Goal: Task Accomplishment & Management: Complete application form

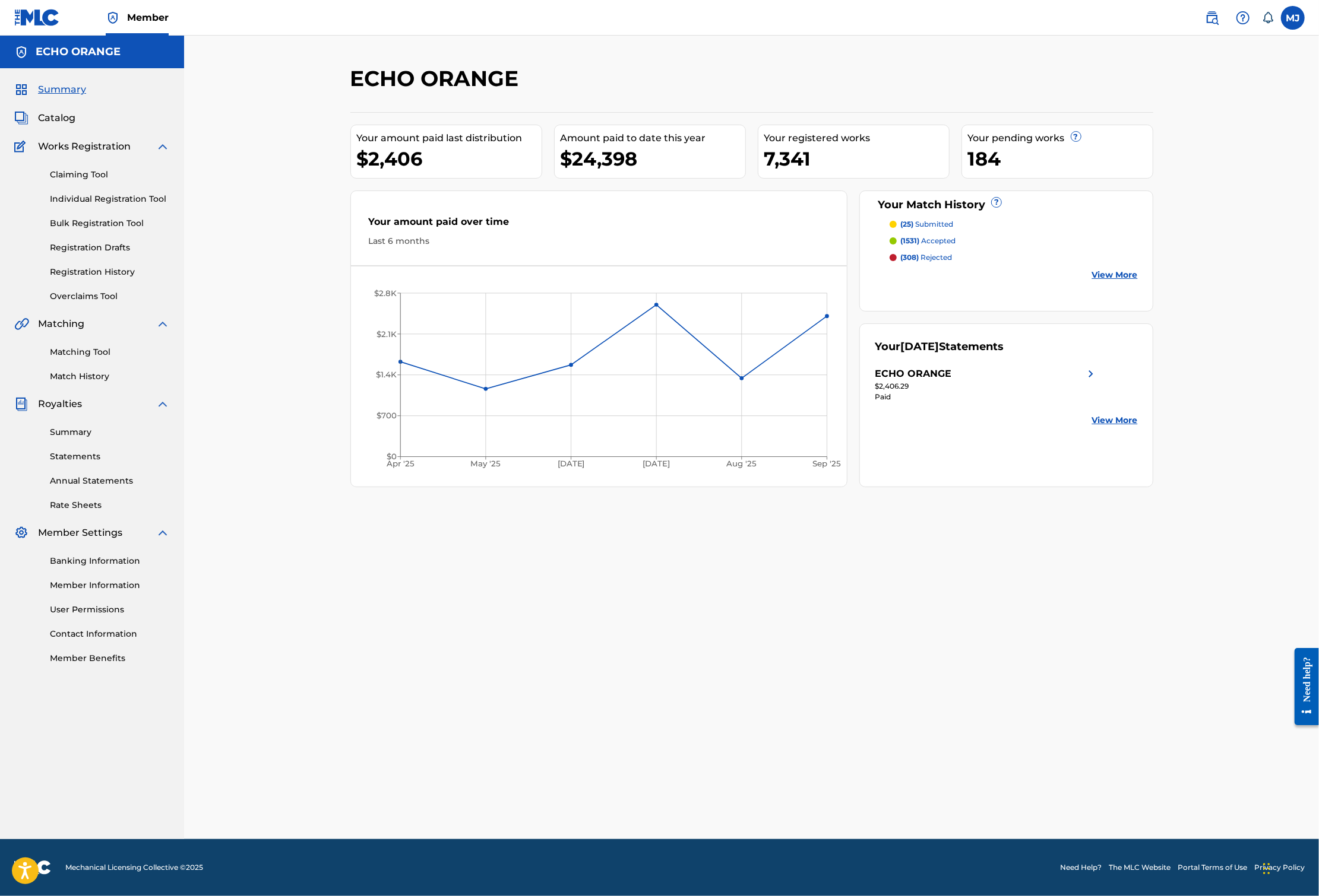
click at [144, 205] on link "Individual Registration Tool" at bounding box center [109, 199] width 120 height 12
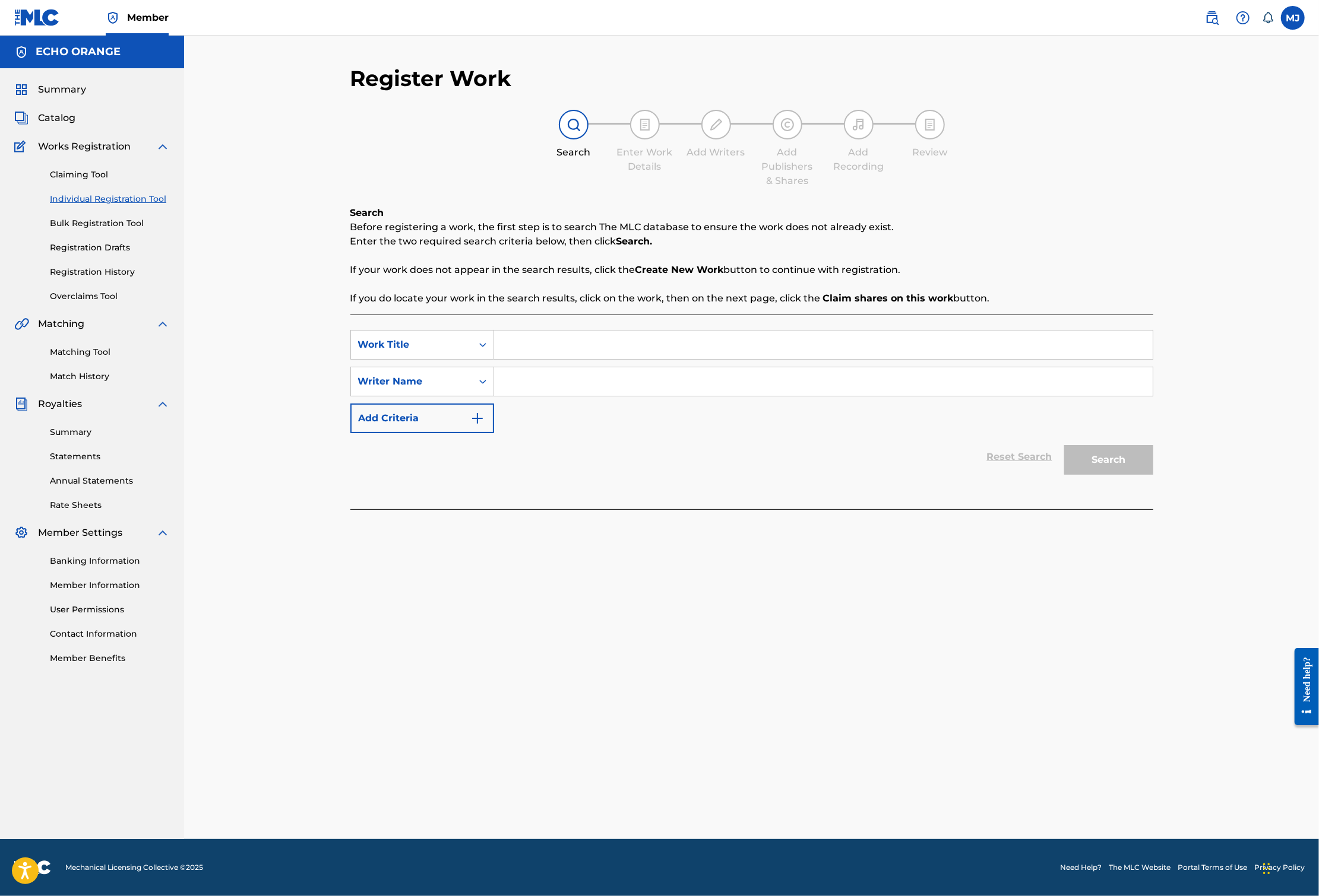
click at [105, 279] on link "Registration History" at bounding box center [109, 271] width 120 height 12
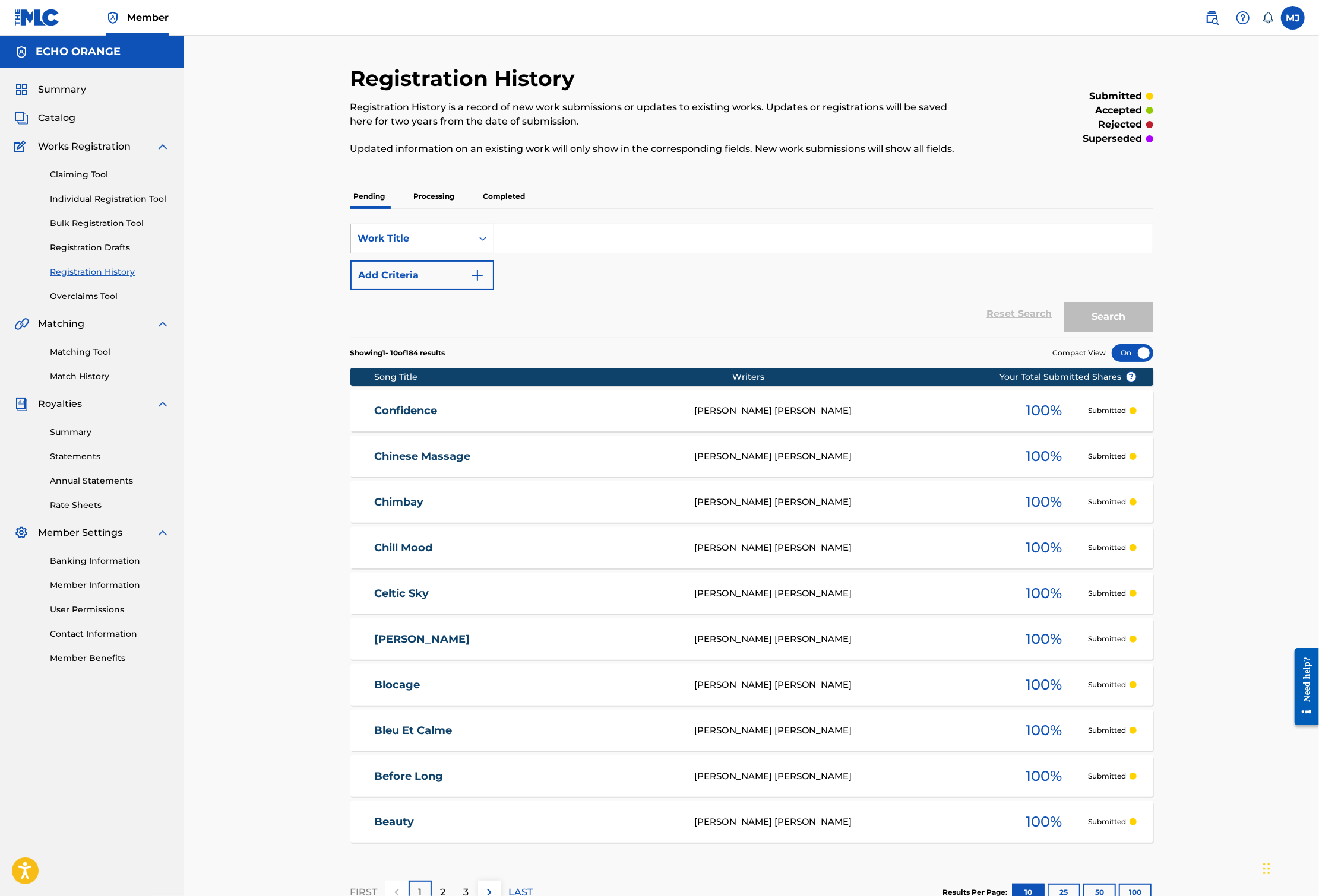
click at [86, 205] on link "Individual Registration Tool" at bounding box center [109, 199] width 120 height 12
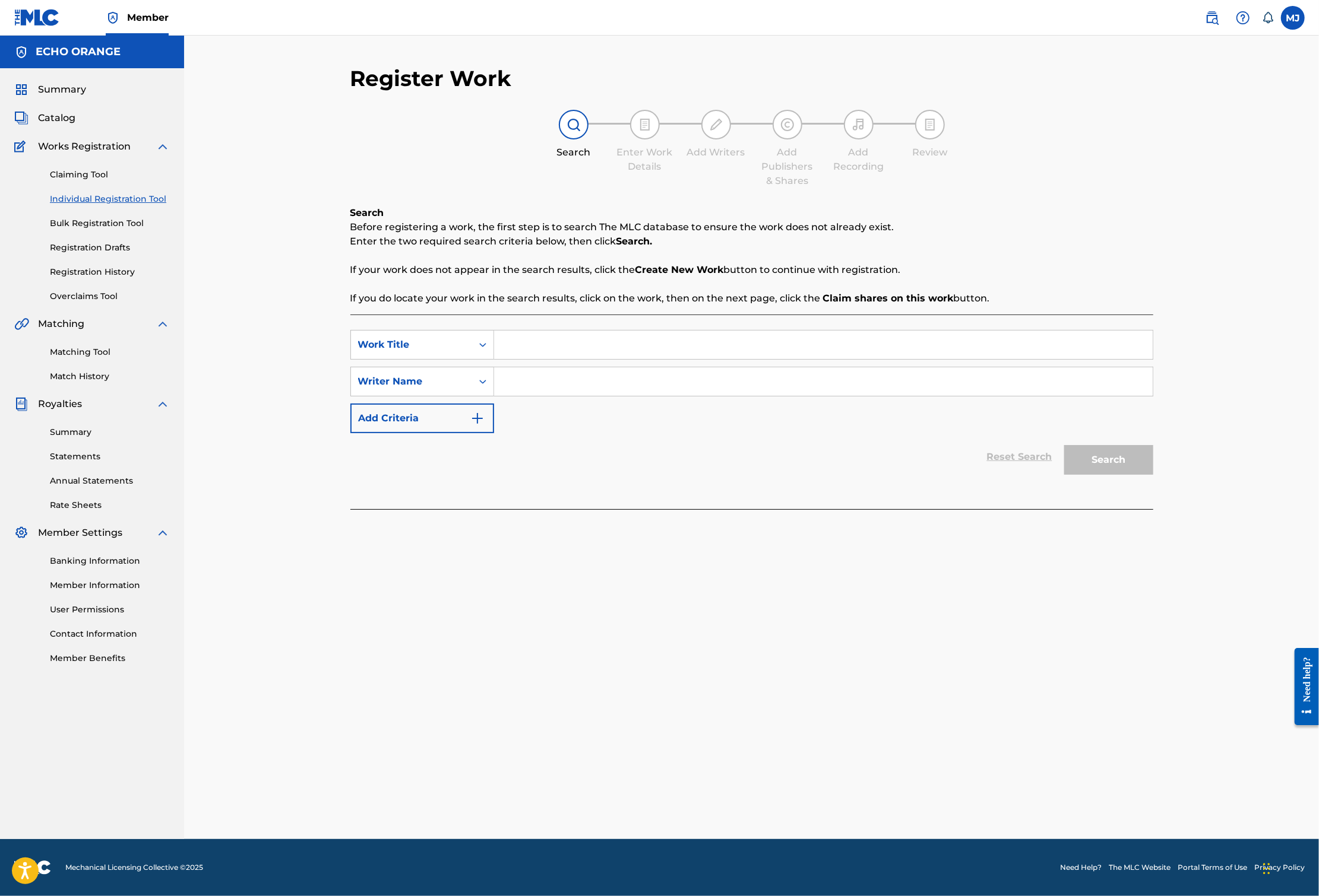
click at [517, 359] on input "Search Form" at bounding box center [823, 344] width 659 height 29
paste input "COSMOLOGY"
type input "COSMOLOGY"
click at [508, 433] on div "SearchWithCriteriae26e705e-6be8-4e4b-b831-9070b0c01437 Work Title COSMOLOGY Sea…" at bounding box center [751, 381] width 802 height 104
click at [521, 396] on input "Search Form" at bounding box center [823, 381] width 659 height 29
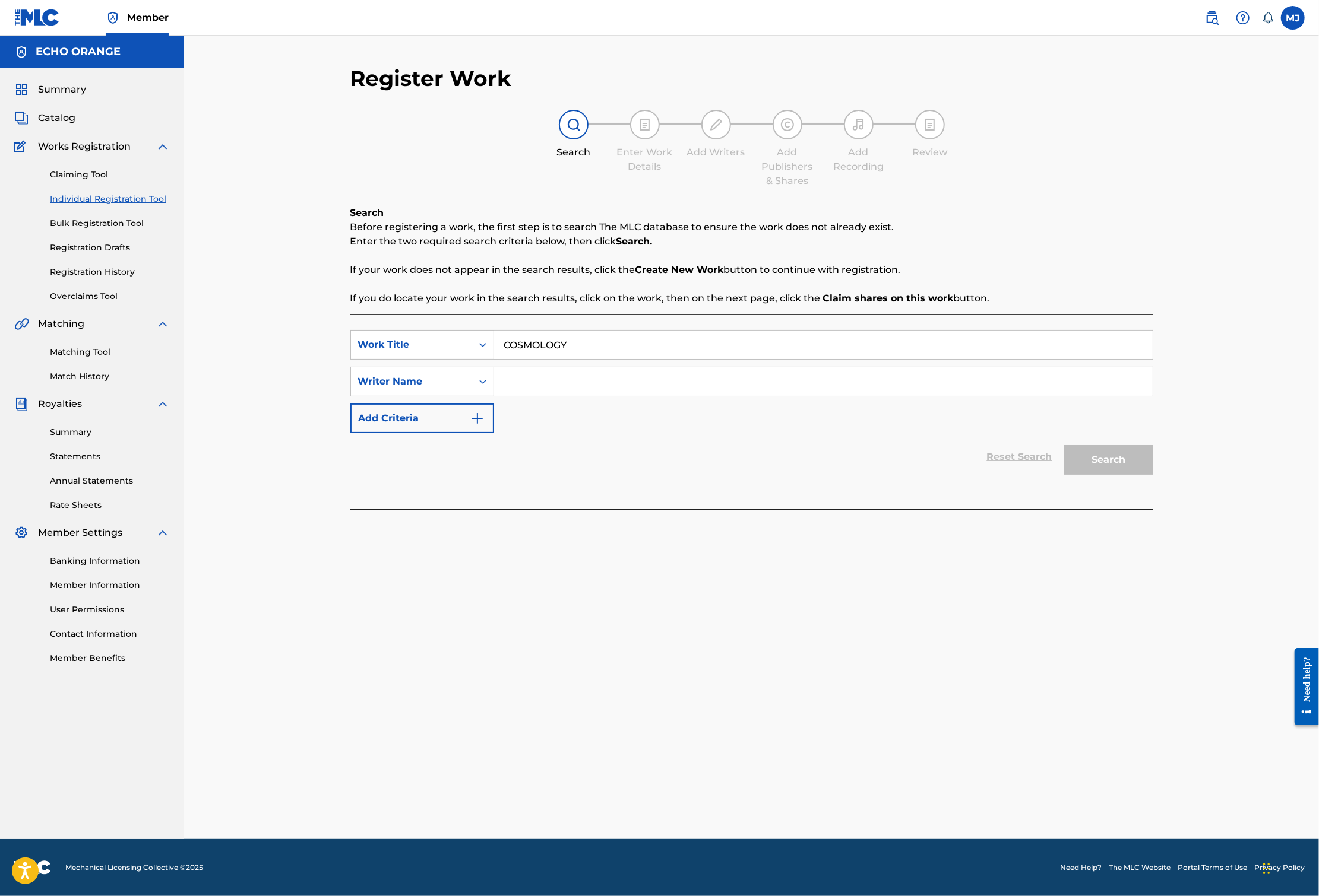
paste input "[PERSON_NAME]"
type input "[PERSON_NAME]"
click at [1153, 475] on button "Search" at bounding box center [1109, 459] width 89 height 29
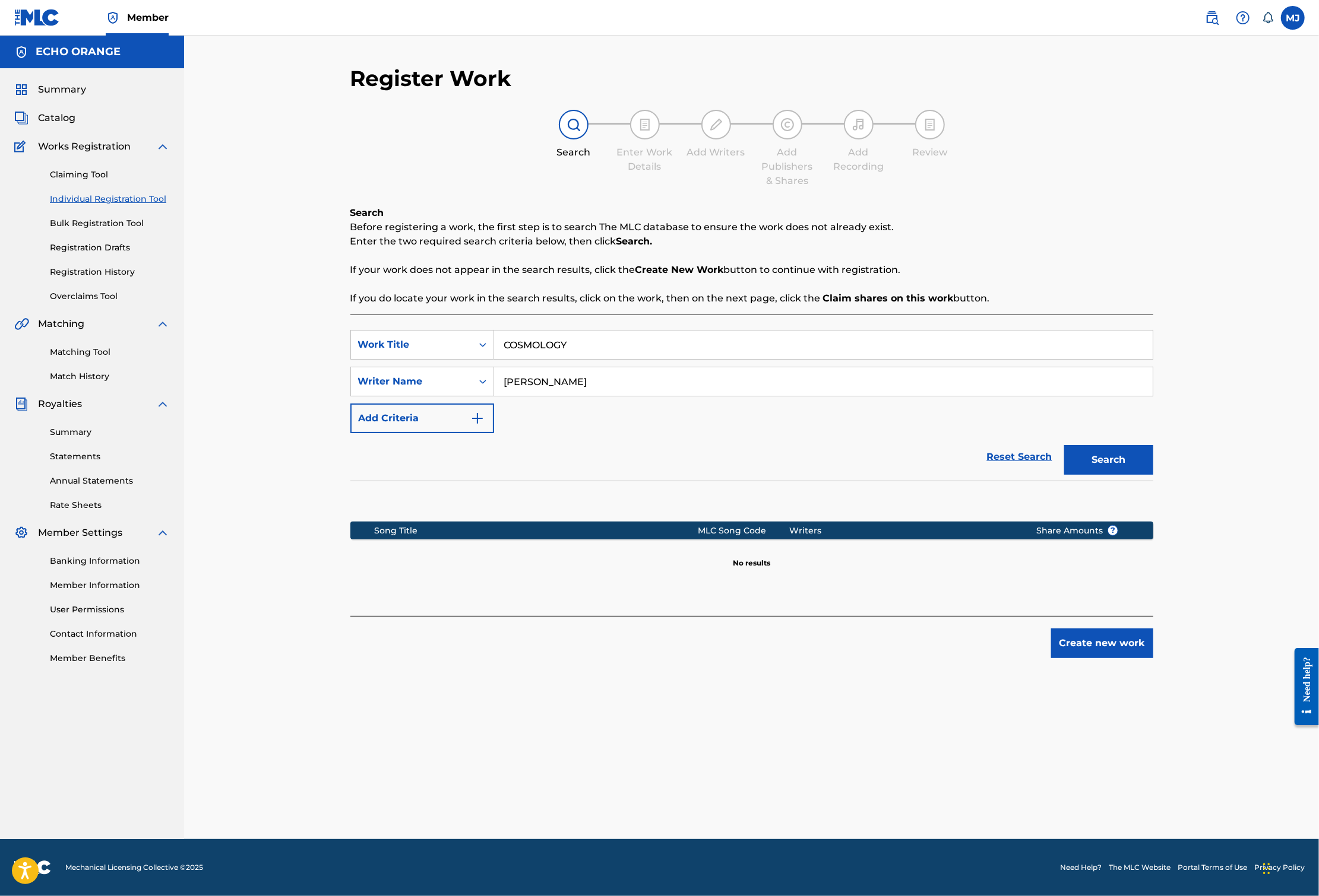
click at [1168, 741] on div "Register Work Search Enter Work Details Add Writers Add Publishers & Shares Add…" at bounding box center [751, 453] width 831 height 774
click at [1153, 658] on button "Create new work" at bounding box center [1101, 643] width 102 height 29
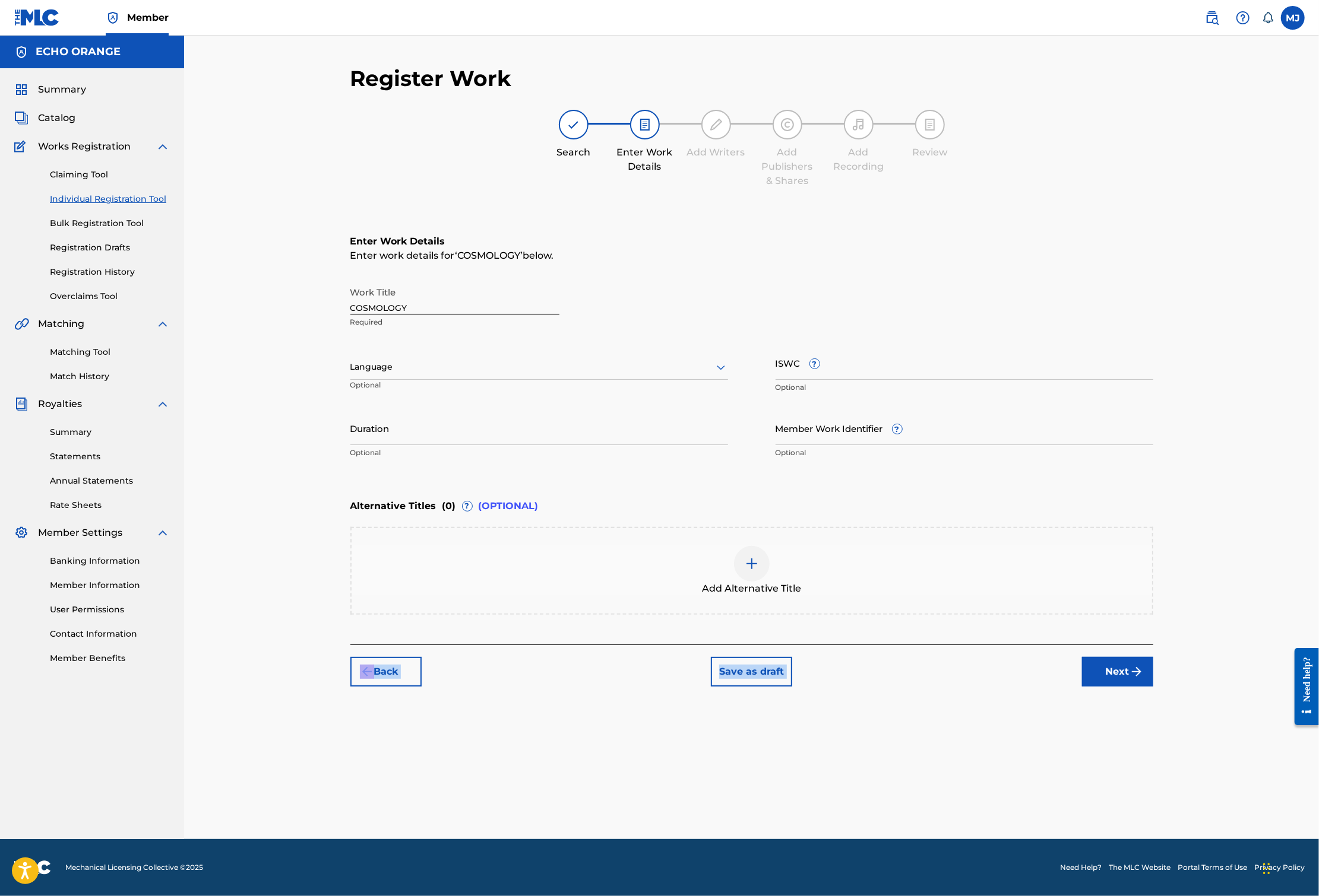
drag, startPoint x: 1238, startPoint y: 738, endPoint x: 1230, endPoint y: 758, distance: 21.5
click at [1153, 687] on div "Register Work Search Enter Work Details Add Writers Add Publishers & Shares Add…" at bounding box center [751, 376] width 802 height 621
click at [1153, 687] on button "Next" at bounding box center [1117, 672] width 71 height 29
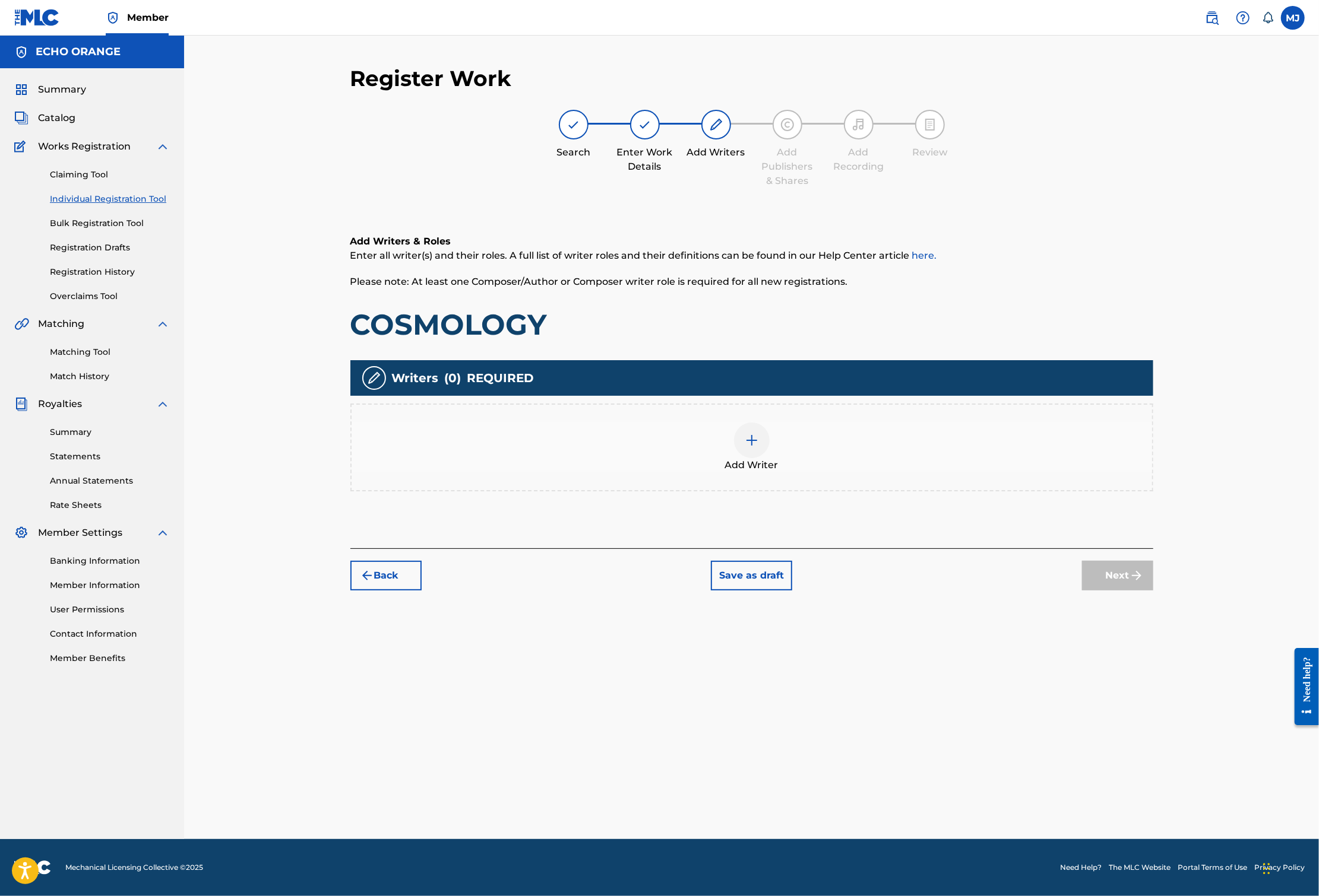
click at [1012, 461] on div "Add Writer" at bounding box center [751, 447] width 802 height 88
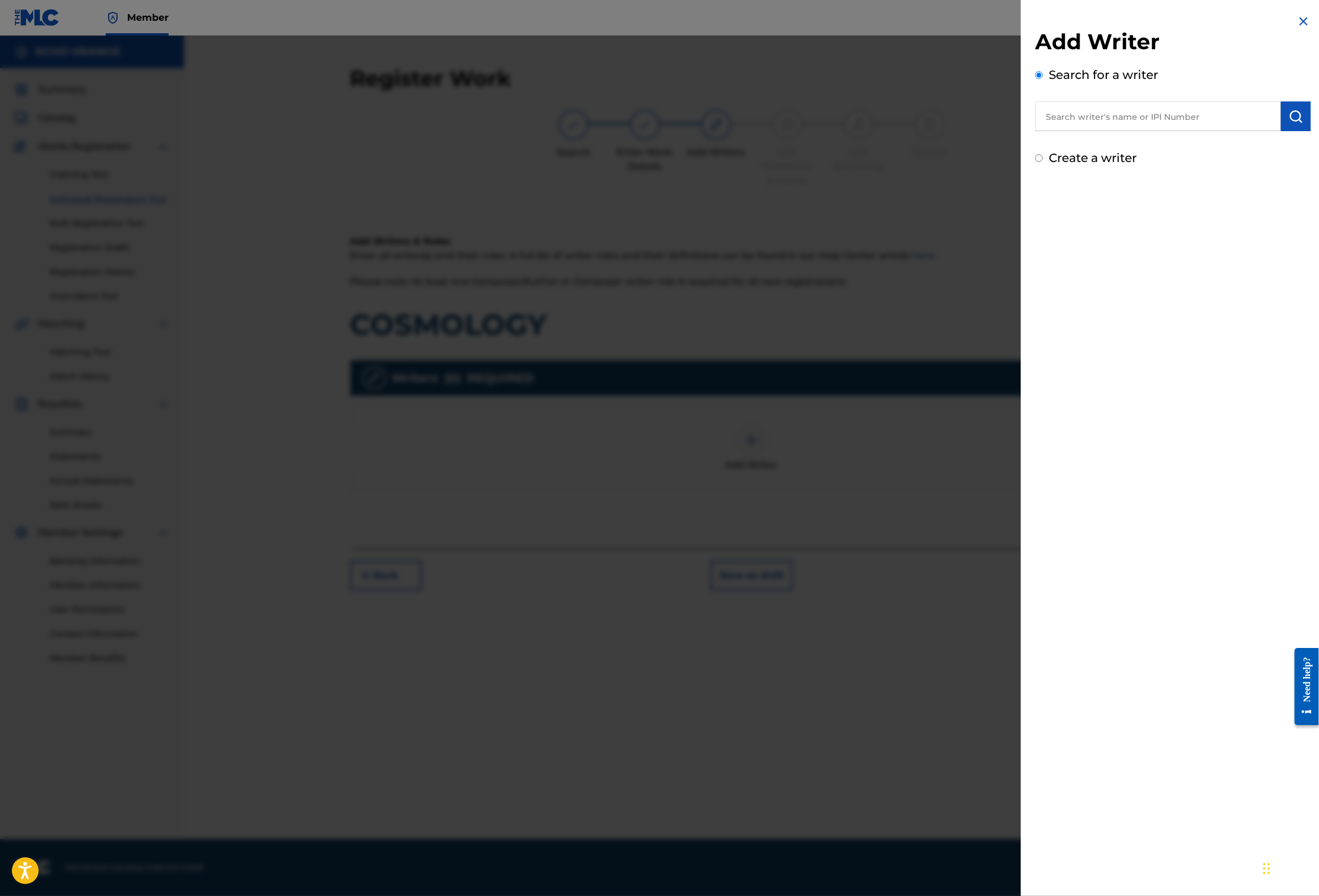
click at [1114, 131] on input "text" at bounding box center [1157, 116] width 246 height 29
paste input "[PERSON_NAME]"
type input "[PERSON_NAME]"
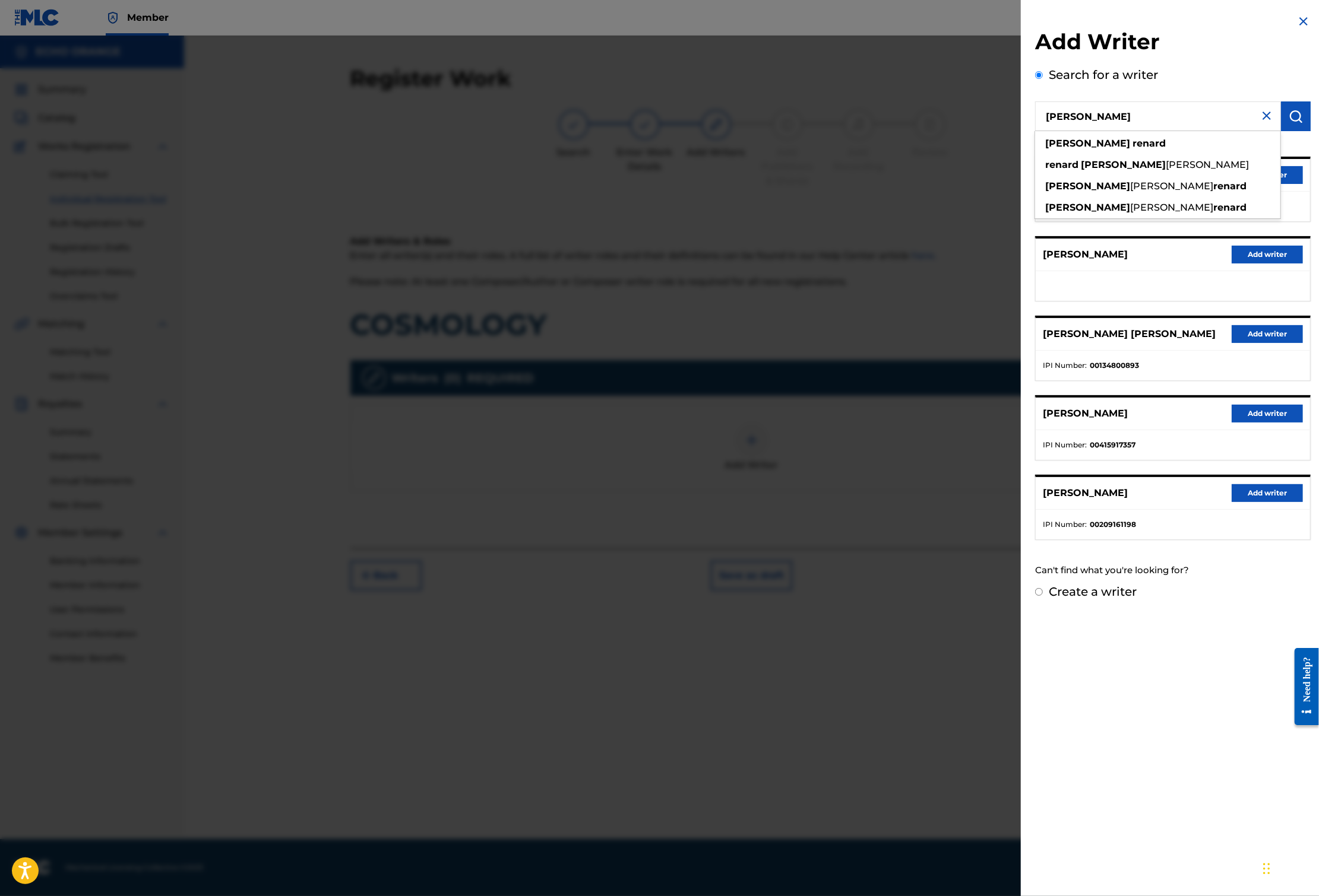
click at [1127, 301] on ul at bounding box center [1172, 285] width 274 height 29
click at [1242, 184] on button "Add writer" at bounding box center [1267, 175] width 71 height 18
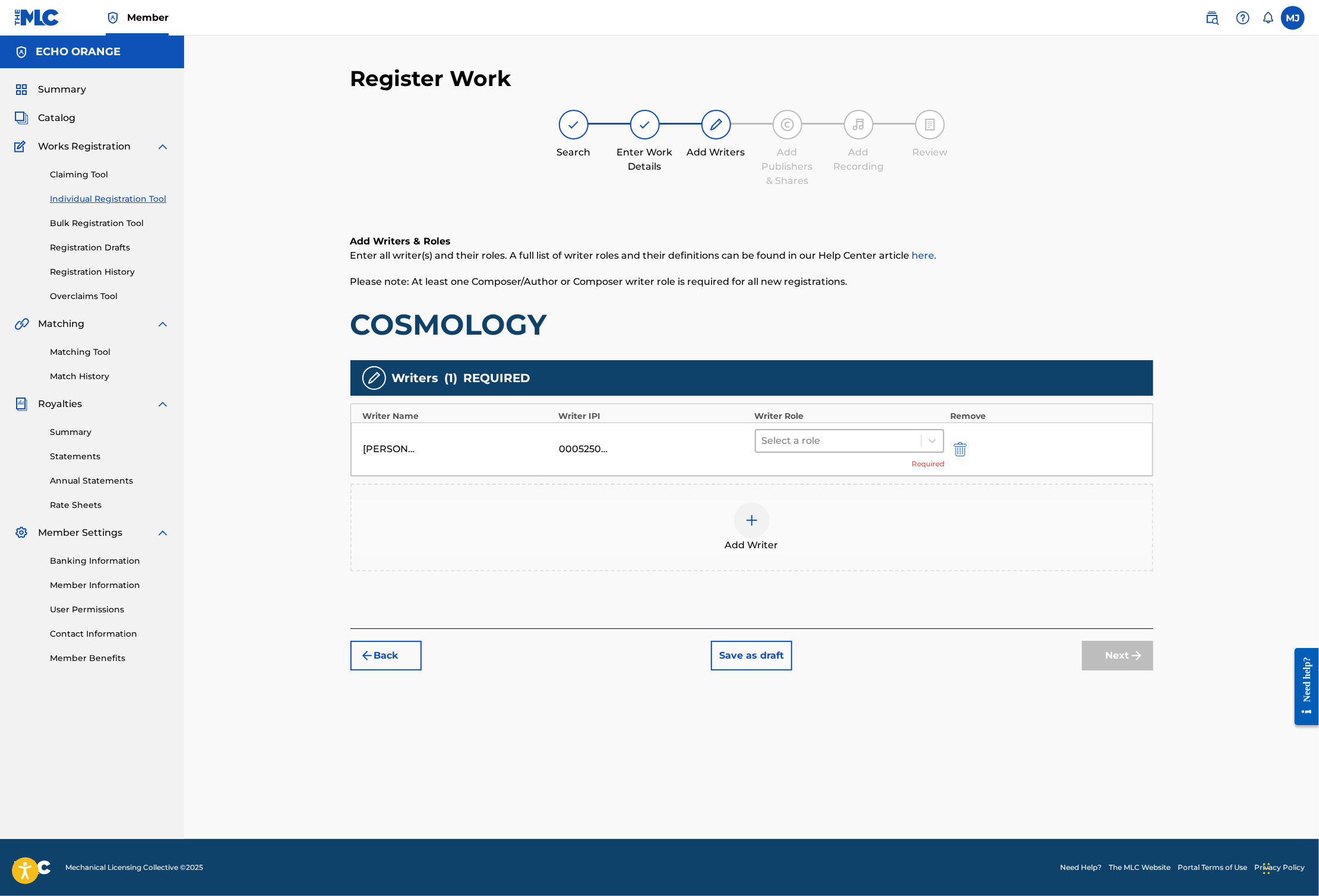
click at [856, 449] on div at bounding box center [838, 440] width 154 height 16
click at [827, 609] on div "Composer" at bounding box center [887, 612] width 228 height 24
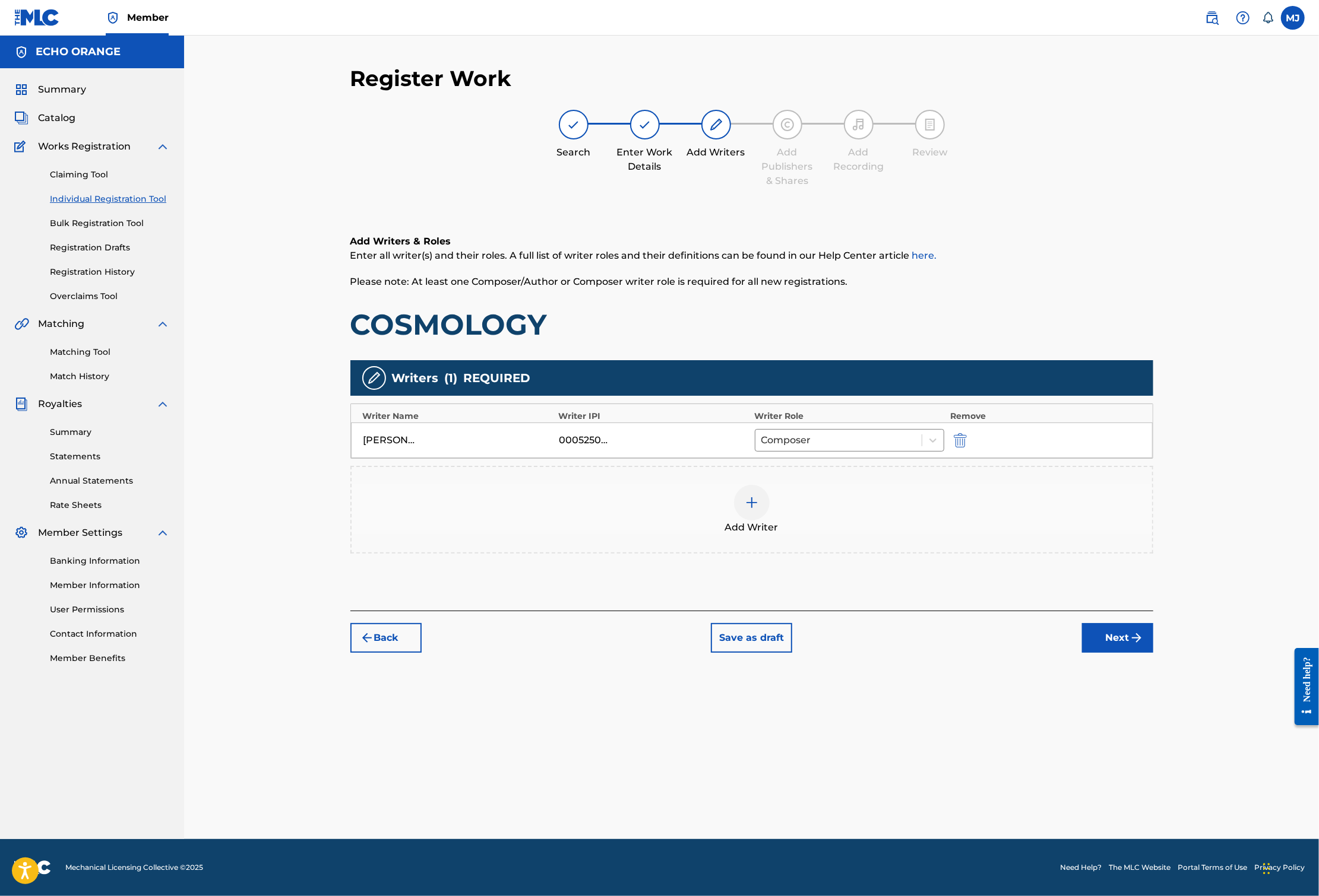
drag, startPoint x: 1166, startPoint y: 719, endPoint x: 1186, endPoint y: 720, distance: 20.0
click at [1153, 653] on button "Next" at bounding box center [1117, 637] width 71 height 29
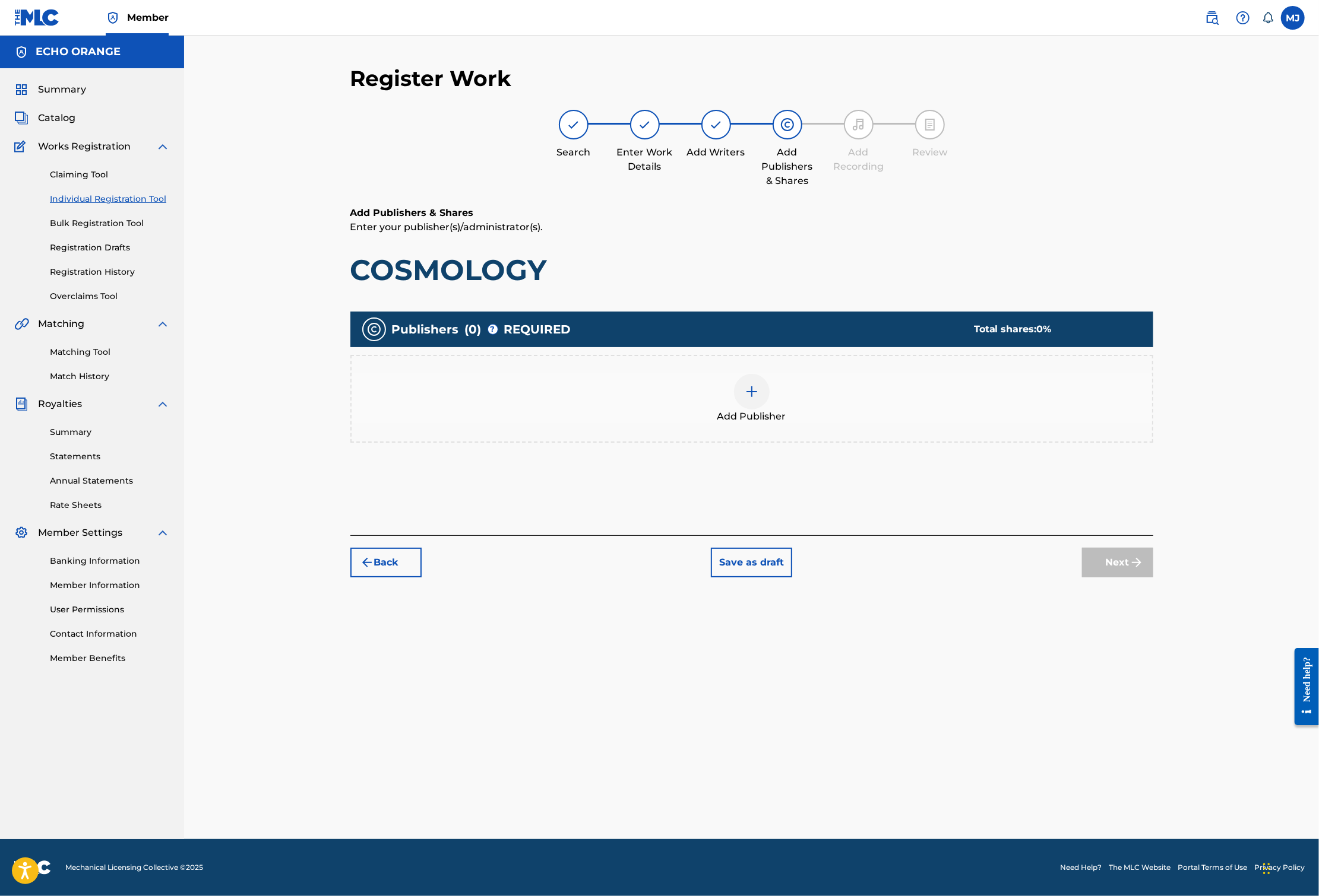
click at [915, 442] on div "Add Publisher" at bounding box center [751, 399] width 802 height 88
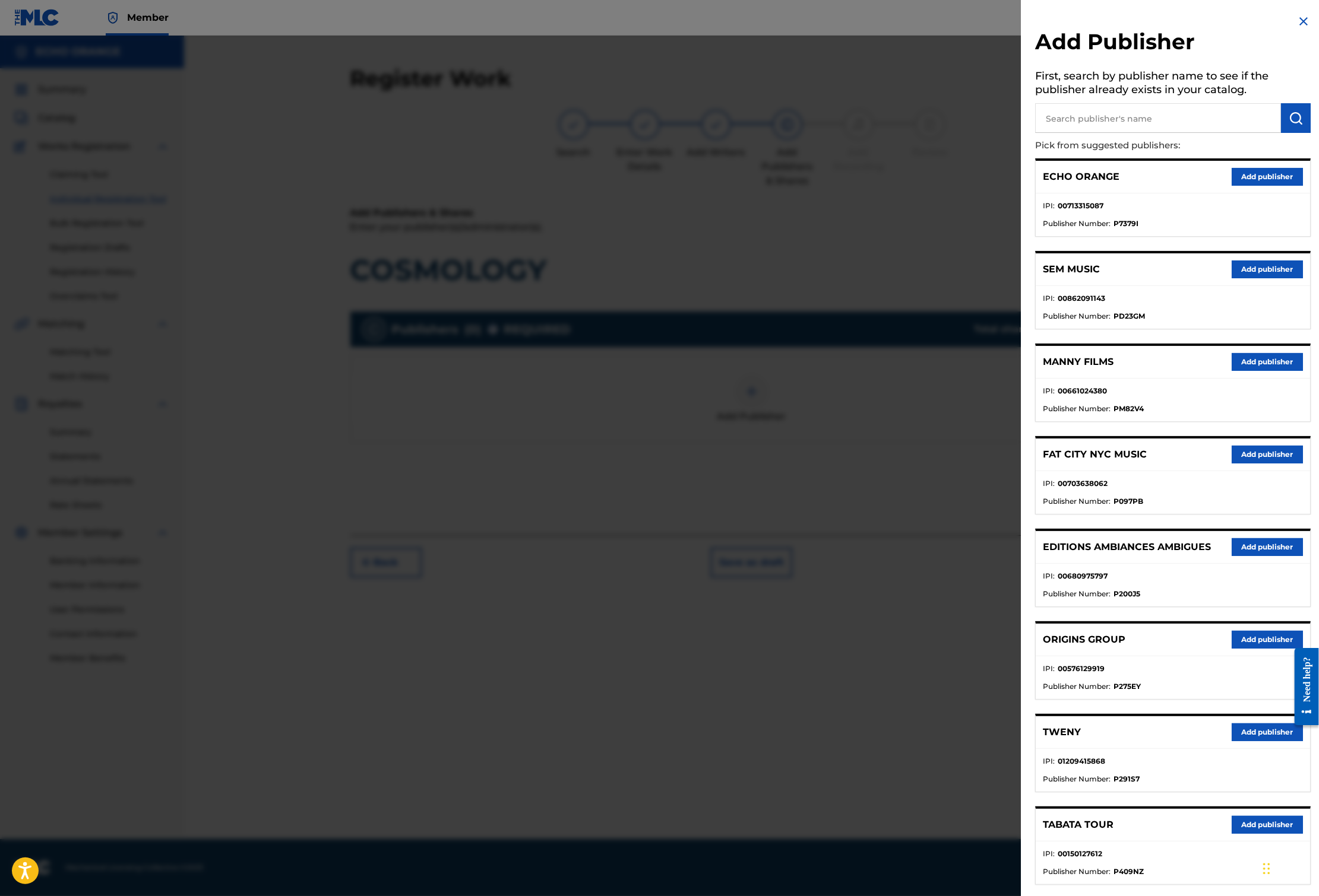
click at [1132, 122] on input "text" at bounding box center [1157, 118] width 246 height 29
click at [1250, 699] on ul "IPI : 00576129919 Publisher Number : P275EY" at bounding box center [1172, 677] width 274 height 43
click at [1250, 649] on button "Add publisher" at bounding box center [1267, 639] width 71 height 18
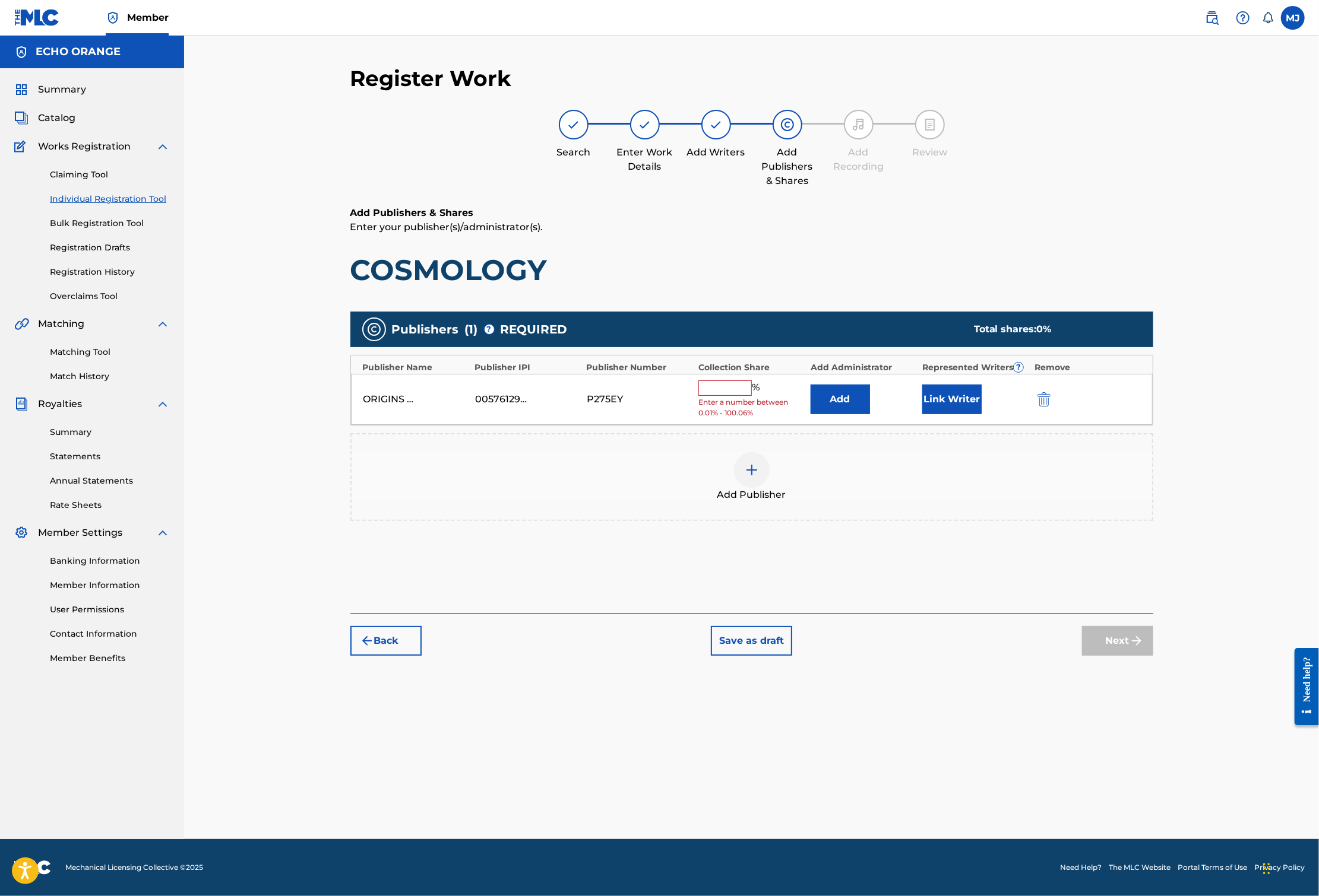
click at [870, 414] on button "Add" at bounding box center [840, 399] width 59 height 29
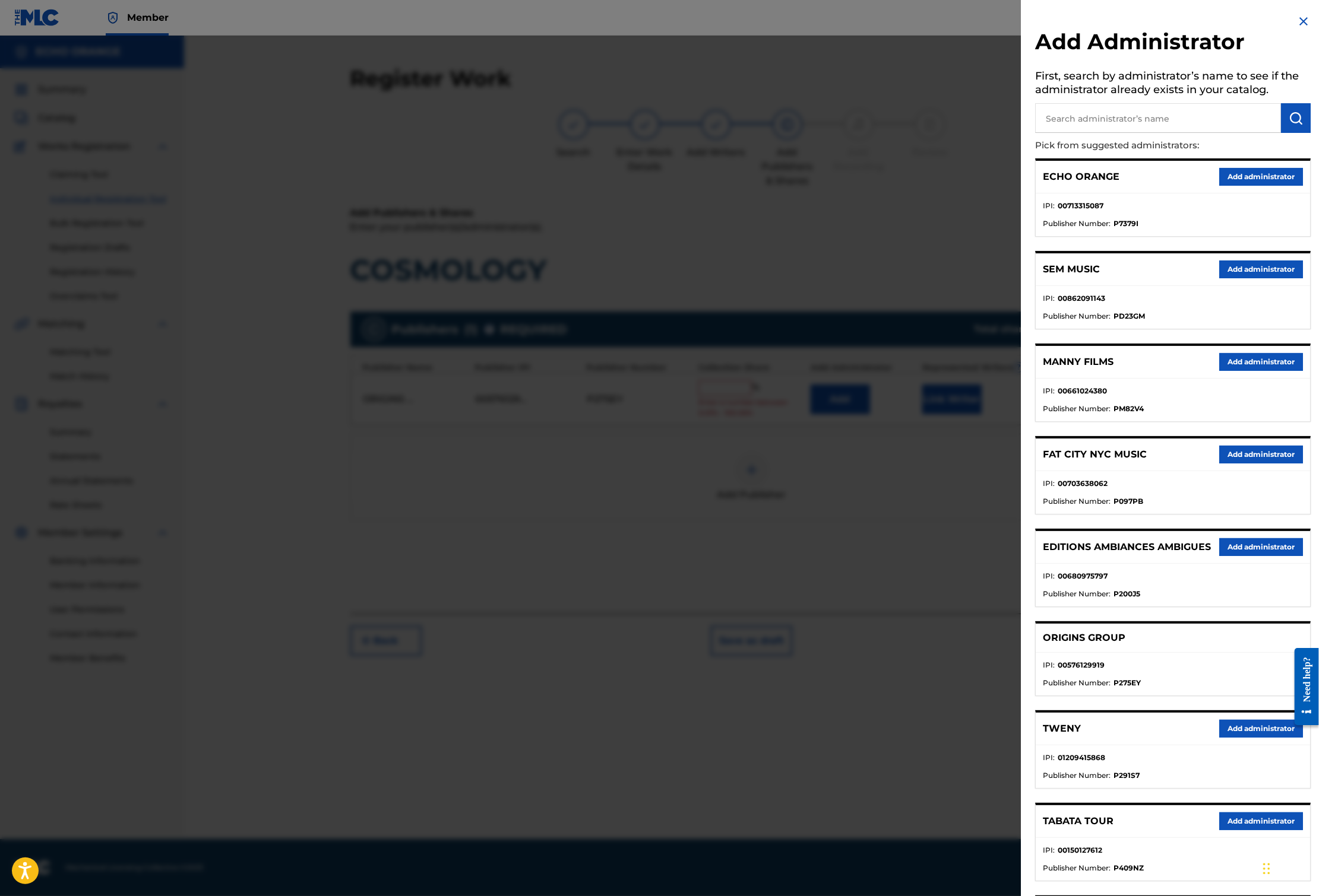
click at [1237, 185] on button "Add administrator" at bounding box center [1261, 177] width 84 height 18
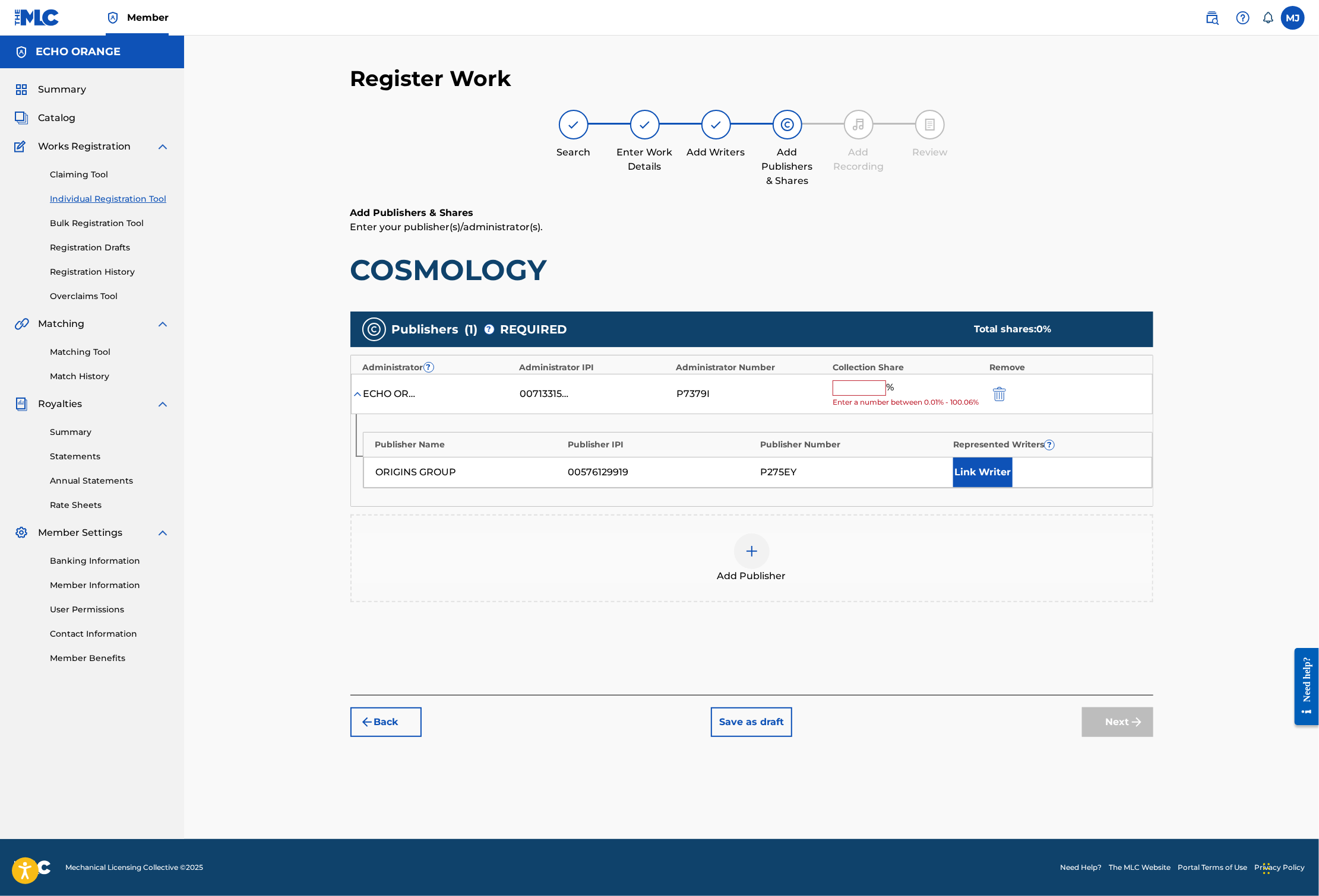
click at [886, 396] on input "text" at bounding box center [859, 388] width 53 height 15
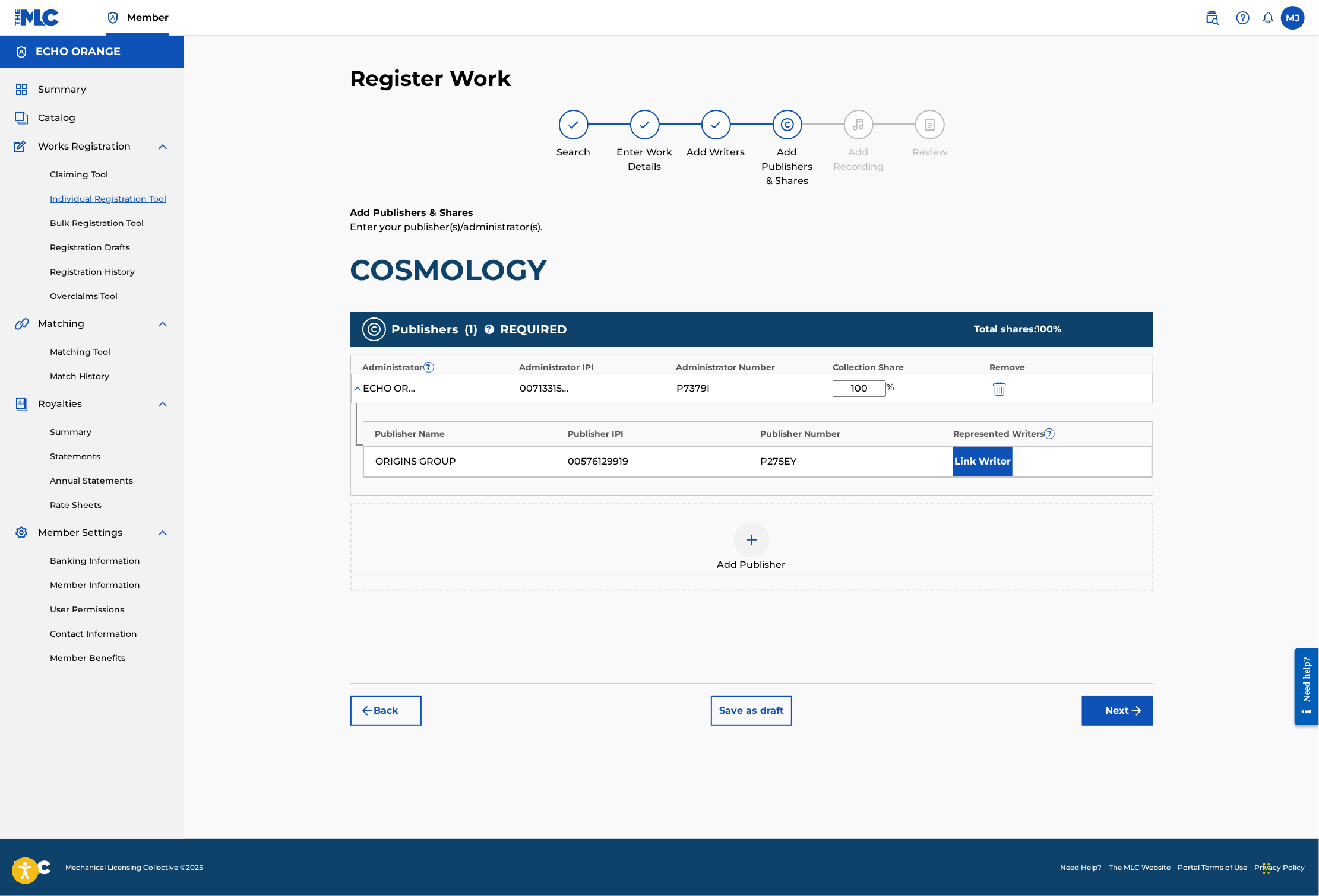
type input "100"
click at [1013, 477] on button "Link Writer" at bounding box center [982, 461] width 59 height 29
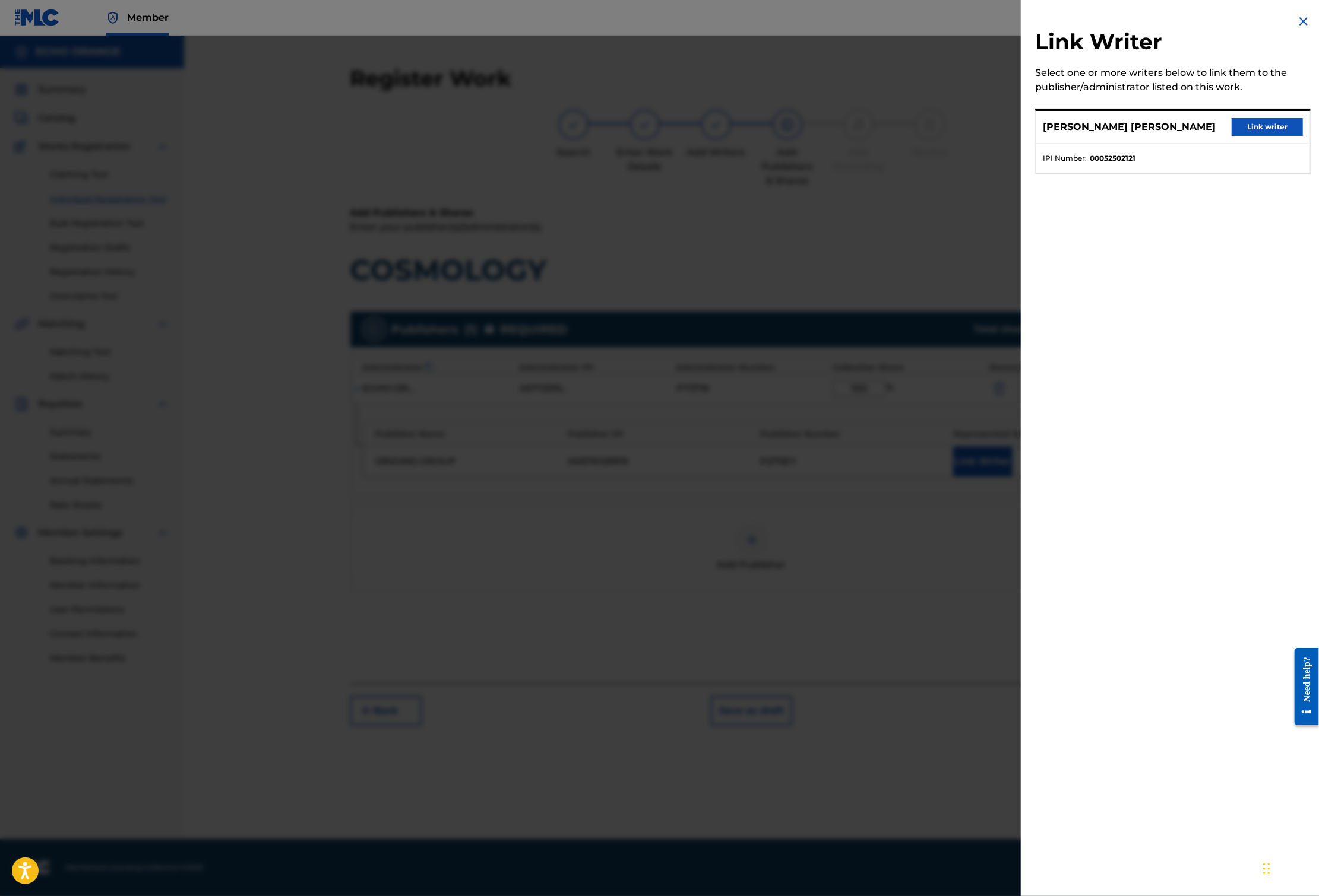
click at [1264, 136] on button "Link writer" at bounding box center [1267, 127] width 71 height 18
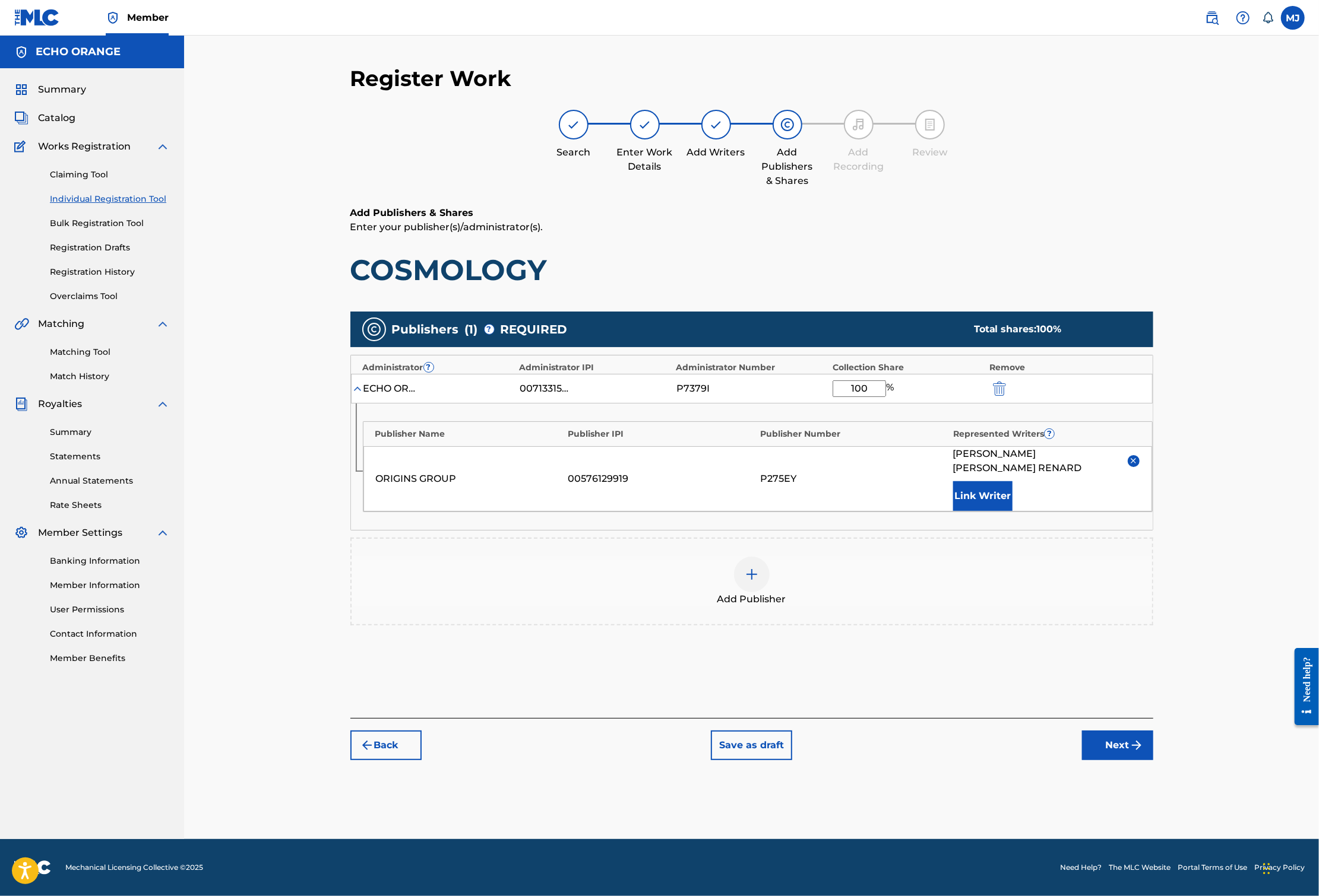
scroll to position [20, 0]
click at [1153, 760] on button "Next" at bounding box center [1117, 745] width 71 height 29
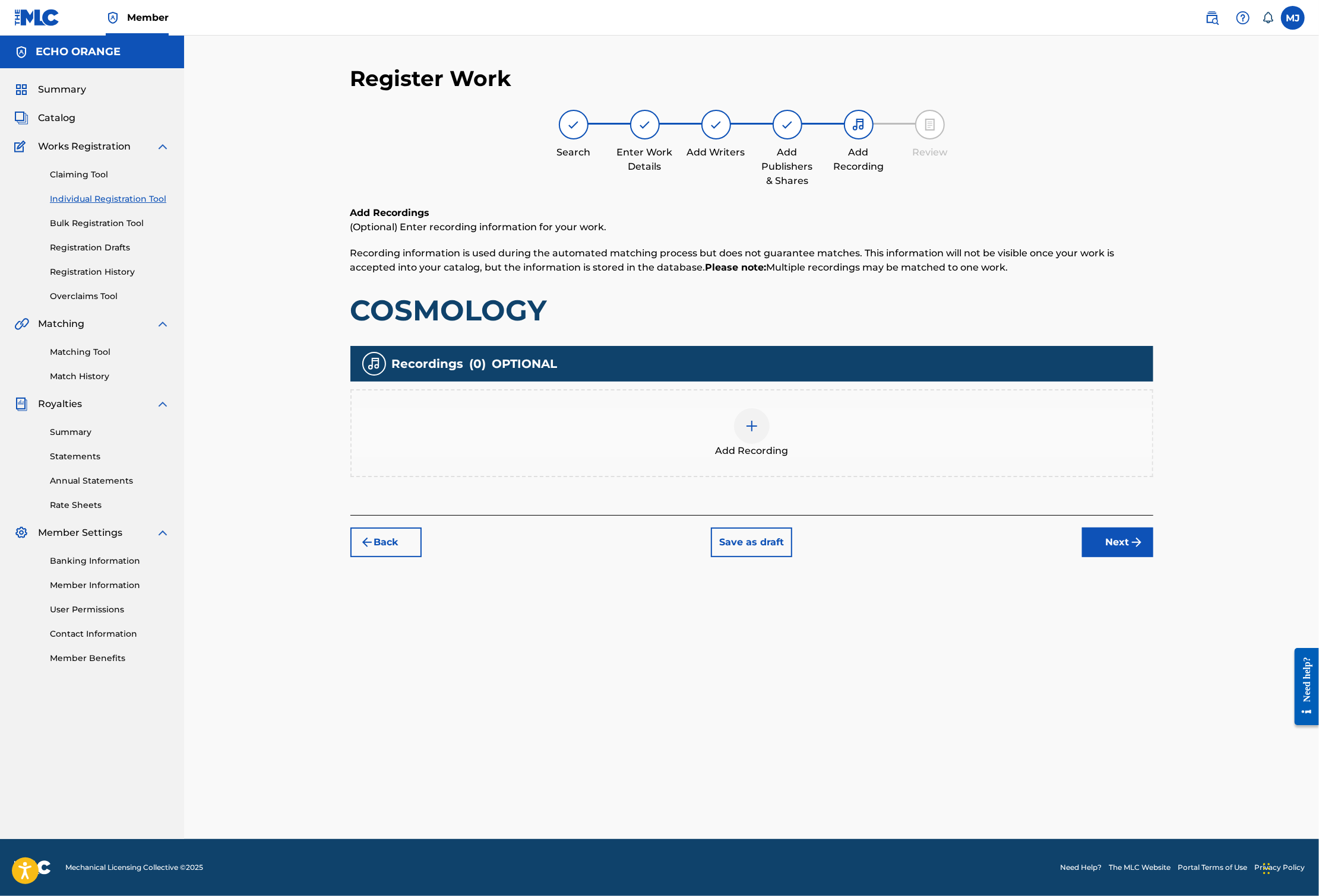
scroll to position [0, 0]
drag, startPoint x: 1210, startPoint y: 628, endPoint x: 1210, endPoint y: 620, distance: 8.0
click at [1168, 627] on div "Register Work Search Enter Work Details Add Writers Add Publishers & Shares Add…" at bounding box center [751, 453] width 831 height 774
click at [1153, 557] on button "Next" at bounding box center [1117, 542] width 71 height 29
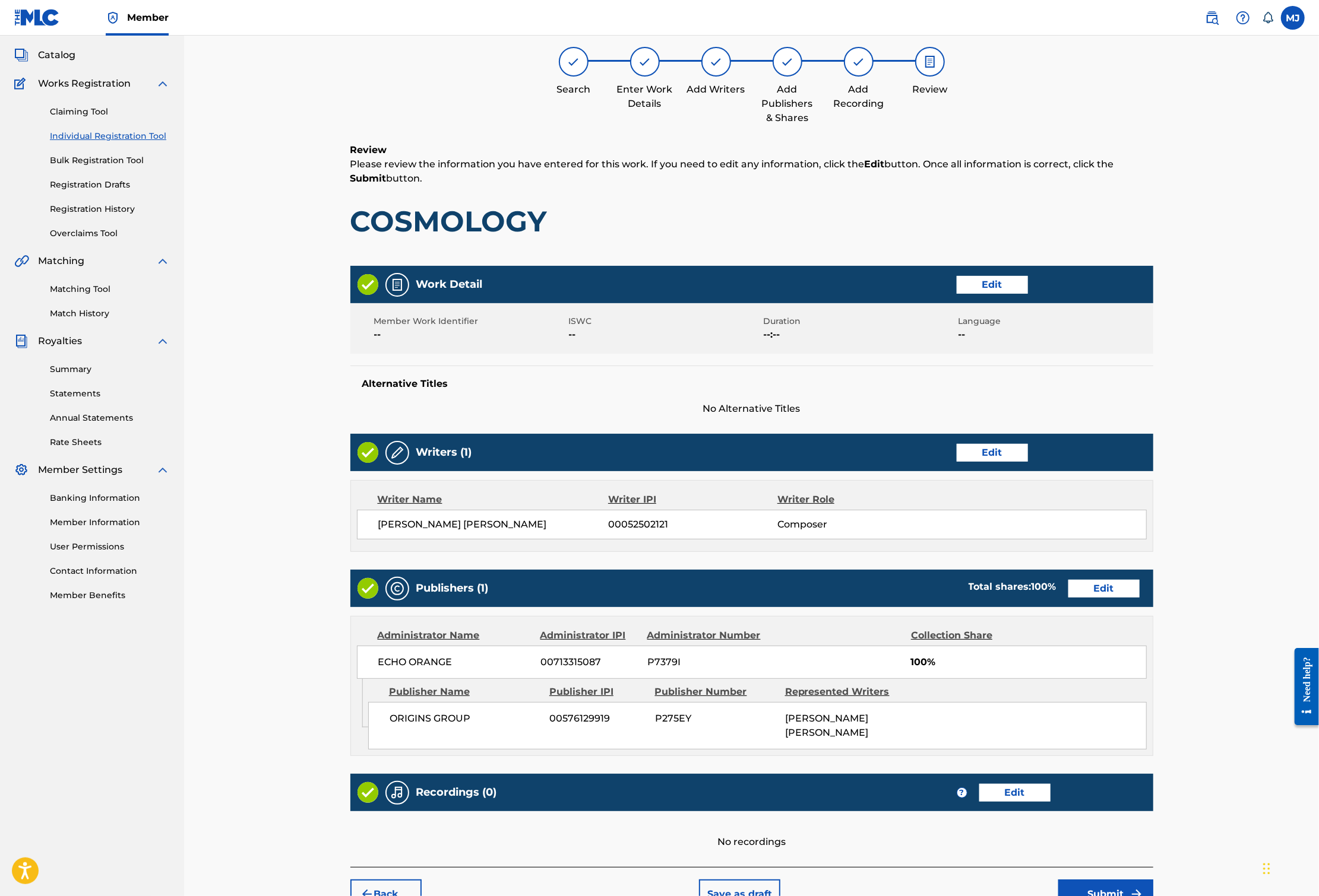
scroll to position [258, 0]
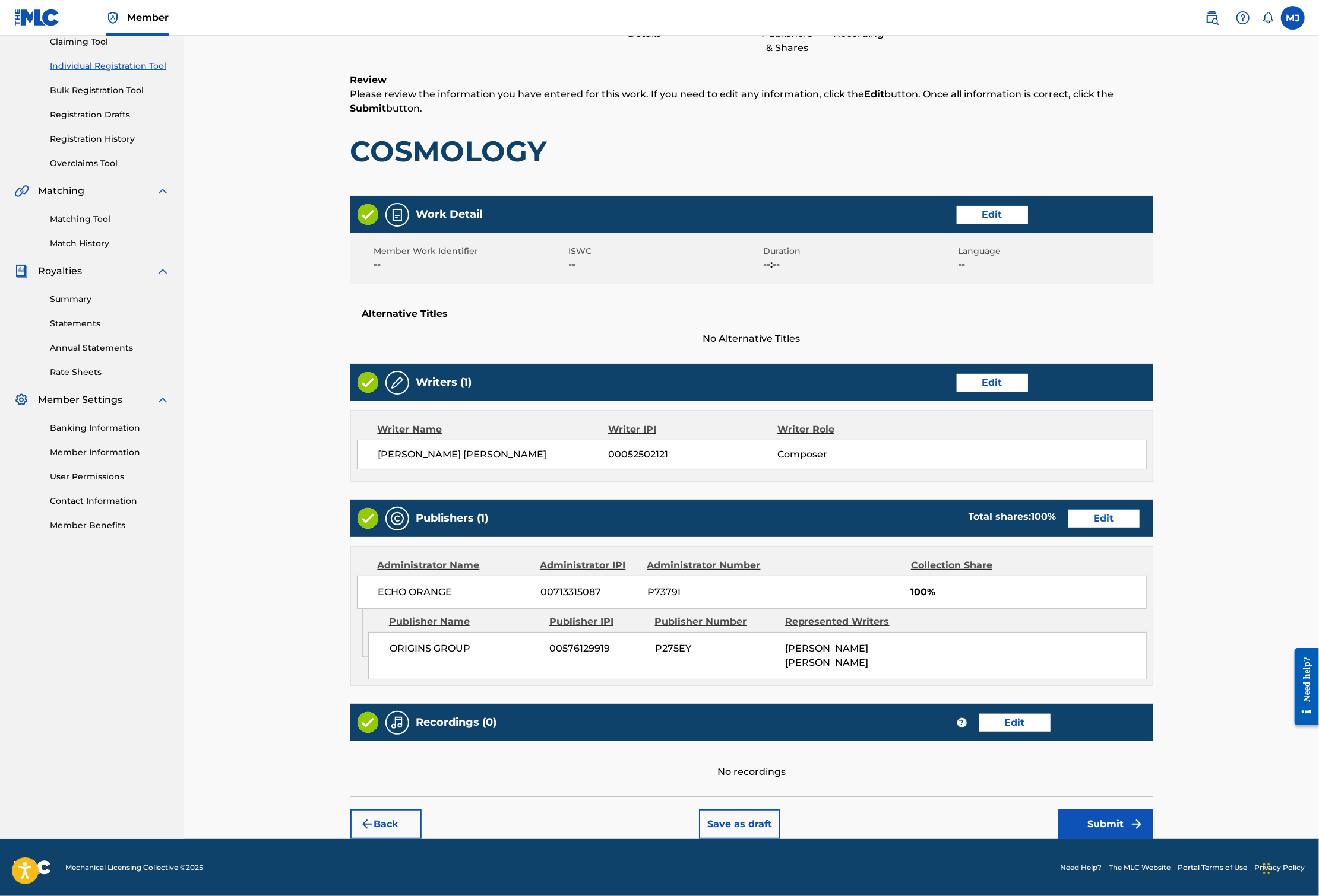
click at [1153, 818] on button "Submit" at bounding box center [1106, 824] width 95 height 29
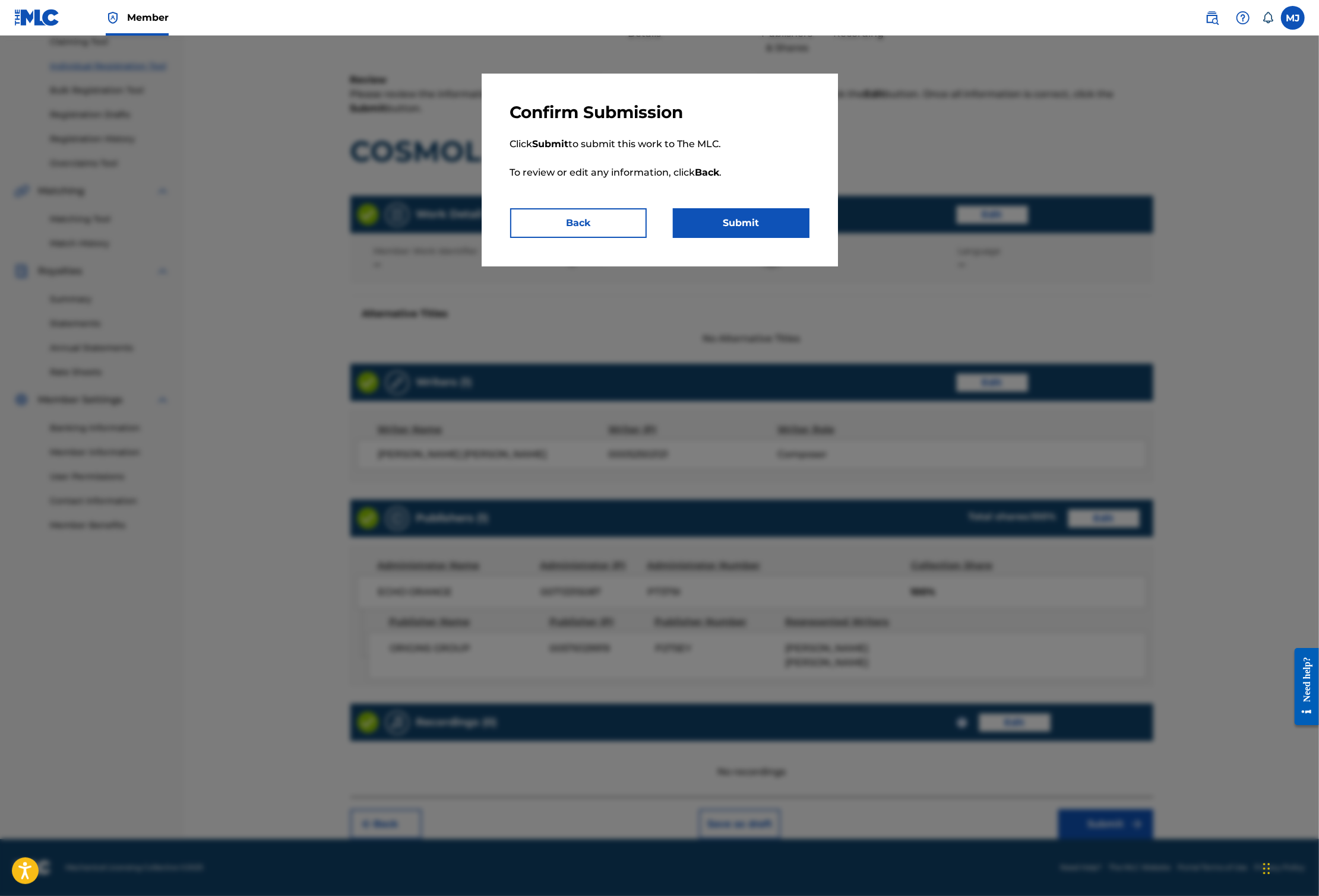
click at [801, 238] on button "Submit" at bounding box center [740, 223] width 136 height 29
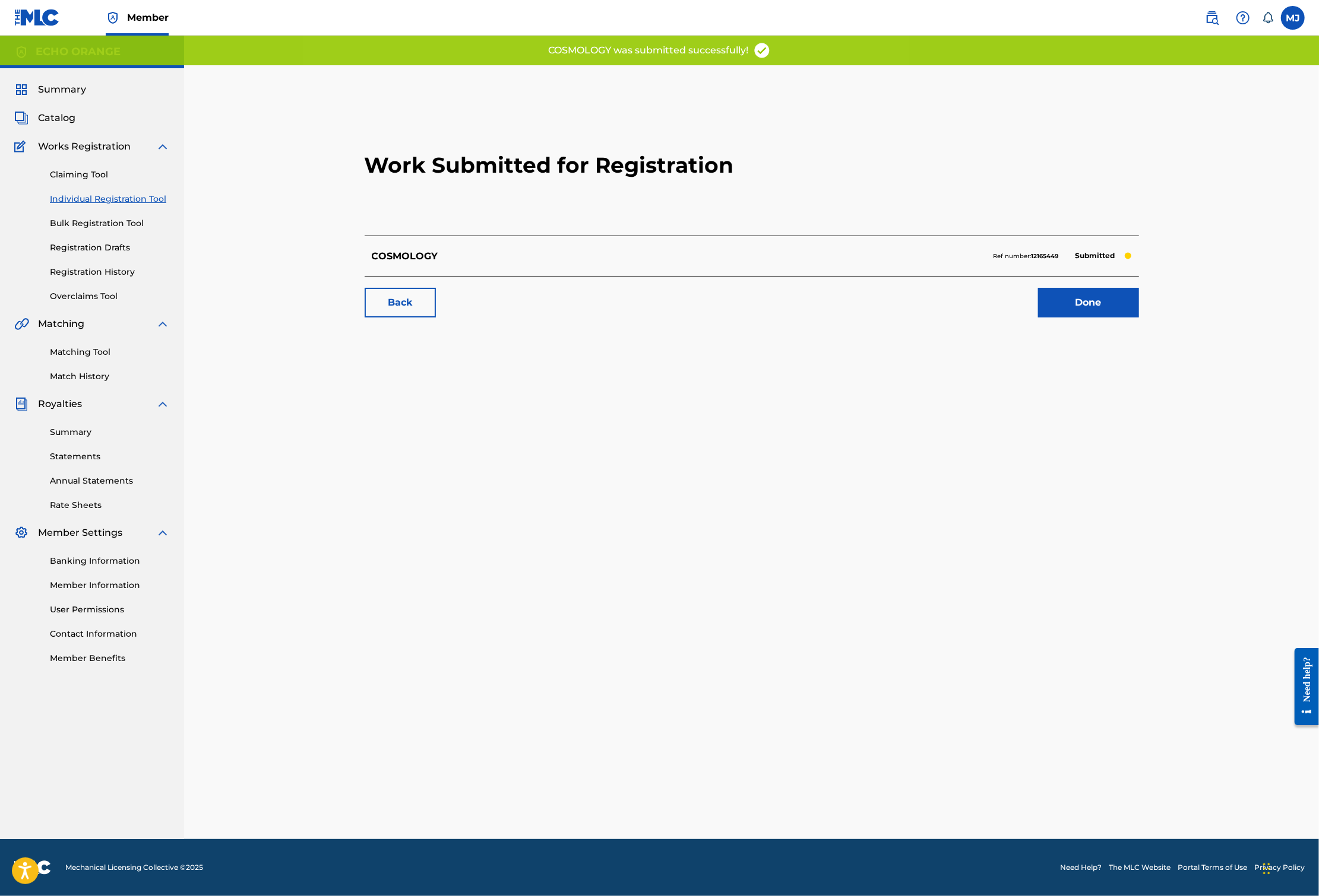
click at [1139, 318] on link "Done" at bounding box center [1089, 302] width 101 height 29
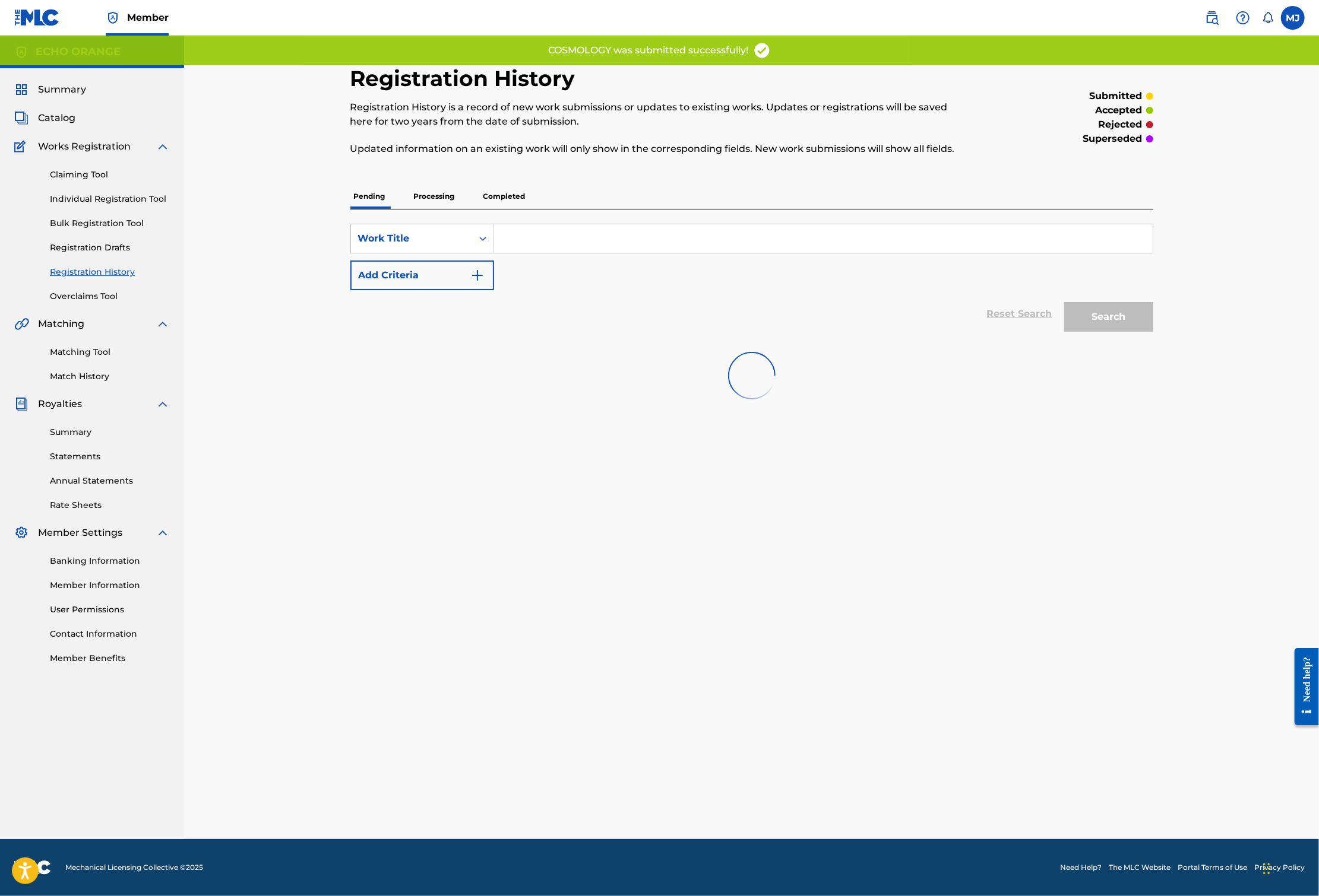
click at [1153, 338] on div "Search" at bounding box center [1106, 314] width 95 height 48
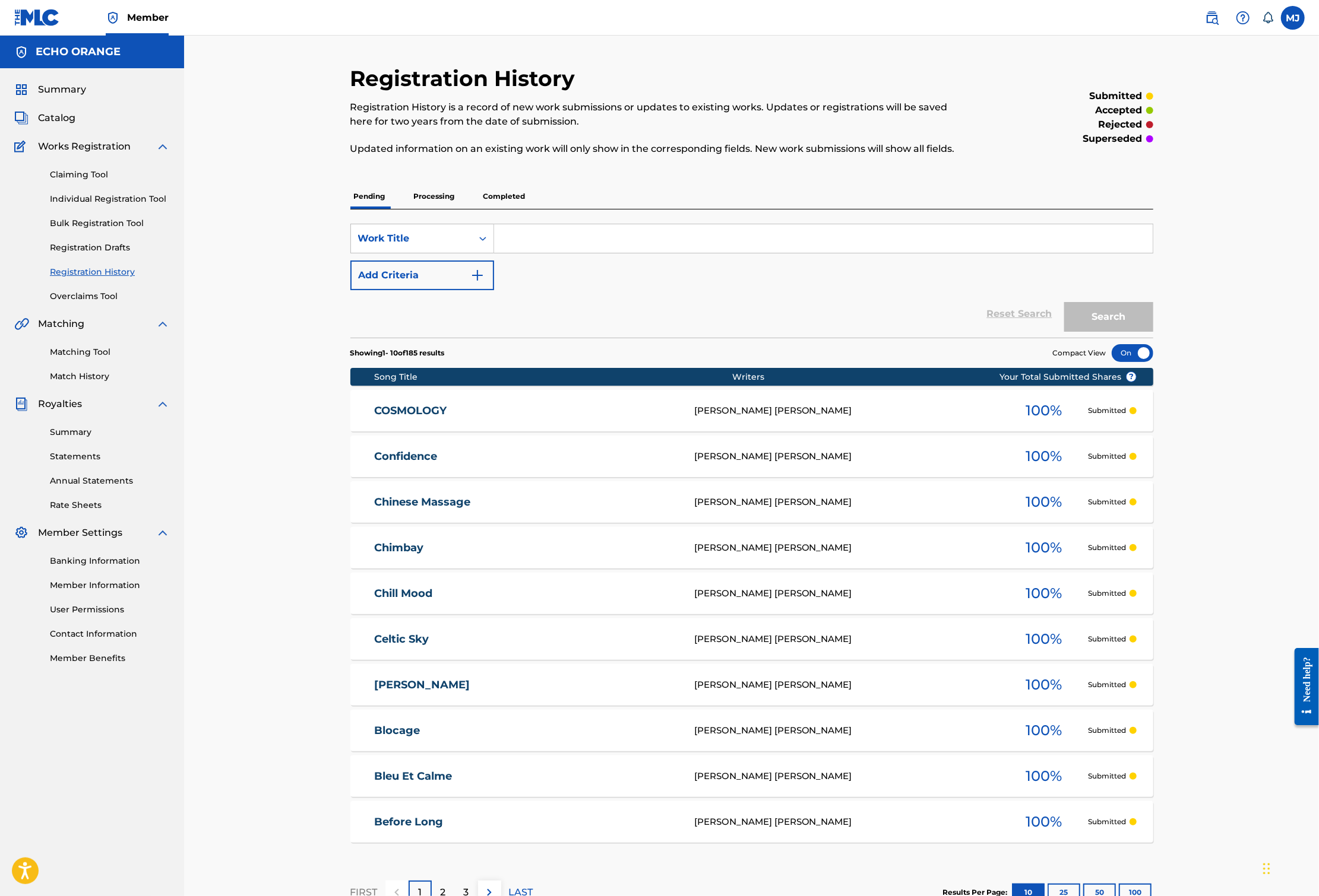
click at [78, 205] on link "Individual Registration Tool" at bounding box center [109, 199] width 120 height 12
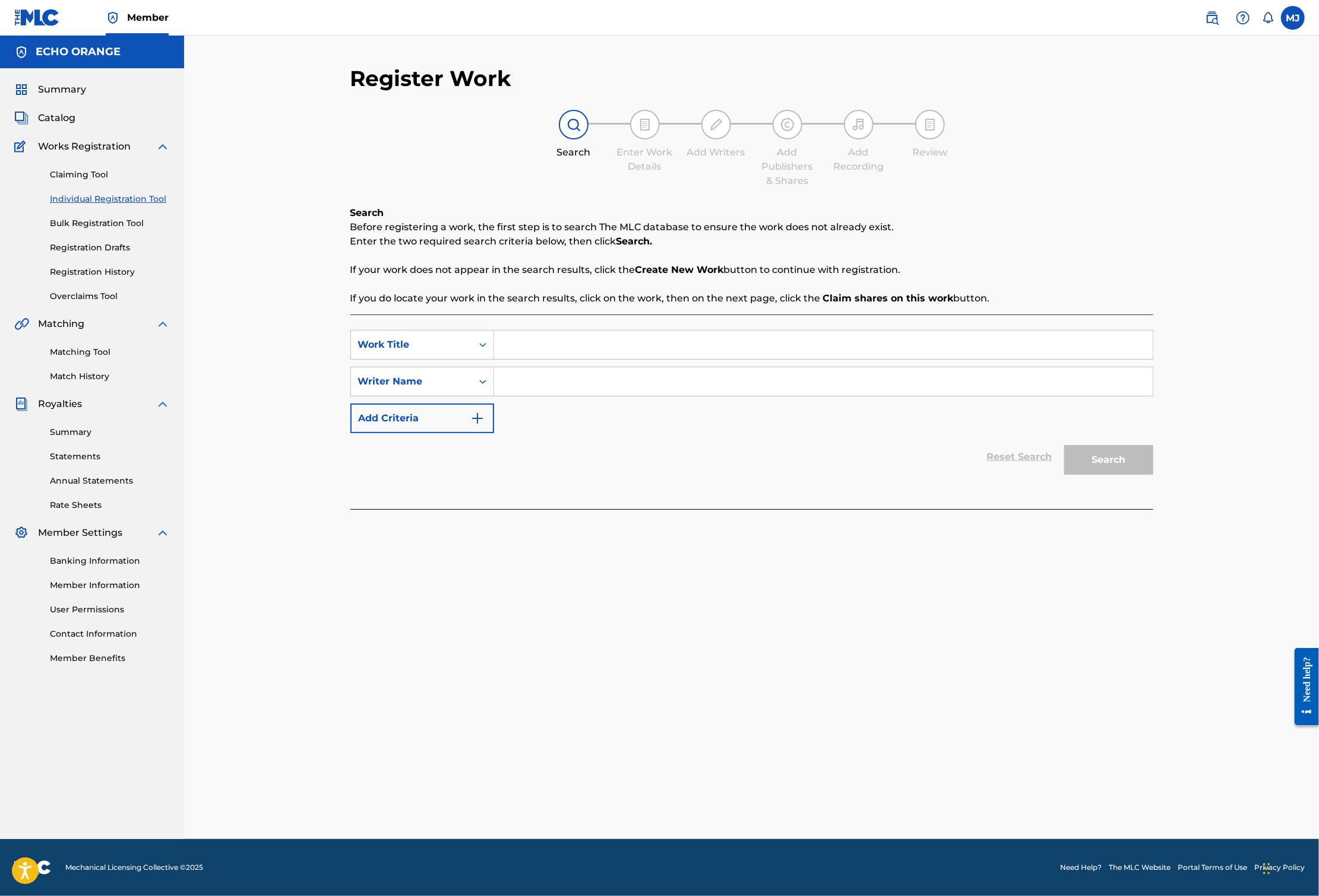
click at [494, 359] on input "Search Form" at bounding box center [823, 344] width 659 height 29
type input "dizi bao"
paste input "[PERSON_NAME]"
type input "[PERSON_NAME]"
click at [1153, 475] on button "Search" at bounding box center [1109, 459] width 89 height 29
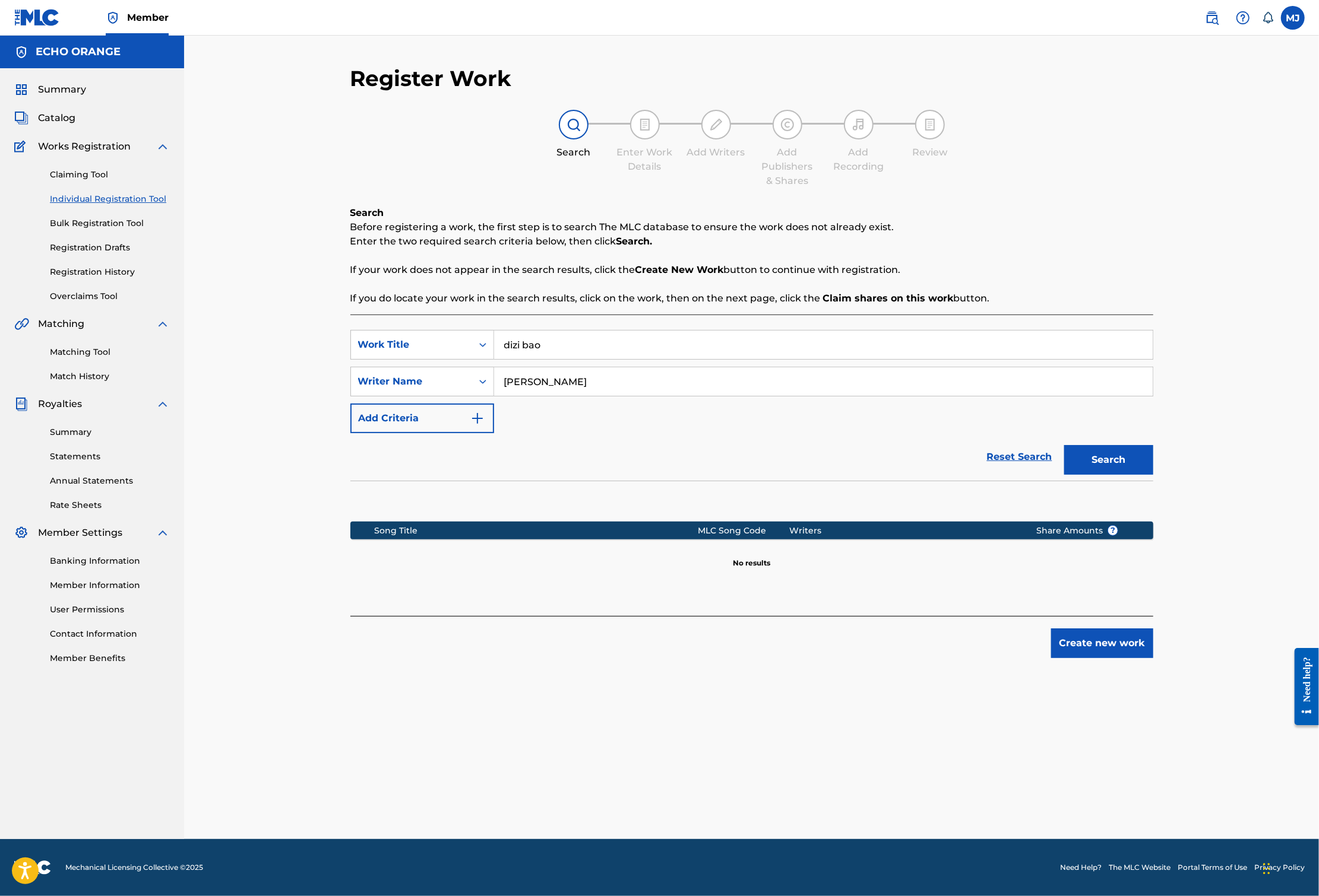
click at [1153, 658] on button "Create new work" at bounding box center [1101, 643] width 102 height 29
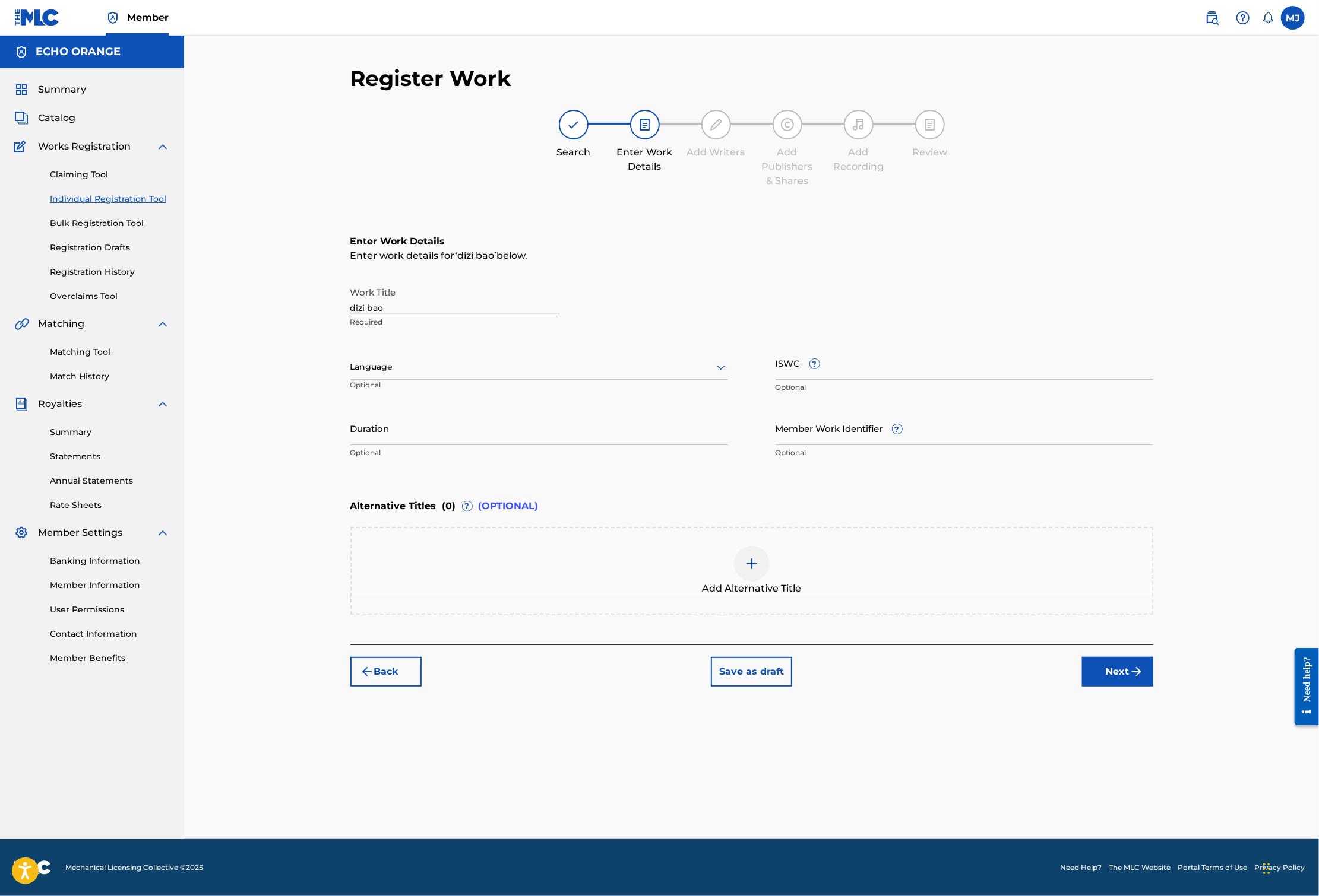
click at [1153, 687] on button "Next" at bounding box center [1117, 672] width 71 height 29
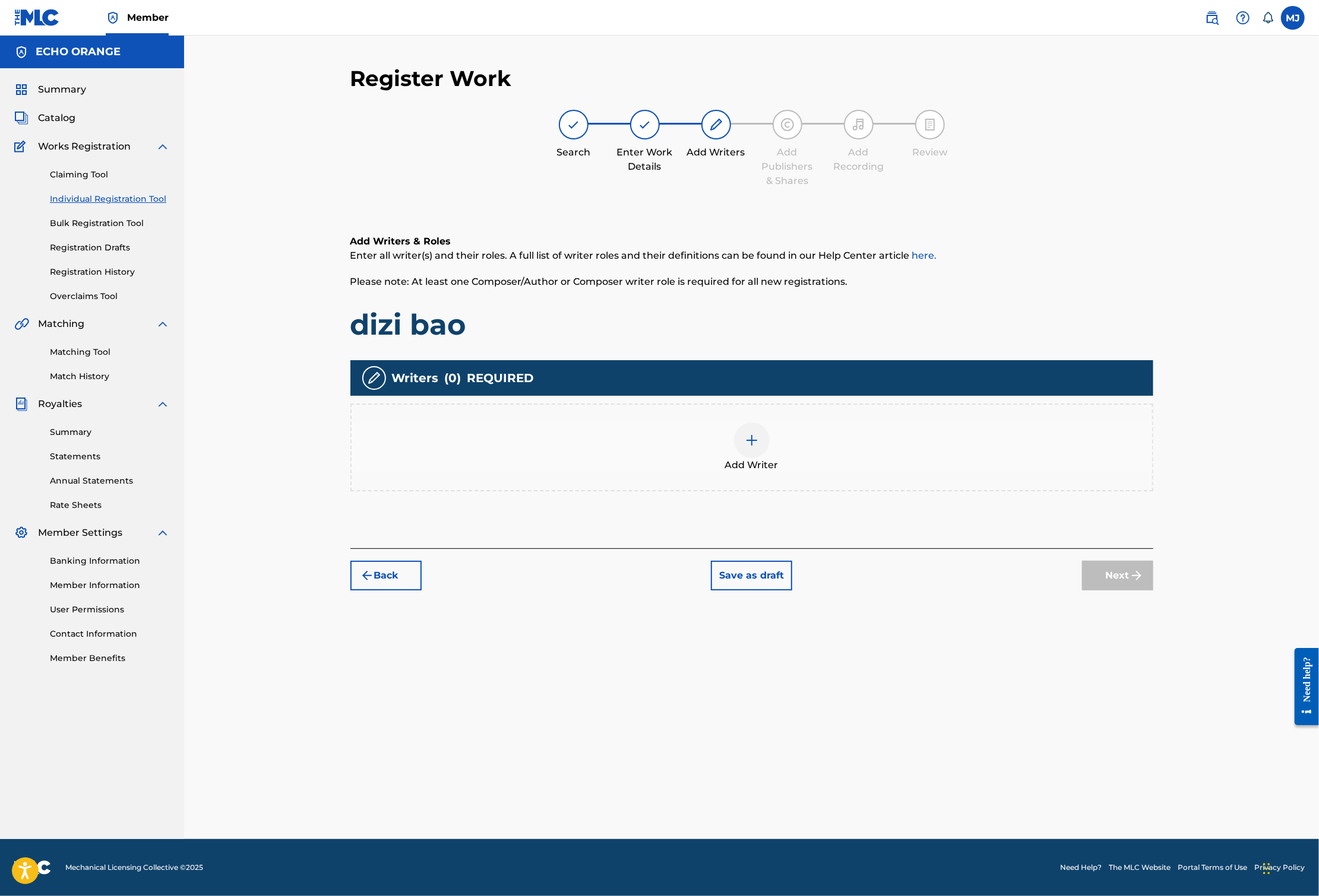
click at [1093, 473] on div "Add Writer" at bounding box center [751, 447] width 800 height 49
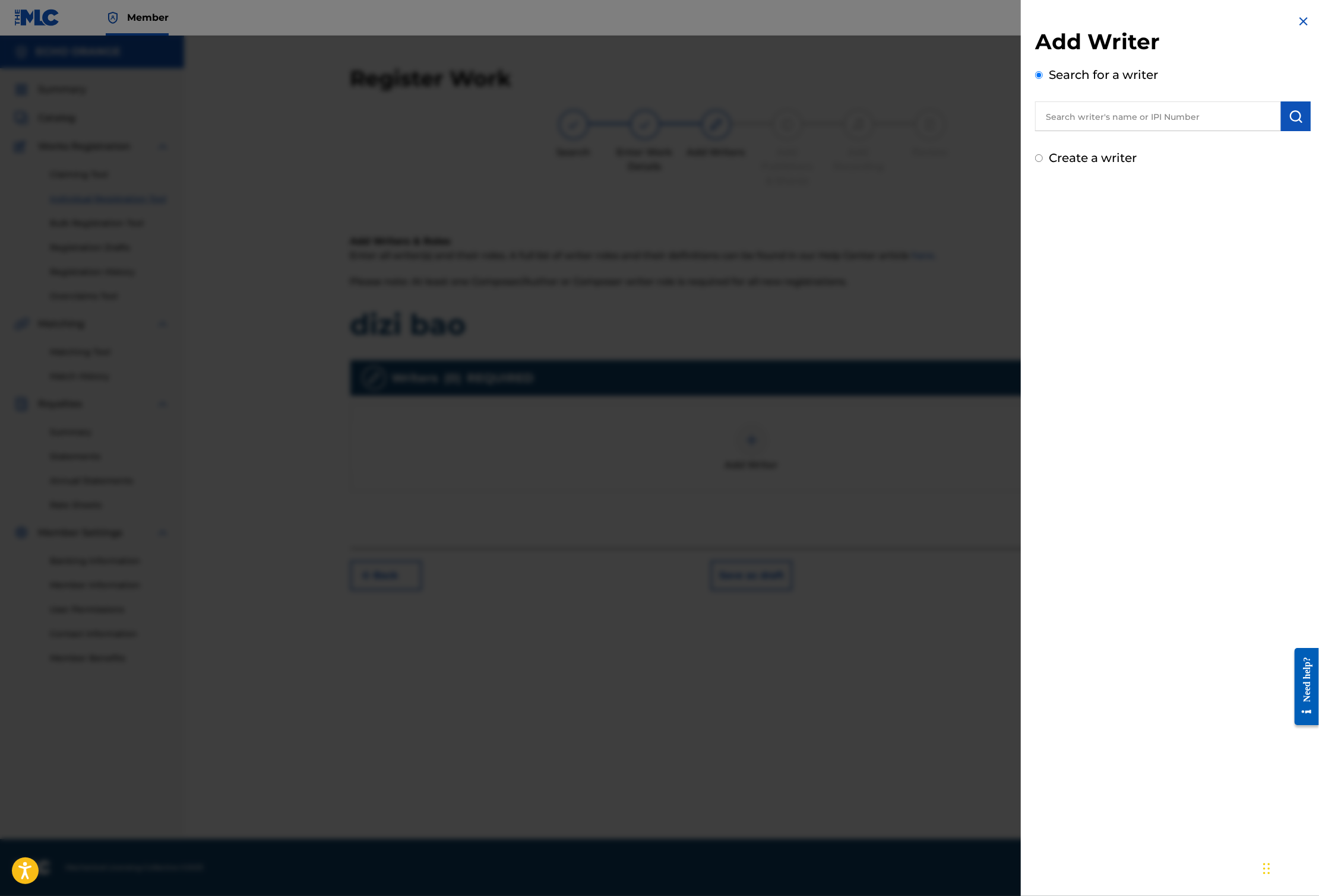
click at [1150, 131] on input "text" at bounding box center [1157, 116] width 246 height 29
paste input "[PERSON_NAME]"
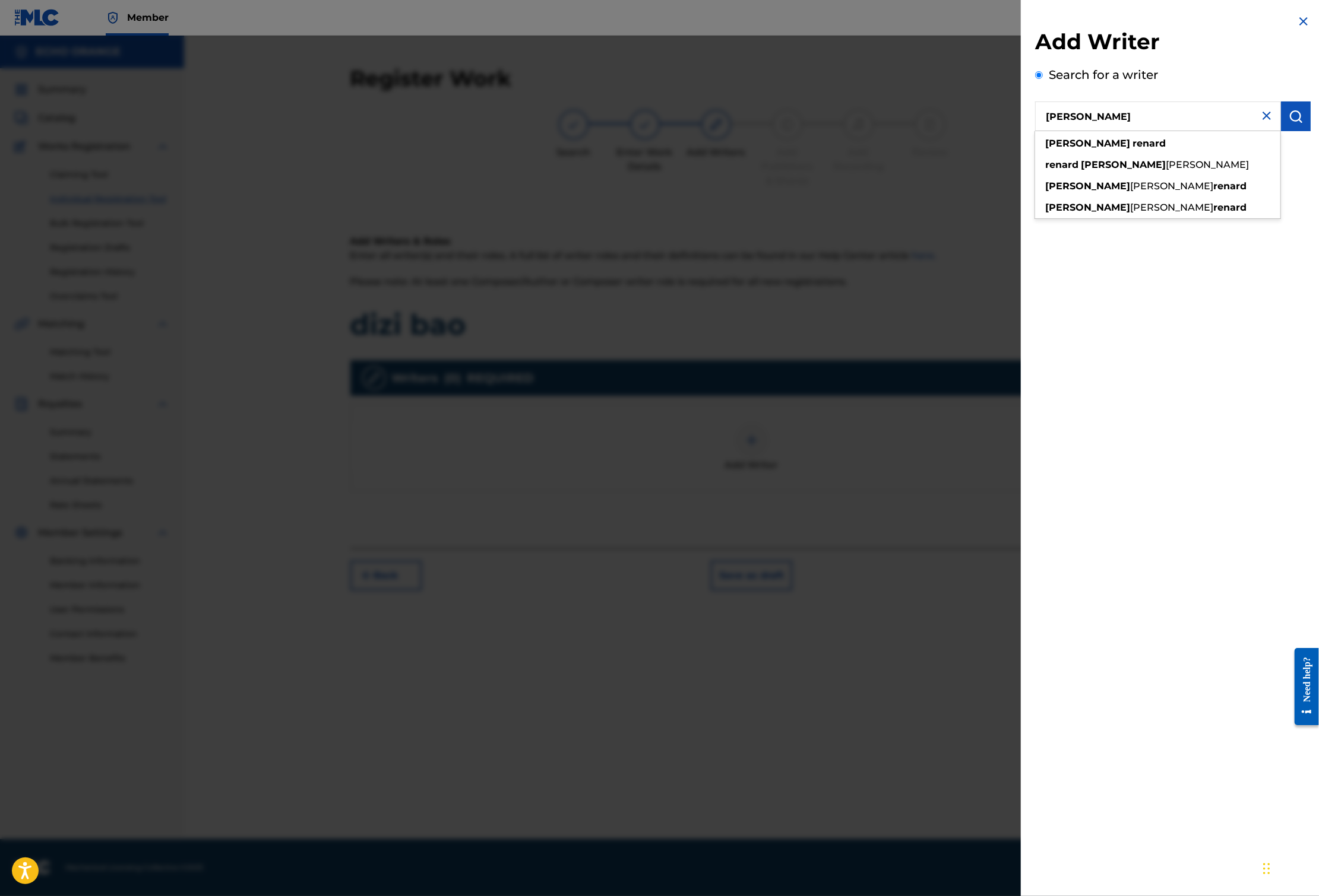
type input "[PERSON_NAME]"
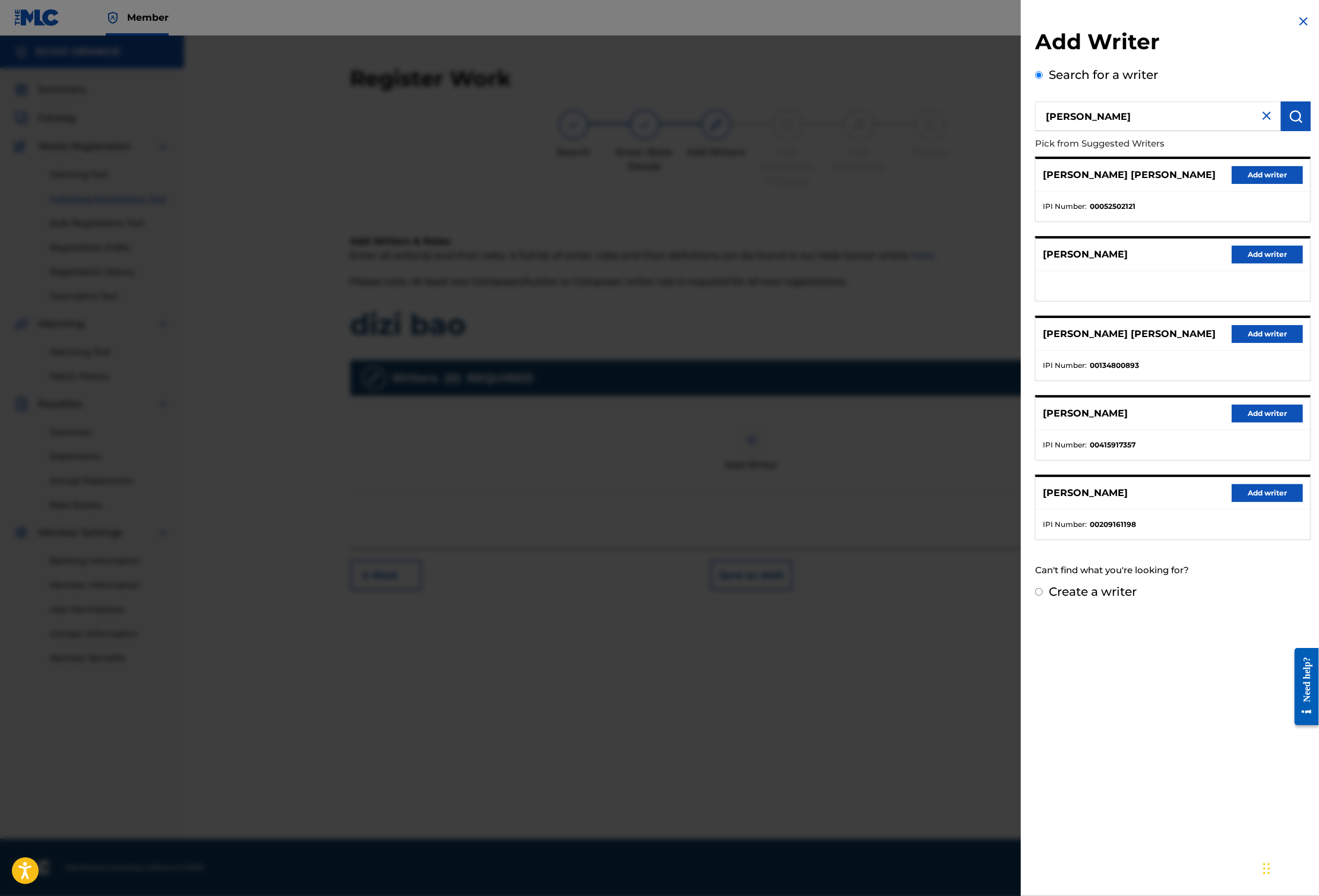
click at [1262, 184] on button "Add writer" at bounding box center [1267, 175] width 71 height 18
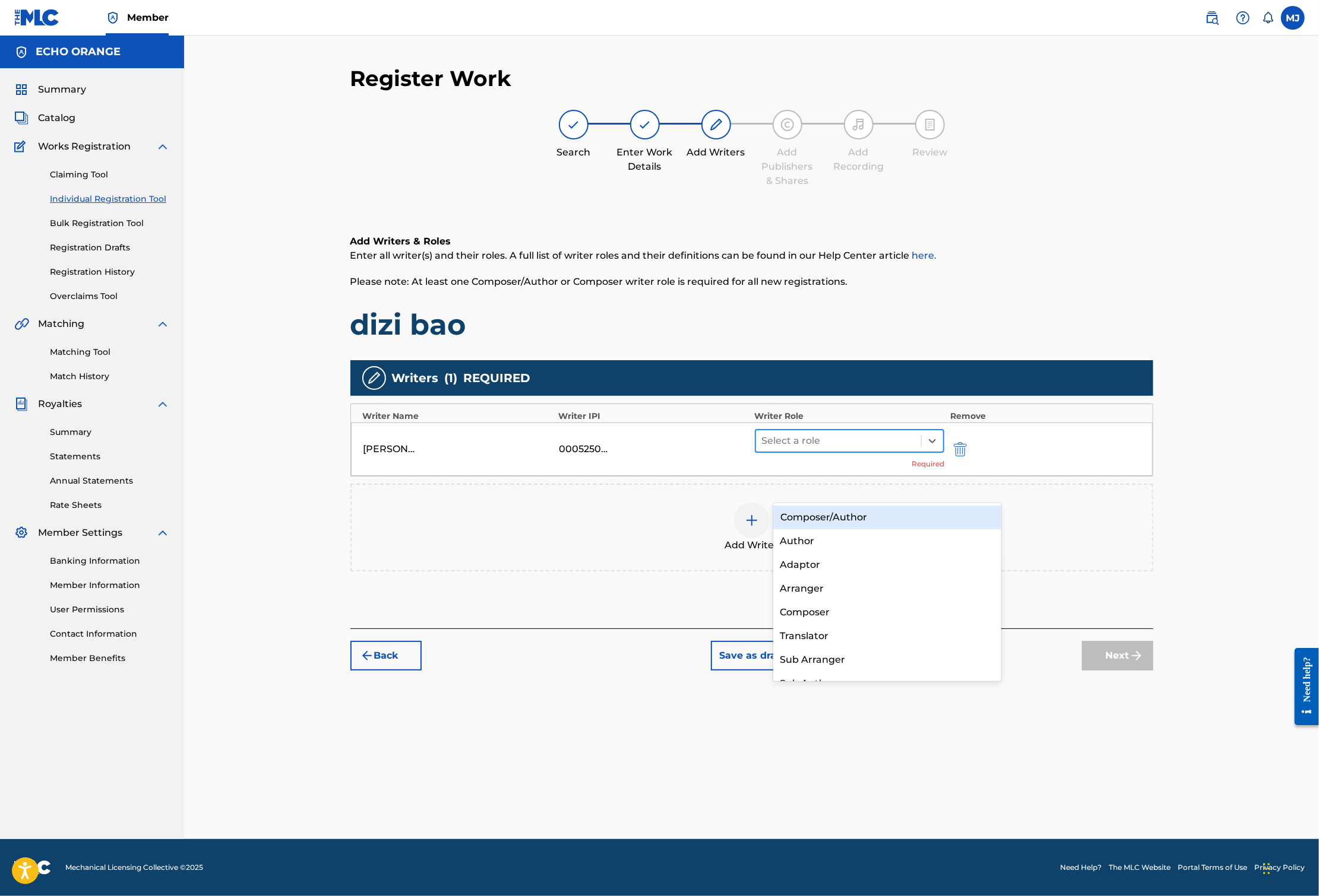
click at [915, 449] on div at bounding box center [838, 440] width 154 height 16
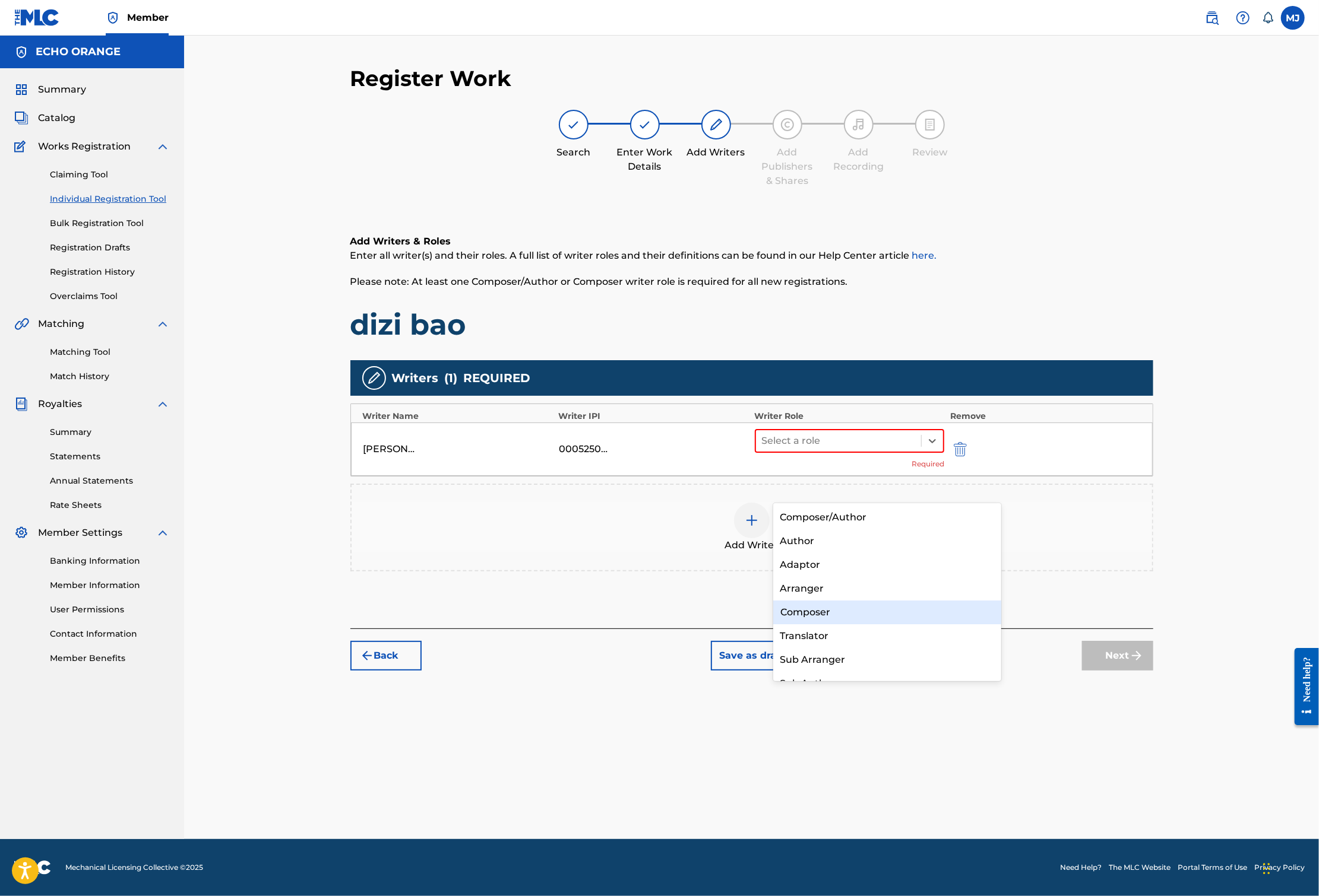
click at [817, 613] on div "Composer" at bounding box center [887, 612] width 228 height 24
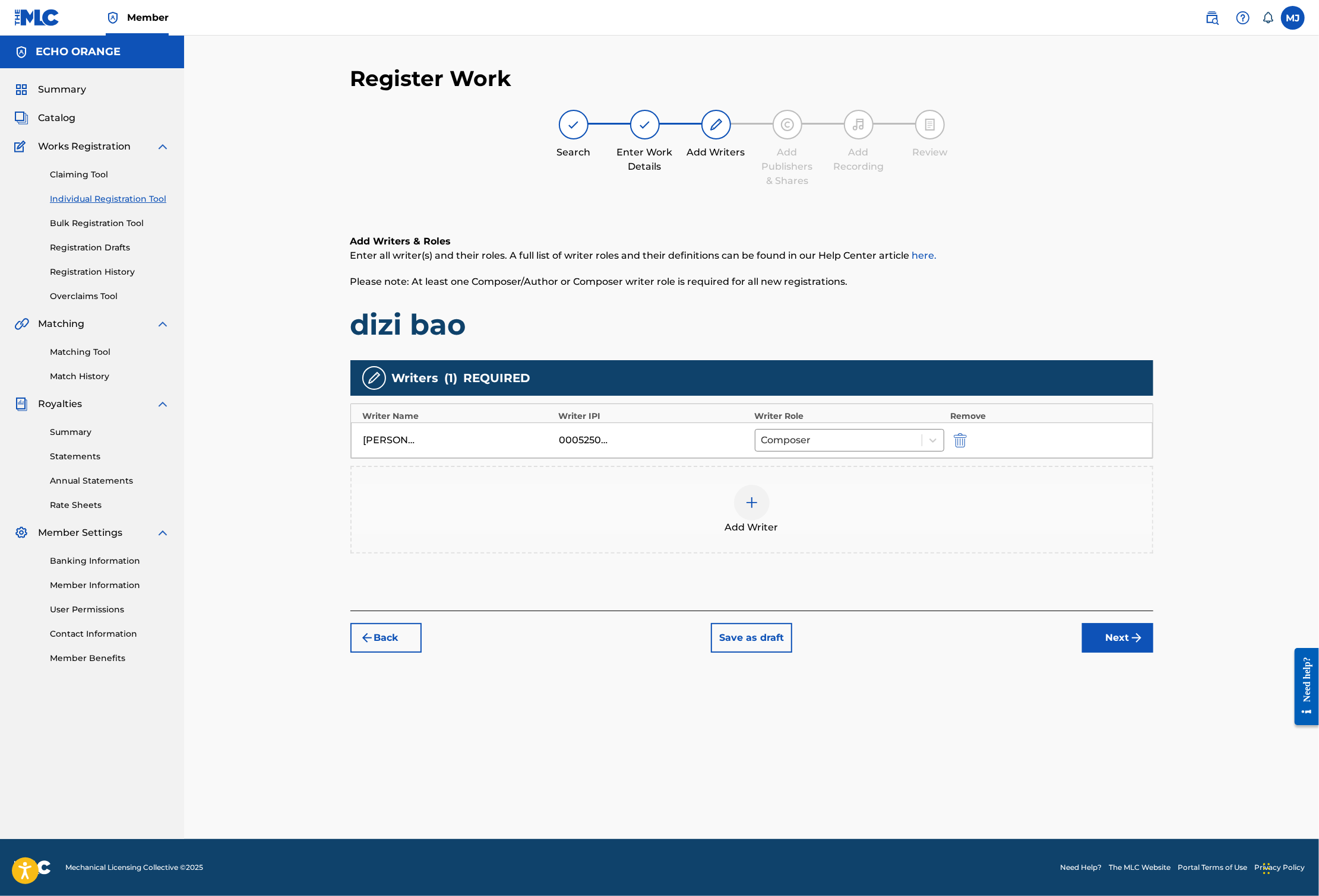
click at [1153, 653] on div "Back Save as draft Next" at bounding box center [751, 632] width 802 height 42
drag, startPoint x: 1192, startPoint y: 717, endPoint x: 1168, endPoint y: 684, distance: 40.8
click at [1153, 653] on button "Next" at bounding box center [1117, 637] width 71 height 29
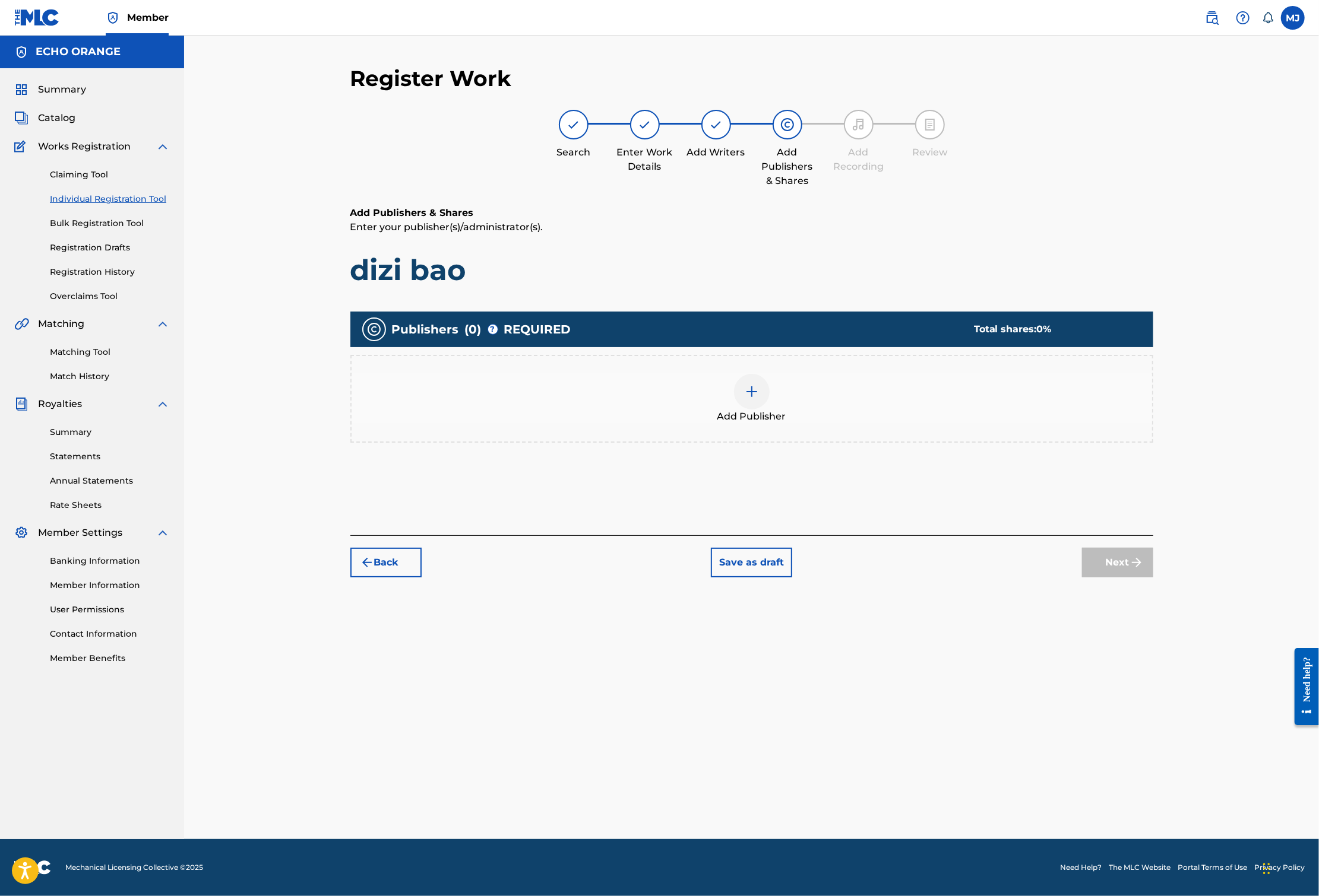
click at [844, 423] on div "Add Publisher" at bounding box center [751, 399] width 800 height 49
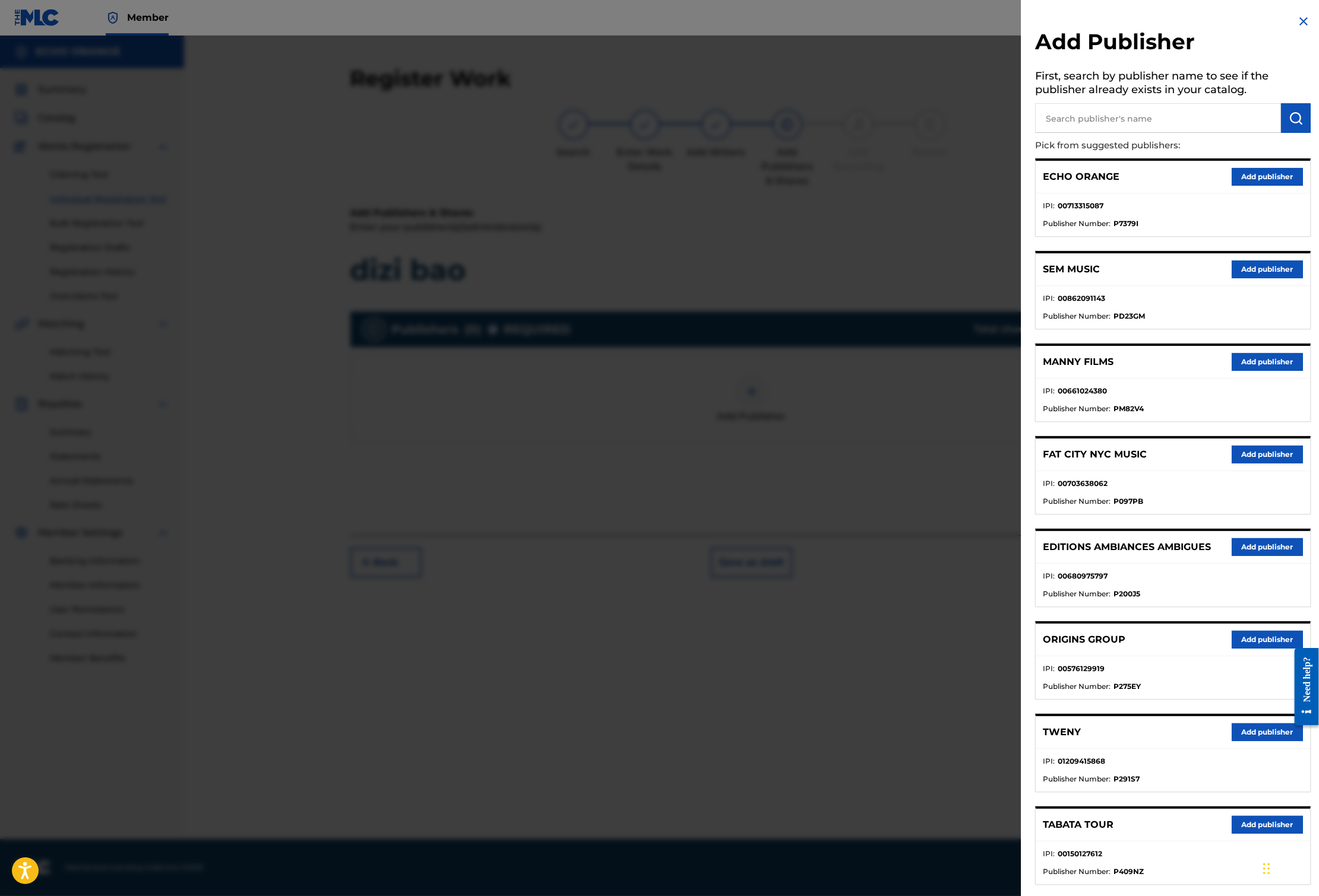
click at [1232, 649] on button "Add publisher" at bounding box center [1267, 639] width 71 height 18
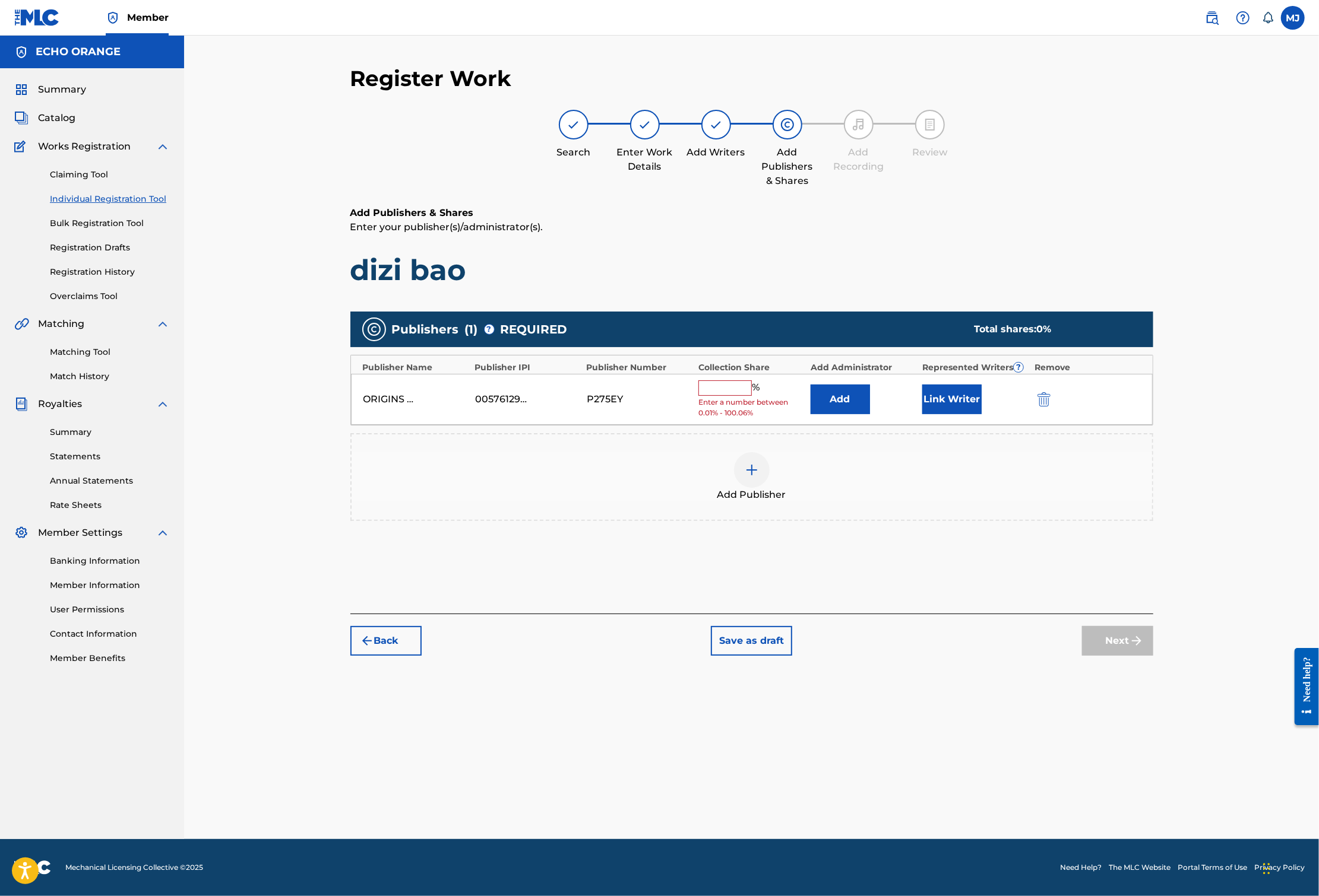
click at [870, 414] on button "Add" at bounding box center [840, 399] width 59 height 29
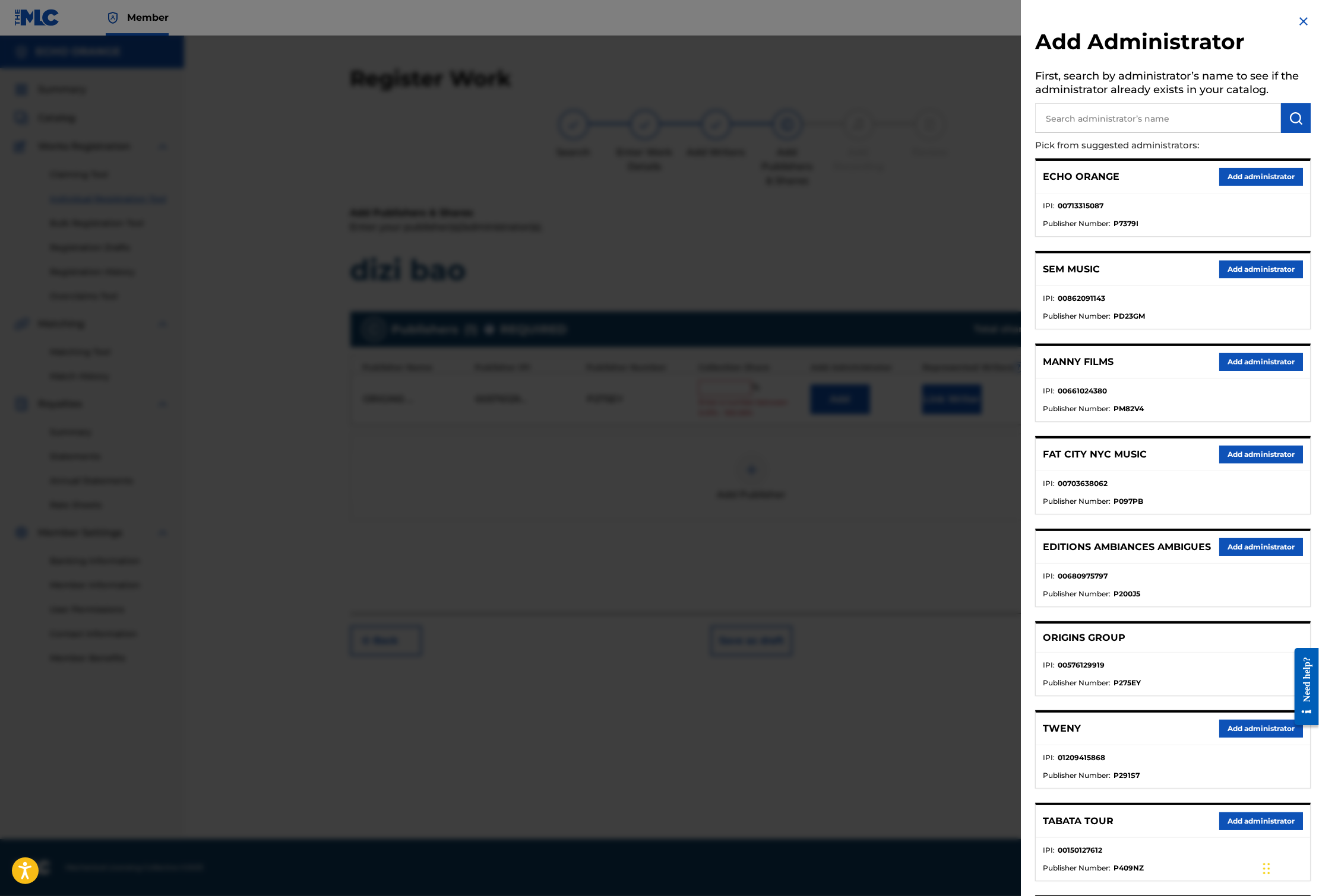
click at [1266, 181] on div "ECHO ORANGE Add administrator" at bounding box center [1172, 177] width 274 height 32
click at [1265, 185] on button "Add administrator" at bounding box center [1261, 177] width 84 height 18
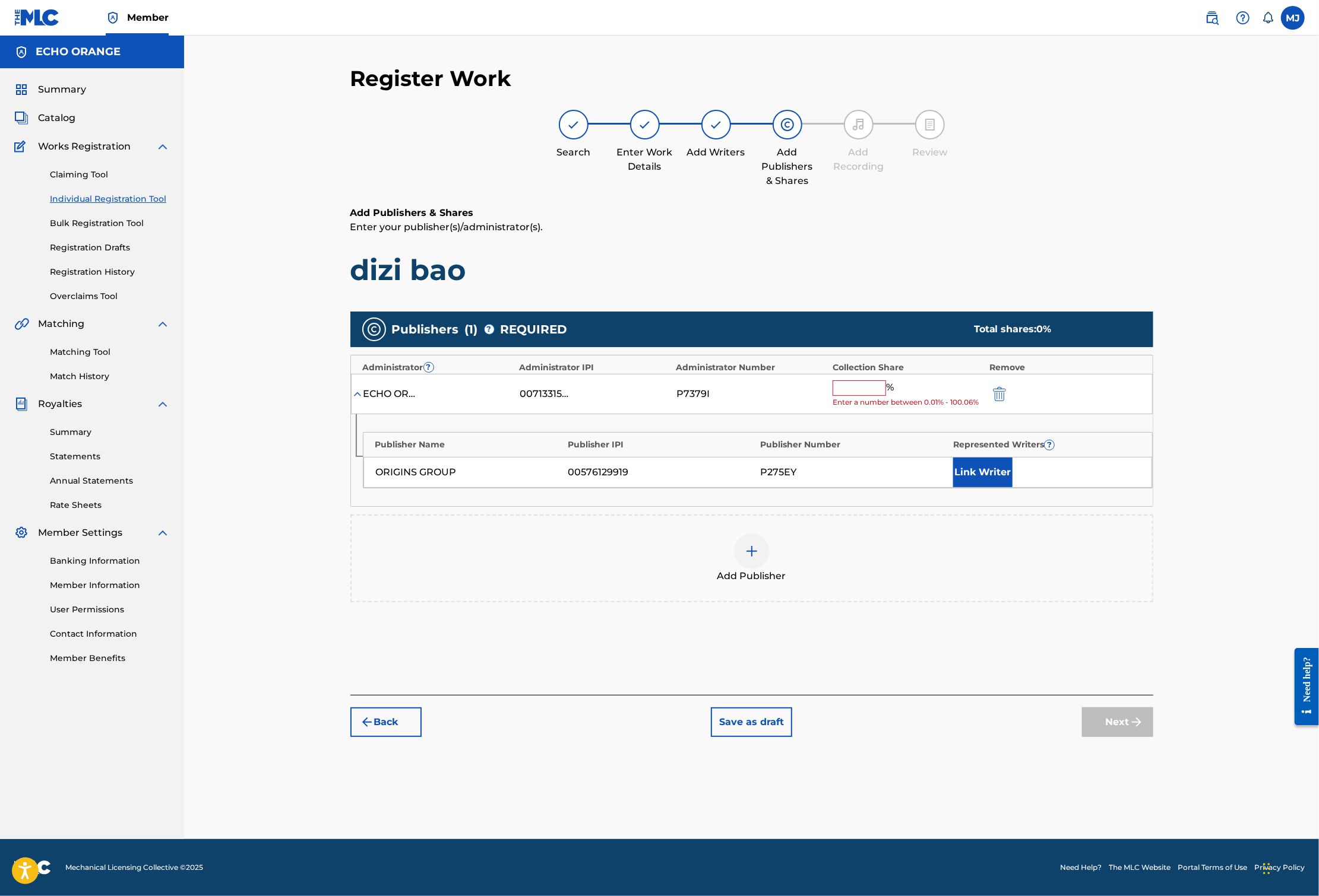
click at [886, 396] on input "text" at bounding box center [859, 388] width 53 height 15
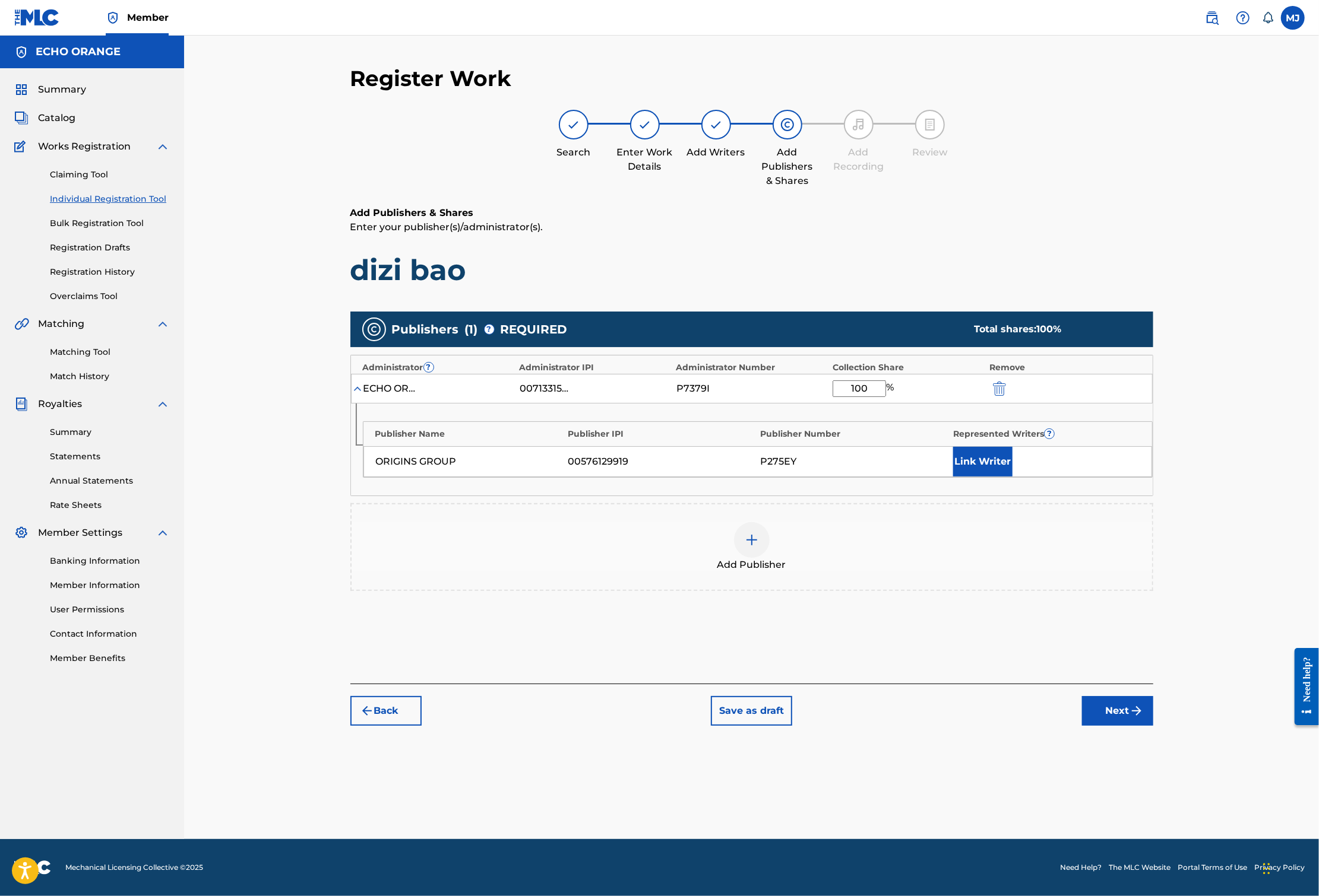
type input "100"
click at [1013, 477] on button "Link Writer" at bounding box center [982, 461] width 59 height 29
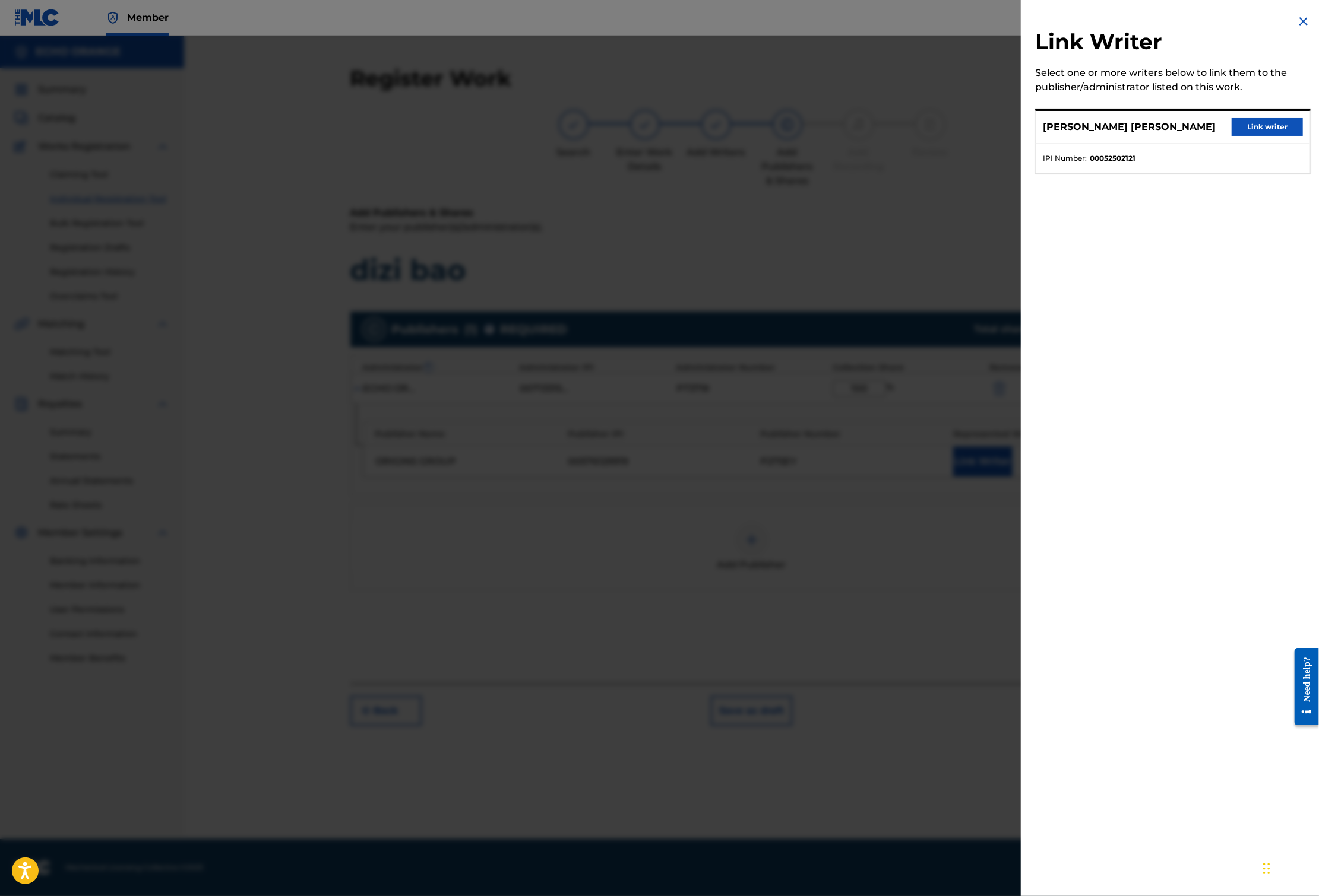
click at [1274, 136] on button "Link writer" at bounding box center [1267, 127] width 71 height 18
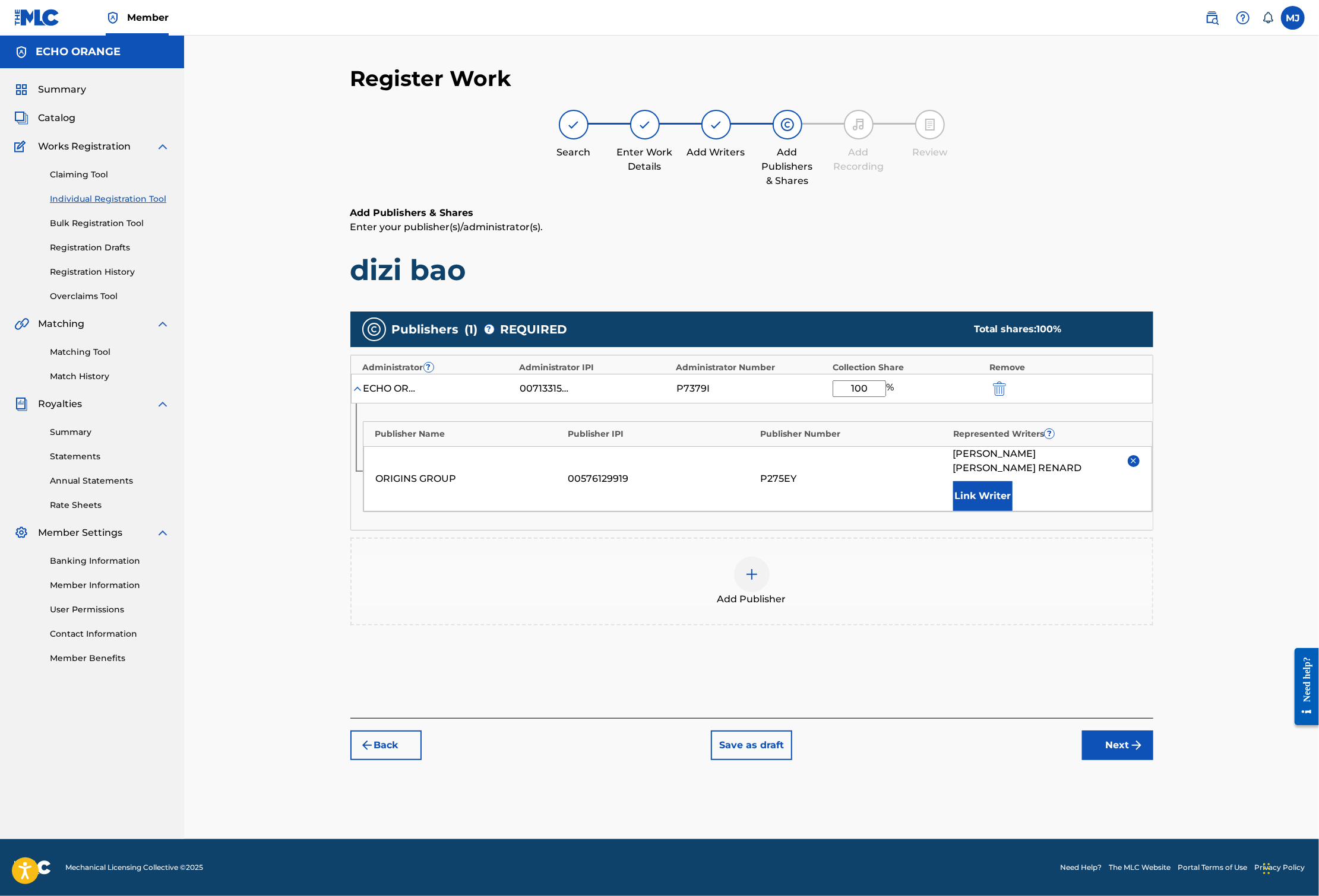
scroll to position [20, 0]
click at [1153, 760] on button "Next" at bounding box center [1117, 745] width 71 height 29
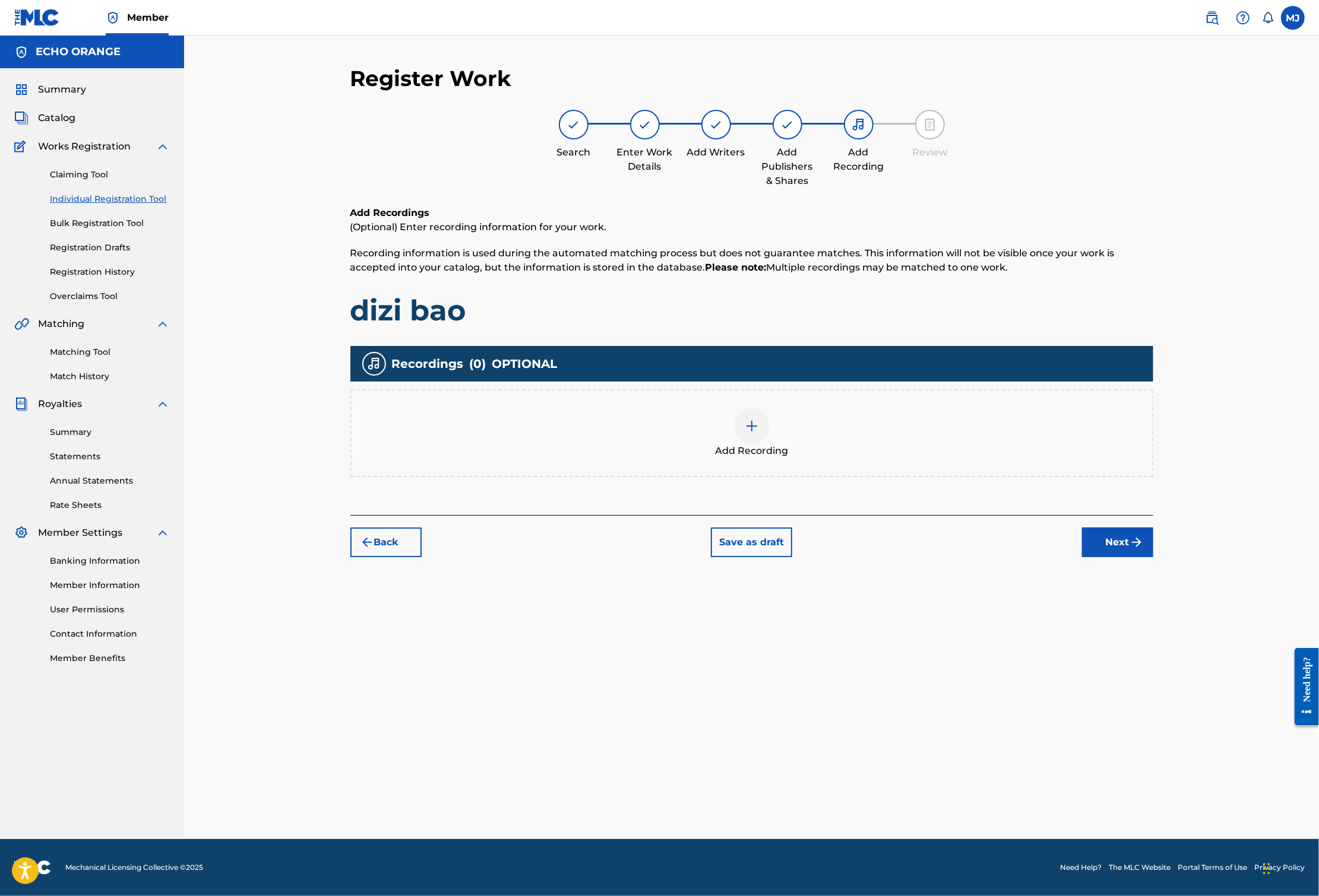
scroll to position [0, 0]
click at [1153, 557] on button "Next" at bounding box center [1117, 542] width 71 height 29
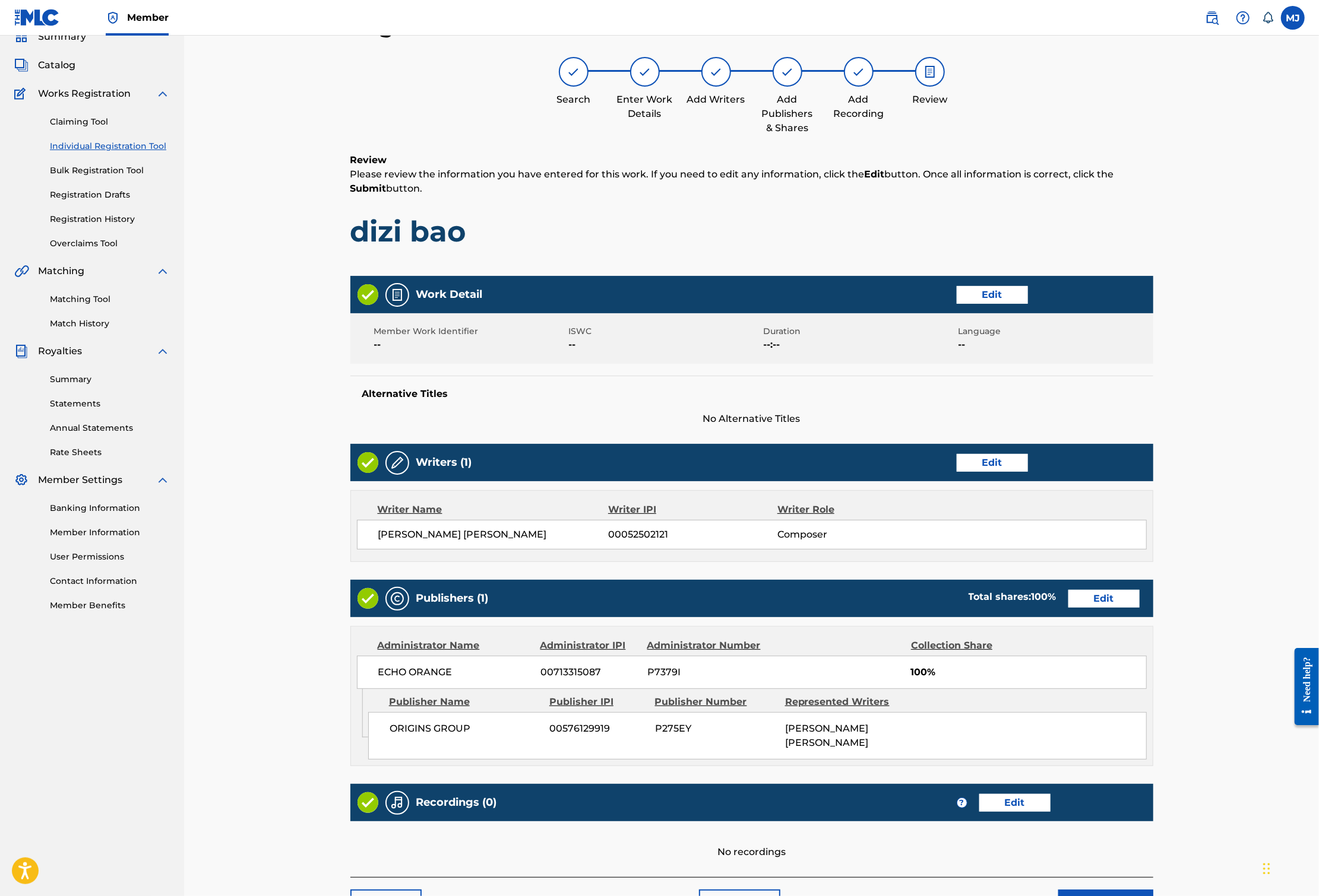
scroll to position [258, 0]
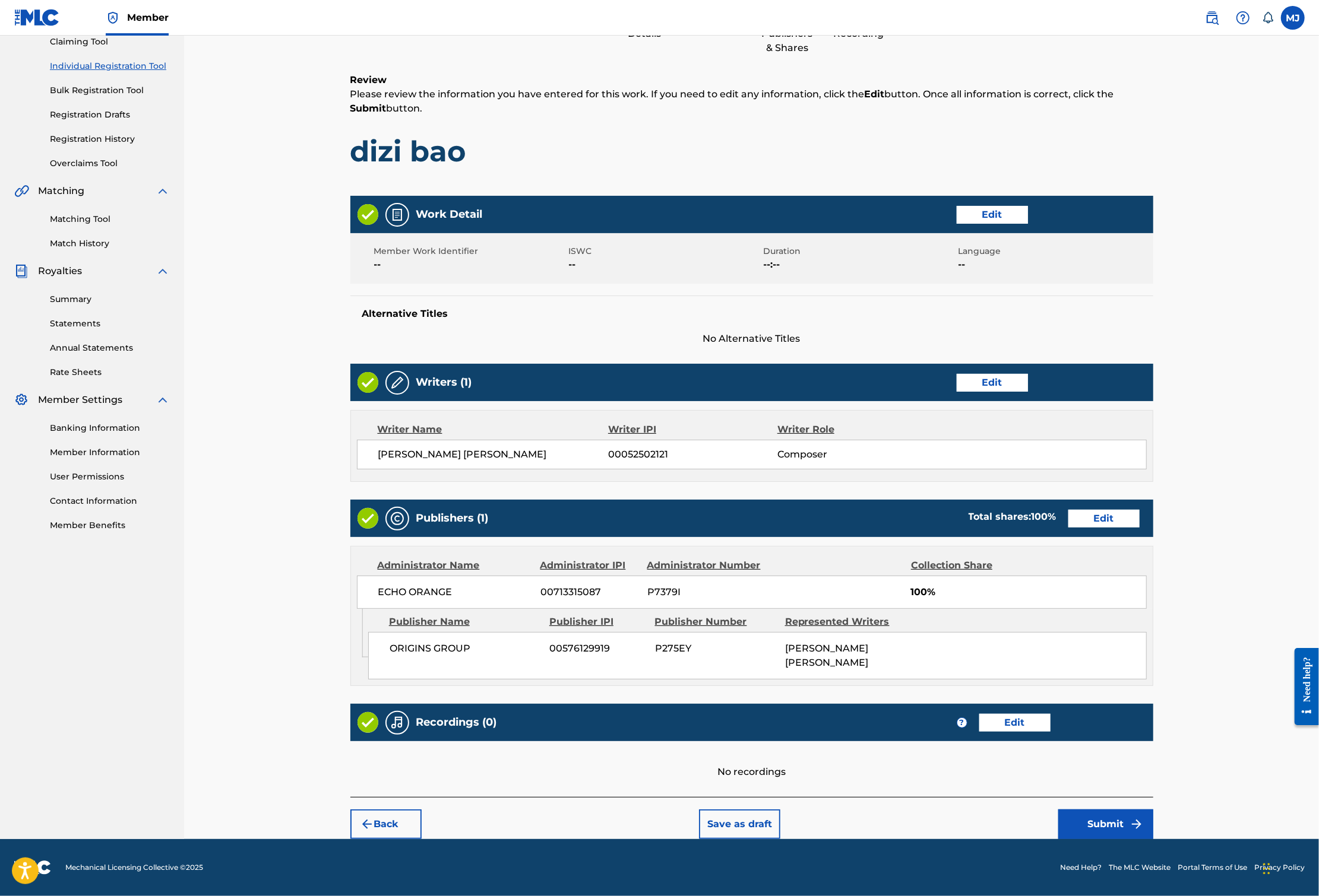
click at [1153, 809] on button "Submit" at bounding box center [1106, 824] width 95 height 29
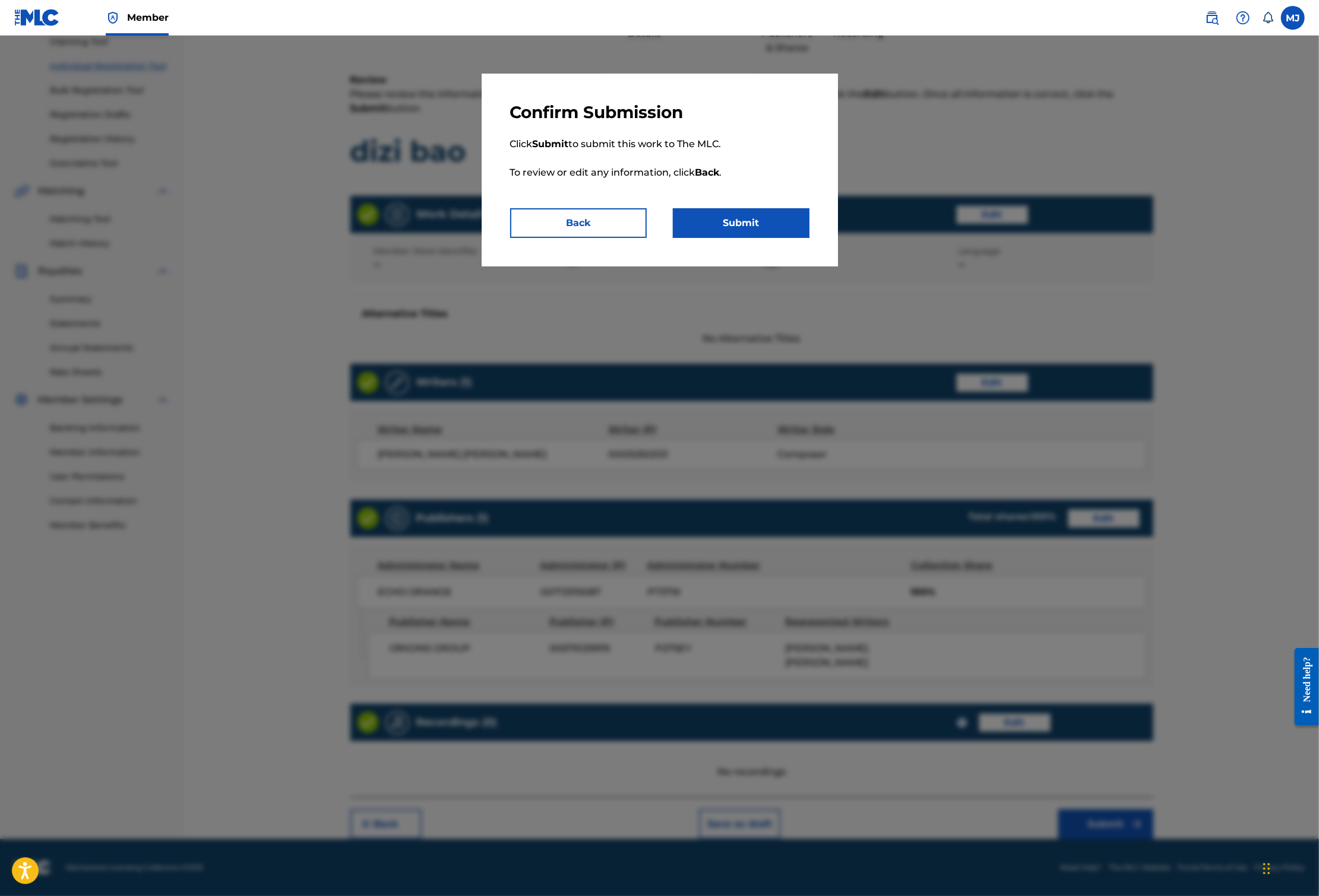
click at [729, 208] on p "Click Submit to submit this work to The MLC. To review or edit any information,…" at bounding box center [660, 166] width 299 height 86
click at [756, 238] on button "Submit" at bounding box center [740, 223] width 136 height 29
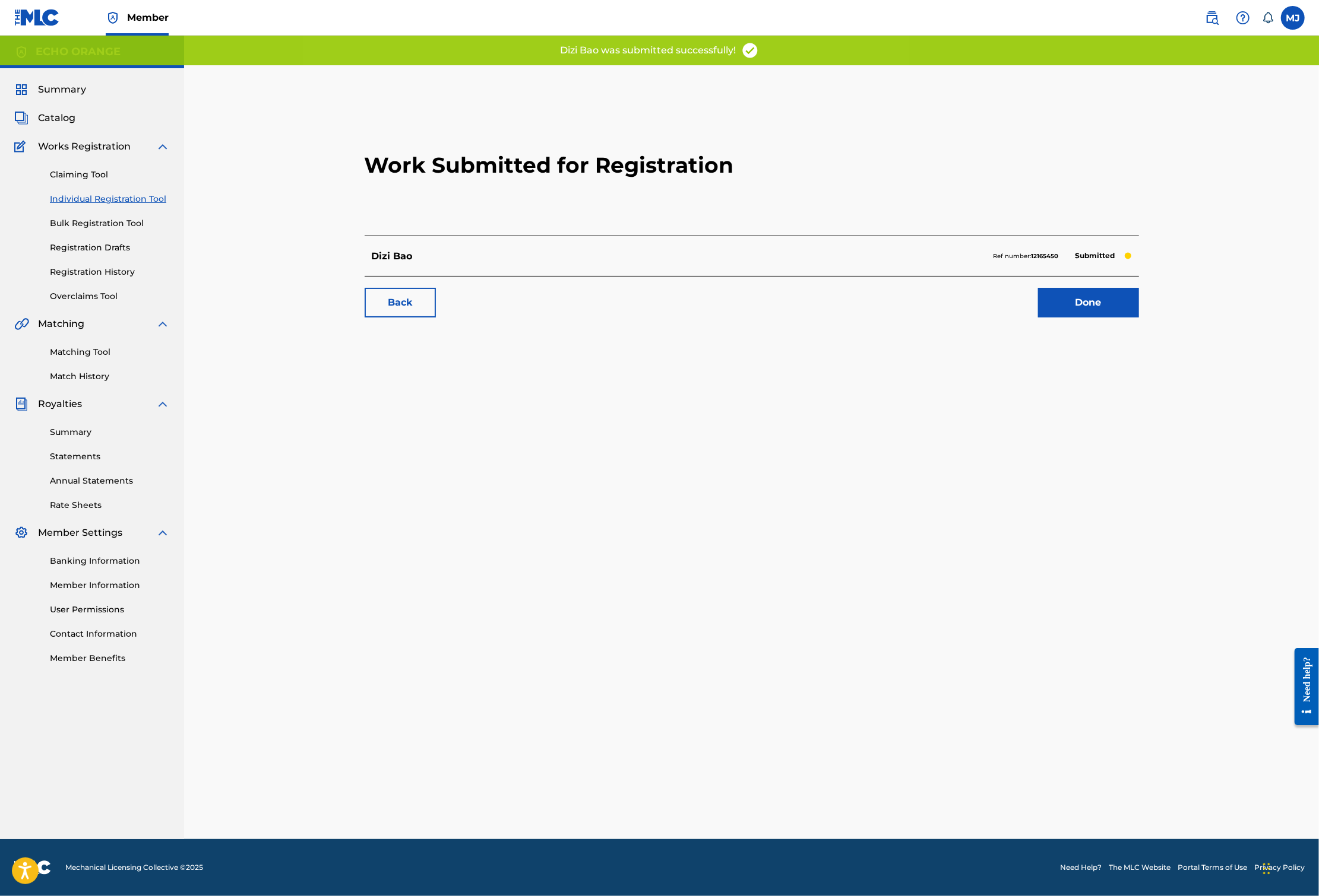
click at [1139, 318] on link "Done" at bounding box center [1089, 302] width 101 height 29
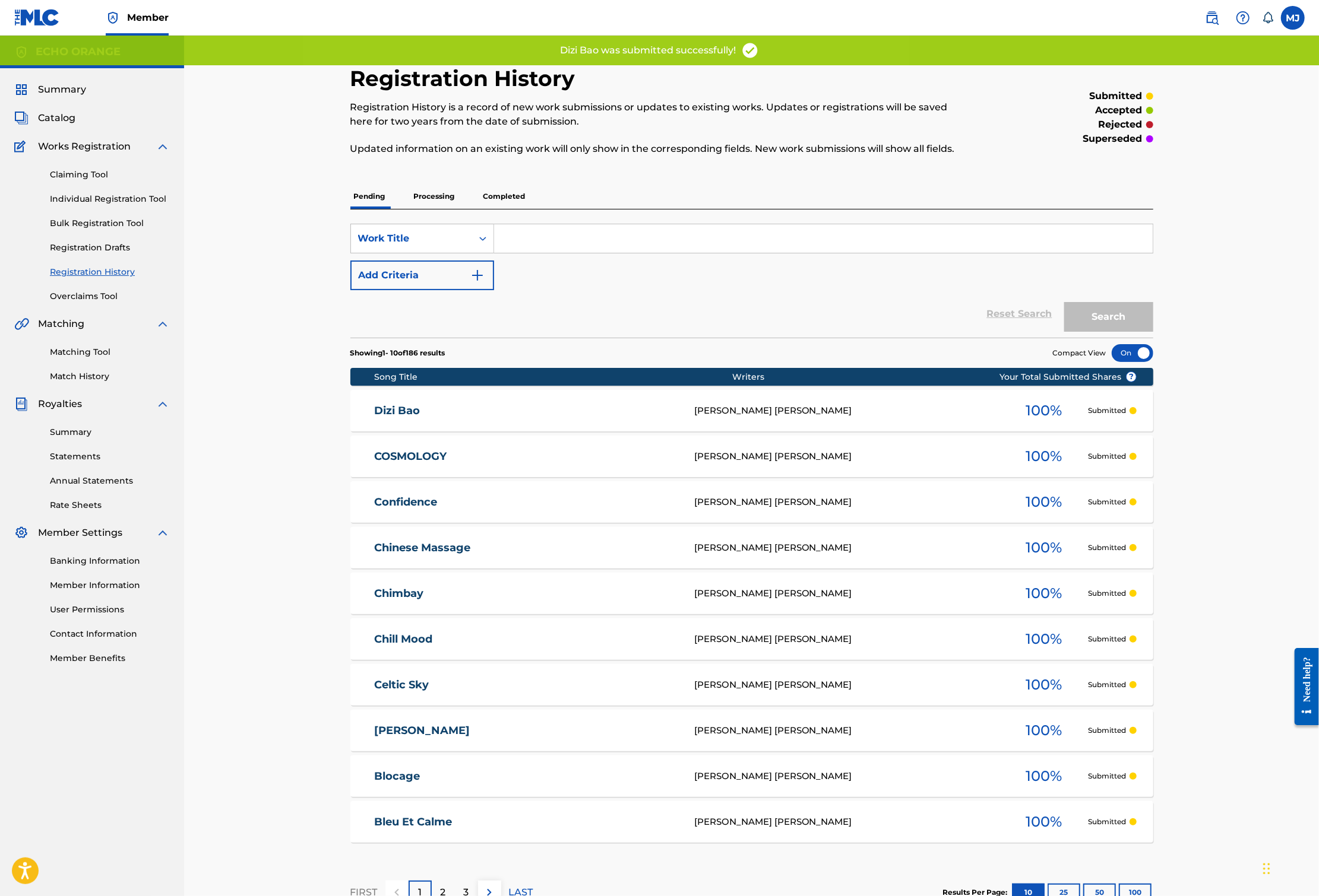
click at [119, 205] on link "Individual Registration Tool" at bounding box center [109, 199] width 120 height 12
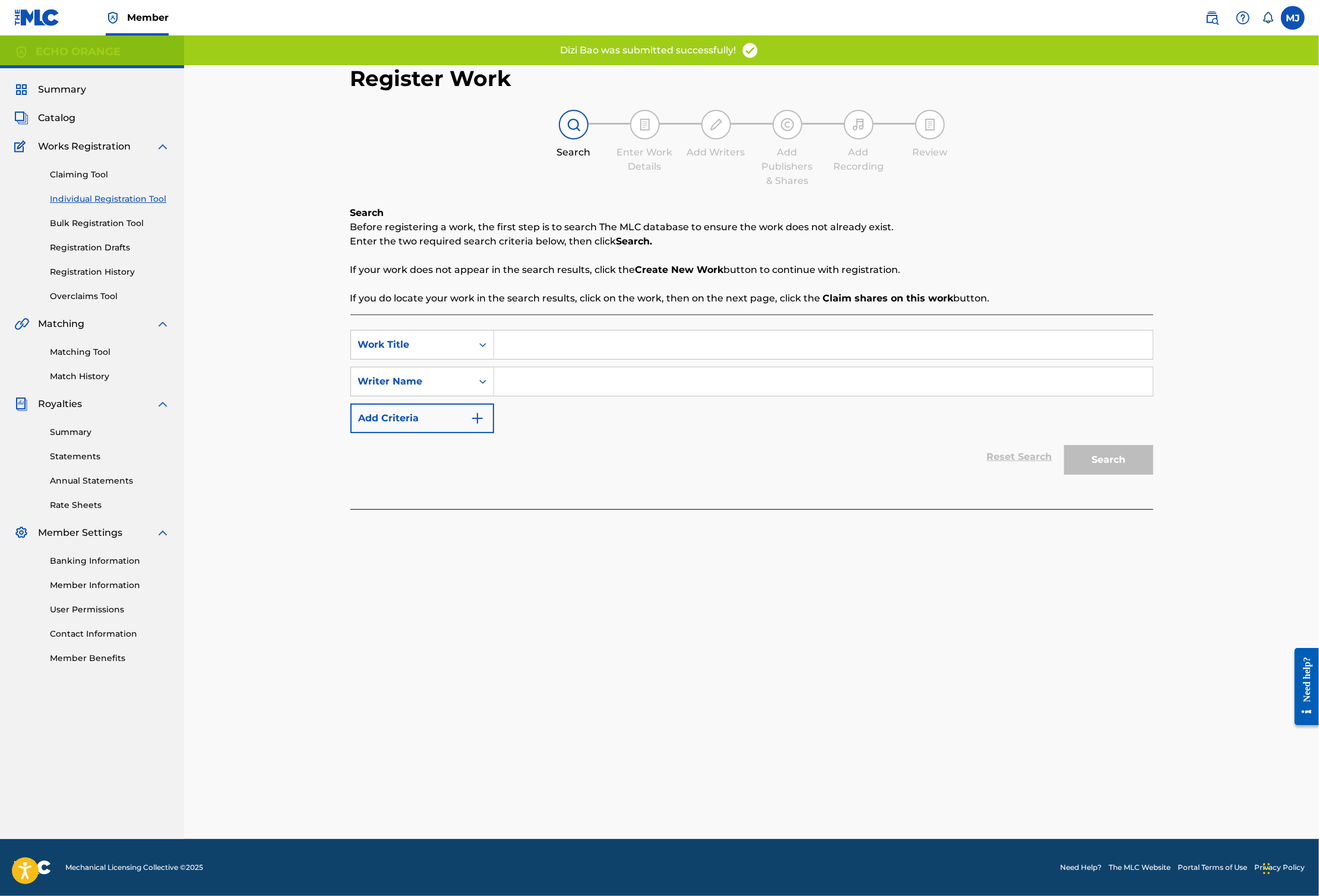
click at [506, 359] on input "Search Form" at bounding box center [823, 344] width 659 height 29
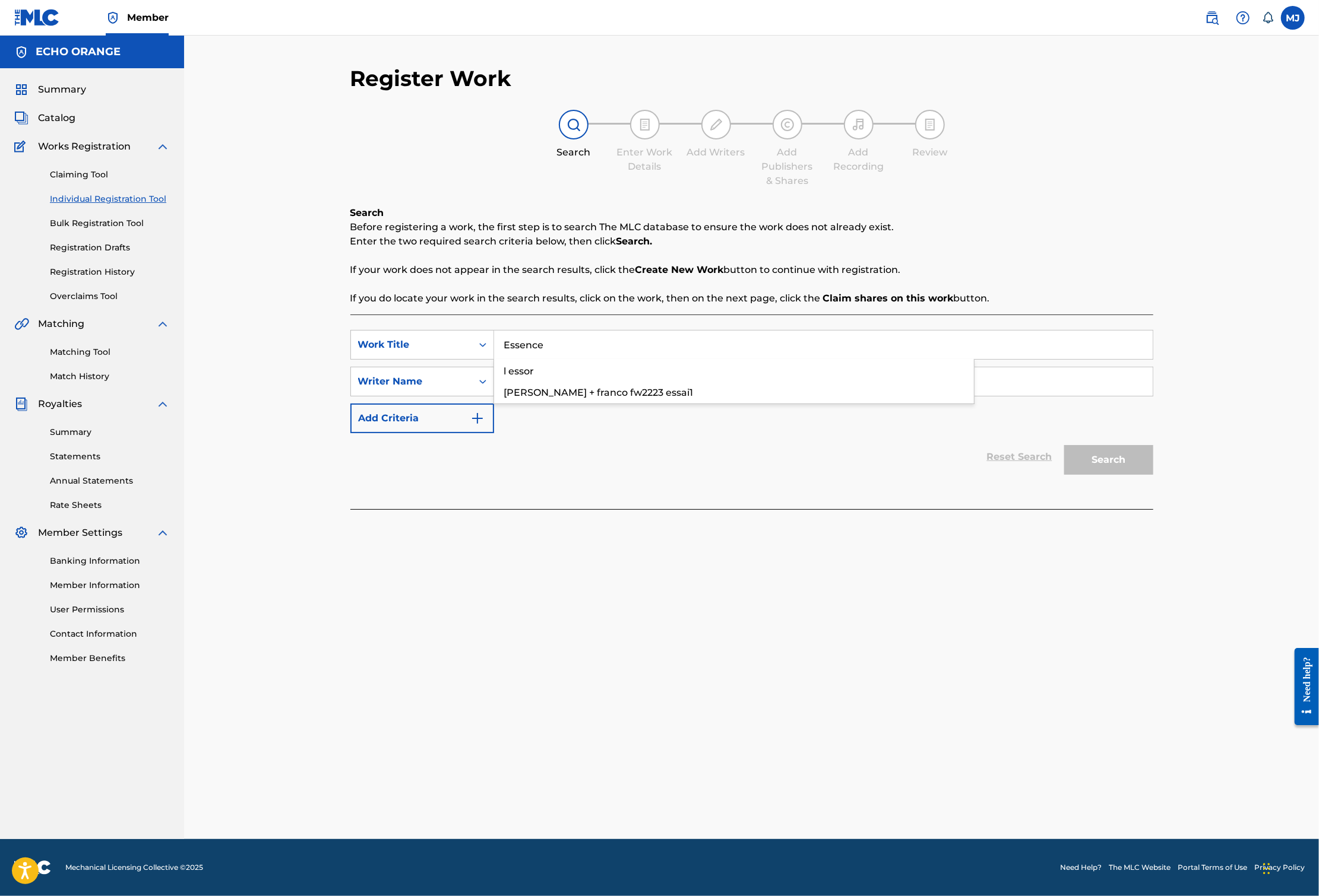
type input "Essence"
paste input "[PERSON_NAME]"
type input "[PERSON_NAME]"
click at [1153, 475] on button "Search" at bounding box center [1109, 459] width 89 height 29
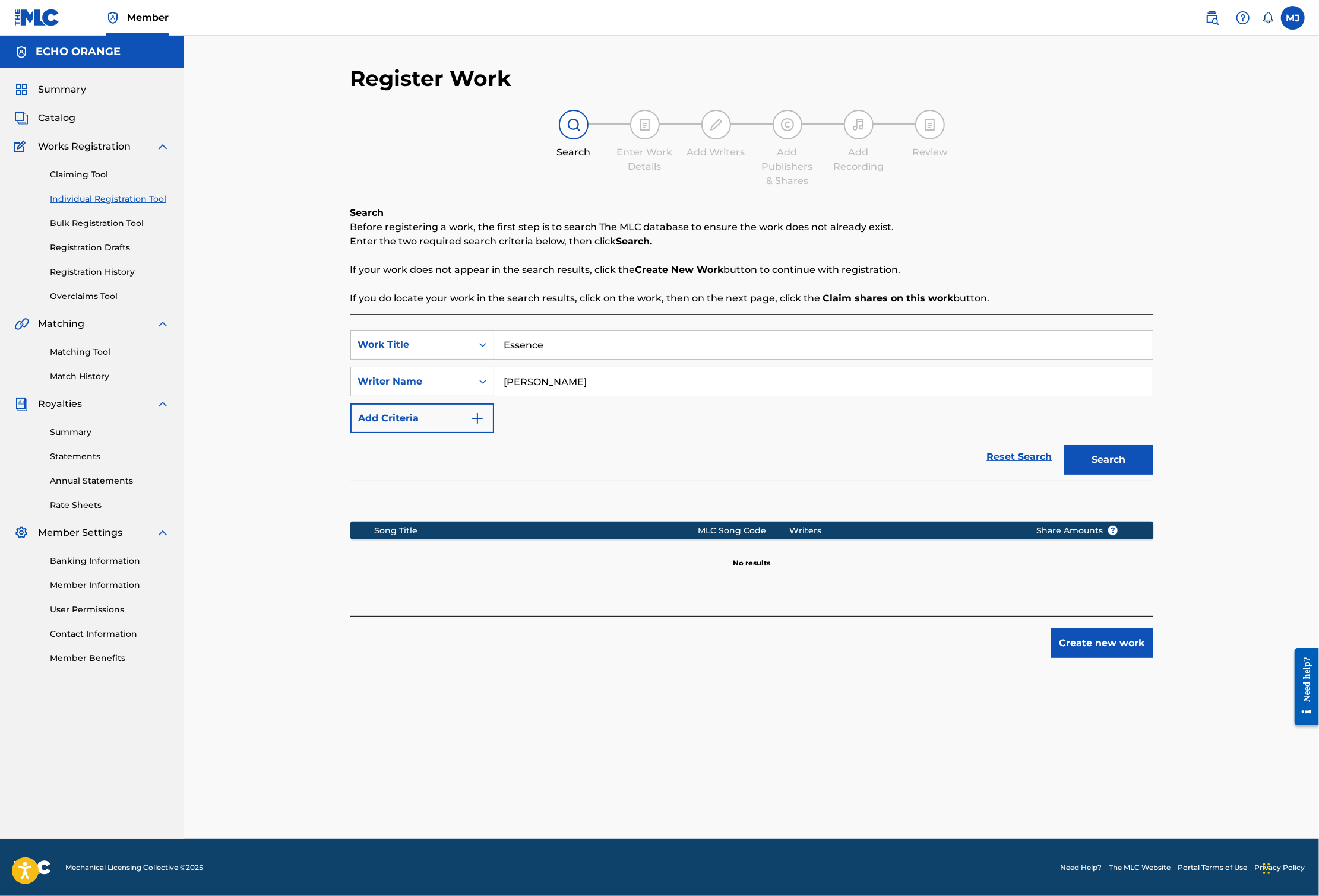
click at [1153, 658] on button "Create new work" at bounding box center [1101, 643] width 102 height 29
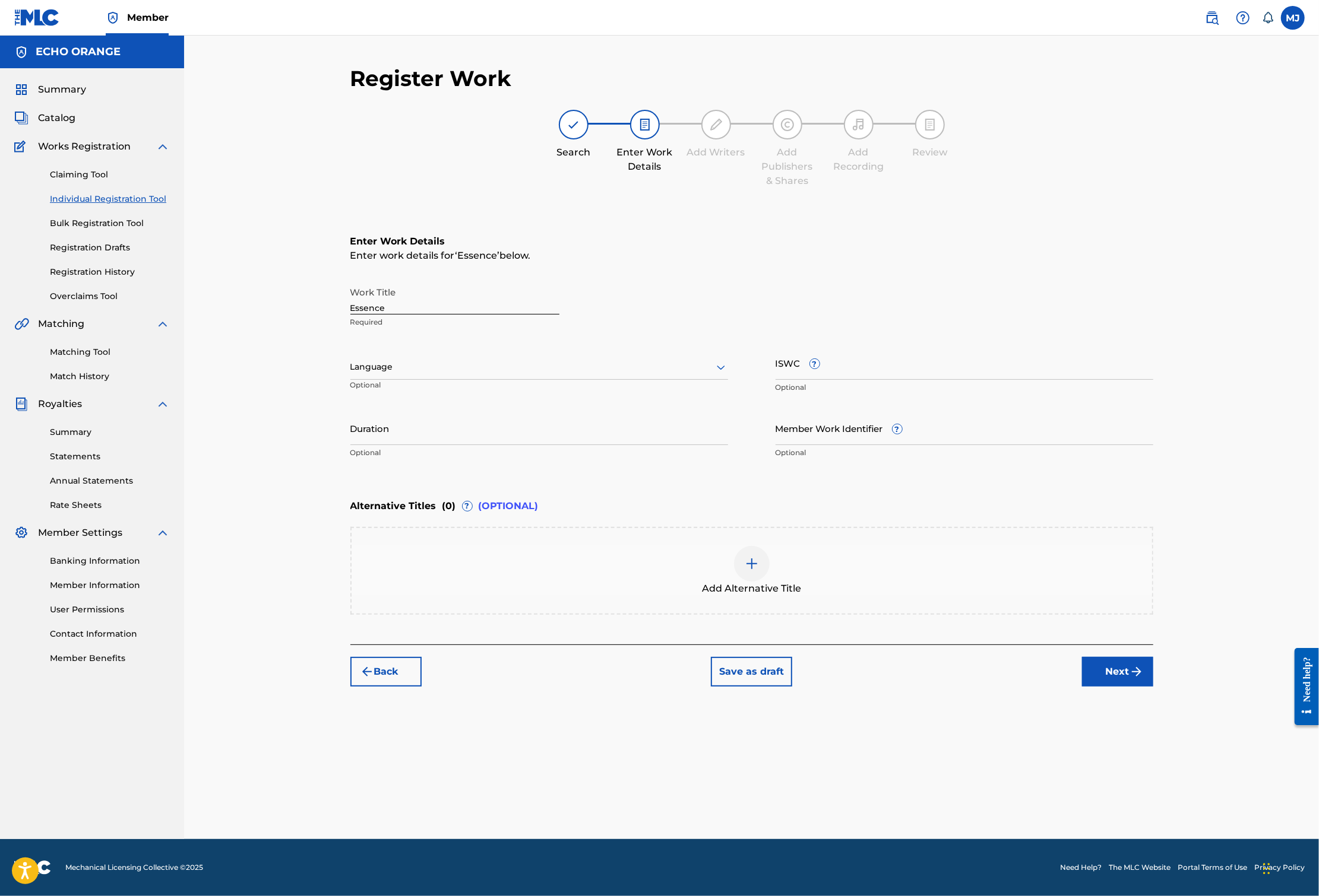
click at [1153, 687] on button "Next" at bounding box center [1117, 672] width 71 height 29
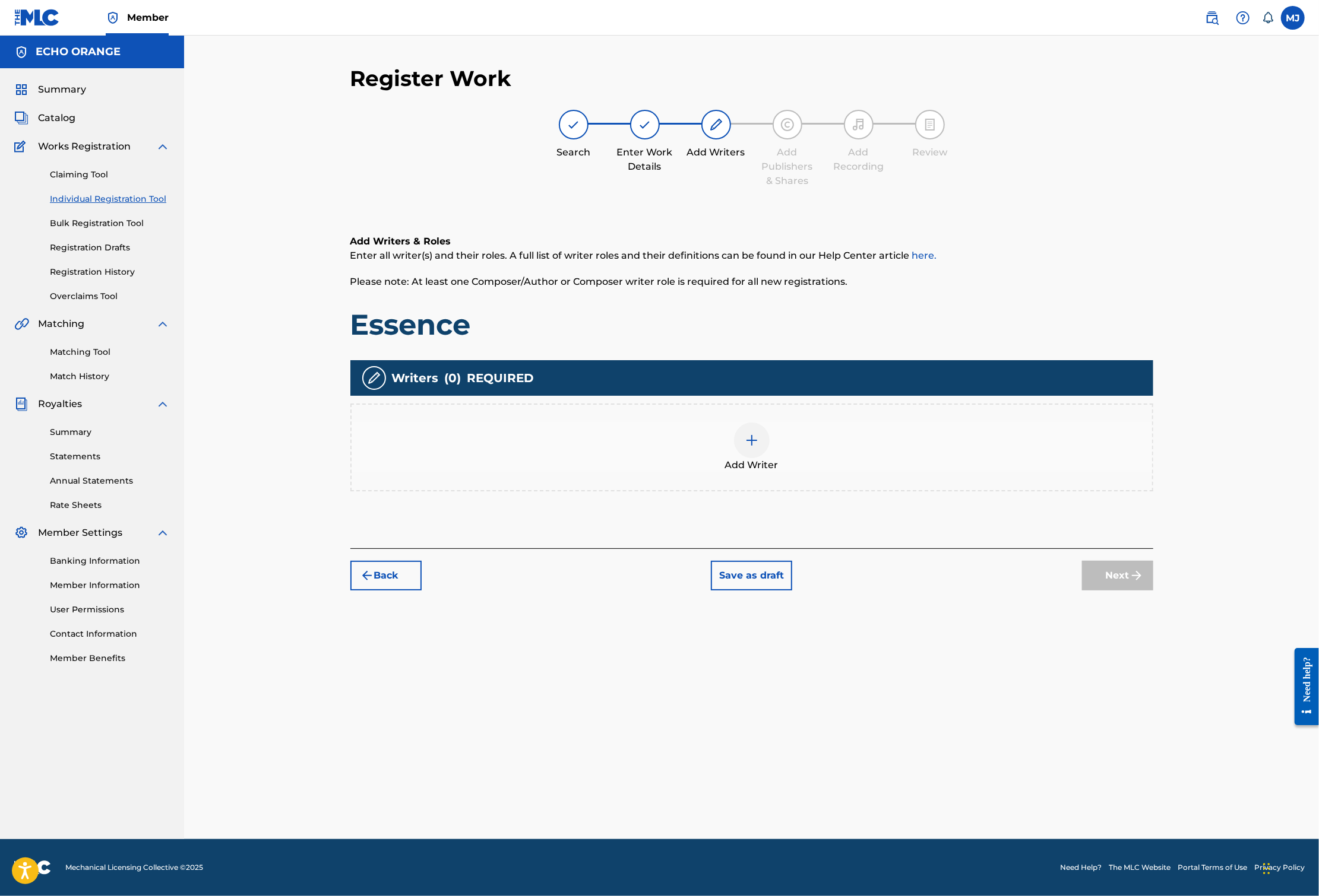
click at [886, 458] on div "Add Writer" at bounding box center [751, 447] width 802 height 88
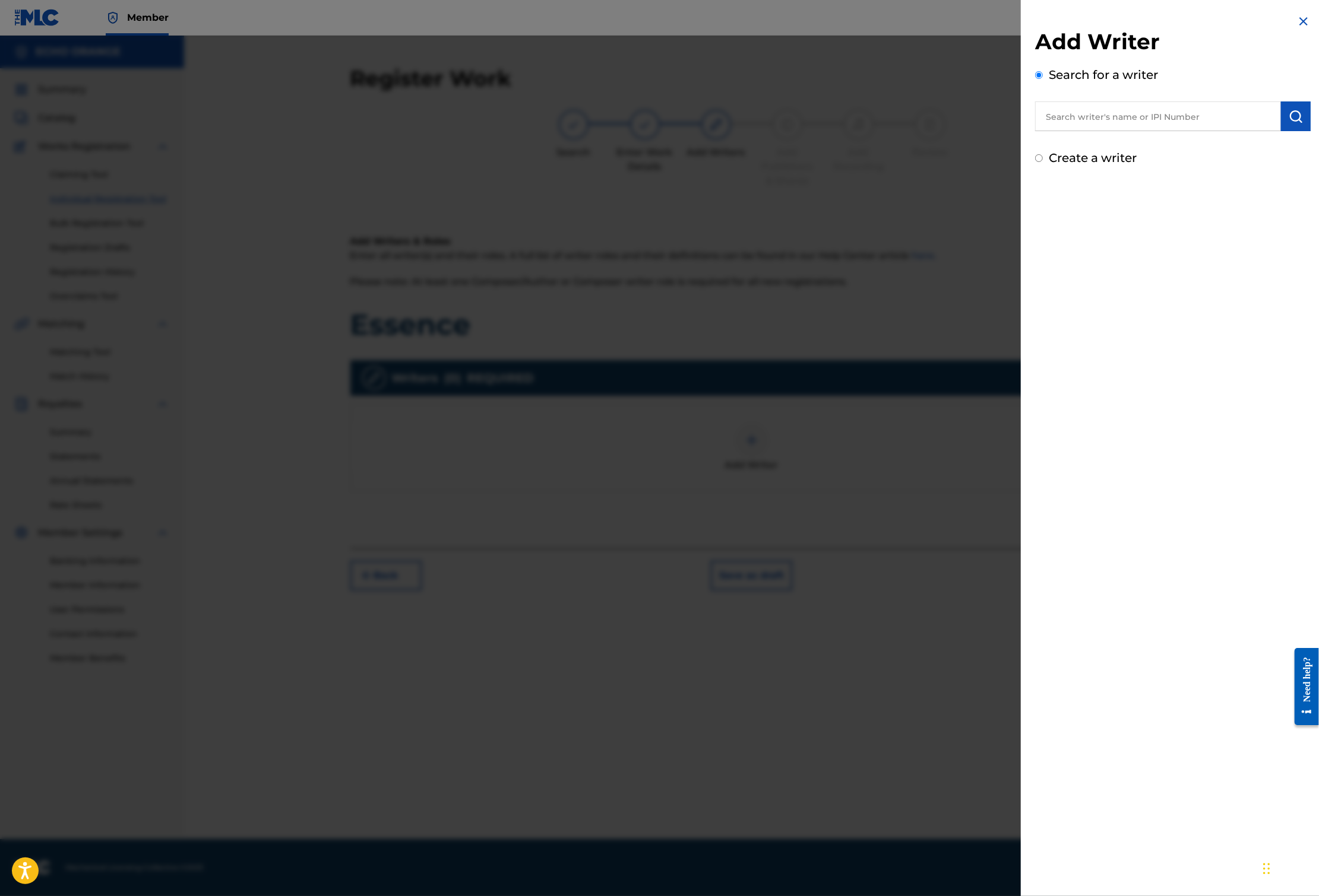
click at [1097, 128] on input "text" at bounding box center [1157, 116] width 246 height 29
paste input "[PERSON_NAME]"
type input "[PERSON_NAME]"
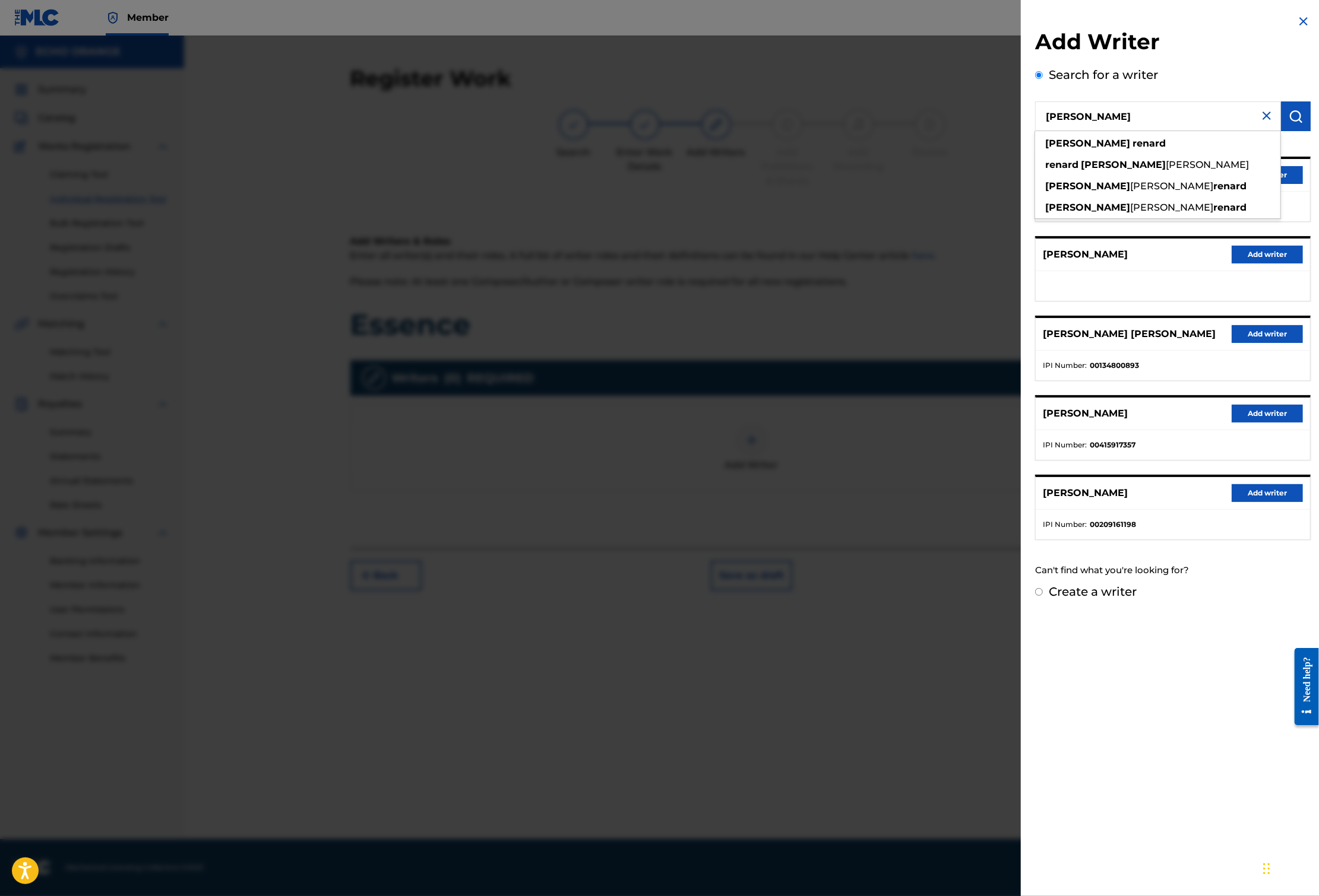
click at [1280, 184] on button "Add writer" at bounding box center [1267, 175] width 71 height 18
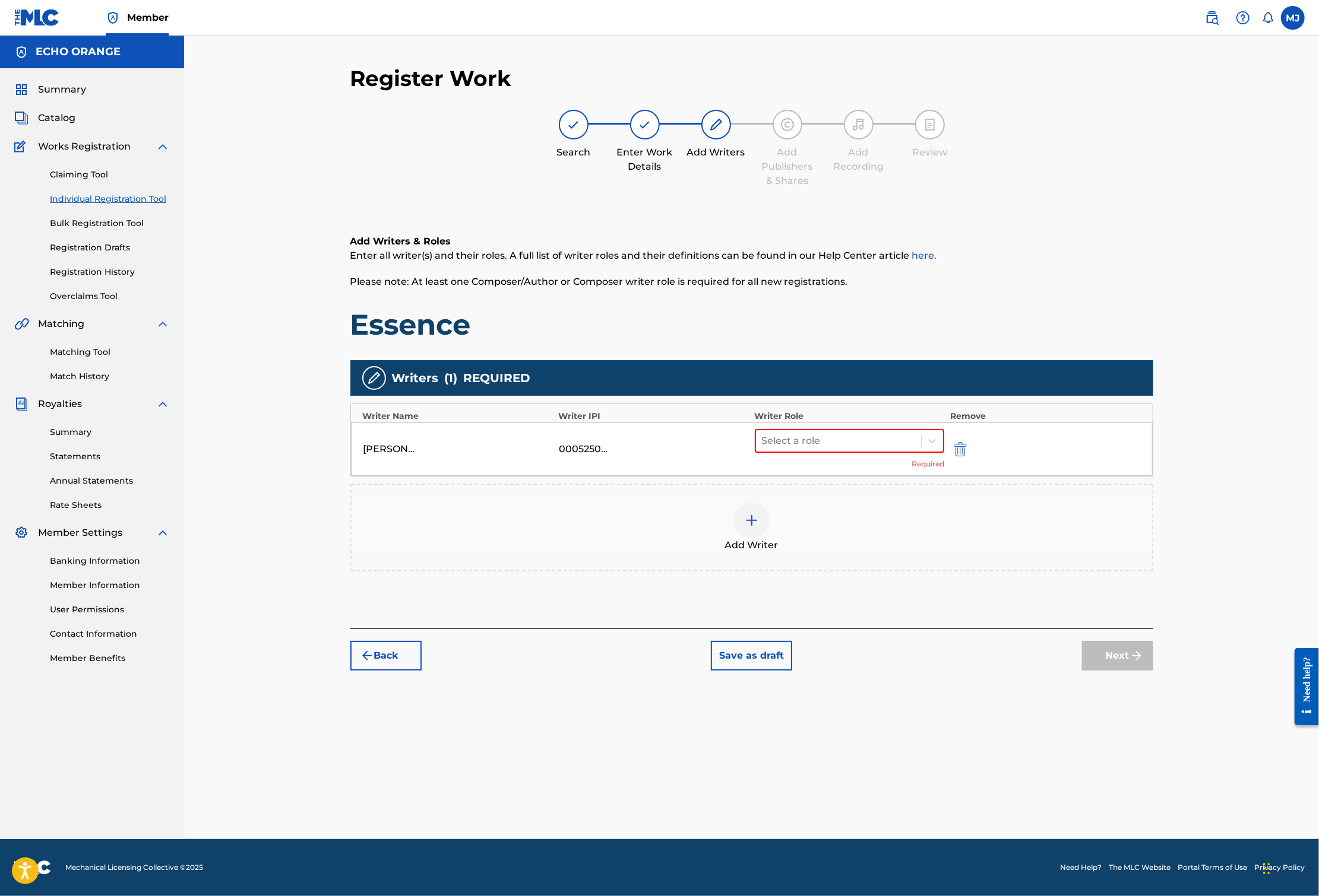
click at [869, 468] on div "[PERSON_NAME] [PERSON_NAME] 00052502121 Select a role Required" at bounding box center [752, 449] width 801 height 53
click at [869, 476] on div "[PERSON_NAME] [PERSON_NAME] 00052502121 Select a role Required" at bounding box center [752, 449] width 801 height 53
click at [871, 452] on div "Select a role" at bounding box center [838, 440] width 166 height 21
click at [871, 601] on div "Composer" at bounding box center [887, 612] width 228 height 24
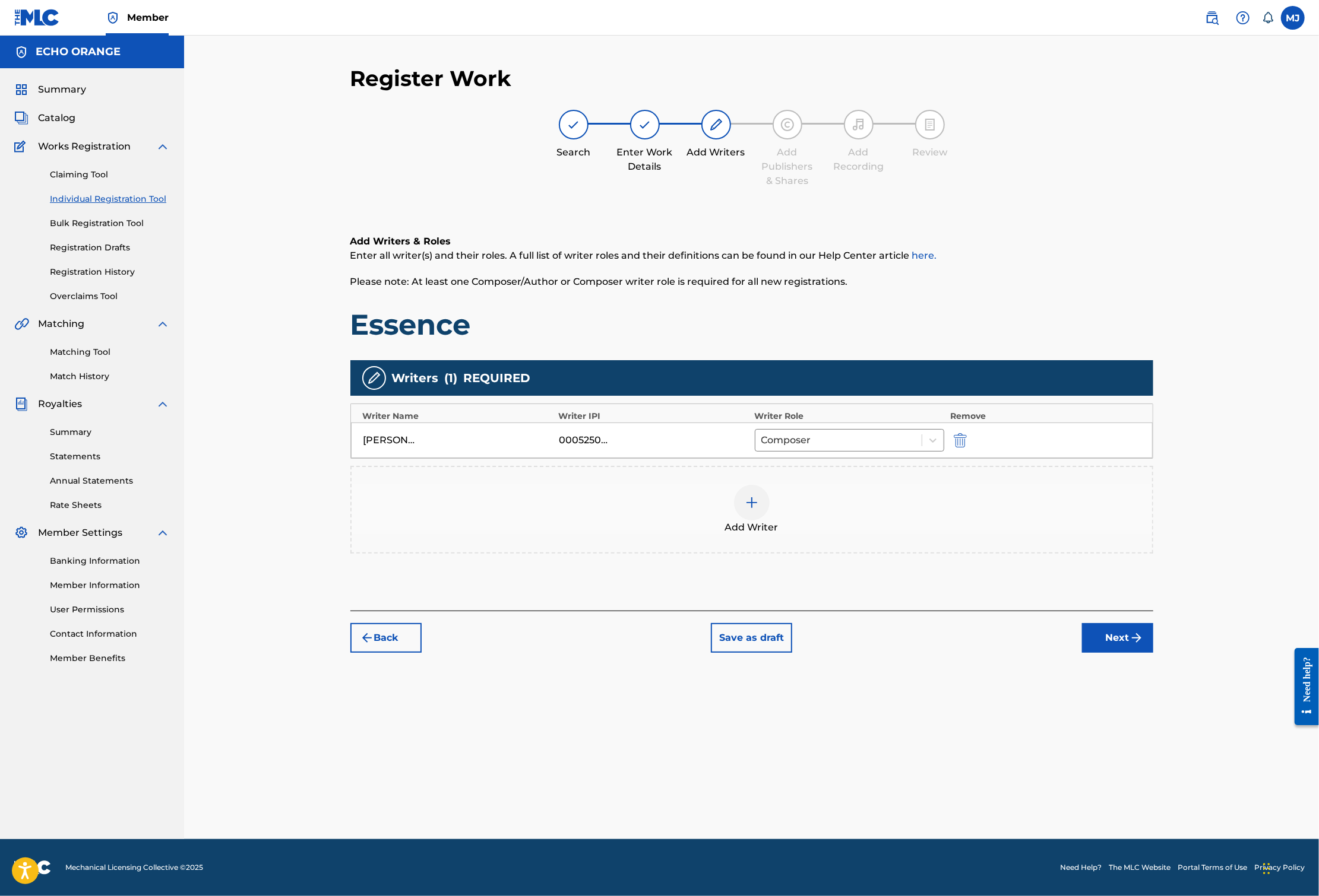
click at [1153, 653] on button "Next" at bounding box center [1117, 637] width 71 height 29
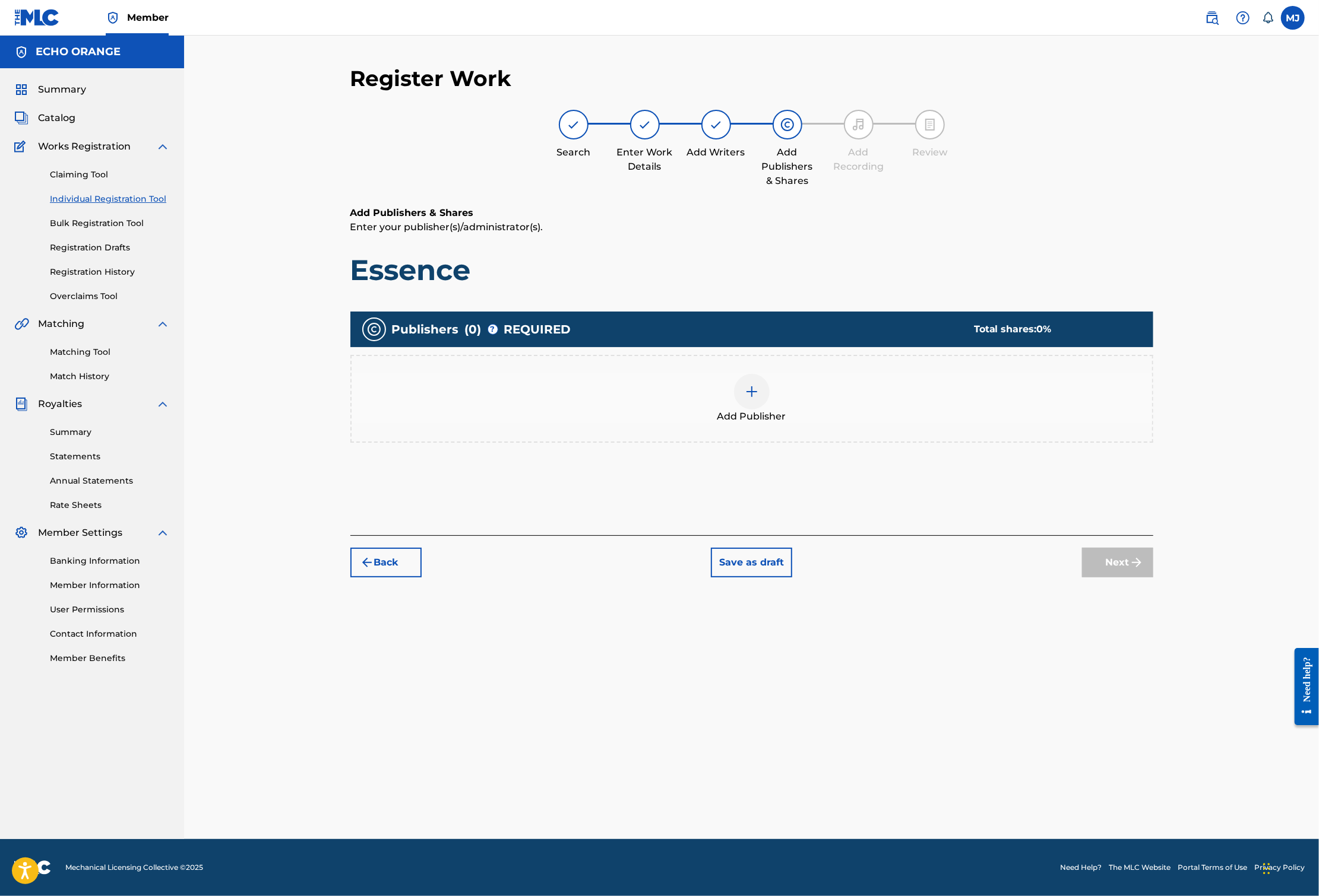
click at [1050, 442] on div "Add Publisher" at bounding box center [751, 399] width 802 height 88
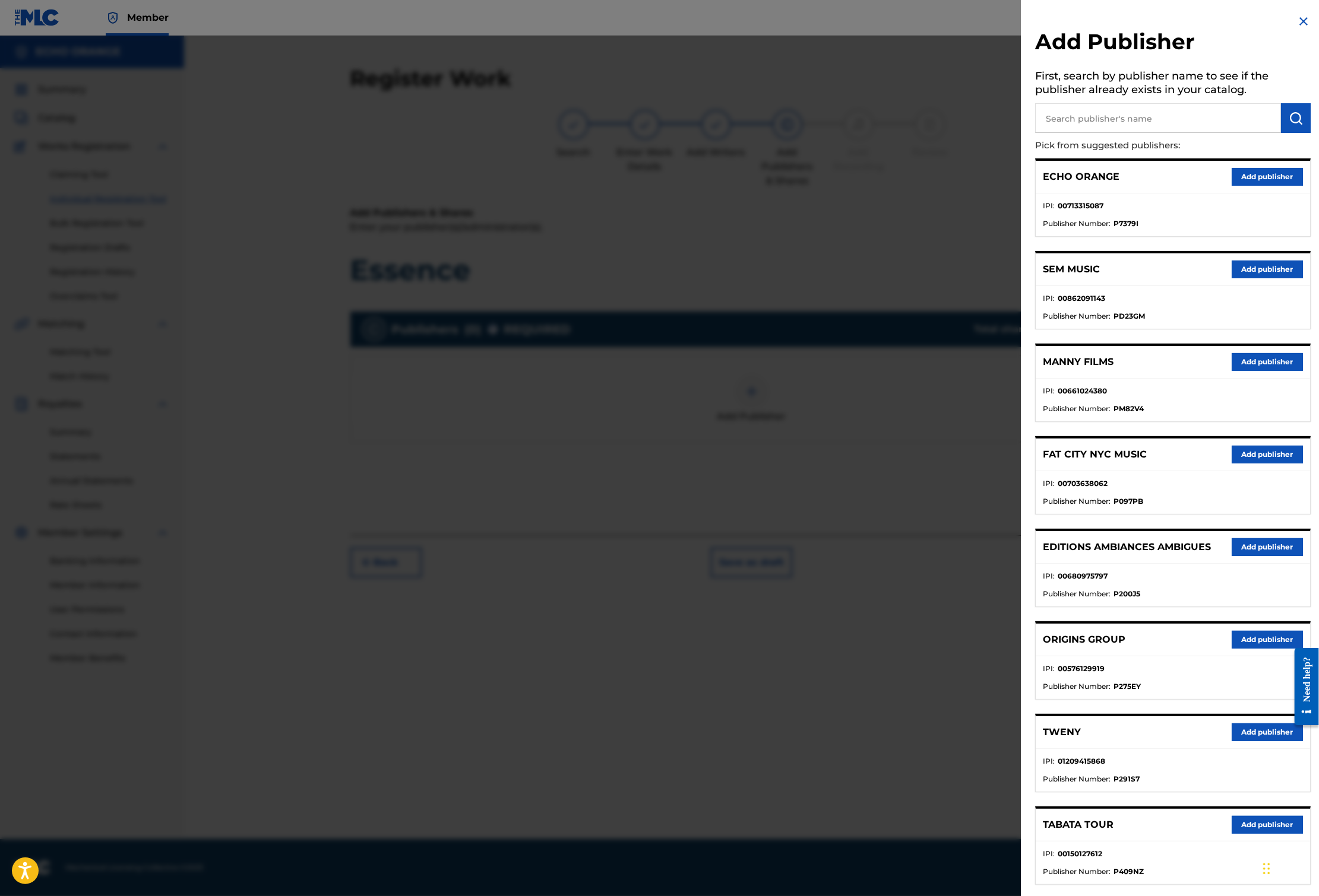
click at [1231, 649] on button "Add publisher" at bounding box center [1267, 639] width 71 height 18
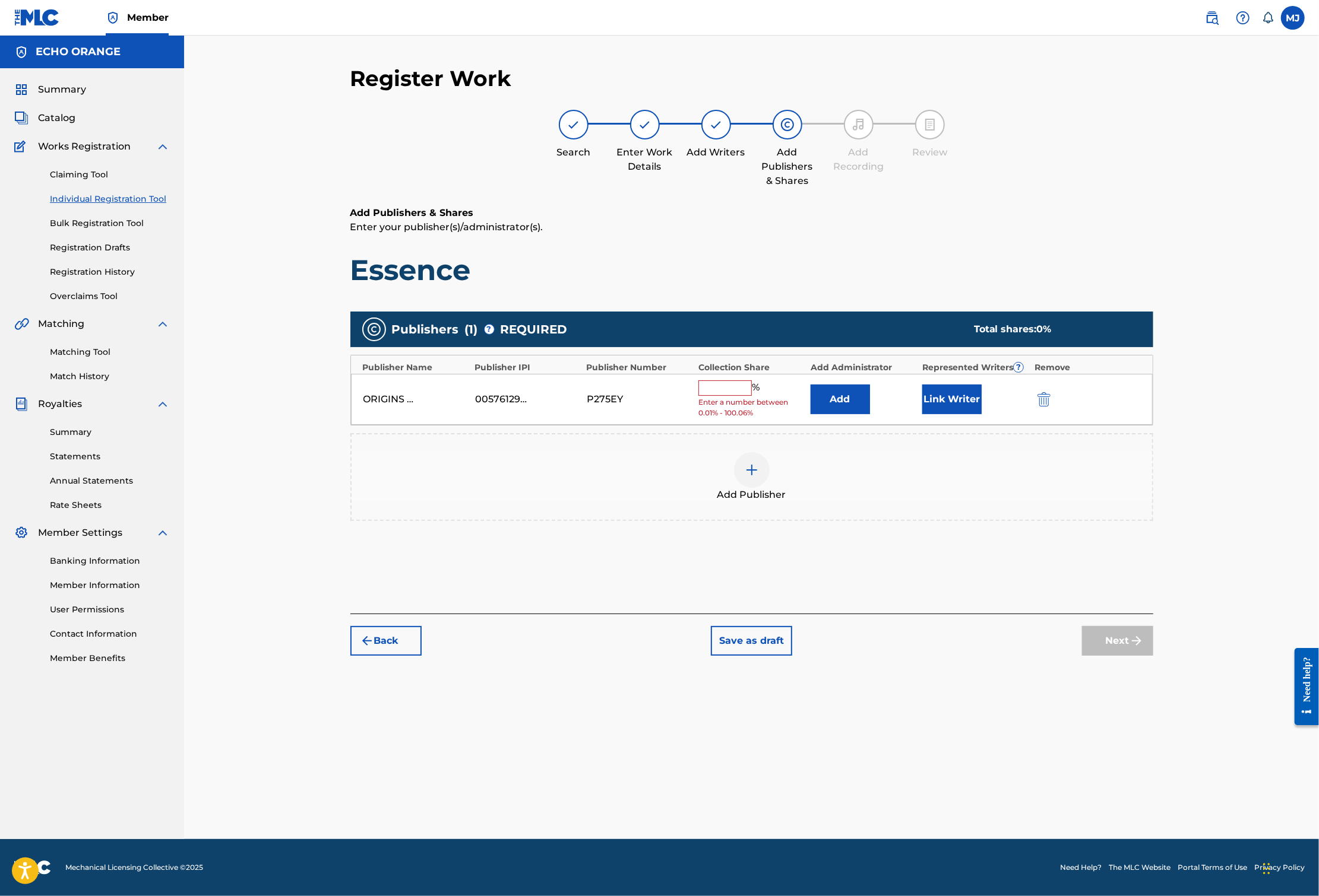
click at [869, 421] on div "ORIGINS GROUP 00576129919 P275EY % Enter a number between 0.01% - 100.06% Add L…" at bounding box center [752, 399] width 801 height 51
click at [870, 414] on button "Add" at bounding box center [840, 399] width 59 height 29
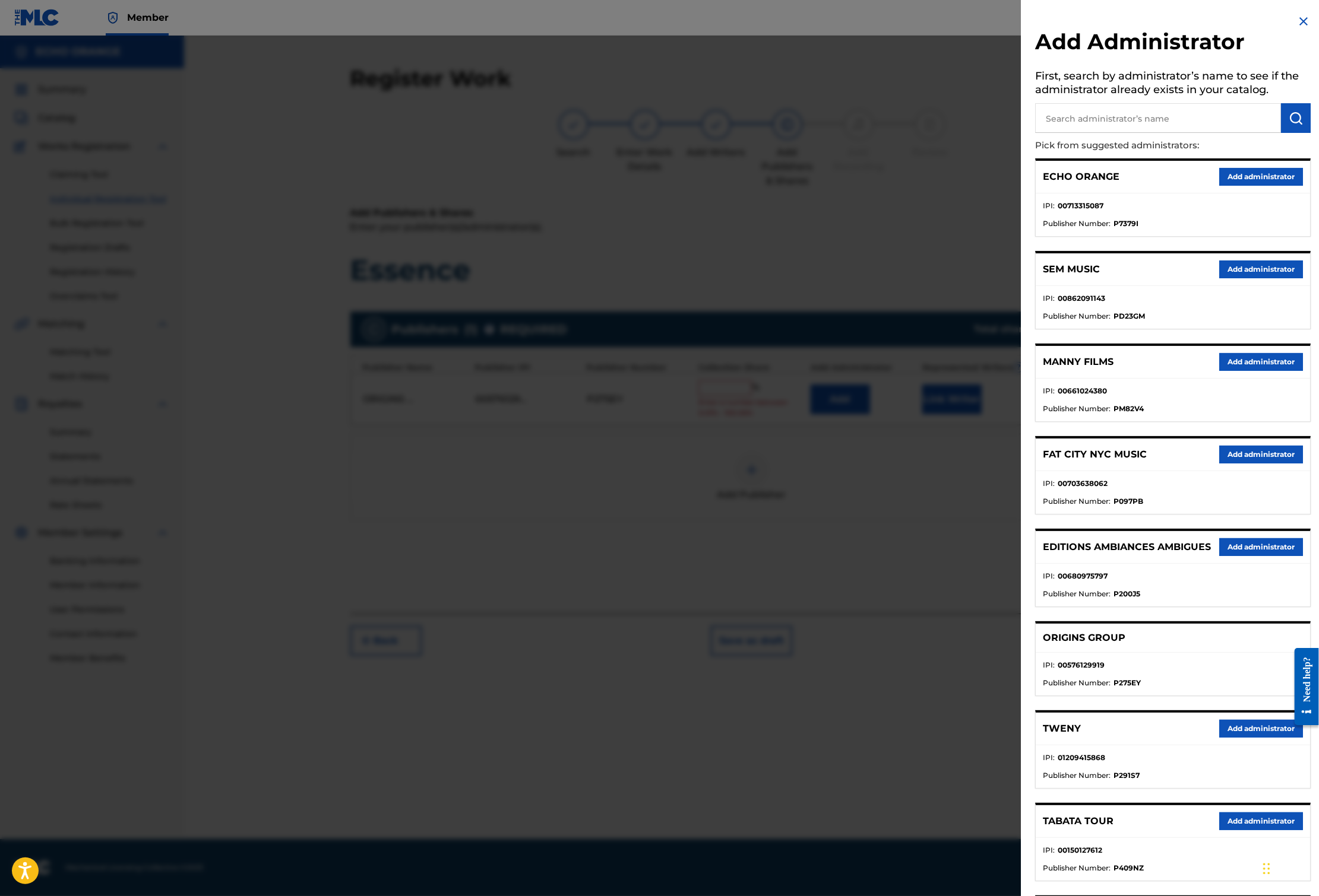
click at [1242, 185] on button "Add administrator" at bounding box center [1261, 177] width 84 height 18
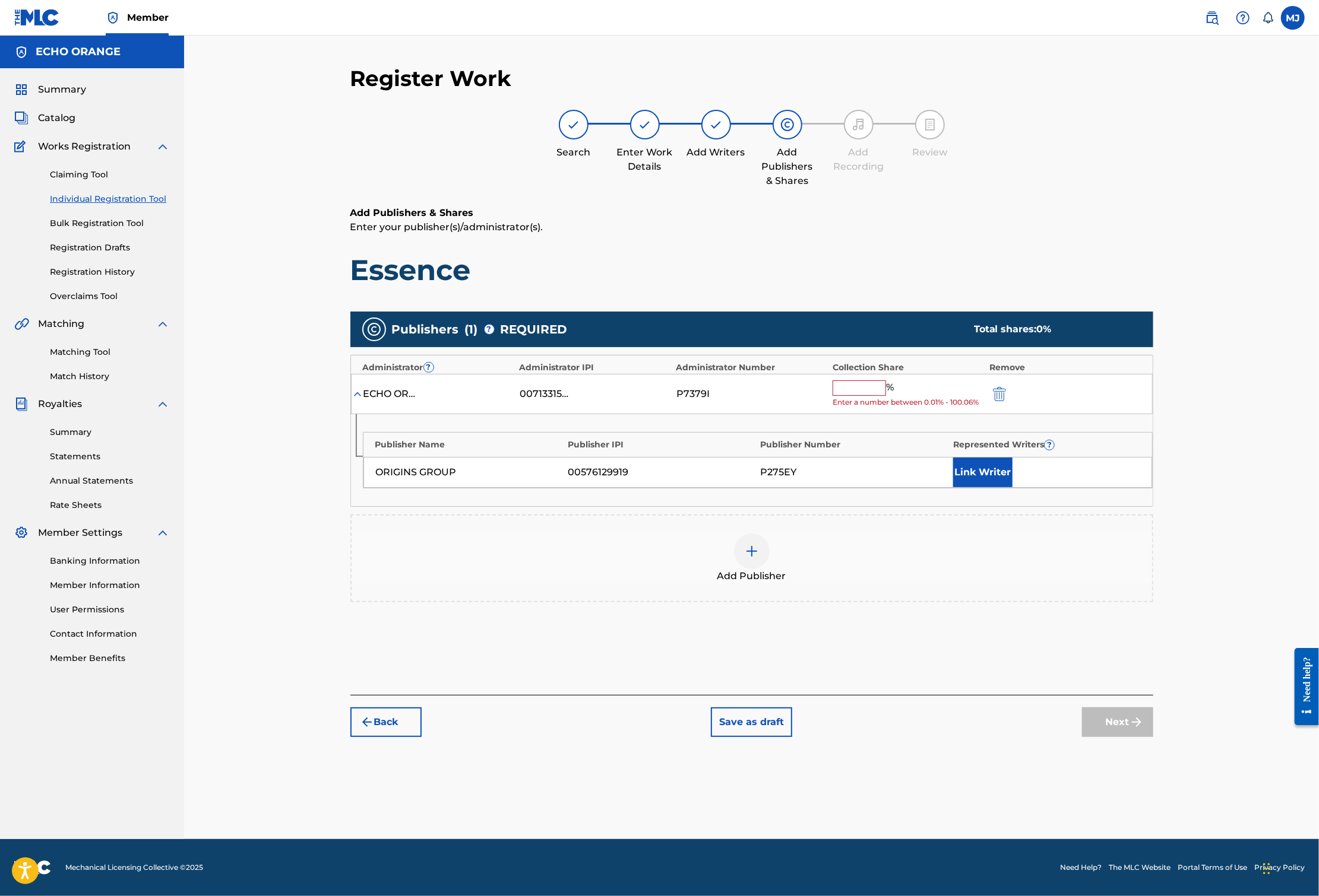
click at [886, 396] on input "text" at bounding box center [859, 388] width 53 height 15
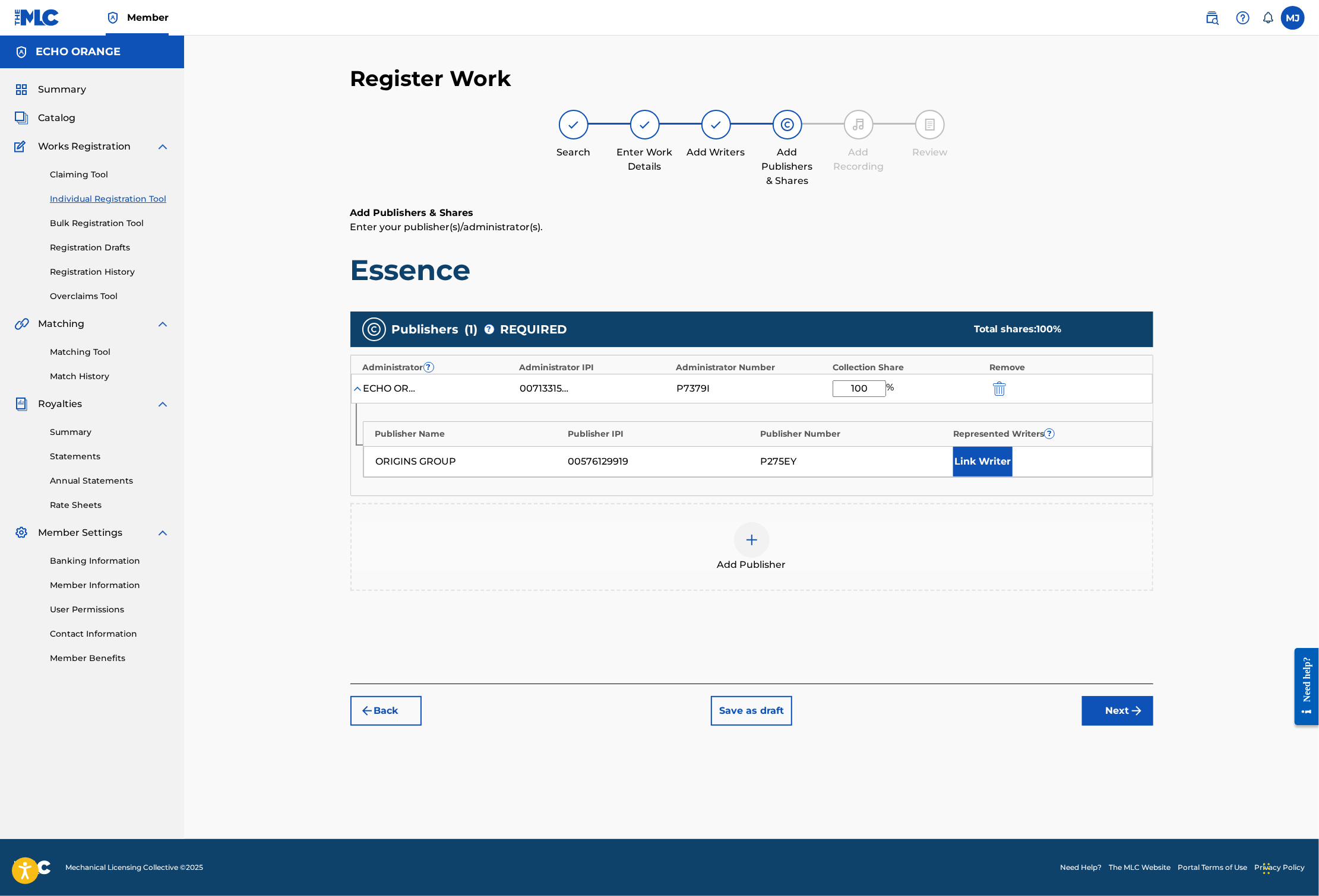
type input "100"
click at [1064, 496] on div "Publisher Name Publisher IPI Publisher Number Represented Writers ? ORIGINS GRO…" at bounding box center [752, 449] width 801 height 92
click at [1013, 477] on button "Link Writer" at bounding box center [982, 461] width 59 height 29
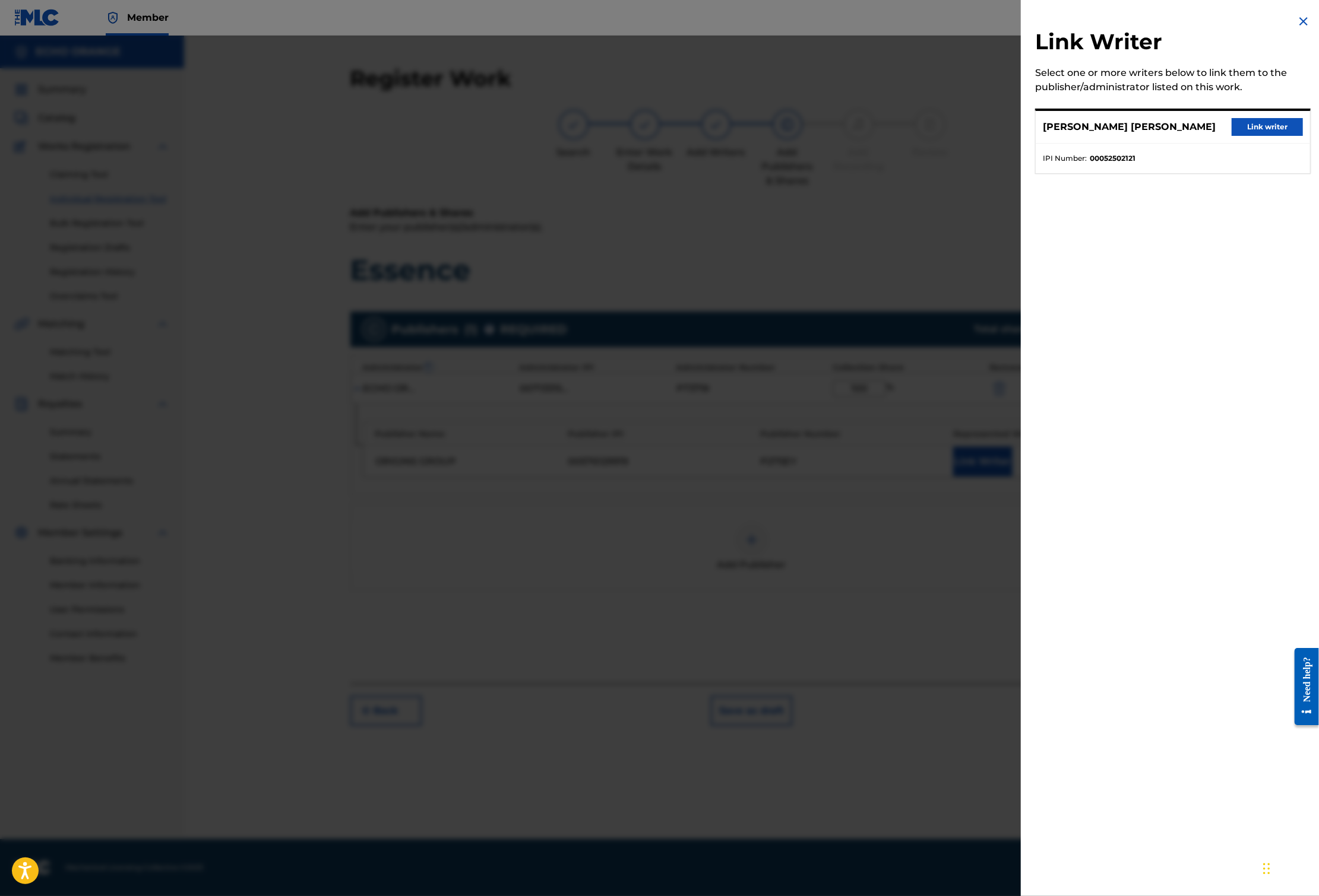
click at [1254, 136] on button "Link writer" at bounding box center [1267, 127] width 71 height 18
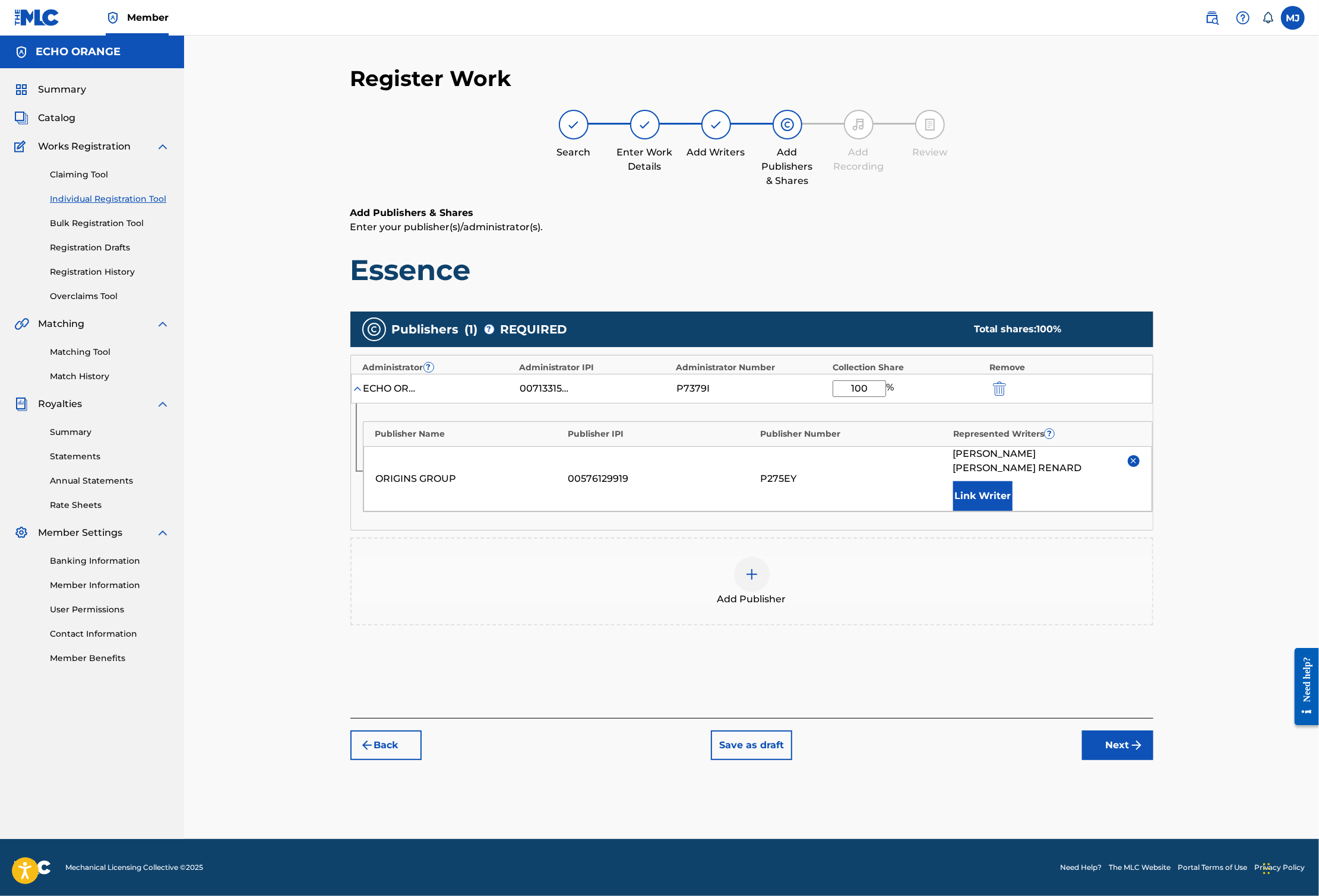
click at [1153, 760] on div "Back Save as draft Next" at bounding box center [751, 739] width 802 height 42
click at [1153, 760] on button "Next" at bounding box center [1117, 745] width 71 height 29
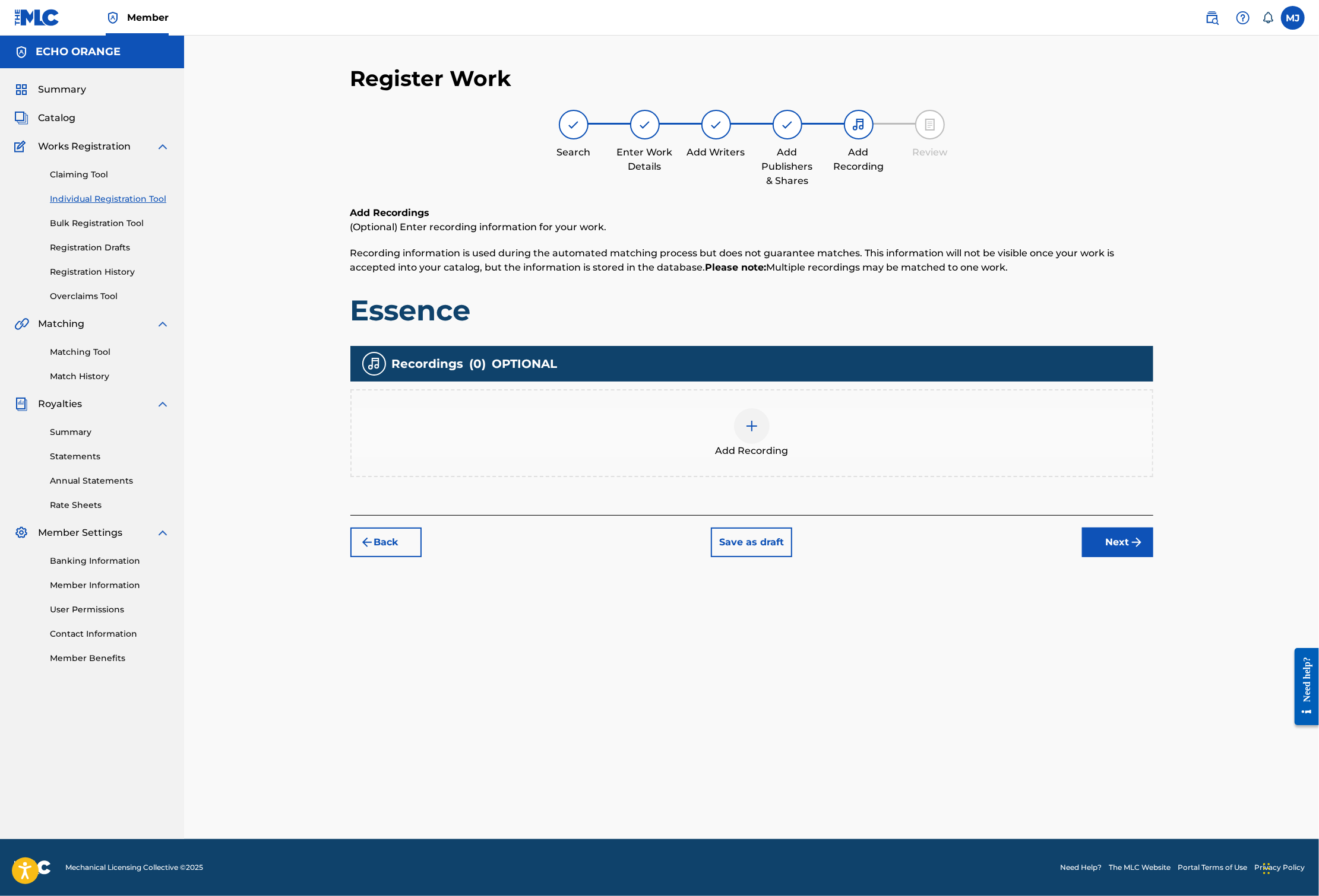
click at [1153, 557] on div "Back Save as draft Next" at bounding box center [751, 536] width 802 height 42
click at [1153, 557] on button "Next" at bounding box center [1117, 542] width 71 height 29
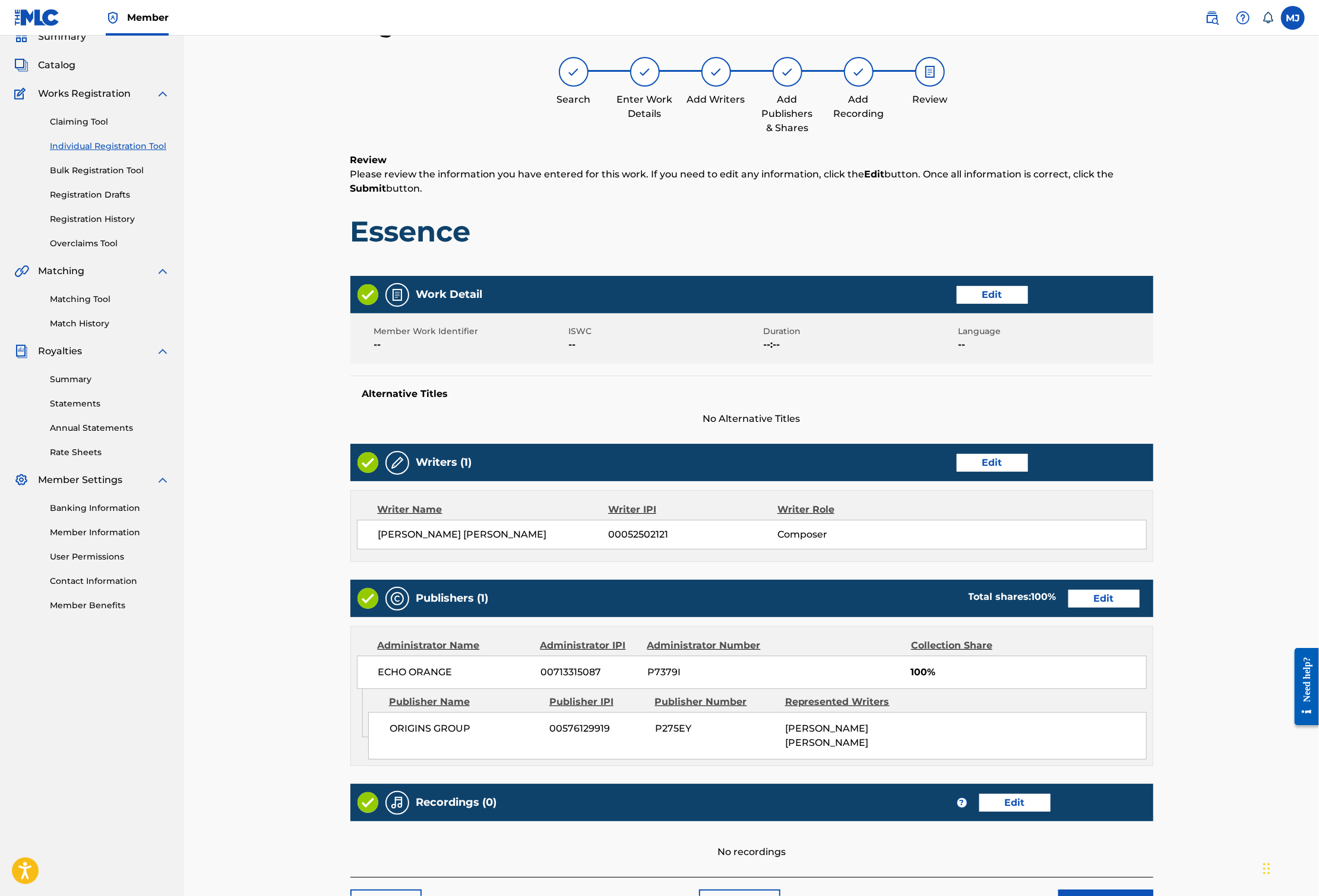
scroll to position [258, 0]
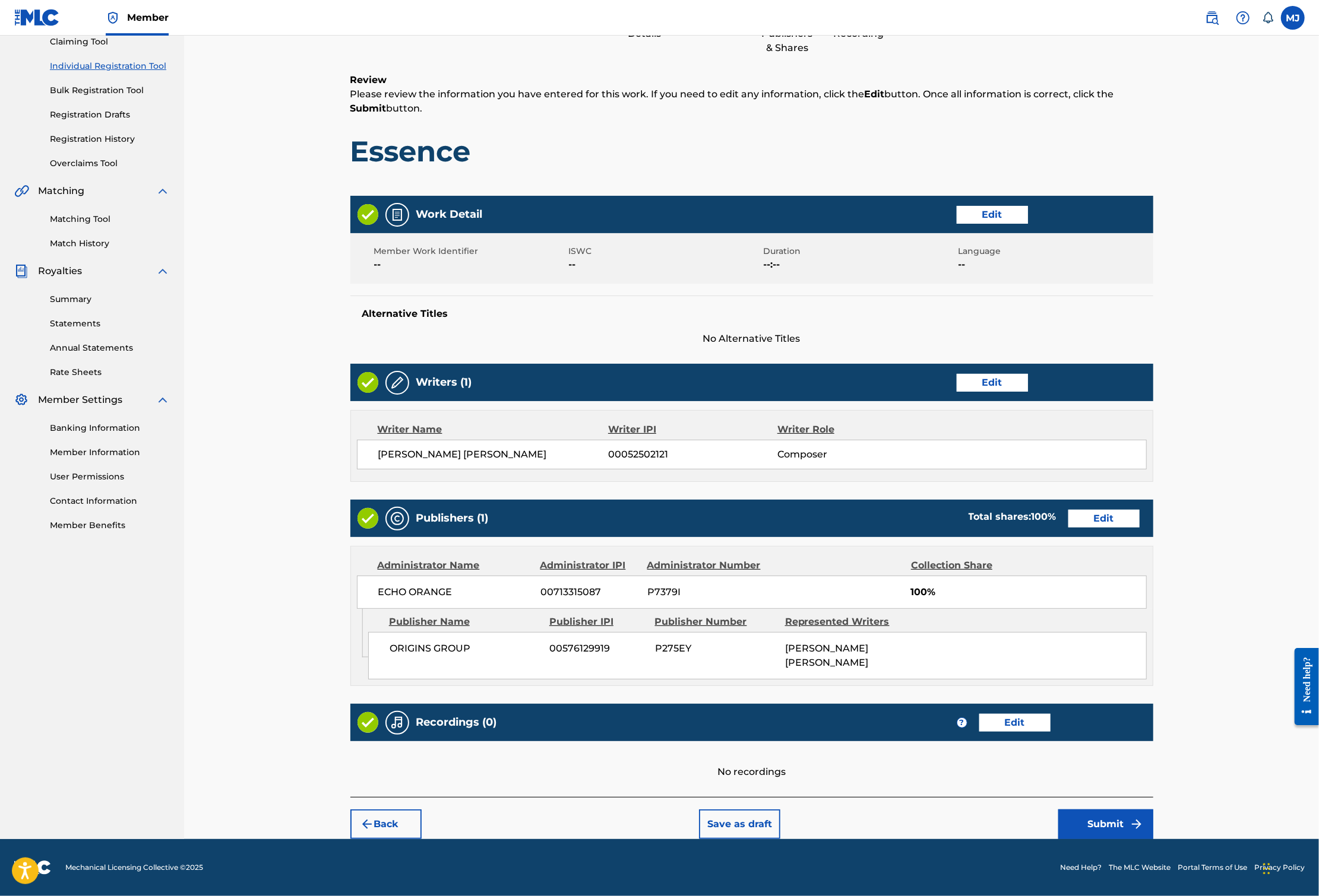
click at [1153, 820] on button "Submit" at bounding box center [1106, 824] width 95 height 29
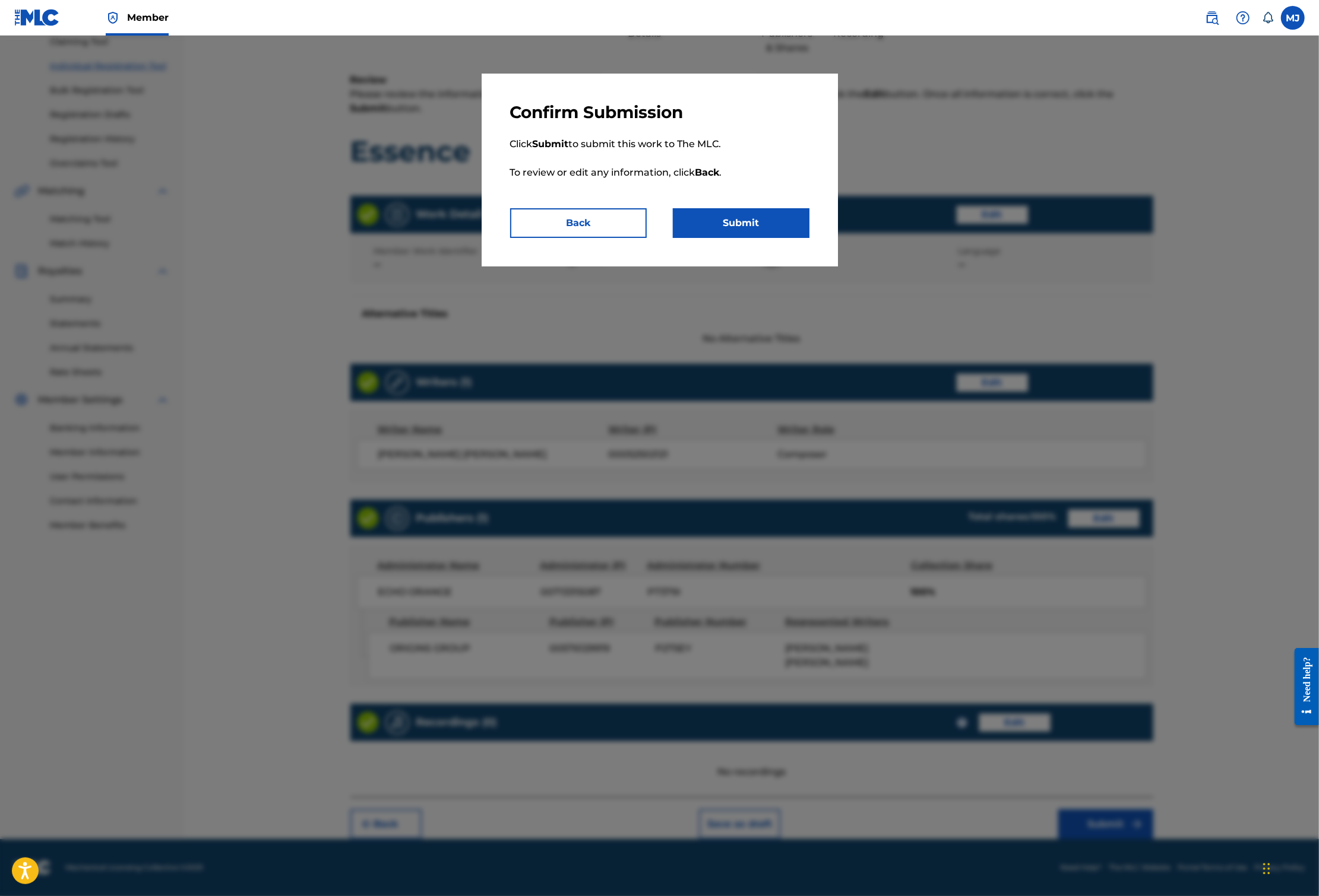
click at [739, 238] on button "Submit" at bounding box center [740, 223] width 136 height 29
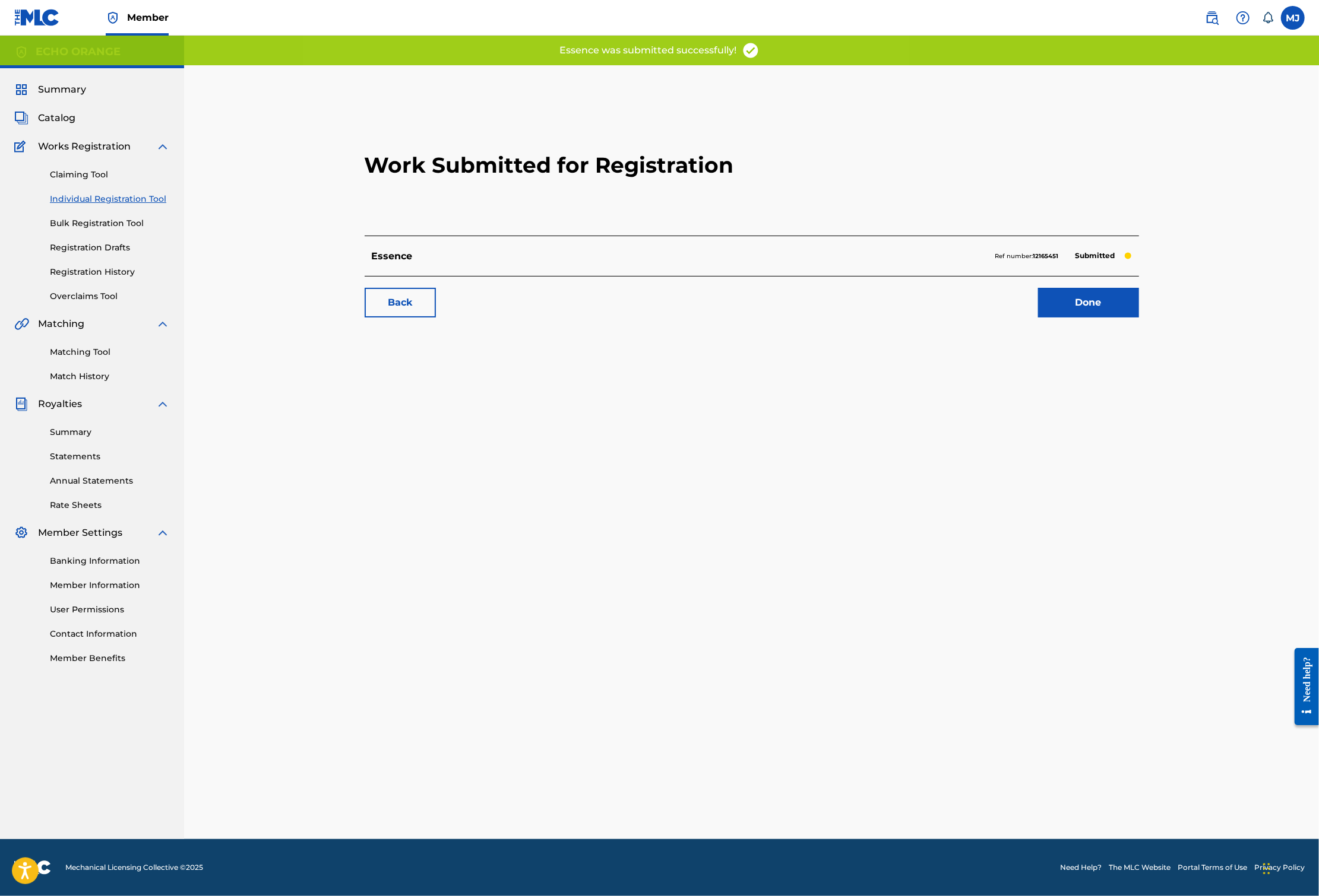
click at [1139, 318] on link "Done" at bounding box center [1089, 302] width 101 height 29
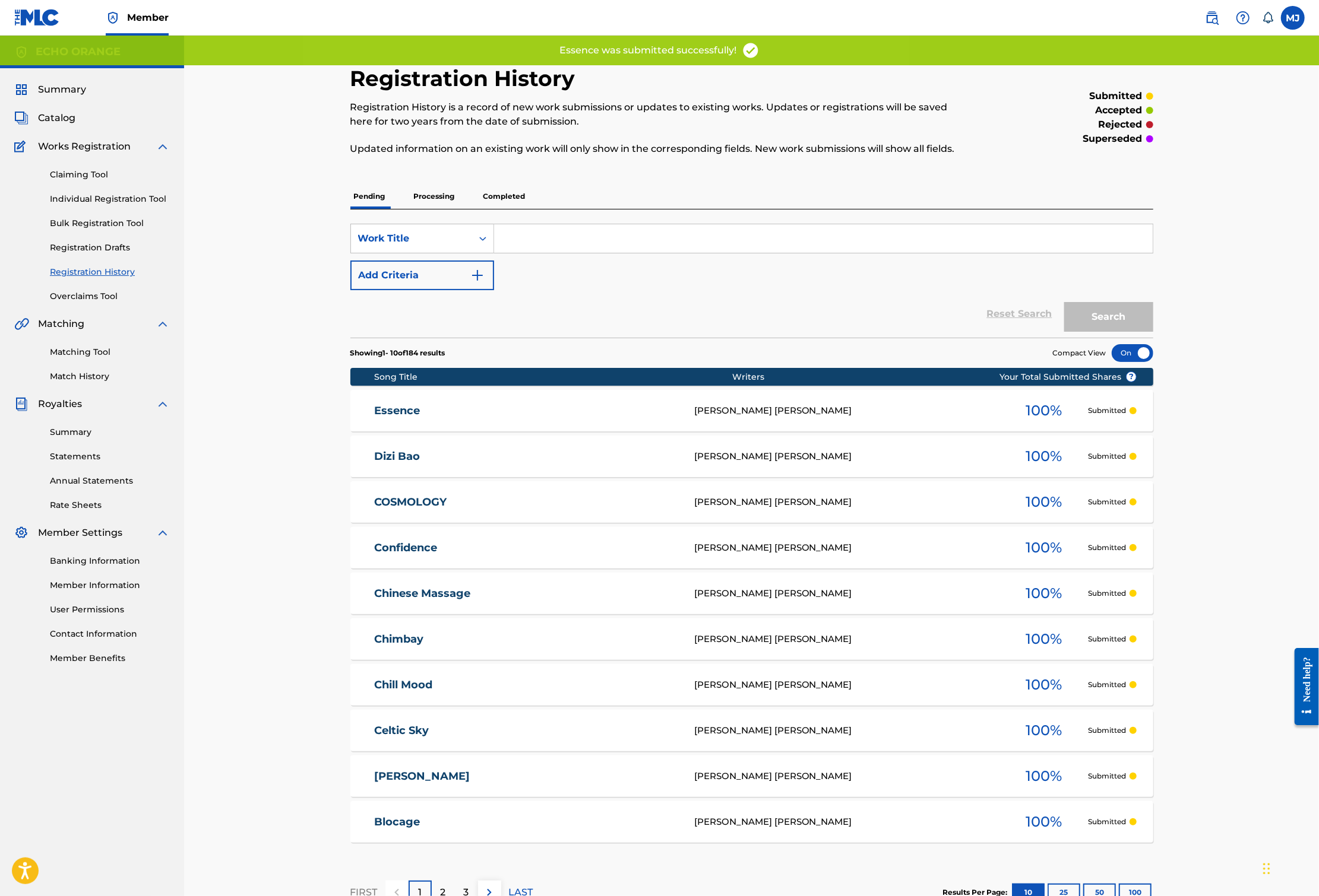
click at [157, 205] on link "Individual Registration Tool" at bounding box center [109, 199] width 120 height 12
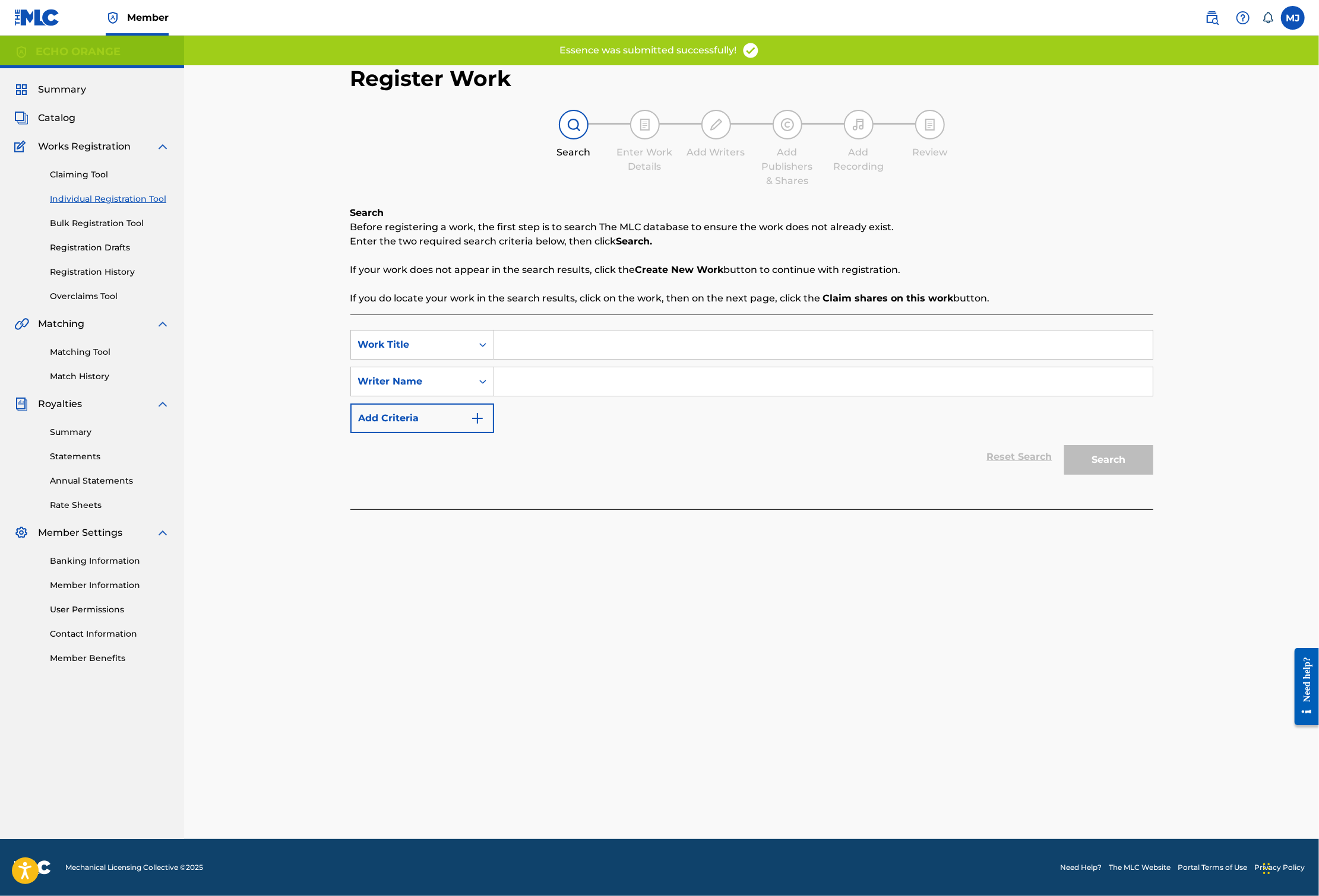
click at [502, 359] on input "Search Form" at bounding box center [823, 344] width 659 height 29
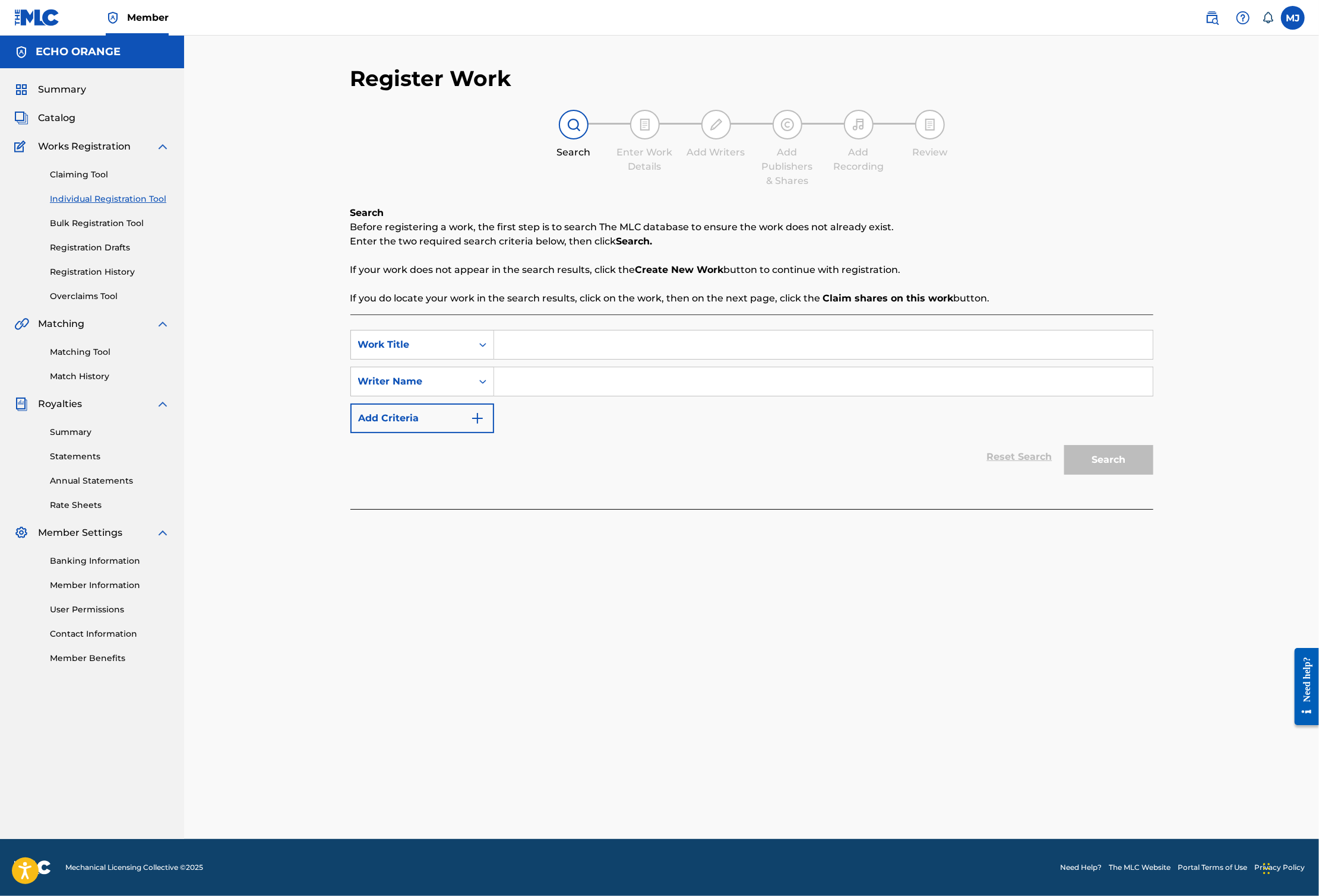
click at [499, 359] on input "Search Form" at bounding box center [823, 344] width 659 height 29
click at [500, 359] on input "Search Form" at bounding box center [823, 344] width 659 height 29
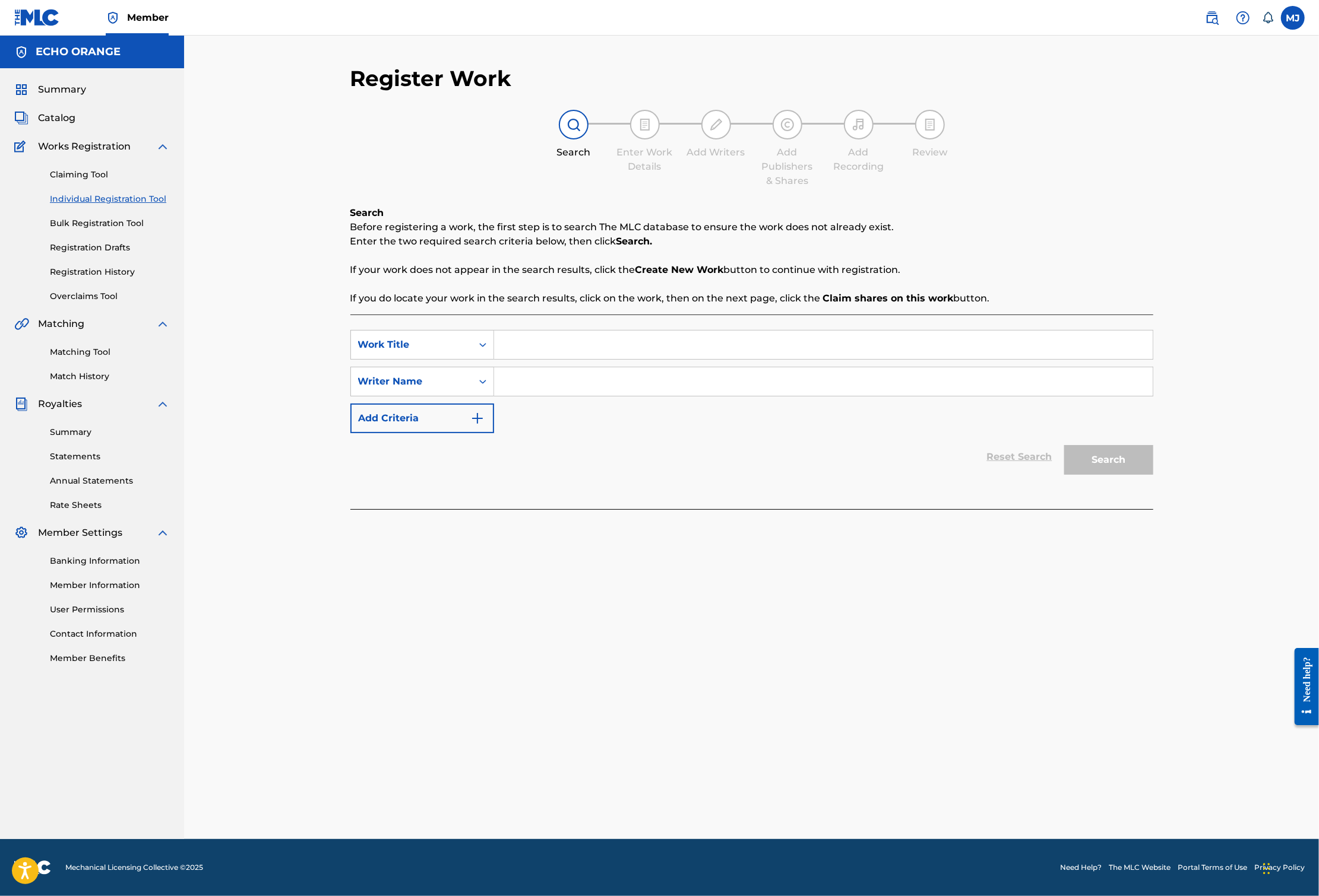
click at [500, 359] on input "Search Form" at bounding box center [823, 344] width 659 height 29
click at [568, 359] on input "Search Form" at bounding box center [823, 344] width 659 height 29
type input "Fields of Quiet"
paste input "[PERSON_NAME]"
type input "[PERSON_NAME]"
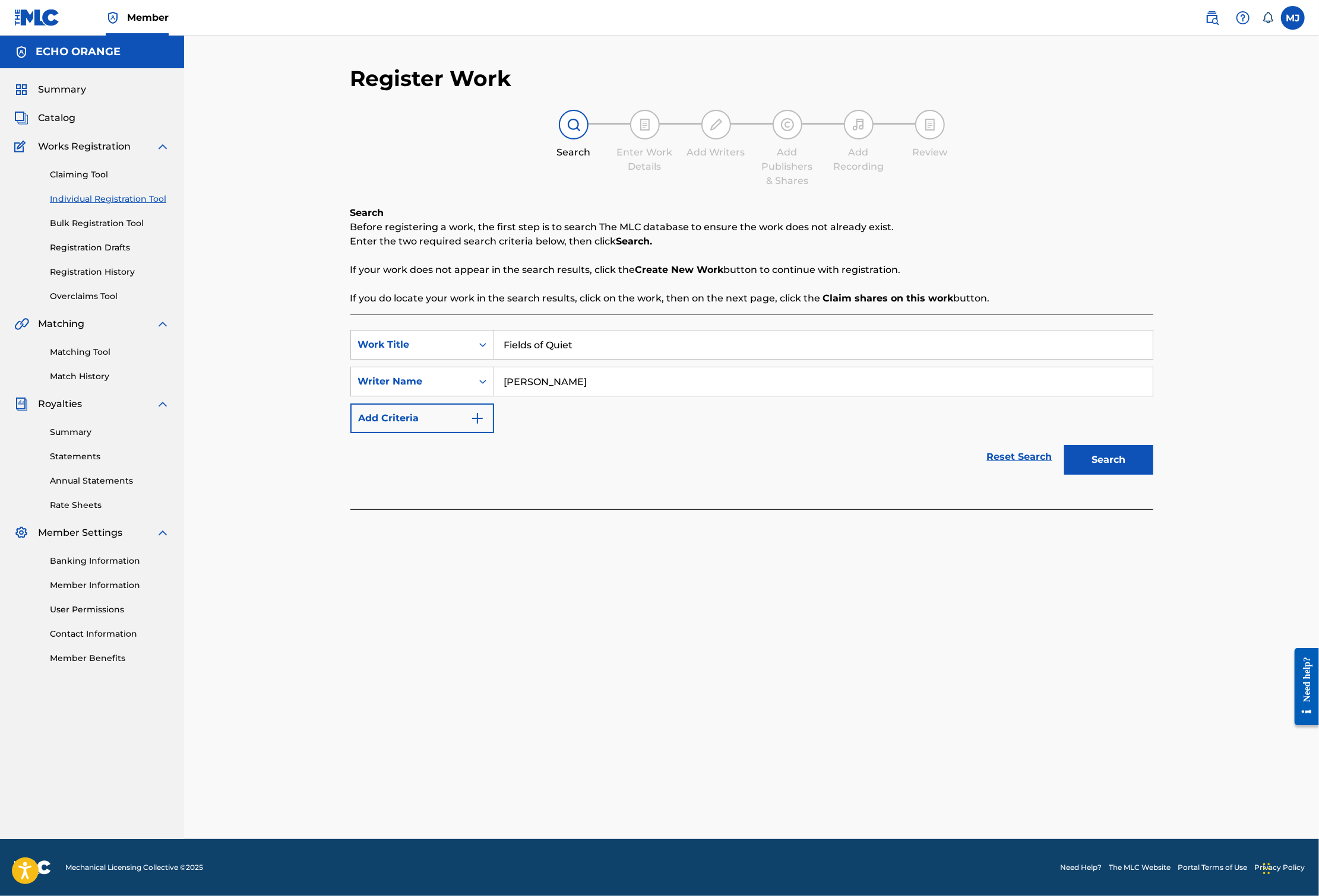
click at [1153, 475] on button "Search" at bounding box center [1109, 459] width 89 height 29
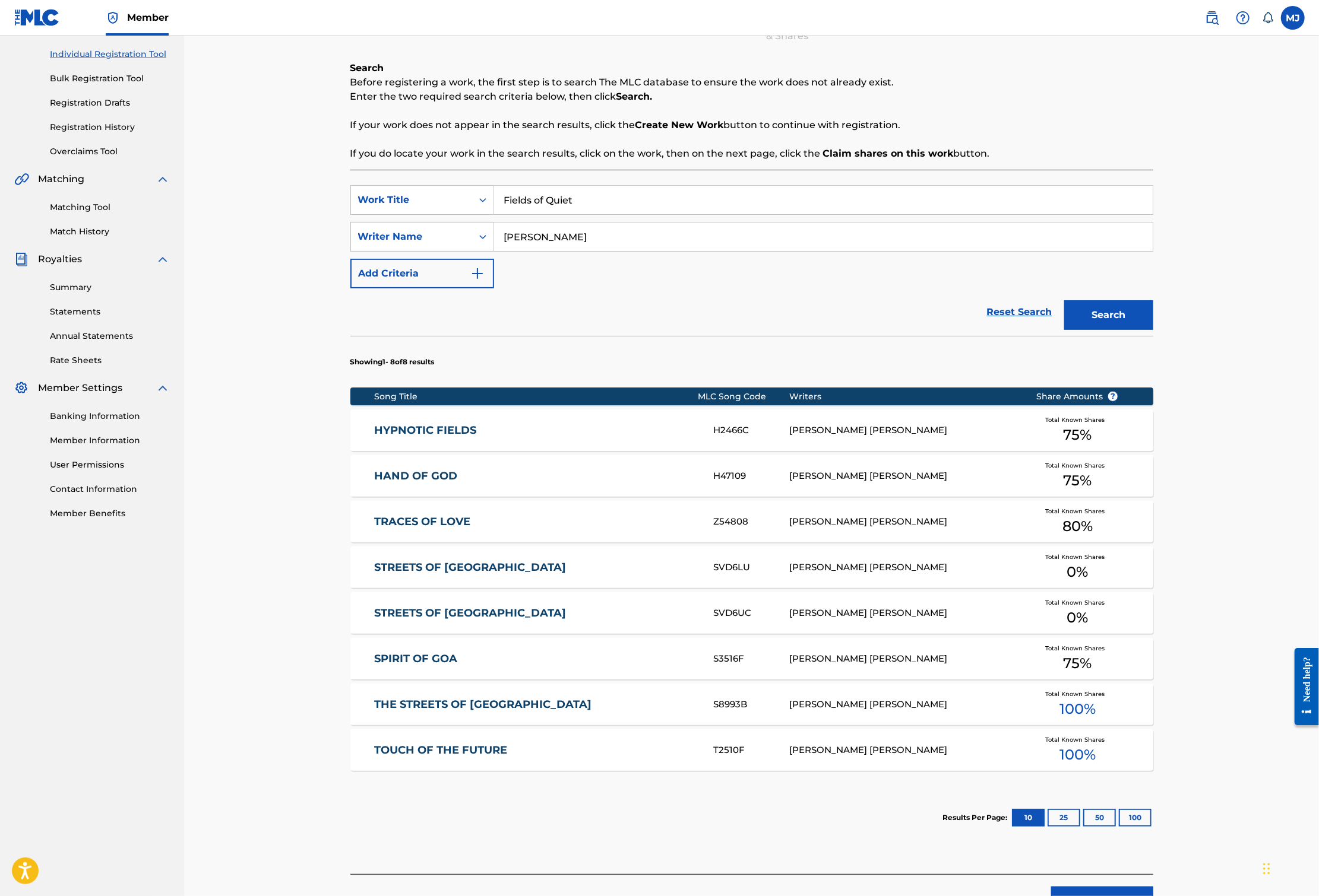
scroll to position [323, 0]
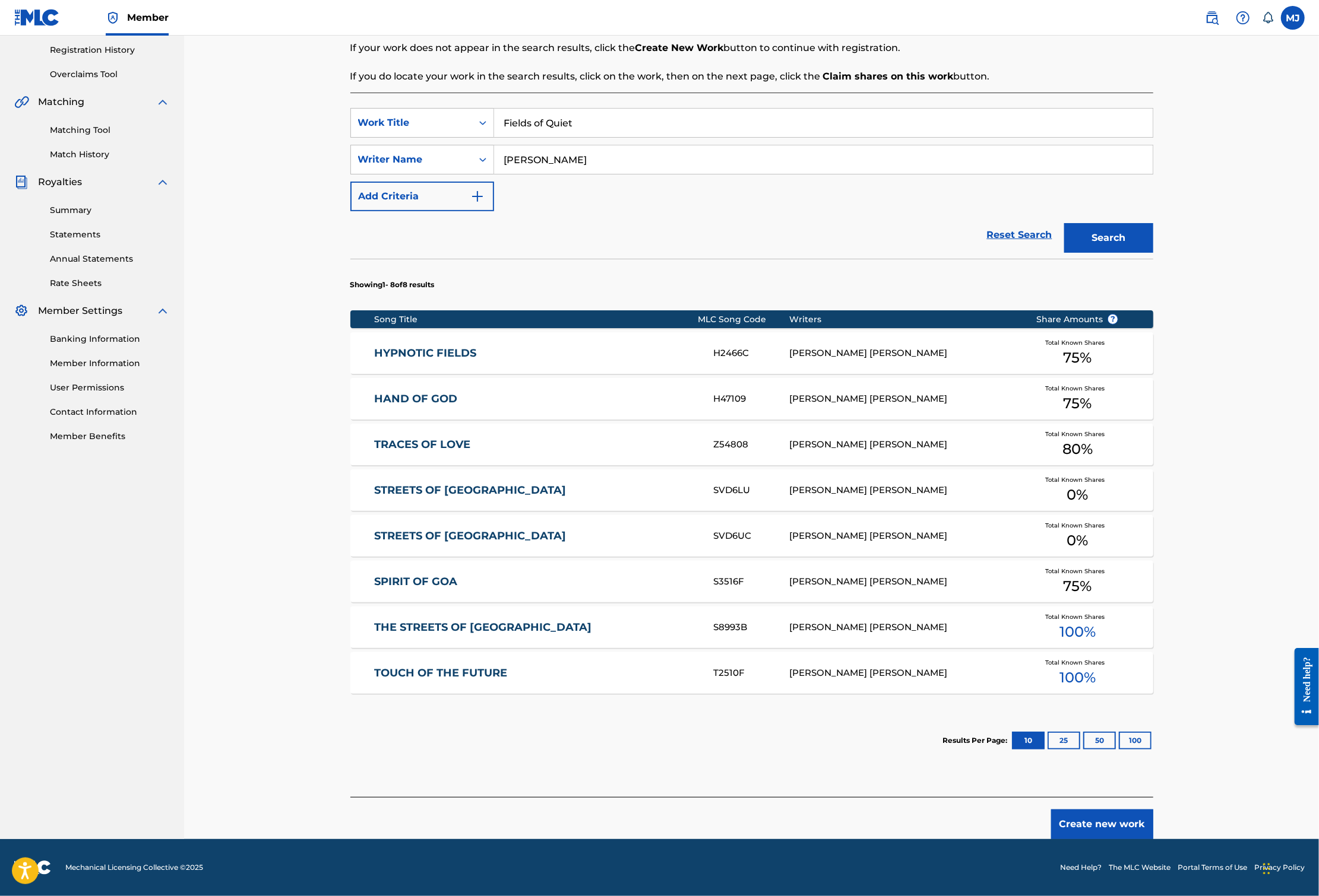
click at [1153, 810] on button "Create new work" at bounding box center [1101, 824] width 102 height 29
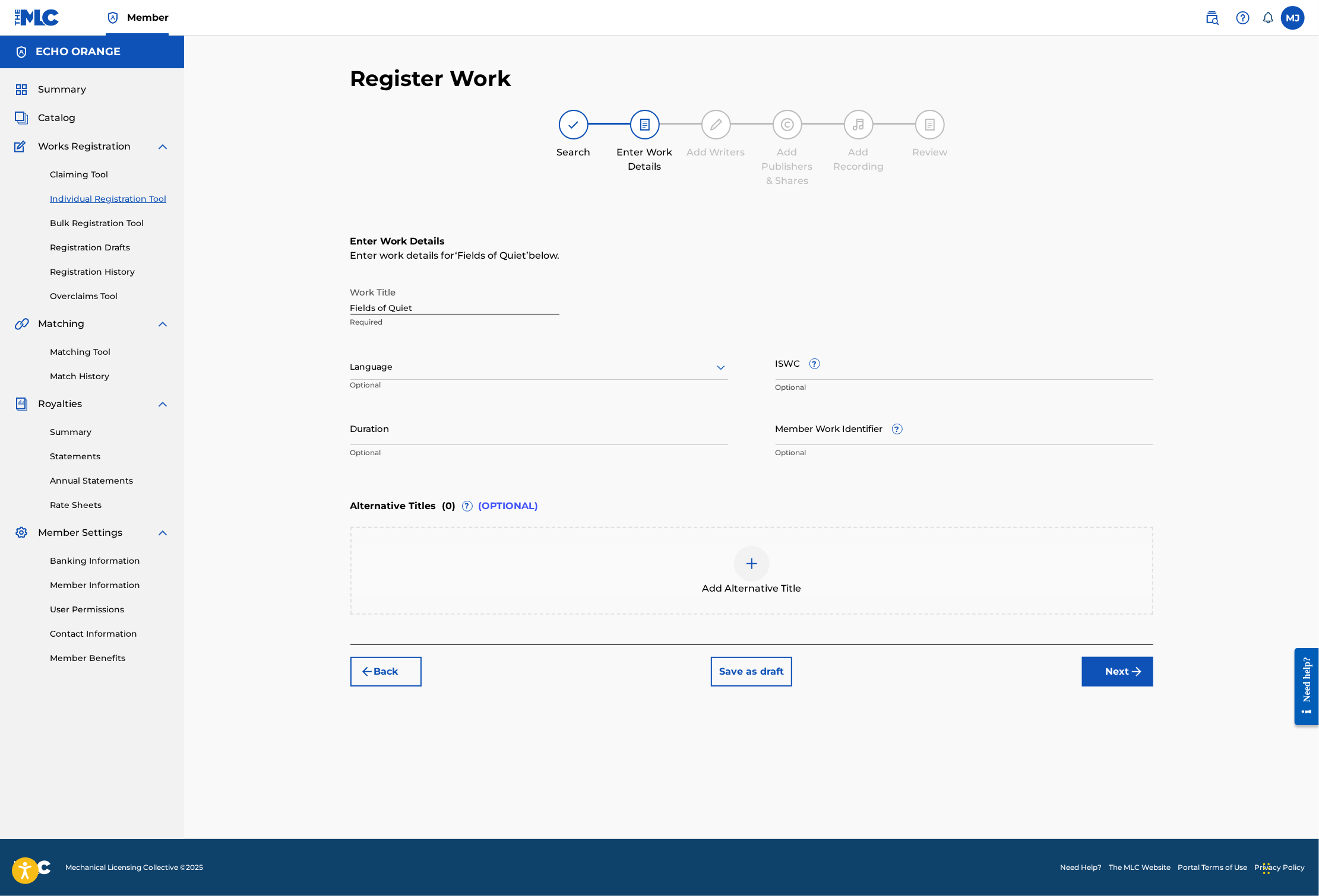
scroll to position [0, 0]
click at [1168, 814] on div "Register Work Search Enter Work Details Add Writers Add Publishers & Shares Add…" at bounding box center [751, 453] width 831 height 774
click at [1153, 687] on button "Next" at bounding box center [1117, 672] width 71 height 29
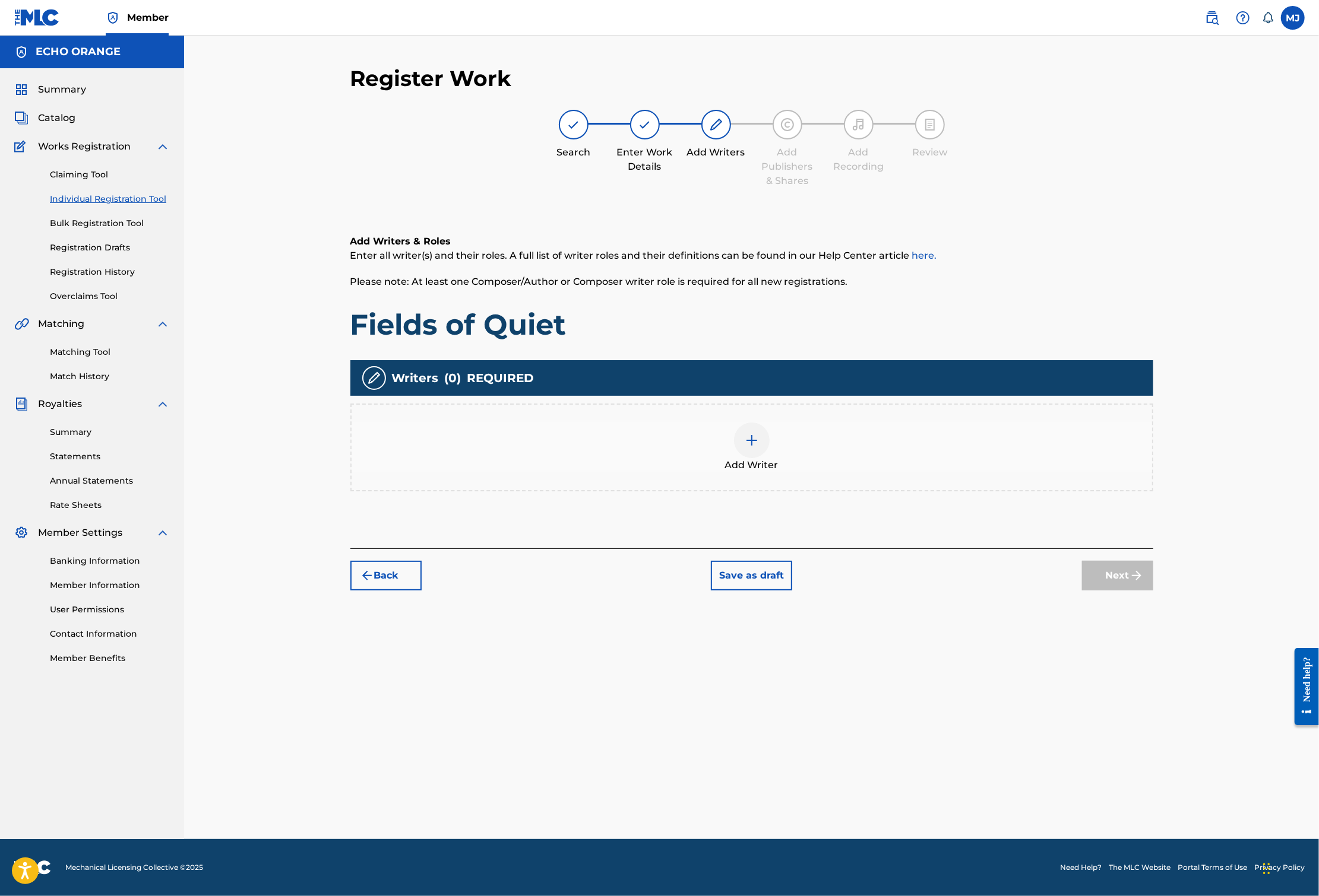
click at [919, 459] on div "Add Writer" at bounding box center [751, 447] width 802 height 88
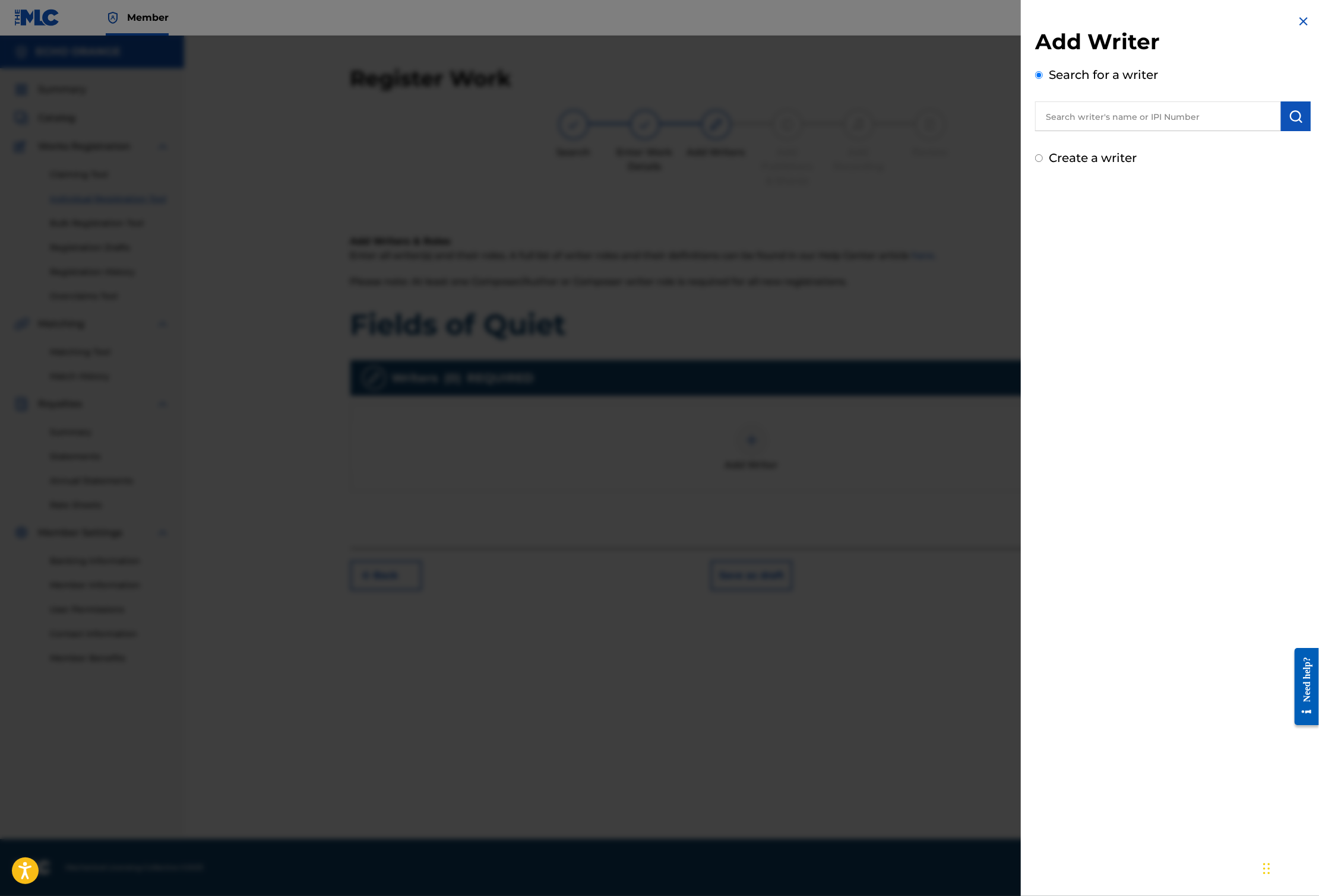
click at [1102, 131] on input "text" at bounding box center [1157, 116] width 246 height 29
paste input "[PERSON_NAME]"
type input "[PERSON_NAME]"
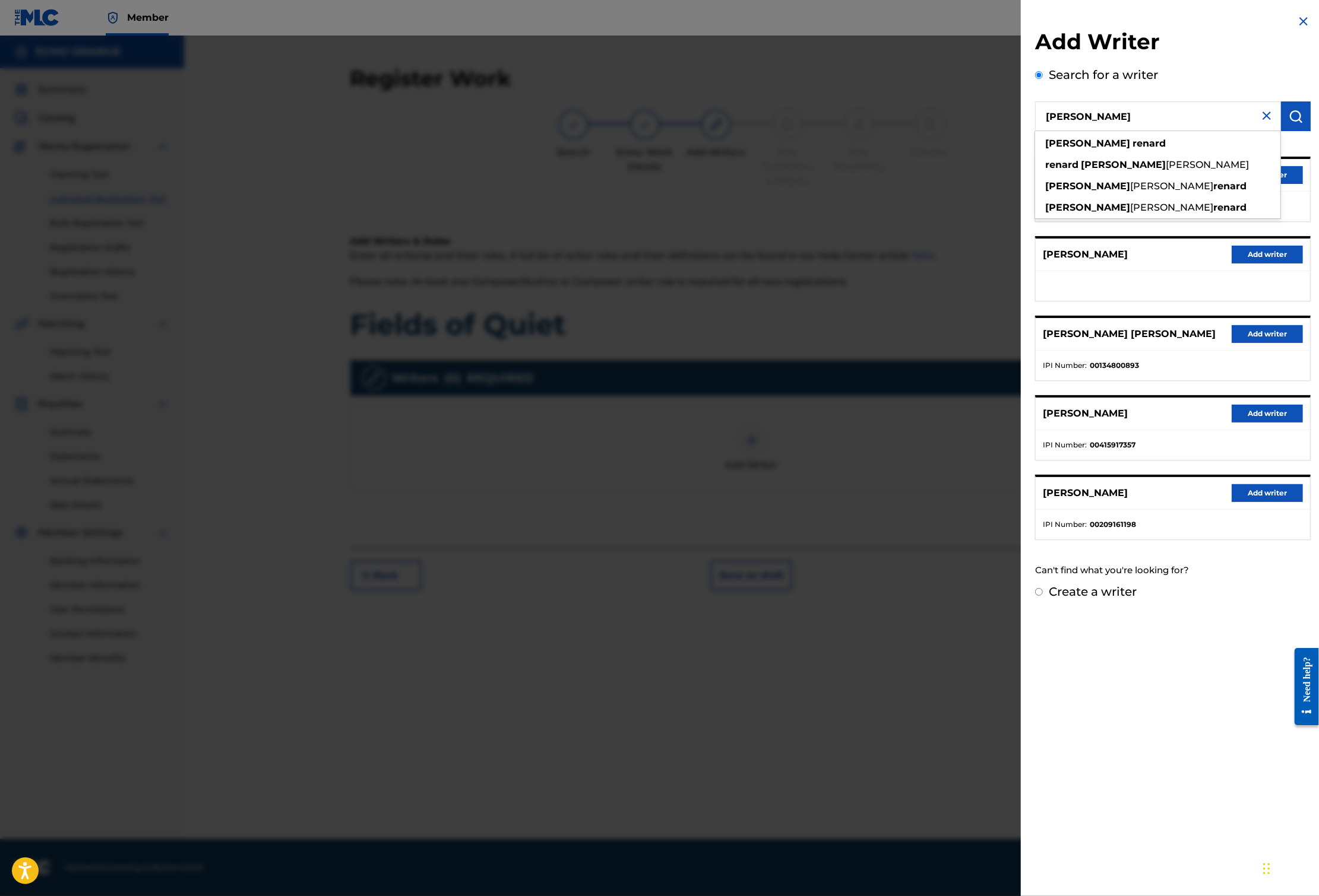
click at [1284, 184] on button "Add writer" at bounding box center [1267, 175] width 71 height 18
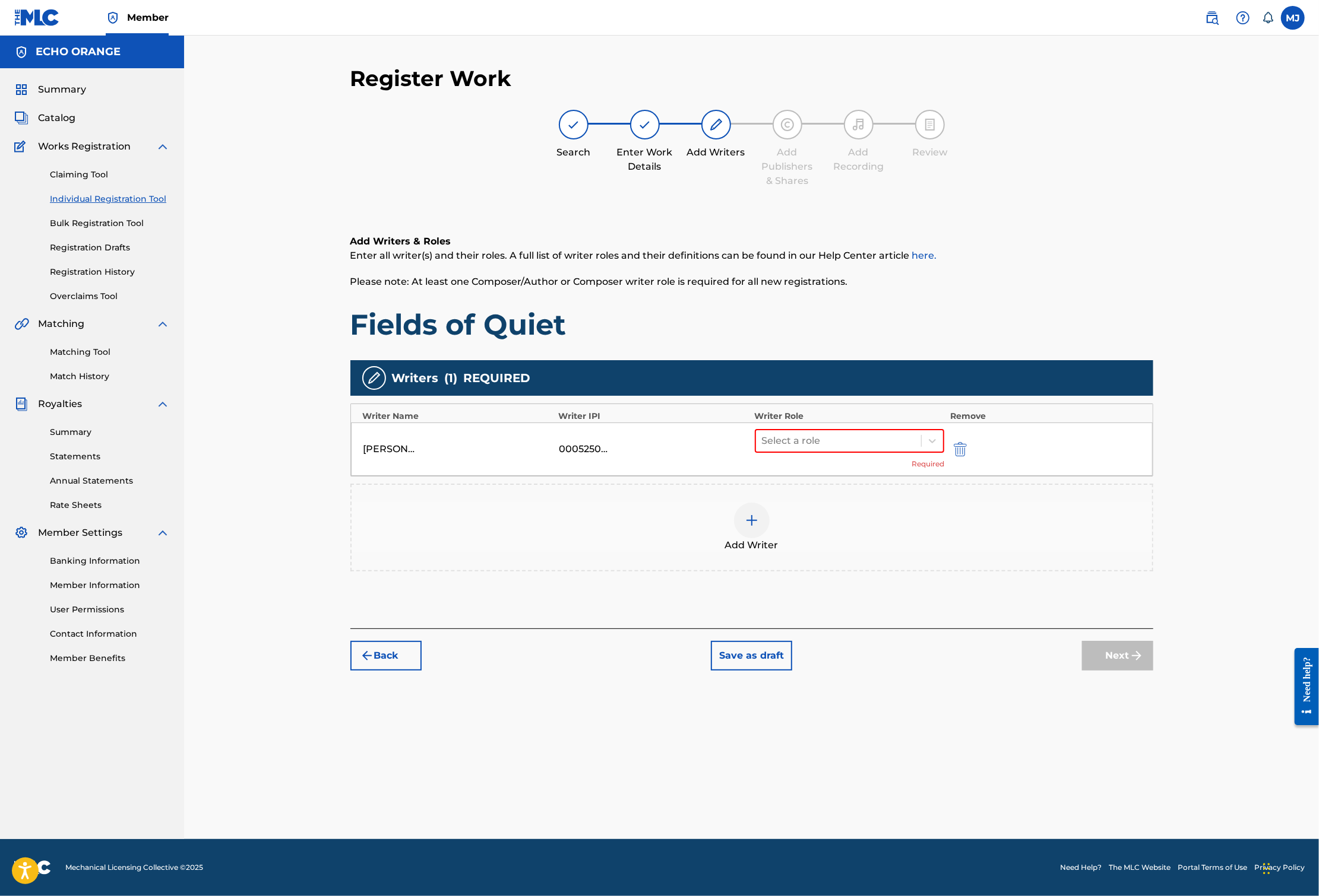
click at [854, 469] on div "Select a role Required" at bounding box center [850, 449] width 190 height 40
click at [857, 449] on div at bounding box center [838, 440] width 154 height 16
drag, startPoint x: 839, startPoint y: 648, endPoint x: 865, endPoint y: 606, distance: 49.4
click at [865, 606] on div "Composer/Author Author Adaptor Arranger Composer Translator Sub Arranger Sub Au…" at bounding box center [887, 592] width 228 height 178
click at [865, 607] on div "Composer" at bounding box center [887, 612] width 228 height 24
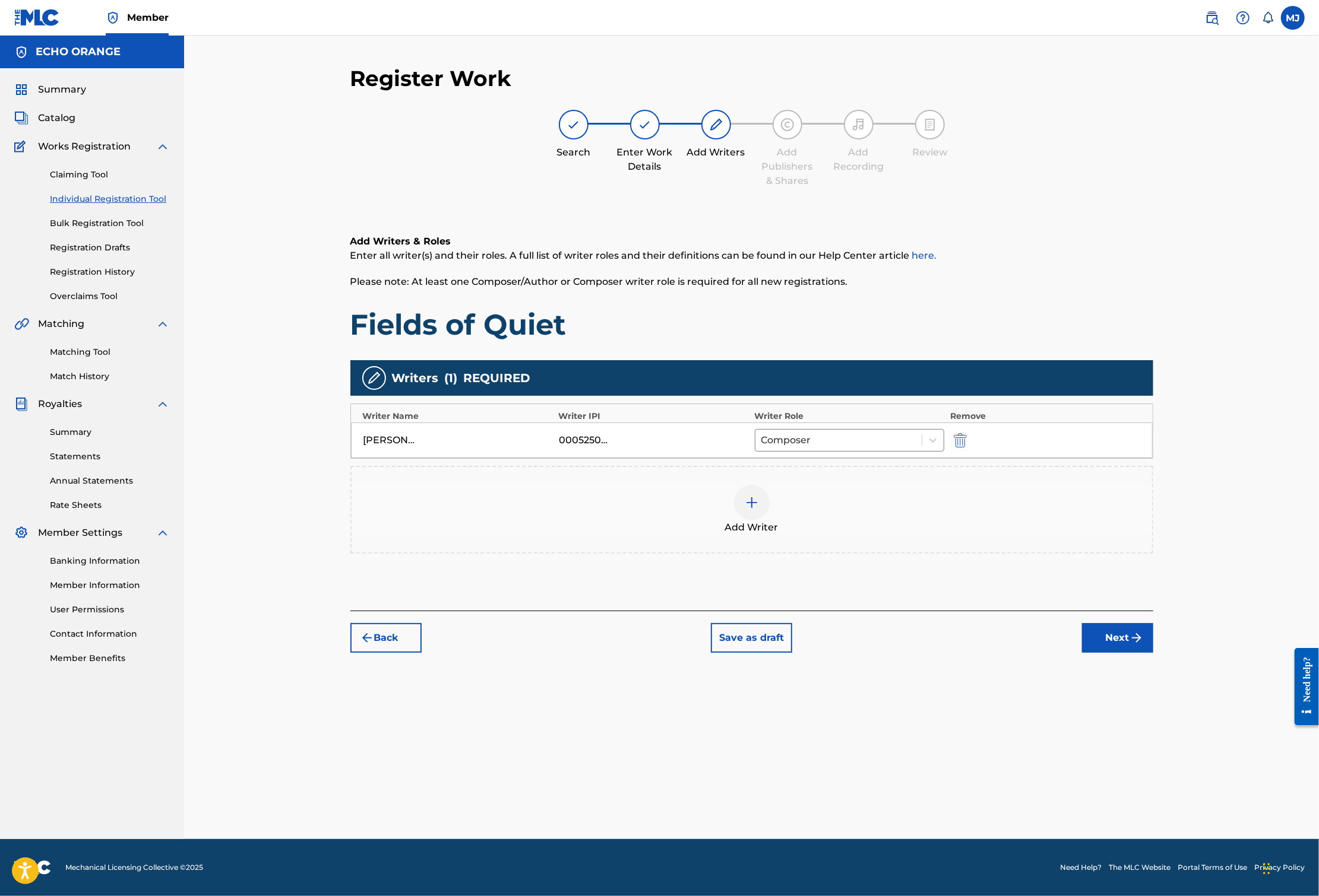
click at [1153, 653] on div "Back Save as draft Next" at bounding box center [751, 632] width 802 height 42
click at [1153, 653] on button "Next" at bounding box center [1117, 637] width 71 height 29
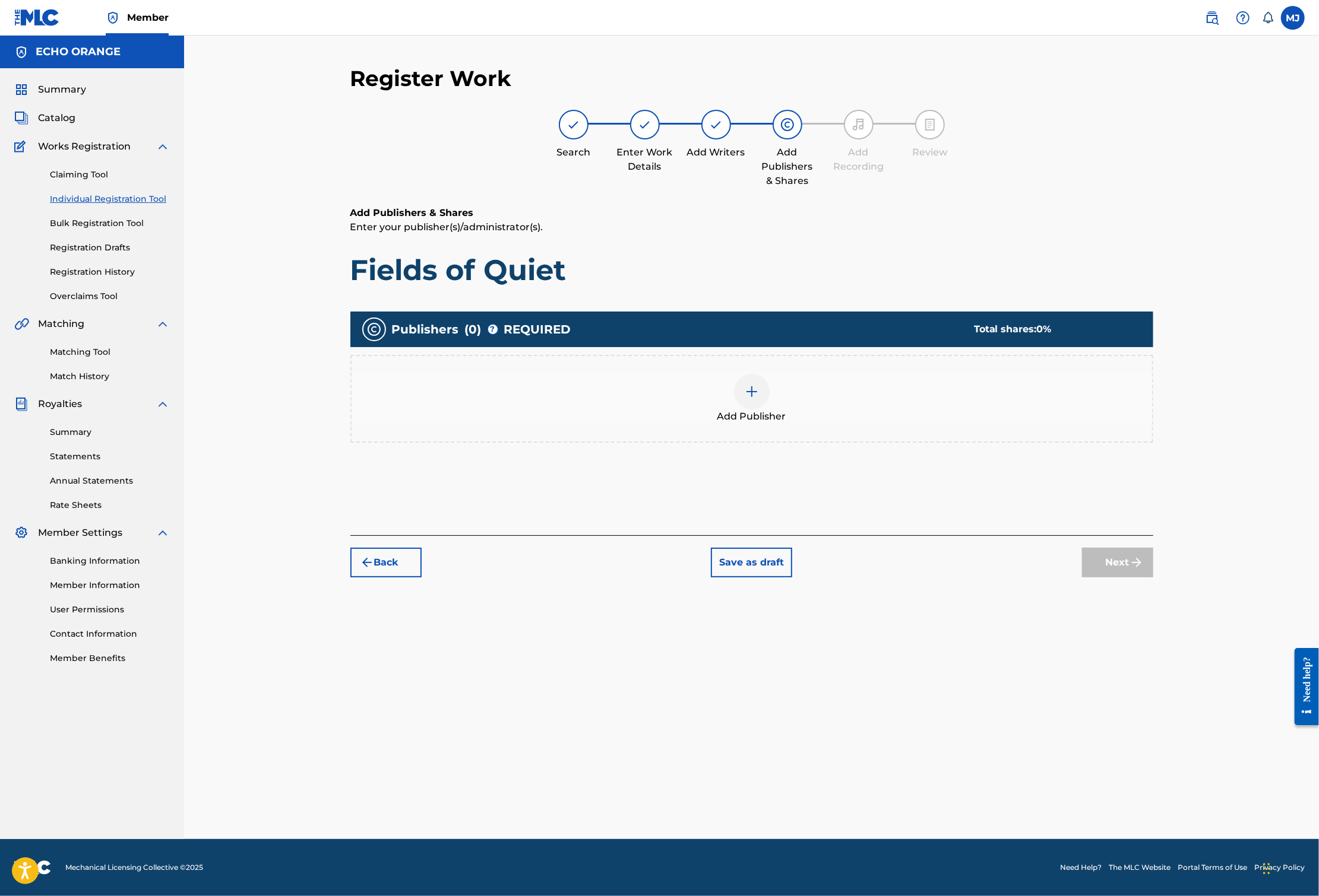
click at [833, 423] on div "Add Publisher" at bounding box center [751, 399] width 800 height 49
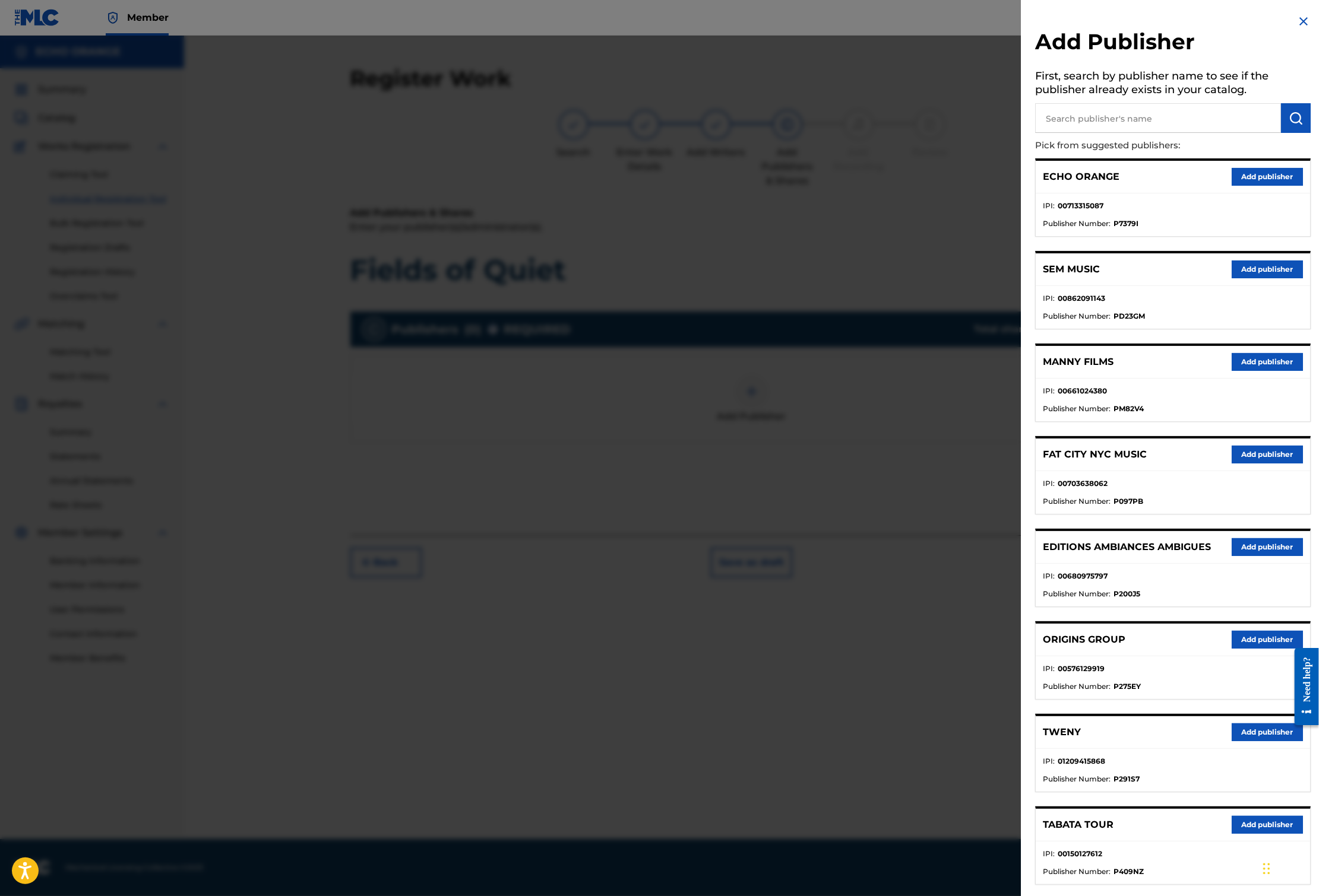
click at [1286, 712] on div at bounding box center [1301, 687] width 33 height 99
click at [1279, 649] on button "Add publisher" at bounding box center [1267, 639] width 71 height 18
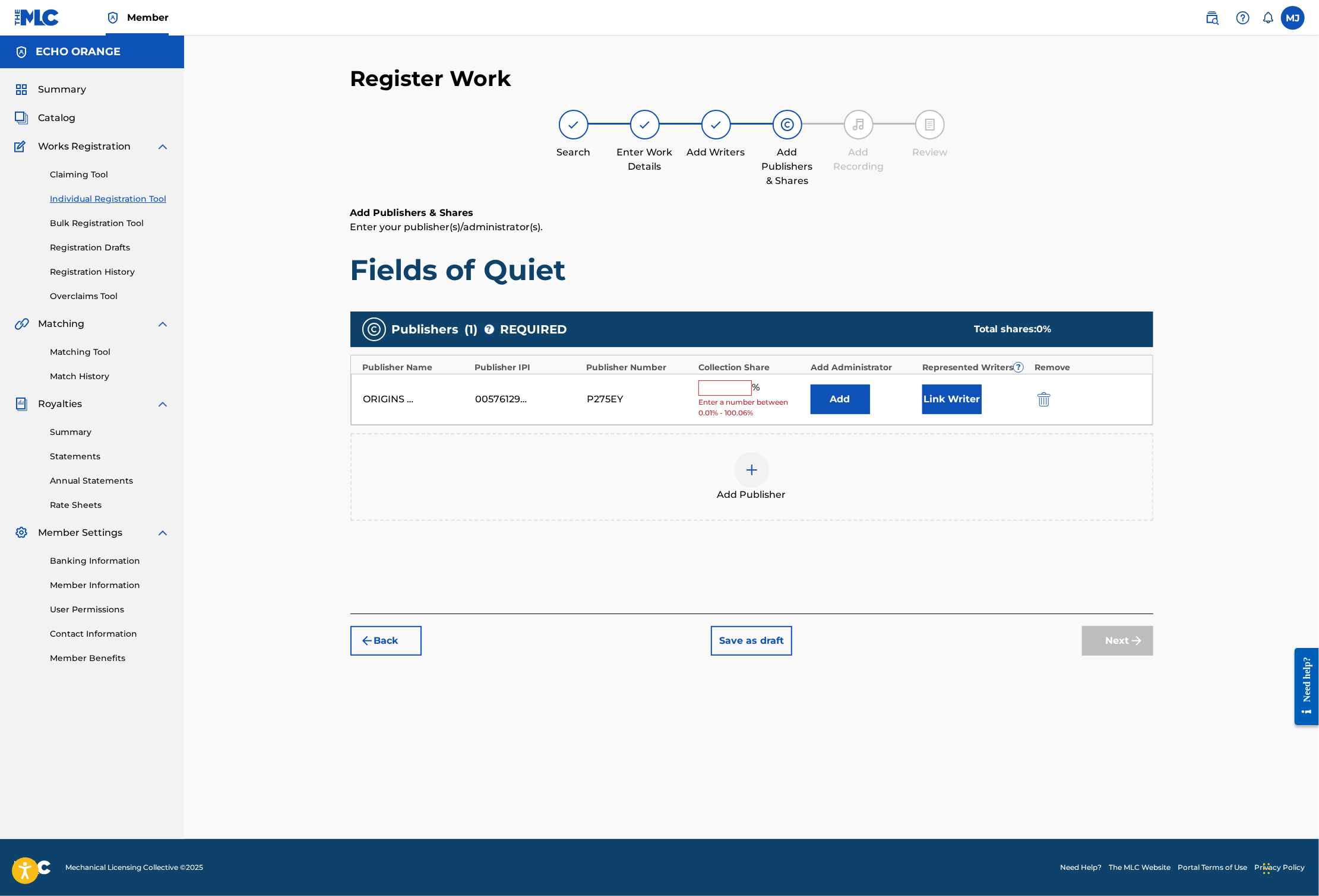
click at [866, 414] on button "Add" at bounding box center [840, 399] width 59 height 29
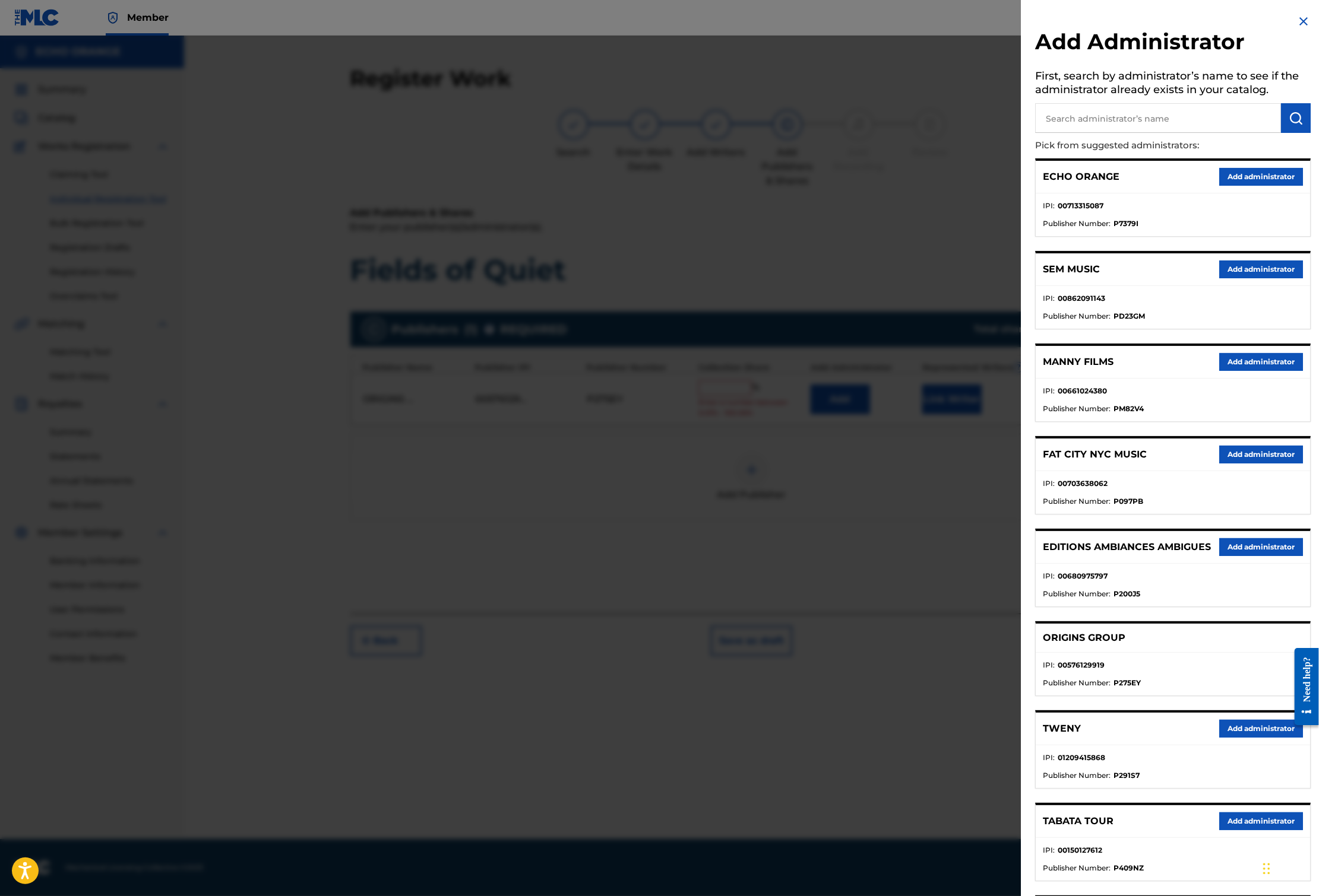
click at [1270, 185] on button "Add administrator" at bounding box center [1261, 177] width 84 height 18
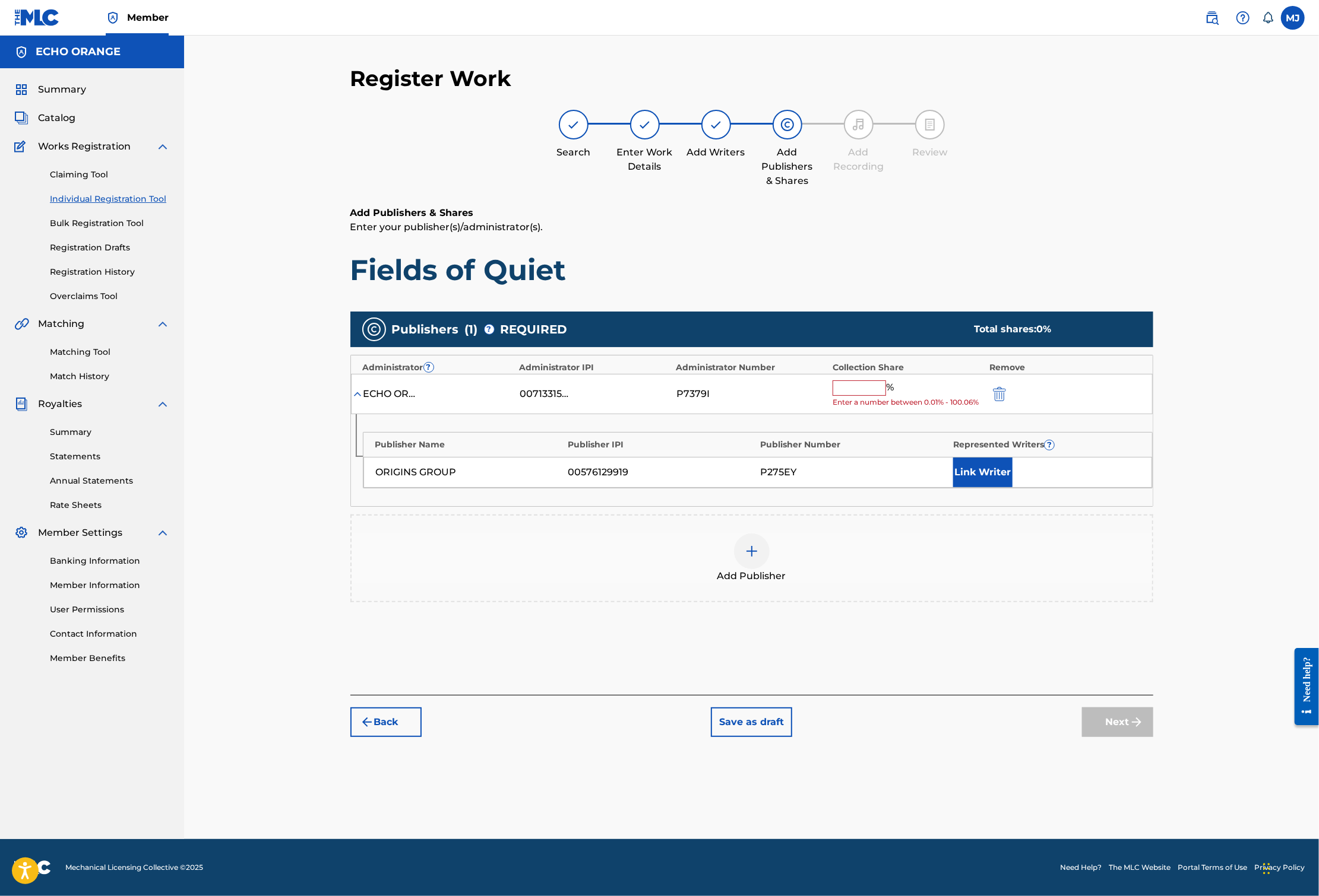
click at [886, 396] on input "text" at bounding box center [859, 388] width 53 height 15
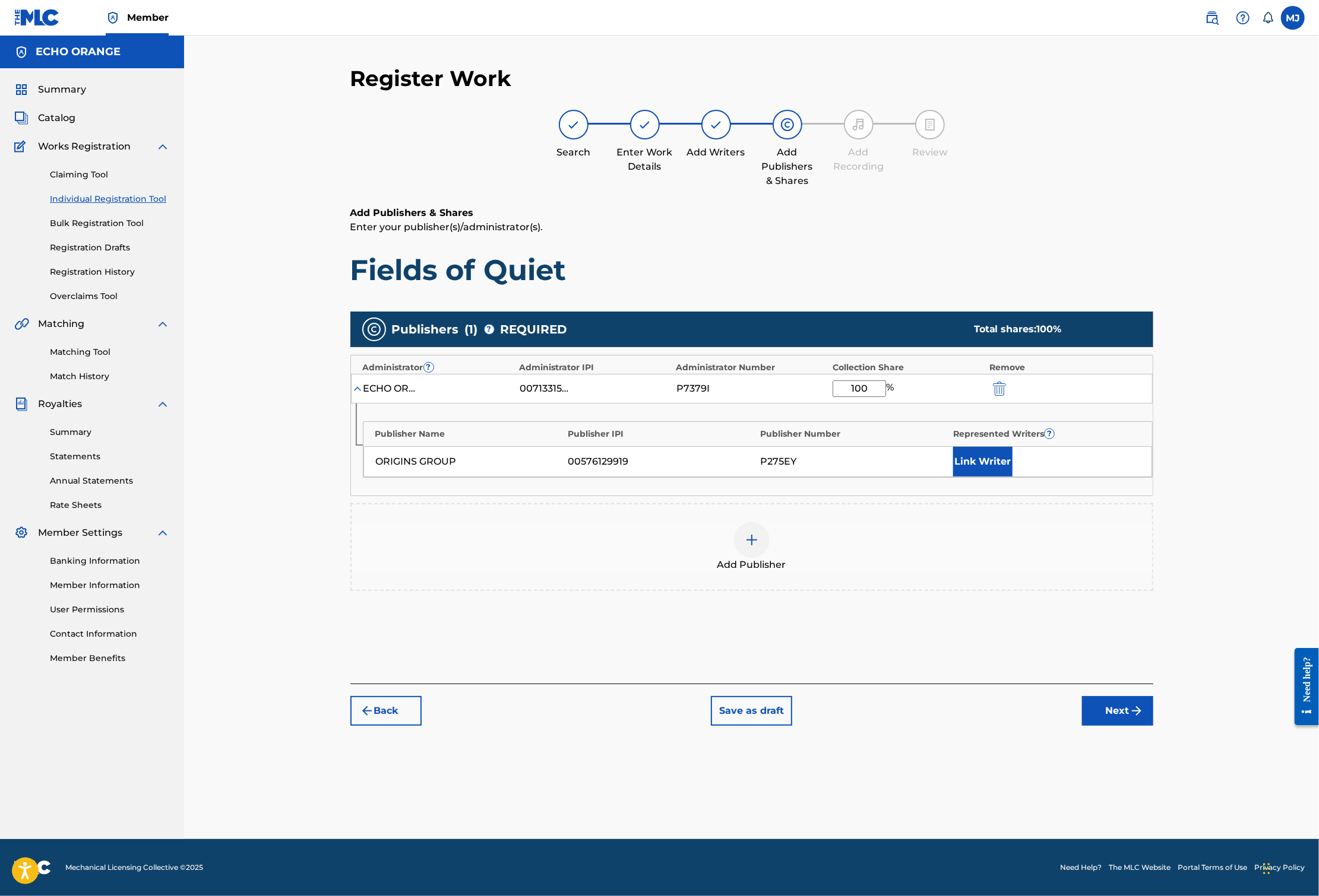
type input "100"
click at [1088, 496] on div "Publisher Name Publisher IPI Publisher Number Represented Writers ? ORIGINS GRO…" at bounding box center [752, 449] width 801 height 92
click at [1013, 477] on button "Link Writer" at bounding box center [982, 461] width 59 height 29
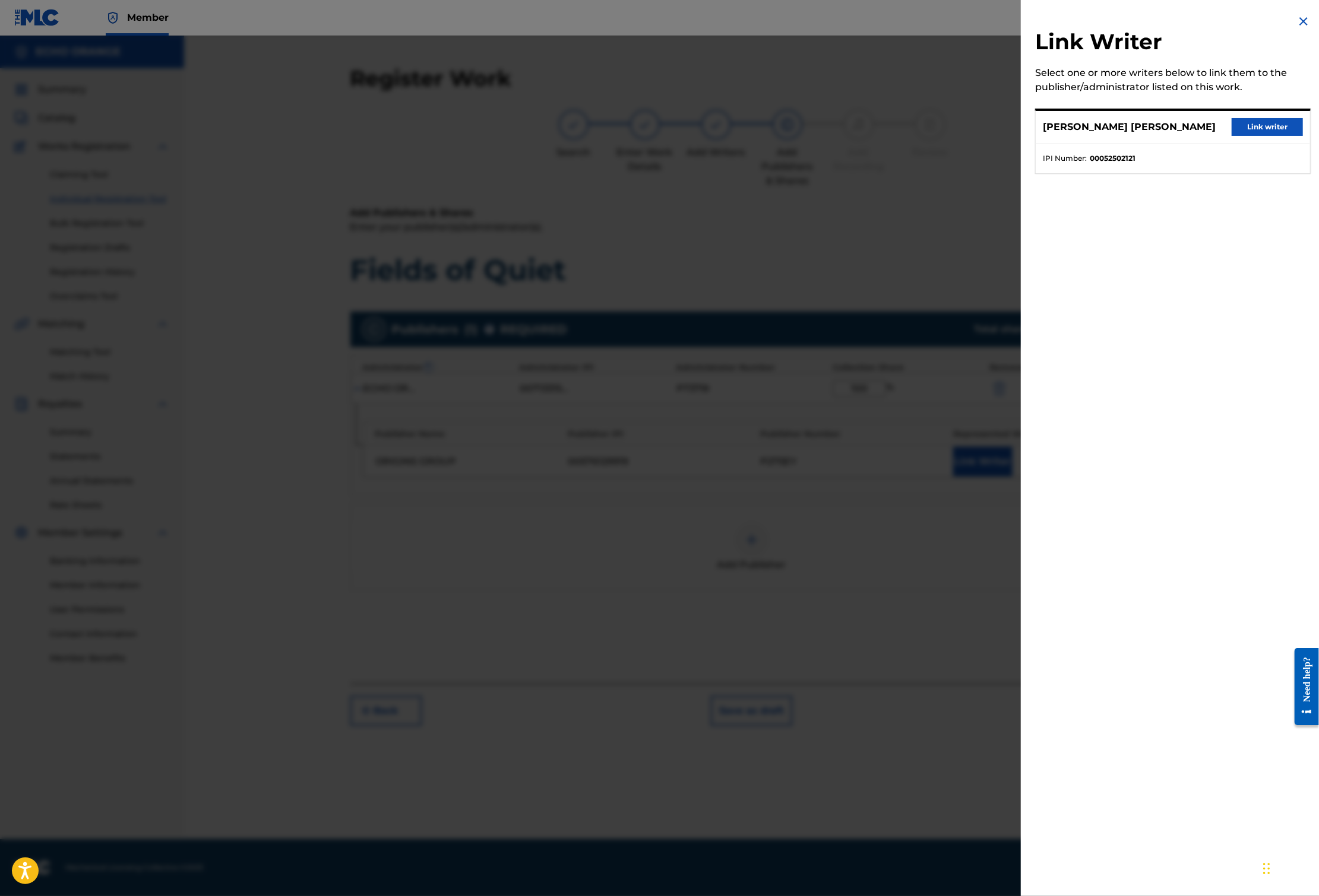
drag, startPoint x: 1248, startPoint y: 121, endPoint x: 1257, endPoint y: 157, distance: 37.1
click at [1248, 123] on div "[PERSON_NAME] [PERSON_NAME] Link writer" at bounding box center [1172, 127] width 274 height 32
click at [1257, 144] on div "[PERSON_NAME] [PERSON_NAME] Link writer" at bounding box center [1172, 127] width 274 height 32
click at [1260, 136] on button "Link writer" at bounding box center [1267, 127] width 71 height 18
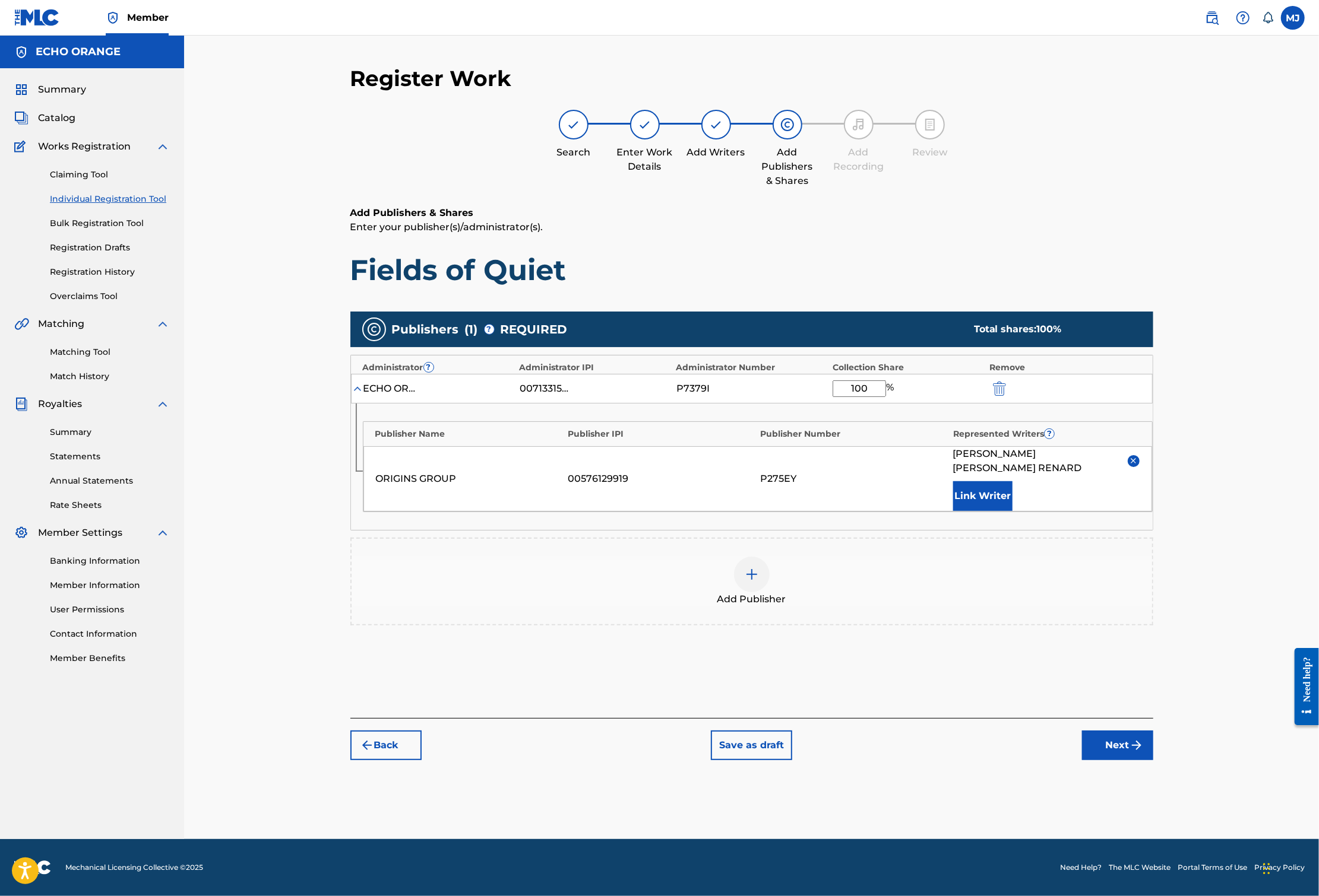
scroll to position [20, 0]
drag, startPoint x: 1207, startPoint y: 803, endPoint x: 1205, endPoint y: 809, distance: 6.3
click at [1153, 760] on button "Next" at bounding box center [1117, 745] width 71 height 29
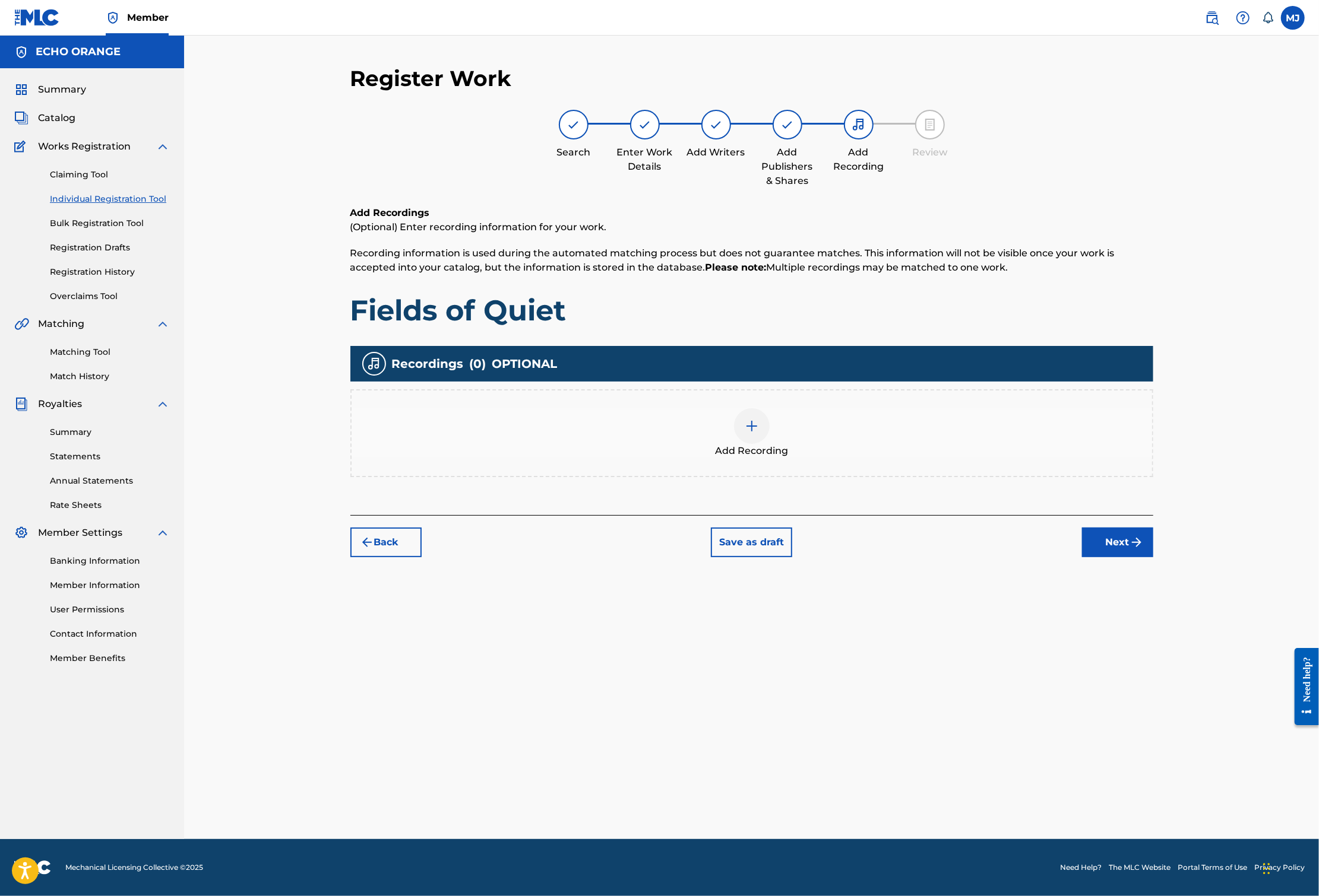
scroll to position [0, 0]
click at [1153, 557] on button "Next" at bounding box center [1117, 542] width 71 height 29
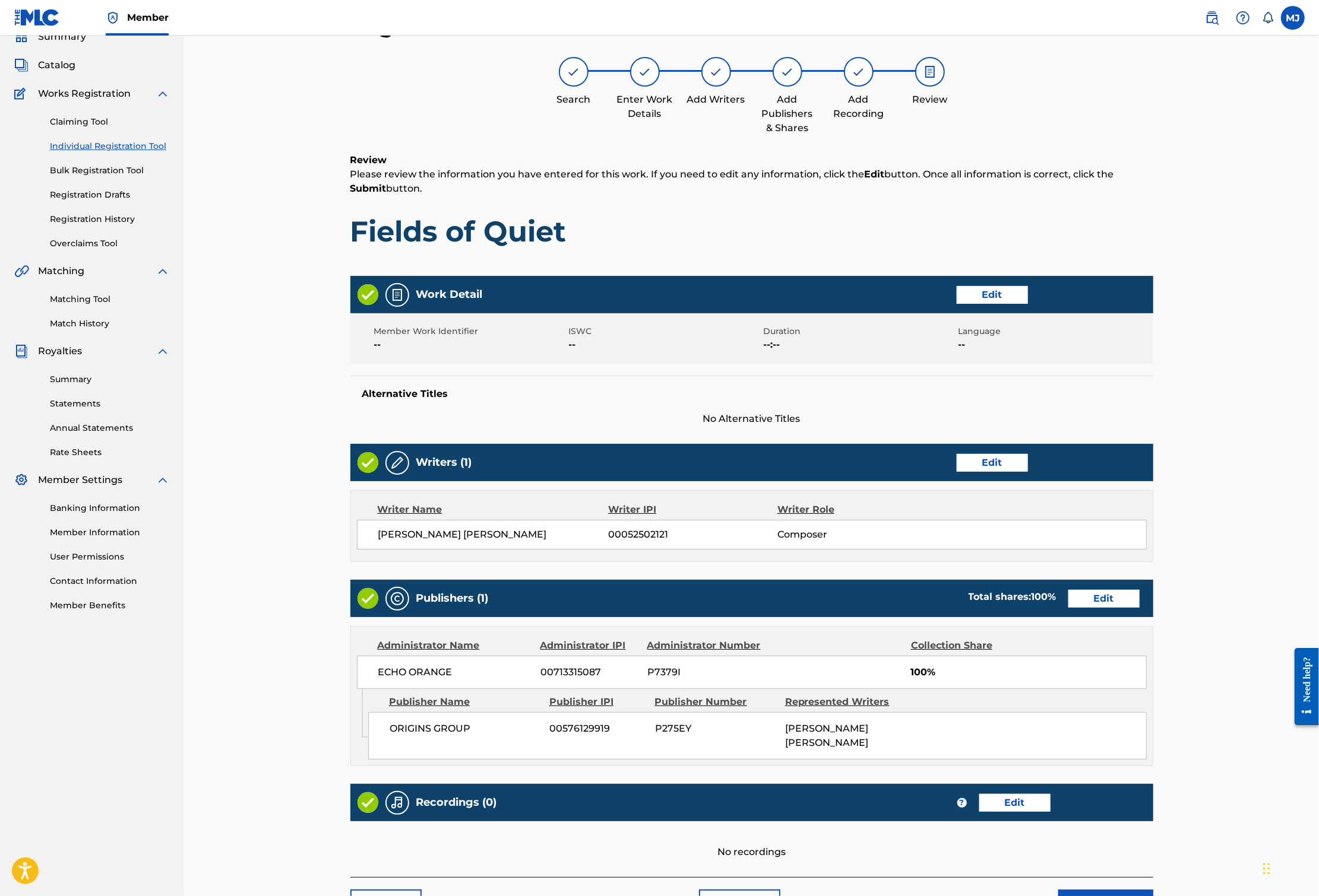
scroll to position [258, 0]
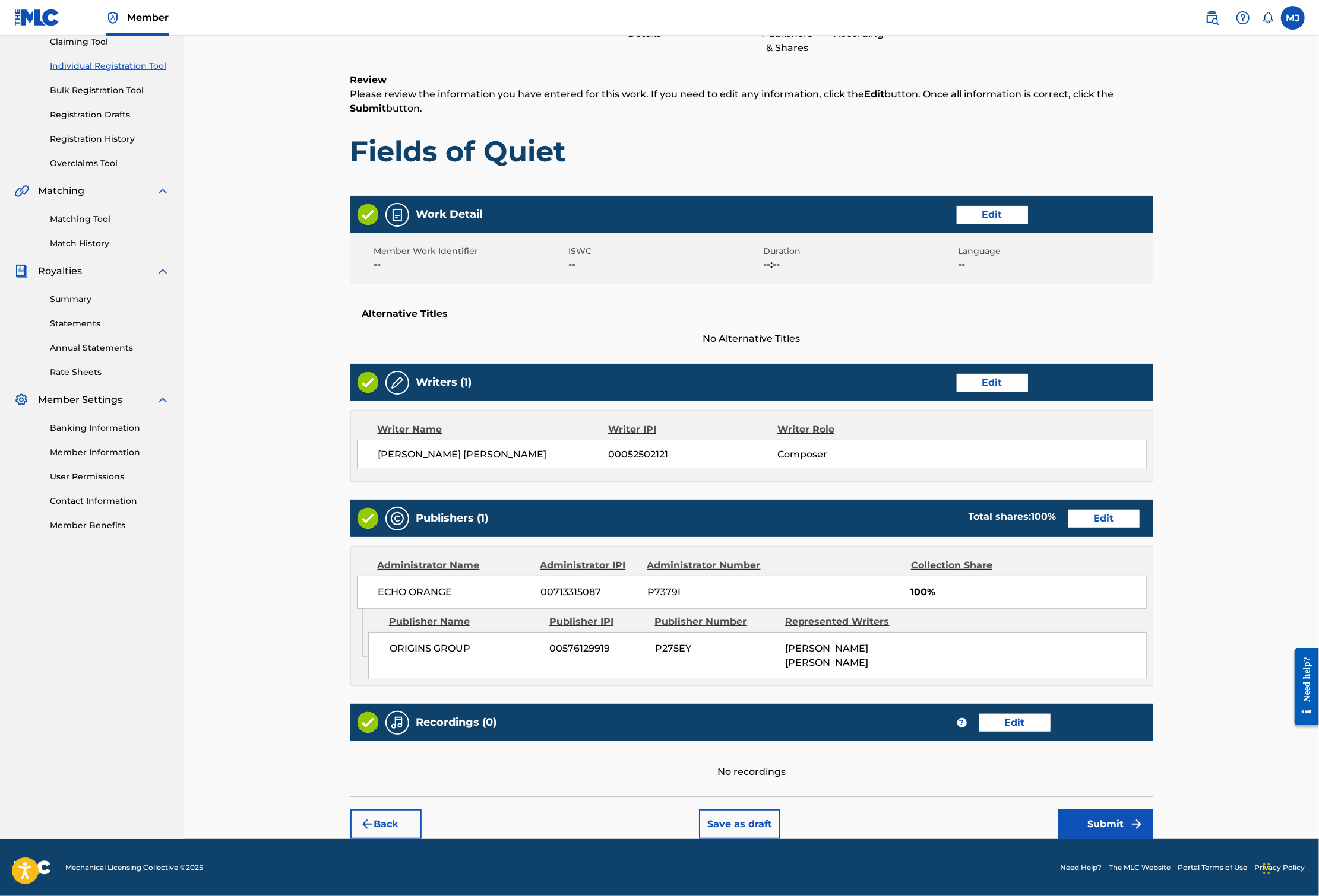
drag, startPoint x: 1207, startPoint y: 789, endPoint x: 1207, endPoint y: 804, distance: 15.0
click at [1153, 797] on div "Back Save as draft Submit" at bounding box center [751, 818] width 802 height 42
click at [1153, 809] on button "Submit" at bounding box center [1106, 824] width 95 height 29
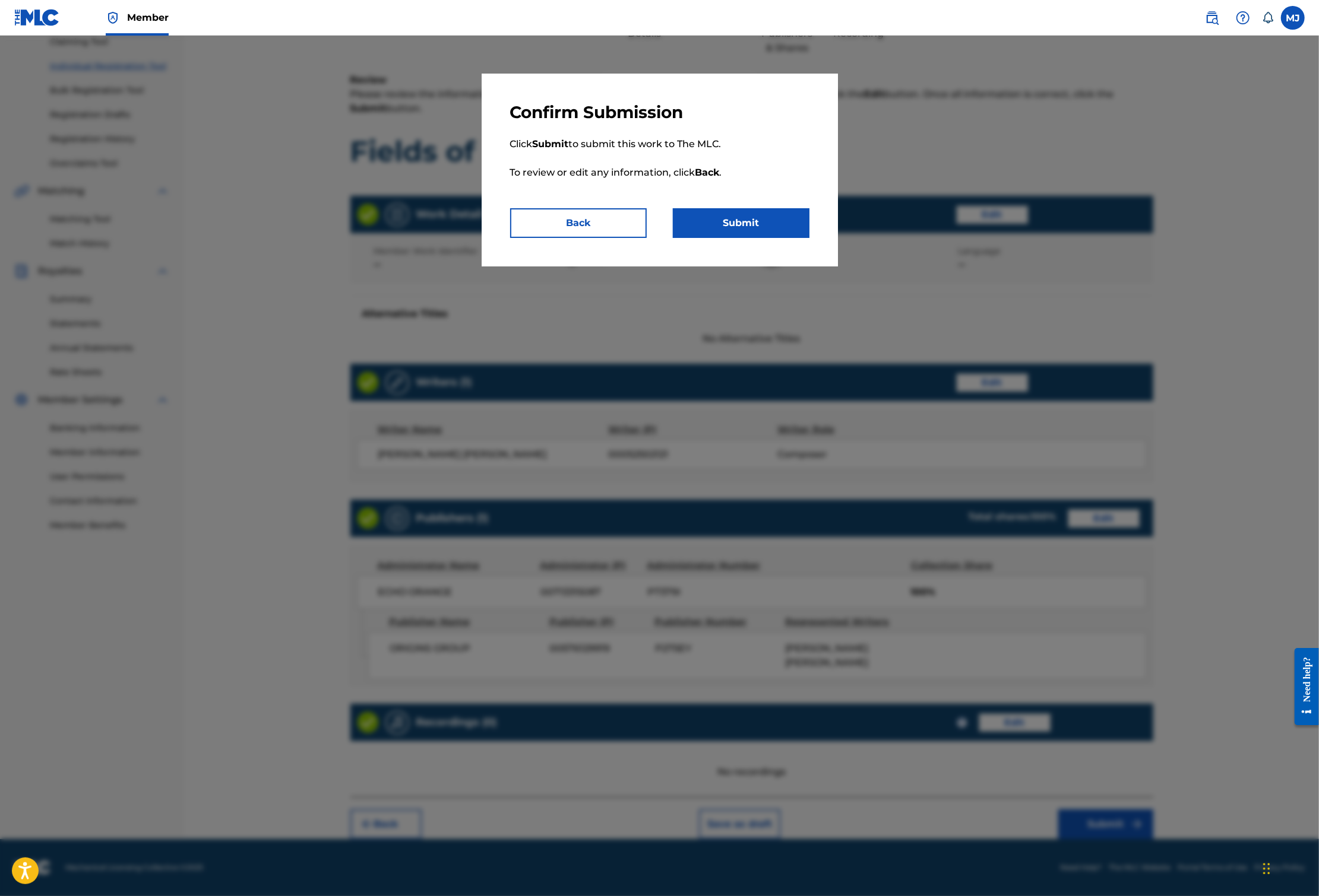
click at [777, 238] on button "Submit" at bounding box center [740, 223] width 136 height 29
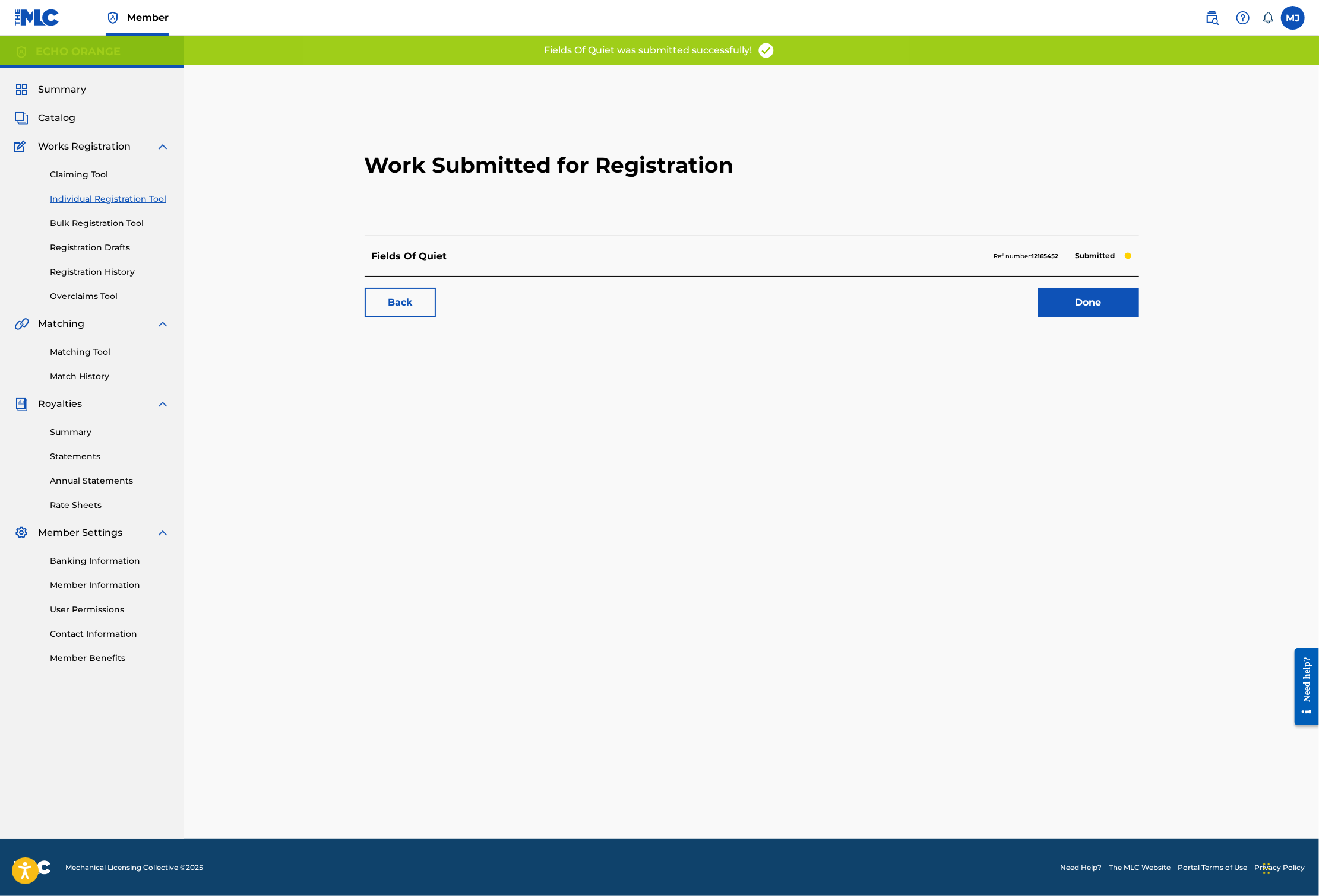
click at [1139, 318] on link "Done" at bounding box center [1089, 302] width 101 height 29
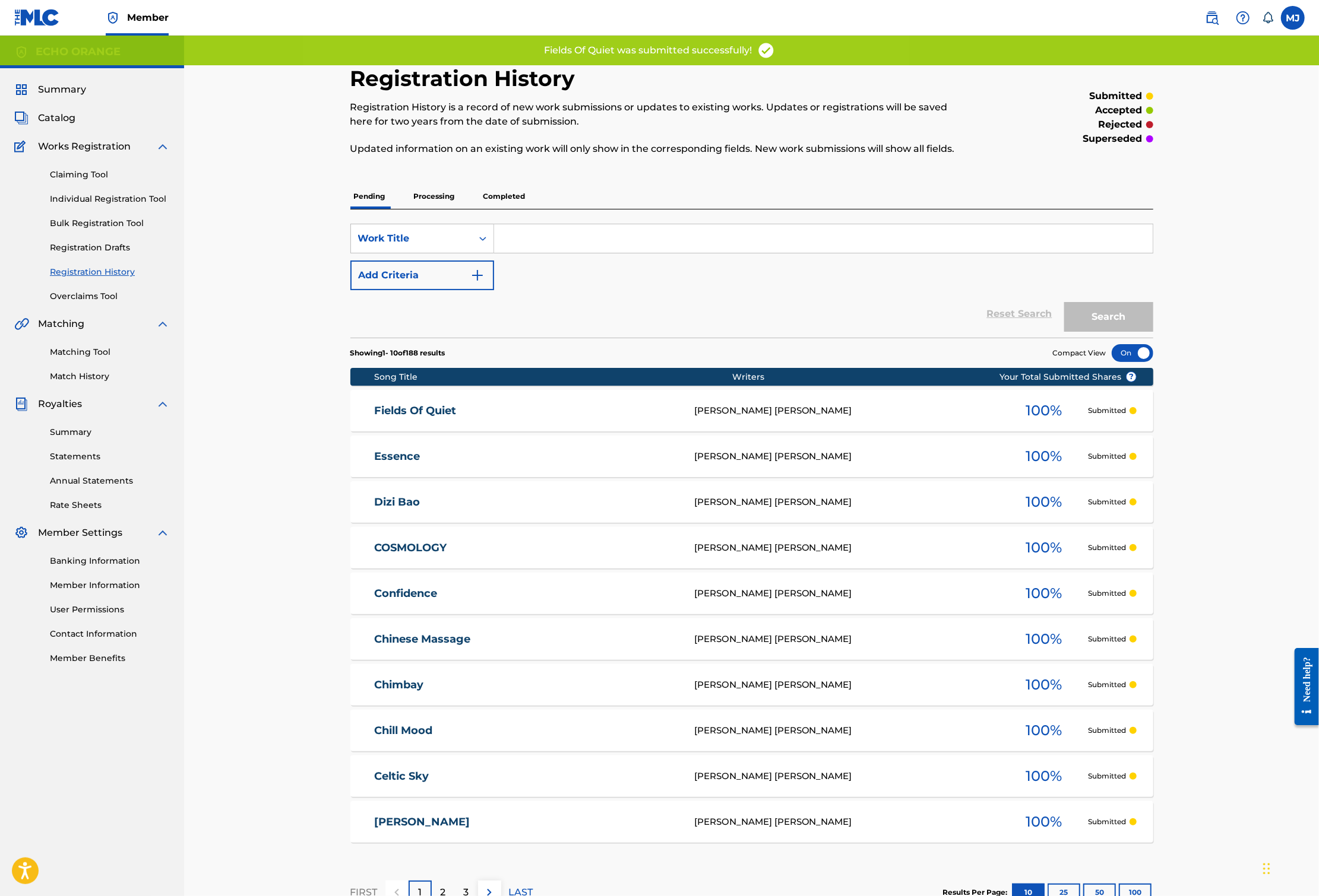
click at [146, 205] on link "Individual Registration Tool" at bounding box center [109, 199] width 120 height 12
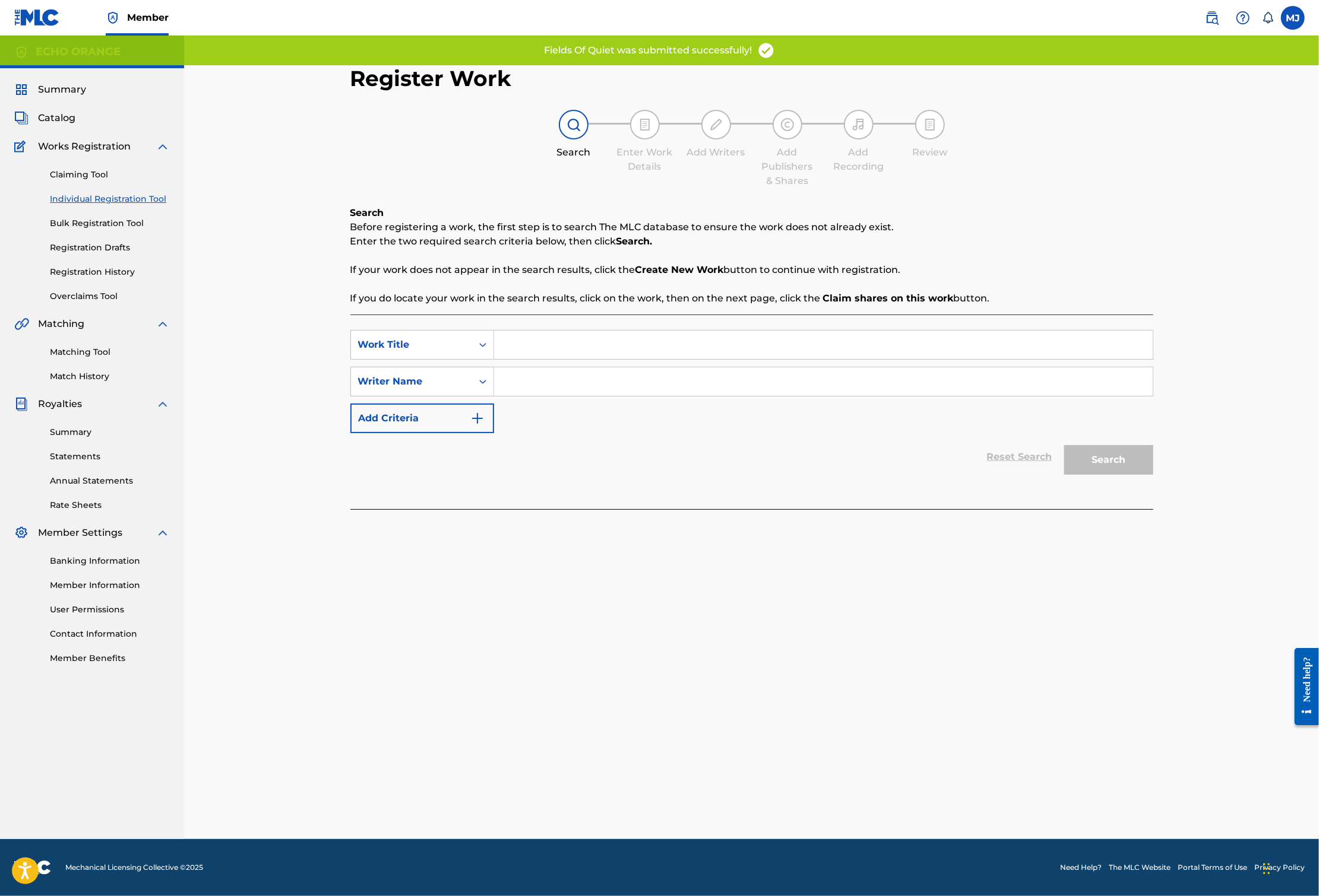
click at [539, 359] on input "Search Form" at bounding box center [823, 344] width 659 height 29
click at [536, 359] on input "Search Form" at bounding box center [823, 344] width 659 height 29
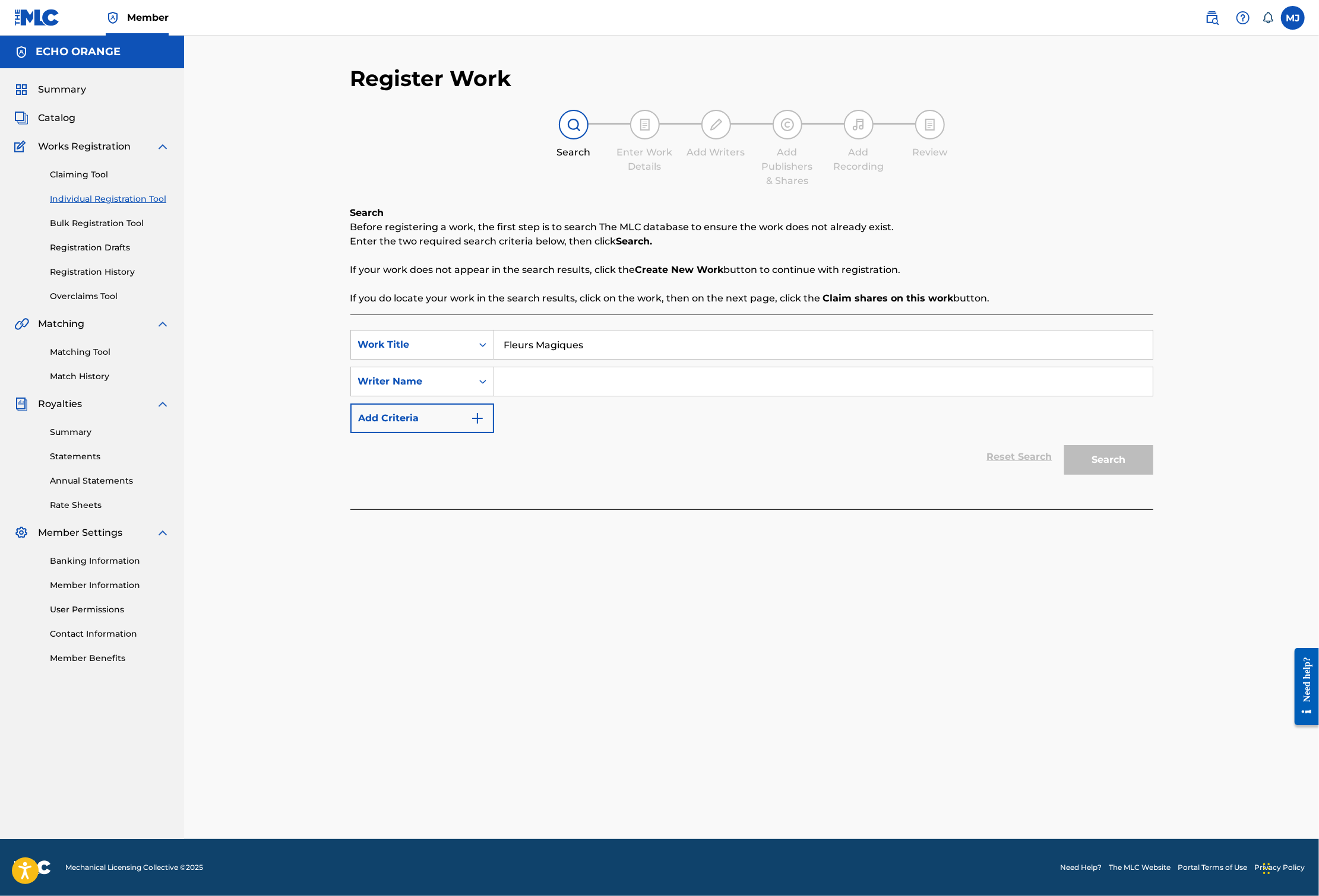
type input "Fleurs Magiques"
paste input "[PERSON_NAME]"
type input "[PERSON_NAME]"
click at [1153, 475] on button "Search" at bounding box center [1109, 459] width 89 height 29
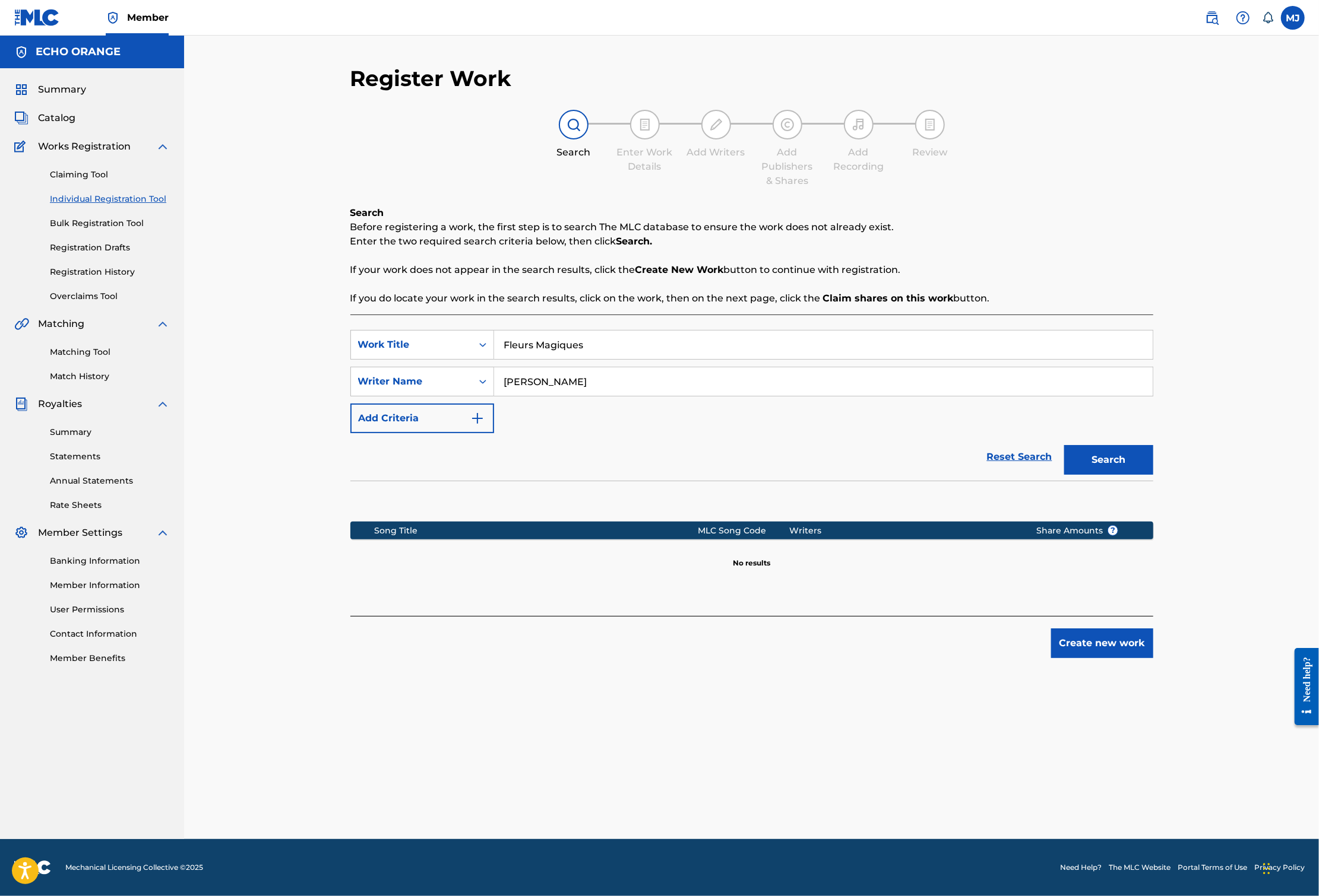
click at [1153, 658] on button "Create new work" at bounding box center [1101, 643] width 102 height 29
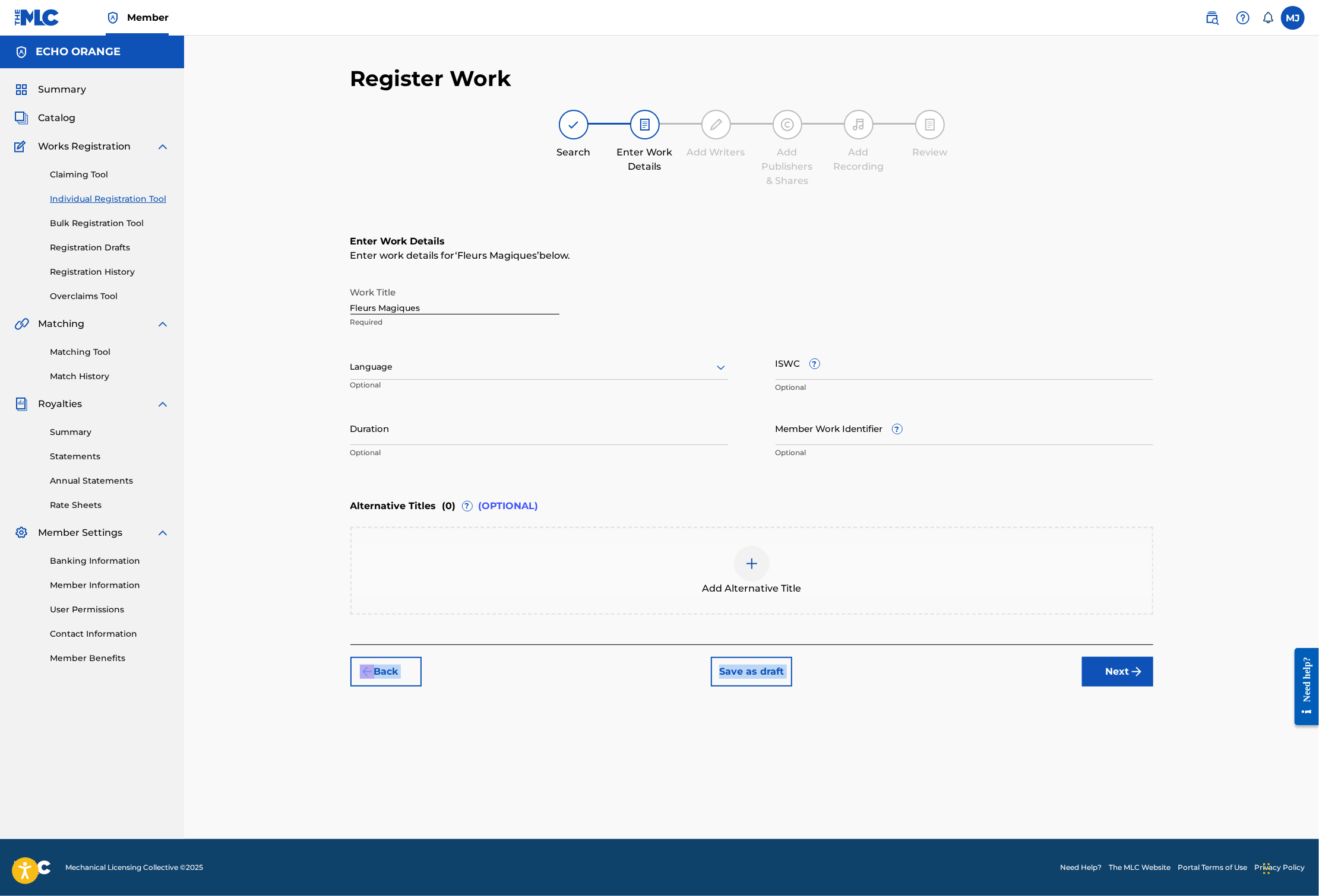
click at [1153, 687] on div "Register Work Search Enter Work Details Add Writers Add Publishers & Shares Add…" at bounding box center [751, 376] width 802 height 621
click at [1153, 687] on button "Next" at bounding box center [1117, 672] width 71 height 29
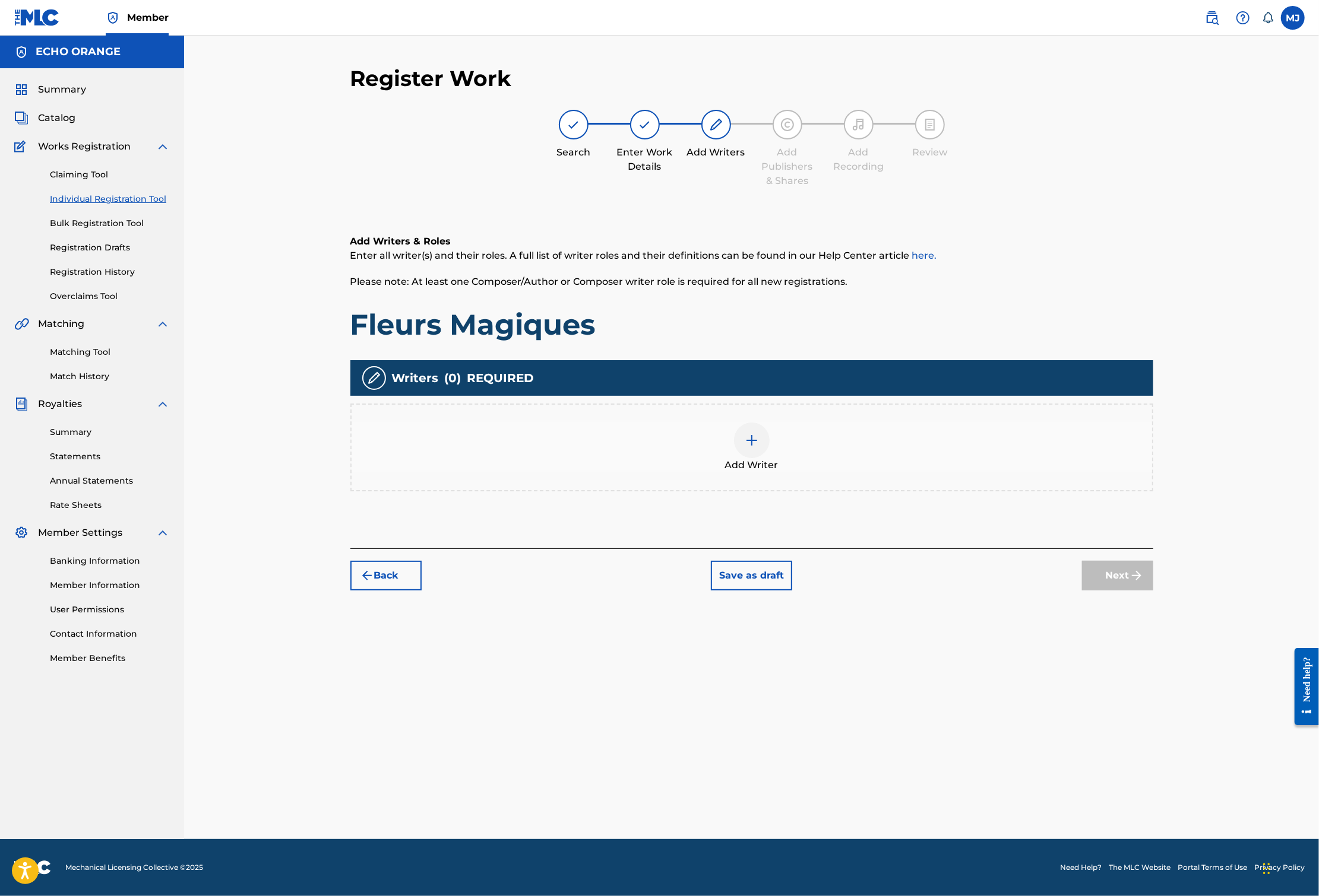
click at [935, 473] on div "Add Writer" at bounding box center [751, 447] width 800 height 49
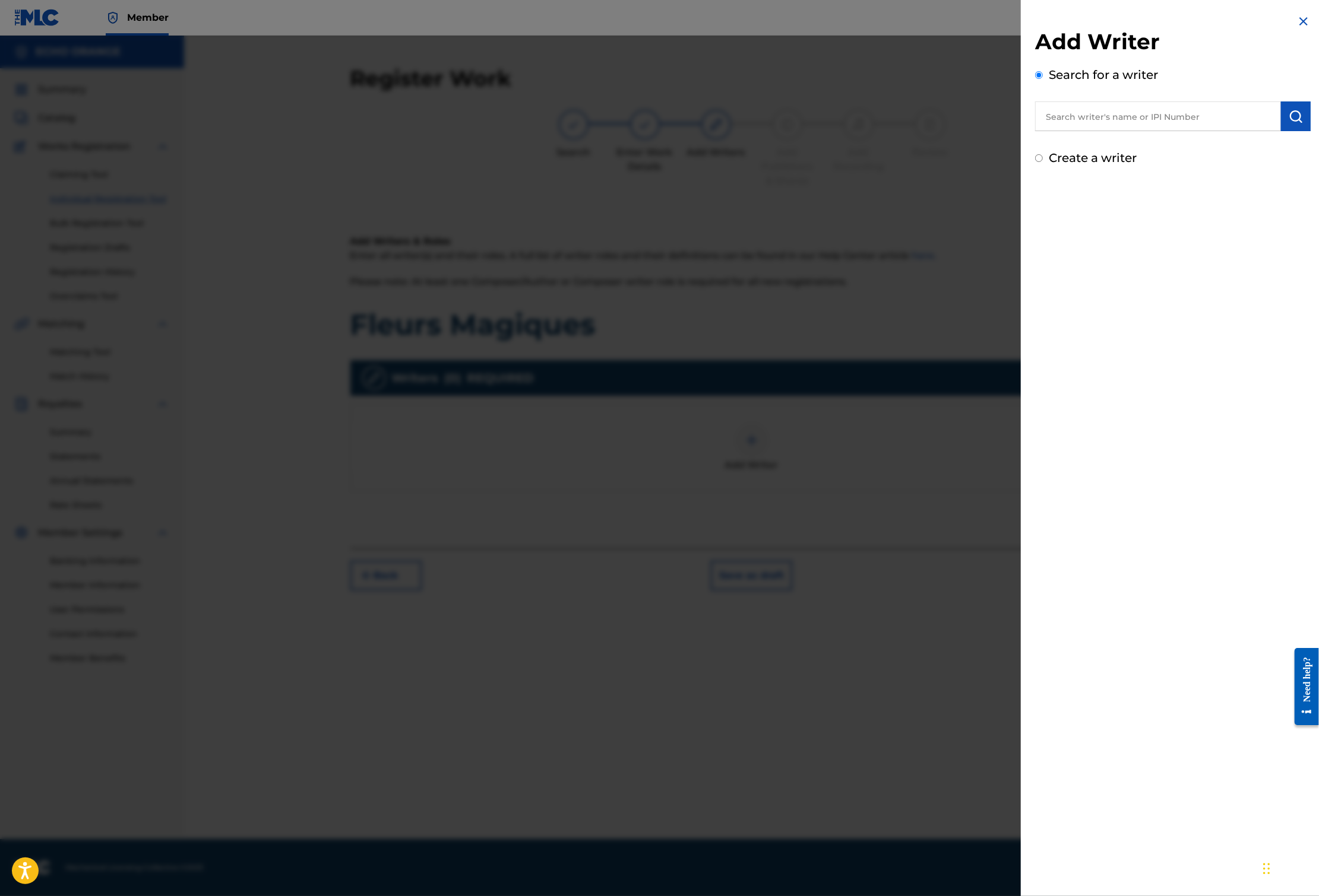
click at [1137, 128] on input "text" at bounding box center [1157, 116] width 246 height 29
paste input "[PERSON_NAME]"
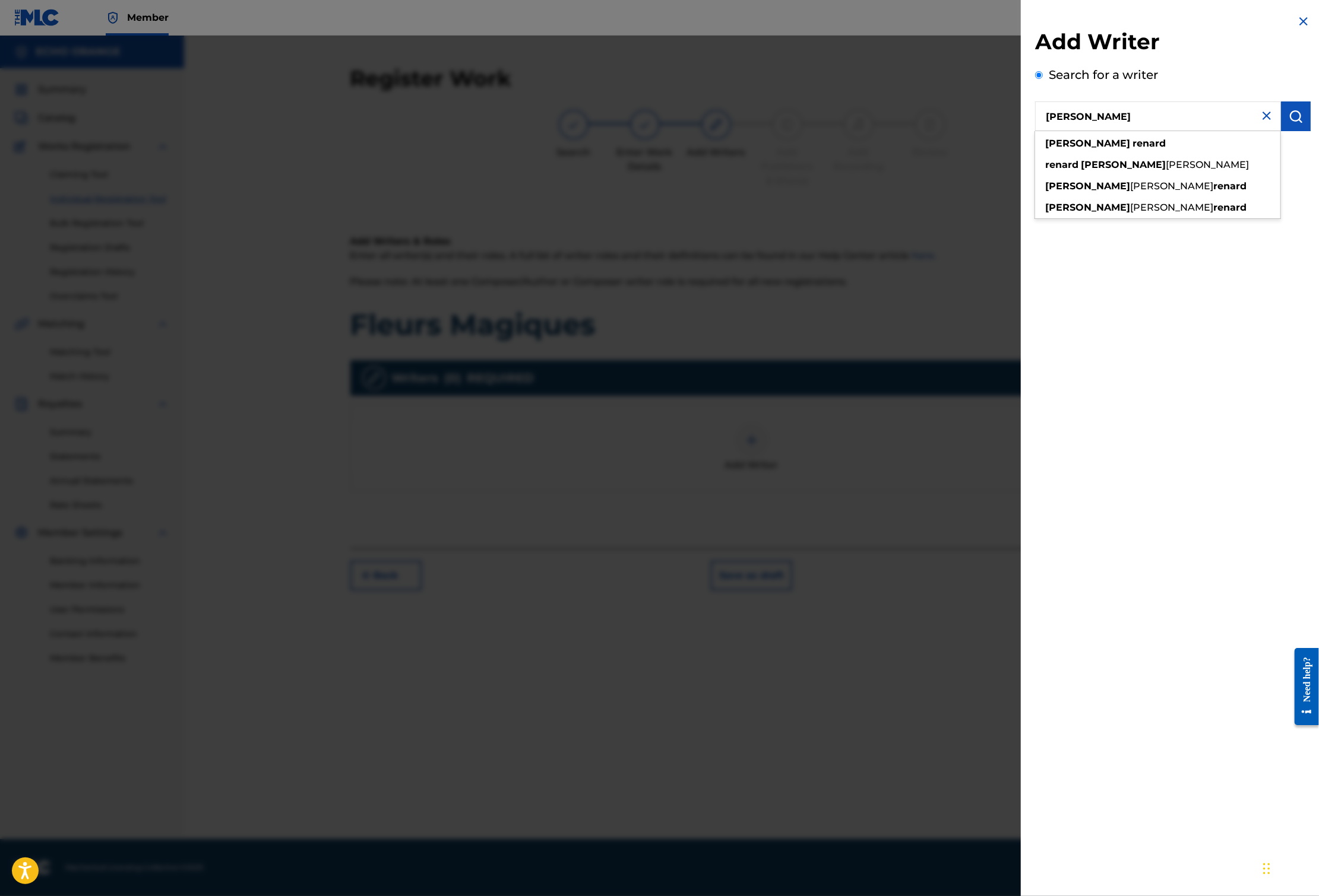
type input "[PERSON_NAME]"
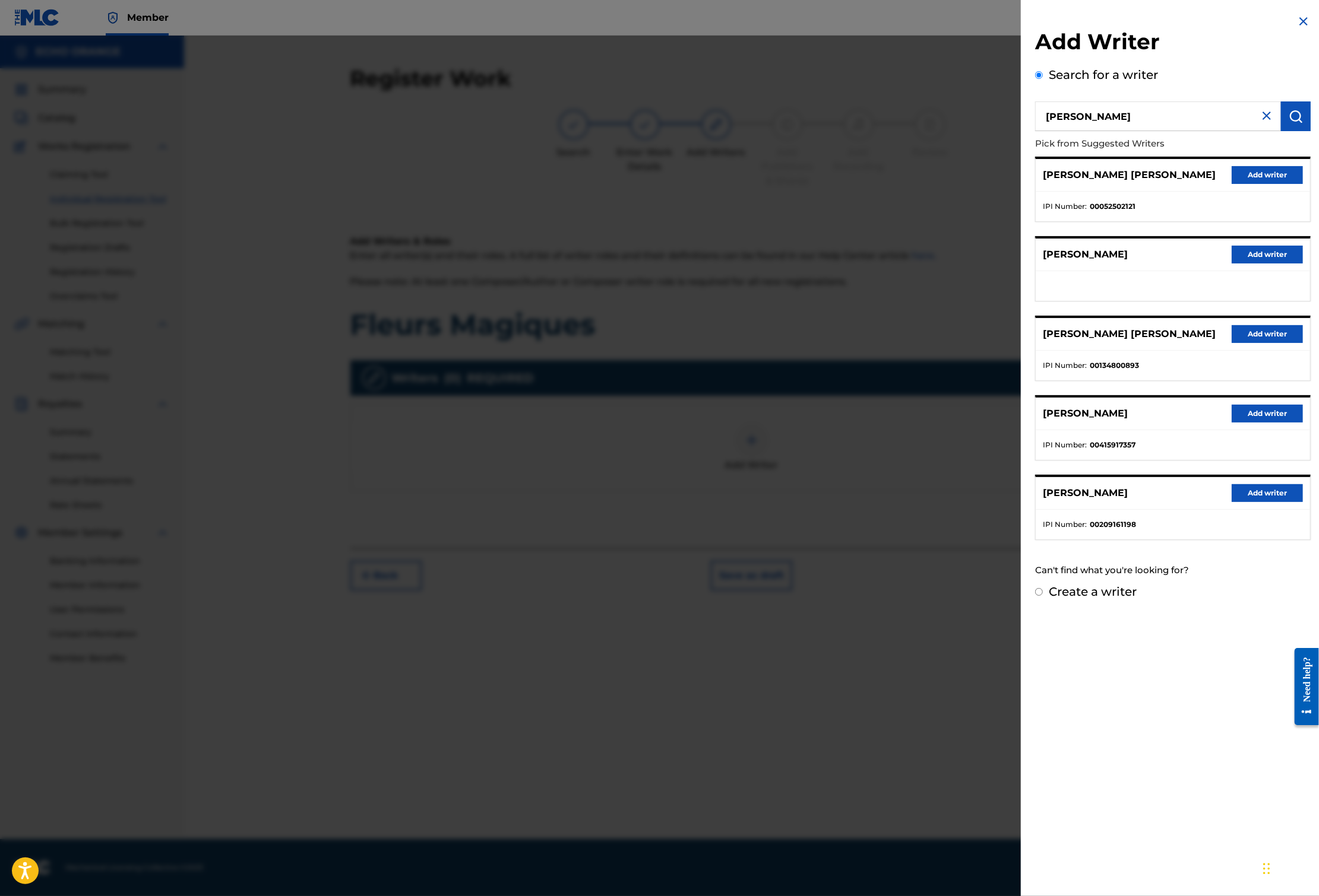
click at [1231, 184] on button "Add writer" at bounding box center [1267, 175] width 71 height 18
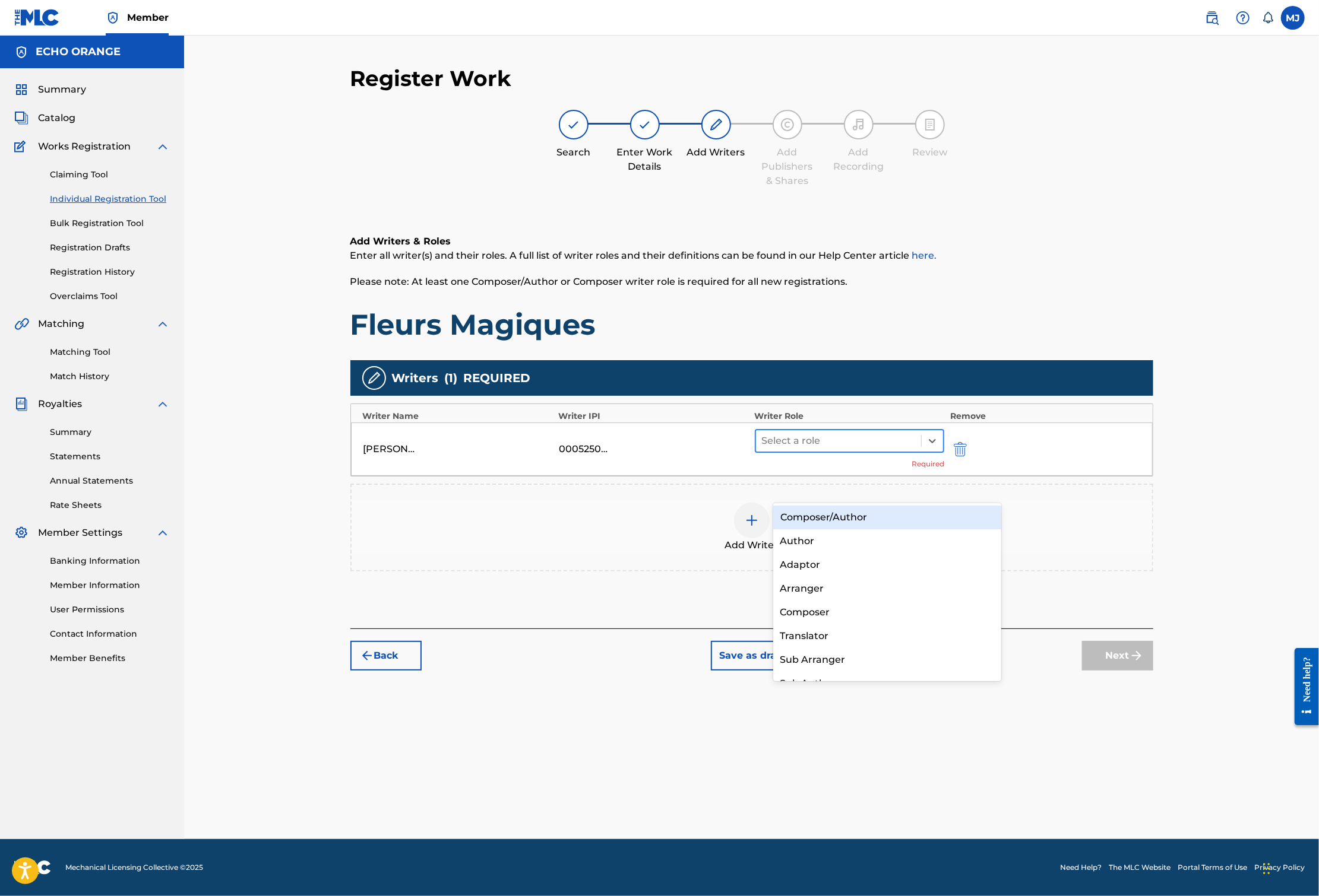
click at [862, 452] on div "Select a role" at bounding box center [838, 440] width 166 height 21
click at [878, 449] on div at bounding box center [838, 440] width 154 height 16
click at [876, 449] on div at bounding box center [838, 440] width 154 height 16
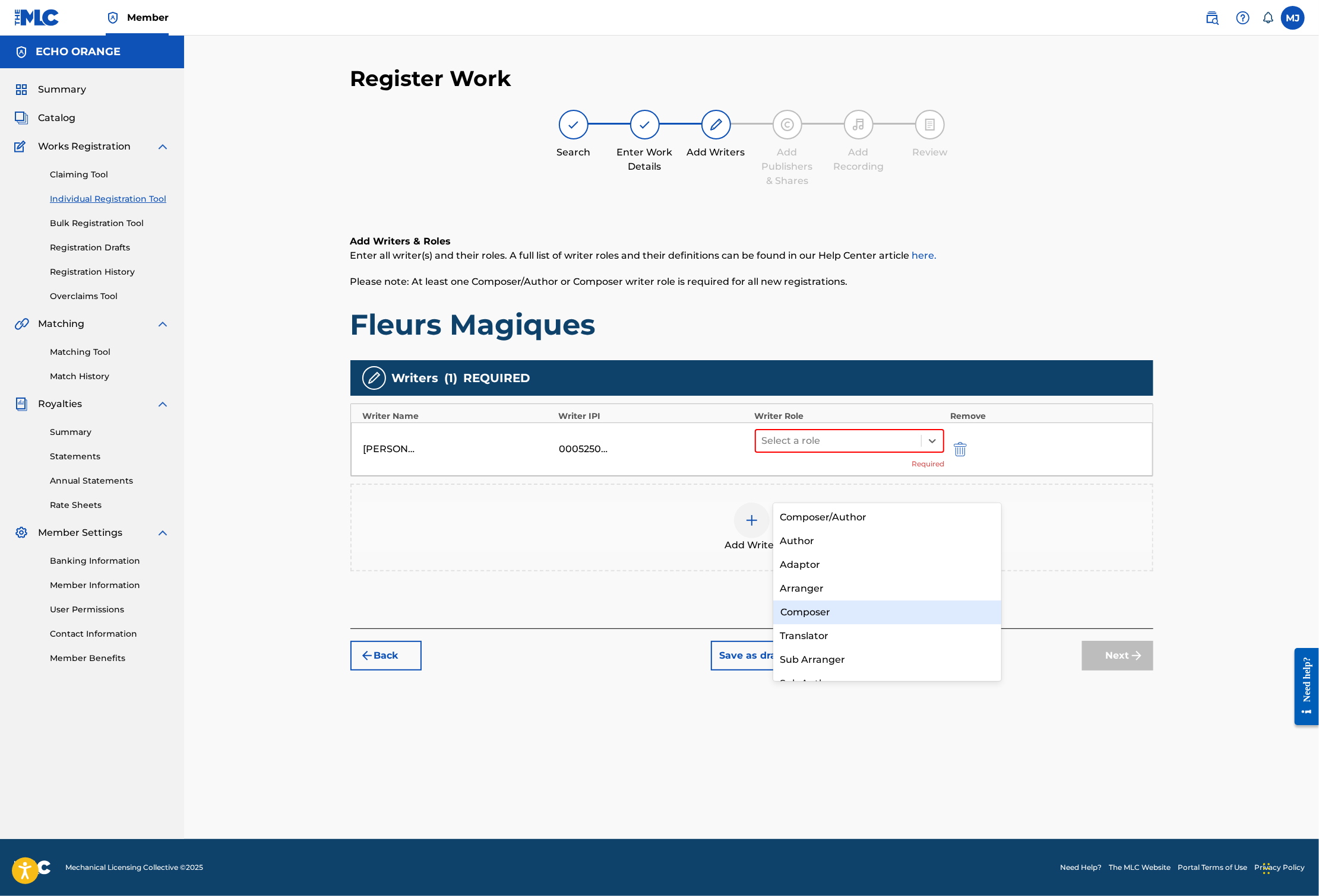
click at [844, 614] on div "Composer" at bounding box center [887, 612] width 228 height 24
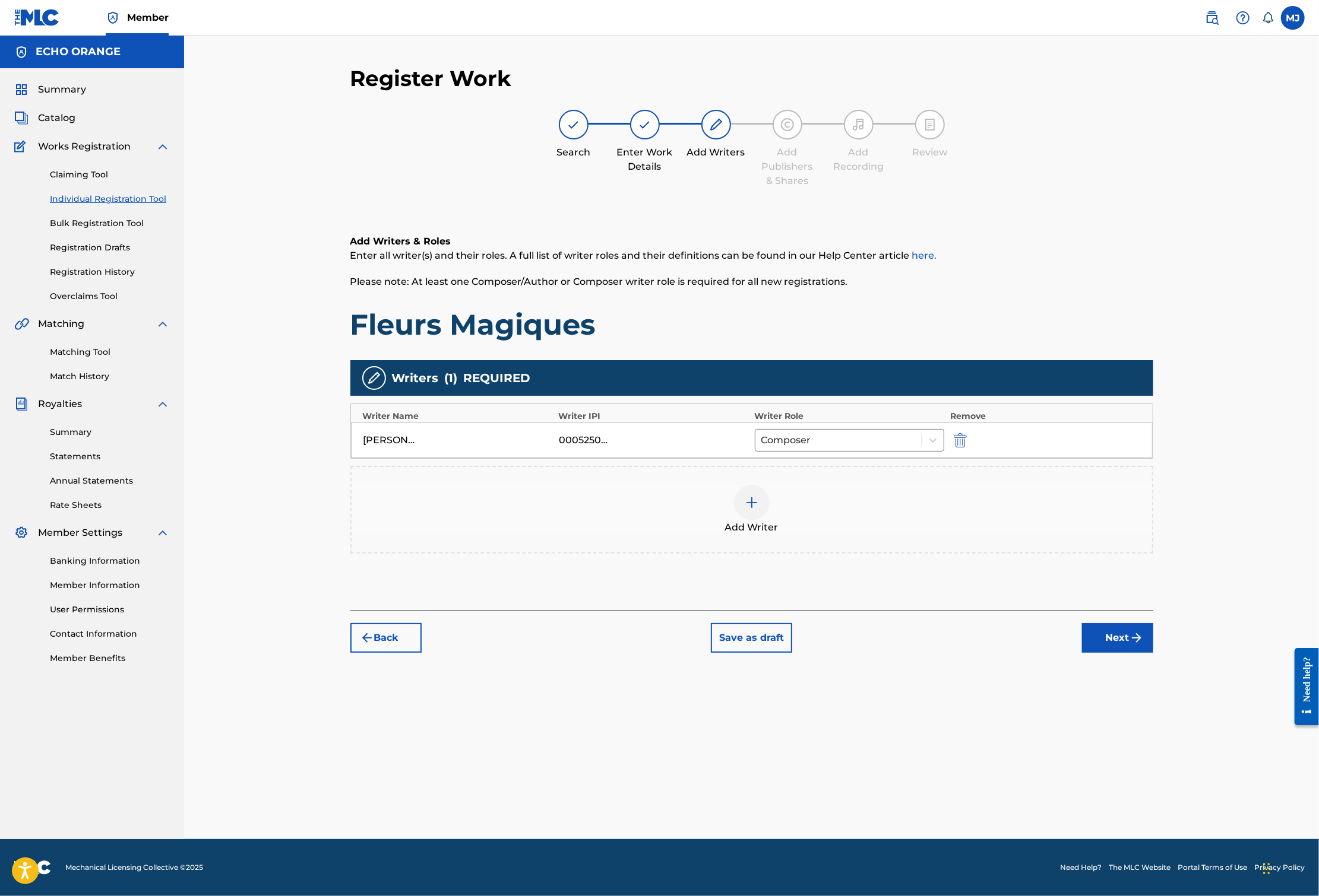
click at [1153, 653] on button "Next" at bounding box center [1117, 637] width 71 height 29
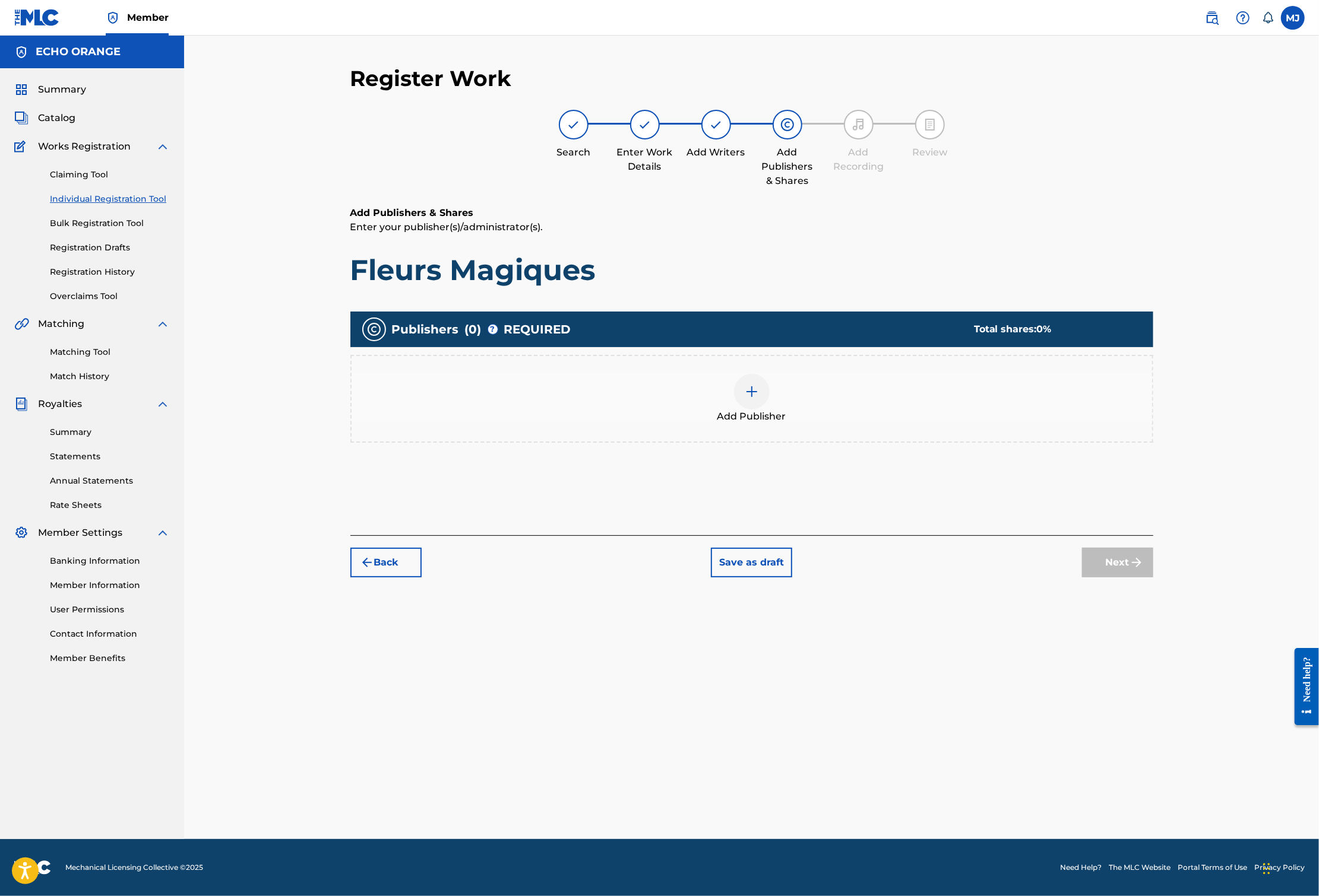
click at [809, 423] on div "Add Publisher" at bounding box center [751, 399] width 800 height 49
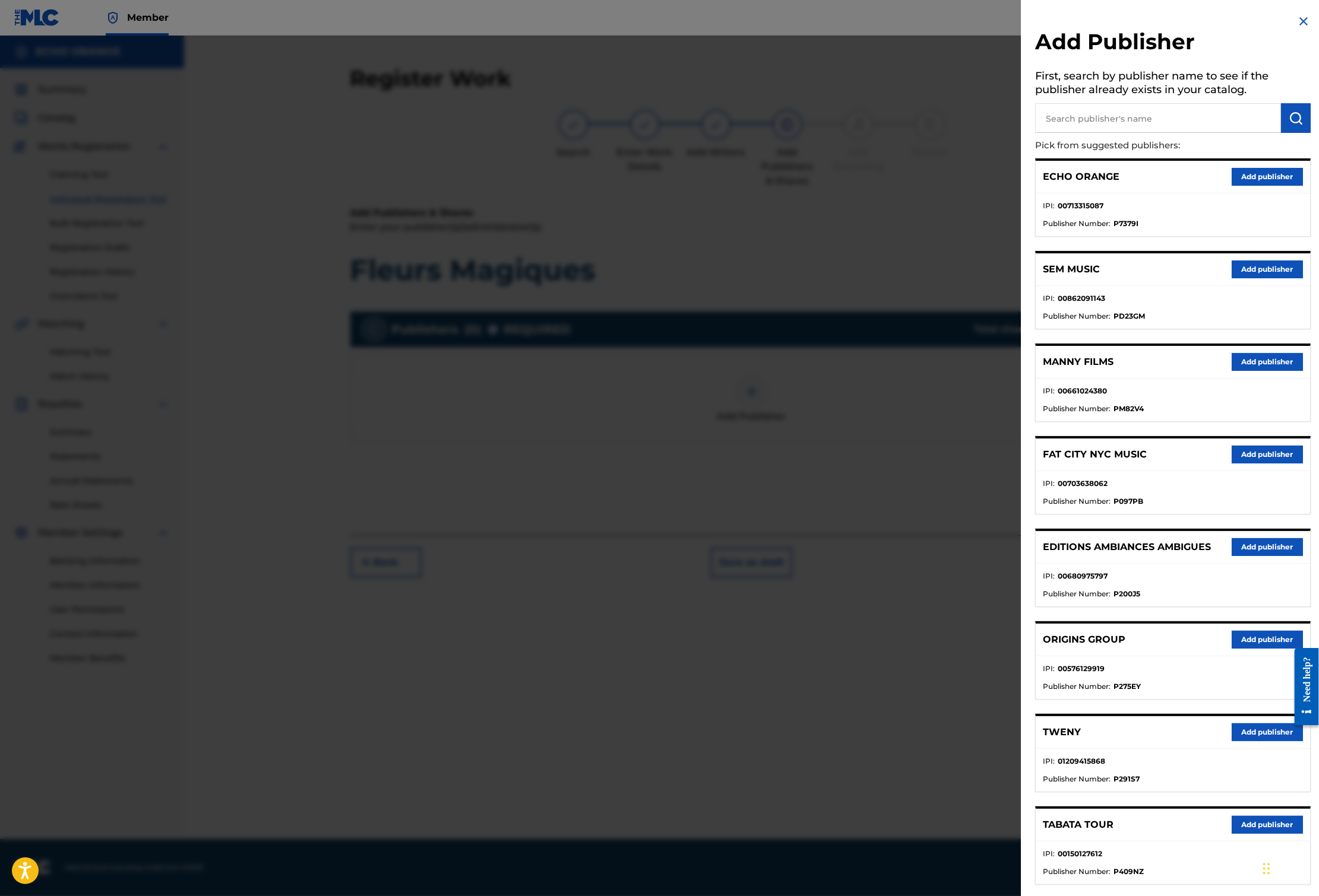
click at [1231, 649] on button "Add publisher" at bounding box center [1267, 639] width 71 height 18
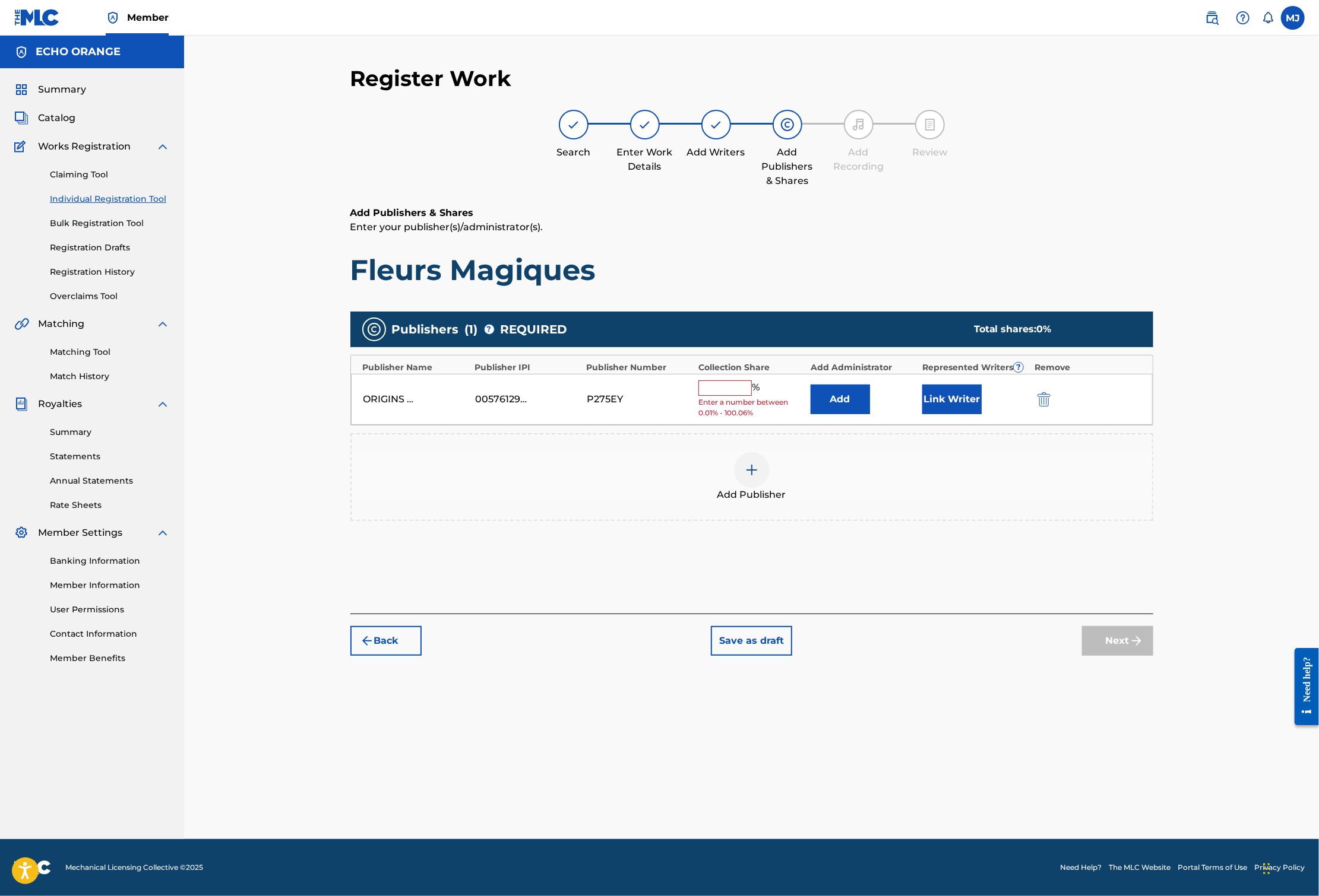
click at [870, 414] on button "Add" at bounding box center [840, 399] width 59 height 29
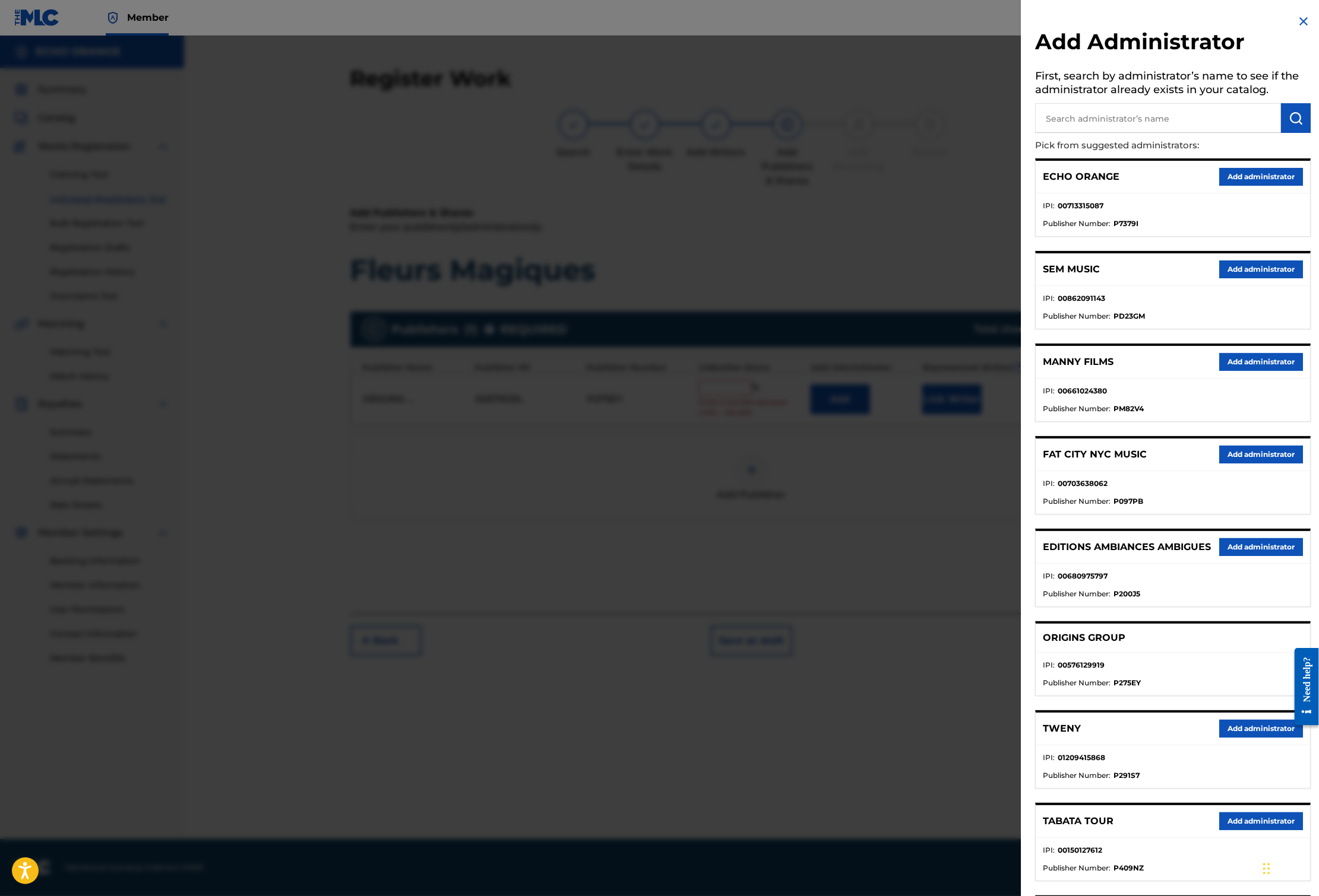
click at [1245, 184] on div "ECHO ORANGE Add administrator" at bounding box center [1172, 177] width 274 height 32
click at [1241, 185] on button "Add administrator" at bounding box center [1261, 177] width 84 height 18
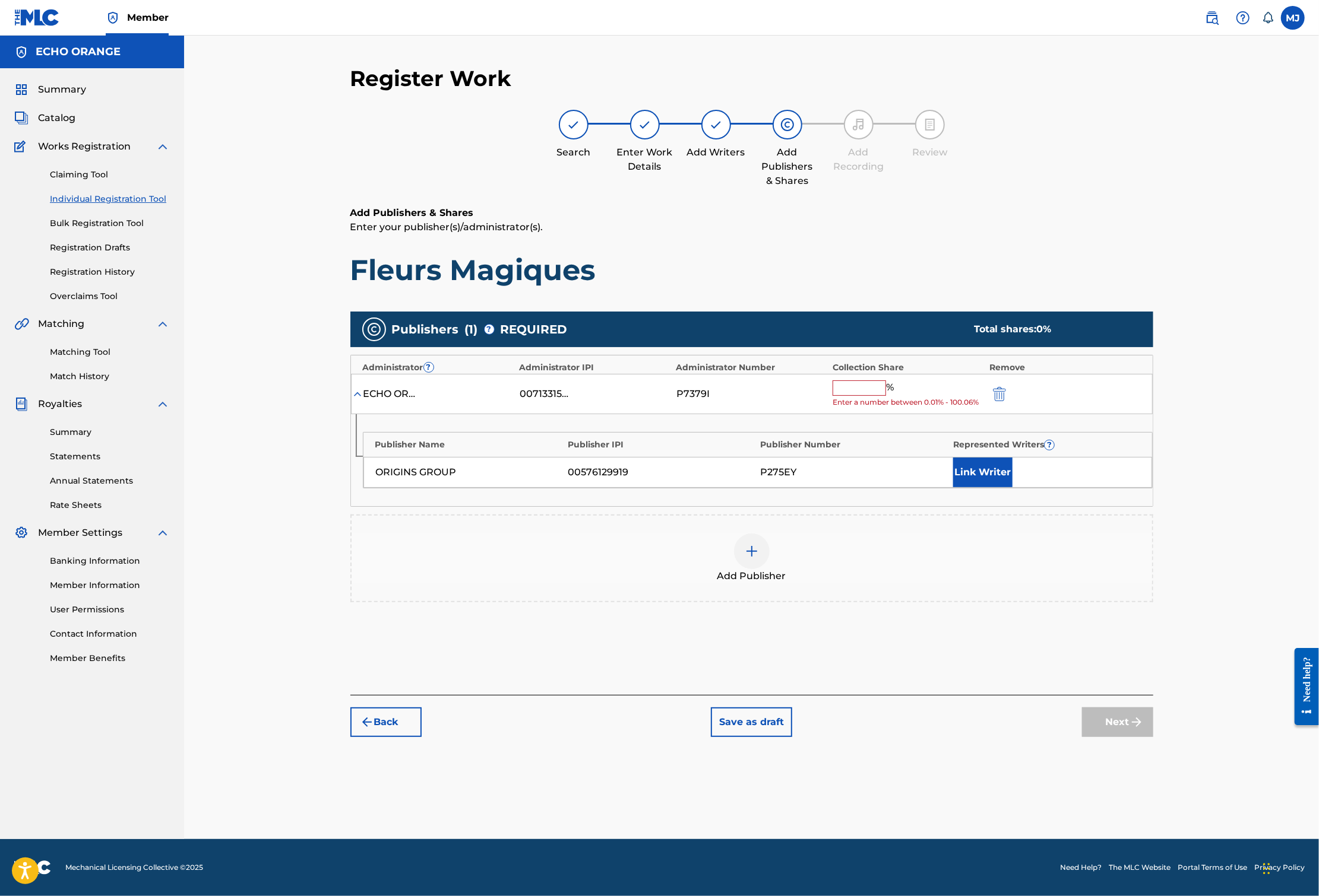
click at [886, 396] on input "text" at bounding box center [859, 388] width 53 height 15
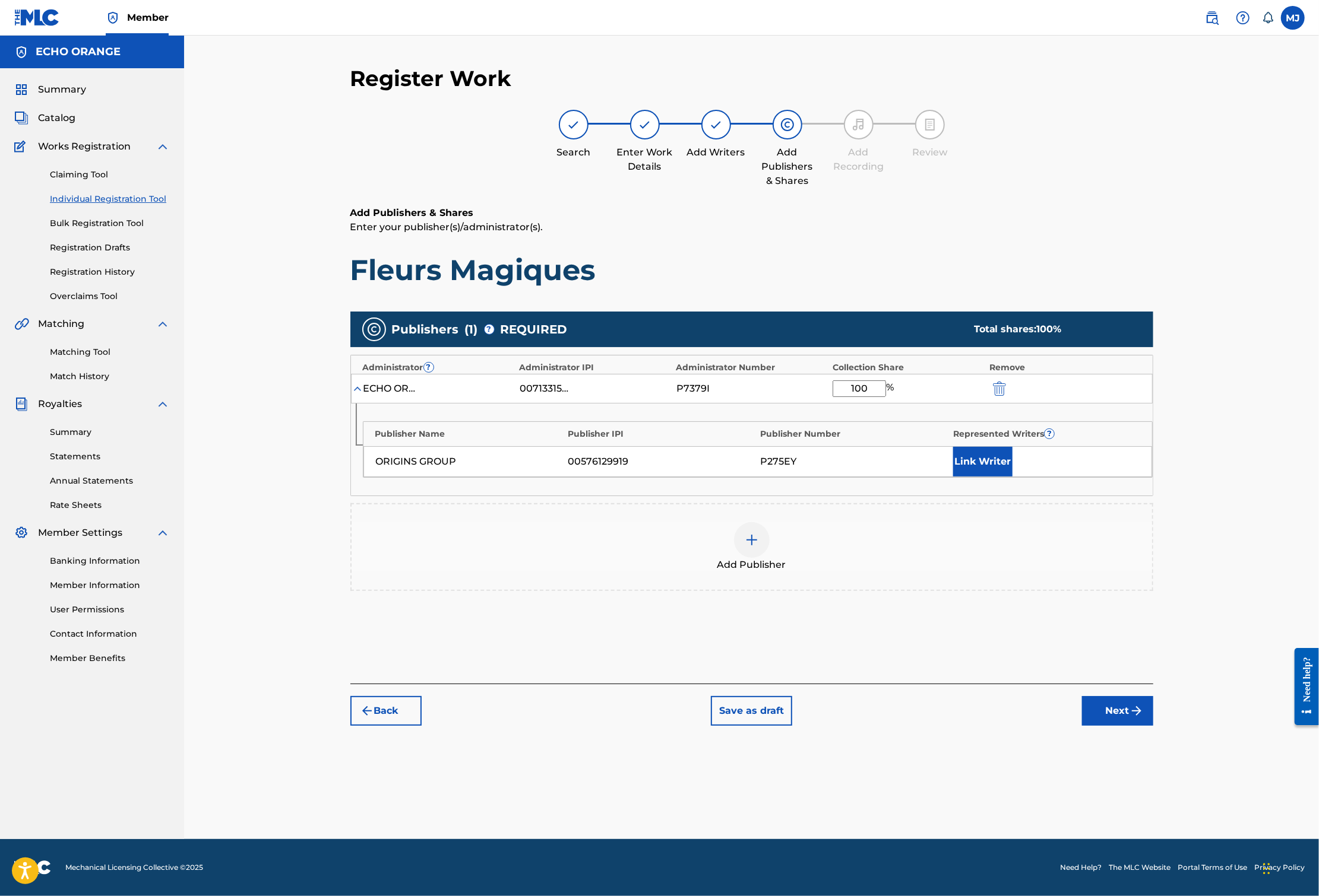
type input "100"
drag, startPoint x: 1048, startPoint y: 533, endPoint x: 1053, endPoint y: 527, distance: 7.8
click at [1048, 496] on div "Publisher Name Publisher IPI Publisher Number Represented Writers ? ORIGINS GRO…" at bounding box center [752, 449] width 801 height 92
click at [1013, 477] on button "Link Writer" at bounding box center [982, 461] width 59 height 29
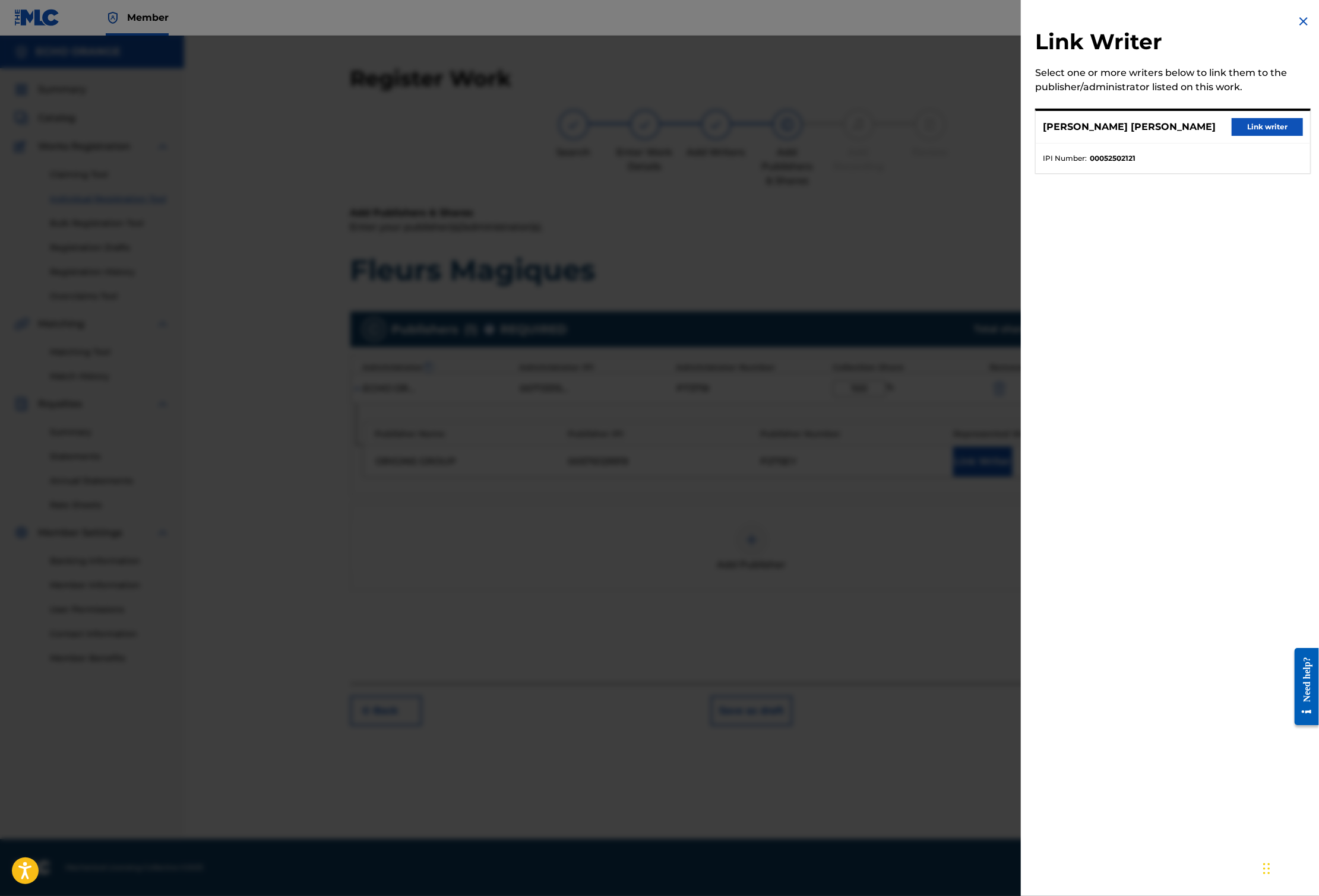
click at [1262, 133] on button "Link writer" at bounding box center [1267, 127] width 71 height 18
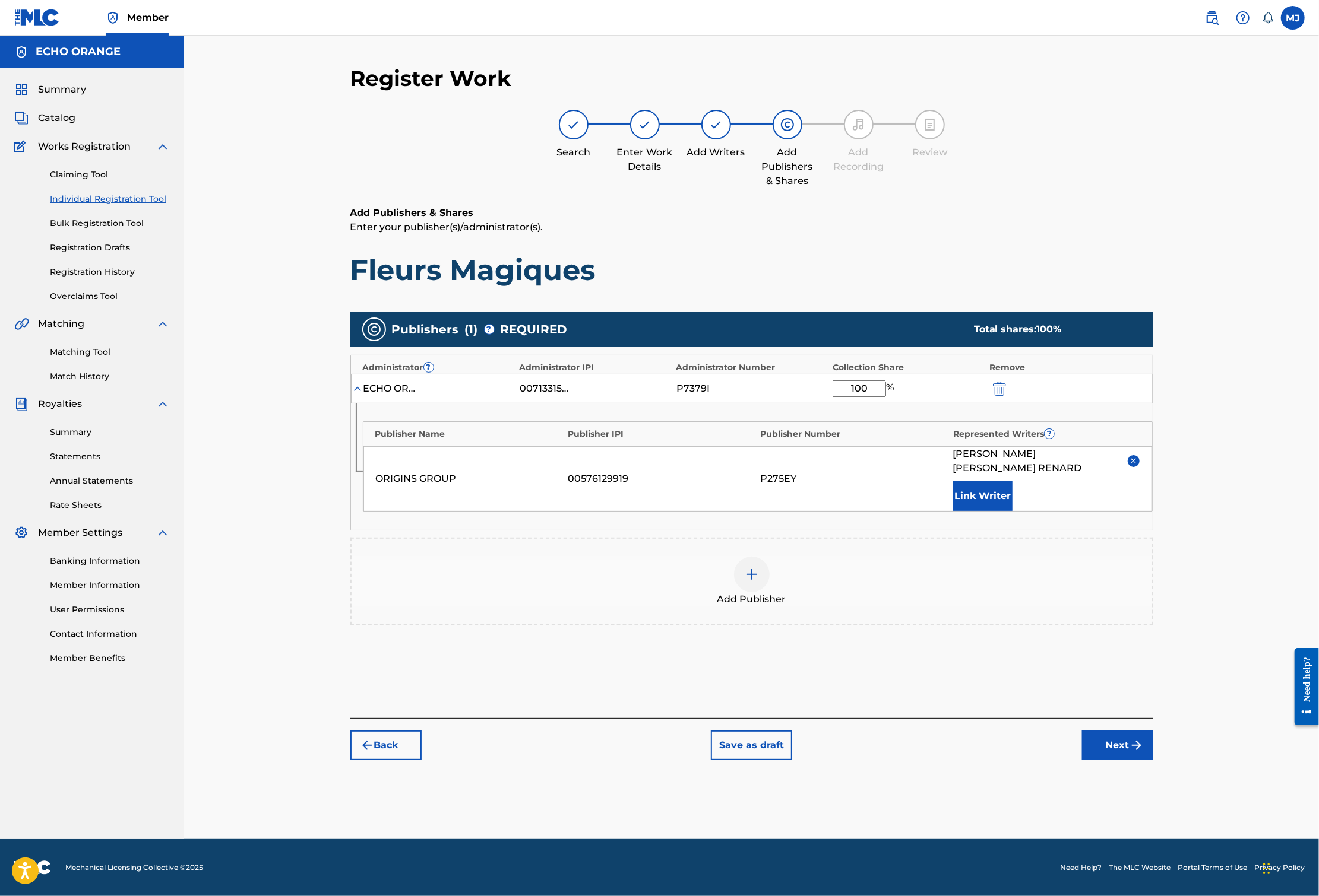
scroll to position [20, 0]
click at [1153, 760] on button "Next" at bounding box center [1117, 745] width 71 height 29
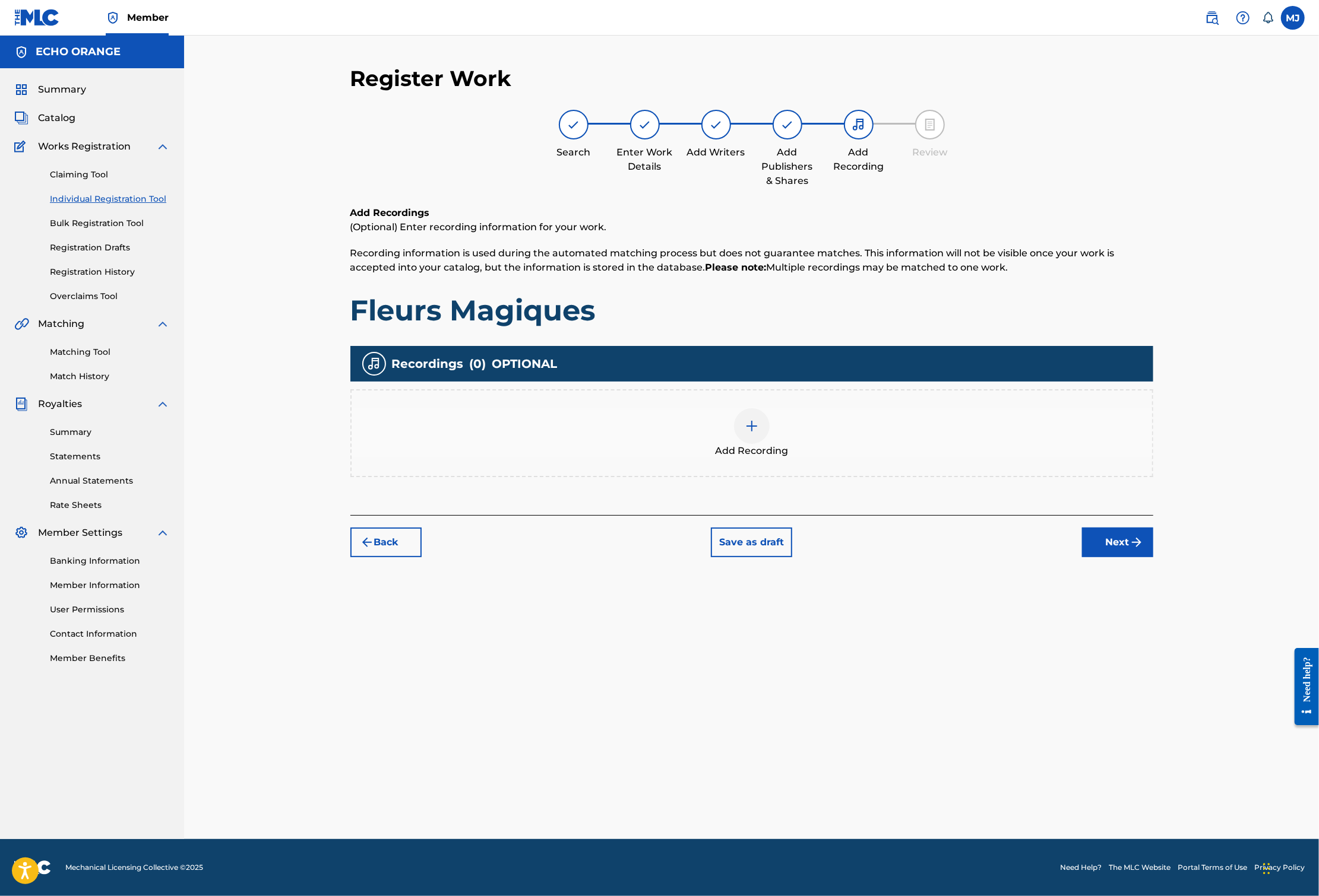
scroll to position [0, 0]
click at [1153, 557] on button "Next" at bounding box center [1117, 542] width 71 height 29
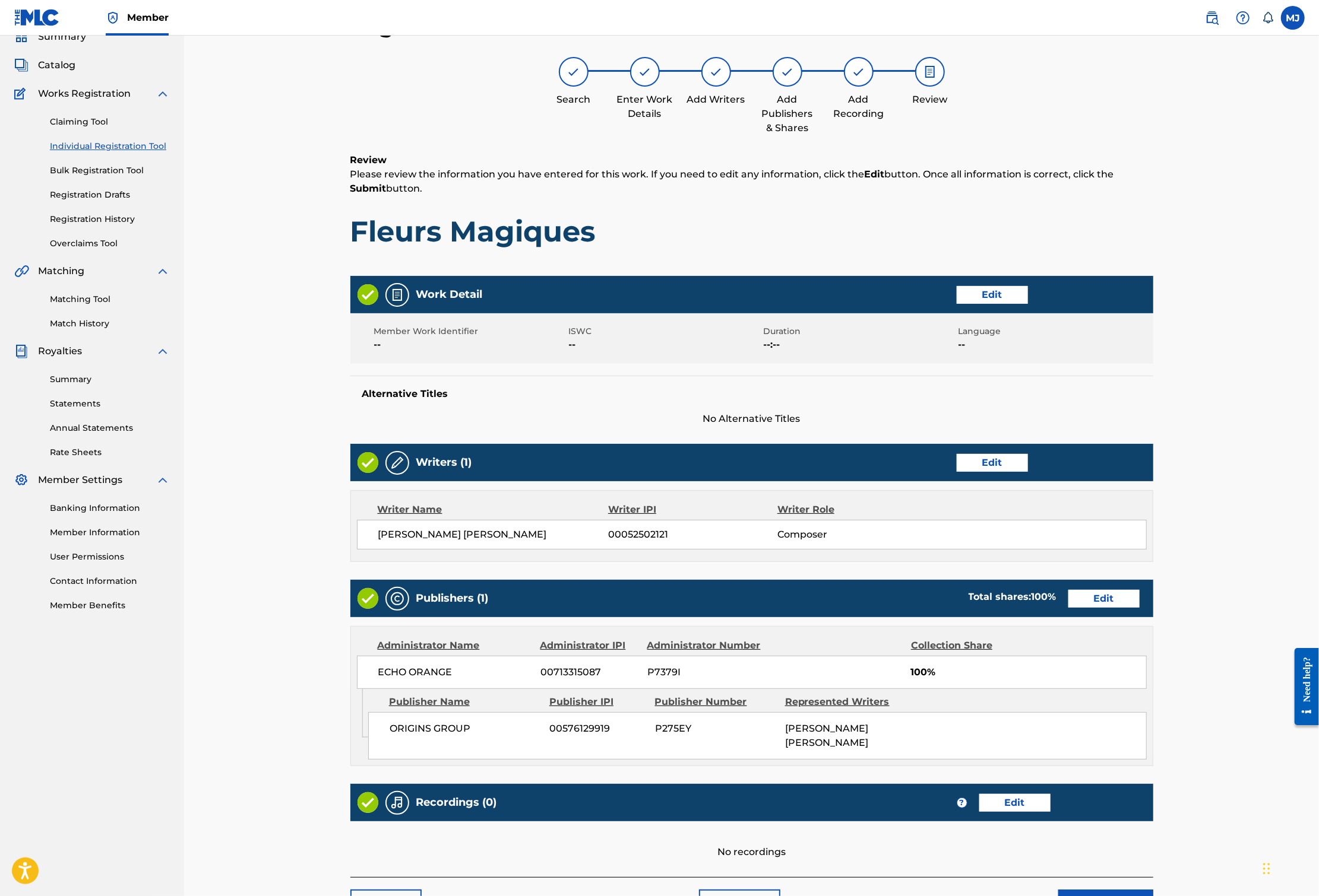
scroll to position [258, 0]
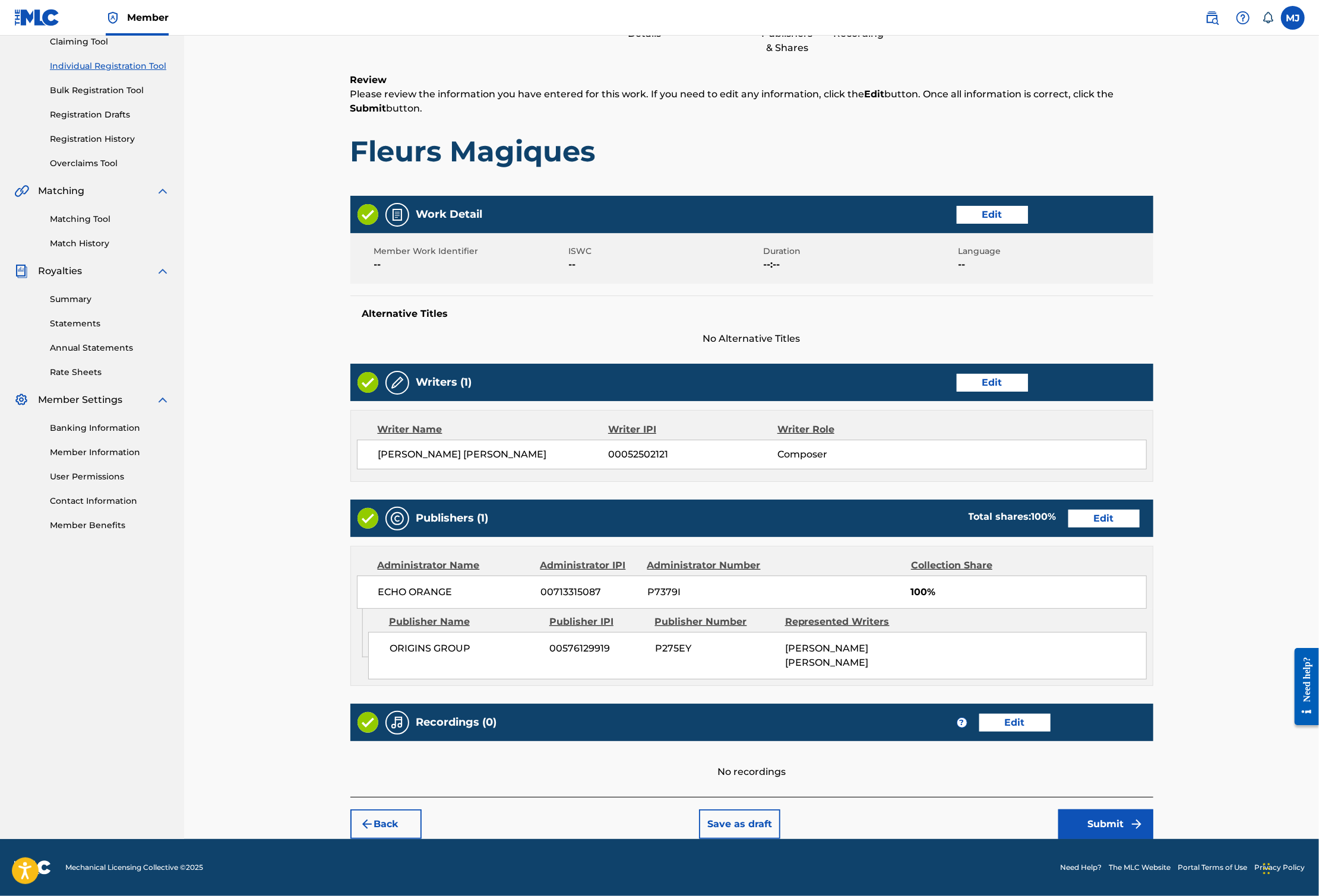
click at [1153, 820] on button "Submit" at bounding box center [1106, 824] width 95 height 29
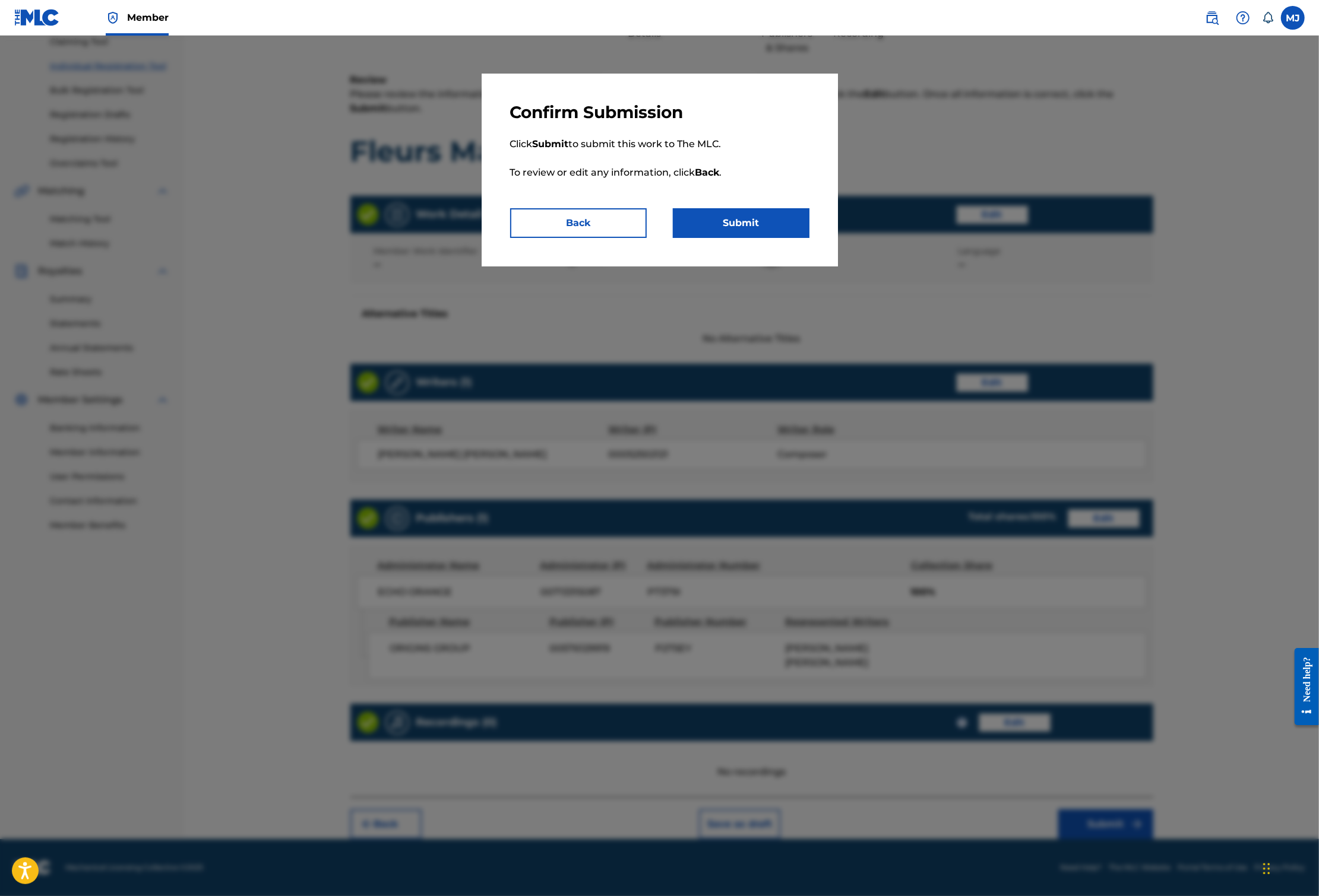
click at [779, 238] on button "Submit" at bounding box center [740, 223] width 136 height 29
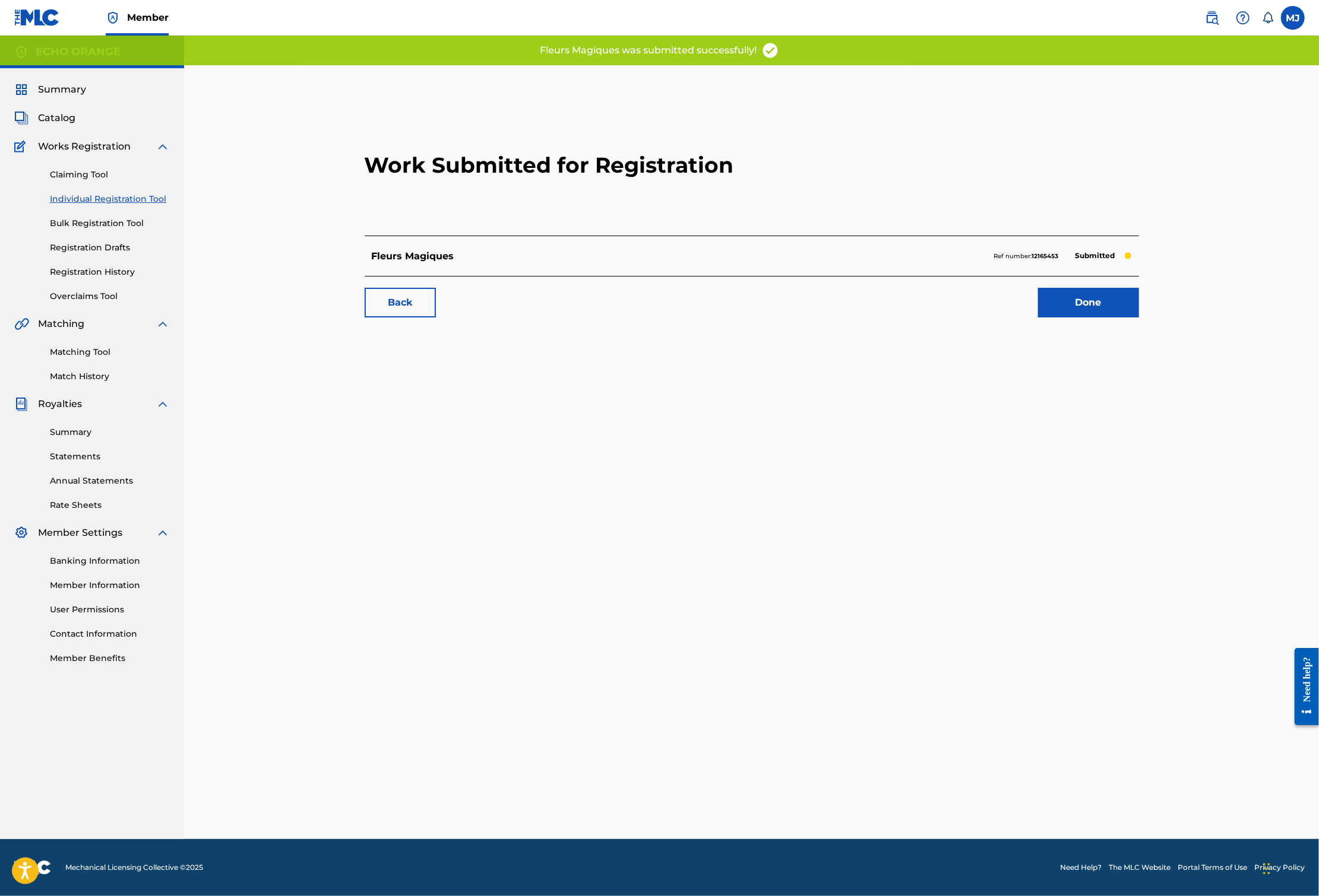
click at [1139, 318] on link "Done" at bounding box center [1089, 302] width 101 height 29
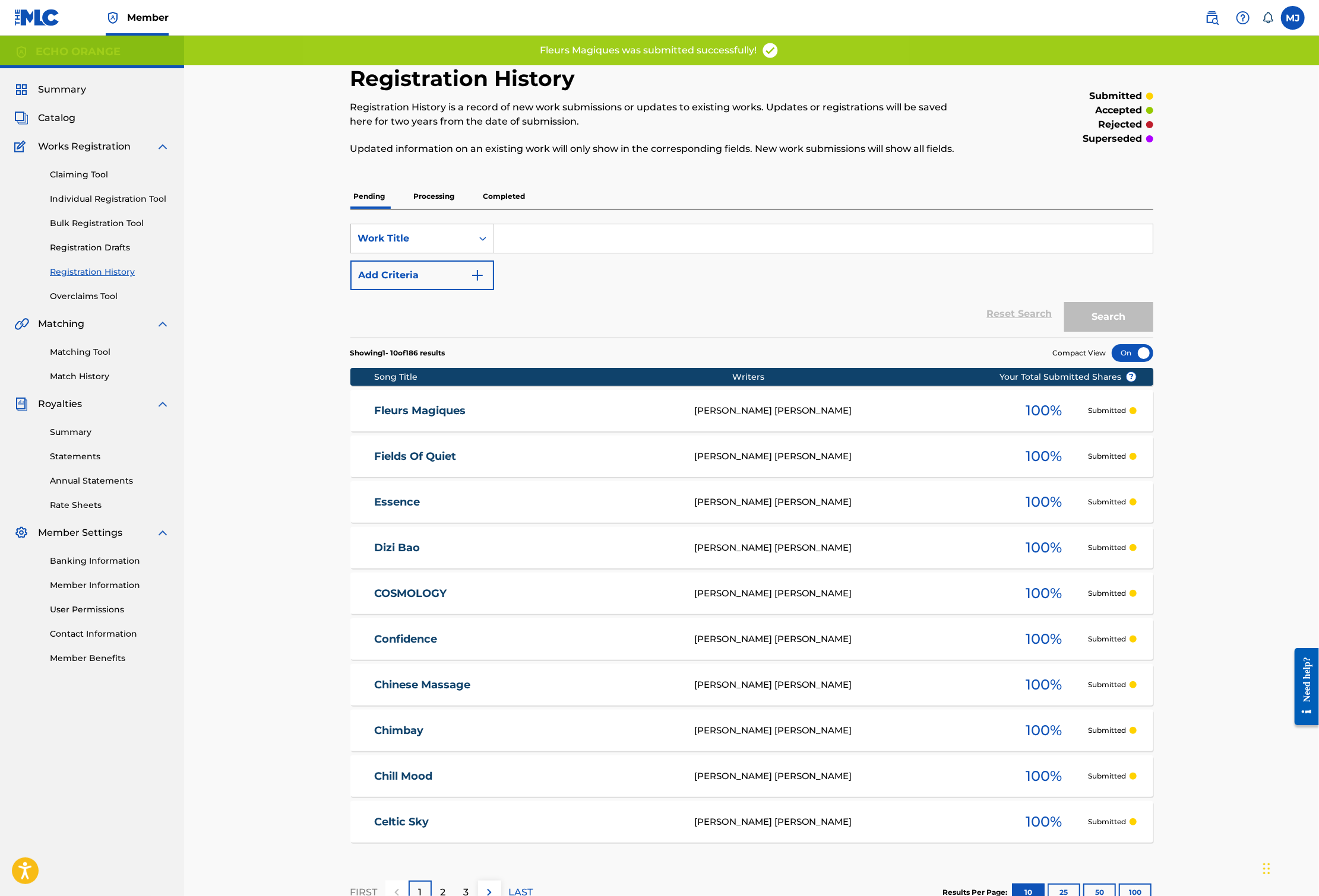
click at [91, 205] on link "Individual Registration Tool" at bounding box center [109, 199] width 120 height 12
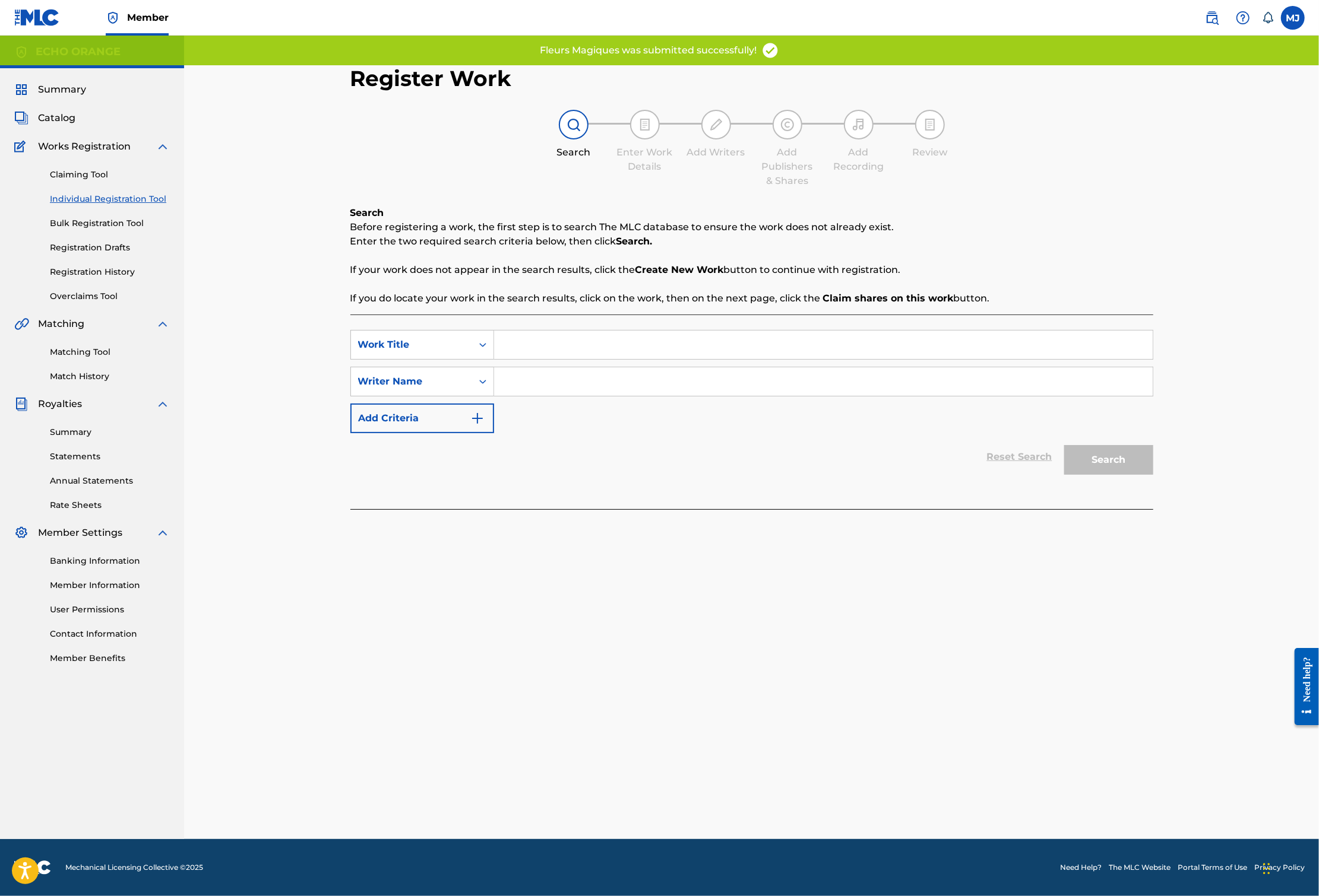
click at [561, 359] on input "Search Form" at bounding box center [823, 344] width 659 height 29
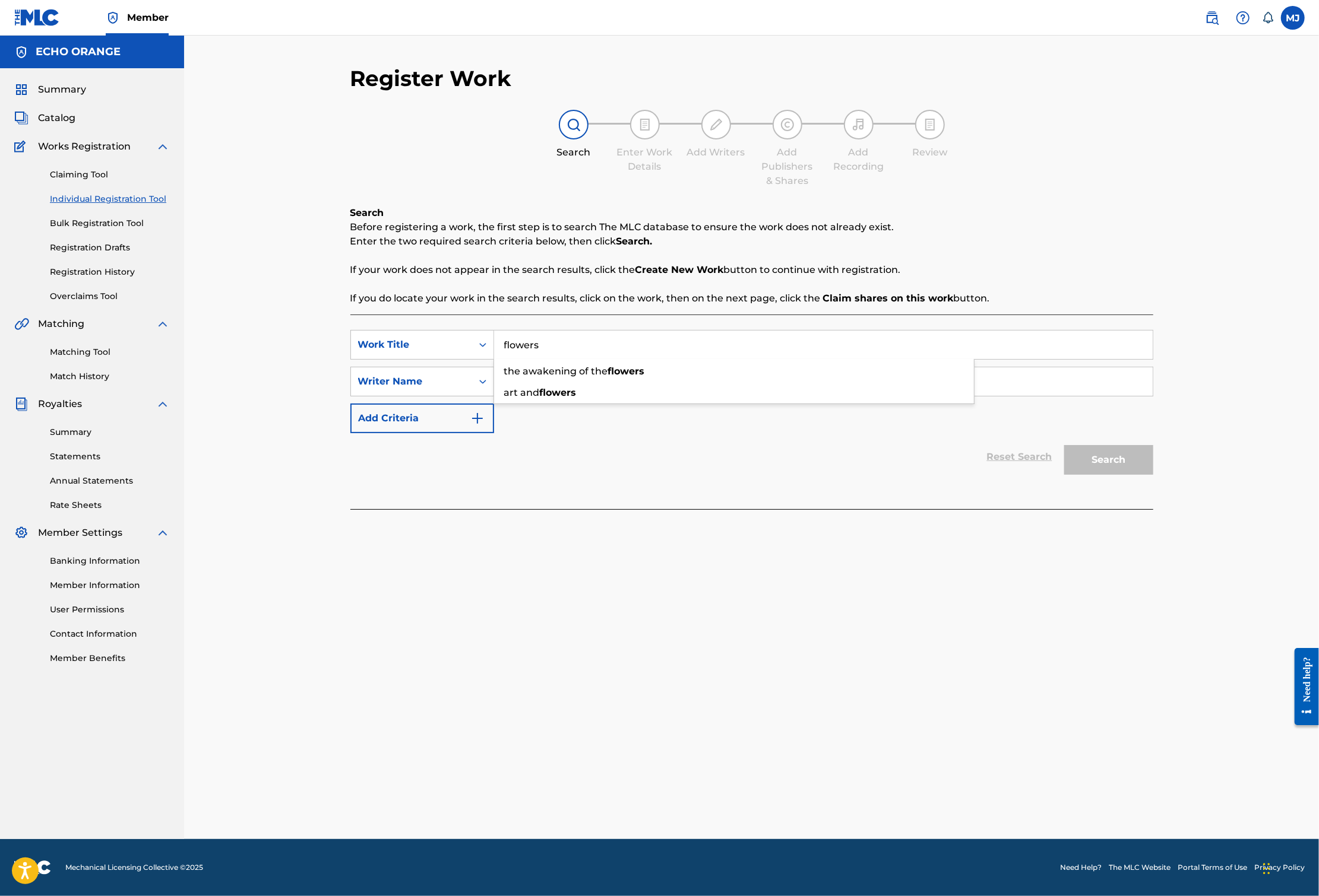
type input "flowers"
paste input "[PERSON_NAME]"
type input "[PERSON_NAME]"
click at [1153, 475] on button "Search" at bounding box center [1109, 459] width 89 height 29
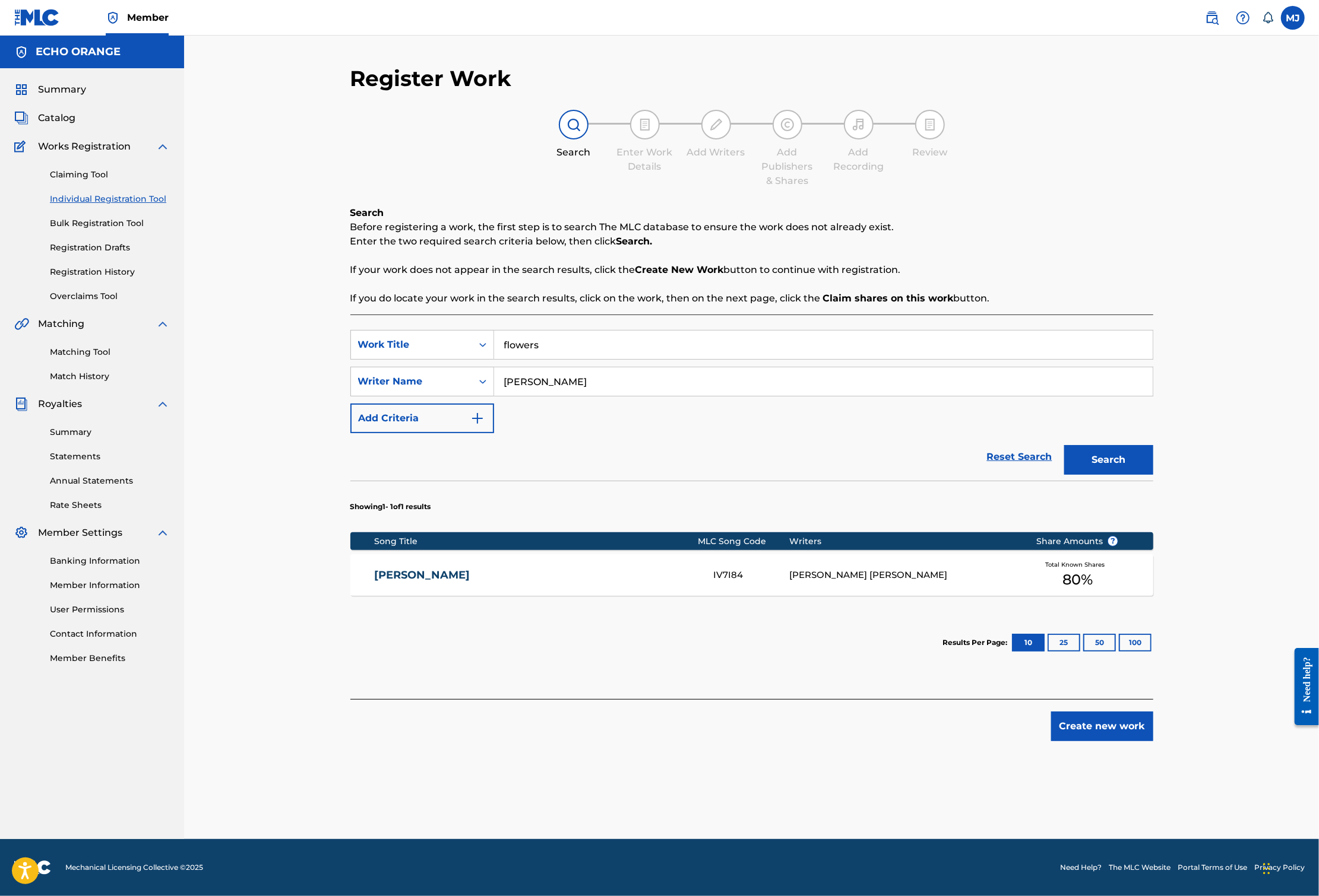
click at [1153, 741] on button "Create new work" at bounding box center [1101, 726] width 102 height 29
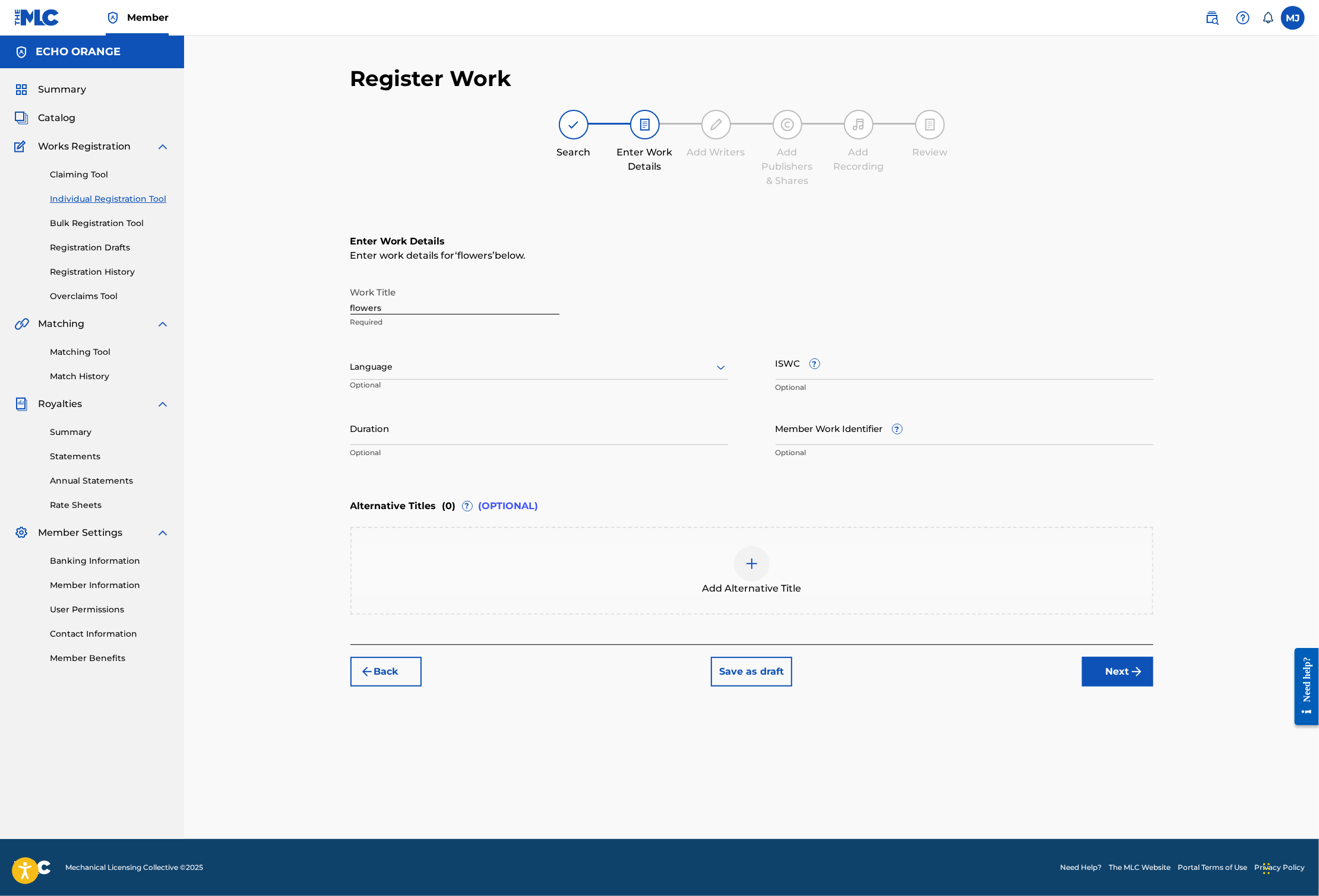
click at [1153, 687] on button "Next" at bounding box center [1117, 672] width 71 height 29
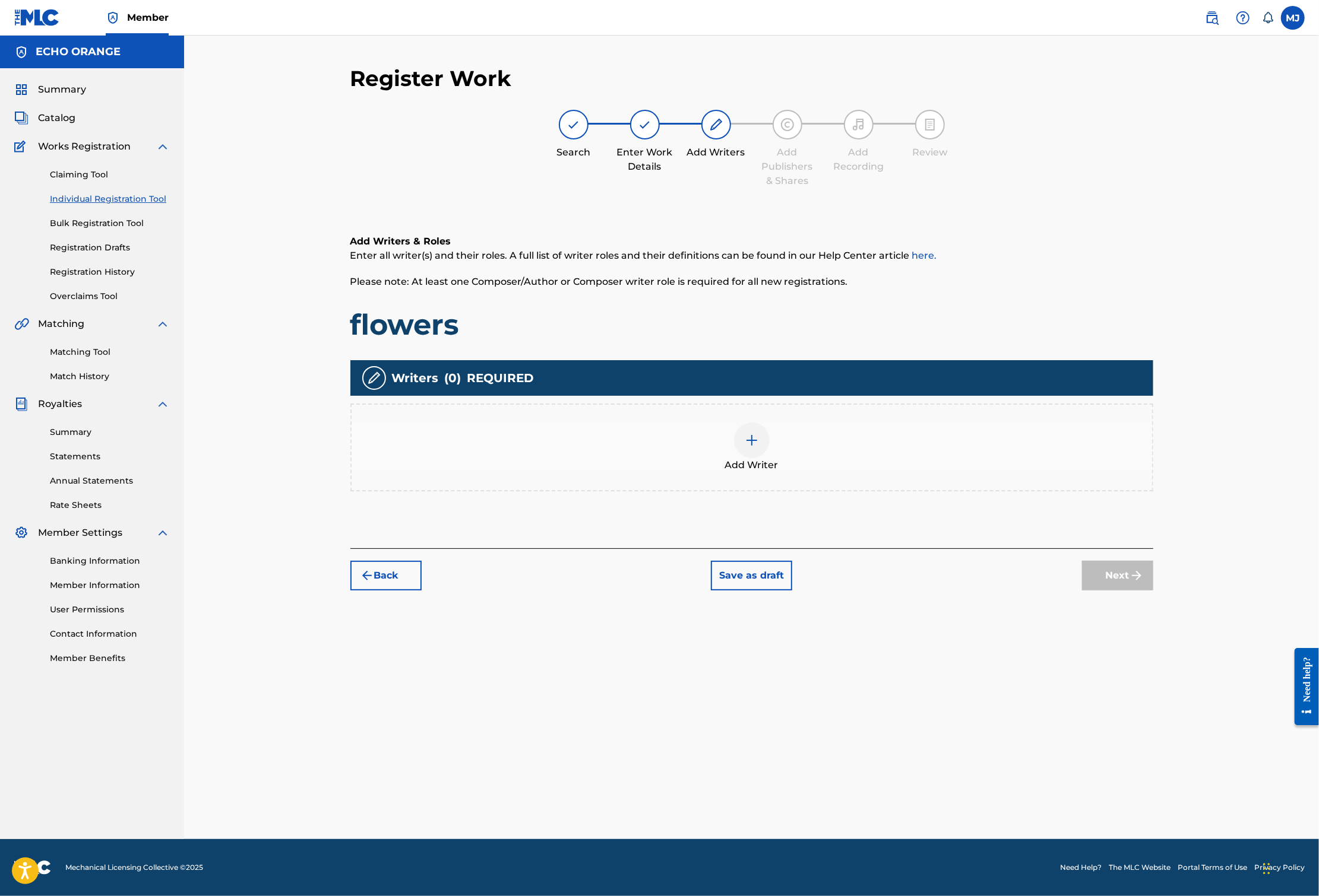
click at [818, 396] on div "Writers ( 0 ) REQUIRED" at bounding box center [751, 378] width 802 height 35
click at [843, 473] on div "Add Writer" at bounding box center [751, 447] width 800 height 49
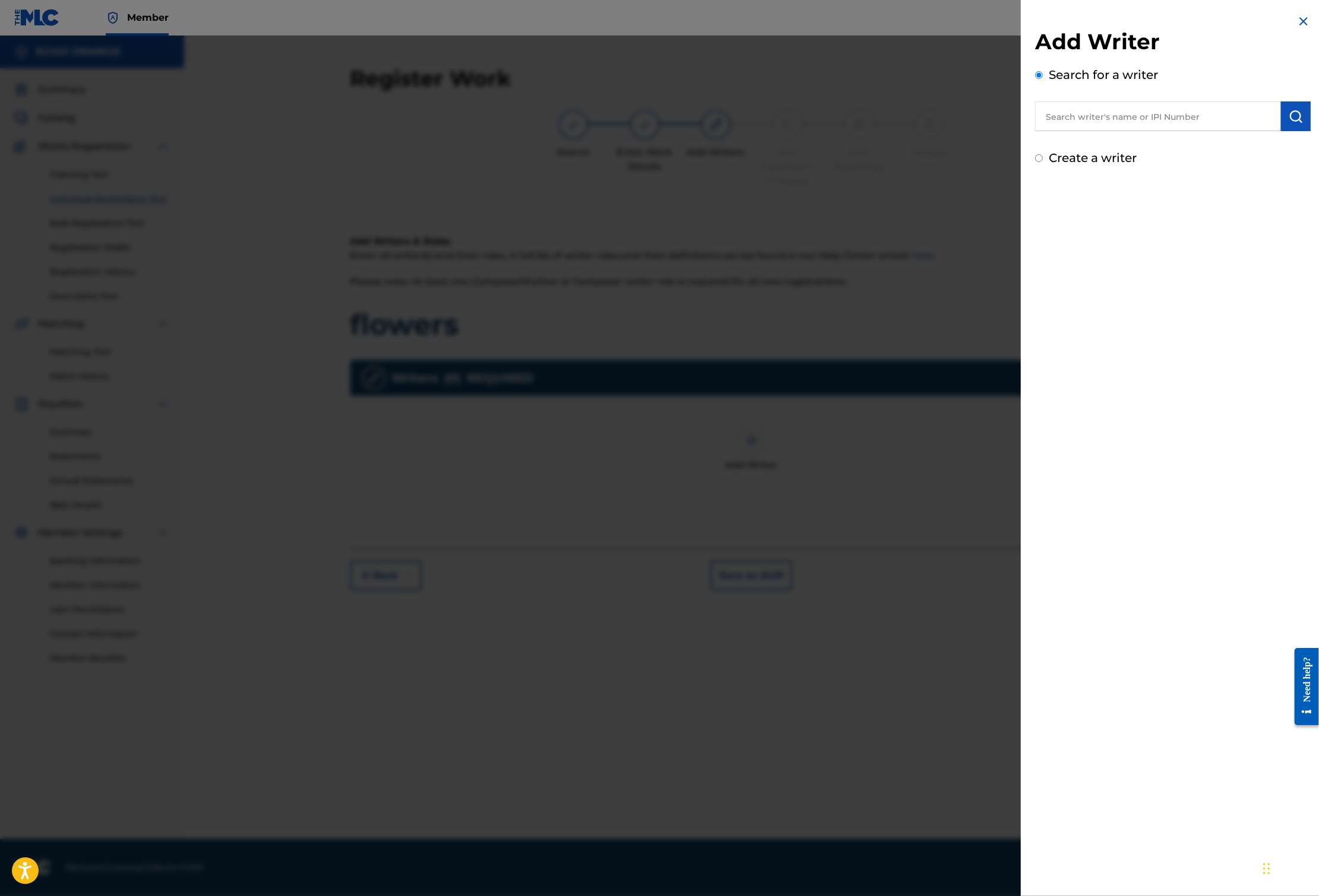
click at [1102, 114] on input "text" at bounding box center [1157, 116] width 246 height 29
click at [1102, 119] on input "text" at bounding box center [1157, 116] width 246 height 29
click at [1102, 120] on input "text" at bounding box center [1157, 116] width 246 height 29
paste input "[PERSON_NAME]"
type input "[PERSON_NAME]"
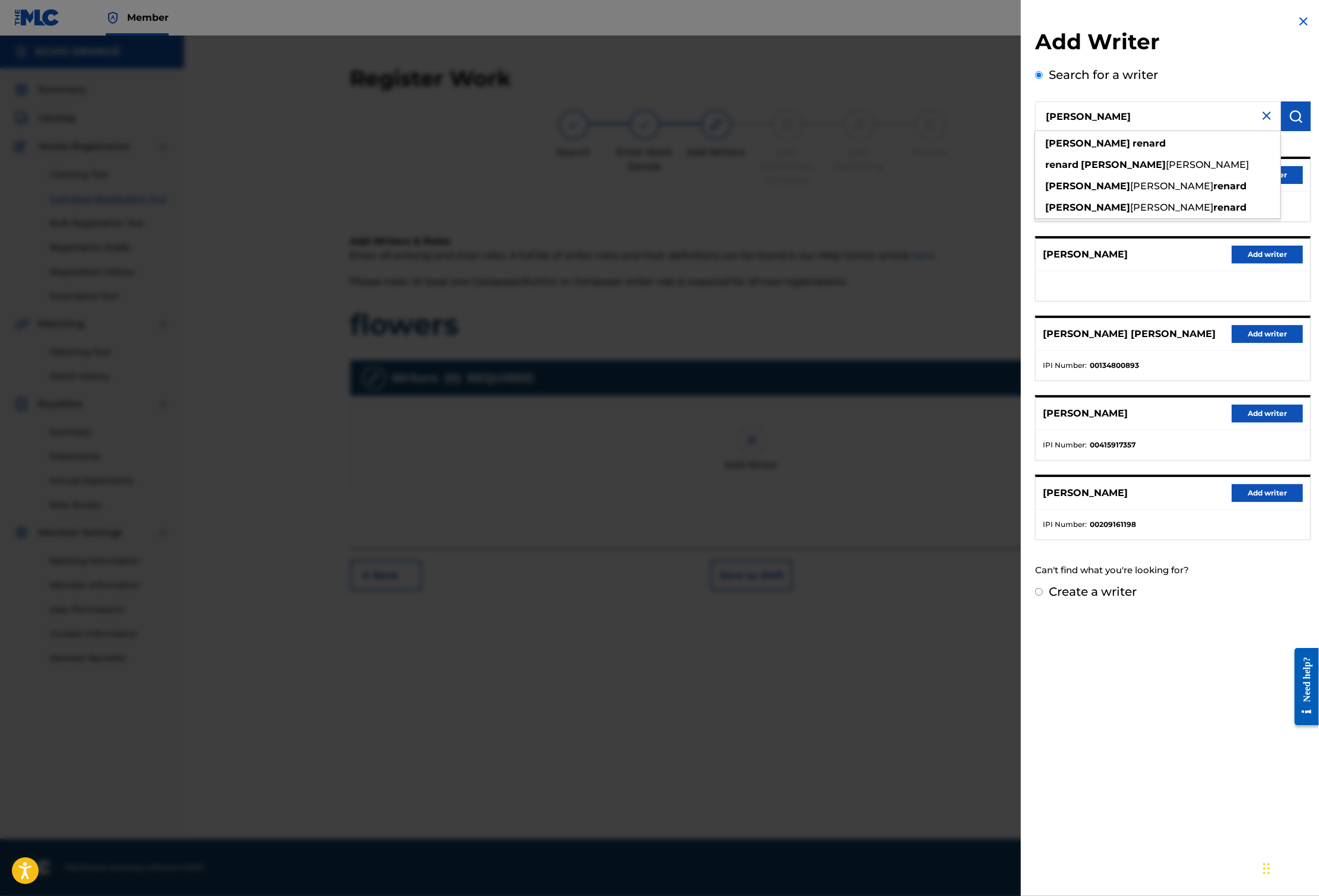
click at [1276, 184] on button "Add writer" at bounding box center [1267, 175] width 71 height 18
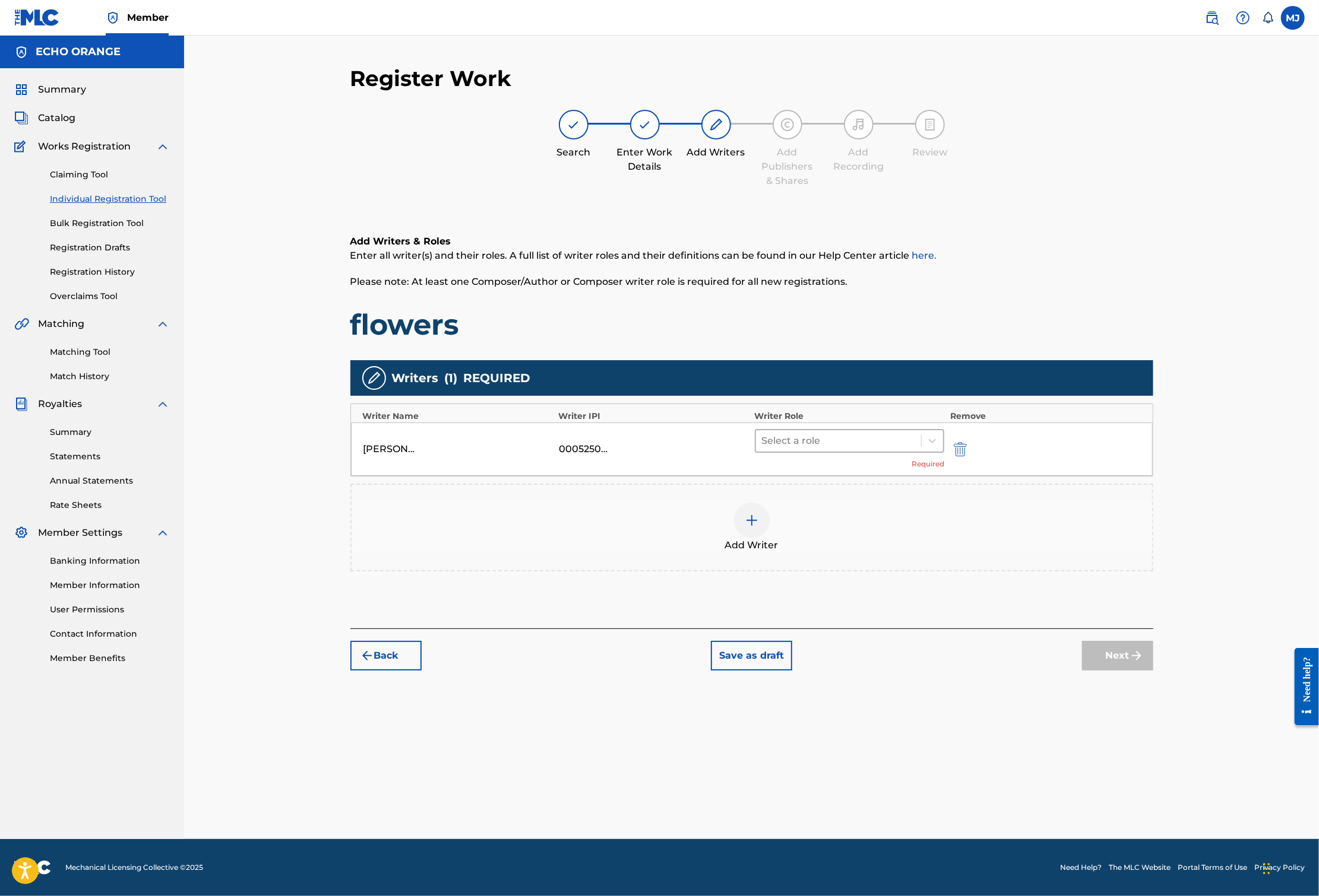
click at [891, 449] on div at bounding box center [838, 440] width 154 height 16
click at [853, 607] on div "Composer" at bounding box center [887, 612] width 228 height 24
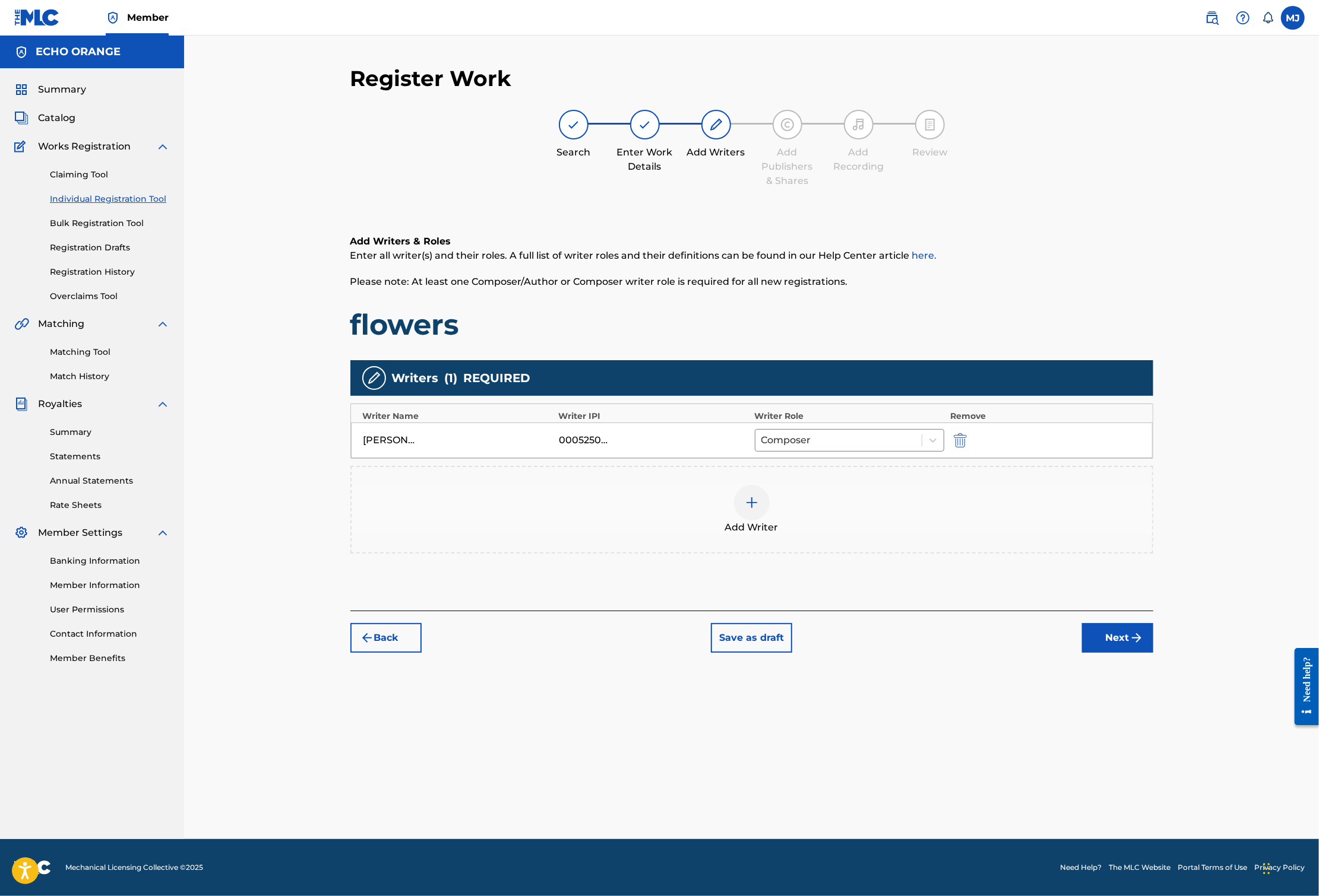
click at [1153, 653] on button "Next" at bounding box center [1117, 637] width 71 height 29
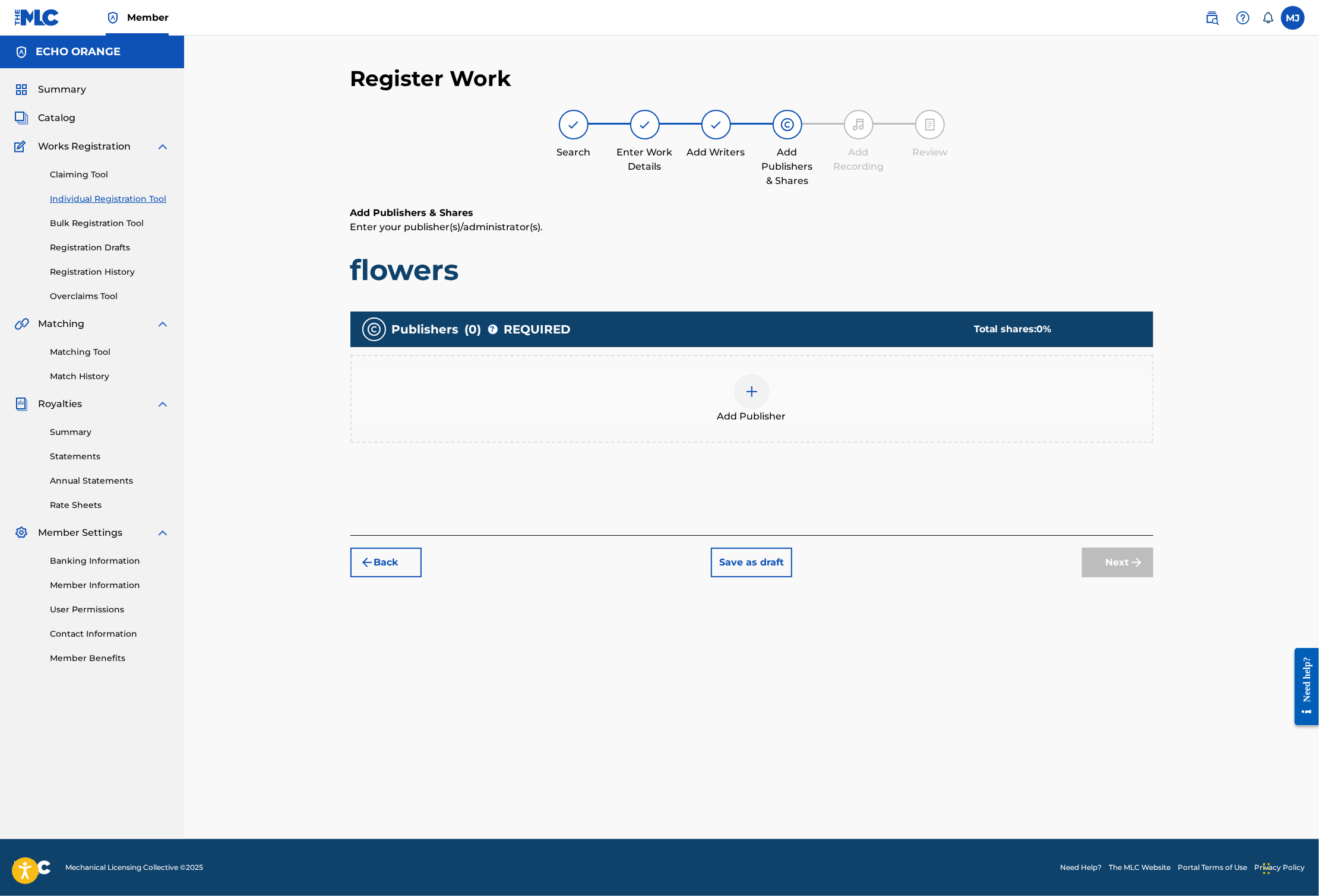
click at [820, 399] on div "Add Publisher" at bounding box center [751, 399] width 802 height 88
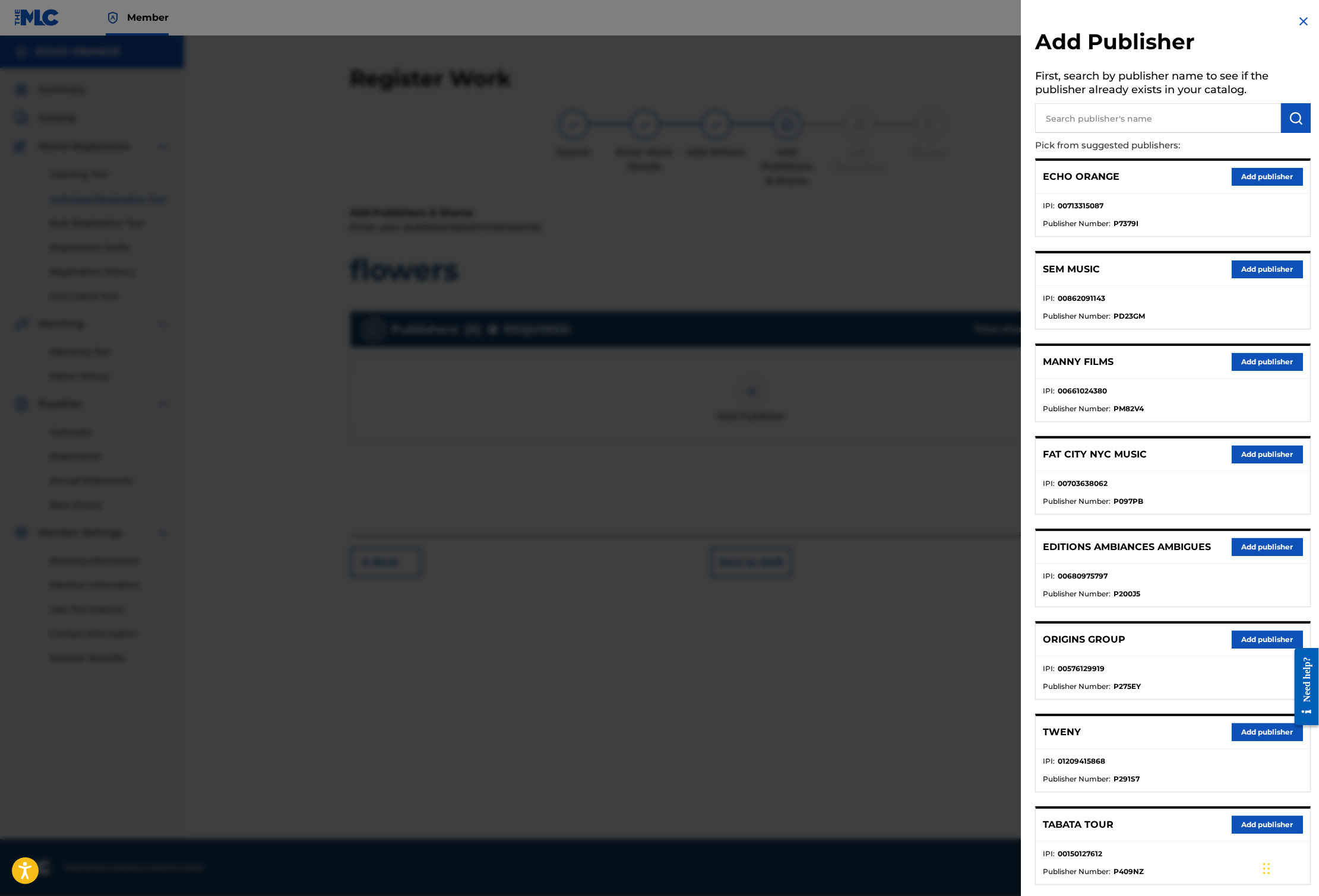
click at [1223, 656] on div "ORIGINS GROUP Add publisher" at bounding box center [1172, 640] width 274 height 32
click at [1231, 649] on button "Add publisher" at bounding box center [1267, 639] width 71 height 18
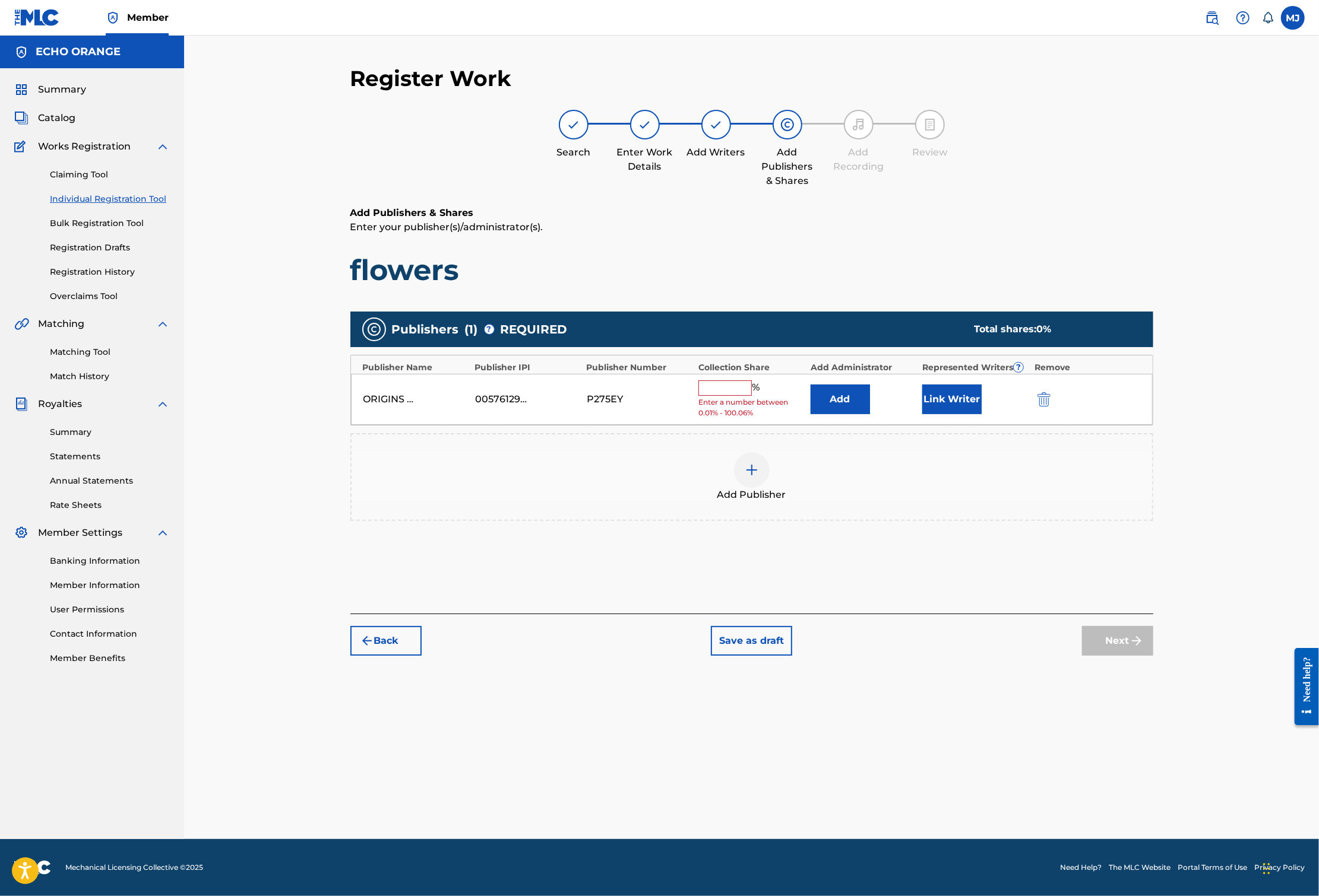
click at [867, 414] on button "Add" at bounding box center [840, 399] width 59 height 29
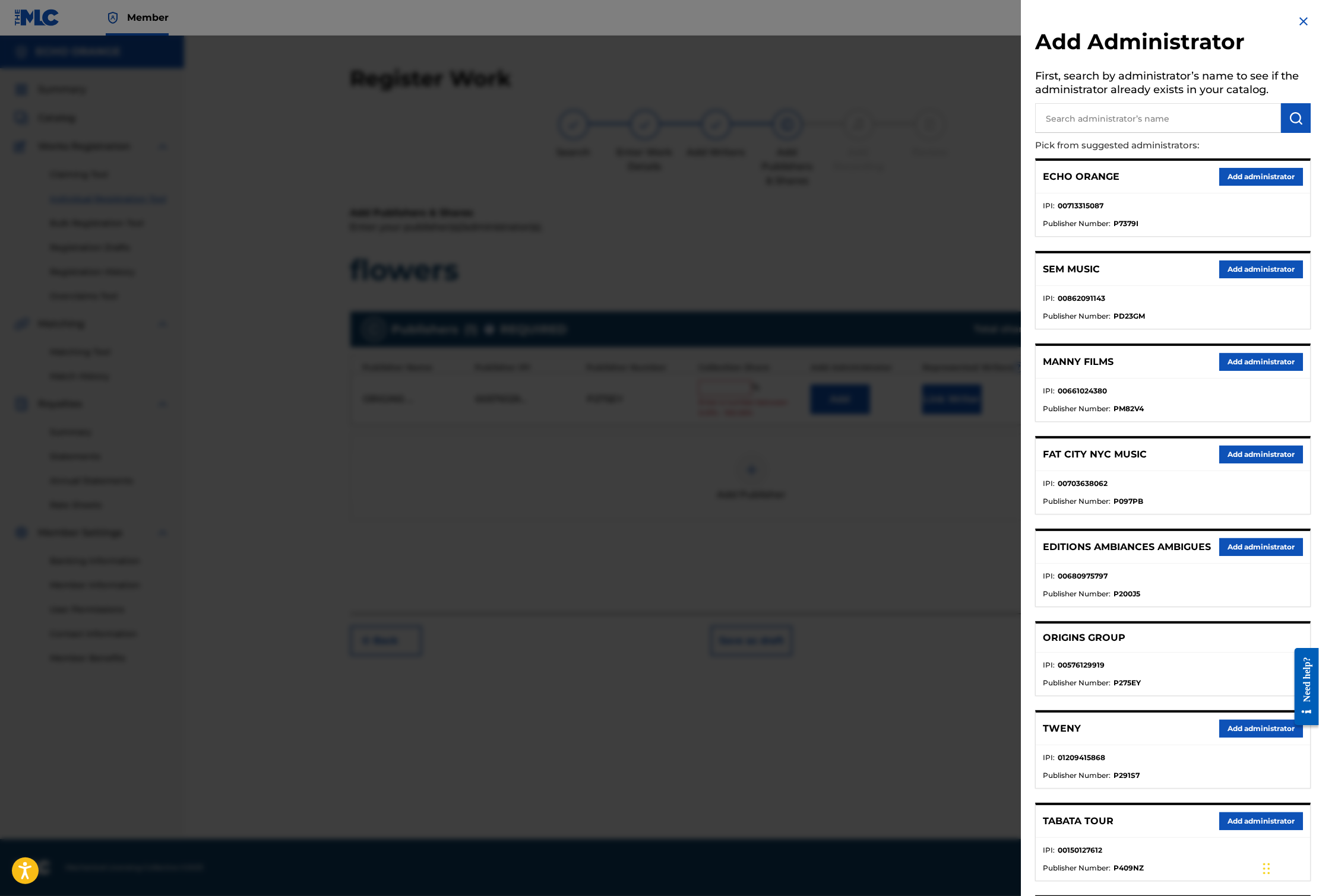
click at [1271, 185] on button "Add administrator" at bounding box center [1261, 177] width 84 height 18
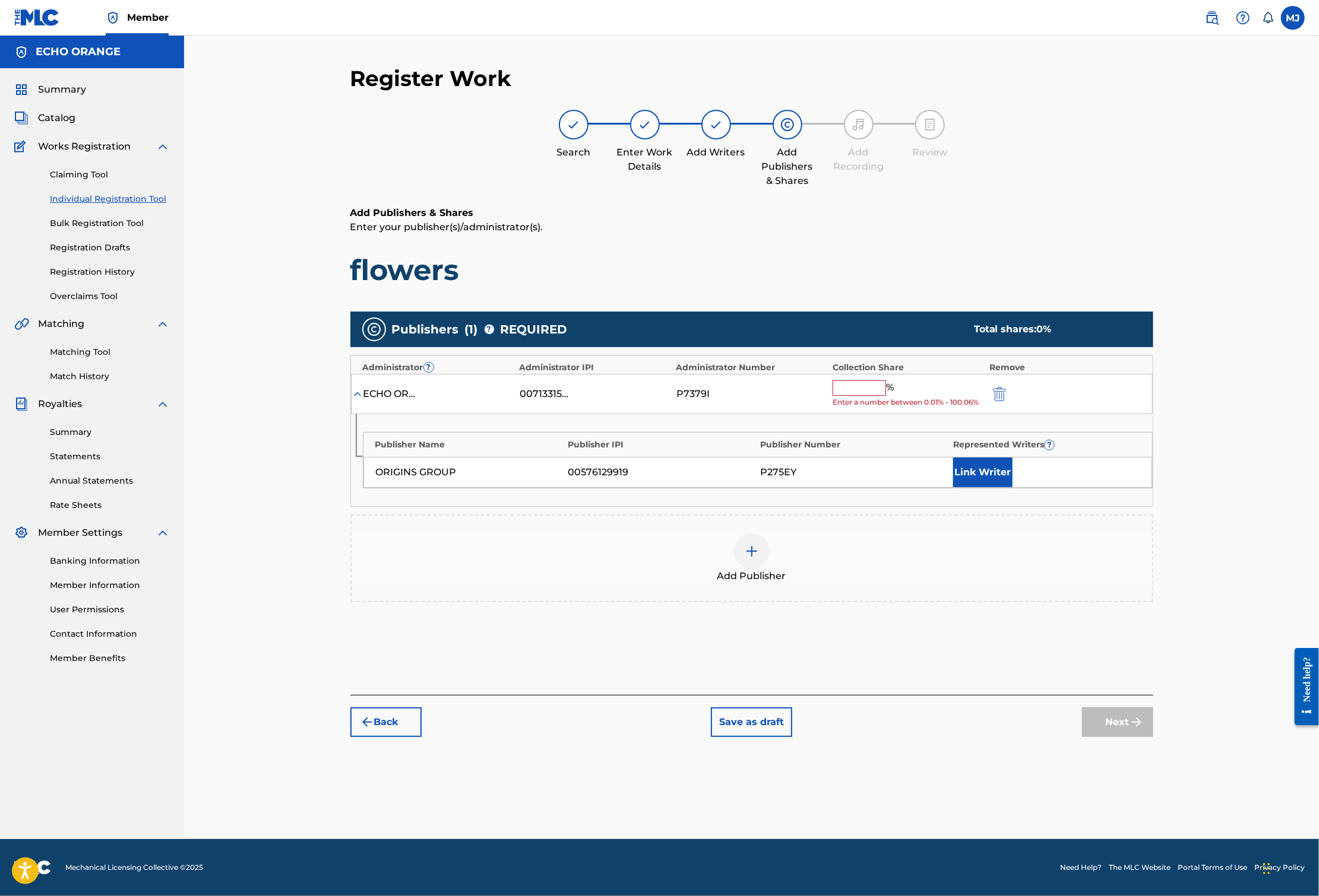
click at [886, 396] on input "text" at bounding box center [859, 388] width 53 height 15
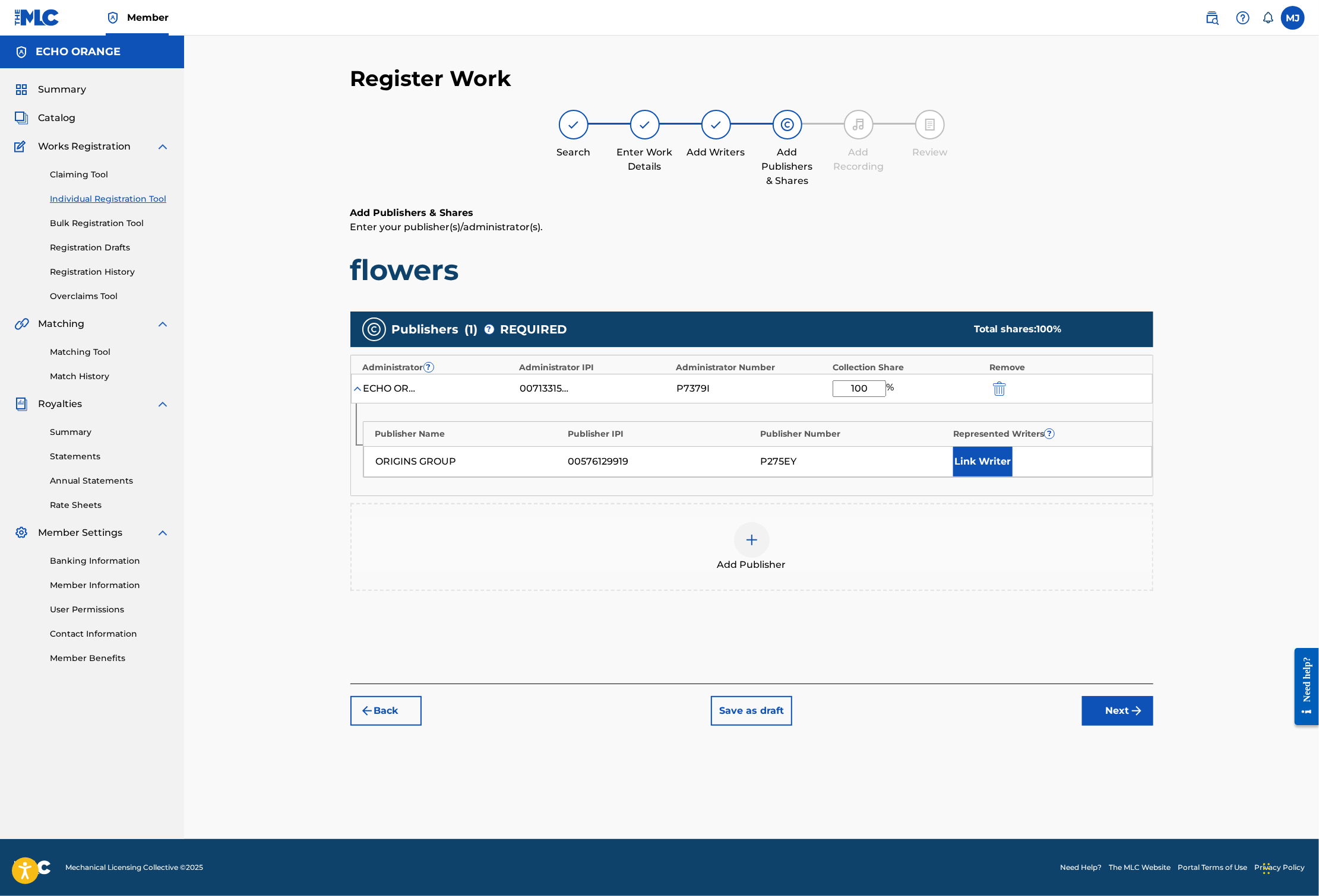
type input "100"
click at [1013, 477] on button "Link Writer" at bounding box center [982, 461] width 59 height 29
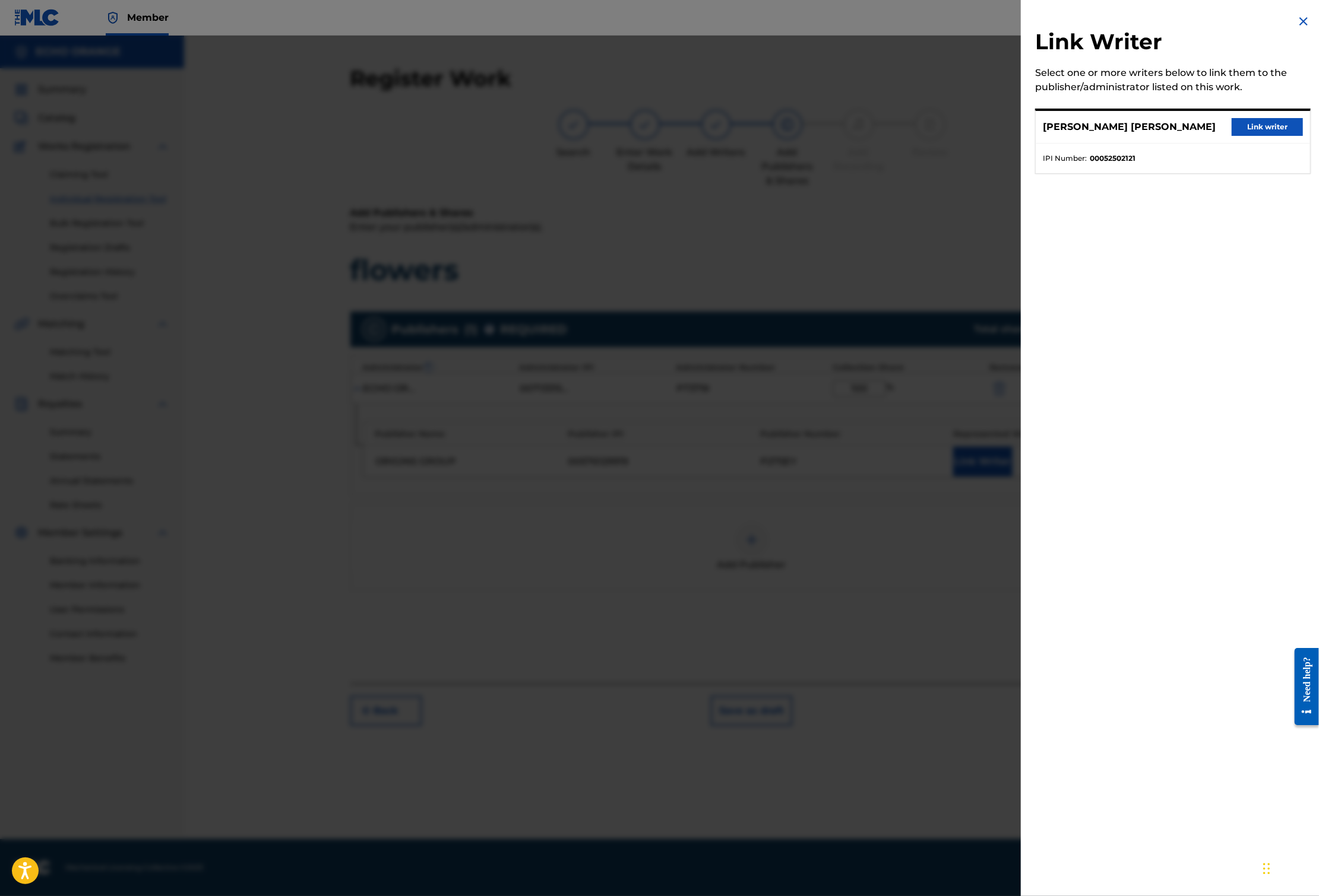
click at [1252, 136] on button "Link writer" at bounding box center [1267, 127] width 71 height 18
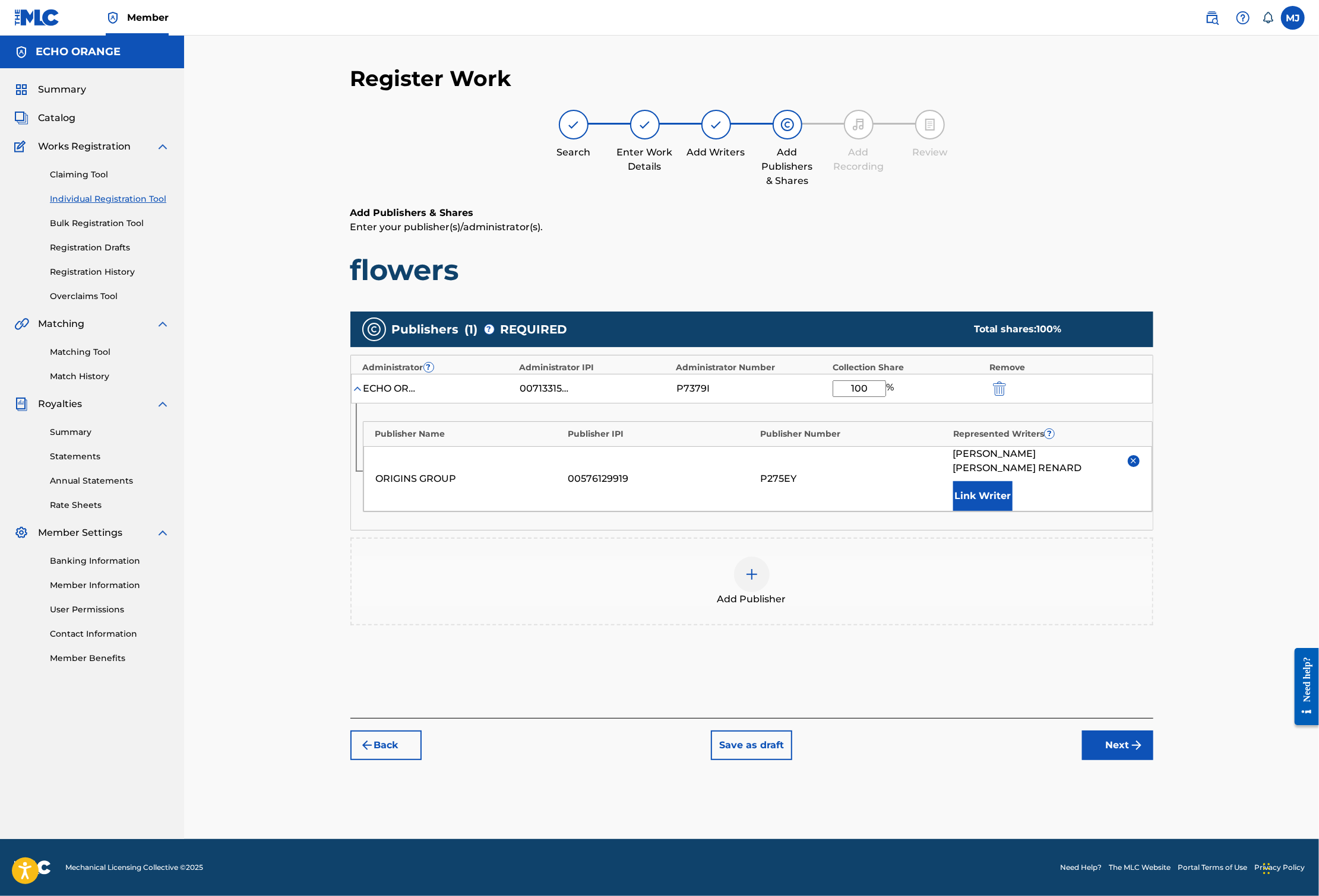
scroll to position [10, 0]
click at [1144, 752] on img "submit" at bounding box center [1136, 745] width 14 height 14
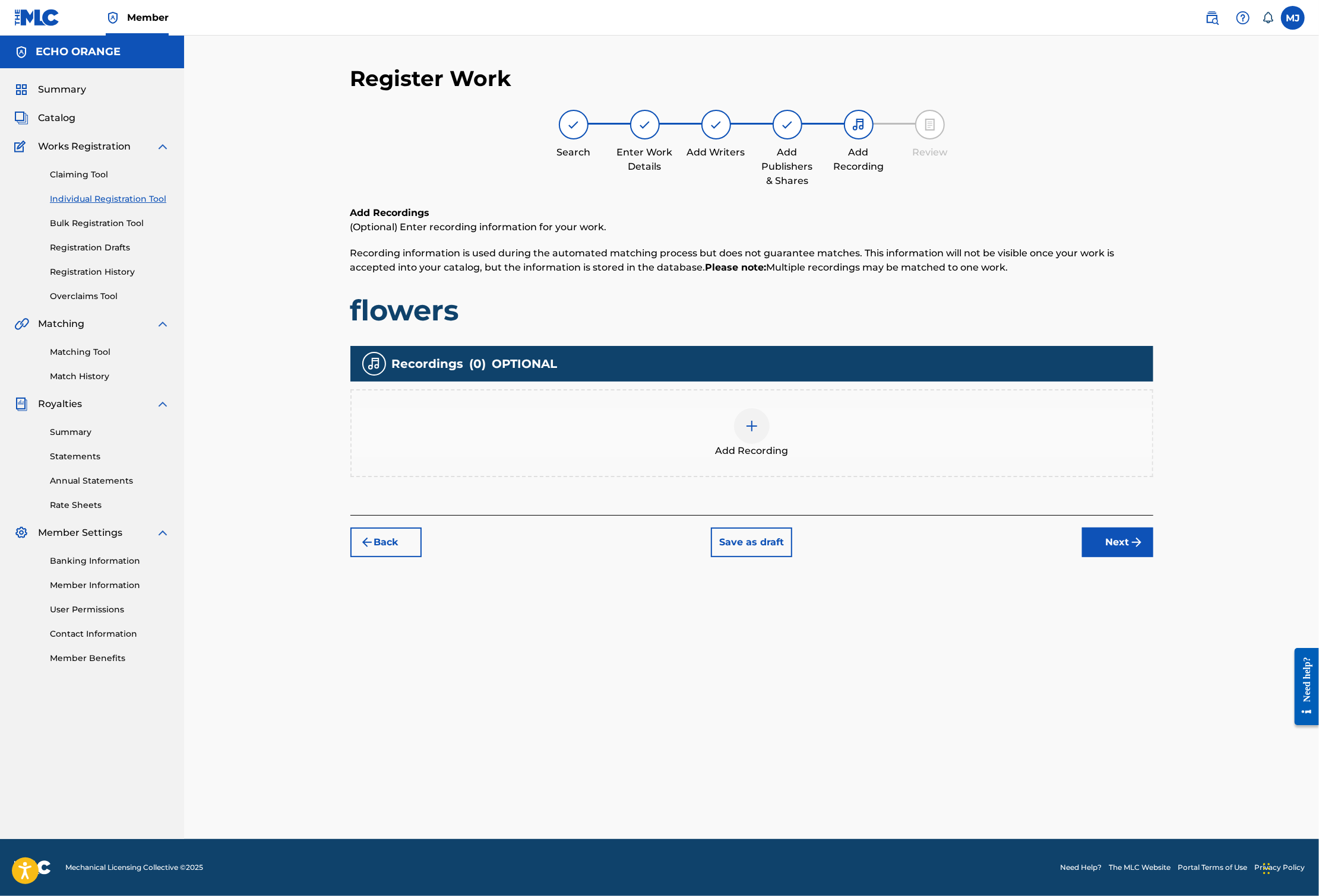
click at [1168, 633] on div "Register Work Search Enter Work Details Add Writers Add Publishers & Shares Add…" at bounding box center [751, 453] width 831 height 774
click at [1153, 557] on button "Next" at bounding box center [1117, 542] width 71 height 29
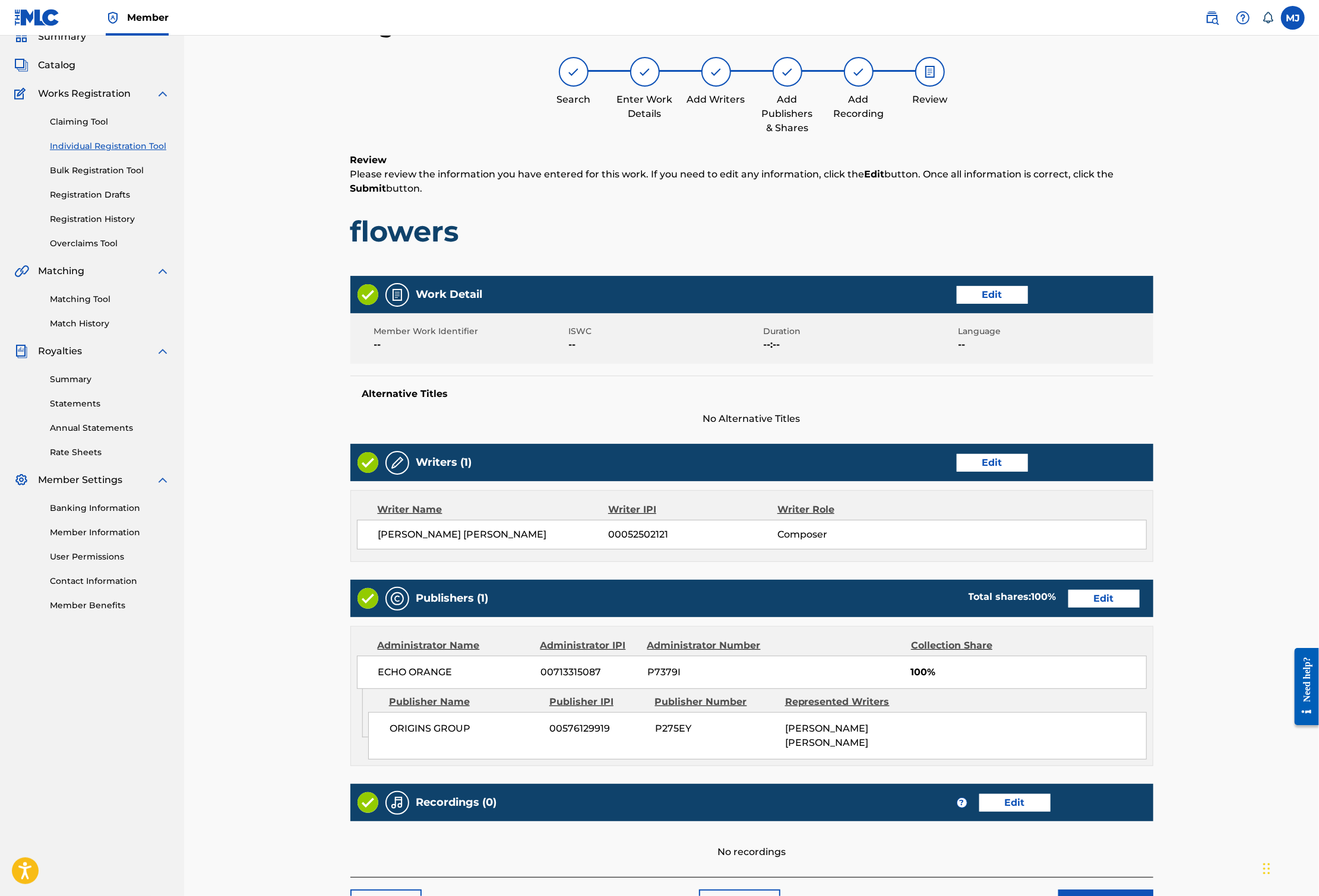
scroll to position [258, 0]
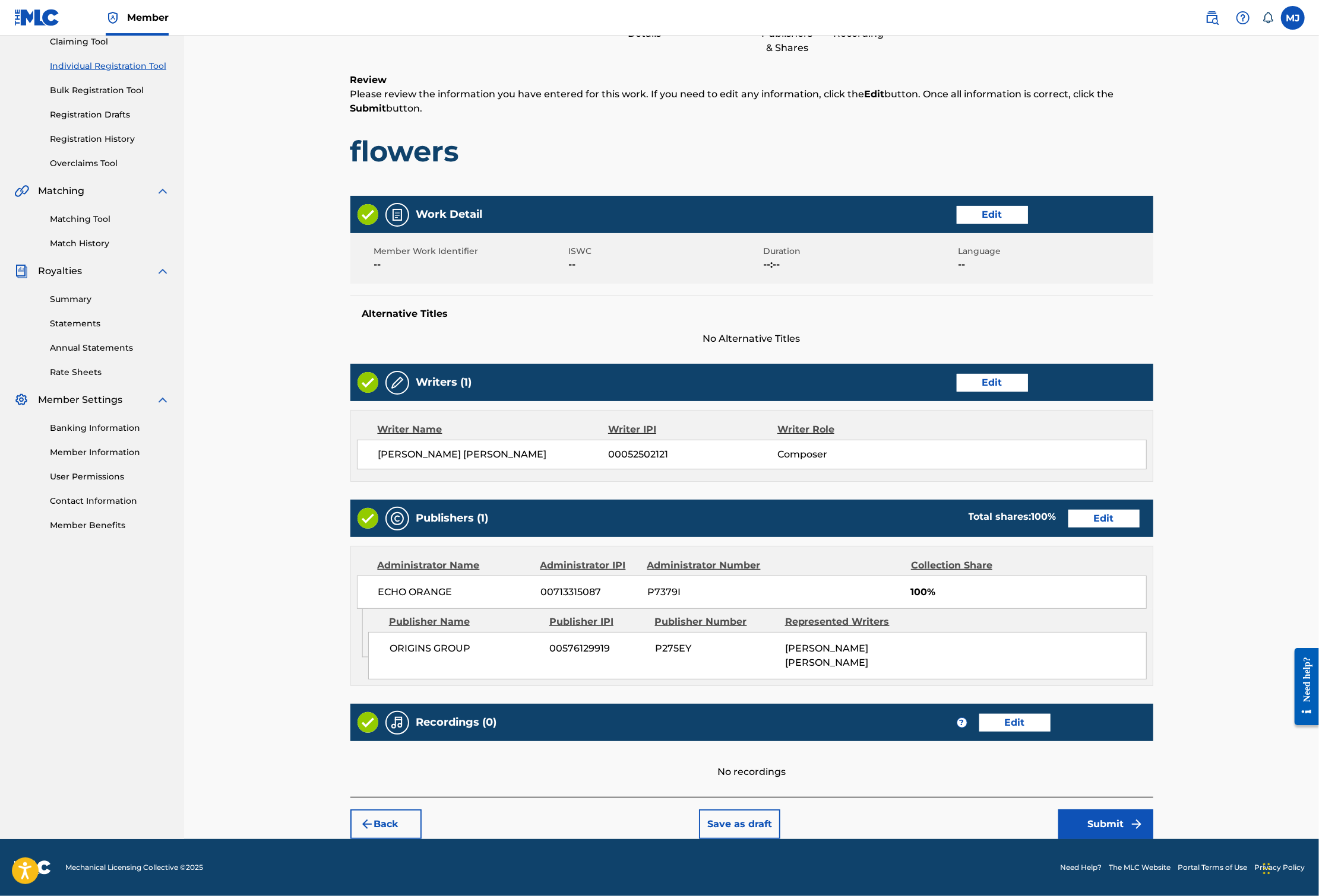
click at [1153, 815] on button "Submit" at bounding box center [1106, 824] width 95 height 29
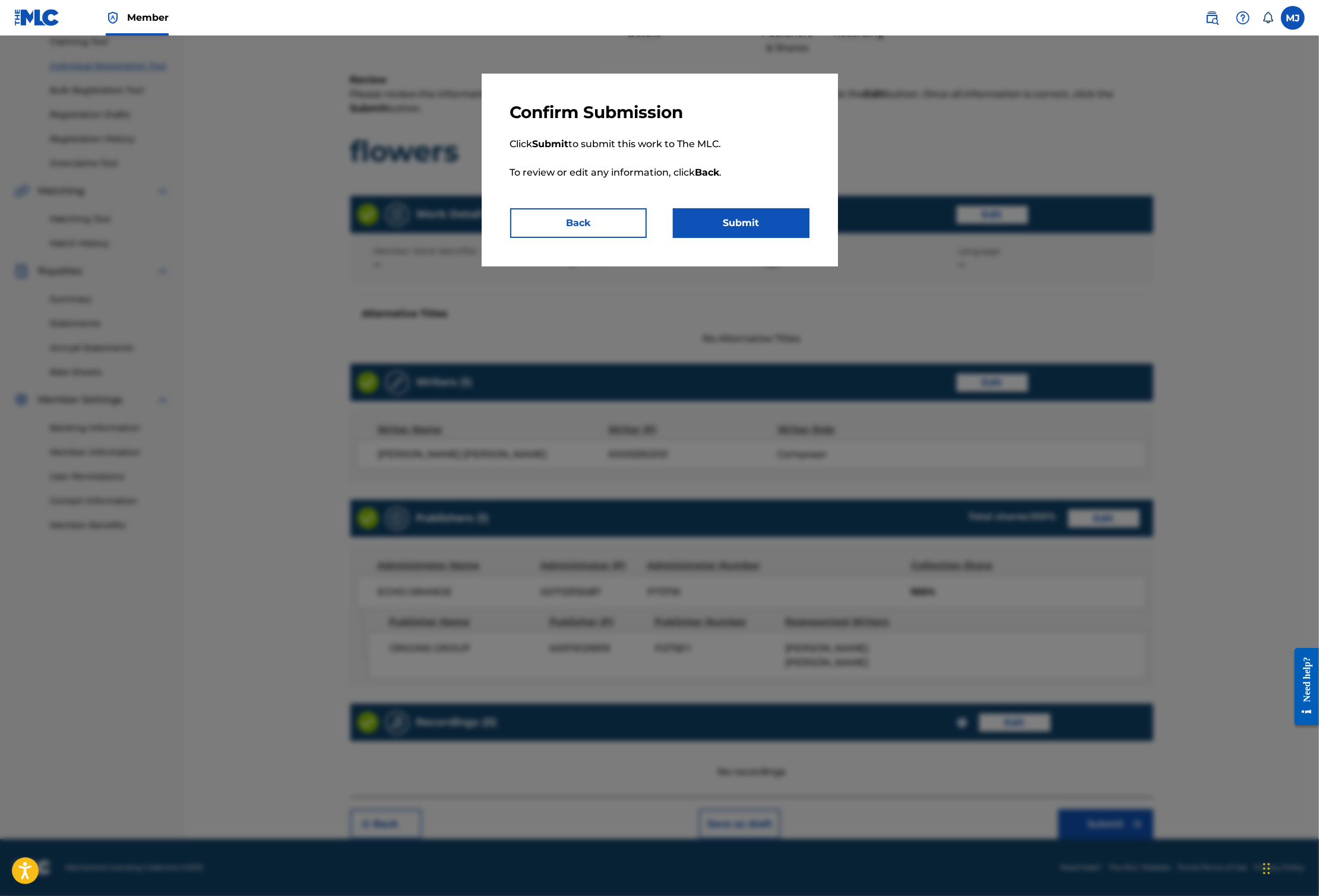
click at [737, 238] on button "Submit" at bounding box center [740, 223] width 136 height 29
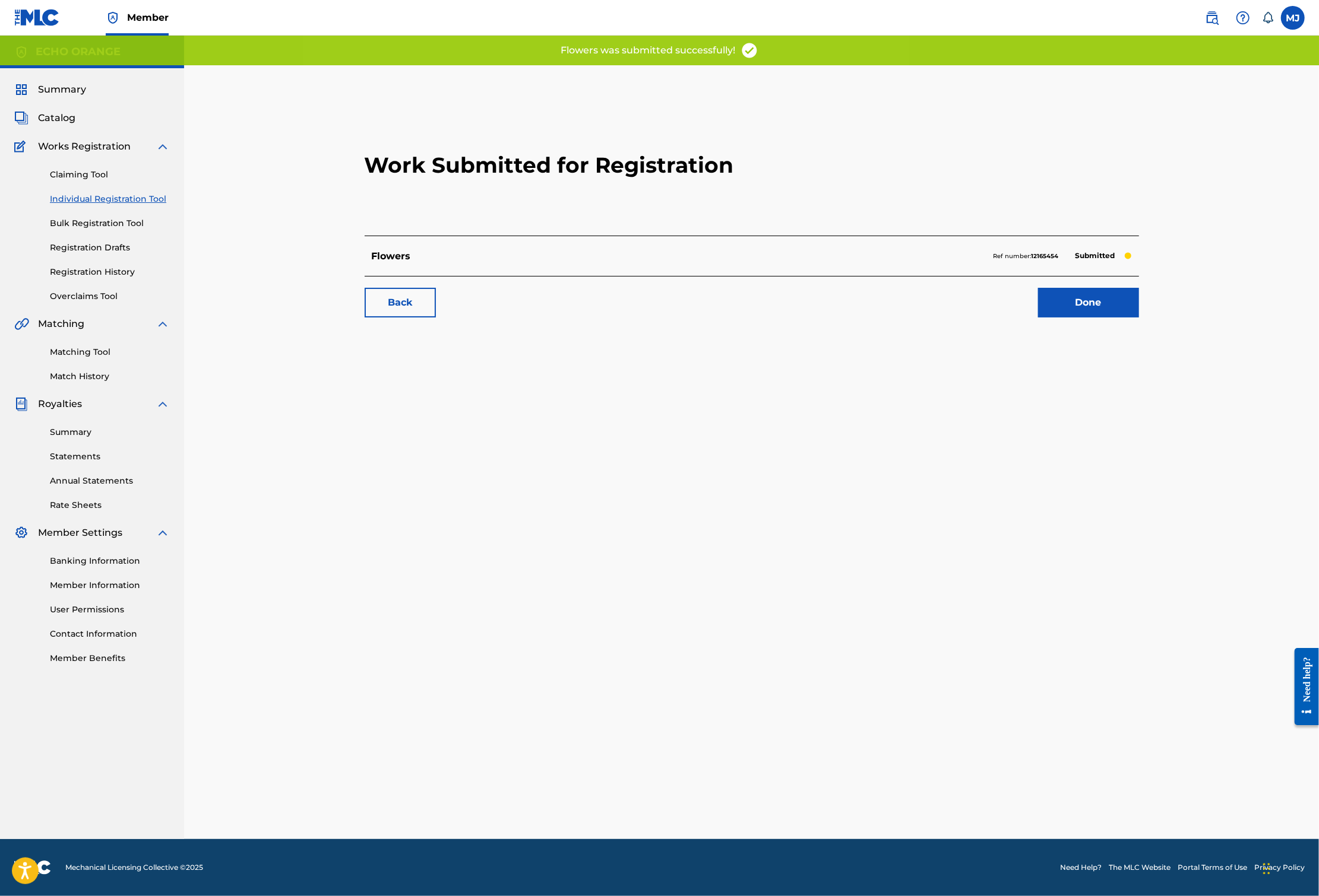
click at [1139, 318] on link "Done" at bounding box center [1089, 302] width 101 height 29
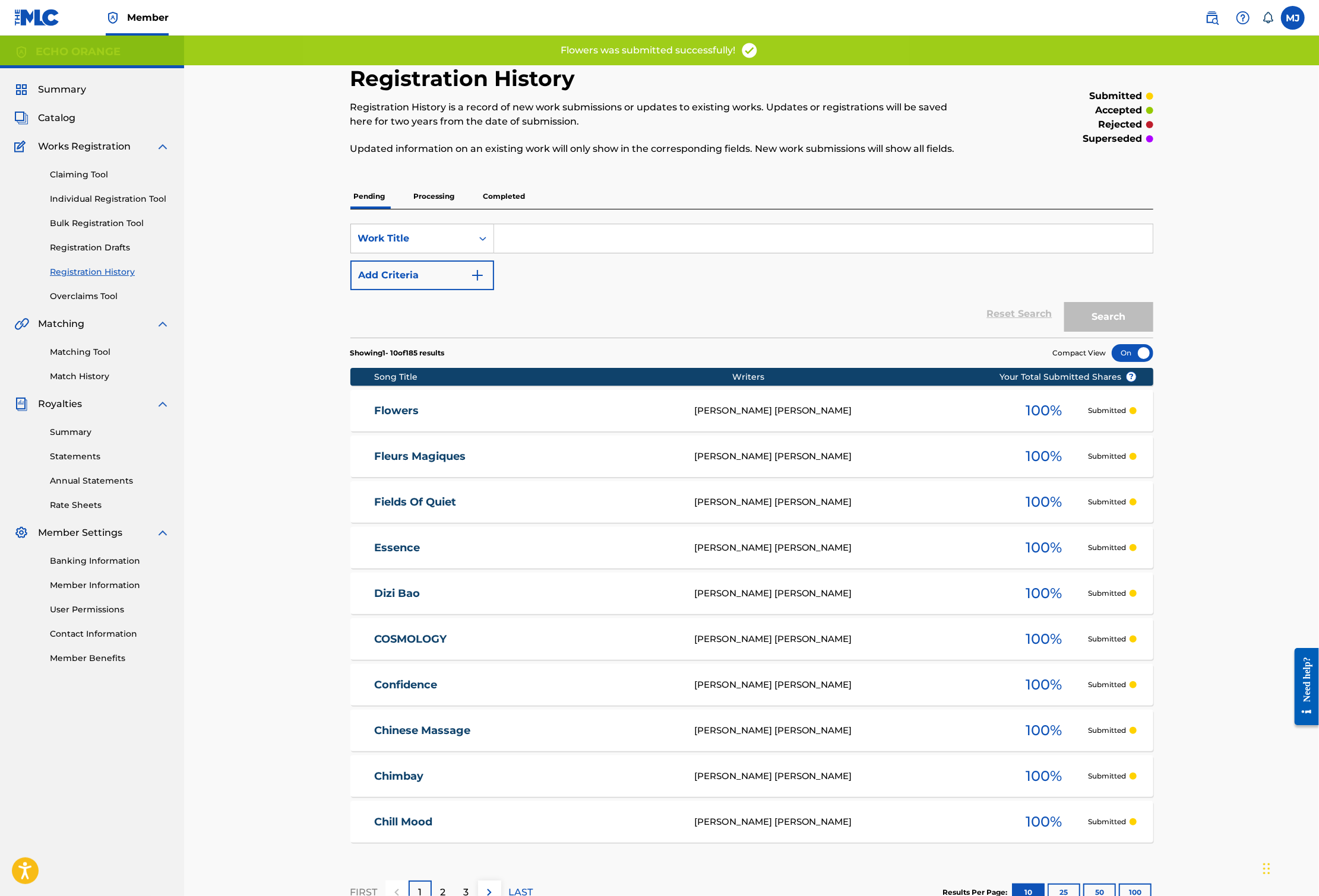
click at [127, 205] on link "Individual Registration Tool" at bounding box center [109, 199] width 120 height 12
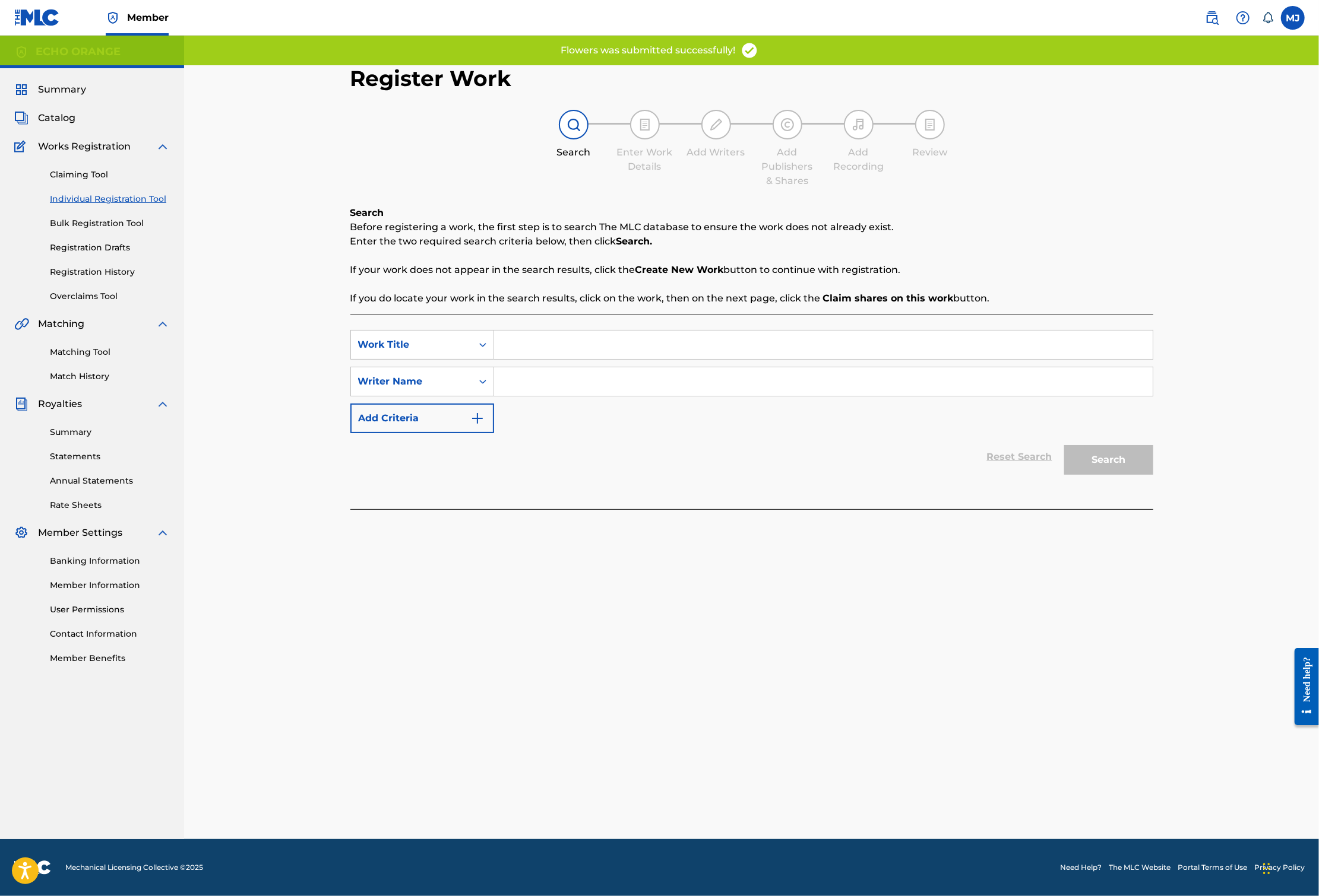
click at [506, 359] on input "Search Form" at bounding box center [823, 344] width 659 height 29
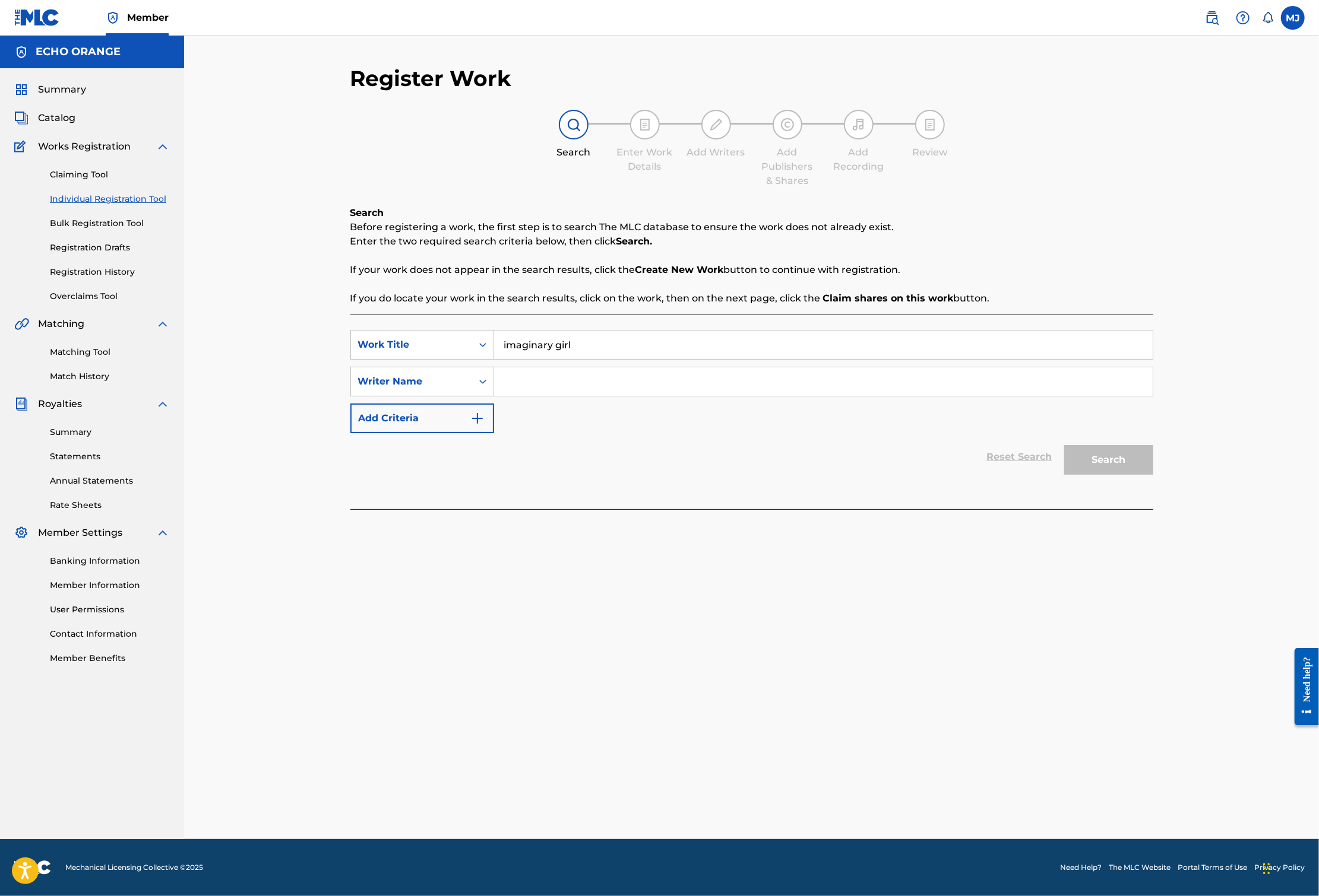
type input "imaginary girl"
paste input "[PERSON_NAME]"
type input "[PERSON_NAME]"
click at [1153, 475] on button "Search" at bounding box center [1109, 459] width 89 height 29
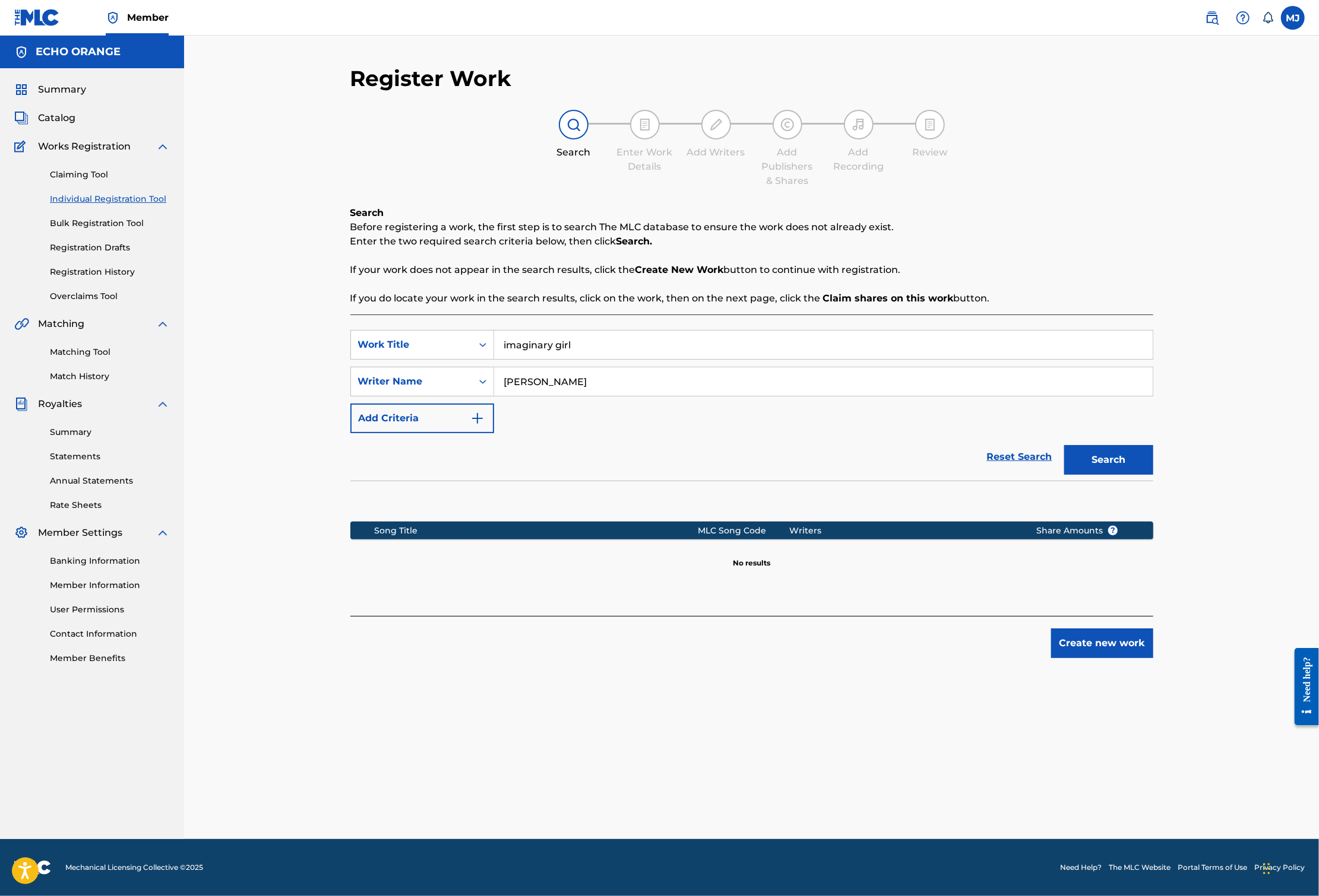
click at [1153, 658] on button "Create new work" at bounding box center [1101, 643] width 102 height 29
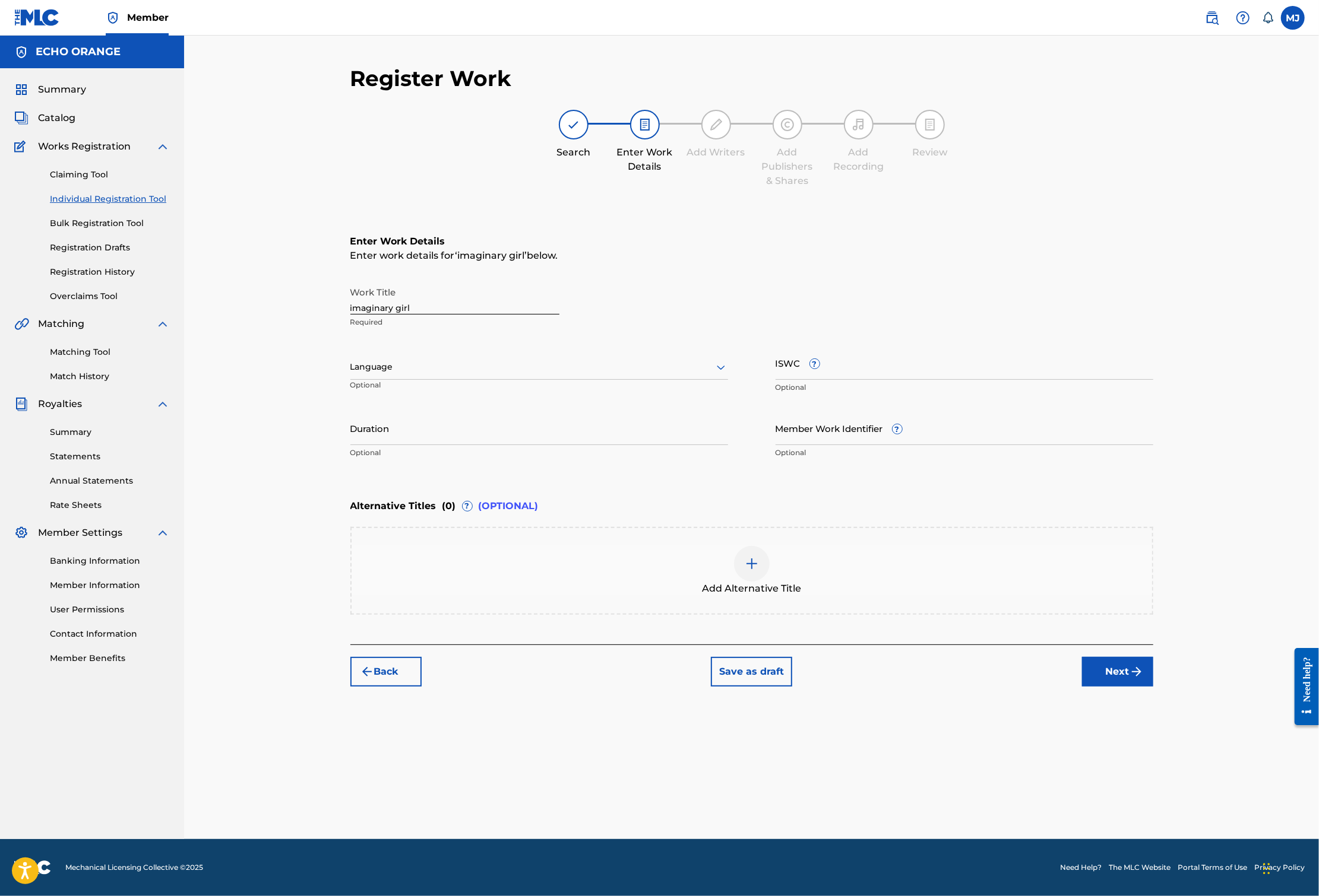
click at [1153, 687] on button "Next" at bounding box center [1117, 672] width 71 height 29
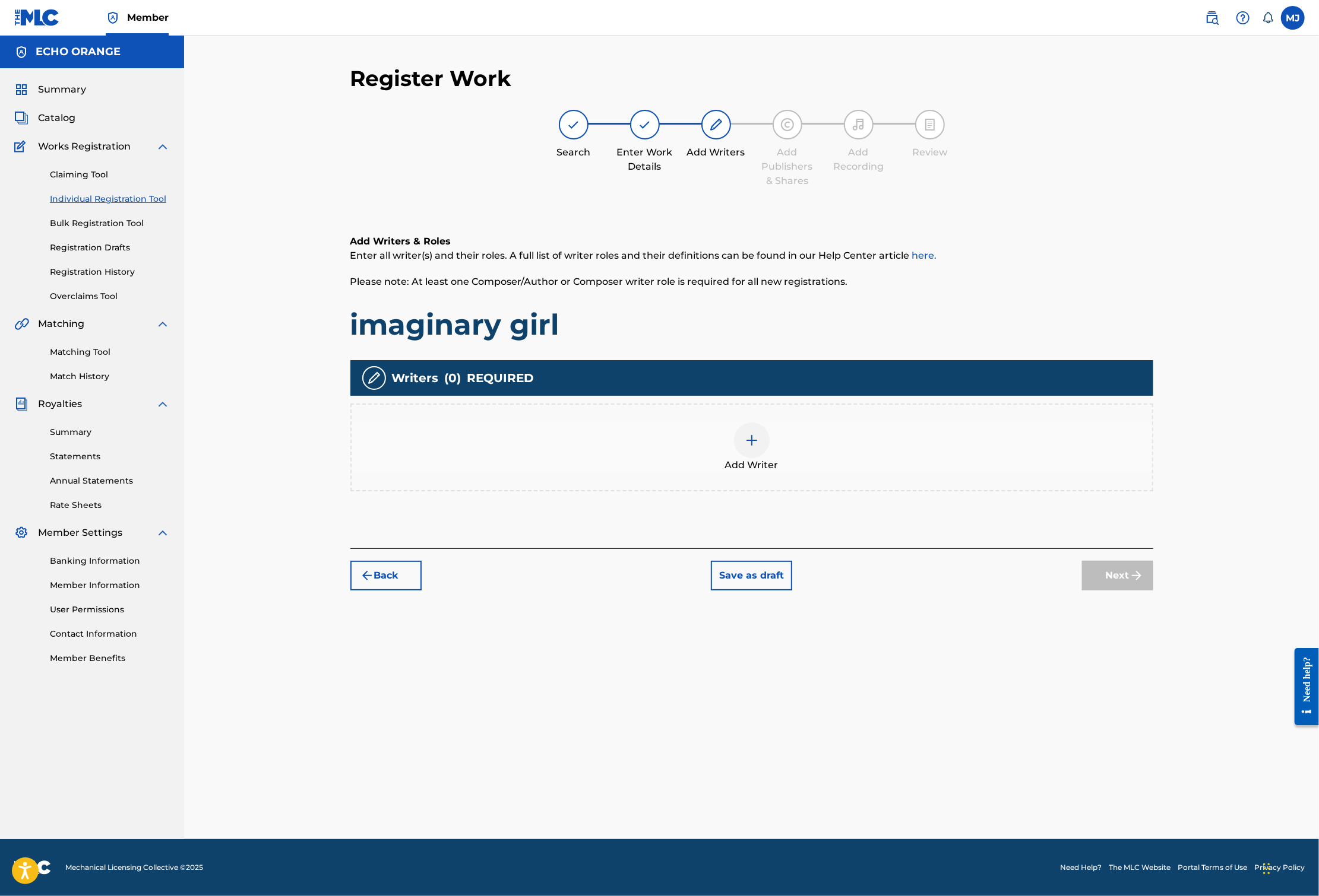
drag, startPoint x: 898, startPoint y: 473, endPoint x: 882, endPoint y: 468, distance: 16.8
click at [882, 468] on div "Add Writer" at bounding box center [751, 447] width 802 height 88
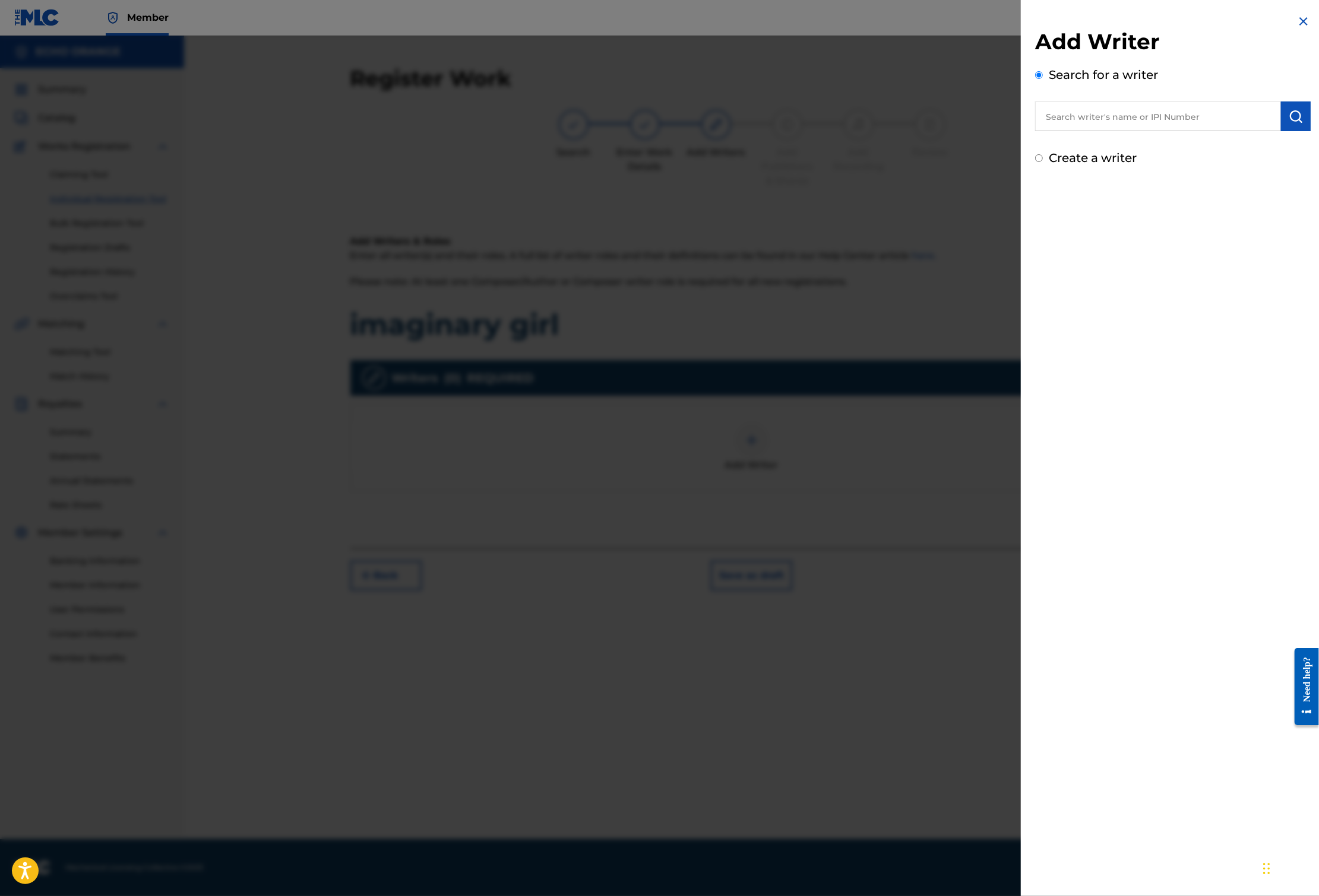
click at [1091, 149] on div "Add Writer Search for a writer Create a writer" at bounding box center [1171, 97] width 275 height 138
click at [1091, 131] on input "text" at bounding box center [1157, 116] width 246 height 29
paste input "[PERSON_NAME]"
type input "[PERSON_NAME]"
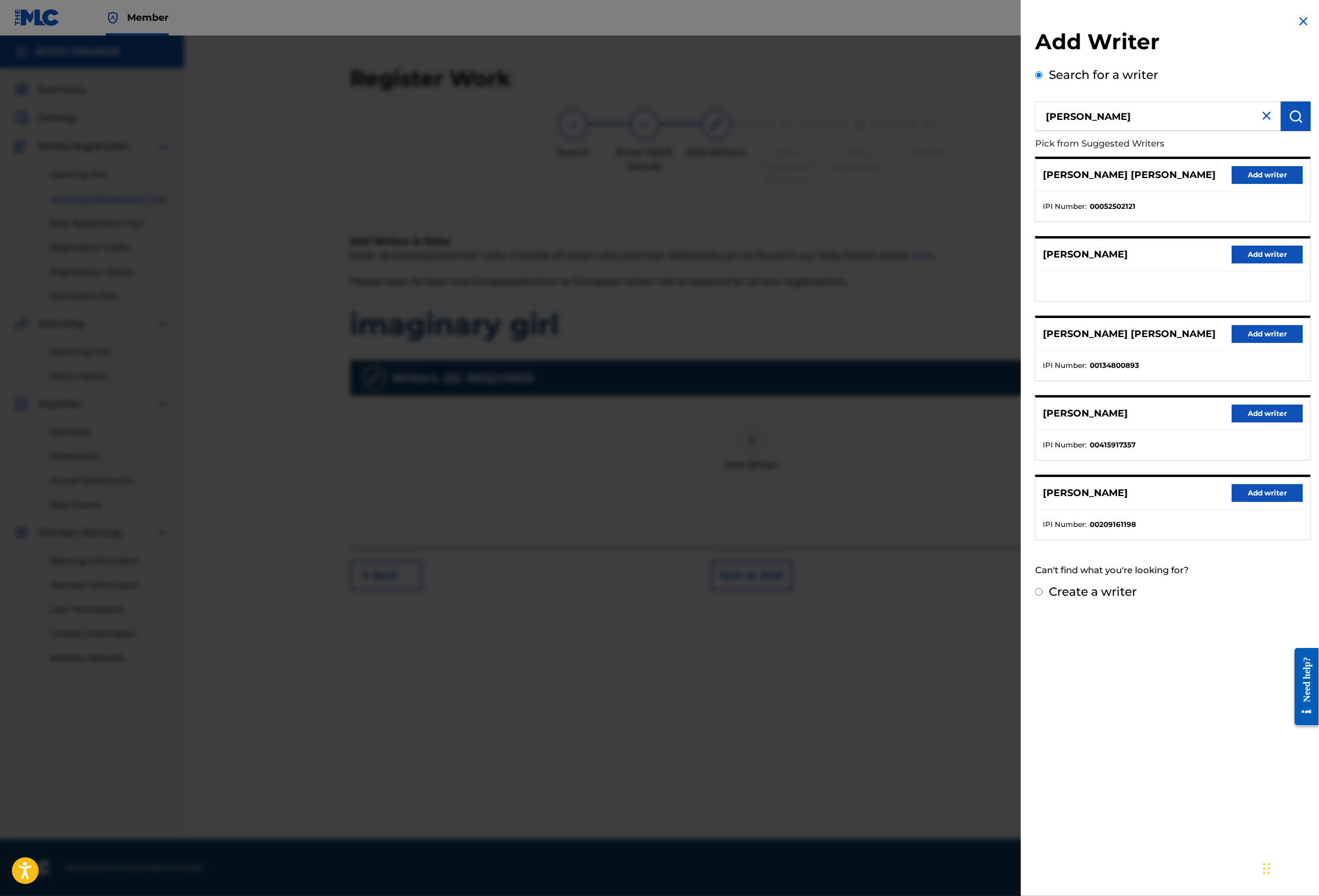
click at [1295, 184] on button "Add writer" at bounding box center [1267, 175] width 71 height 18
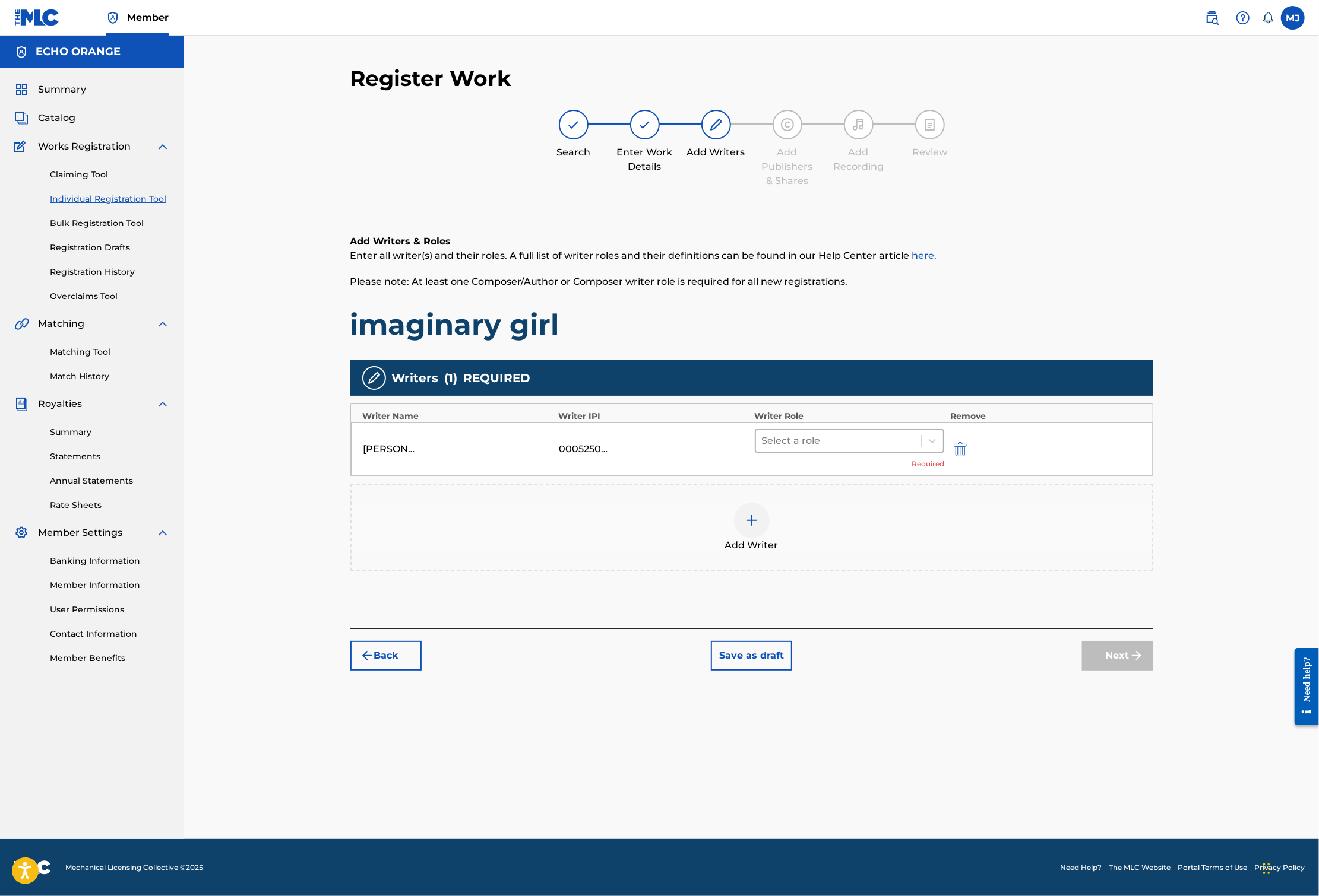
click at [815, 449] on div at bounding box center [838, 440] width 154 height 16
click at [797, 618] on div "Composer" at bounding box center [887, 612] width 228 height 24
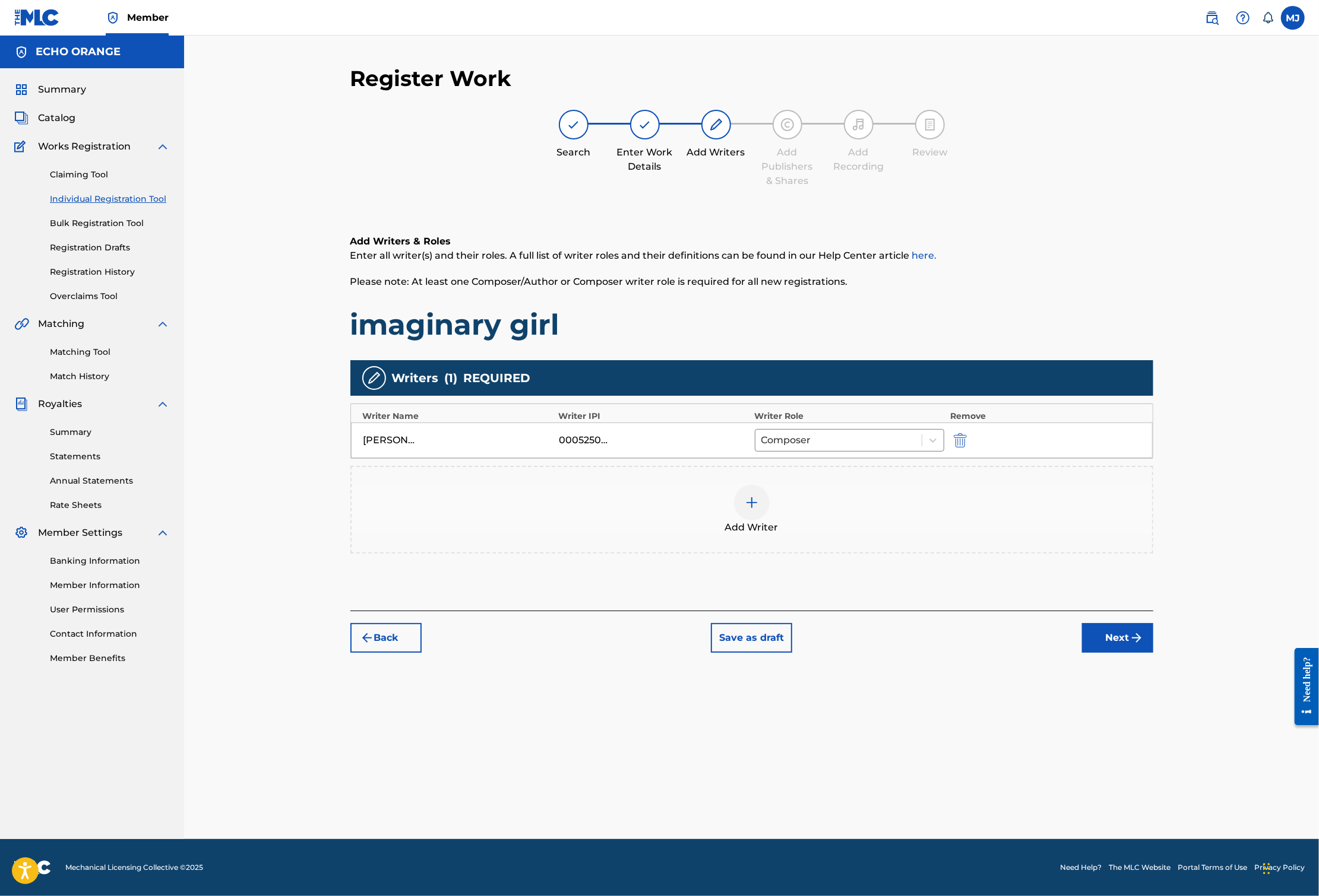
click at [1153, 653] on button "Next" at bounding box center [1117, 637] width 71 height 29
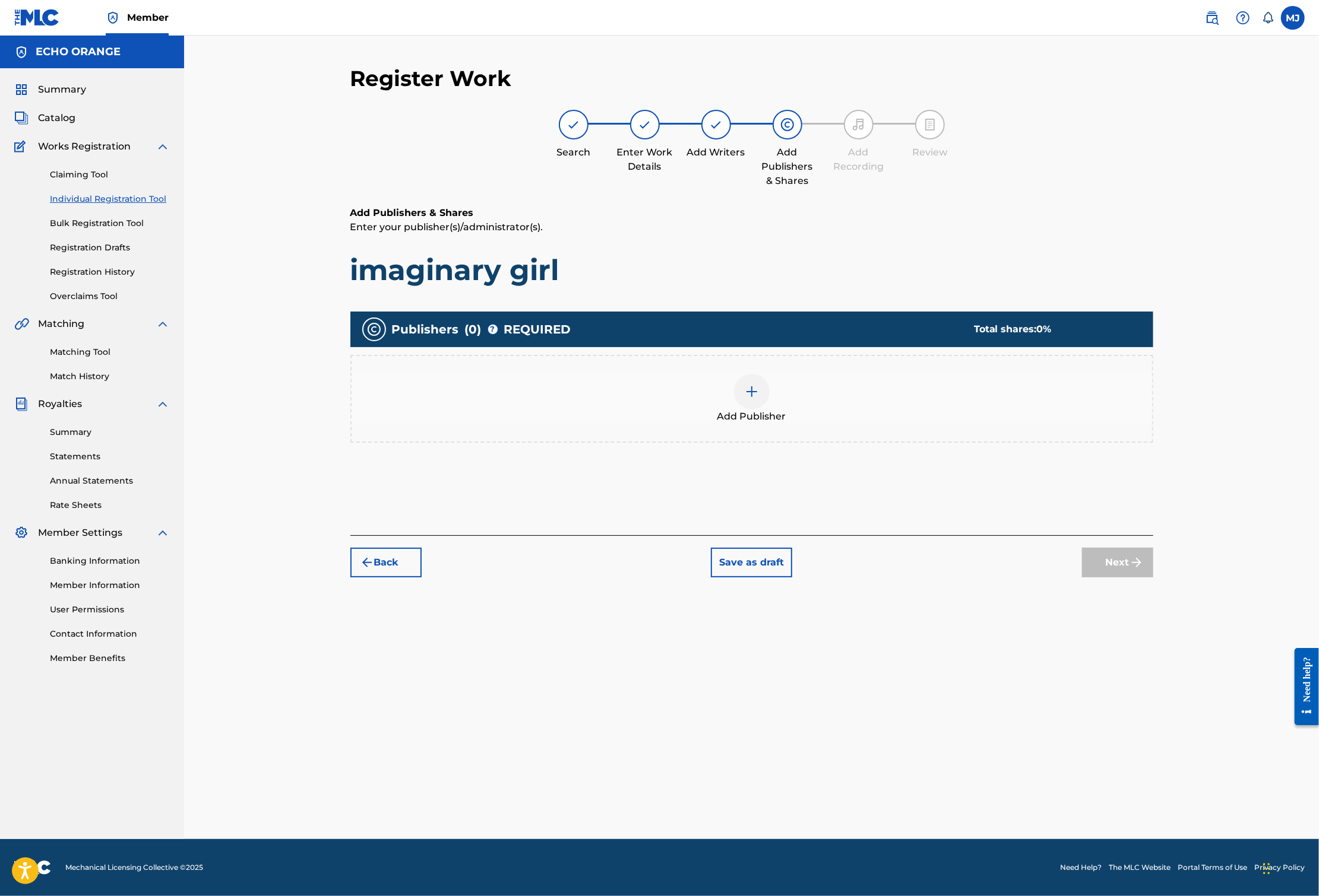
click at [835, 399] on div "Add Publisher" at bounding box center [751, 399] width 802 height 88
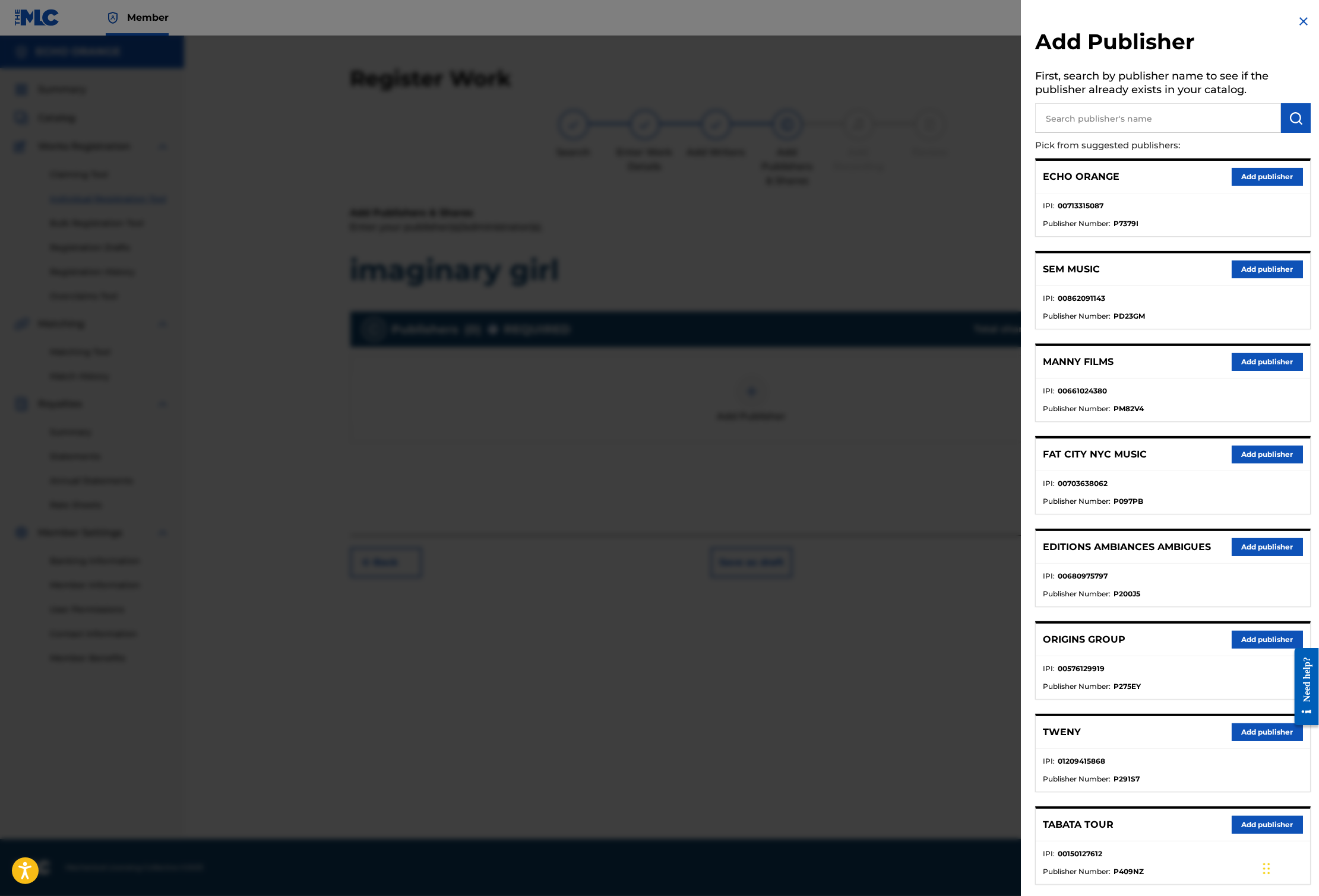
click at [1240, 649] on button "Add publisher" at bounding box center [1267, 639] width 71 height 18
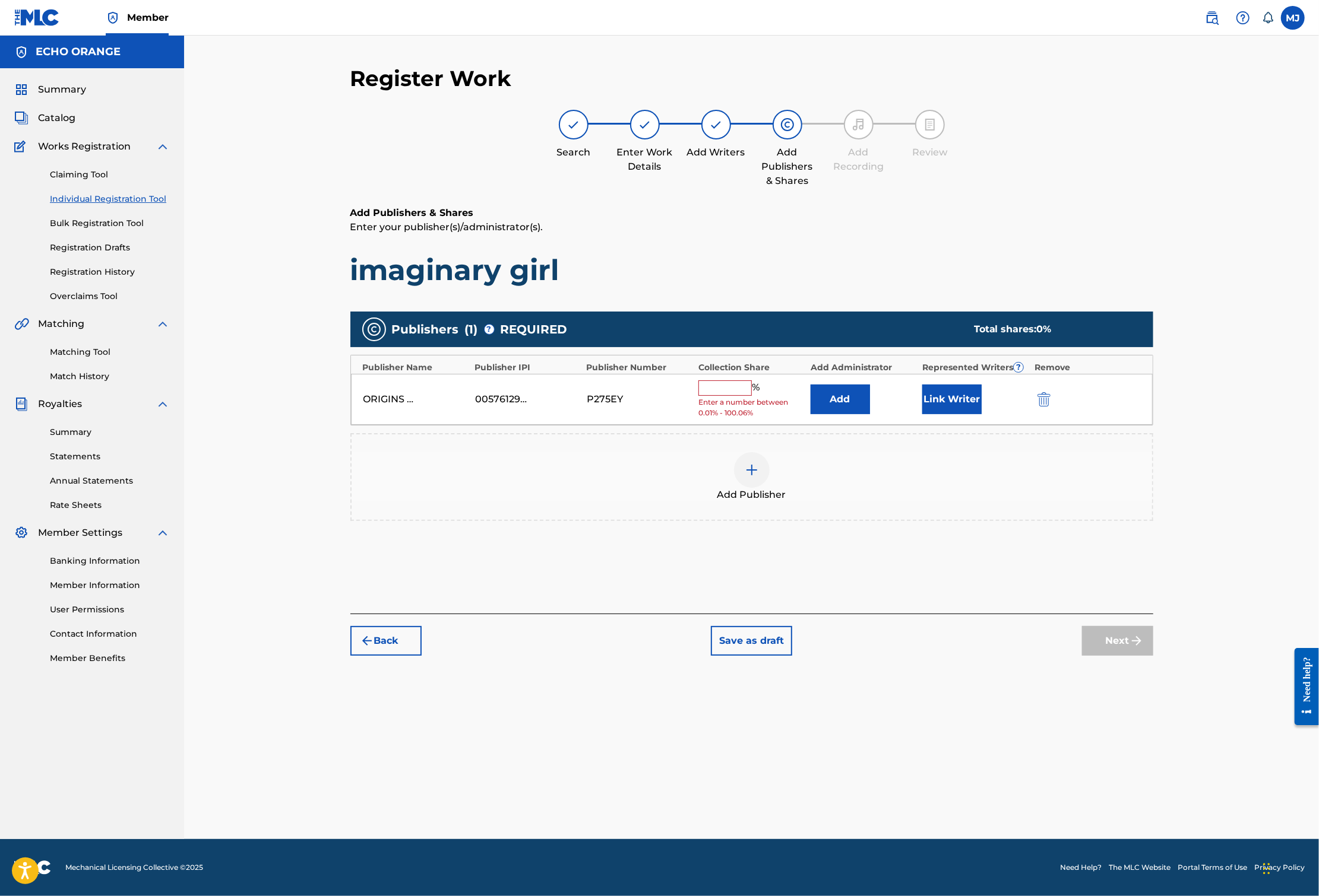
click at [852, 414] on button "Add" at bounding box center [840, 399] width 59 height 29
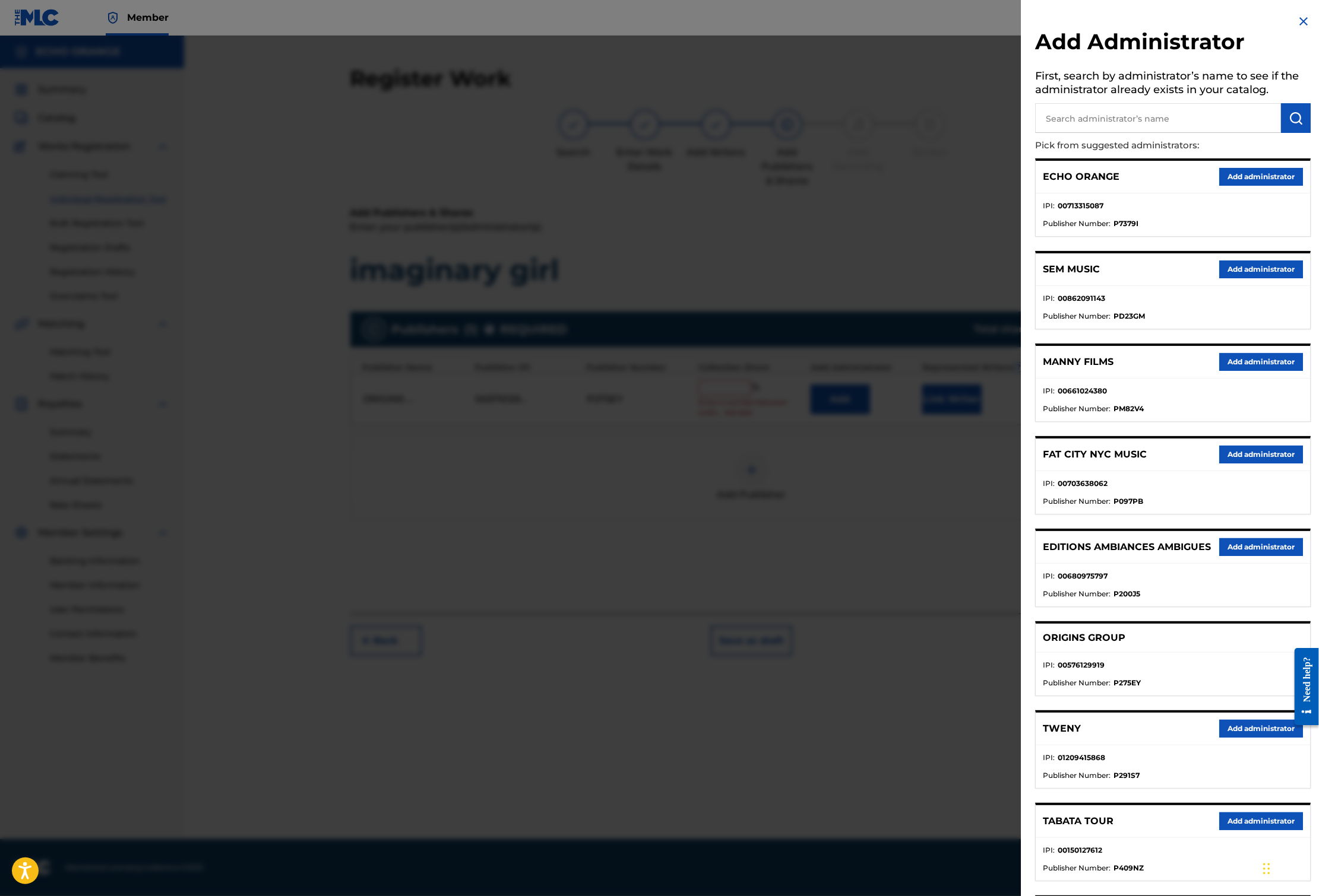
click at [1241, 185] on button "Add administrator" at bounding box center [1261, 177] width 84 height 18
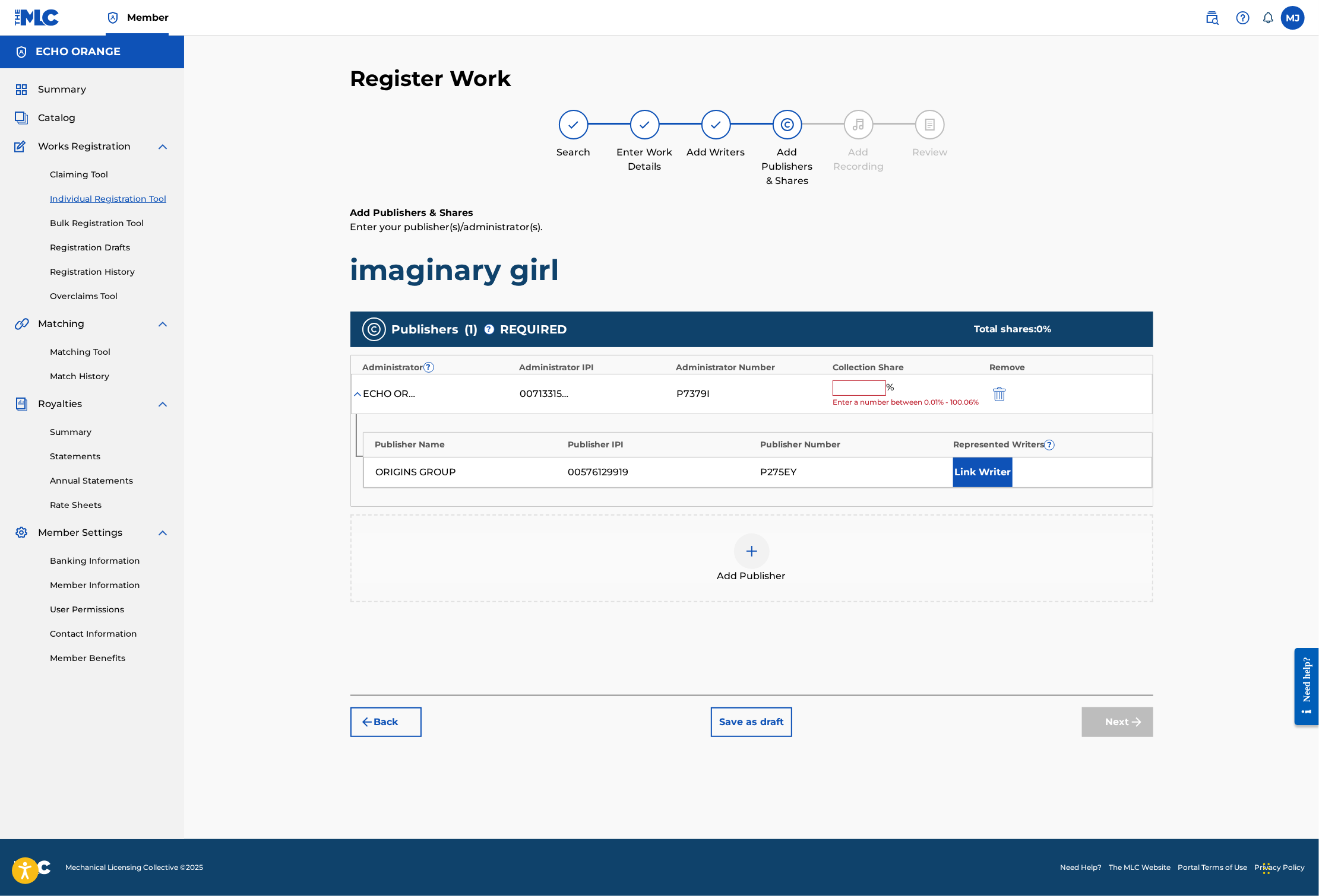
click at [898, 408] on span "Enter a number between 0.01% - 100.06%" at bounding box center [908, 401] width 150 height 10
click at [886, 396] on input "text" at bounding box center [859, 388] width 53 height 15
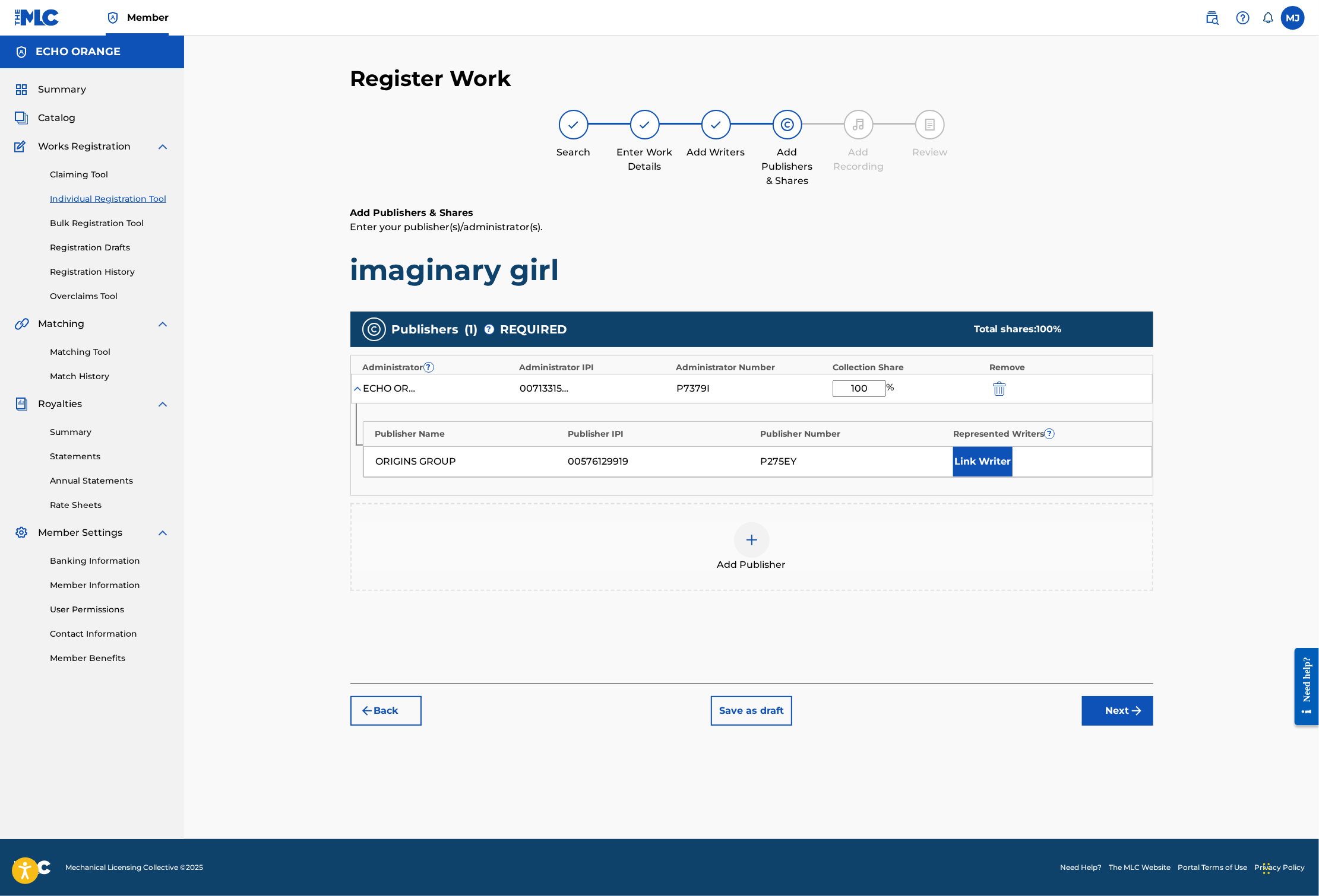
type input "100"
click at [1108, 477] on div "Link Writer" at bounding box center [1046, 461] width 187 height 29
click at [1013, 477] on button "Link Writer" at bounding box center [982, 461] width 59 height 29
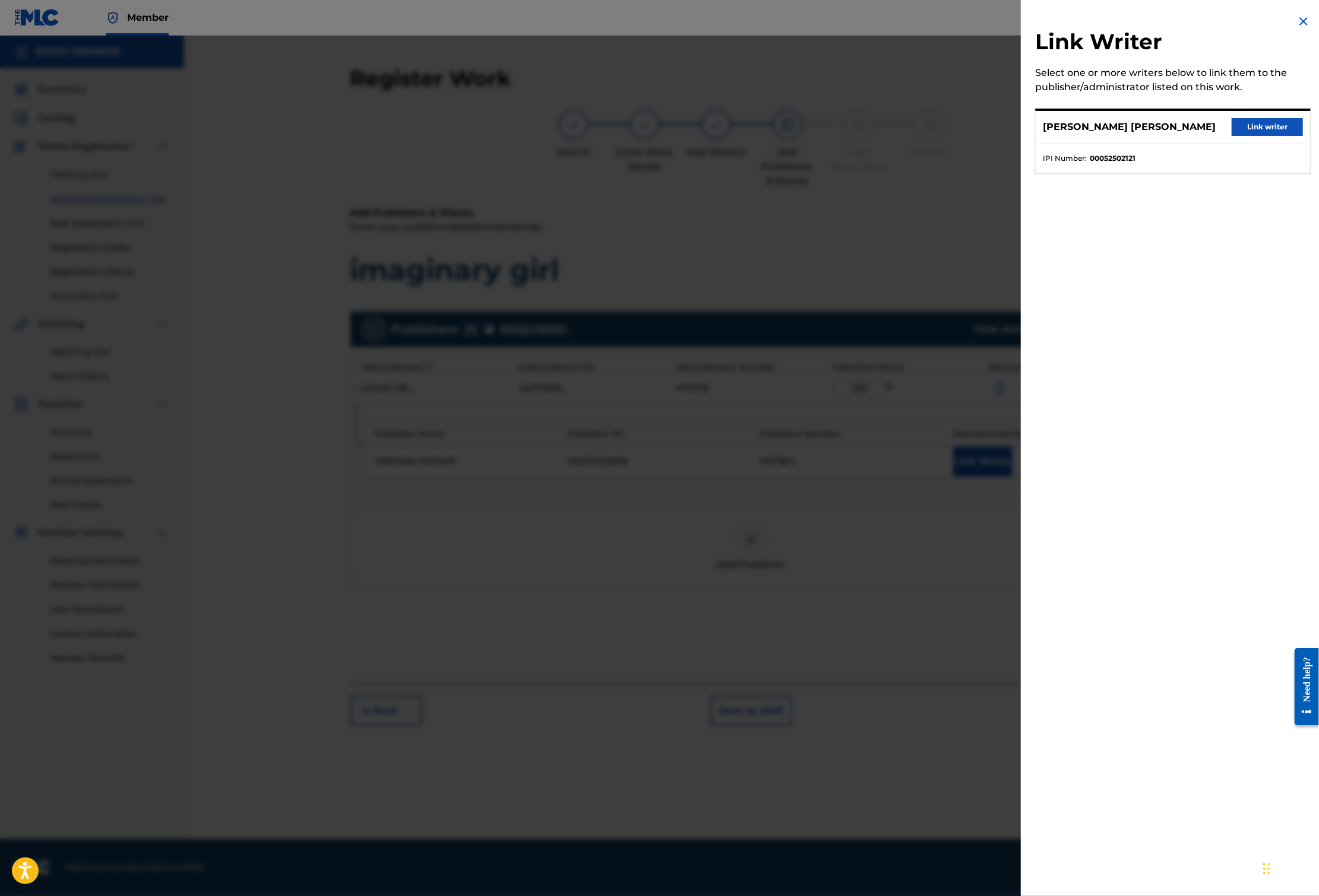
click at [1264, 136] on button "Link writer" at bounding box center [1267, 127] width 71 height 18
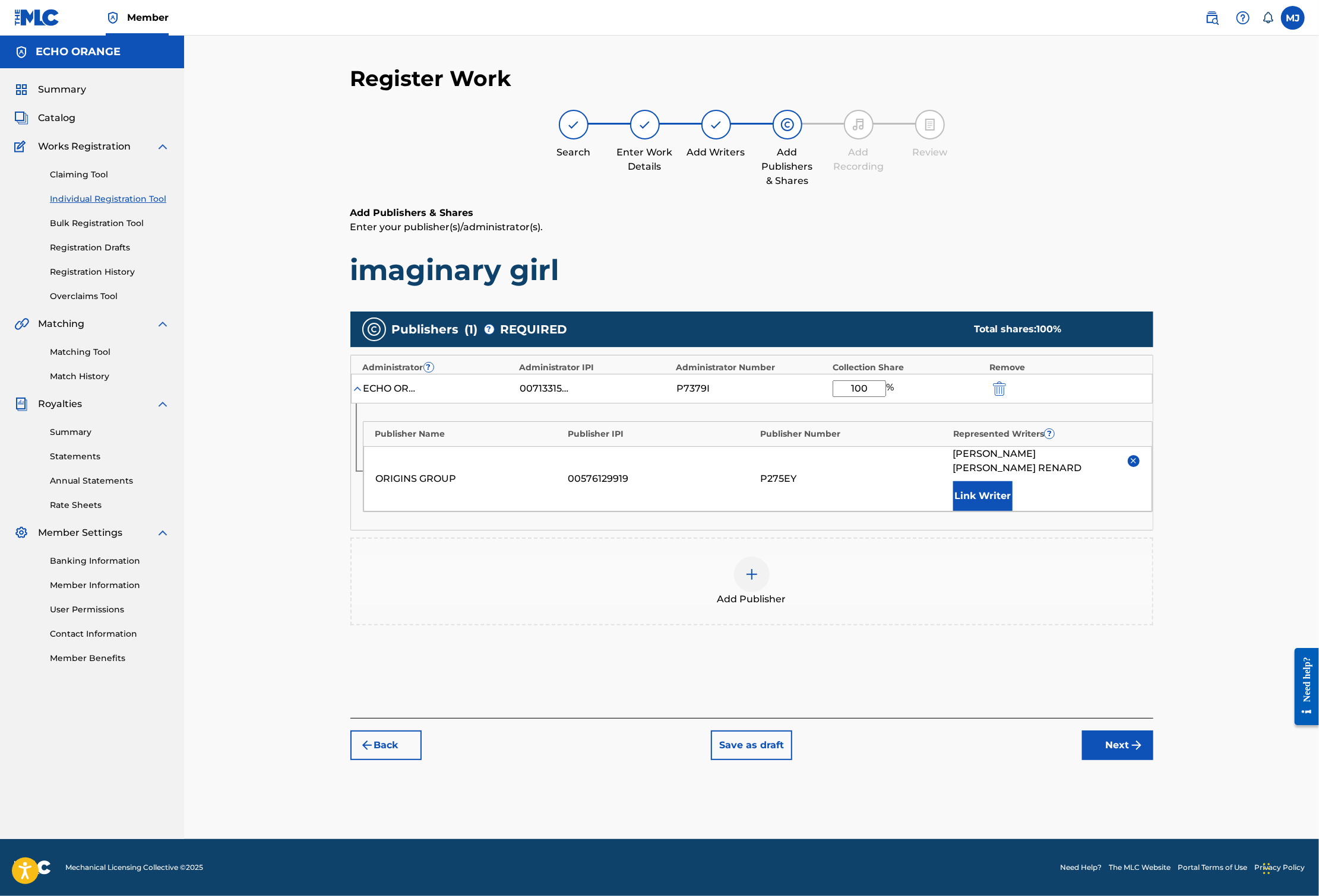
scroll to position [20, 0]
click at [1153, 760] on button "Next" at bounding box center [1117, 745] width 71 height 29
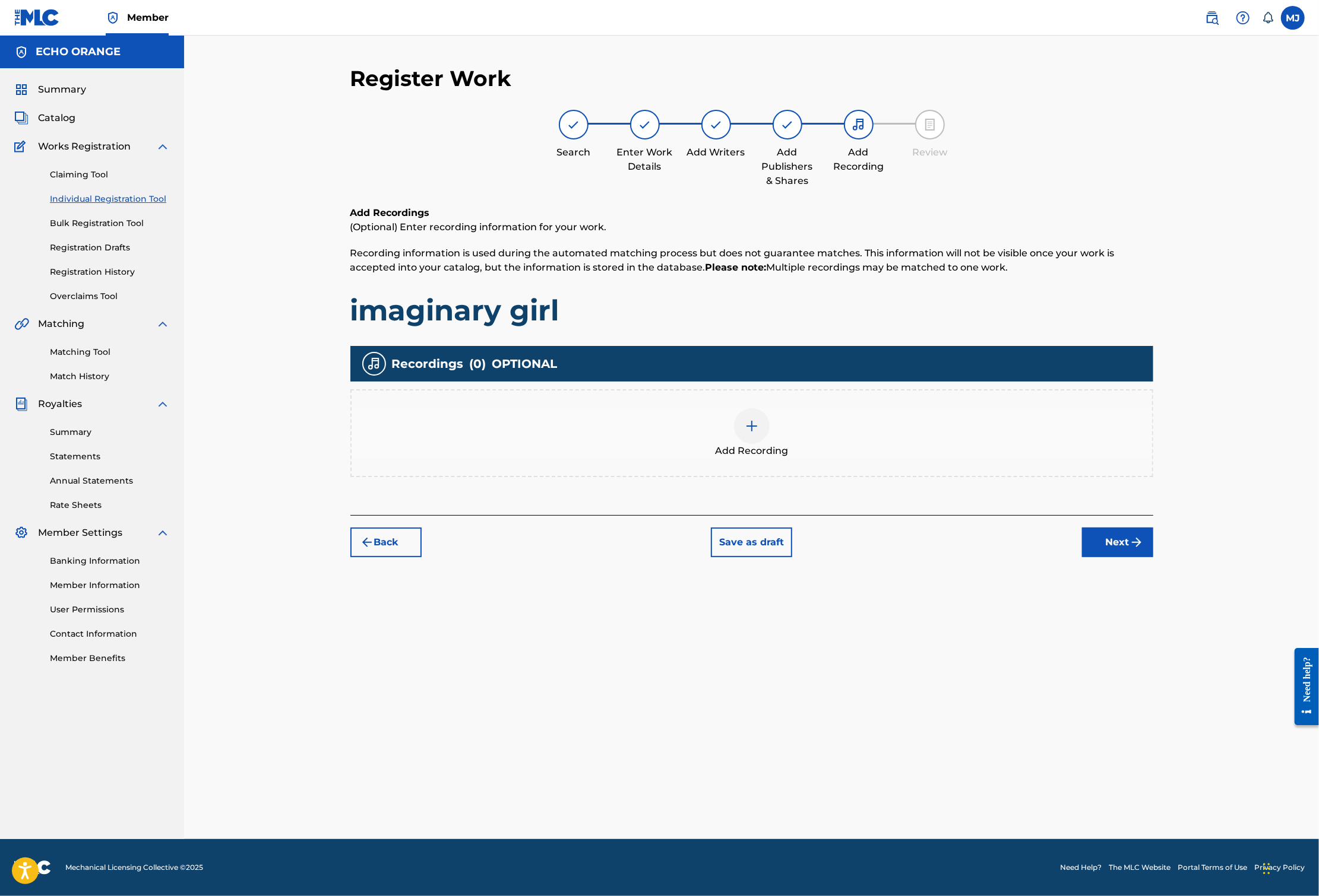
click at [1168, 641] on div "Register Work Search Enter Work Details Add Writers Add Publishers & Shares Add…" at bounding box center [751, 453] width 831 height 774
click at [1153, 557] on button "Next" at bounding box center [1117, 542] width 71 height 29
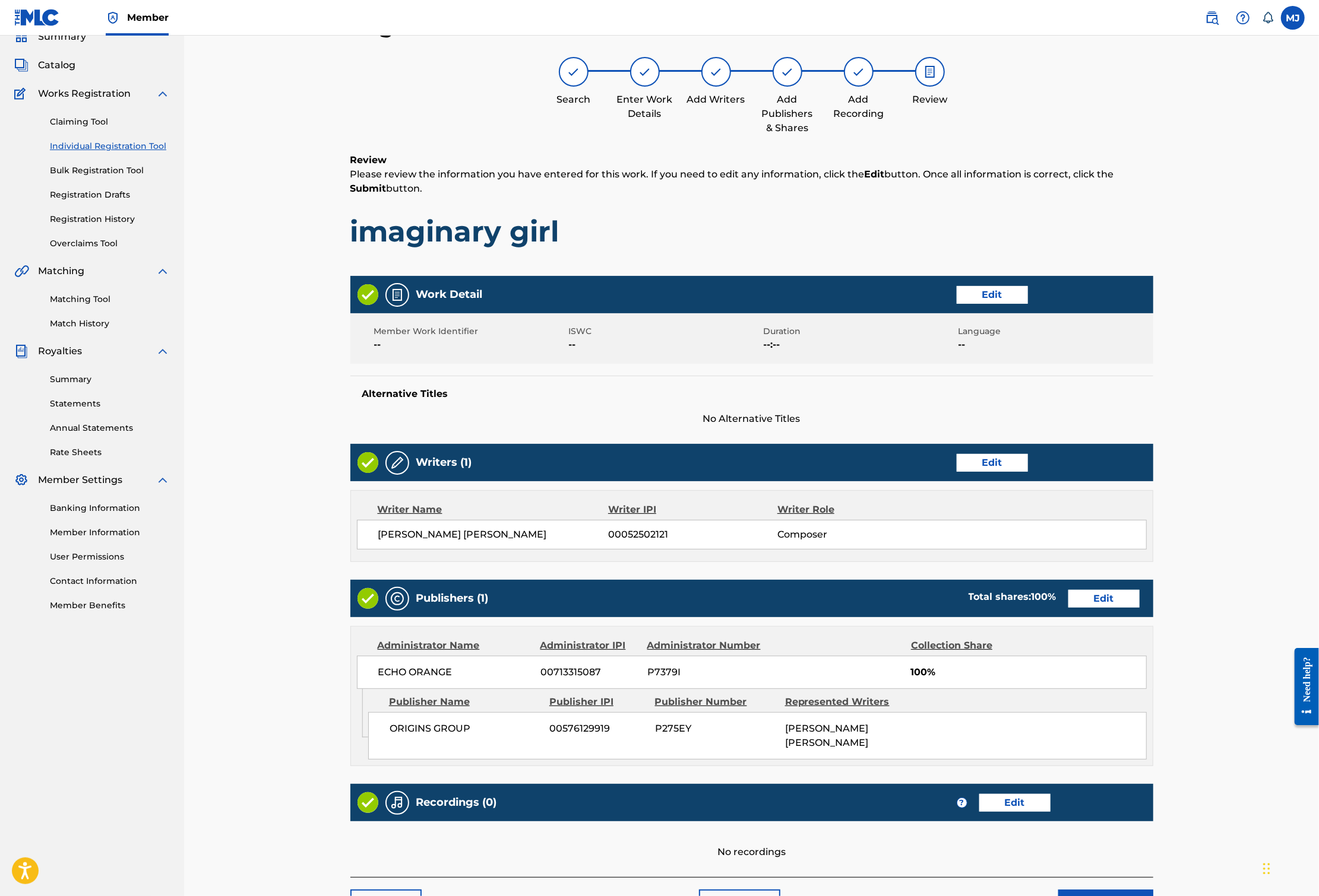
scroll to position [258, 0]
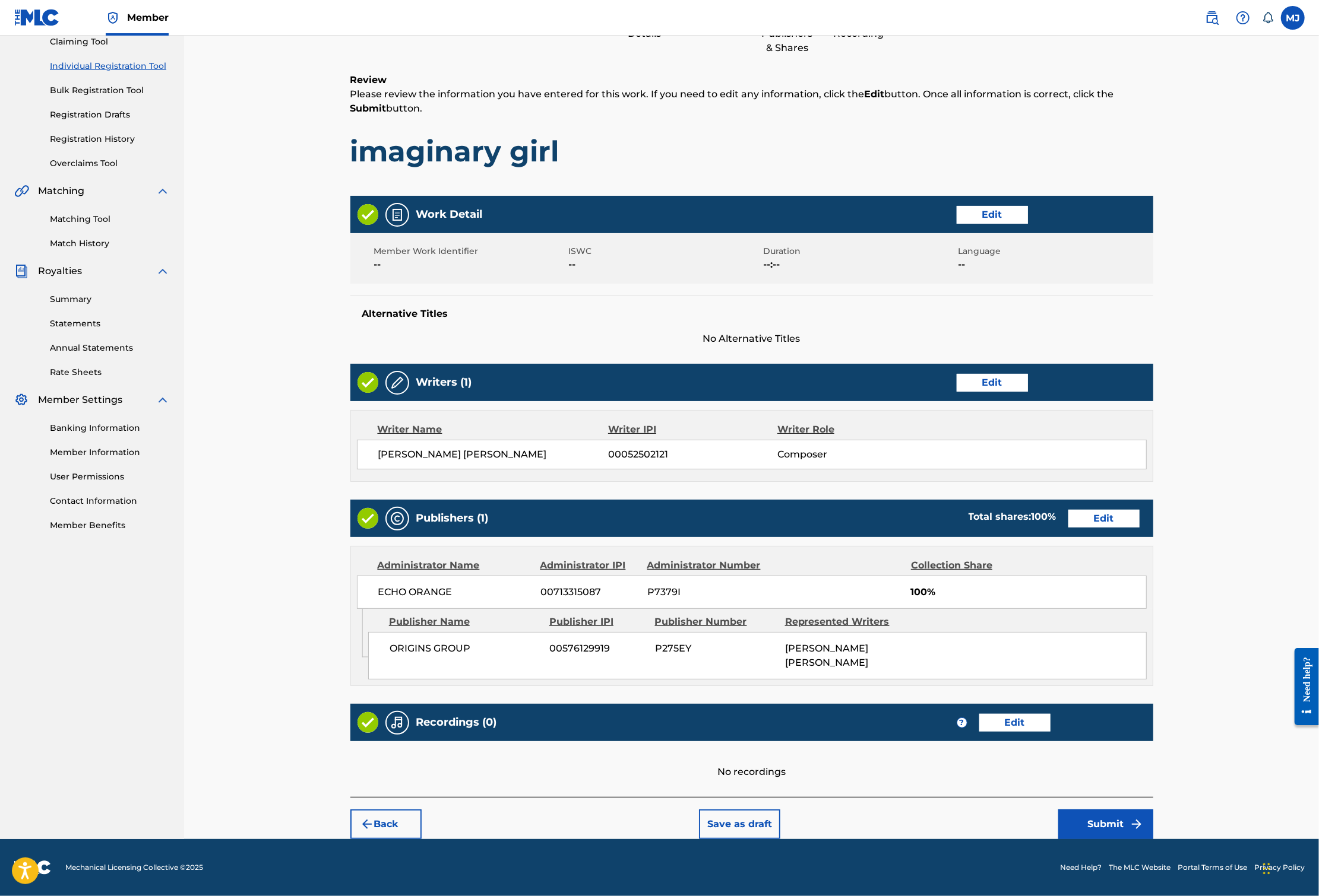
click at [1153, 809] on button "Submit" at bounding box center [1106, 824] width 95 height 29
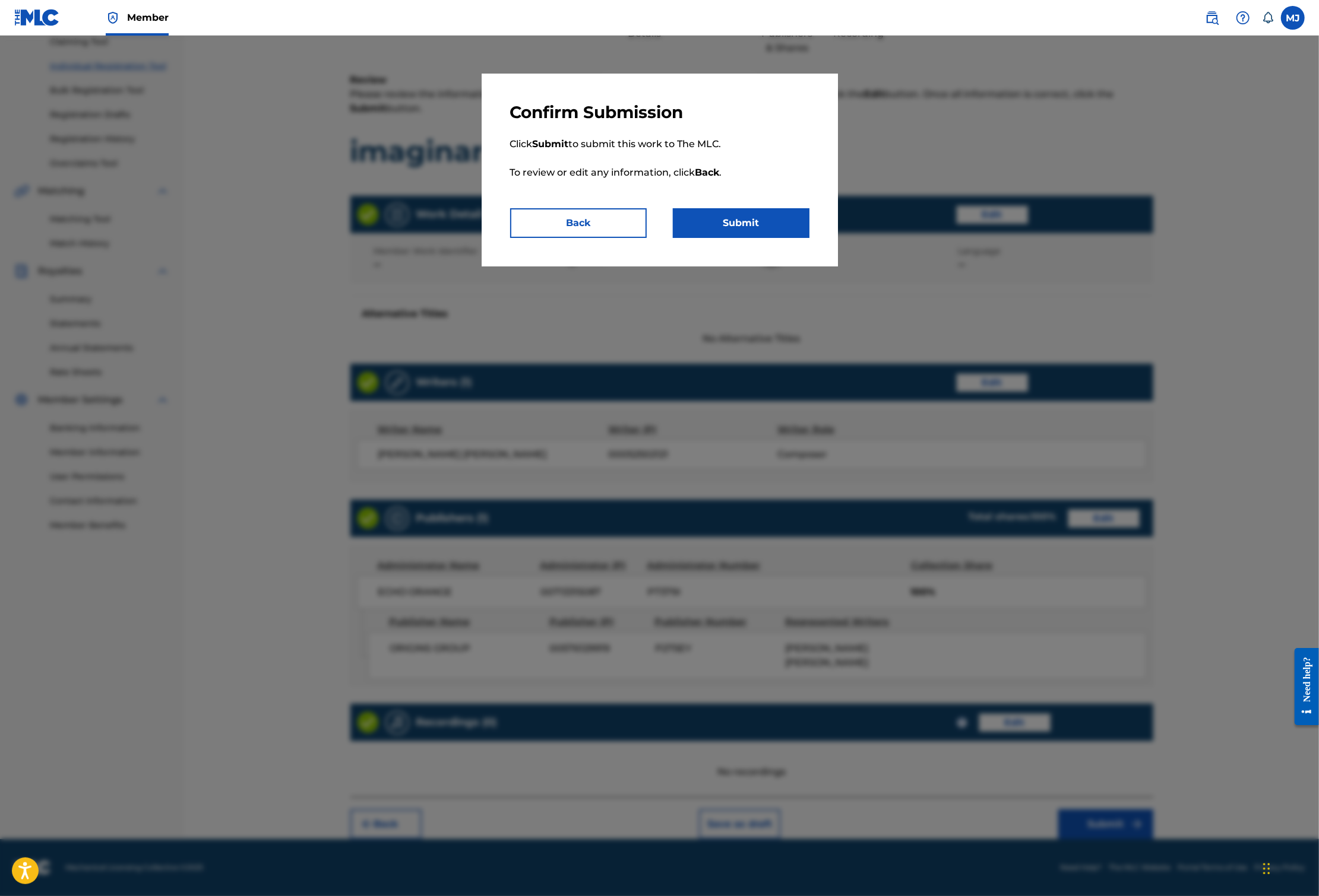
click at [766, 266] on div "Confirm Submission Click Submit to submit this work to The MLC. To review or ed…" at bounding box center [660, 169] width 356 height 193
click at [768, 238] on button "Submit" at bounding box center [740, 223] width 136 height 29
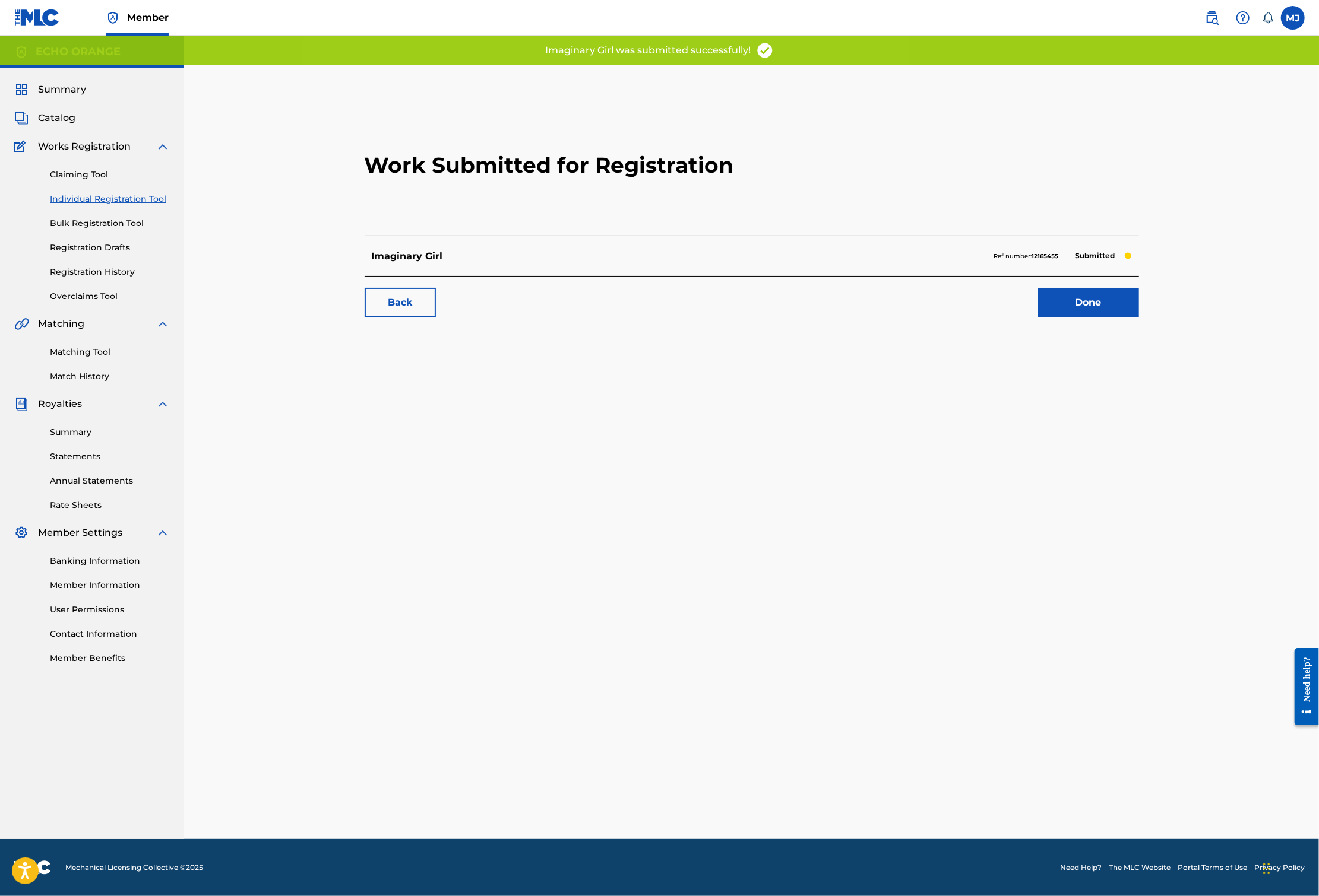
drag, startPoint x: 1117, startPoint y: 361, endPoint x: 1123, endPoint y: 361, distance: 6.0
click at [1123, 318] on link "Done" at bounding box center [1089, 302] width 101 height 29
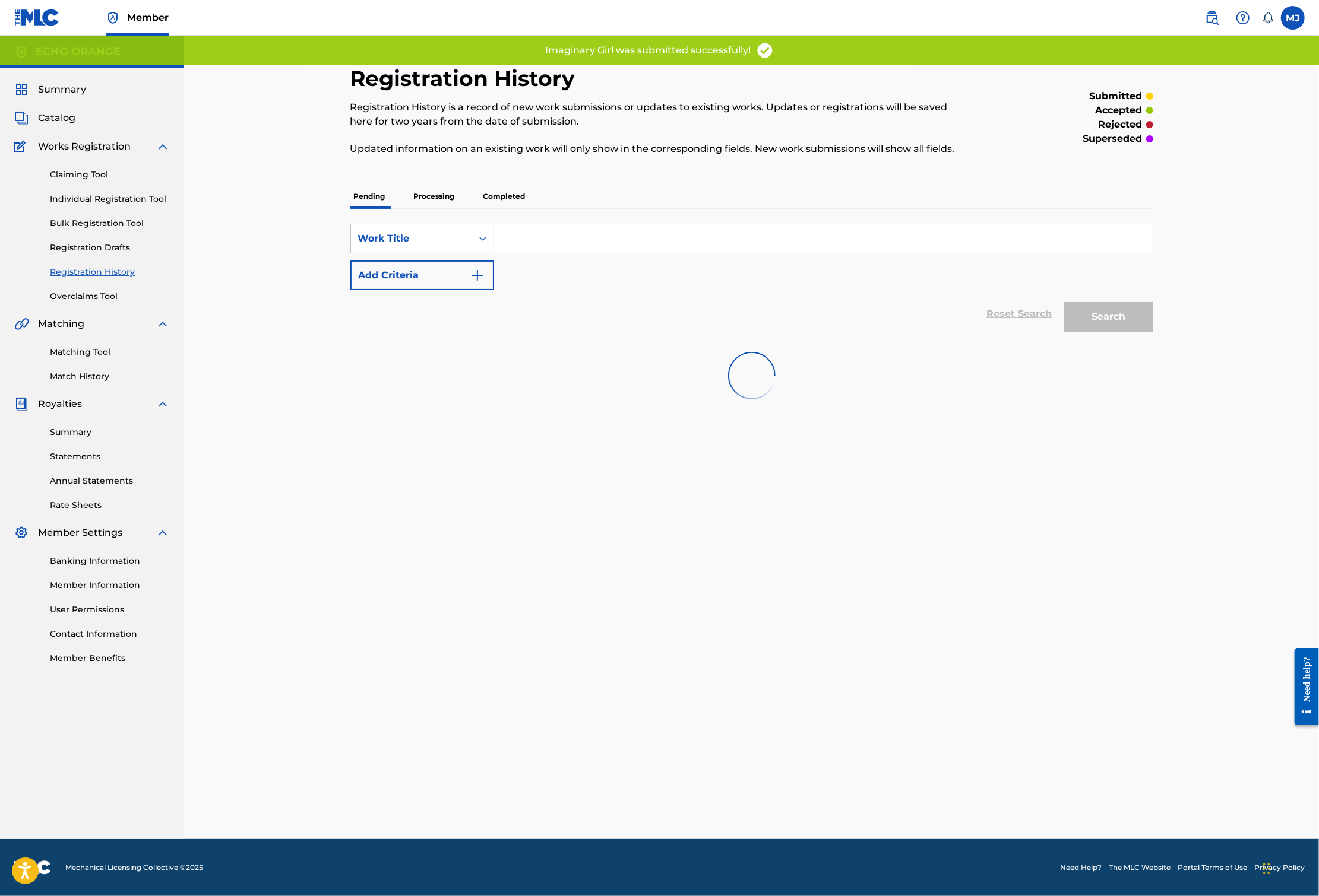
click at [1153, 338] on div "Search" at bounding box center [1106, 314] width 95 height 48
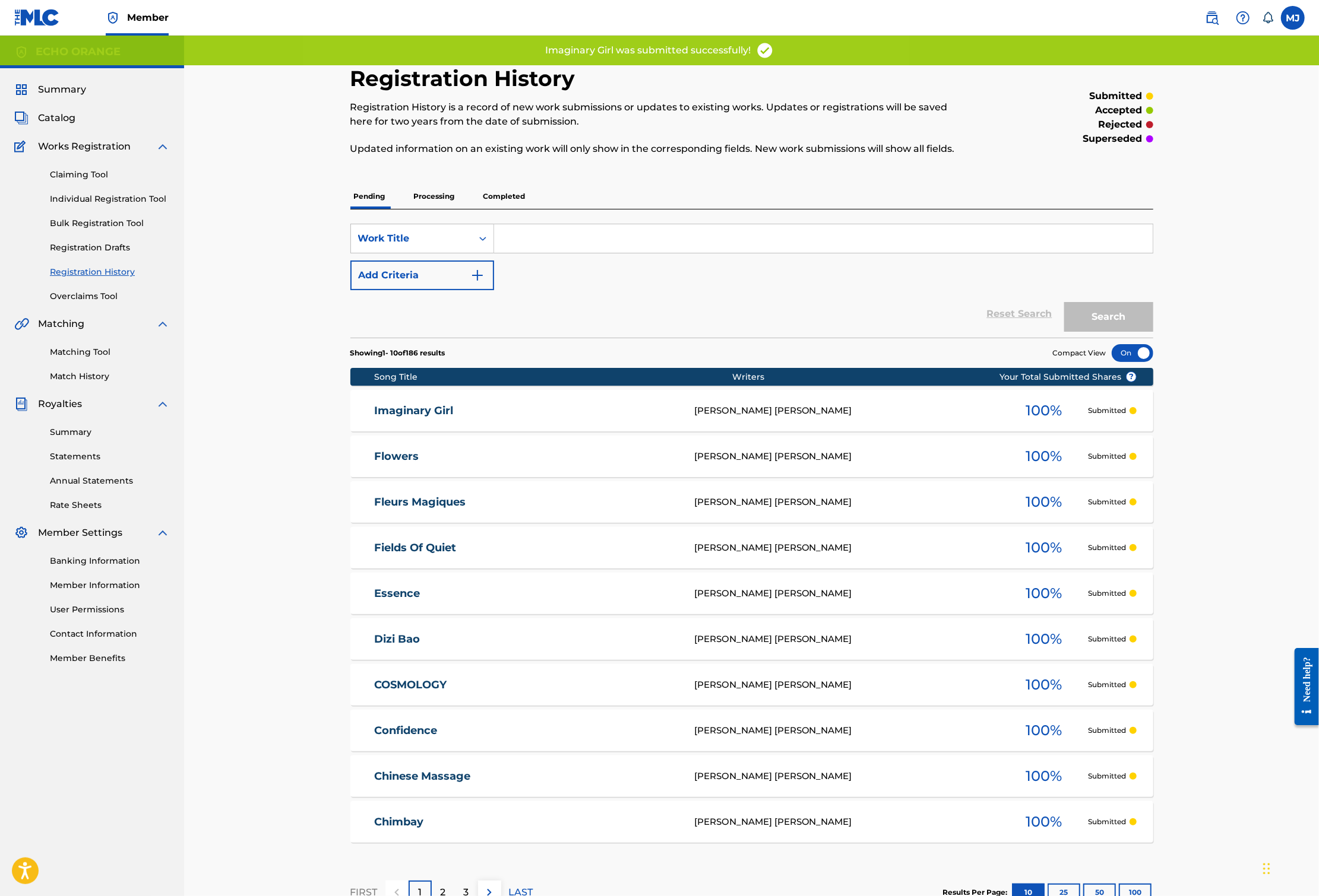
click at [111, 225] on div "Claiming Tool Individual Registration Tool Bulk Registration Tool Registration …" at bounding box center [91, 228] width 155 height 149
click at [157, 205] on link "Individual Registration Tool" at bounding box center [109, 199] width 120 height 12
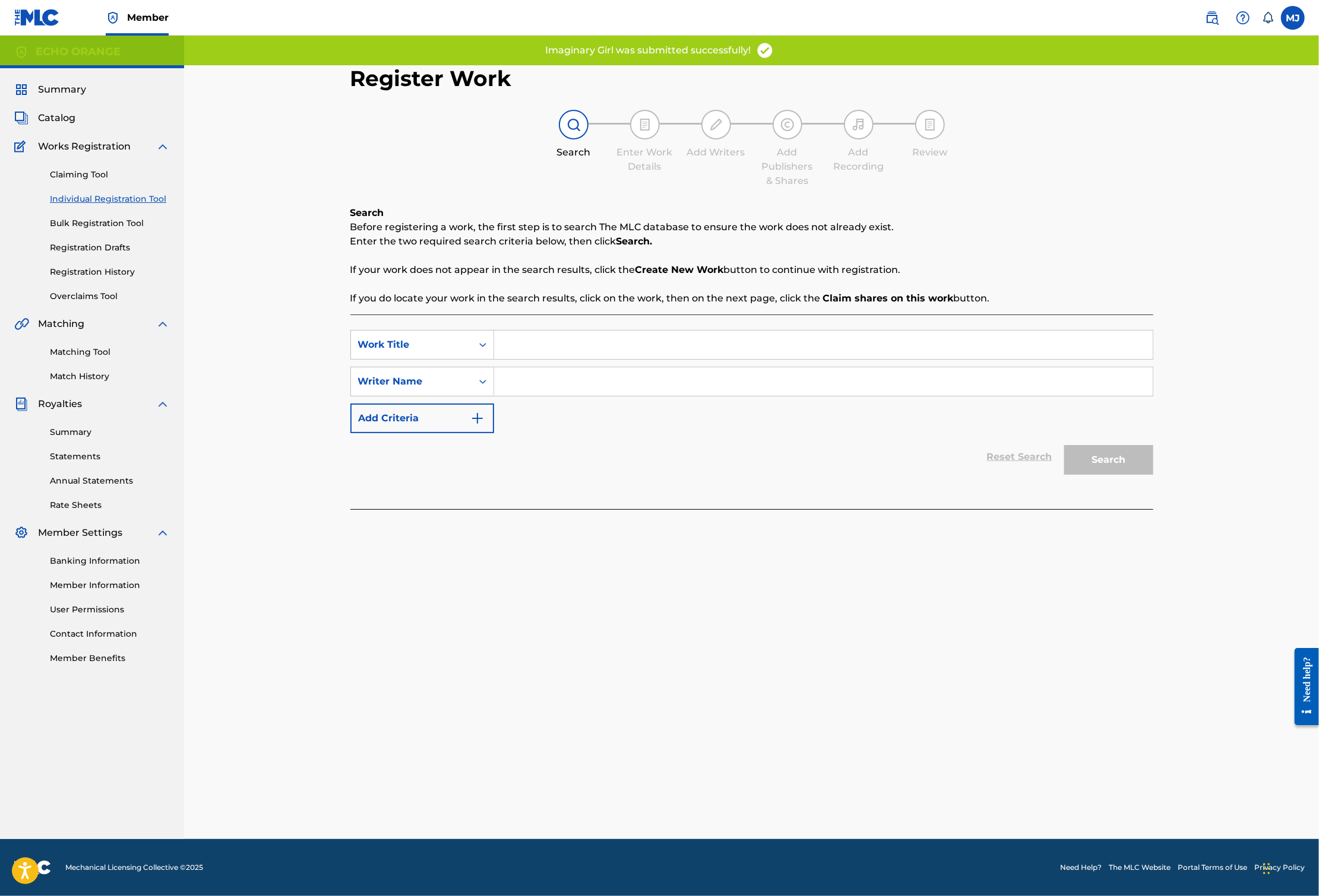
click at [551, 394] on div "SearchWithCriteriae26e705e-6be8-4e4b-b831-9070b0c01437 Work Title SearchWithCri…" at bounding box center [751, 381] width 802 height 104
click at [550, 359] on input "Search Form" at bounding box center [823, 344] width 659 height 29
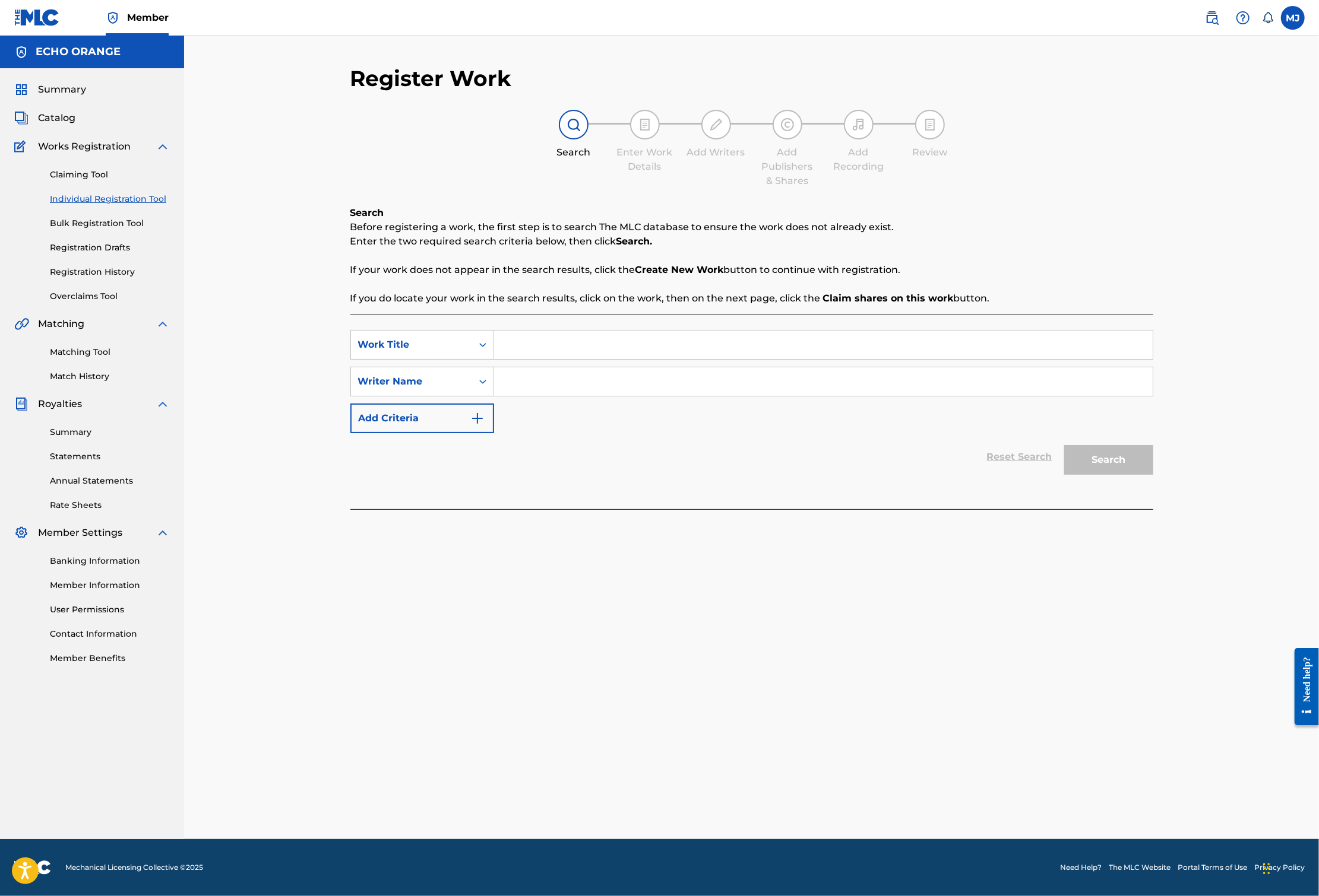
click at [550, 359] on input "Search Form" at bounding box center [823, 344] width 659 height 29
type input "f"
type input "intuition"
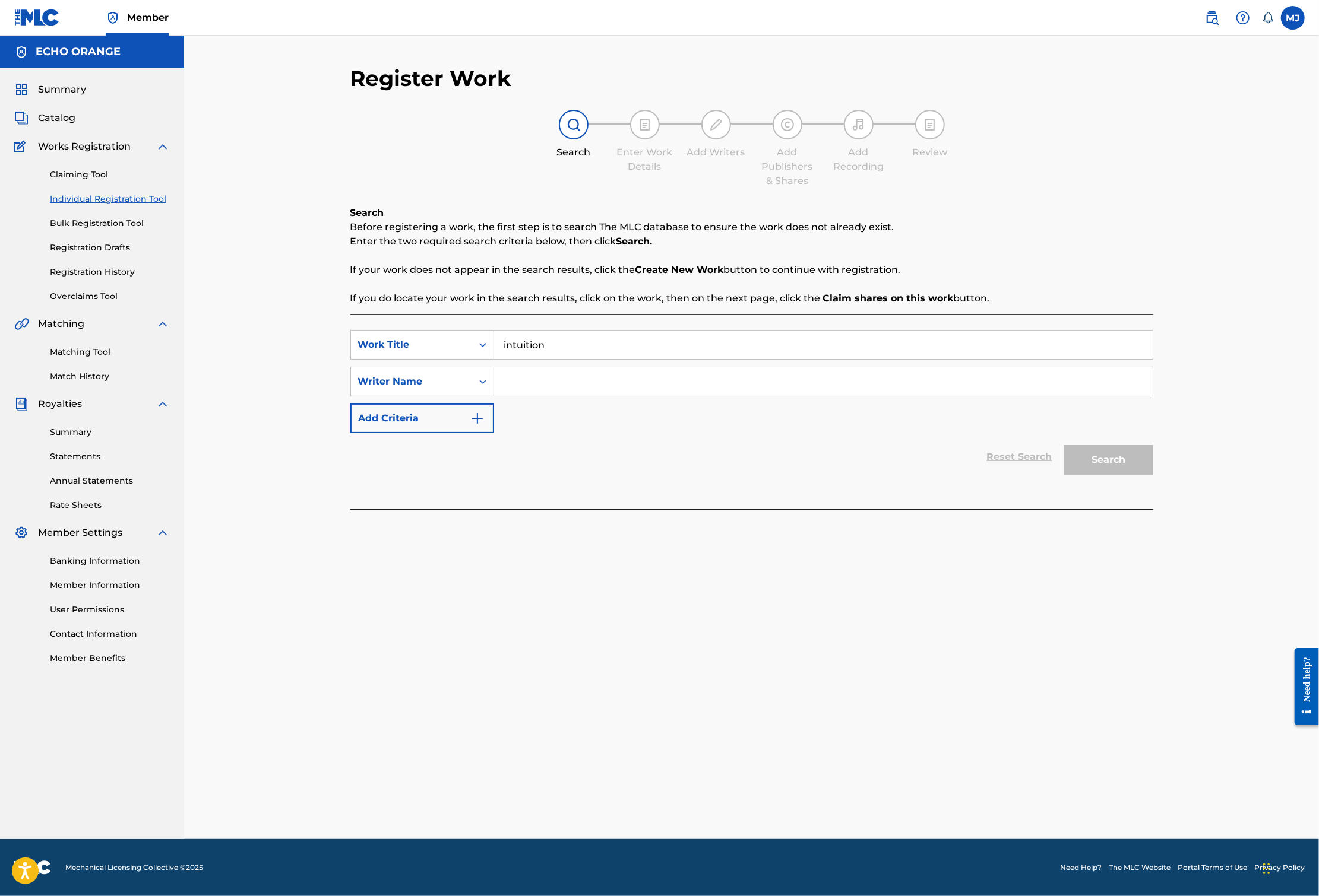
paste input "[PERSON_NAME]"
type input "[PERSON_NAME]"
click at [1153, 475] on button "Search" at bounding box center [1109, 459] width 89 height 29
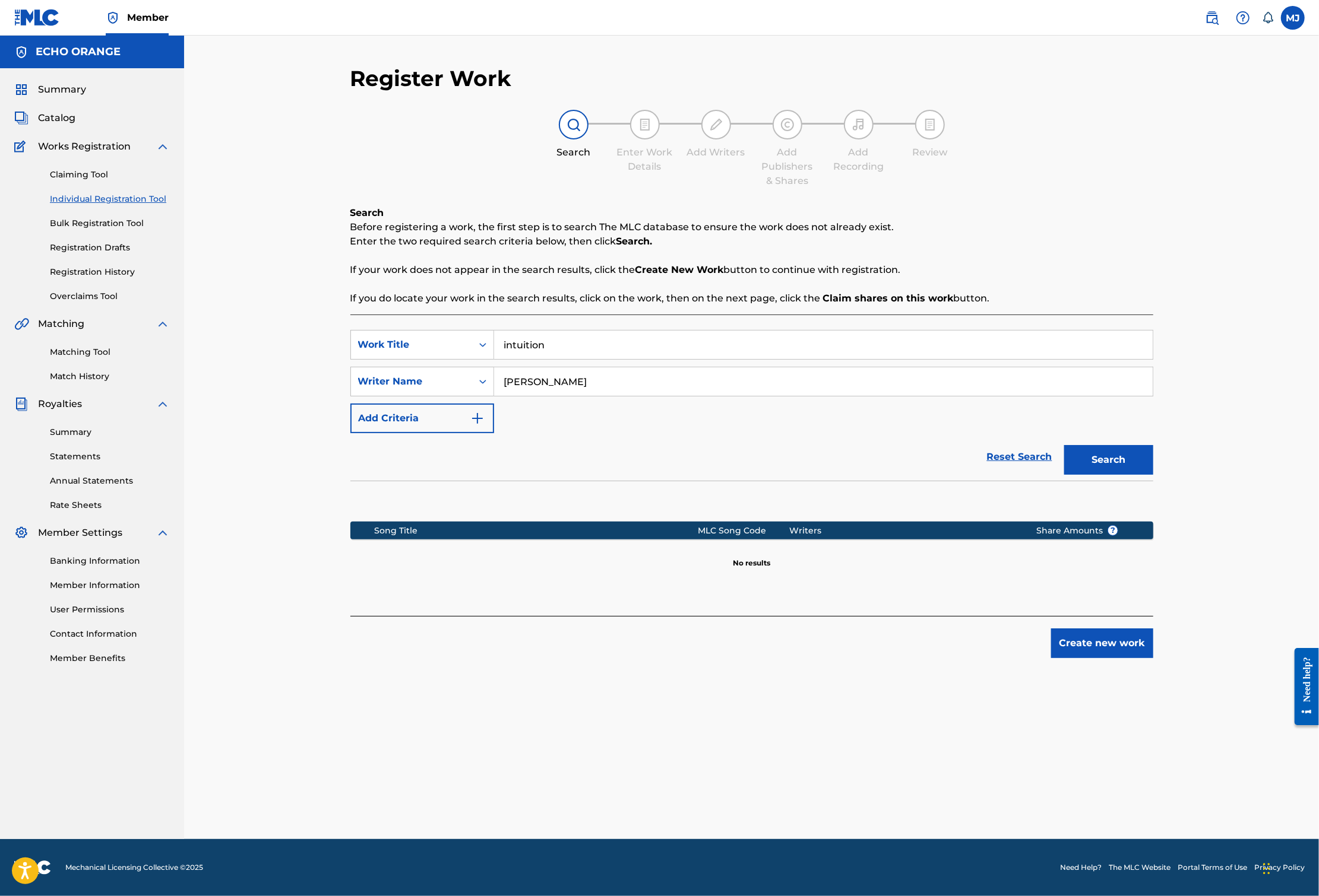
click at [1153, 658] on button "Create new work" at bounding box center [1101, 643] width 102 height 29
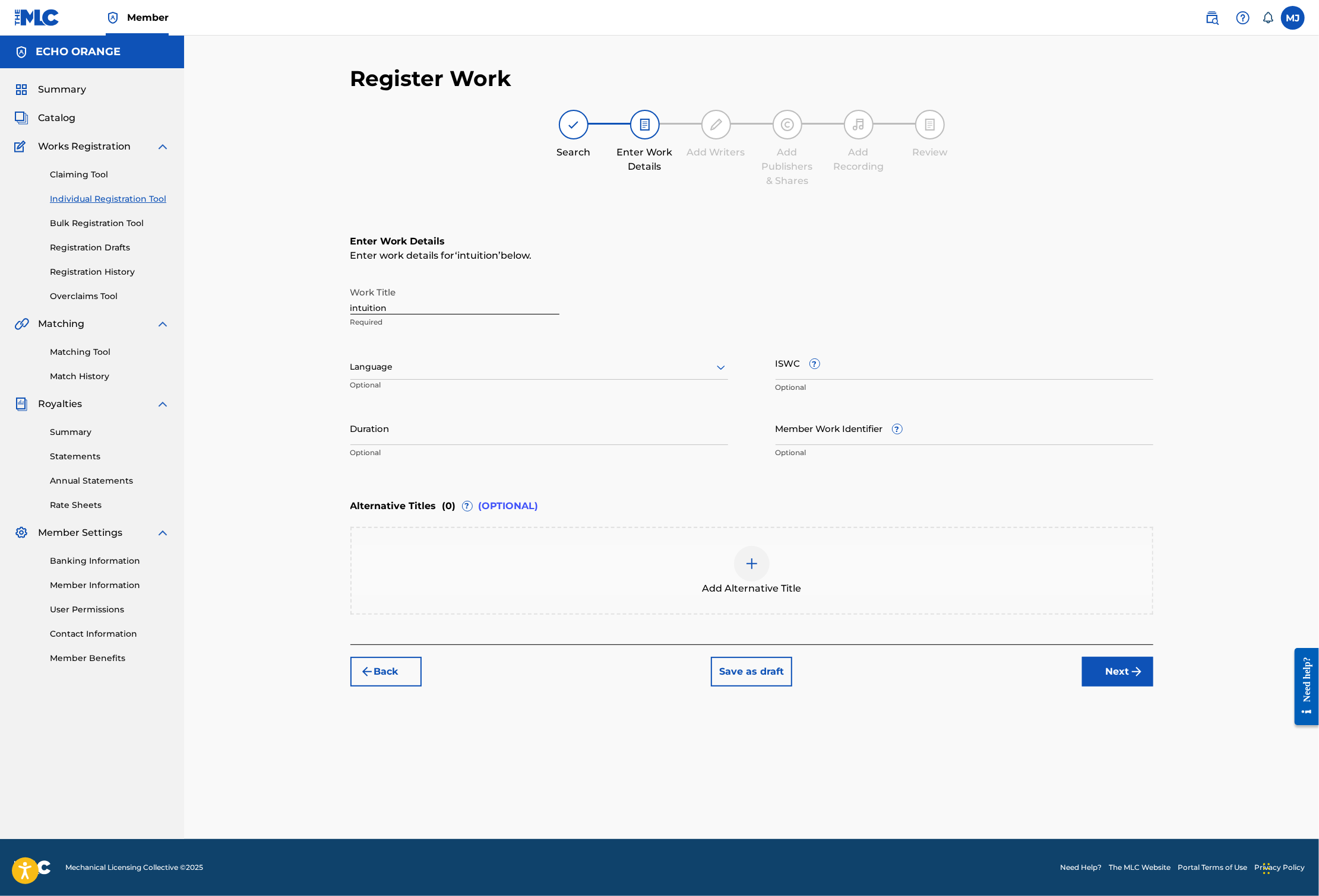
click at [1153, 687] on button "Next" at bounding box center [1117, 672] width 71 height 29
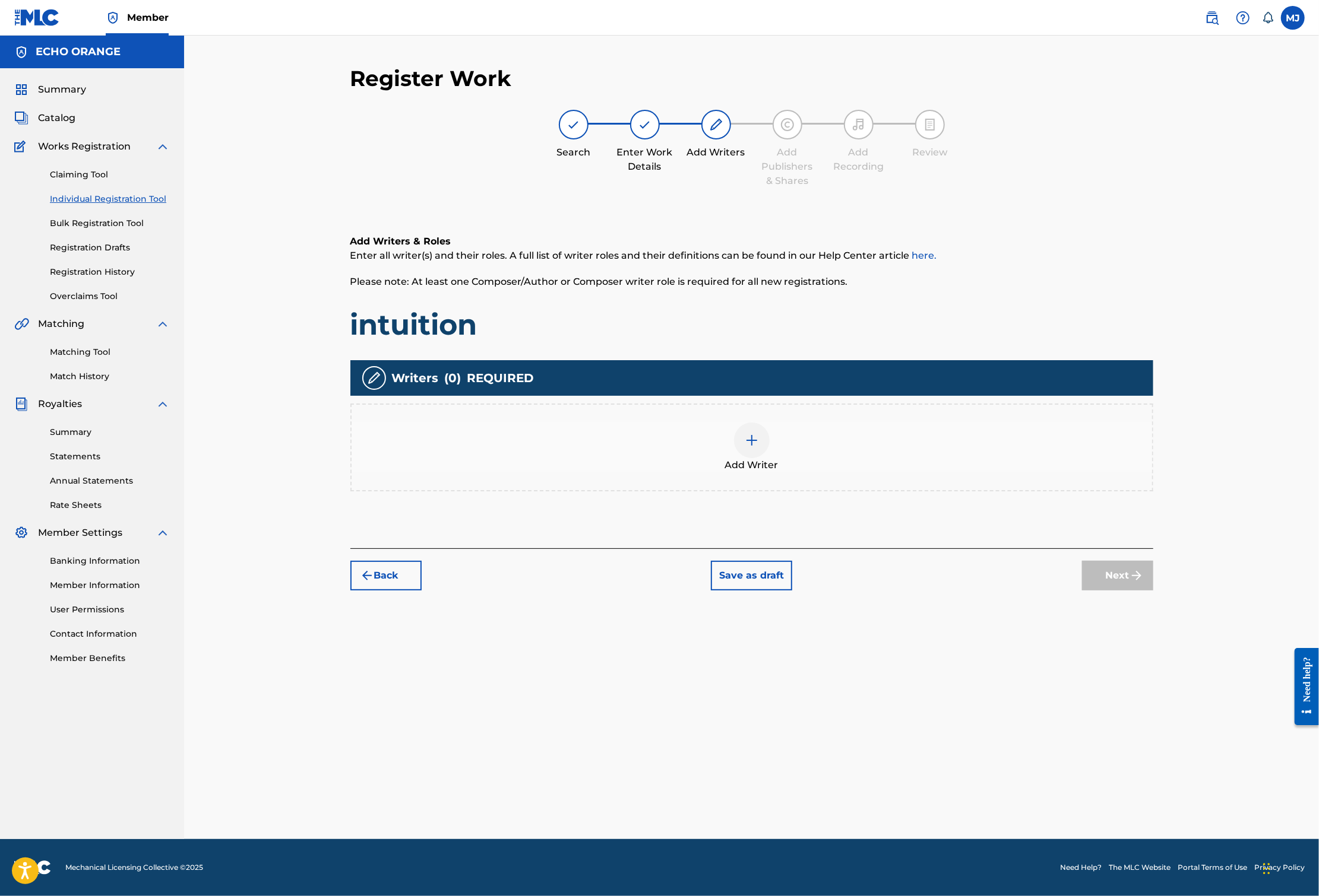
click at [893, 473] on div "Add Writer" at bounding box center [751, 447] width 800 height 49
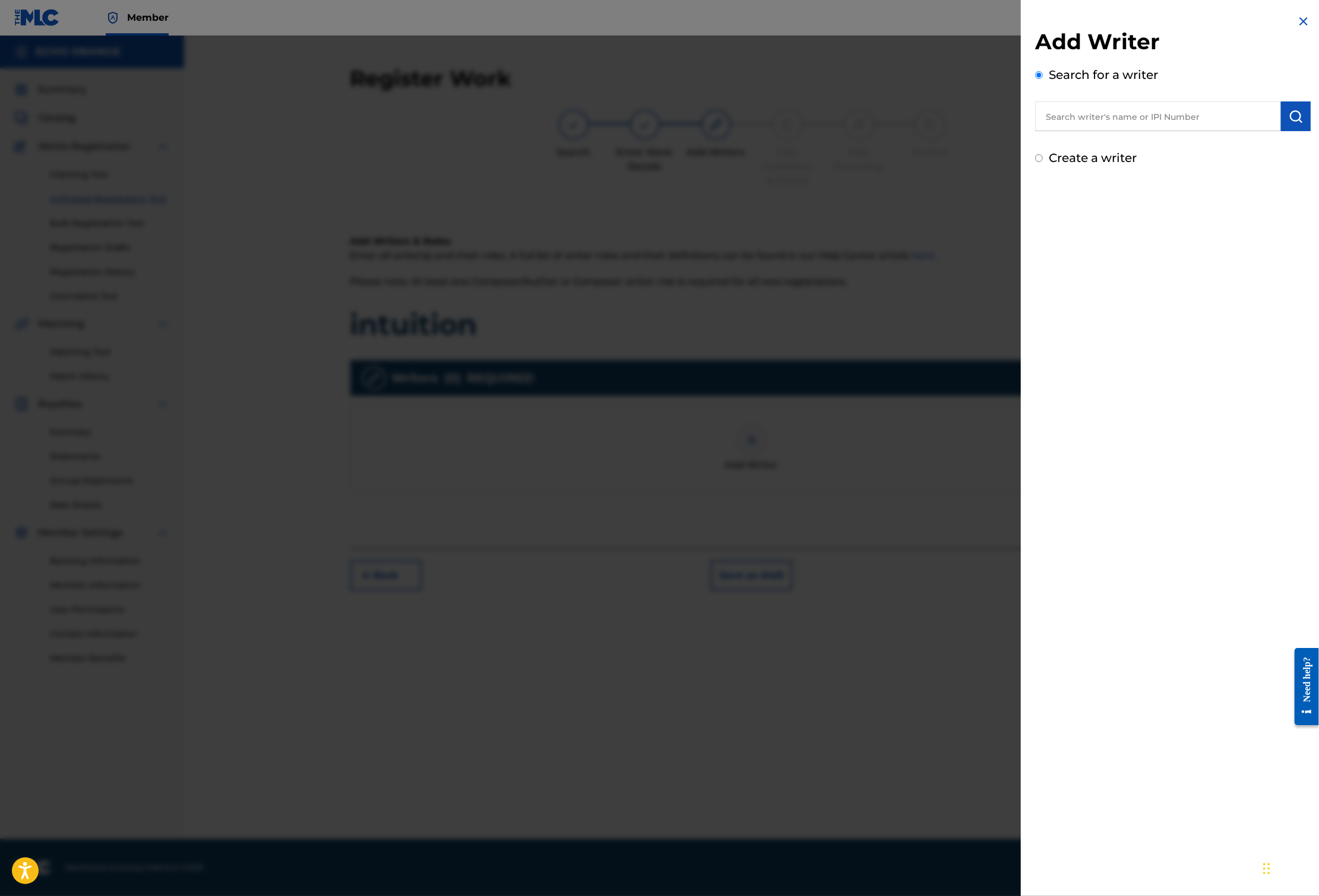
click at [1121, 131] on input "text" at bounding box center [1157, 116] width 246 height 29
paste input "[PERSON_NAME]"
type input "[PERSON_NAME]"
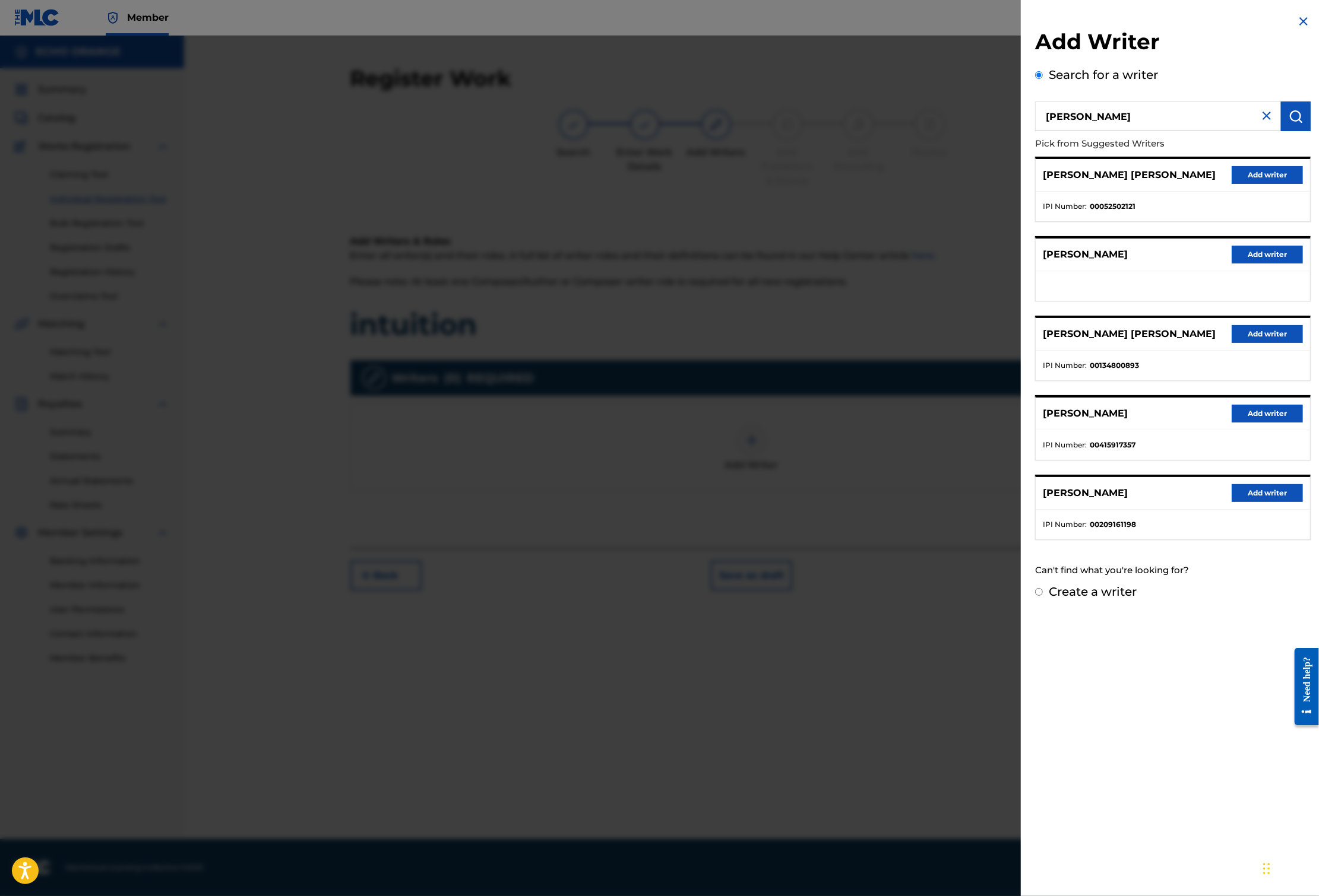
click at [1292, 184] on button "Add writer" at bounding box center [1267, 175] width 71 height 18
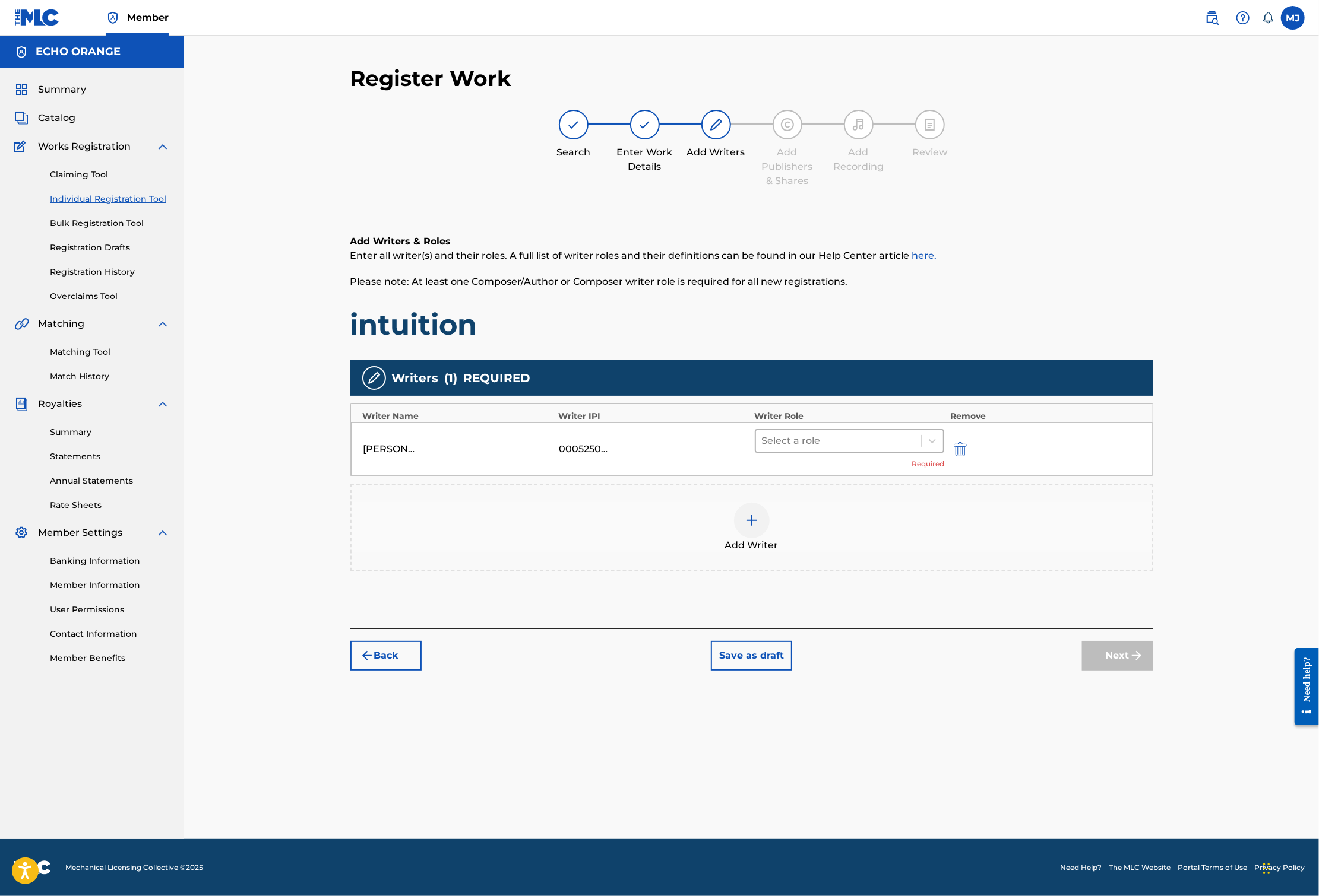
click at [875, 449] on div at bounding box center [838, 440] width 154 height 16
click at [856, 603] on div "Composer" at bounding box center [887, 612] width 228 height 24
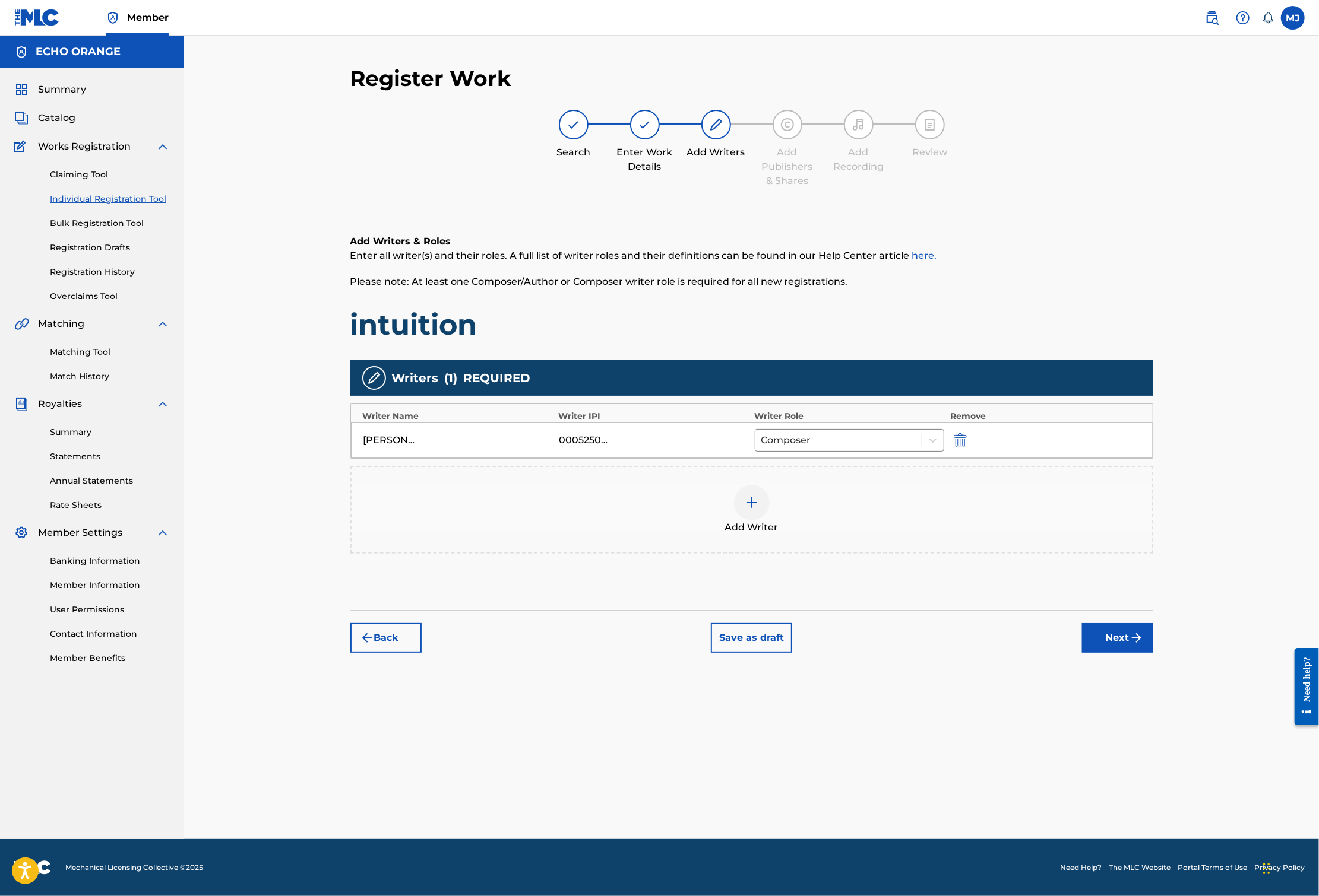
click at [1153, 653] on button "Next" at bounding box center [1117, 637] width 71 height 29
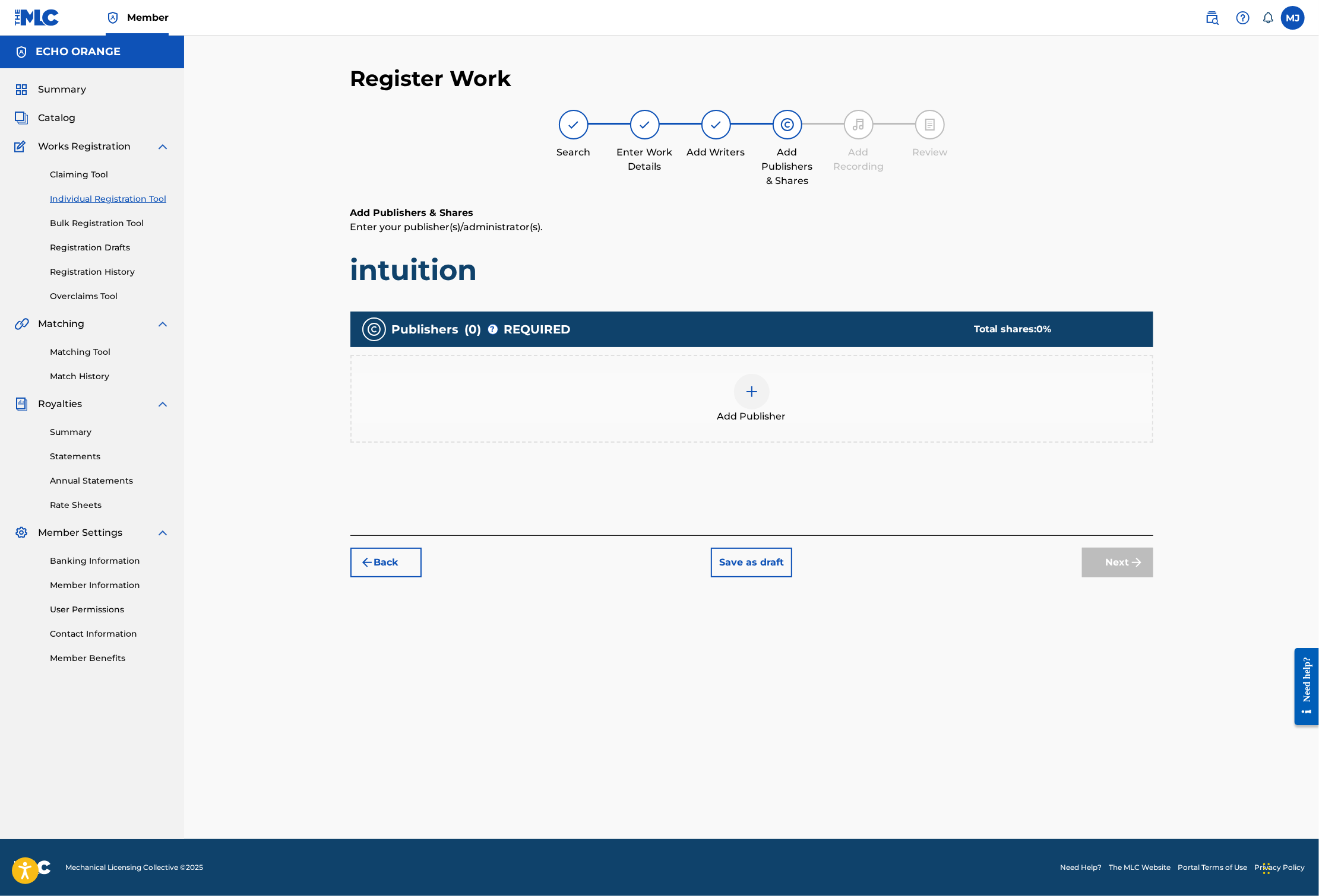
click at [842, 423] on div "Add Publisher" at bounding box center [751, 399] width 800 height 49
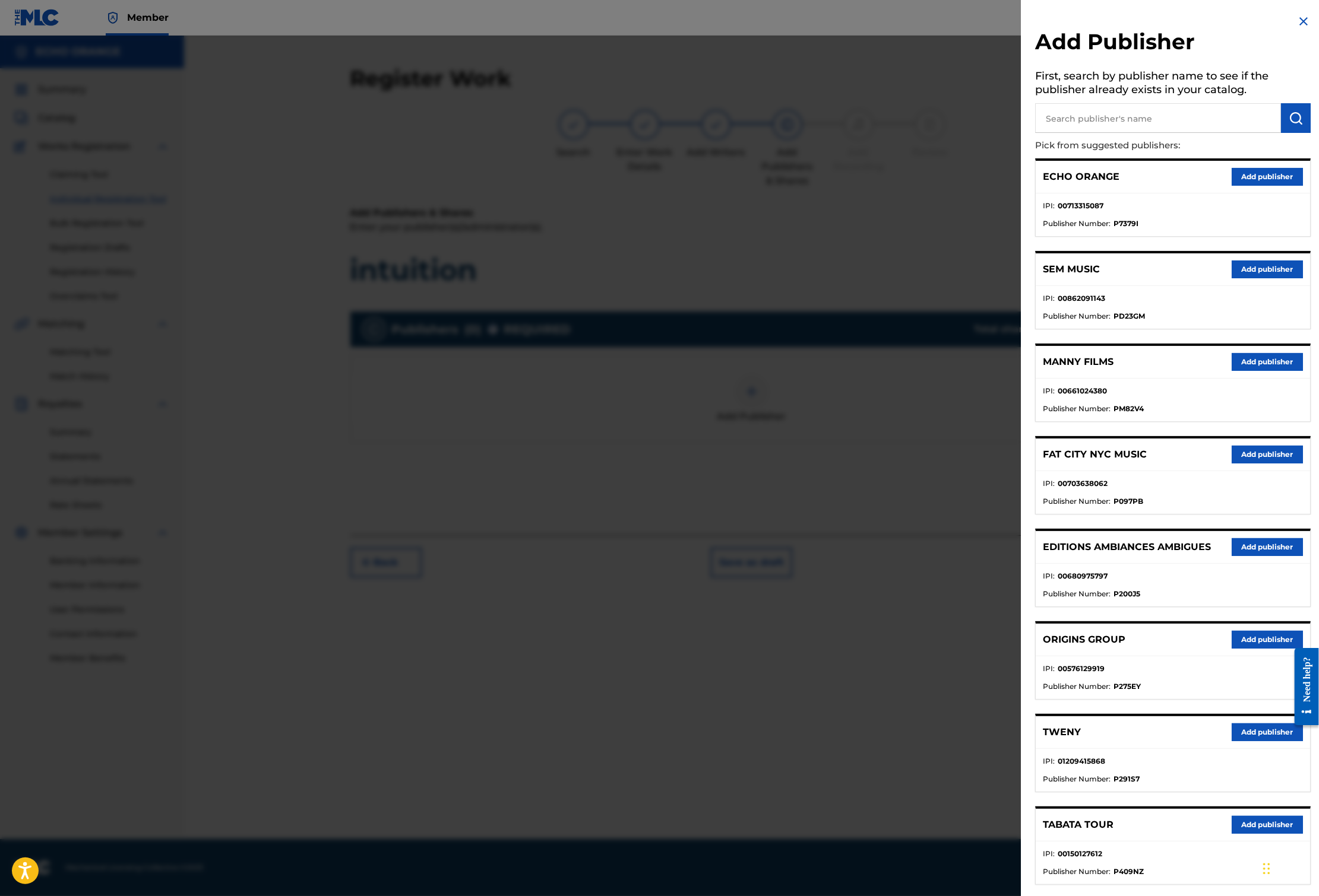
click at [1243, 649] on button "Add publisher" at bounding box center [1267, 639] width 71 height 18
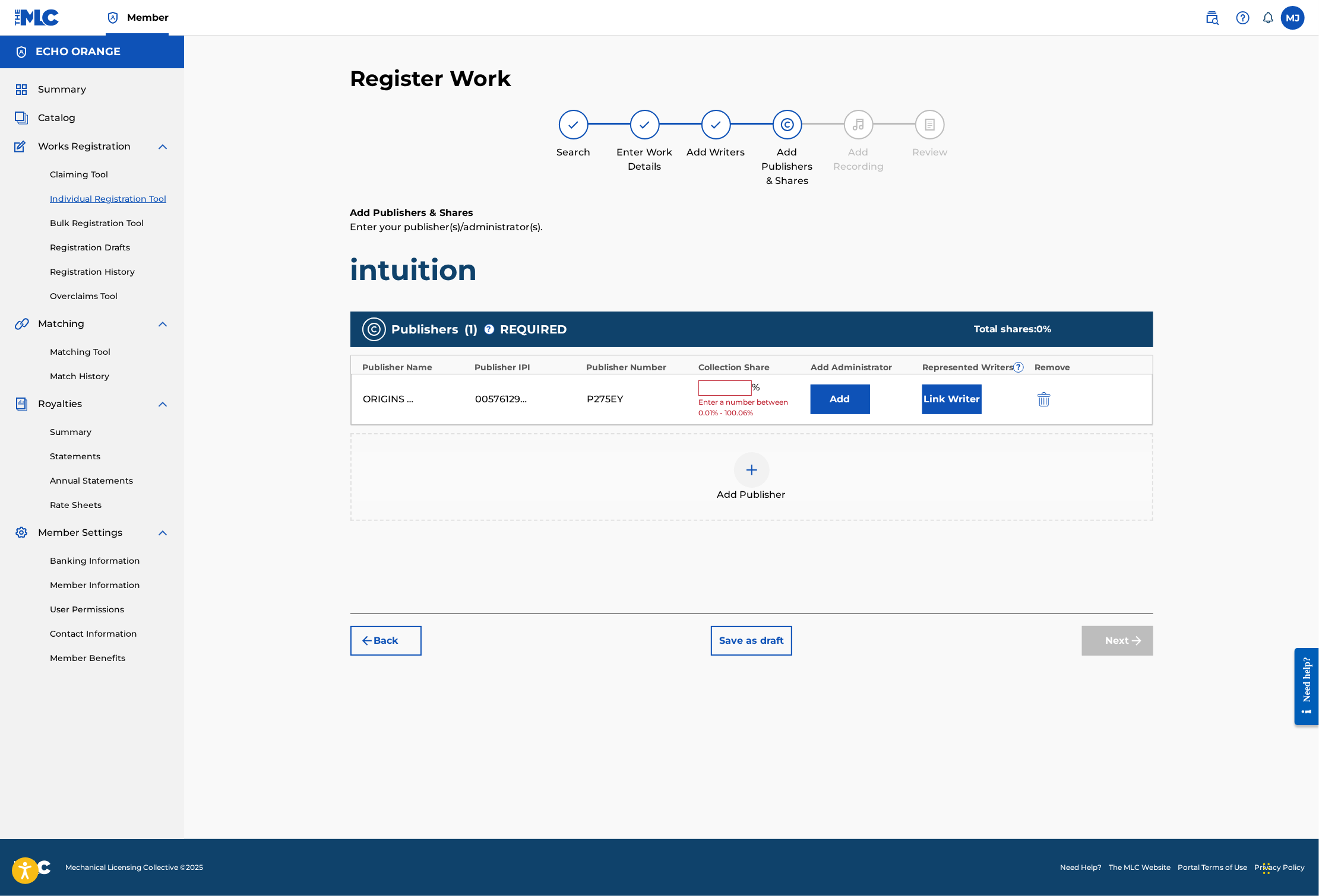
click at [870, 414] on button "Add" at bounding box center [840, 399] width 59 height 29
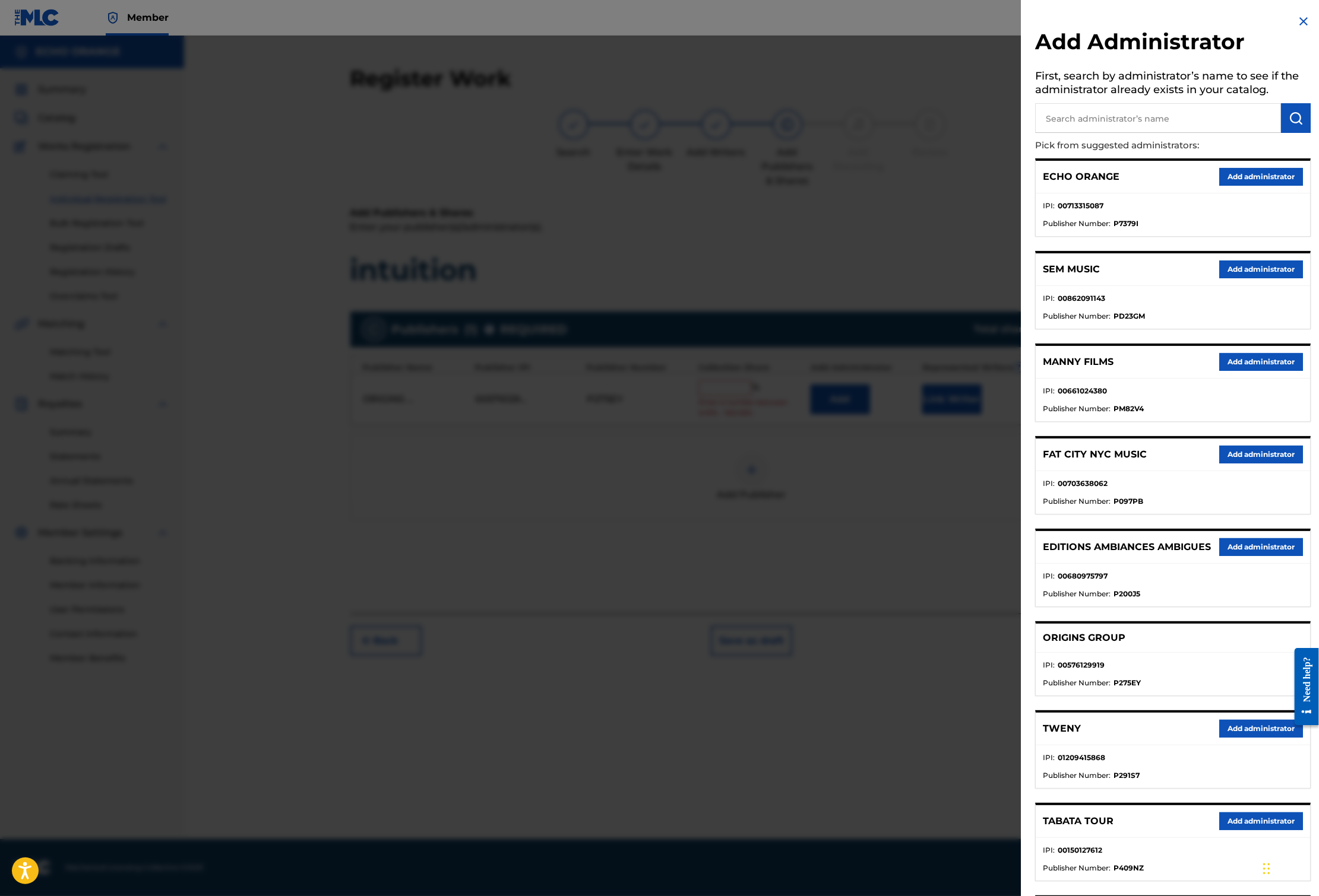
click at [1230, 193] on div "ECHO ORANGE Add administrator" at bounding box center [1172, 177] width 274 height 32
click at [1240, 185] on button "Add administrator" at bounding box center [1261, 177] width 84 height 18
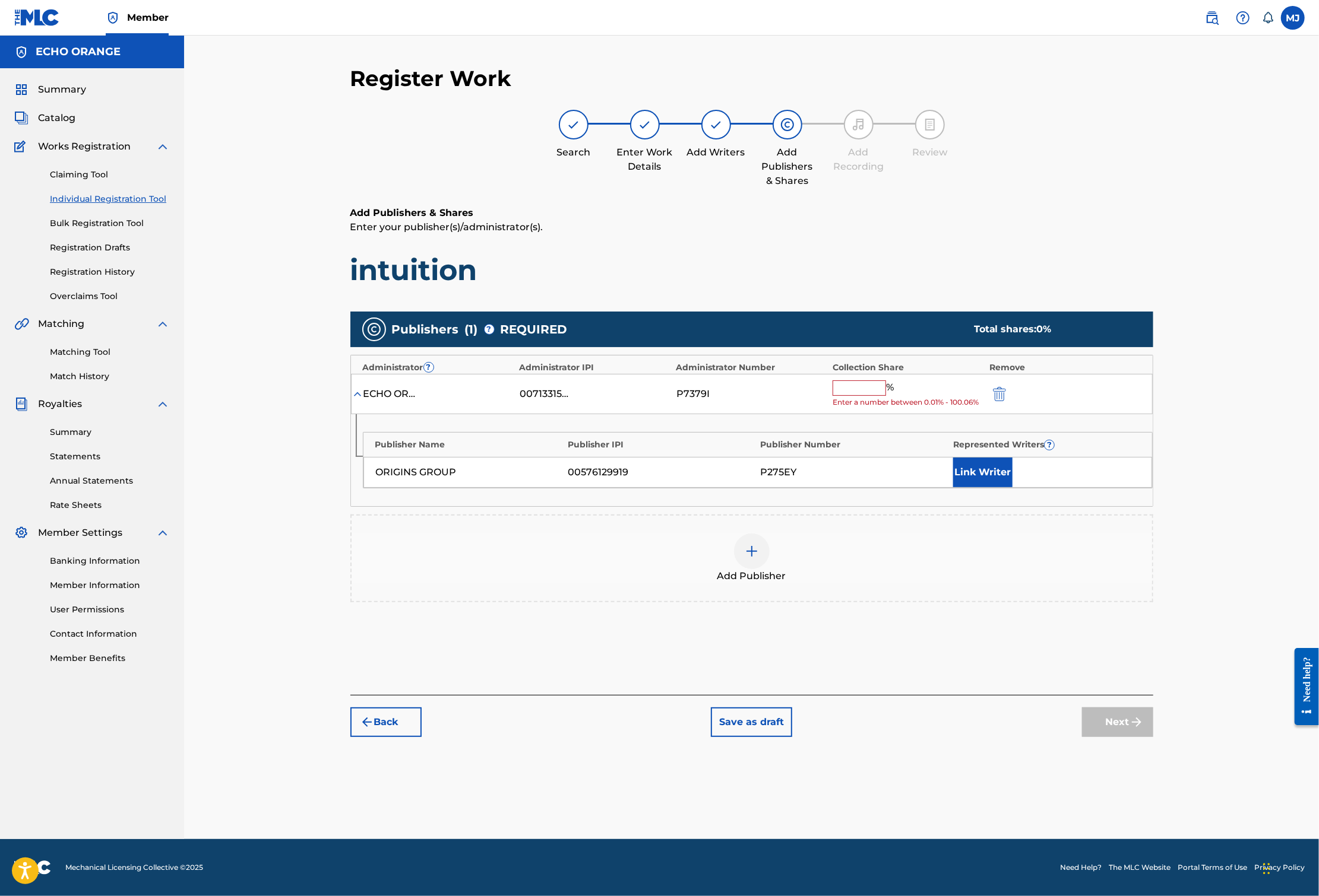
click at [886, 396] on input "text" at bounding box center [859, 388] width 53 height 15
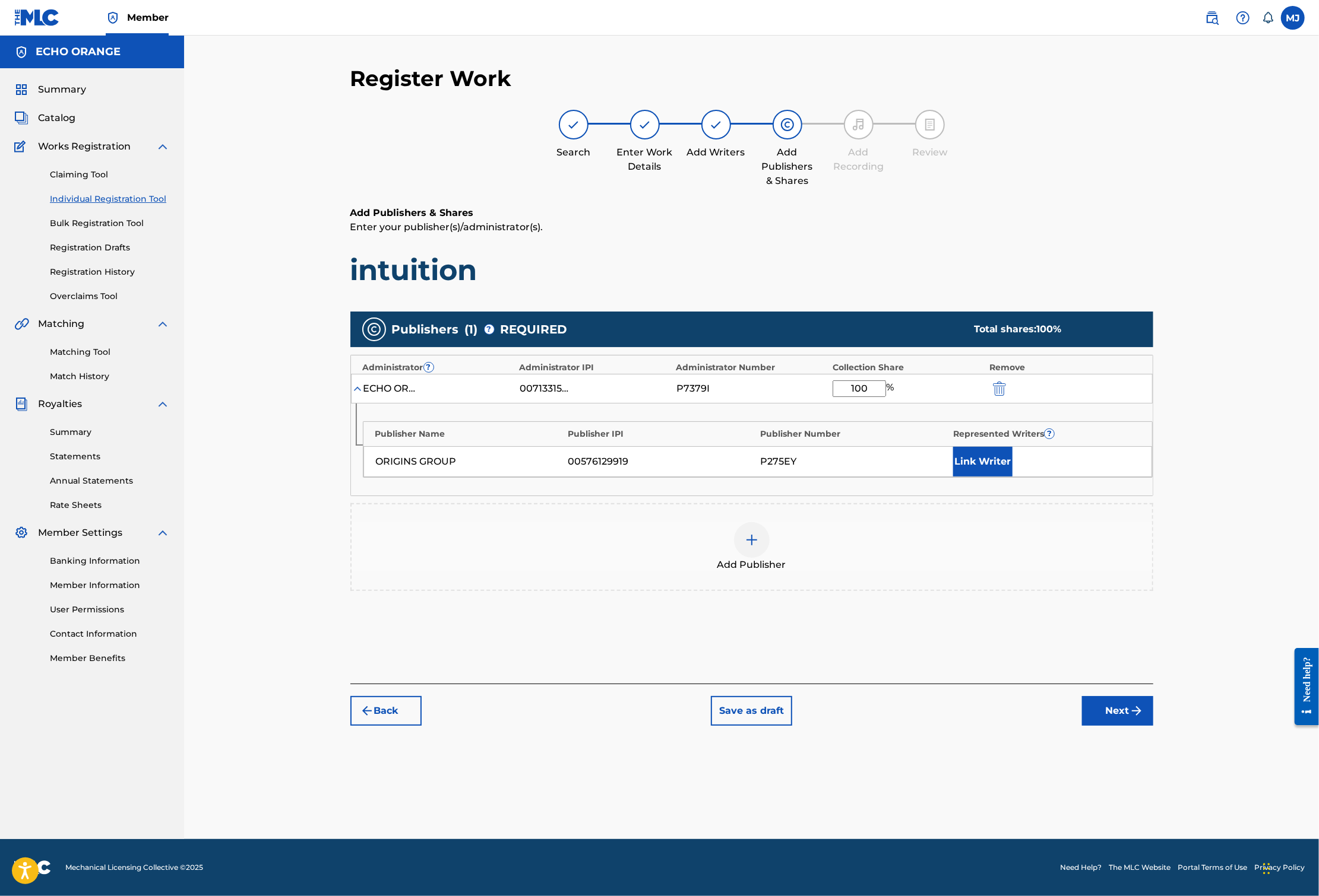
type input "100"
click at [1013, 477] on button "Link Writer" at bounding box center [982, 461] width 59 height 29
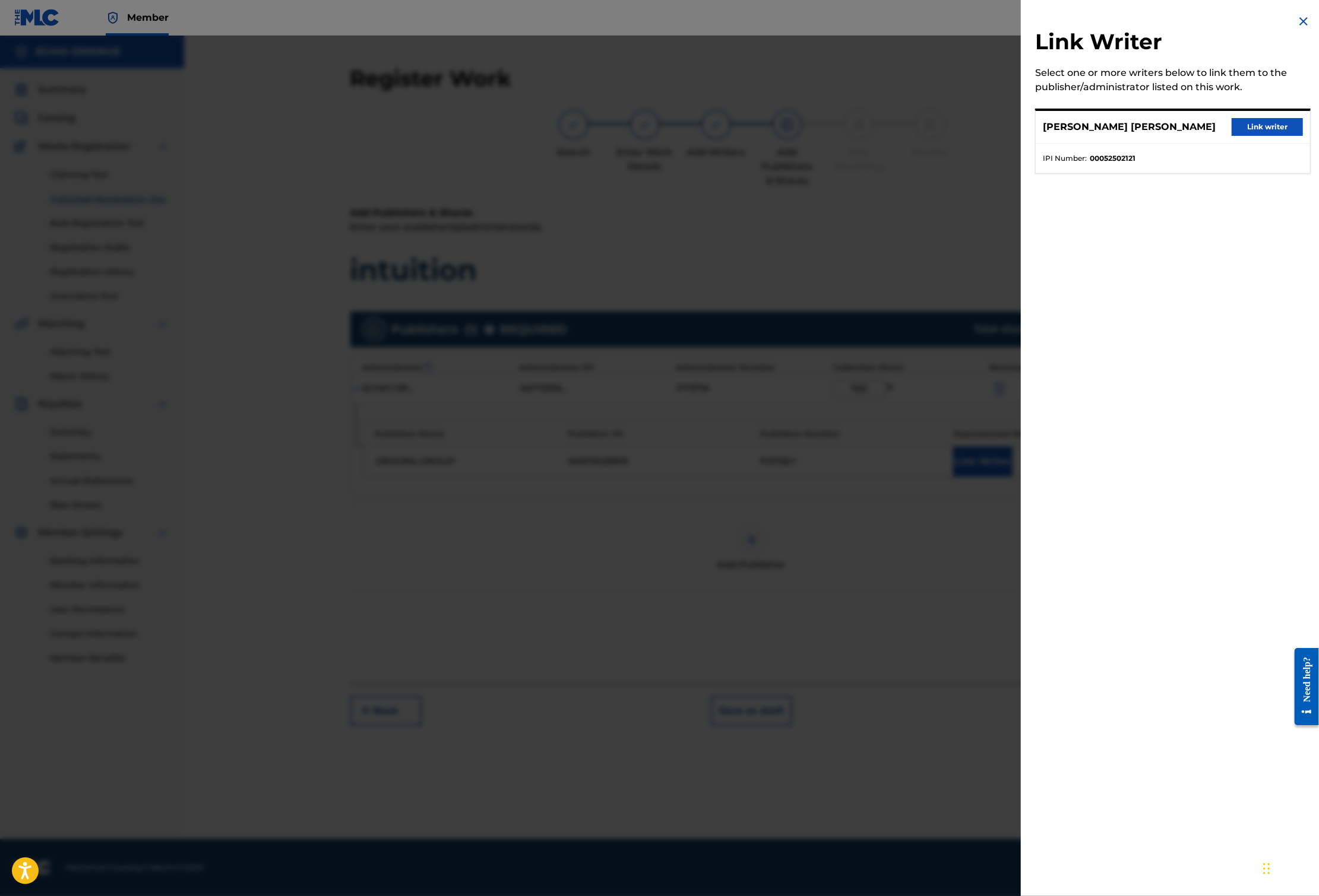
click at [1252, 135] on button "Link writer" at bounding box center [1267, 127] width 71 height 18
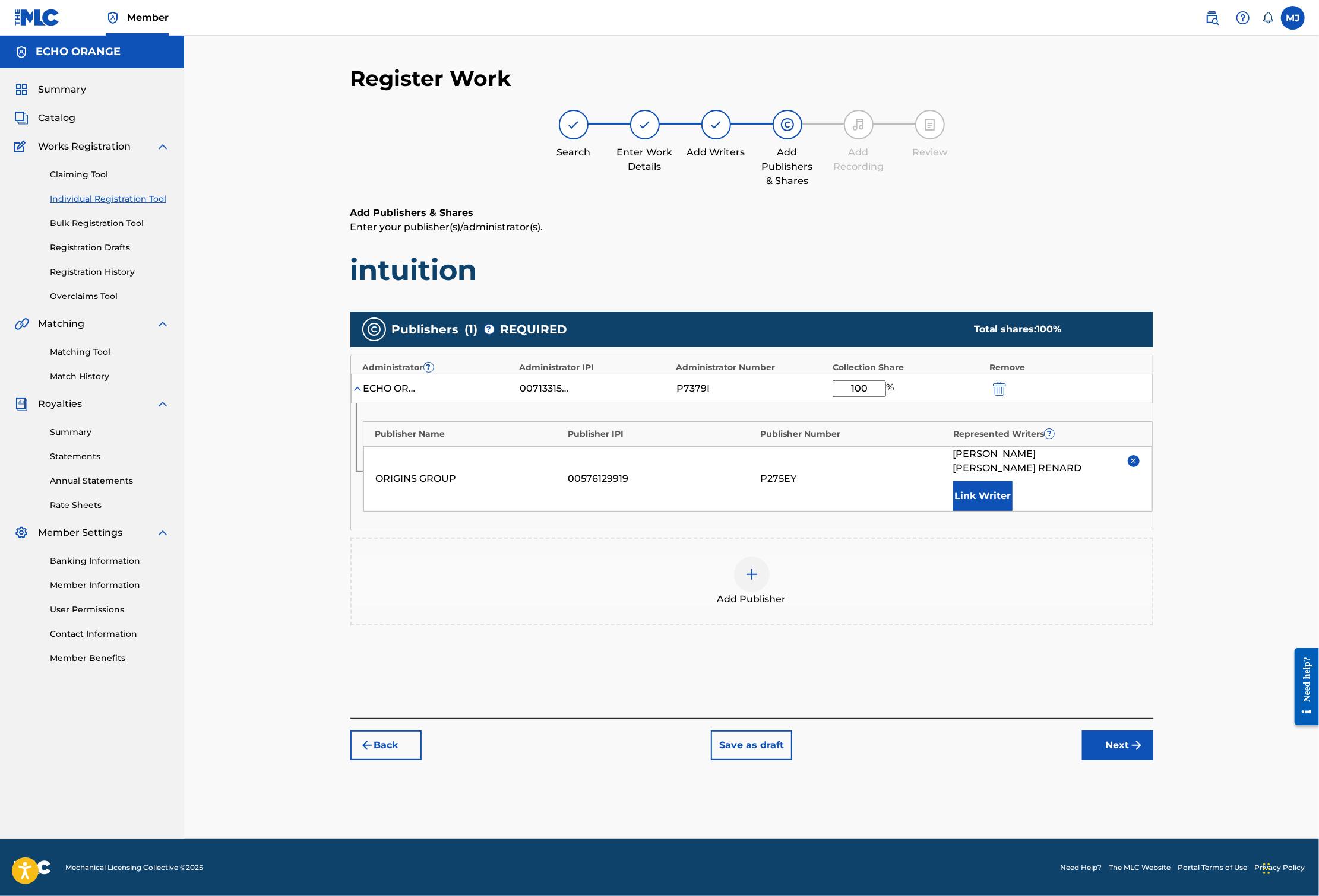
click at [1153, 760] on div "Back Save as draft Next" at bounding box center [751, 739] width 802 height 42
click at [1153, 760] on button "Next" at bounding box center [1117, 745] width 71 height 29
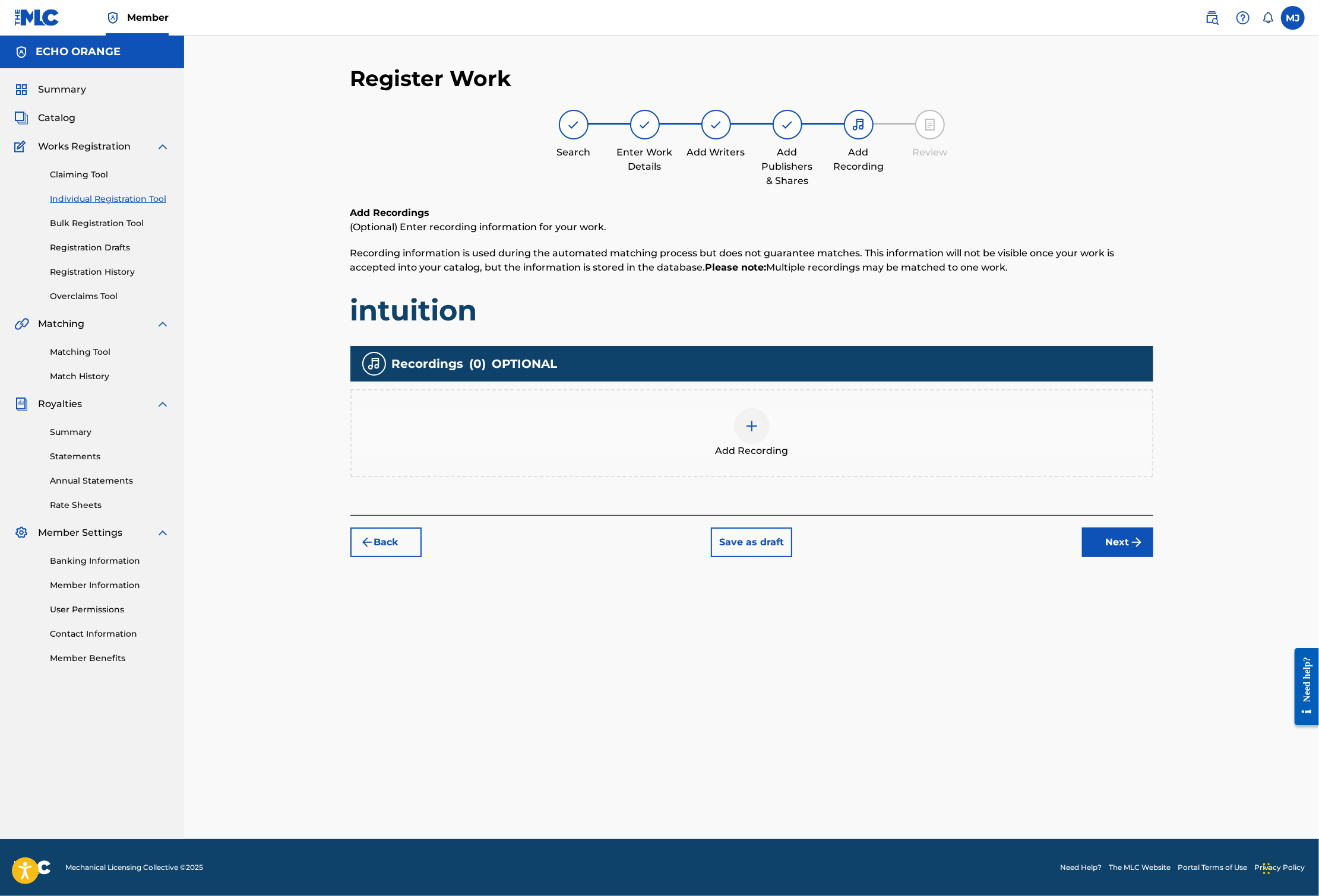
click at [1153, 557] on button "Next" at bounding box center [1117, 542] width 71 height 29
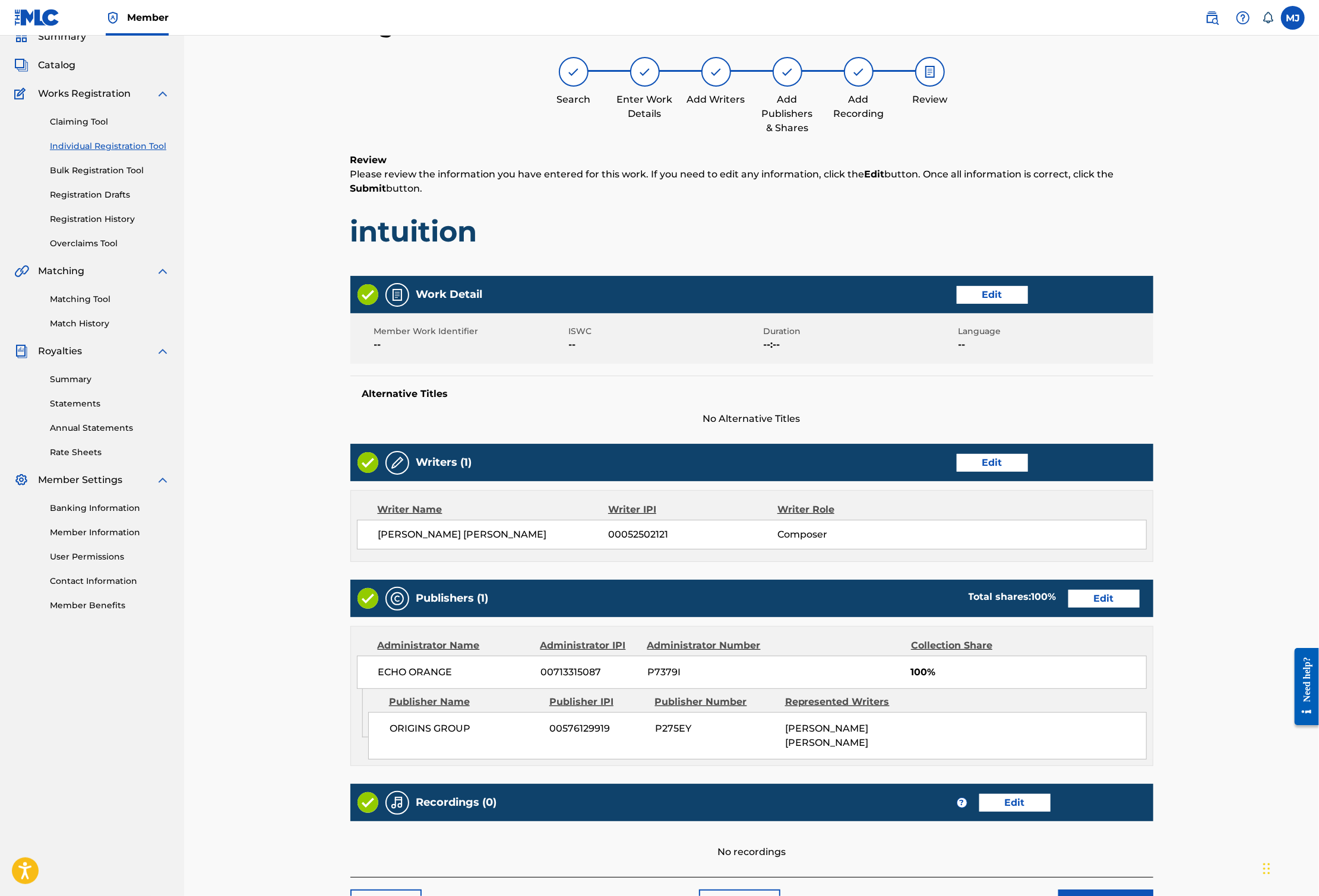
scroll to position [258, 0]
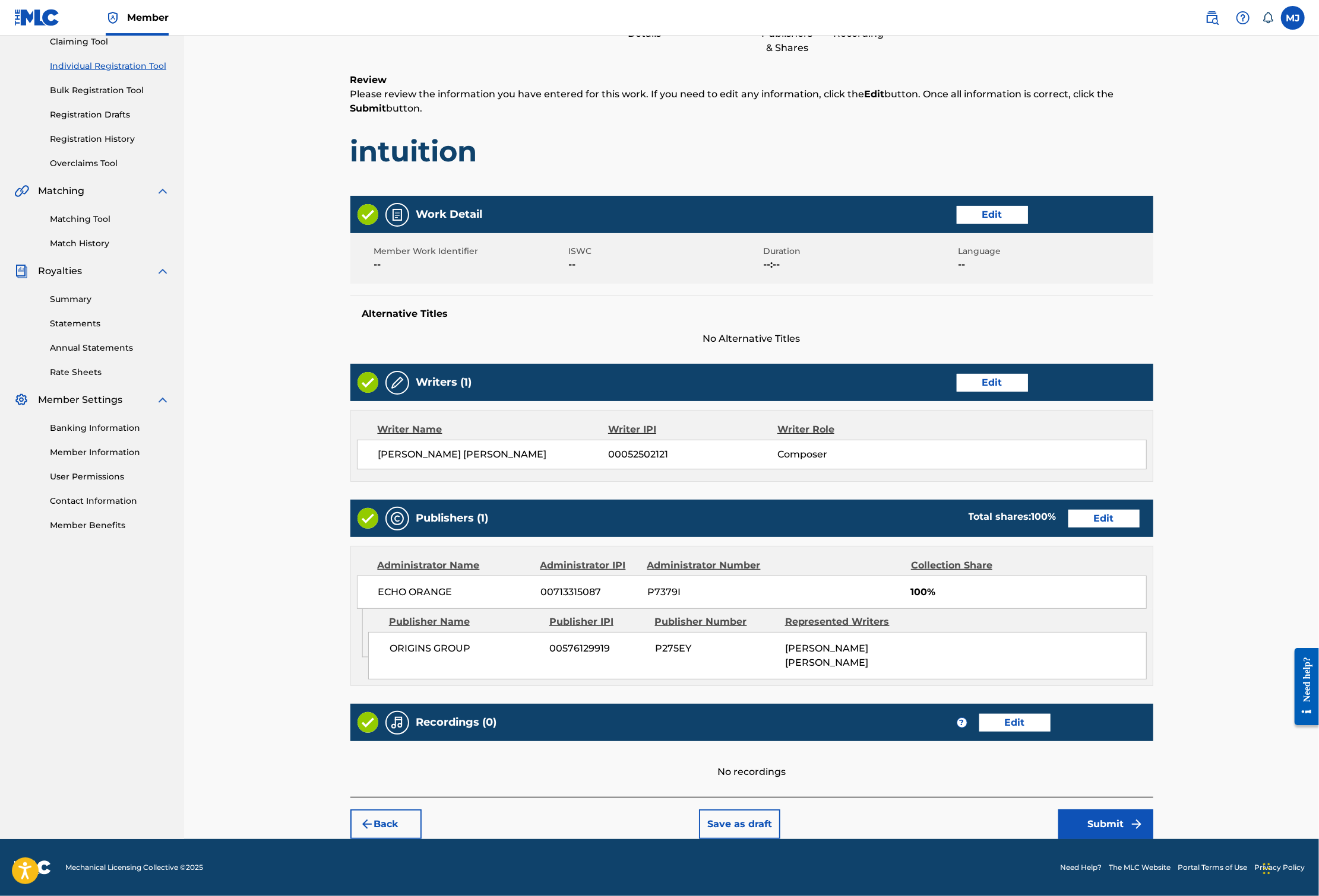
click at [1153, 809] on button "Submit" at bounding box center [1106, 824] width 95 height 29
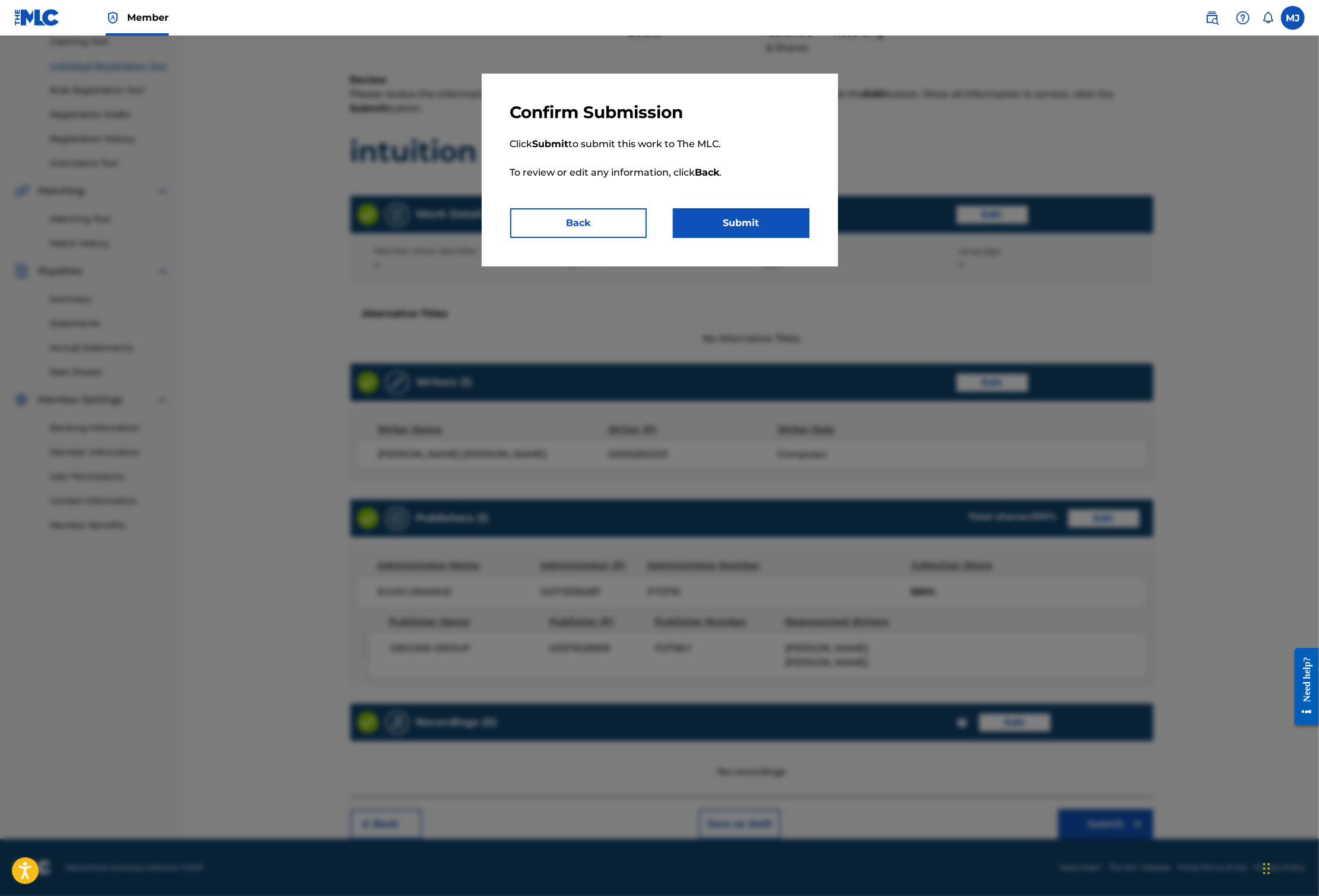
click at [794, 266] on div "Confirm Submission Click Submit to submit this work to The MLC. To review or ed…" at bounding box center [660, 169] width 356 height 193
click at [792, 238] on button "Submit" at bounding box center [740, 223] width 136 height 29
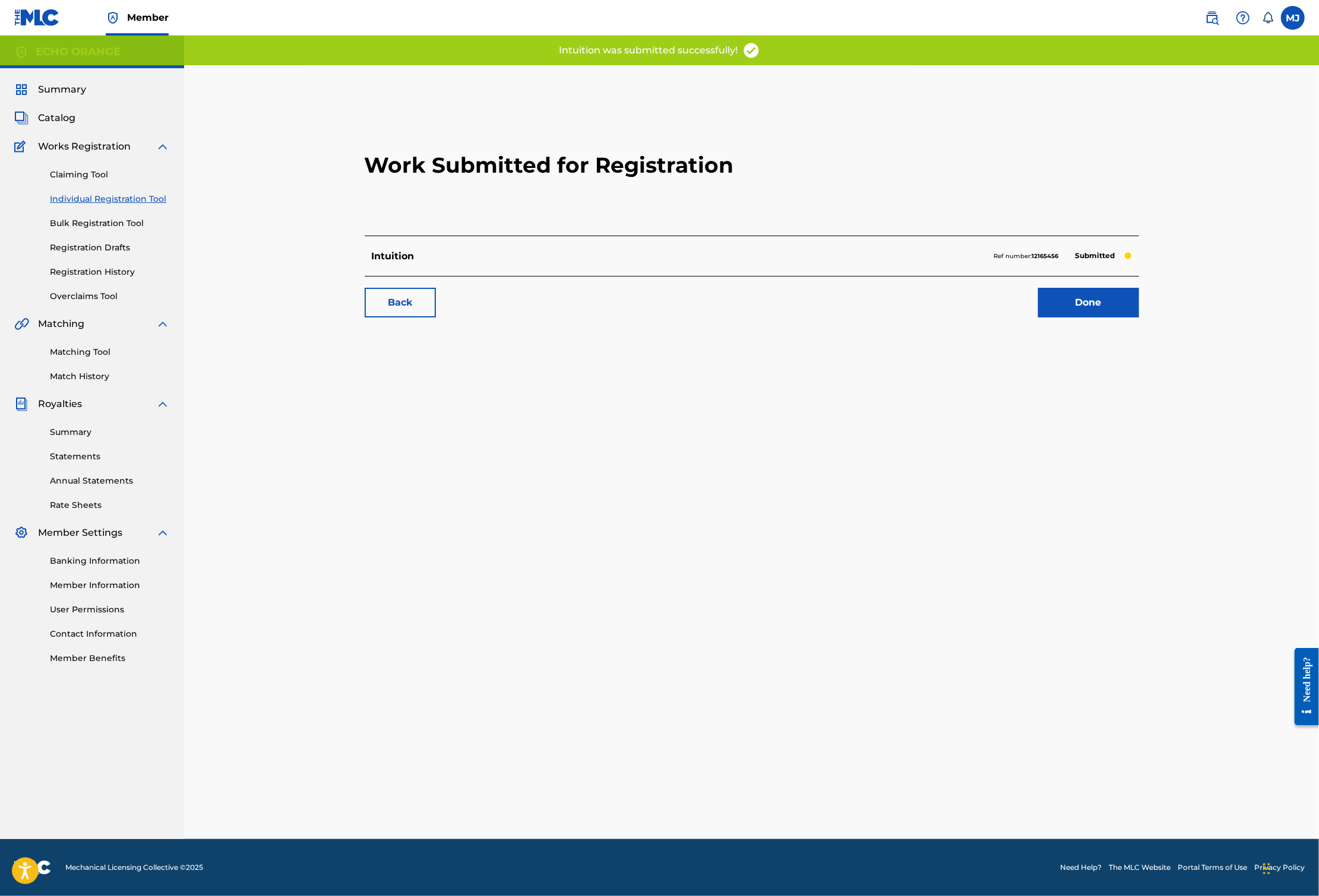
click at [1139, 318] on link "Done" at bounding box center [1089, 302] width 101 height 29
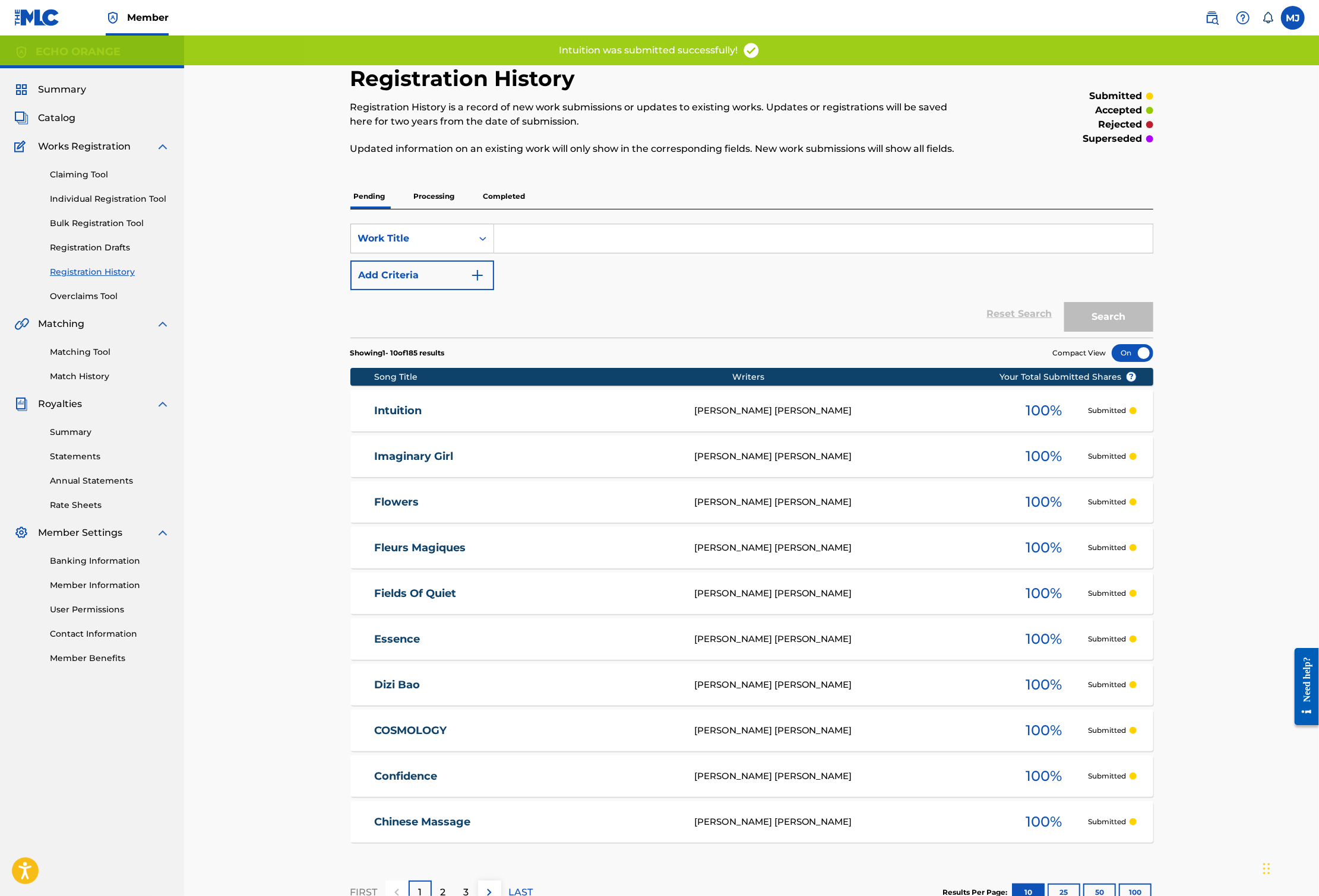
click at [77, 205] on link "Individual Registration Tool" at bounding box center [109, 199] width 120 height 12
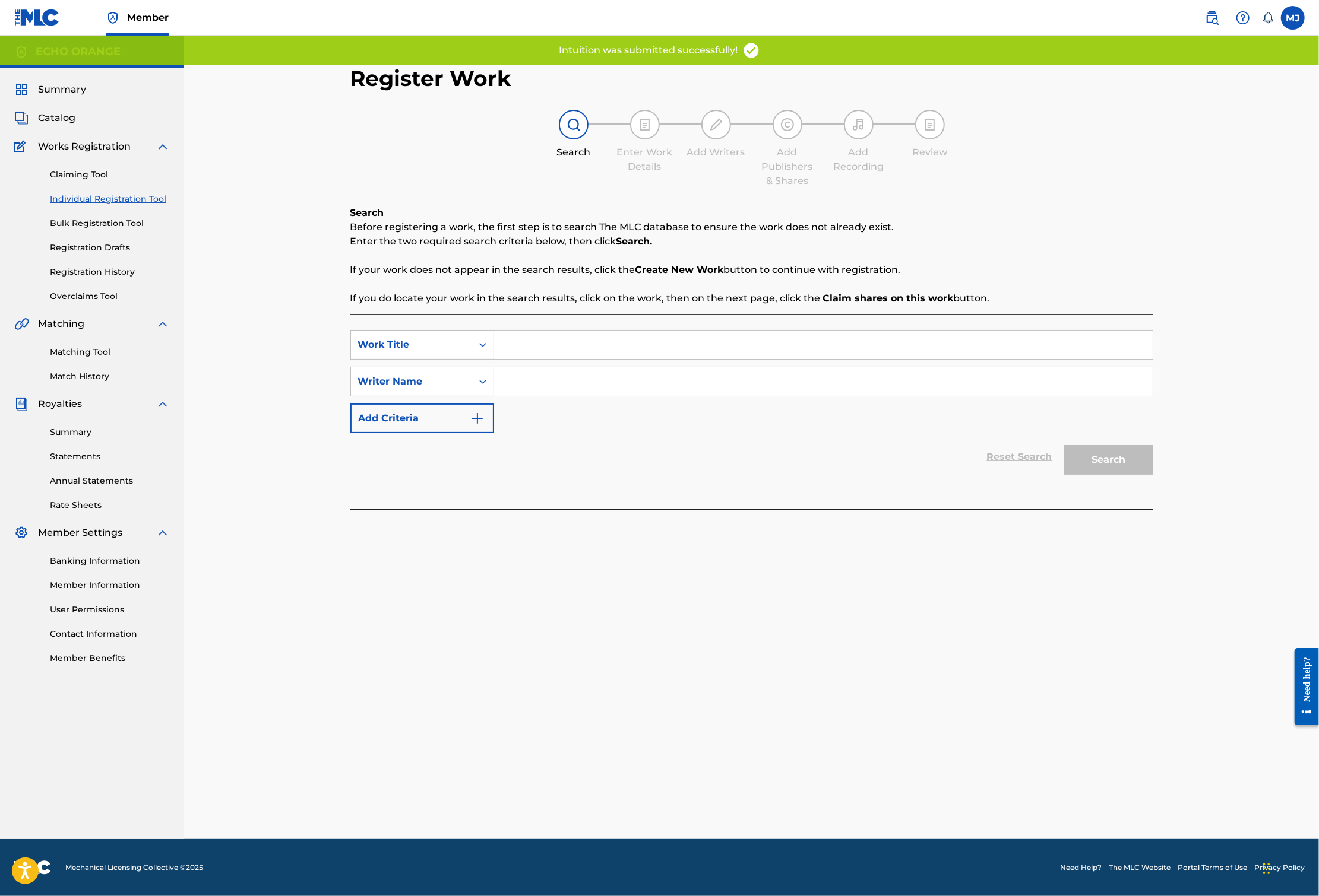
click at [497, 359] on input "Search Form" at bounding box center [823, 344] width 659 height 29
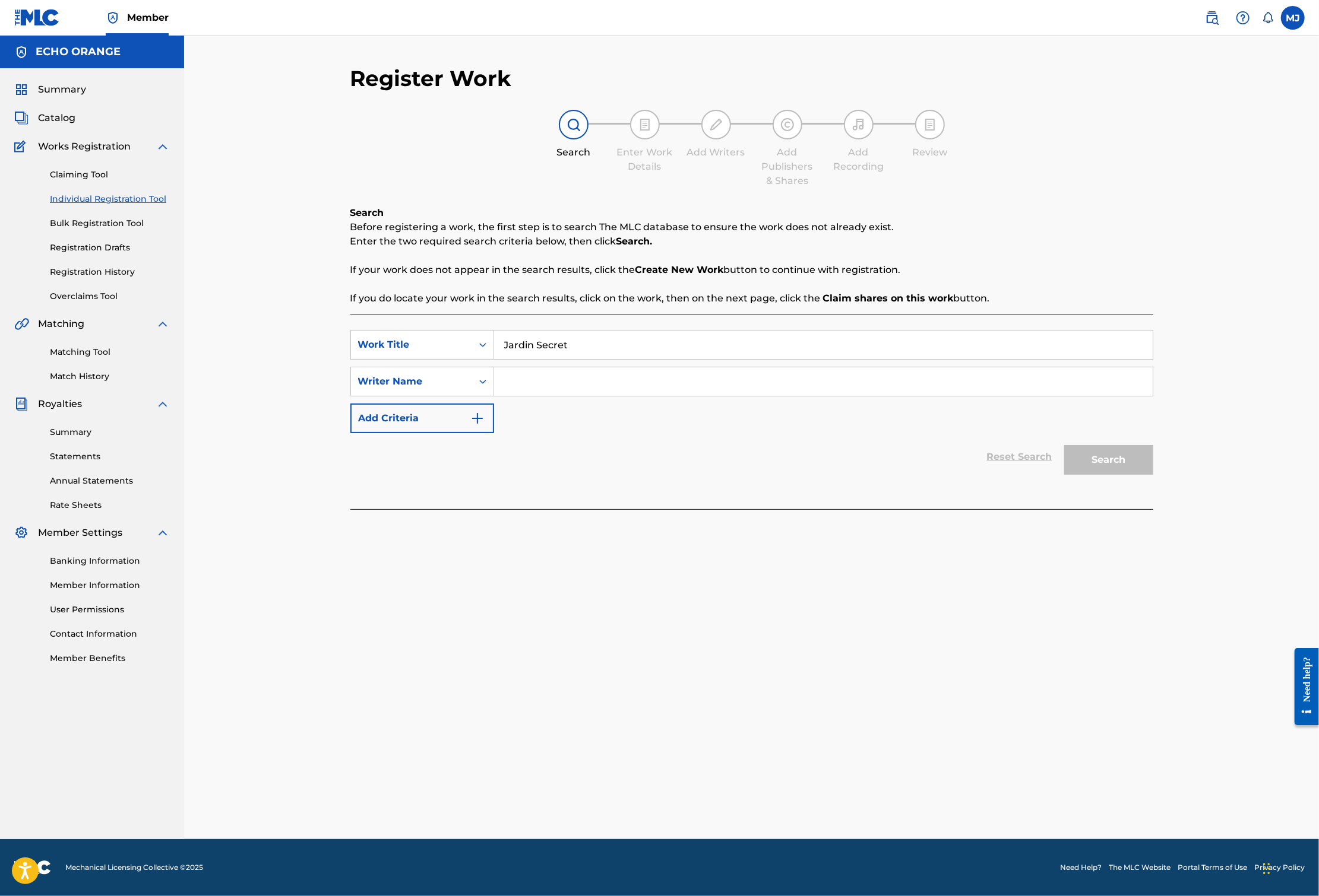
type input "Jardin Secret"
paste input "[PERSON_NAME]"
type input "[PERSON_NAME]"
click at [1153, 475] on button "Search" at bounding box center [1109, 459] width 89 height 29
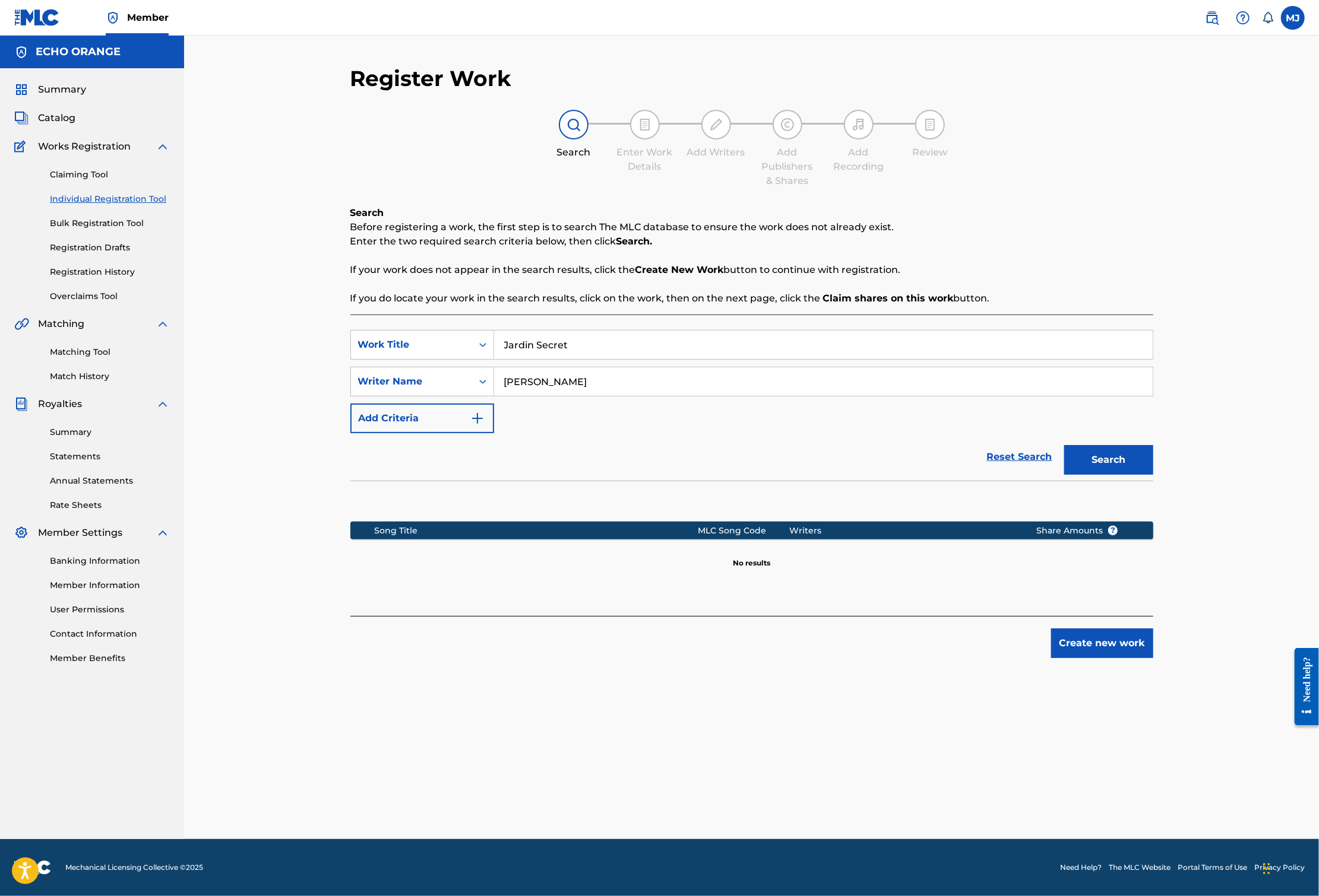
click at [1153, 658] on button "Create new work" at bounding box center [1101, 643] width 102 height 29
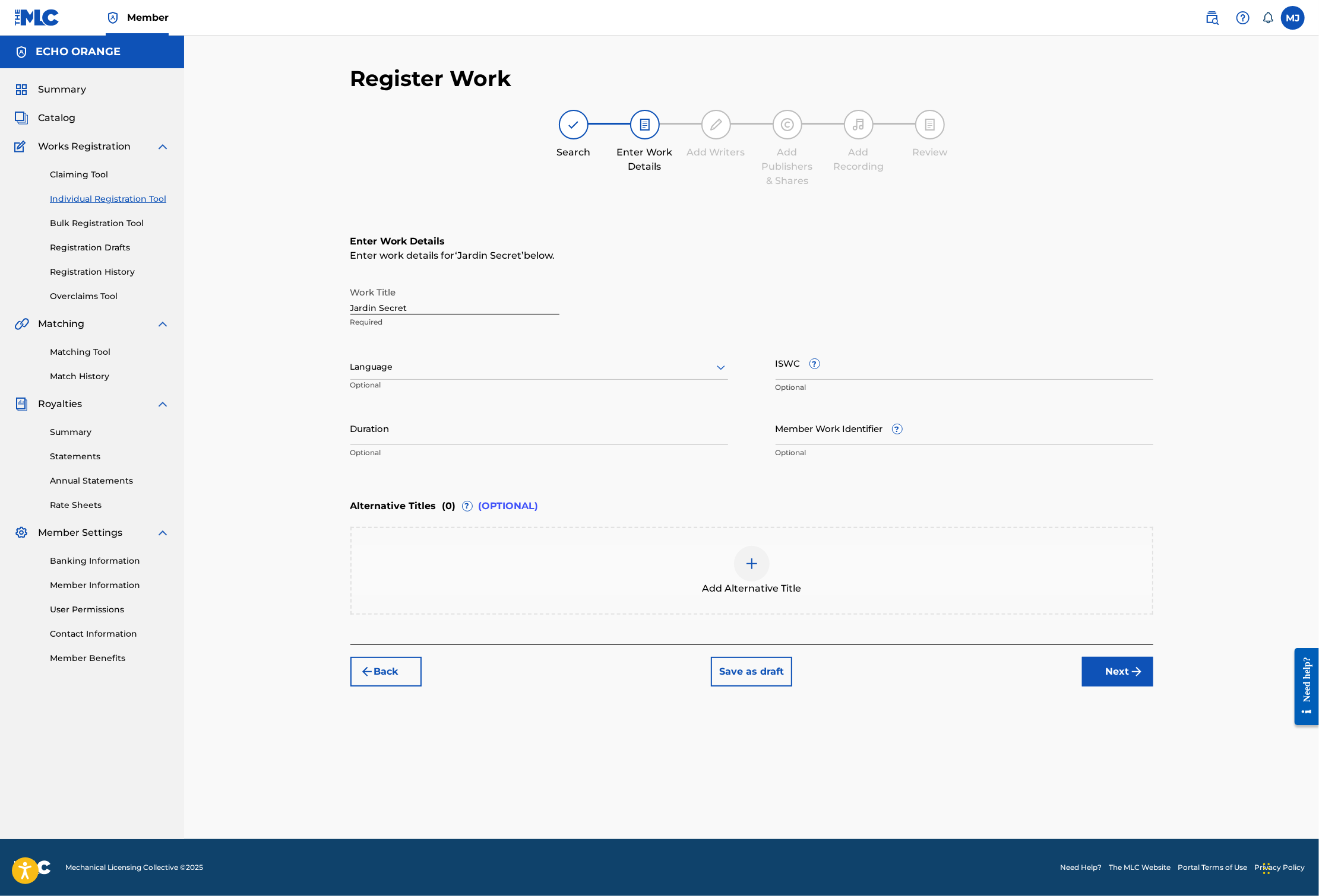
click at [1153, 687] on button "Next" at bounding box center [1117, 672] width 71 height 29
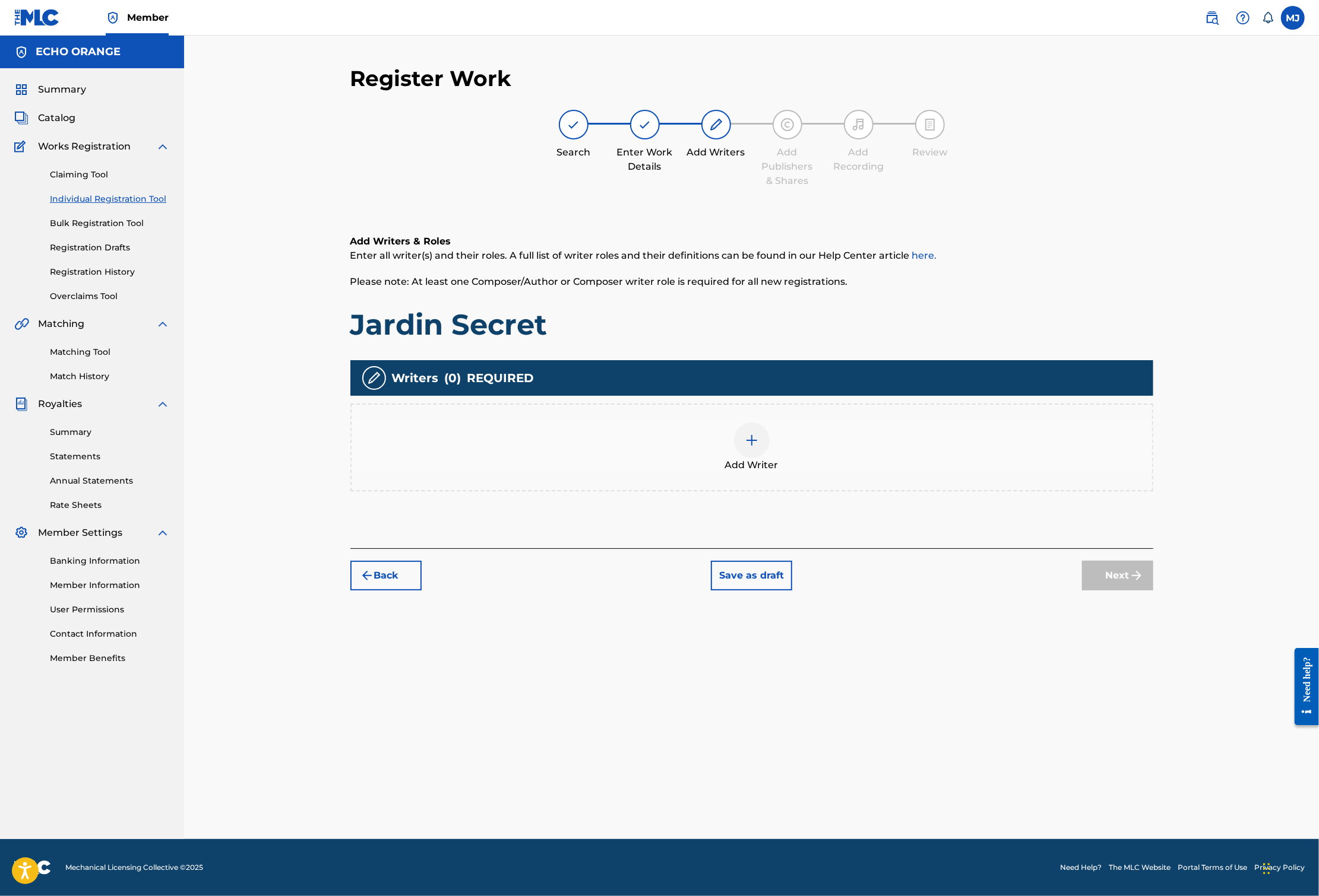
click at [848, 473] on div "Add Writer" at bounding box center [751, 447] width 800 height 49
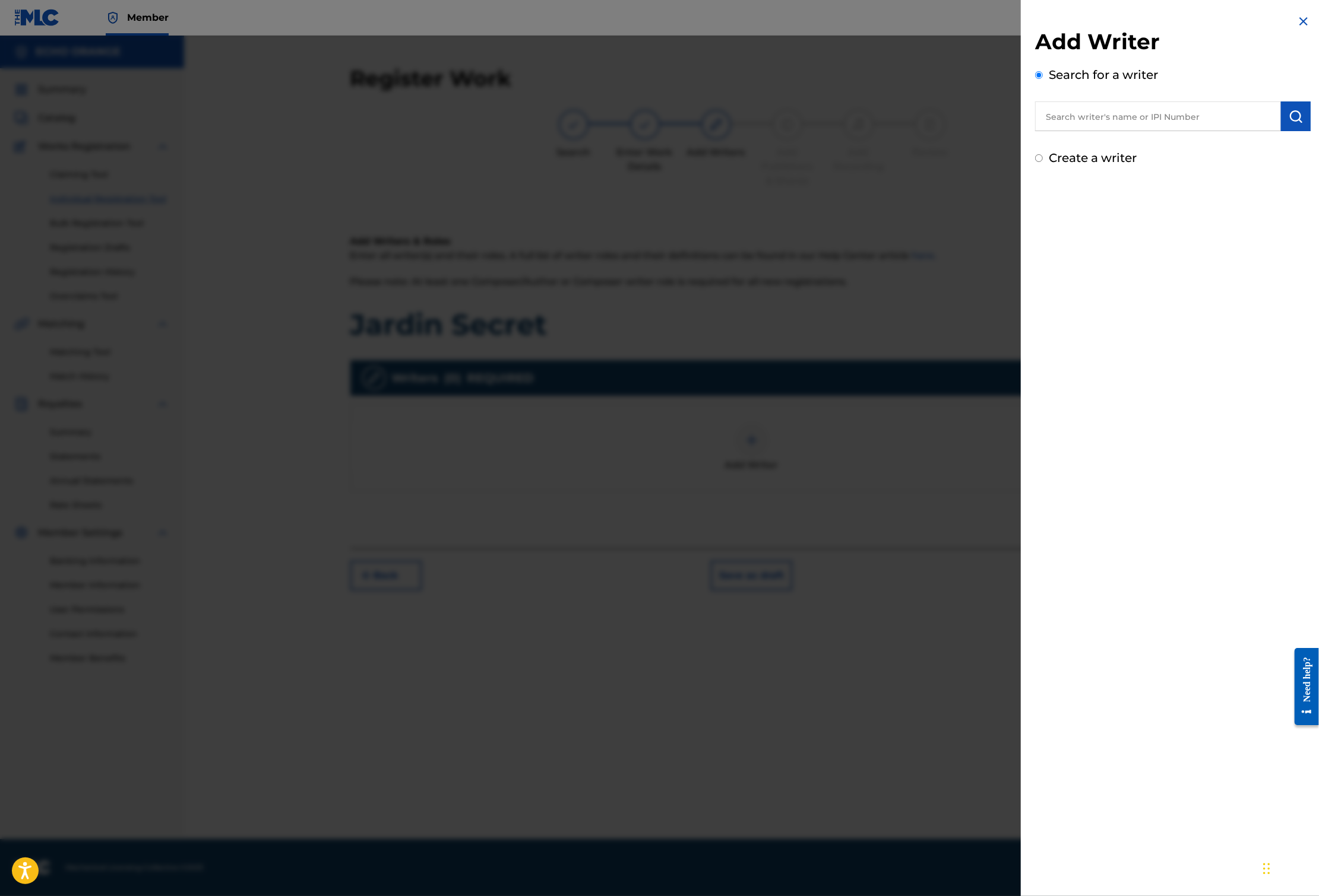
click at [1096, 131] on input "text" at bounding box center [1157, 116] width 246 height 29
paste input "[PERSON_NAME]"
type input "[PERSON_NAME]"
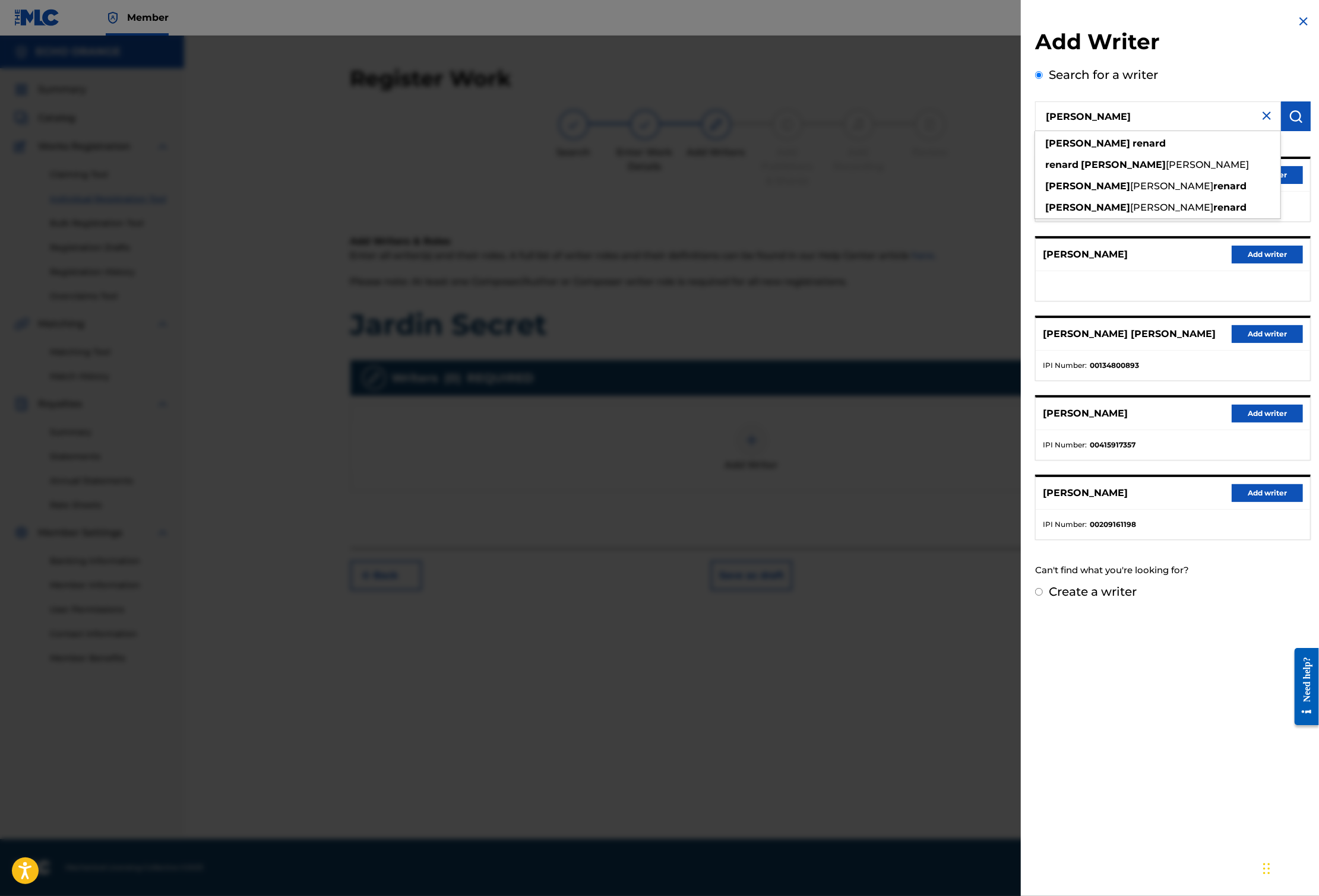
click at [1292, 184] on button "Add writer" at bounding box center [1267, 175] width 71 height 18
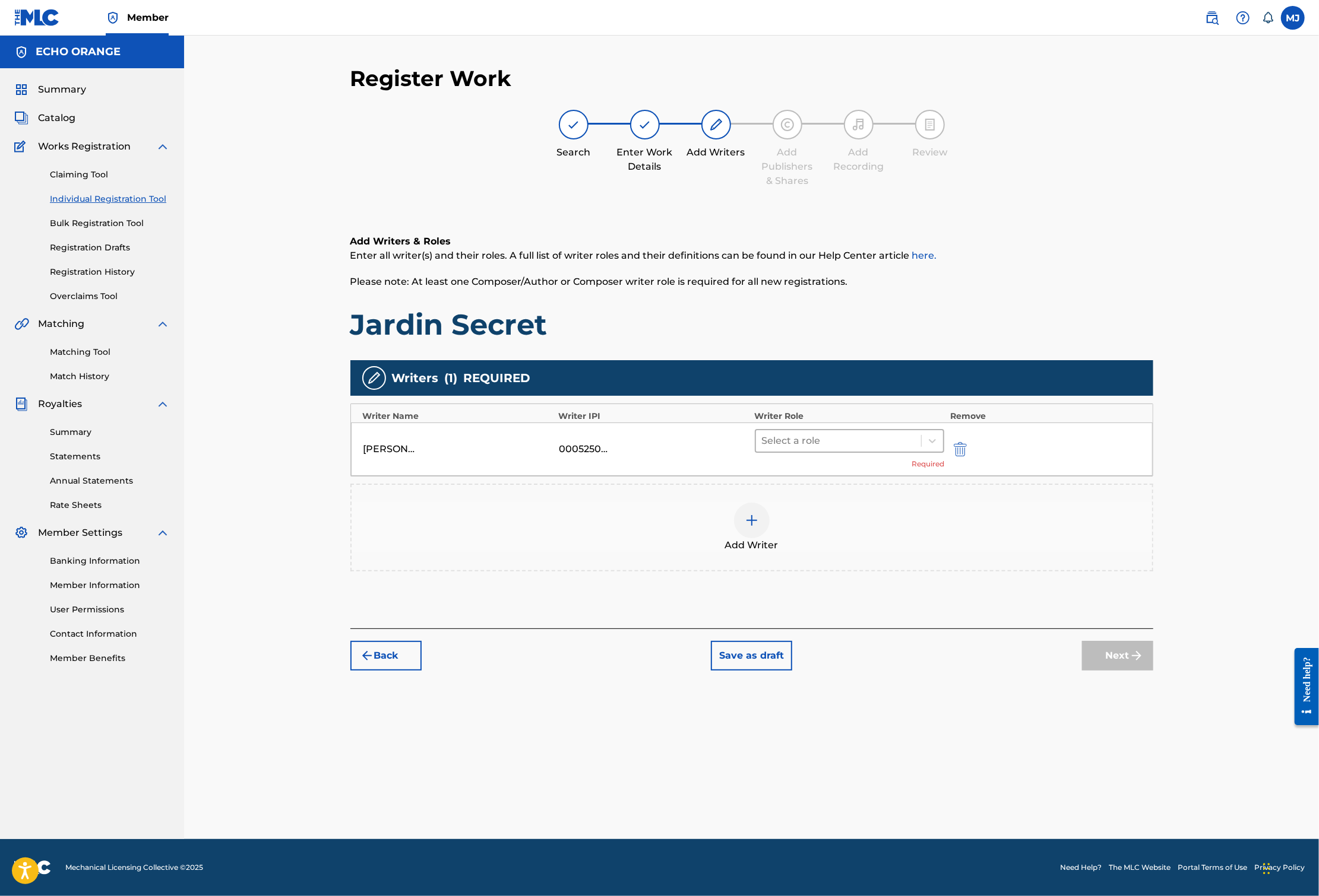
click at [857, 449] on div at bounding box center [838, 440] width 154 height 16
click at [822, 606] on div "Composer" at bounding box center [887, 612] width 228 height 24
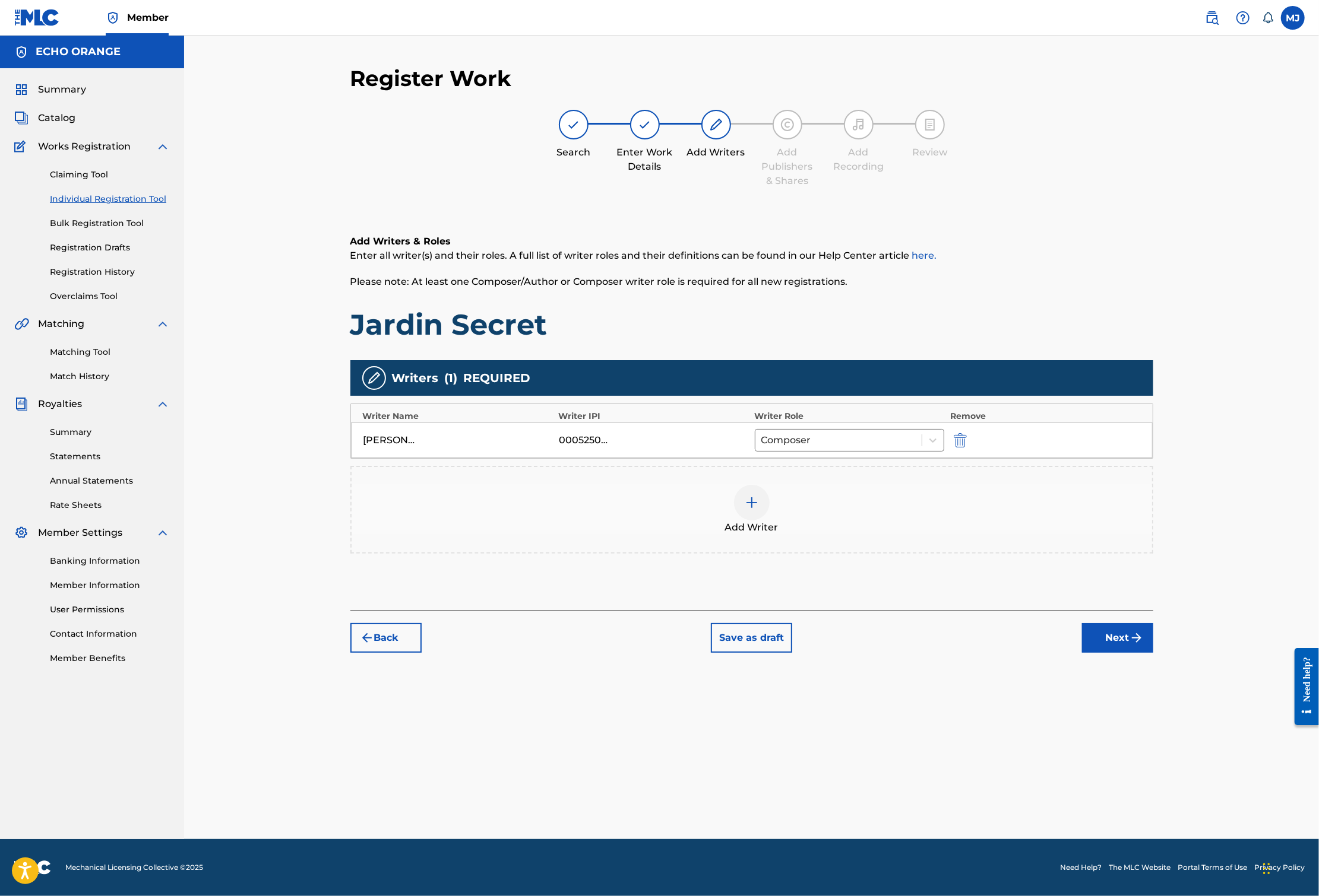
click at [1153, 653] on button "Next" at bounding box center [1117, 637] width 71 height 29
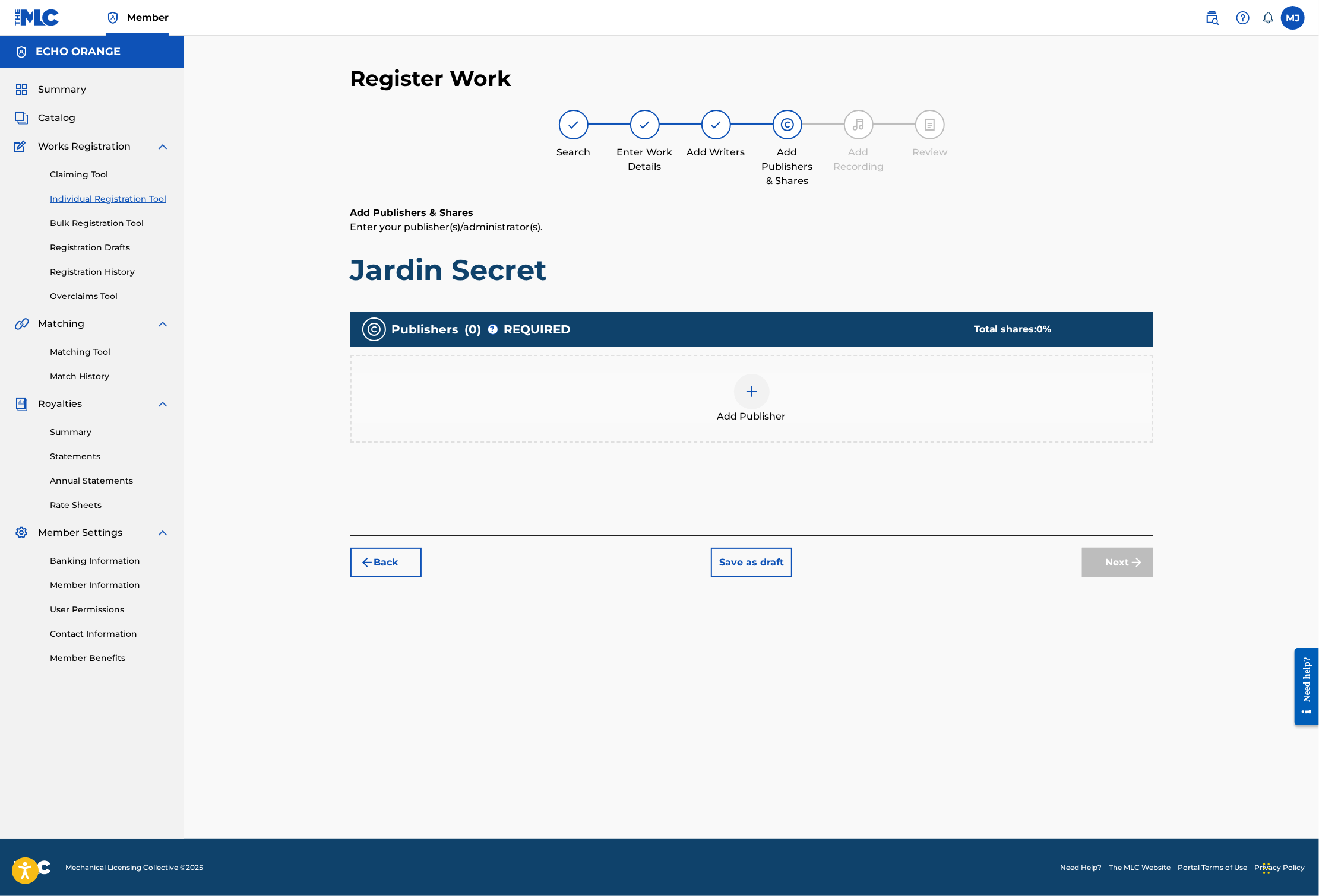
click at [779, 442] on div "Add Publisher" at bounding box center [751, 399] width 802 height 88
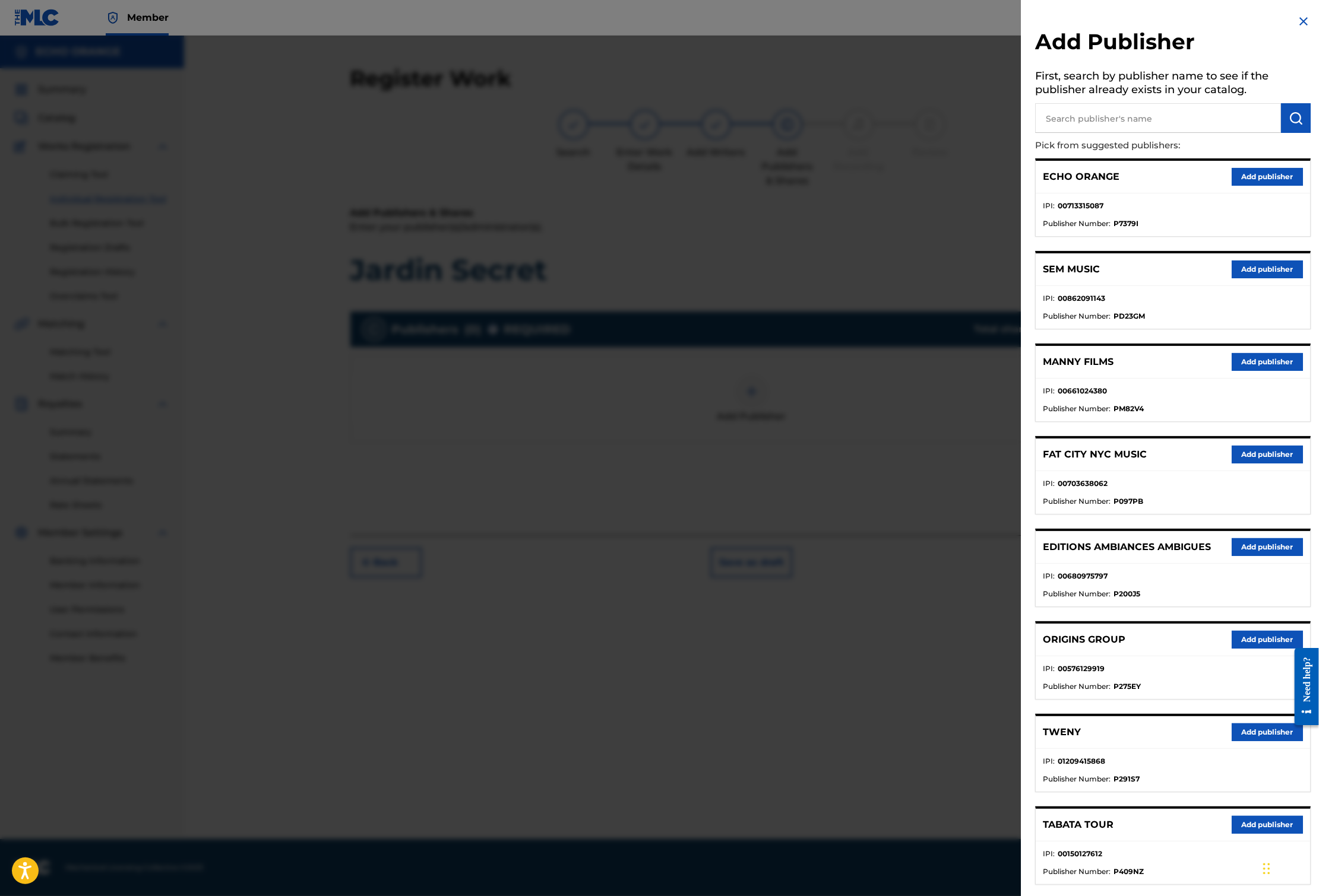
click at [1231, 649] on button "Add publisher" at bounding box center [1267, 639] width 71 height 18
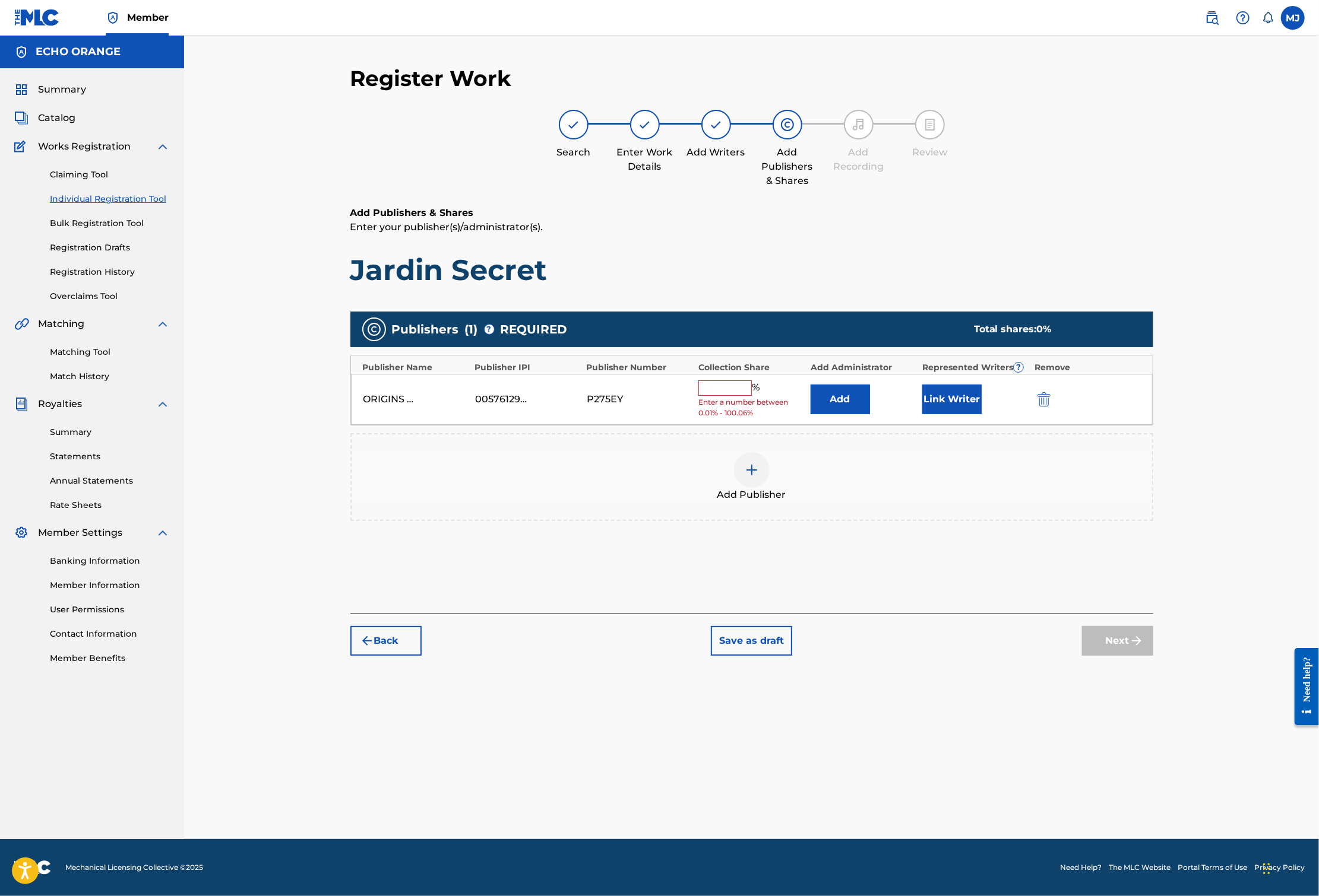
click at [870, 414] on button "Add" at bounding box center [840, 399] width 59 height 29
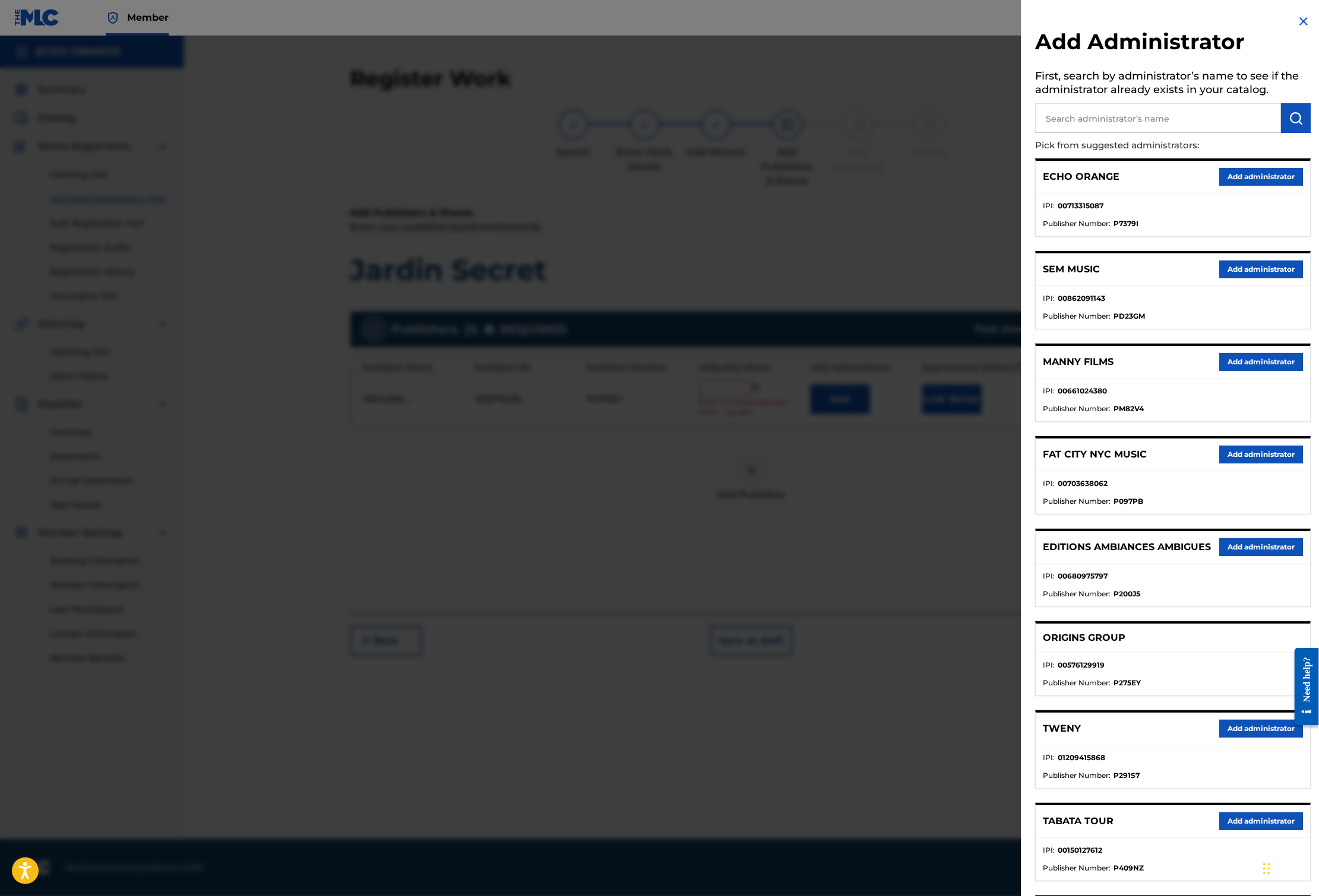
click at [1230, 185] on button "Add administrator" at bounding box center [1261, 177] width 84 height 18
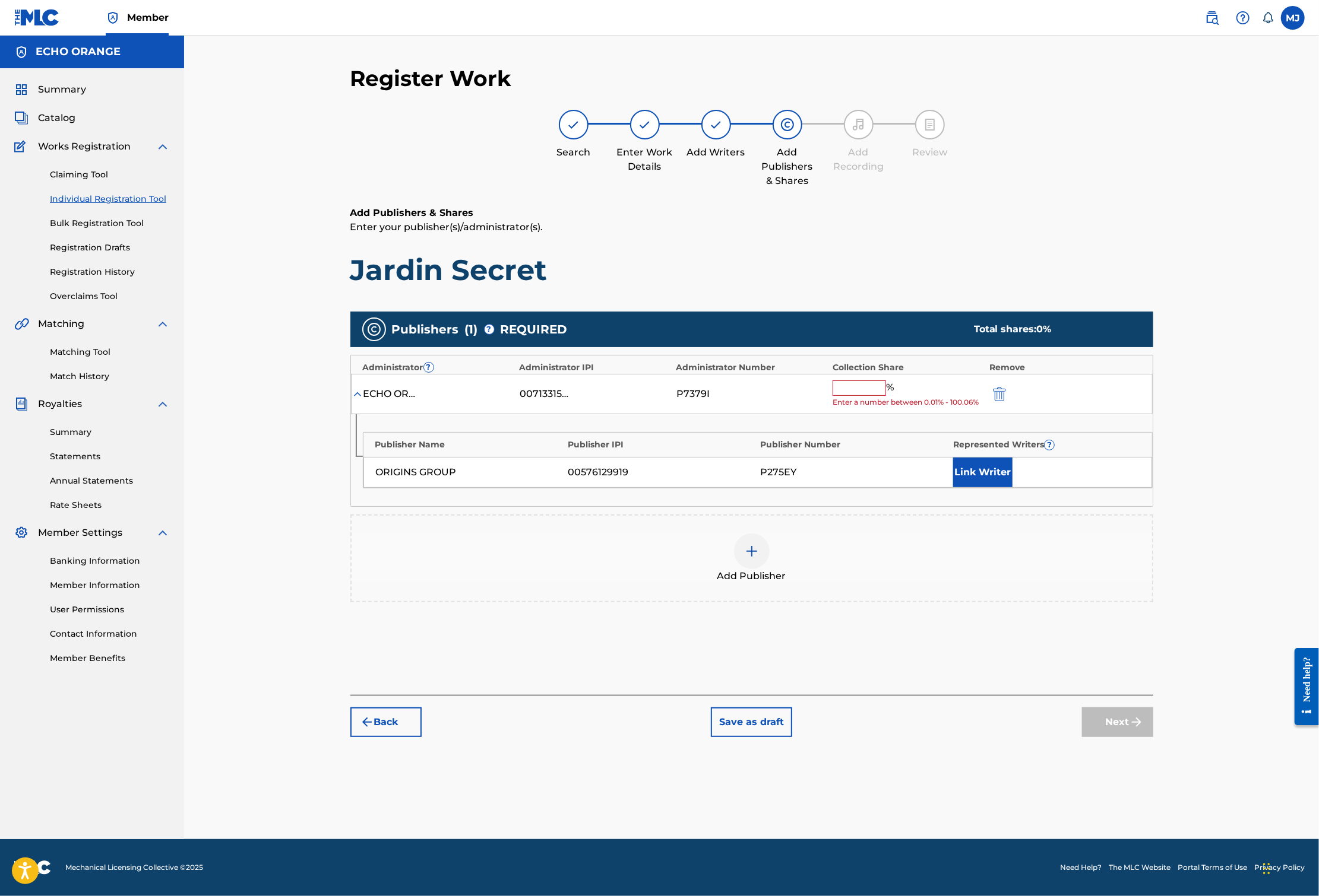
click at [886, 396] on input "text" at bounding box center [859, 388] width 53 height 15
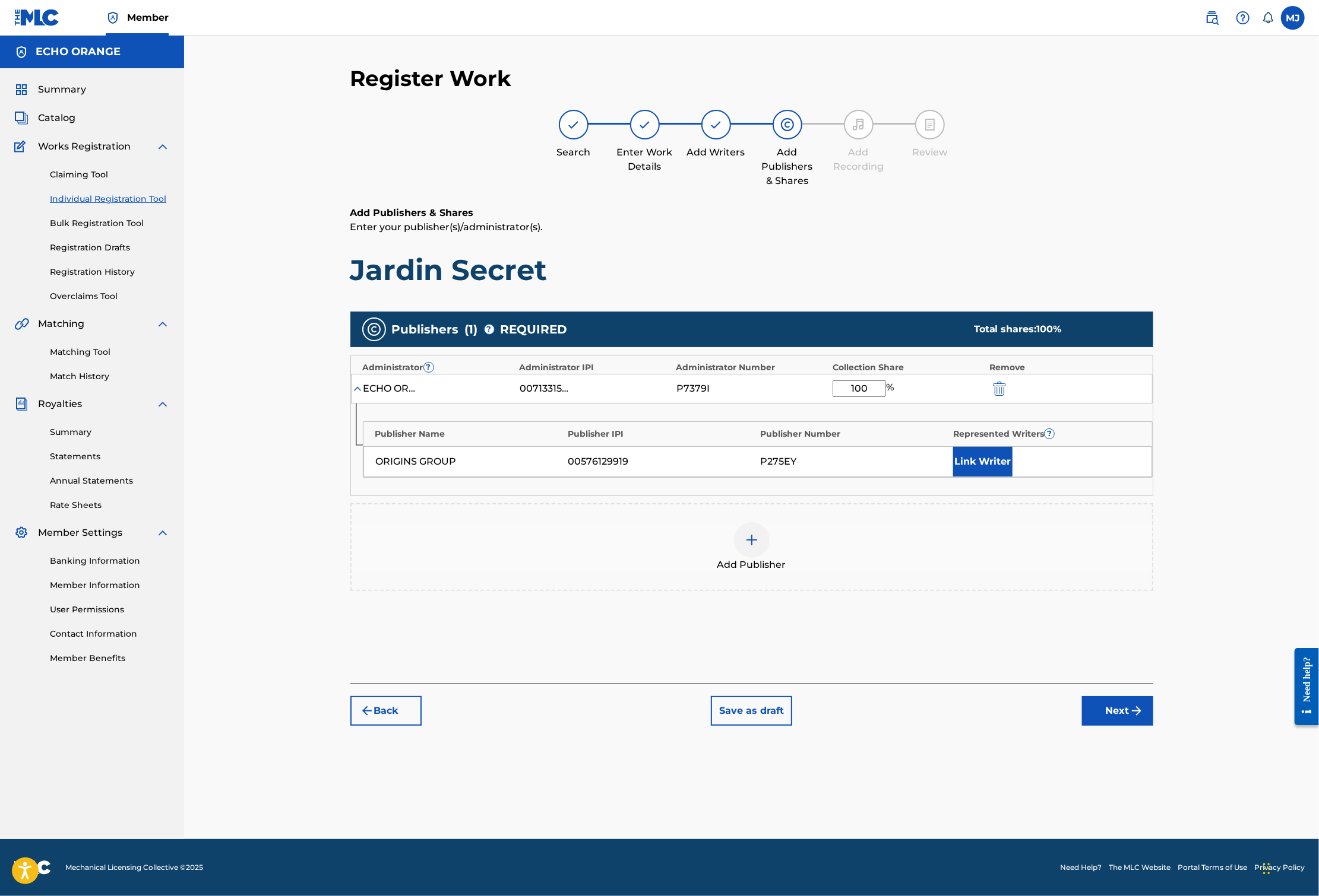
type input "100"
click at [1079, 477] on div "Publisher Name Publisher IPI Publisher Number Represented Writers ? ORIGINS GRO…" at bounding box center [758, 449] width 790 height 56
click at [1013, 477] on button "Link Writer" at bounding box center [982, 461] width 59 height 29
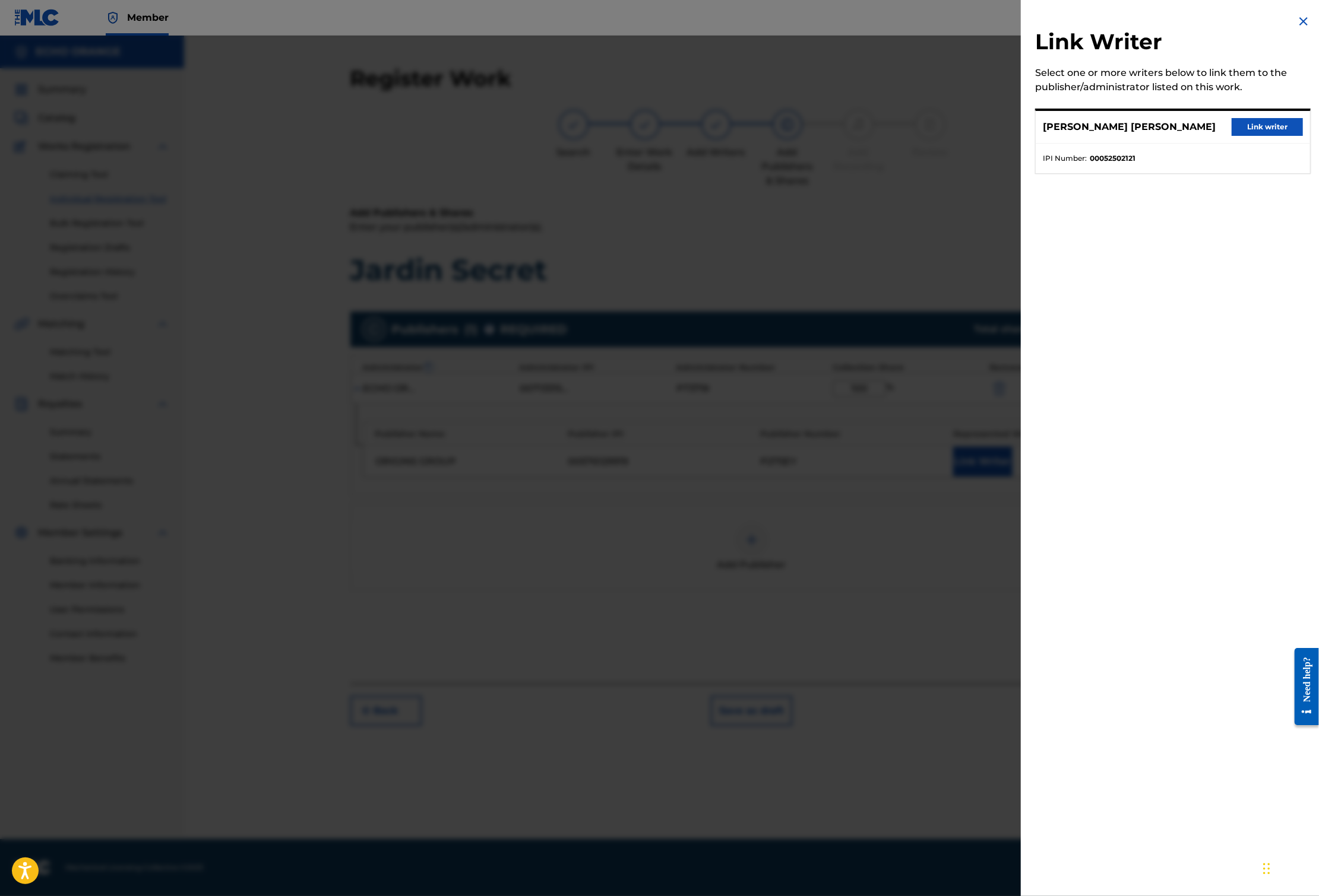
click at [1297, 139] on div "[PERSON_NAME] [PERSON_NAME] Link writer" at bounding box center [1172, 127] width 274 height 32
click at [1292, 136] on button "Link writer" at bounding box center [1267, 127] width 71 height 18
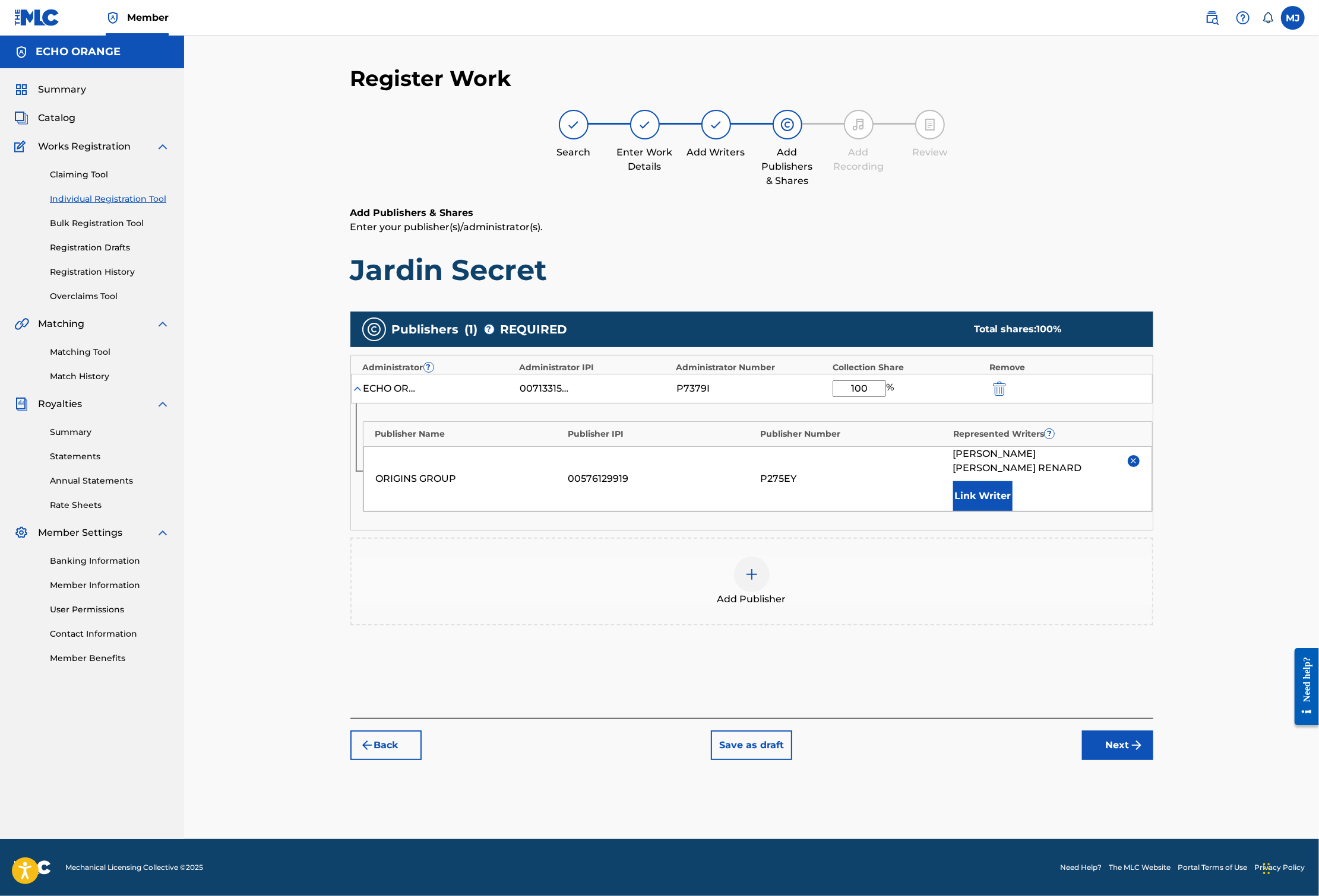
scroll to position [20, 0]
click at [1153, 760] on button "Next" at bounding box center [1117, 745] width 71 height 29
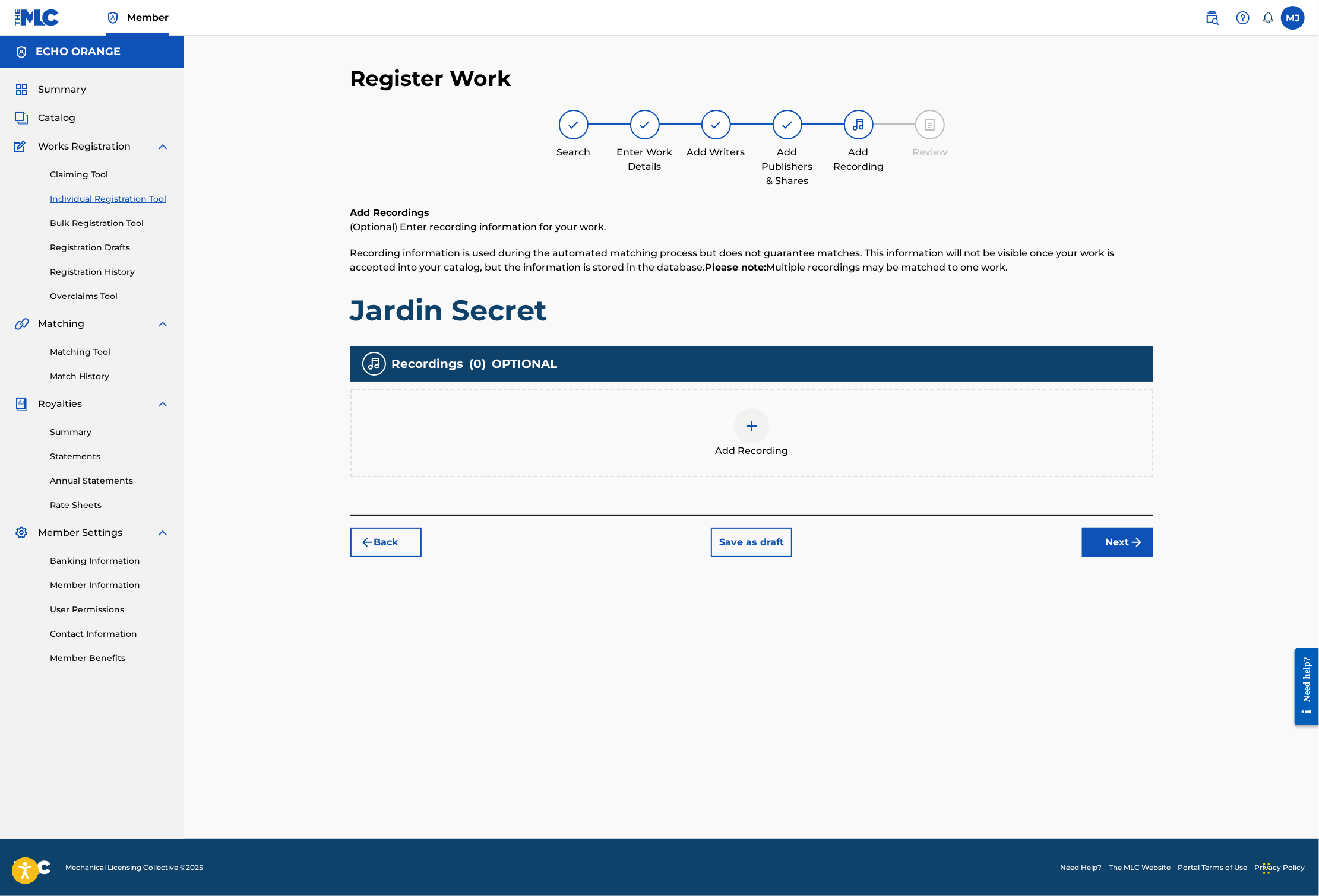
scroll to position [0, 0]
click at [1153, 557] on button "Next" at bounding box center [1117, 542] width 71 height 29
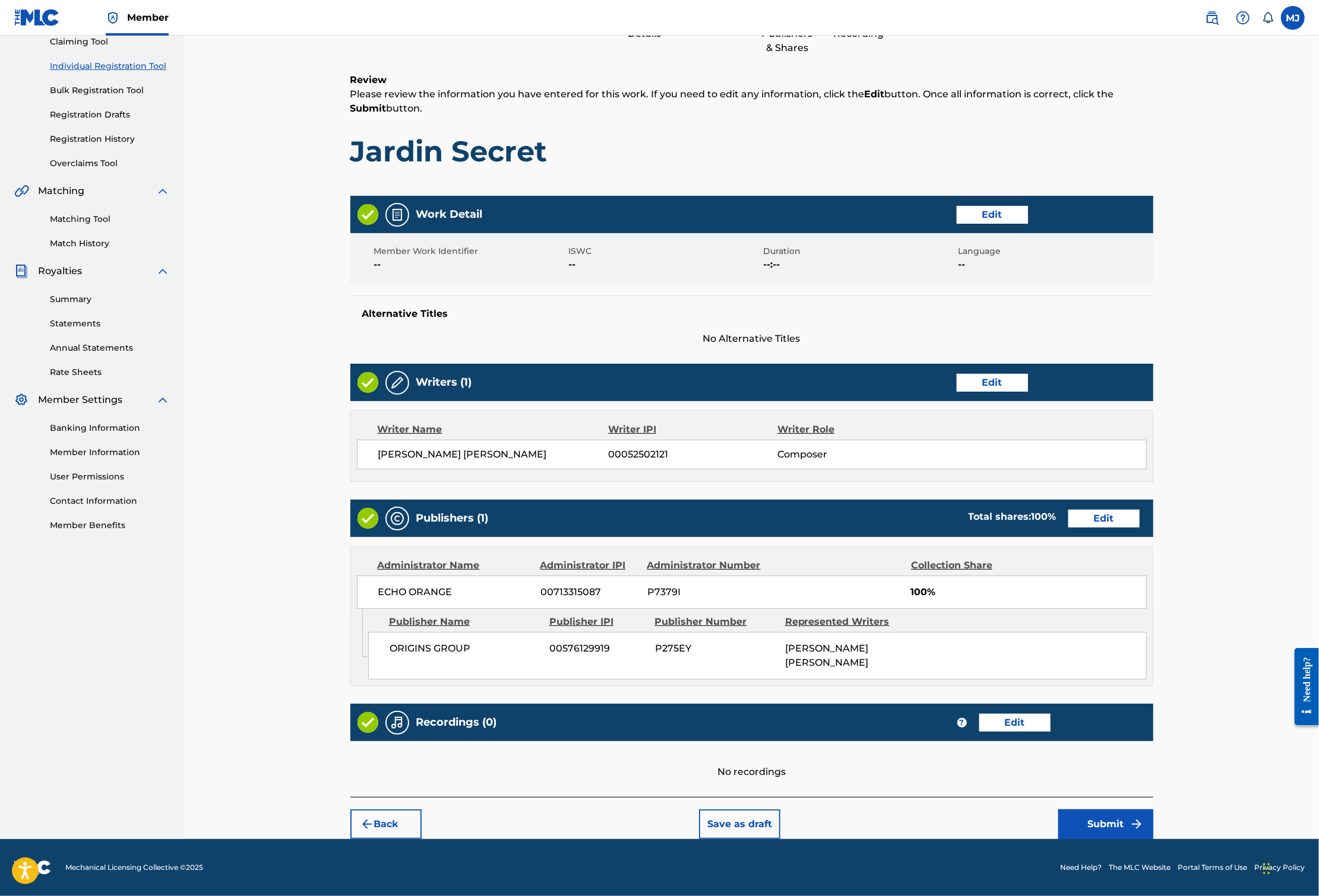
scroll to position [258, 0]
click at [1153, 810] on button "Submit" at bounding box center [1106, 824] width 95 height 29
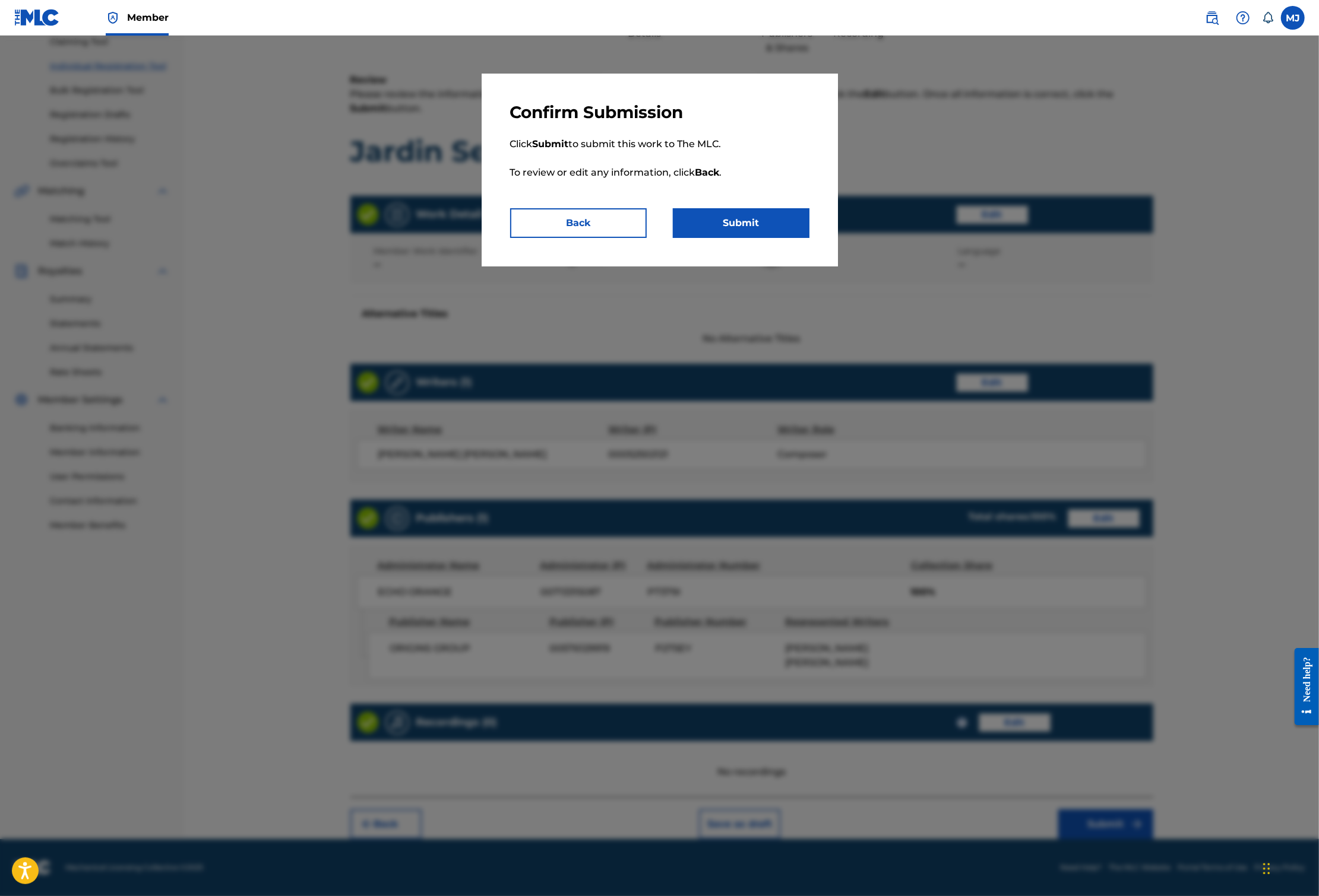
click at [802, 238] on button "Submit" at bounding box center [740, 223] width 136 height 29
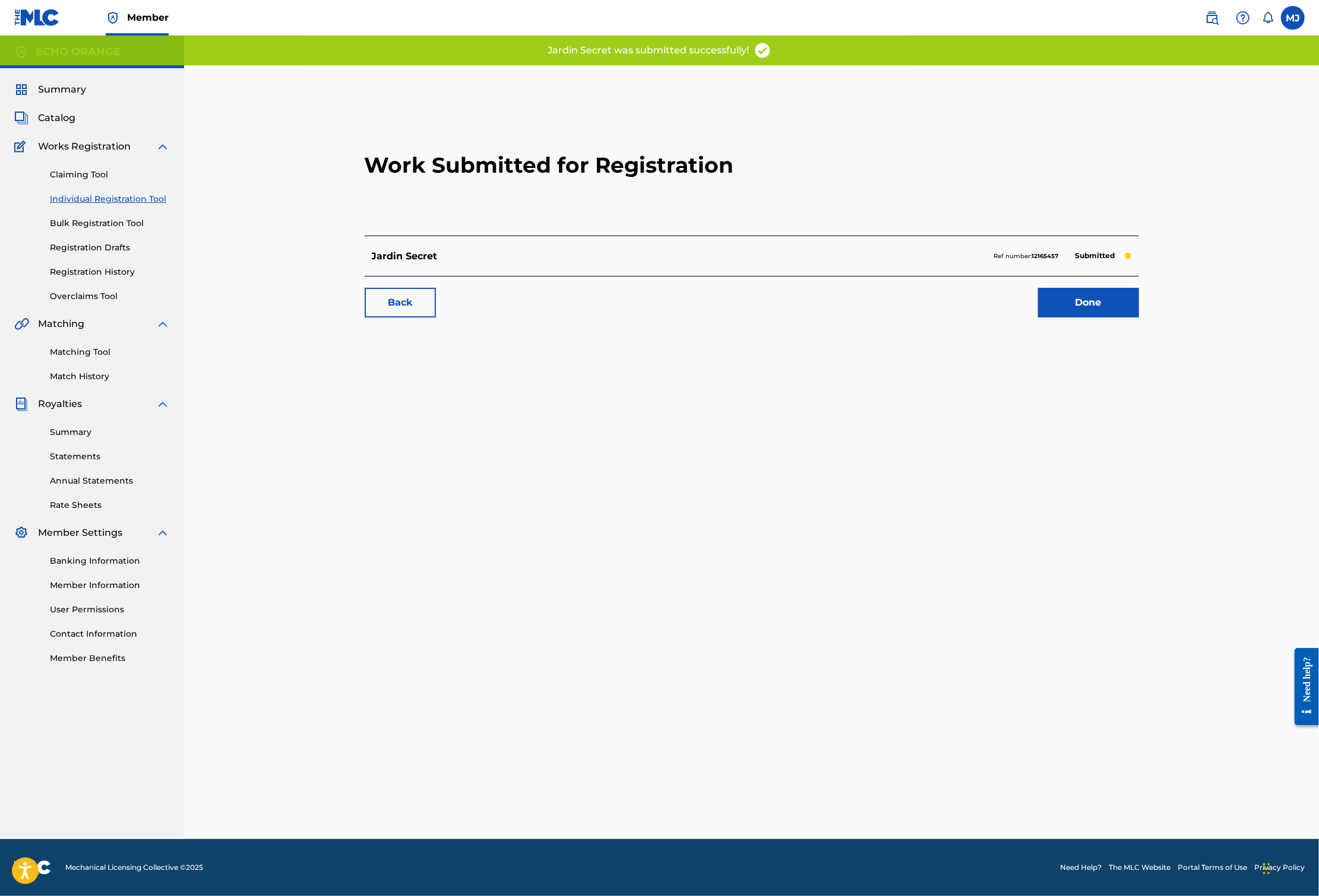
click at [1139, 318] on link "Done" at bounding box center [1089, 302] width 101 height 29
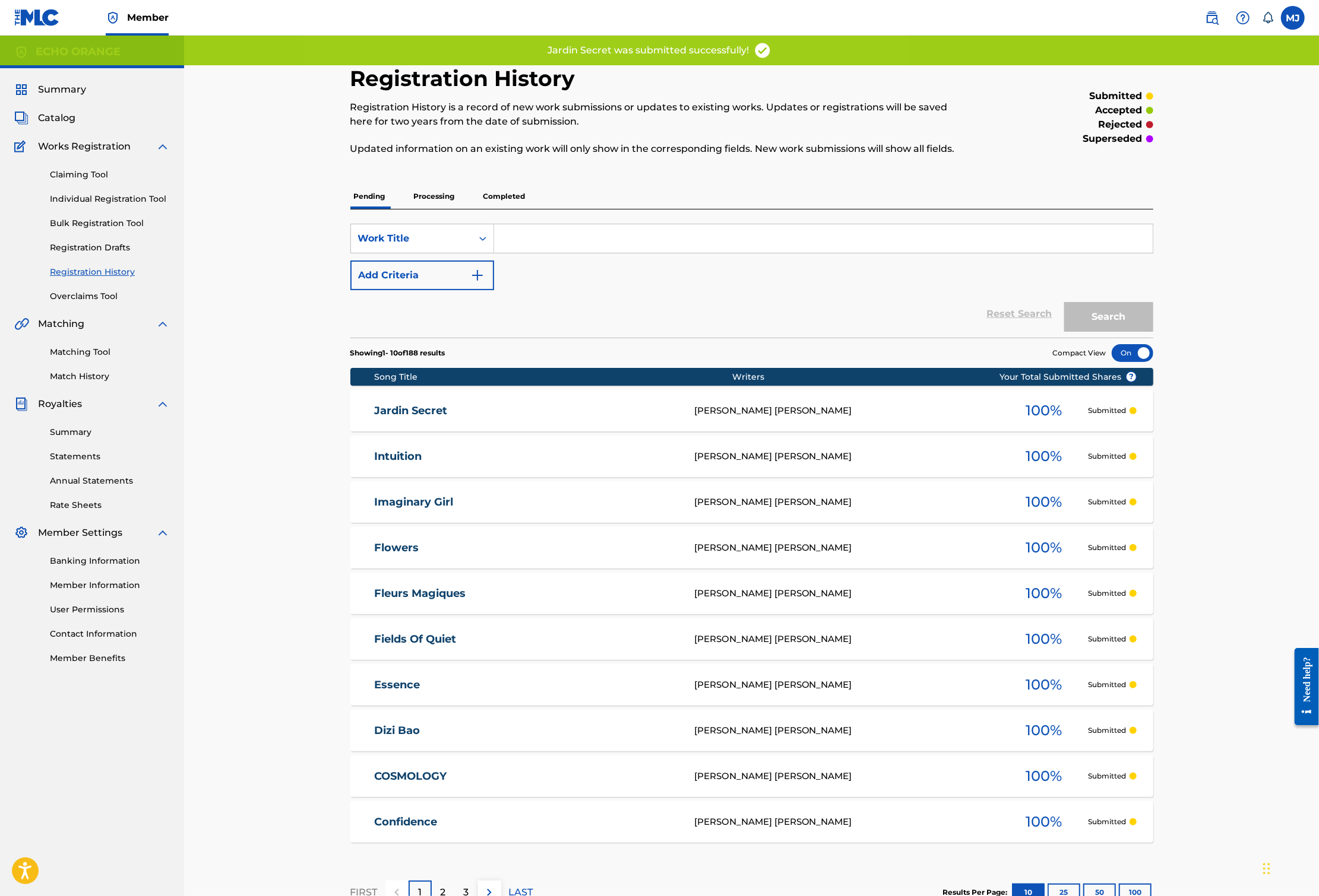
click at [157, 205] on link "Individual Registration Tool" at bounding box center [109, 199] width 120 height 12
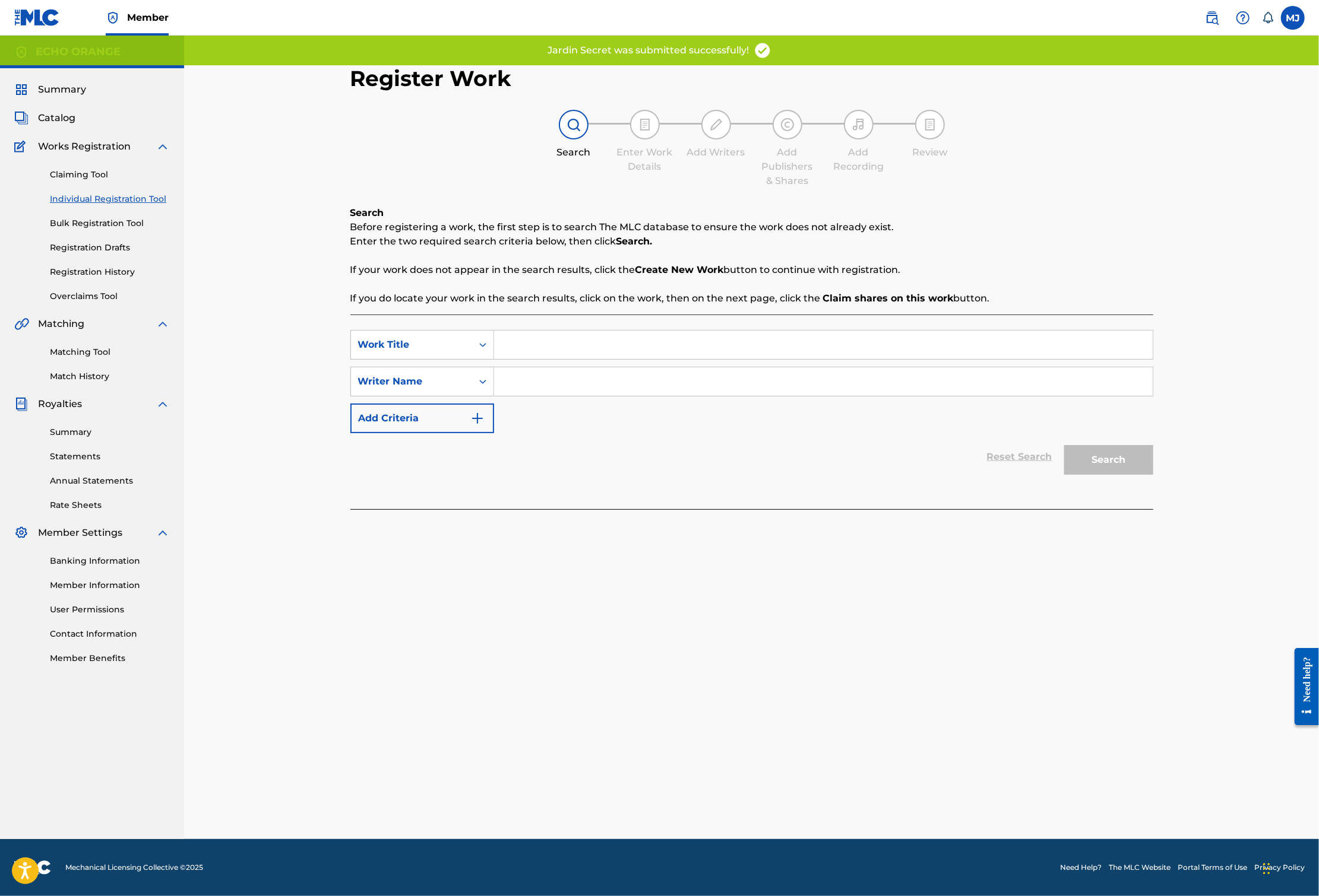
click at [523, 359] on input "Search Form" at bounding box center [823, 344] width 659 height 29
click at [521, 358] on input "Search Form" at bounding box center [823, 344] width 659 height 29
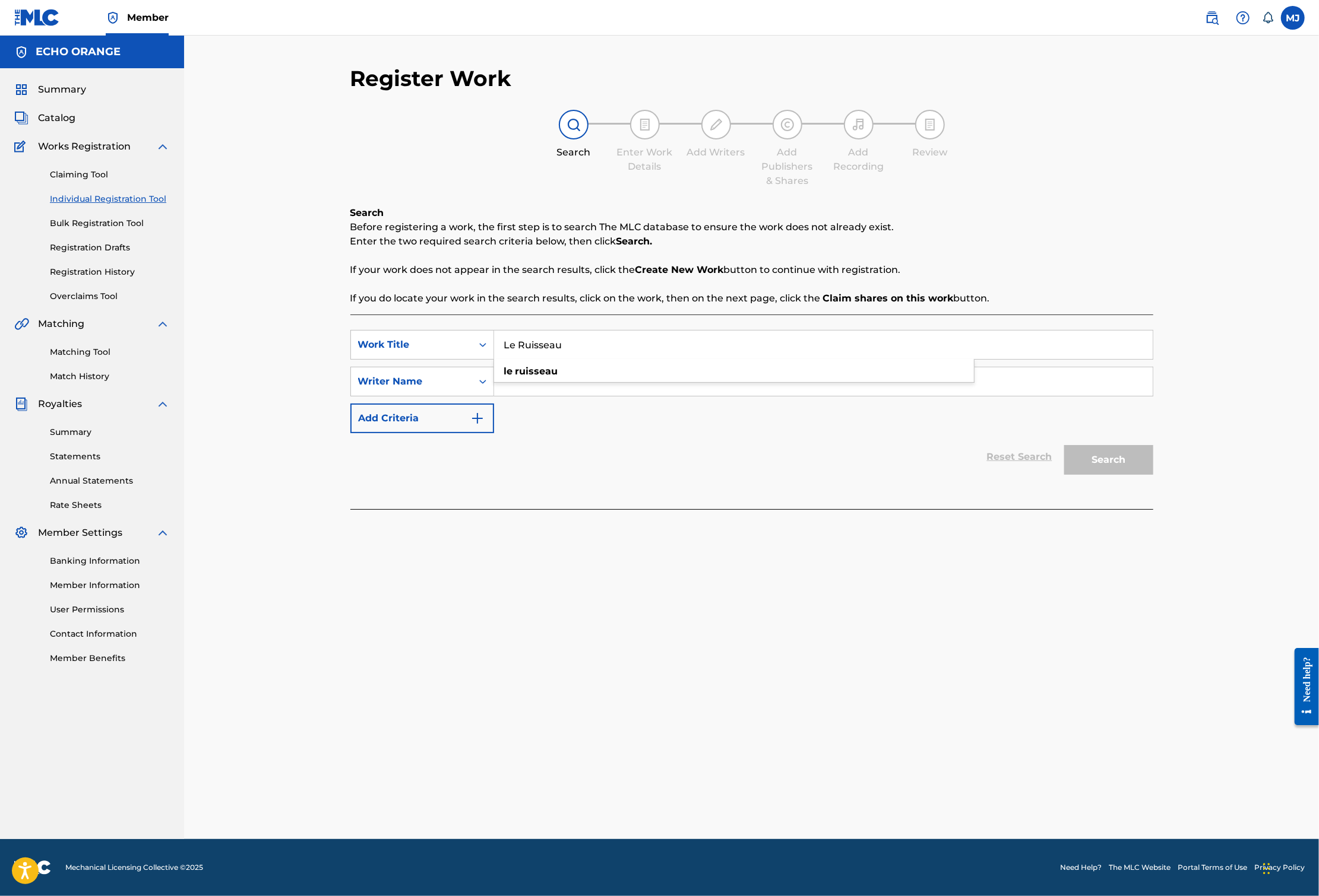
type input "Le Ruisseau"
paste input "[PERSON_NAME]"
type input "[PERSON_NAME]"
click at [1153, 475] on button "Search" at bounding box center [1109, 459] width 89 height 29
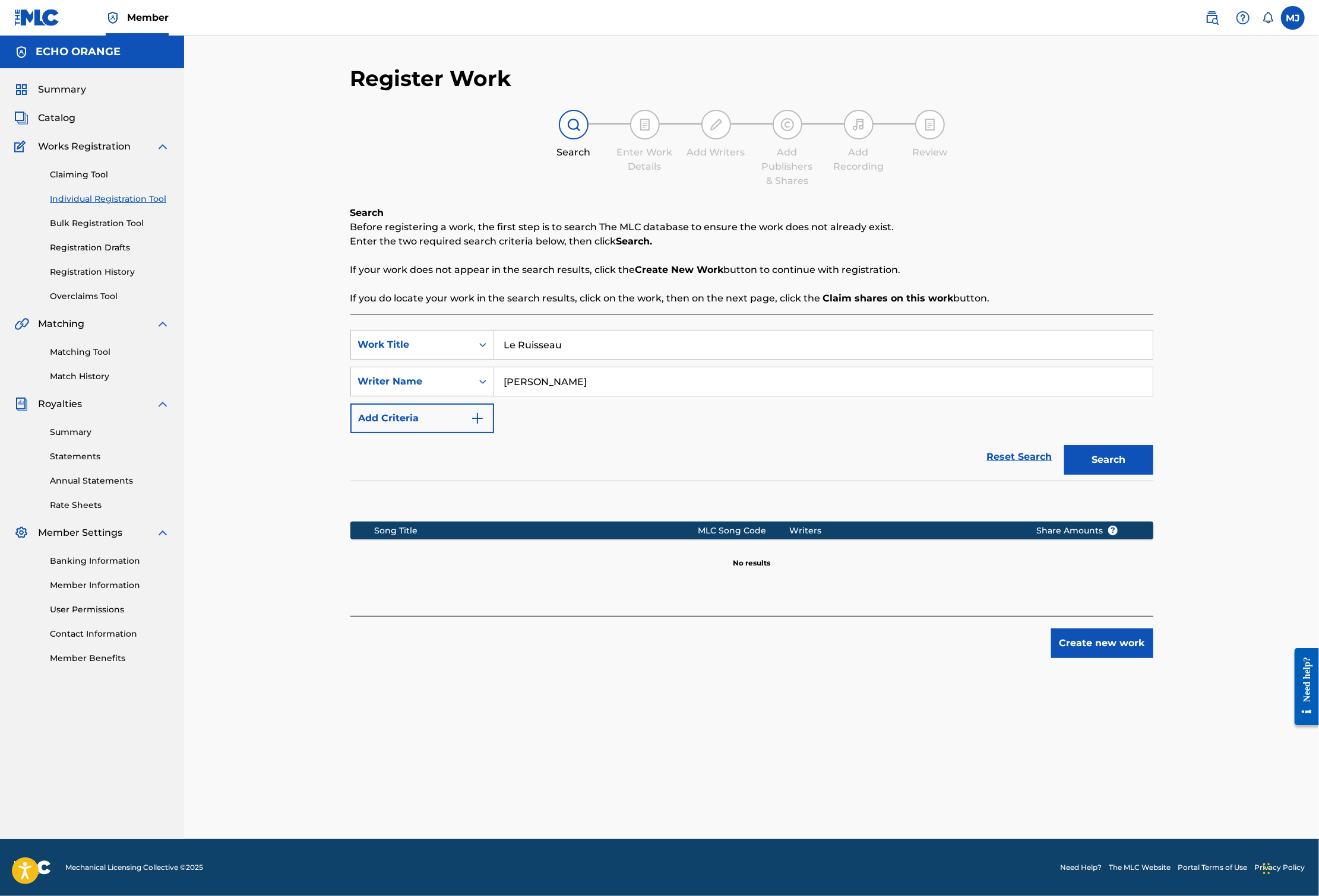
click at [1153, 658] on button "Create new work" at bounding box center [1101, 643] width 102 height 29
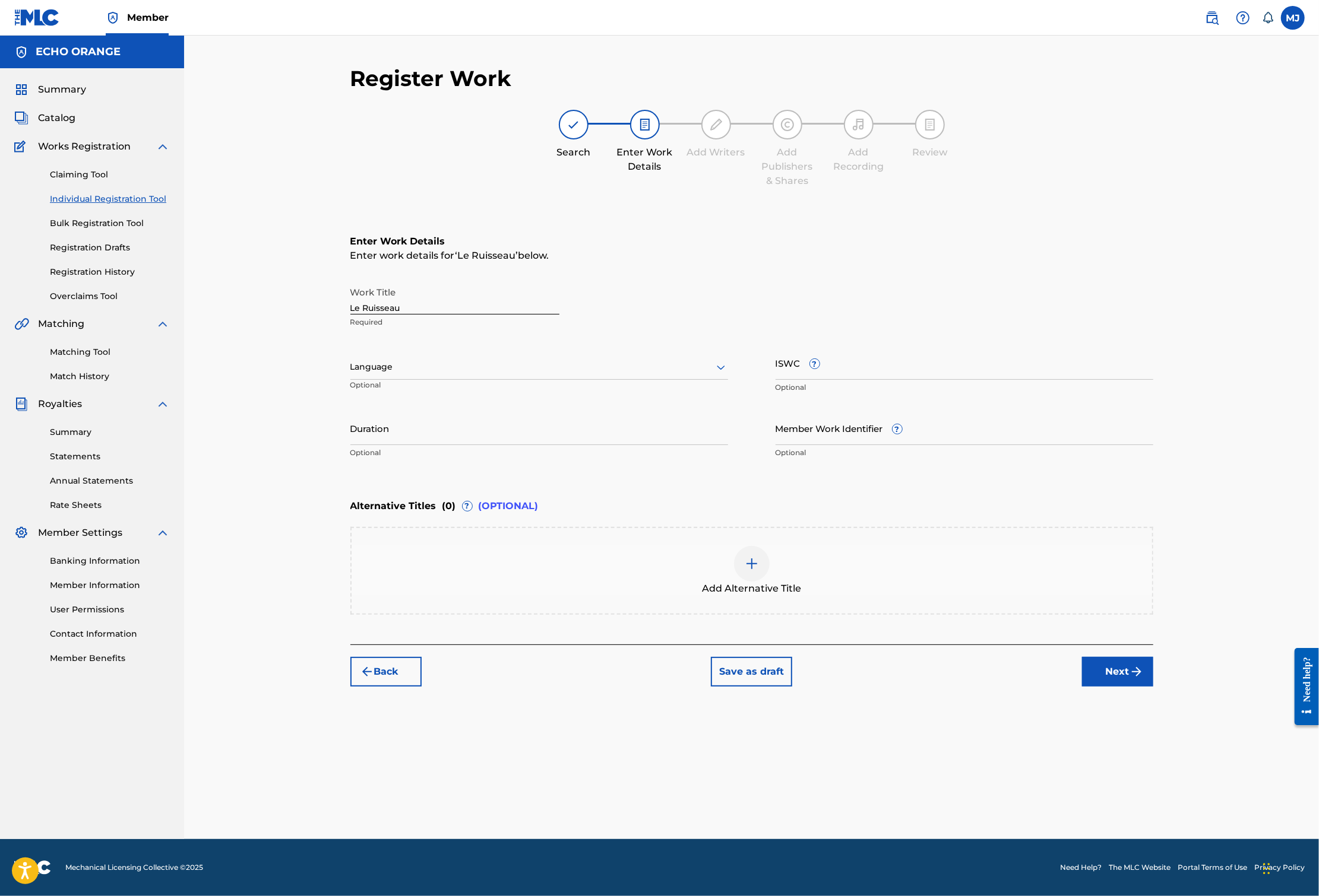
click at [1153, 687] on div "Back Save as draft Next" at bounding box center [751, 666] width 802 height 42
click at [1153, 687] on button "Next" at bounding box center [1117, 672] width 71 height 29
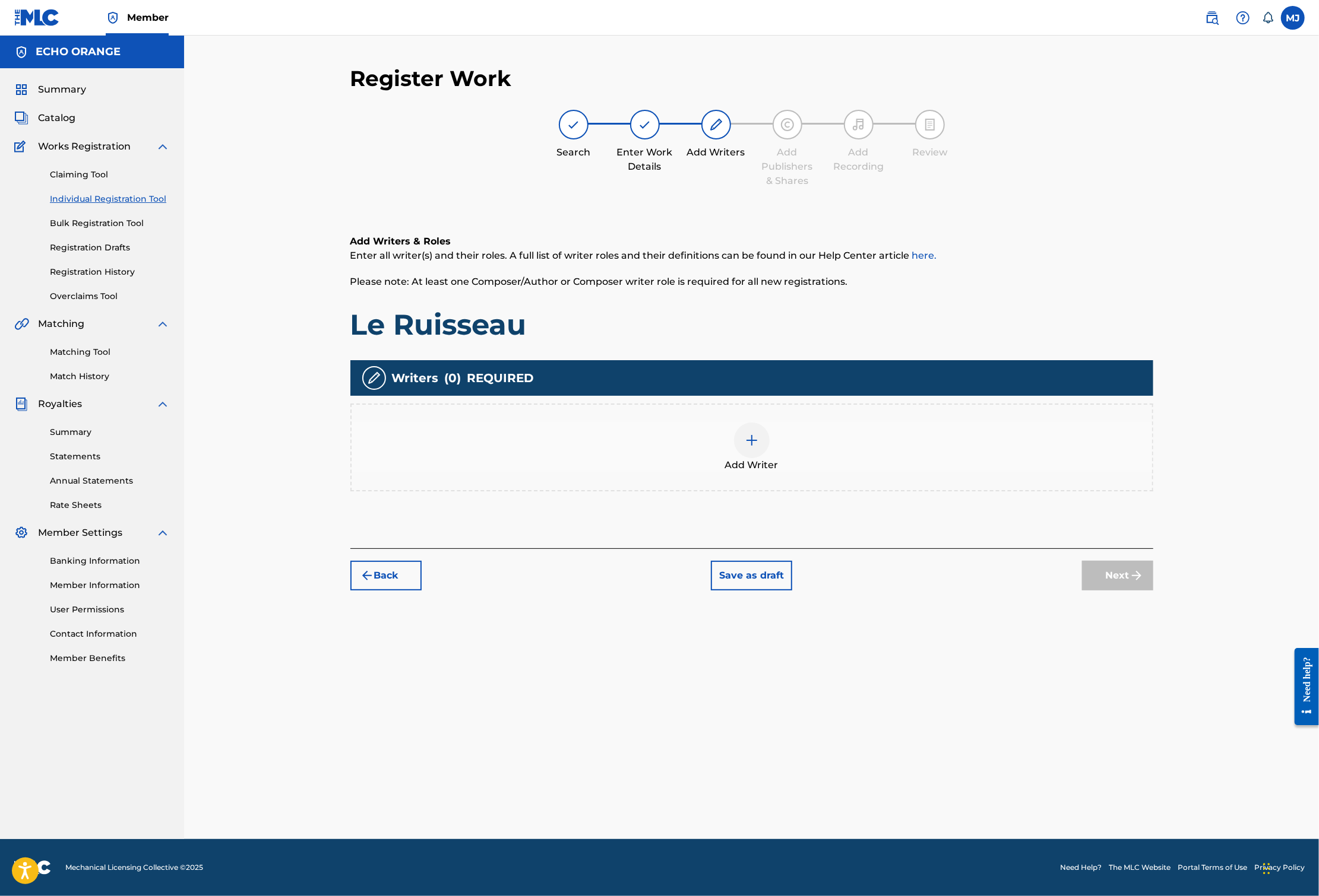
click at [962, 473] on div "Add Writer" at bounding box center [751, 447] width 800 height 49
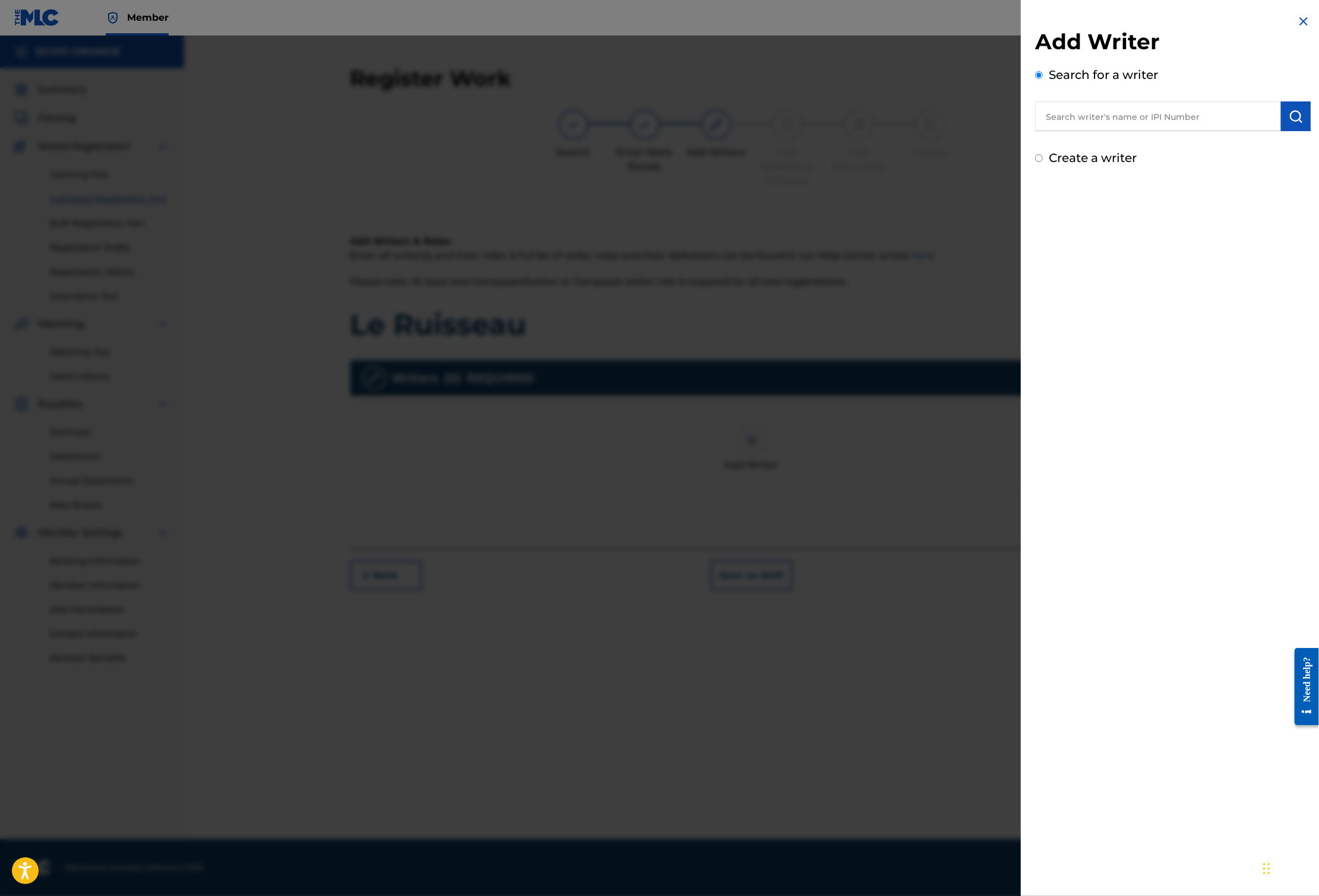
click at [1148, 131] on input "text" at bounding box center [1157, 116] width 246 height 29
paste input "[PERSON_NAME]"
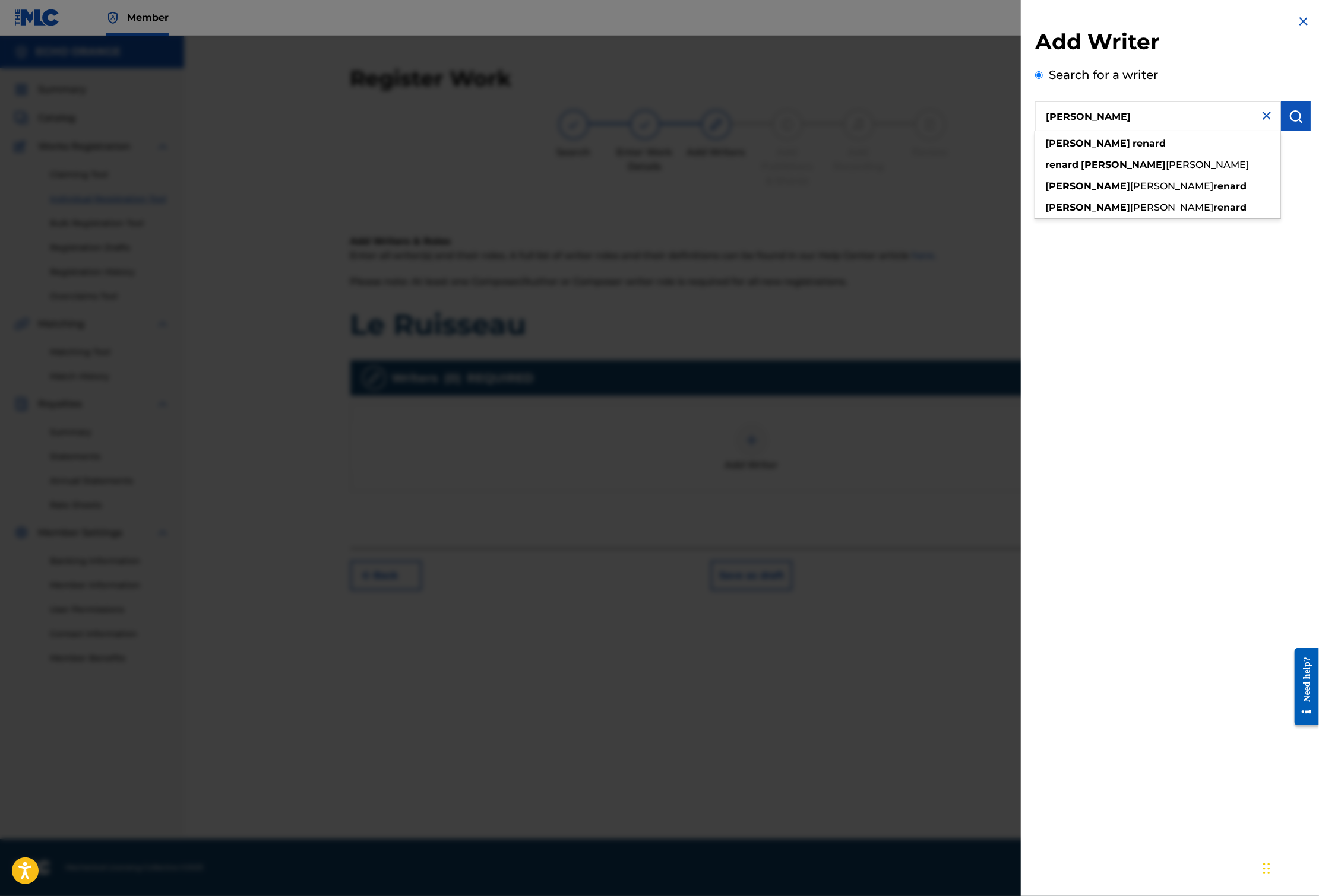
type input "[PERSON_NAME]"
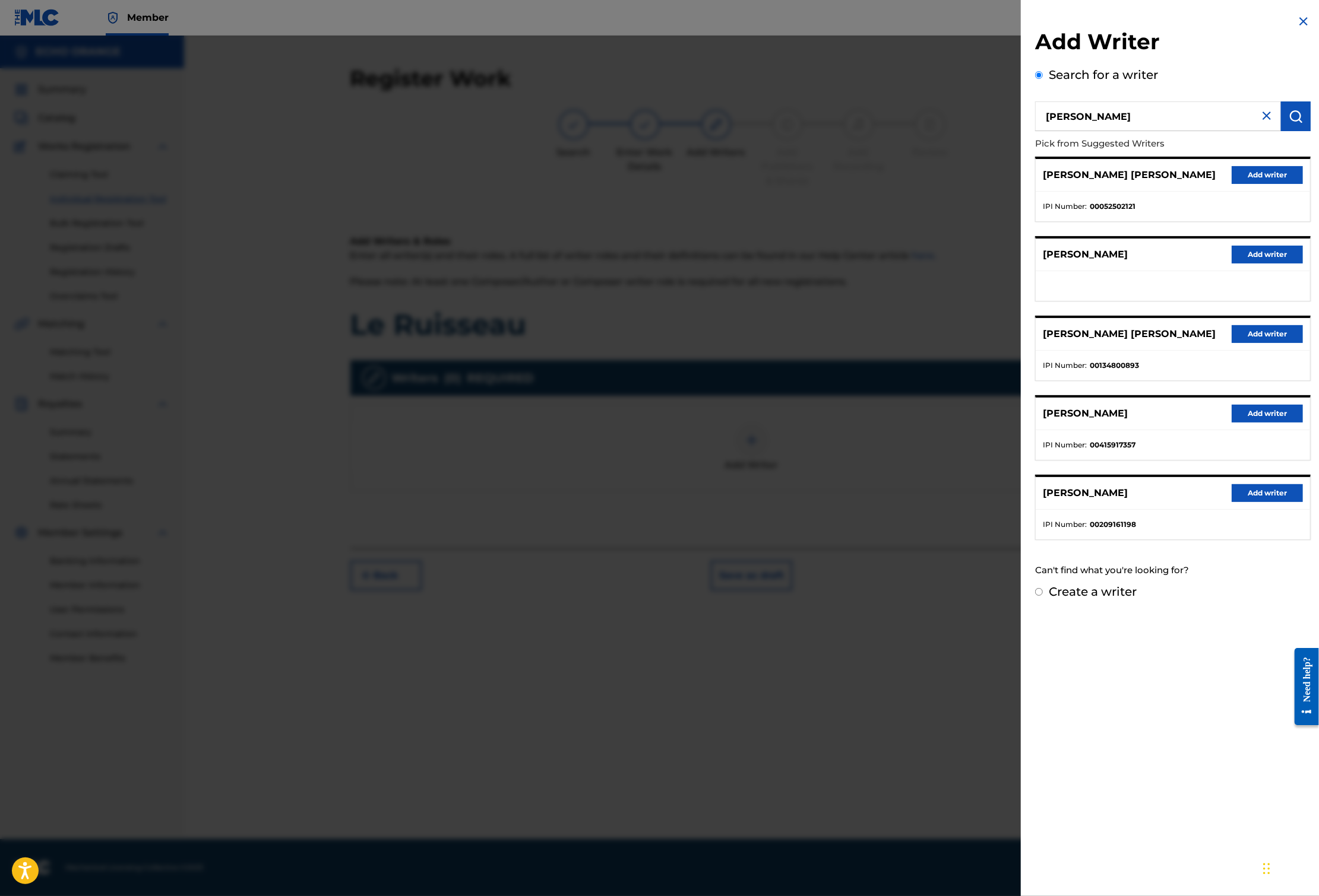
click at [1288, 184] on button "Add writer" at bounding box center [1267, 175] width 71 height 18
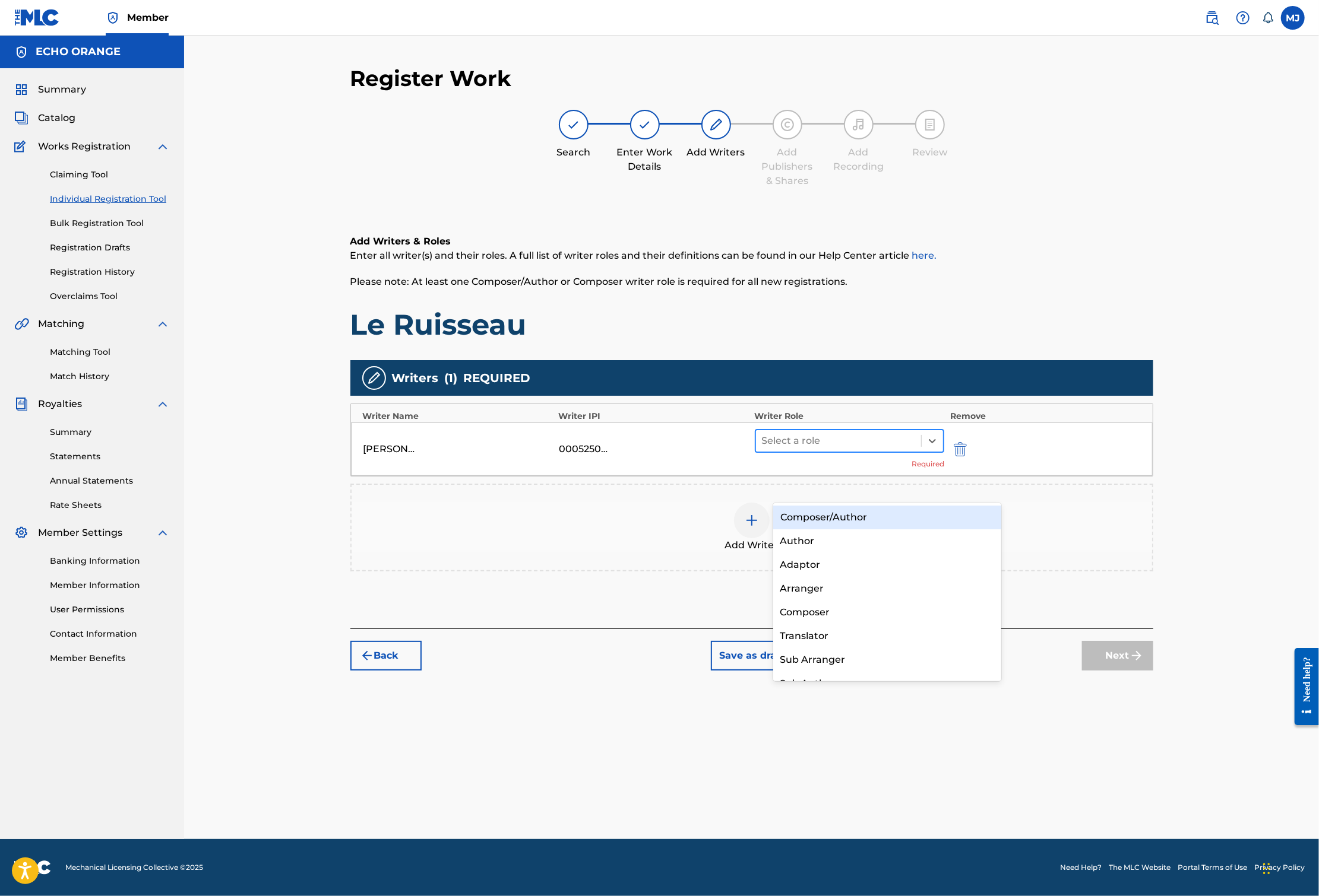
click at [902, 453] on div "Select a role" at bounding box center [850, 440] width 190 height 24
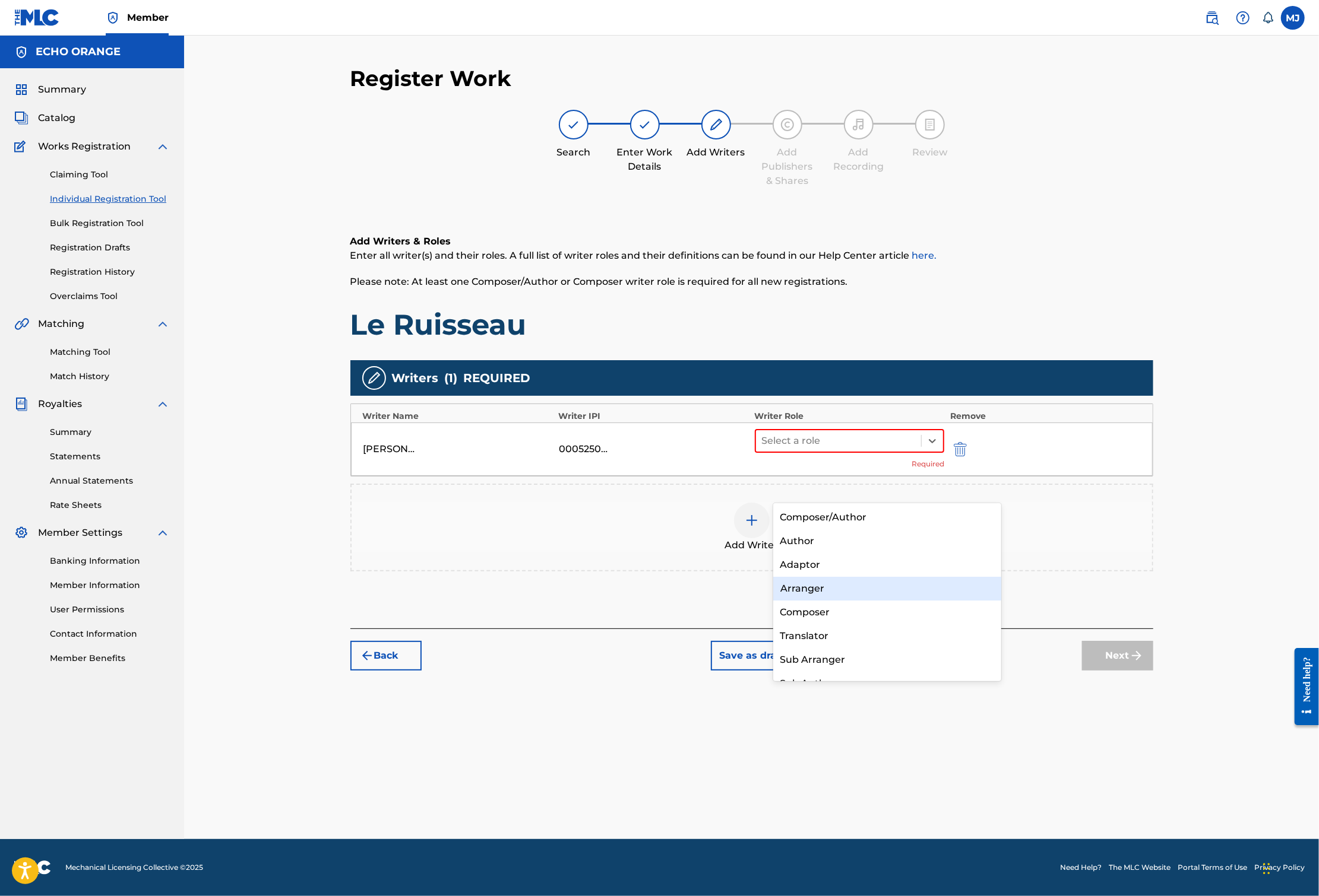
click at [873, 591] on div "Arranger" at bounding box center [887, 588] width 228 height 24
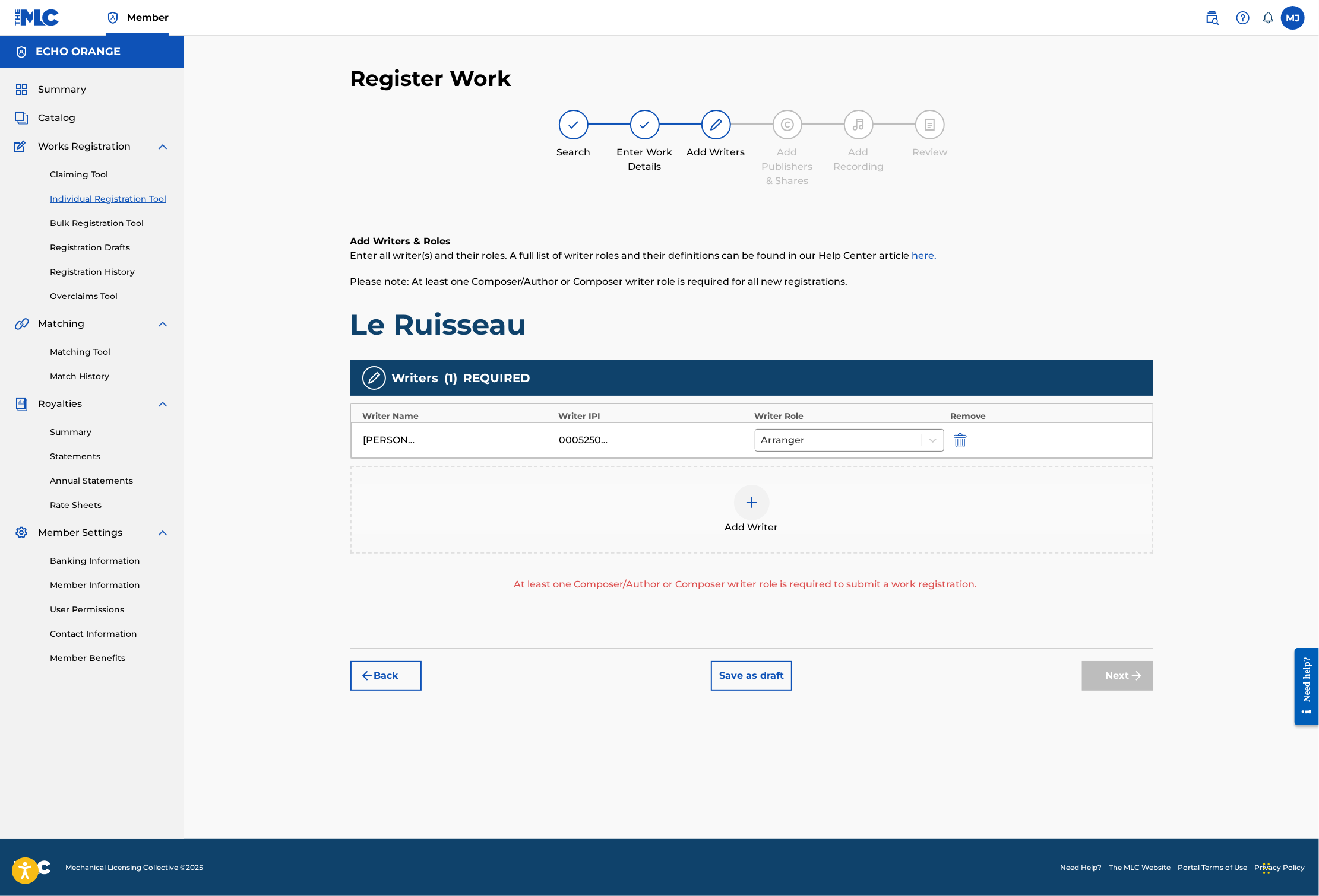
click at [859, 458] on div "[PERSON_NAME] [PERSON_NAME] 00052502121 Arranger" at bounding box center [752, 439] width 801 height 35
click at [863, 449] on div at bounding box center [838, 439] width 155 height 16
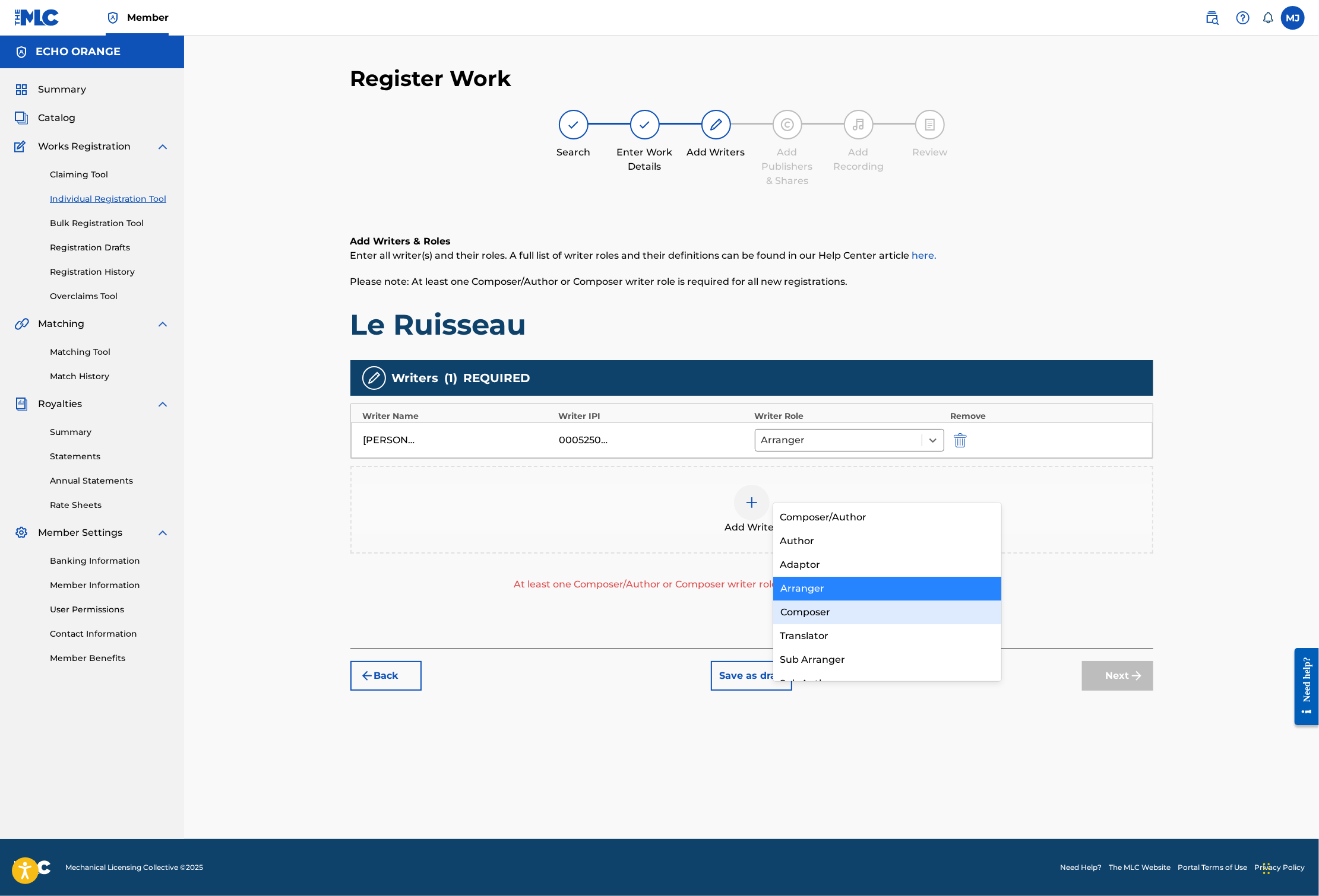
click at [841, 610] on div "Composer" at bounding box center [887, 612] width 228 height 24
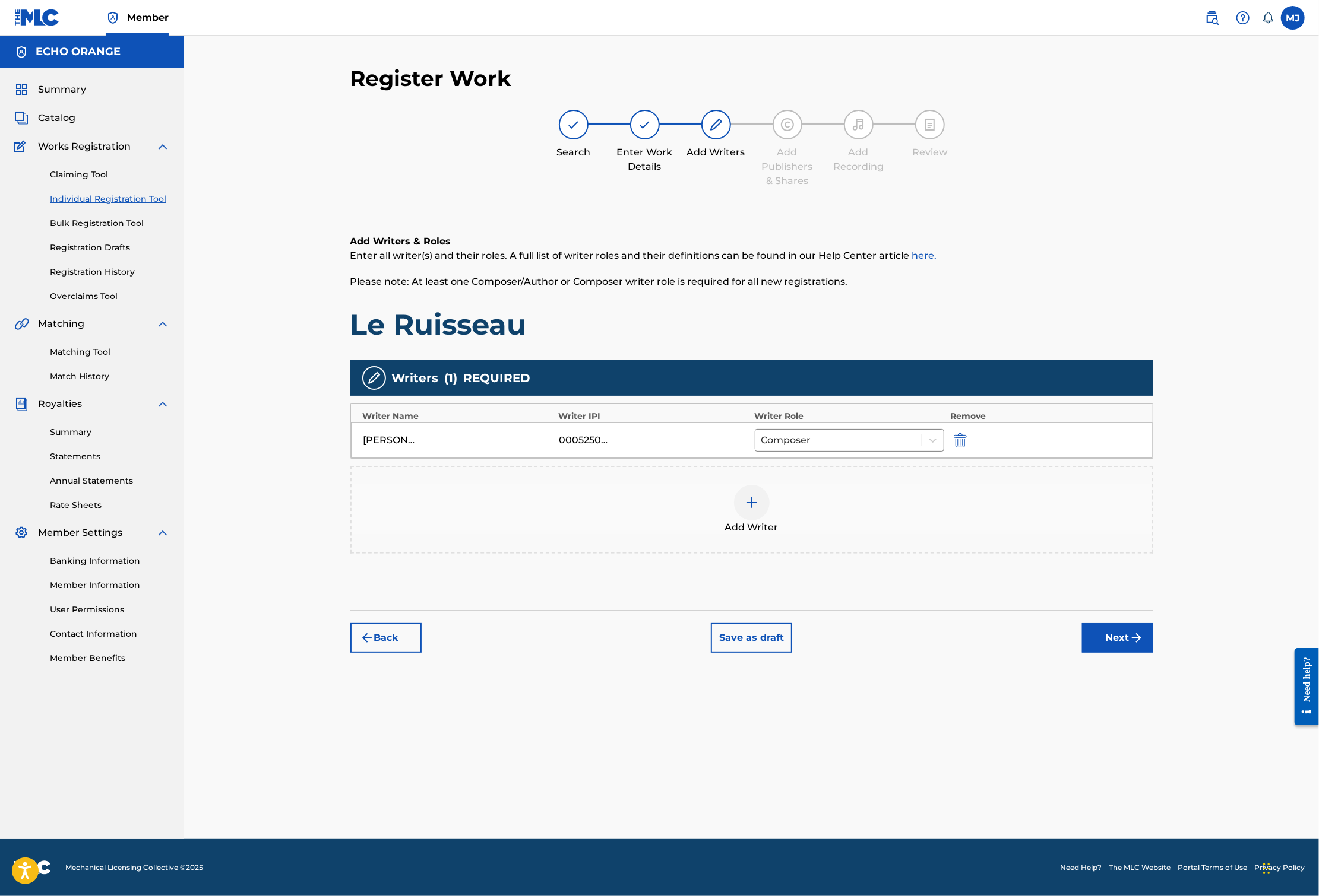
click at [1153, 653] on button "Next" at bounding box center [1117, 637] width 71 height 29
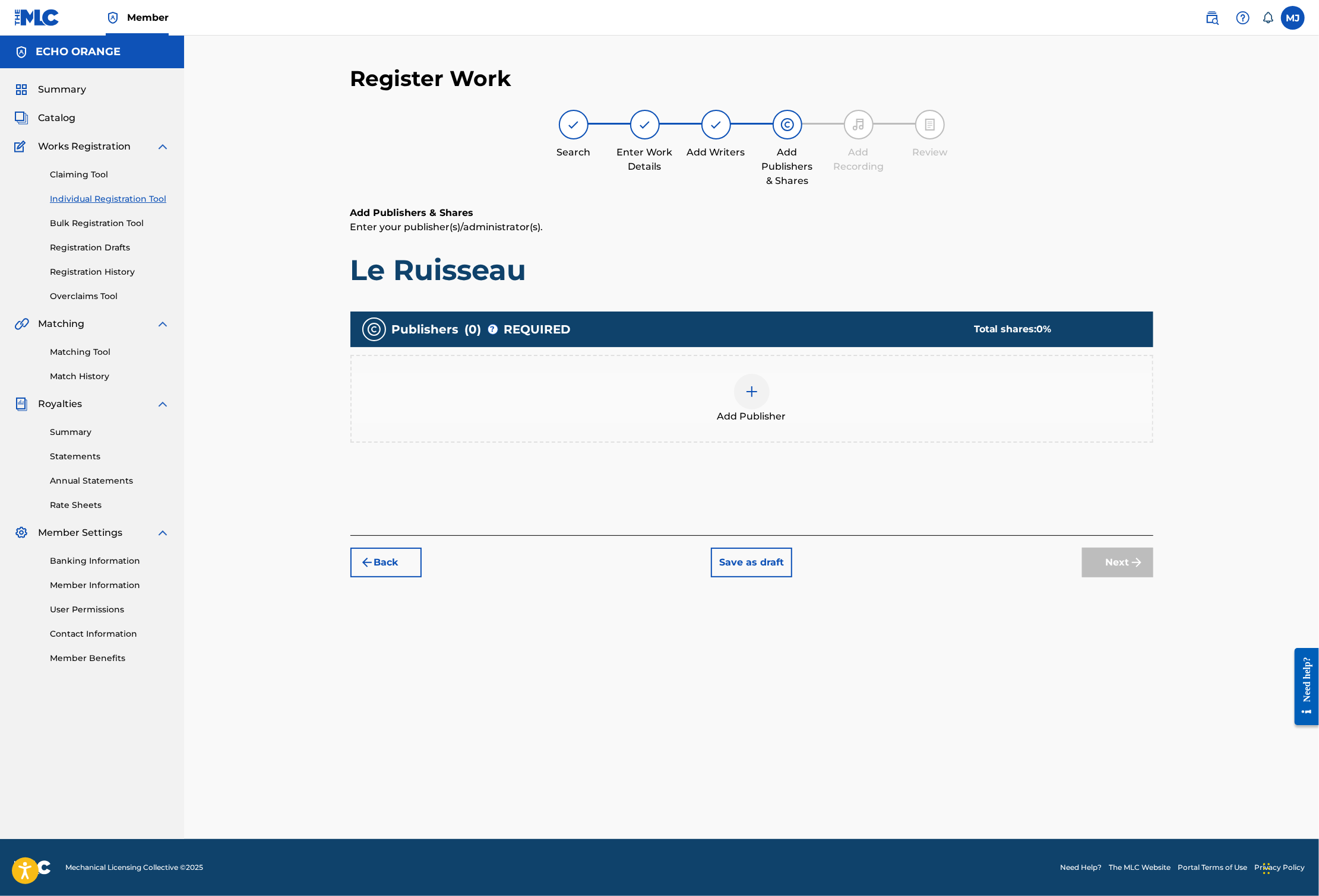
click at [941, 442] on div "Add Publisher" at bounding box center [751, 399] width 802 height 88
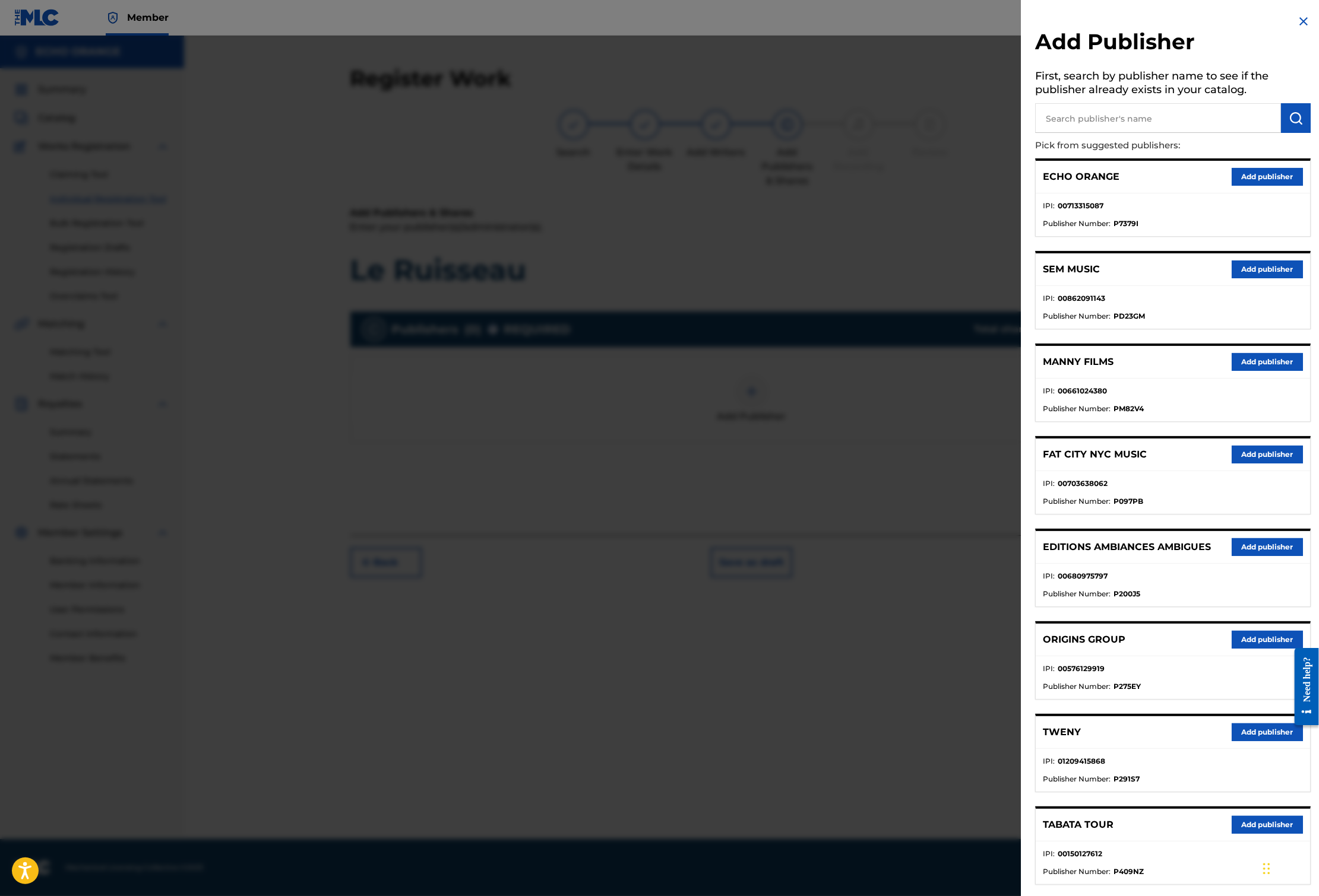
click at [1242, 741] on button "Add publisher" at bounding box center [1267, 731] width 71 height 18
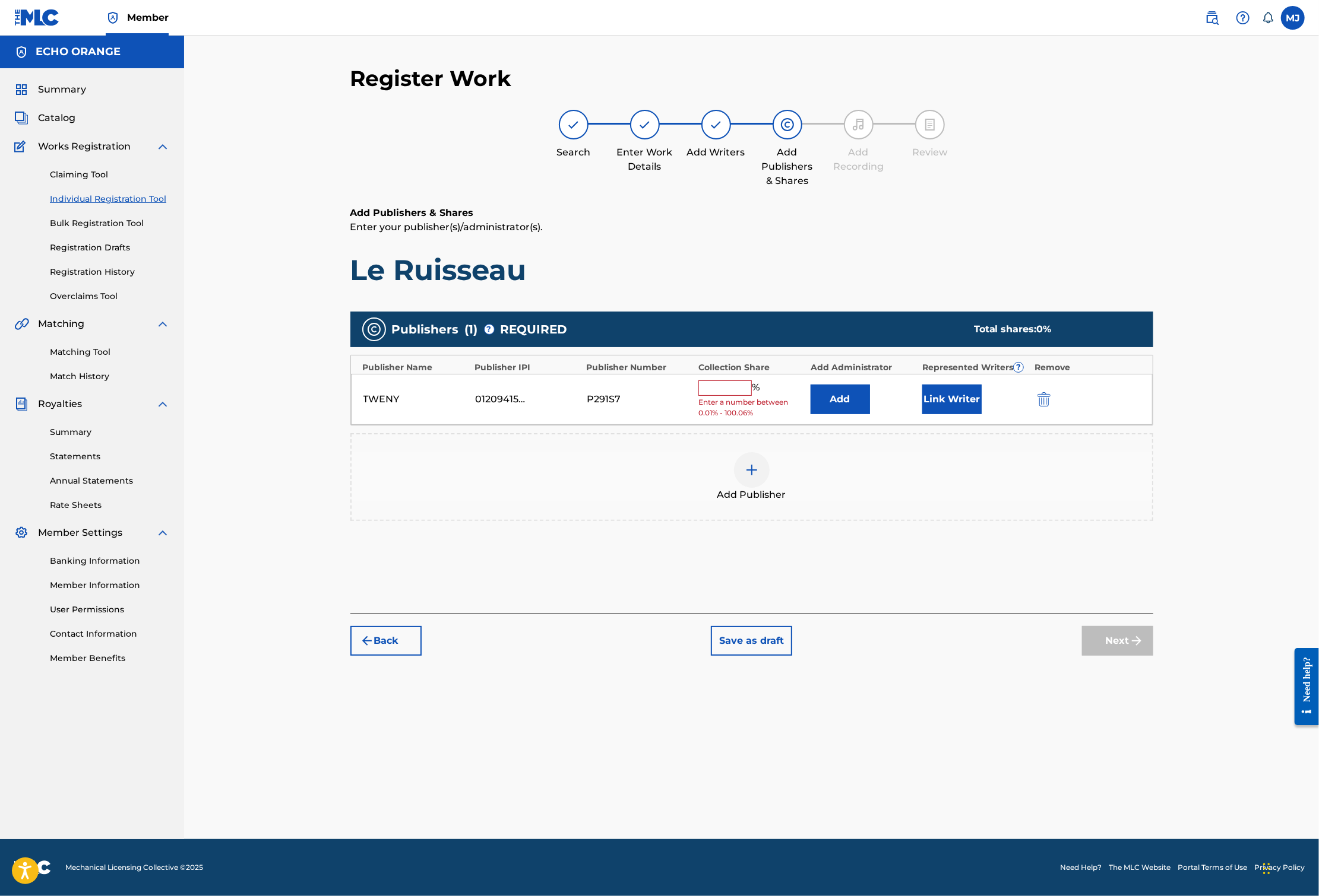
click at [854, 414] on button "Add" at bounding box center [840, 399] width 59 height 29
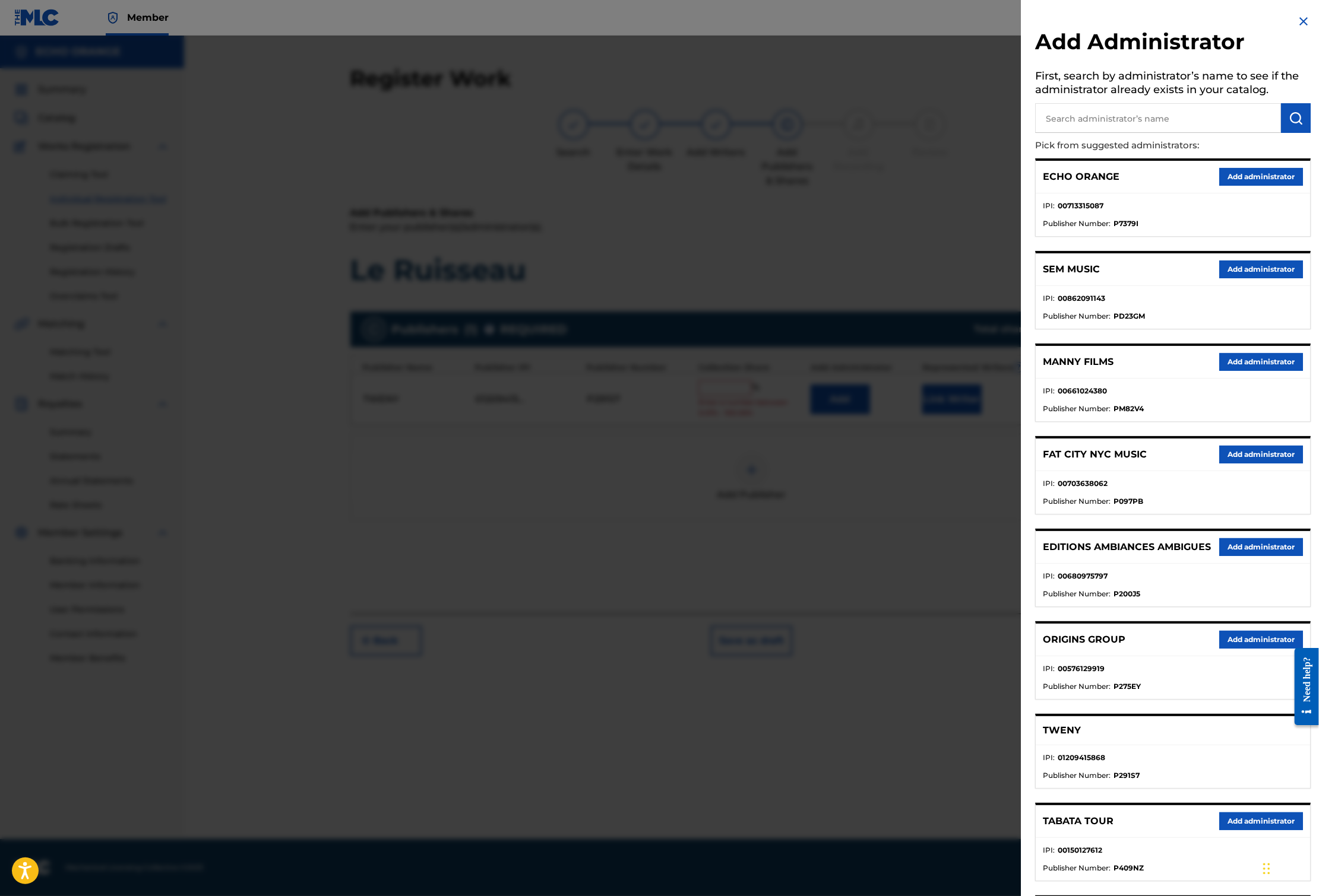
click at [1241, 185] on button "Add administrator" at bounding box center [1261, 177] width 84 height 18
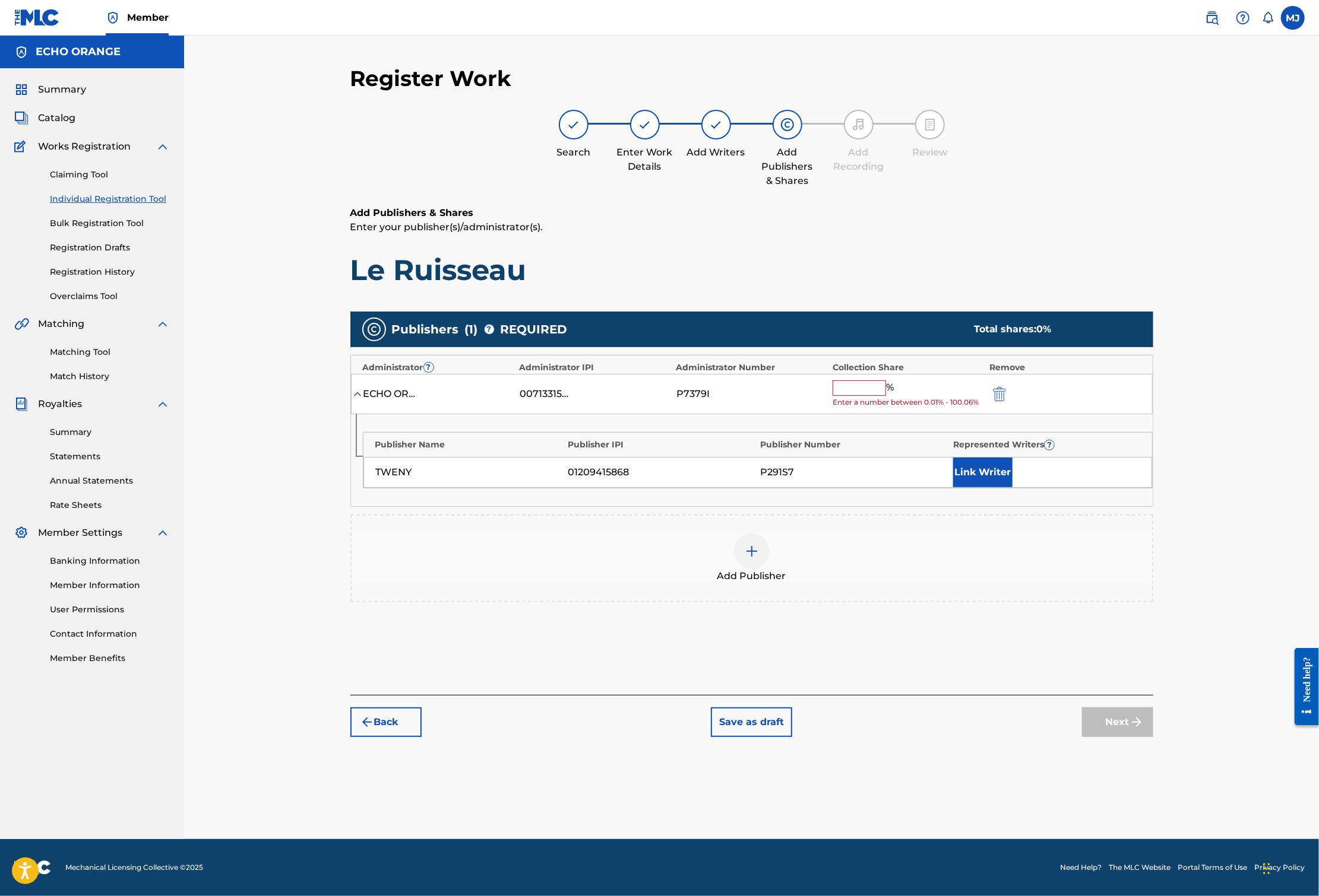
click at [892, 415] on div "ECHO ORANGE 00713315087 P7379I % Enter a number between 0.01% - 100.06%" at bounding box center [752, 394] width 801 height 41
click at [886, 396] on input "text" at bounding box center [859, 388] width 53 height 15
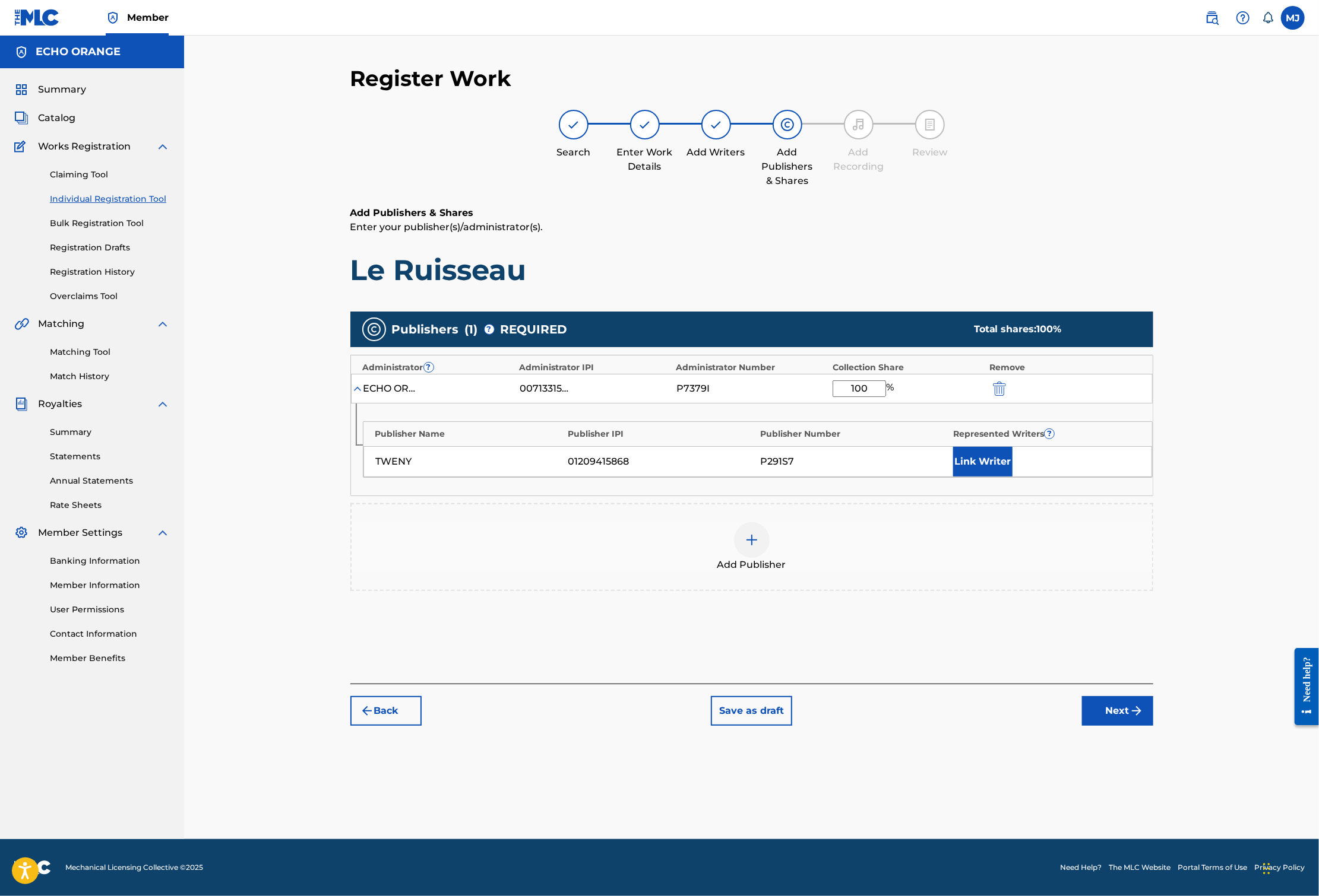
type input "100"
click at [1013, 477] on button "Link Writer" at bounding box center [982, 461] width 59 height 29
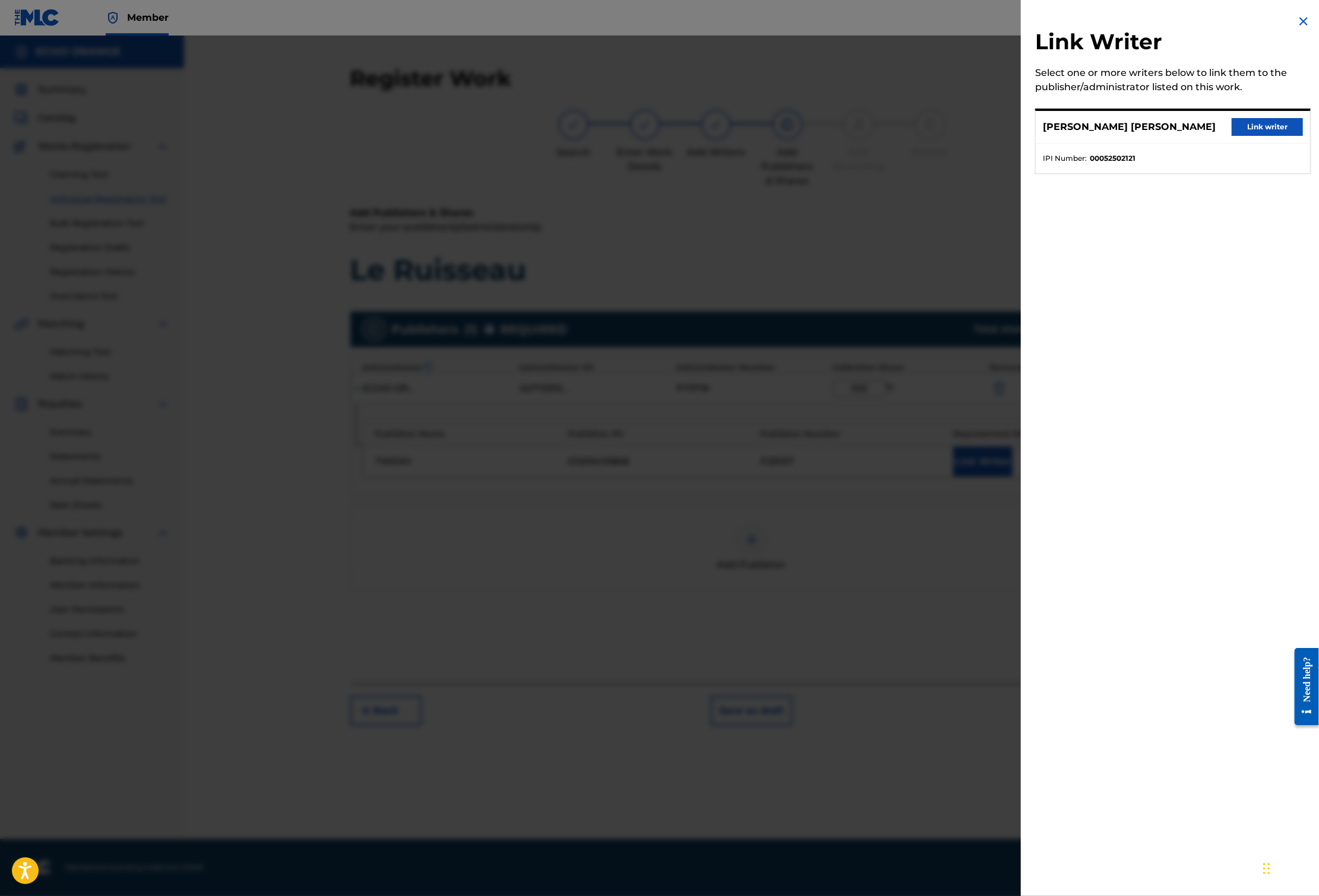
click at [1246, 136] on button "Link writer" at bounding box center [1267, 127] width 71 height 18
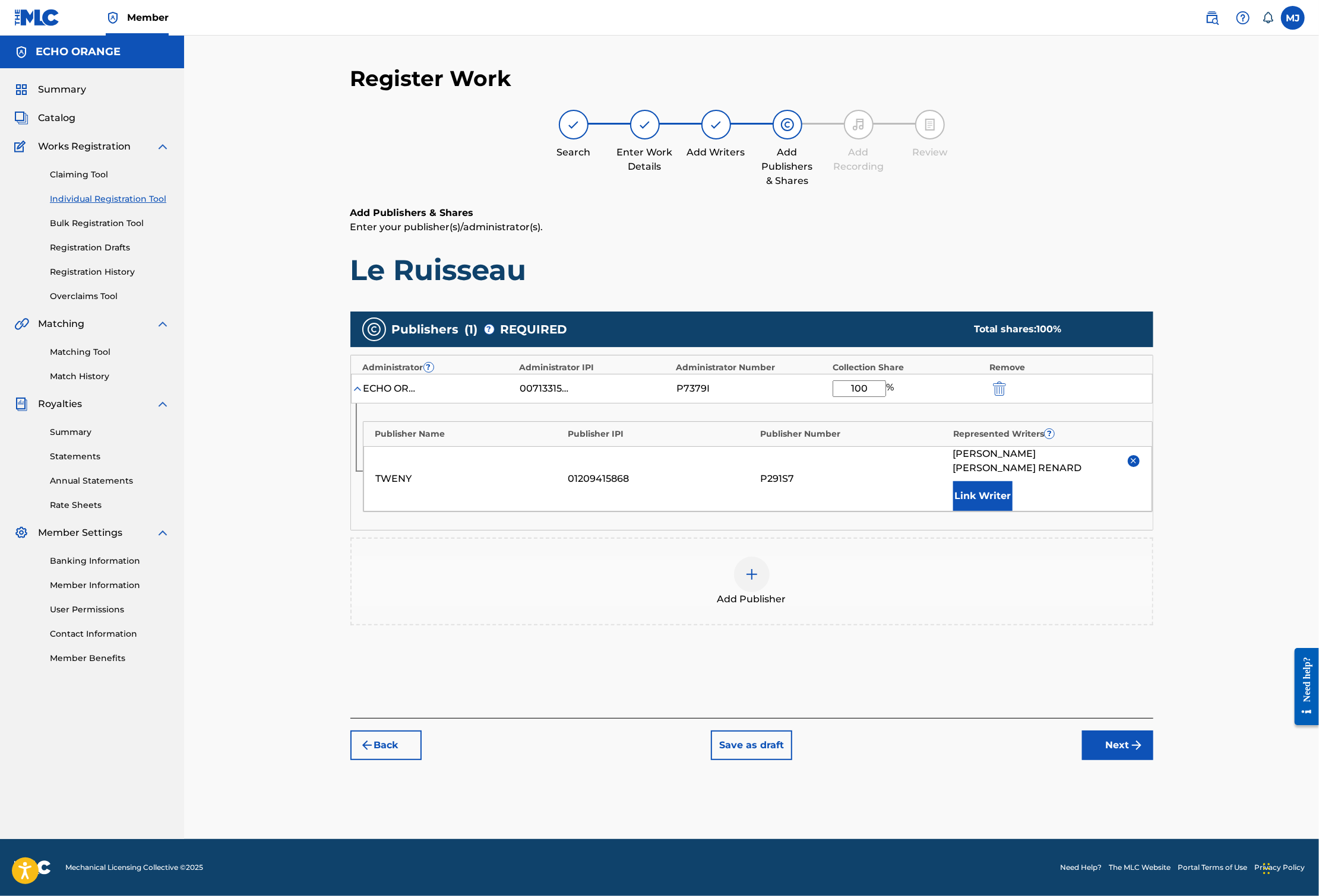
scroll to position [20, 0]
click at [1153, 760] on button "Next" at bounding box center [1117, 745] width 71 height 29
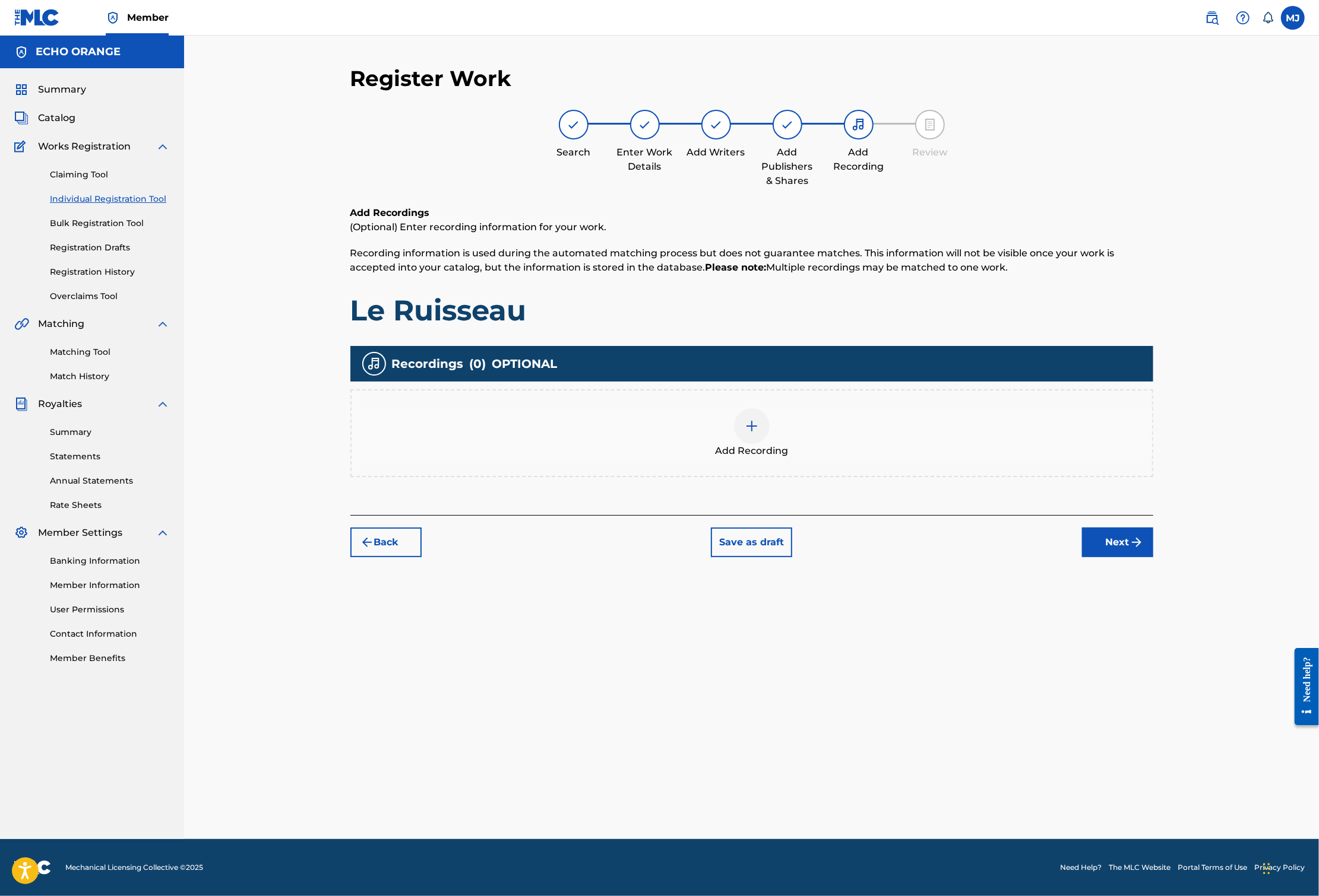
scroll to position [0, 0]
click at [1144, 550] on img "submit" at bounding box center [1136, 542] width 14 height 14
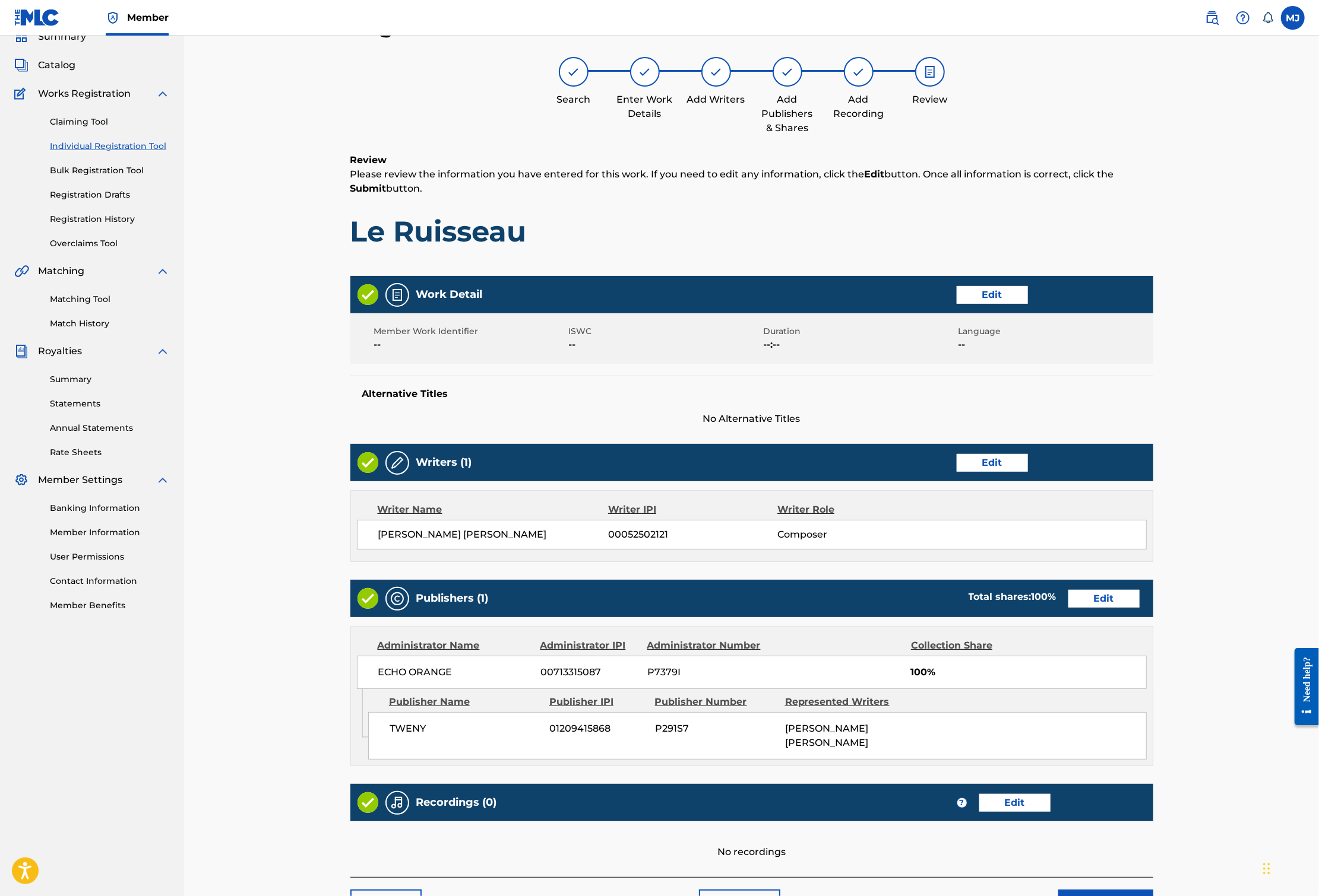
scroll to position [258, 0]
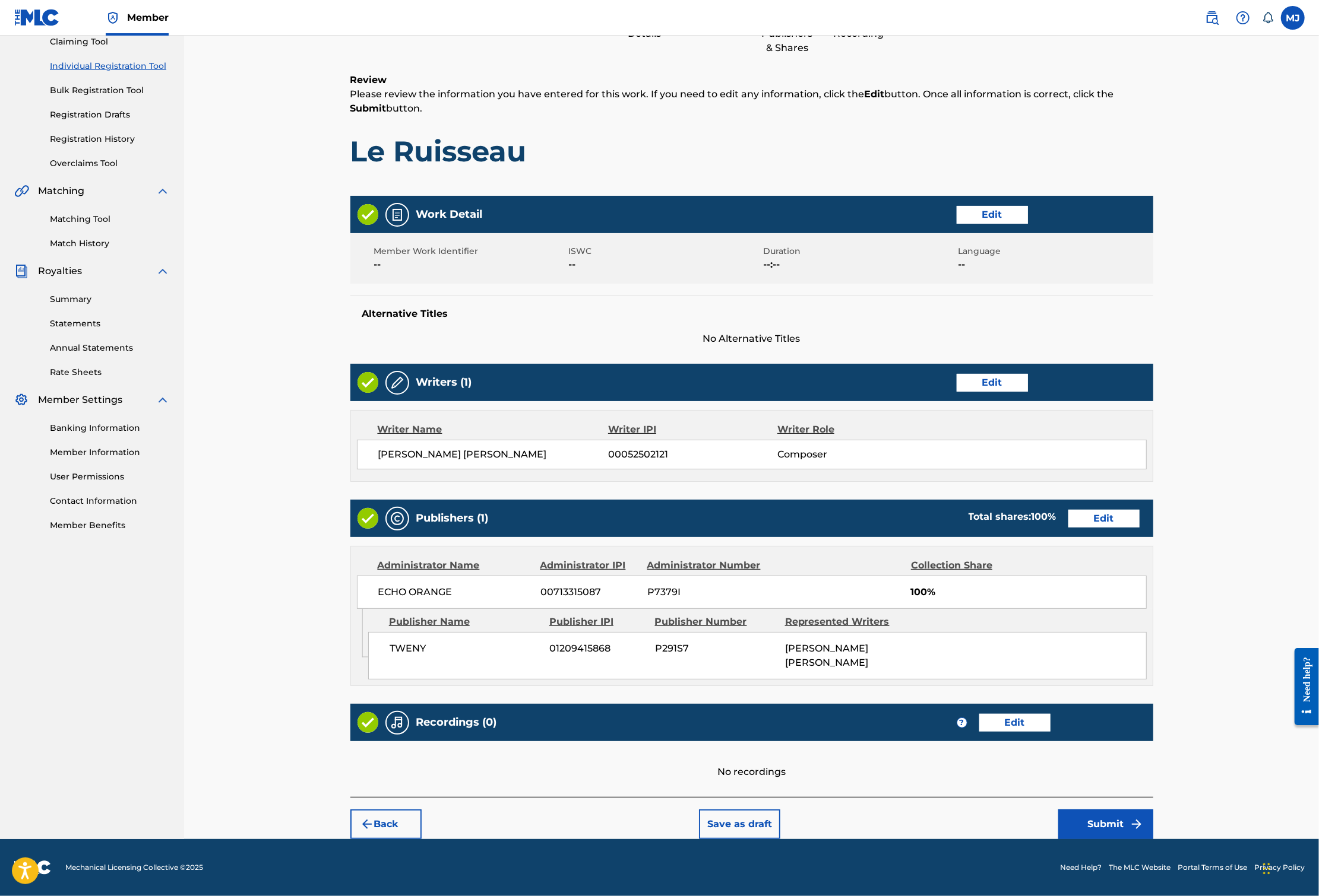
click at [1153, 809] on button "Submit" at bounding box center [1106, 824] width 95 height 29
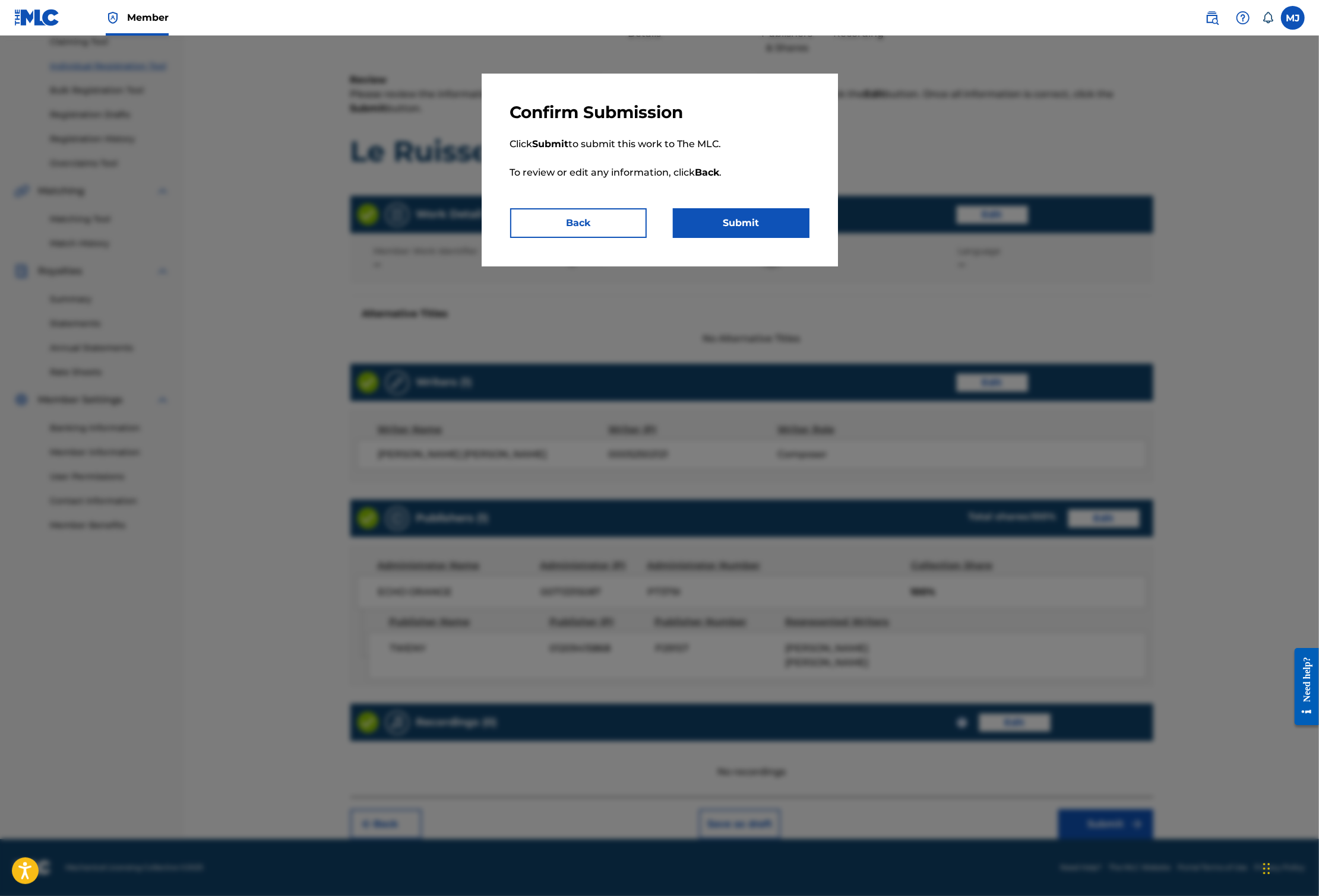
click at [739, 238] on button "Submit" at bounding box center [740, 223] width 136 height 29
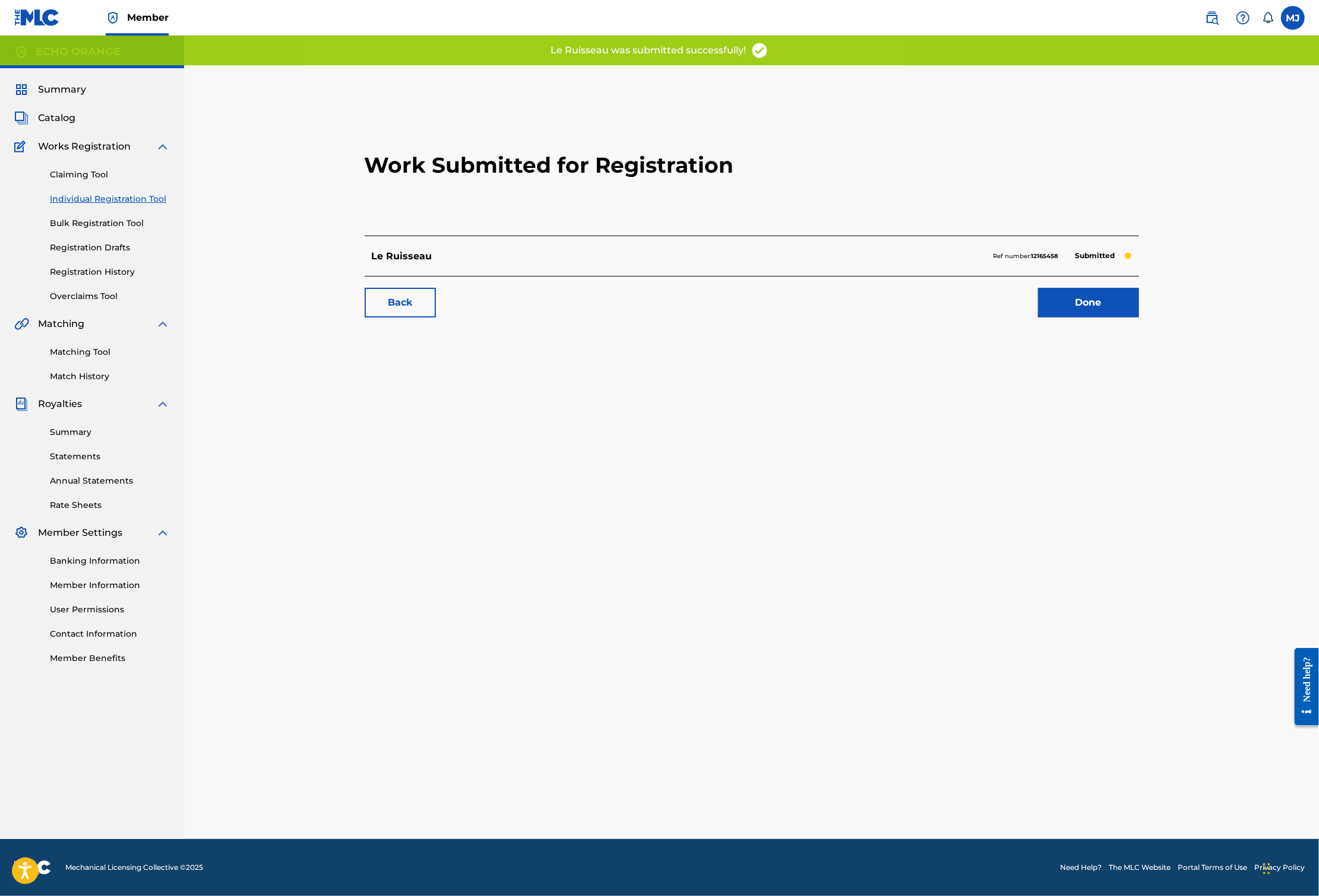
click at [1139, 318] on link "Done" at bounding box center [1089, 302] width 101 height 29
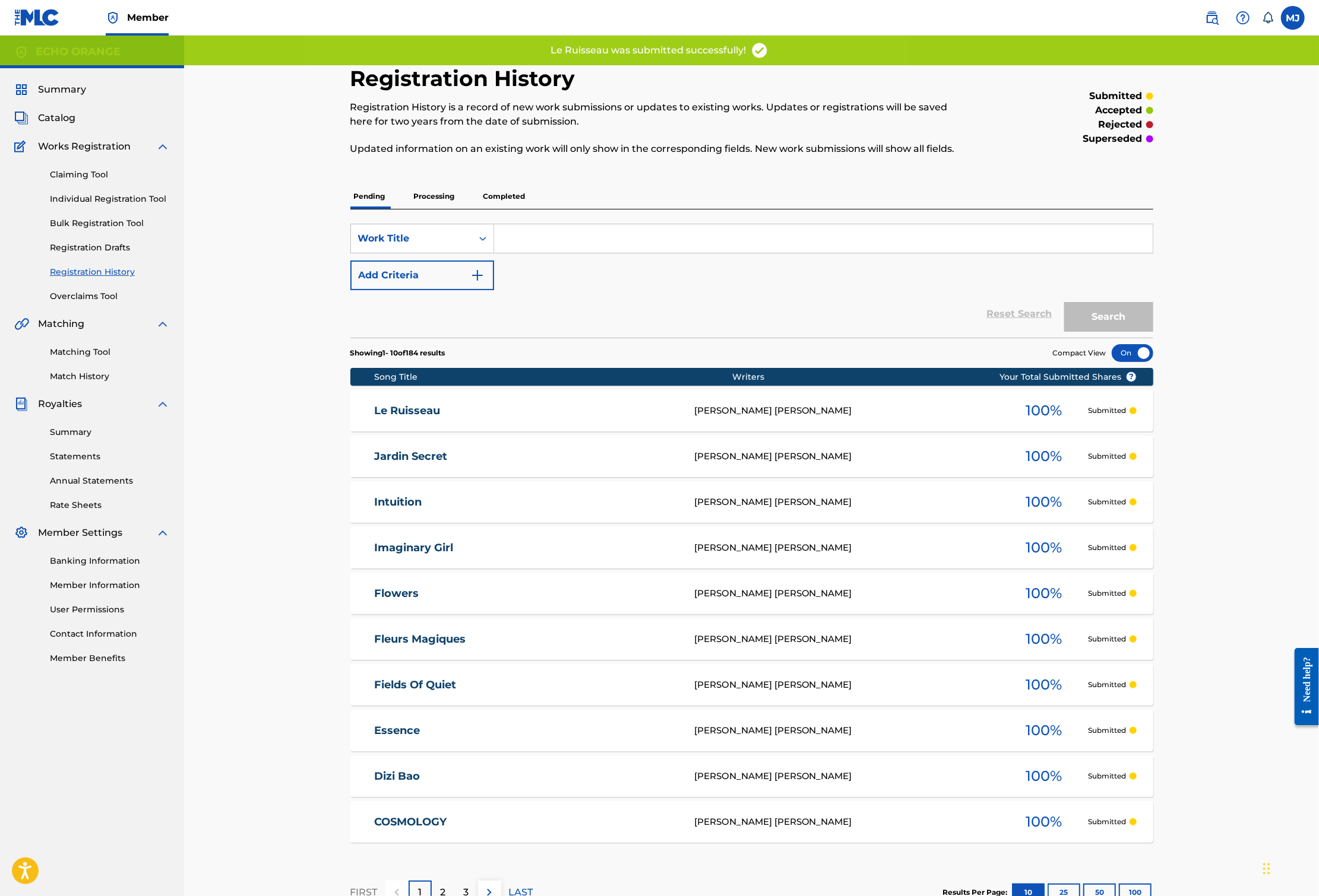
click at [148, 226] on div "Claiming Tool Individual Registration Tool Bulk Registration Tool Registration …" at bounding box center [91, 228] width 155 height 149
click at [143, 205] on link "Individual Registration Tool" at bounding box center [109, 199] width 120 height 12
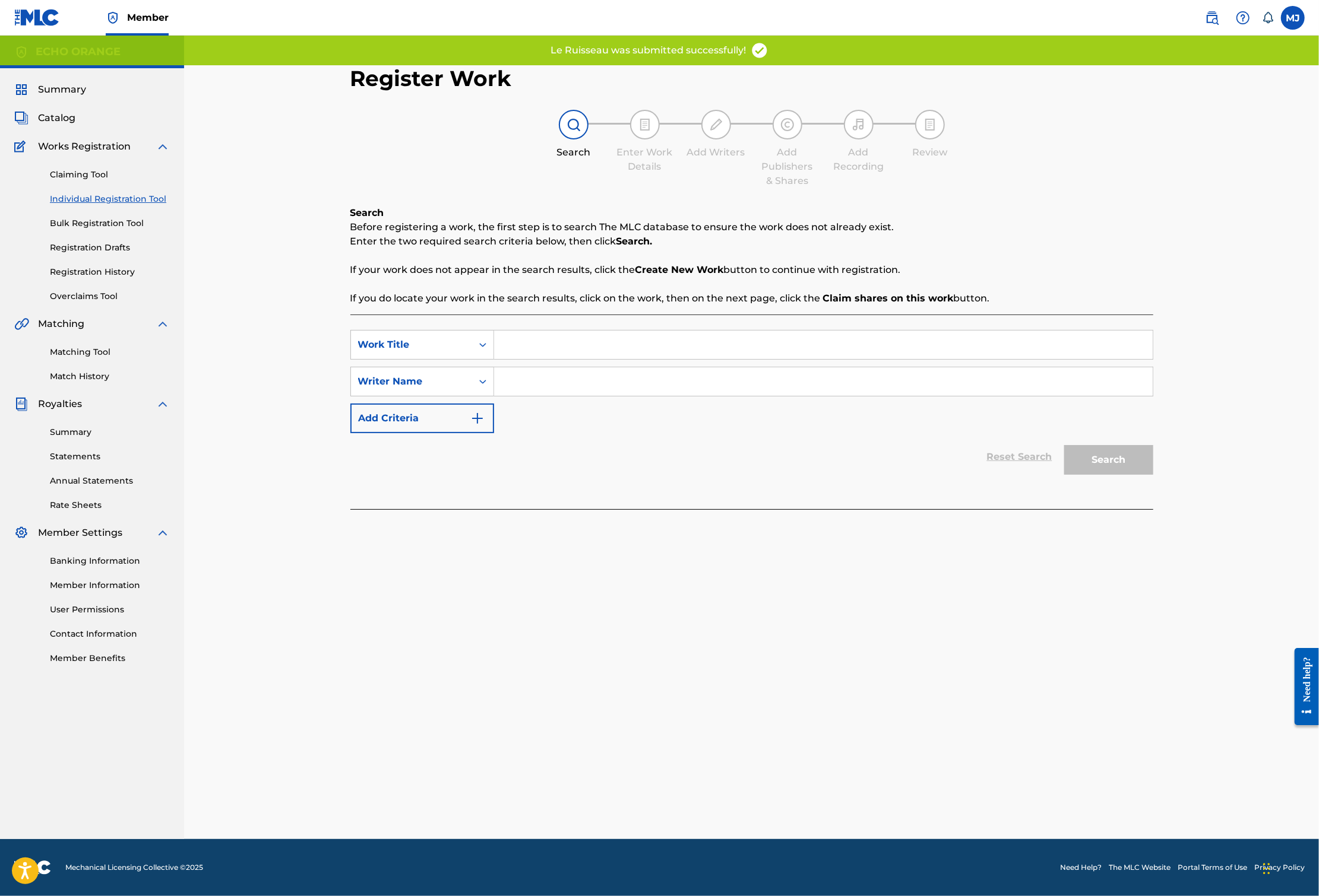
click at [517, 359] on input "Search Form" at bounding box center [823, 344] width 659 height 29
click at [514, 359] on input "Search Form" at bounding box center [823, 344] width 659 height 29
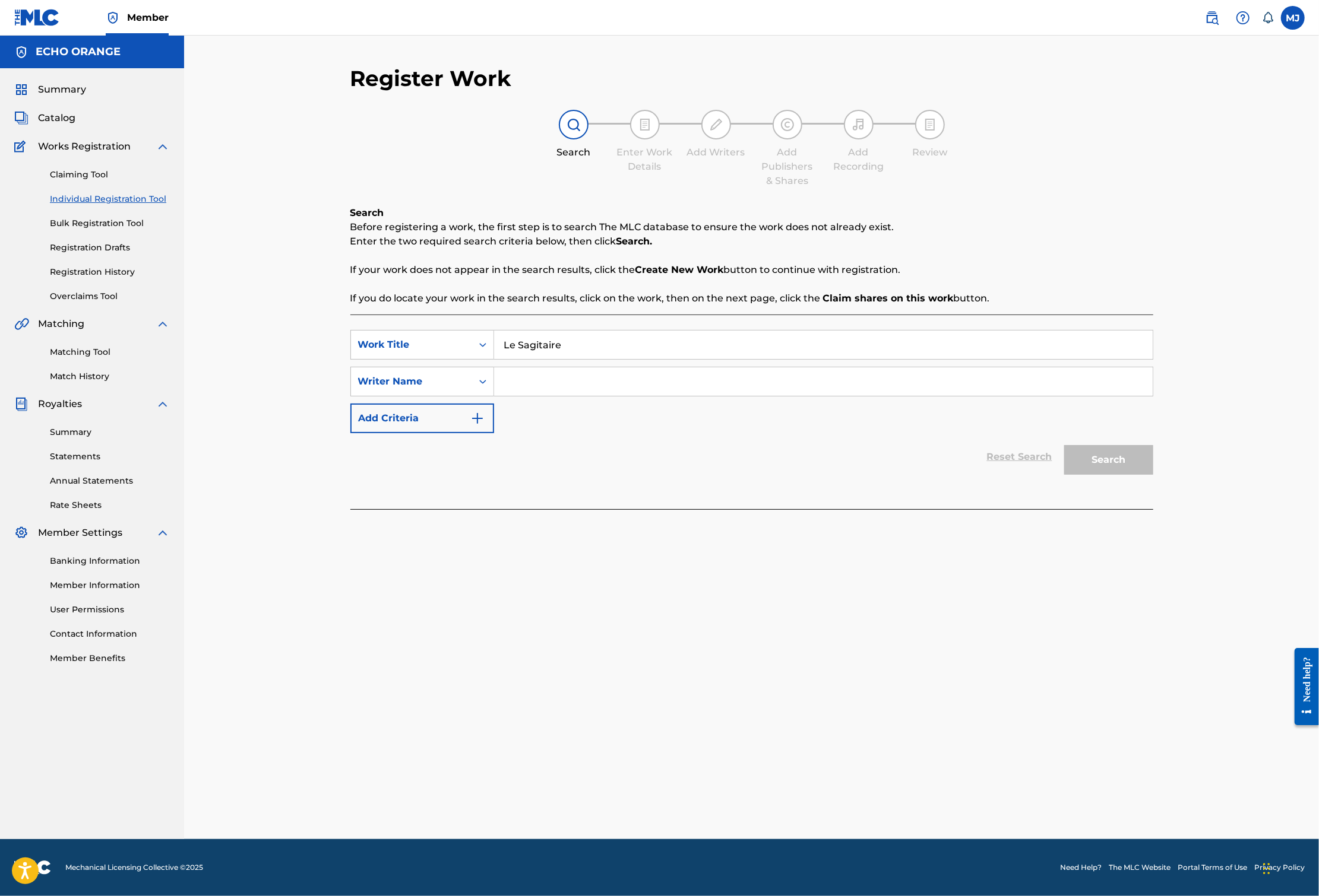
type input "Le Sagitaire"
paste input "[PERSON_NAME]"
type input "[PERSON_NAME]"
click at [1153, 475] on button "Search" at bounding box center [1109, 459] width 89 height 29
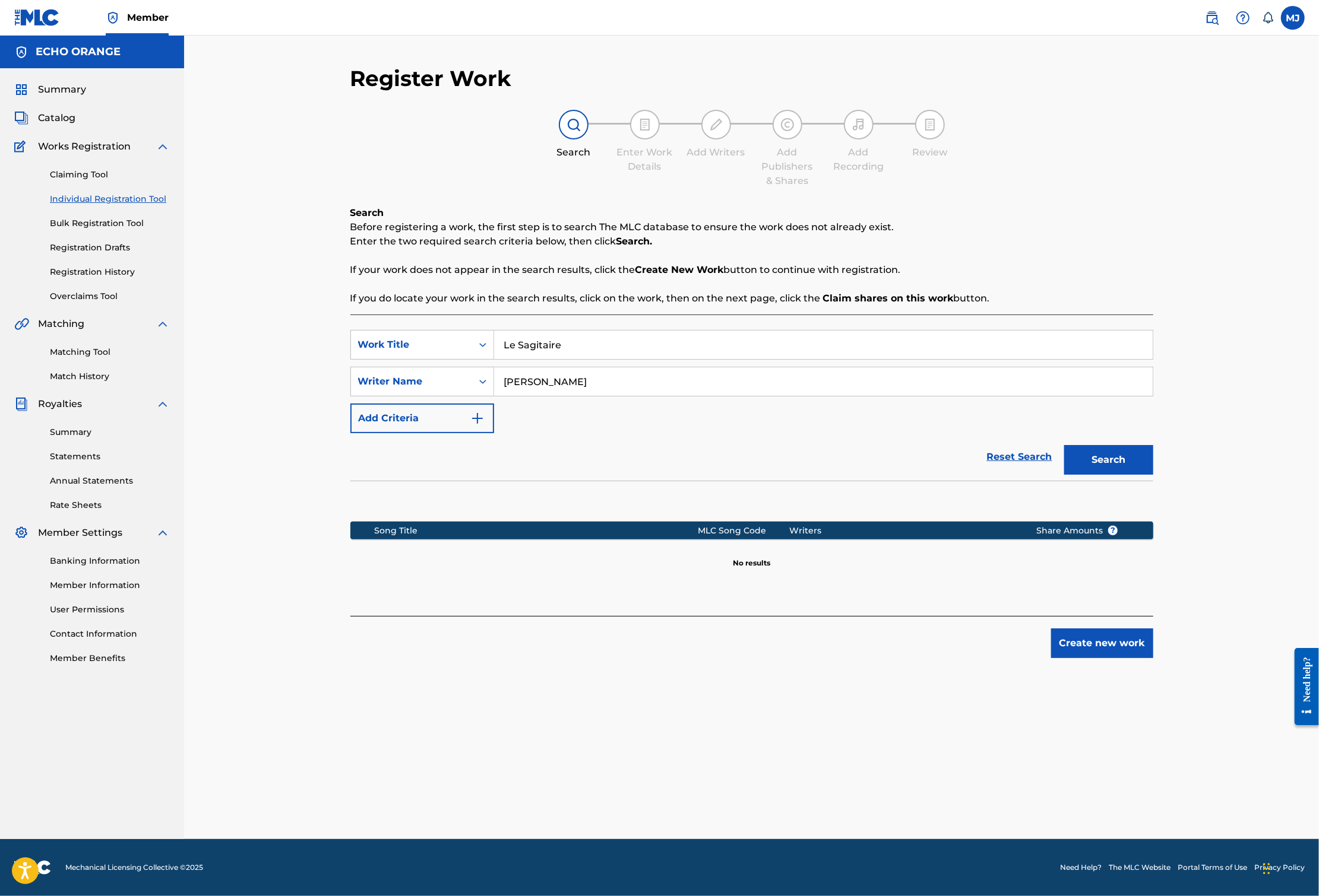
click at [1168, 746] on div "Register Work Search Enter Work Details Add Writers Add Publishers & Shares Add…" at bounding box center [751, 453] width 831 height 774
click at [1153, 658] on button "Create new work" at bounding box center [1101, 643] width 102 height 29
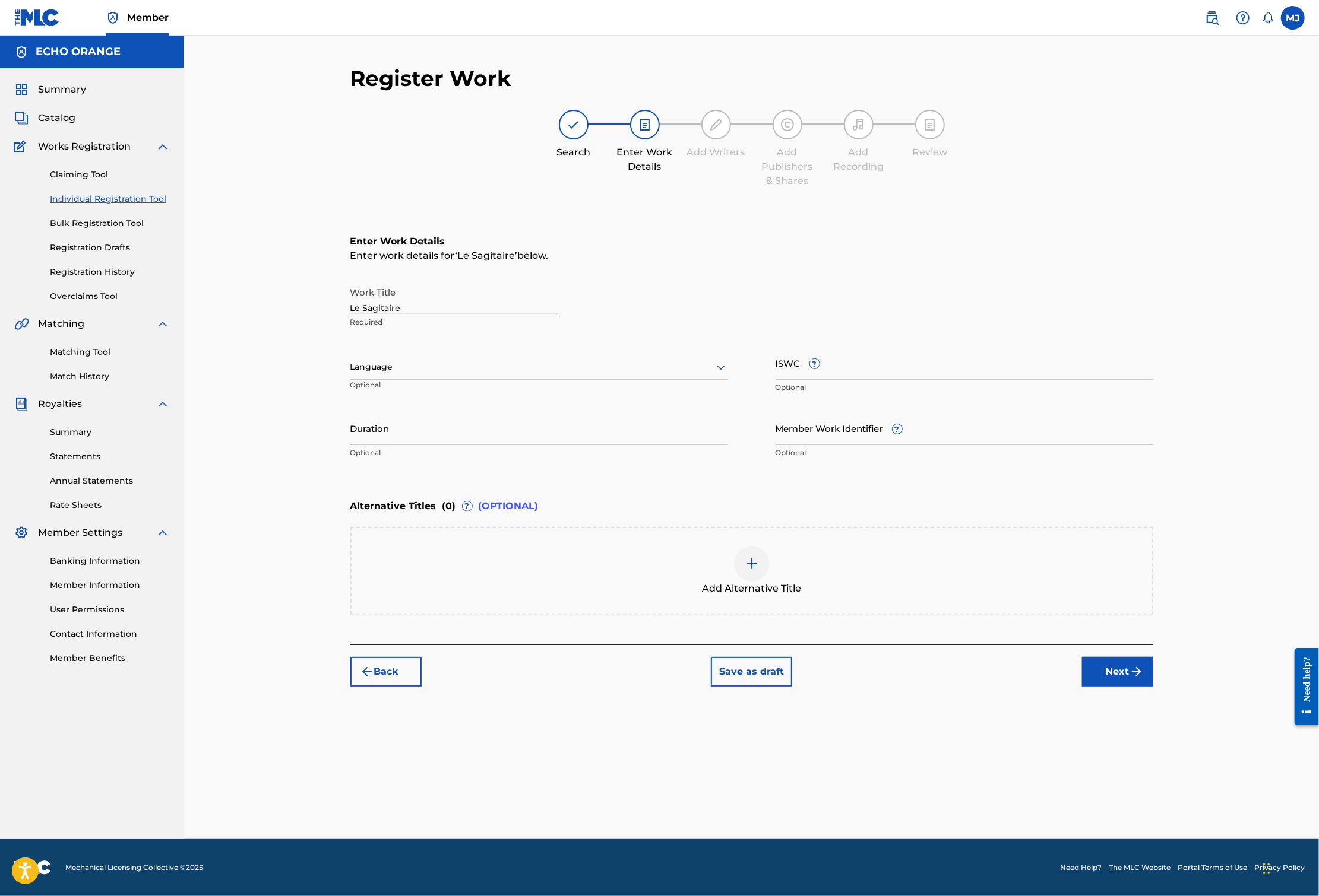
click at [1153, 687] on button "Next" at bounding box center [1117, 672] width 71 height 29
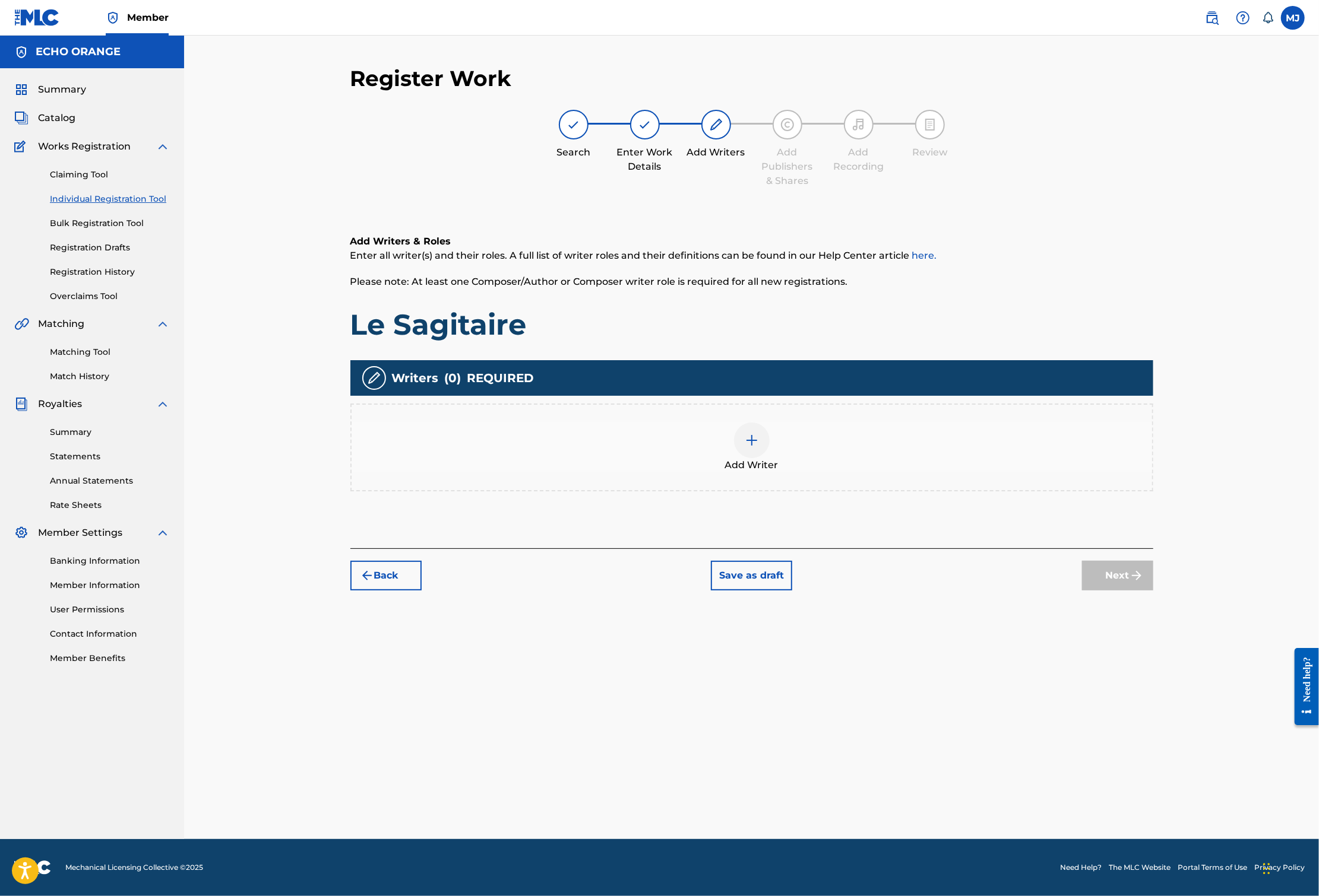
click at [1008, 473] on div "Add Writer" at bounding box center [751, 447] width 800 height 49
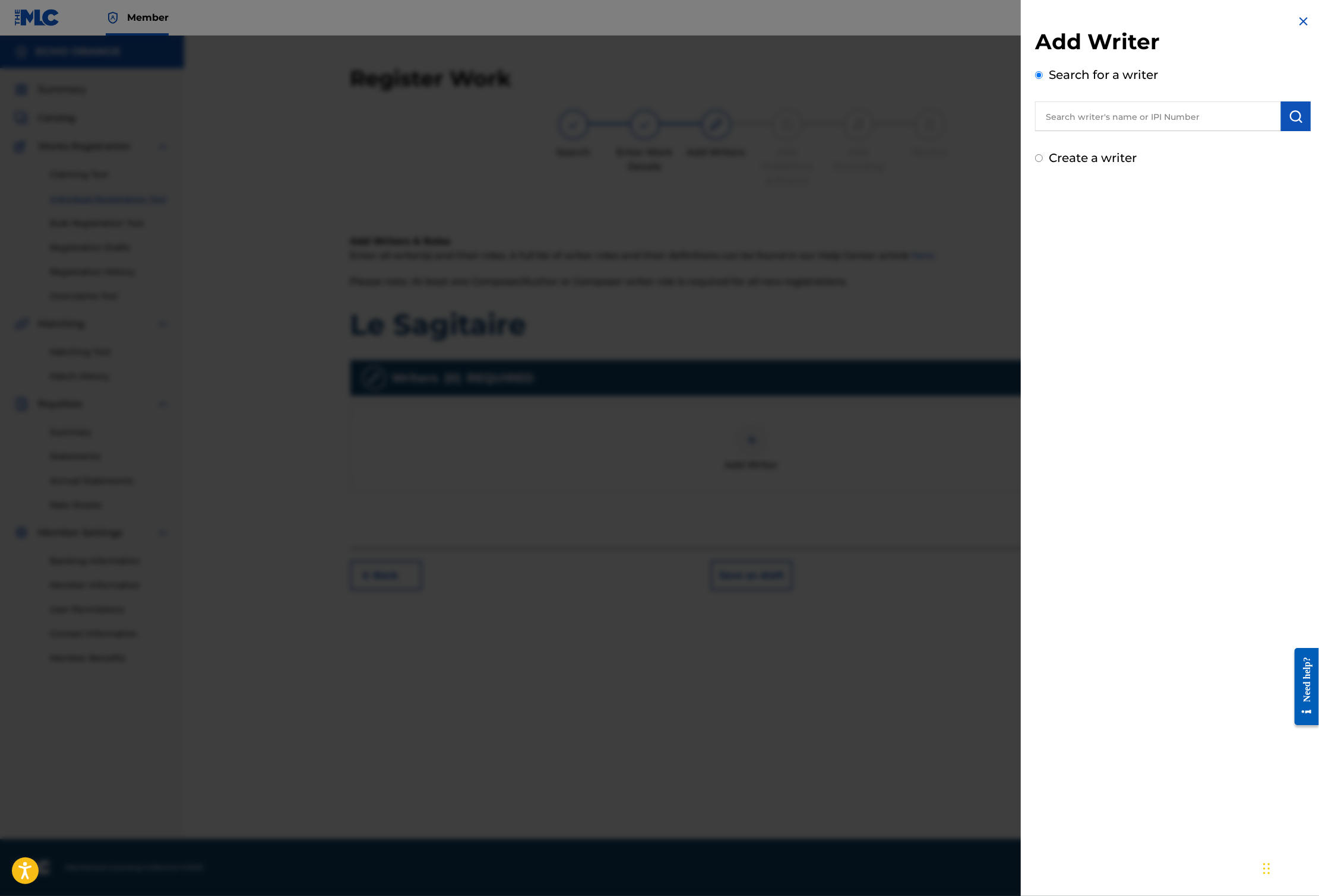
click at [1157, 131] on input "text" at bounding box center [1157, 116] width 246 height 29
paste input "[PERSON_NAME]"
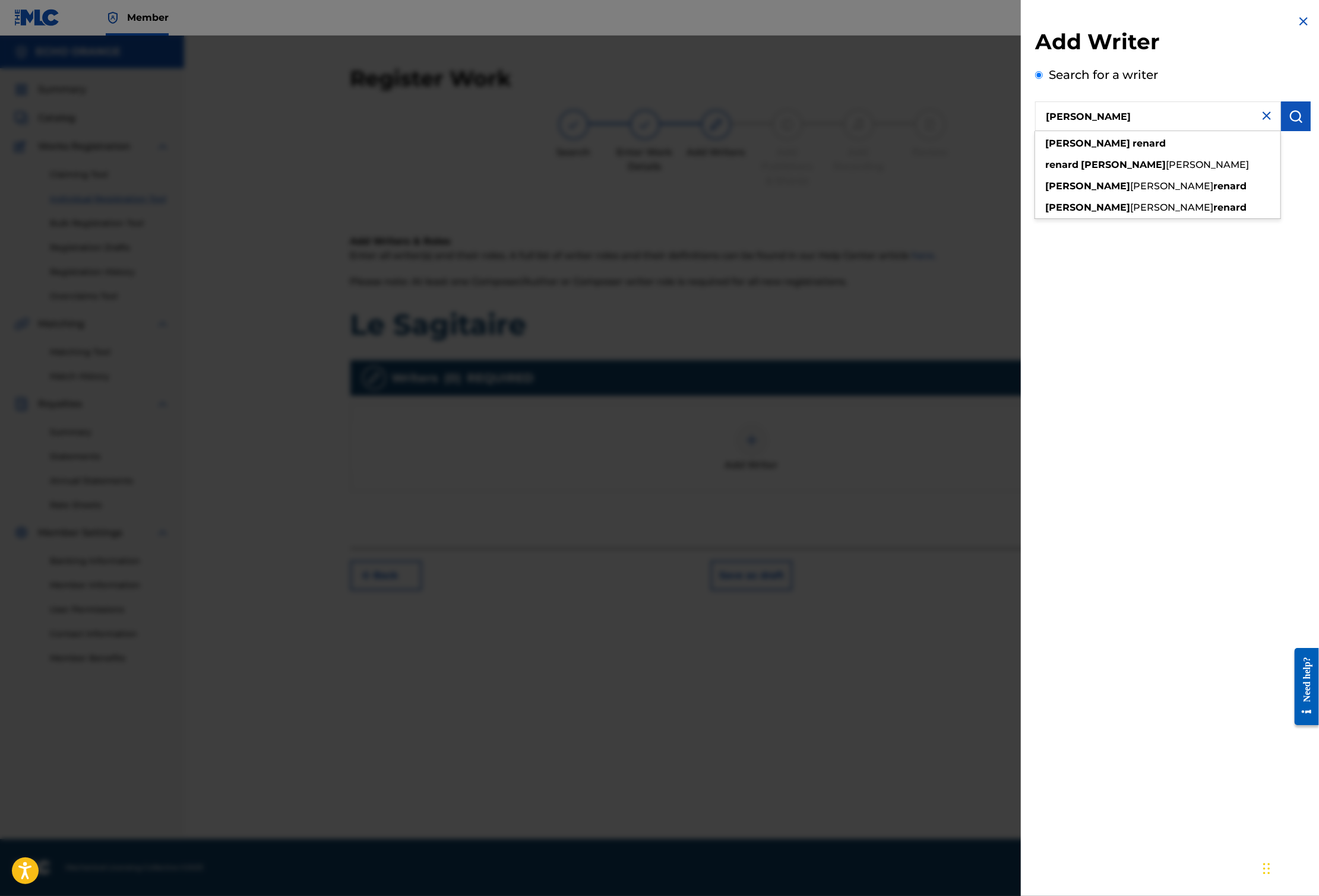
type input "[PERSON_NAME]"
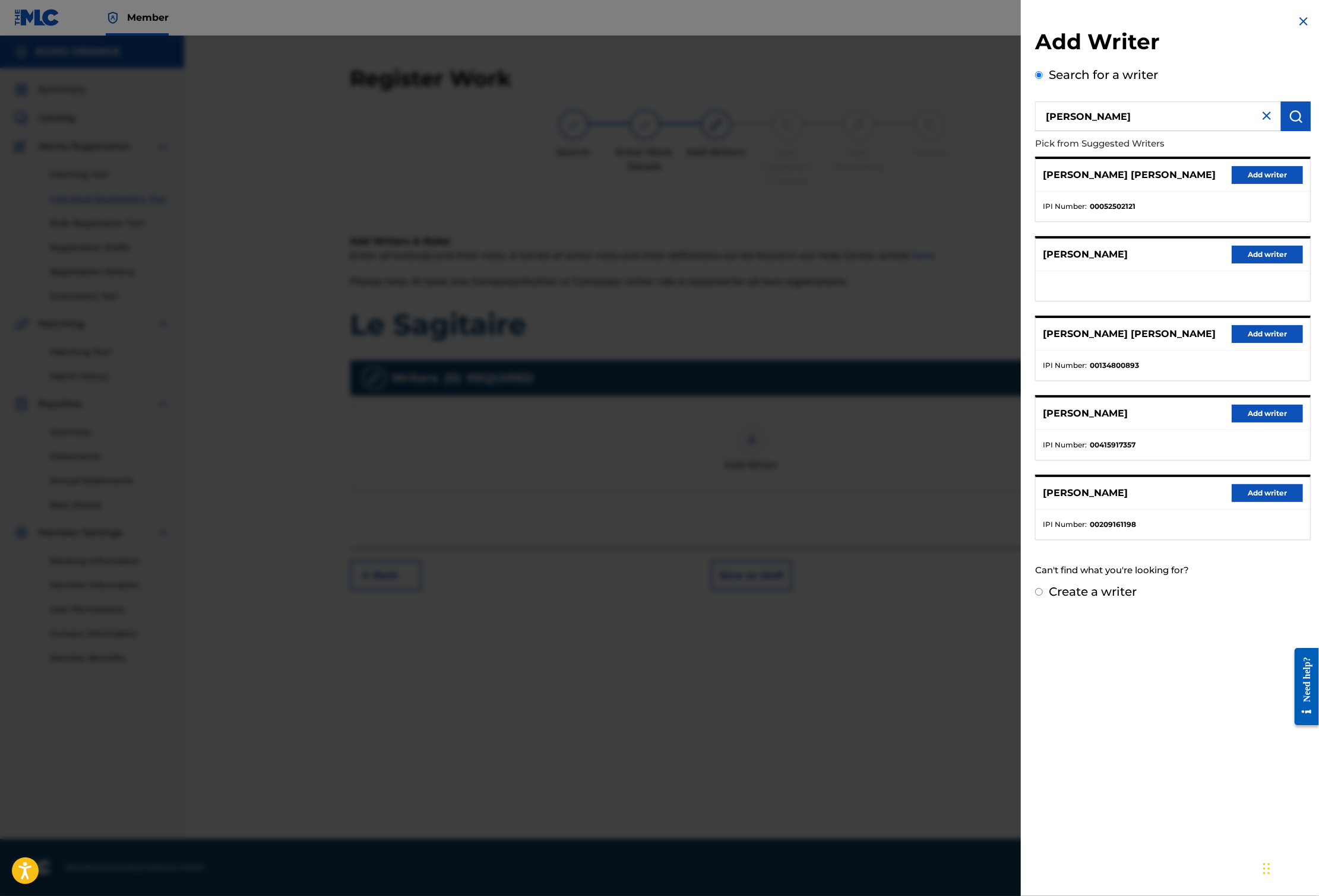
click at [1259, 184] on button "Add writer" at bounding box center [1267, 175] width 71 height 18
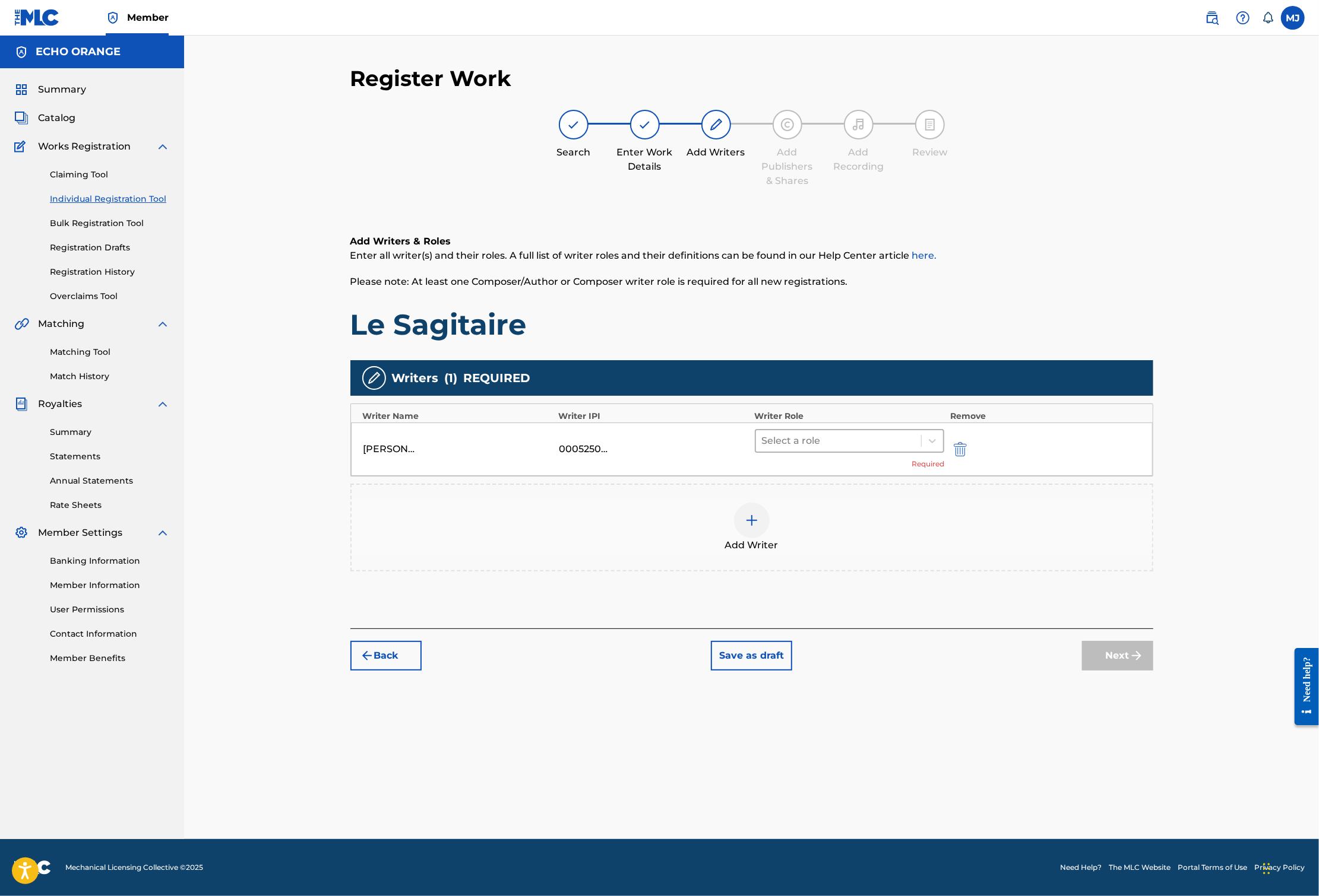
click at [891, 449] on div at bounding box center [838, 440] width 154 height 16
click at [817, 601] on div "Composer" at bounding box center [887, 612] width 228 height 24
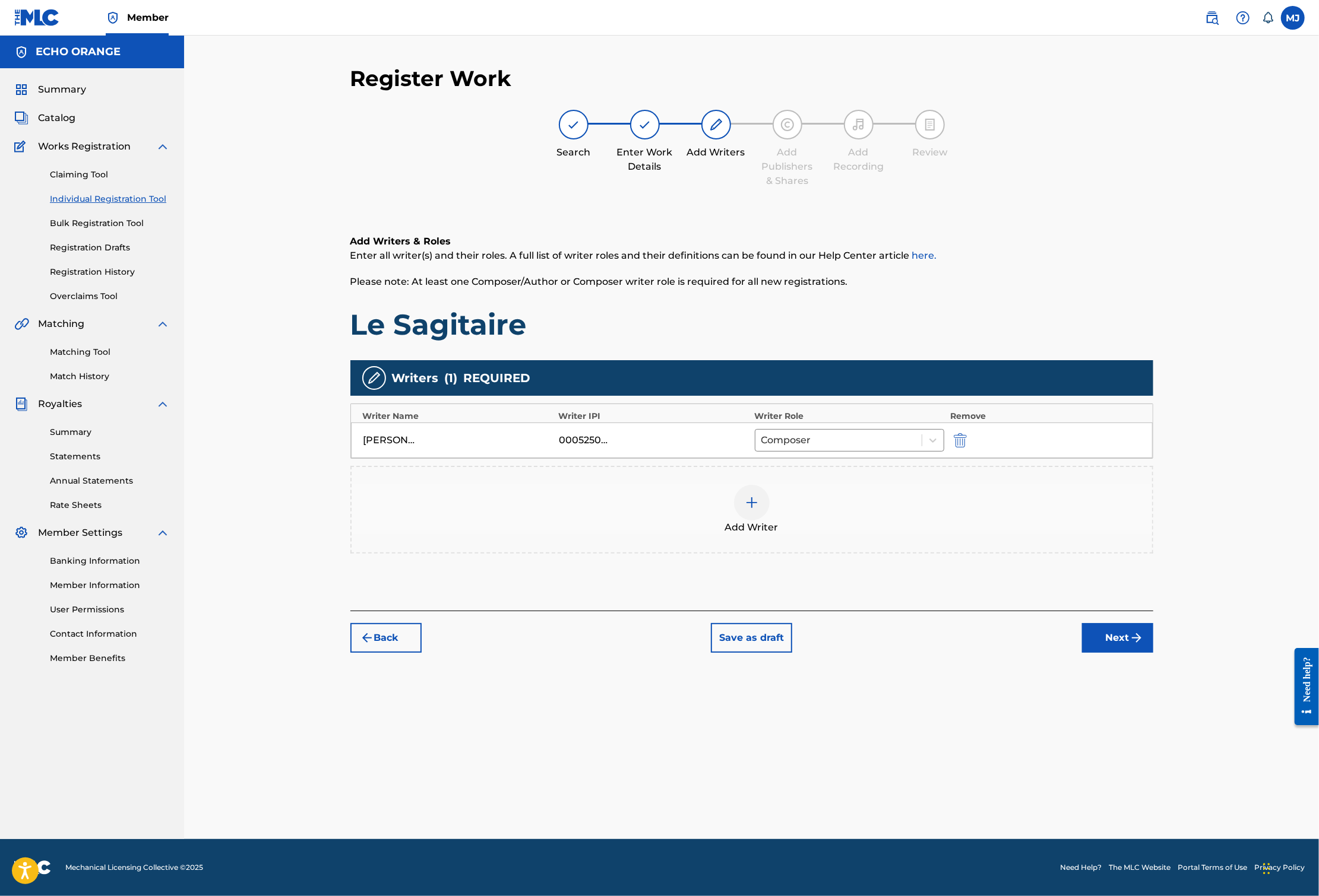
click at [1153, 653] on button "Next" at bounding box center [1117, 637] width 71 height 29
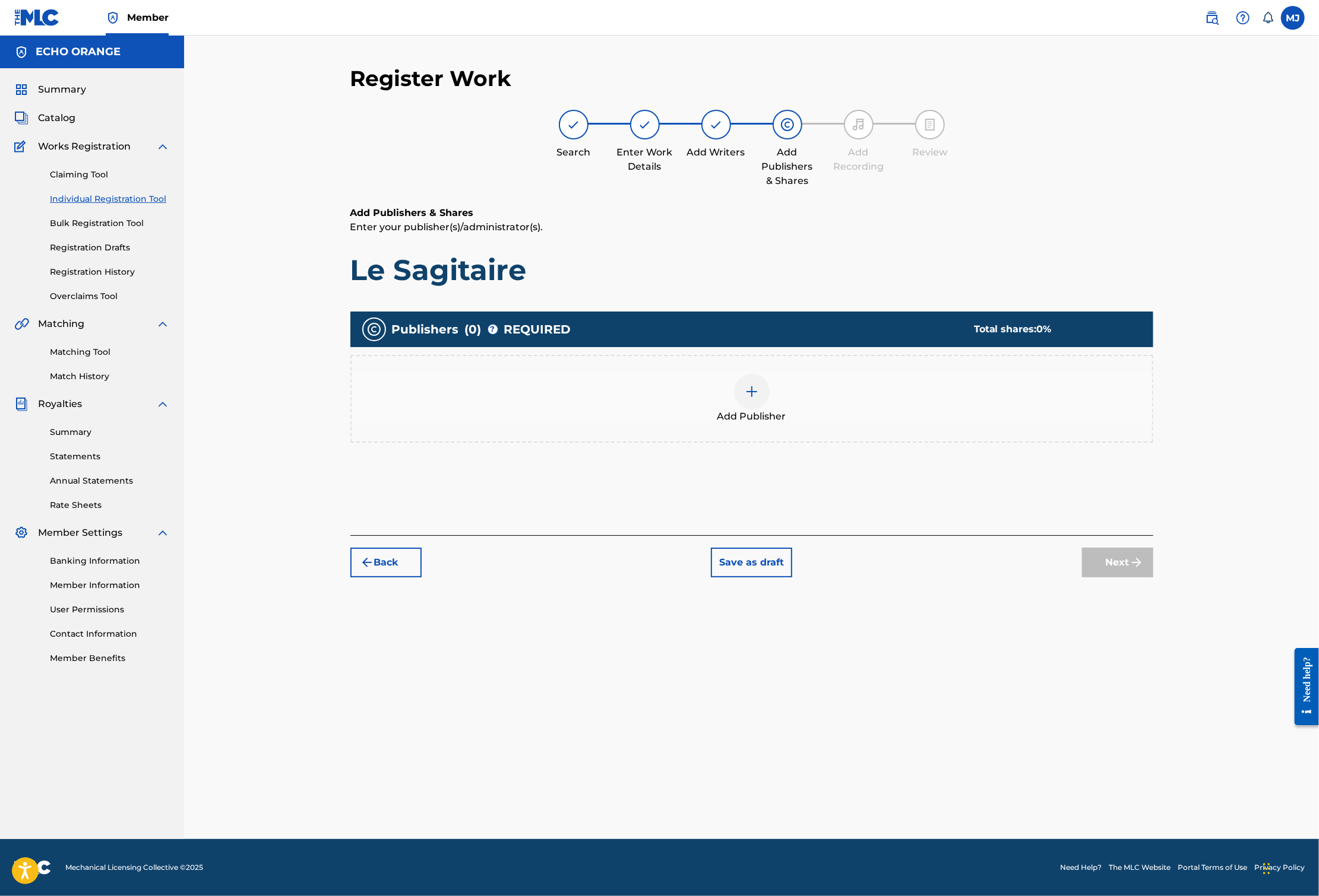
click at [820, 423] on div "Add Publisher" at bounding box center [751, 399] width 800 height 49
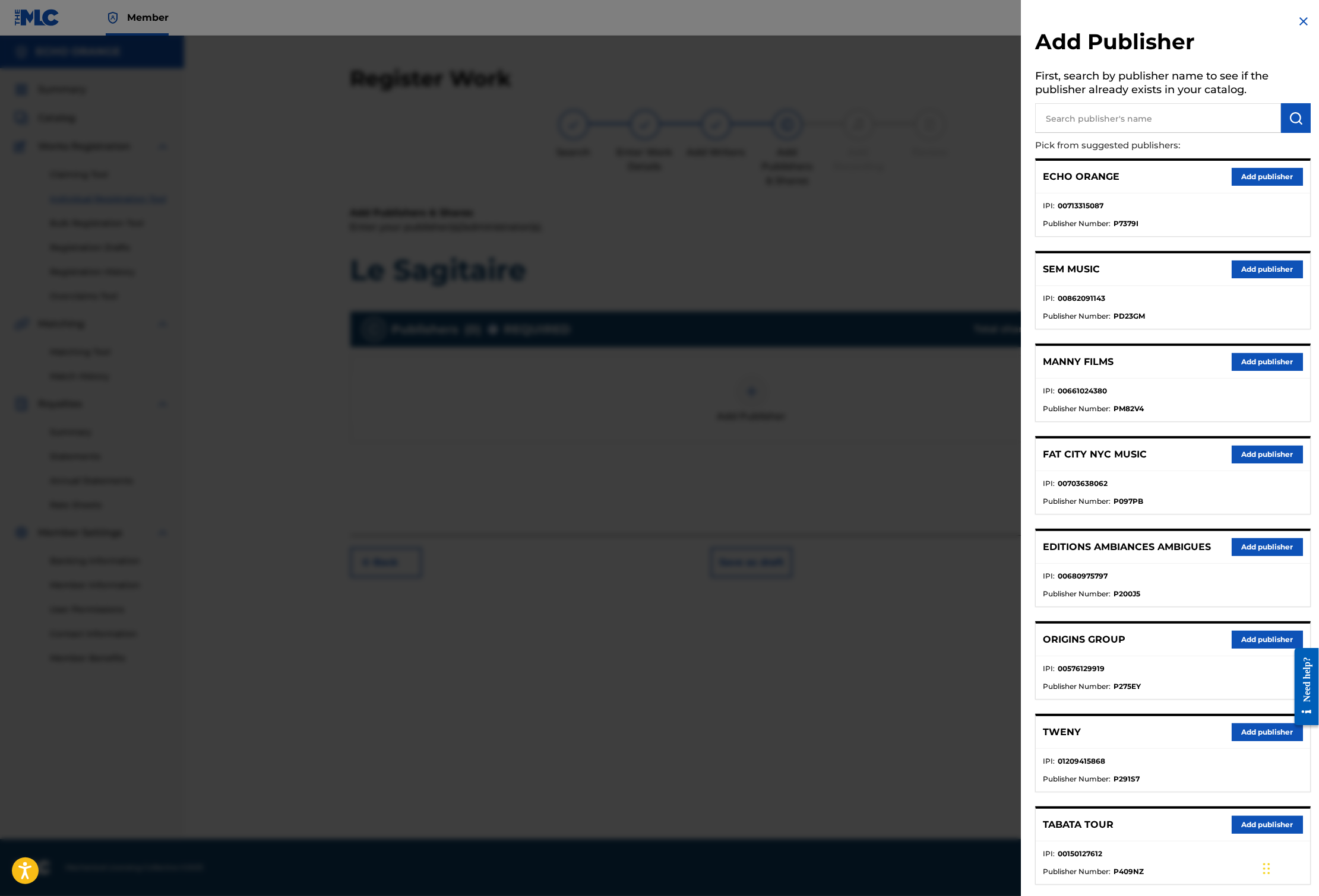
click at [1247, 649] on button "Add publisher" at bounding box center [1267, 639] width 71 height 18
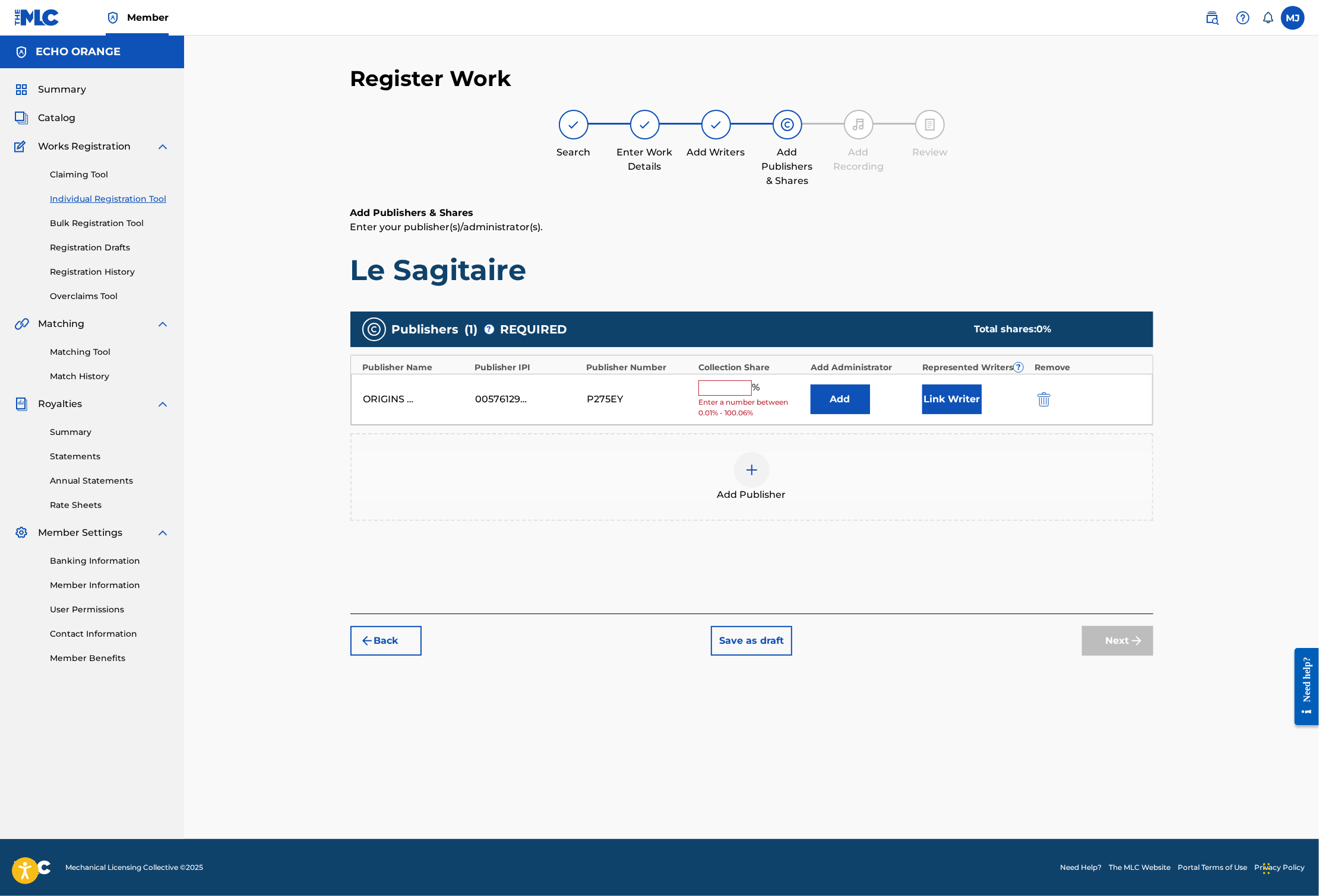
click at [870, 414] on button "Add" at bounding box center [840, 399] width 59 height 29
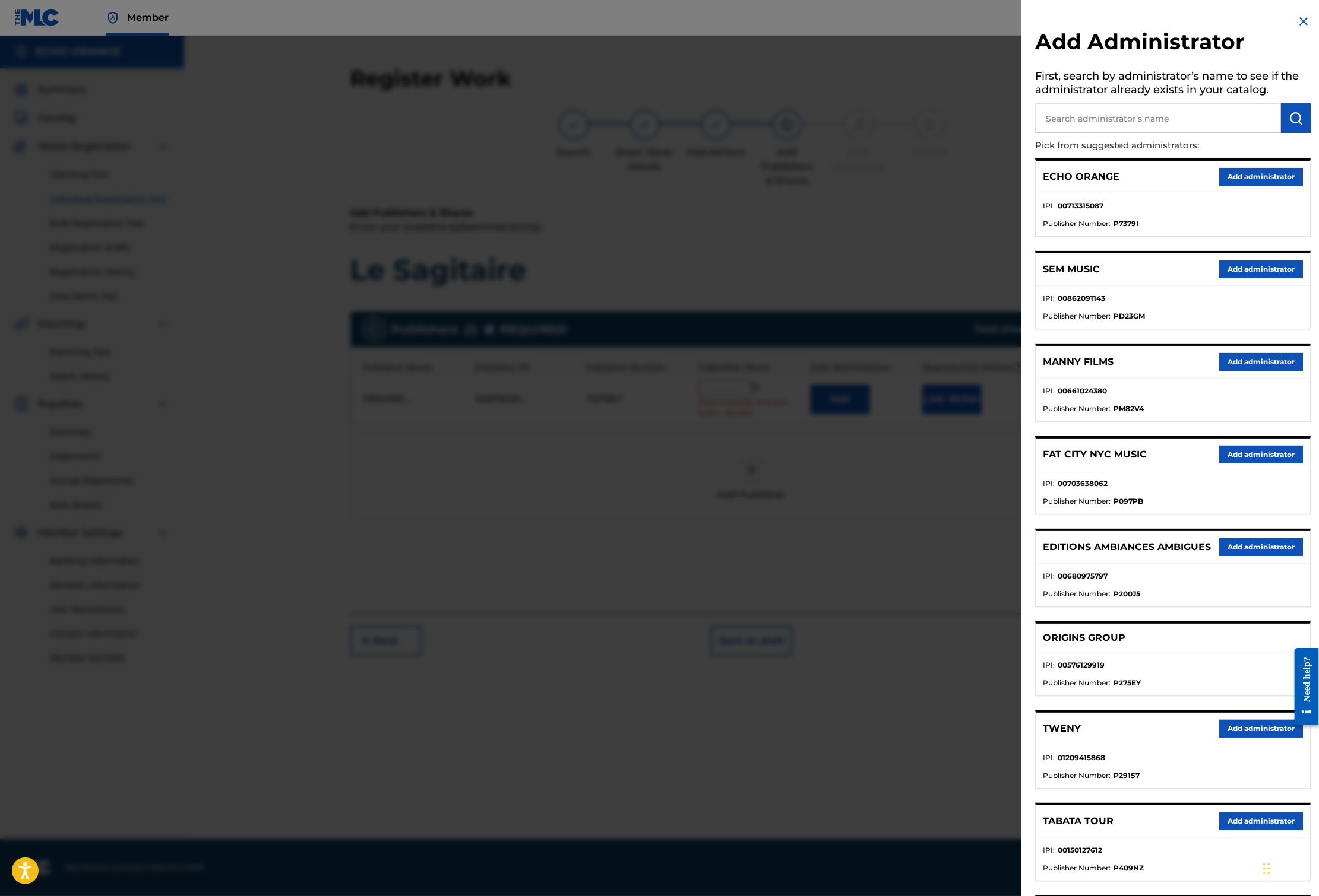
click at [1219, 185] on button "Add administrator" at bounding box center [1261, 177] width 84 height 18
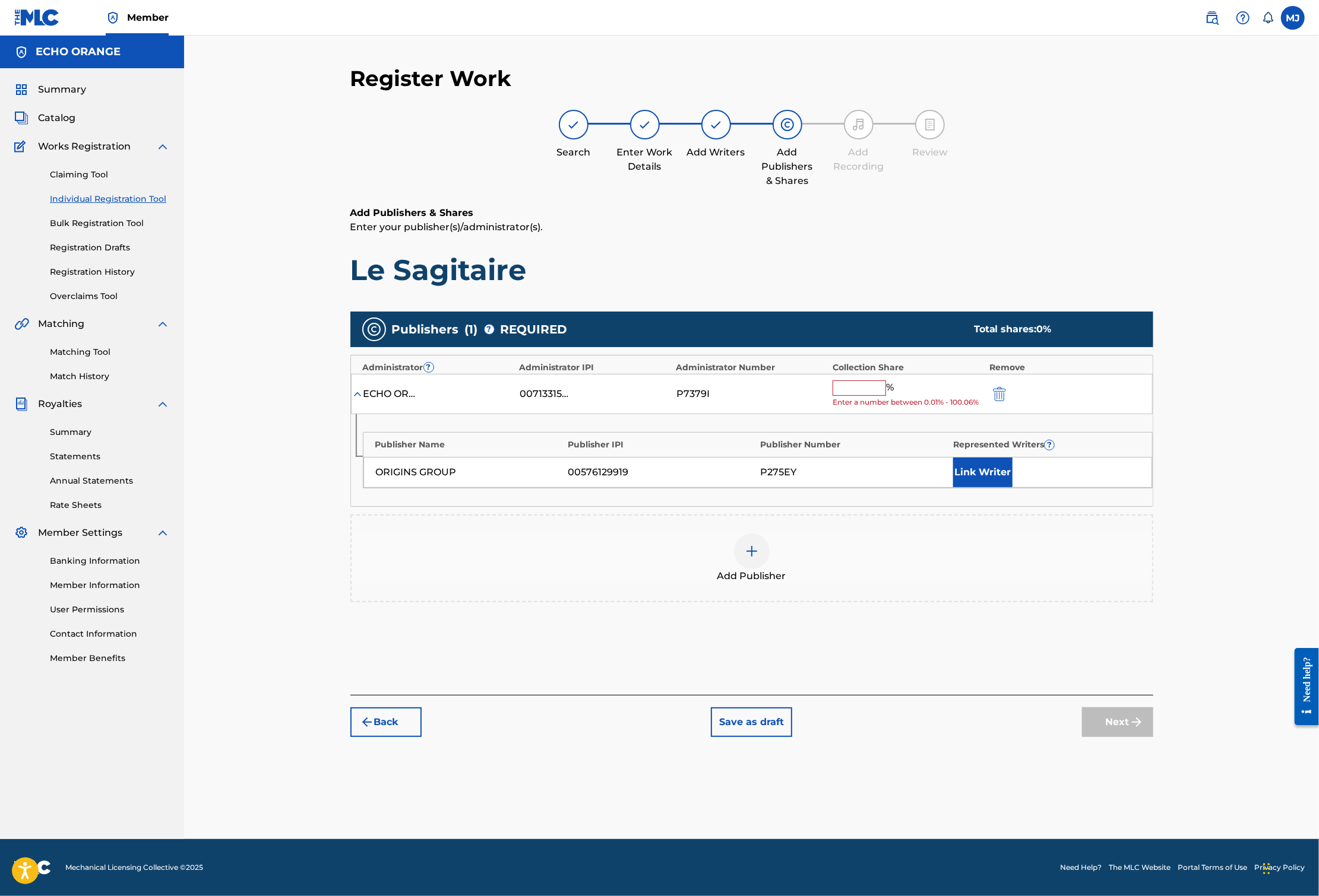
click at [886, 396] on input "text" at bounding box center [859, 388] width 53 height 15
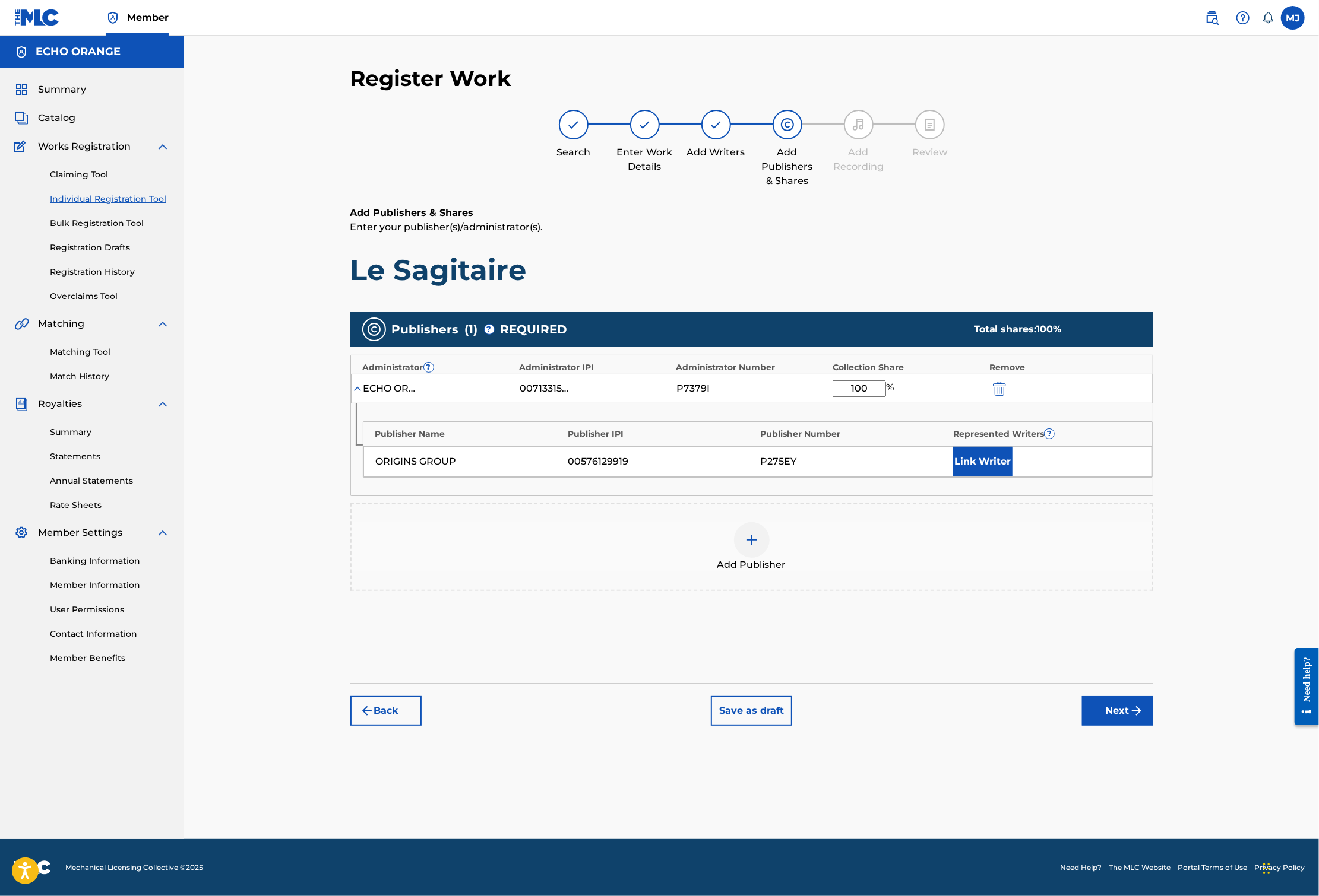
type input "100"
click at [1005, 477] on div "ORIGINS GROUP 00576129919 P275EY Link Writer" at bounding box center [758, 461] width 789 height 30
click at [1013, 477] on button "Link Writer" at bounding box center [982, 461] width 59 height 29
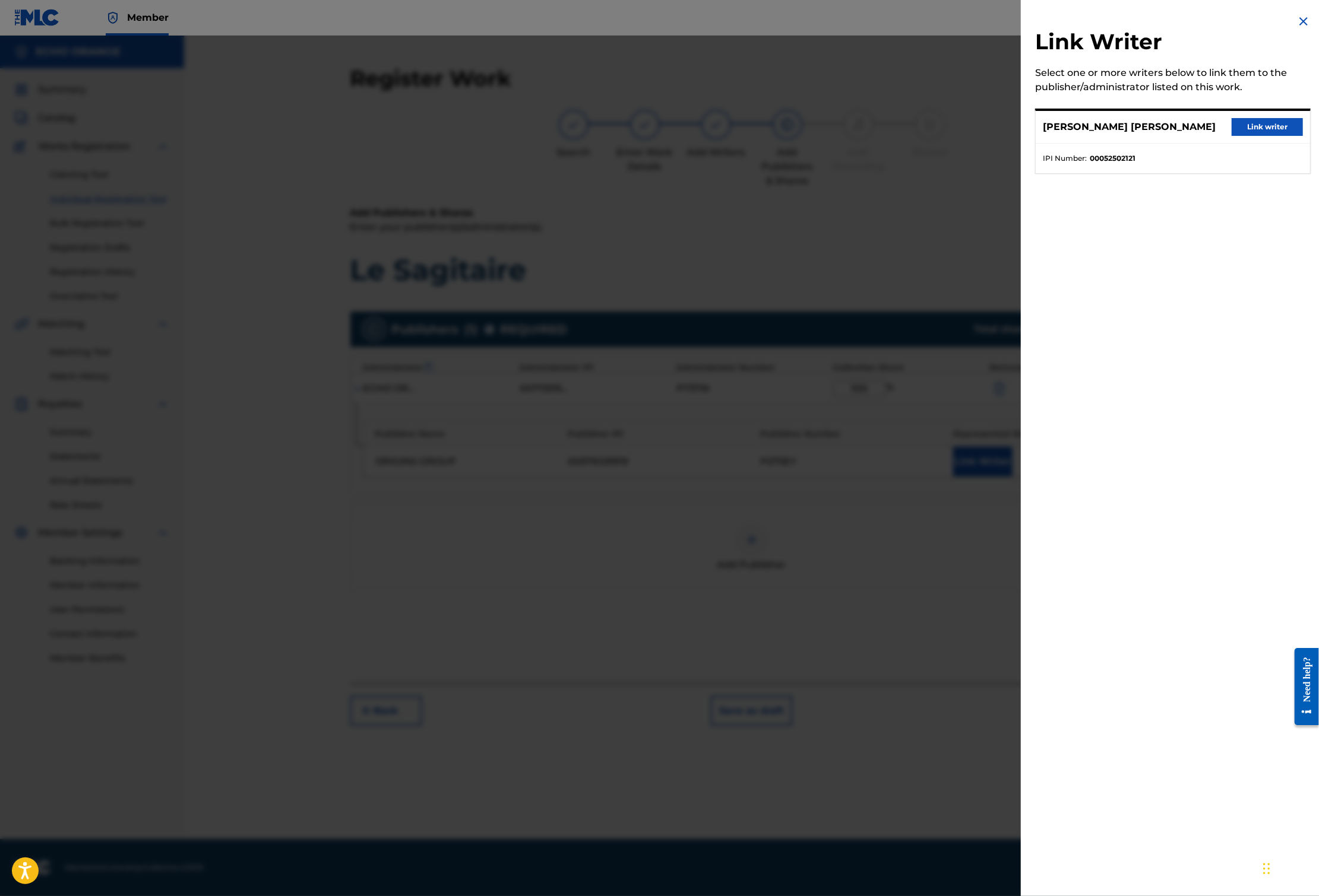
click at [1247, 128] on div "[PERSON_NAME] [PERSON_NAME] Link writer" at bounding box center [1172, 127] width 274 height 32
click at [1248, 131] on button "Link writer" at bounding box center [1267, 127] width 71 height 18
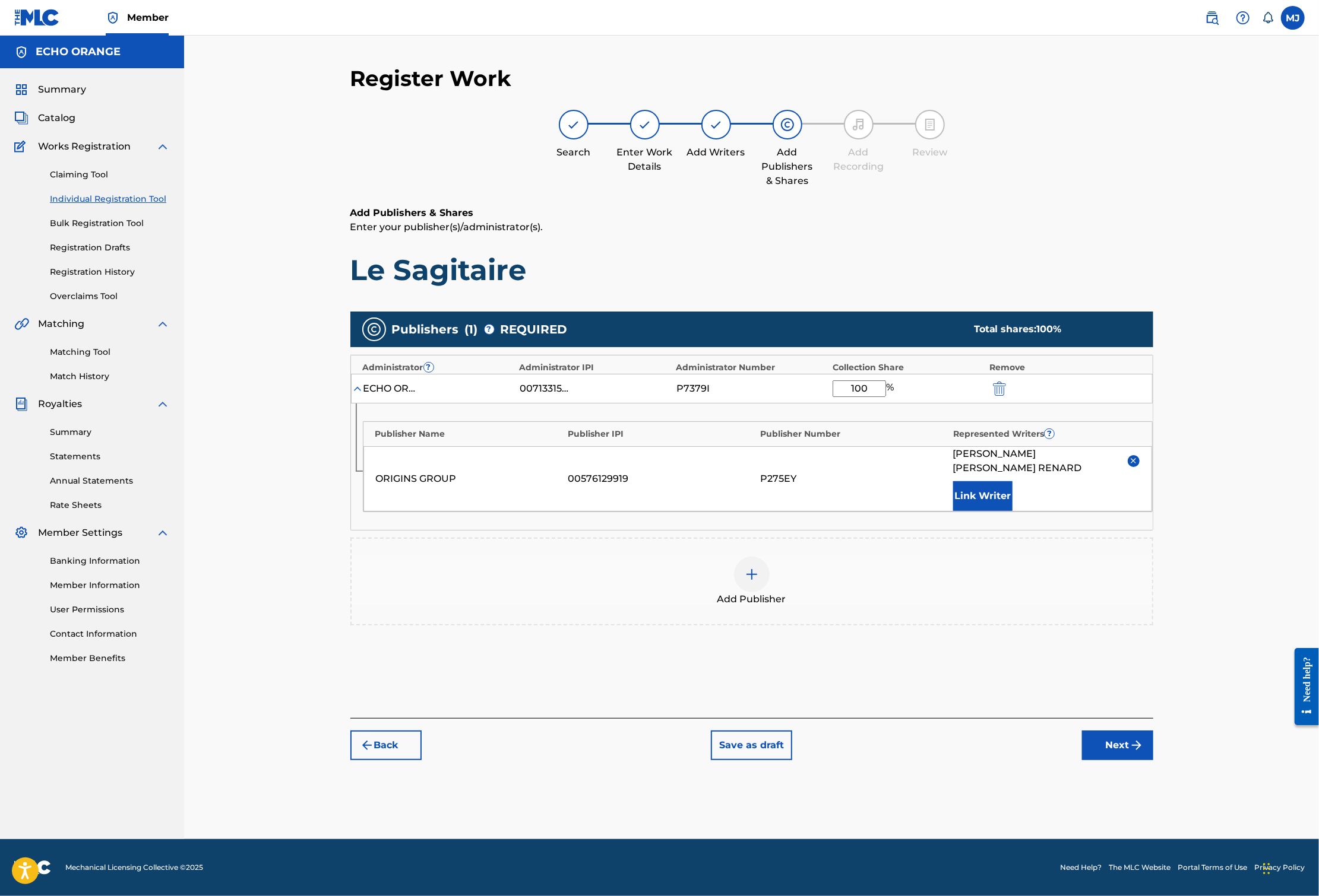
scroll to position [20, 0]
click at [1153, 760] on button "Next" at bounding box center [1117, 745] width 71 height 29
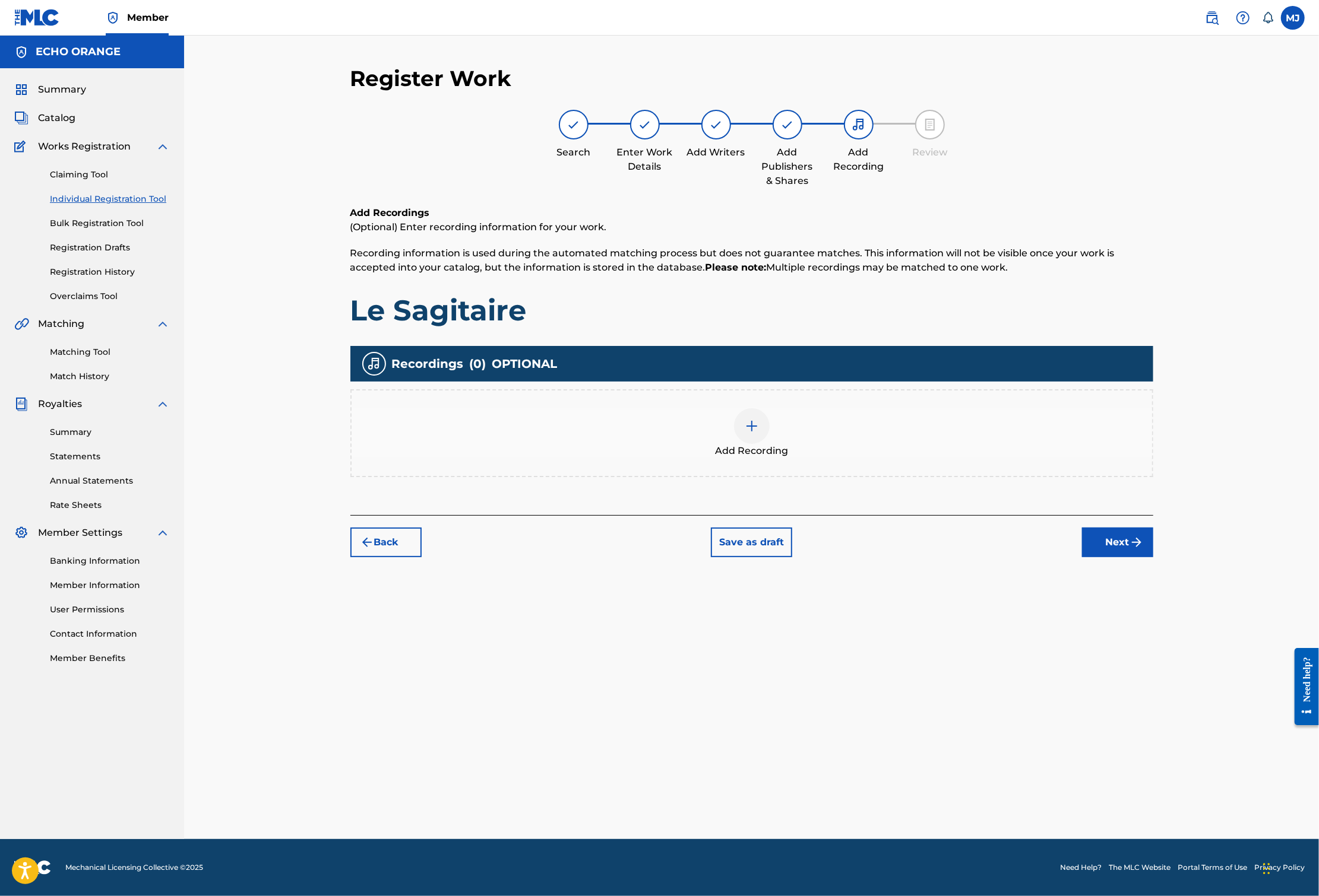
scroll to position [0, 0]
click at [1153, 557] on button "Next" at bounding box center [1117, 542] width 71 height 29
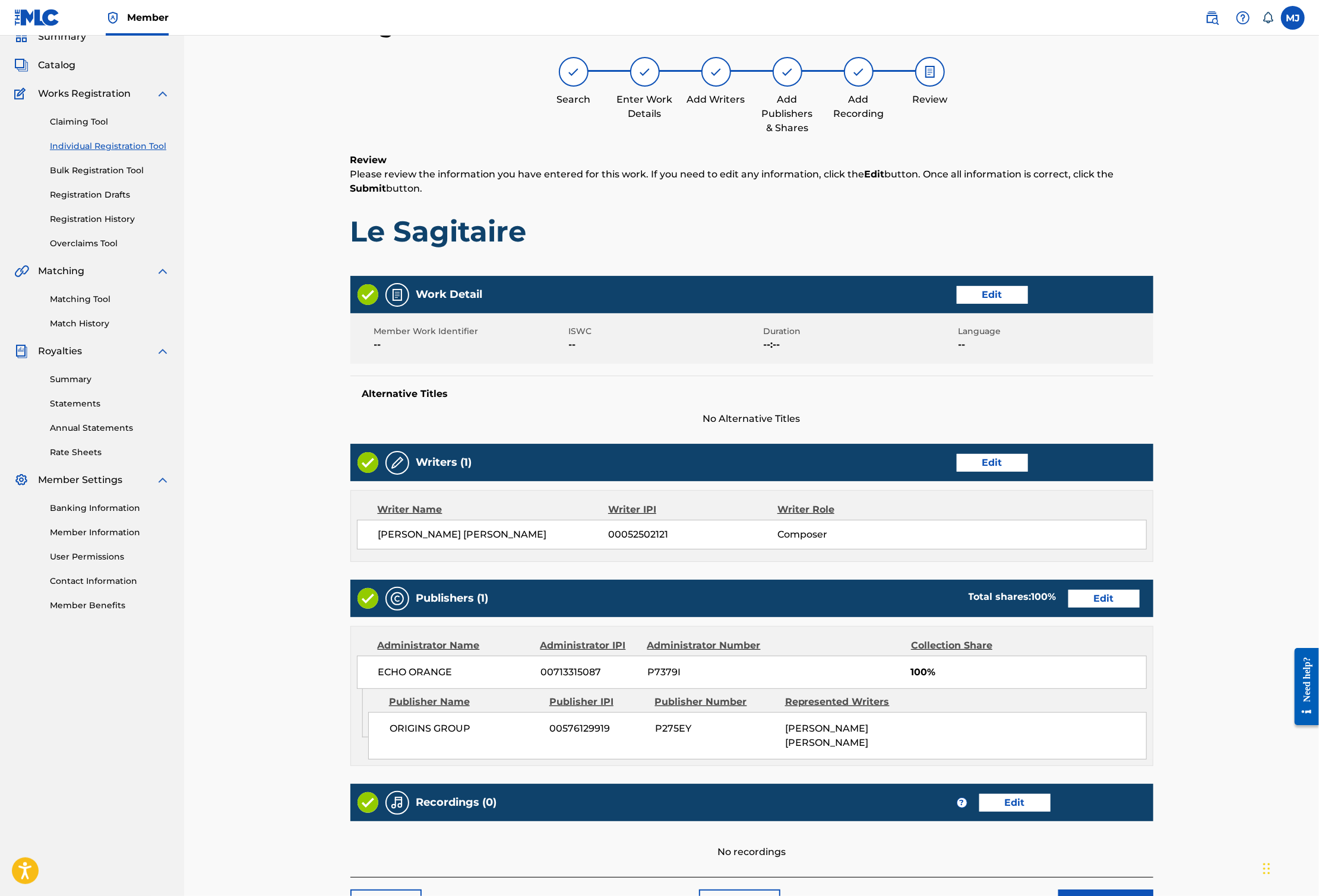
scroll to position [258, 0]
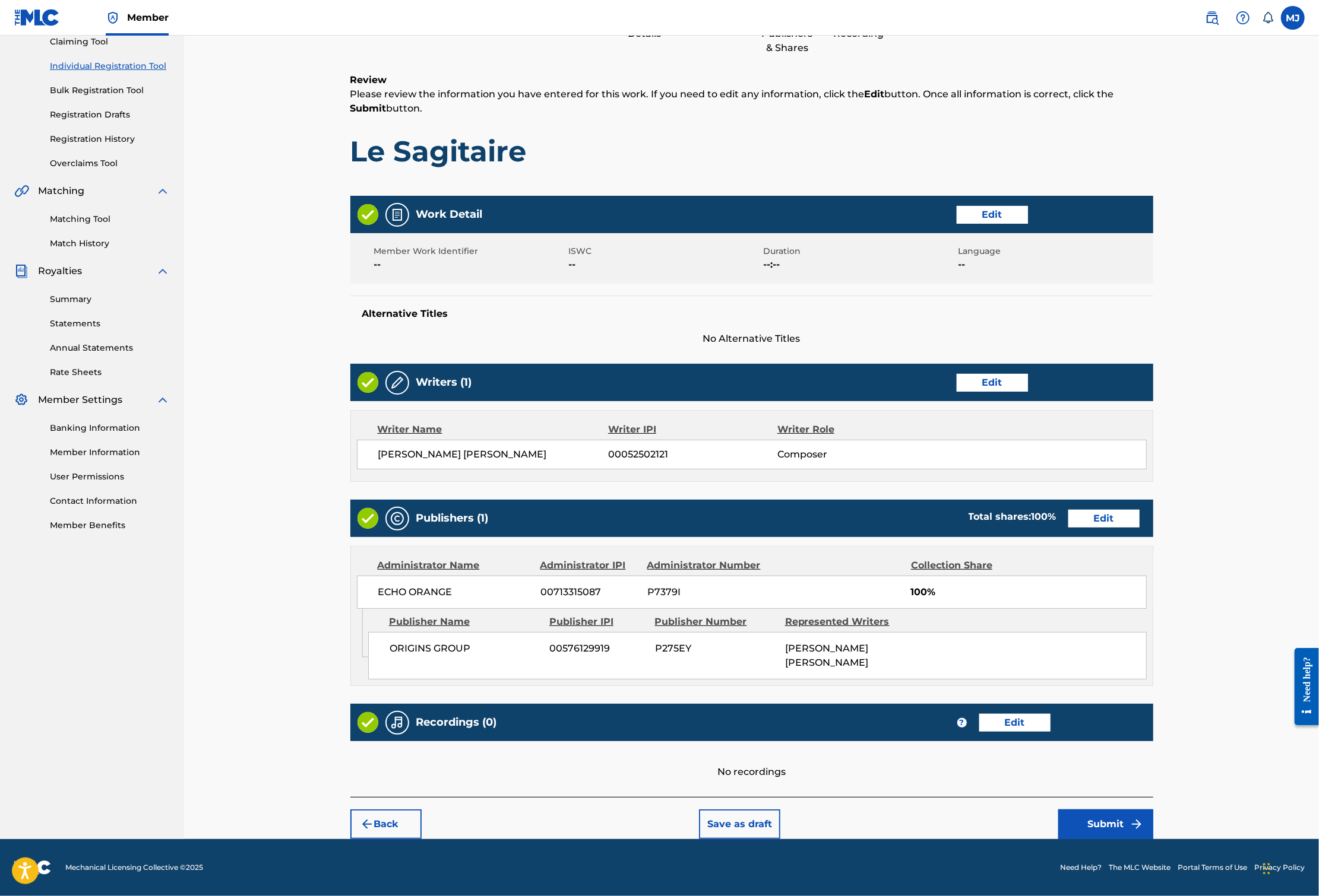
click at [1153, 820] on button "Submit" at bounding box center [1106, 824] width 95 height 29
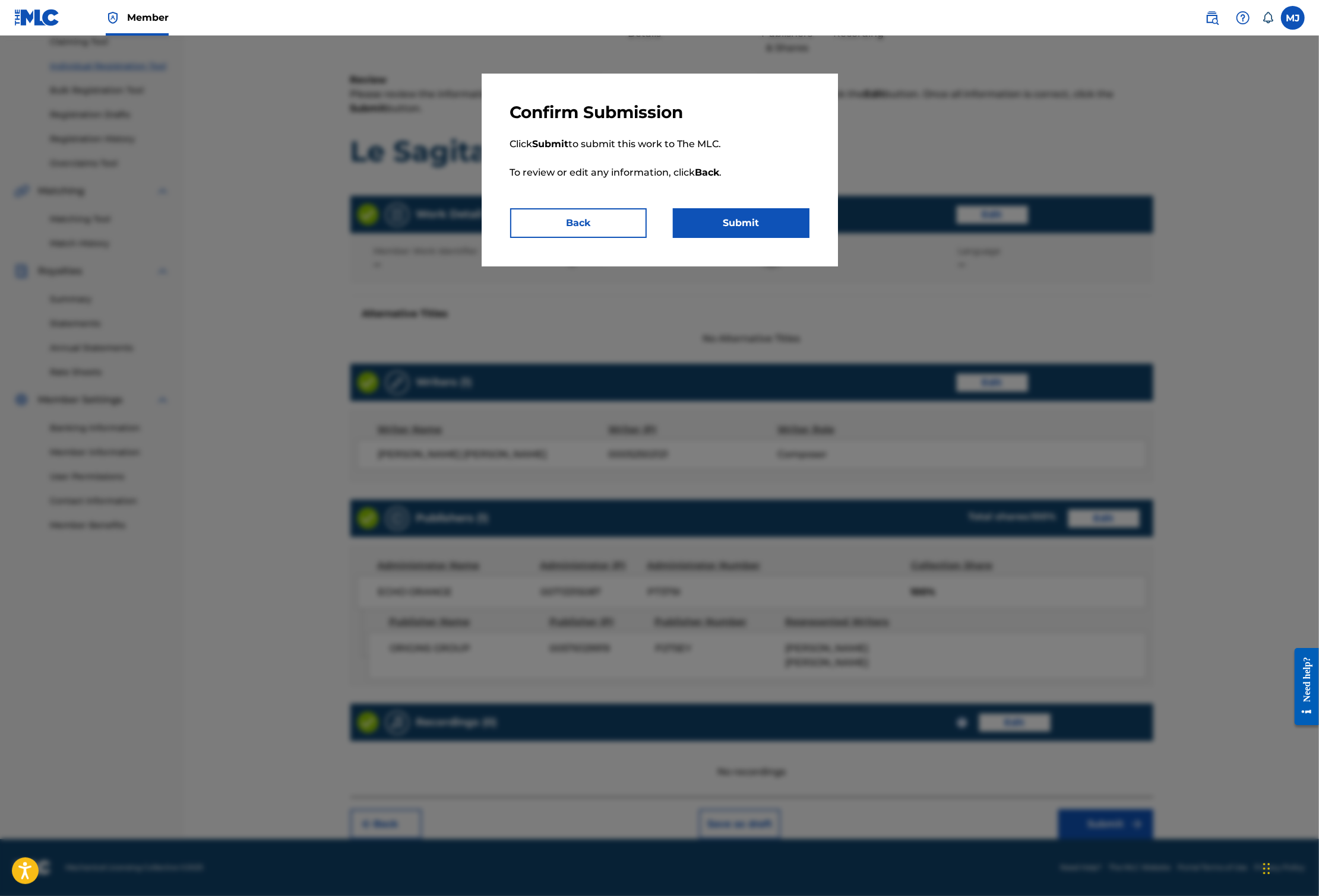
click at [757, 238] on button "Submit" at bounding box center [740, 223] width 136 height 29
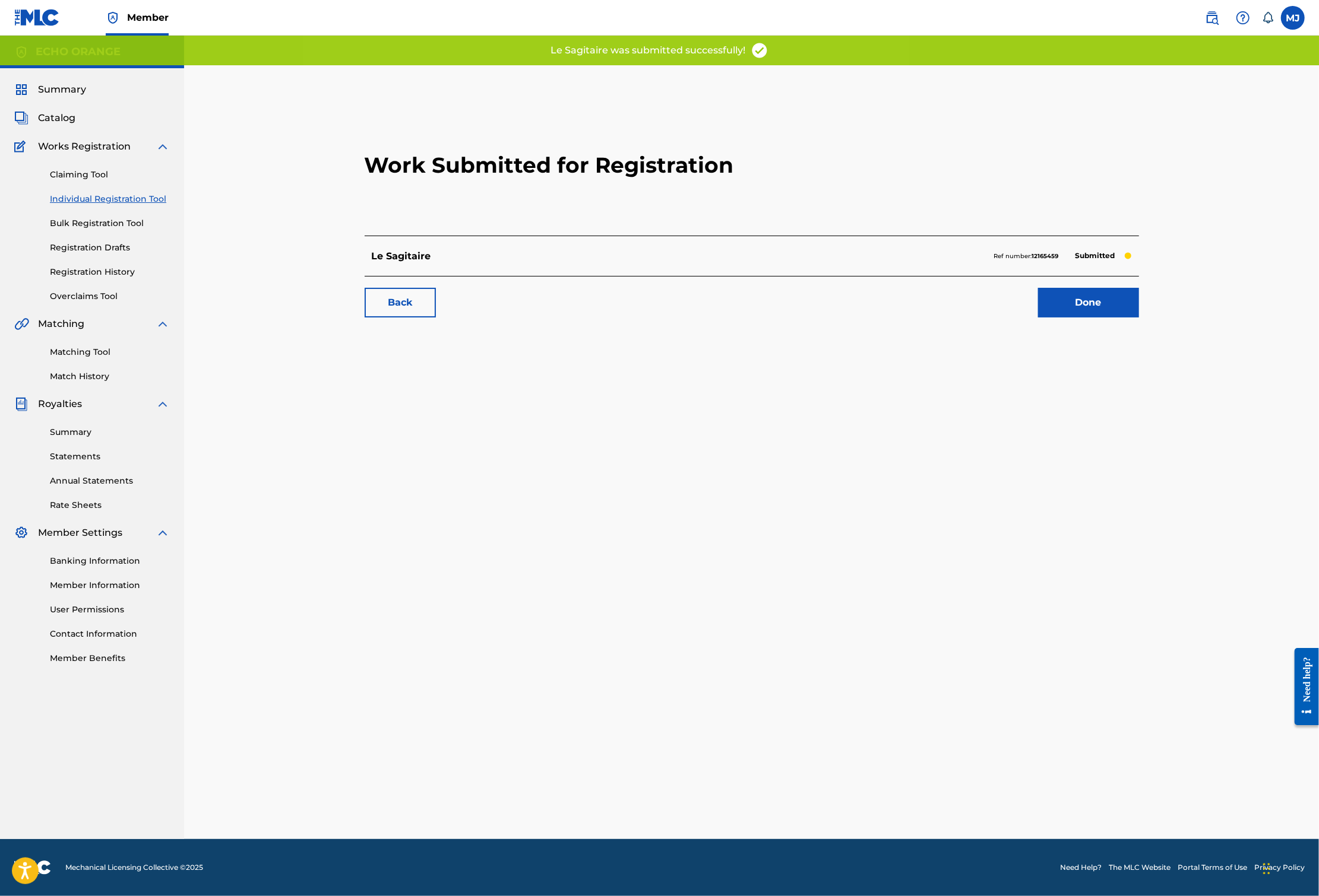
click at [1126, 318] on link "Done" at bounding box center [1089, 302] width 101 height 29
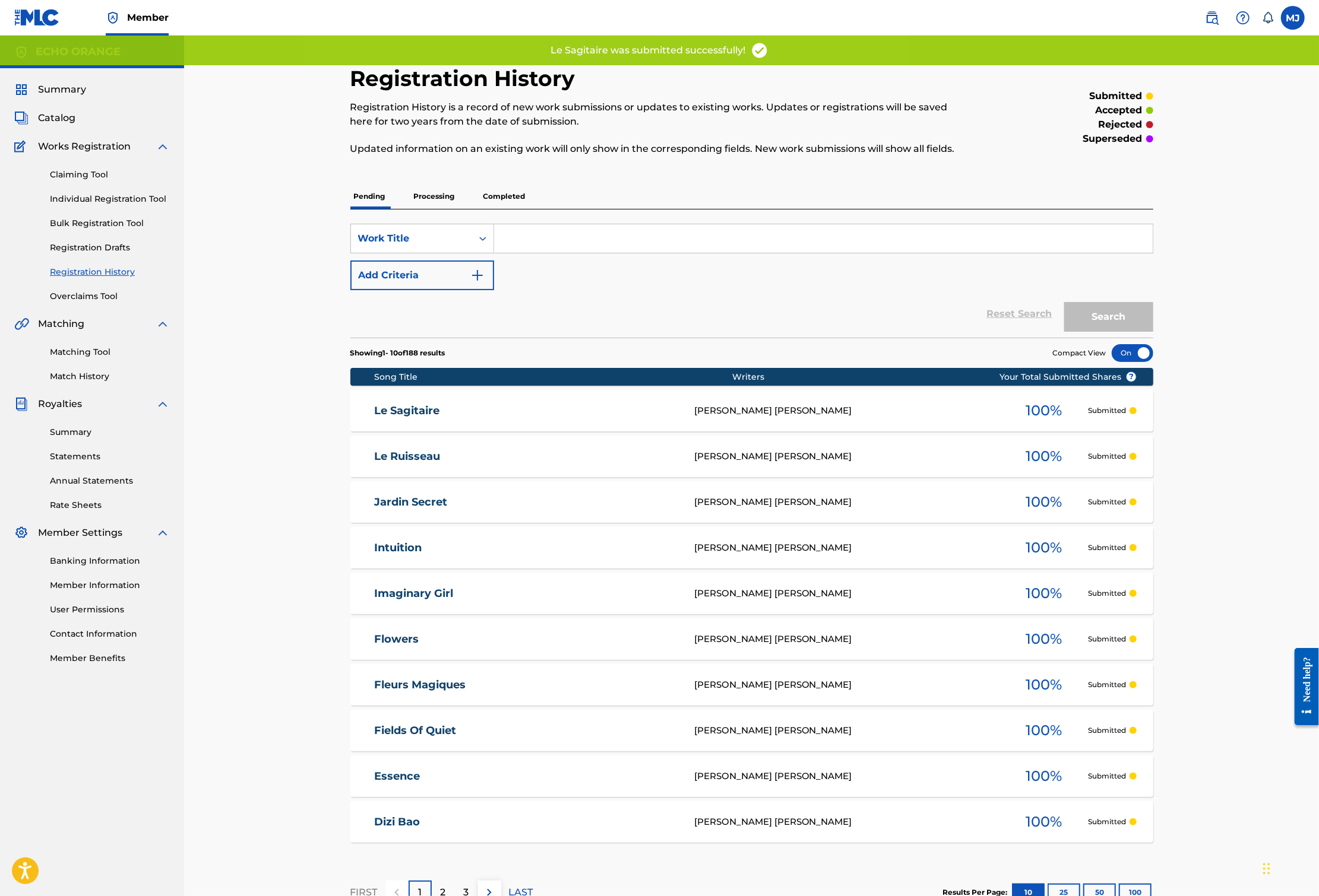
click at [165, 205] on link "Individual Registration Tool" at bounding box center [109, 199] width 120 height 12
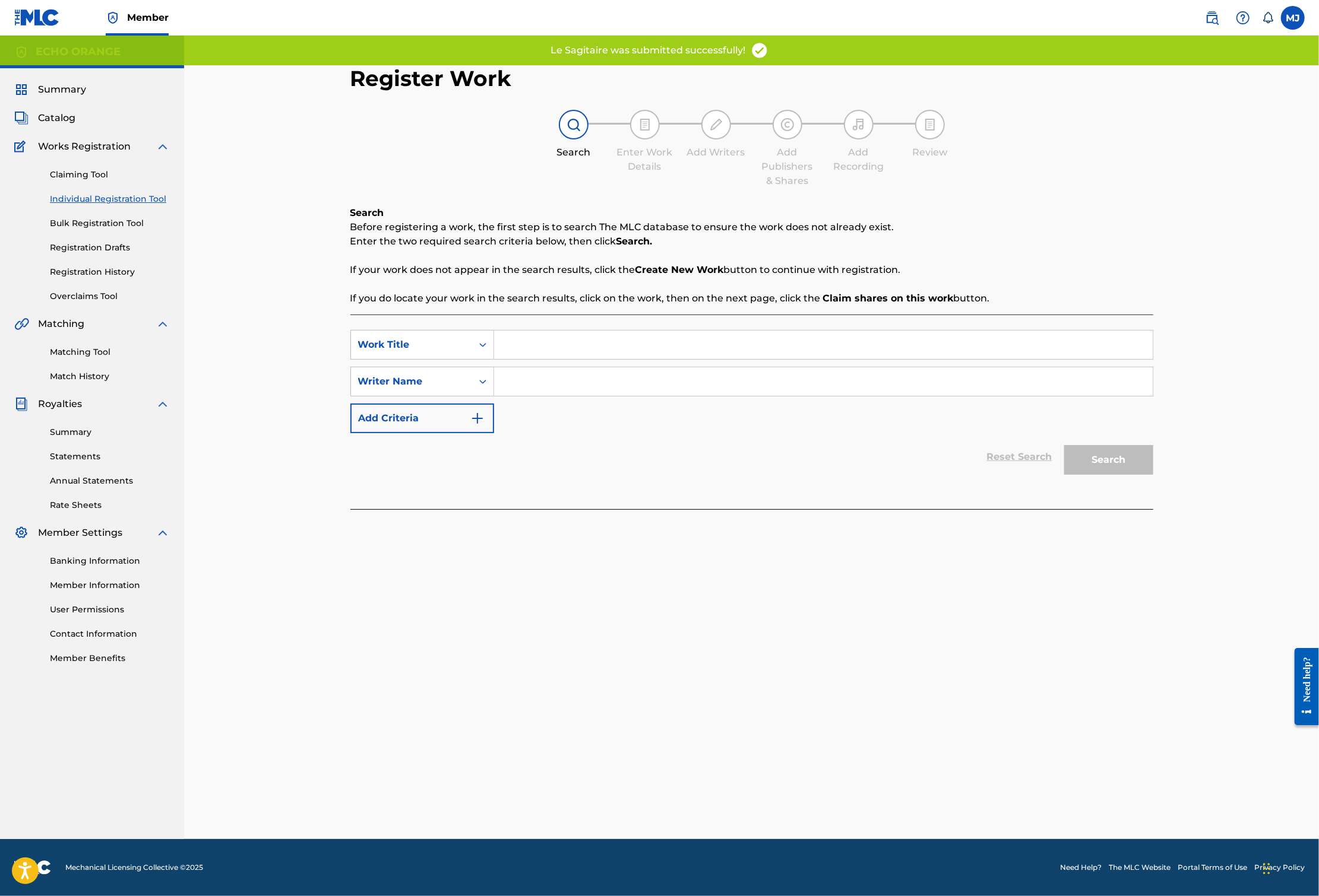
click at [559, 397] on div "SearchWithCriteriae26e705e-6be8-4e4b-b831-9070b0c01437 Work Title SearchWithCri…" at bounding box center [751, 381] width 802 height 104
click at [559, 359] on input "Search Form" at bounding box center [823, 344] width 659 height 29
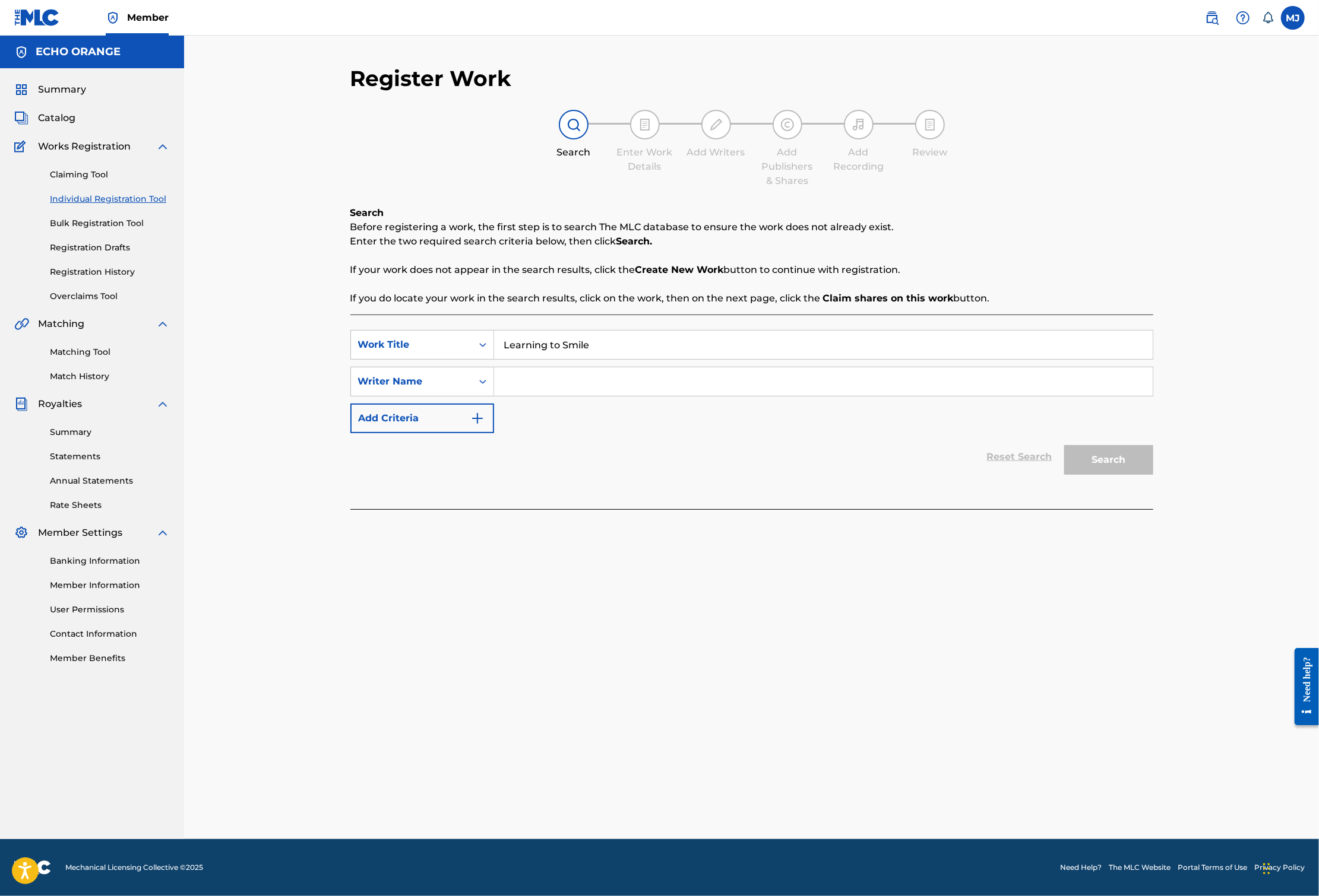
type input "Learning to Smile"
paste input "[PERSON_NAME]"
type input "[PERSON_NAME]"
click at [1153, 475] on button "Search" at bounding box center [1109, 459] width 89 height 29
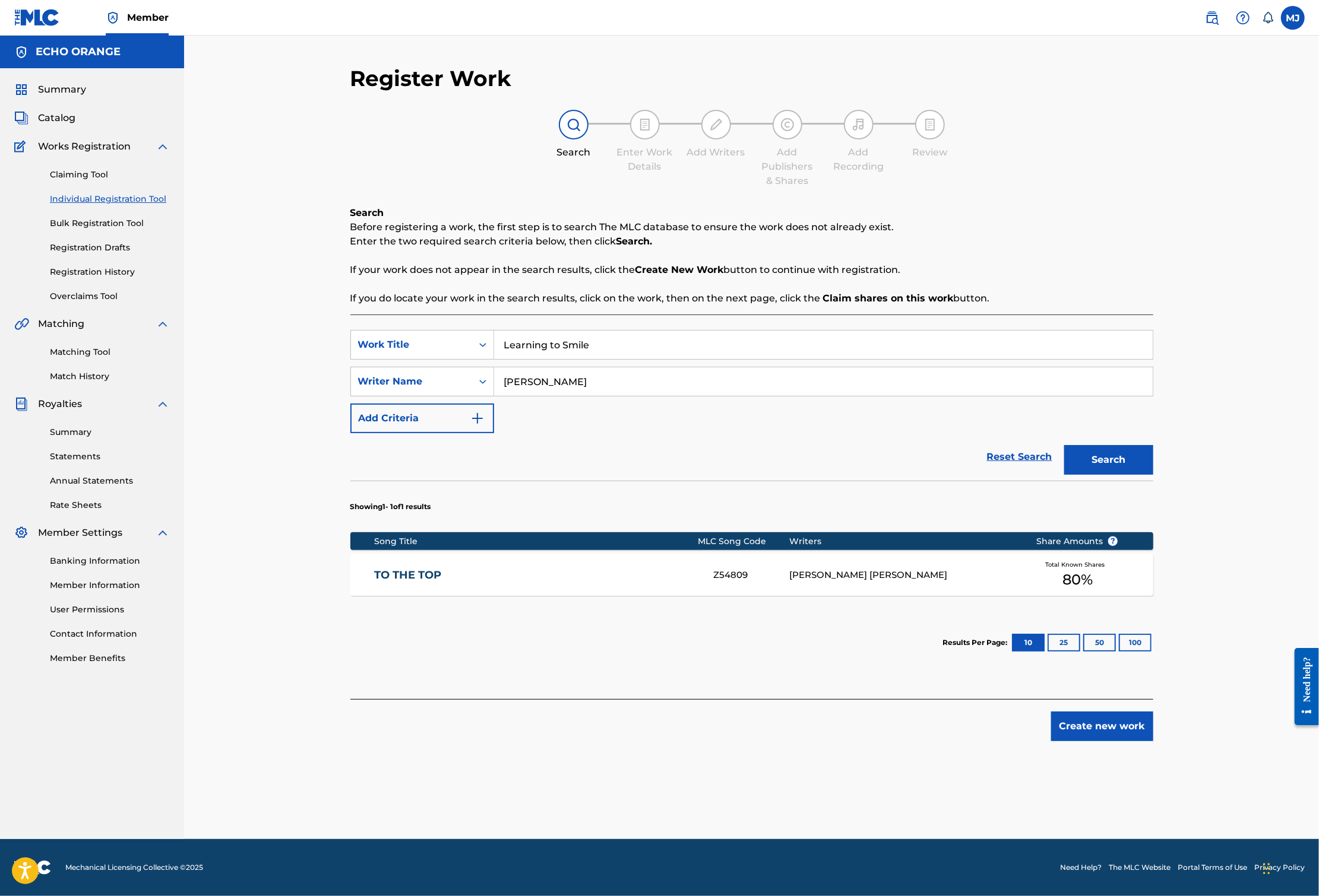
click at [1153, 741] on button "Create new work" at bounding box center [1101, 726] width 102 height 29
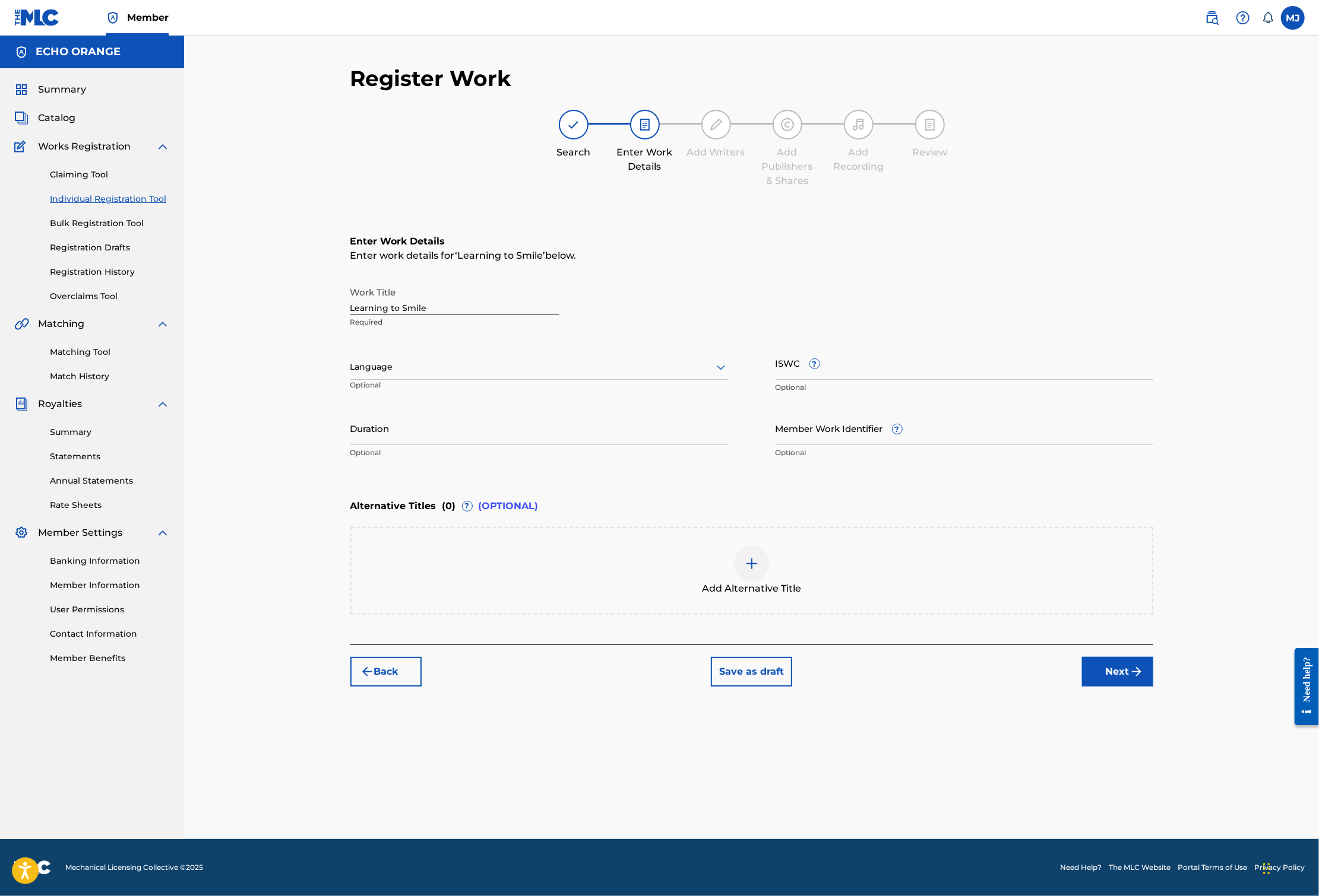
click at [1168, 820] on div "Register Work Search Enter Work Details Add Writers Add Publishers & Shares Add…" at bounding box center [751, 453] width 831 height 774
click at [1153, 687] on button "Next" at bounding box center [1117, 672] width 71 height 29
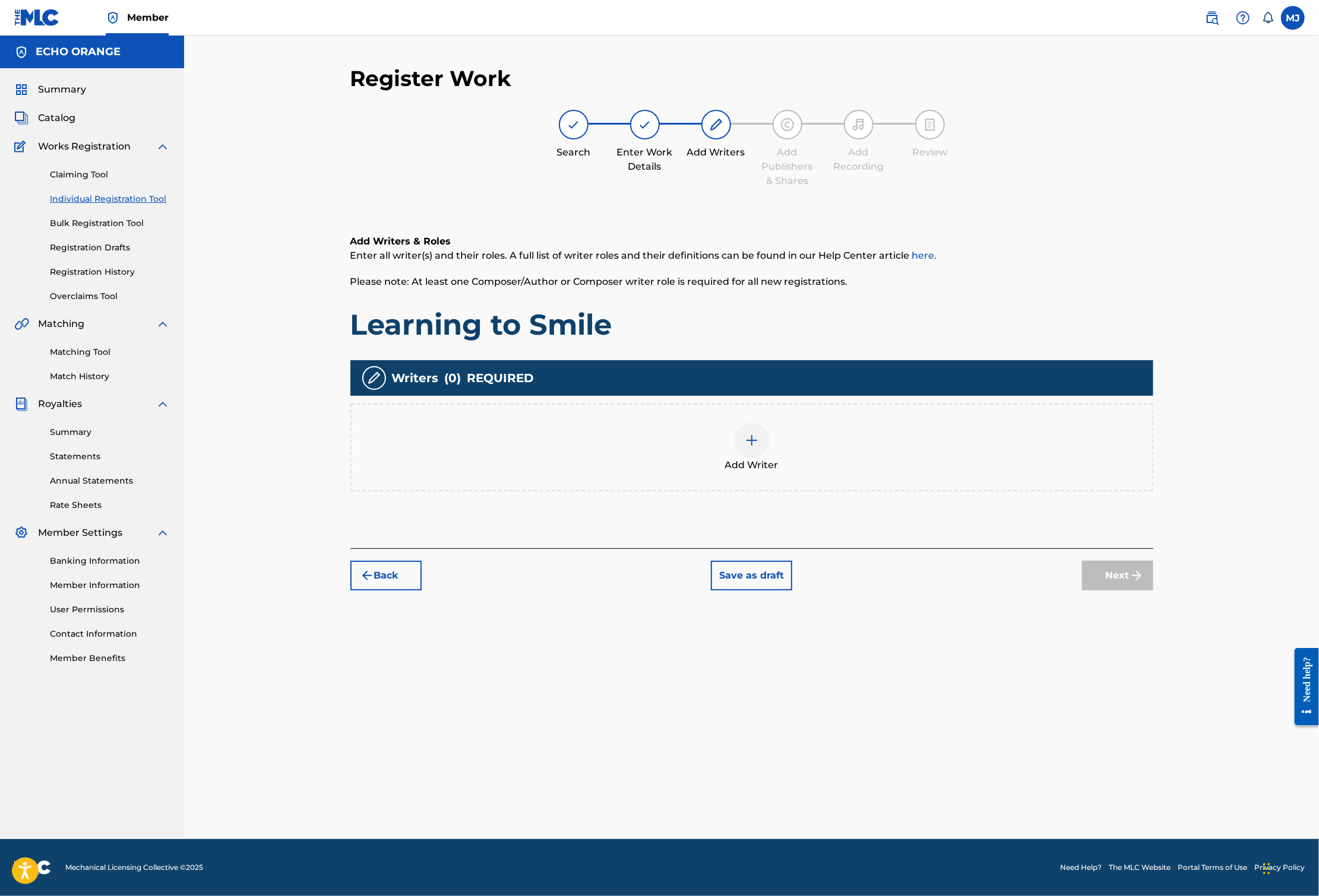
click at [979, 469] on div "Add Writer" at bounding box center [751, 447] width 802 height 88
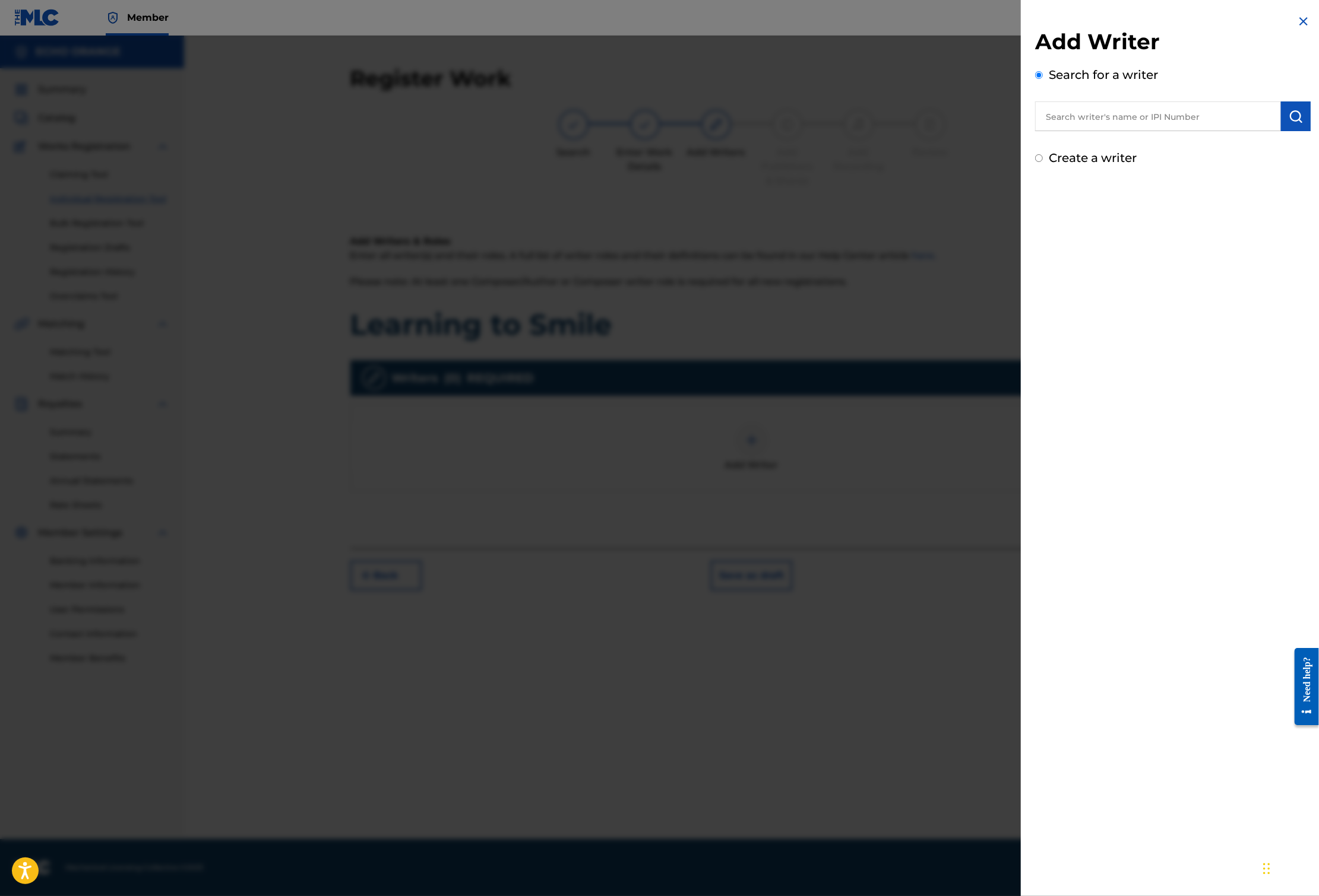
paste input "[PERSON_NAME]"
click at [1149, 131] on input "[PERSON_NAME]" at bounding box center [1157, 116] width 246 height 29
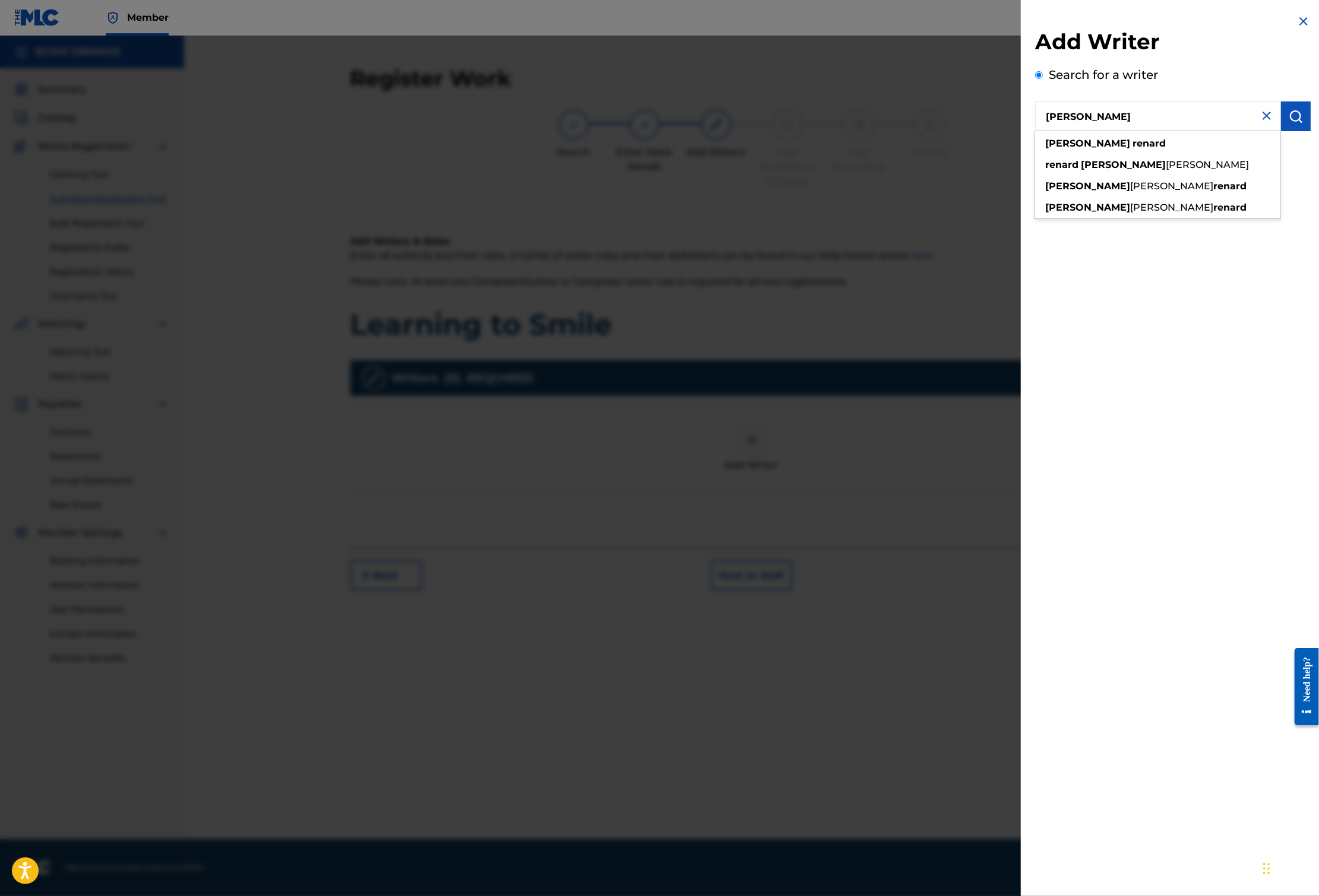
type input "[PERSON_NAME]"
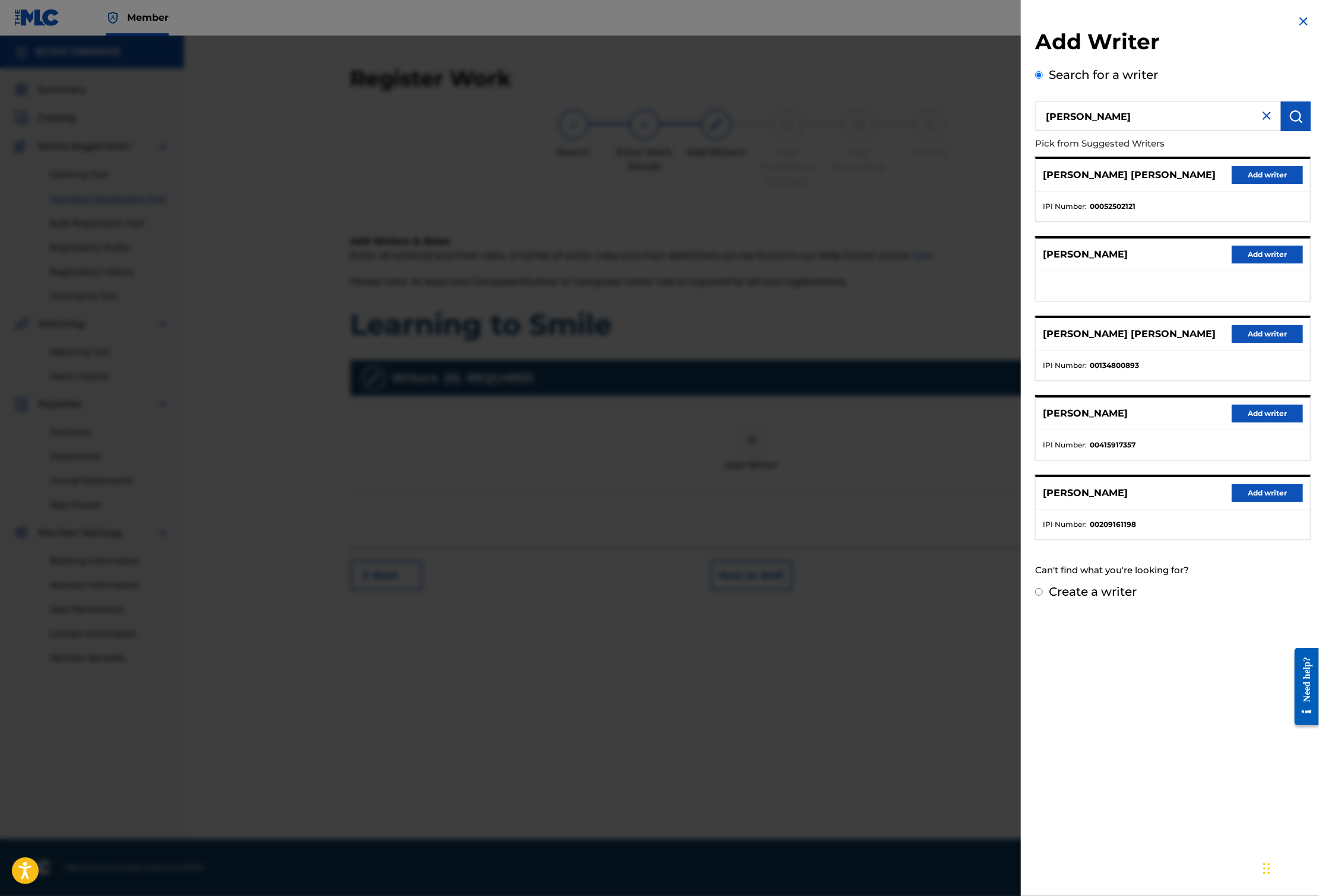
click at [1278, 184] on button "Add writer" at bounding box center [1267, 175] width 71 height 18
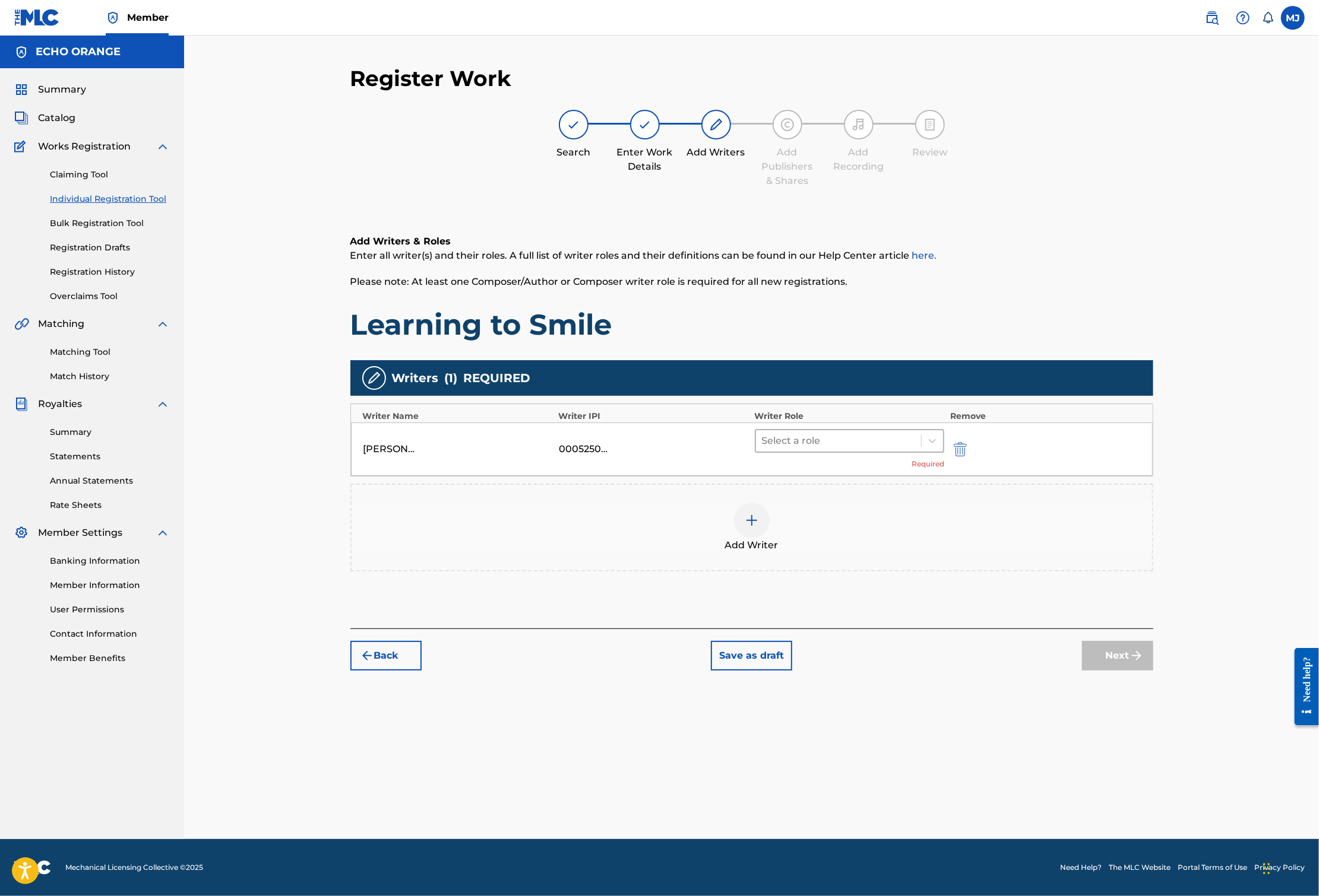
click at [876, 449] on div at bounding box center [838, 440] width 154 height 16
click at [866, 608] on div "Composer" at bounding box center [887, 612] width 228 height 24
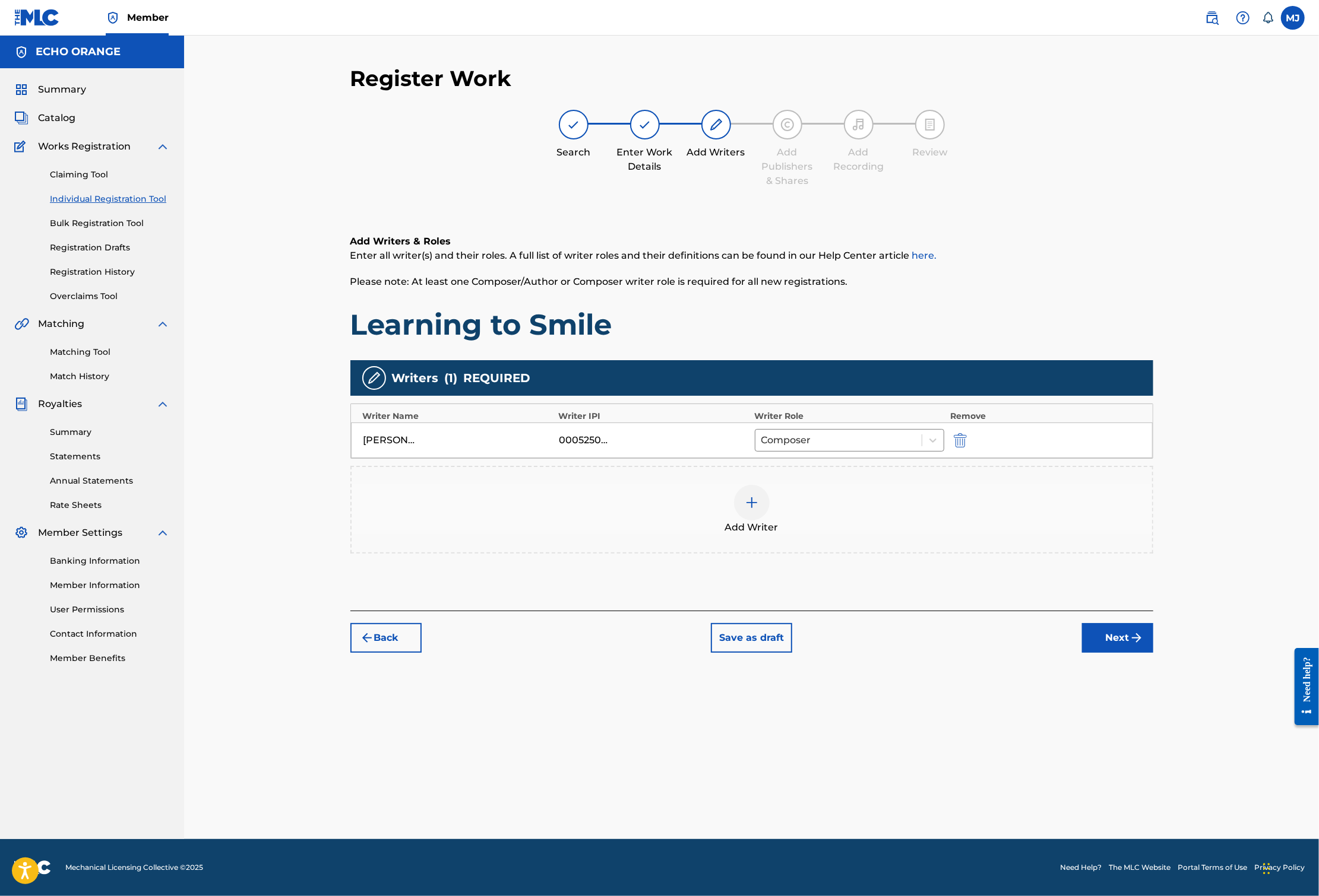
click at [1153, 653] on div "Back Save as draft Next" at bounding box center [751, 632] width 802 height 42
click at [1153, 653] on button "Next" at bounding box center [1117, 637] width 71 height 29
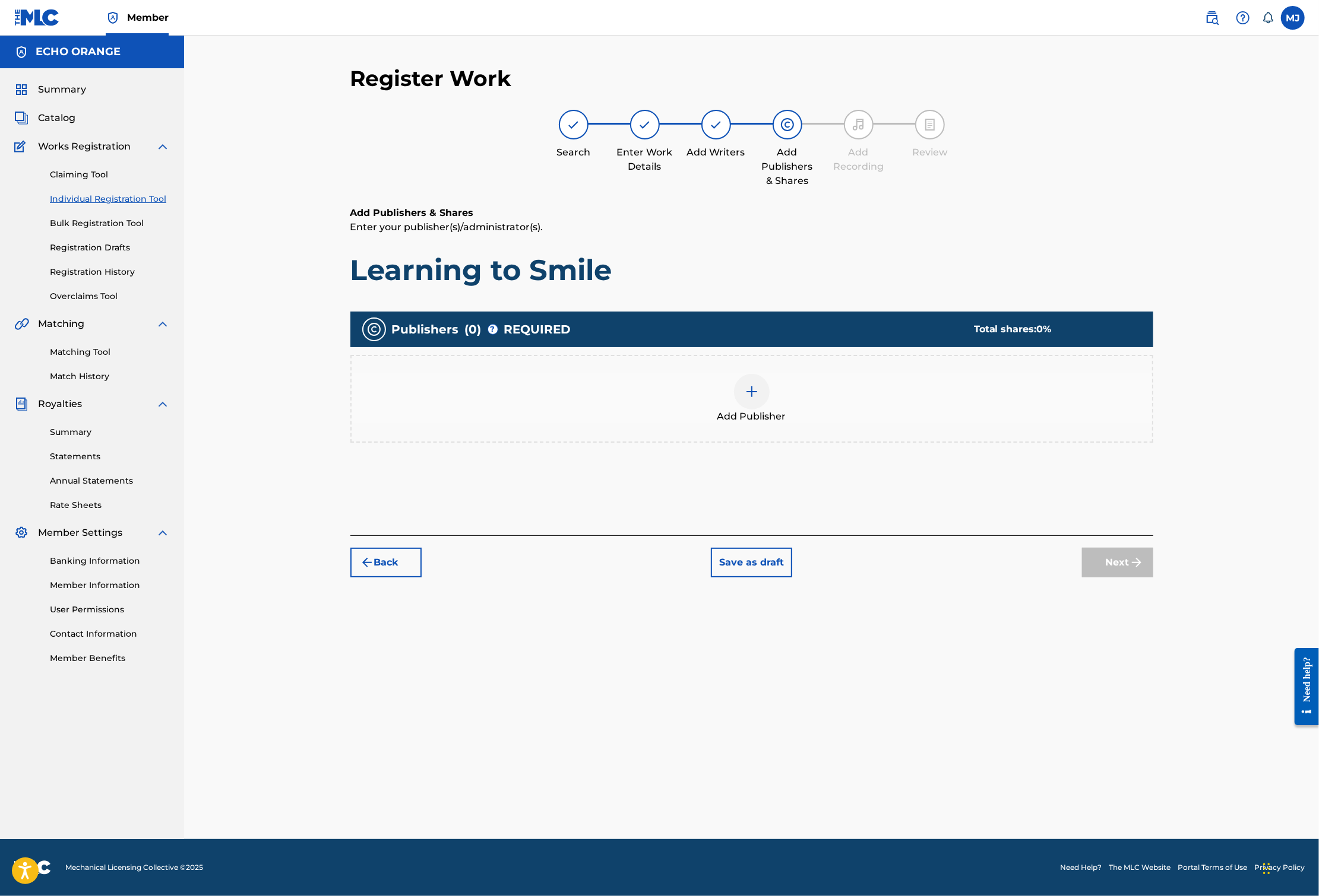
click at [811, 423] on div "Add Publisher" at bounding box center [751, 399] width 800 height 49
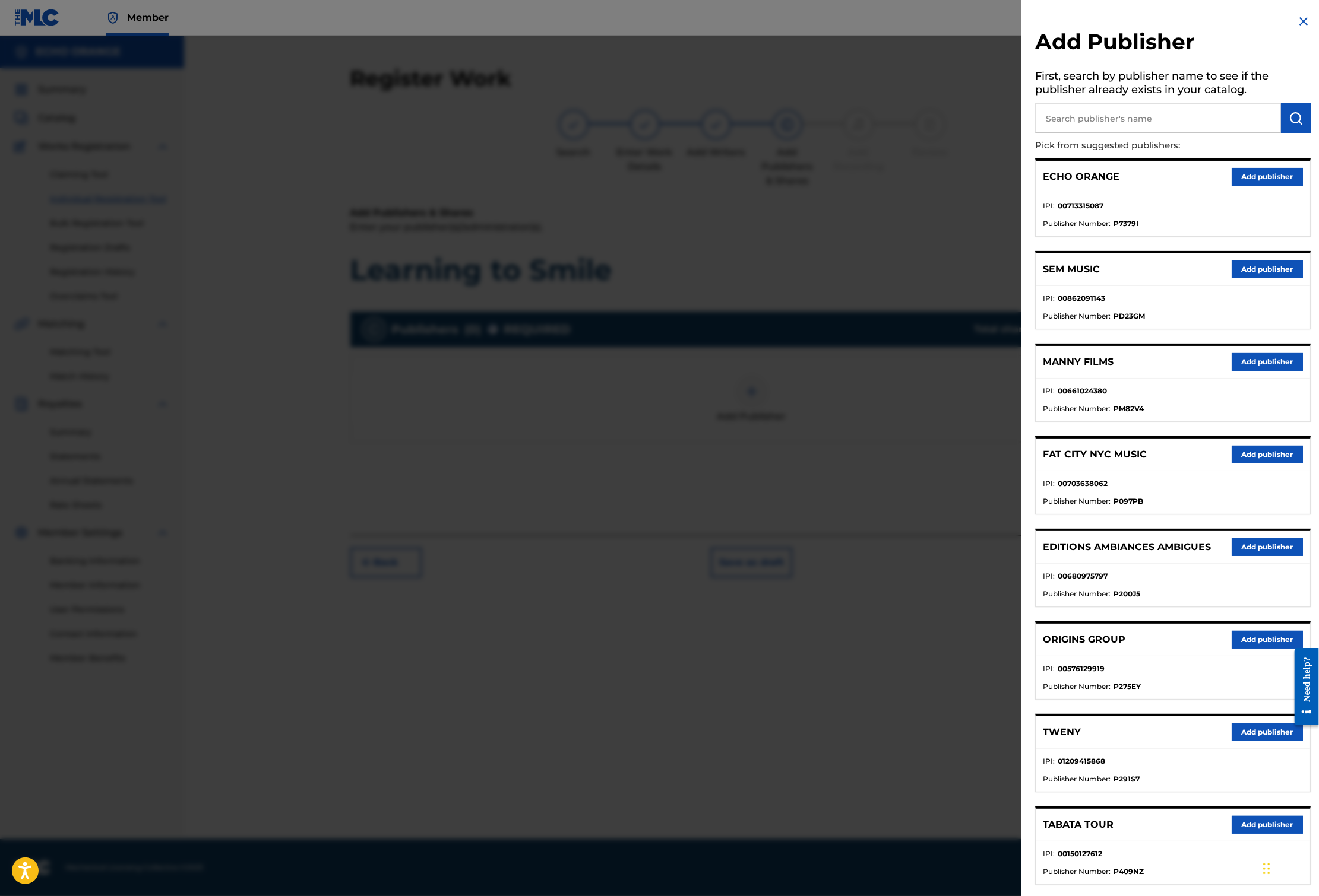
click at [1256, 185] on button "Add publisher" at bounding box center [1267, 177] width 71 height 18
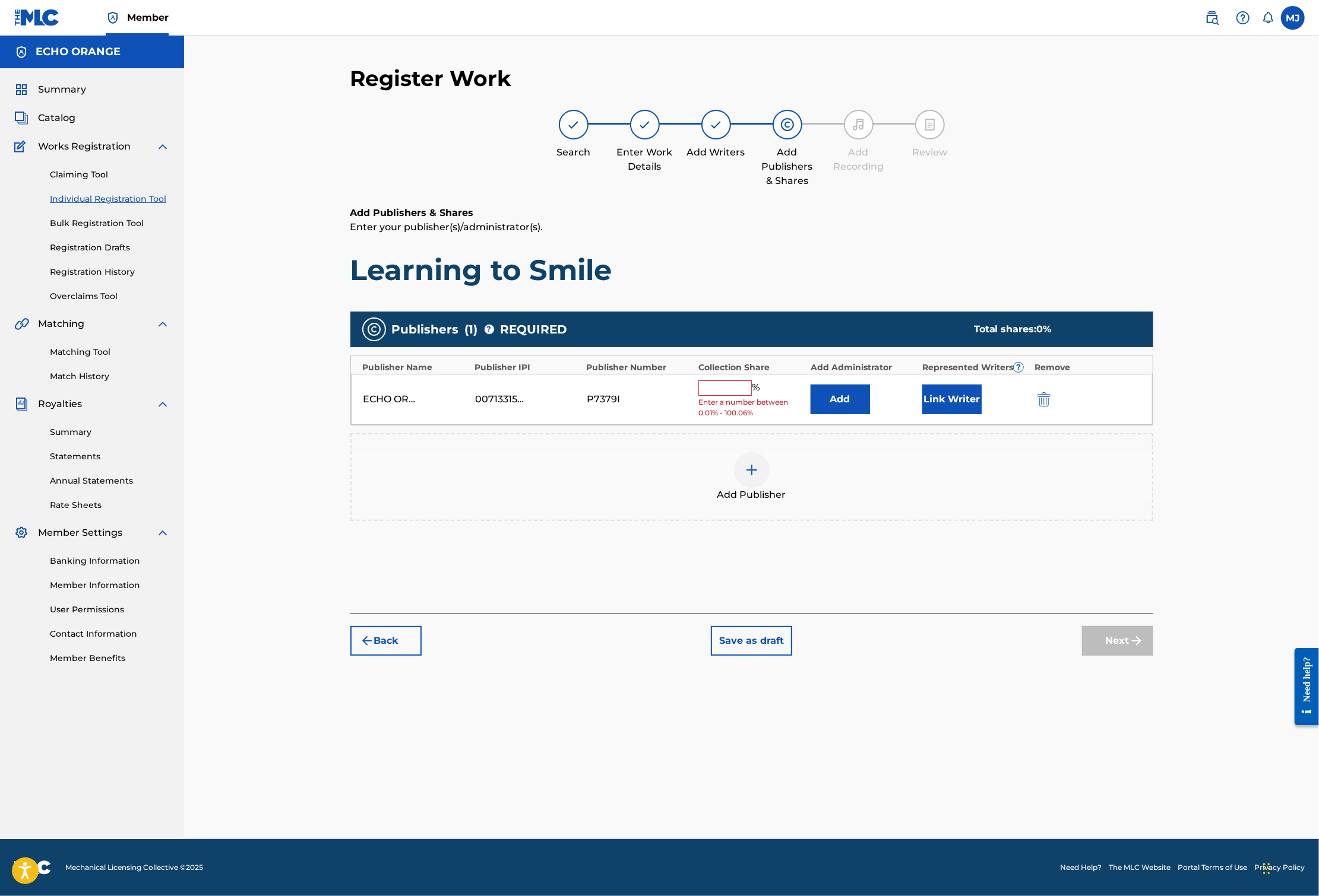
click at [751, 396] on input "text" at bounding box center [725, 388] width 53 height 15
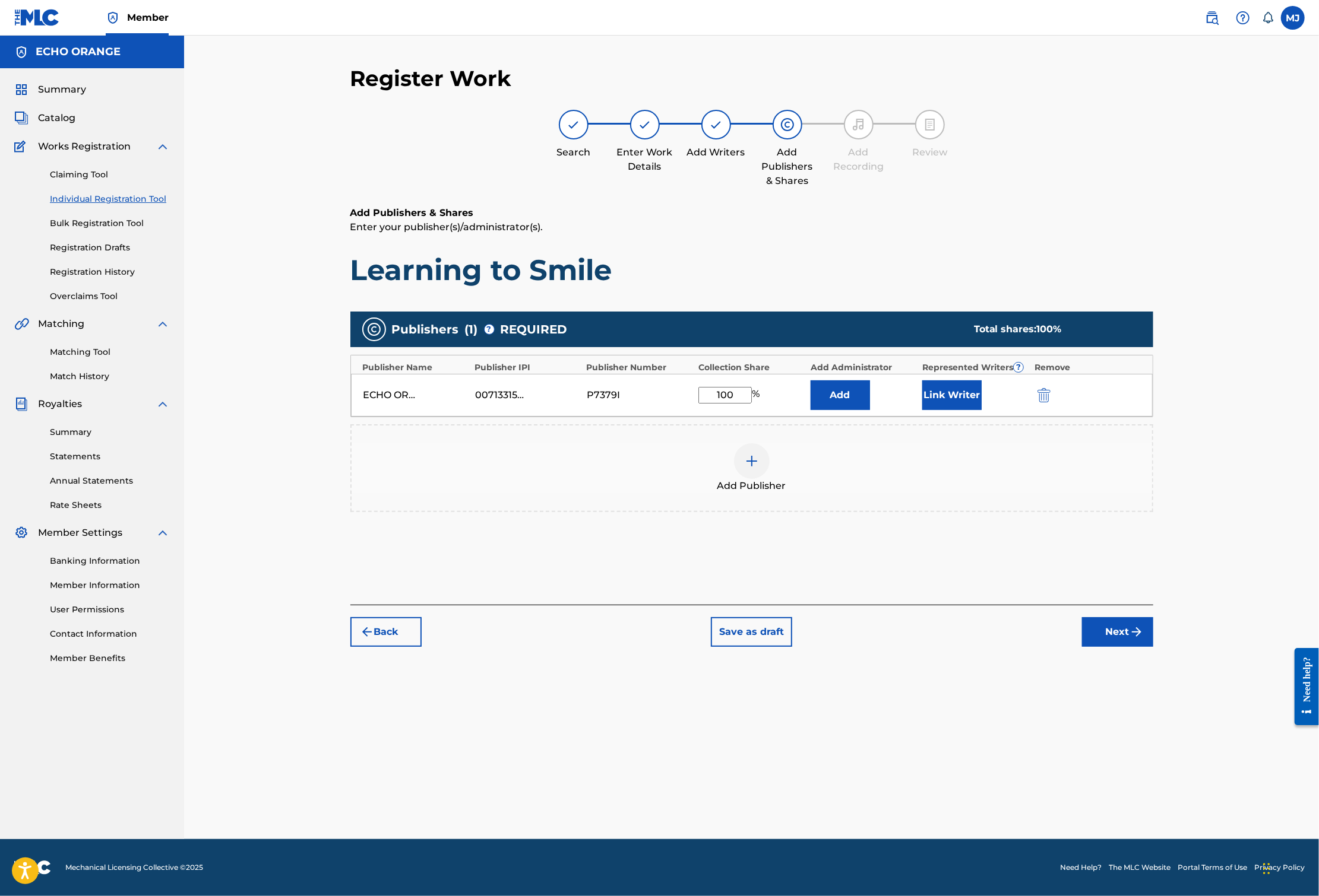
type input "100"
click at [870, 410] on button "Add" at bounding box center [840, 395] width 59 height 29
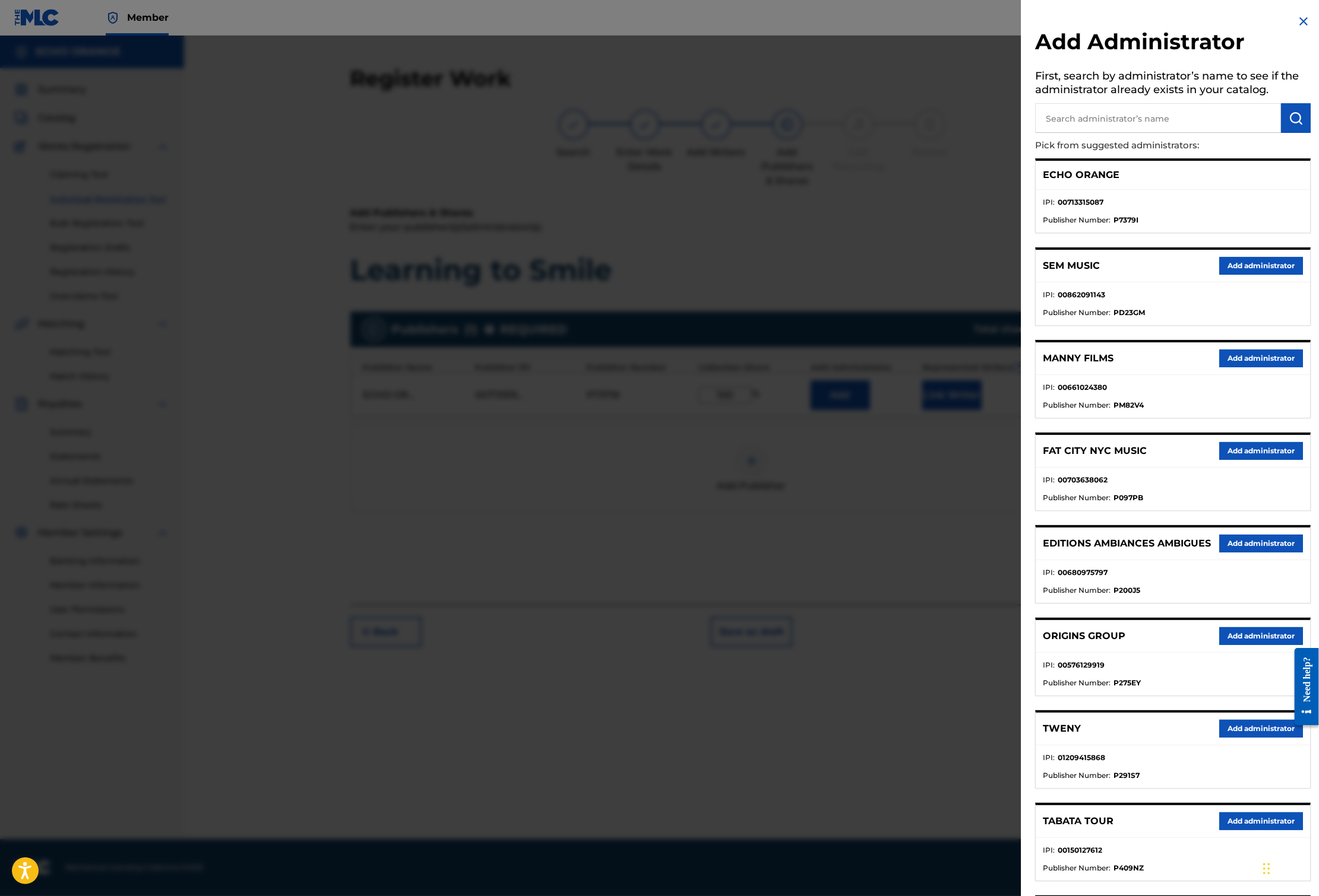
click at [746, 254] on div at bounding box center [660, 483] width 1319 height 896
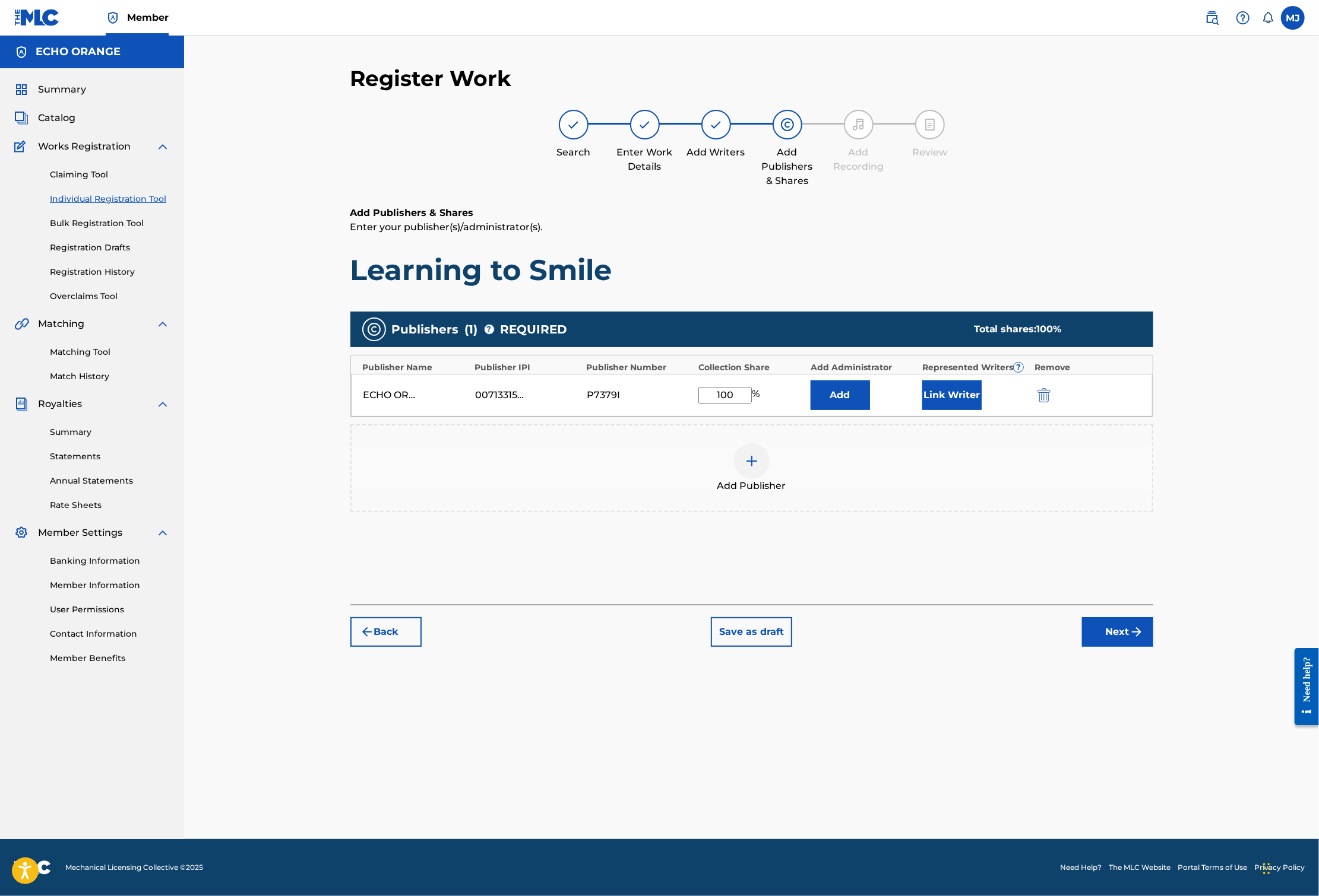
click at [981, 410] on button "Link Writer" at bounding box center [952, 395] width 59 height 29
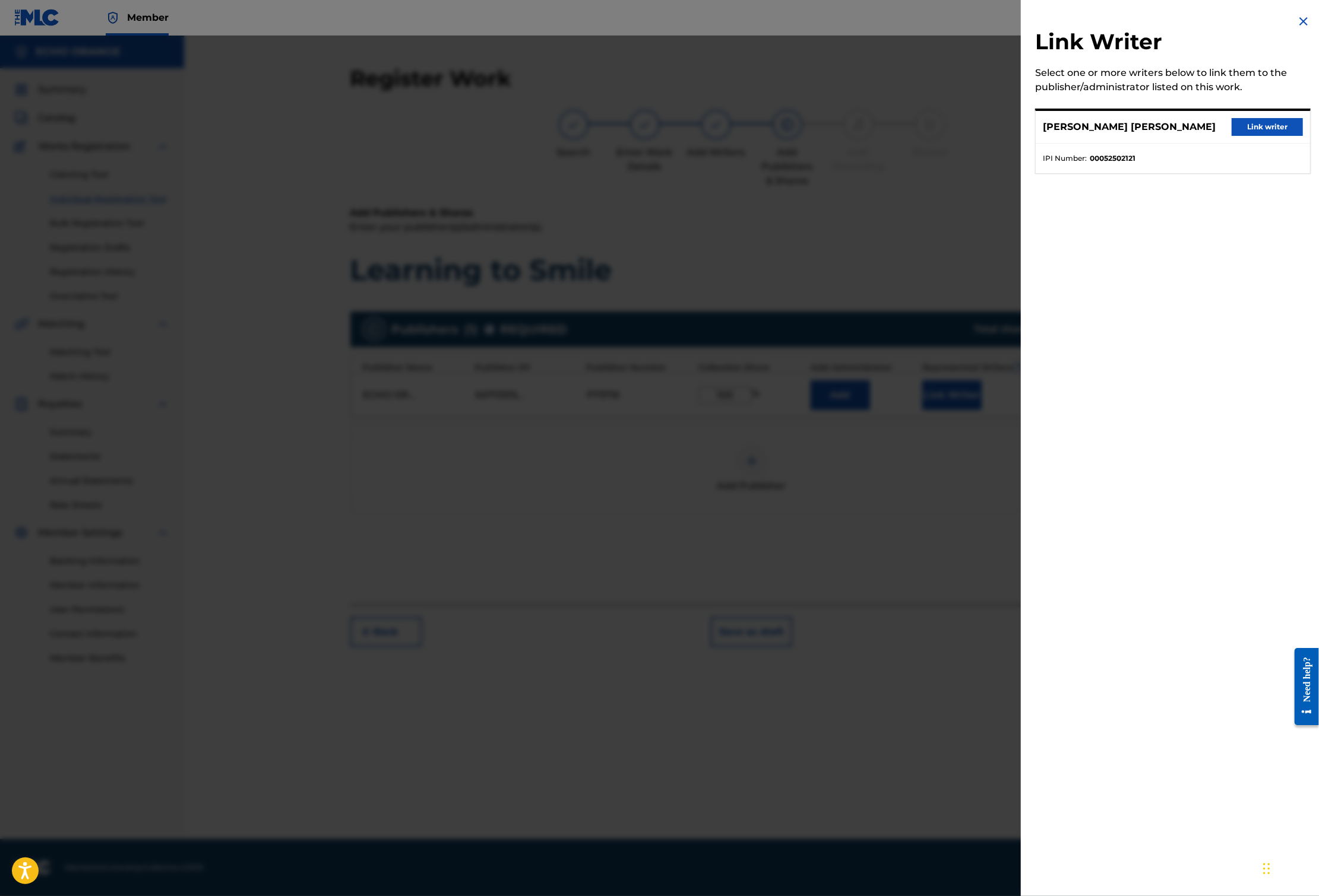
click at [1248, 133] on button "Link writer" at bounding box center [1267, 127] width 71 height 18
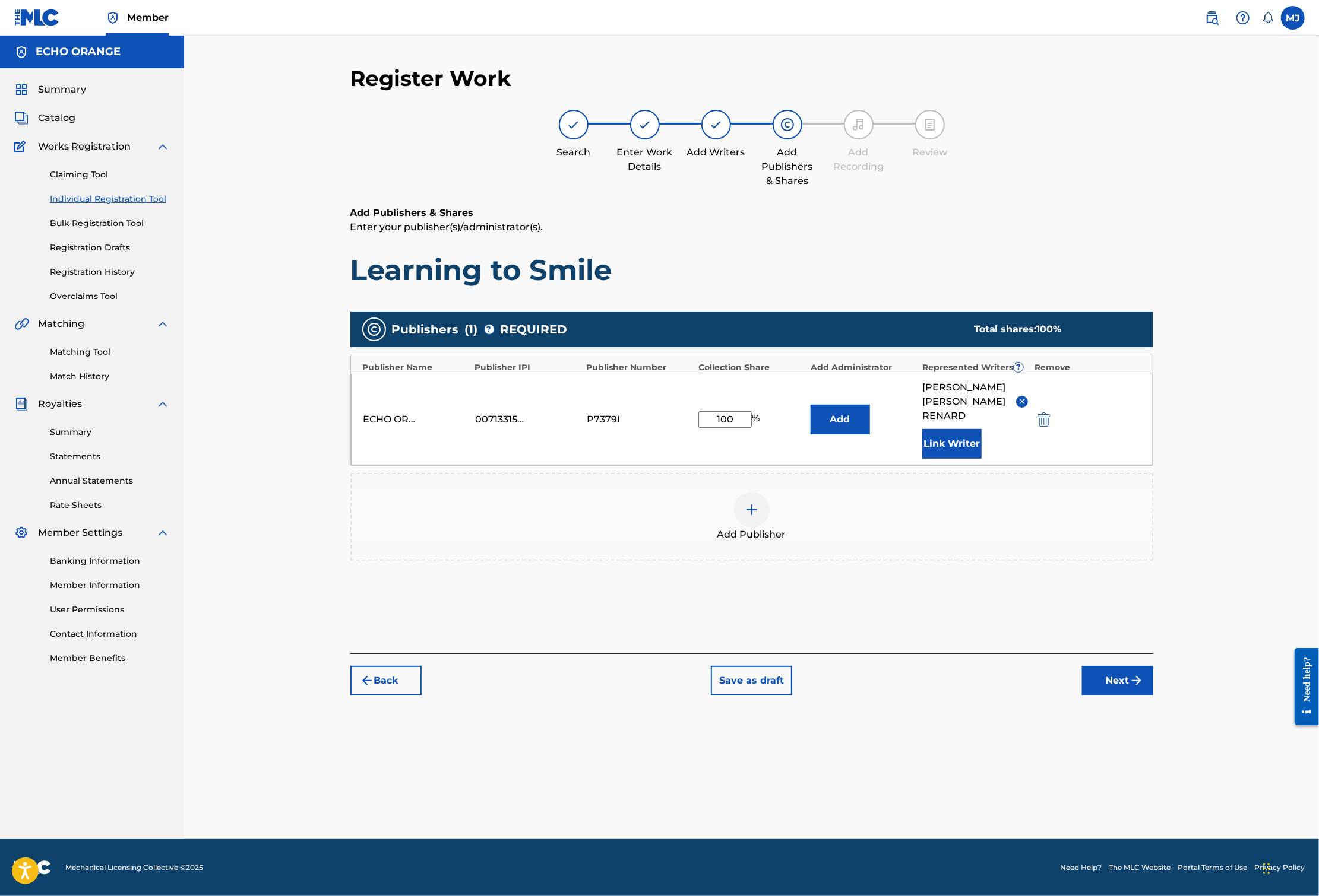
click at [1153, 695] on button "Next" at bounding box center [1117, 680] width 71 height 29
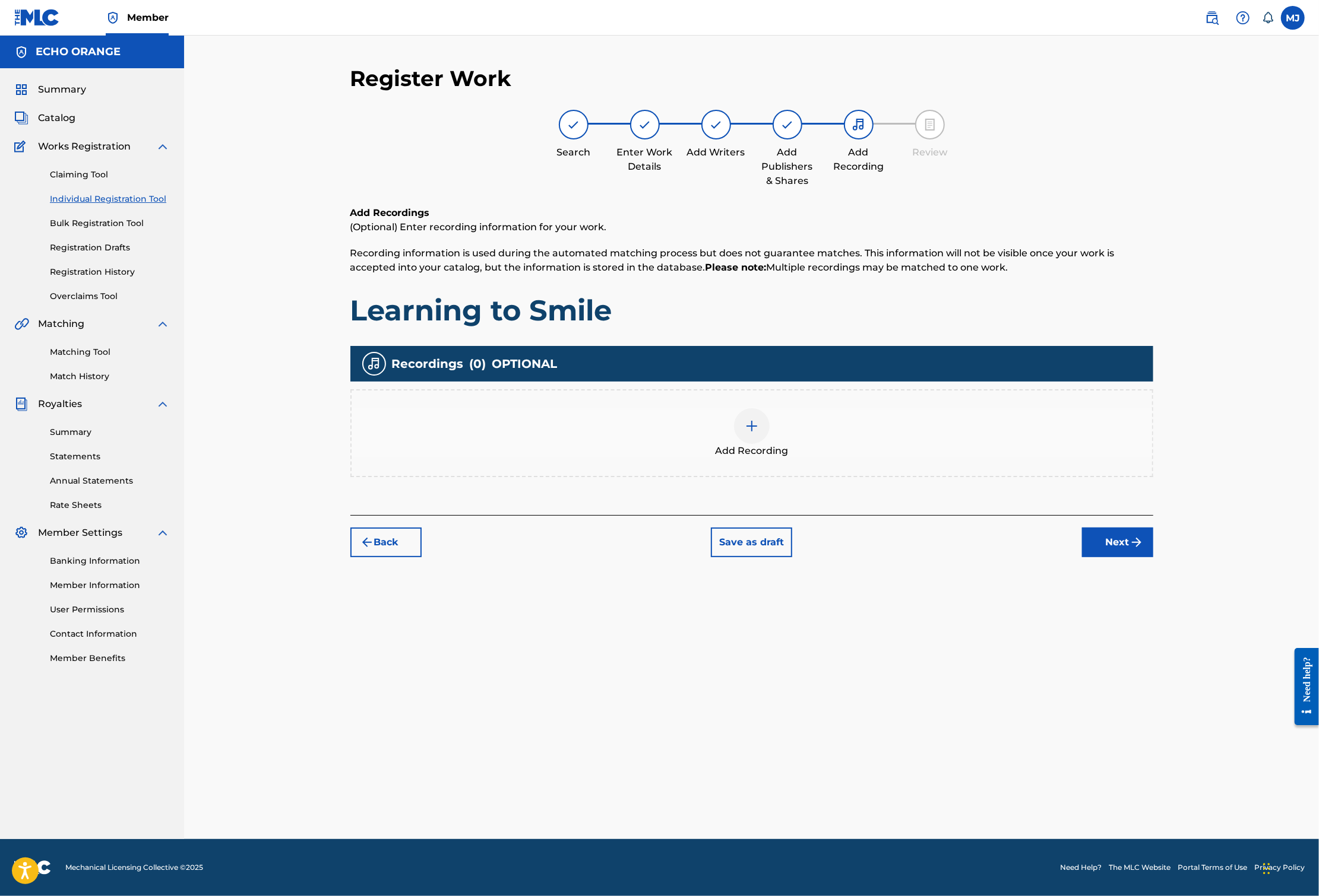
click at [1153, 557] on button "Next" at bounding box center [1117, 542] width 71 height 29
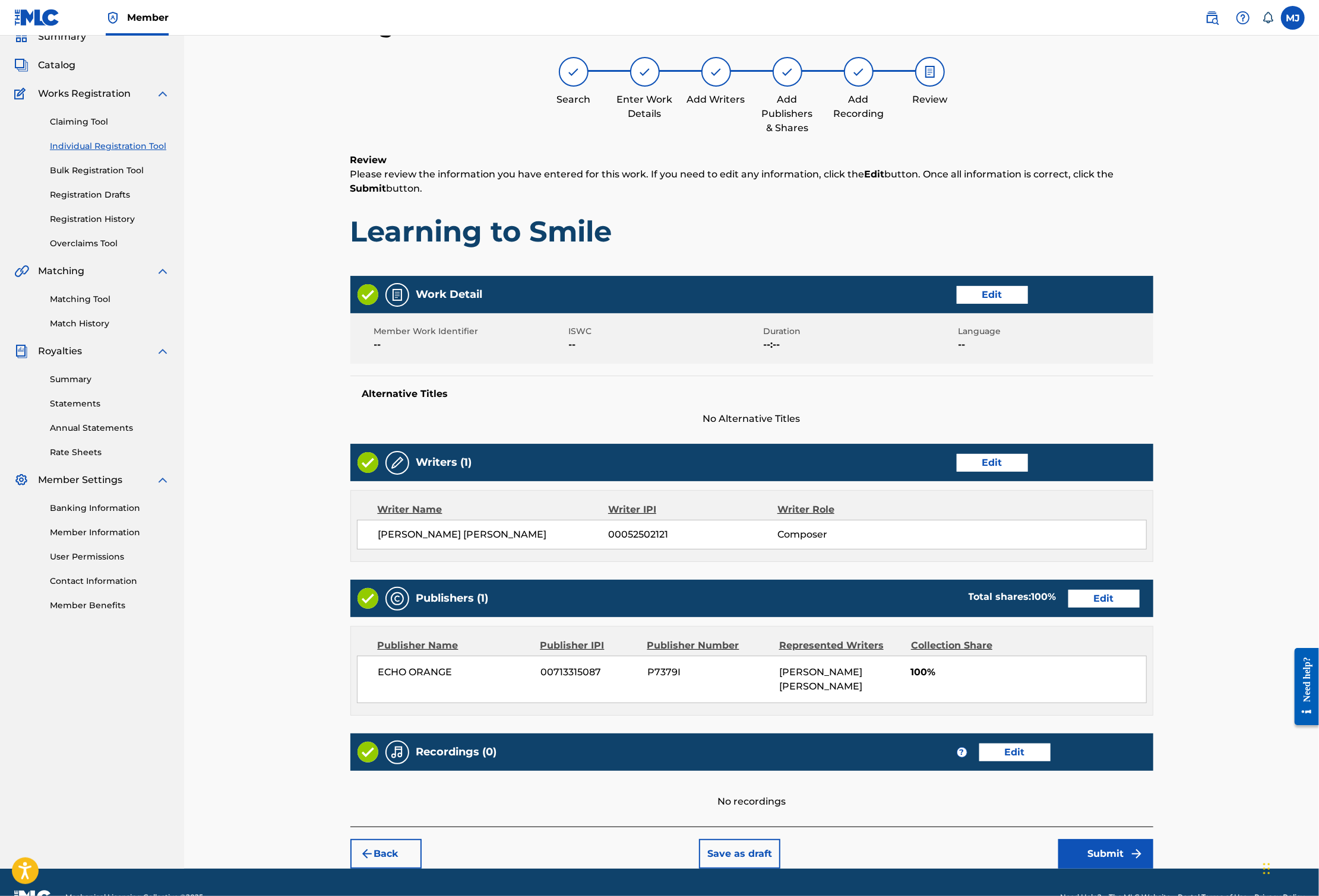
scroll to position [203, 0]
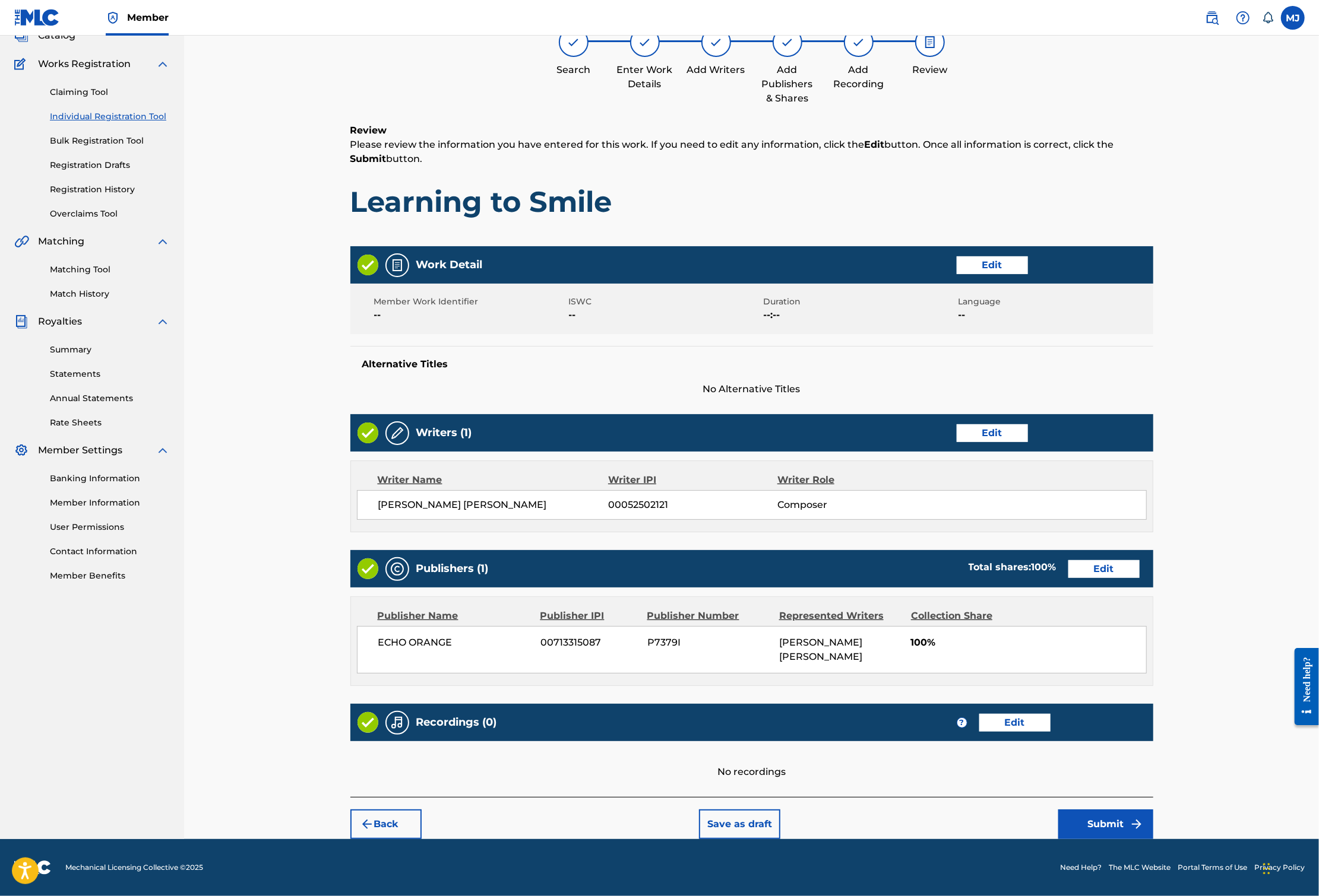
click at [1153, 820] on button "Submit" at bounding box center [1106, 824] width 95 height 29
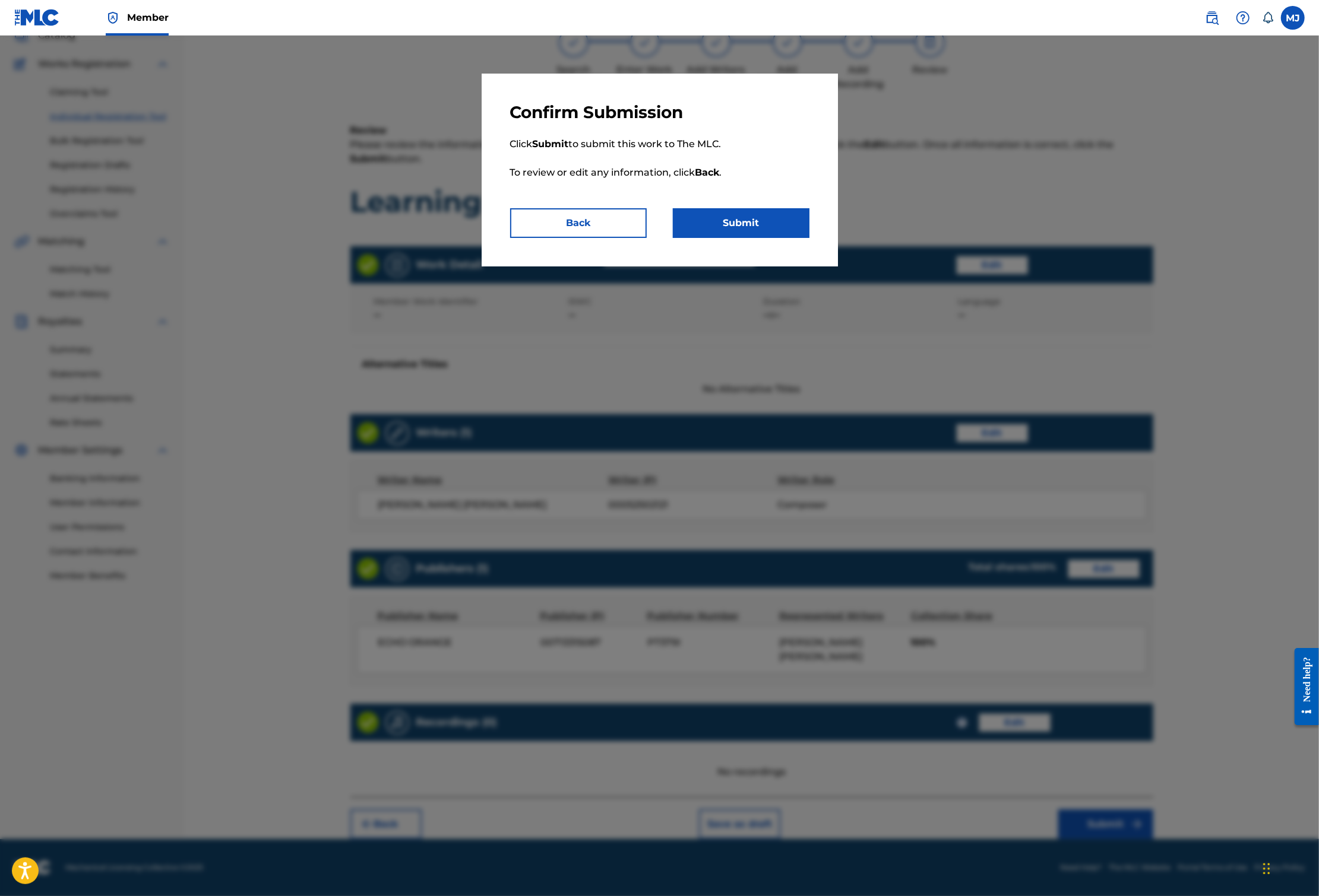
click at [758, 238] on button "Submit" at bounding box center [740, 223] width 136 height 29
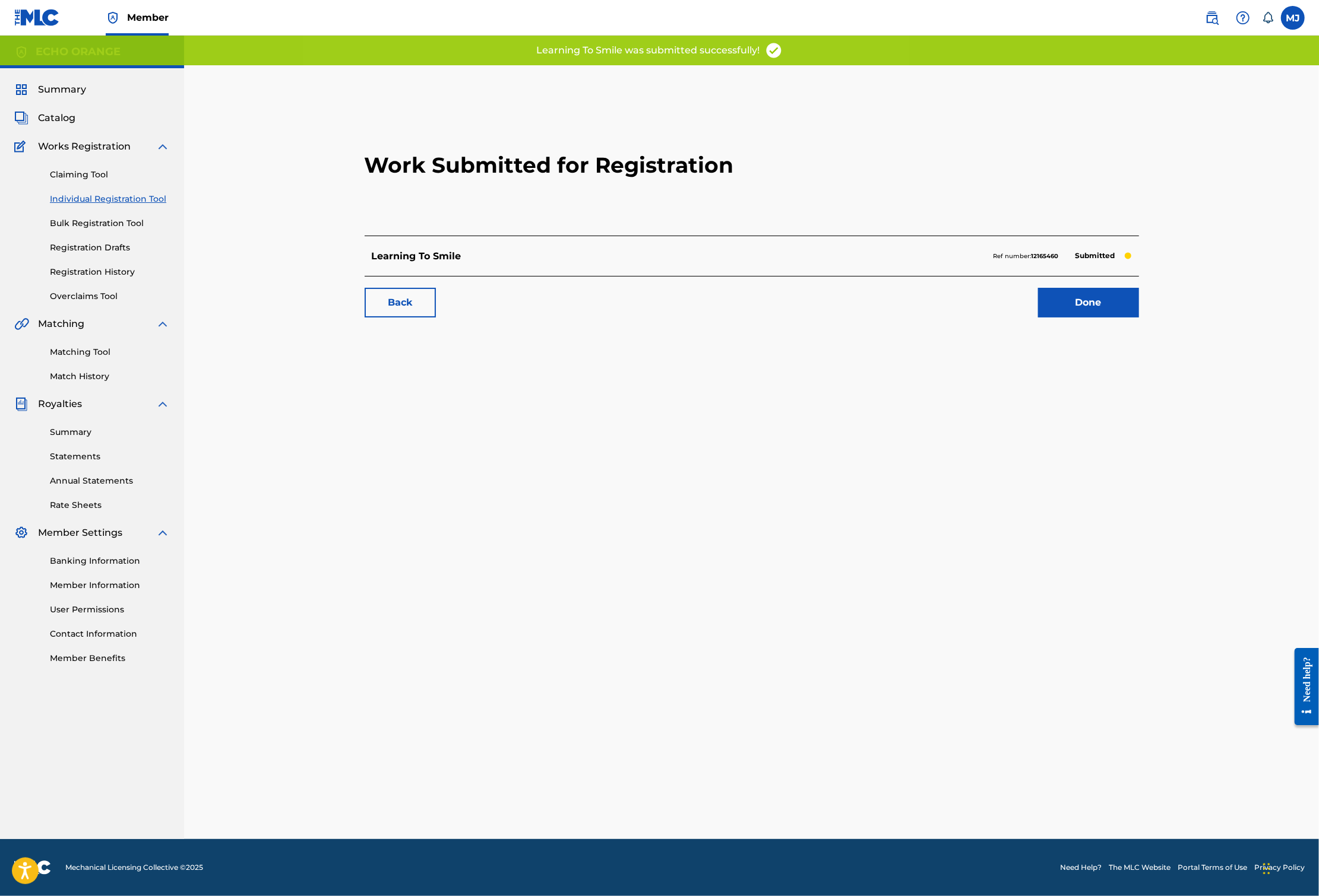
click at [1139, 318] on link "Done" at bounding box center [1089, 302] width 101 height 29
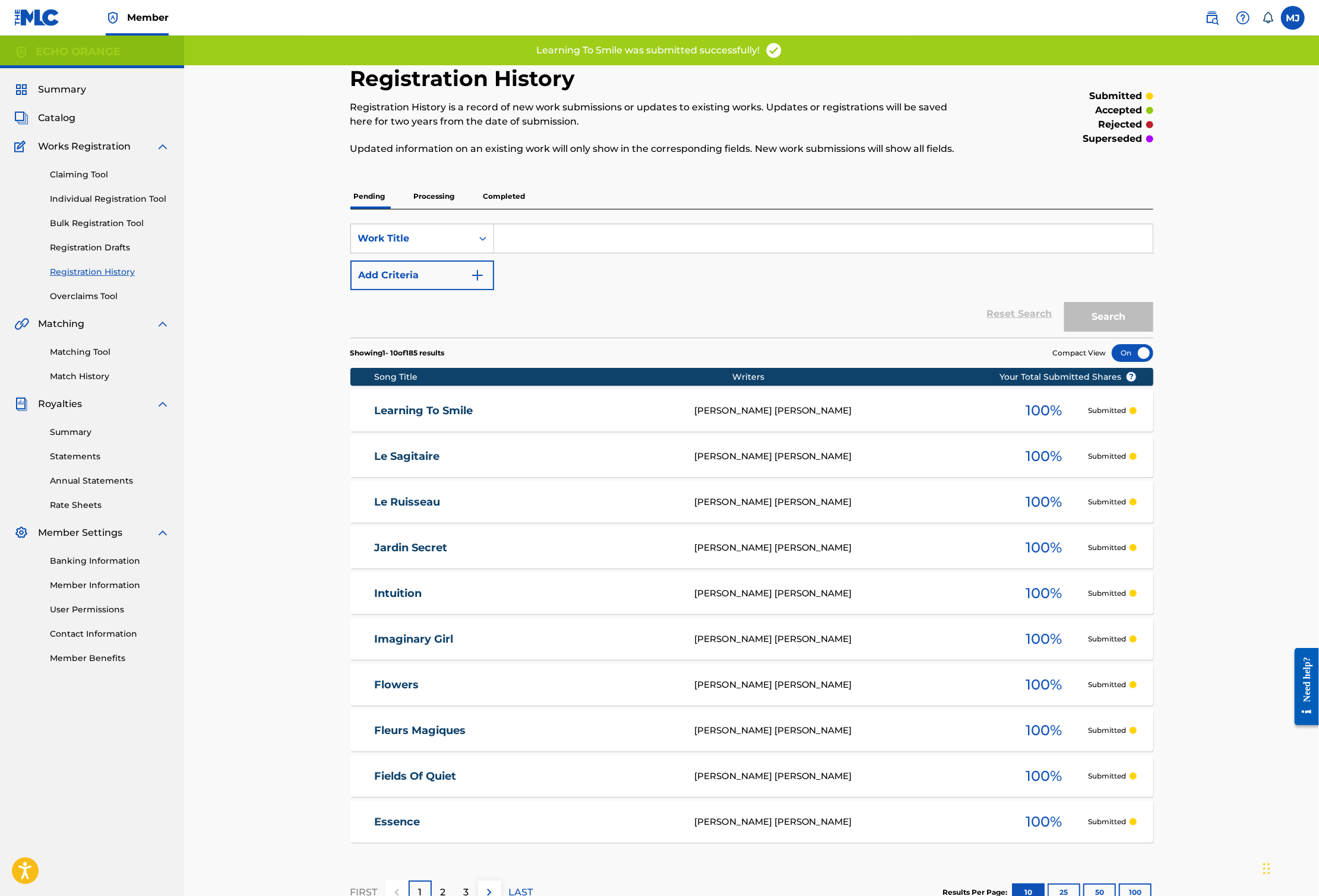
click at [152, 247] on div "Claiming Tool Individual Registration Tool Bulk Registration Tool Registration …" at bounding box center [91, 228] width 155 height 149
click at [154, 205] on link "Individual Registration Tool" at bounding box center [109, 199] width 120 height 12
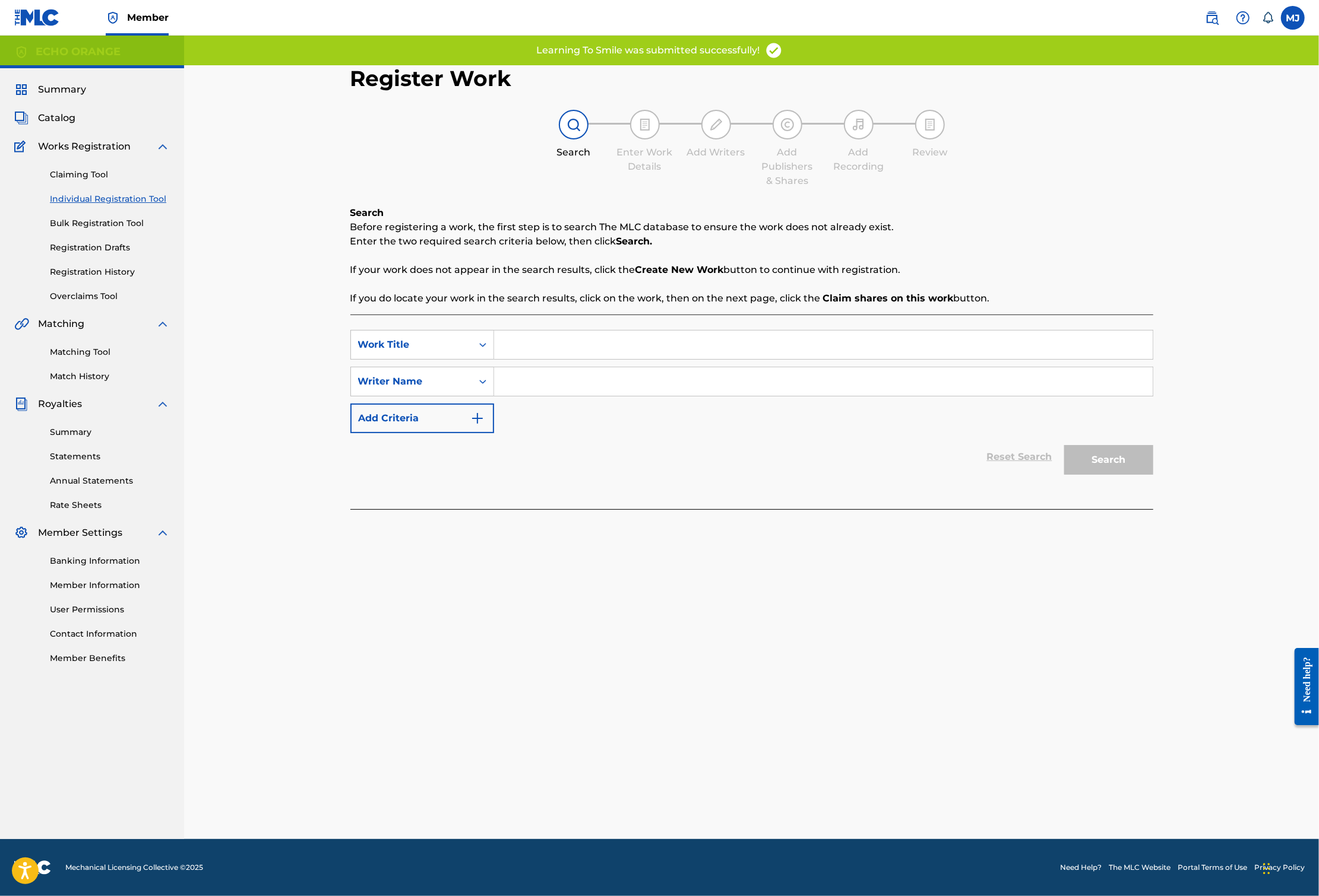
click at [155, 205] on link "Individual Registration Tool" at bounding box center [109, 199] width 120 height 12
click at [482, 354] on div "SearchWithCriteriae26e705e-6be8-4e4b-b831-9070b0c01437 Work Title SearchWithCri…" at bounding box center [751, 412] width 802 height 195
click at [495, 359] on input "Search Form" at bounding box center [823, 344] width 659 height 29
click at [500, 359] on input "Search Form" at bounding box center [823, 344] width 659 height 29
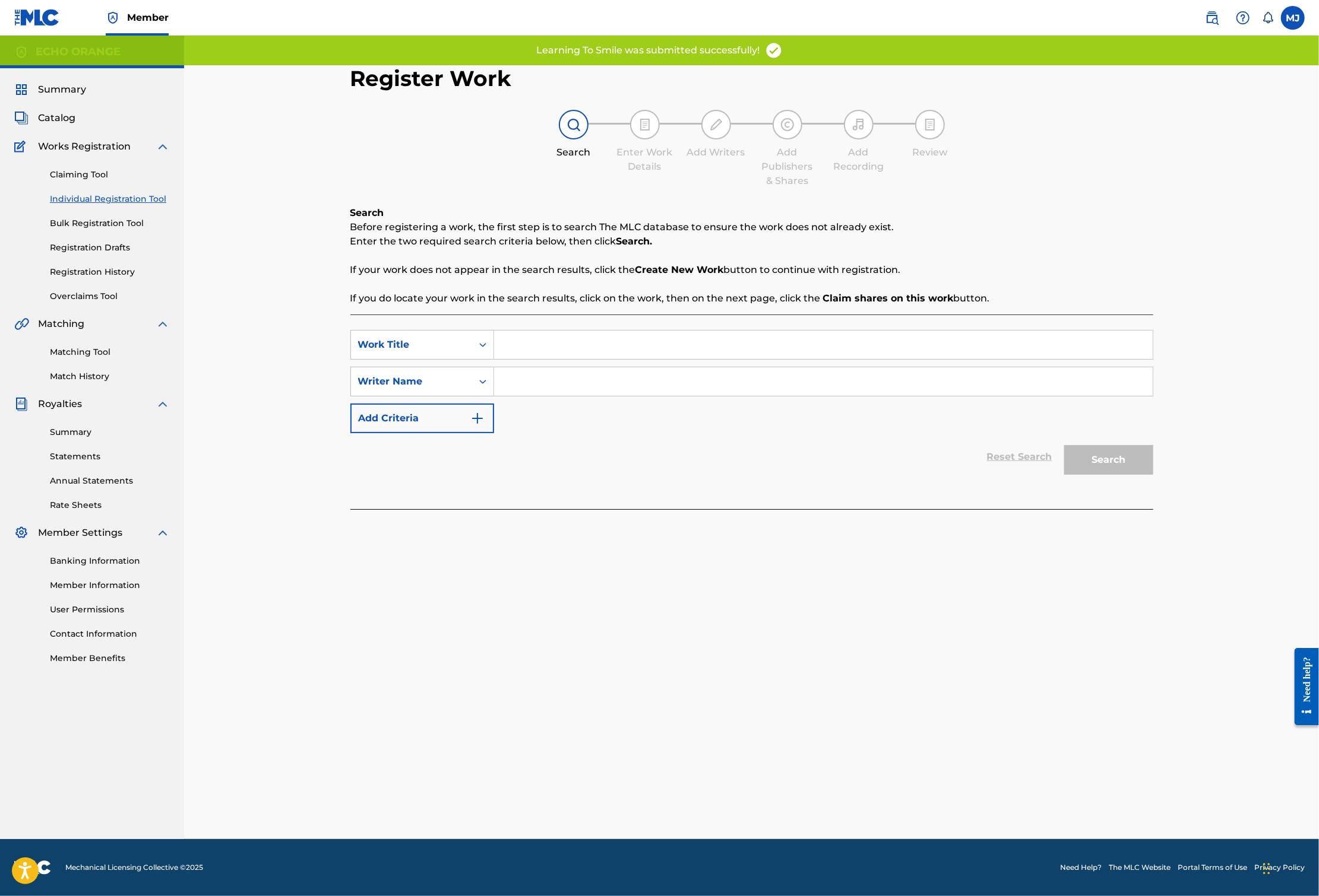
click at [500, 359] on input "Search Form" at bounding box center [823, 344] width 659 height 29
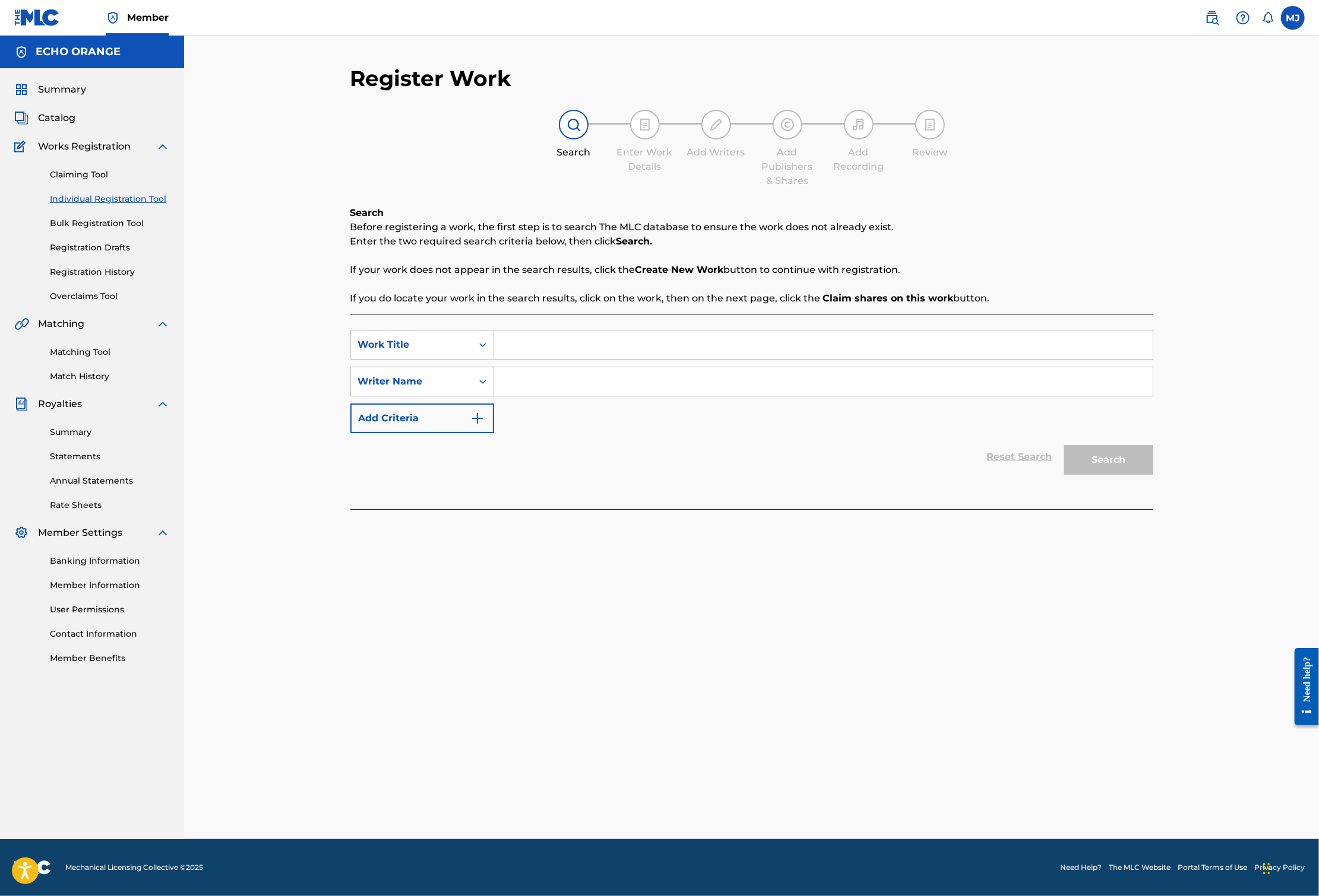
click at [502, 359] on input "Search Form" at bounding box center [823, 344] width 659 height 29
type input "Le,Secret du Coeur"
paste input "[PERSON_NAME]"
type input "[PERSON_NAME]"
click at [1153, 475] on button "Search" at bounding box center [1109, 459] width 89 height 29
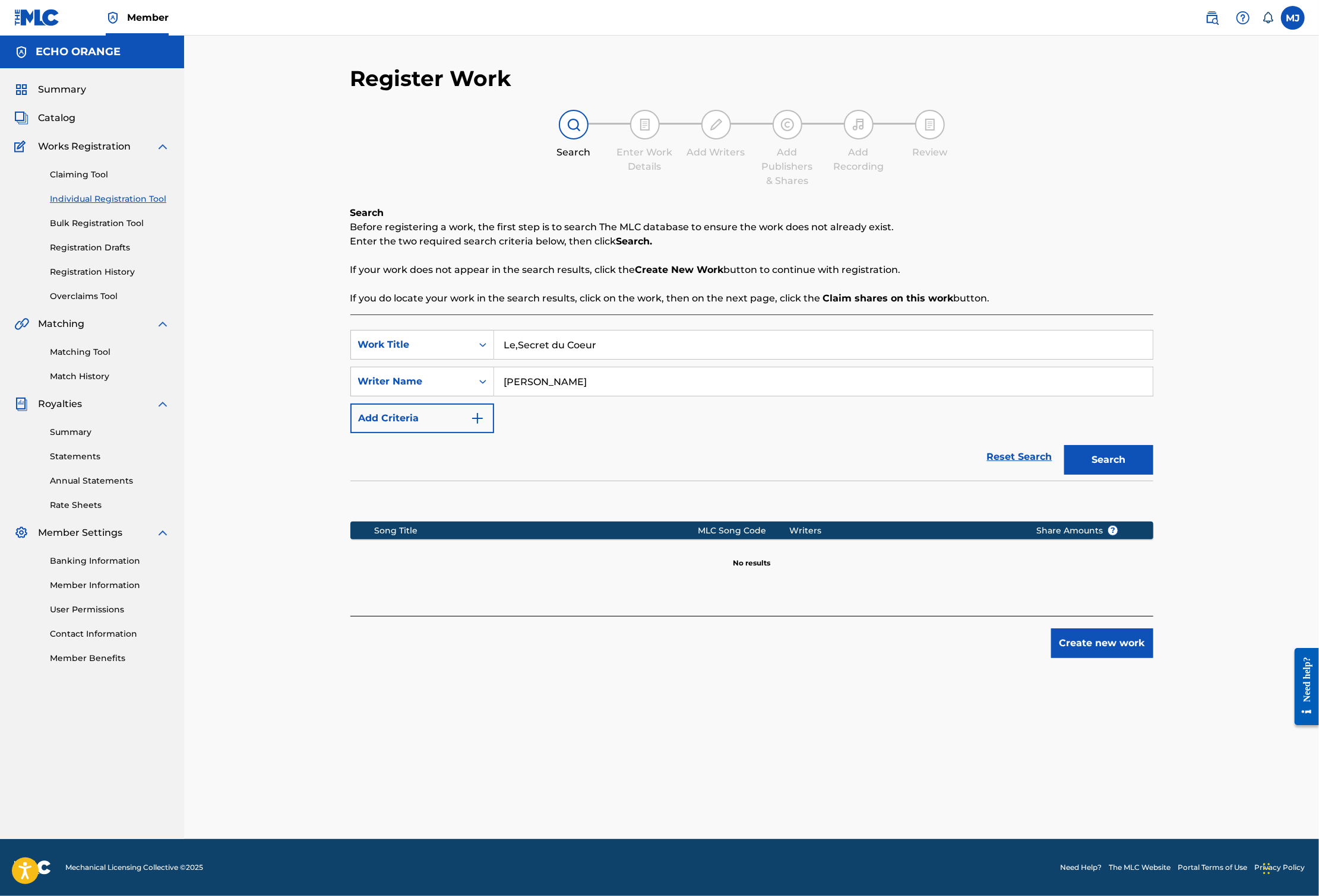
click at [1153, 658] on button "Create new work" at bounding box center [1101, 643] width 102 height 29
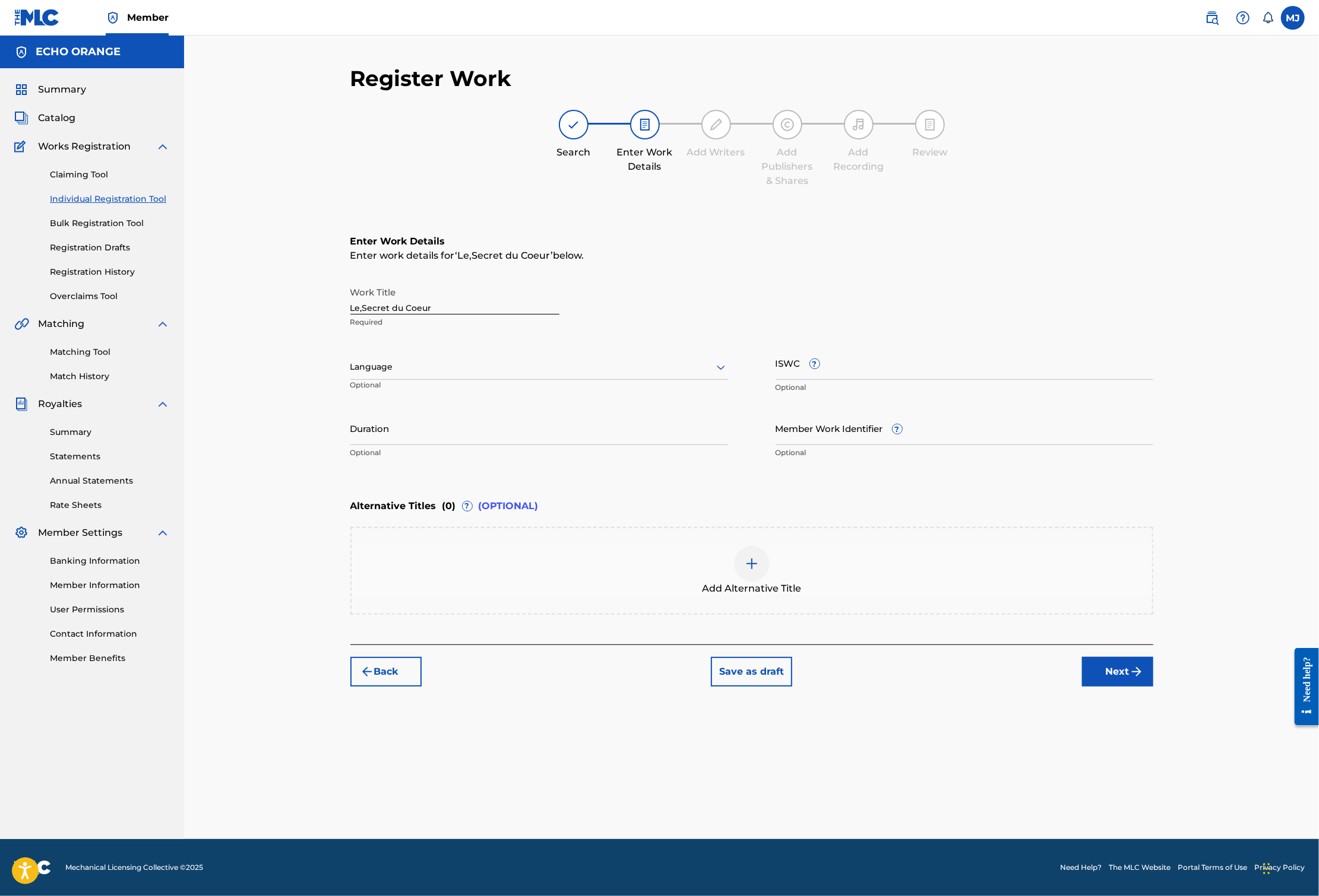
click at [1153, 687] on div "Back Save as draft Next" at bounding box center [751, 666] width 802 height 42
click at [1153, 687] on button "Next" at bounding box center [1117, 672] width 71 height 29
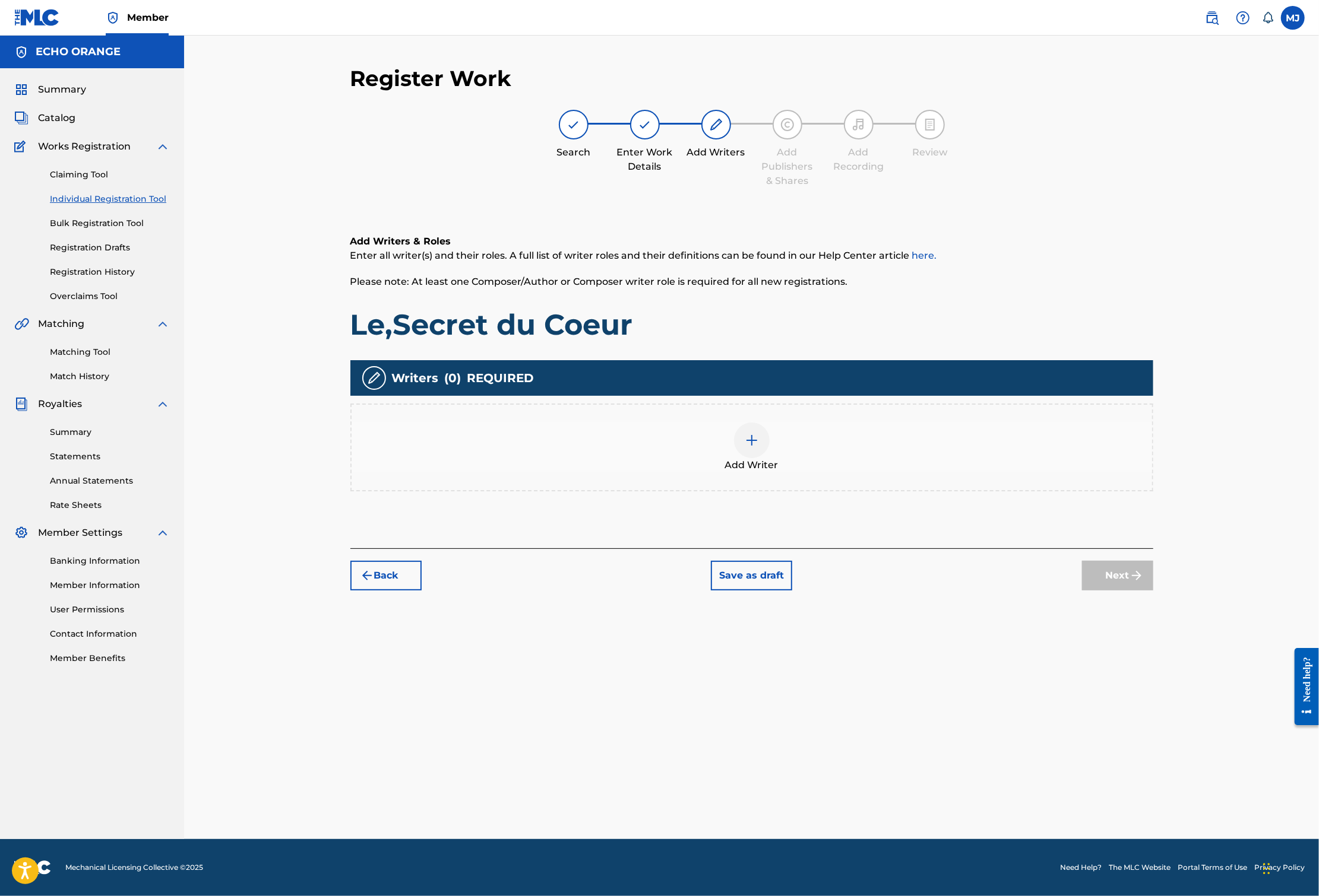
click at [770, 458] on div at bounding box center [751, 439] width 35 height 35
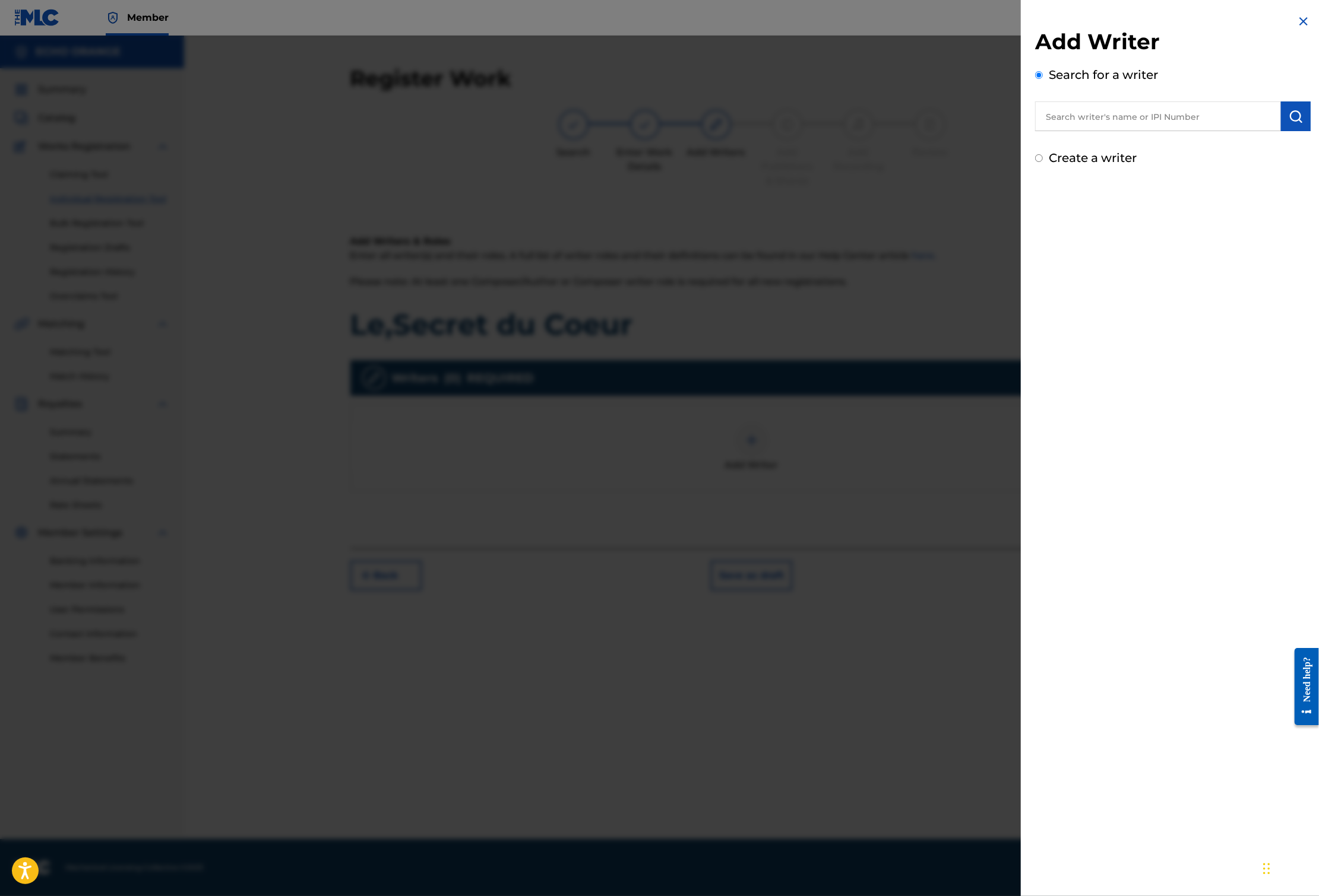
click at [1078, 131] on input "text" at bounding box center [1157, 116] width 246 height 29
paste input "[PERSON_NAME]"
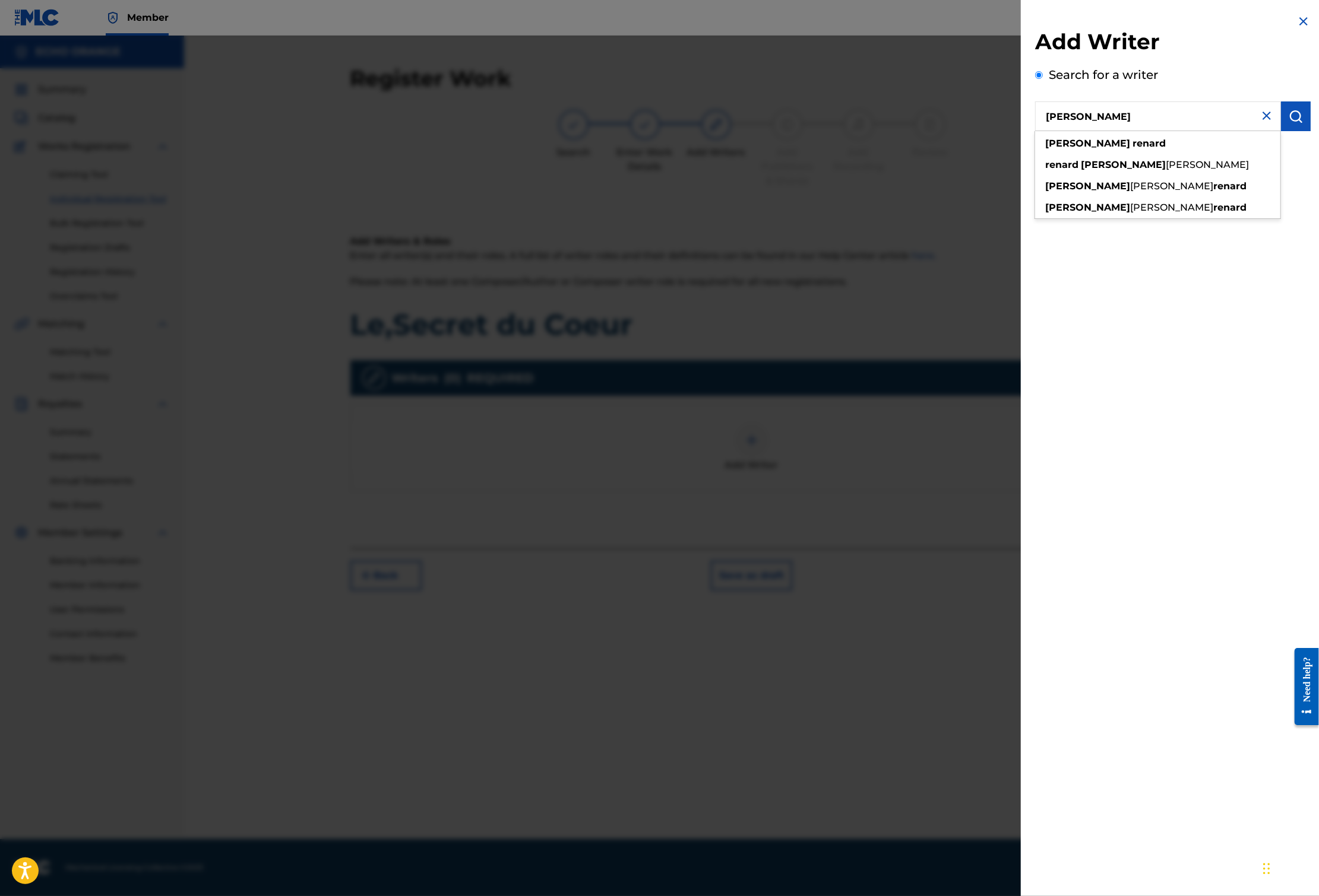
type input "[PERSON_NAME]"
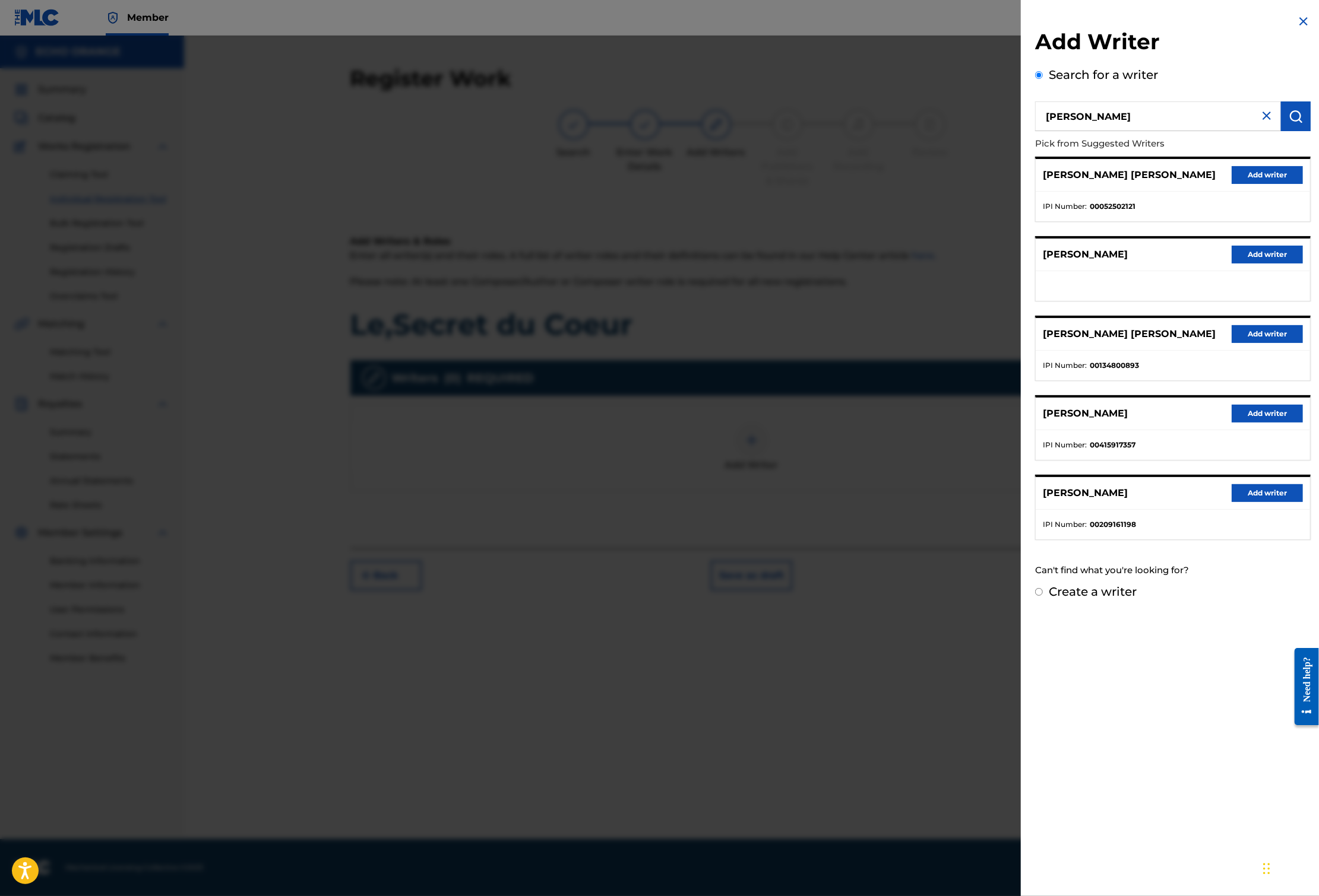
click at [1280, 184] on button "Add writer" at bounding box center [1267, 175] width 71 height 18
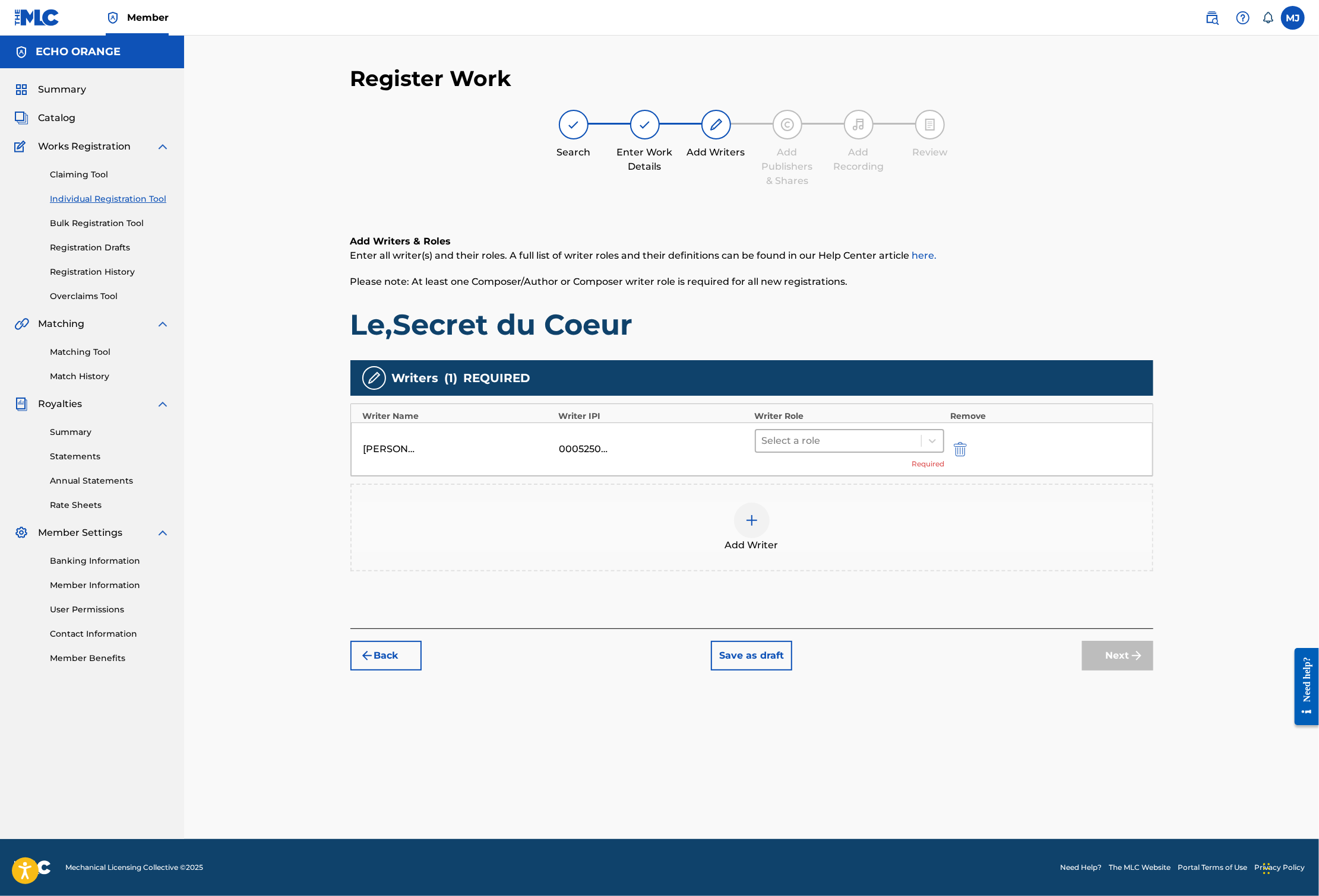
click at [900, 452] on div "Select a role" at bounding box center [838, 440] width 166 height 21
drag, startPoint x: 867, startPoint y: 624, endPoint x: 871, endPoint y: 617, distance: 8.1
click at [871, 617] on div "Composer/Author Author Adaptor Arranger Composer Translator Sub Arranger Sub Au…" at bounding box center [887, 592] width 228 height 178
click at [871, 617] on div "Composer" at bounding box center [887, 612] width 228 height 24
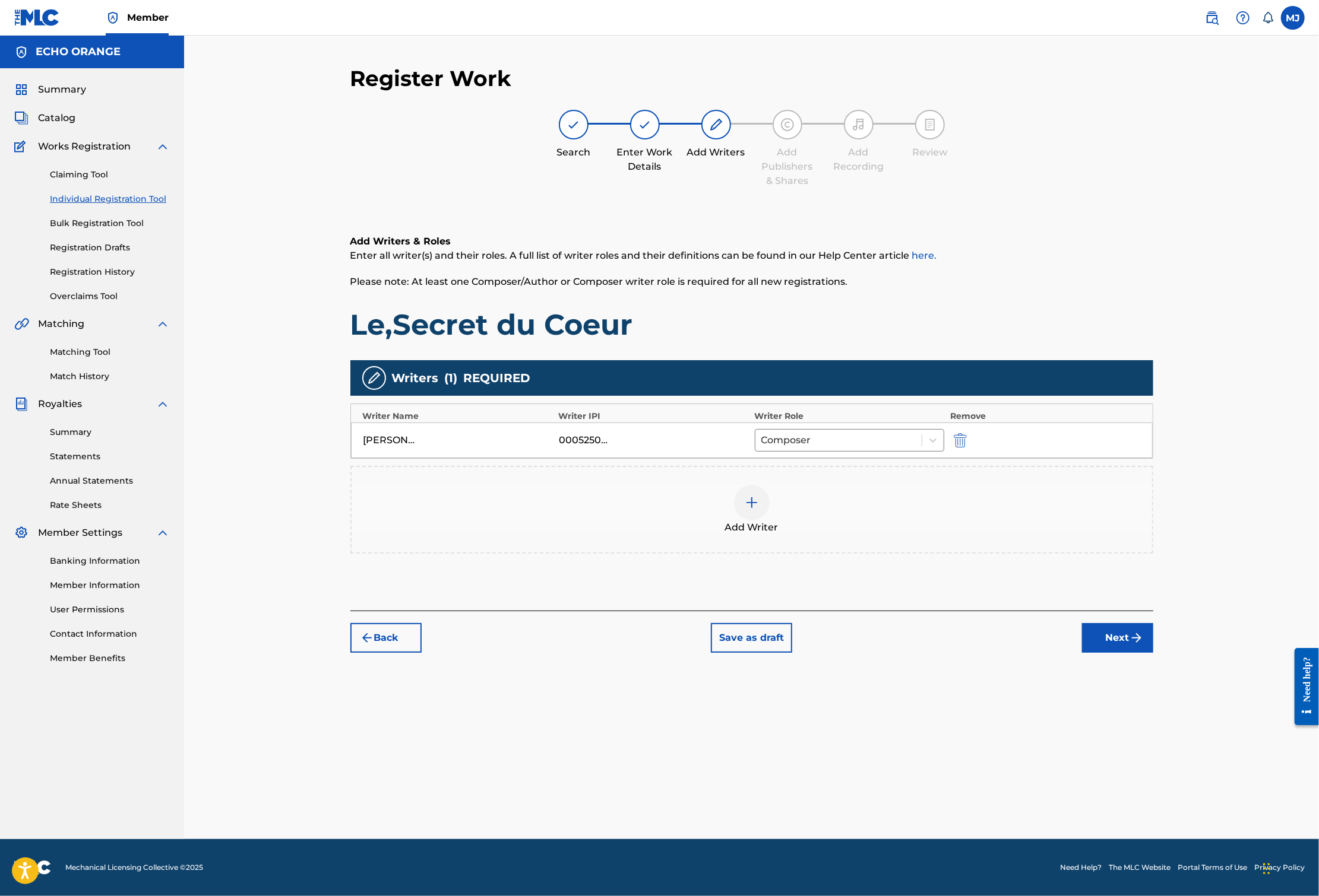
click at [1153, 653] on button "Next" at bounding box center [1117, 637] width 71 height 29
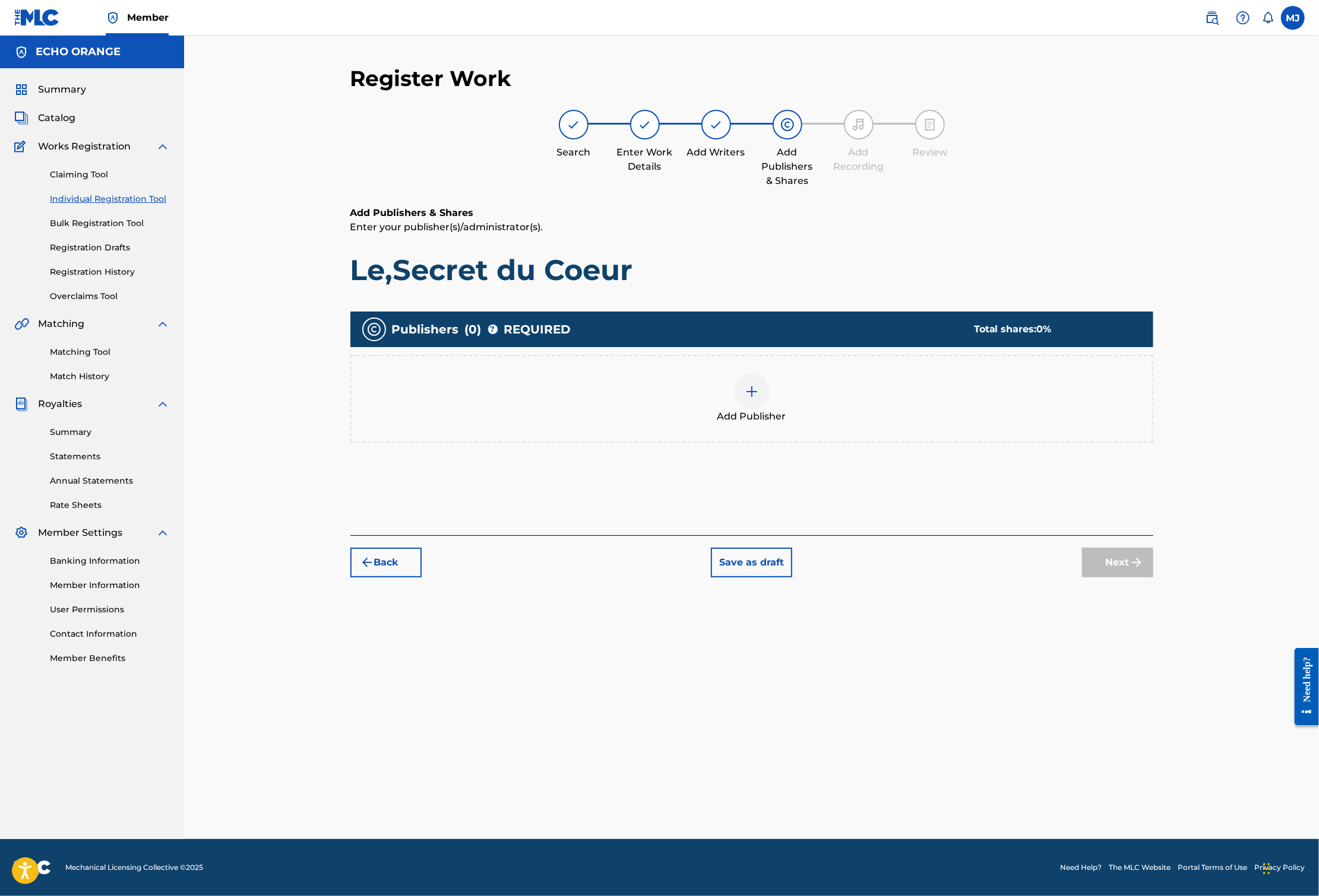
click at [812, 442] on div "Add Publisher" at bounding box center [751, 399] width 802 height 88
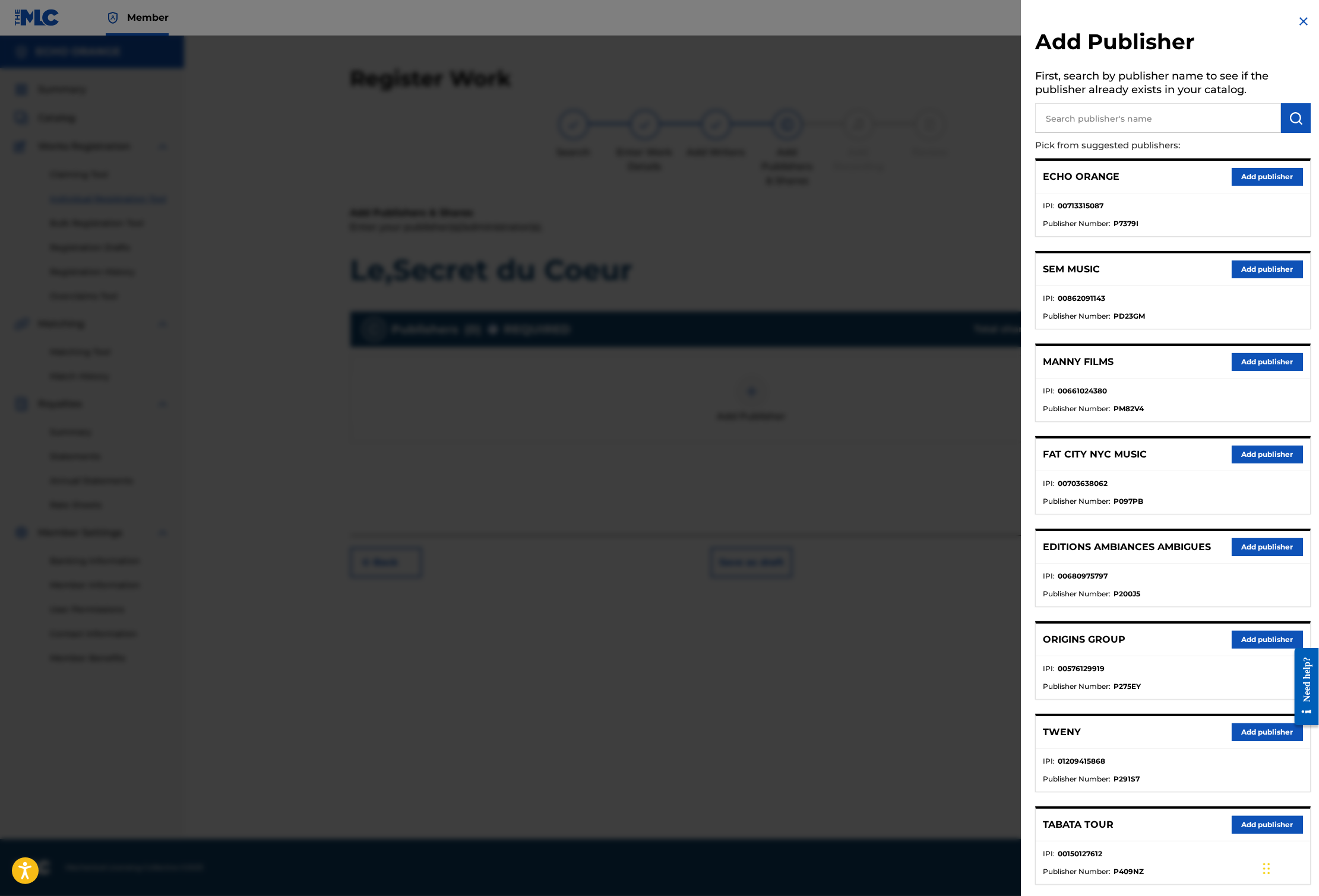
click at [1231, 649] on button "Add publisher" at bounding box center [1267, 639] width 71 height 18
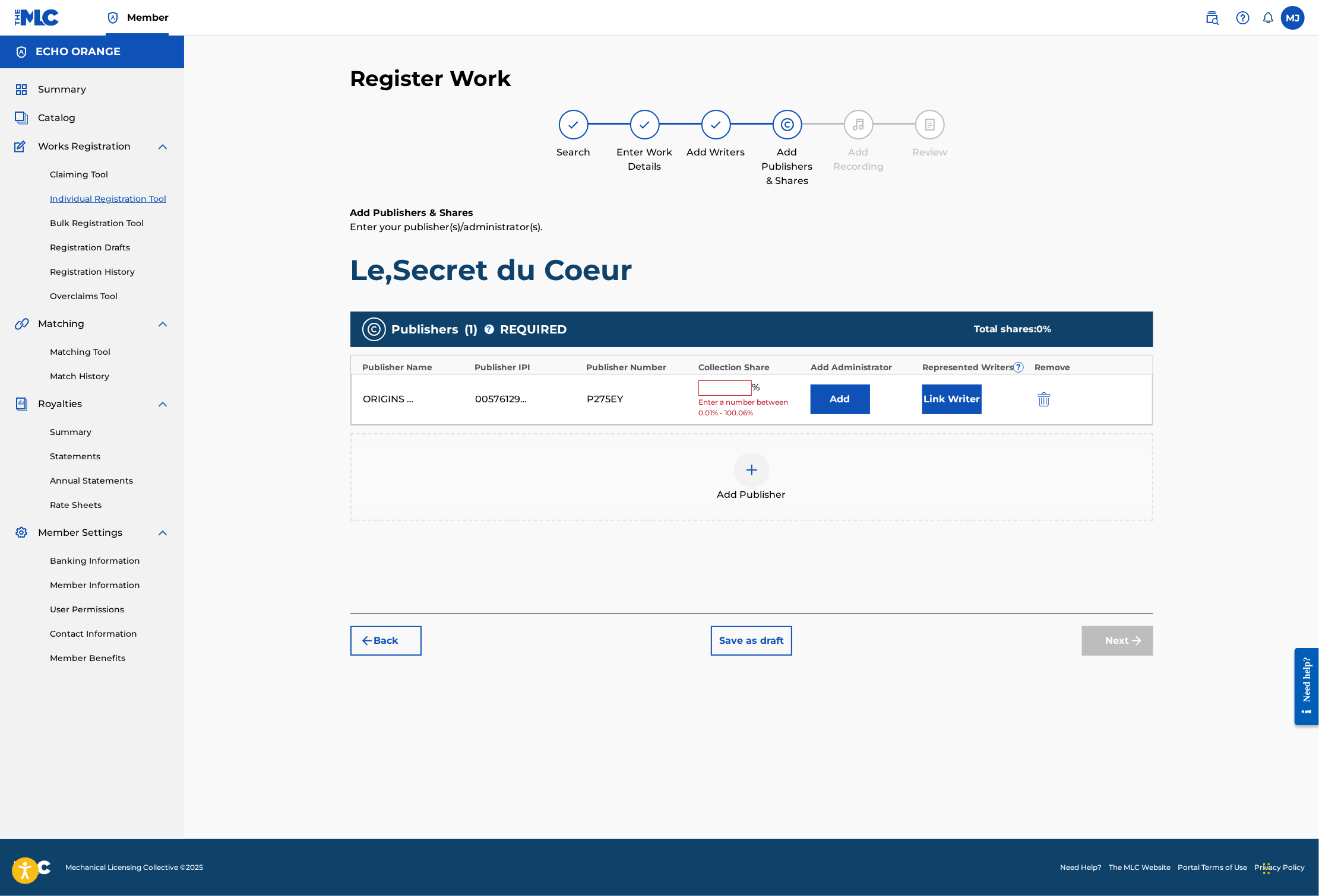
click at [870, 414] on button "Add" at bounding box center [840, 399] width 59 height 29
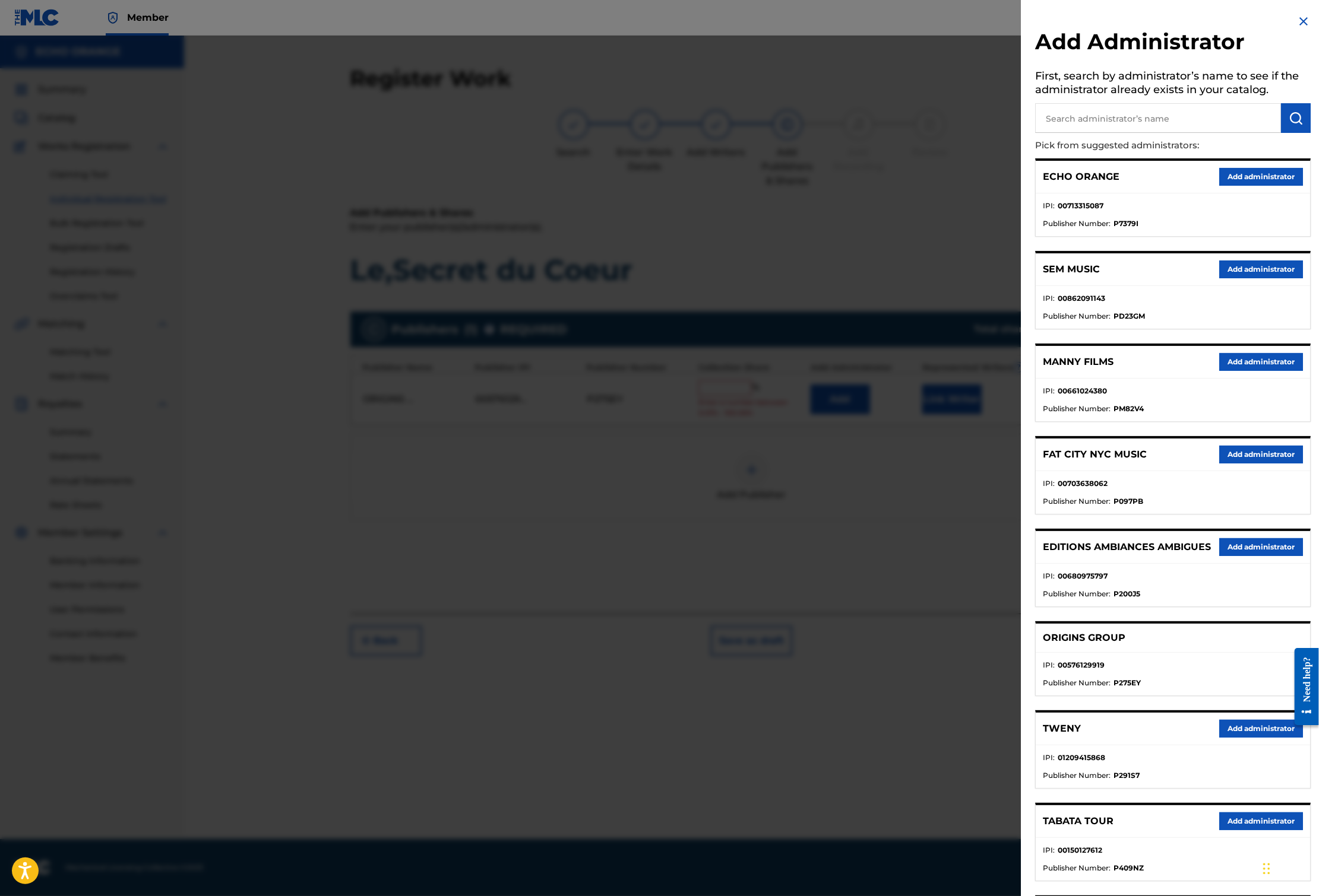
click at [1219, 185] on button "Add administrator" at bounding box center [1261, 177] width 84 height 18
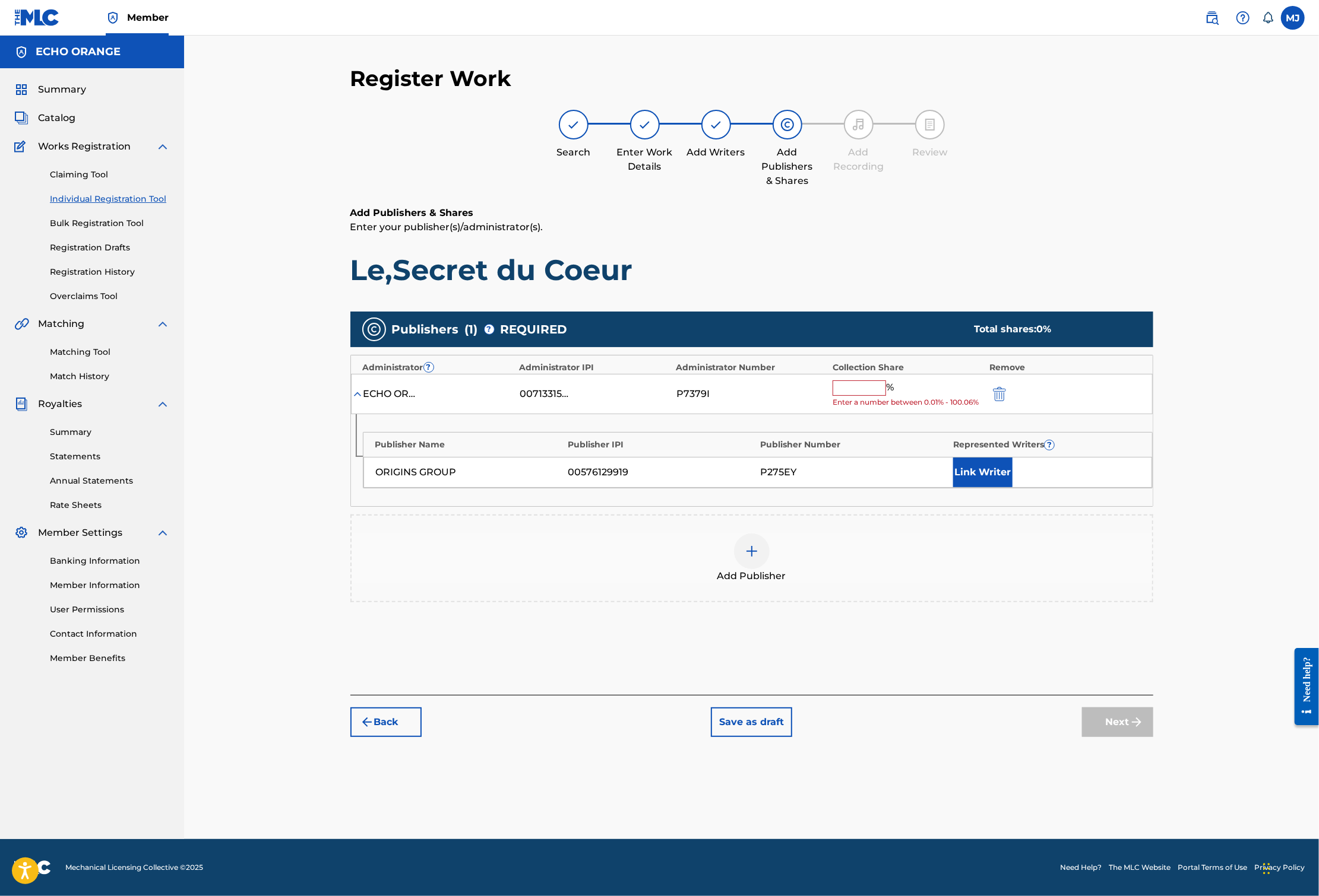
click at [886, 396] on input "text" at bounding box center [859, 388] width 53 height 15
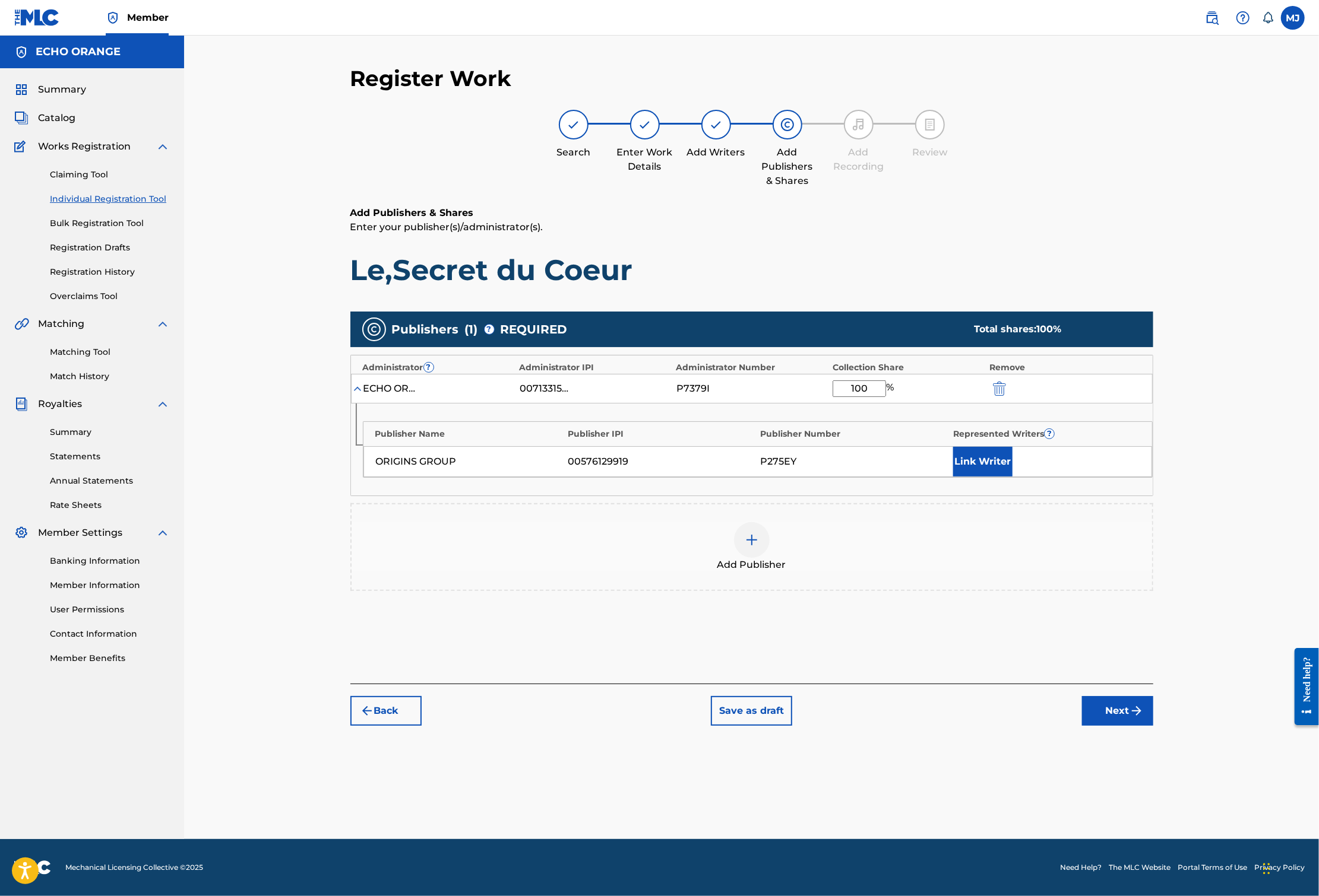
type input "100"
click at [1013, 477] on button "Link Writer" at bounding box center [982, 461] width 59 height 29
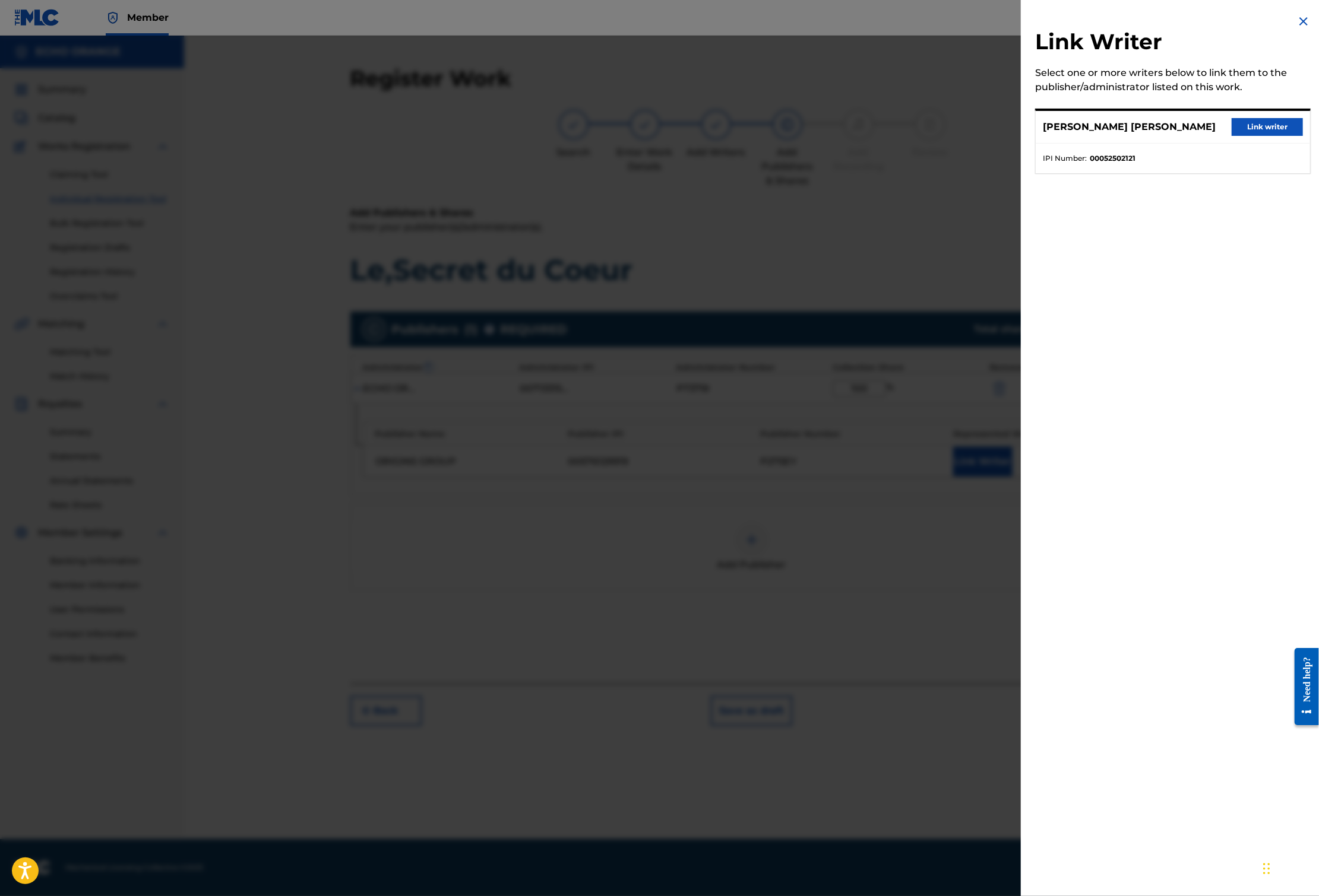
click at [1260, 136] on button "Link writer" at bounding box center [1267, 127] width 71 height 18
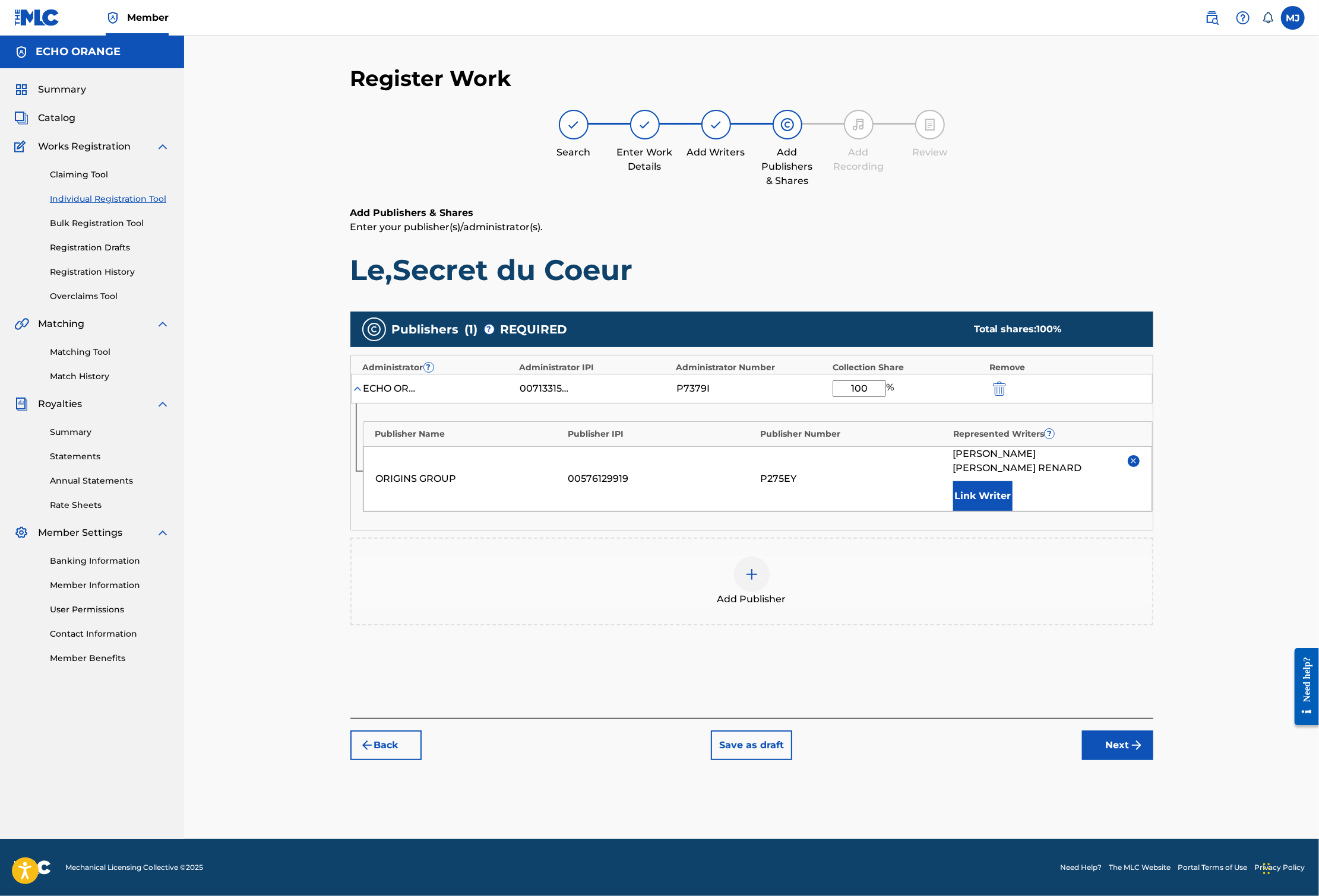
click at [1153, 760] on button "Next" at bounding box center [1117, 745] width 71 height 29
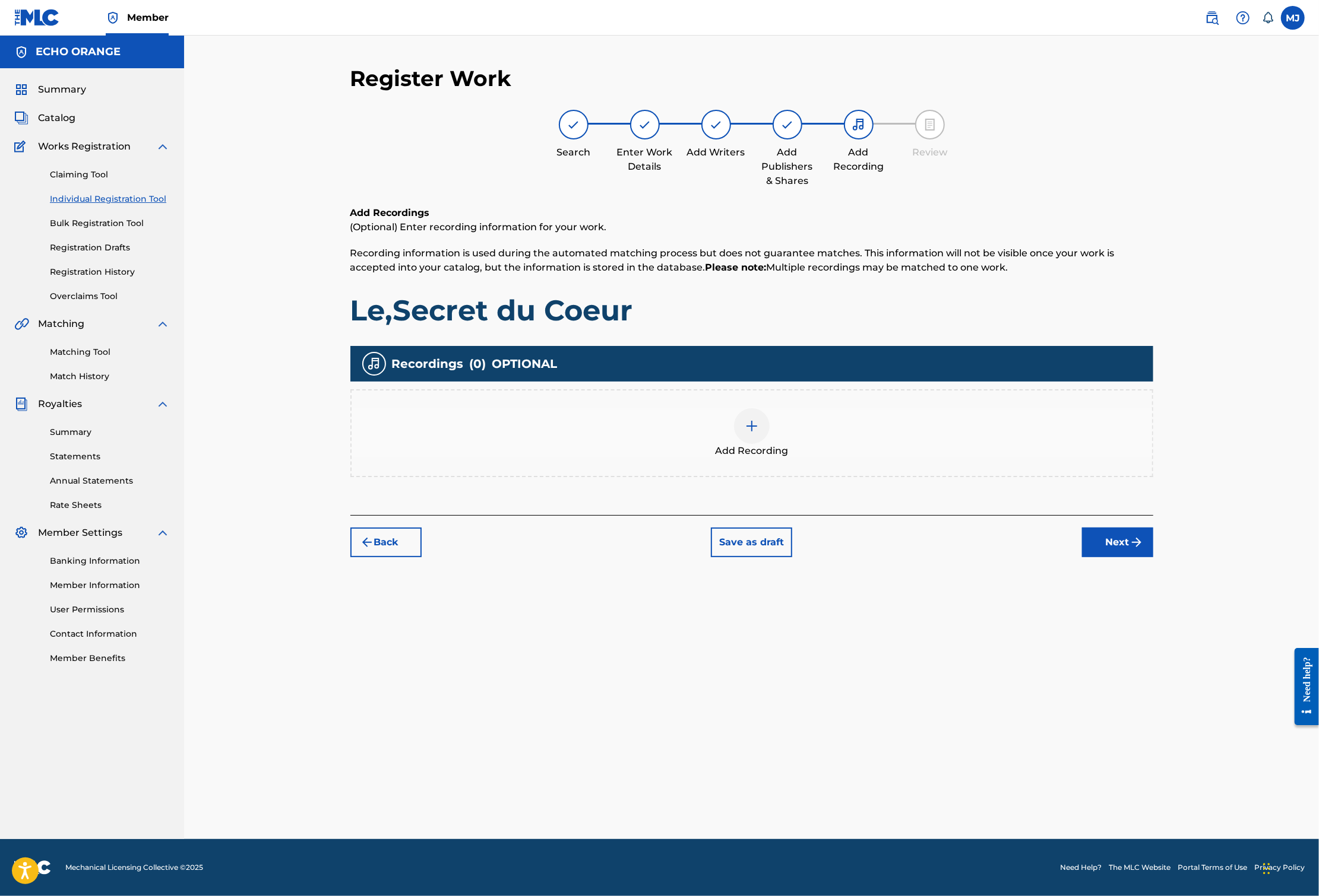
click at [1153, 557] on button "Next" at bounding box center [1117, 542] width 71 height 29
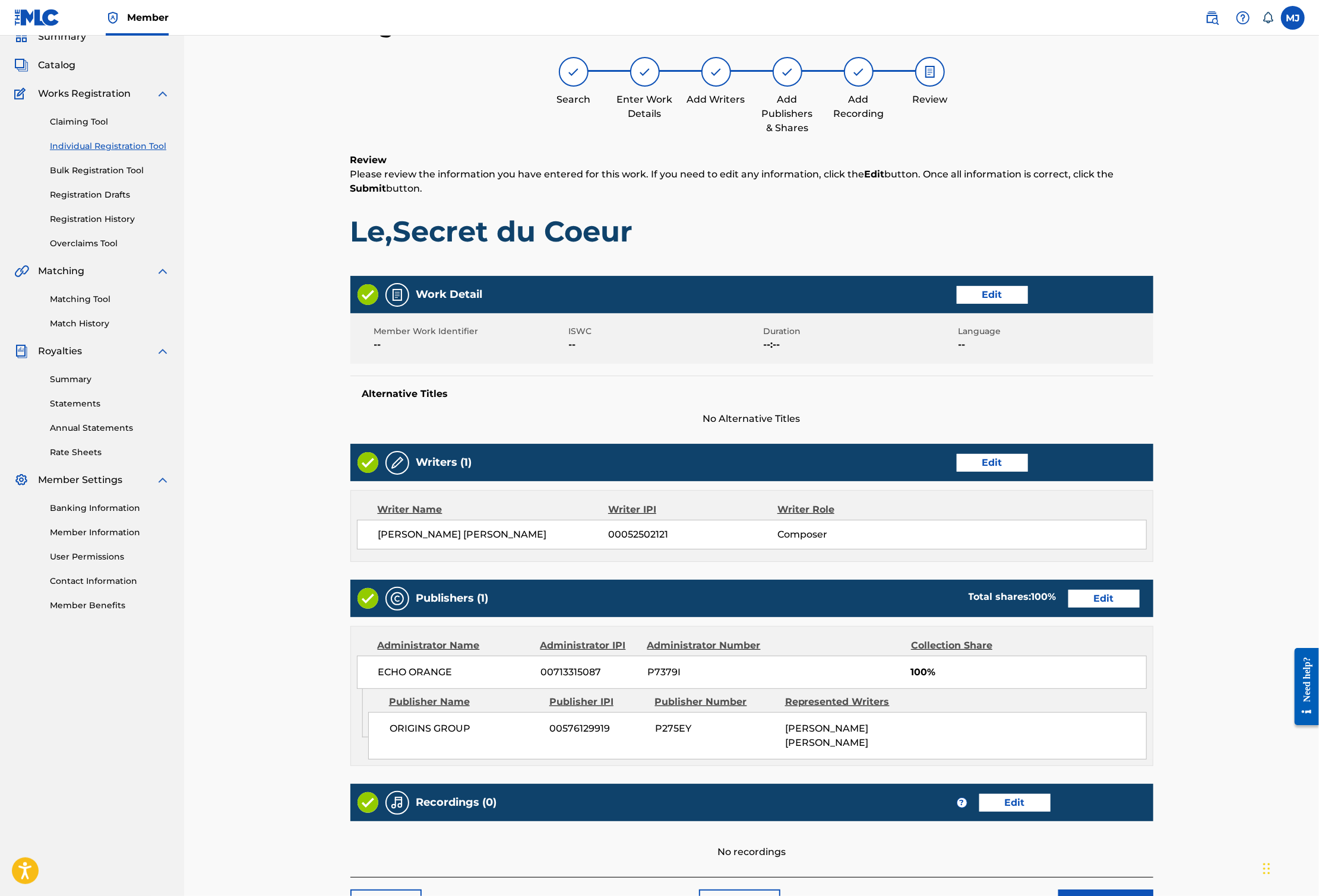
scroll to position [258, 0]
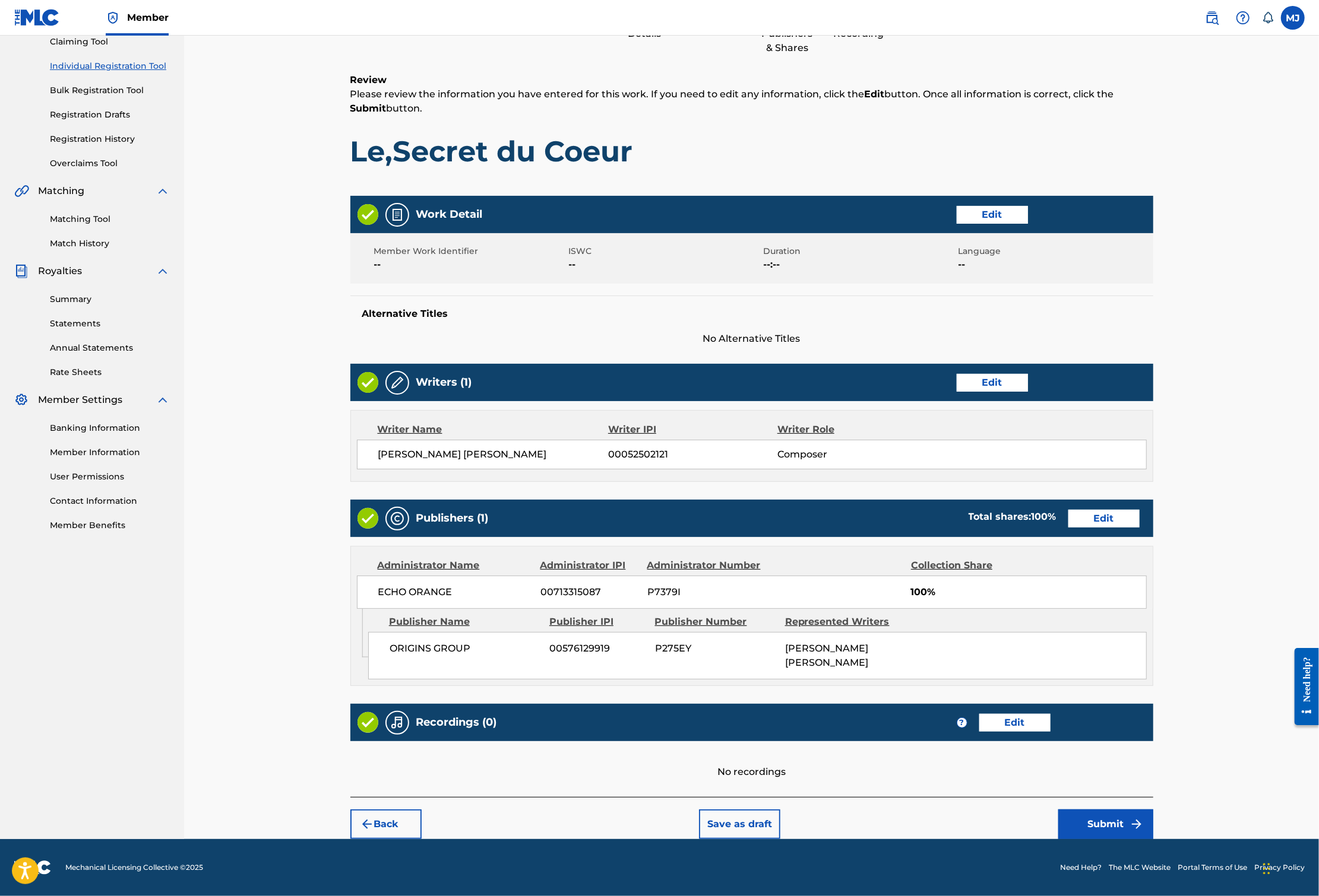
click at [1153, 809] on button "Submit" at bounding box center [1106, 824] width 95 height 29
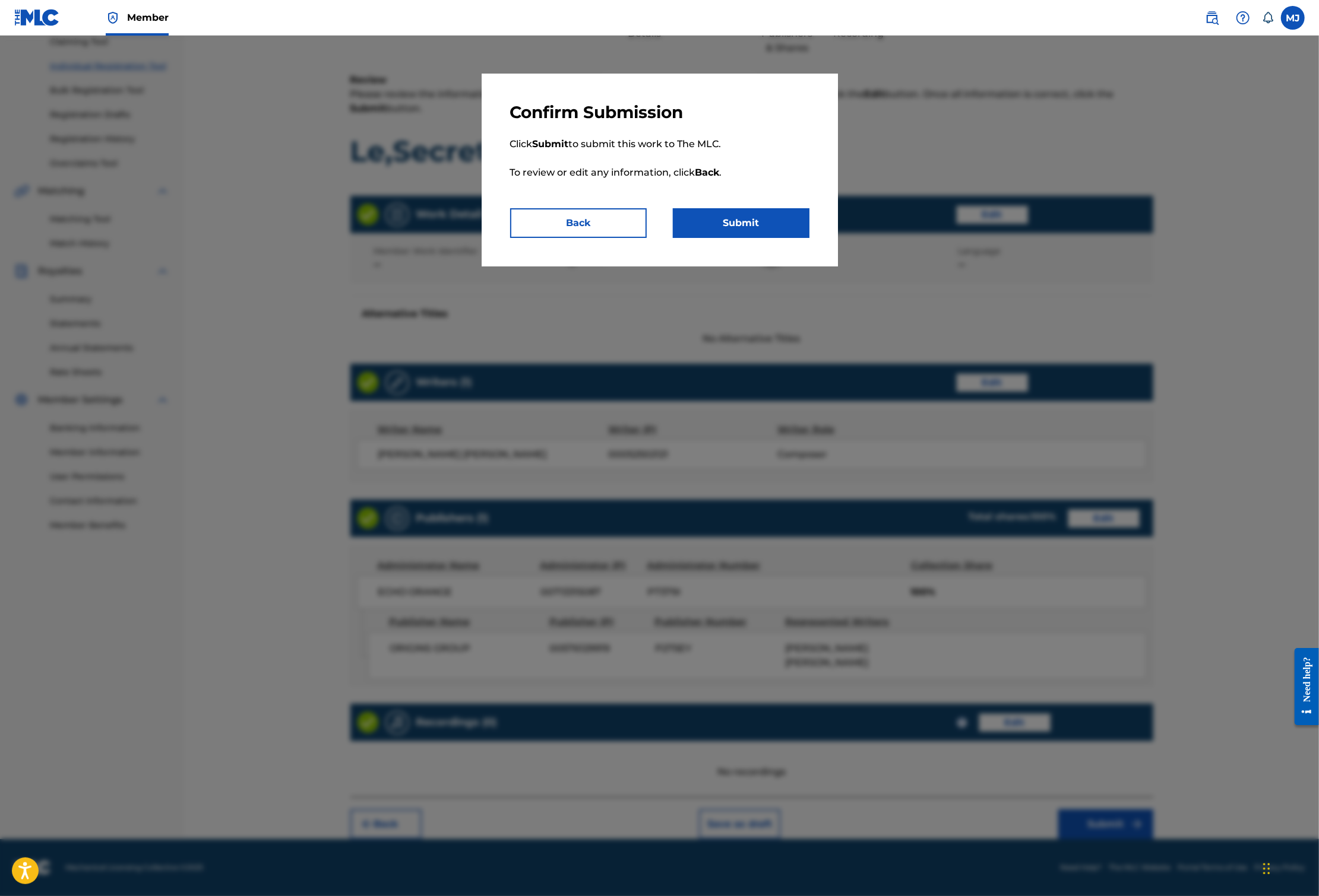
click at [763, 238] on button "Submit" at bounding box center [740, 223] width 136 height 29
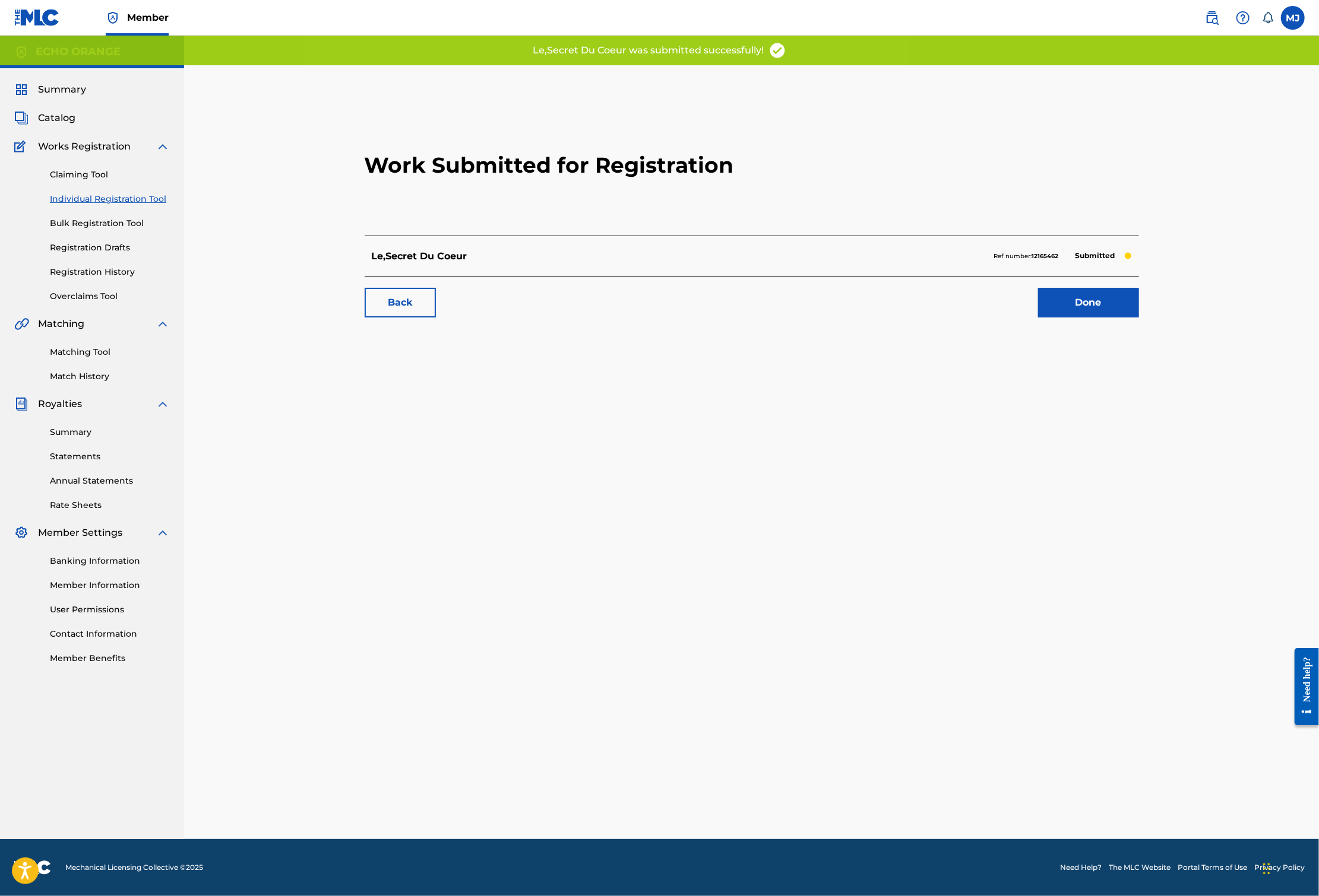
click at [1139, 318] on link "Done" at bounding box center [1089, 302] width 101 height 29
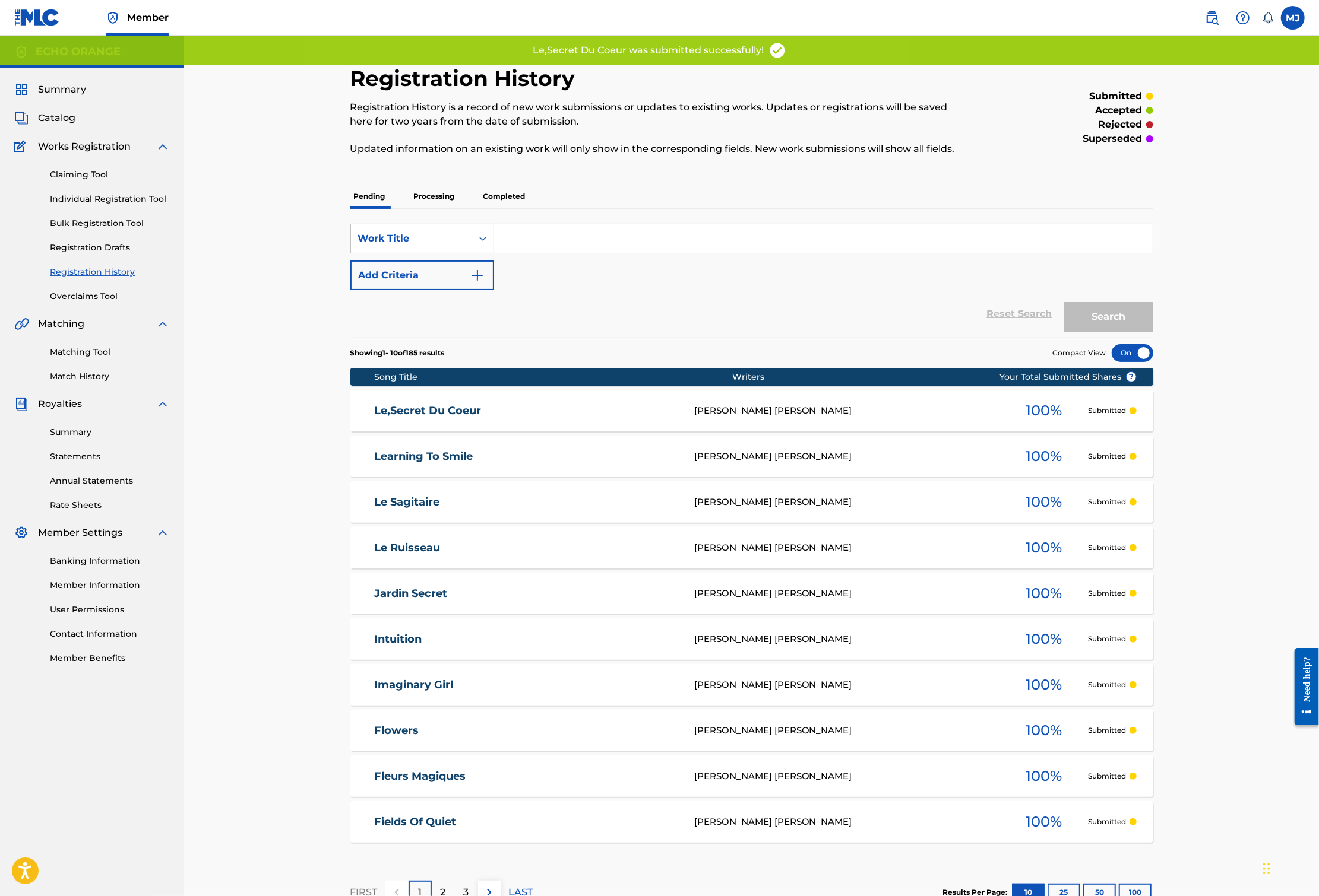
click at [123, 224] on div "Claiming Tool Individual Registration Tool Bulk Registration Tool Registration …" at bounding box center [91, 228] width 155 height 149
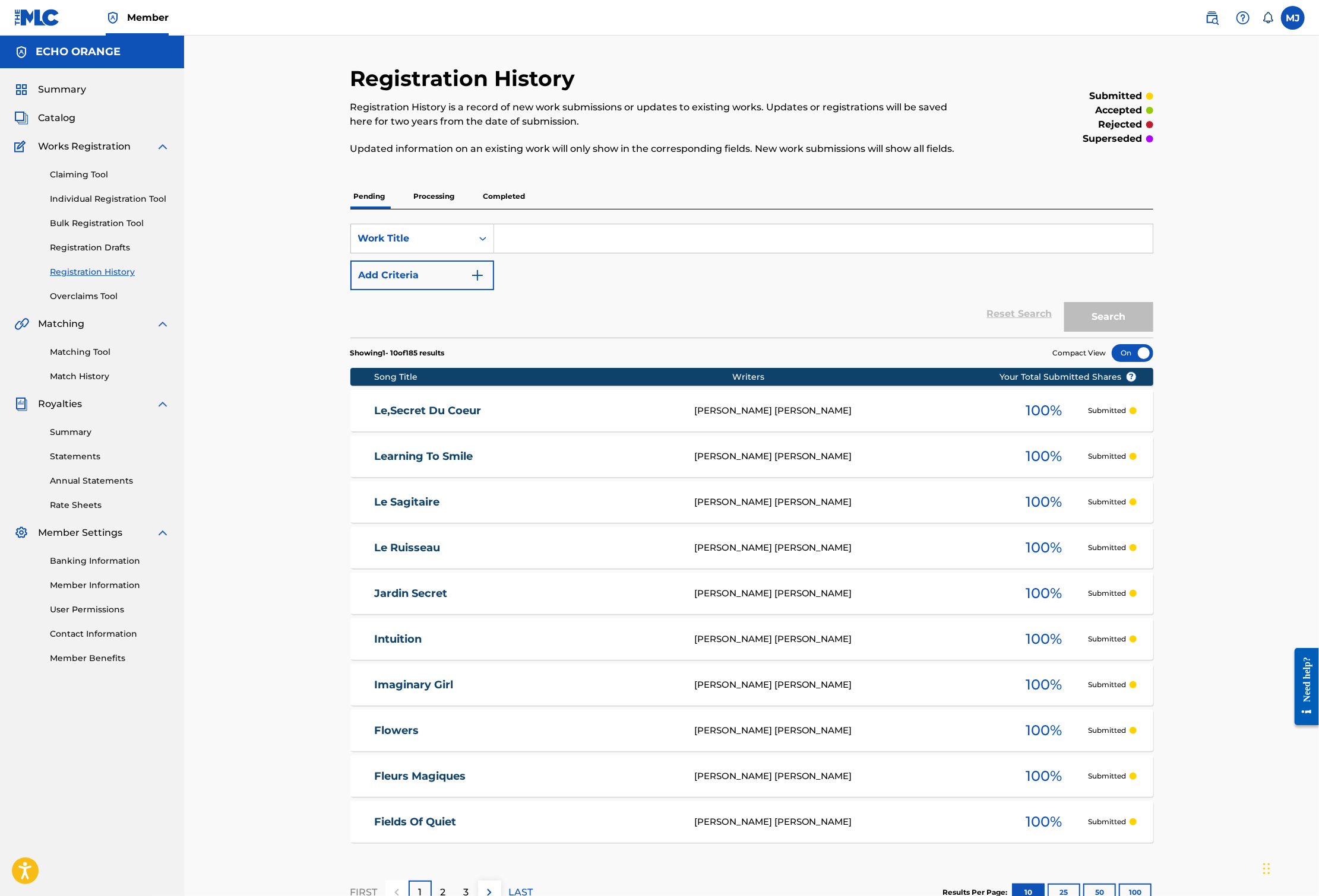
click at [167, 205] on link "Individual Registration Tool" at bounding box center [109, 199] width 120 height 12
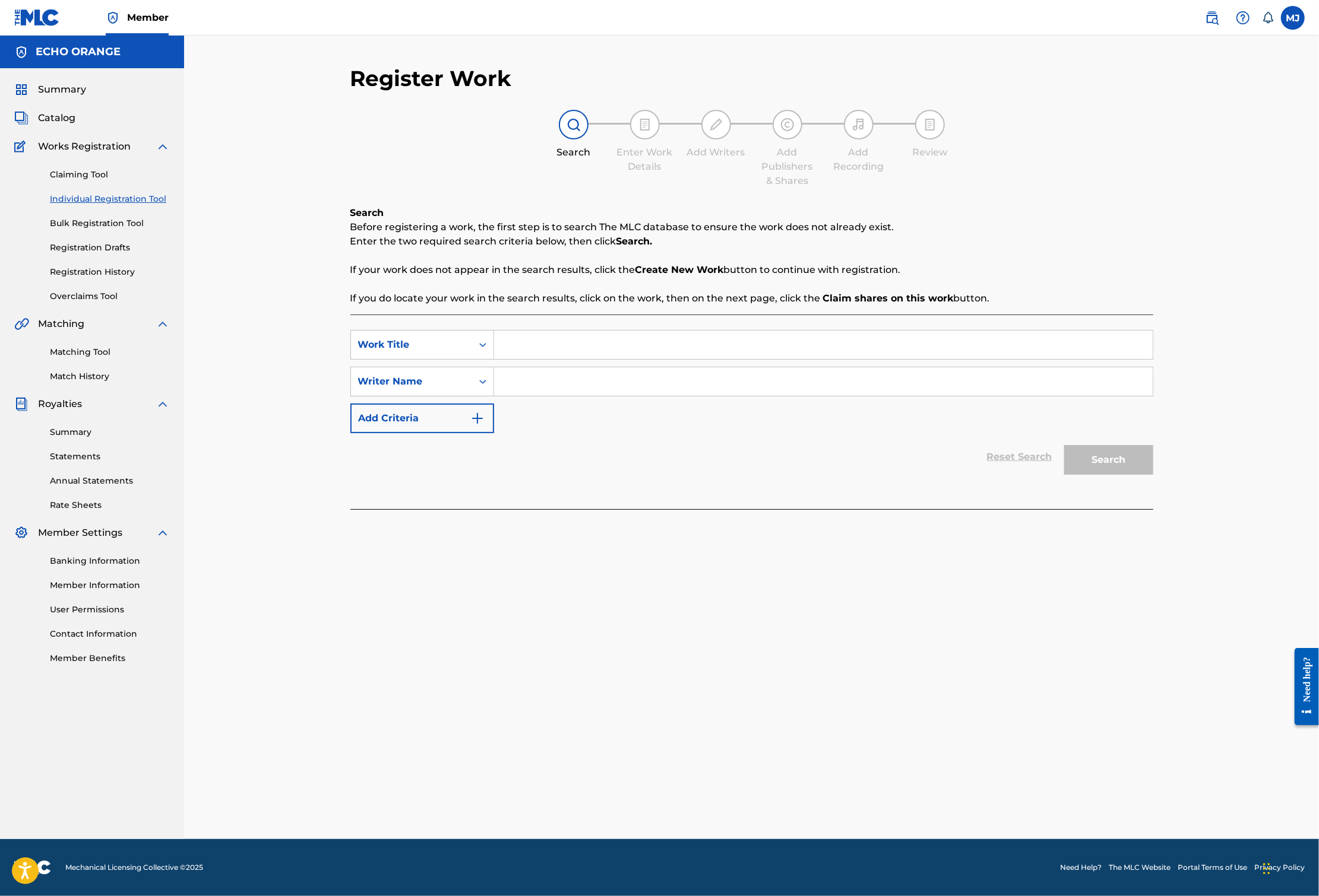
drag, startPoint x: 101, startPoint y: 302, endPoint x: 107, endPoint y: 315, distance: 14.3
click at [101, 302] on div "Claiming Tool Individual Registration Tool Bulk Registration Tool Registration …" at bounding box center [91, 228] width 155 height 149
click at [112, 302] on div "Claiming Tool Individual Registration Tool Bulk Registration Tool Registration …" at bounding box center [91, 228] width 155 height 149
click at [112, 279] on link "Registration History" at bounding box center [109, 271] width 120 height 12
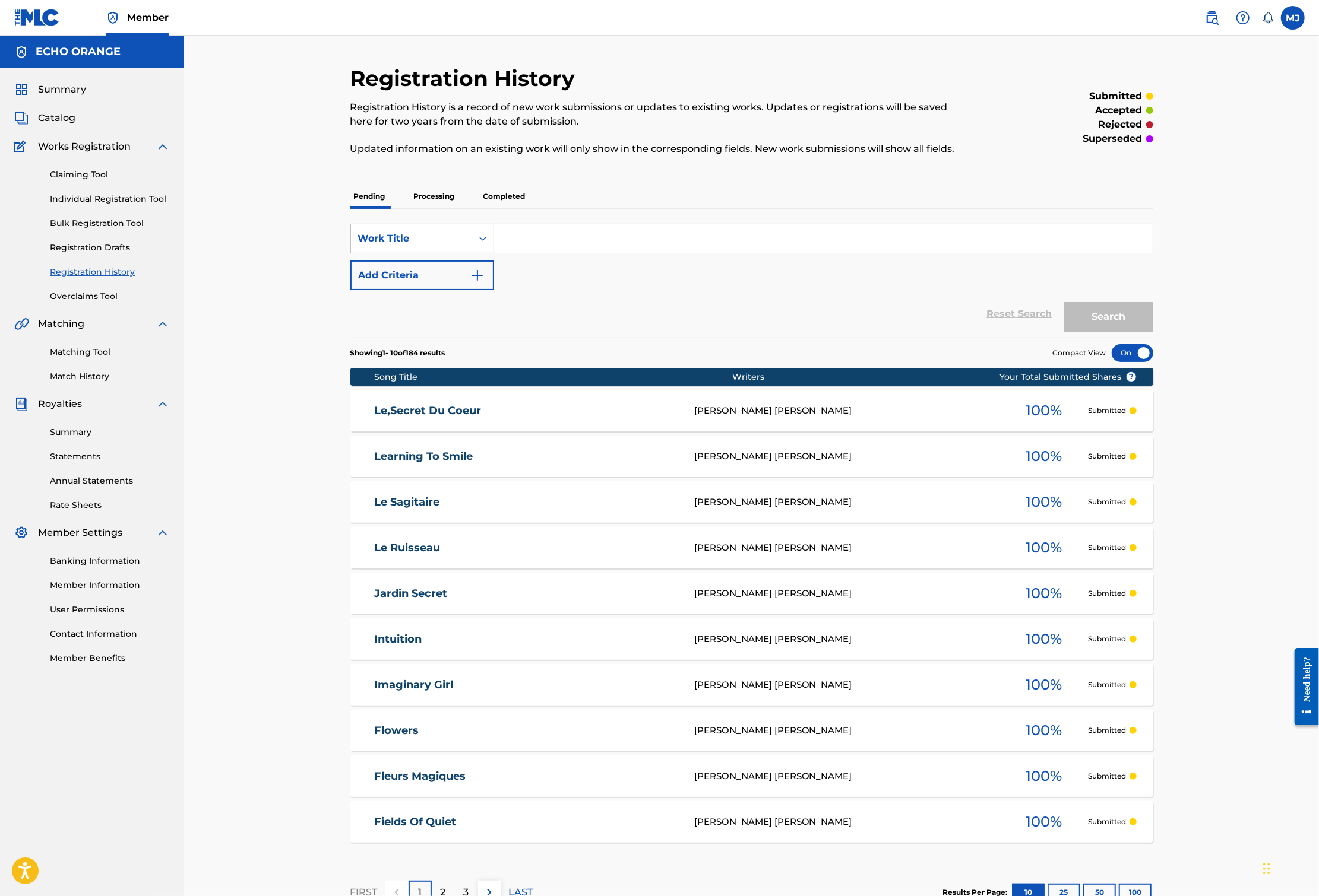
click at [101, 205] on link "Individual Registration Tool" at bounding box center [109, 199] width 120 height 12
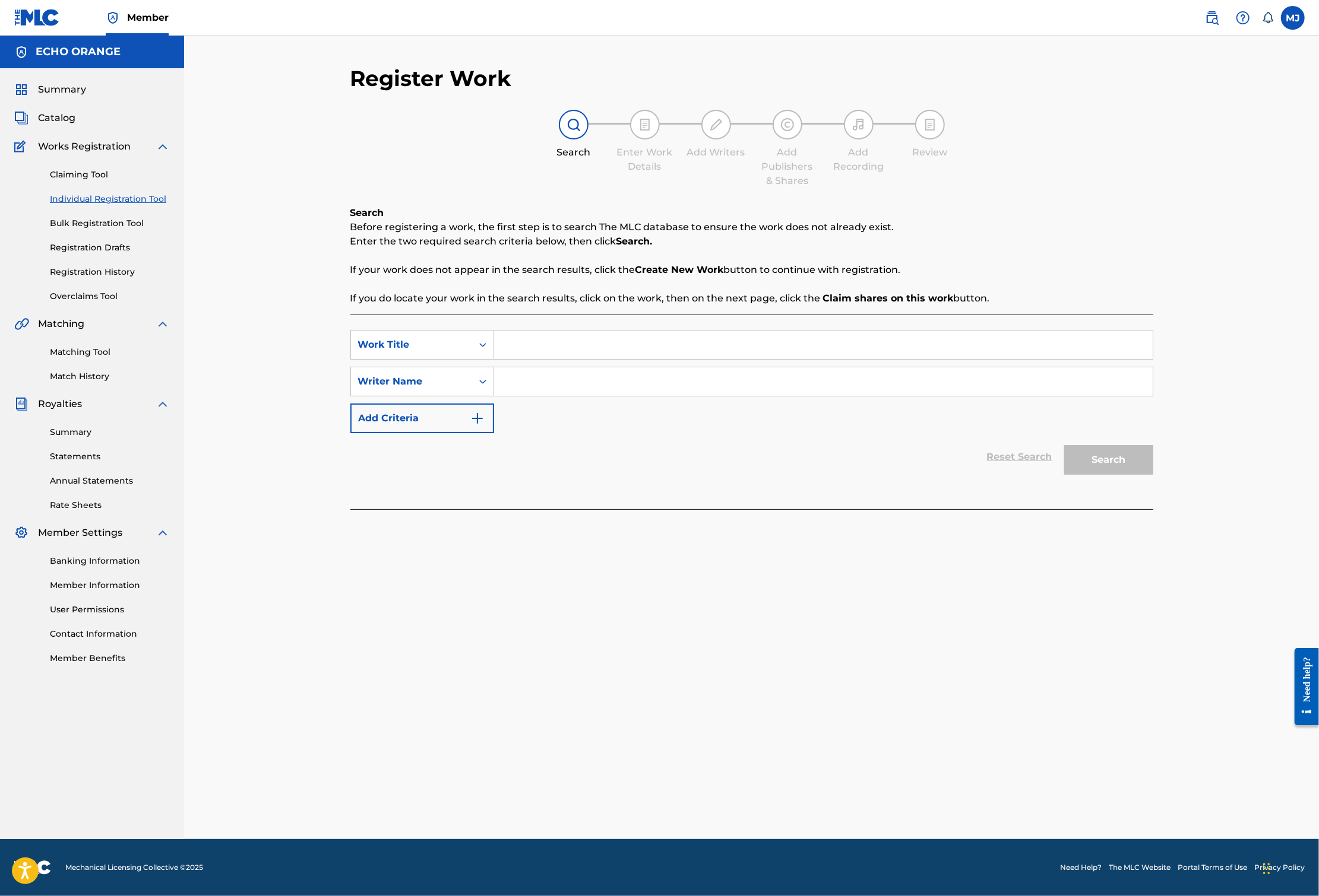
click at [506, 359] on input "Search Form" at bounding box center [823, 344] width 659 height 29
type input "Le secret du coeur"
paste input "Search Form"
paste input "[PERSON_NAME]"
type input "[PERSON_NAME]"
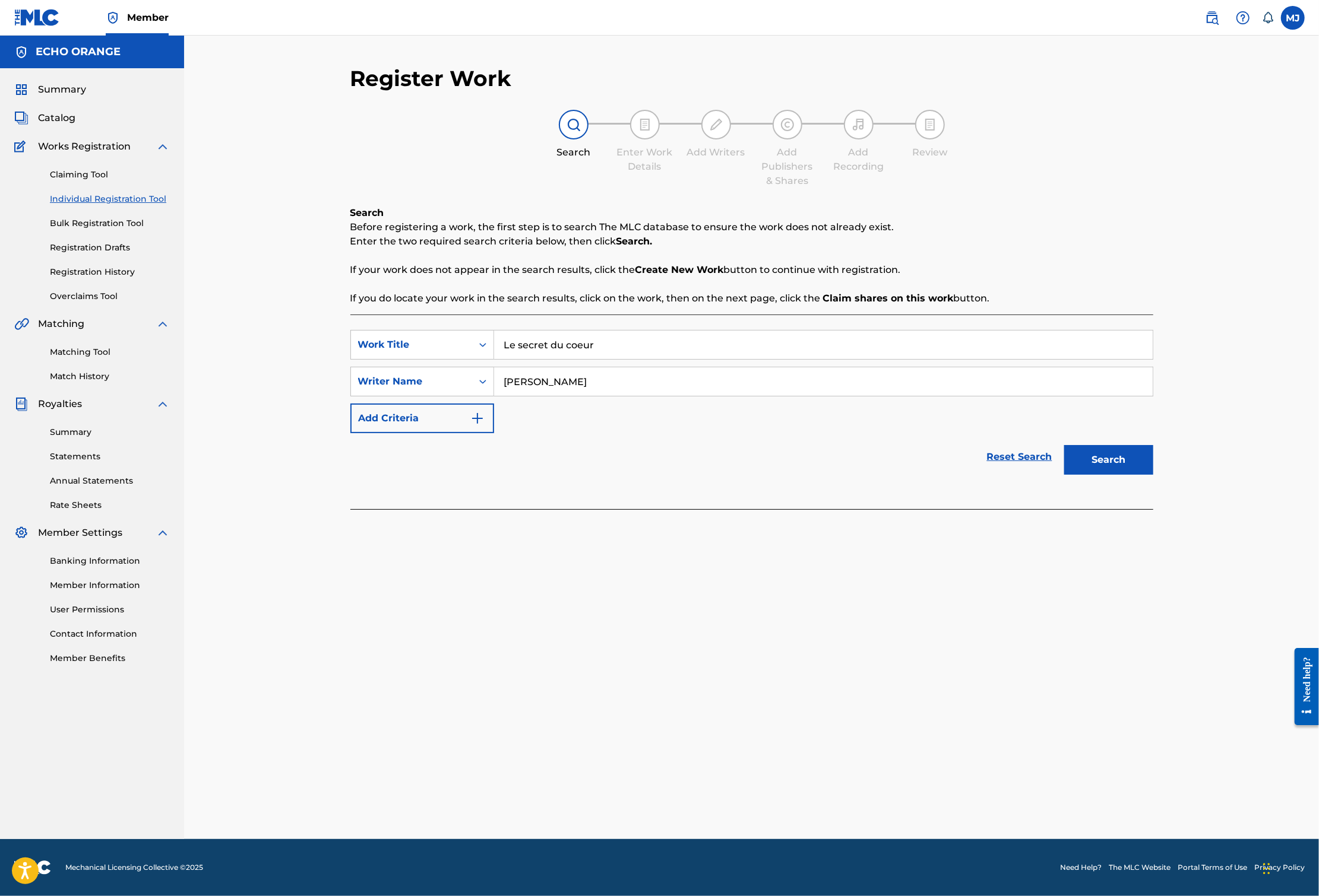
click at [1153, 475] on button "Search" at bounding box center [1109, 459] width 89 height 29
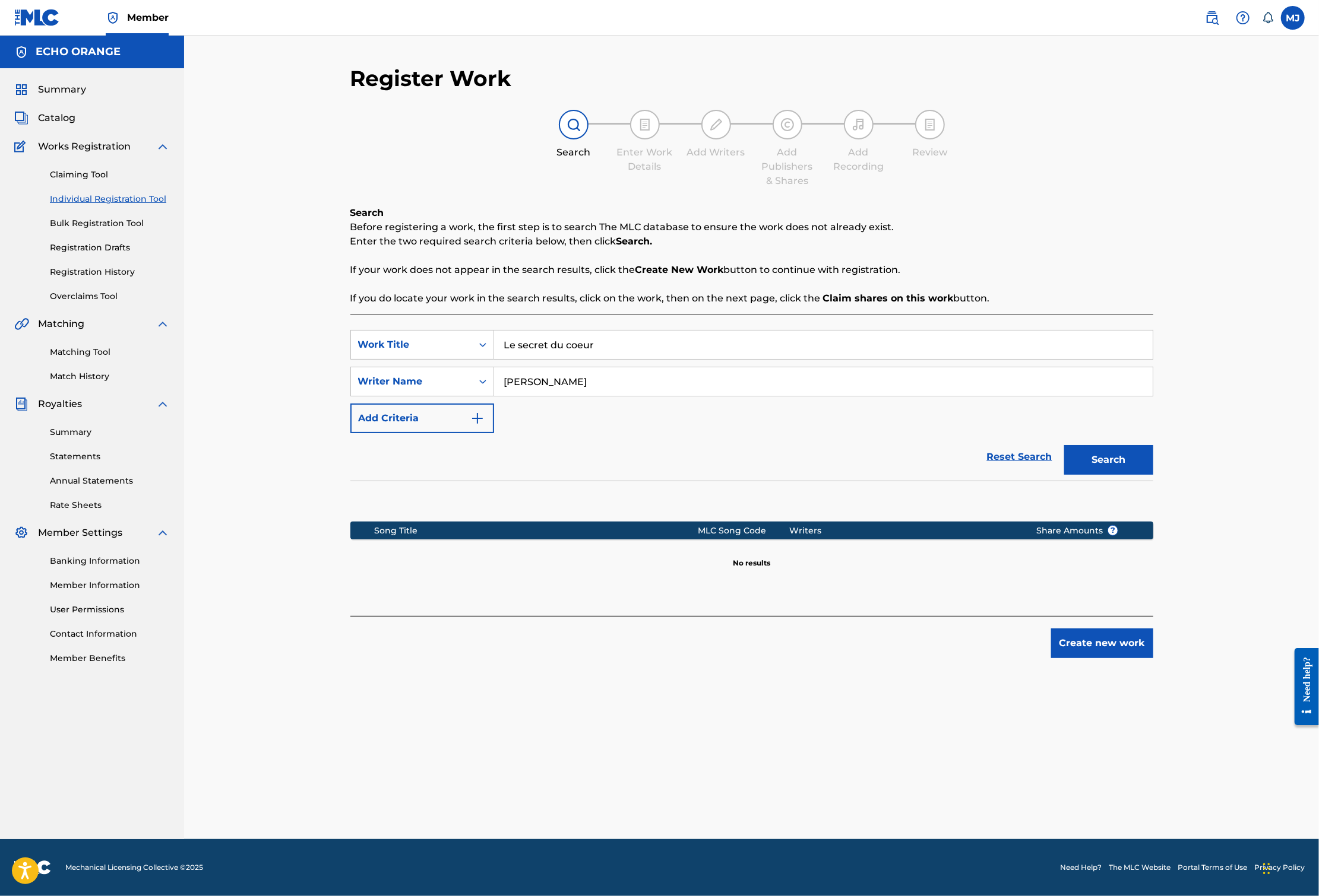
click at [1153, 658] on button "Create new work" at bounding box center [1101, 643] width 102 height 29
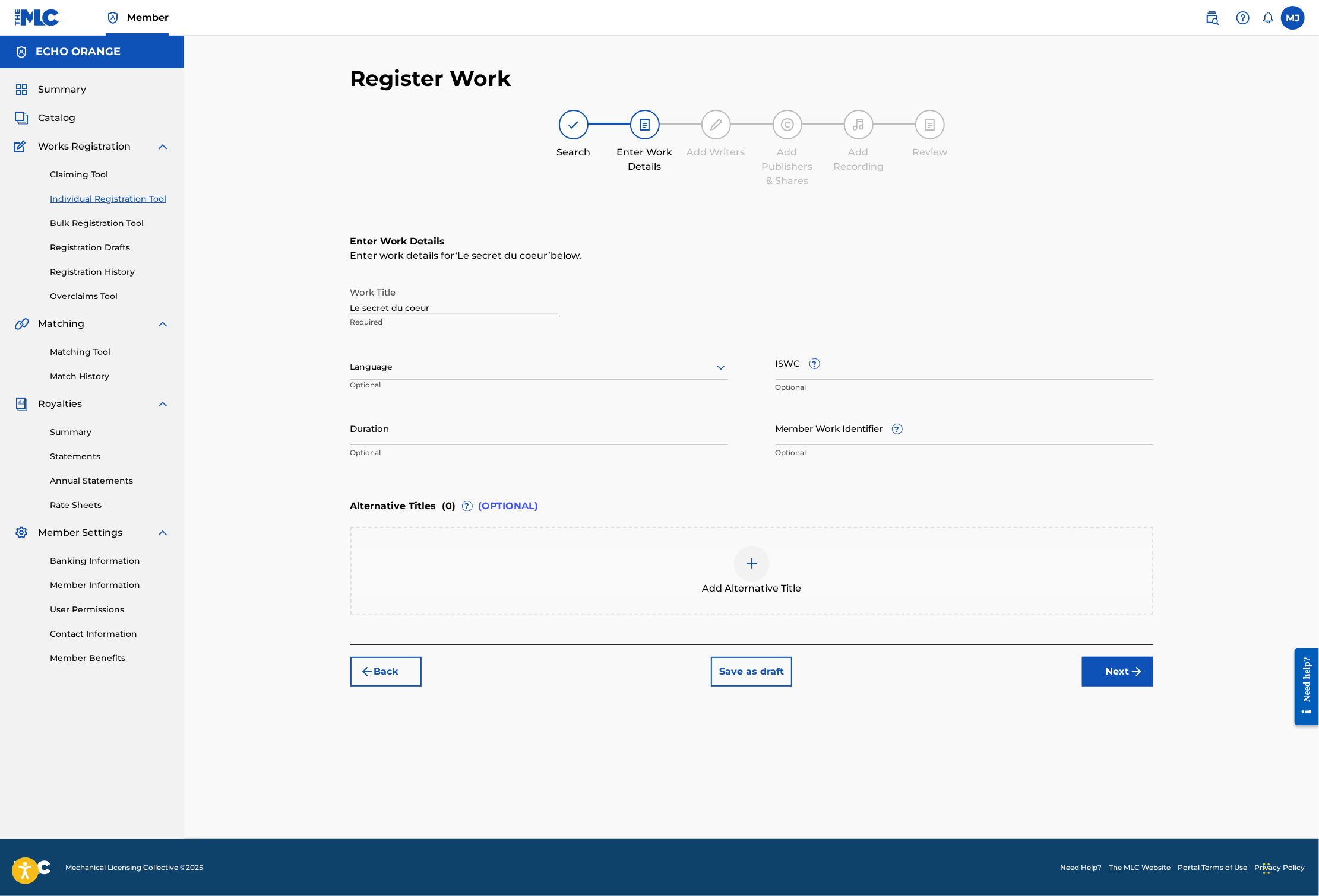
click at [1153, 687] on button "Next" at bounding box center [1117, 672] width 71 height 29
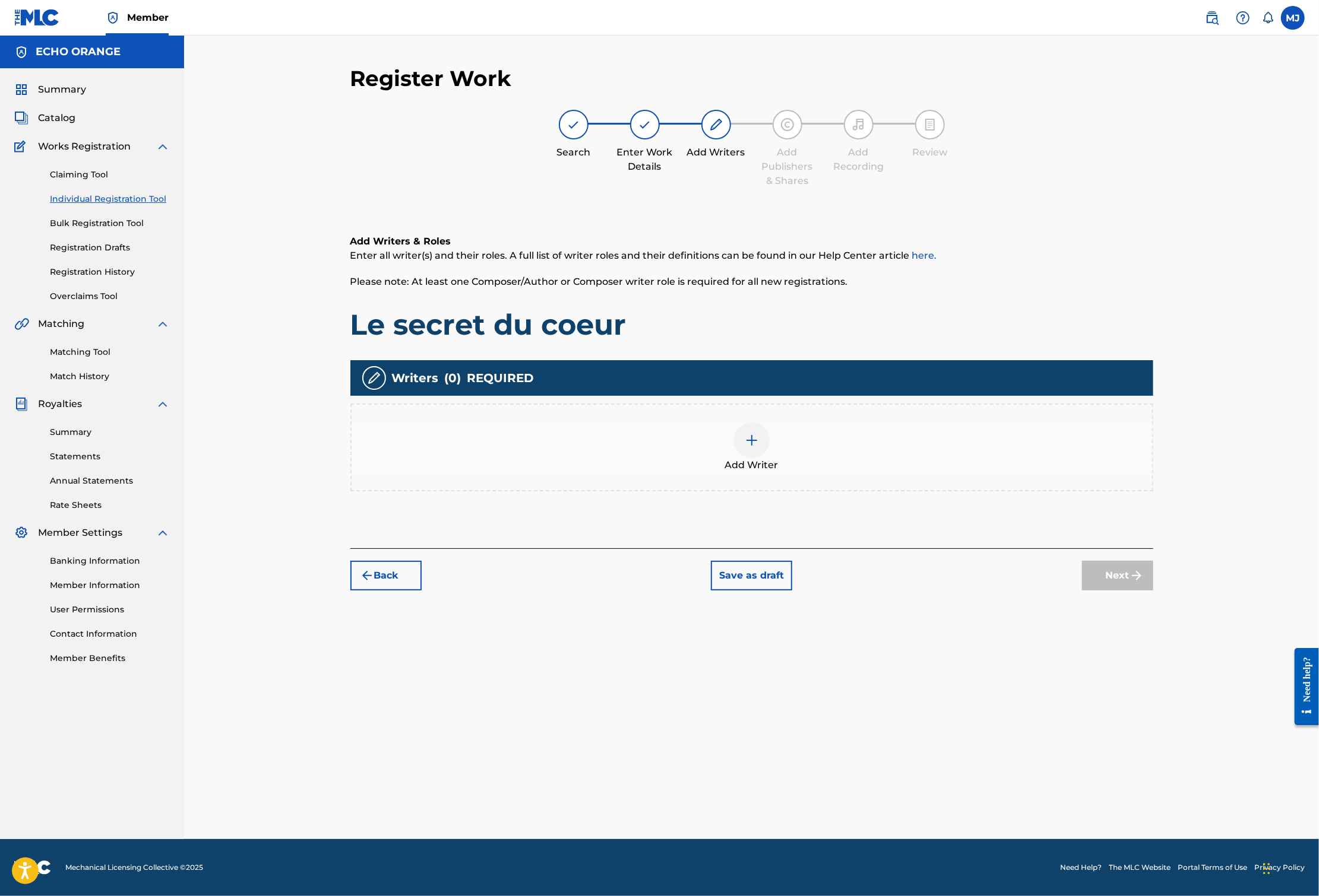
click at [970, 473] on div "Add Writer" at bounding box center [751, 447] width 800 height 49
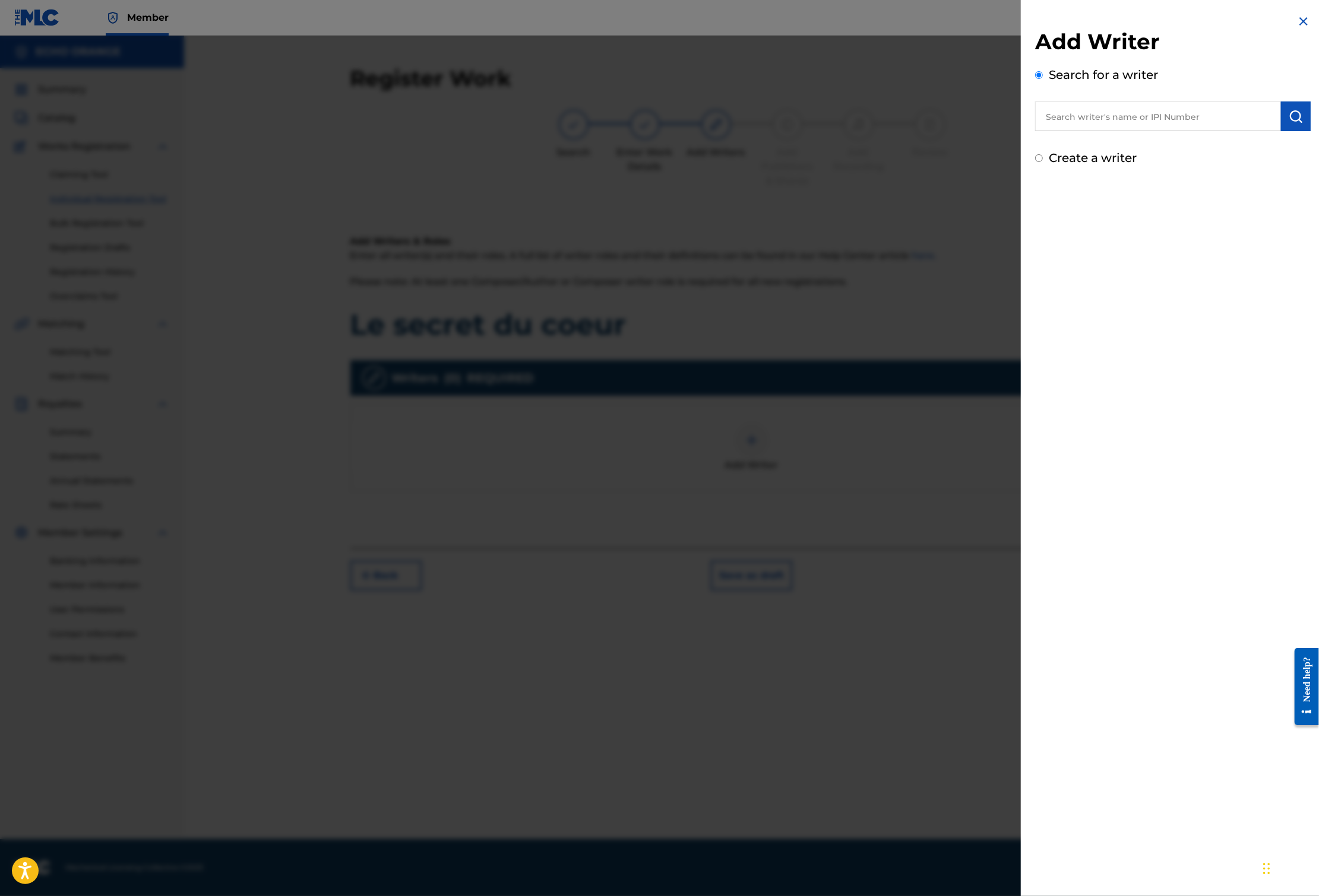
click at [1076, 131] on input "text" at bounding box center [1157, 116] width 246 height 29
paste input "[PERSON_NAME]"
type input "[PERSON_NAME]"
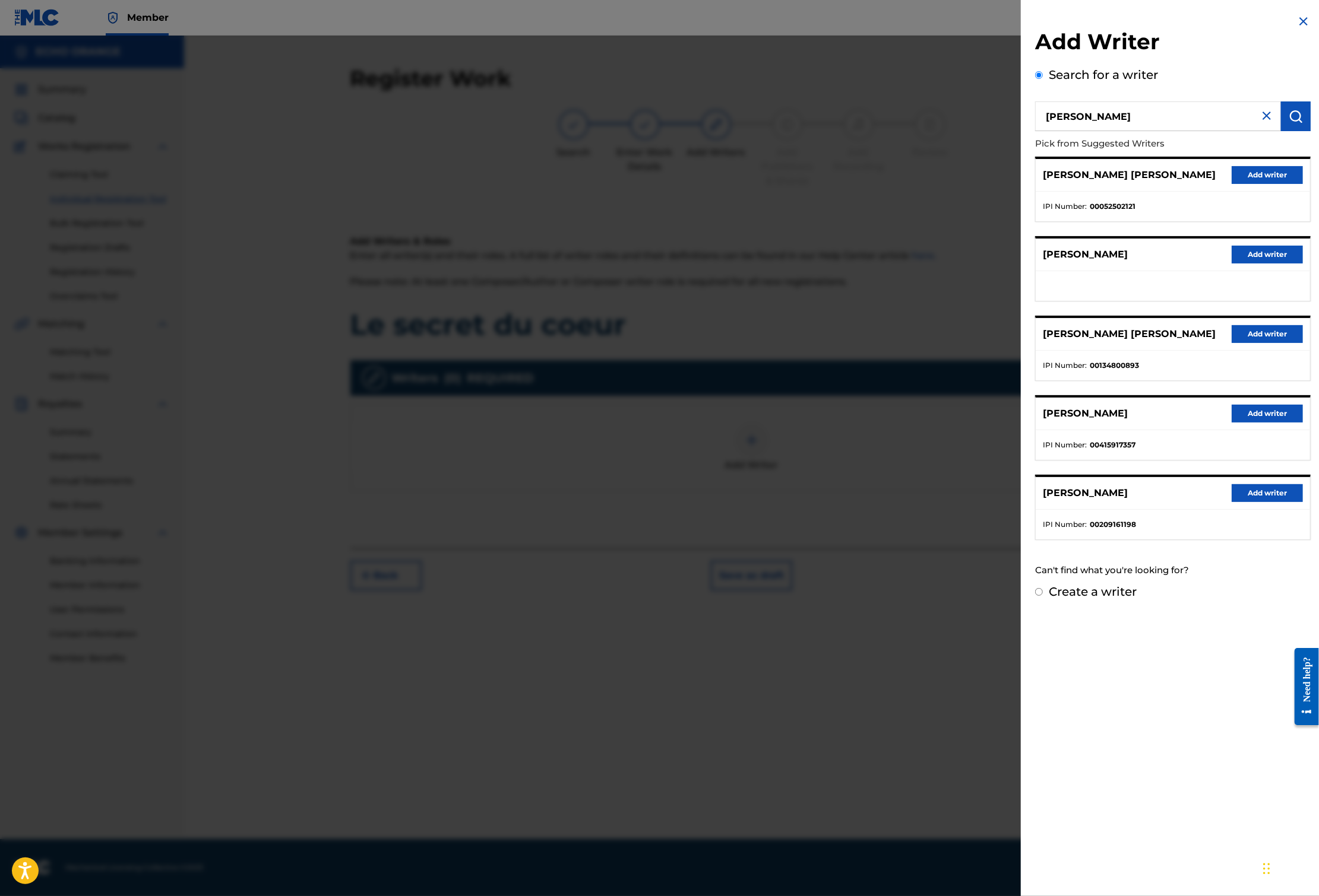
click at [1298, 190] on div "[PERSON_NAME] [PERSON_NAME] Add writer" at bounding box center [1172, 175] width 274 height 32
click at [1293, 184] on button "Add writer" at bounding box center [1267, 175] width 71 height 18
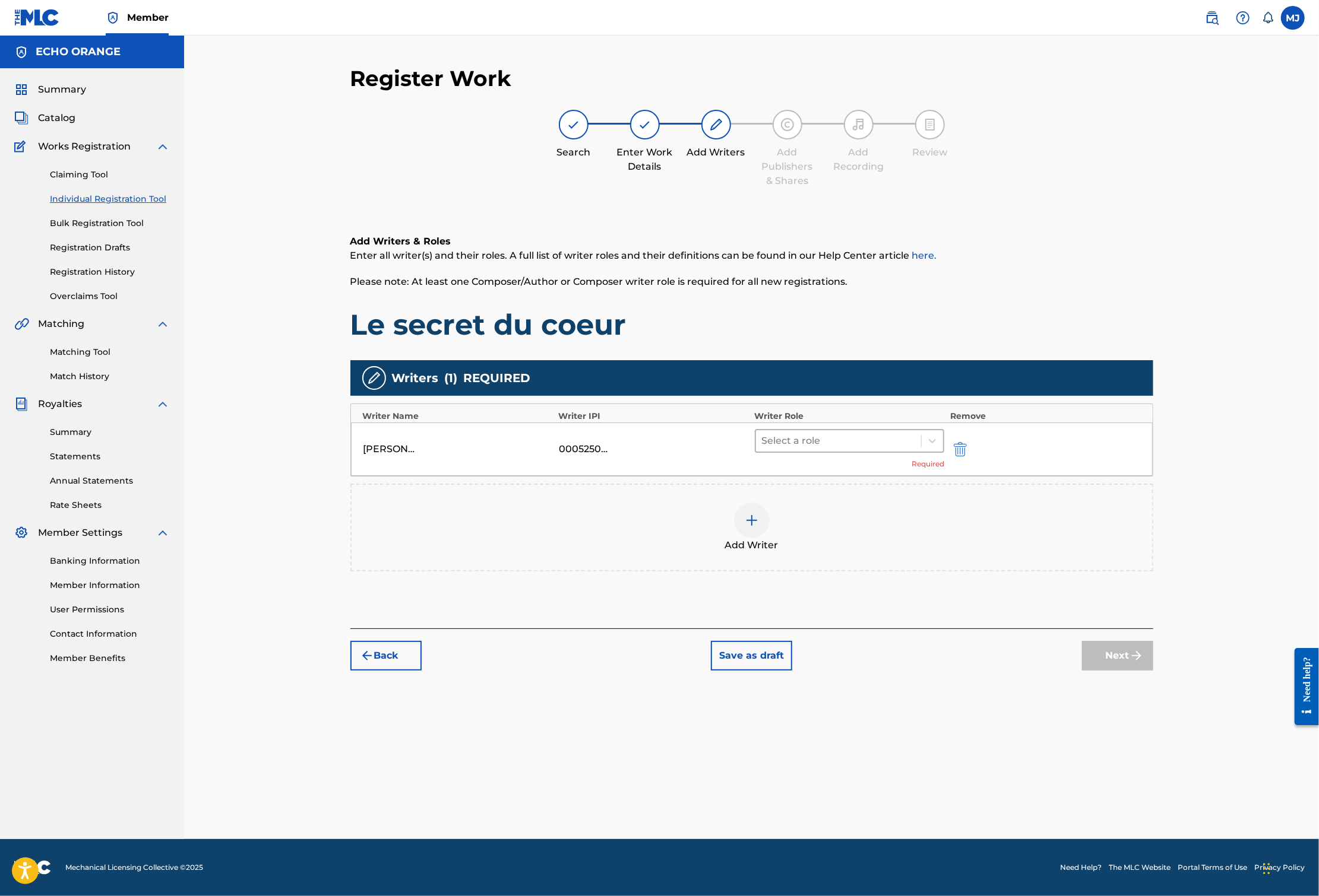
click at [876, 449] on div at bounding box center [838, 440] width 154 height 16
click at [847, 606] on div "Composer" at bounding box center [887, 612] width 228 height 24
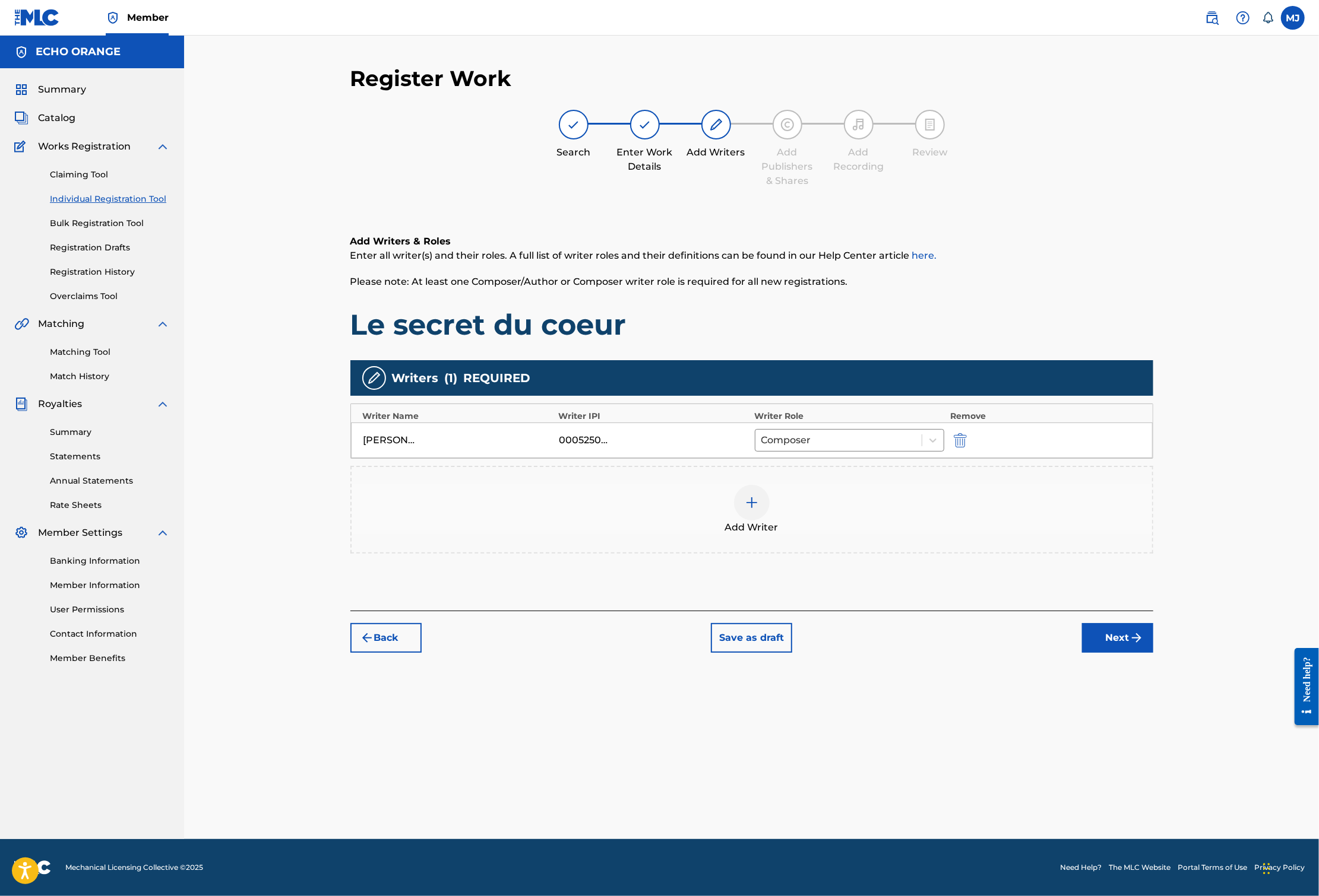
click at [1153, 653] on button "Next" at bounding box center [1117, 637] width 71 height 29
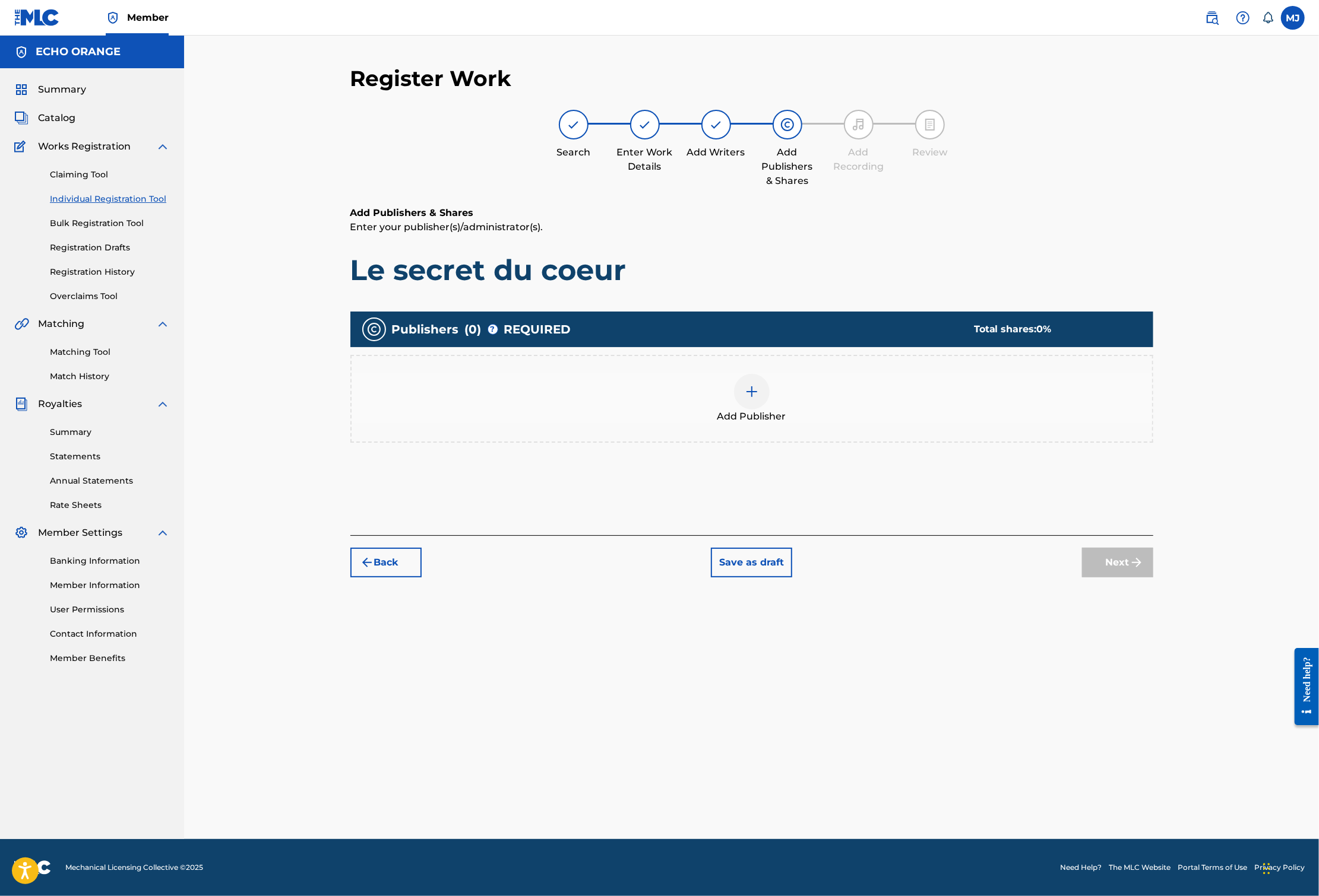
click at [919, 442] on div "Add Publisher" at bounding box center [751, 399] width 802 height 88
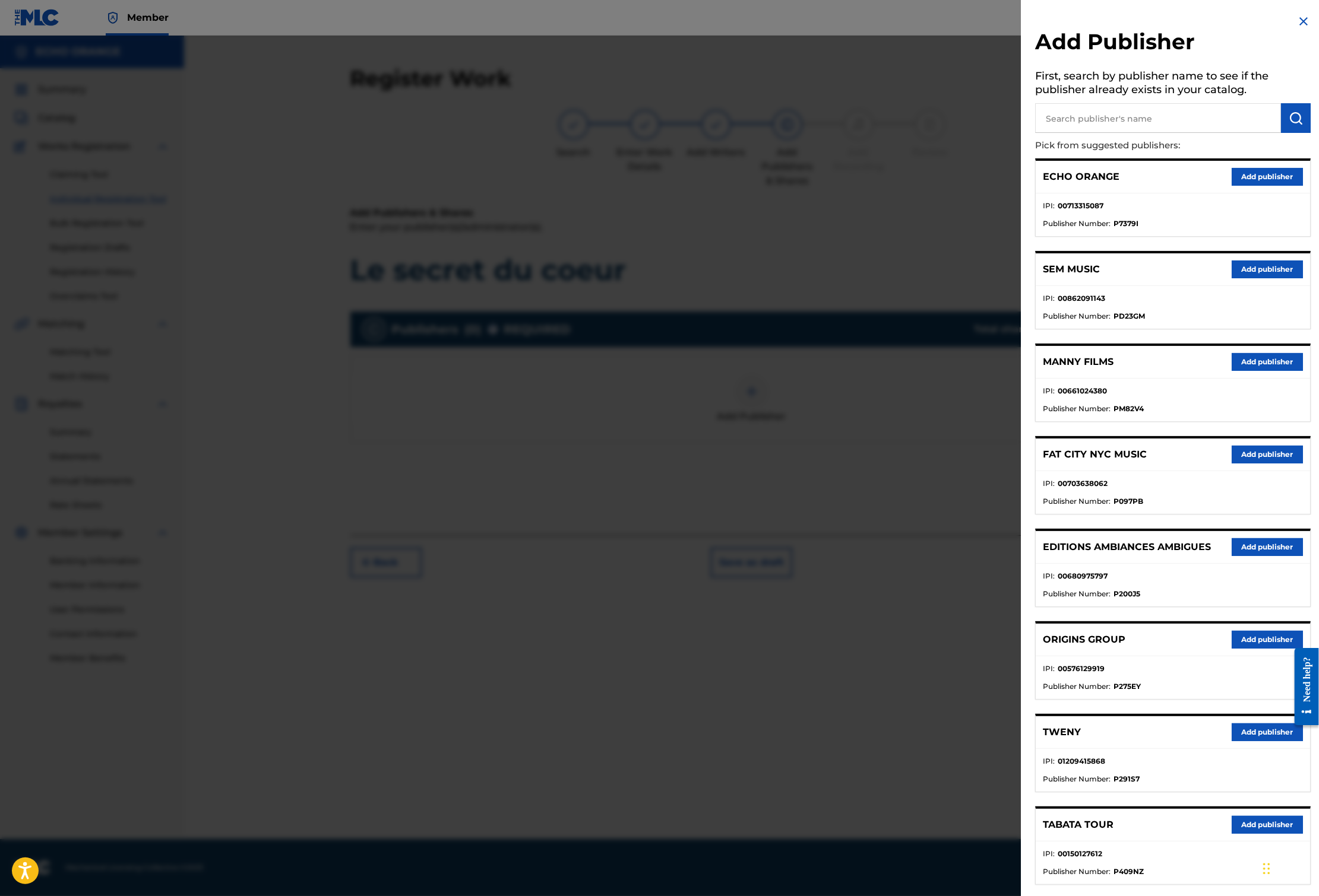
click at [1207, 656] on div "ORIGINS GROUP Add publisher" at bounding box center [1172, 640] width 274 height 32
click at [1231, 649] on button "Add publisher" at bounding box center [1267, 639] width 71 height 18
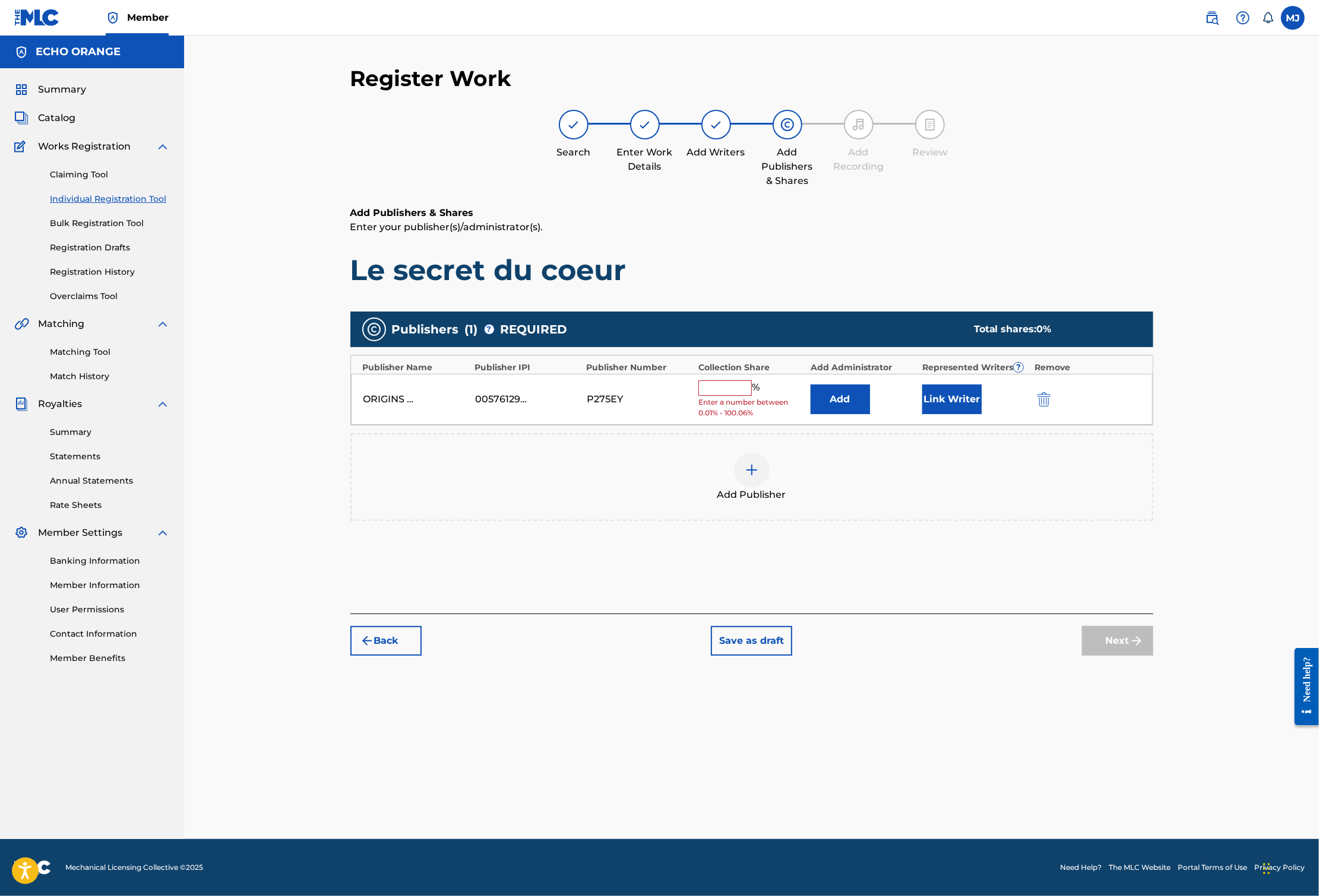
click at [862, 414] on button "Add" at bounding box center [840, 399] width 59 height 29
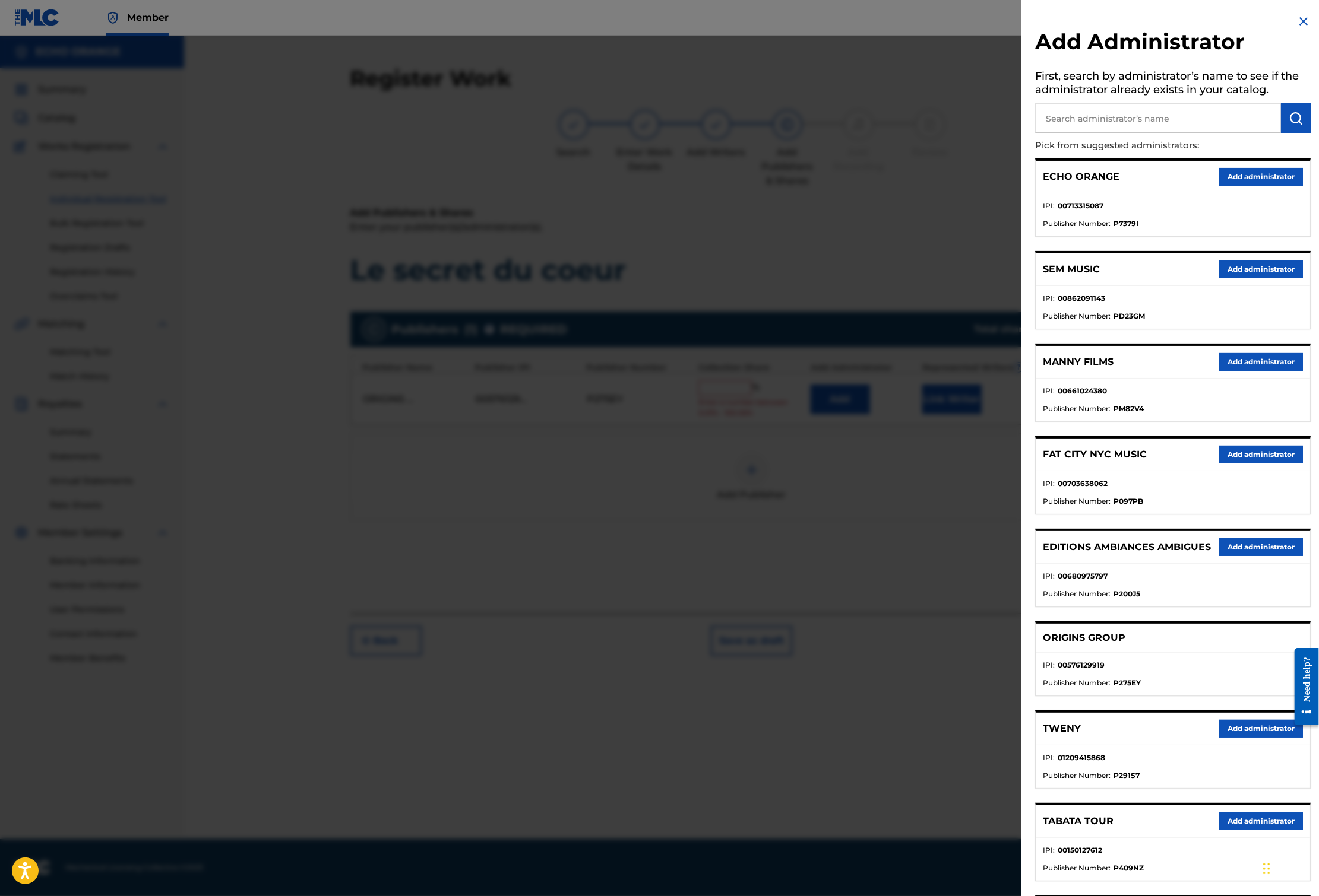
click at [1230, 185] on button "Add administrator" at bounding box center [1261, 177] width 84 height 18
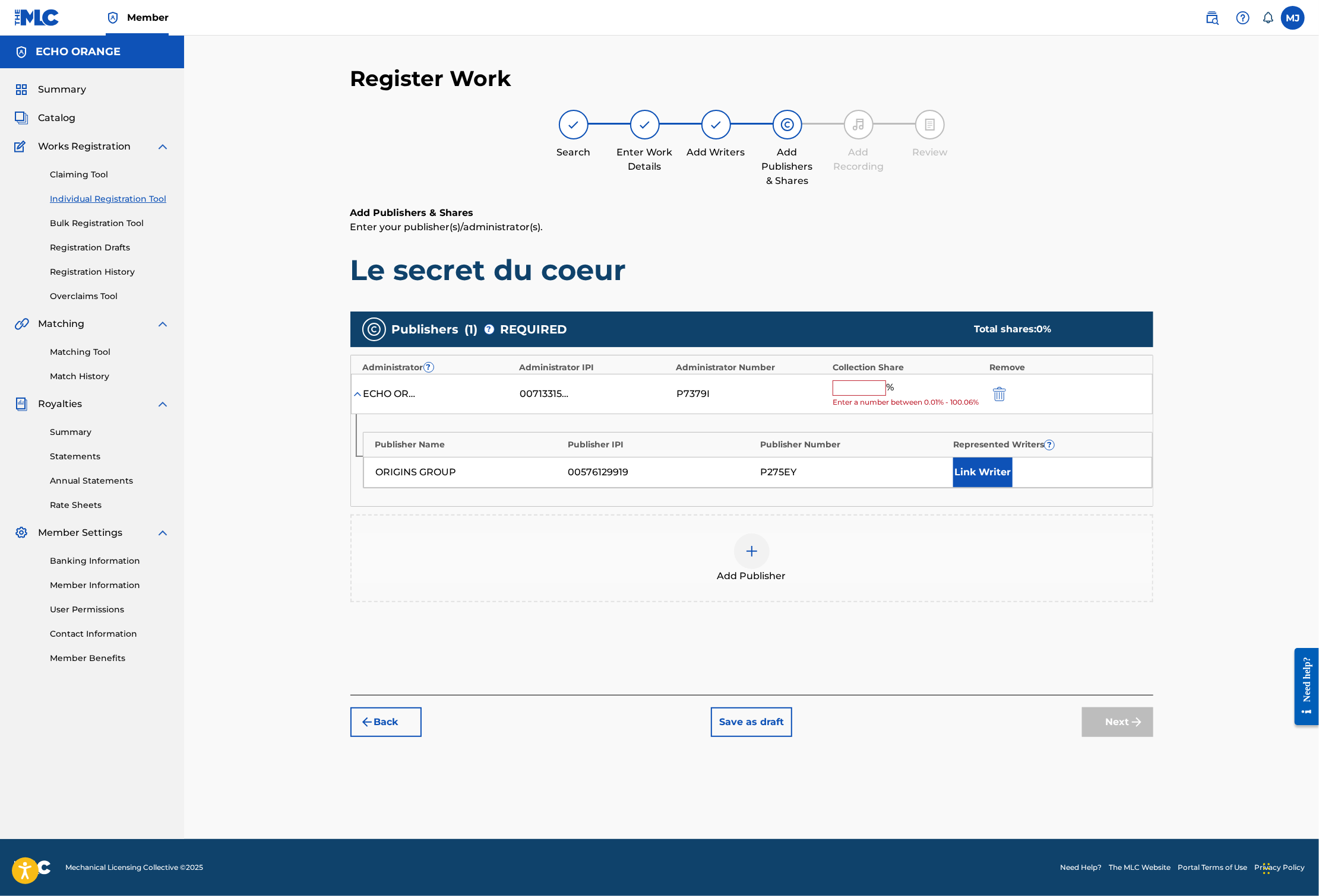
click at [886, 396] on input "text" at bounding box center [859, 388] width 53 height 15
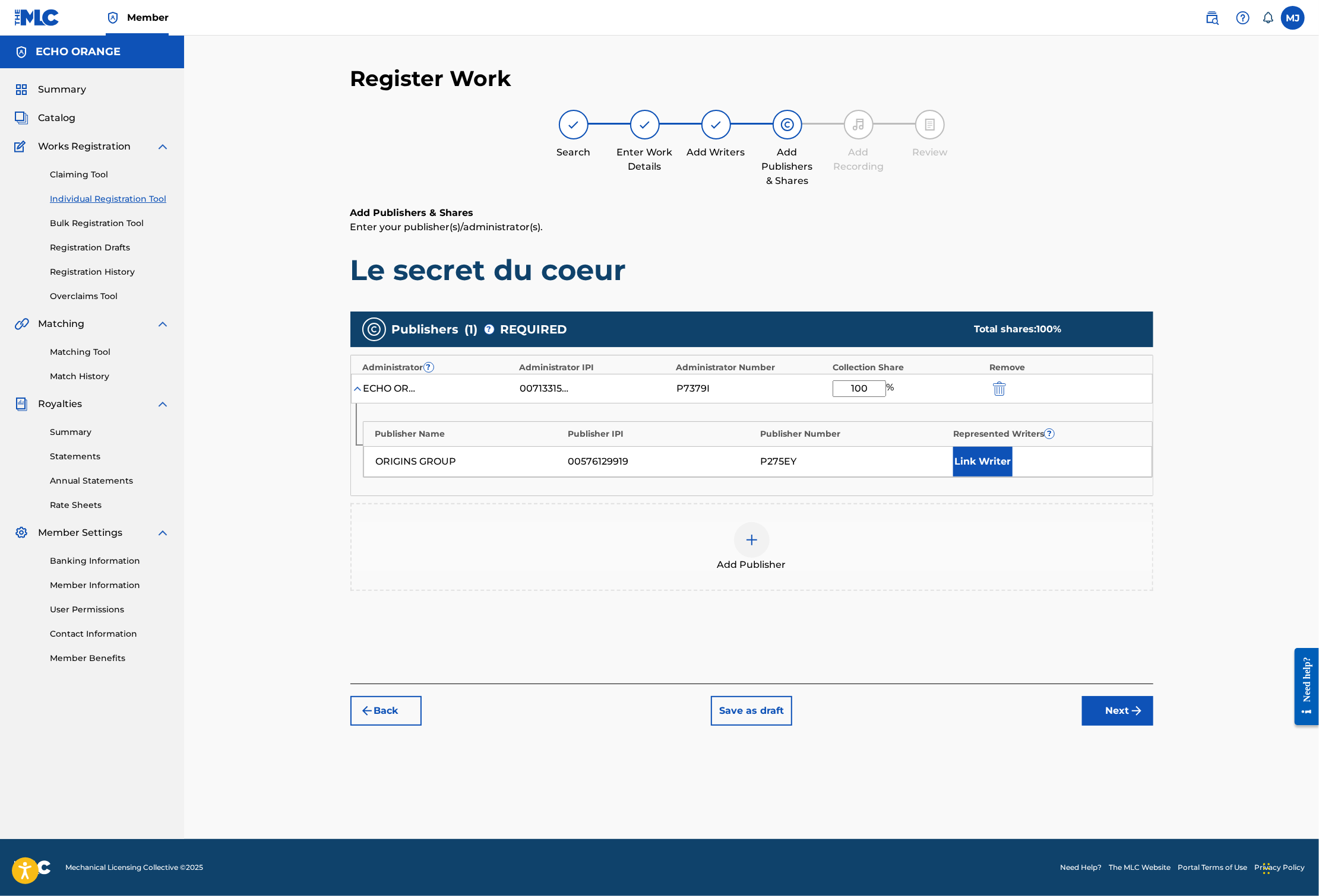
type input "100"
click at [1013, 477] on button "Link Writer" at bounding box center [982, 461] width 59 height 29
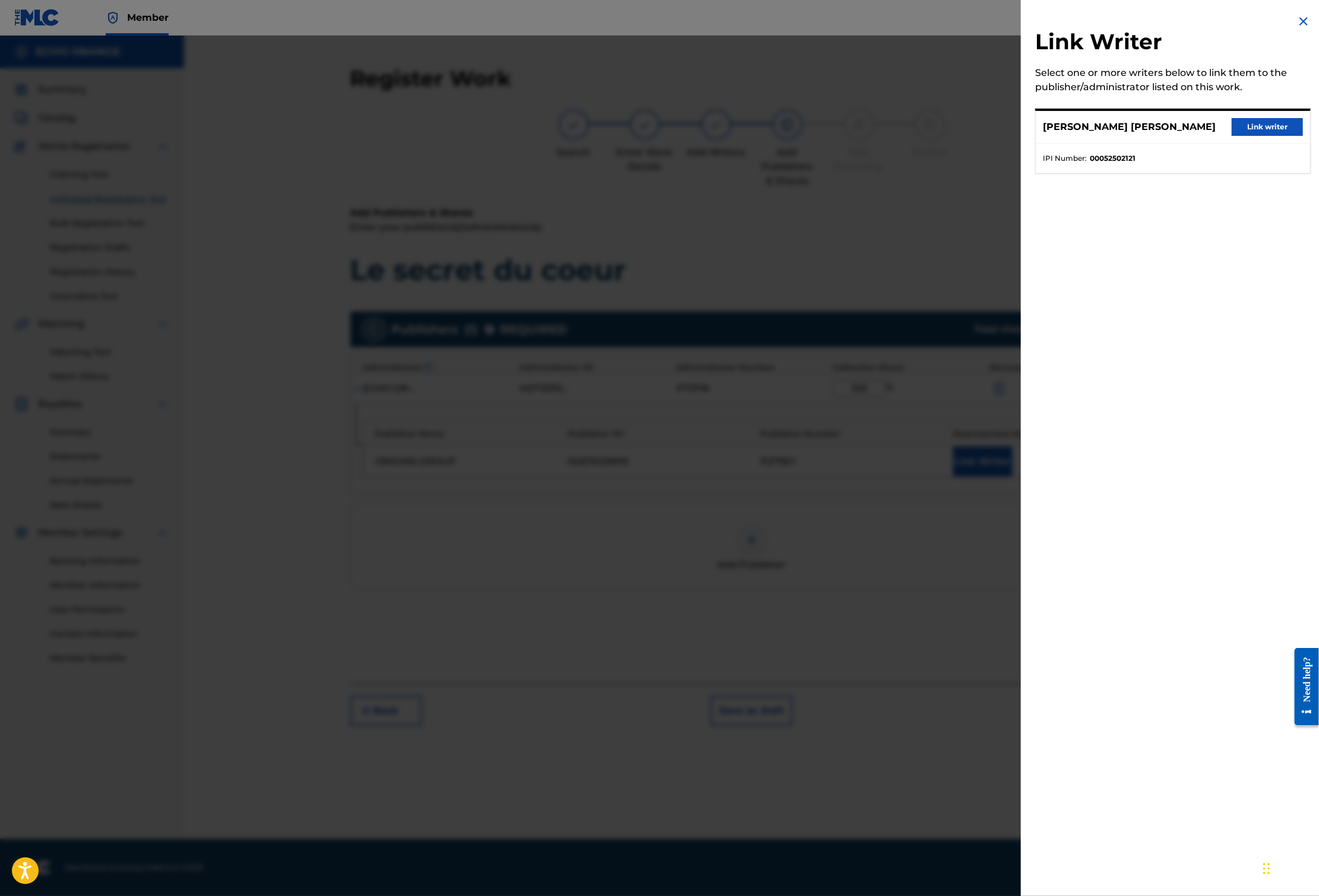
click at [1257, 136] on button "Link writer" at bounding box center [1267, 127] width 71 height 18
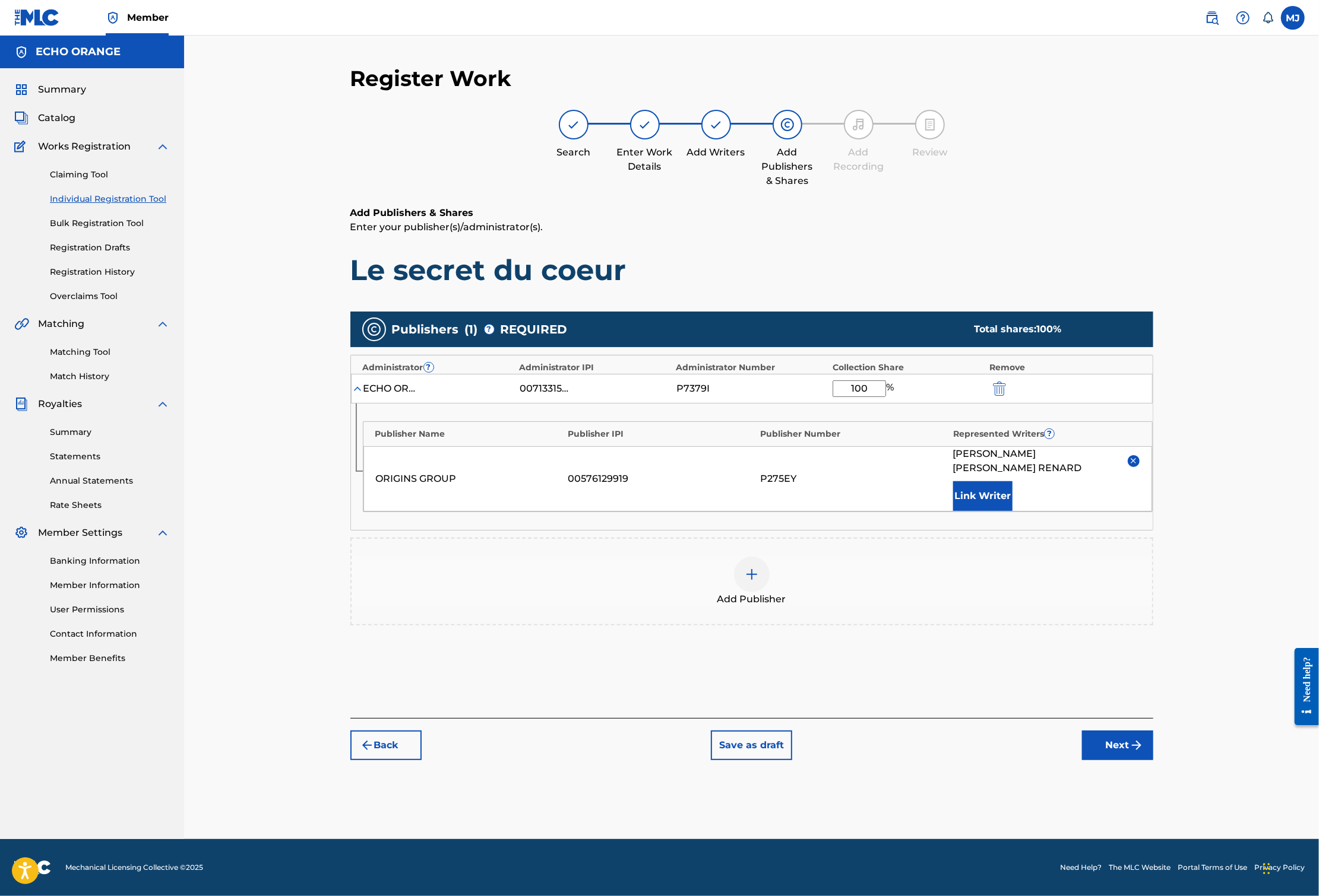
scroll to position [20, 0]
click at [1153, 760] on button "Next" at bounding box center [1117, 745] width 71 height 29
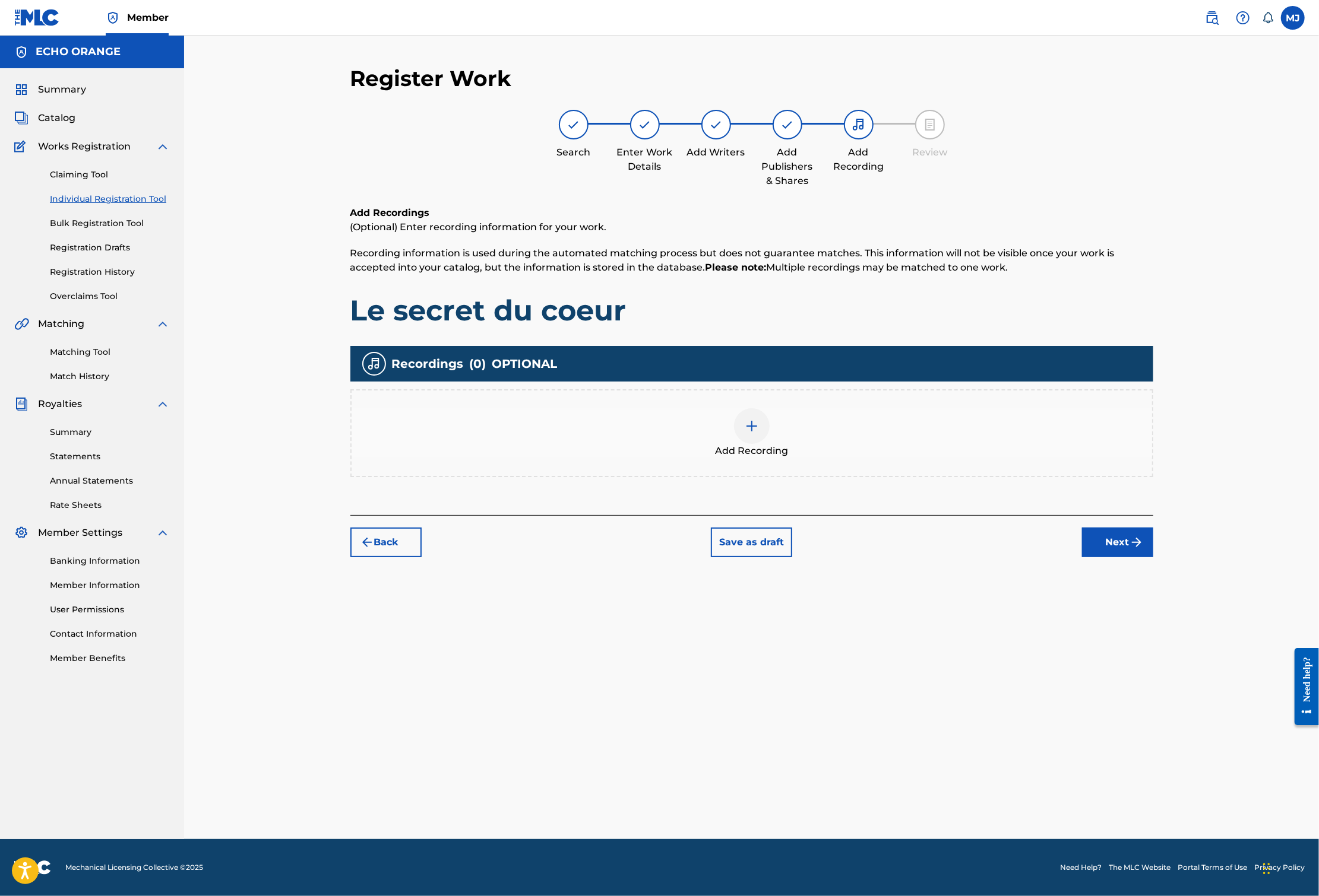
click at [1153, 557] on button "Next" at bounding box center [1117, 542] width 71 height 29
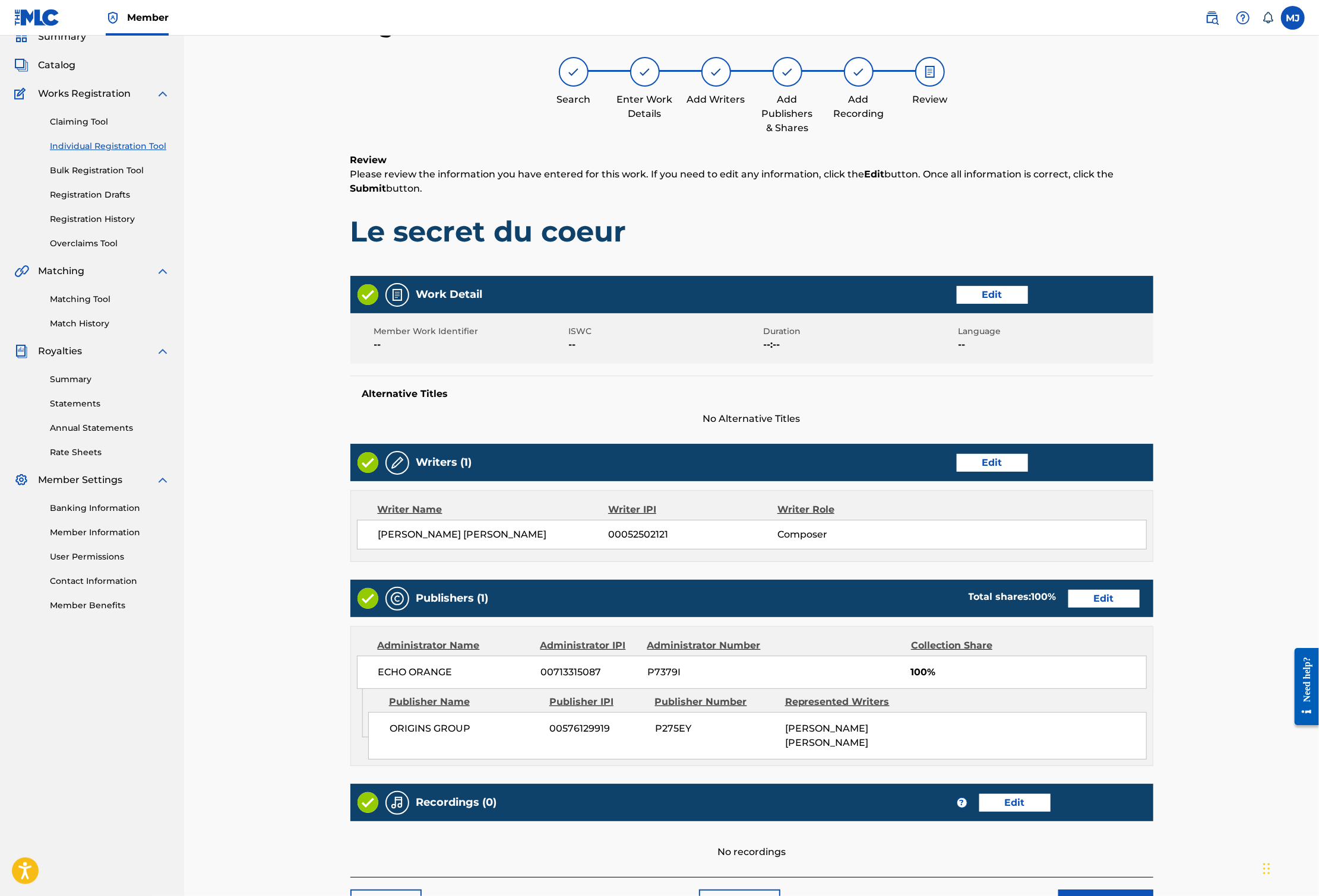
scroll to position [258, 0]
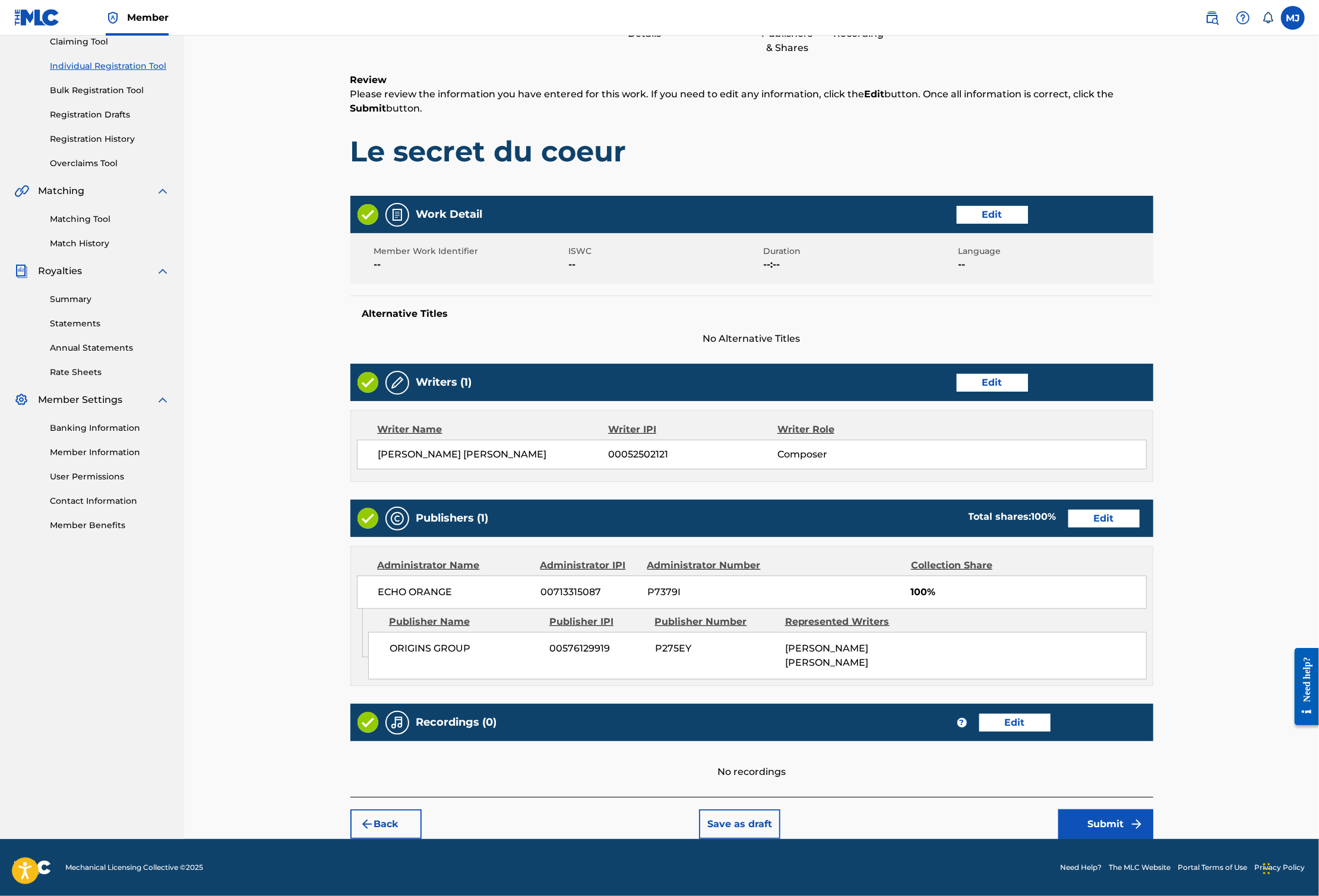
click at [1153, 809] on button "Submit" at bounding box center [1106, 824] width 95 height 29
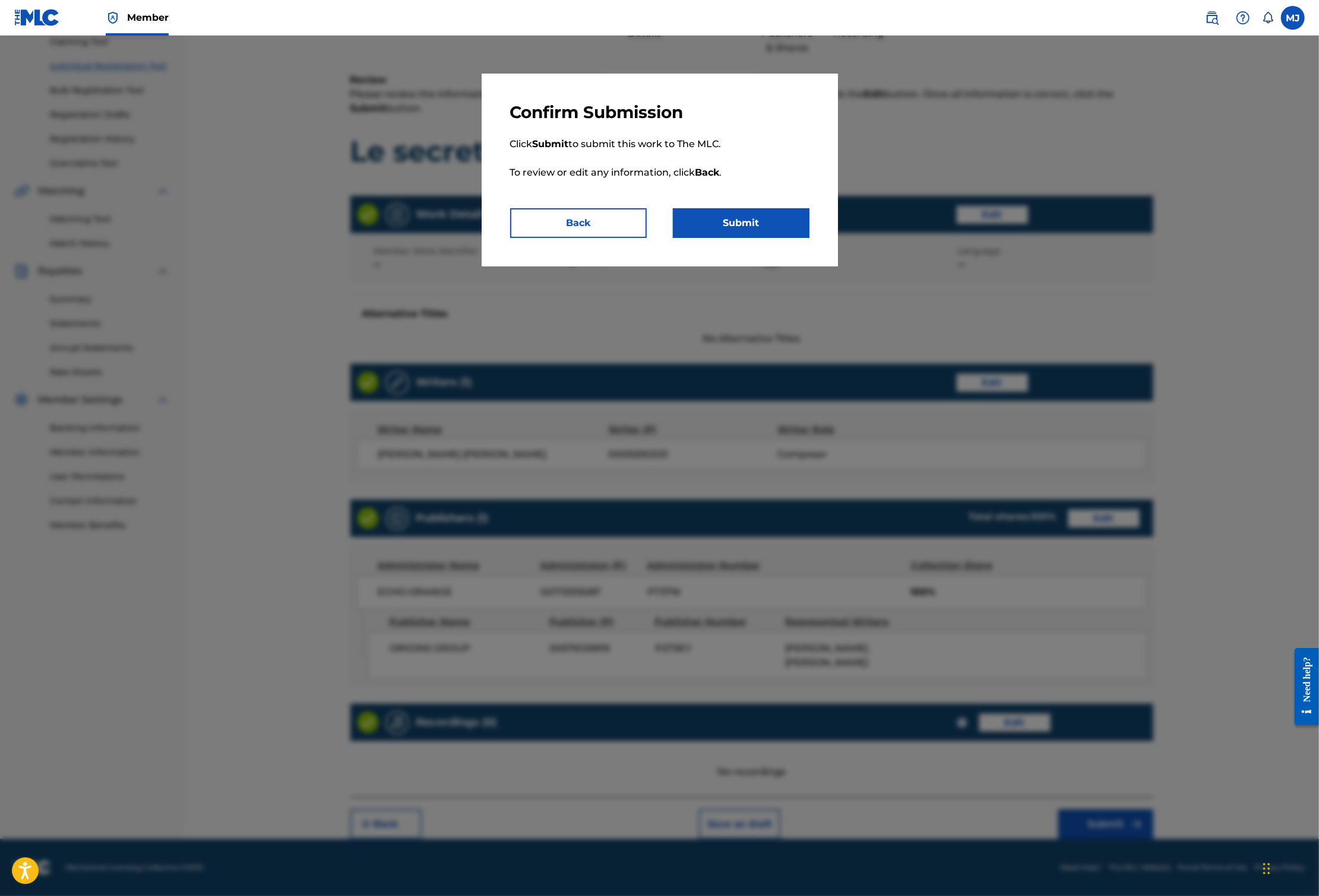
click at [781, 238] on button "Submit" at bounding box center [740, 223] width 136 height 29
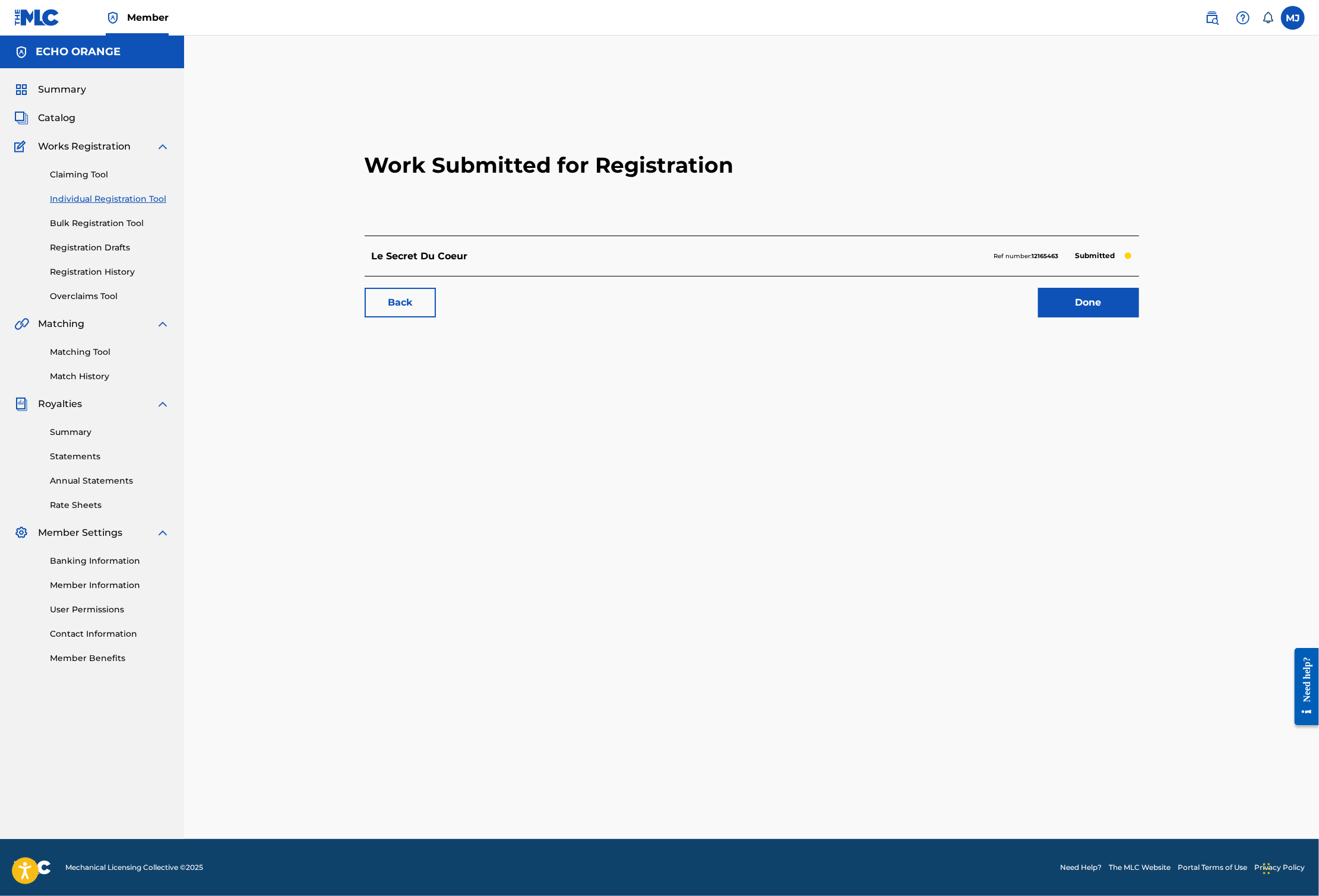
click at [1139, 318] on link "Done" at bounding box center [1089, 302] width 101 height 29
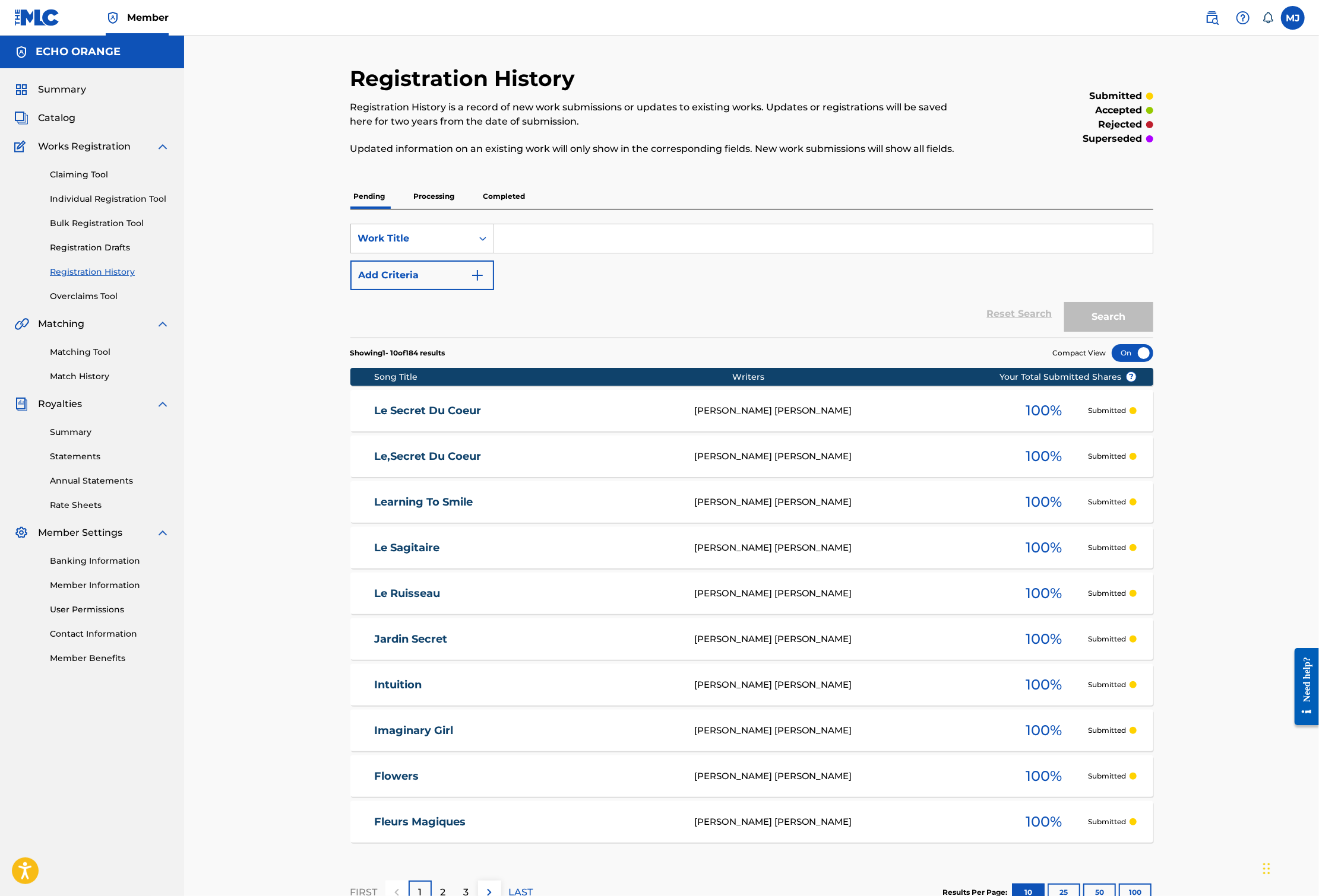
click at [102, 205] on link "Individual Registration Tool" at bounding box center [109, 199] width 120 height 12
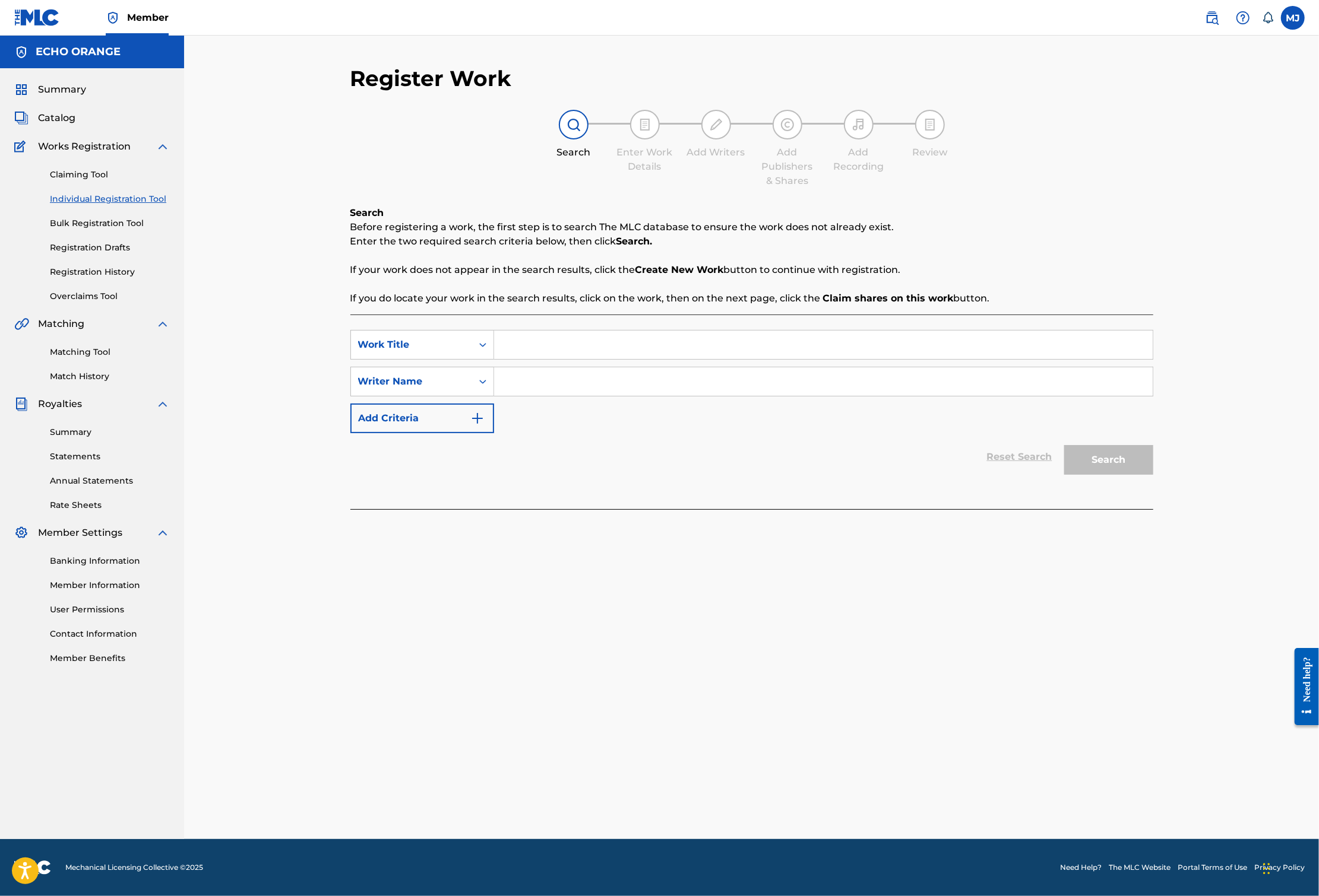
click at [542, 359] on input "Search Form" at bounding box center [823, 344] width 659 height 29
type input "Light"
paste input "[PERSON_NAME]"
type input "[PERSON_NAME]"
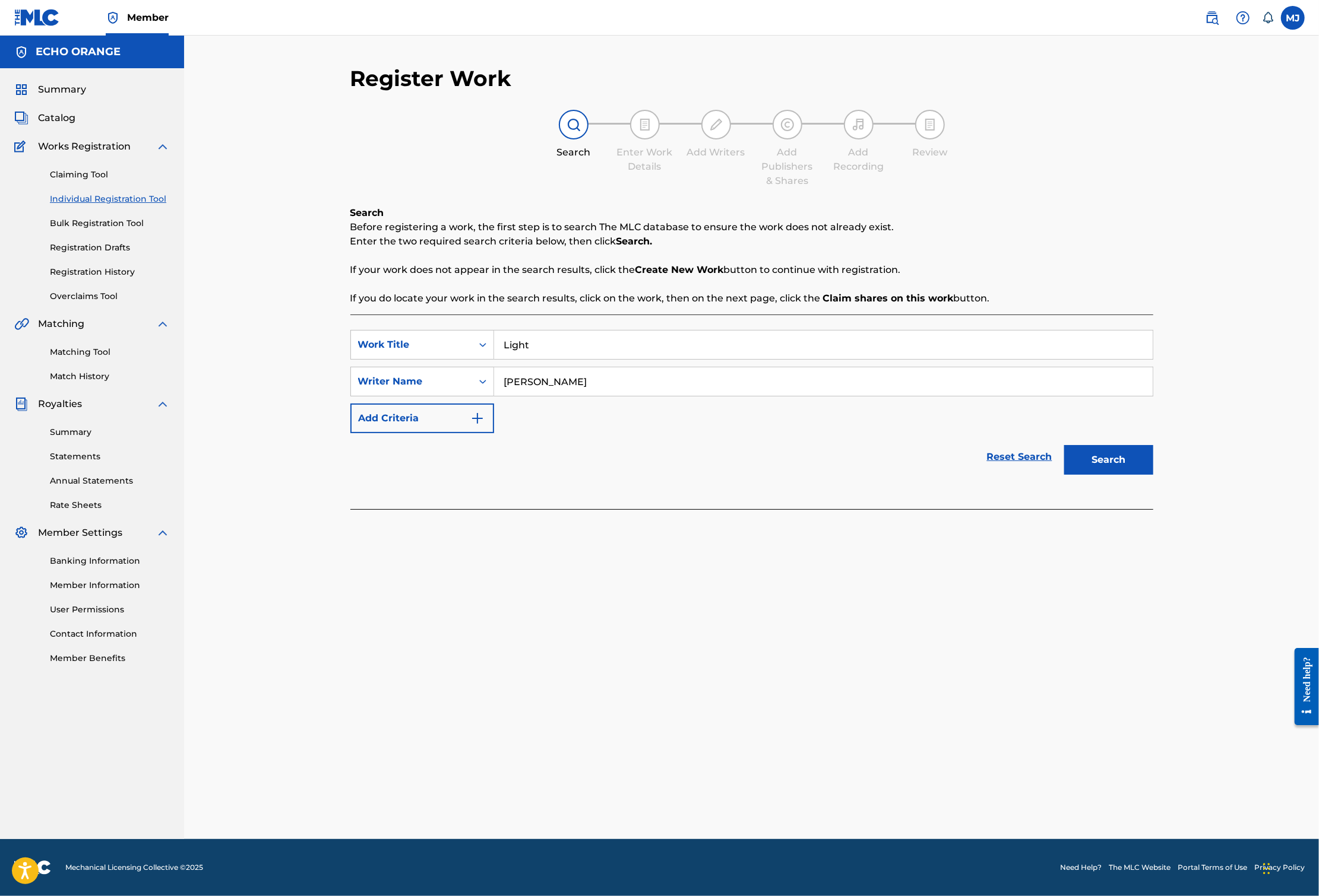
click at [1153, 475] on button "Search" at bounding box center [1109, 459] width 89 height 29
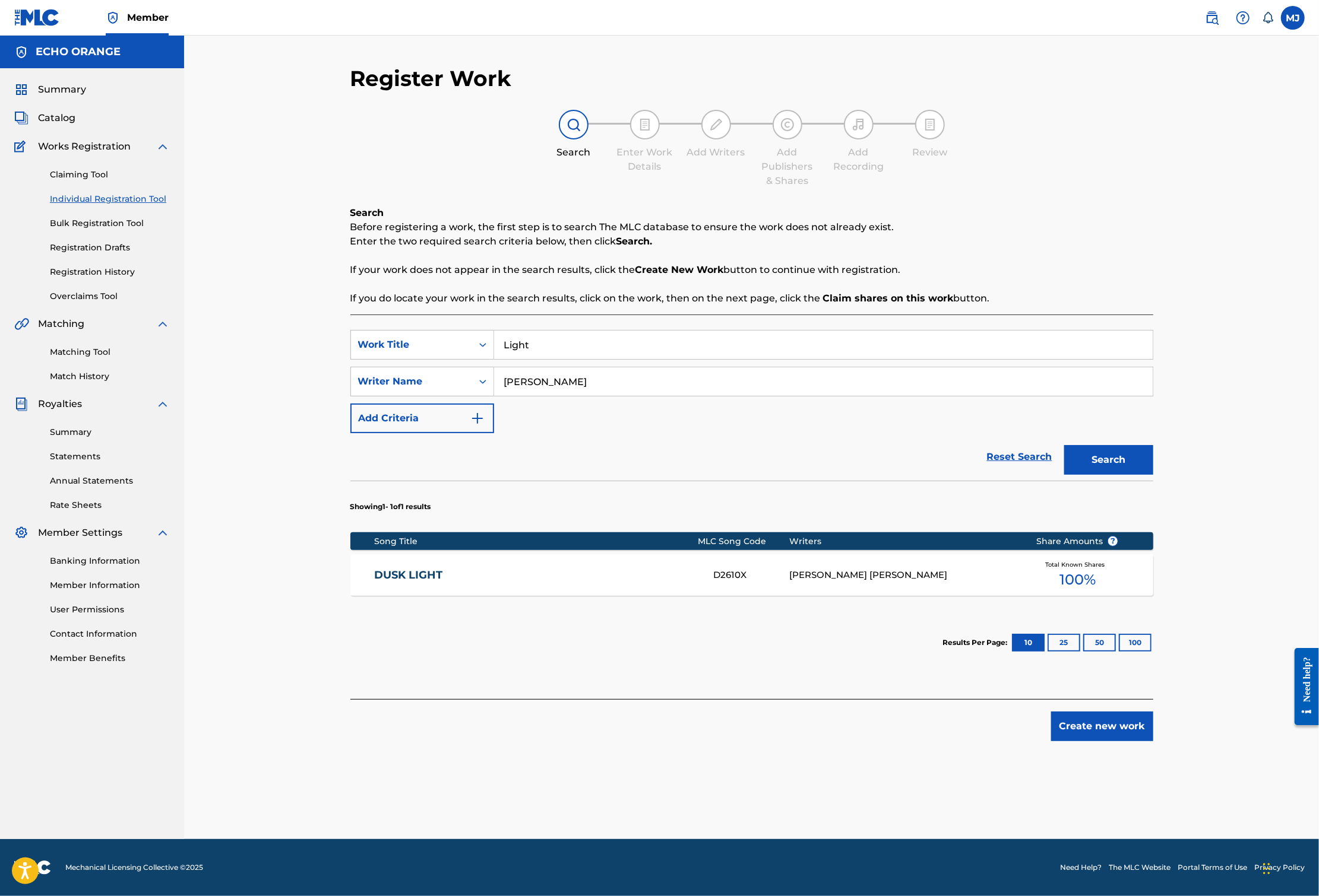
click at [1153, 741] on button "Create new work" at bounding box center [1101, 726] width 102 height 29
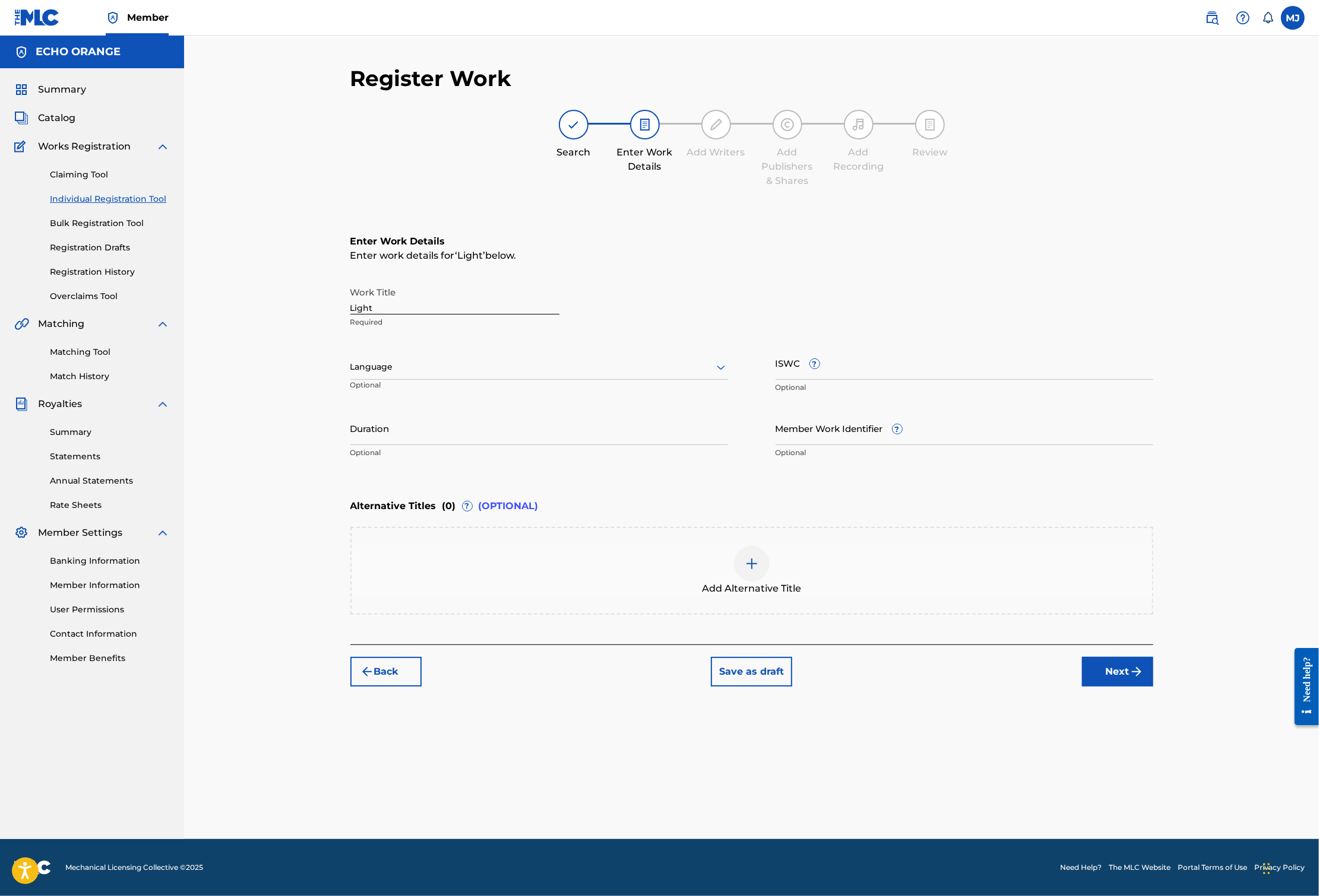
click at [1153, 687] on button "Next" at bounding box center [1117, 672] width 71 height 29
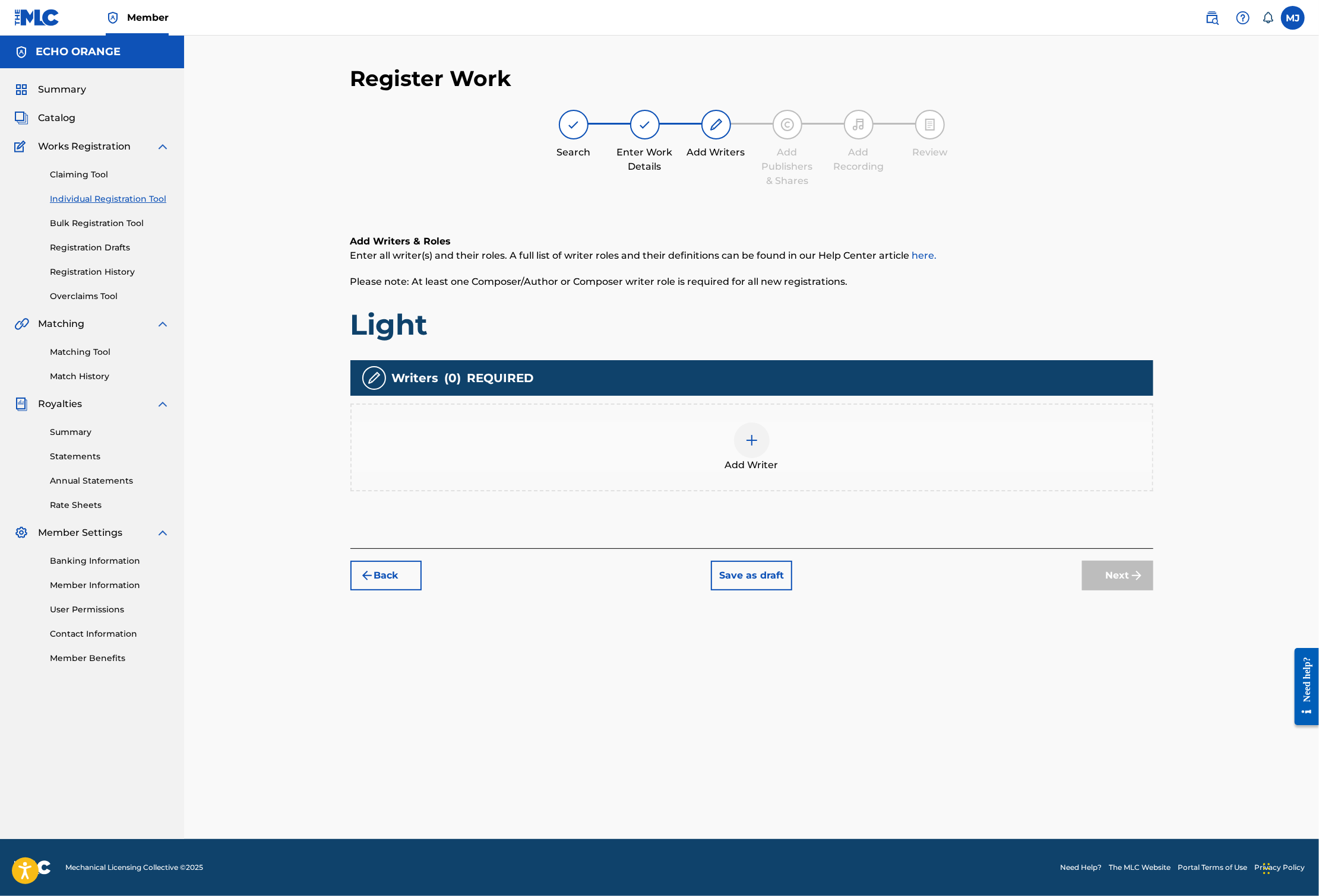
click at [877, 492] on div "Add Writer" at bounding box center [751, 447] width 802 height 88
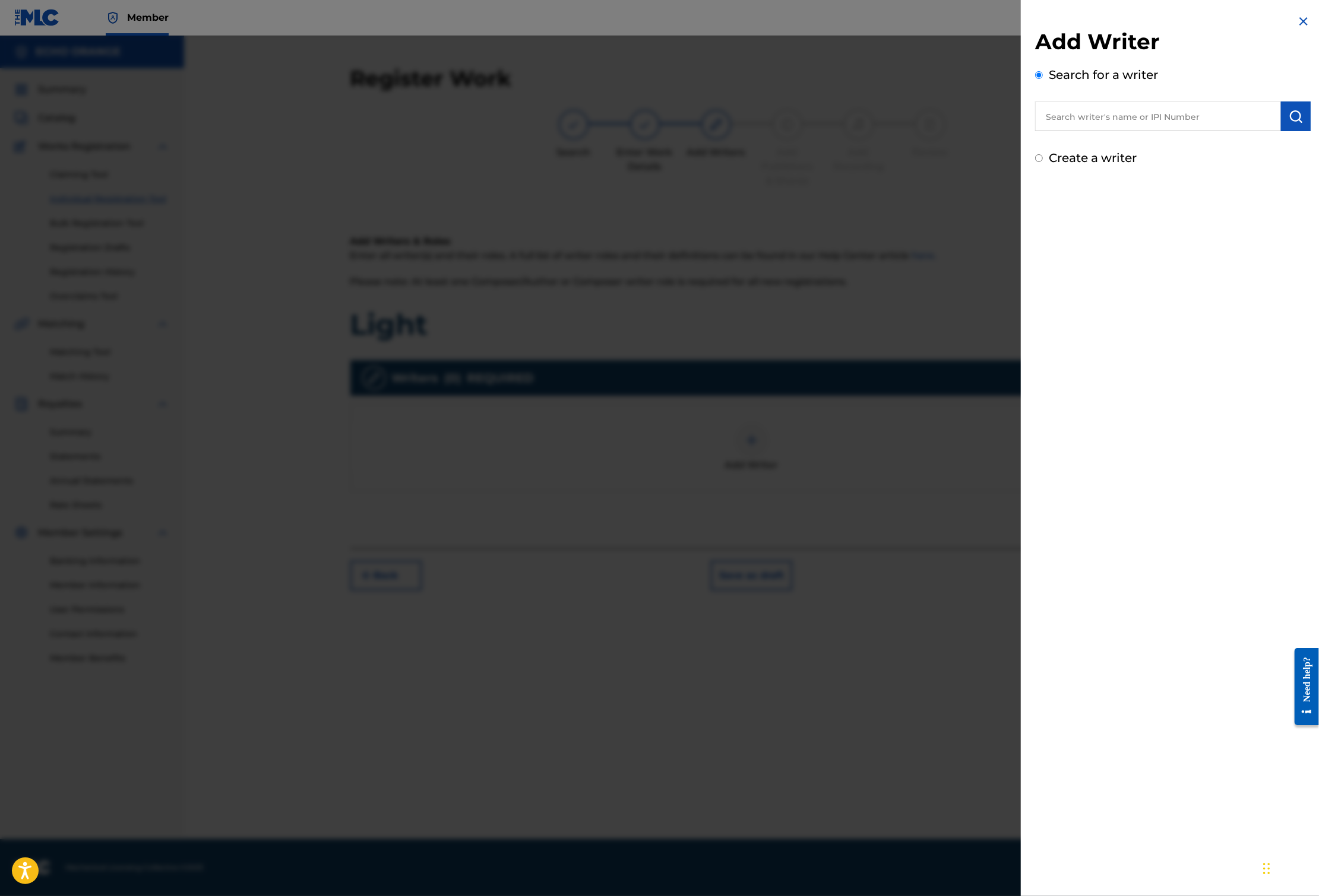
click at [1054, 131] on input "text" at bounding box center [1157, 116] width 246 height 29
paste input "[PERSON_NAME]"
type input "[PERSON_NAME]"
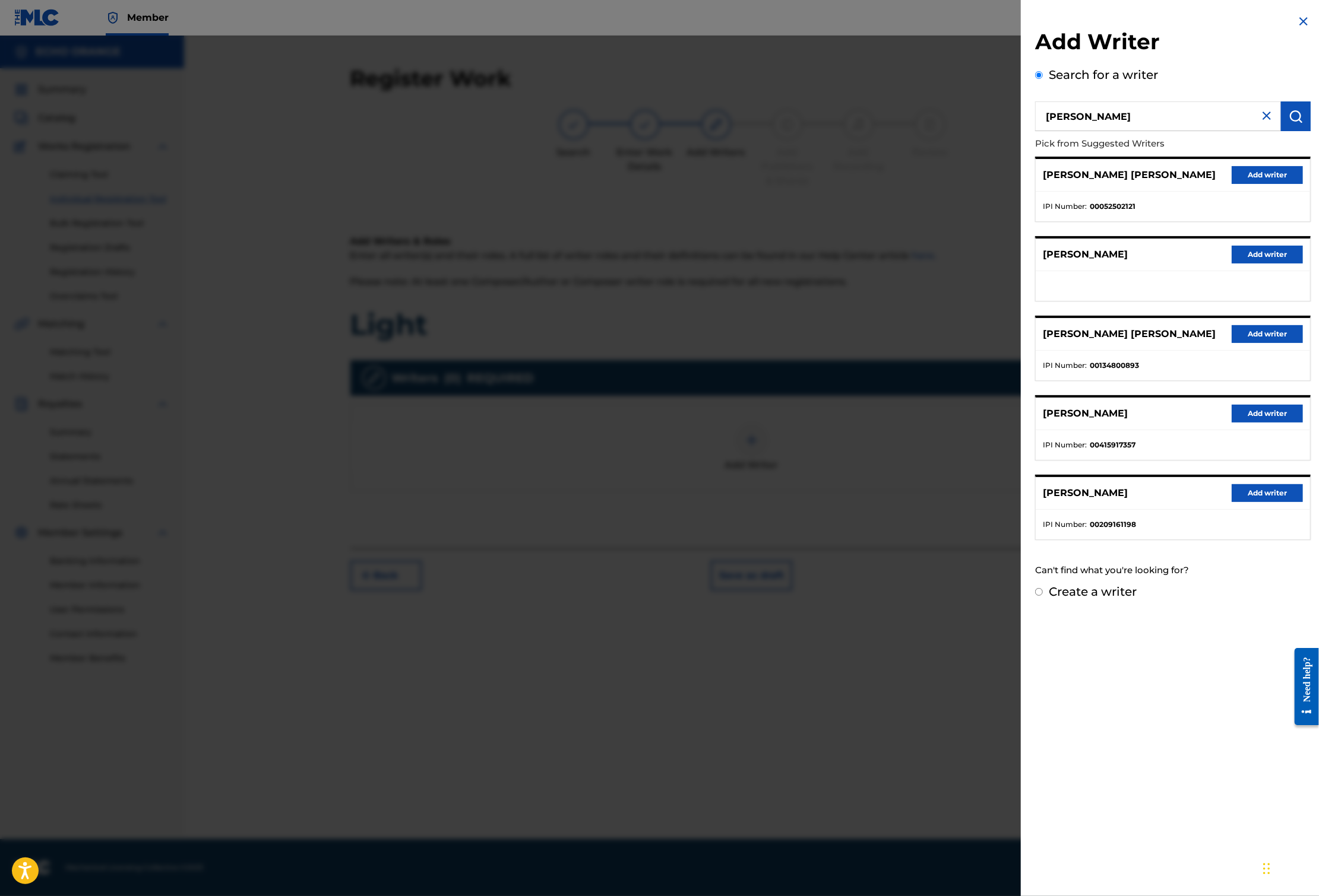
click at [1252, 184] on button "Add writer" at bounding box center [1267, 175] width 71 height 18
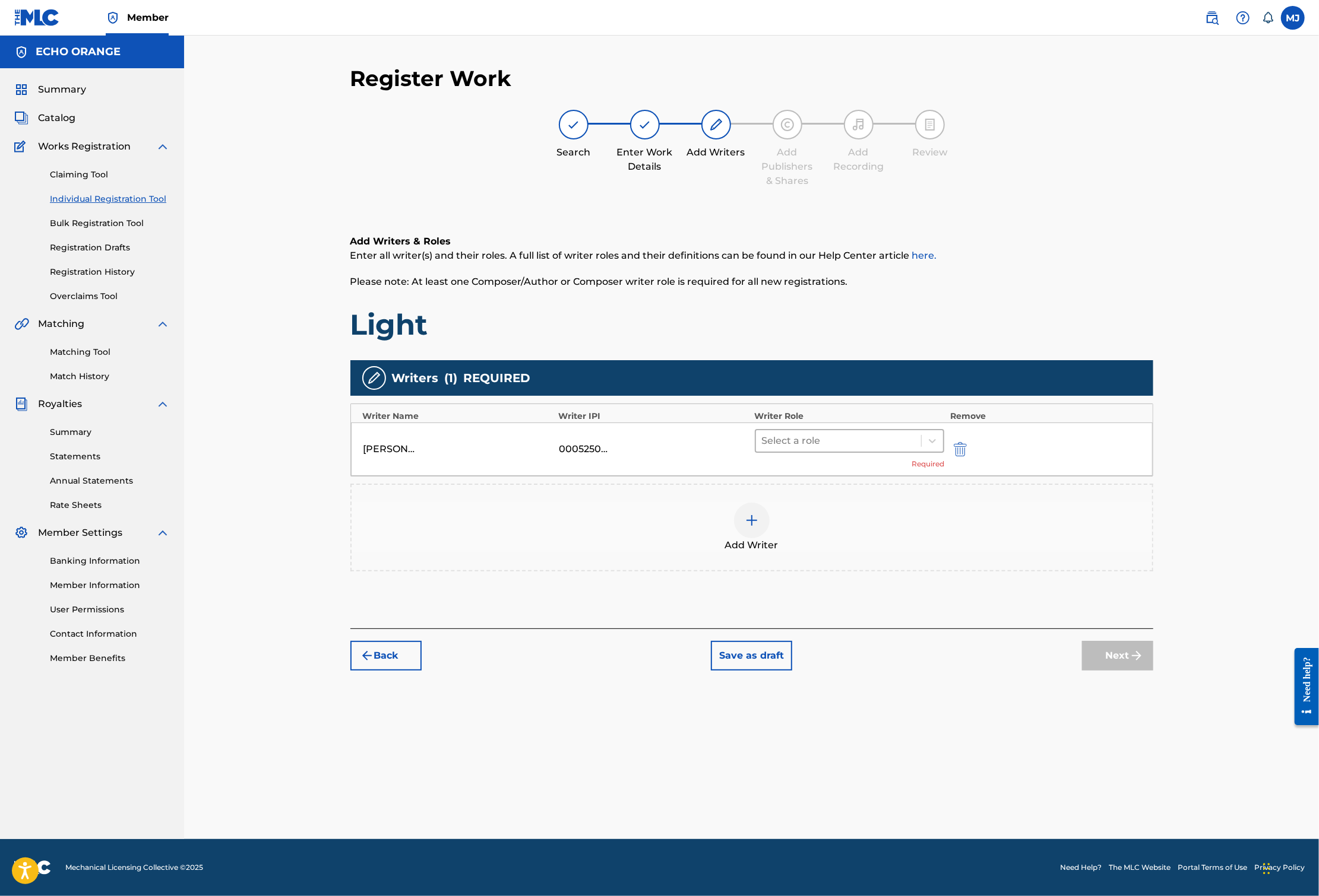
click at [877, 452] on div "Select a role" at bounding box center [838, 440] width 166 height 21
click at [829, 611] on div "Composer" at bounding box center [887, 612] width 228 height 24
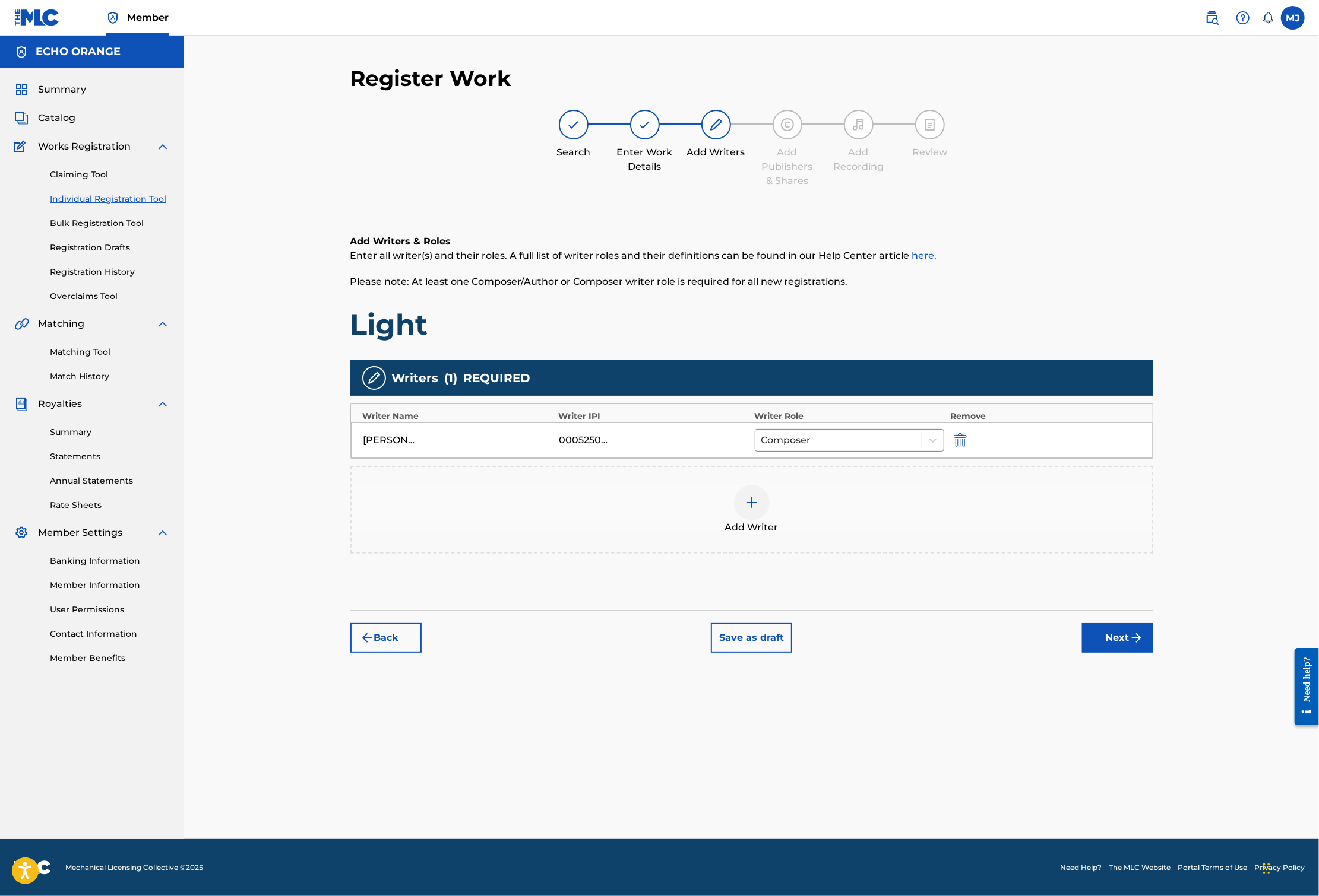
click at [1153, 653] on button "Next" at bounding box center [1117, 637] width 71 height 29
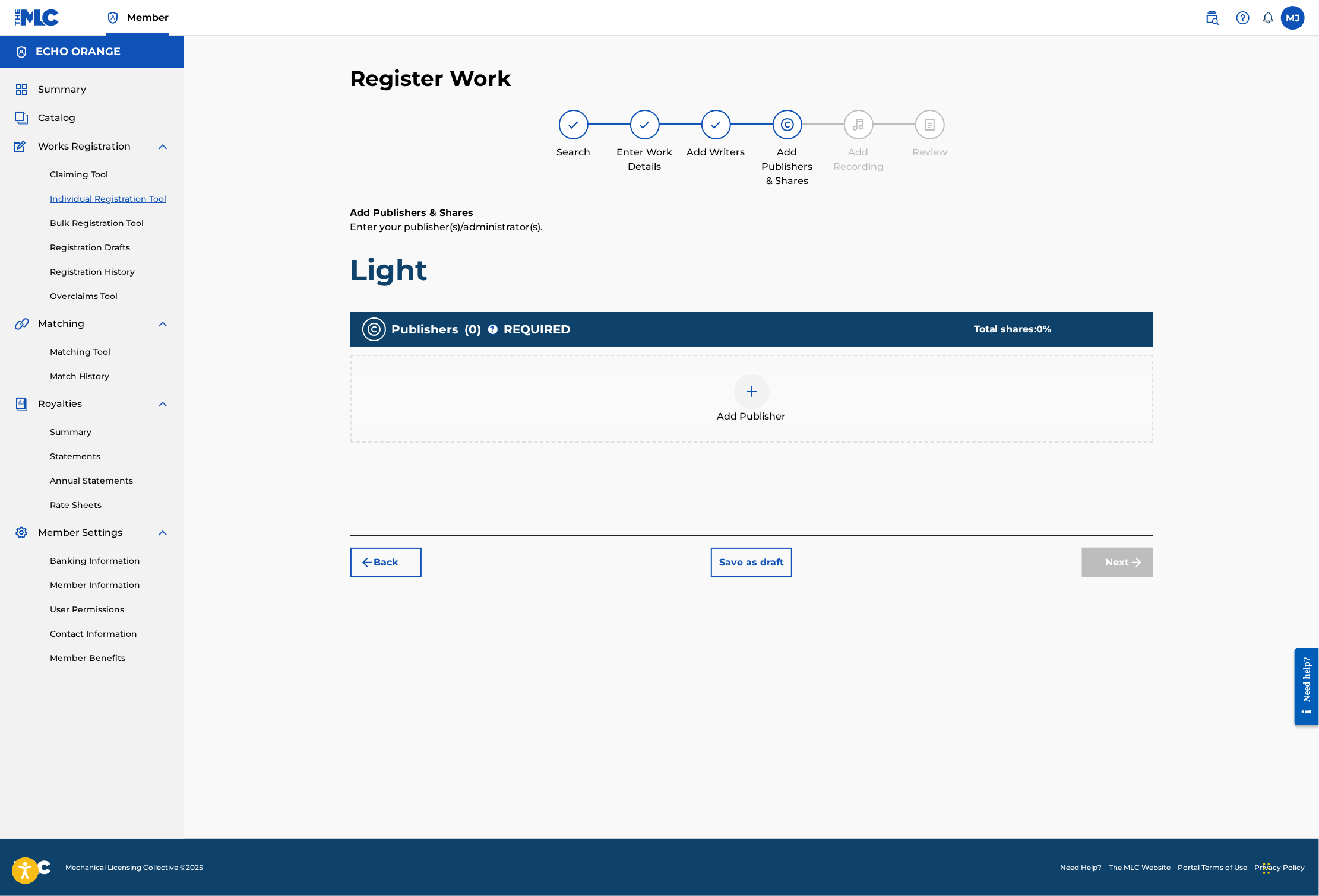
click at [870, 442] on div "Add Publisher" at bounding box center [751, 399] width 802 height 88
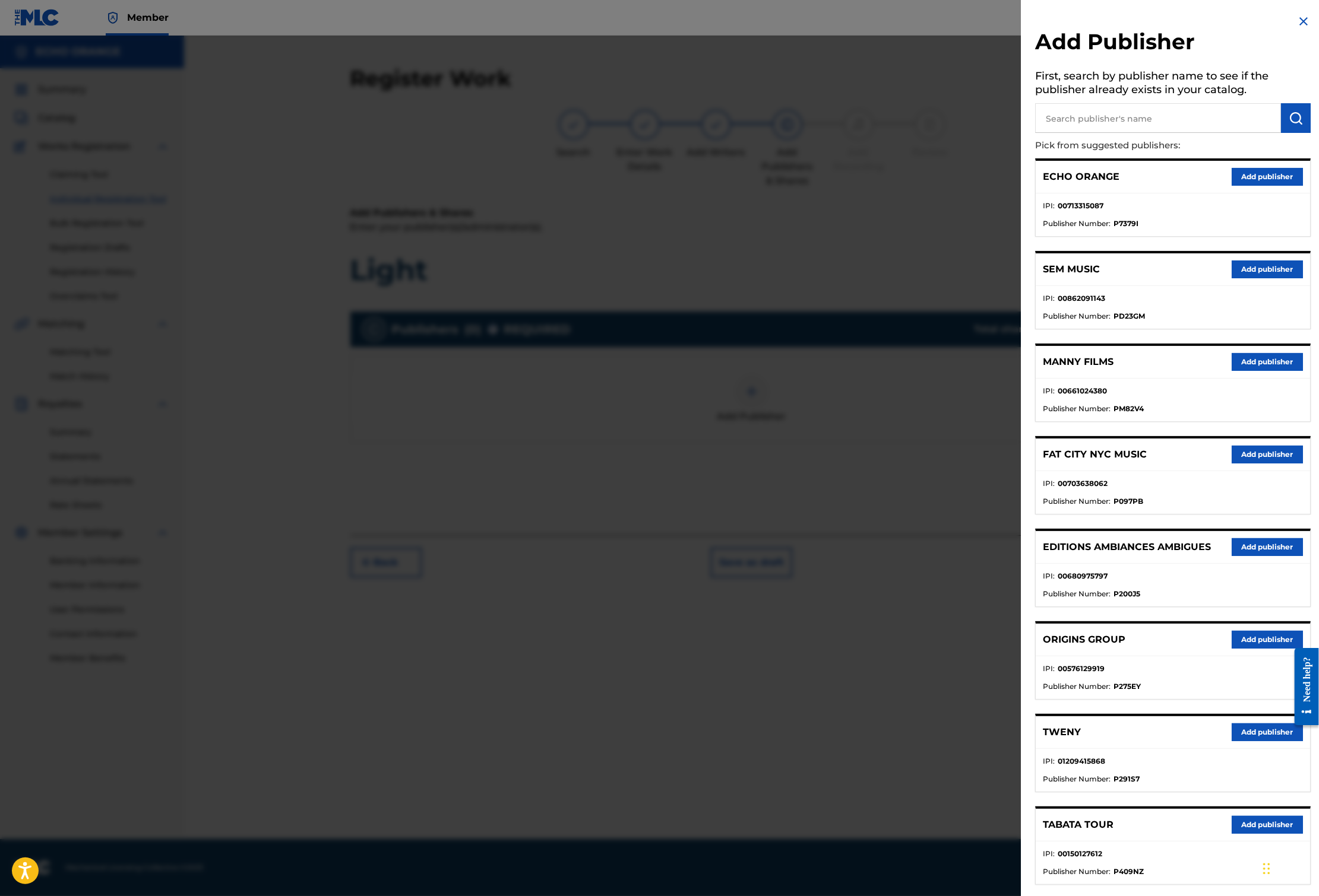
click at [1250, 649] on button "Add publisher" at bounding box center [1267, 639] width 71 height 18
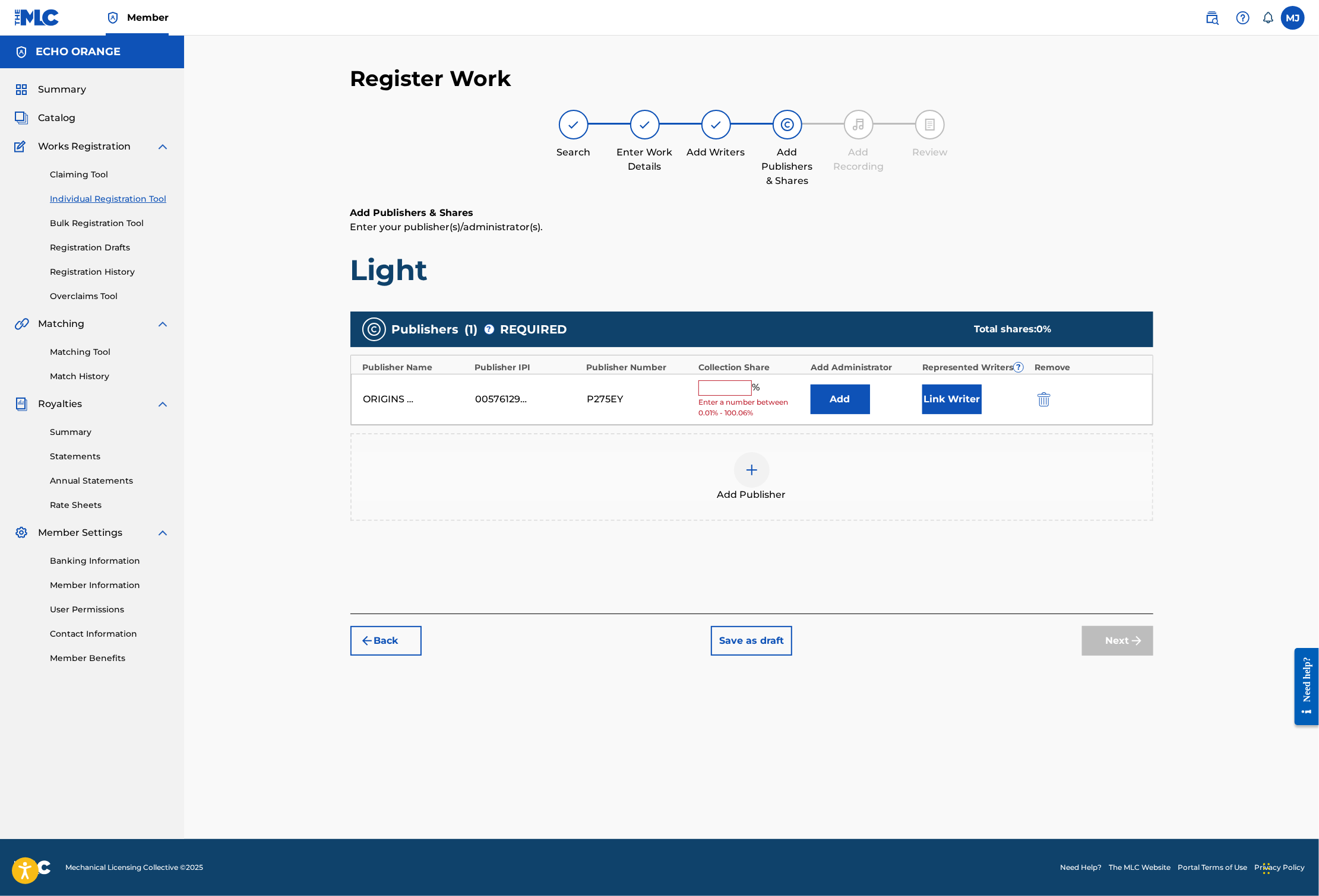
click at [870, 414] on button "Add" at bounding box center [840, 399] width 59 height 29
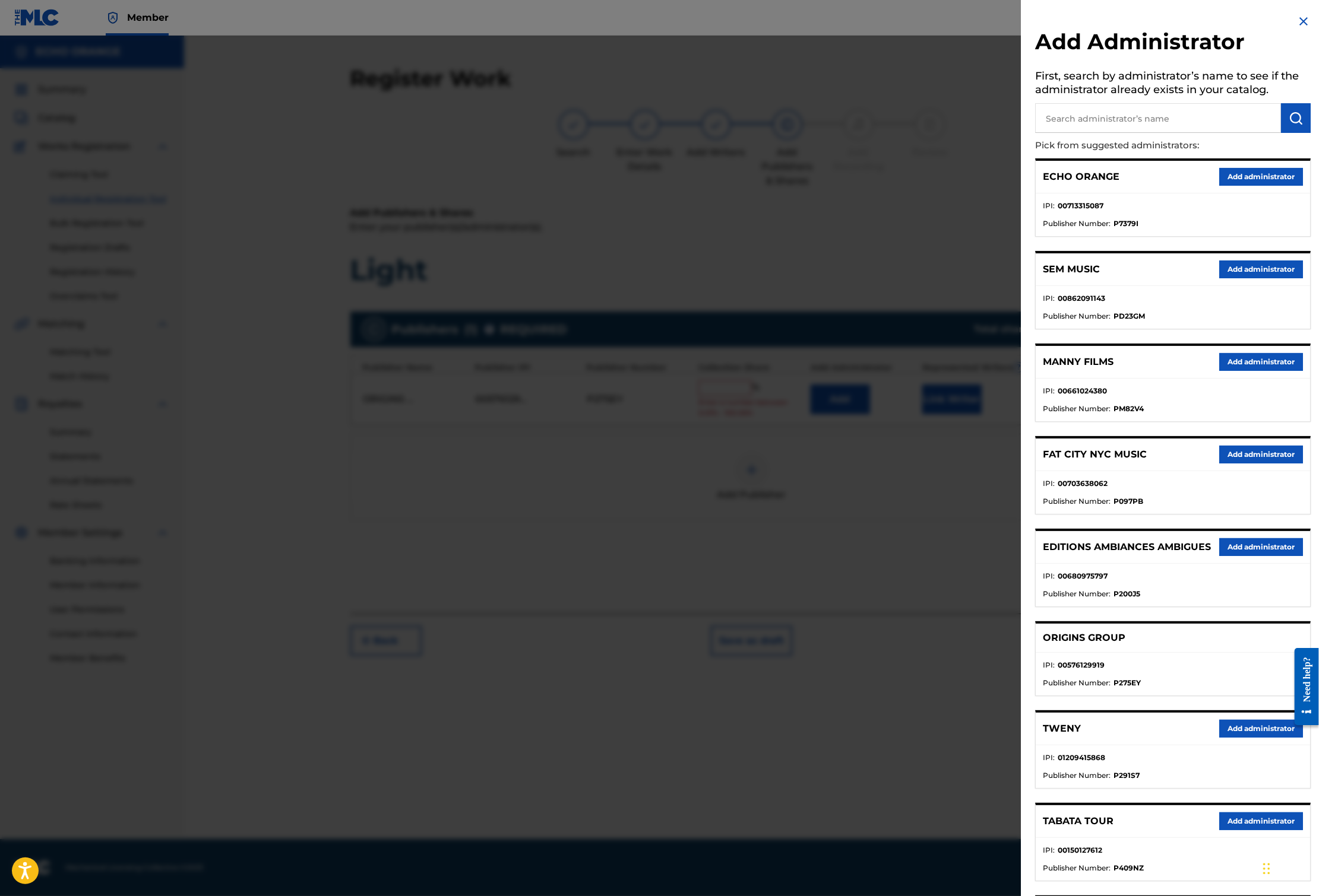
click at [1264, 185] on button "Add administrator" at bounding box center [1261, 177] width 84 height 18
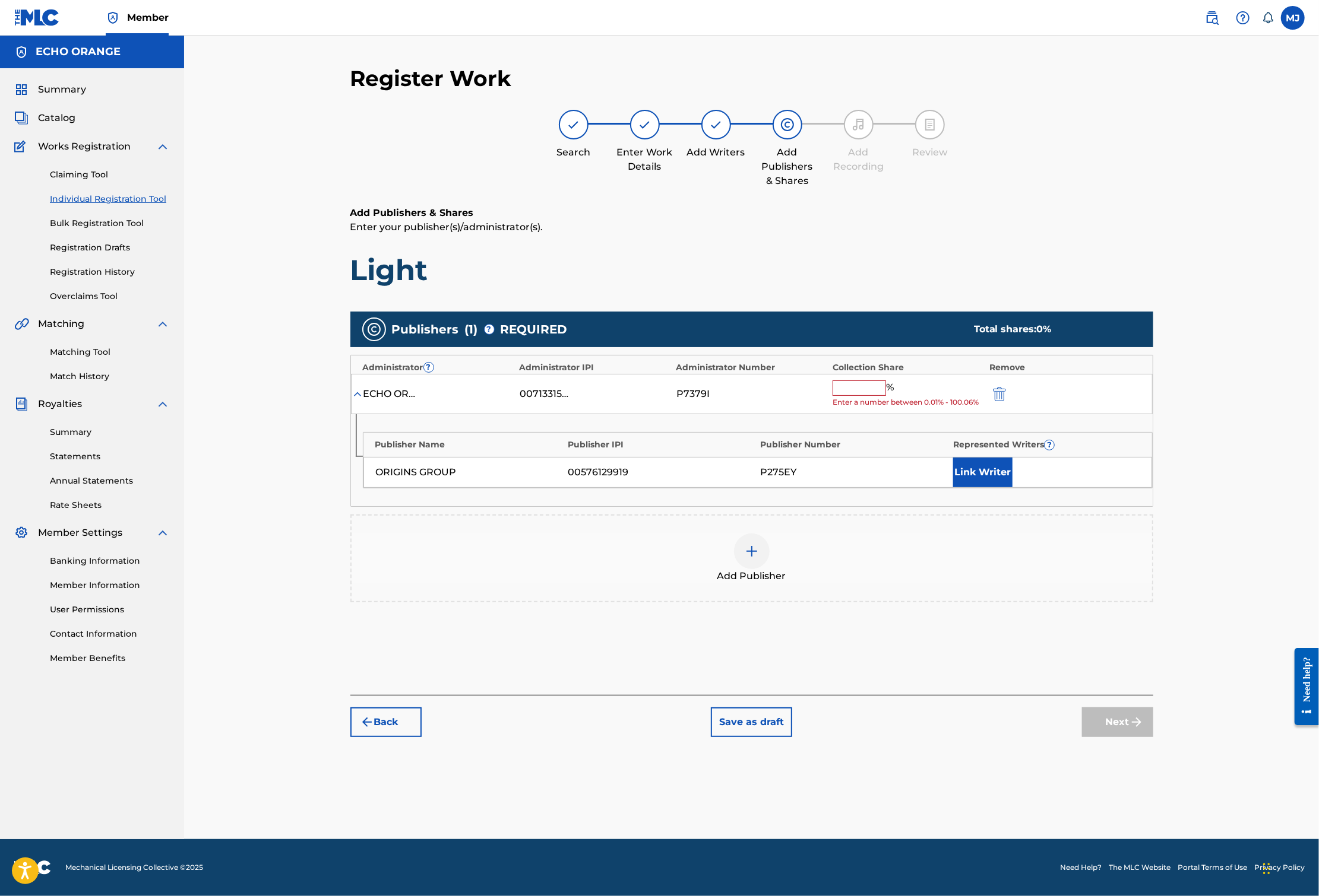
click at [886, 396] on input "text" at bounding box center [859, 388] width 53 height 15
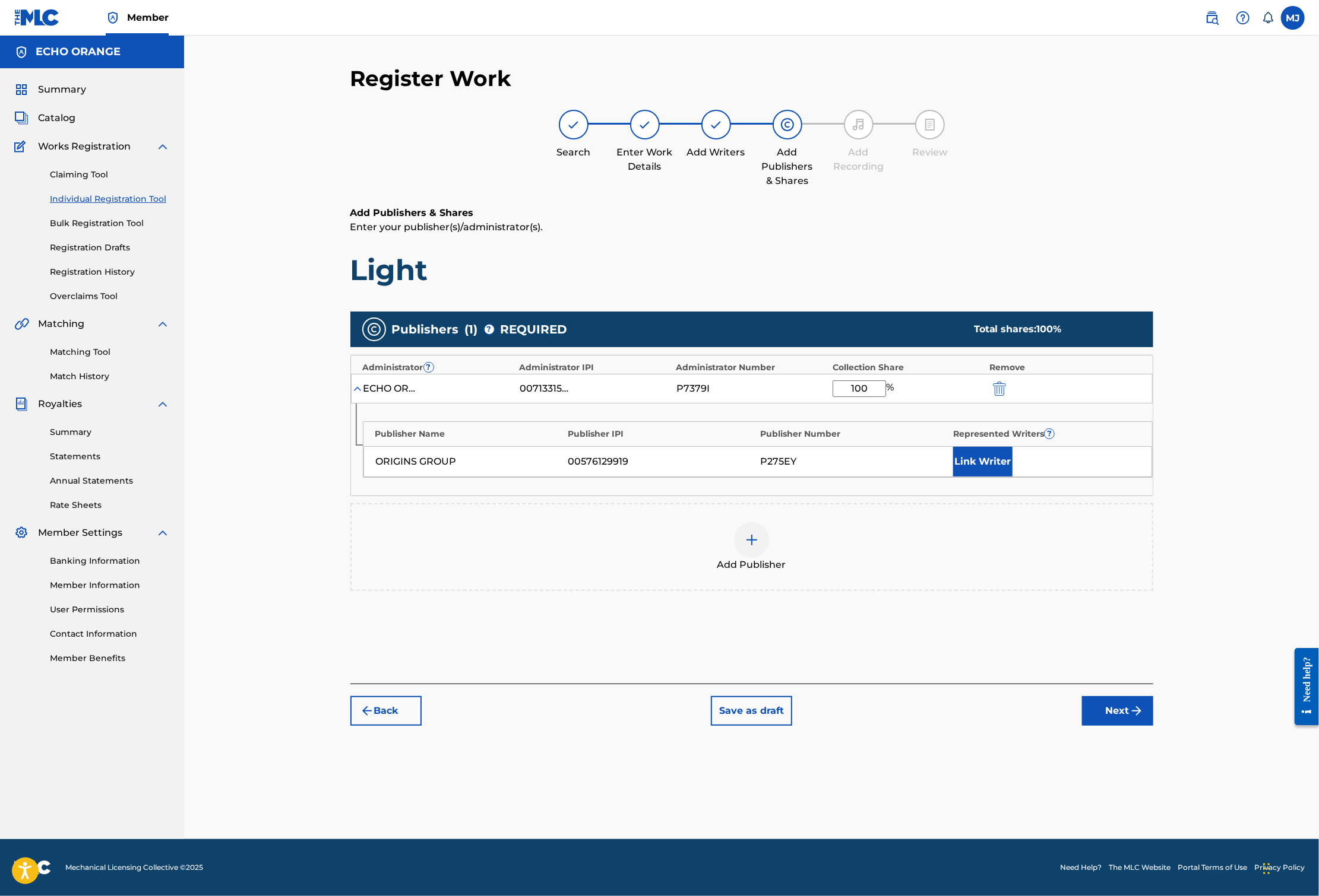
type input "100"
click at [1013, 477] on button "Link Writer" at bounding box center [982, 461] width 59 height 29
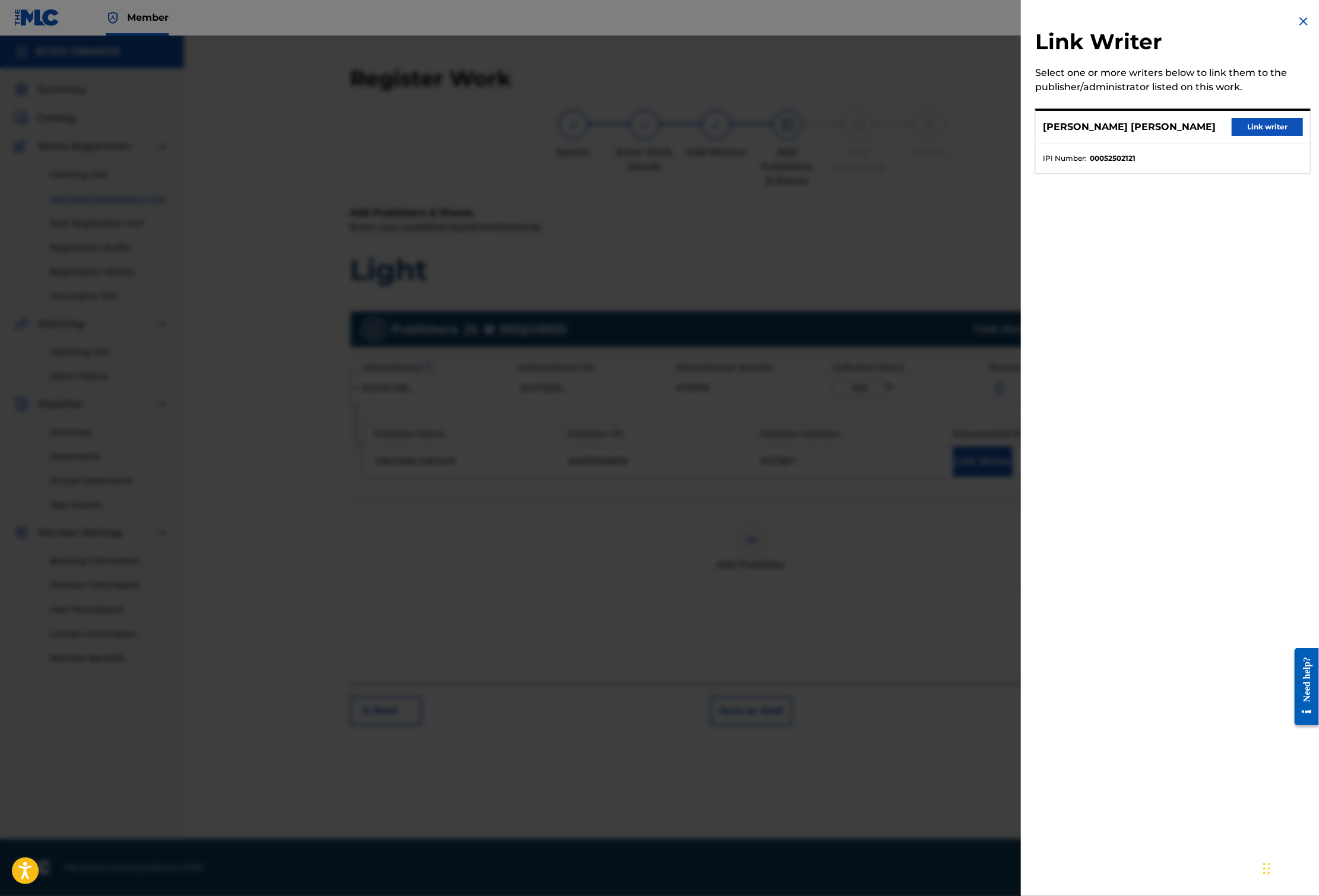
click at [1246, 136] on button "Link writer" at bounding box center [1267, 127] width 71 height 18
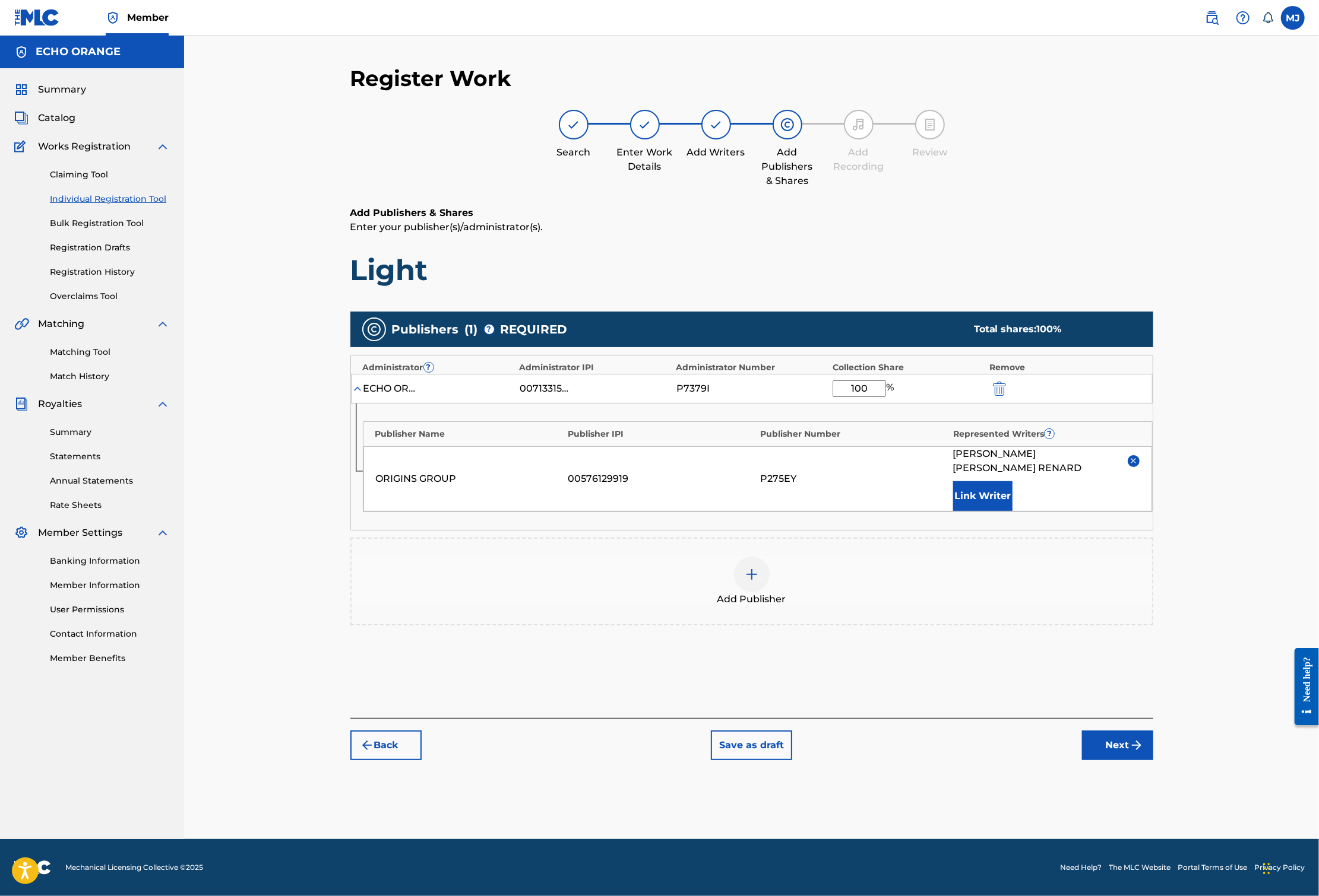
drag, startPoint x: 1070, startPoint y: 527, endPoint x: 874, endPoint y: 532, distance: 196.1
click at [874, 512] on div "ORIGINS GROUP 00576129919 P275EY [PERSON_NAME] [PERSON_NAME] Link Writer" at bounding box center [758, 478] width 789 height 66
click at [1153, 760] on button "Next" at bounding box center [1117, 745] width 71 height 29
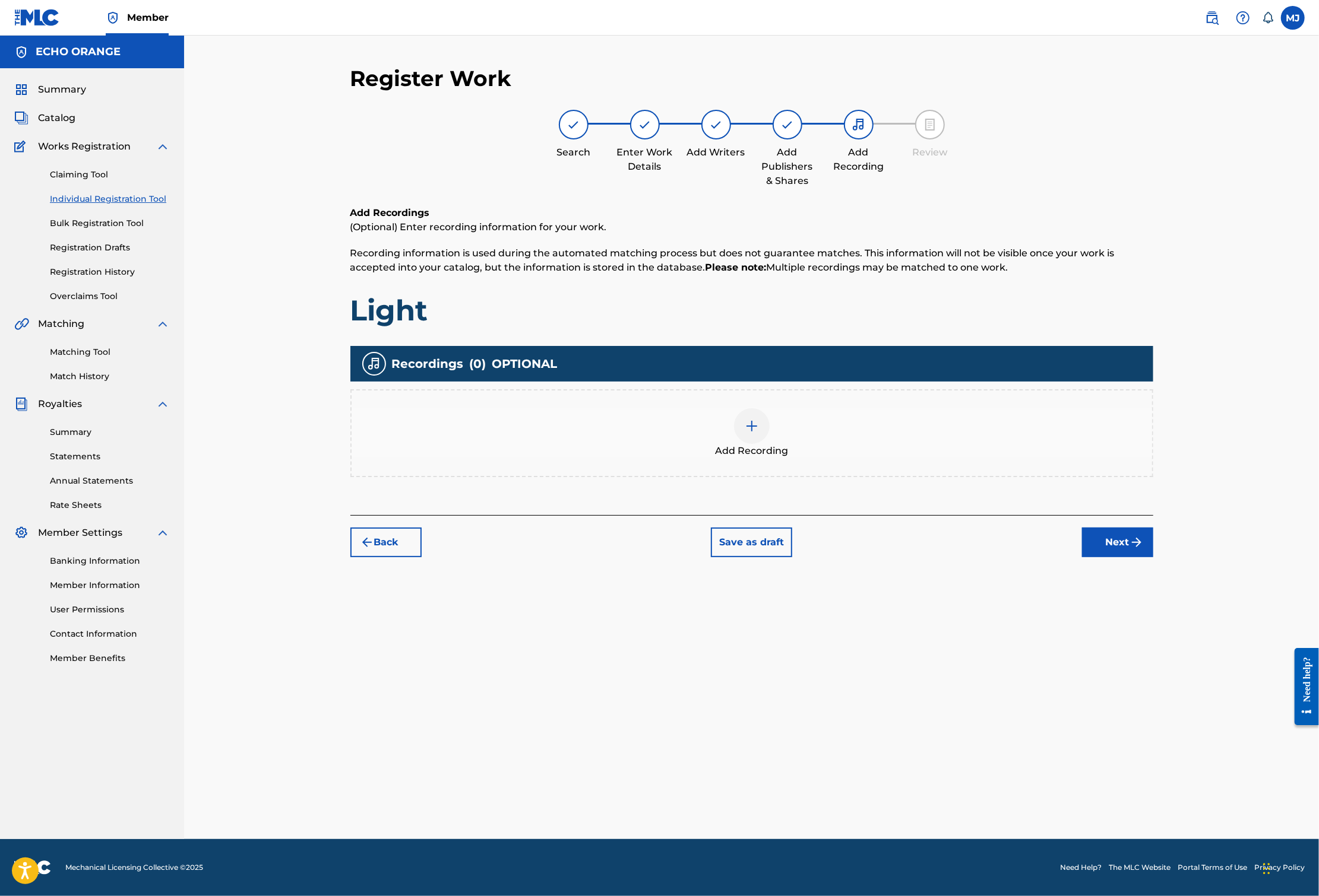
click at [1168, 640] on div "Register Work Search Enter Work Details Add Writers Add Publishers & Shares Add…" at bounding box center [751, 453] width 831 height 774
click at [1153, 557] on button "Next" at bounding box center [1117, 542] width 71 height 29
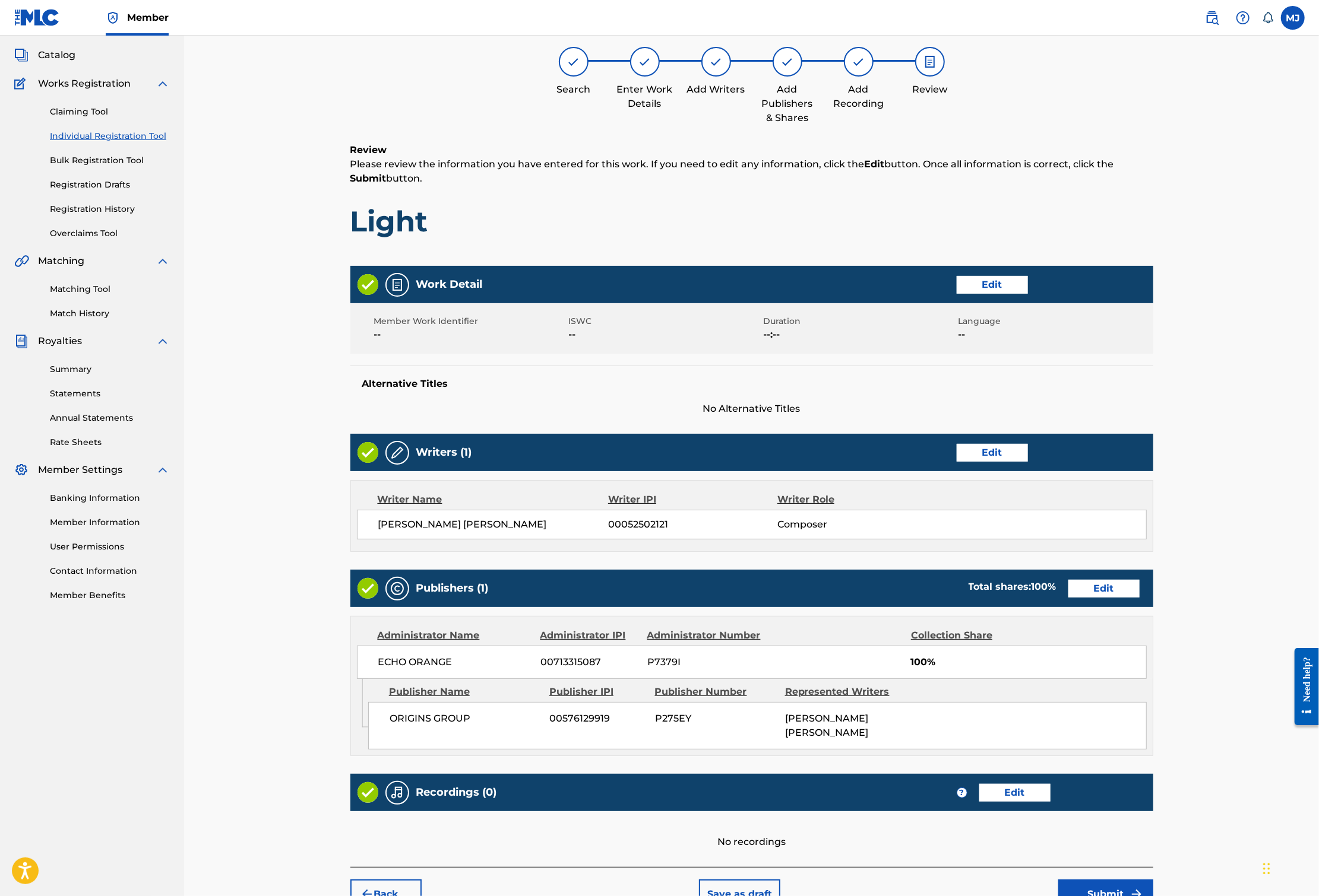
scroll to position [258, 0]
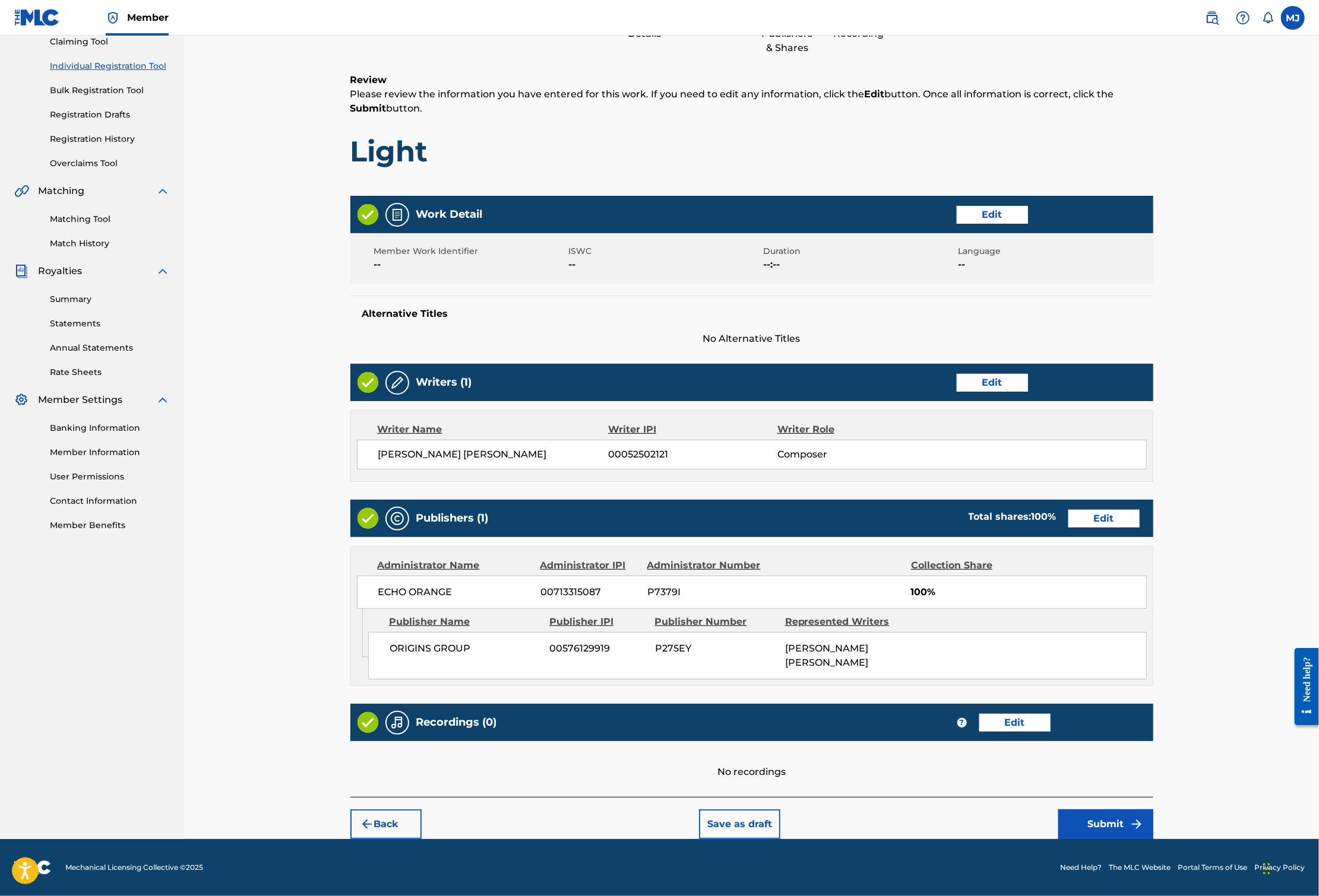
click at [1153, 820] on button "Submit" at bounding box center [1106, 824] width 95 height 29
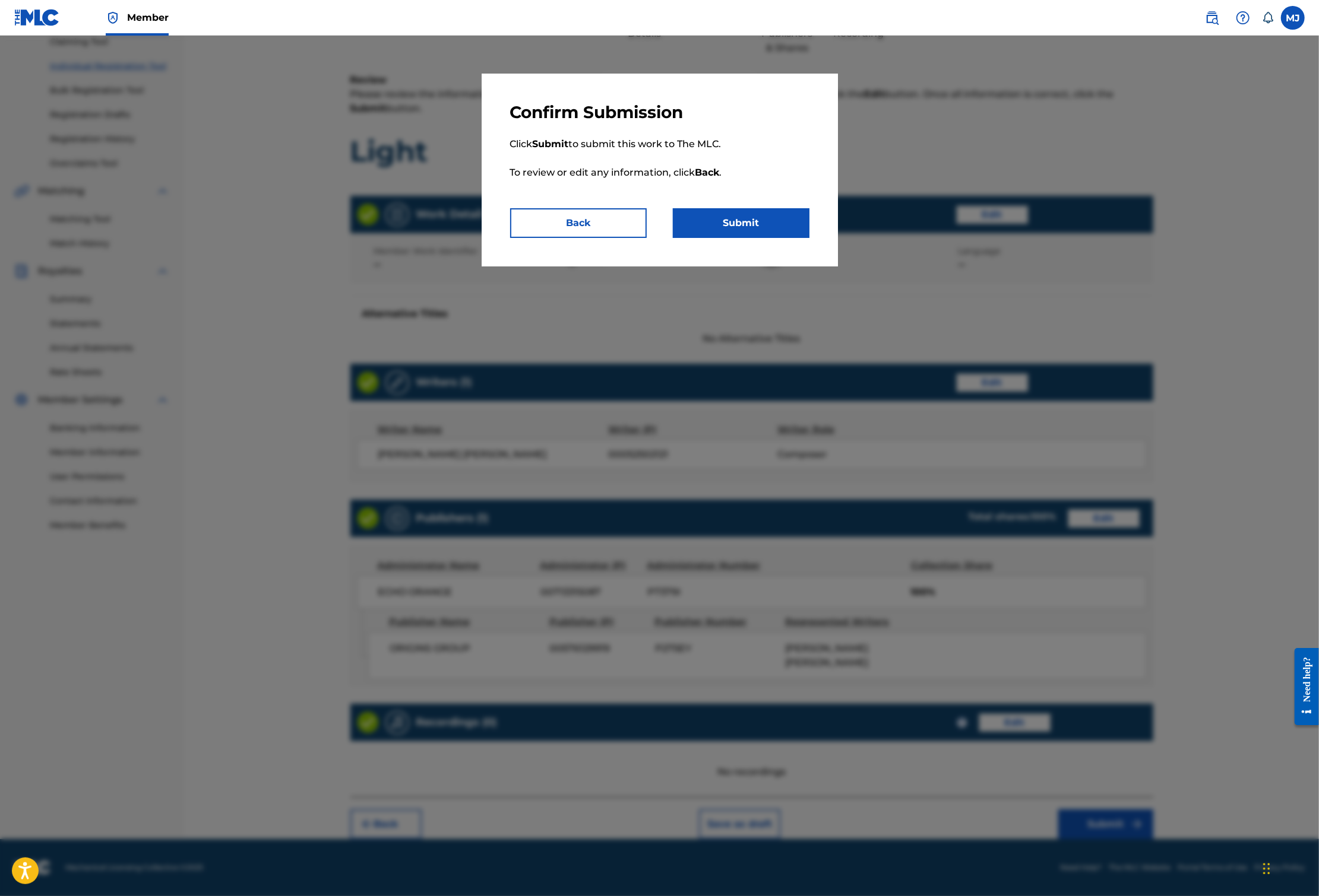
click at [801, 266] on div "Confirm Submission Click Submit to submit this work to The MLC. To review or ed…" at bounding box center [660, 169] width 356 height 193
click at [803, 238] on button "Submit" at bounding box center [740, 223] width 136 height 29
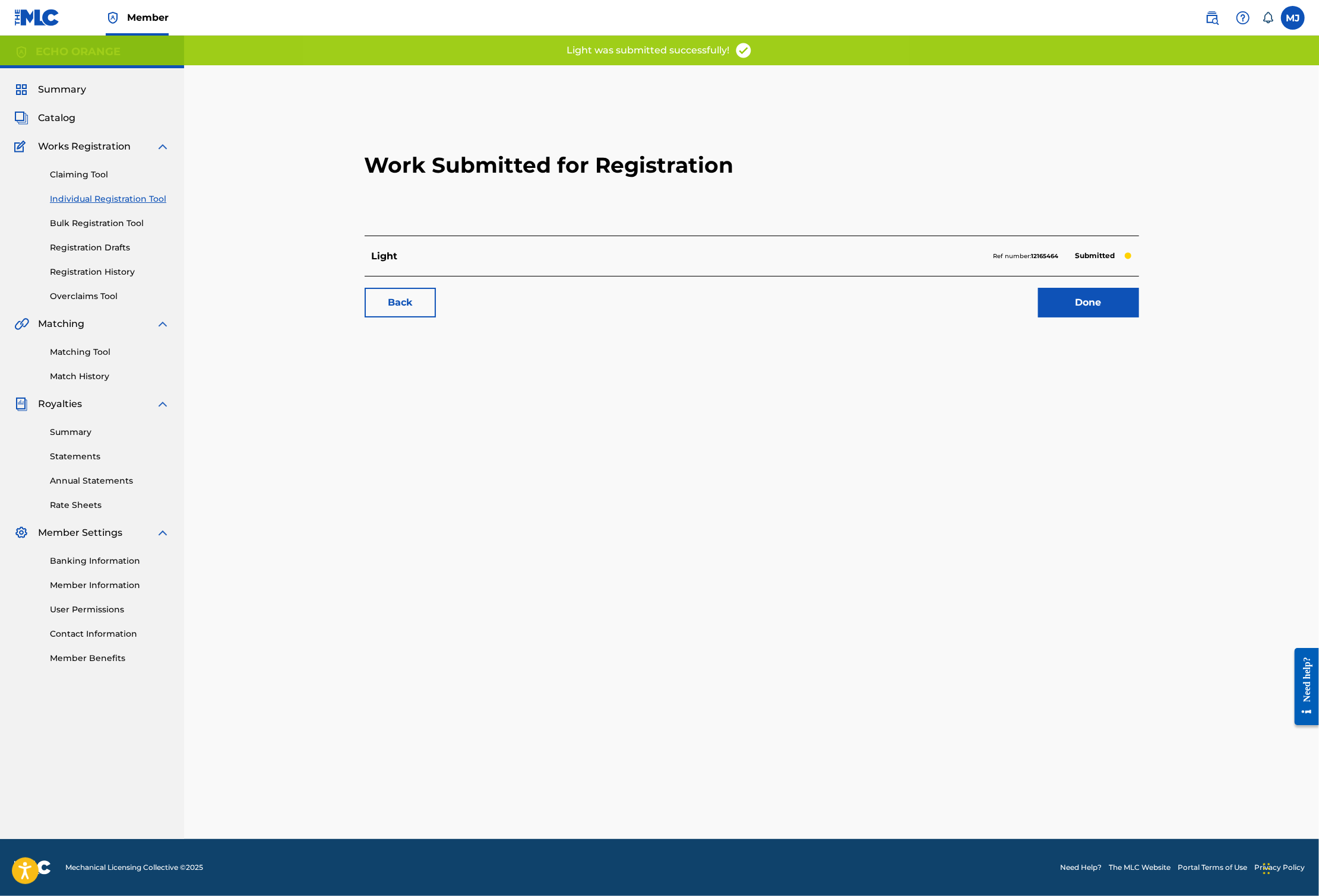
click at [1139, 318] on link "Done" at bounding box center [1089, 302] width 101 height 29
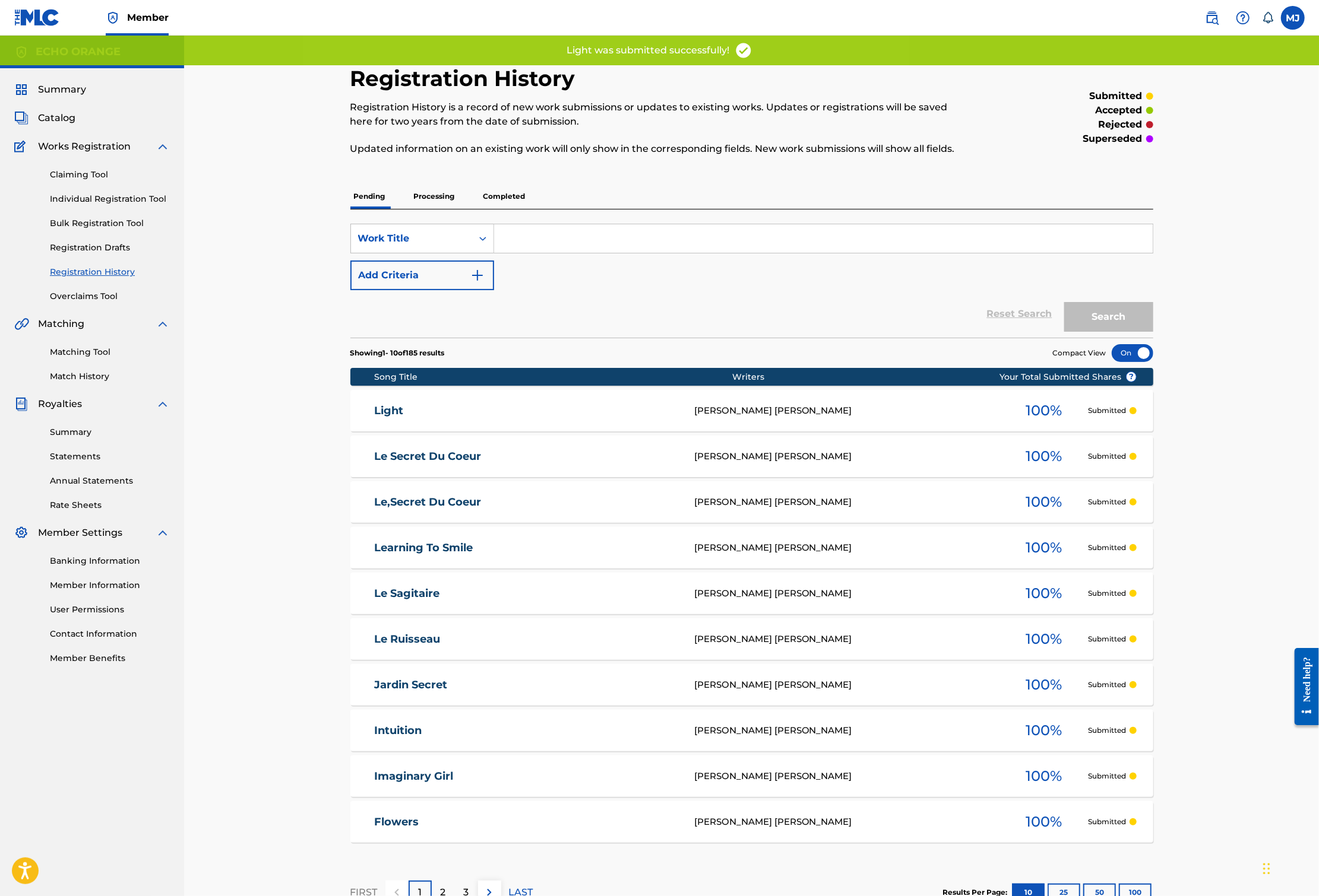
click at [145, 205] on link "Individual Registration Tool" at bounding box center [109, 199] width 120 height 12
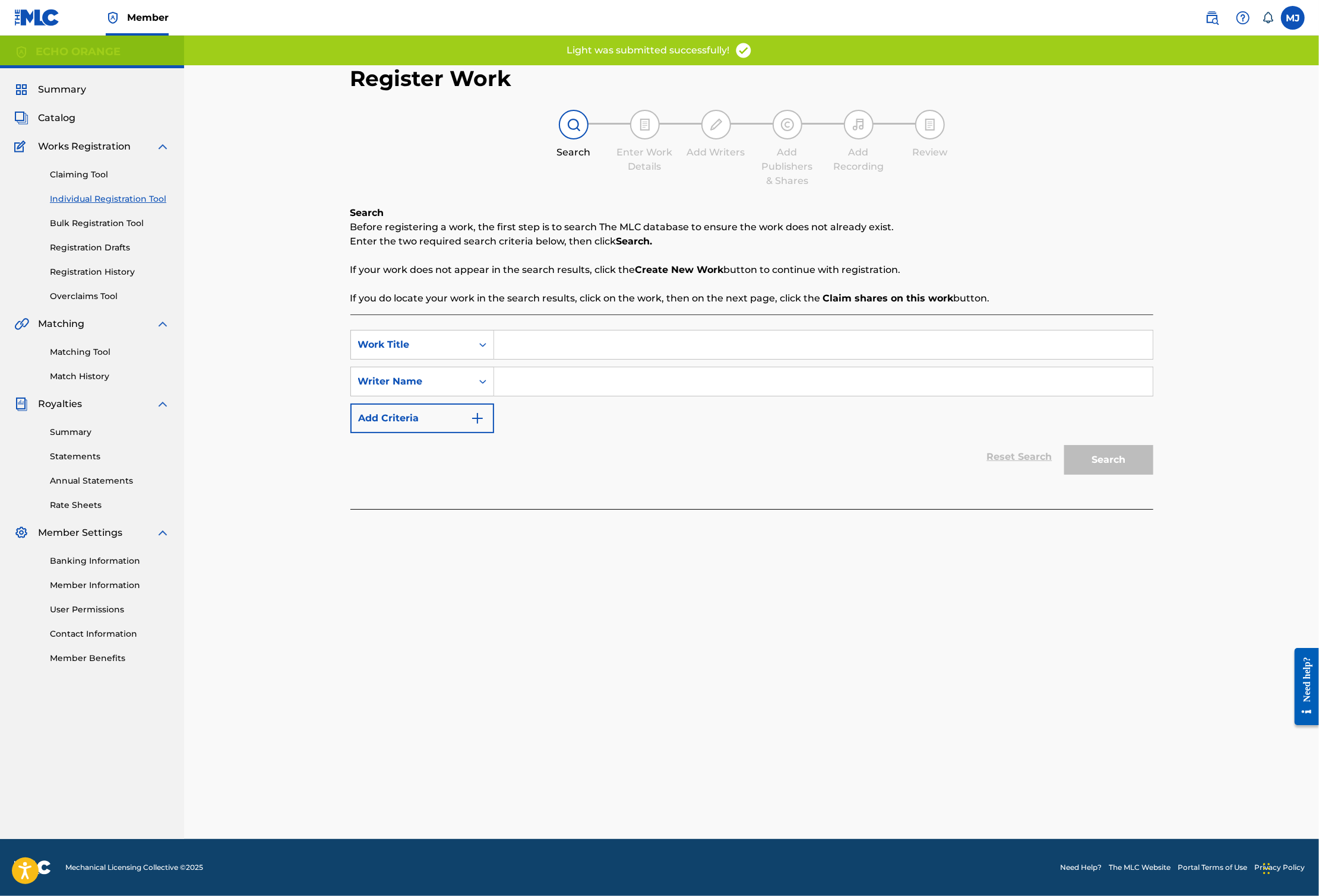
click at [514, 359] on input "Search Form" at bounding box center [823, 344] width 659 height 29
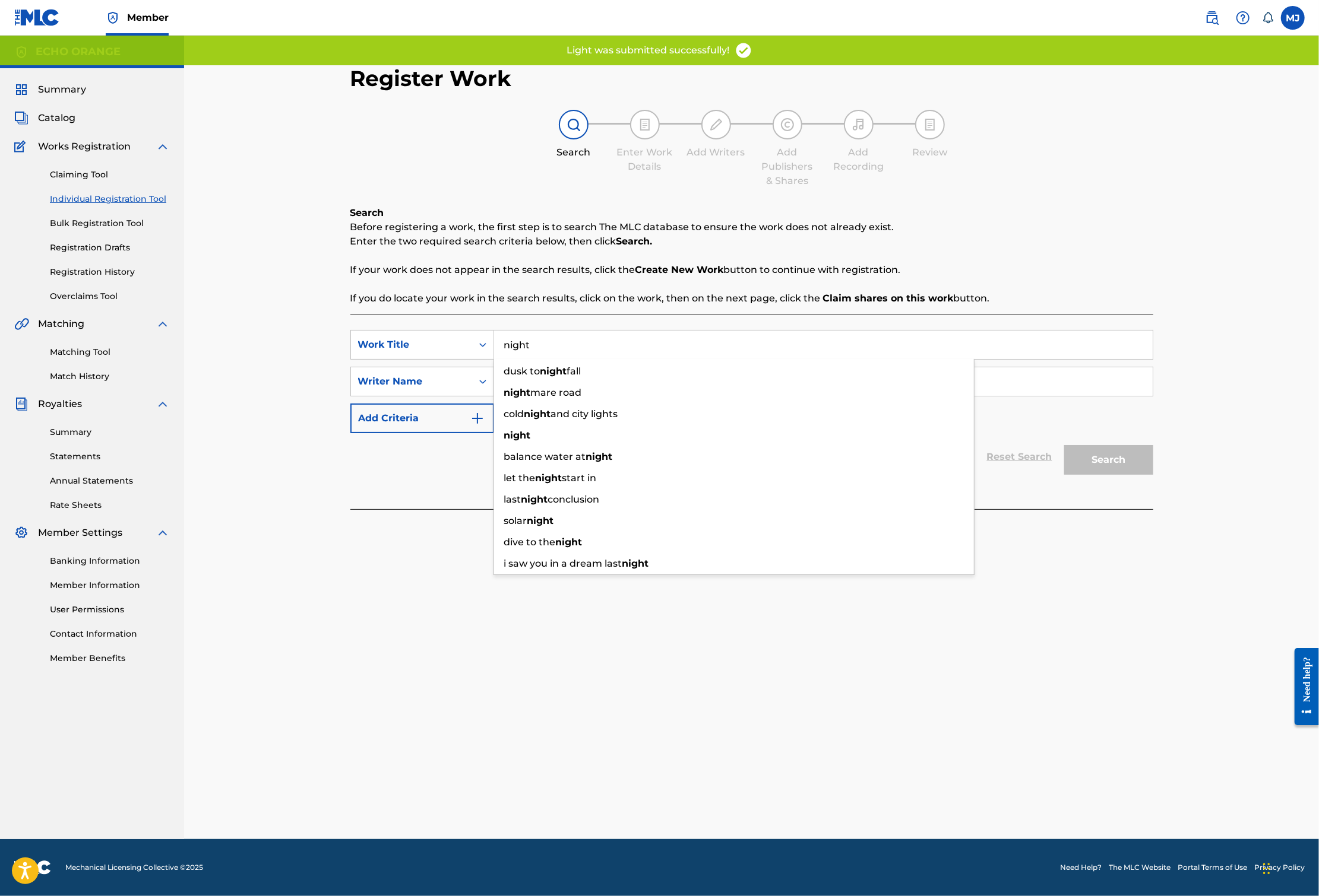
type input "night"
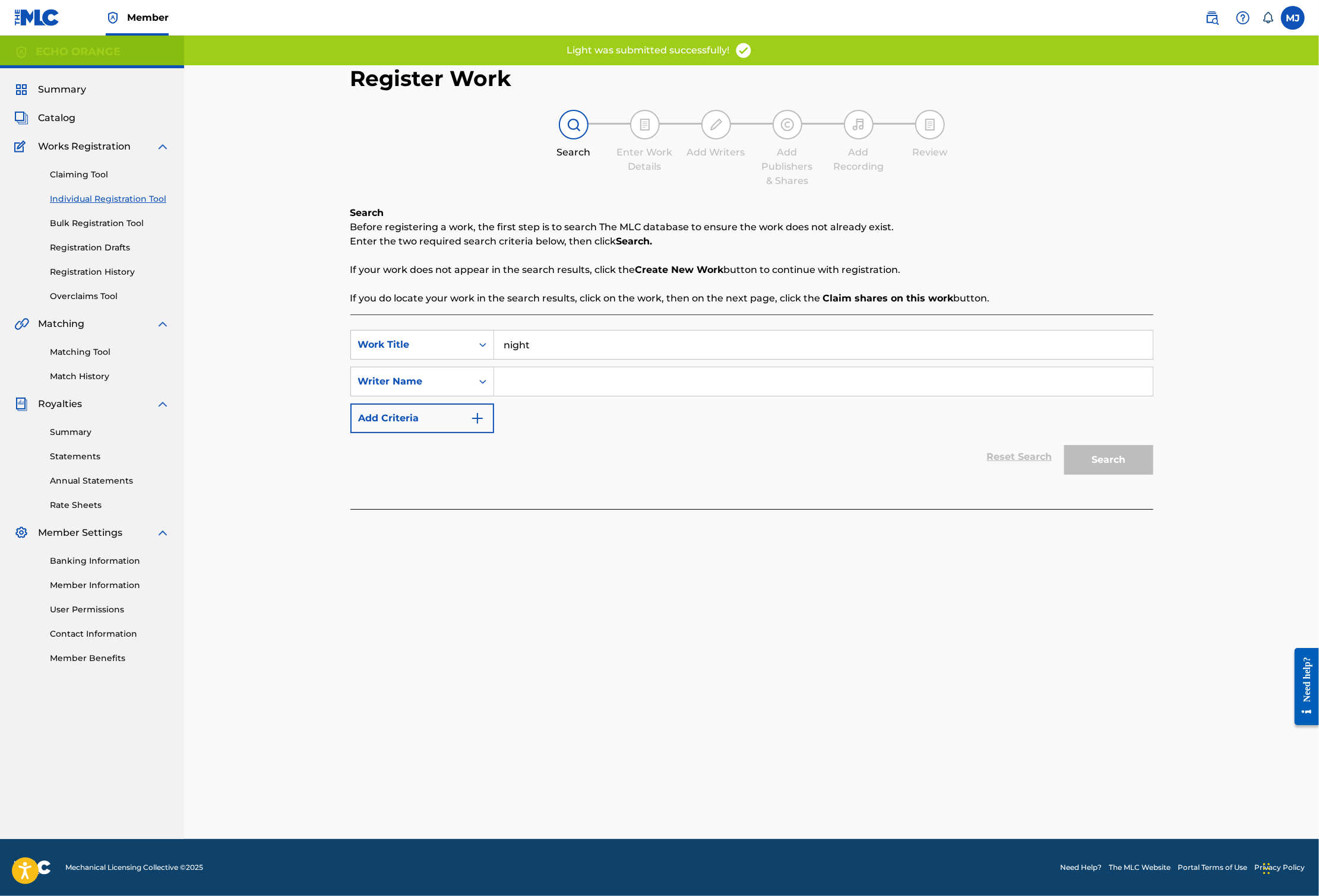
paste input "[PERSON_NAME]"
type input "[PERSON_NAME]"
click at [1153, 475] on button "Search" at bounding box center [1109, 459] width 89 height 29
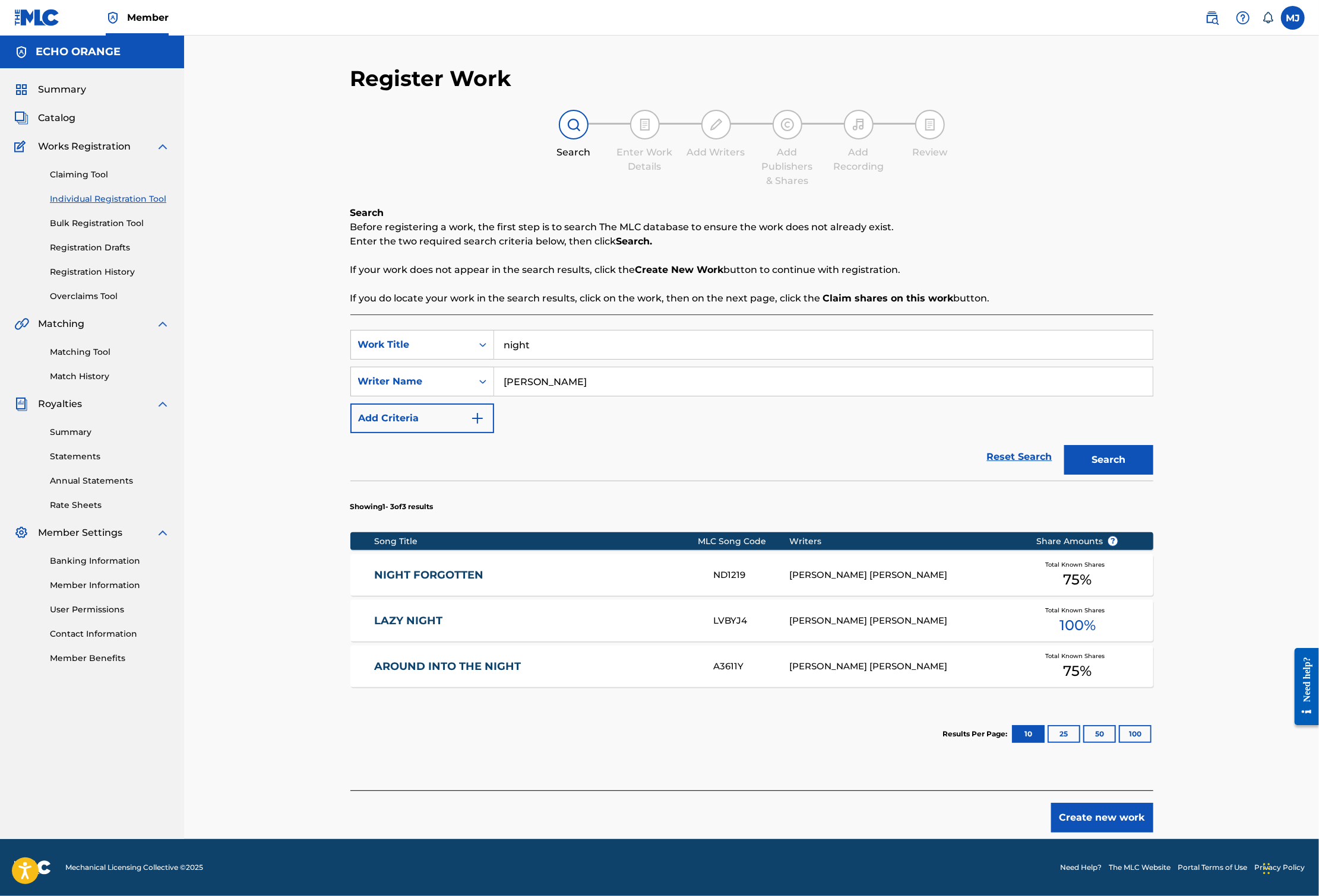
scroll to position [95, 0]
click at [1153, 803] on button "Create new work" at bounding box center [1101, 817] width 102 height 29
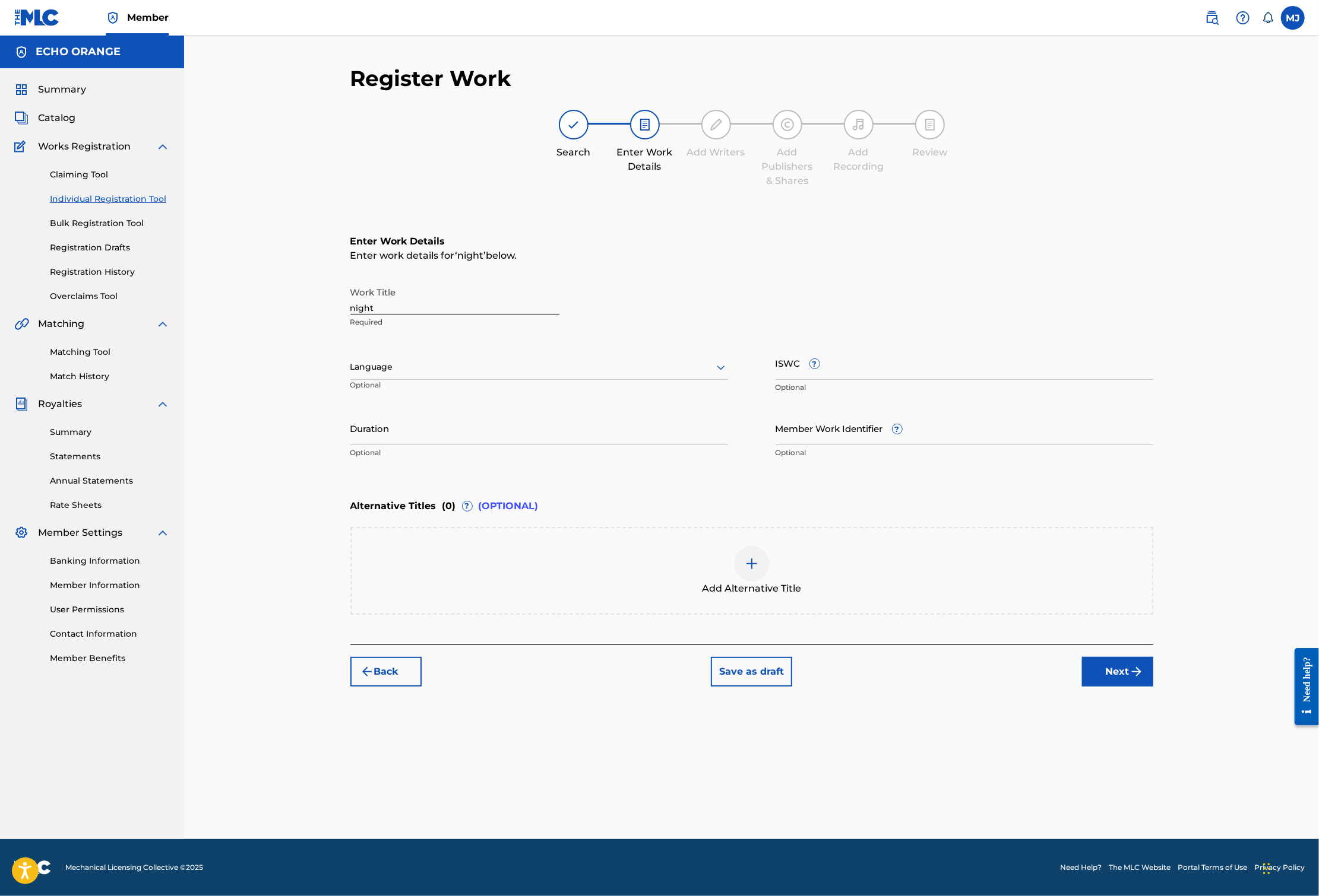
scroll to position [0, 0]
click at [1153, 687] on button "Next" at bounding box center [1117, 672] width 71 height 29
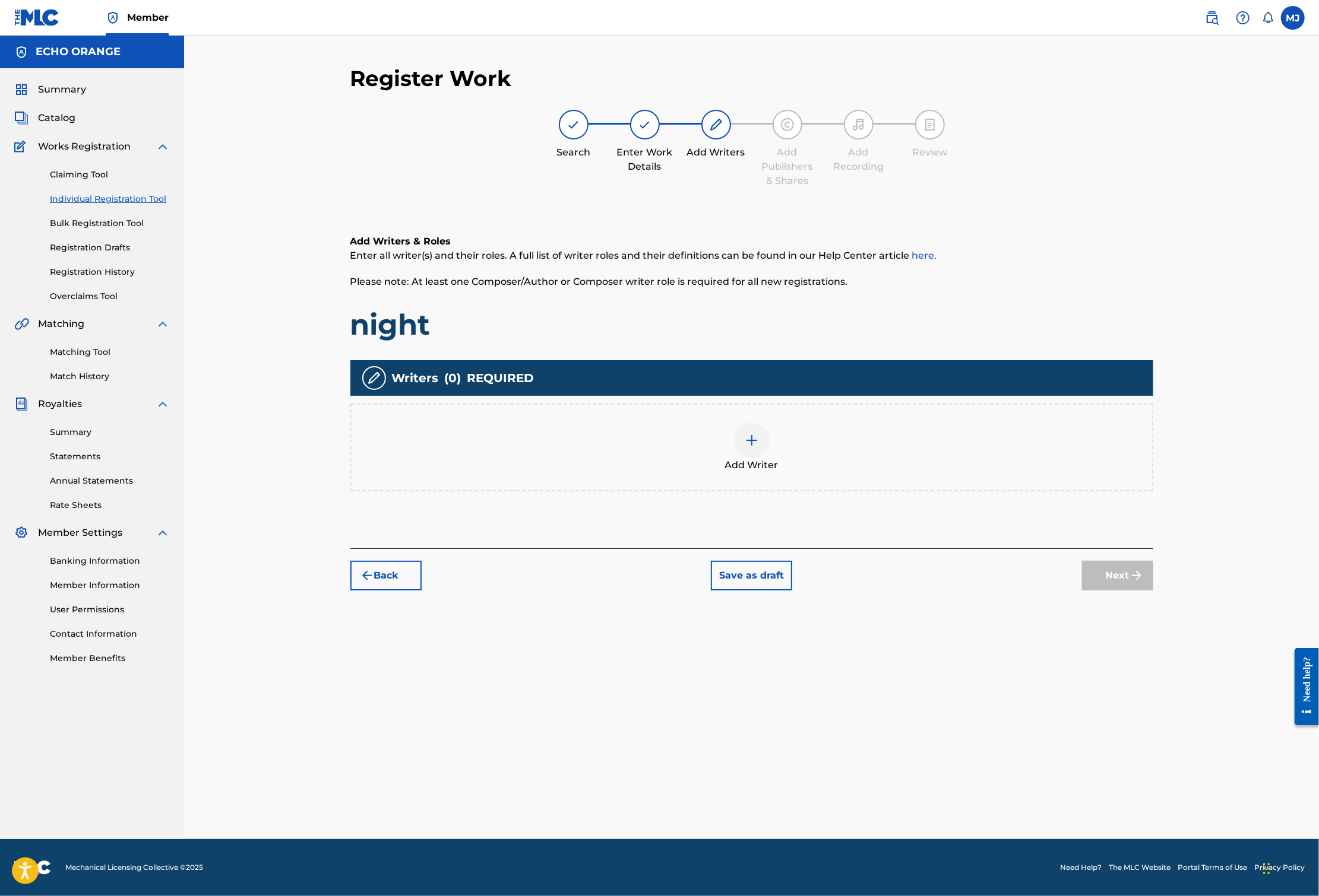
click at [983, 492] on div "Add Writer" at bounding box center [751, 447] width 802 height 88
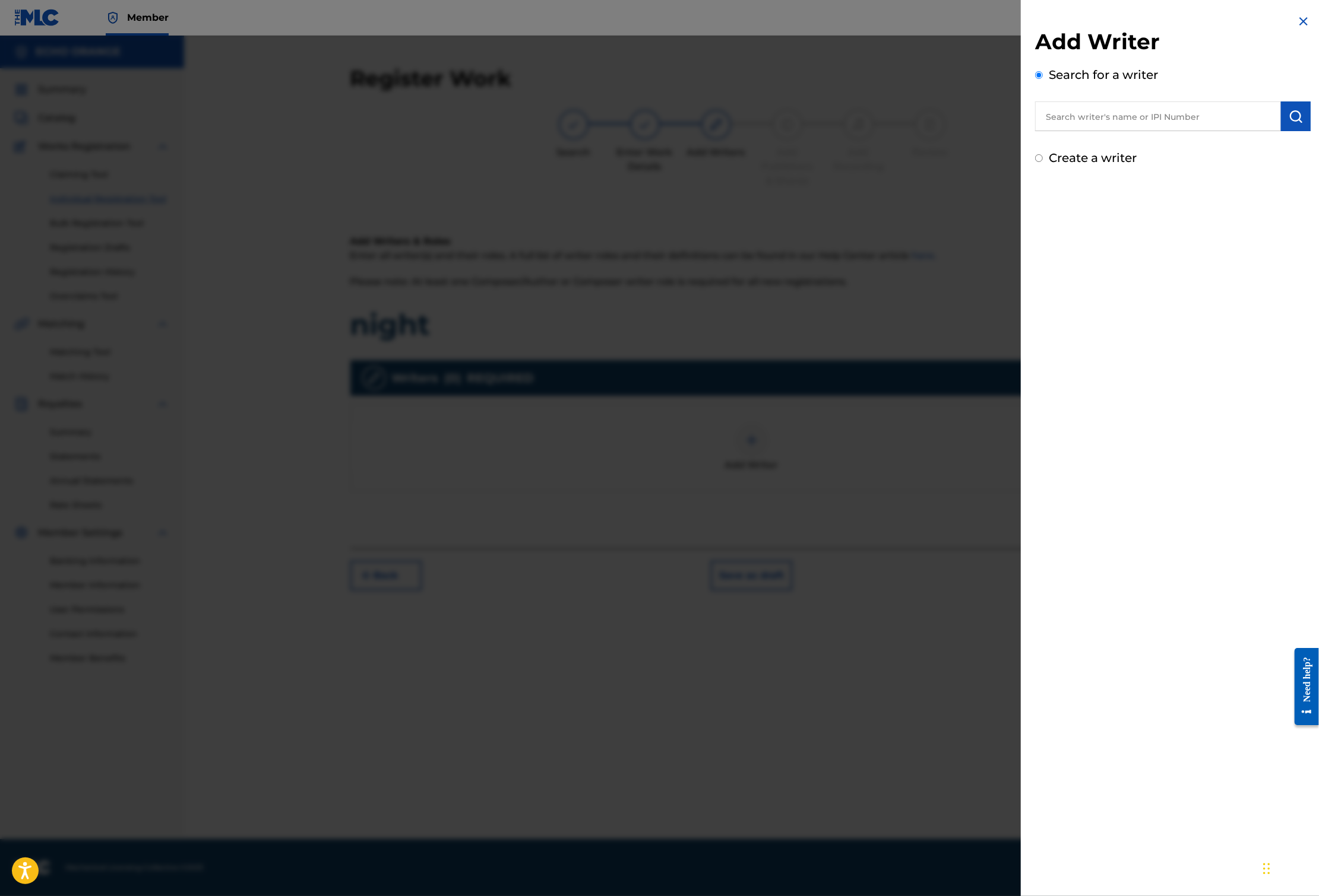
click at [1129, 131] on input "text" at bounding box center [1157, 116] width 246 height 29
paste input "[PERSON_NAME]"
type input "[PERSON_NAME]"
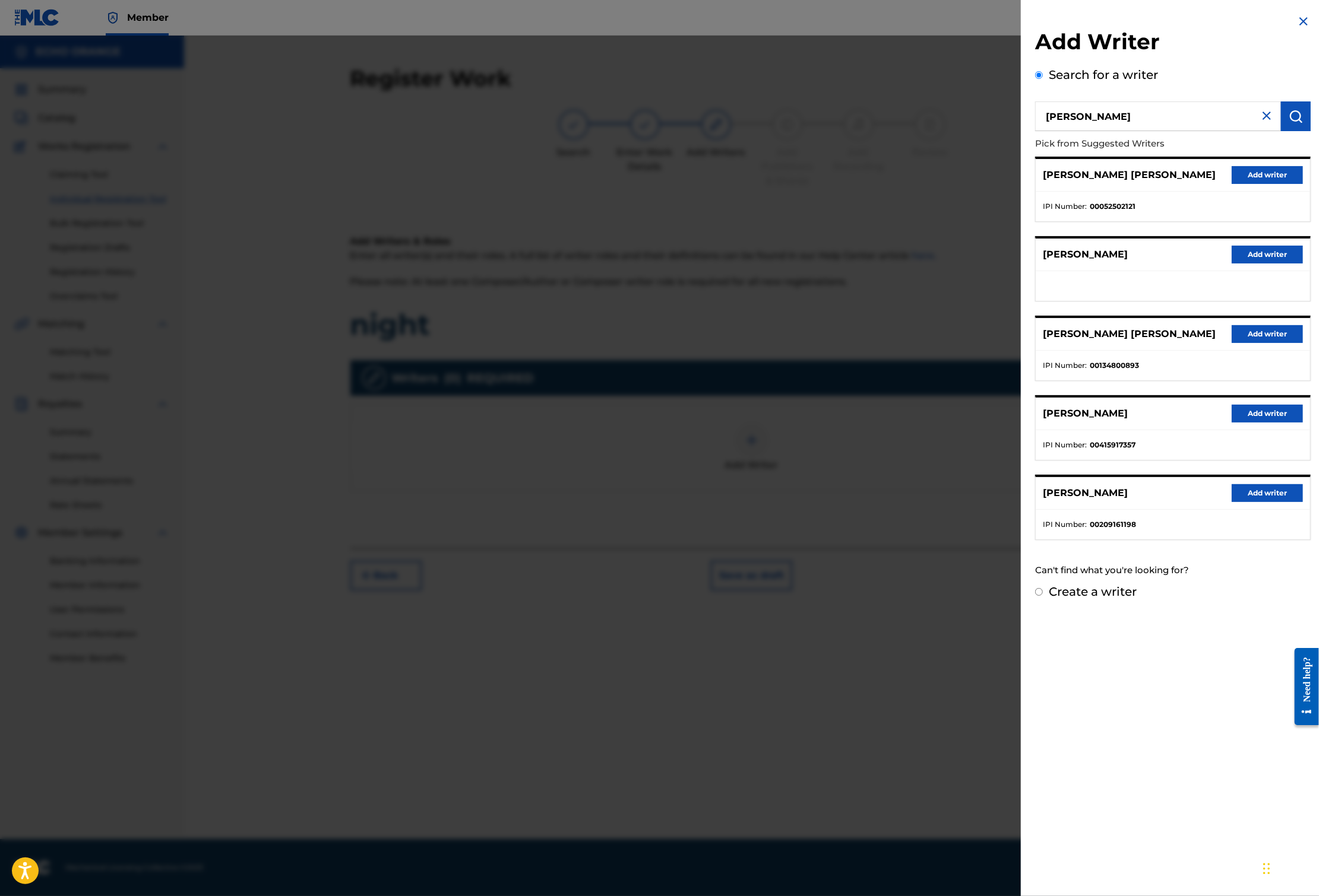
click at [1288, 184] on button "Add writer" at bounding box center [1267, 175] width 71 height 18
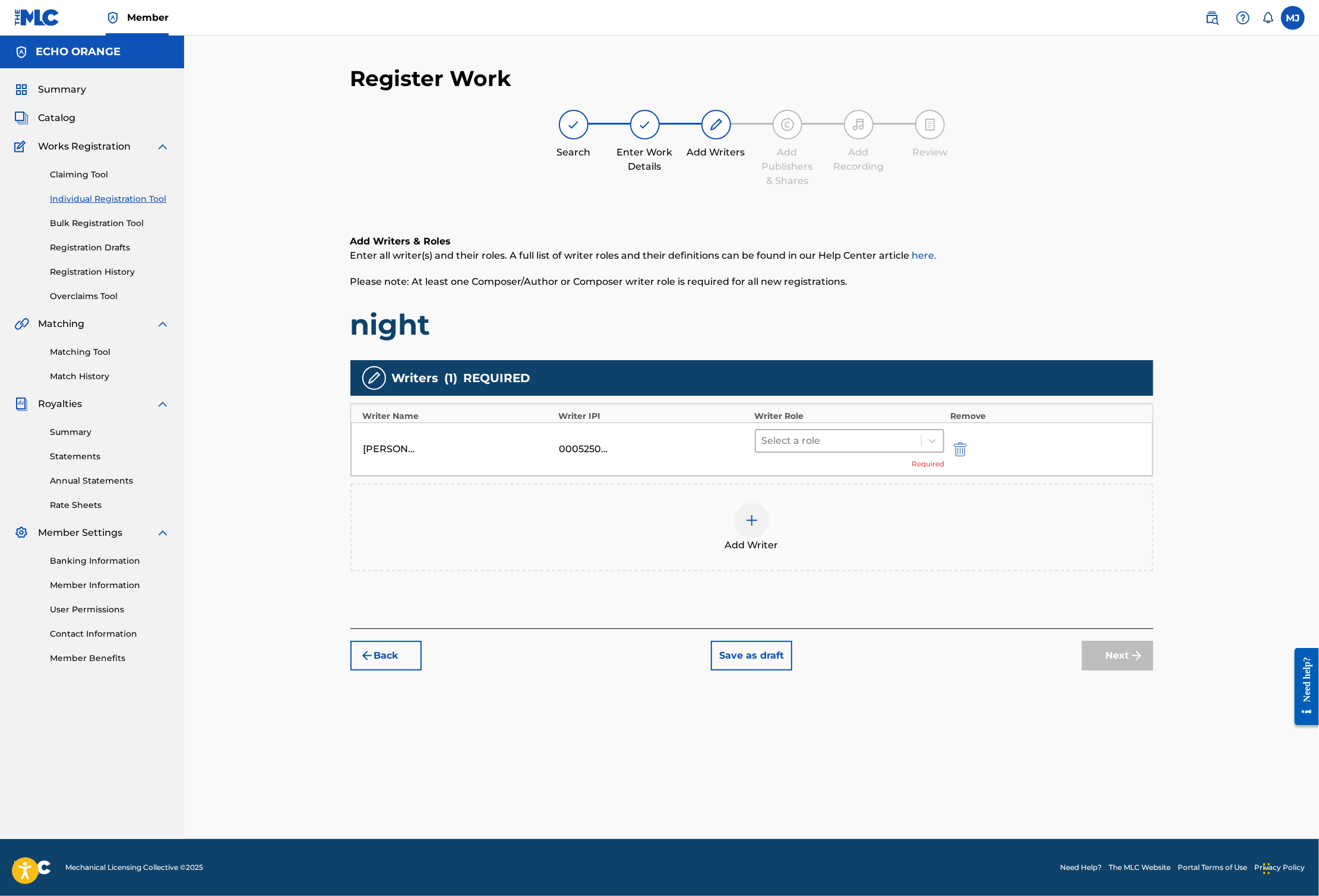
click at [915, 449] on div at bounding box center [838, 440] width 154 height 16
click at [843, 607] on div "Composer" at bounding box center [887, 612] width 228 height 24
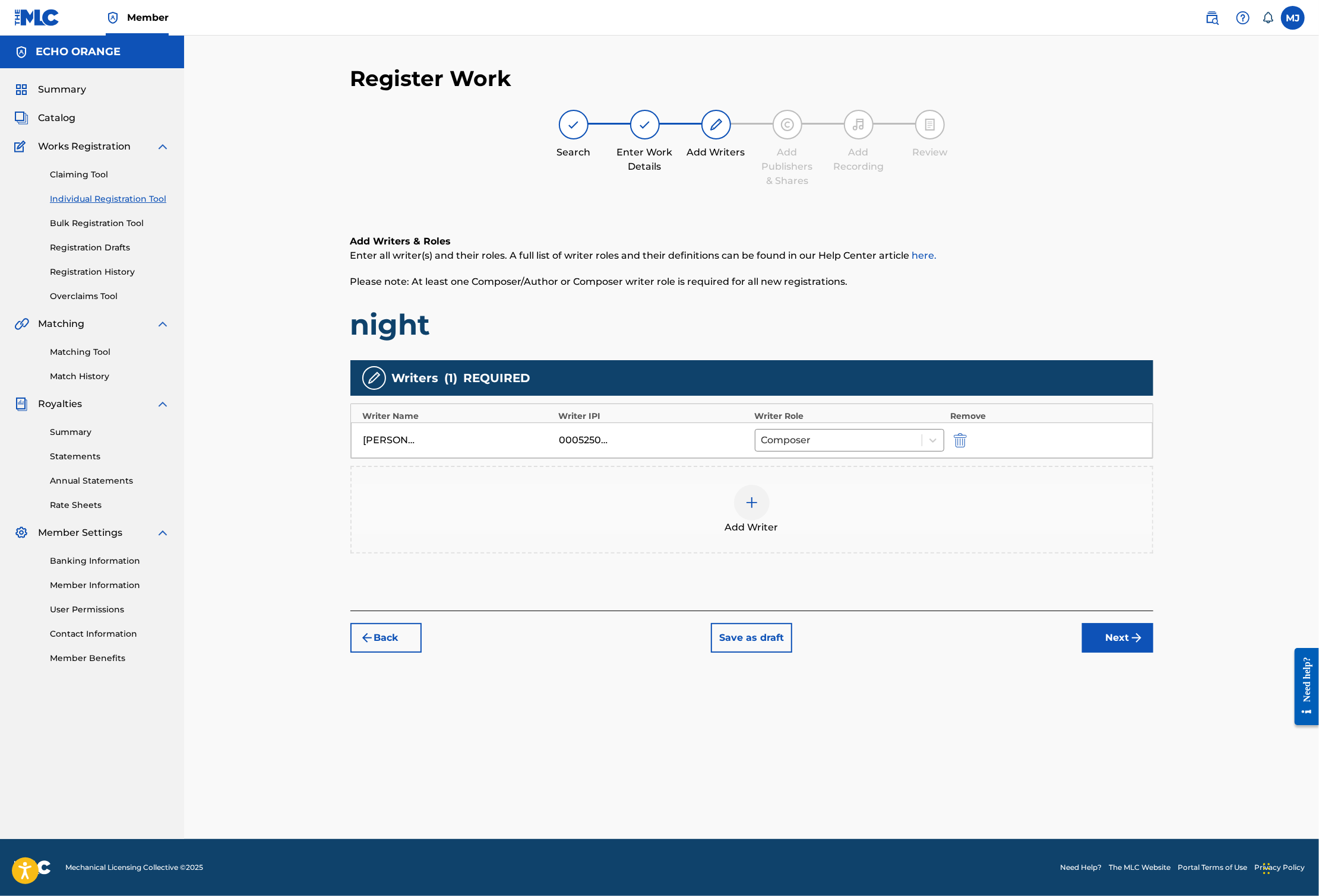
drag, startPoint x: 1186, startPoint y: 727, endPoint x: 1193, endPoint y: 729, distance: 7.3
click at [1153, 653] on button "Next" at bounding box center [1117, 637] width 71 height 29
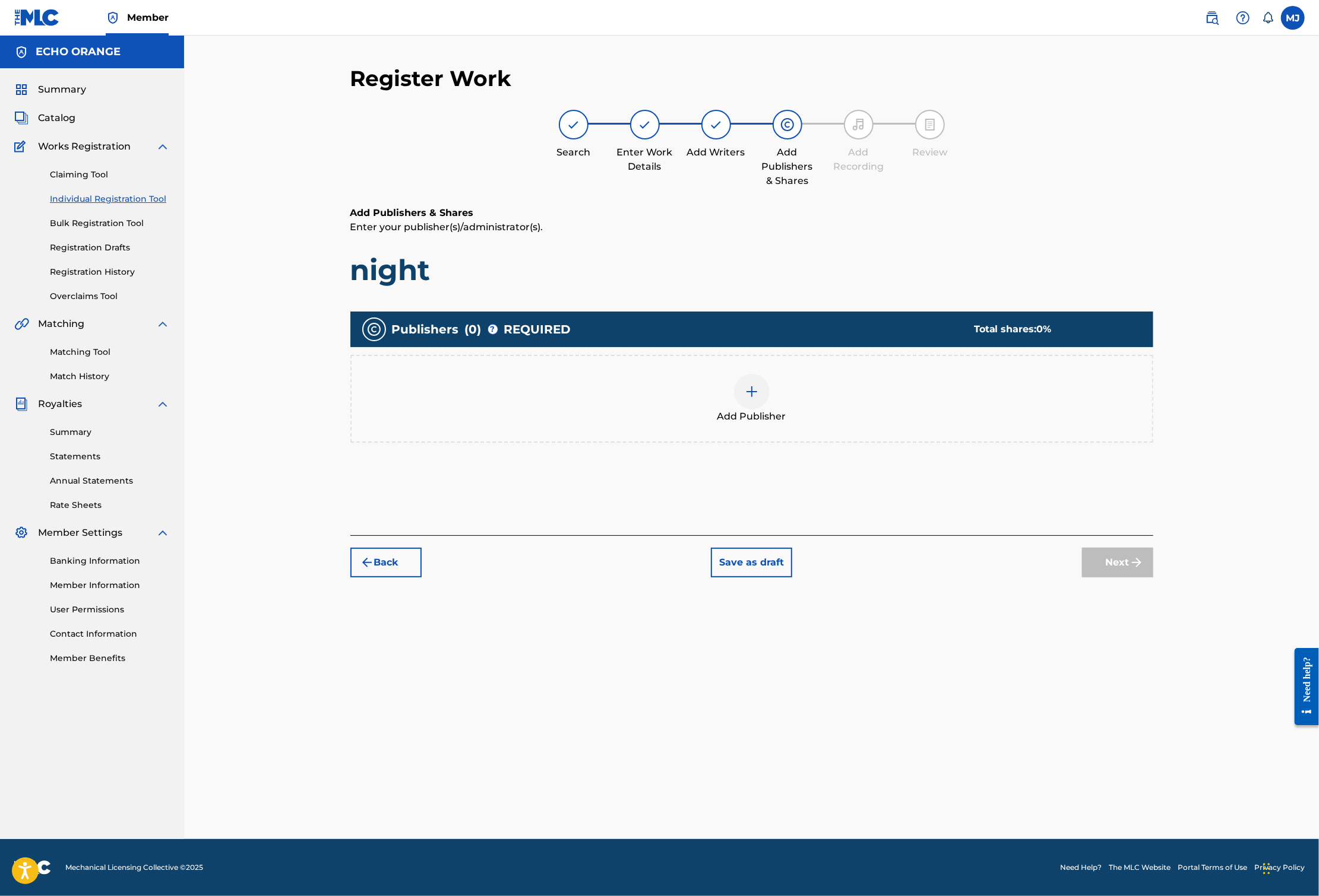
click at [810, 421] on div "Add Publisher" at bounding box center [751, 399] width 800 height 49
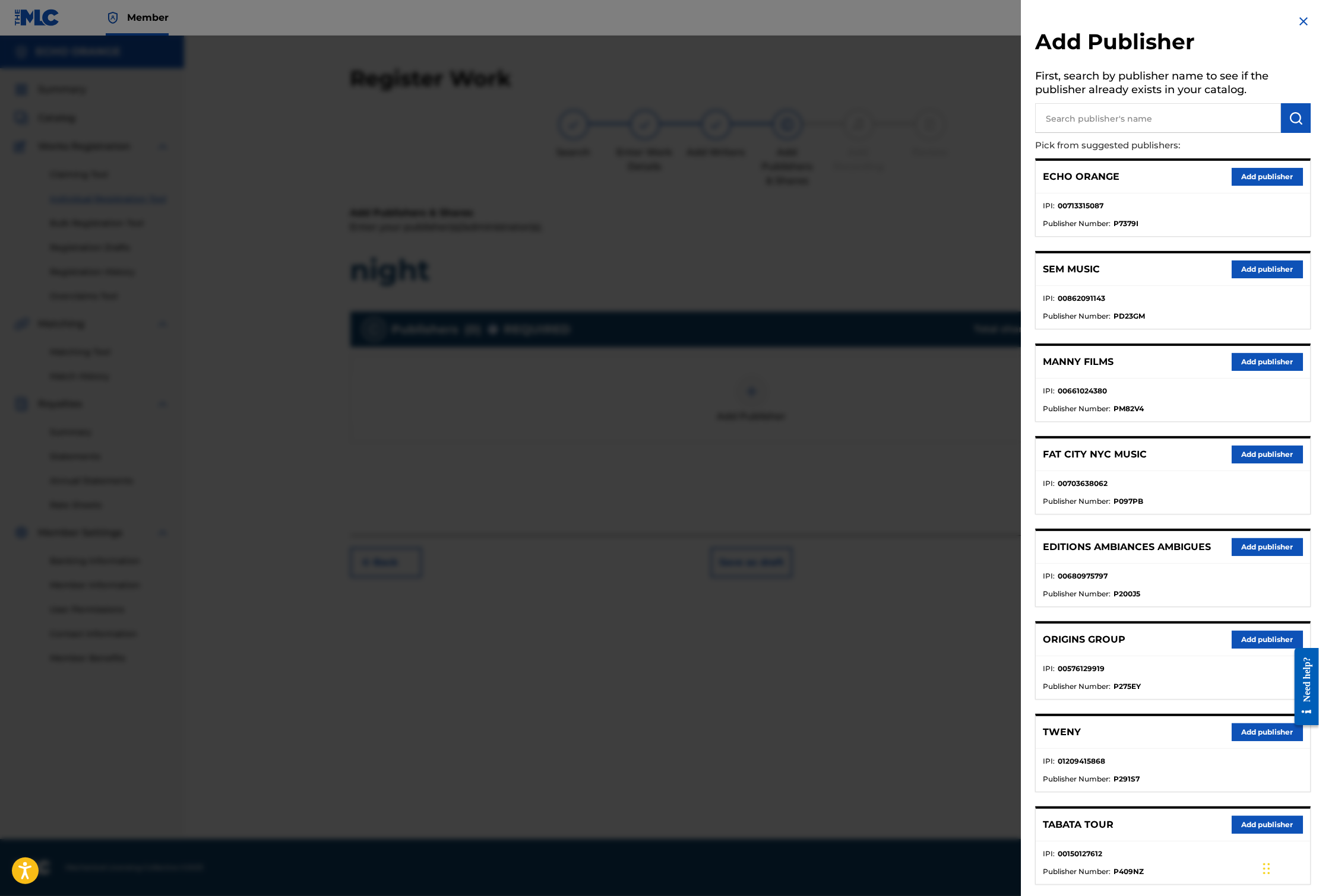
click at [1231, 649] on button "Add publisher" at bounding box center [1267, 639] width 71 height 18
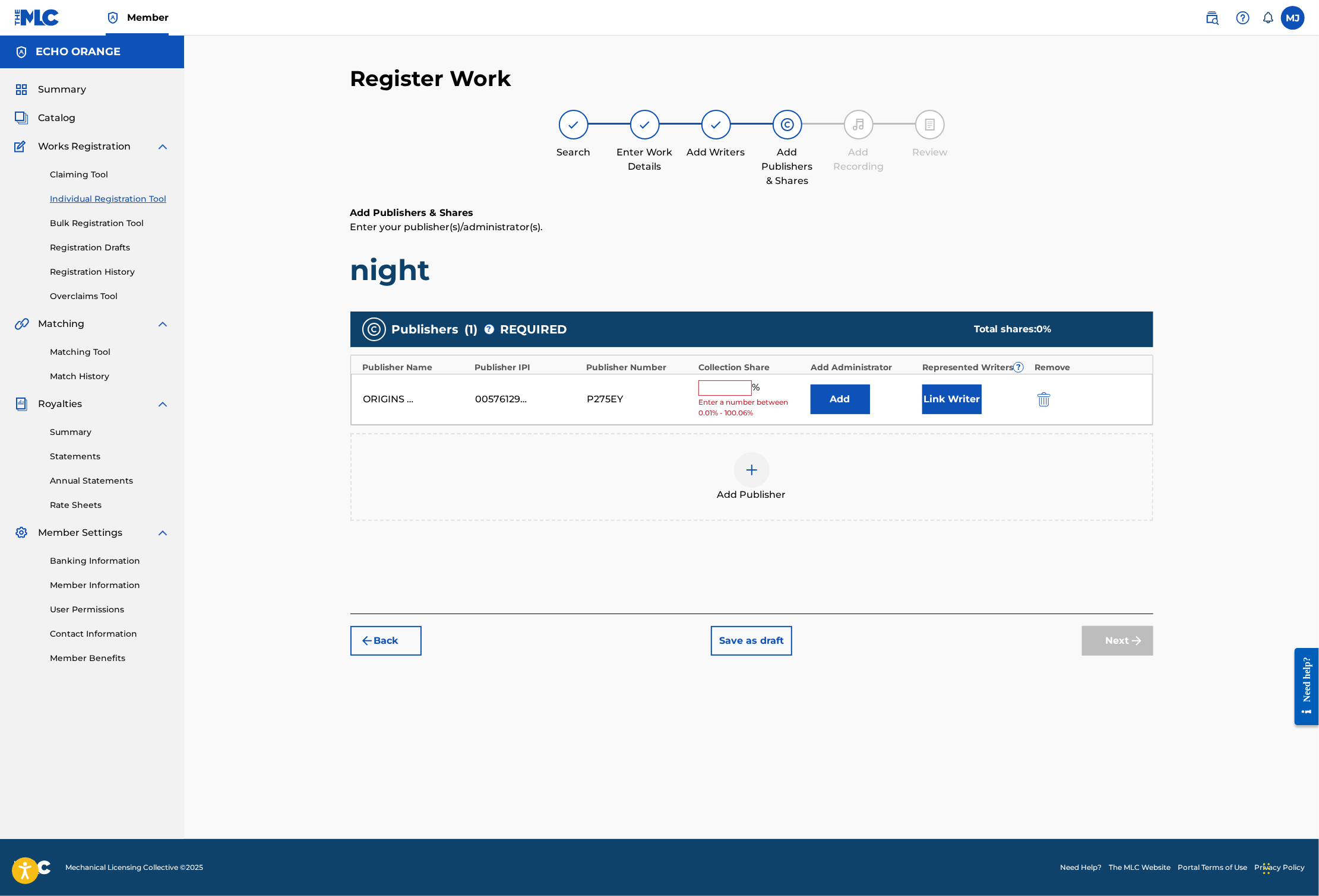
click at [870, 414] on button "Add" at bounding box center [840, 399] width 59 height 29
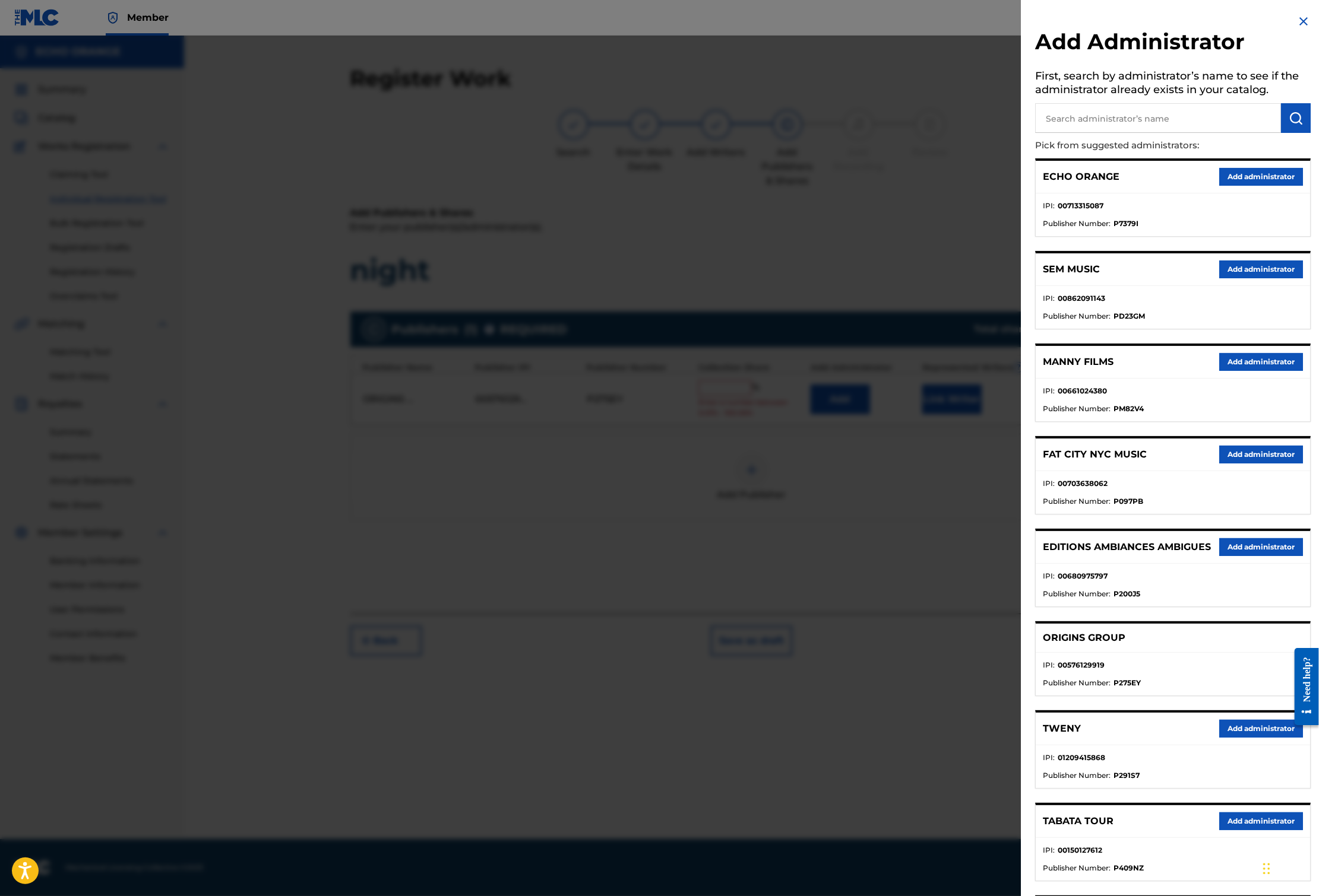
click at [1252, 185] on button "Add administrator" at bounding box center [1261, 177] width 84 height 18
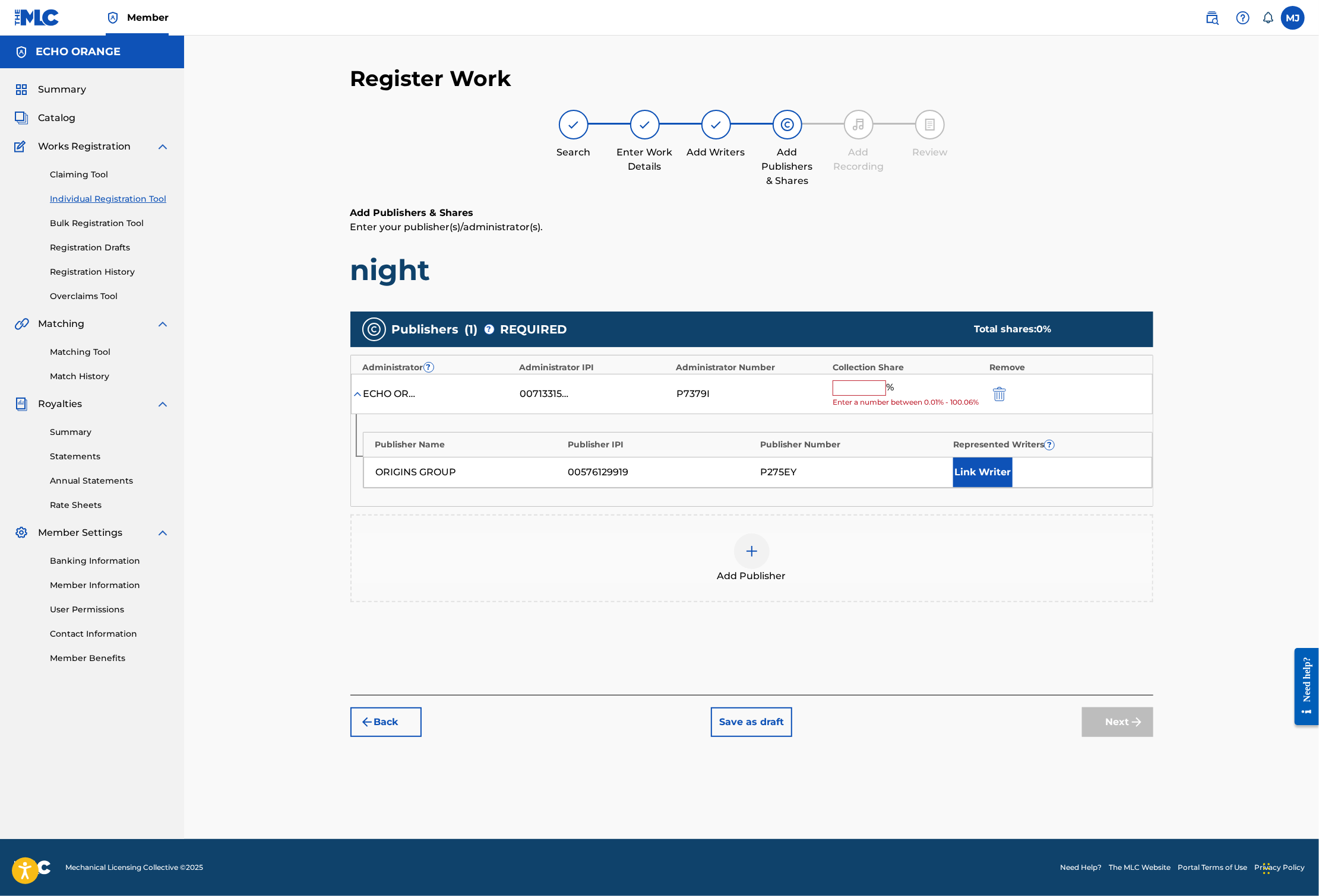
click at [897, 415] on div "ECHO ORANGE 00713315087 P7379I % Enter a number between 0.01% - 100.06%" at bounding box center [752, 394] width 801 height 41
click at [886, 396] on input "text" at bounding box center [859, 388] width 53 height 15
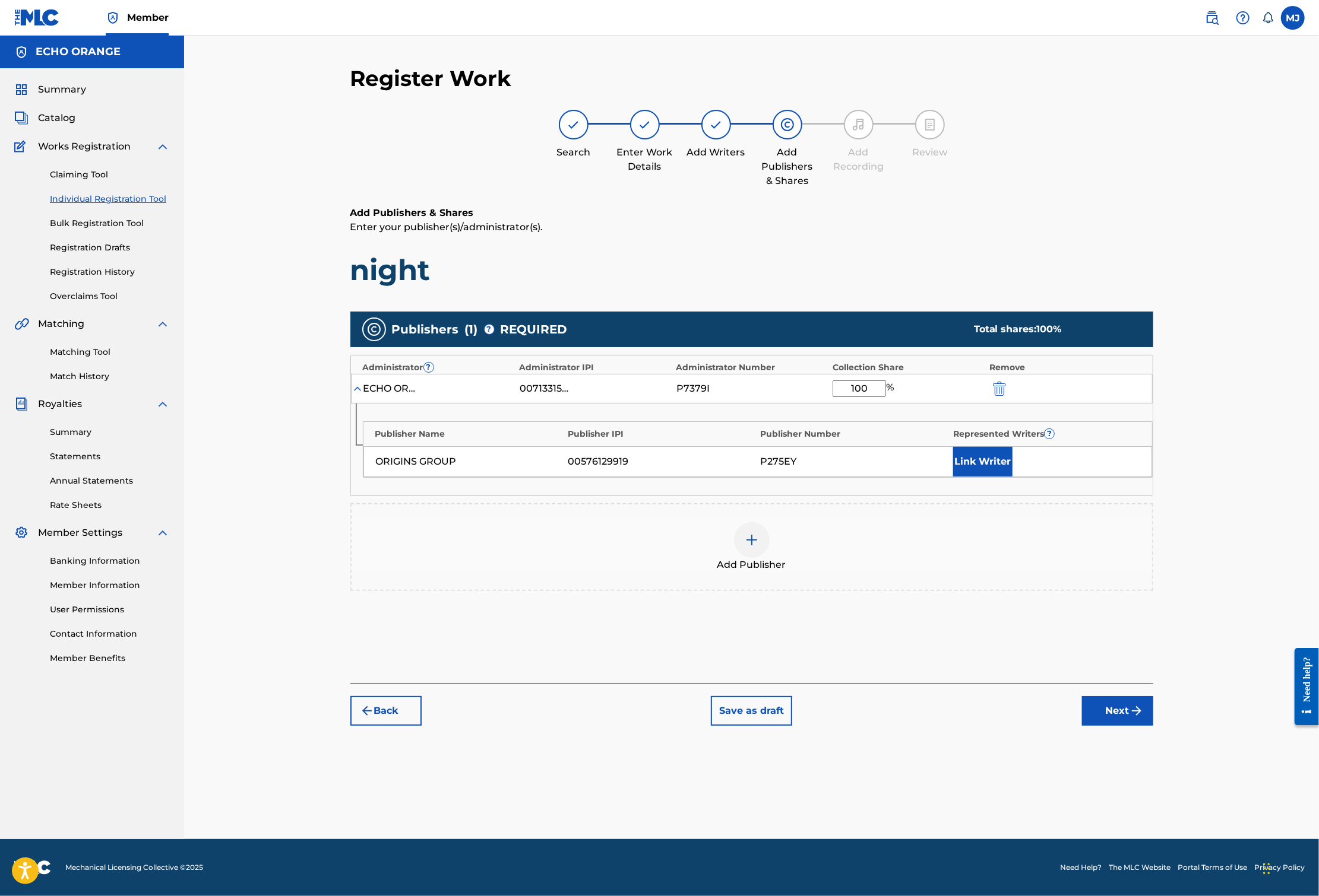
type input "100"
click at [1013, 477] on button "Link Writer" at bounding box center [982, 461] width 59 height 29
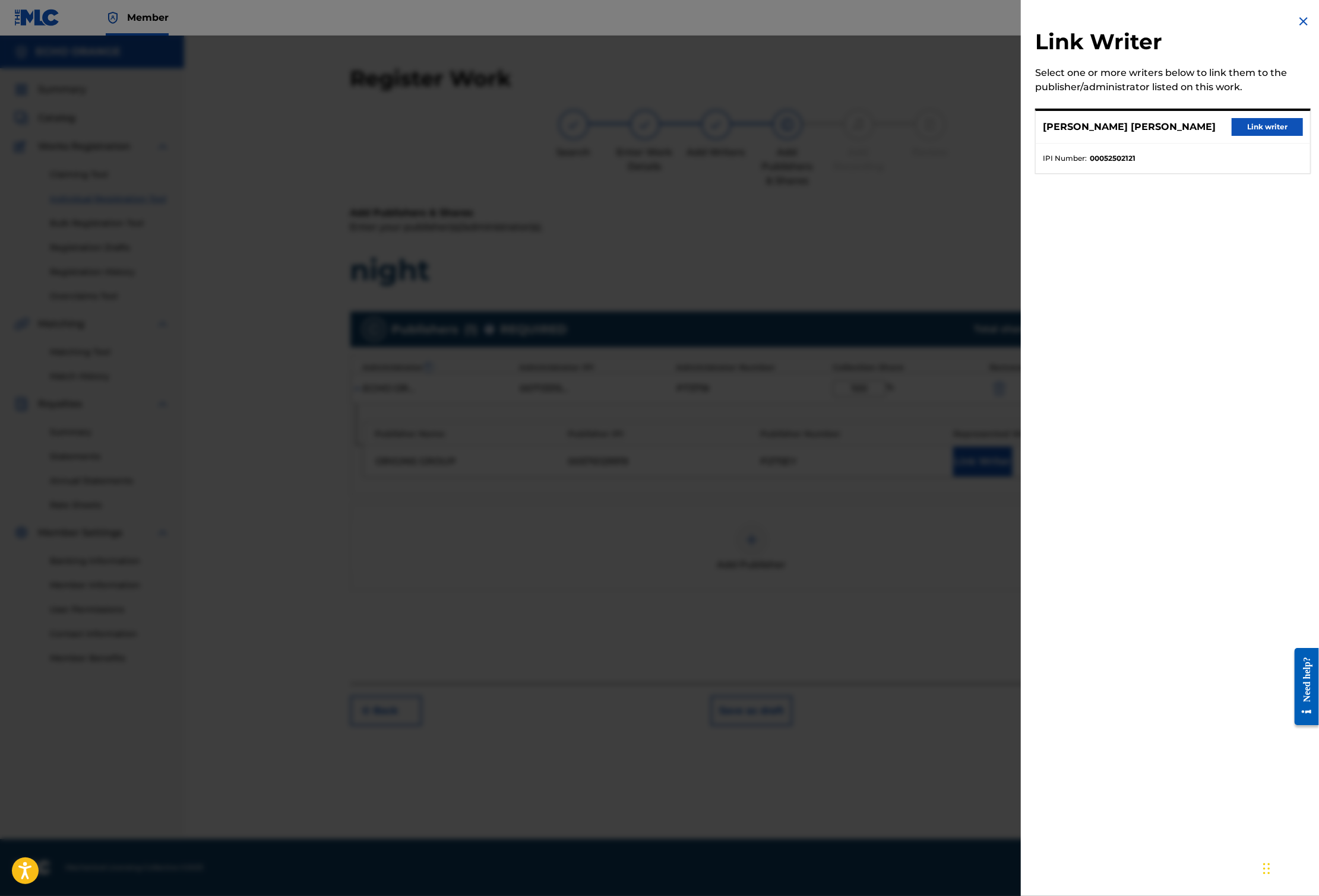
click at [1266, 136] on button "Link writer" at bounding box center [1267, 127] width 71 height 18
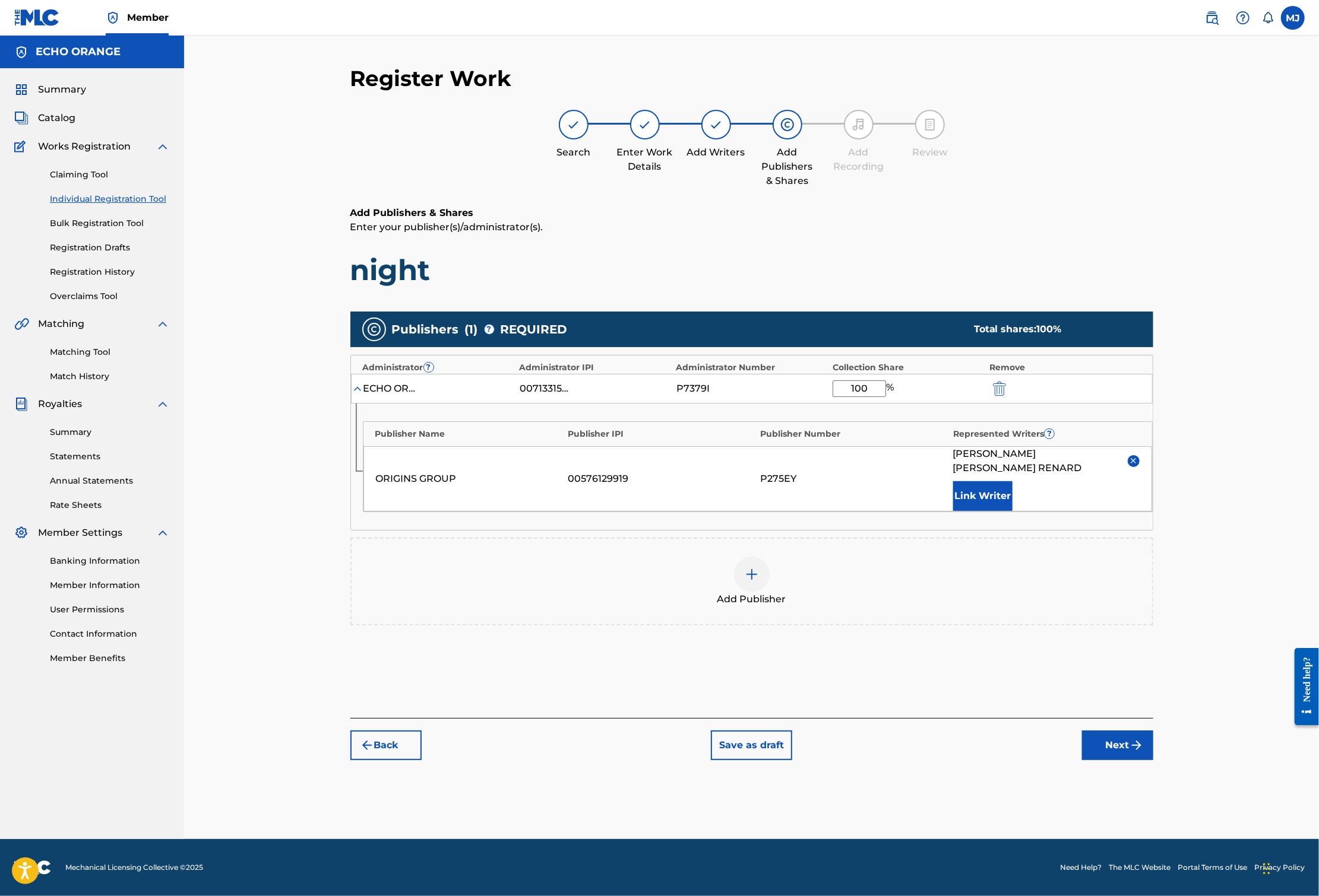
scroll to position [20, 0]
click at [1153, 760] on div "Register Work Search Enter Work Details Add Writers Add Publishers & Shares Add…" at bounding box center [751, 413] width 802 height 695
click at [1153, 760] on button "Next" at bounding box center [1117, 745] width 71 height 29
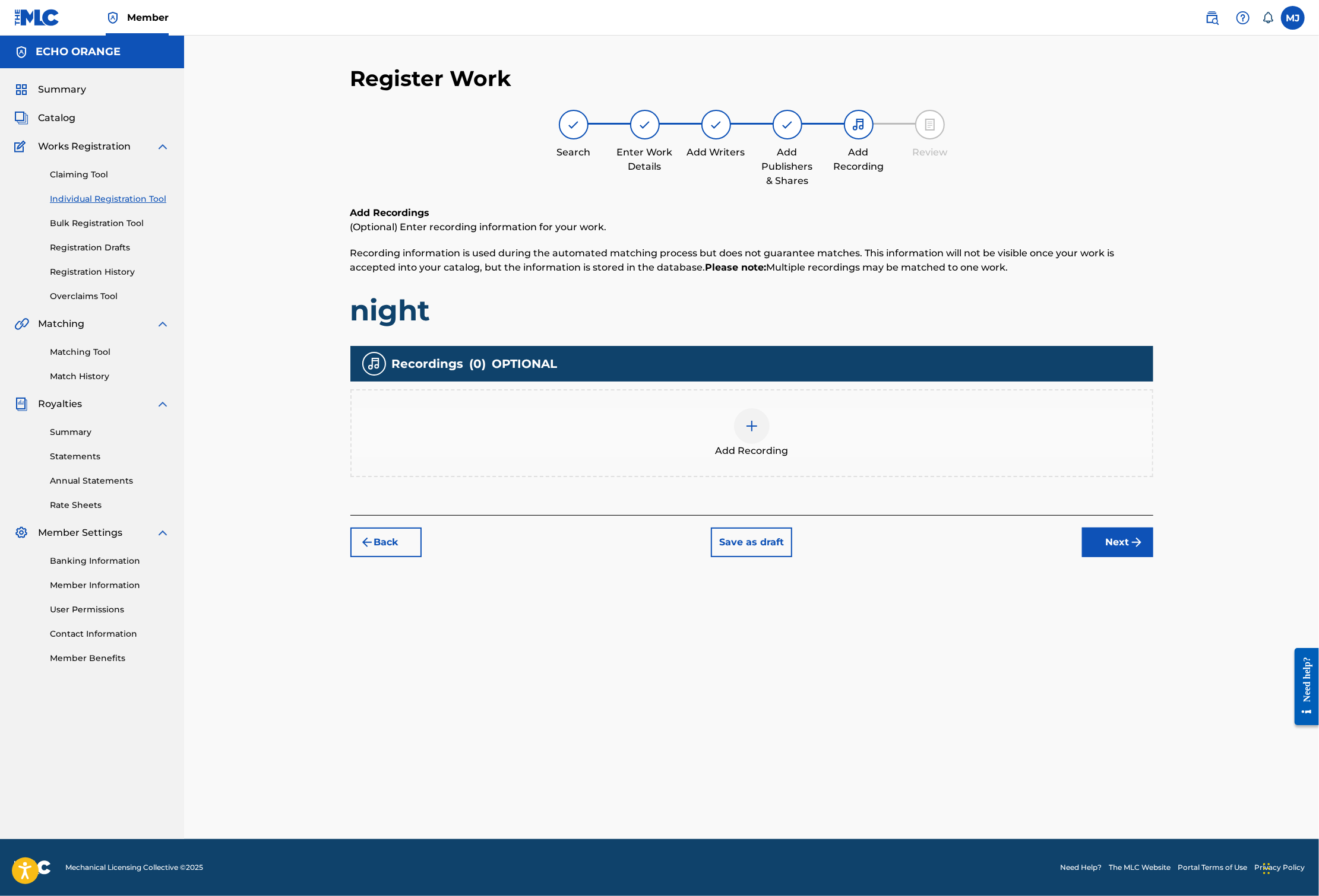
click at [1153, 557] on button "Next" at bounding box center [1117, 542] width 71 height 29
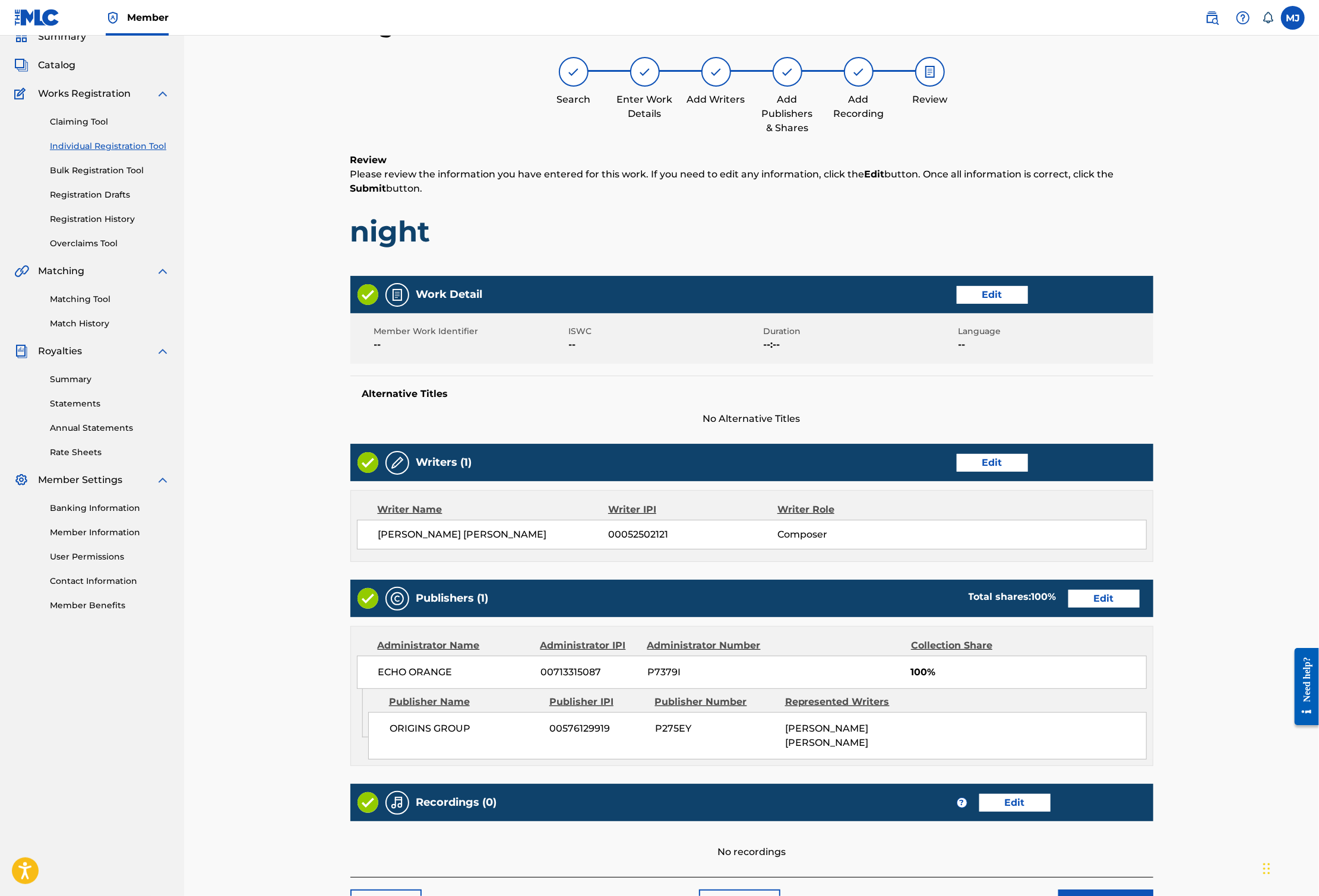
scroll to position [258, 0]
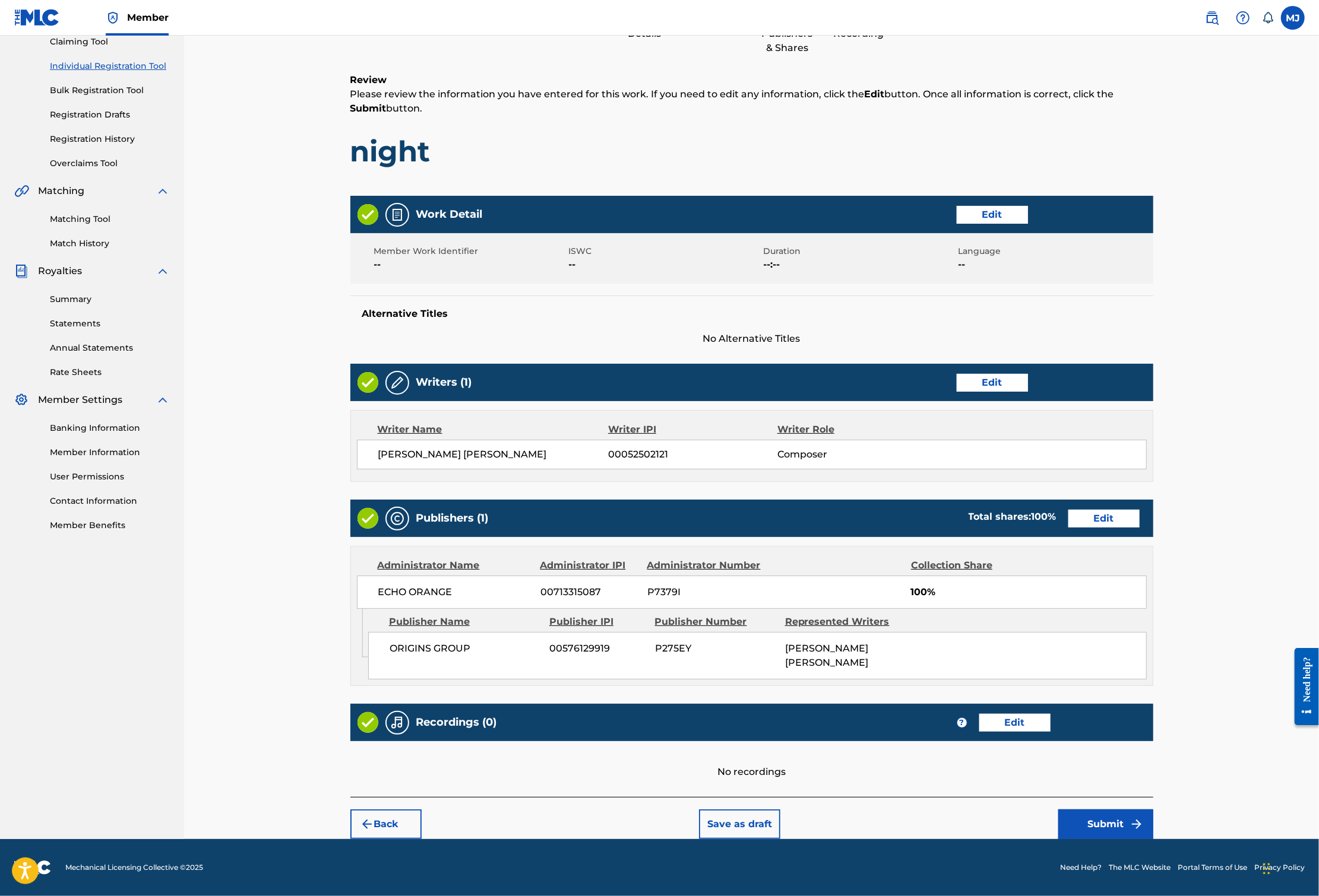
click at [1153, 820] on button "Submit" at bounding box center [1106, 824] width 95 height 29
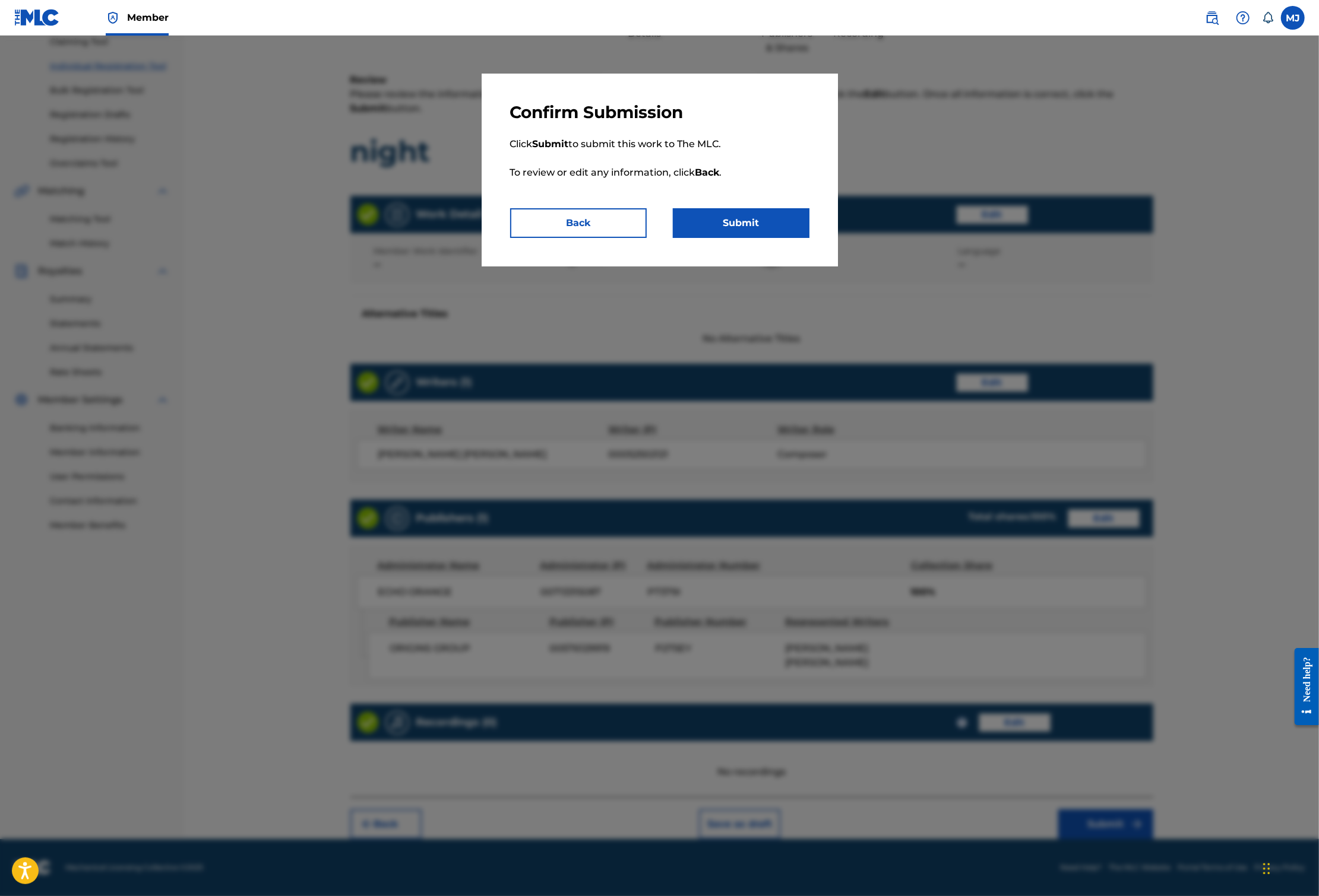
click at [800, 238] on button "Submit" at bounding box center [740, 223] width 136 height 29
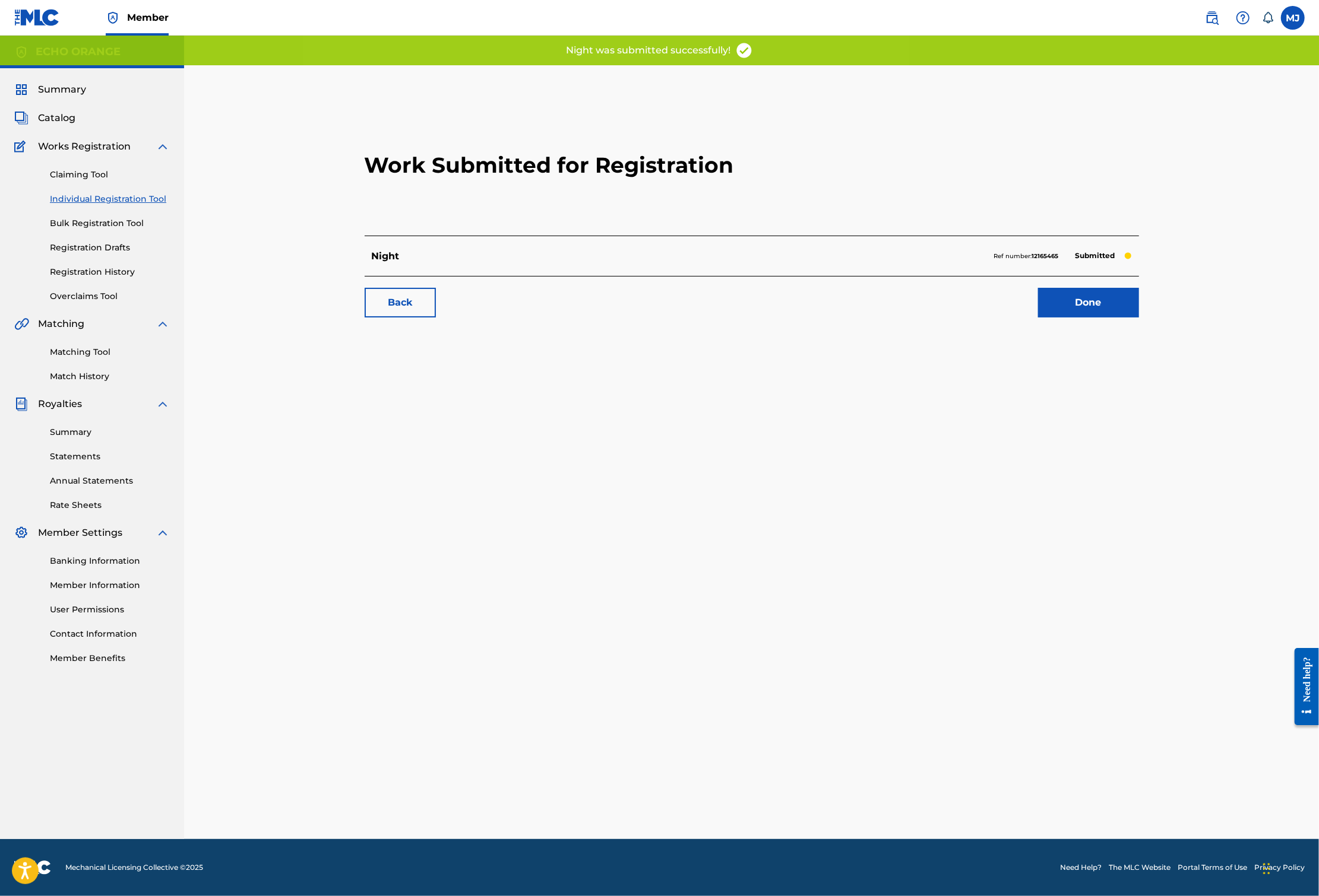
click at [1153, 329] on div "Work Submitted for Registration Night Ref number: 12165465 Submitted Back Done" at bounding box center [751, 212] width 802 height 234
click at [1139, 318] on link "Done" at bounding box center [1089, 302] width 101 height 29
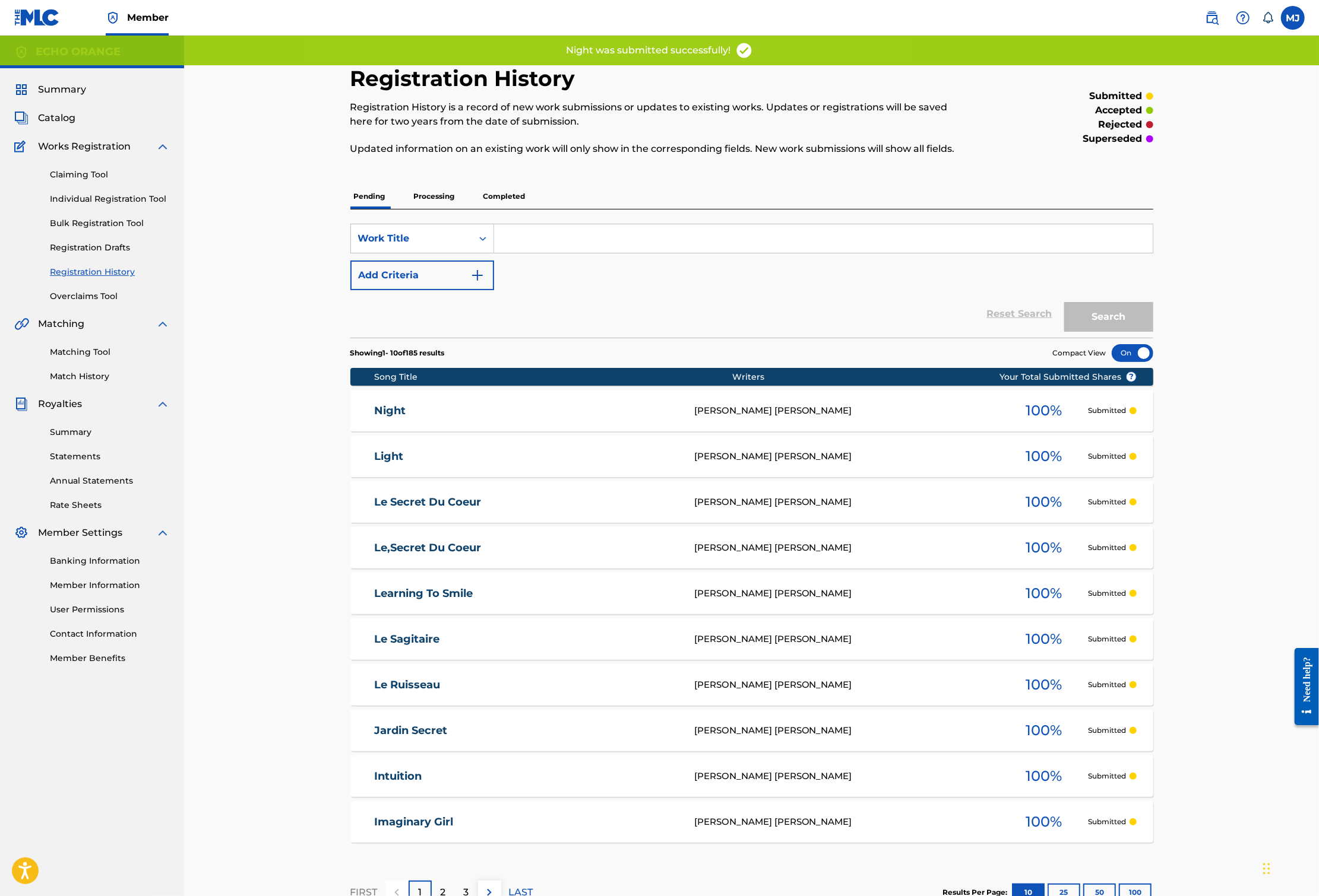
click at [125, 205] on link "Individual Registration Tool" at bounding box center [109, 199] width 120 height 12
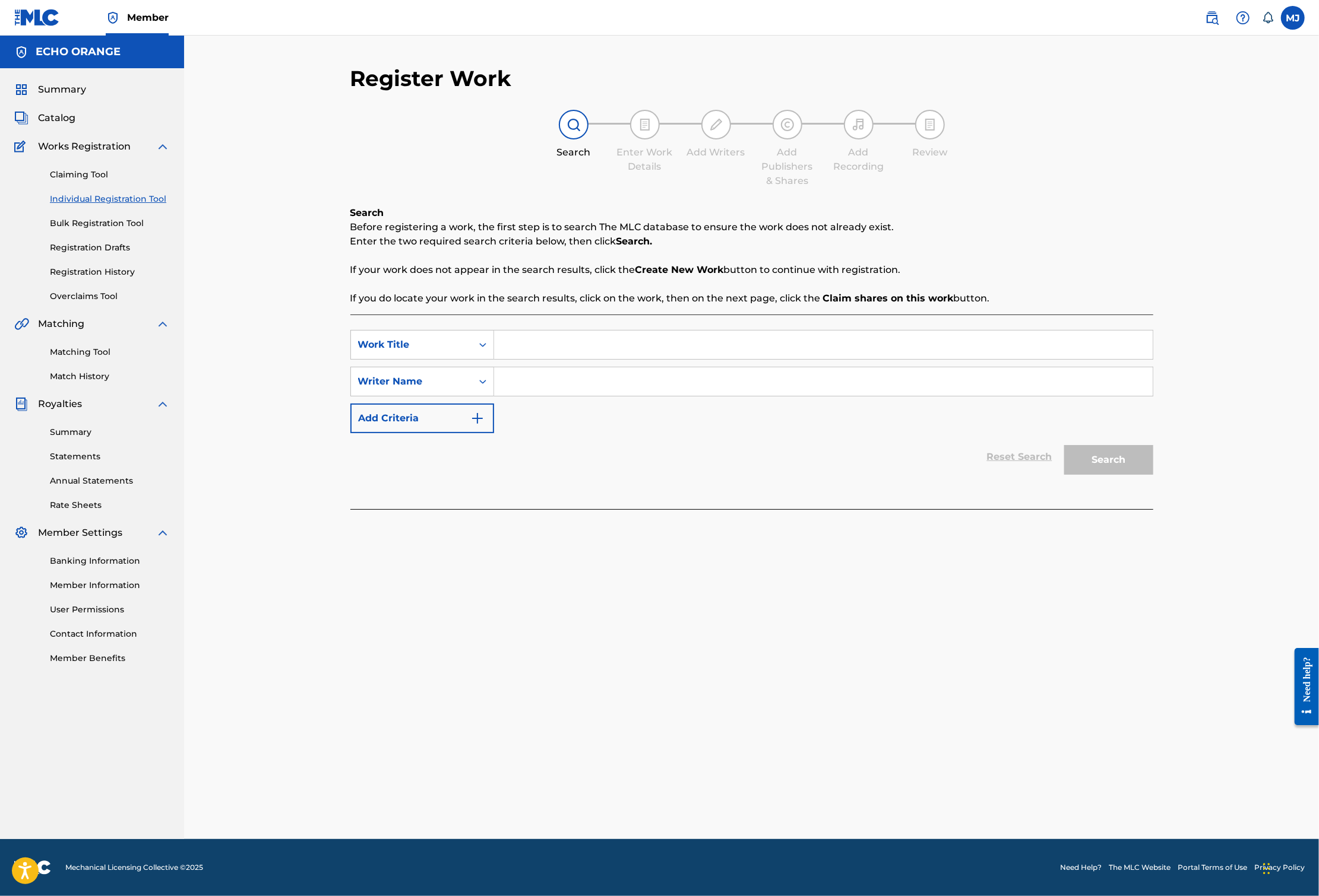
click at [606, 359] on input "Search Form" at bounding box center [823, 344] width 659 height 29
type input "maybe jazz"
paste input "[PERSON_NAME]"
type input "[PERSON_NAME]"
click at [1153, 475] on button "Search" at bounding box center [1109, 459] width 89 height 29
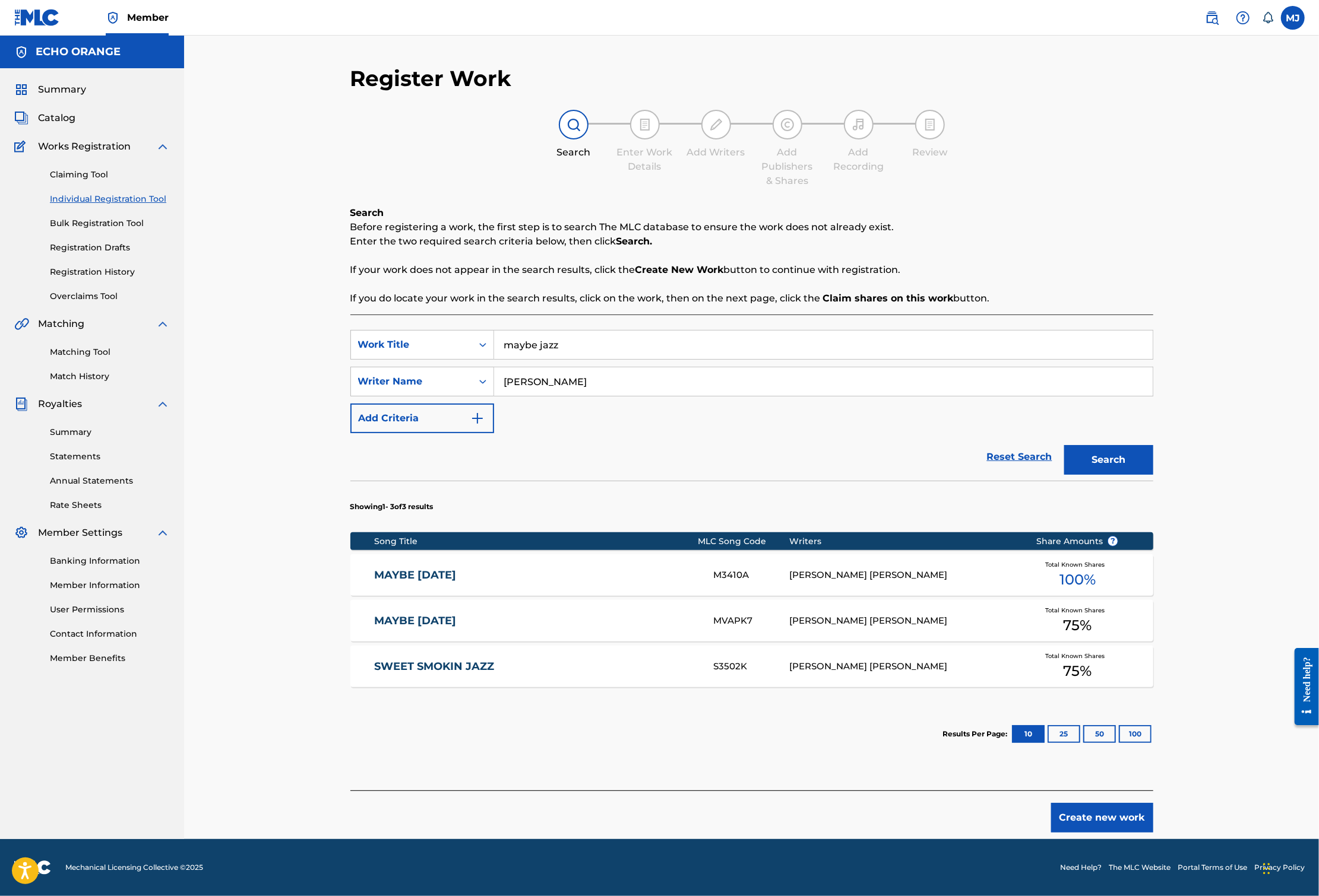
scroll to position [95, 0]
click at [1179, 820] on footer "Mechanical Licensing Collective © 2025 Need Help? The MLC Website Portal Terms …" at bounding box center [660, 867] width 1319 height 57
click at [1153, 820] on button "Create new work" at bounding box center [1101, 817] width 102 height 29
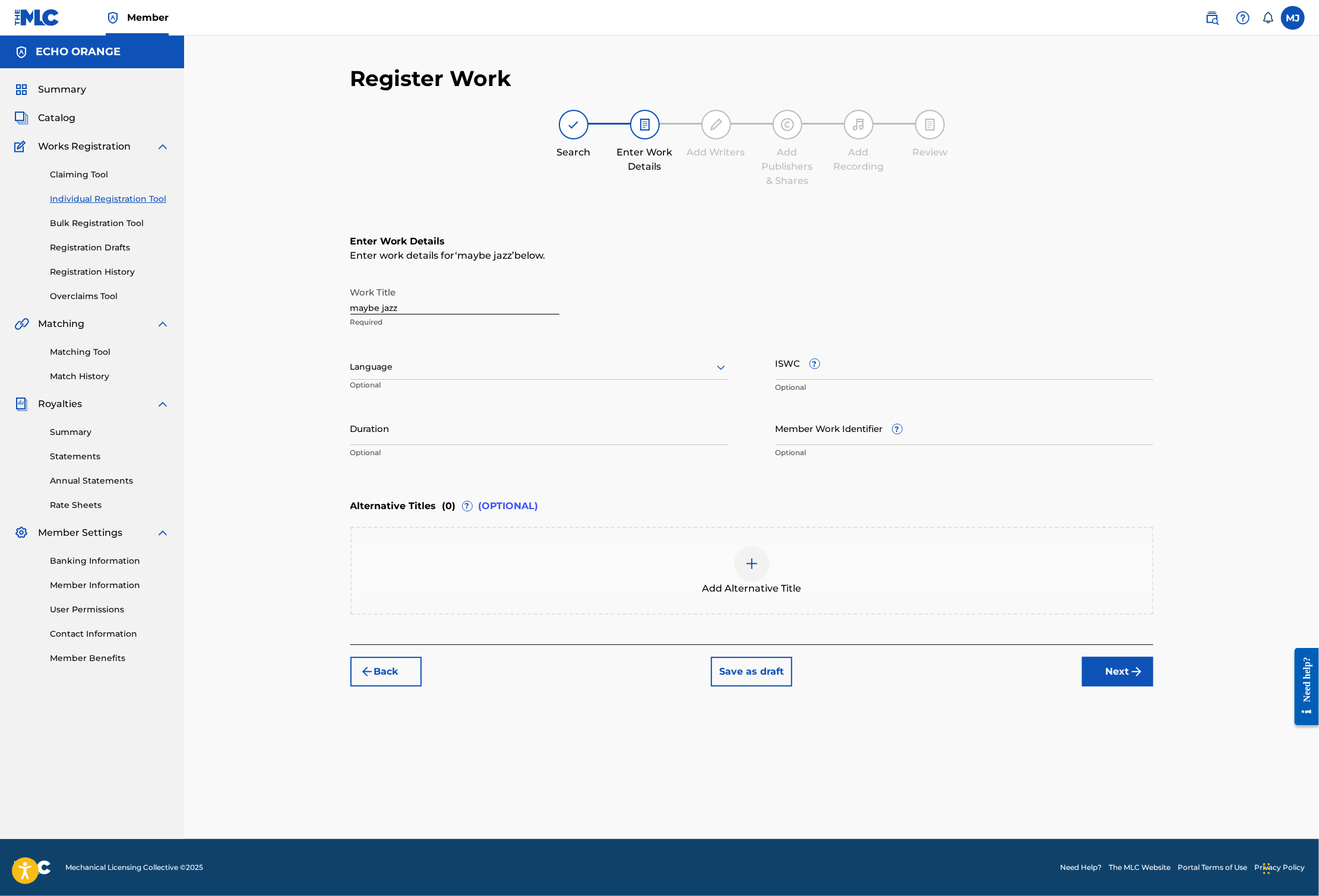
scroll to position [0, 0]
drag, startPoint x: 1219, startPoint y: 746, endPoint x: 1219, endPoint y: 752, distance: 6.0
click at [1153, 687] on div "Back Save as draft Next" at bounding box center [751, 666] width 802 height 42
click at [1153, 687] on button "Next" at bounding box center [1117, 672] width 71 height 29
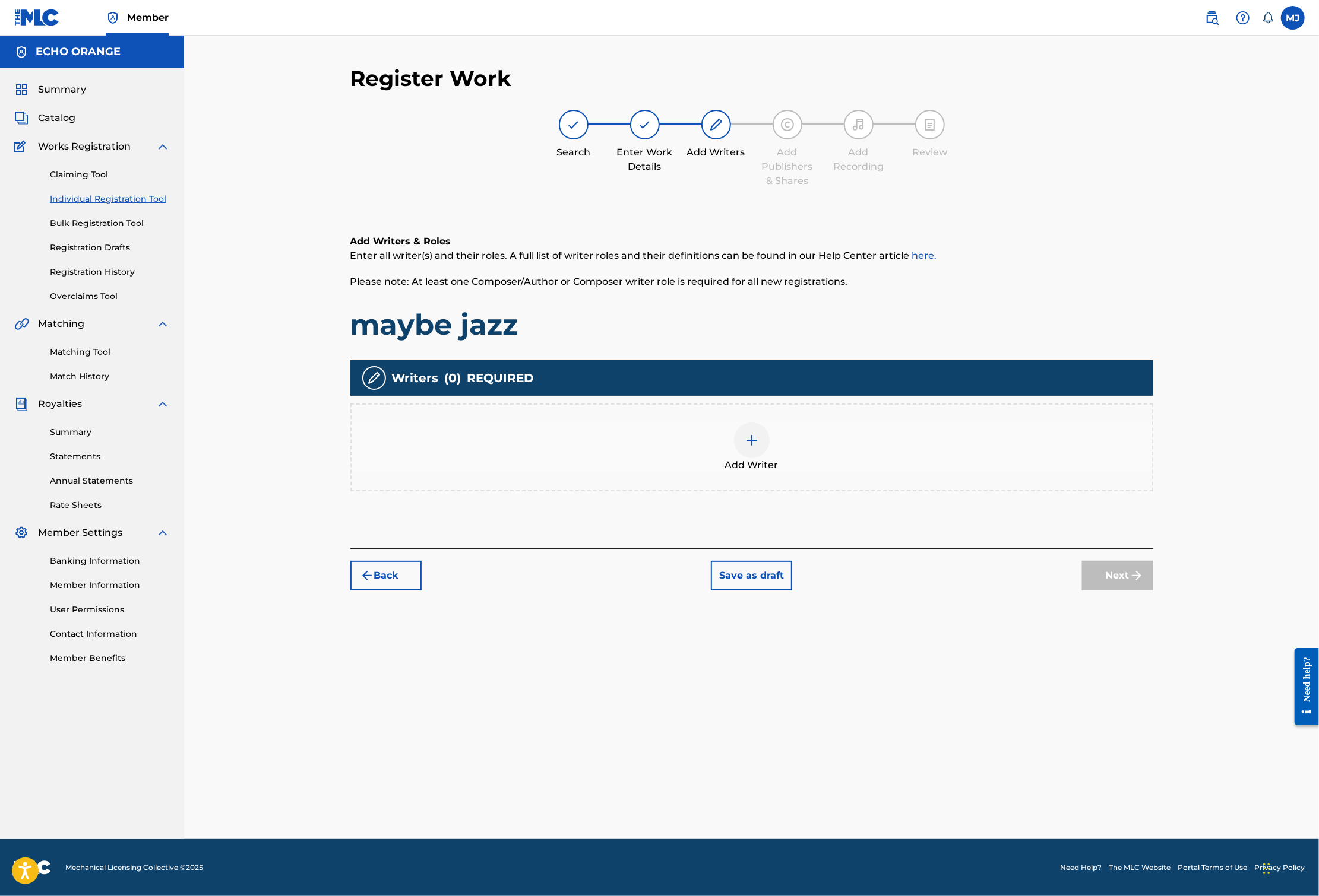
click at [1015, 470] on div "Add Writer" at bounding box center [751, 447] width 800 height 49
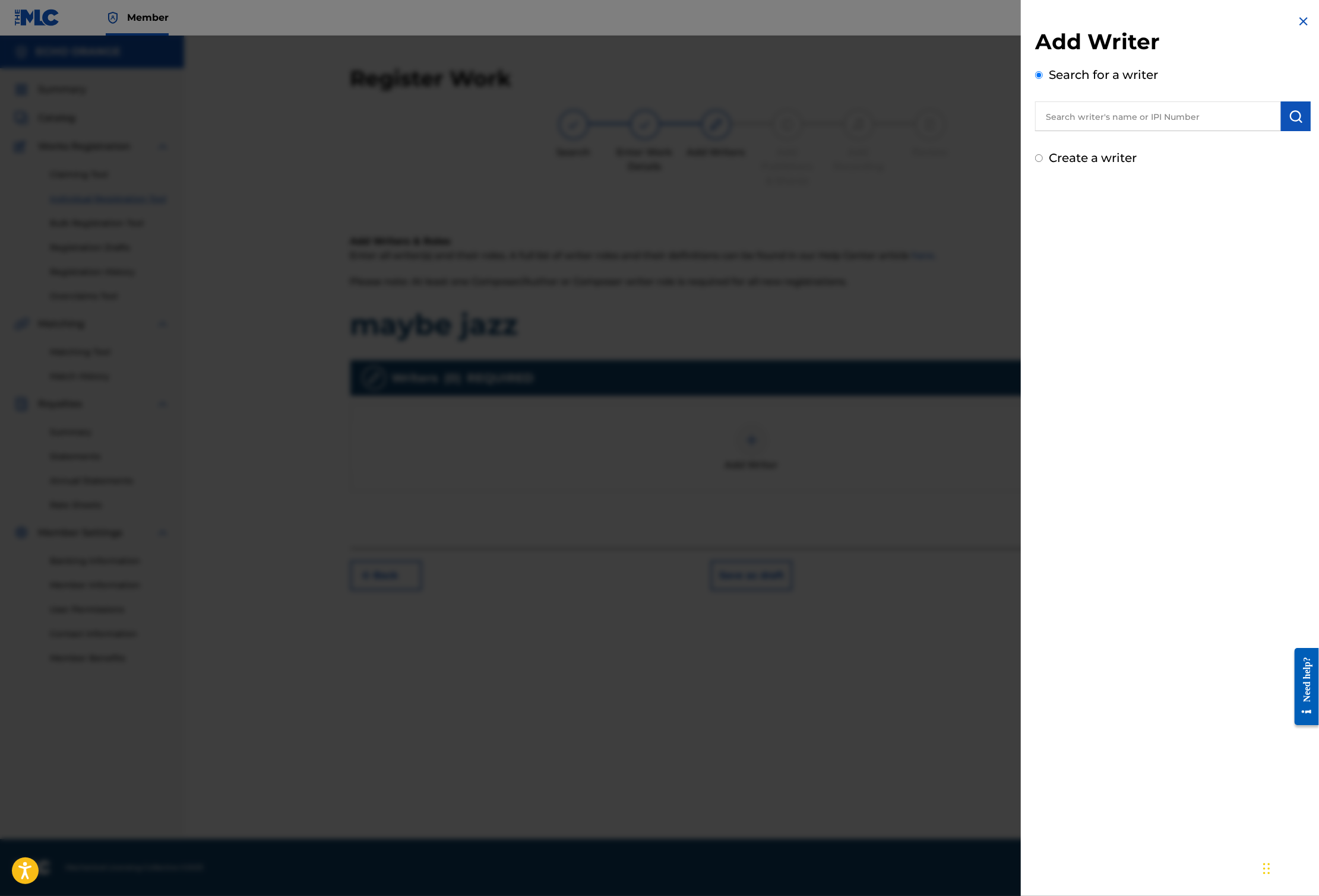
click at [1108, 105] on div "Search for a writer" at bounding box center [1171, 98] width 275 height 66
click at [1108, 124] on input "text" at bounding box center [1157, 116] width 246 height 29
paste input "[PERSON_NAME]"
type input "[PERSON_NAME]"
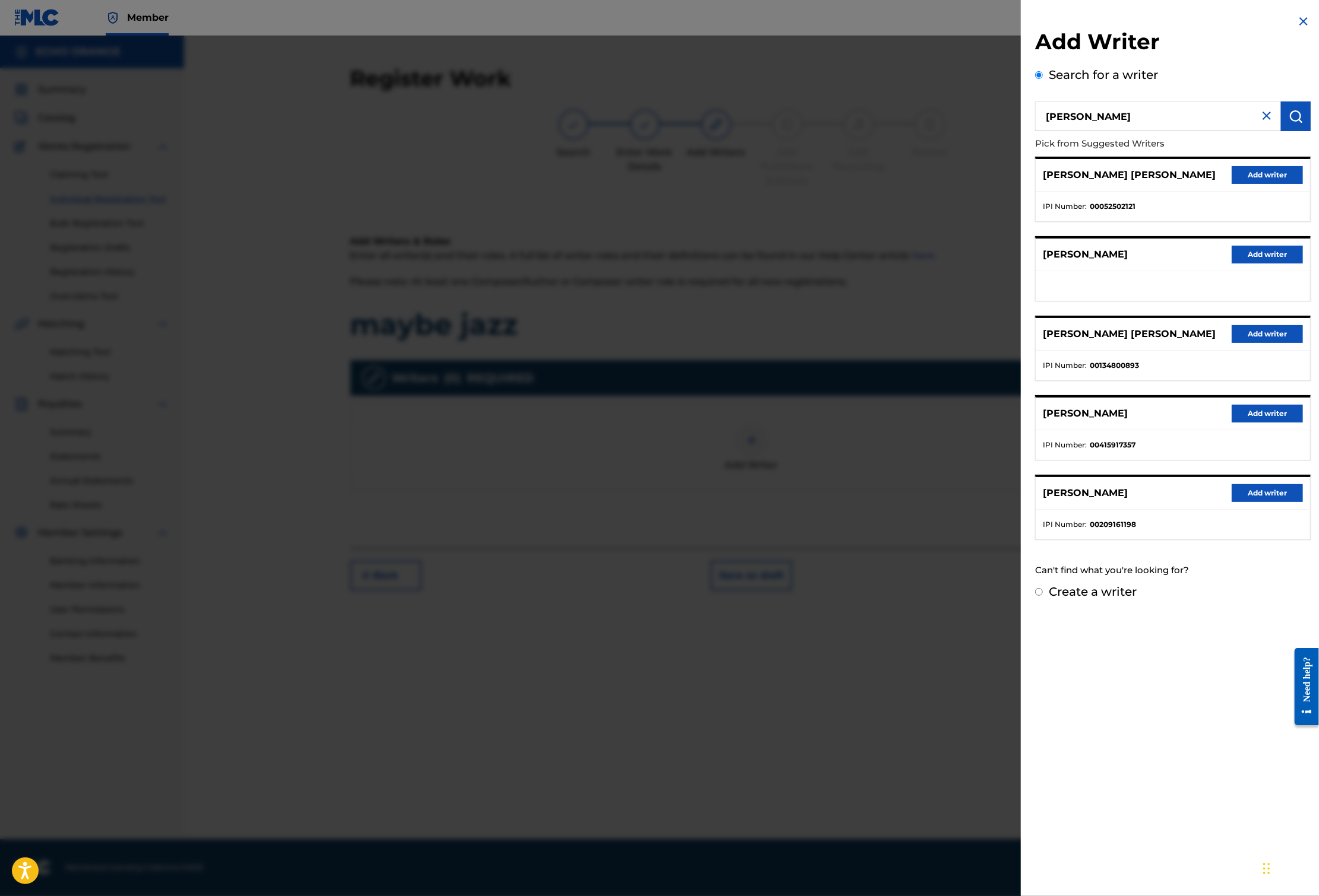
click at [1256, 184] on button "Add writer" at bounding box center [1267, 175] width 71 height 18
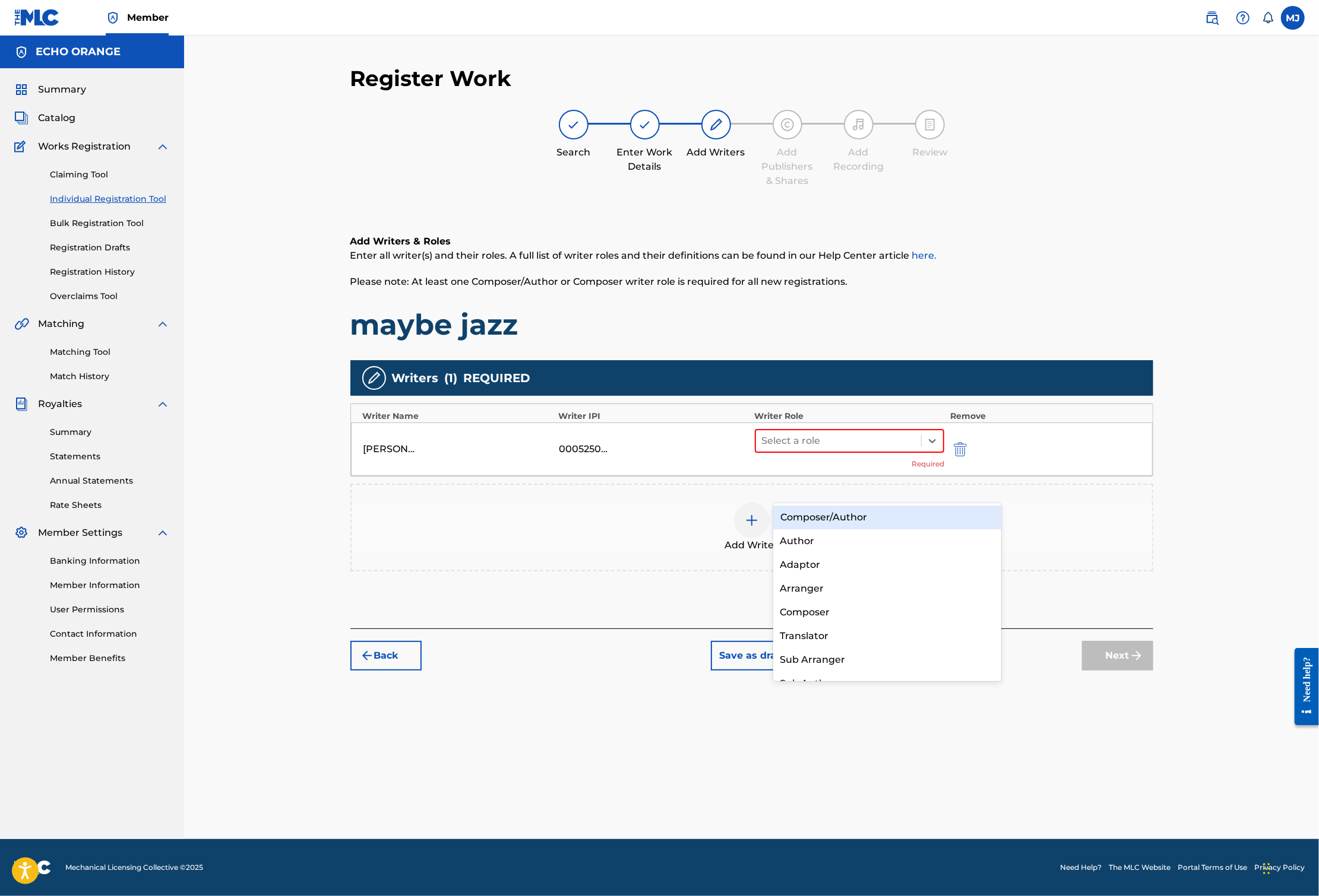
drag, startPoint x: 844, startPoint y: 490, endPoint x: 844, endPoint y: 499, distance: 9.0
click at [844, 449] on div at bounding box center [838, 440] width 154 height 16
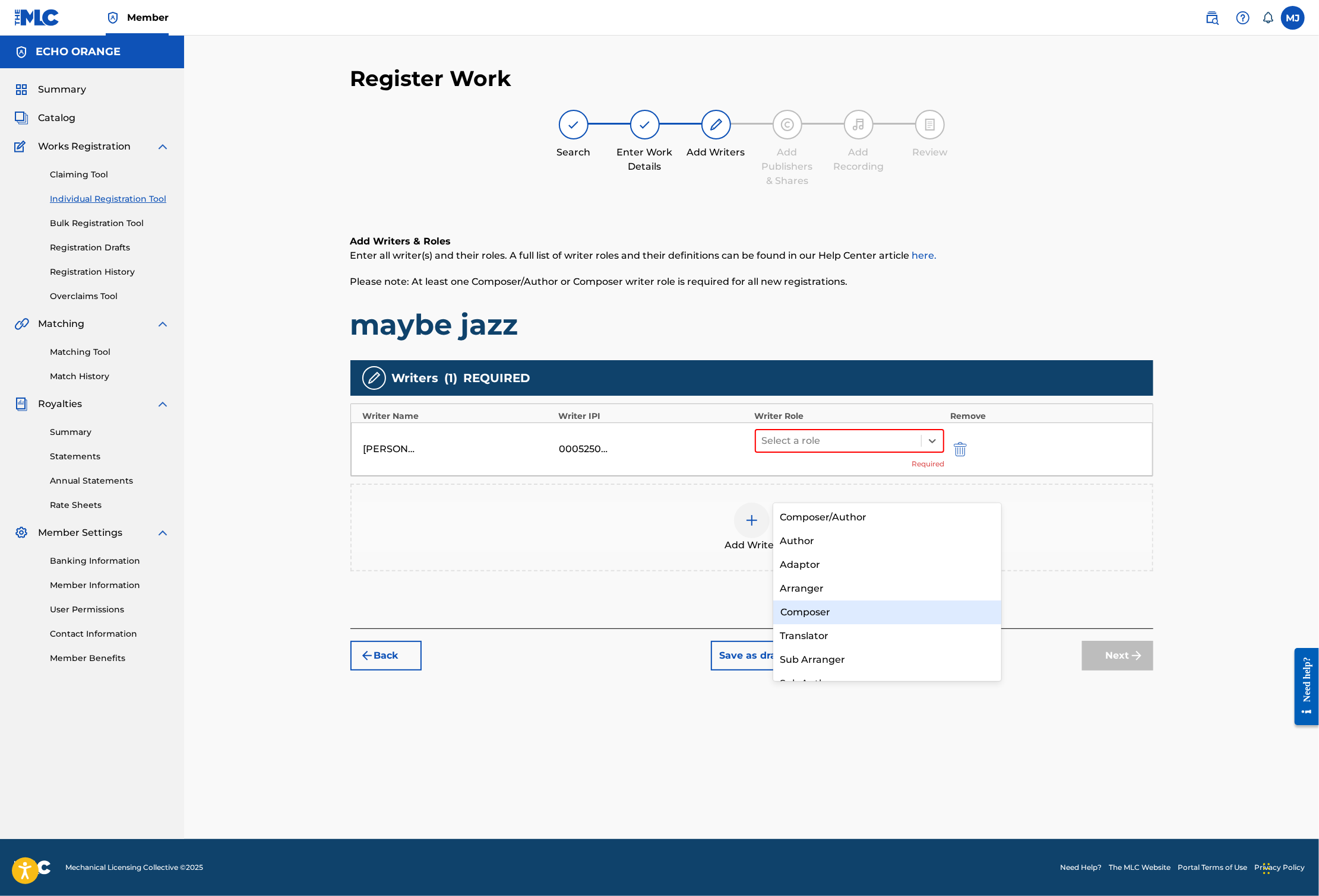
click at [823, 606] on div "Composer" at bounding box center [887, 612] width 228 height 24
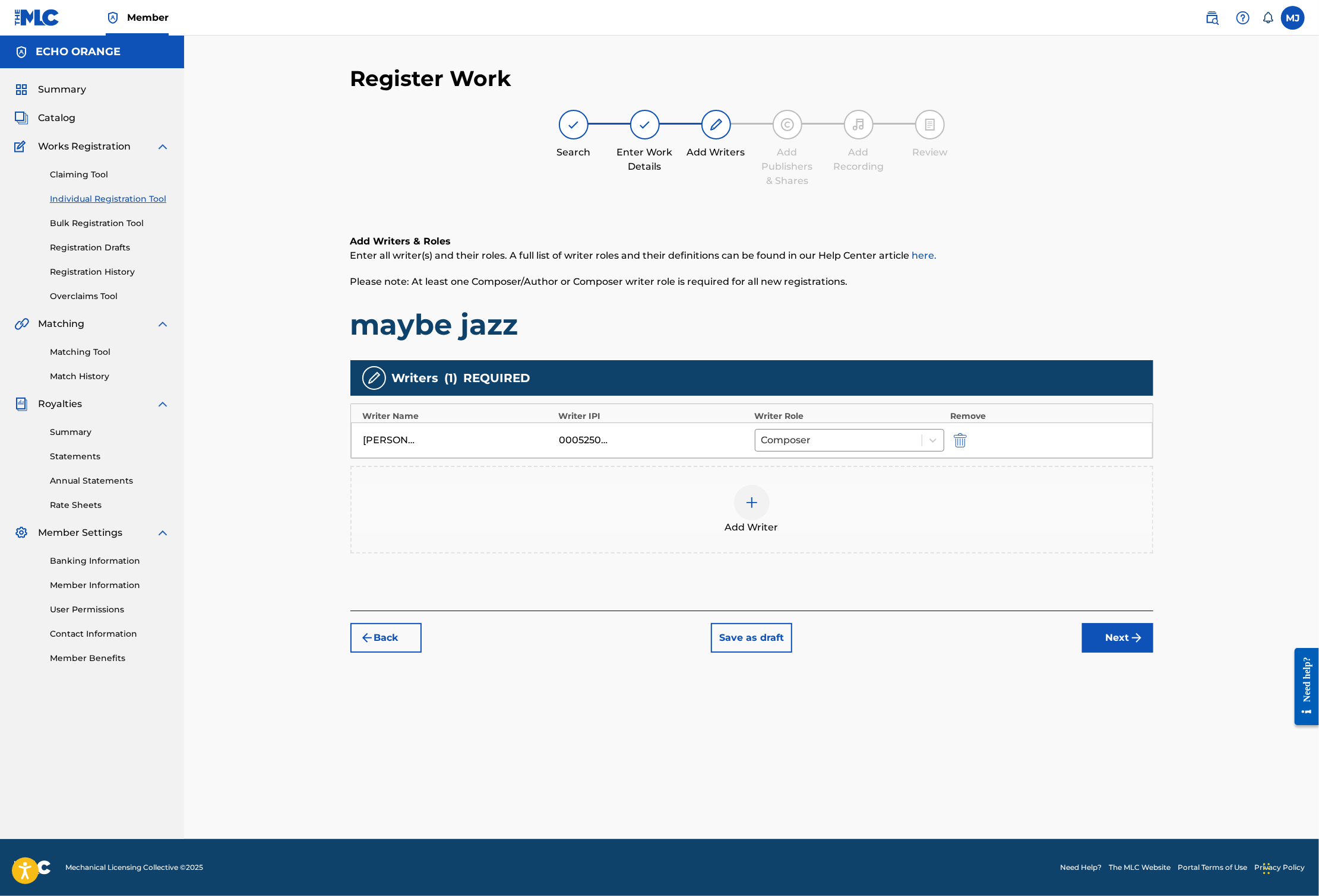
click at [863, 535] on div "Add Writer" at bounding box center [751, 510] width 800 height 49
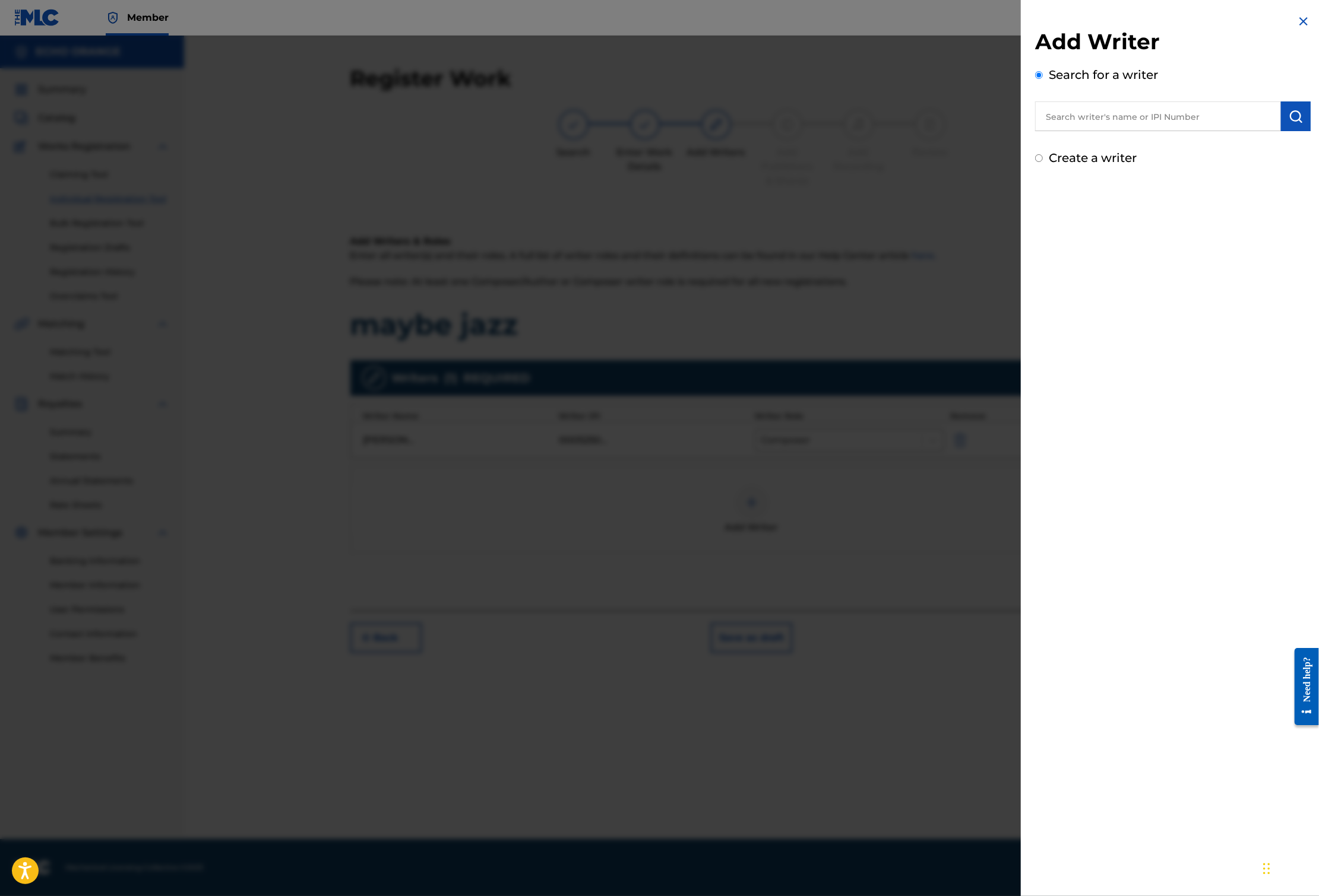
click at [633, 539] on div at bounding box center [660, 483] width 1319 height 896
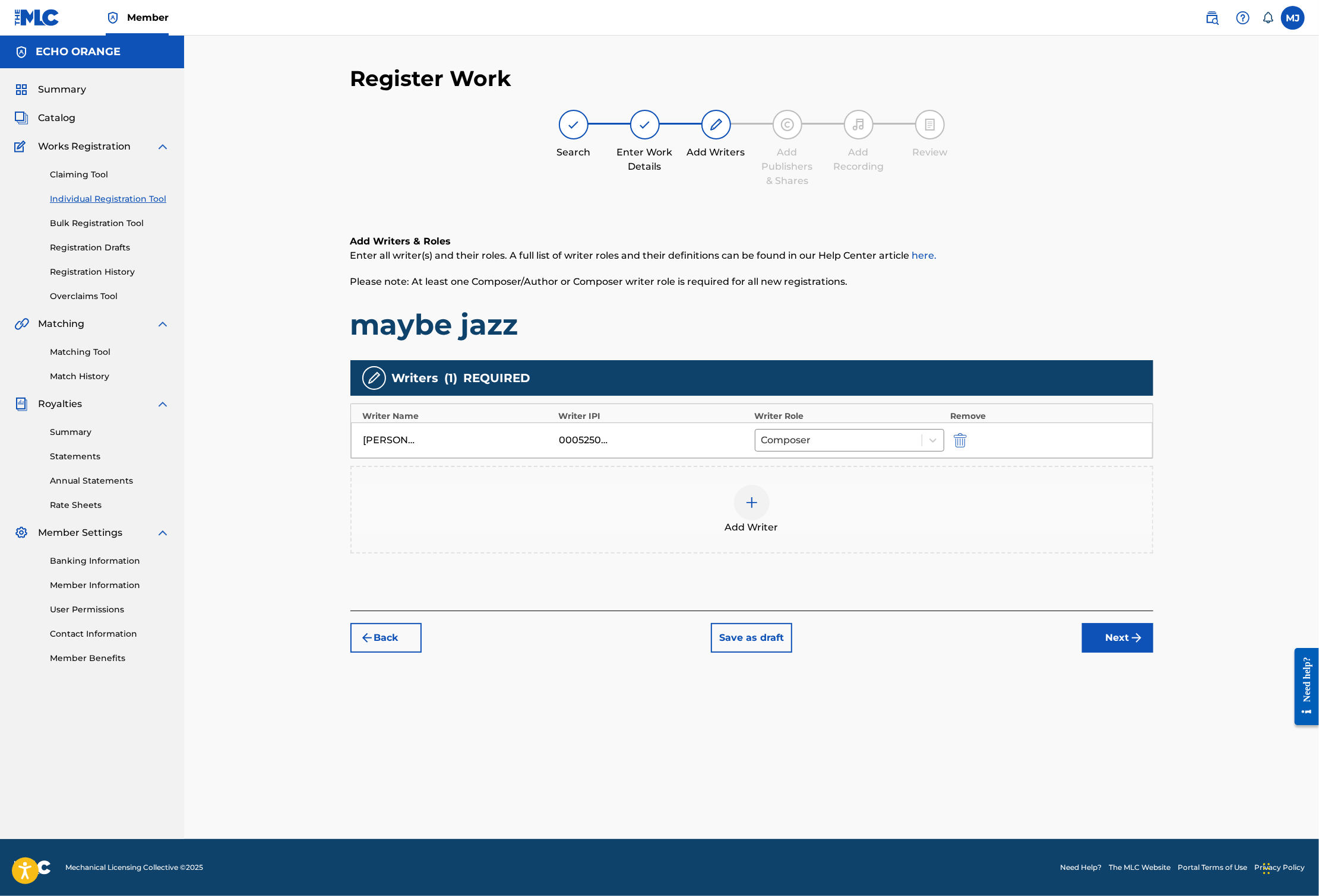
click at [1153, 653] on button "Next" at bounding box center [1117, 637] width 71 height 29
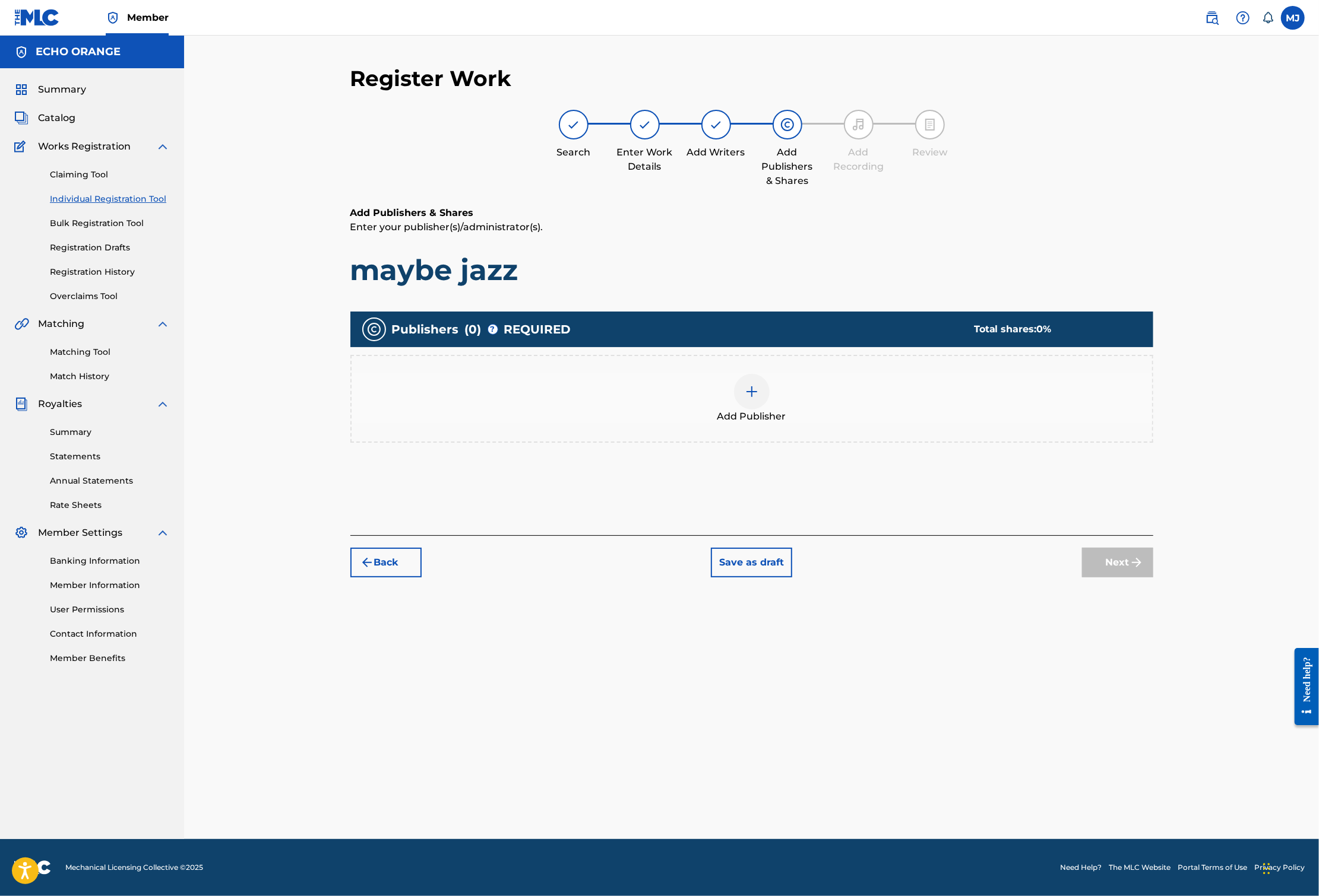
click at [792, 422] on div "Add Publisher" at bounding box center [751, 399] width 800 height 49
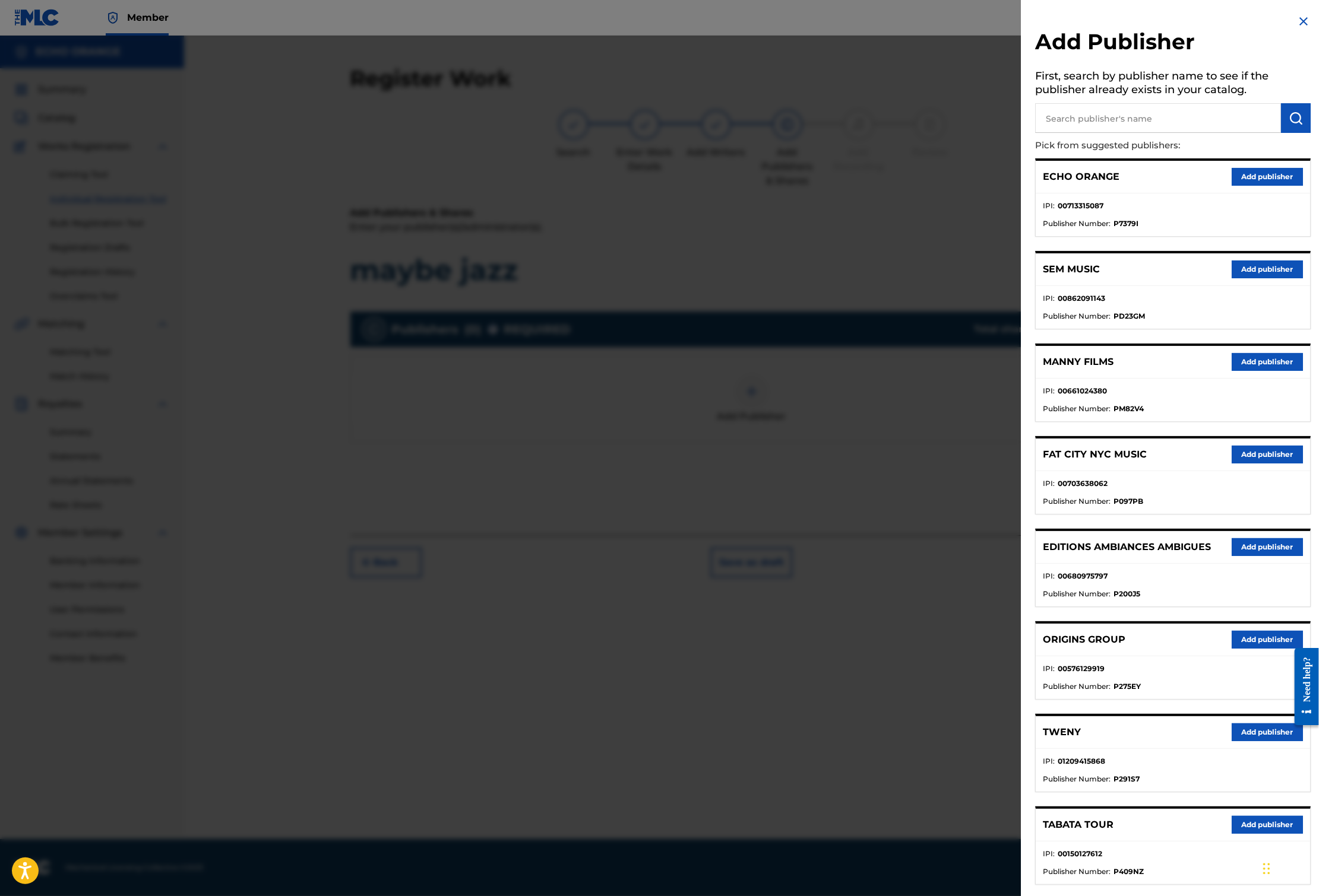
click at [1257, 649] on button "Add publisher" at bounding box center [1267, 639] width 71 height 18
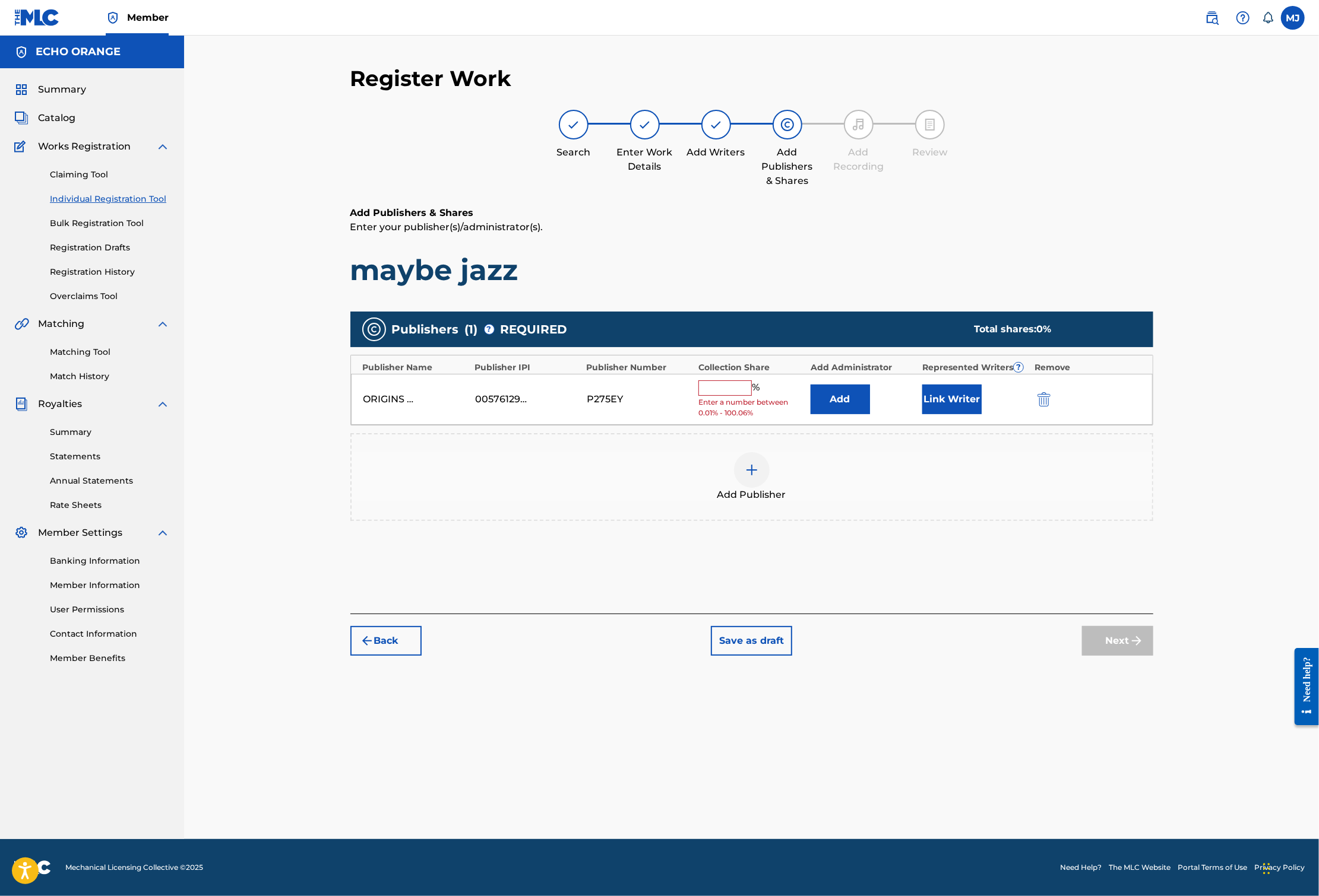
click at [862, 414] on button "Add" at bounding box center [840, 399] width 59 height 29
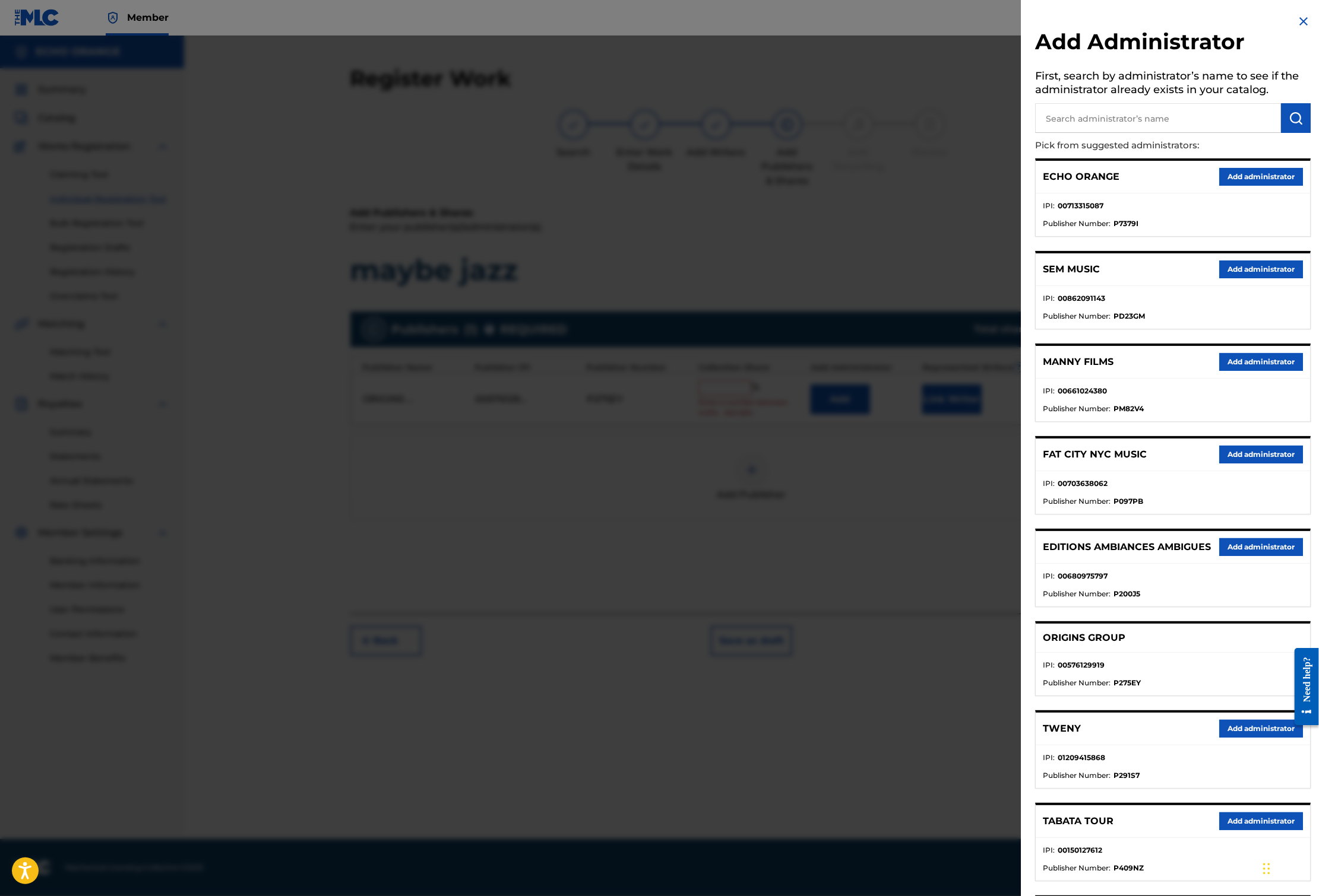
click at [1209, 193] on div "ECHO ORANGE Add administrator" at bounding box center [1172, 177] width 274 height 32
click at [1230, 185] on button "Add administrator" at bounding box center [1261, 177] width 84 height 18
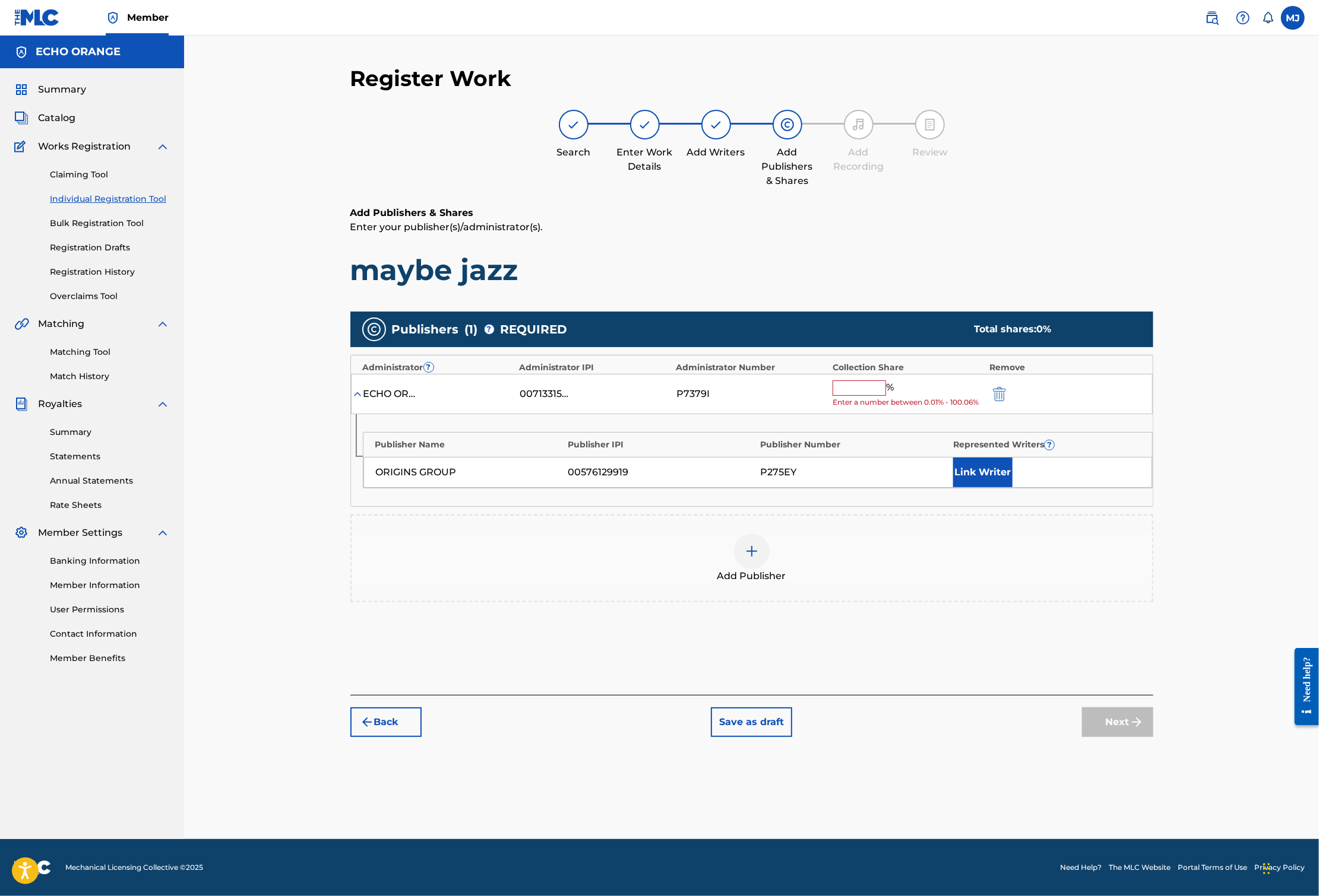
click at [886, 396] on input "text" at bounding box center [859, 388] width 53 height 15
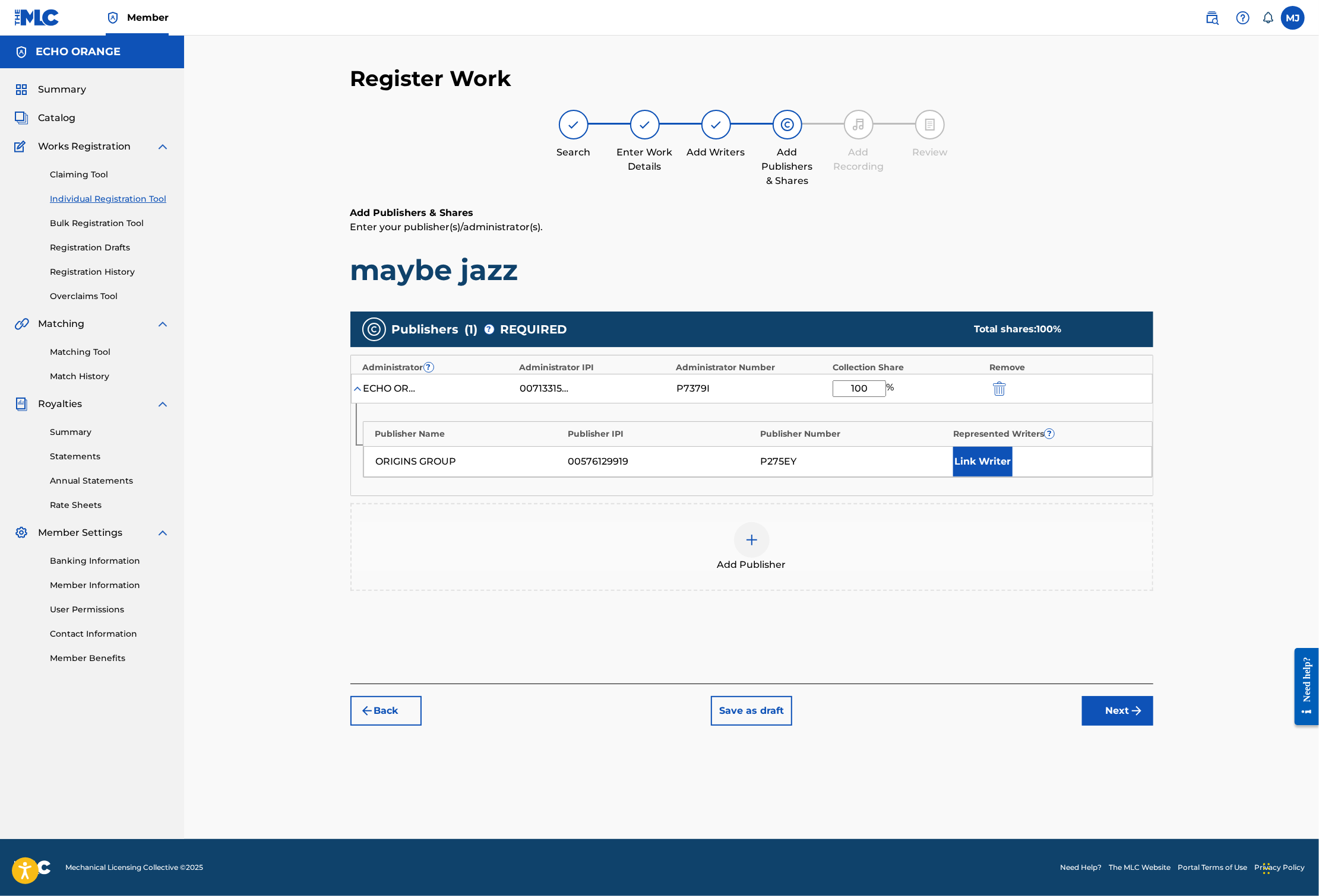
type input "100"
click at [1013, 477] on button "Link Writer" at bounding box center [982, 461] width 59 height 29
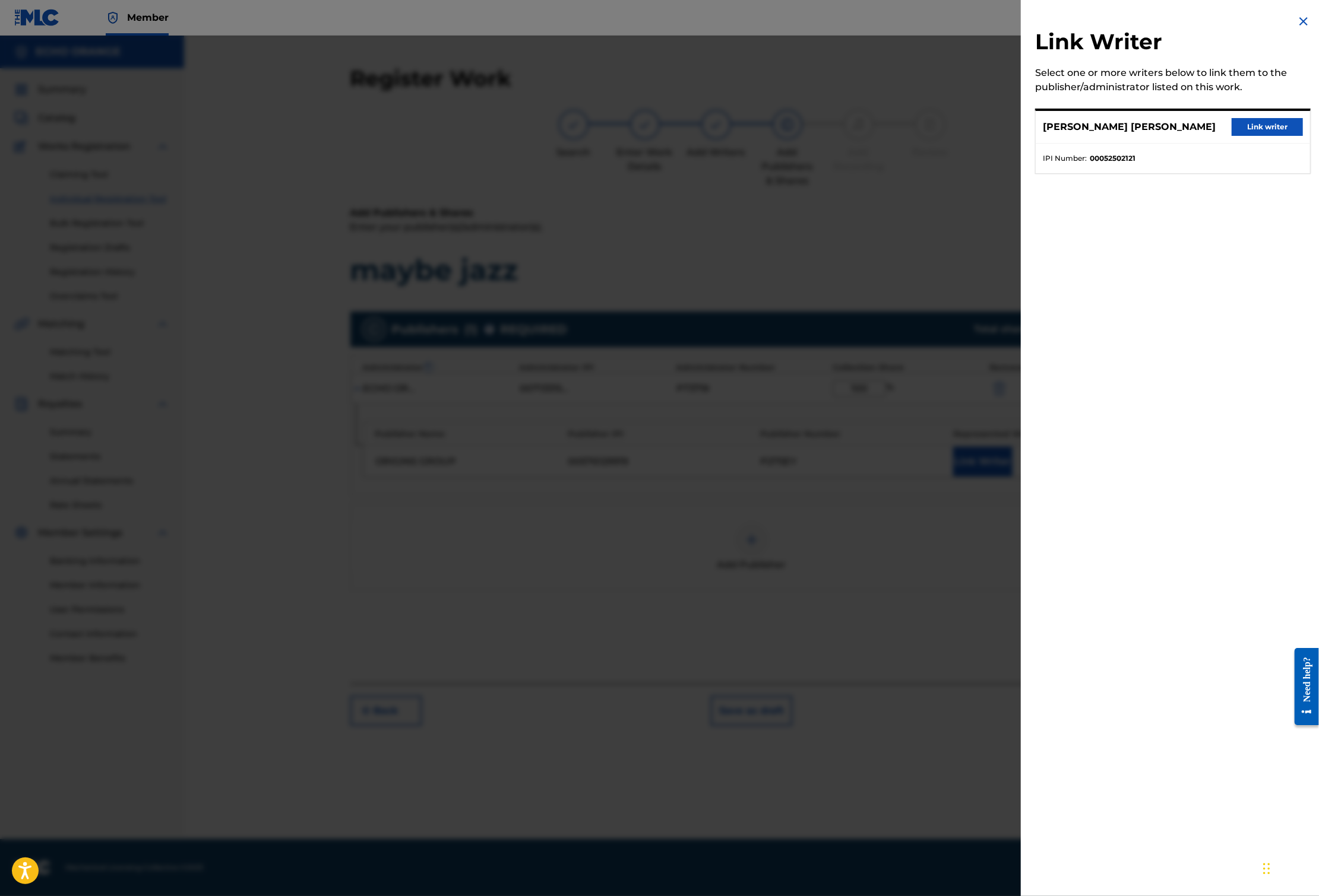
click at [1252, 136] on button "Link writer" at bounding box center [1267, 127] width 71 height 18
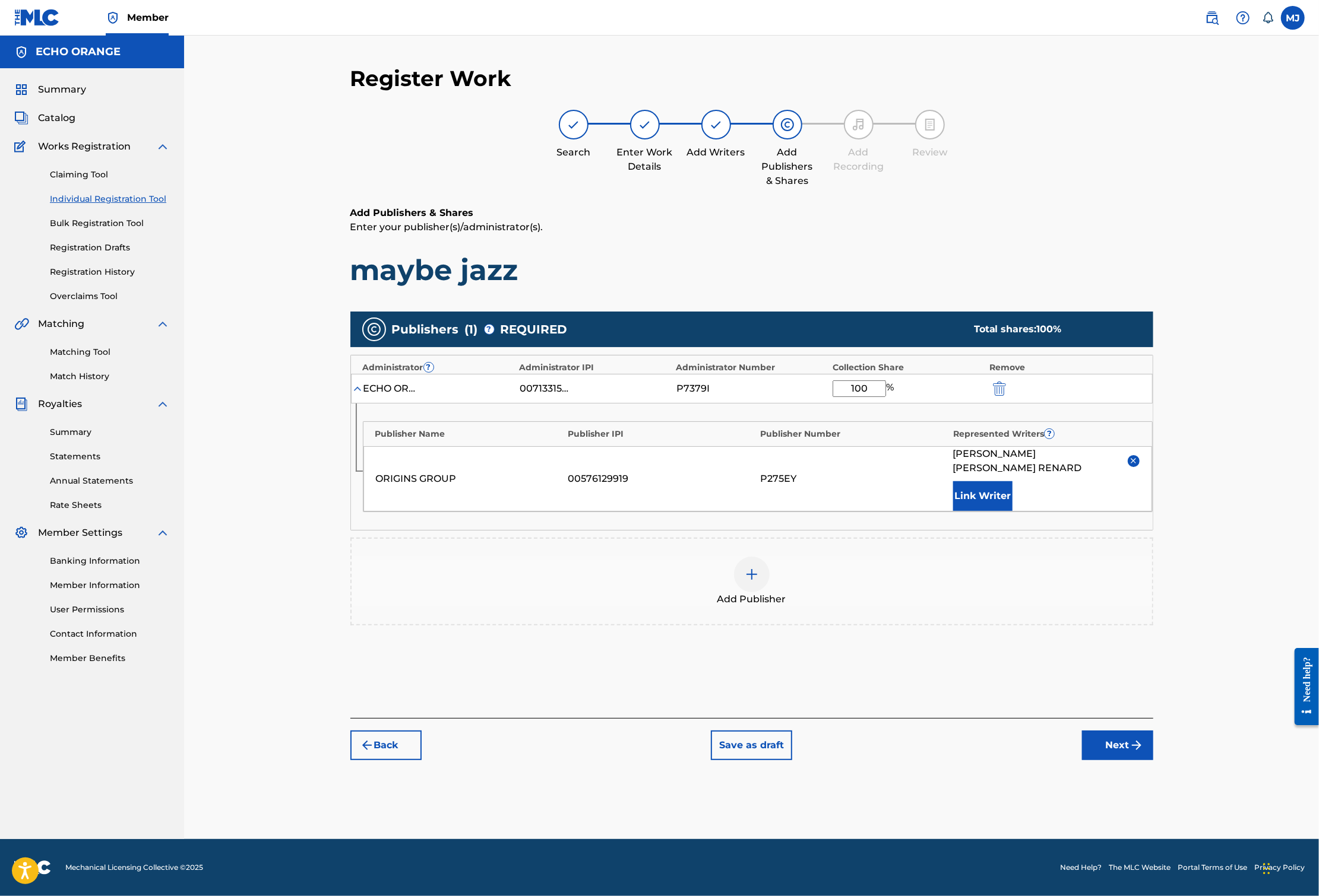
click at [1153, 760] on button "Next" at bounding box center [1117, 745] width 71 height 29
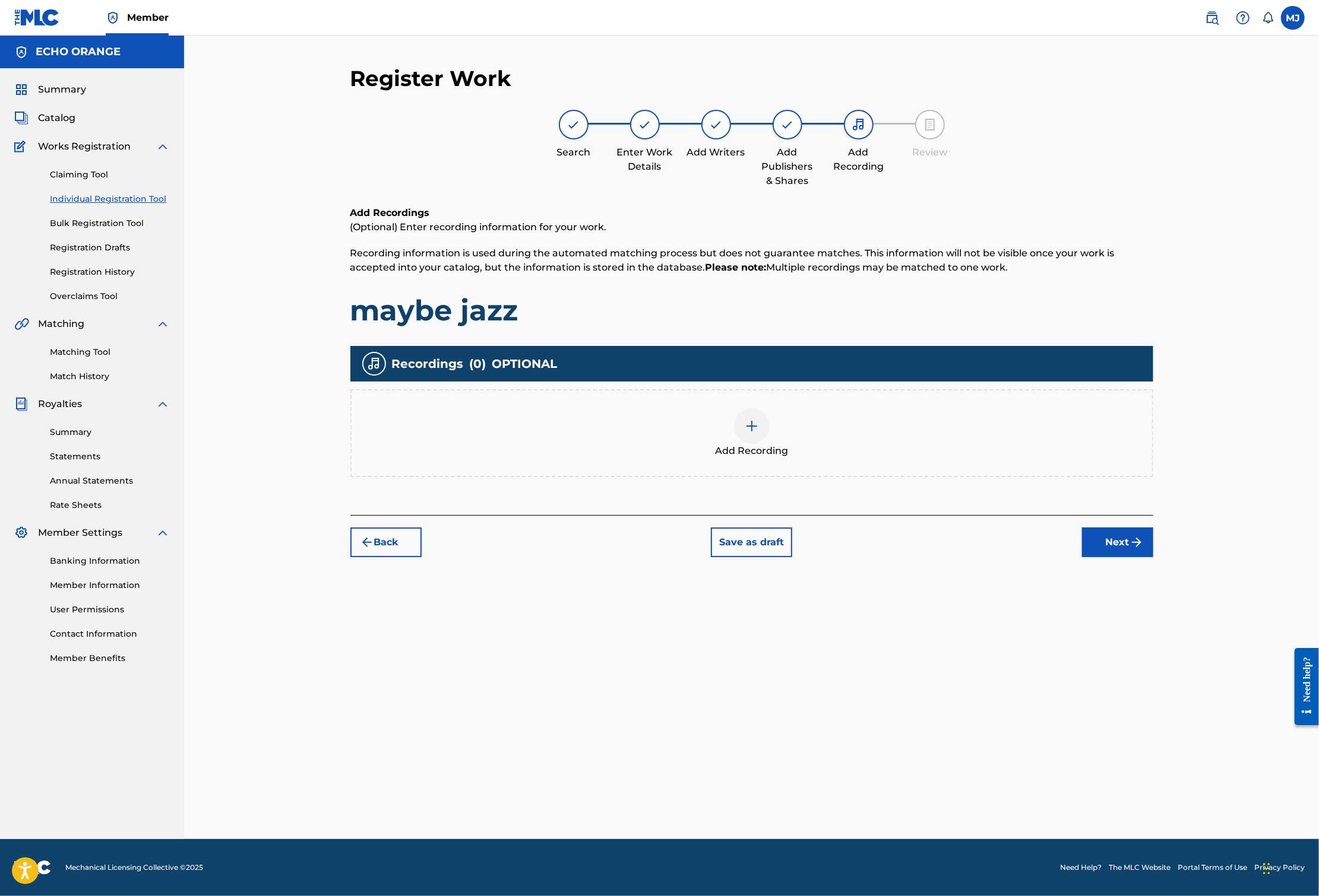
click at [1153, 557] on button "Next" at bounding box center [1117, 542] width 71 height 29
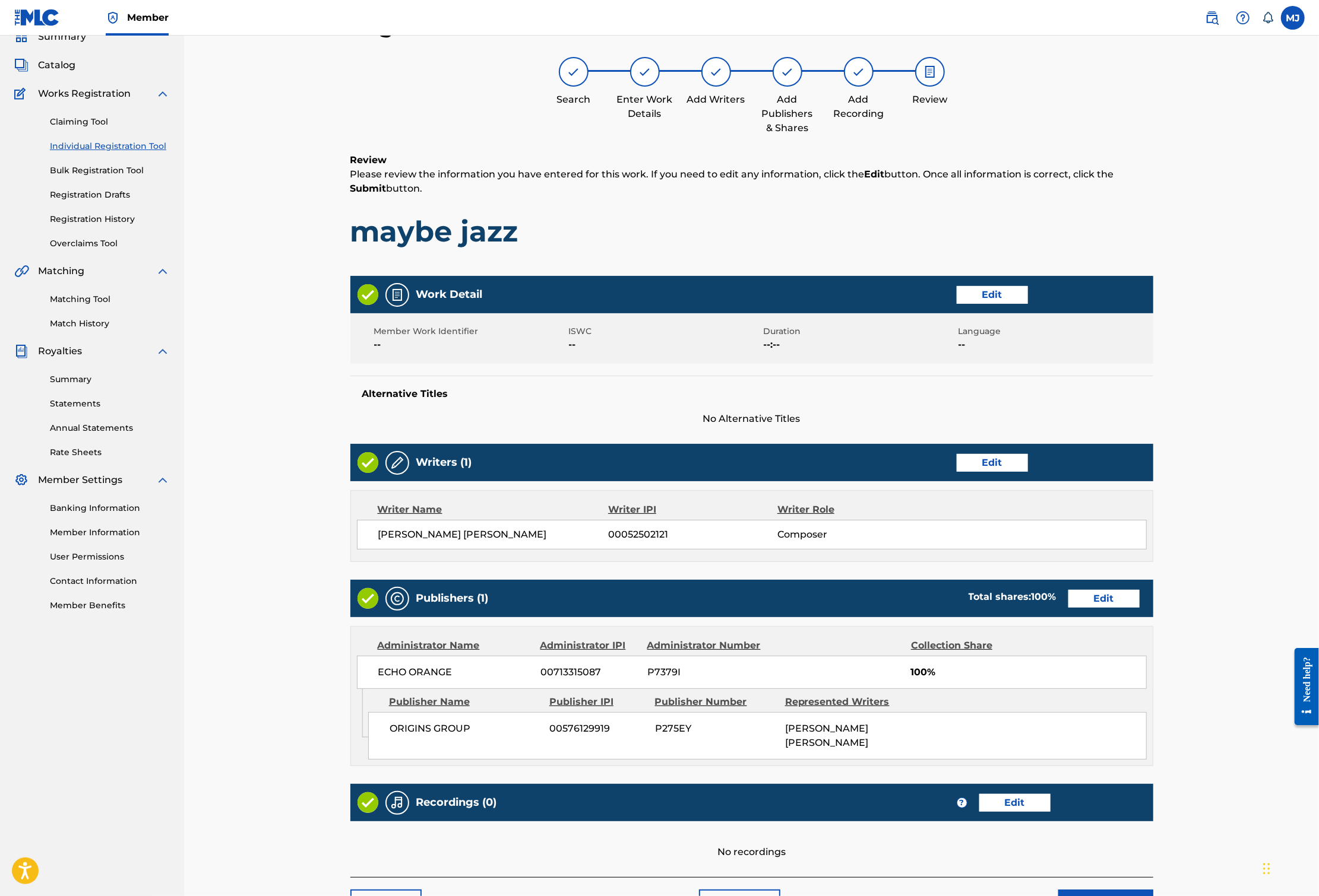
scroll to position [258, 0]
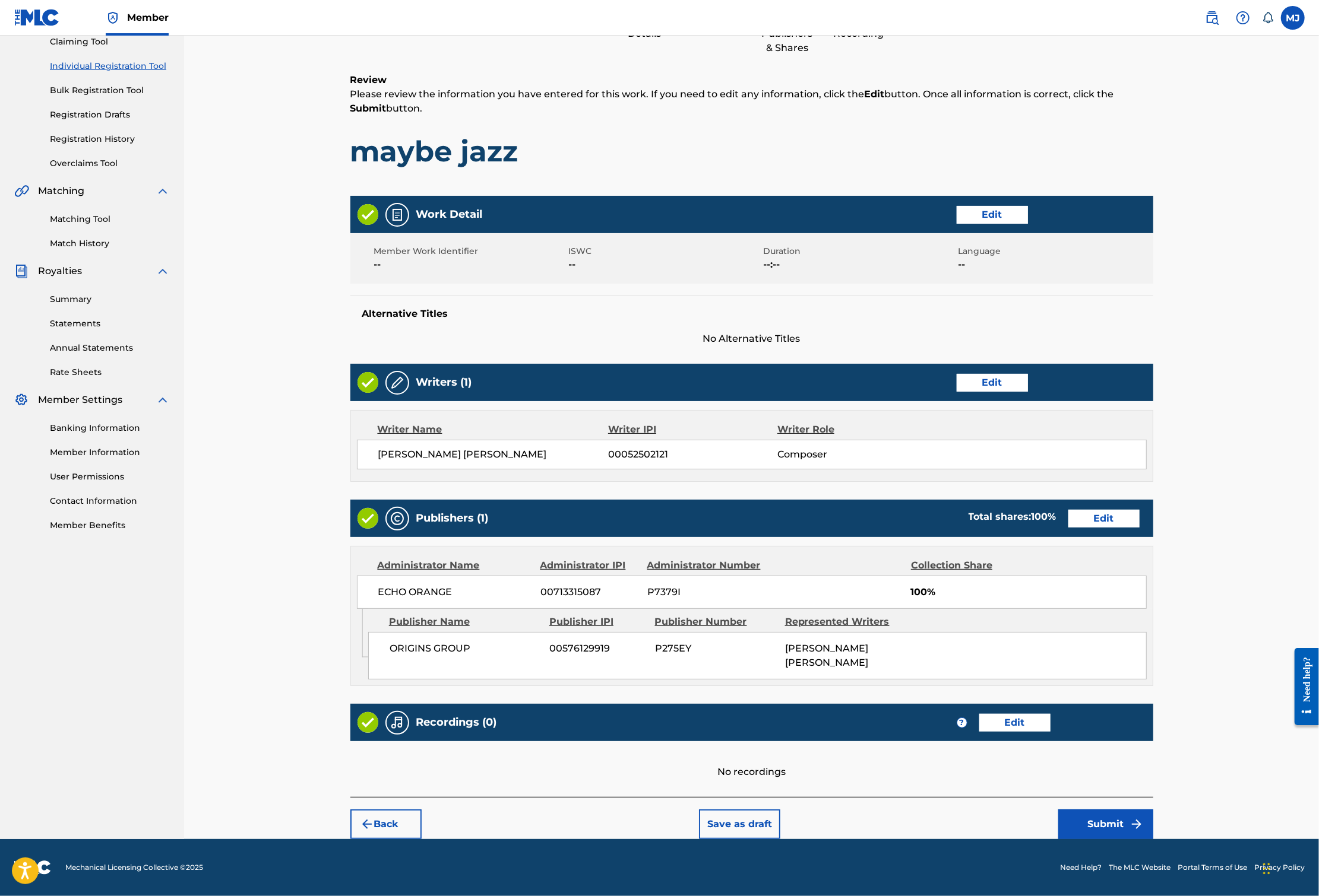
click at [1153, 811] on button "Submit" at bounding box center [1106, 824] width 95 height 29
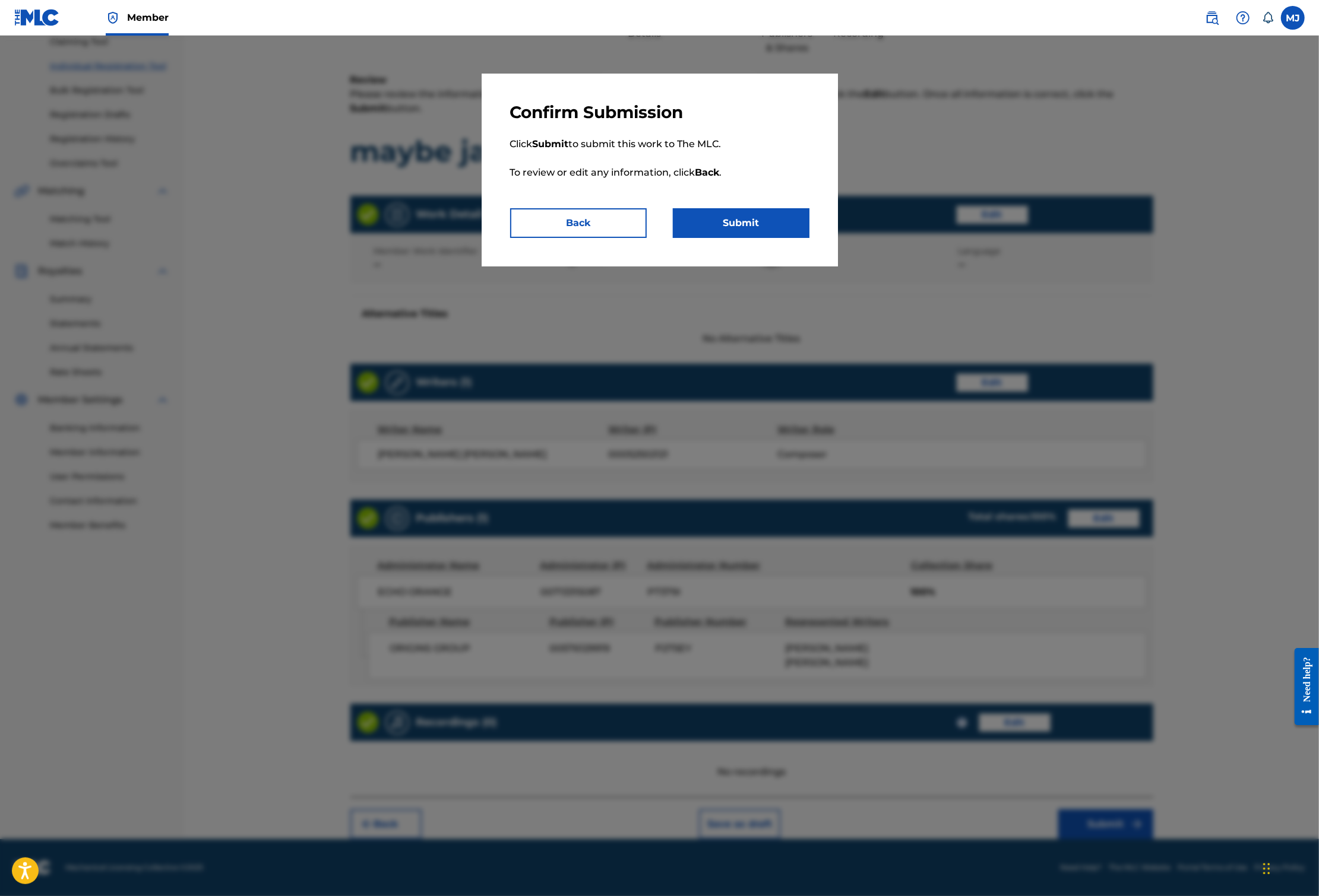
click at [732, 238] on button "Submit" at bounding box center [740, 223] width 136 height 29
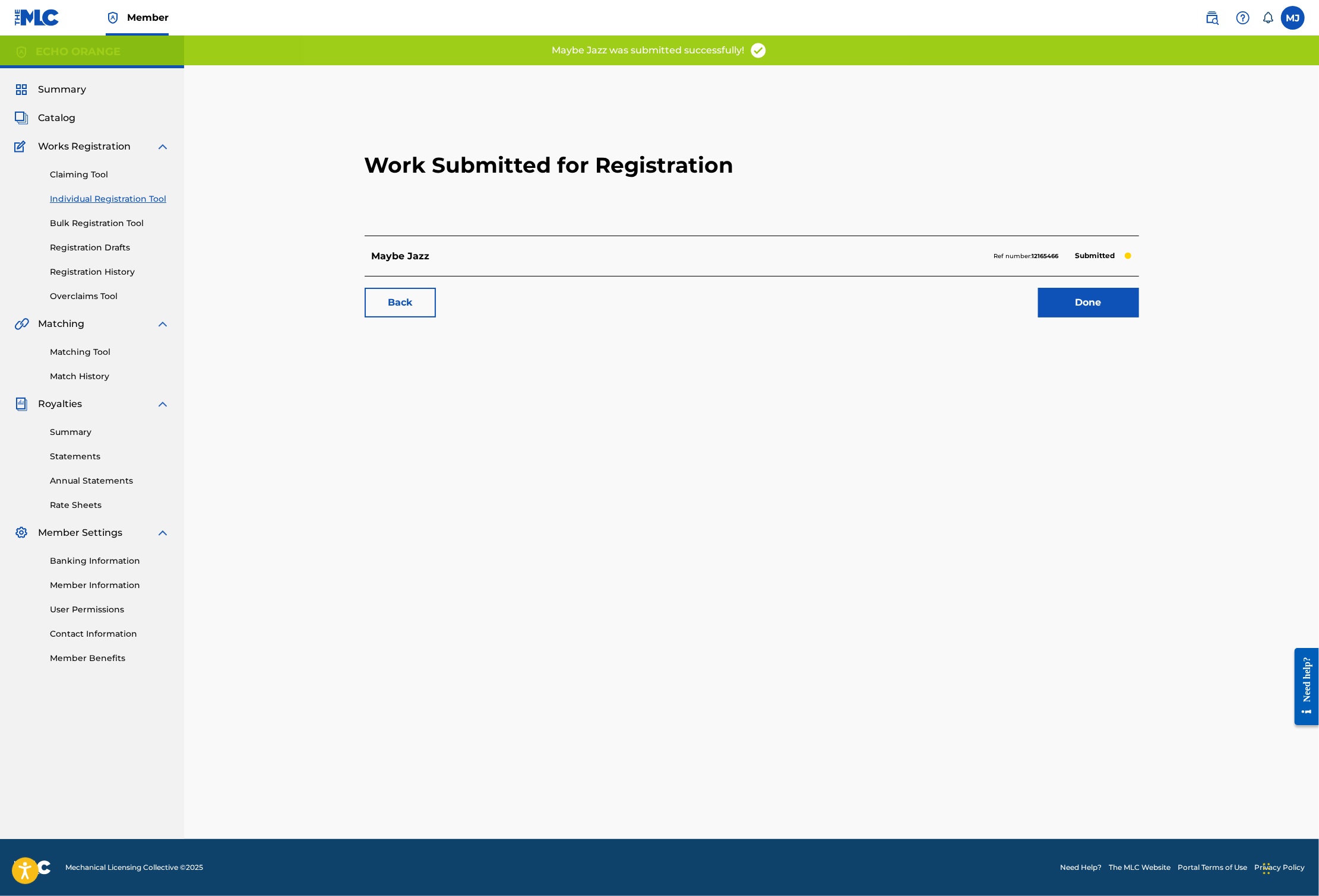
click at [1139, 318] on link "Done" at bounding box center [1089, 302] width 101 height 29
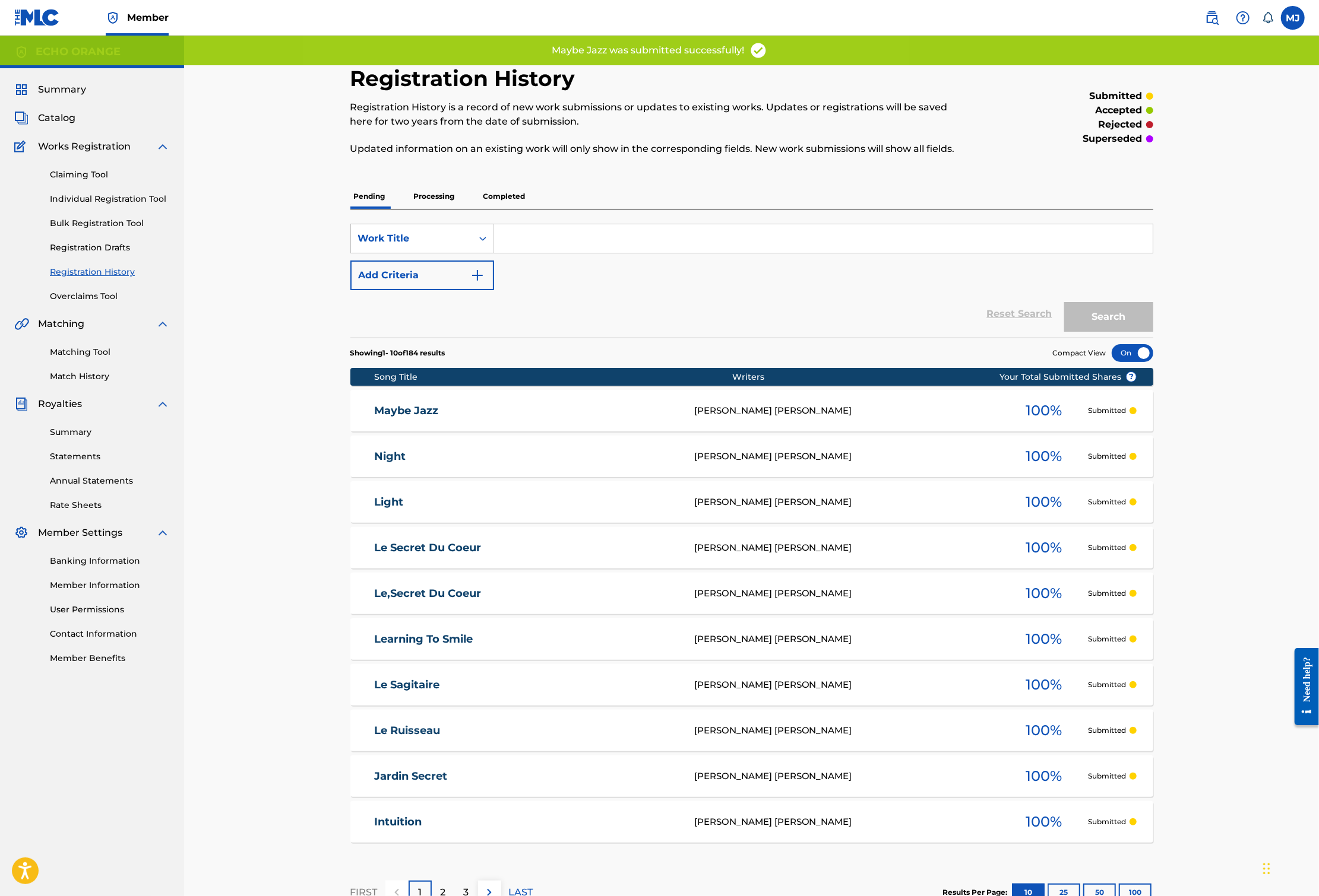
click at [94, 205] on link "Individual Registration Tool" at bounding box center [109, 199] width 120 height 12
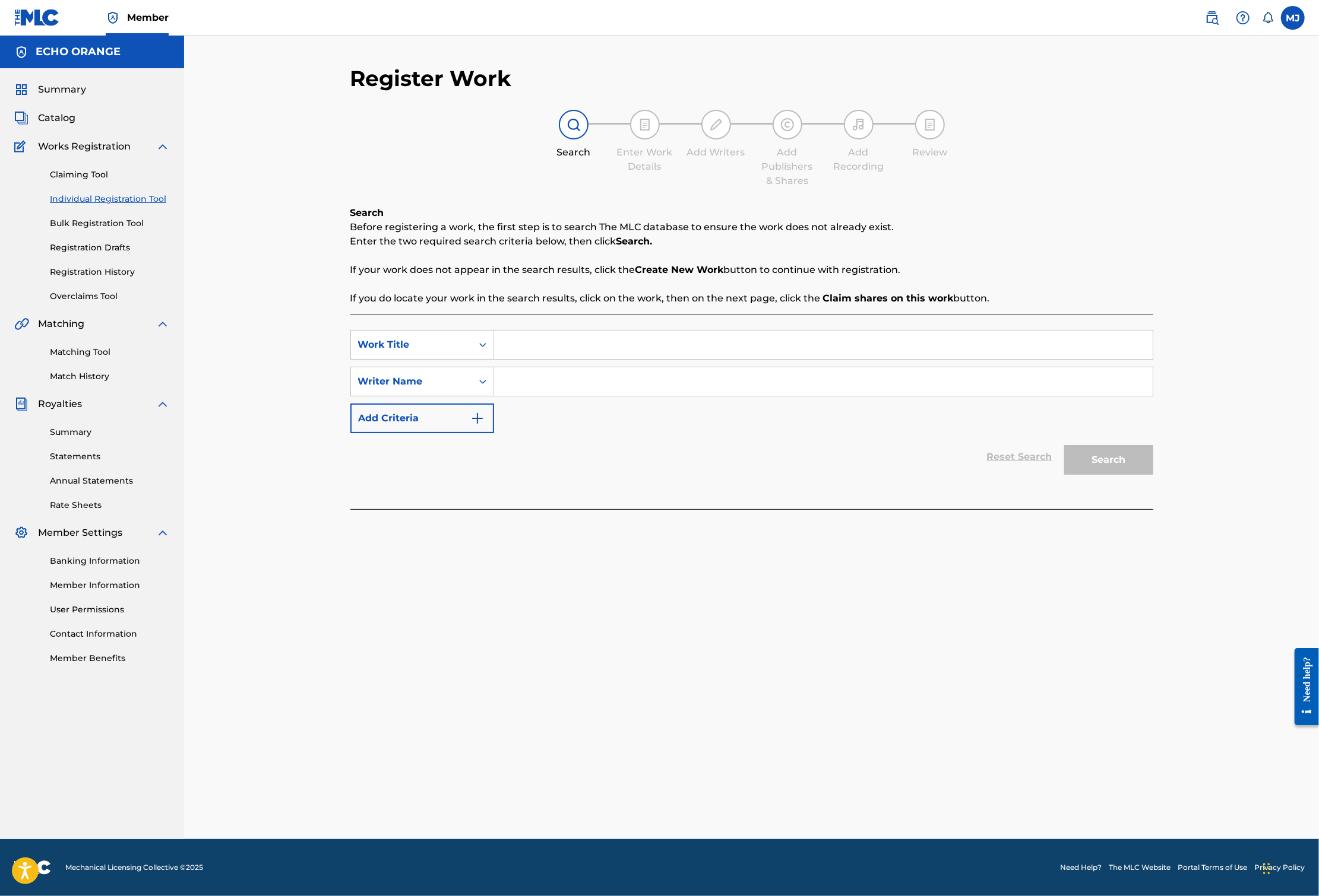
click at [581, 359] on input "Search Form" at bounding box center [823, 344] width 659 height 29
type input "Mayditation"
paste input "[PERSON_NAME]"
type input "[PERSON_NAME]"
click at [1153, 475] on button "Search" at bounding box center [1109, 459] width 89 height 29
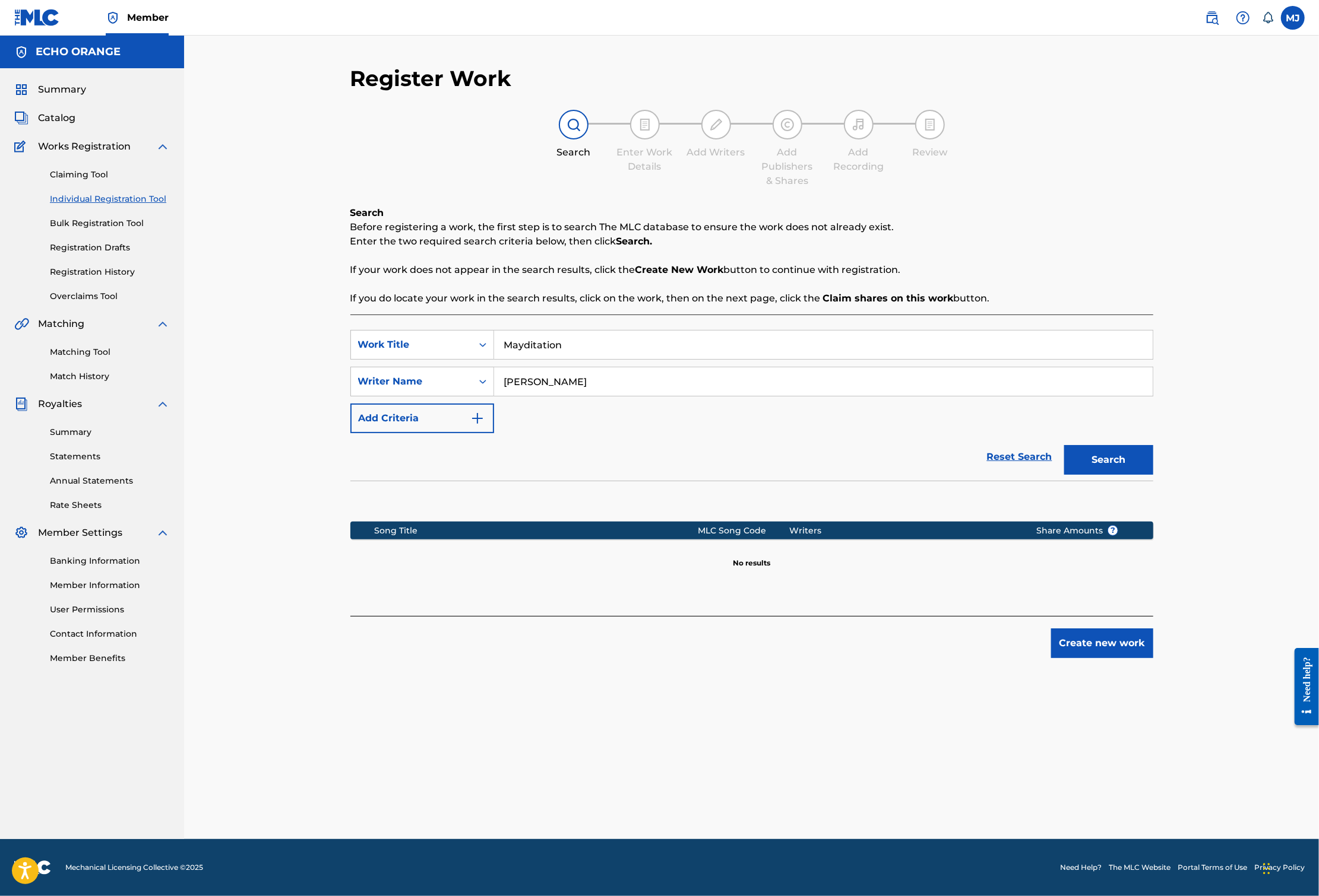
click at [1153, 658] on button "Create new work" at bounding box center [1101, 643] width 102 height 29
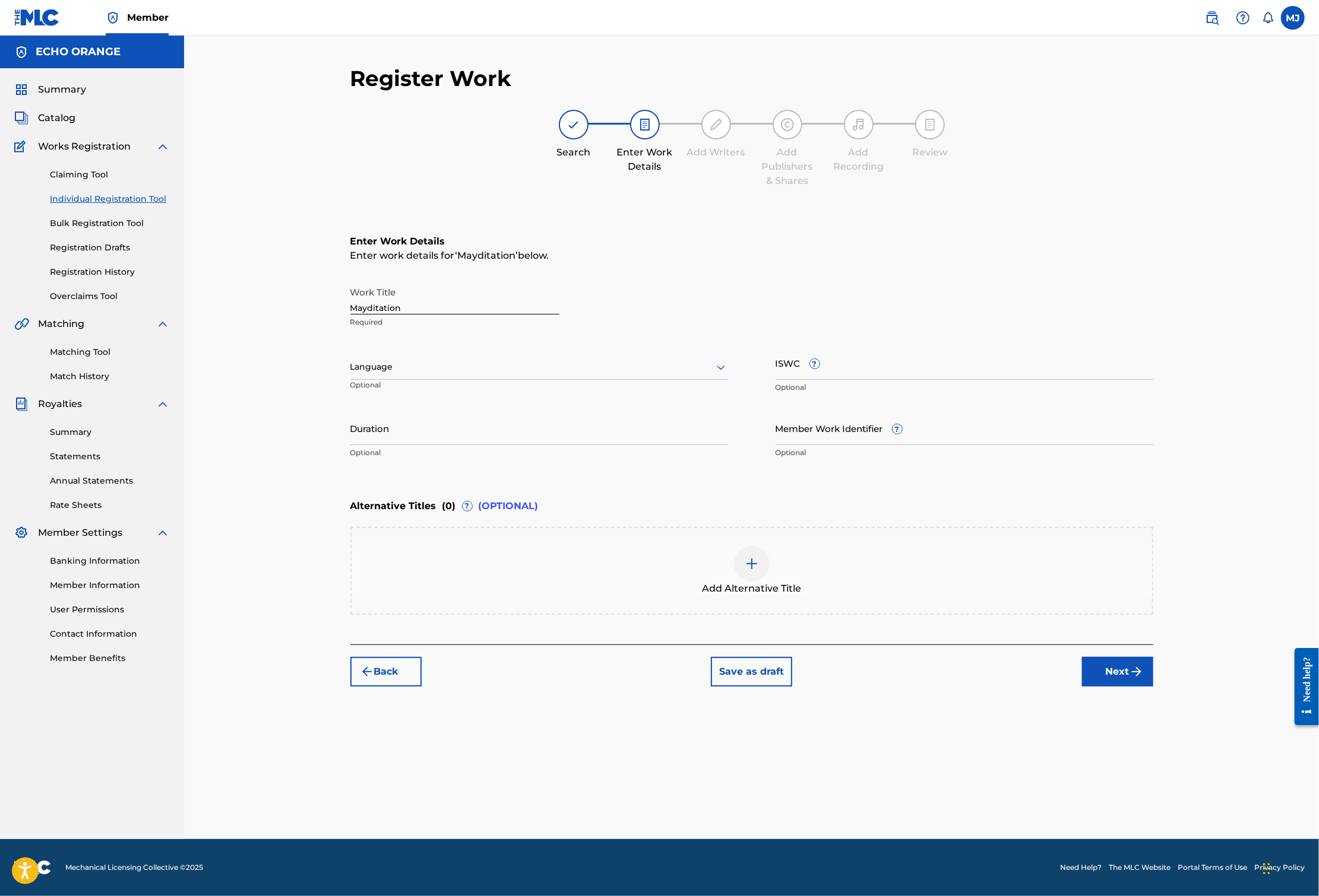
click at [1153, 687] on button "Next" at bounding box center [1117, 672] width 71 height 29
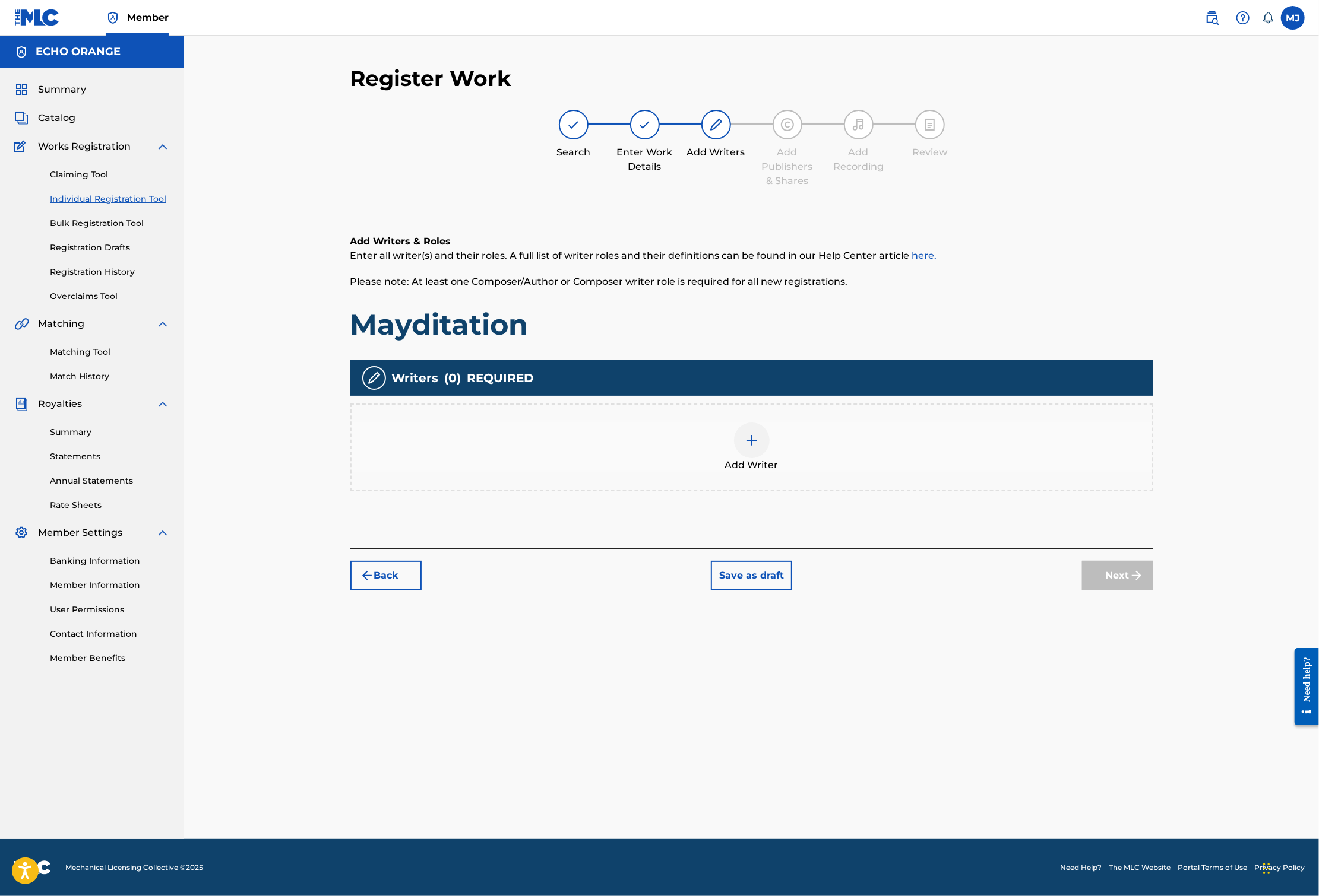
click at [995, 473] on div "Add Writer" at bounding box center [751, 447] width 800 height 49
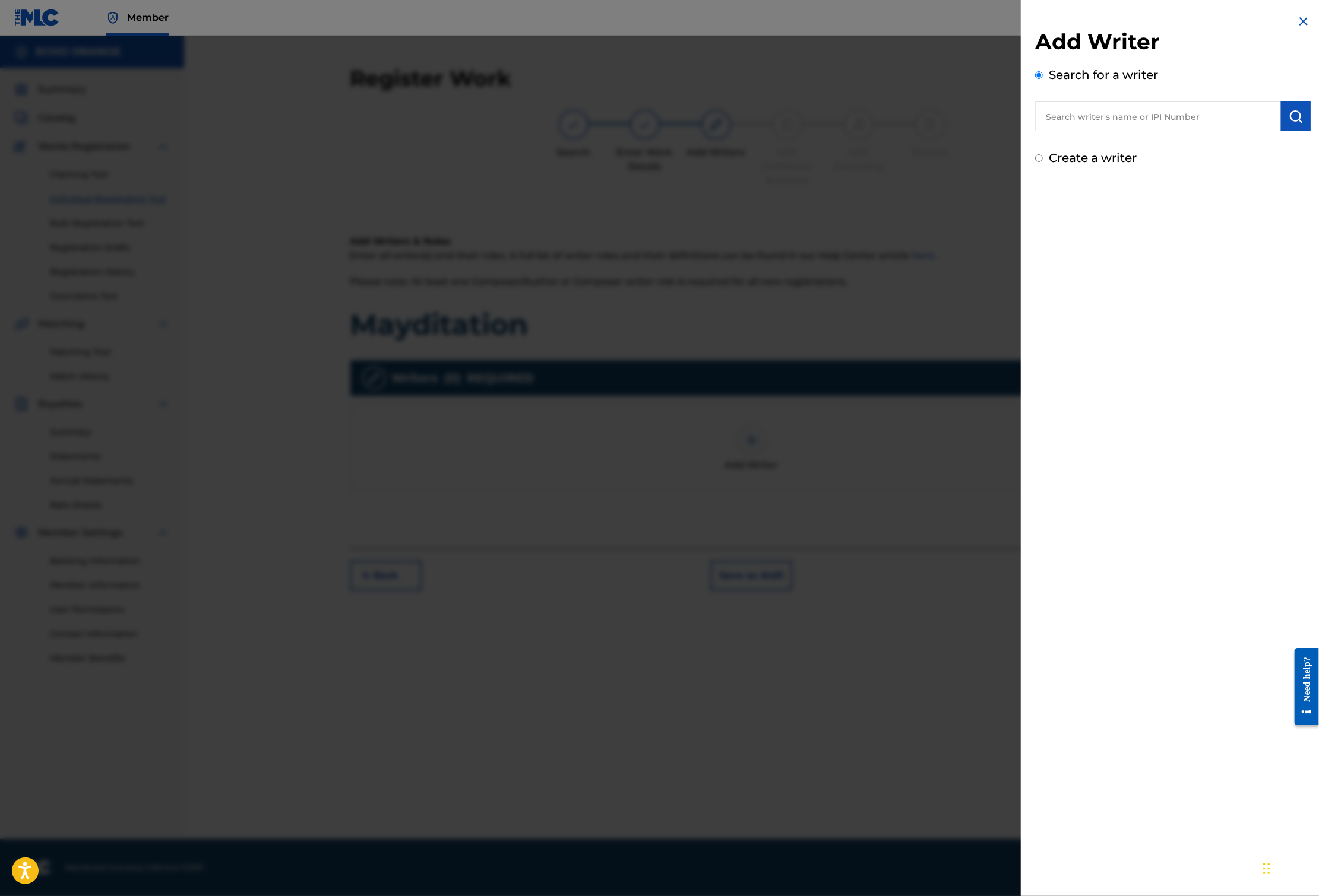
click at [1171, 131] on input "text" at bounding box center [1157, 116] width 246 height 29
paste input "[PERSON_NAME]"
type input "[PERSON_NAME]"
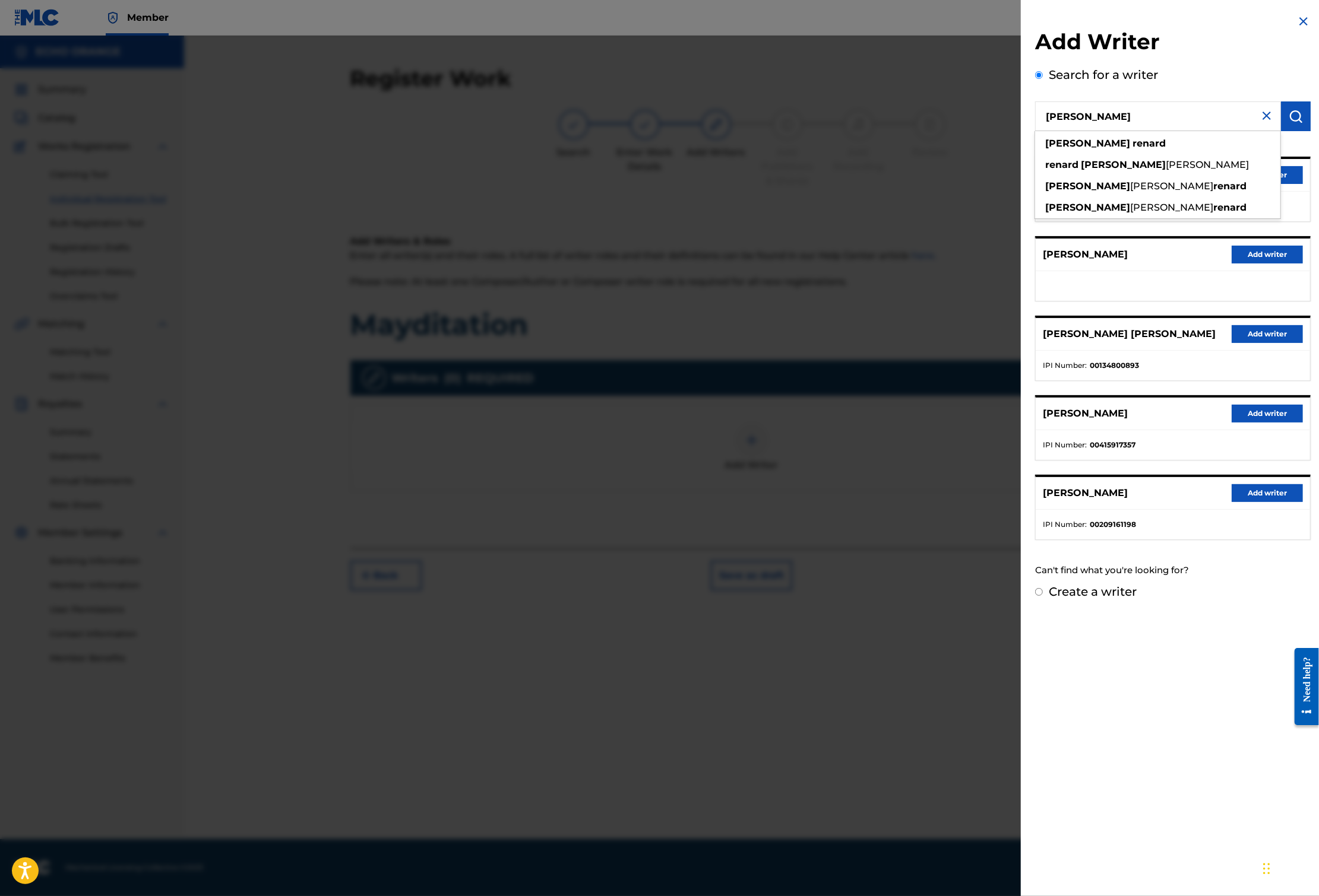
click at [1295, 192] on div "[PERSON_NAME] [PERSON_NAME] Add writer" at bounding box center [1172, 175] width 274 height 32
click at [1292, 184] on button "Add writer" at bounding box center [1267, 175] width 71 height 18
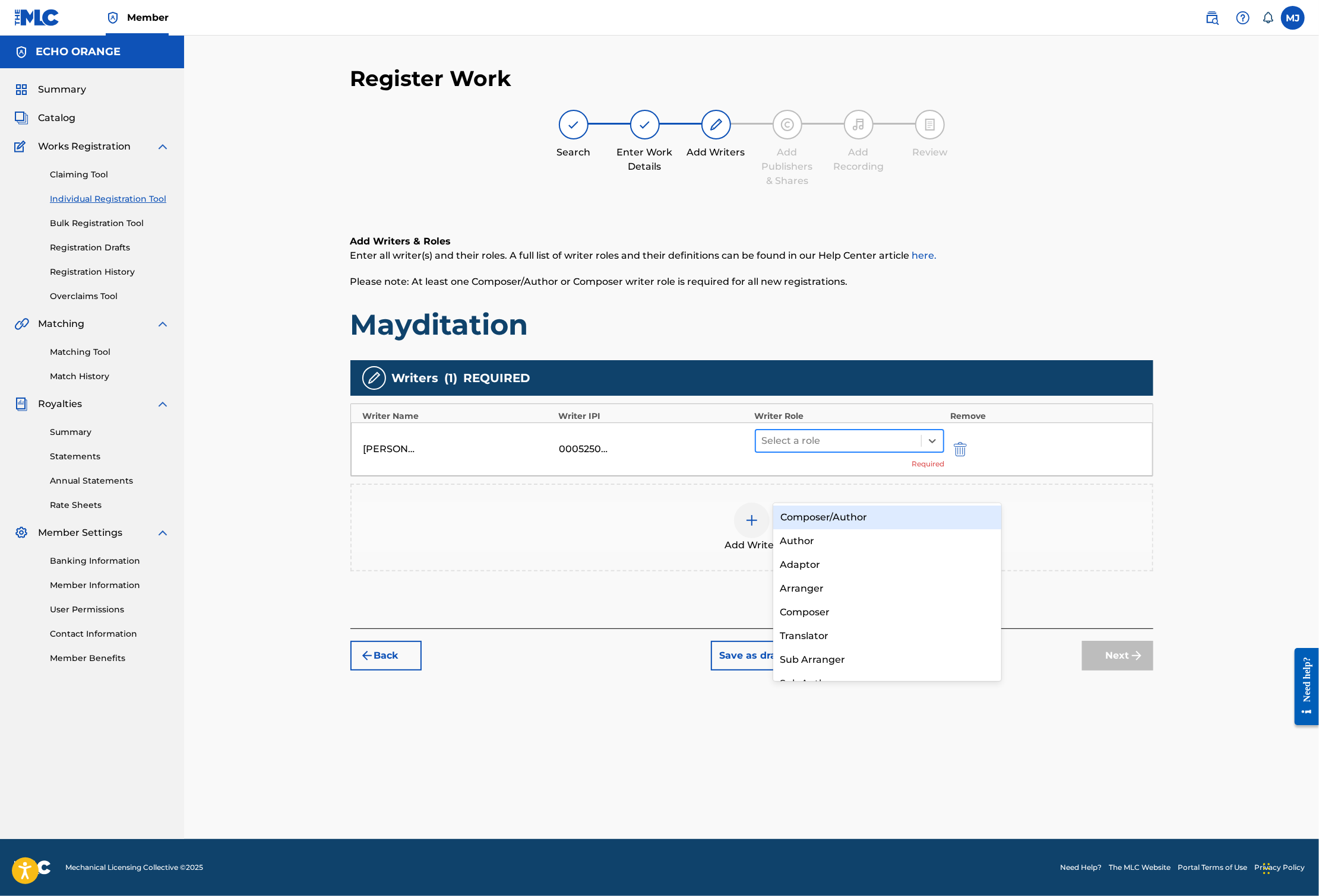
click at [860, 449] on div at bounding box center [838, 440] width 154 height 16
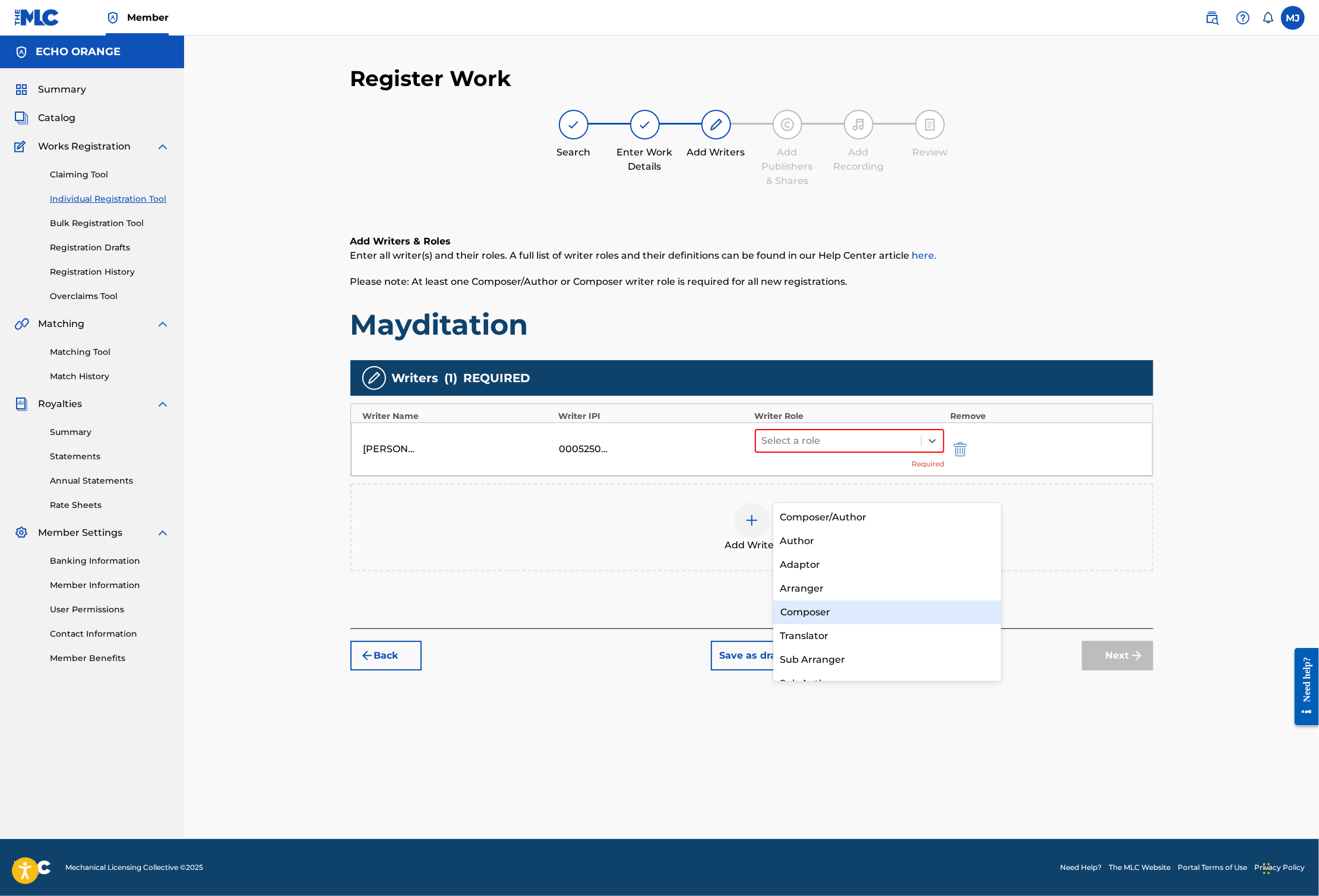
click at [849, 610] on div "Composer" at bounding box center [887, 612] width 228 height 24
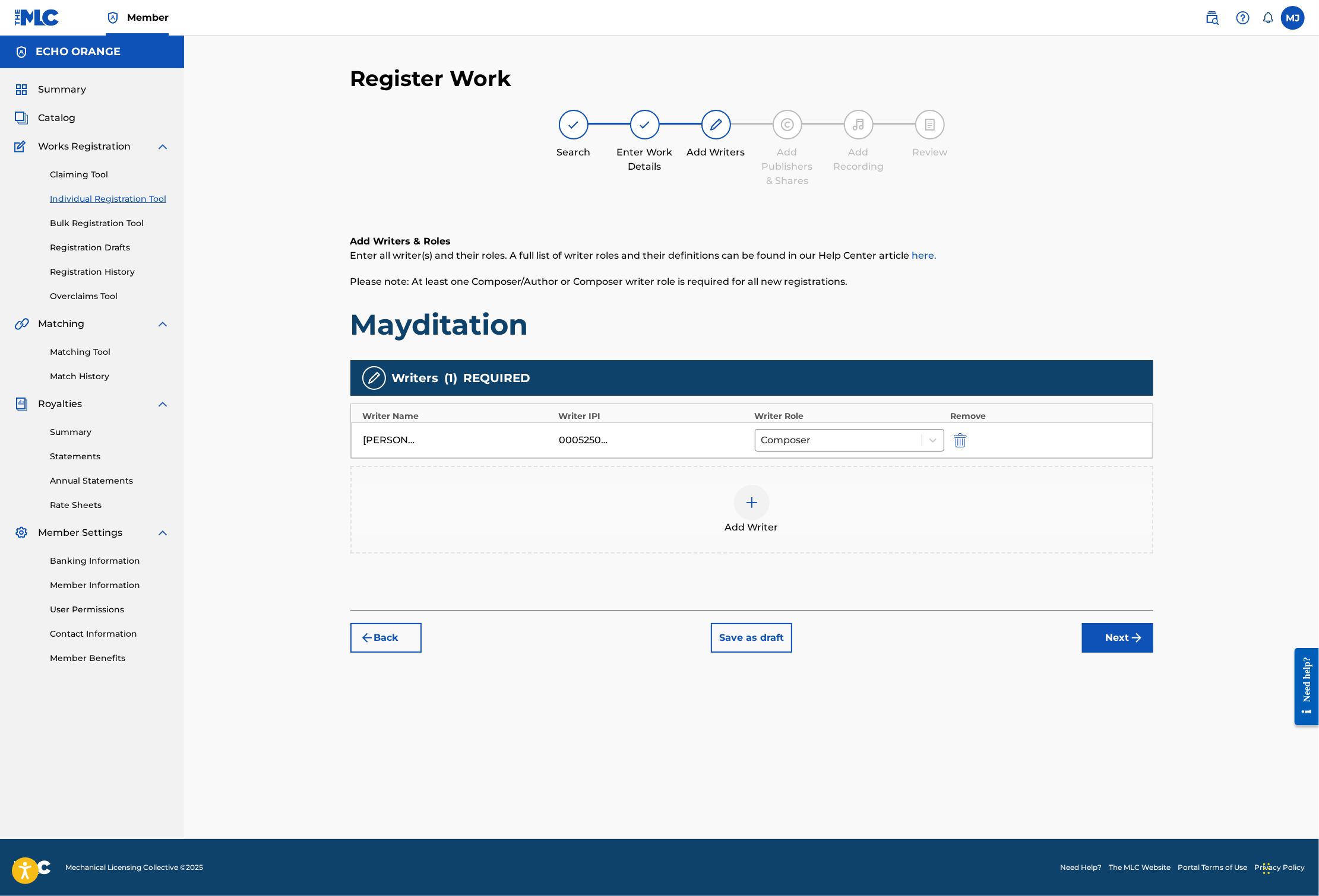
click at [1153, 653] on div "Back Save as draft Next" at bounding box center [751, 632] width 802 height 42
click at [1153, 653] on button "Next" at bounding box center [1117, 637] width 71 height 29
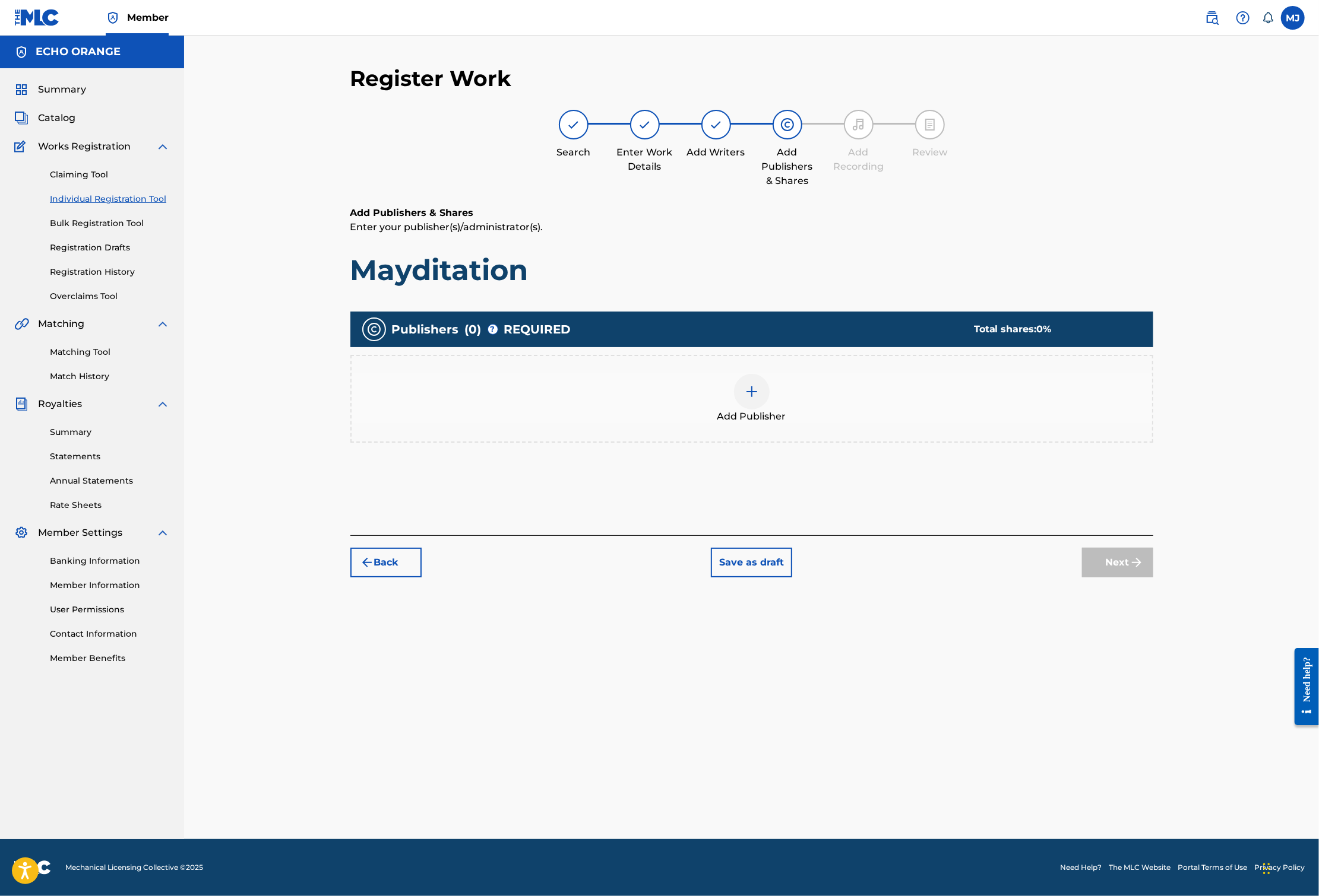
click at [883, 423] on div "Add Publisher" at bounding box center [751, 399] width 800 height 49
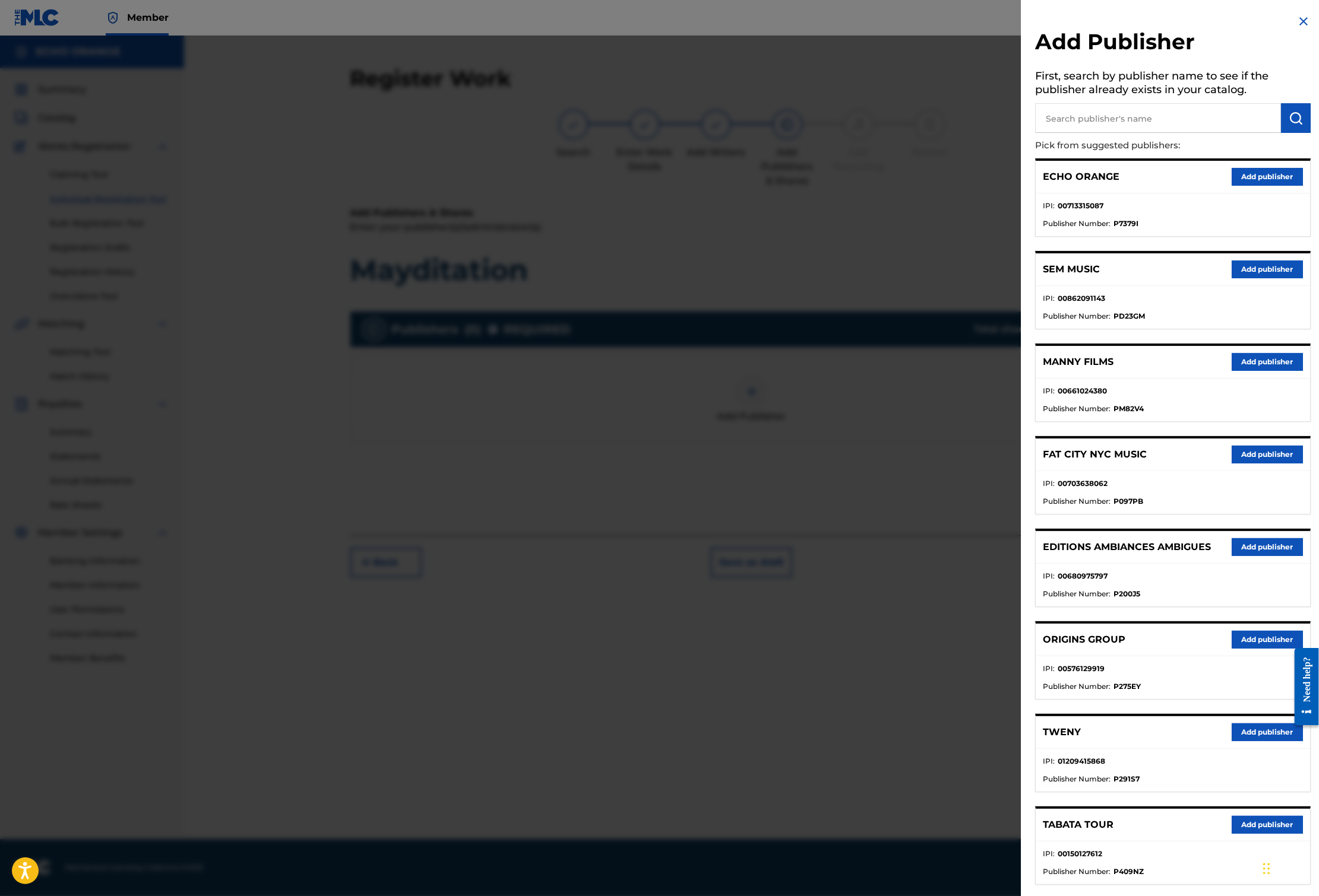
click at [1250, 649] on button "Add publisher" at bounding box center [1267, 639] width 71 height 18
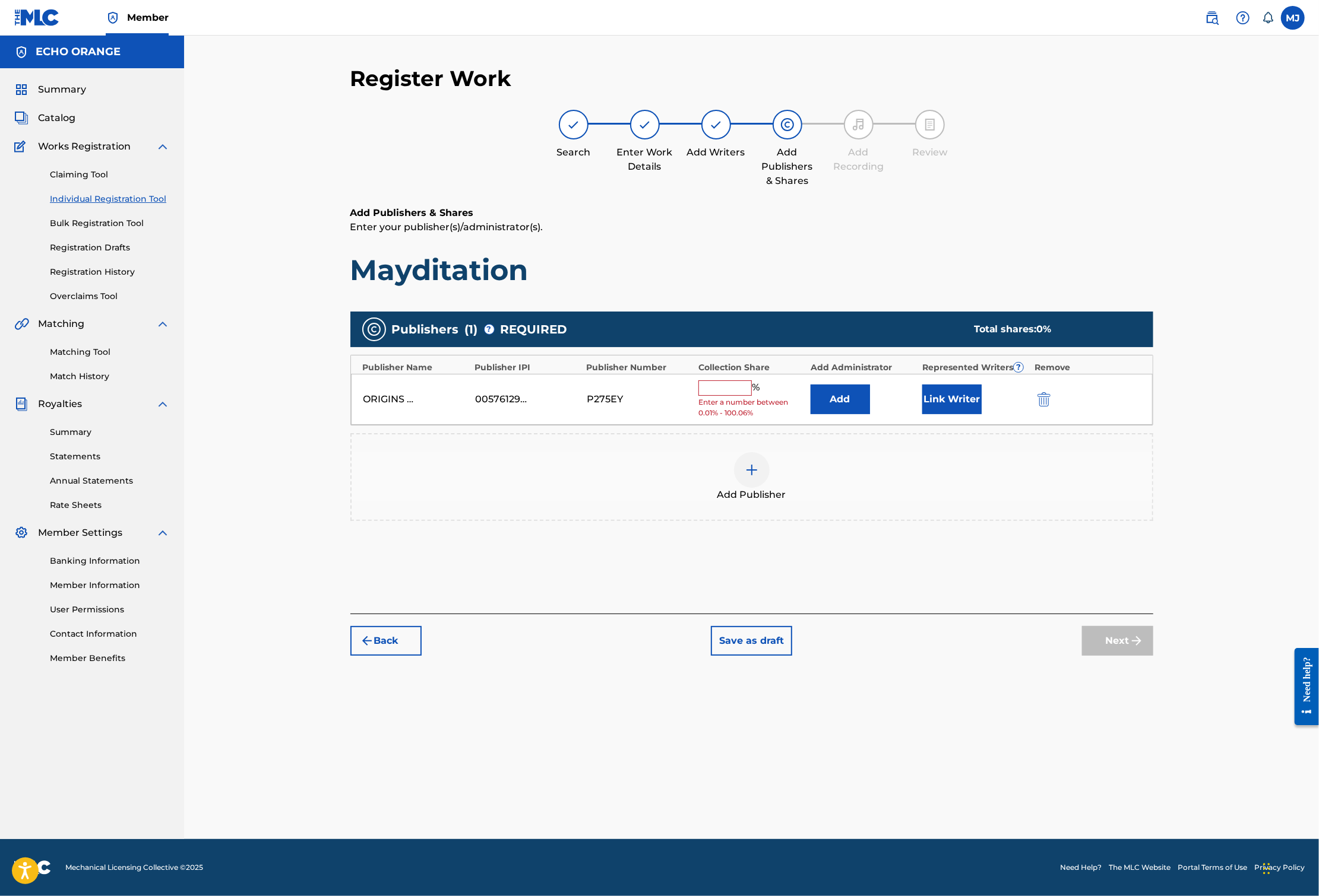
click at [870, 414] on button "Add" at bounding box center [840, 399] width 59 height 29
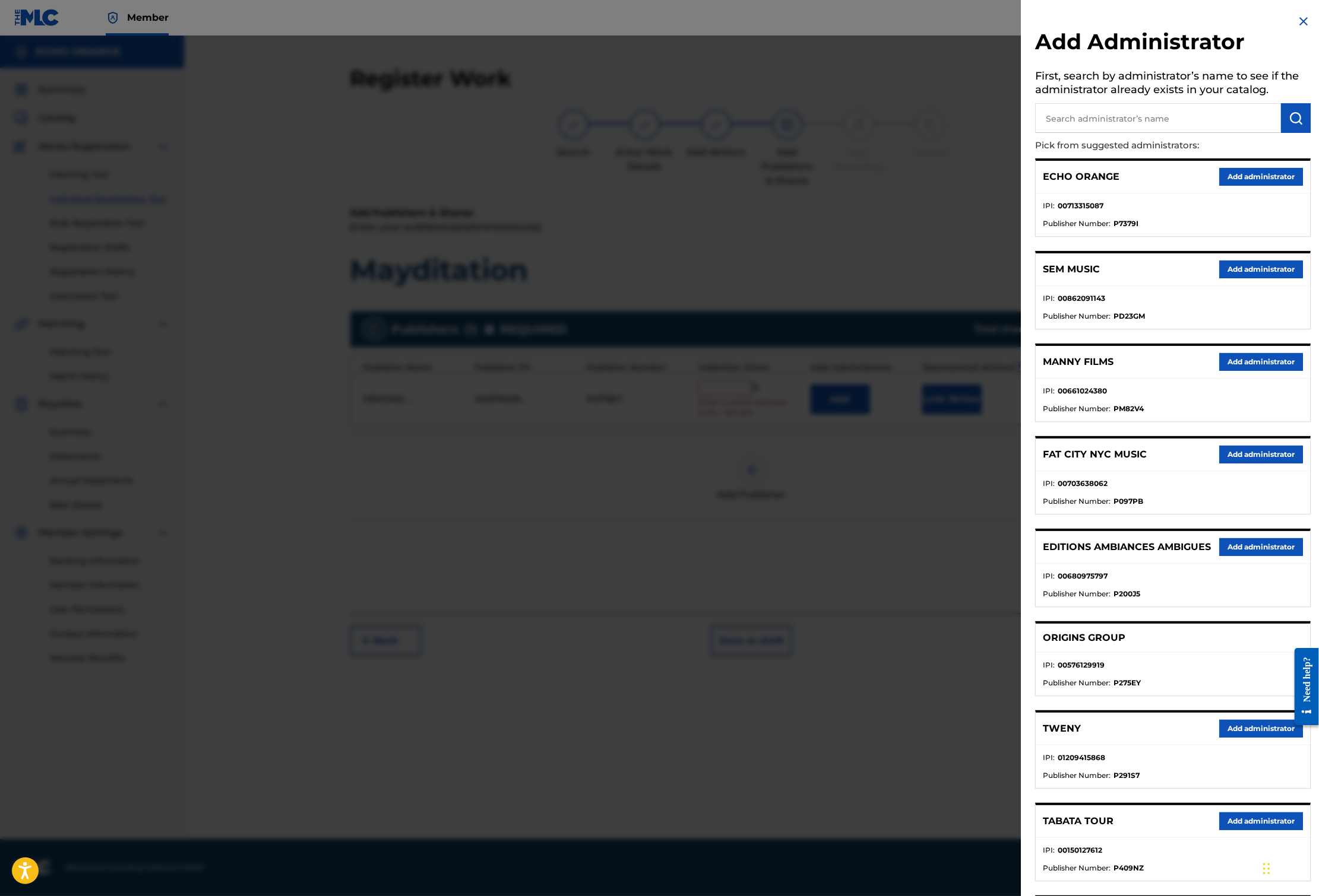
click at [1250, 185] on button "Add administrator" at bounding box center [1261, 177] width 84 height 18
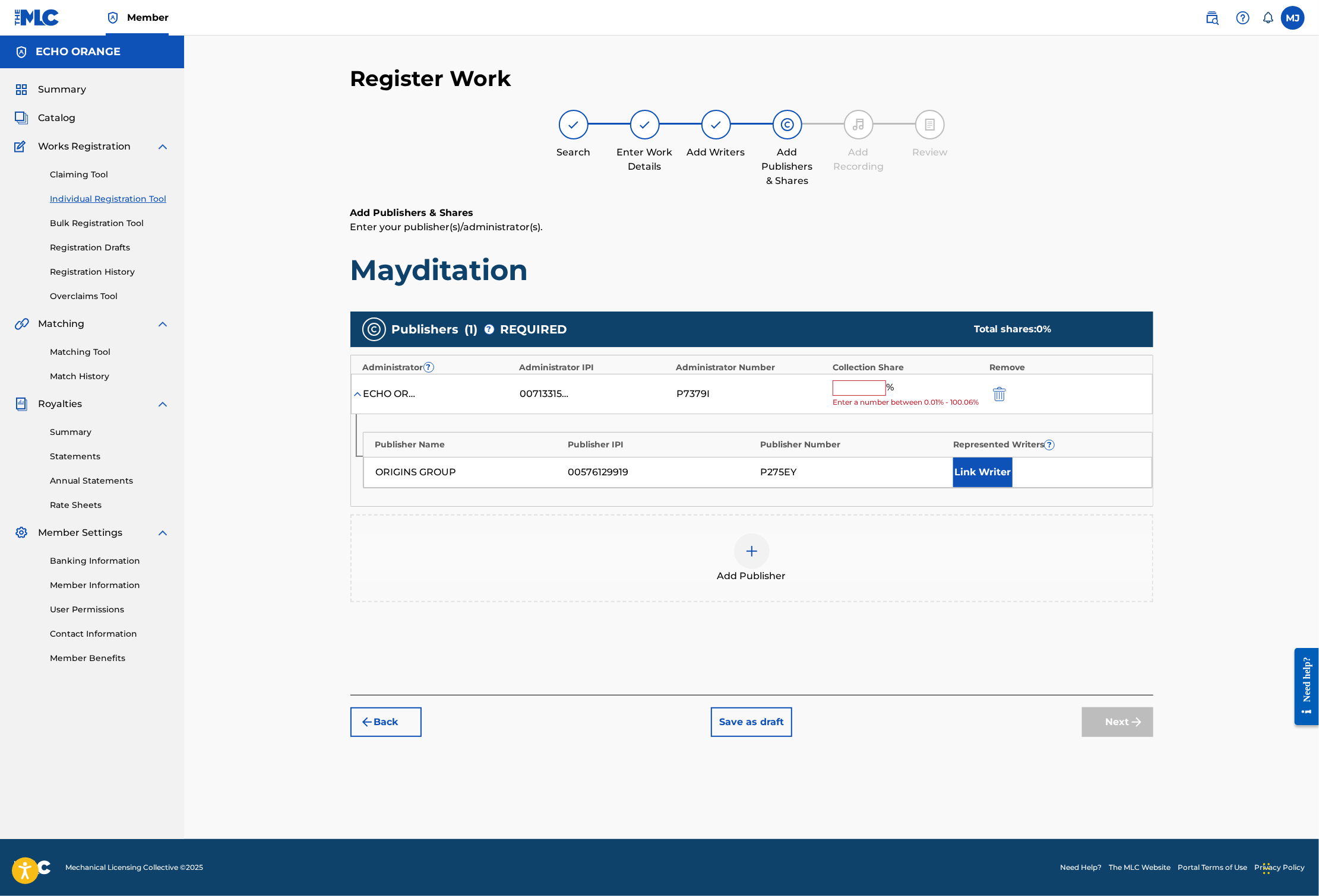
click at [910, 414] on div "ECHO ORANGE 00713315087 P7379I % Enter a number between 0.01% - 100.06%" at bounding box center [752, 394] width 801 height 41
click at [910, 415] on div "ECHO ORANGE 00713315087 P7379I % Enter a number between 0.01% - 100.06%" at bounding box center [752, 394] width 801 height 41
click at [886, 396] on input "text" at bounding box center [859, 388] width 53 height 15
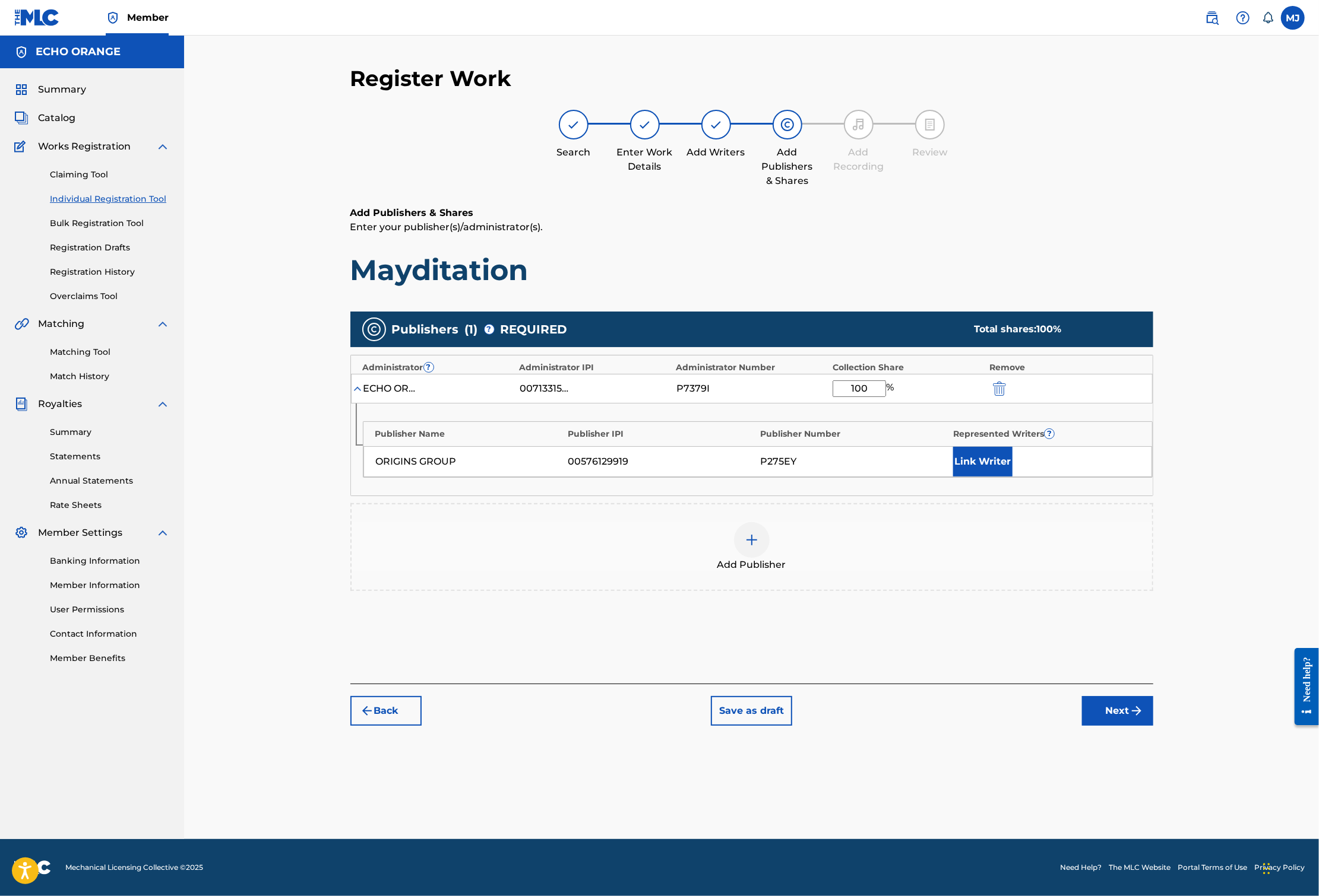
type input "100"
click at [1013, 477] on button "Link Writer" at bounding box center [982, 461] width 59 height 29
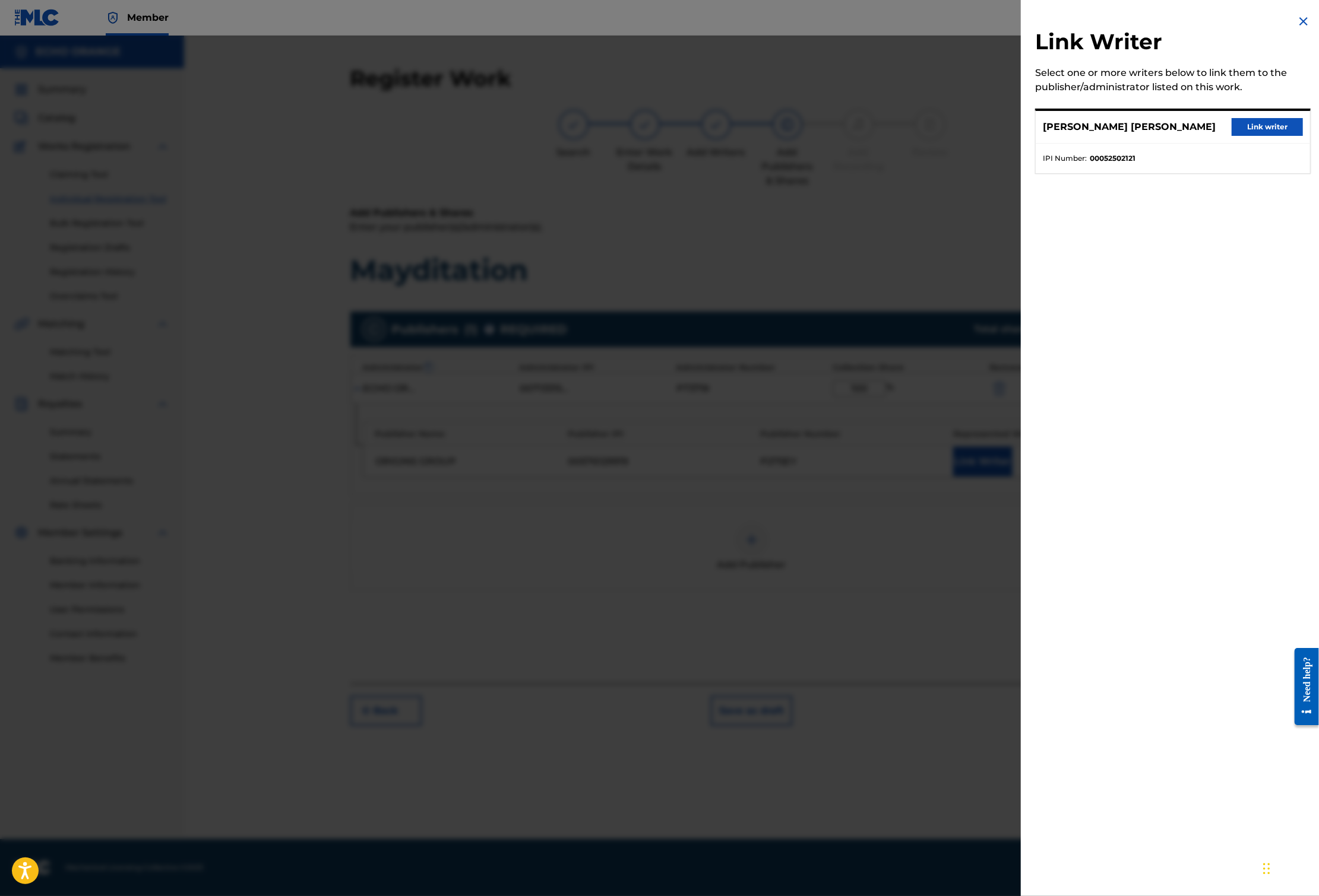
click at [1271, 136] on button "Link writer" at bounding box center [1267, 127] width 71 height 18
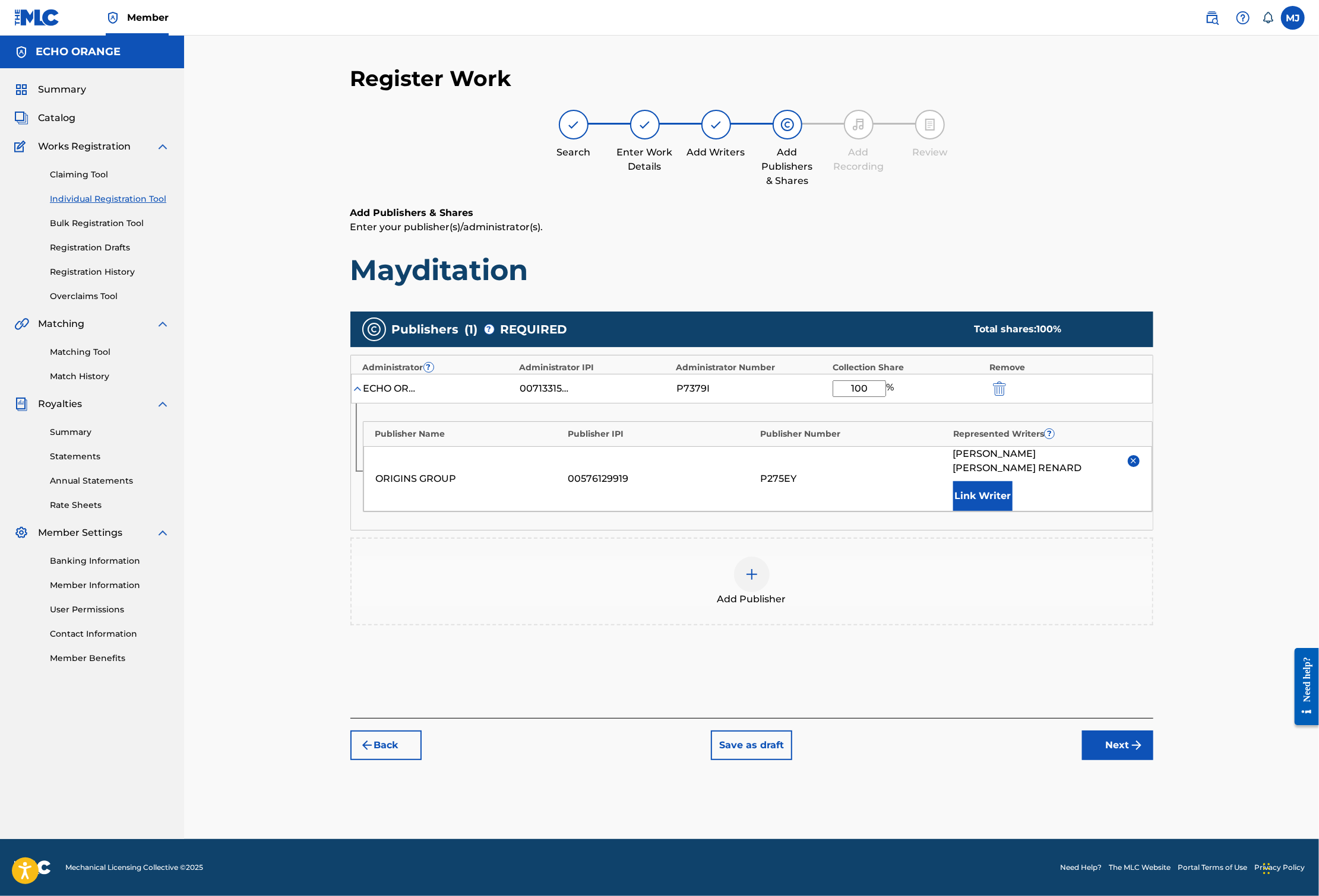
scroll to position [20, 0]
click at [1178, 820] on footer "Mechanical Licensing Collective © 2025 Need Help? The MLC Website Portal Terms …" at bounding box center [660, 867] width 1319 height 57
click at [1153, 760] on button "Next" at bounding box center [1117, 745] width 71 height 29
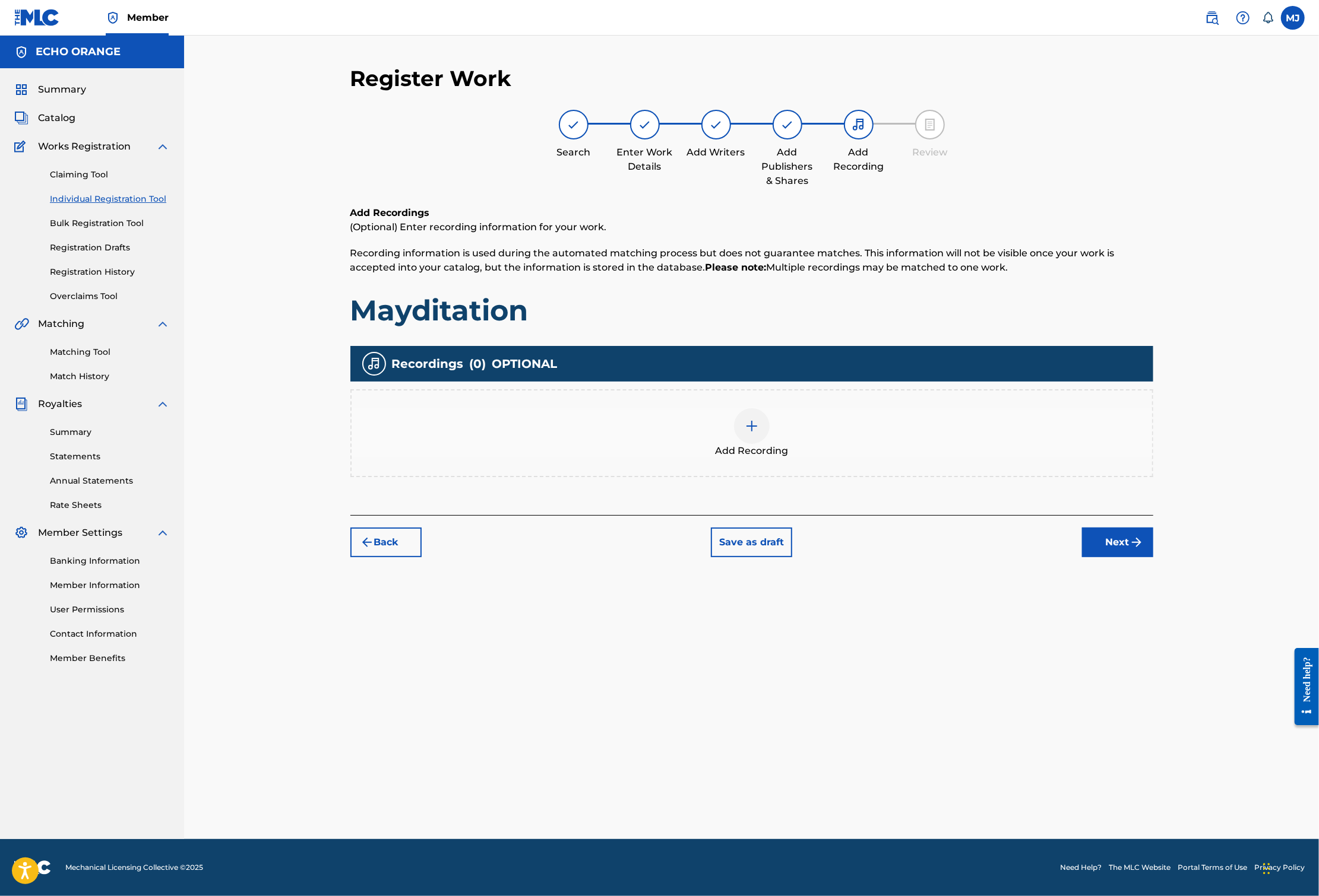
click at [1153, 557] on button "Next" at bounding box center [1117, 542] width 71 height 29
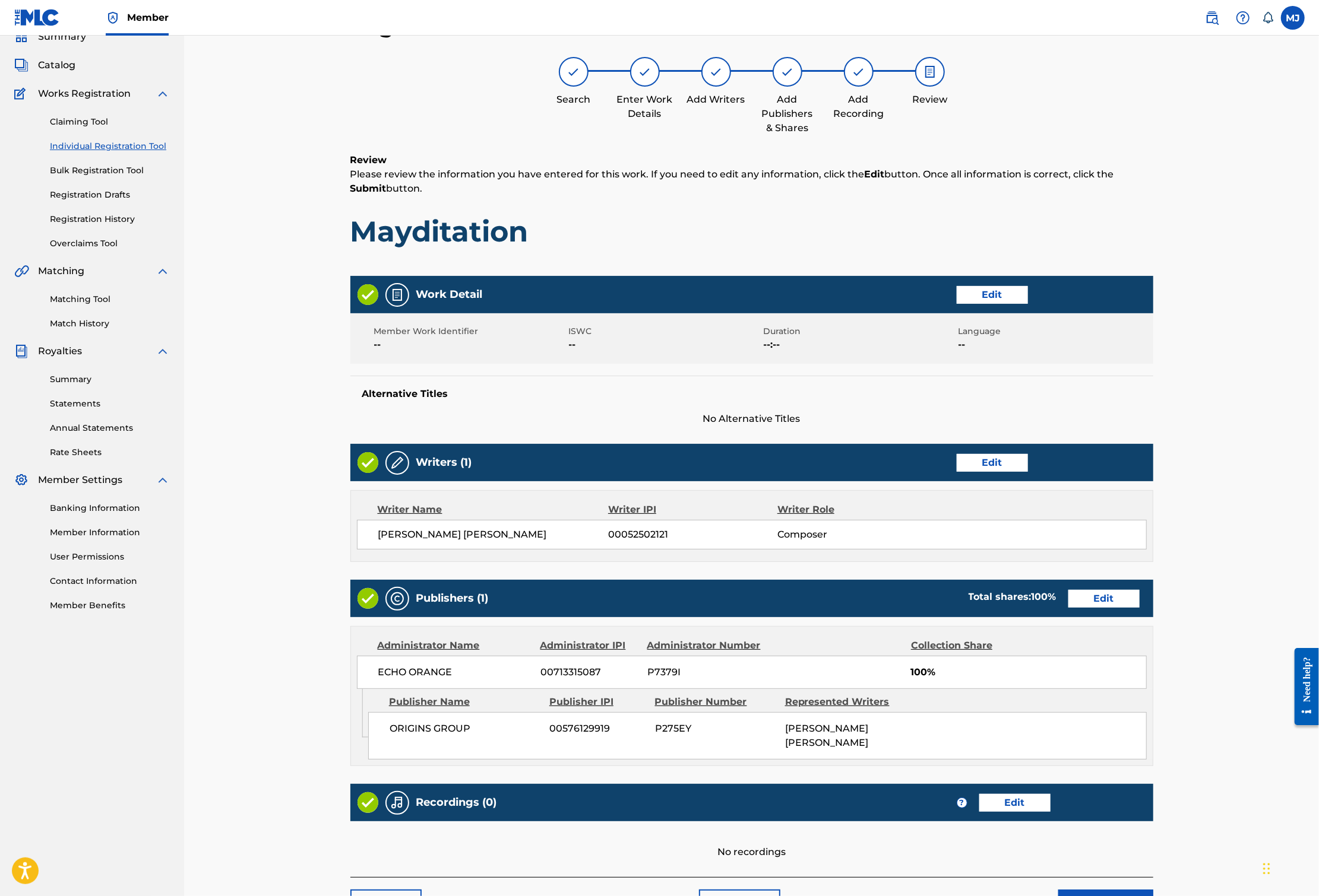
scroll to position [258, 0]
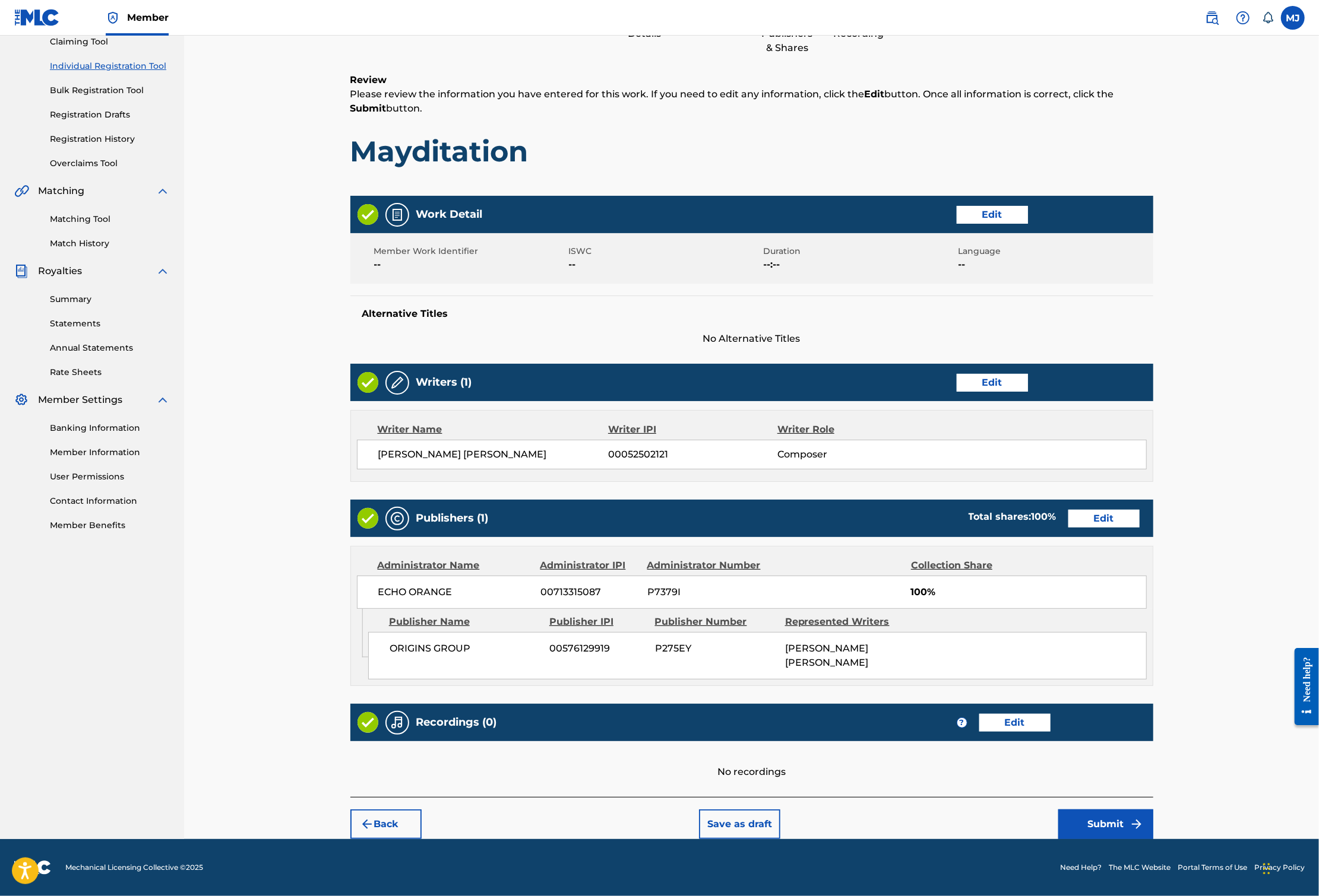
click at [1153, 809] on button "Submit" at bounding box center [1106, 824] width 95 height 29
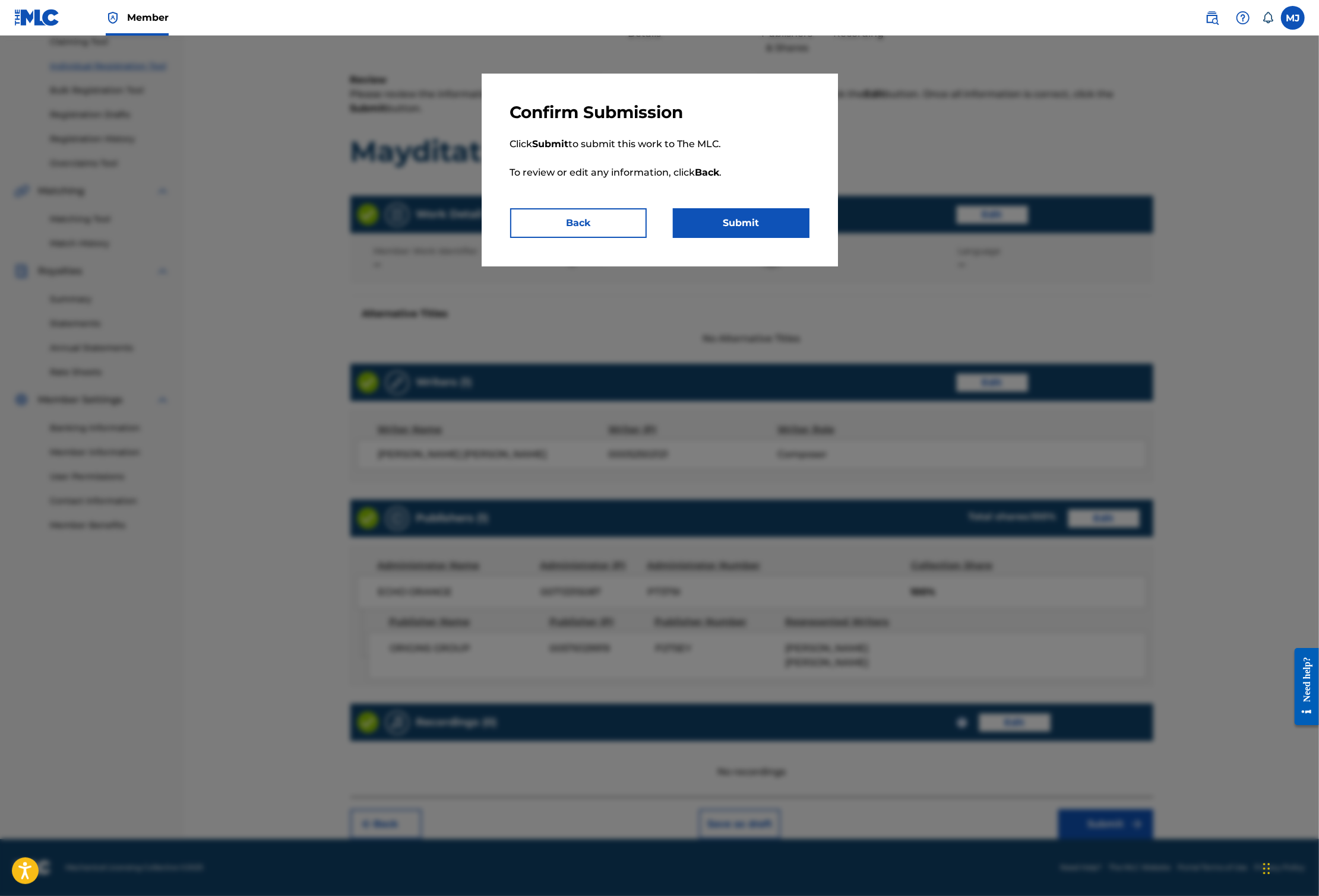
click at [692, 238] on button "Submit" at bounding box center [740, 223] width 136 height 29
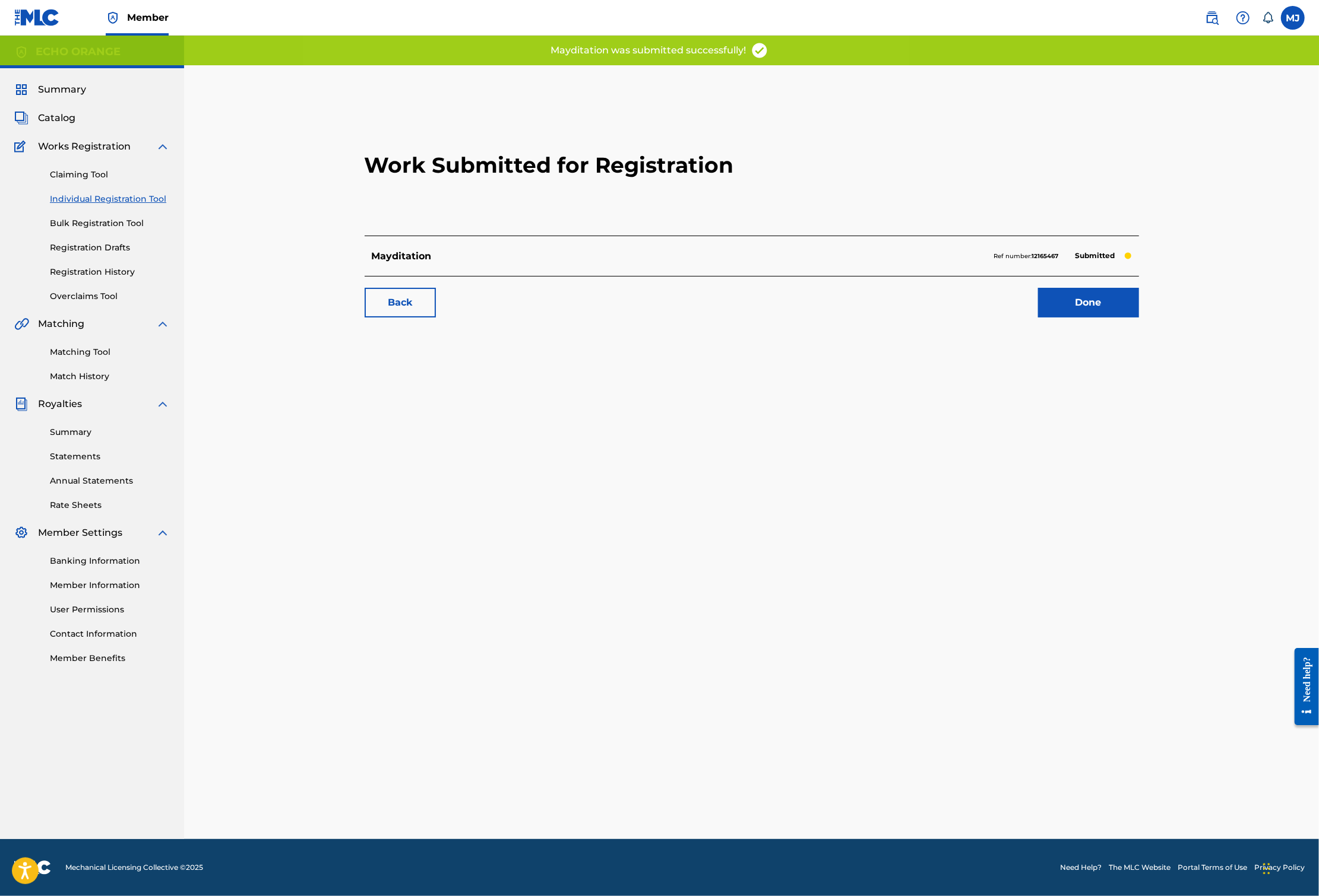
click at [1139, 318] on link "Done" at bounding box center [1089, 302] width 101 height 29
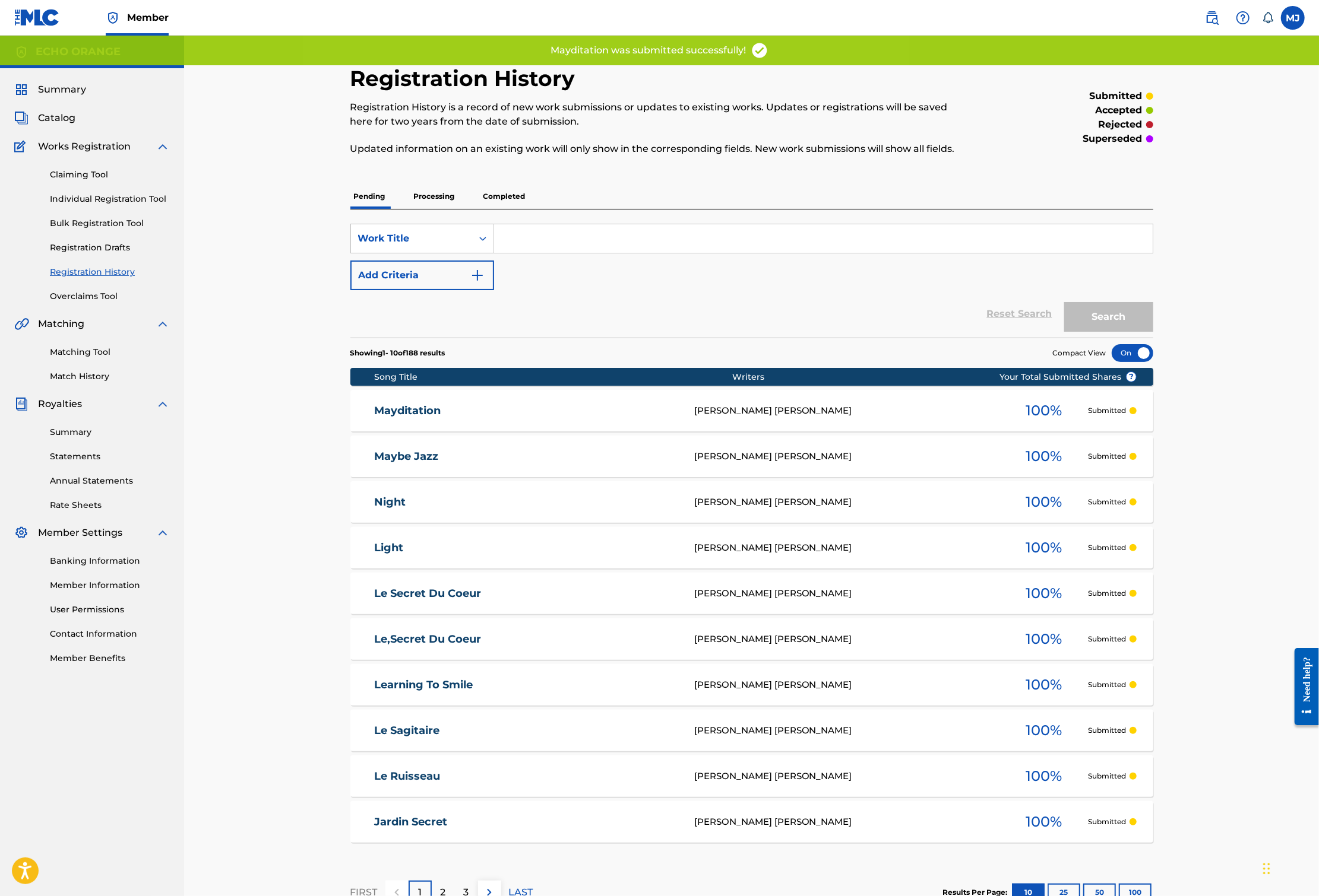
click at [141, 205] on link "Individual Registration Tool" at bounding box center [109, 199] width 120 height 12
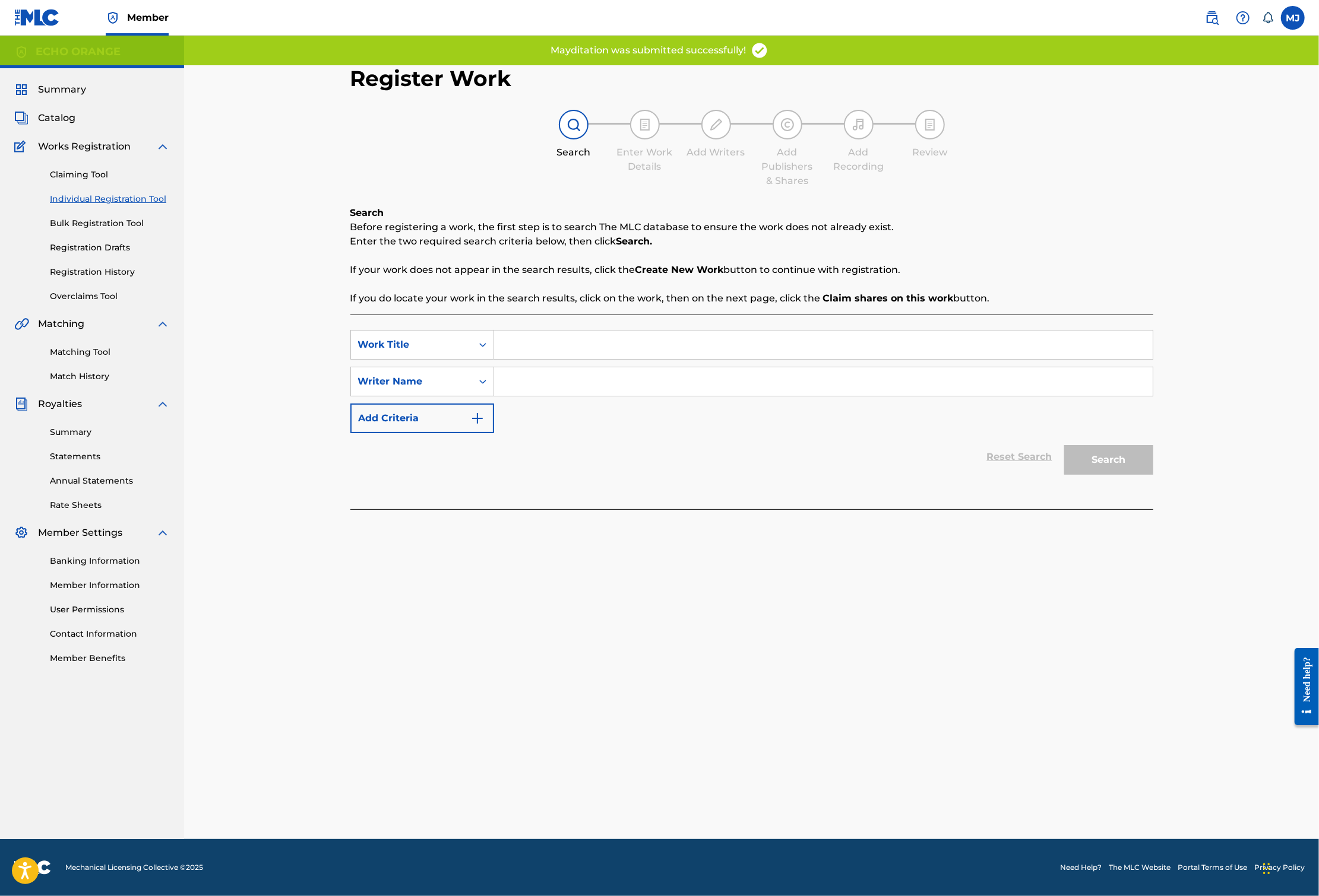
click at [703, 359] on input "Search Form" at bounding box center [823, 344] width 659 height 29
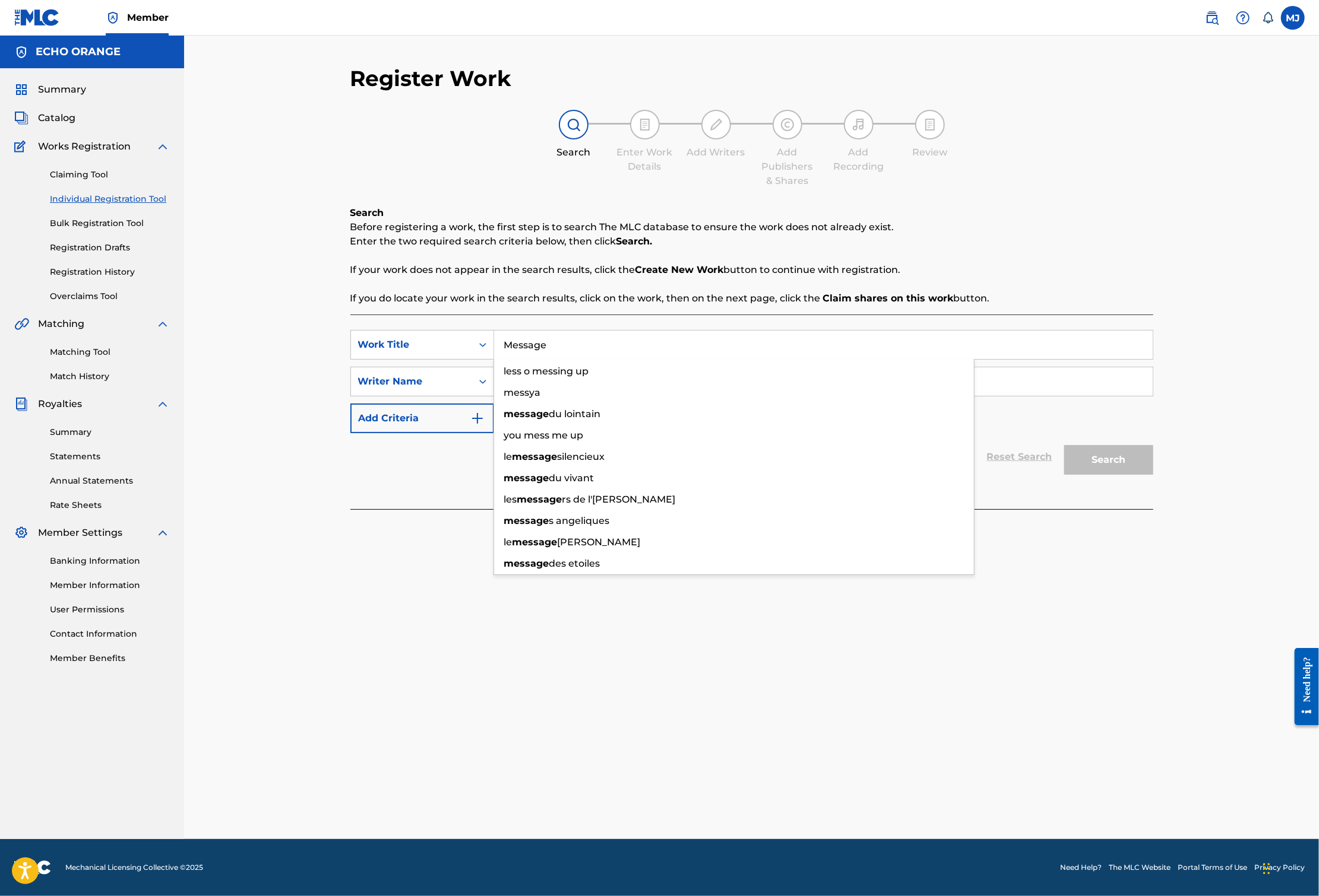
type input "Message"
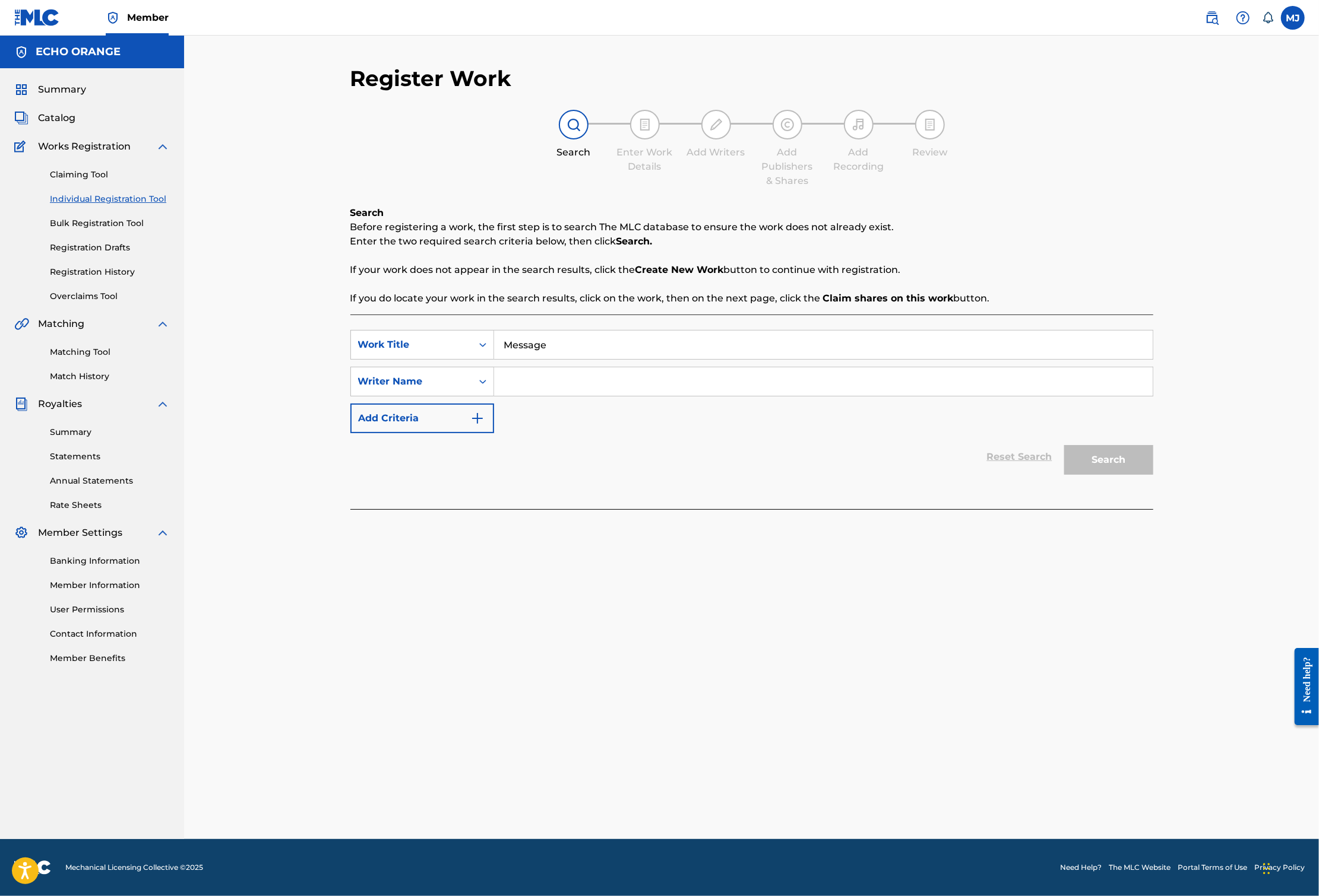
paste input "[PERSON_NAME]"
type input "[PERSON_NAME]"
click at [1153, 475] on button "Search" at bounding box center [1109, 459] width 89 height 29
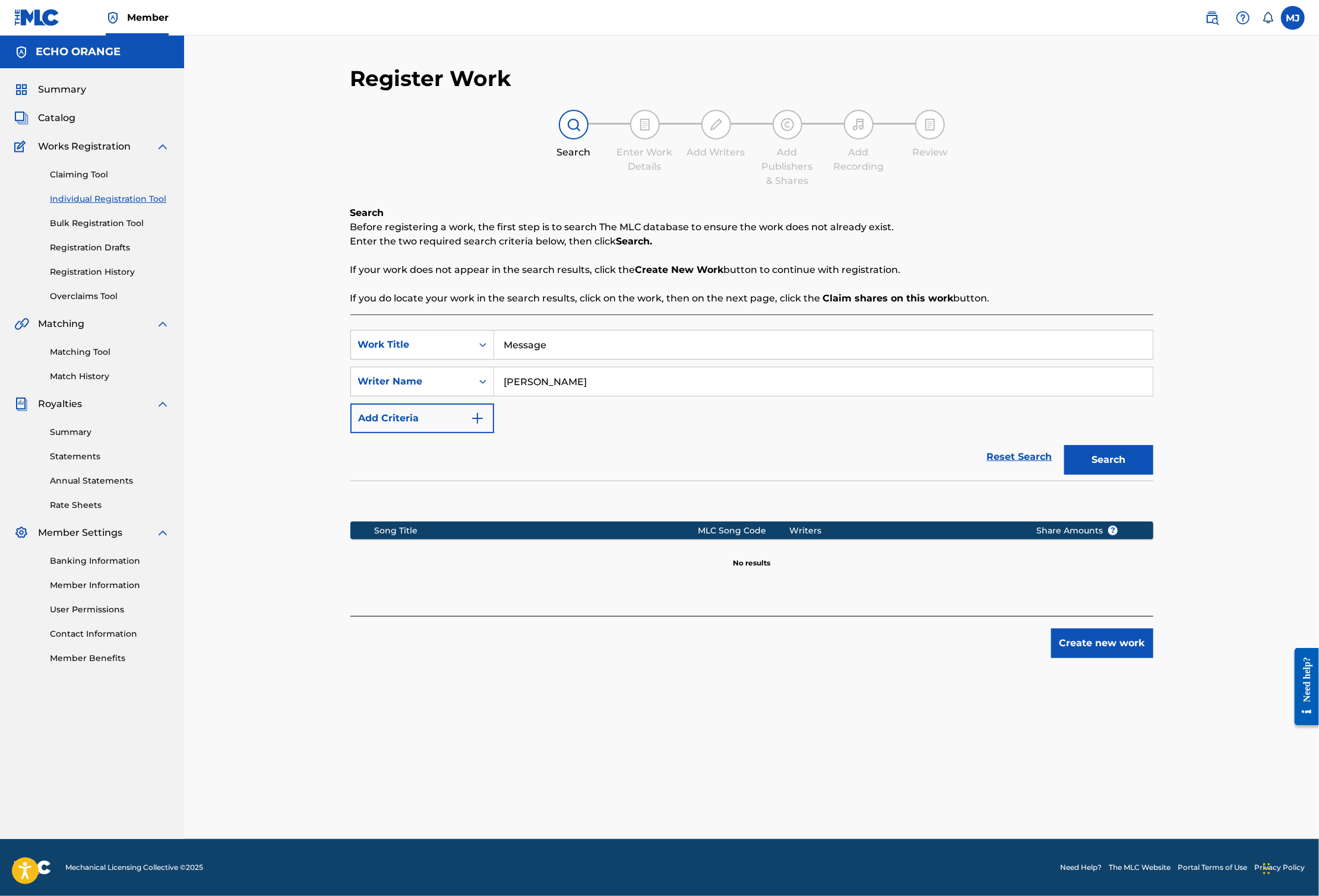
click at [1153, 658] on button "Create new work" at bounding box center [1101, 643] width 102 height 29
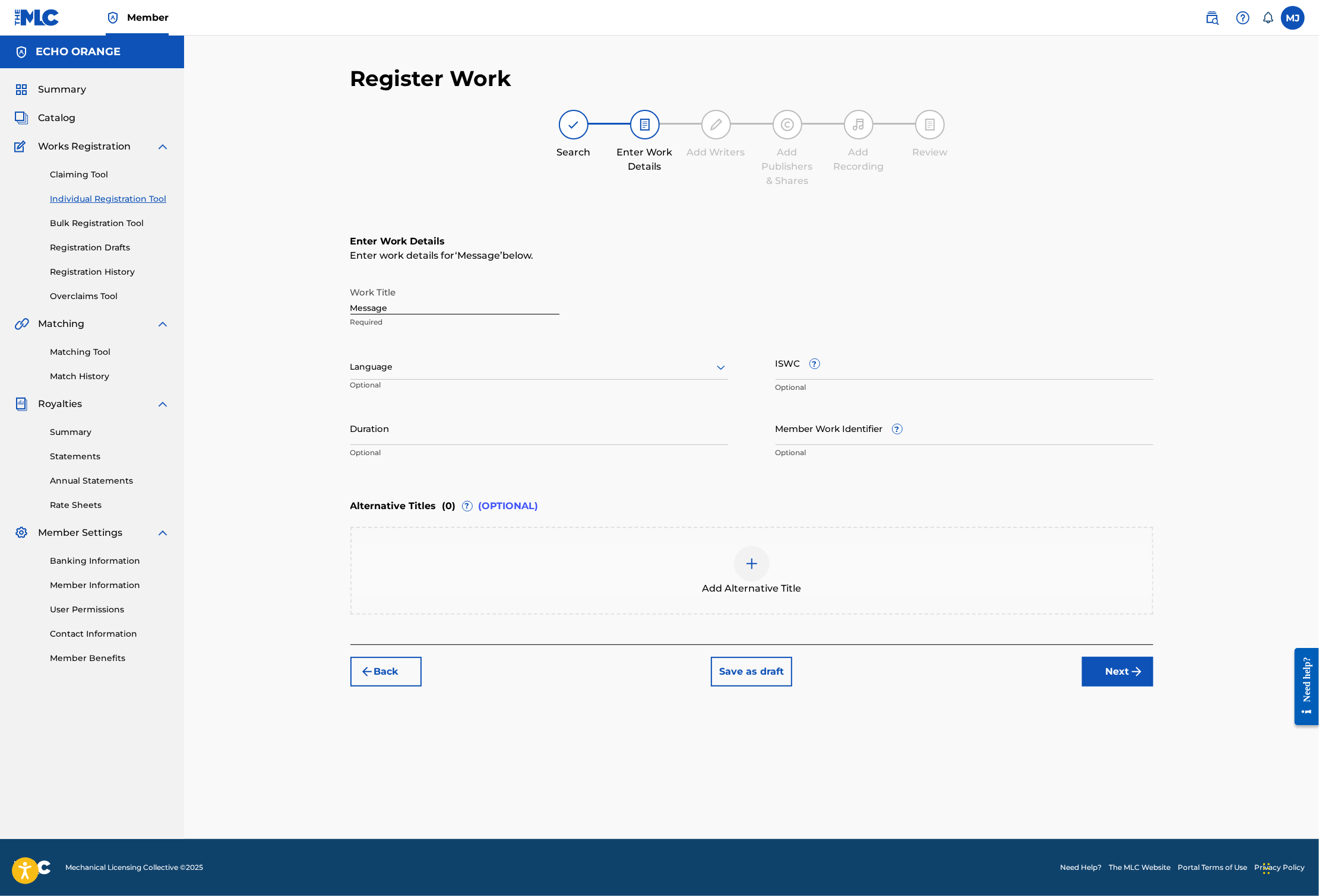
click at [1153, 687] on button "Next" at bounding box center [1117, 672] width 71 height 29
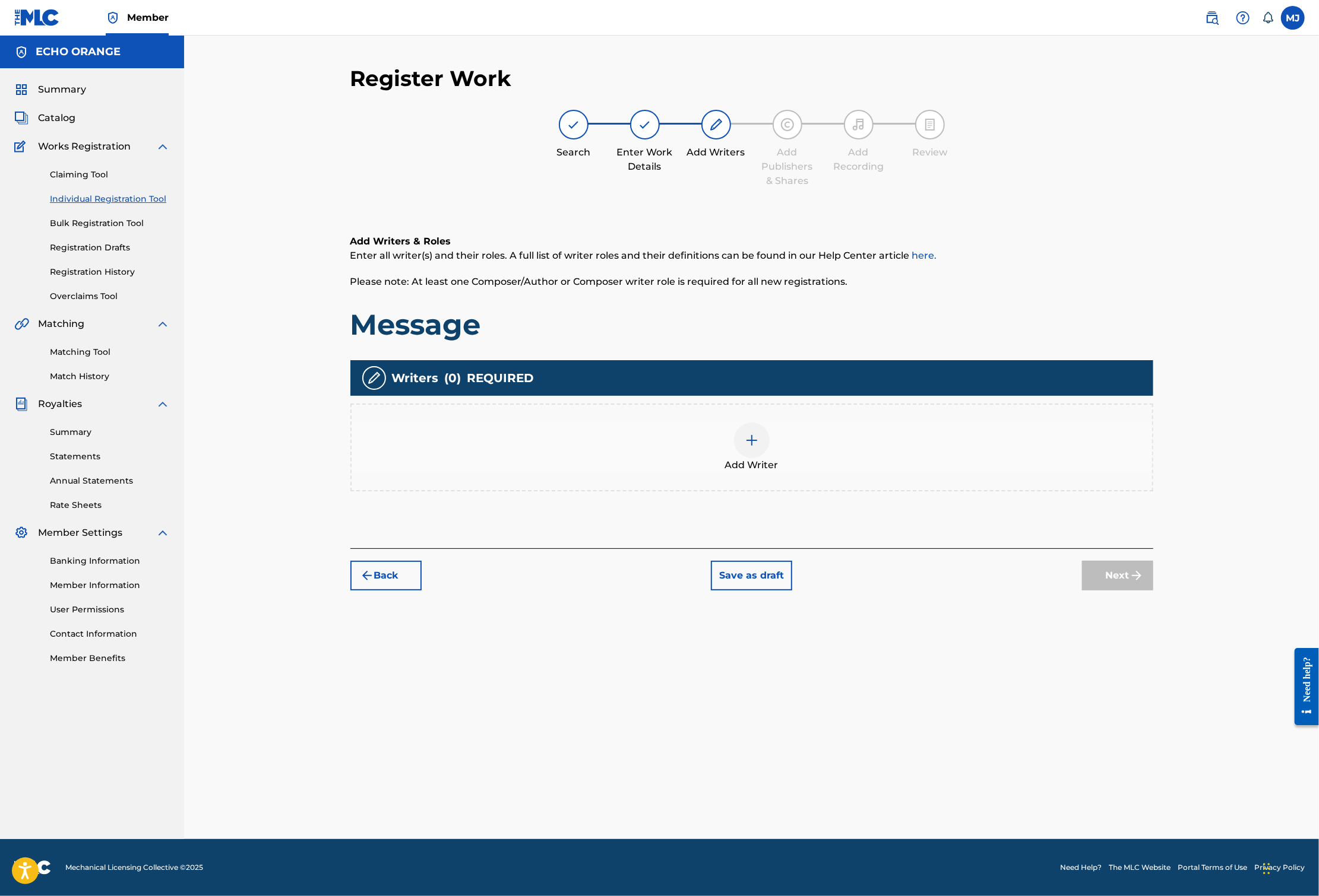
drag, startPoint x: 957, startPoint y: 507, endPoint x: 948, endPoint y: 504, distance: 9.5
click at [948, 473] on div "Add Writer" at bounding box center [751, 447] width 800 height 49
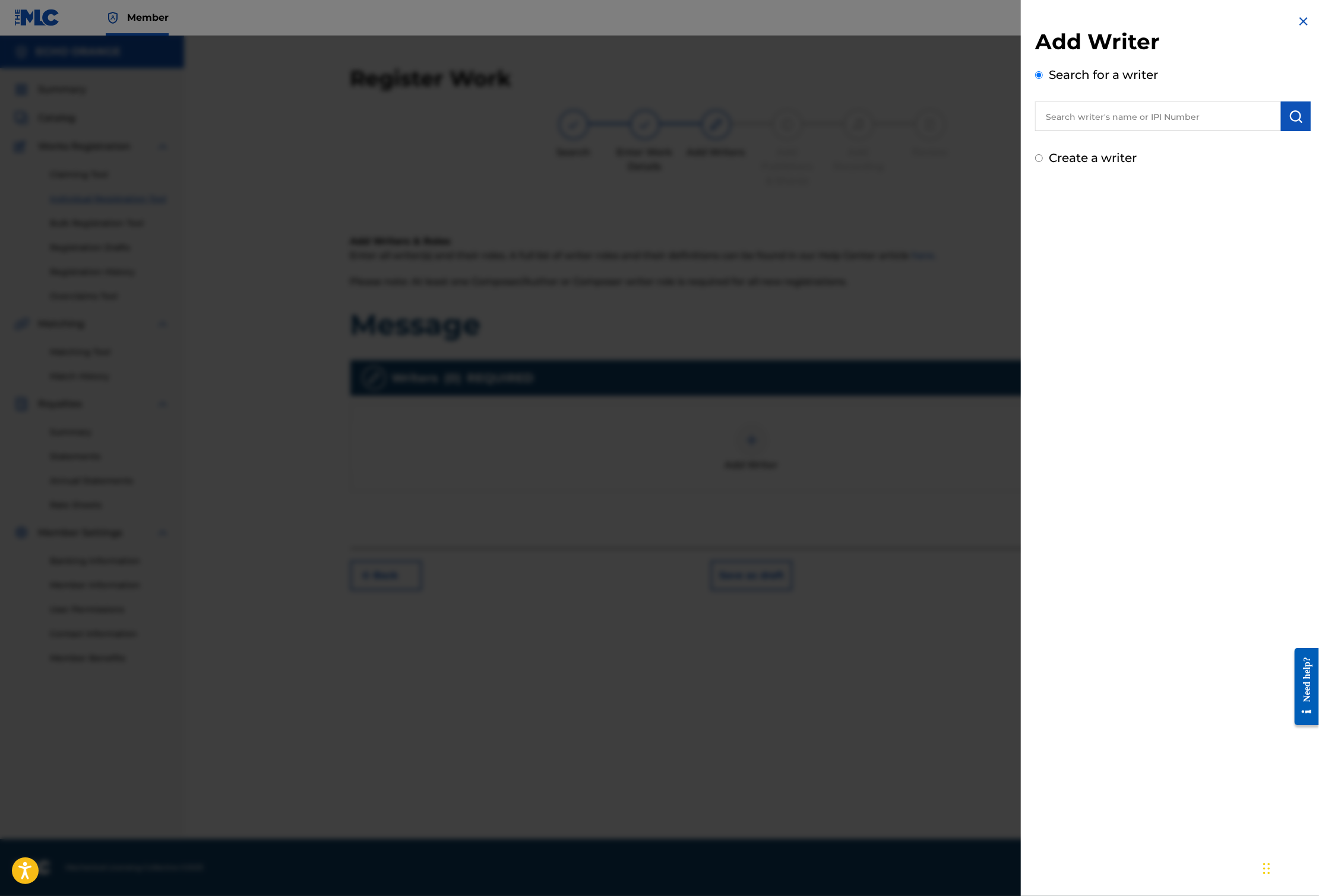
click at [1170, 119] on input "text" at bounding box center [1157, 116] width 246 height 29
paste input "[PERSON_NAME]"
type input "[PERSON_NAME]"
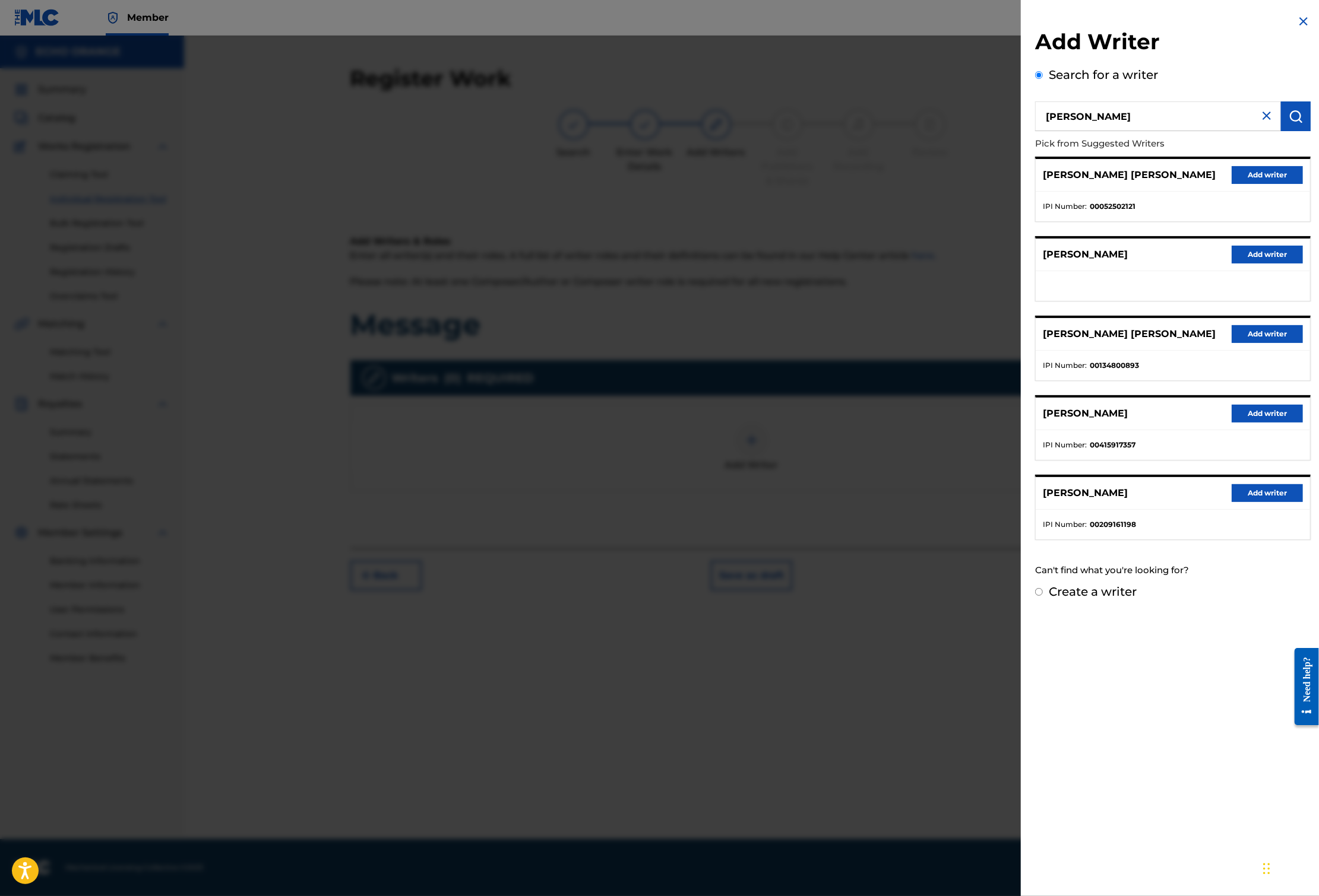
click at [1238, 184] on button "Add writer" at bounding box center [1267, 175] width 71 height 18
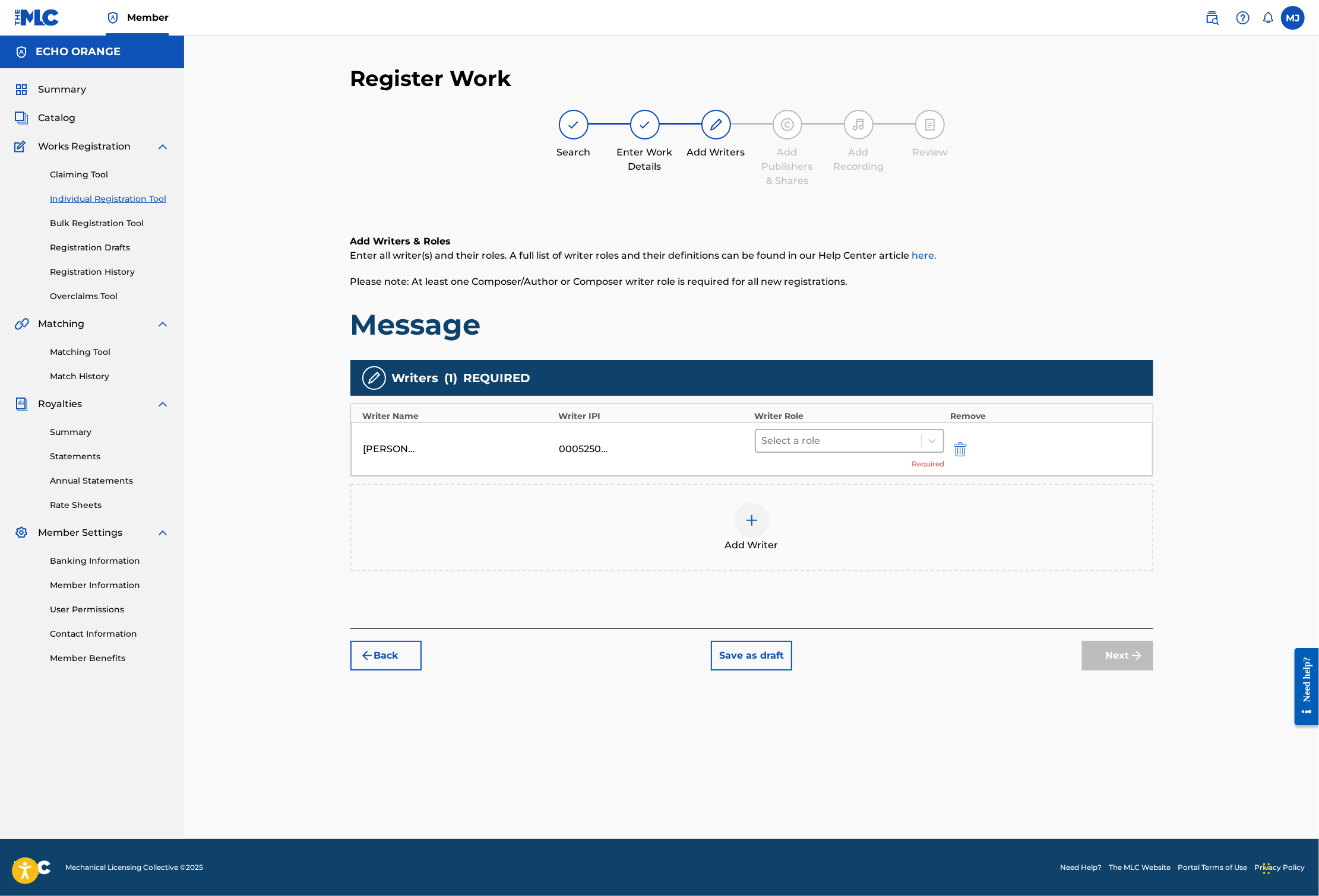
click at [844, 449] on div at bounding box center [838, 440] width 154 height 16
click at [798, 621] on div "Composer" at bounding box center [887, 612] width 228 height 24
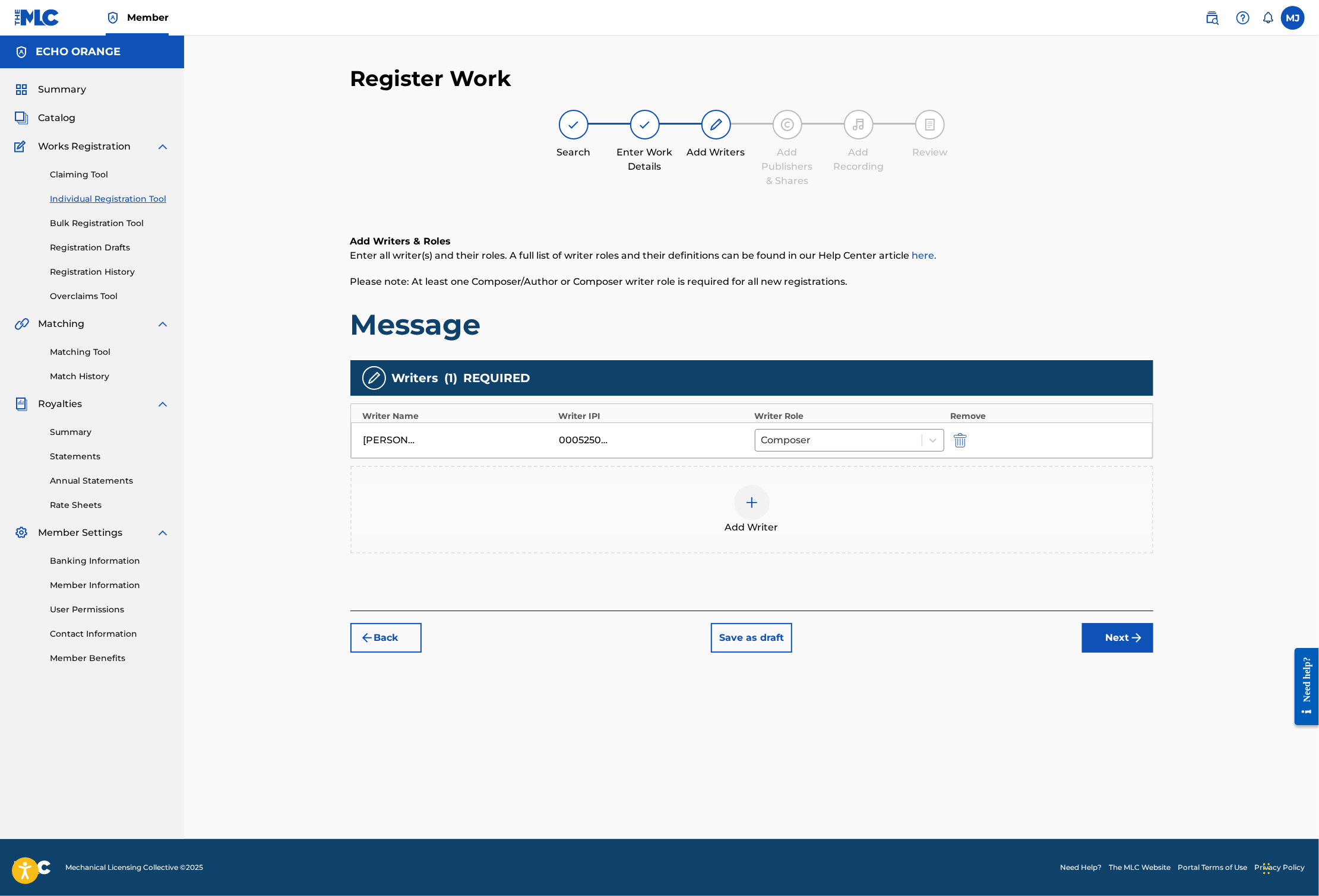
click at [1153, 653] on button "Next" at bounding box center [1117, 637] width 71 height 29
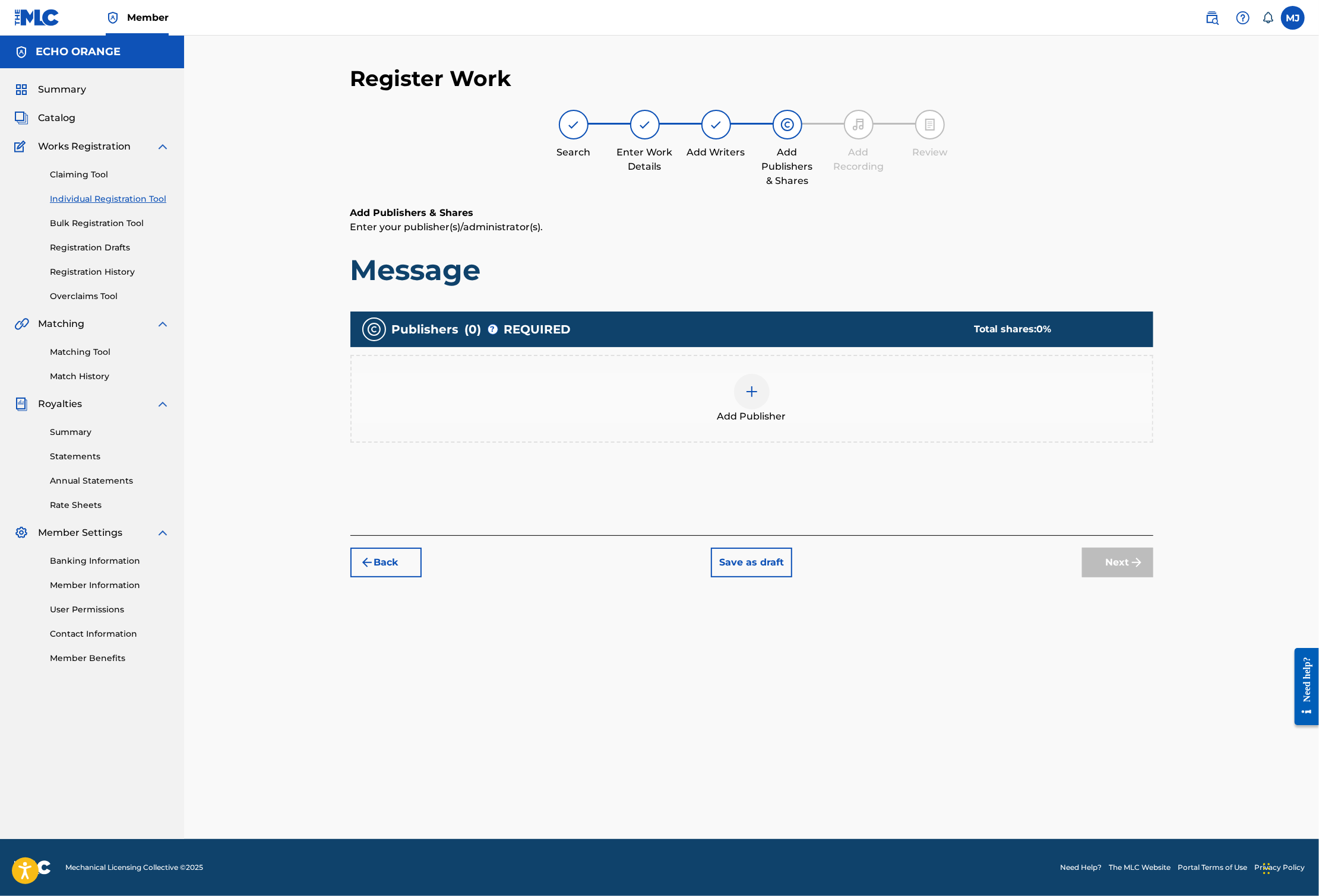
click at [851, 455] on div "Publishers ( 0 ) ? REQUIRED Total shares: 0 % Add Publisher" at bounding box center [751, 383] width 802 height 143
click at [871, 423] on div "Add Publisher" at bounding box center [751, 399] width 800 height 49
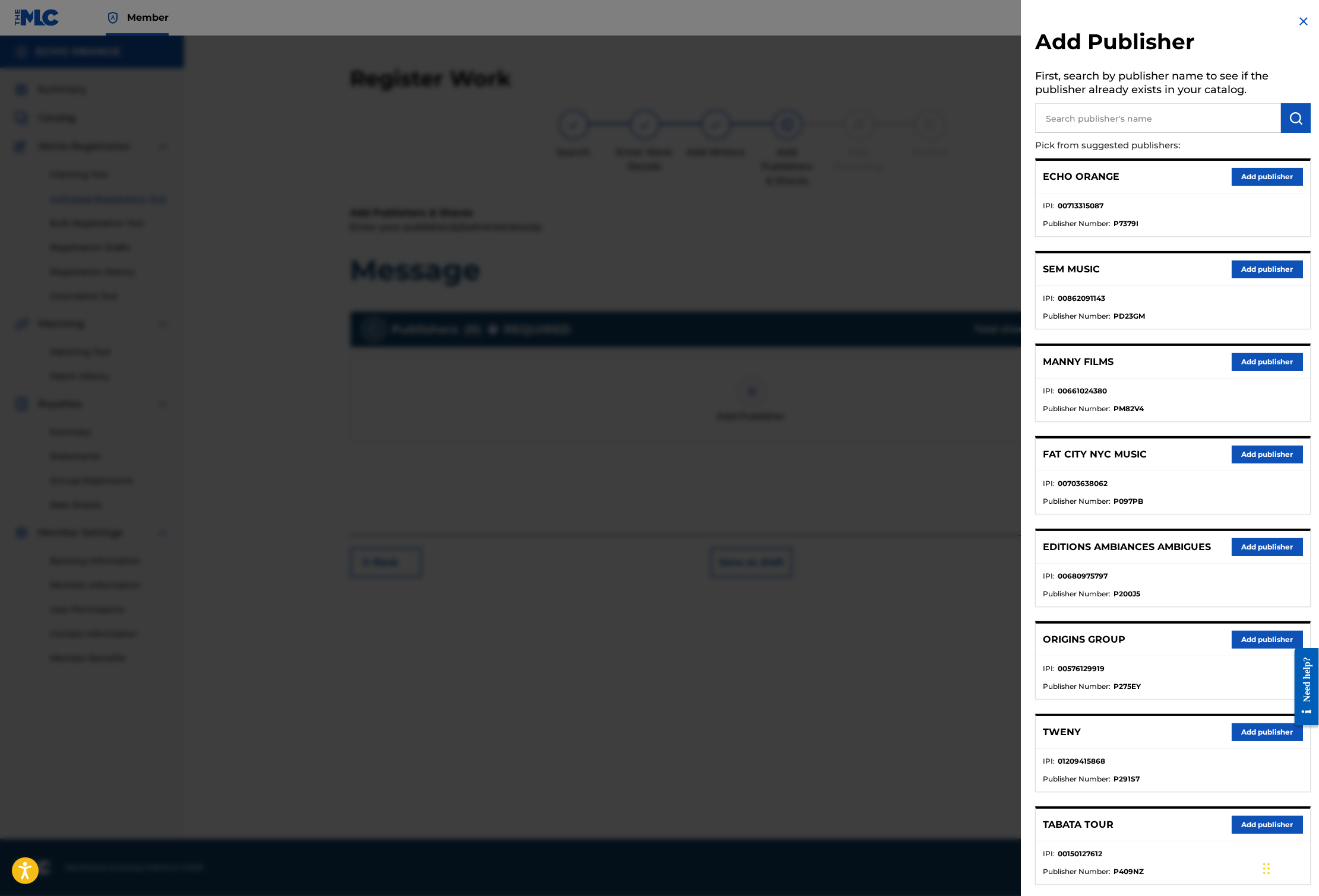
click at [1267, 649] on button "Add publisher" at bounding box center [1267, 639] width 71 height 18
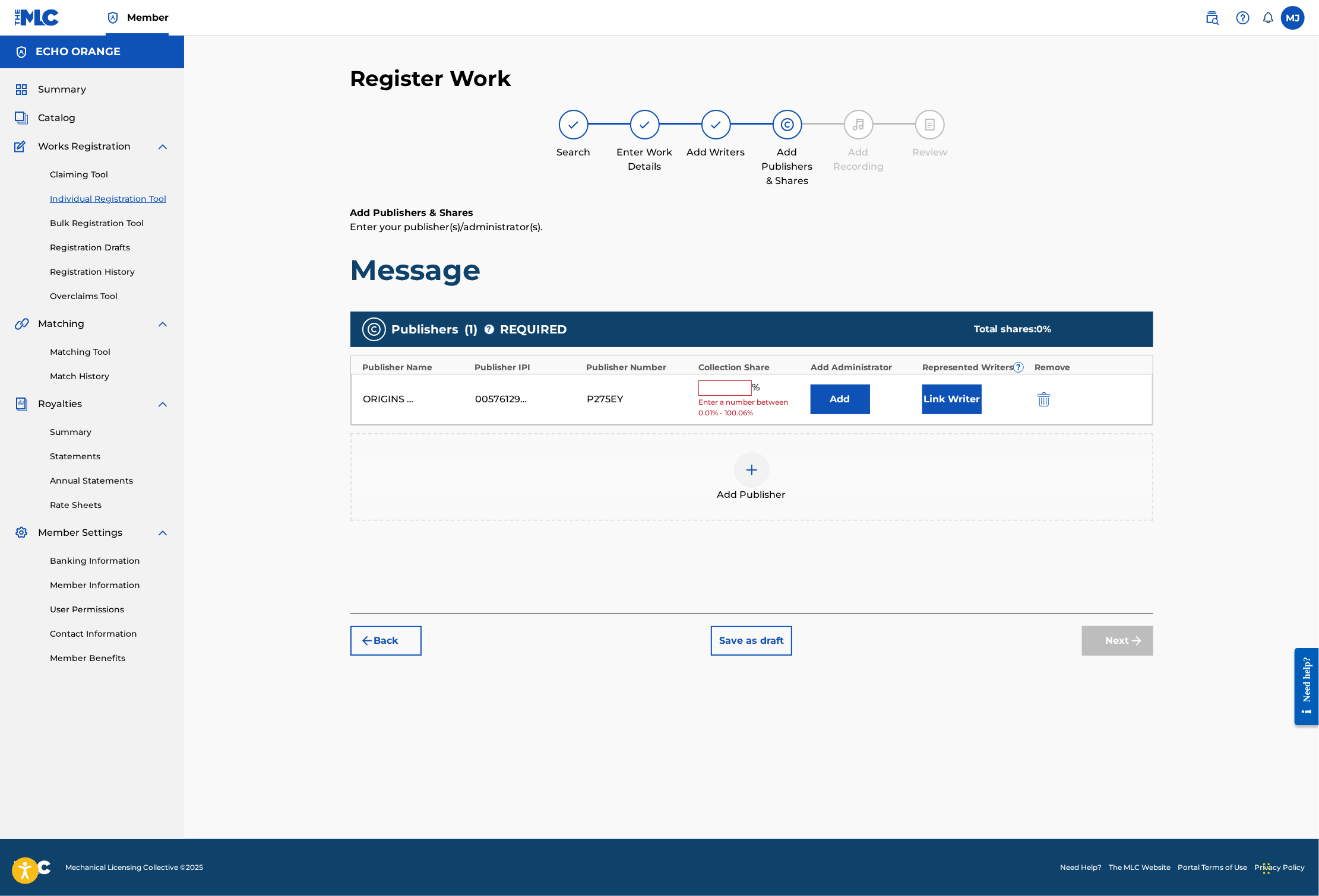
click at [880, 425] on div "ORIGINS GROUP 00576129919 P275EY % Enter a number between 0.01% - 100.06% Add L…" at bounding box center [752, 399] width 801 height 51
click at [883, 425] on div "ORIGINS GROUP 00576129919 P275EY % Enter a number between 0.01% - 100.06% Add L…" at bounding box center [752, 399] width 801 height 51
click at [870, 414] on button "Add" at bounding box center [840, 399] width 59 height 29
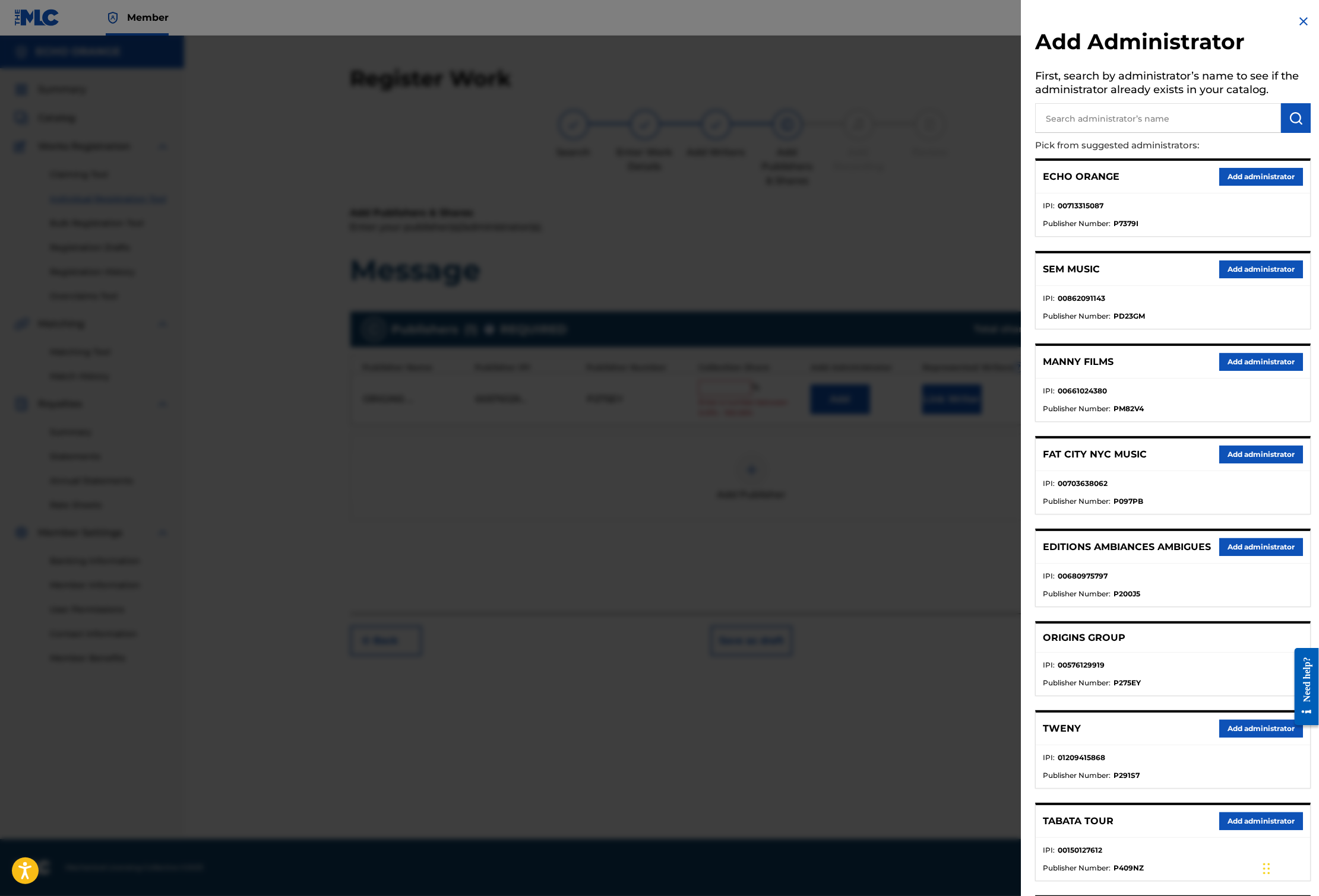
click at [1229, 185] on button "Add administrator" at bounding box center [1261, 177] width 84 height 18
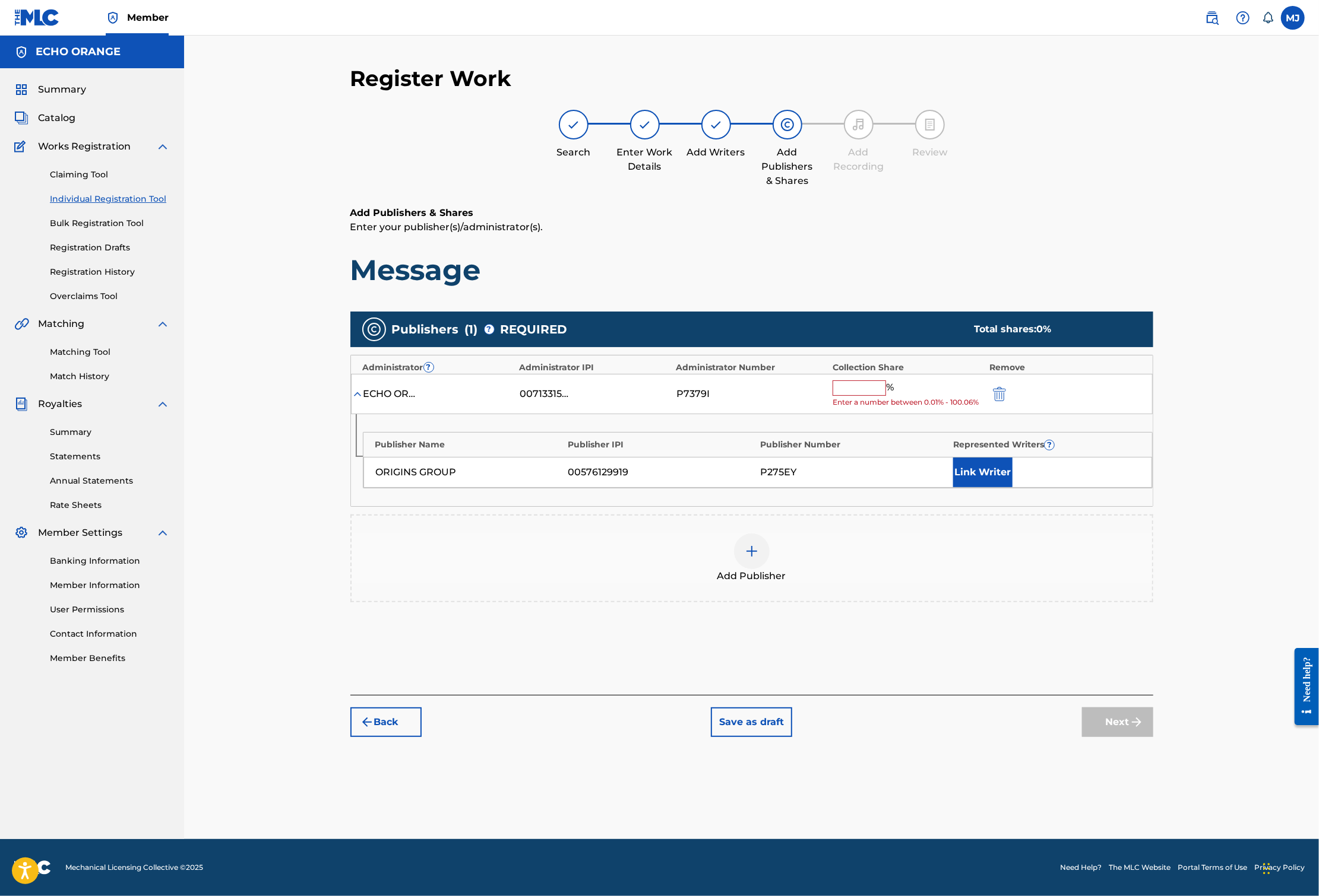
click at [886, 396] on input "text" at bounding box center [859, 388] width 53 height 15
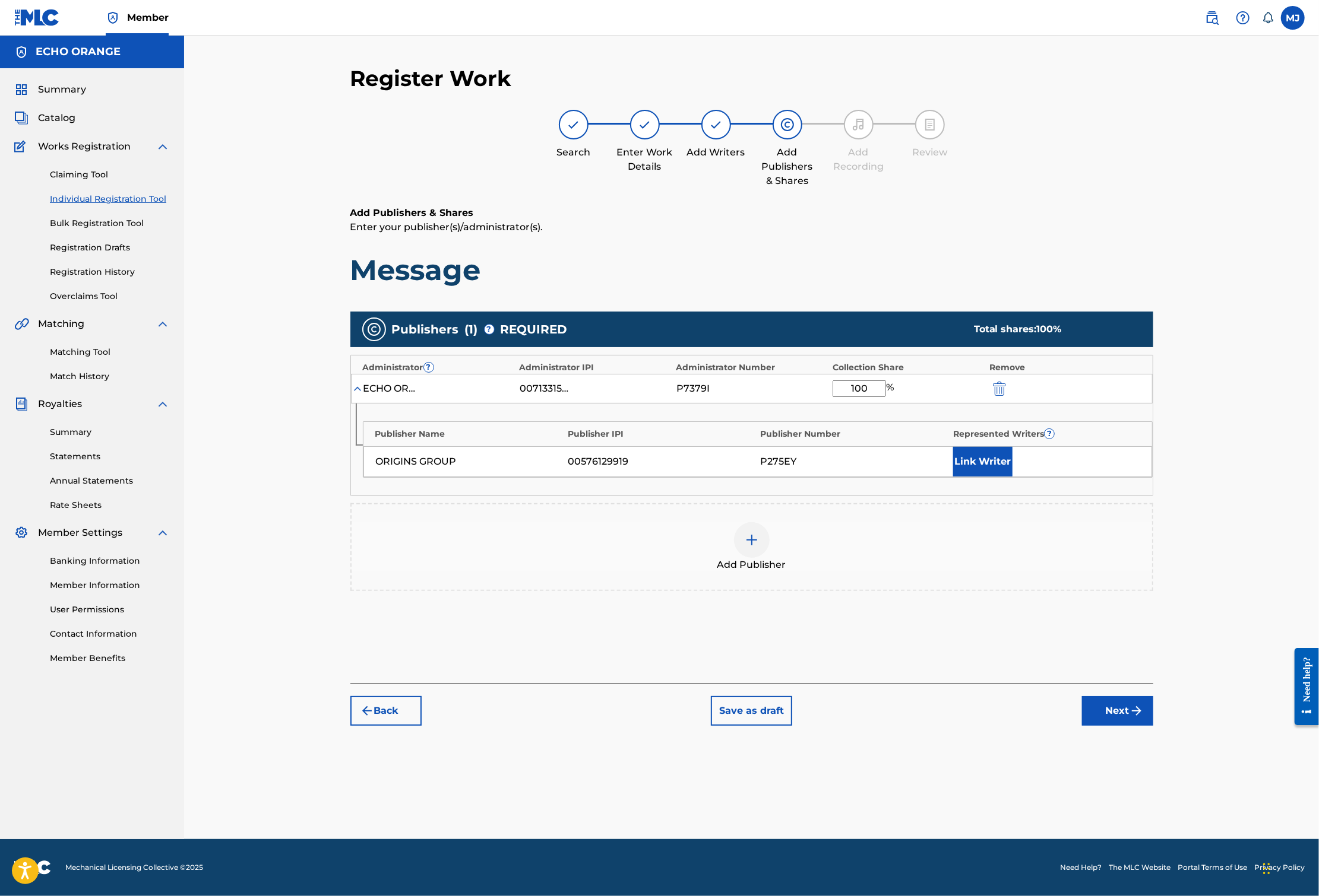
type input "100"
click at [1013, 477] on button "Link Writer" at bounding box center [982, 461] width 59 height 29
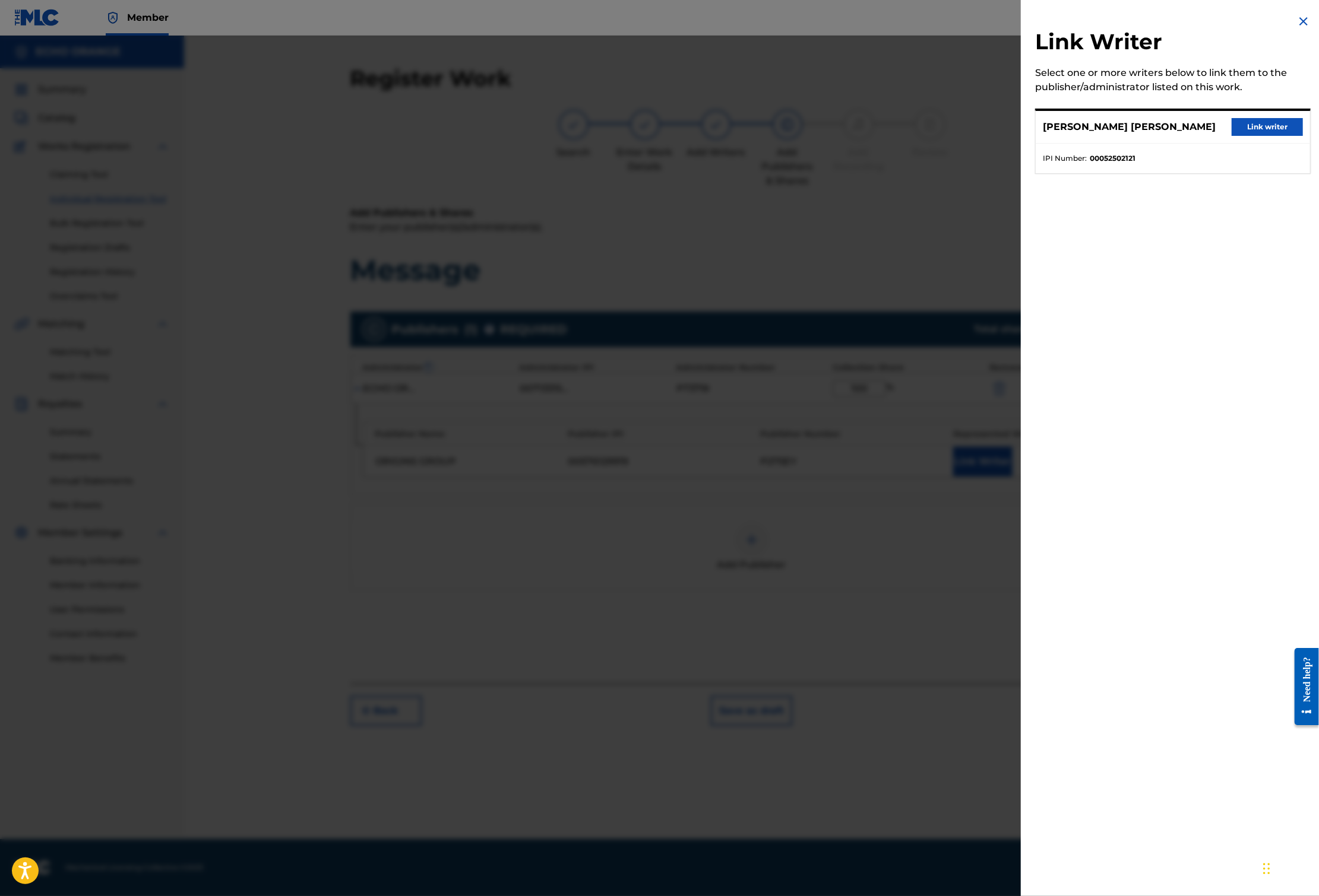
click at [1245, 144] on div "[PERSON_NAME] [PERSON_NAME] Link writer" at bounding box center [1172, 127] width 274 height 32
click at [1248, 136] on button "Link writer" at bounding box center [1267, 127] width 71 height 18
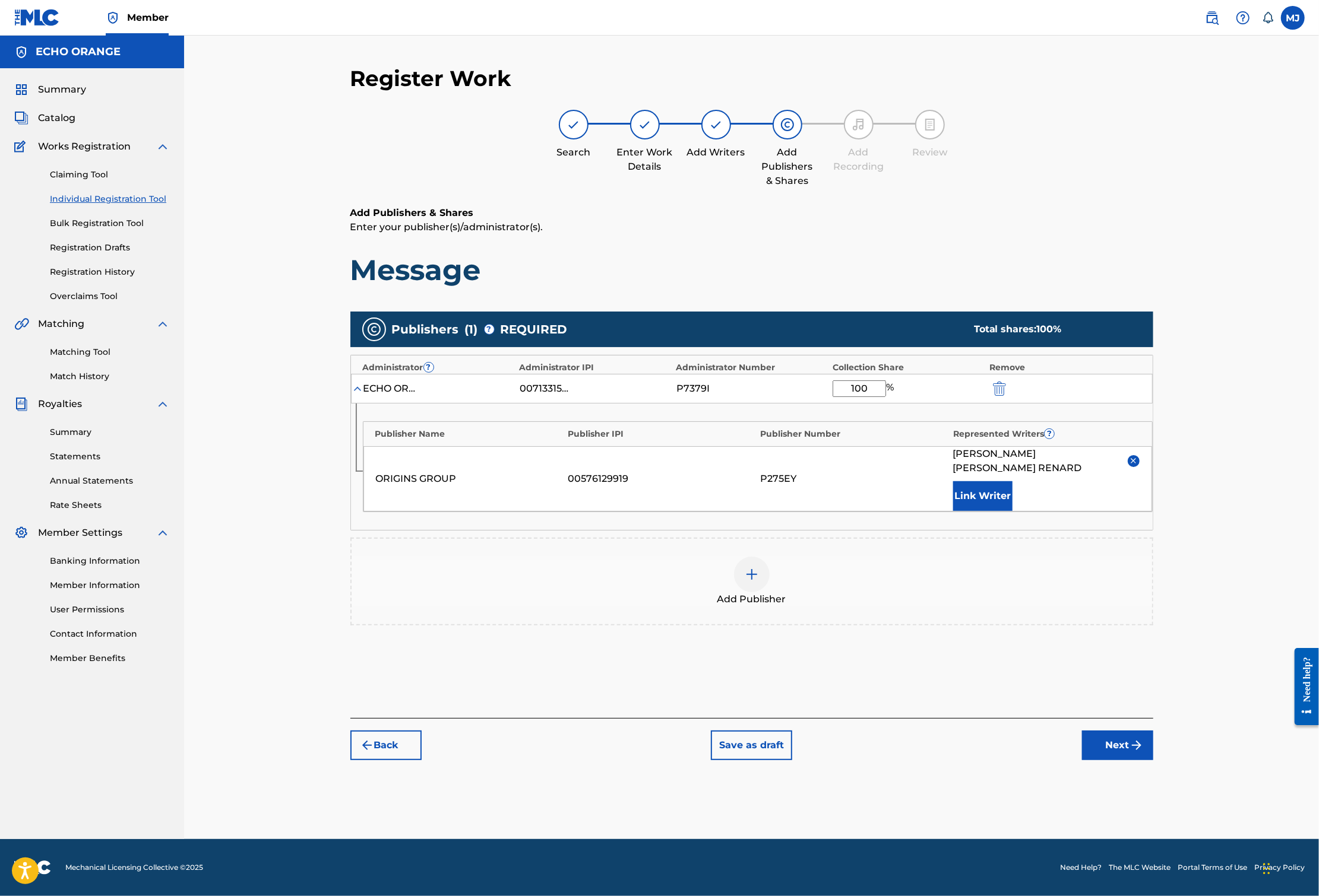
click at [1153, 760] on button "Next" at bounding box center [1117, 745] width 71 height 29
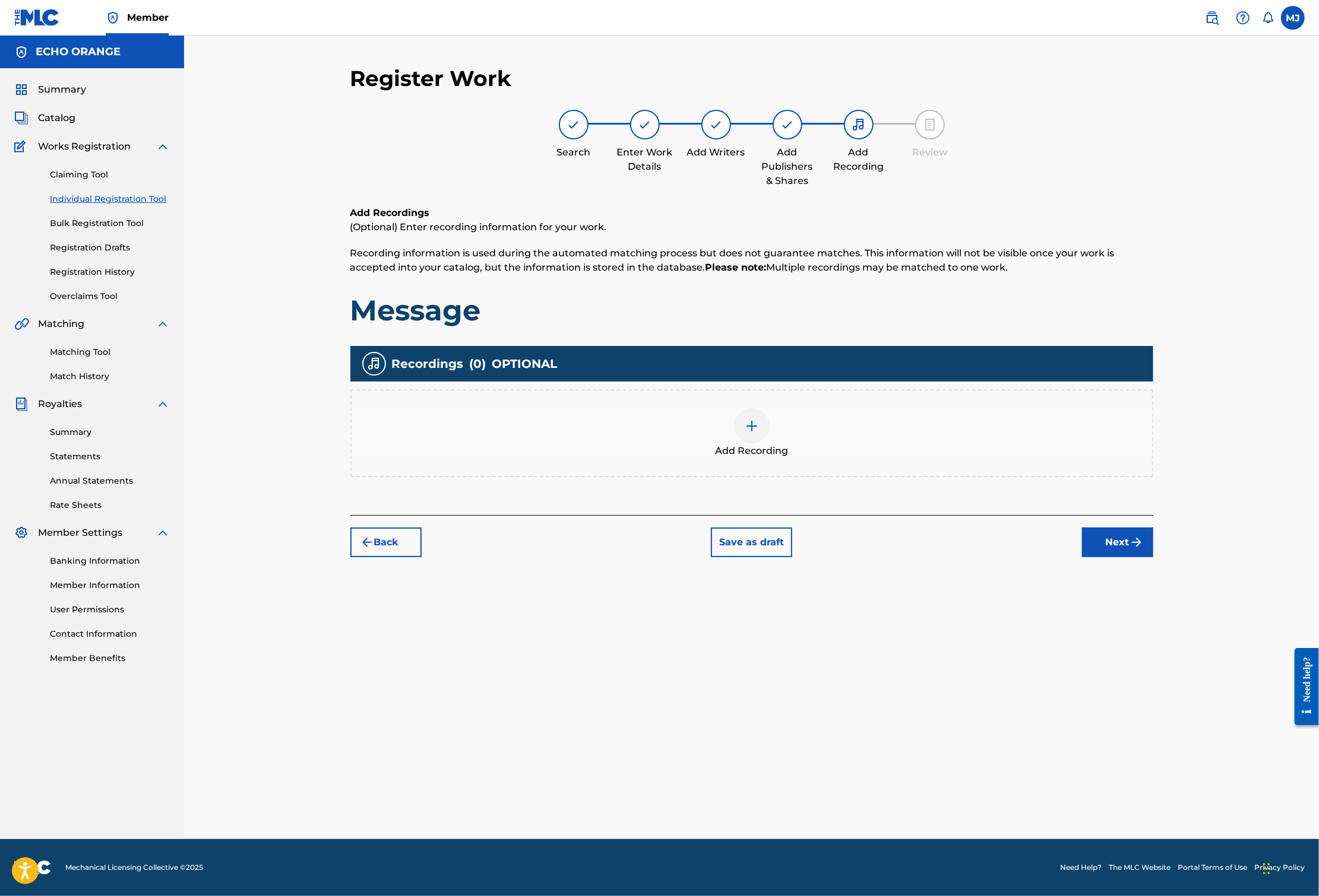
click at [1144, 550] on img "submit" at bounding box center [1136, 542] width 14 height 14
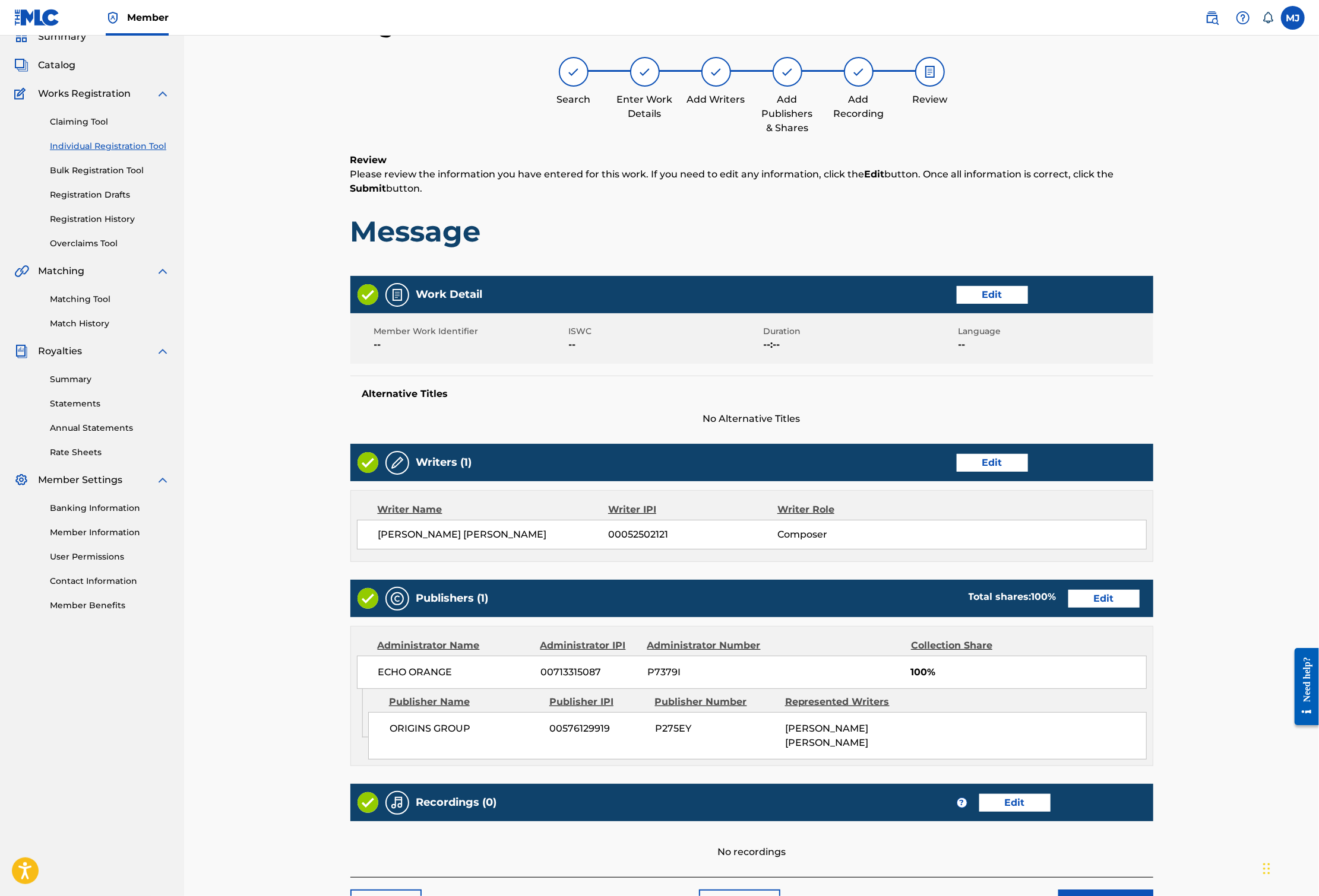
scroll to position [258, 0]
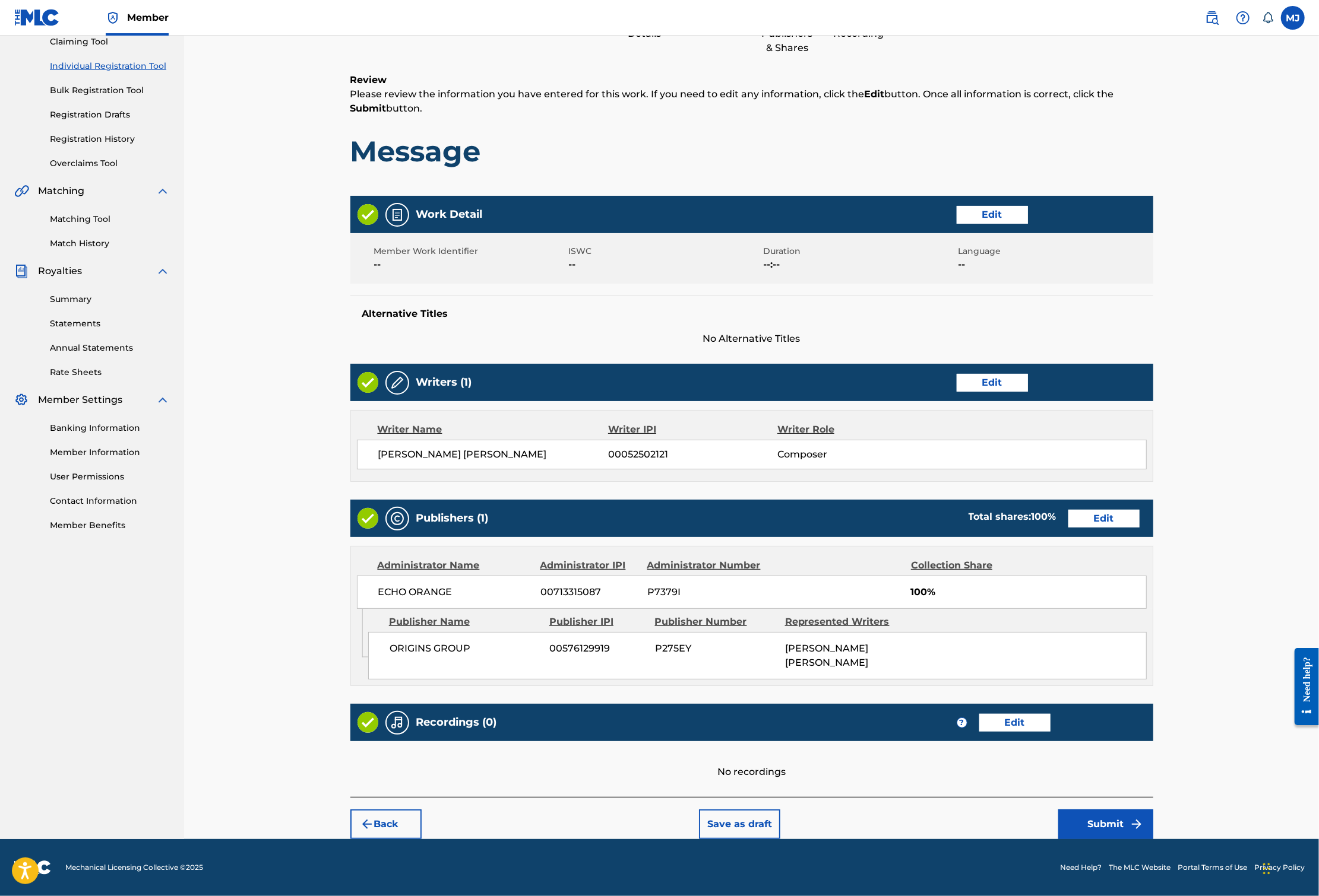
click at [1153, 809] on button "Submit" at bounding box center [1106, 824] width 95 height 29
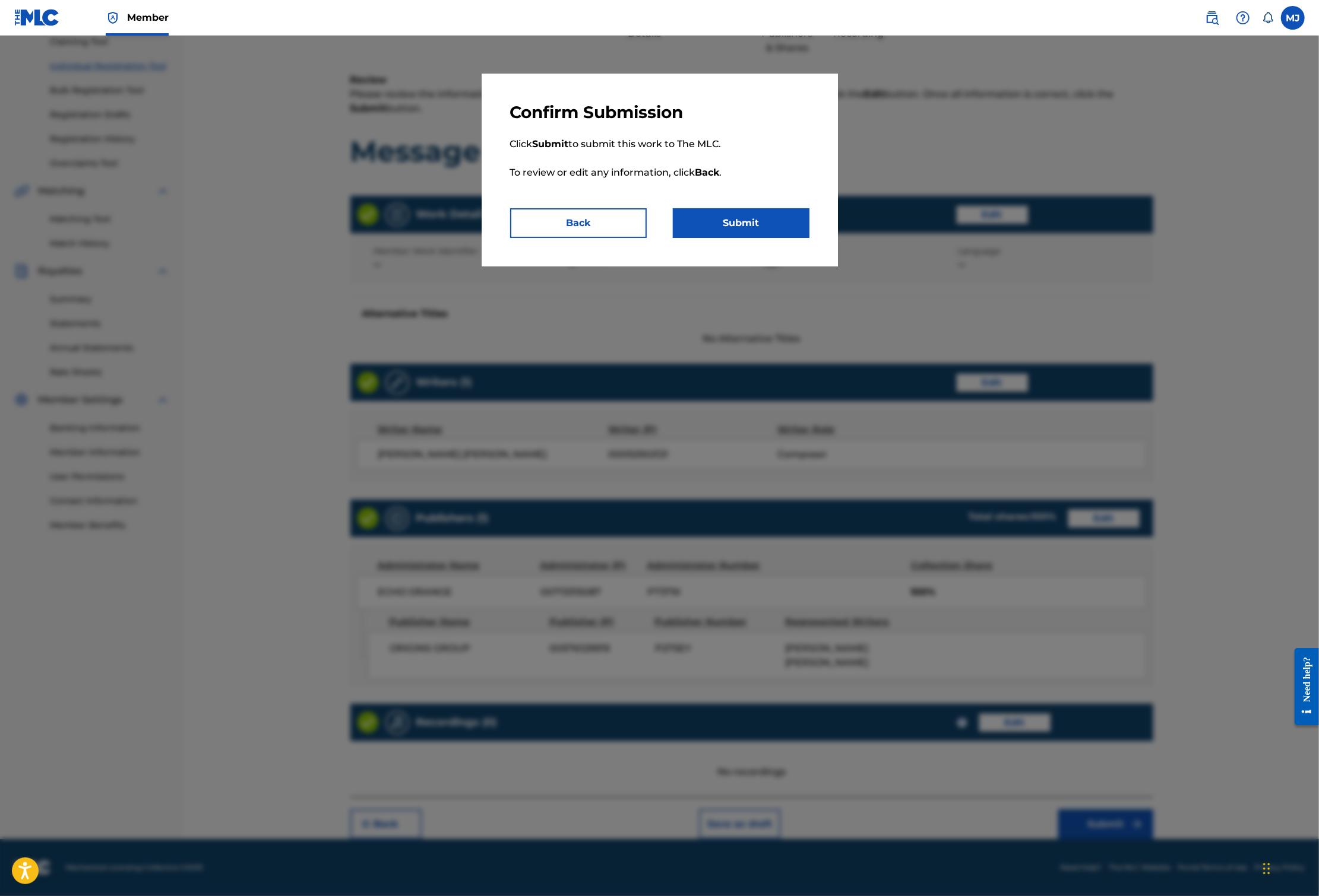
click at [809, 238] on button "Submit" at bounding box center [740, 223] width 136 height 29
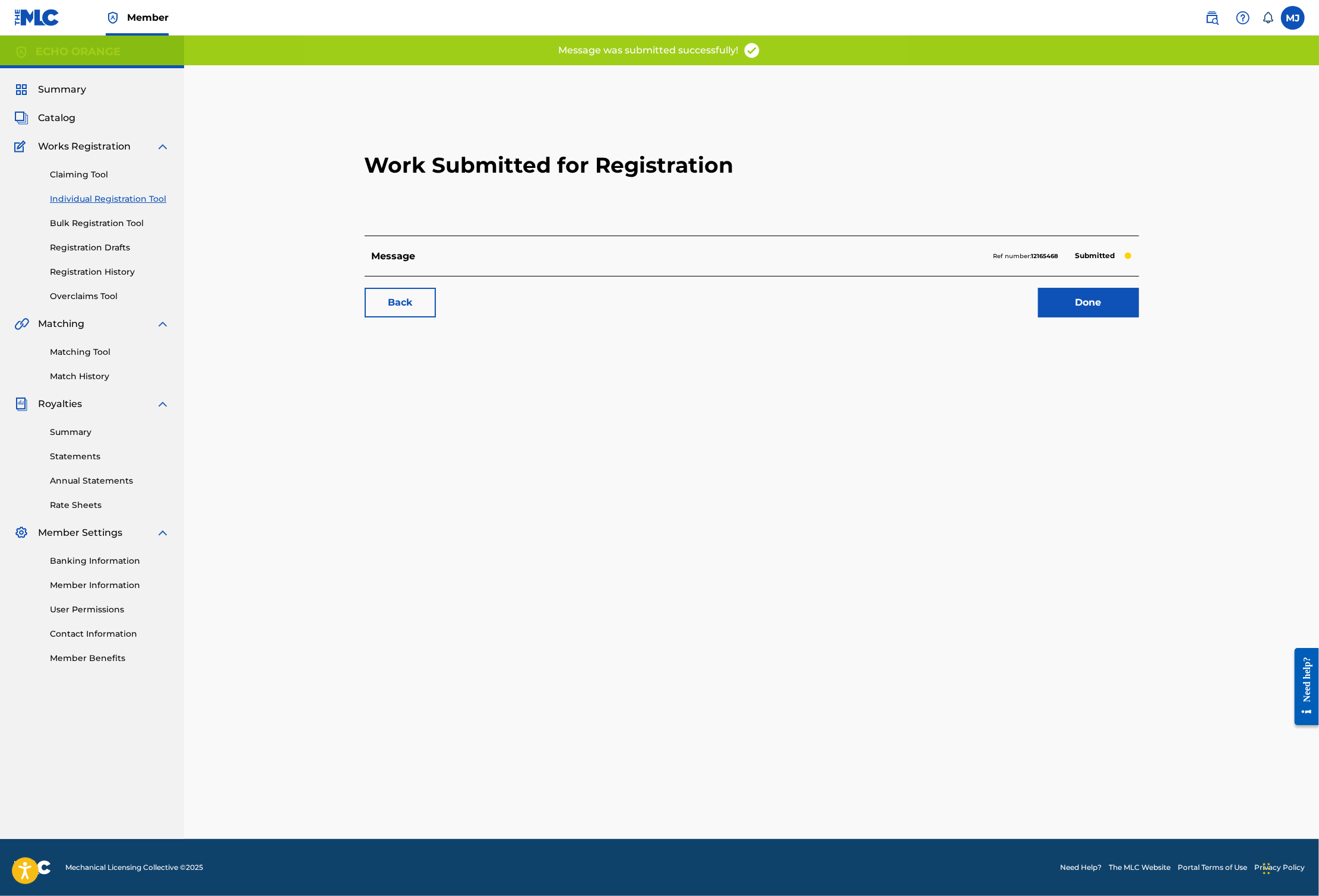
click at [1139, 318] on link "Done" at bounding box center [1089, 302] width 101 height 29
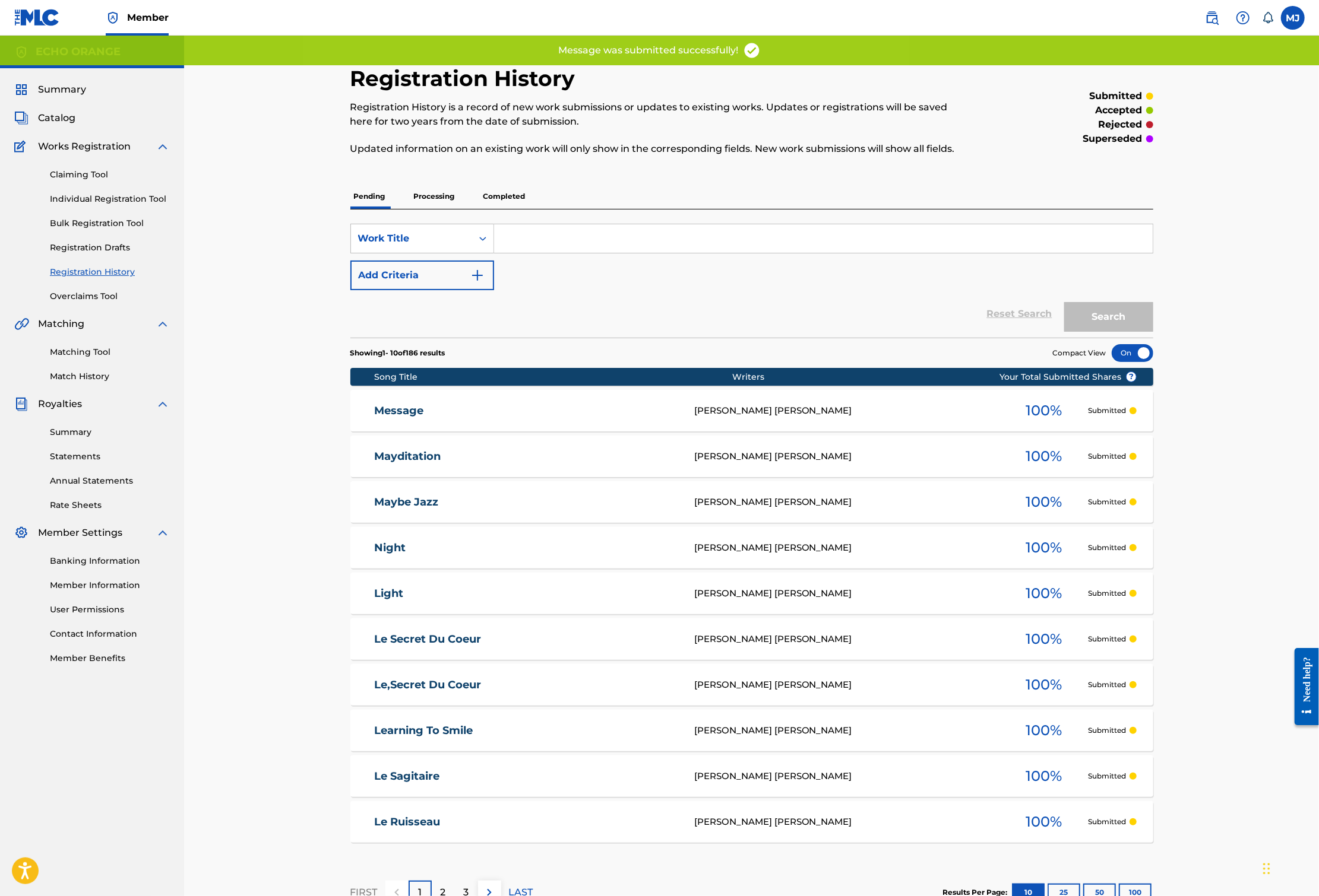
click at [155, 205] on link "Individual Registration Tool" at bounding box center [109, 199] width 120 height 12
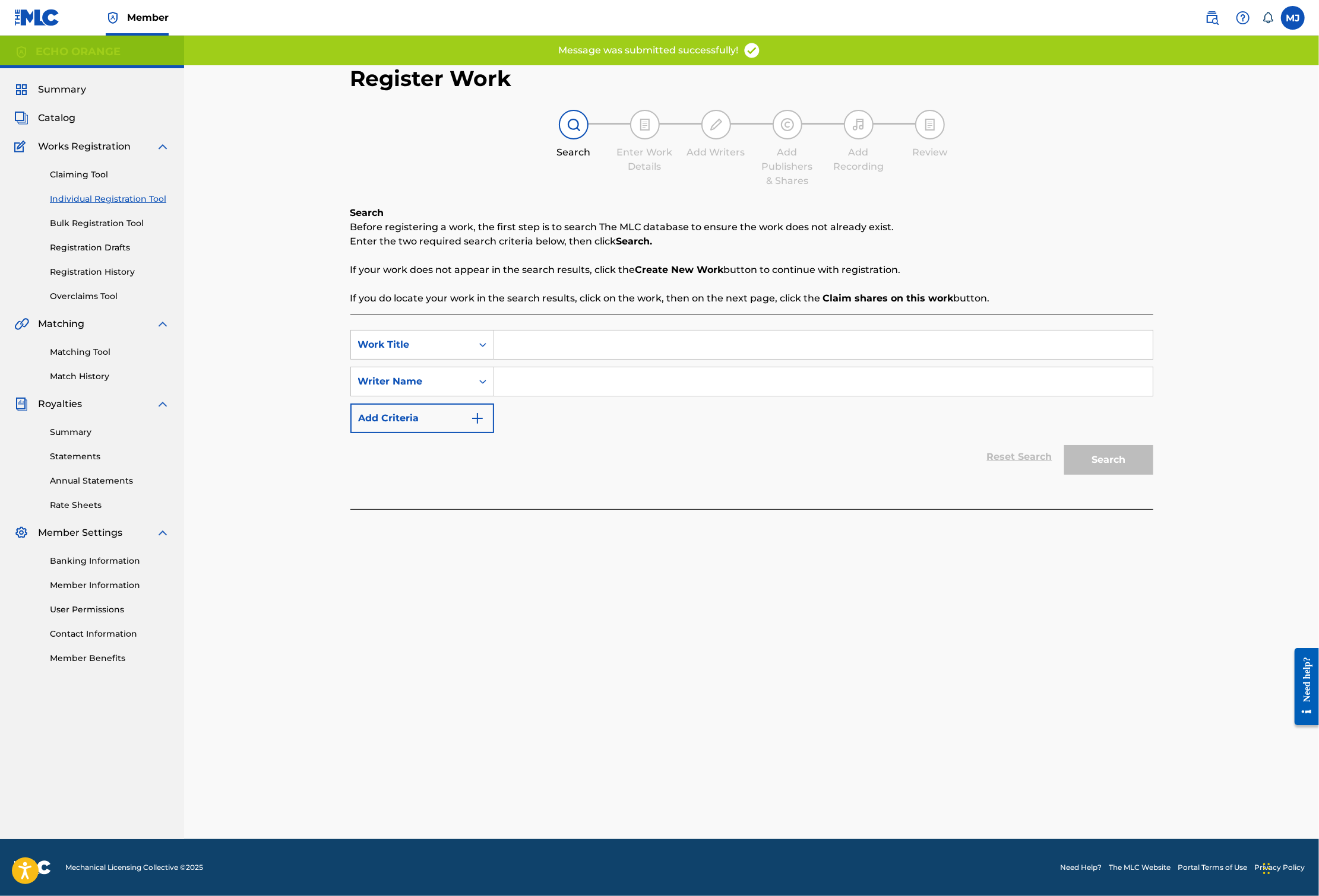
click at [523, 359] on input "Search Form" at bounding box center [823, 344] width 659 height 29
click at [519, 359] on input "Search Form" at bounding box center [823, 344] width 659 height 29
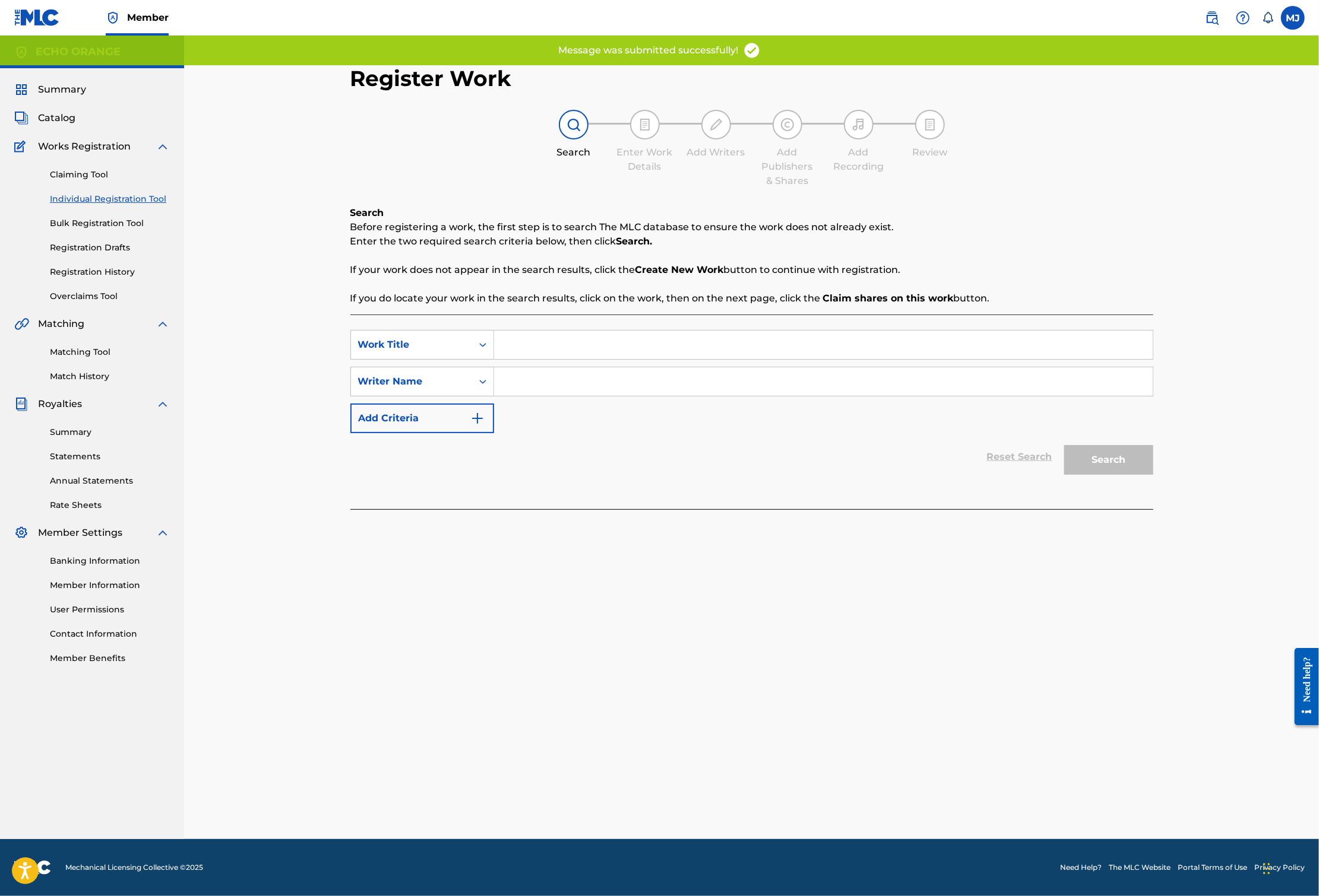
click at [519, 359] on input "Search Form" at bounding box center [823, 344] width 659 height 29
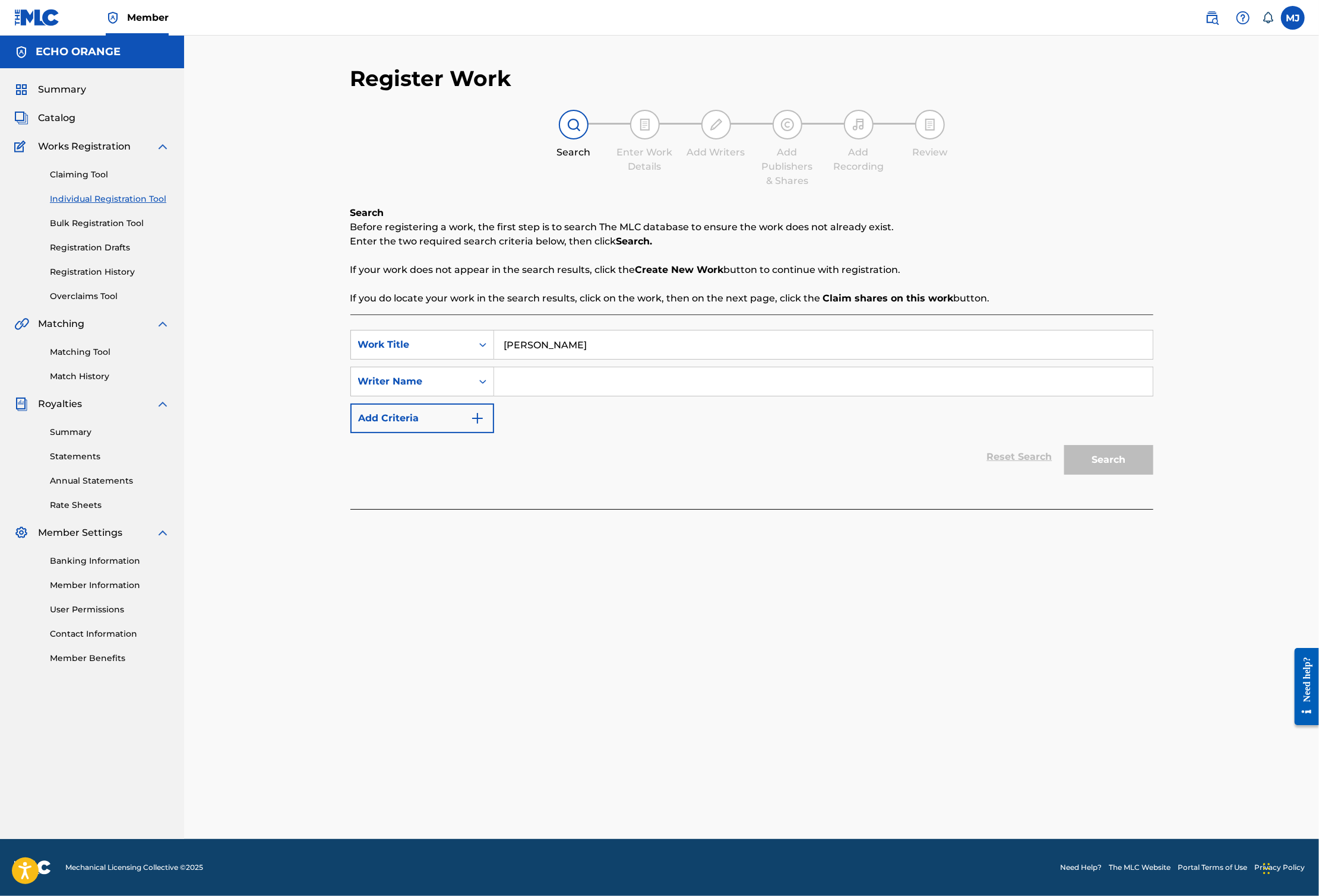
type input "[PERSON_NAME]"
click at [660, 396] on input "Search Form" at bounding box center [823, 381] width 659 height 29
paste input "[PERSON_NAME]"
type input "[PERSON_NAME]"
click at [1153, 475] on button "Search" at bounding box center [1109, 459] width 89 height 29
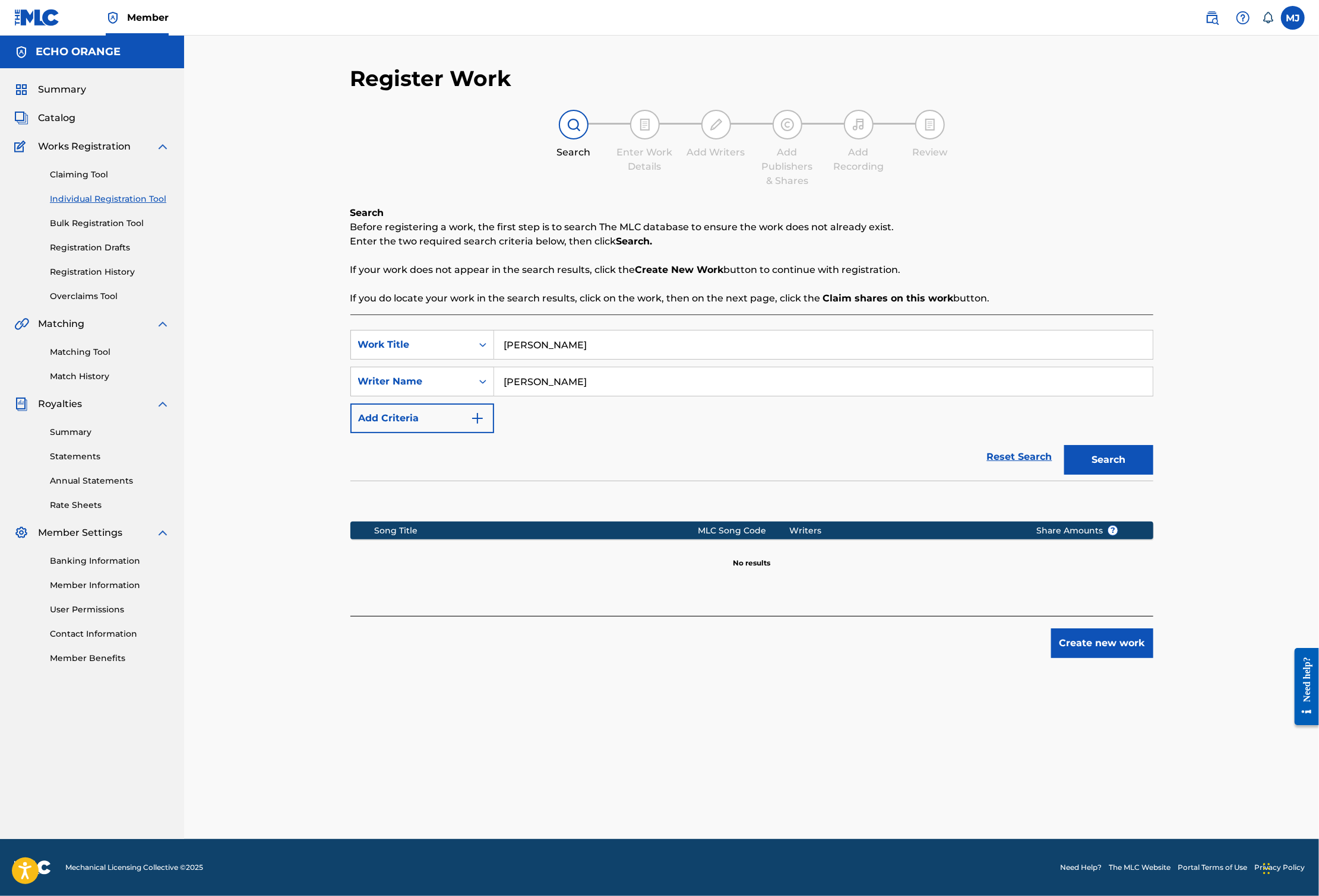
click at [1153, 658] on button "Create new work" at bounding box center [1101, 643] width 102 height 29
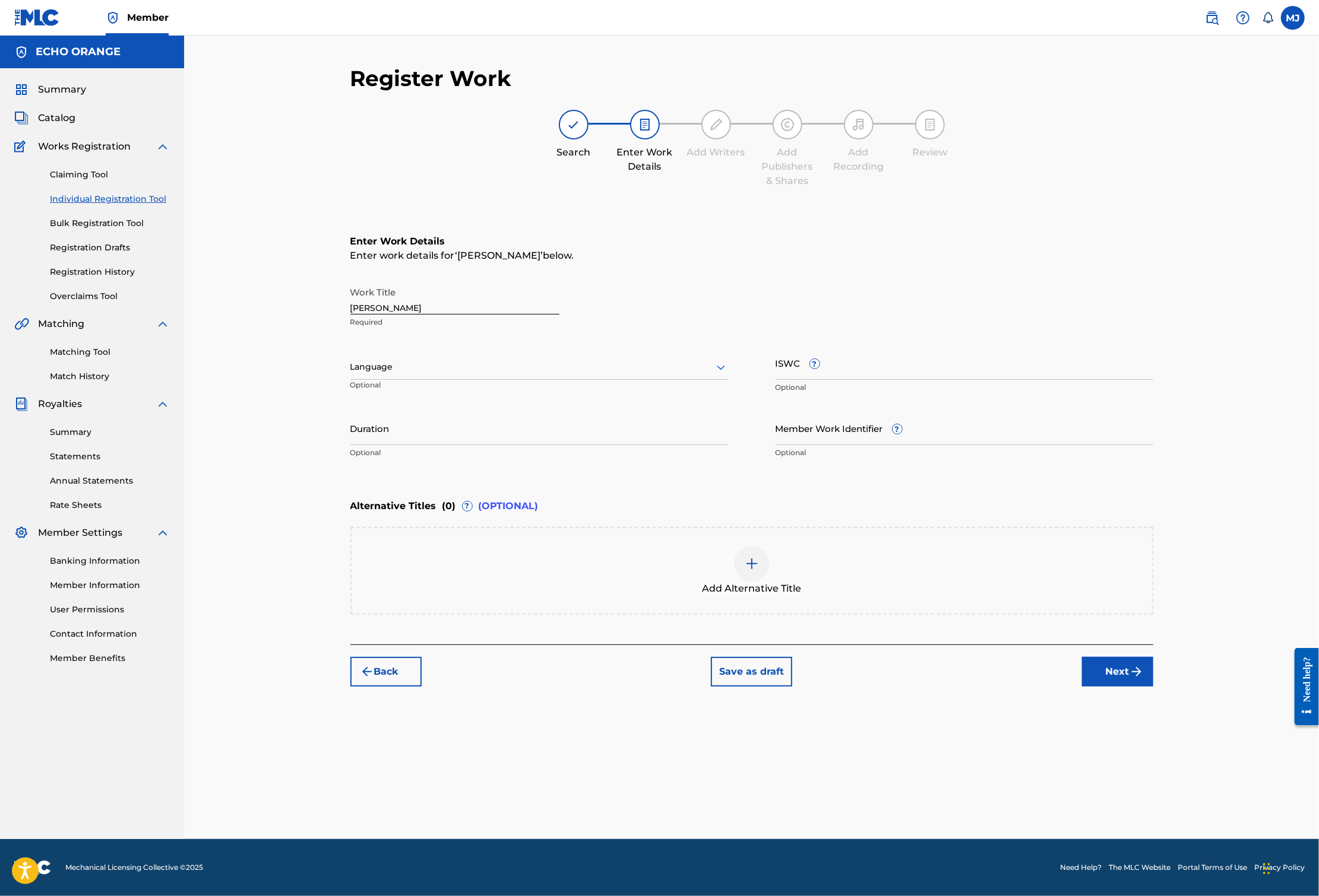
click at [1153, 687] on div "Back Save as draft Next" at bounding box center [751, 666] width 802 height 42
click at [1153, 687] on button "Next" at bounding box center [1117, 672] width 71 height 29
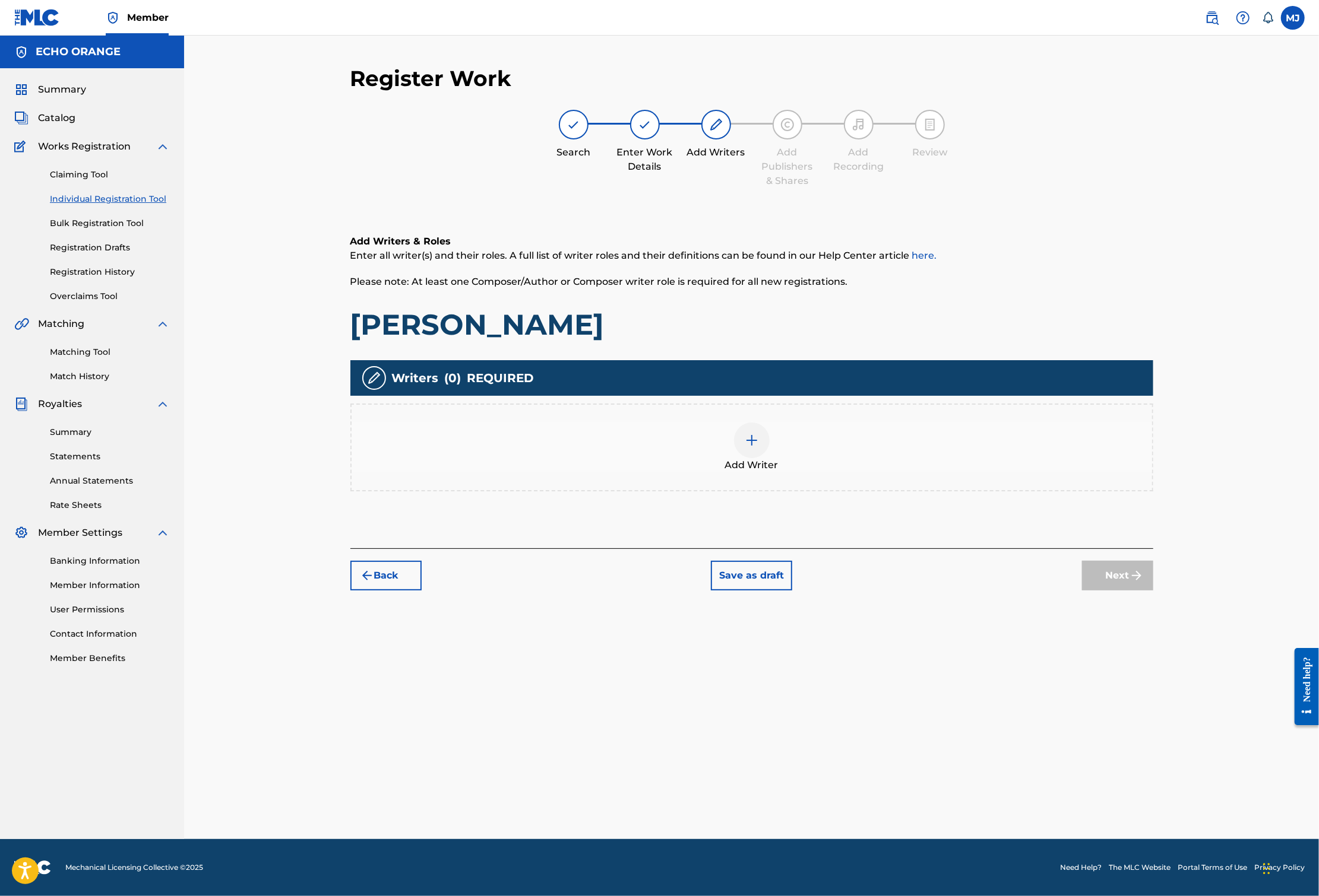
click at [935, 461] on div "Add Writer" at bounding box center [751, 447] width 802 height 88
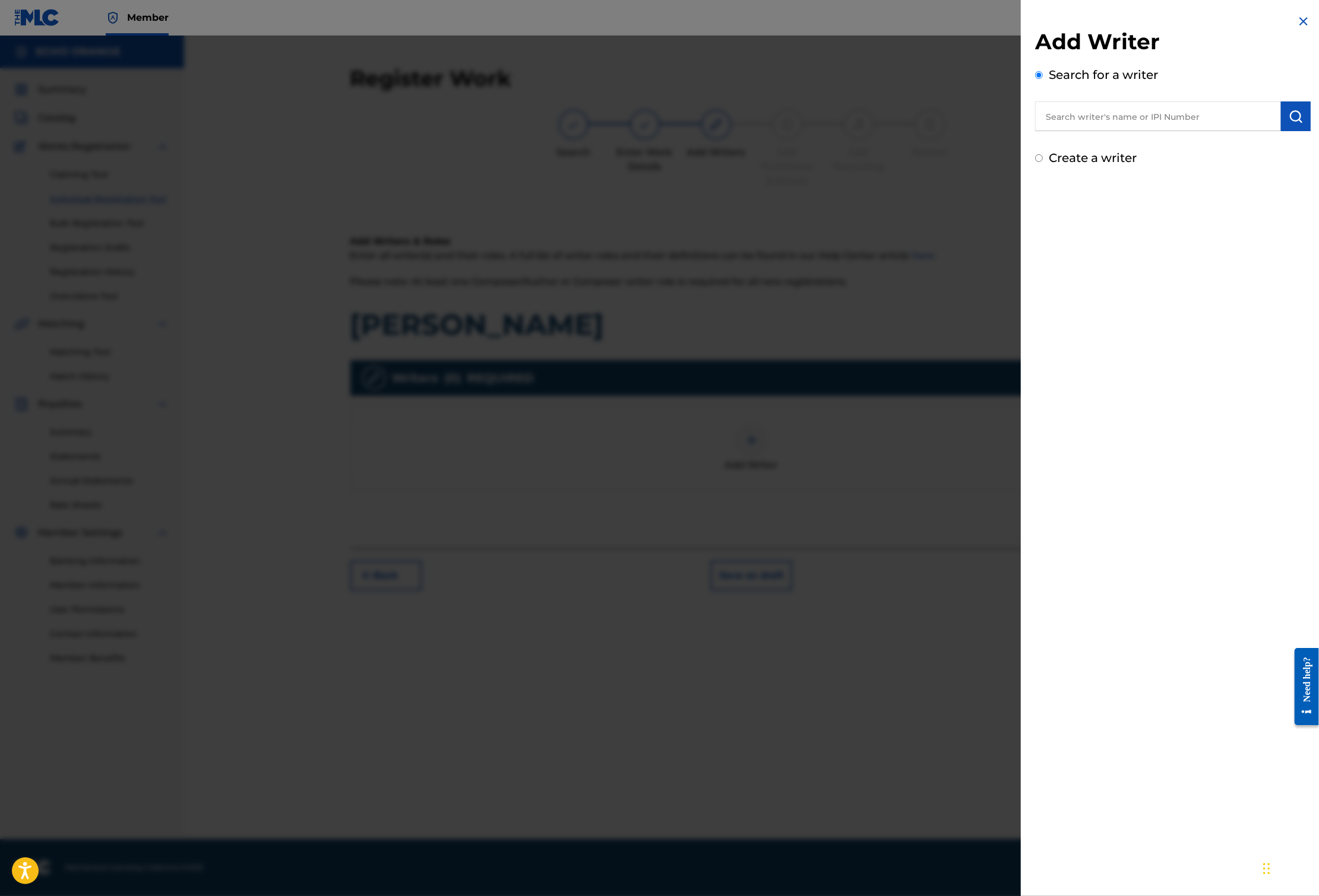
click at [1082, 149] on div "Add Writer Search for a writer Create a writer" at bounding box center [1171, 97] width 275 height 138
click at [1093, 131] on input "text" at bounding box center [1157, 116] width 246 height 29
paste input "[PERSON_NAME]"
type input "[PERSON_NAME]"
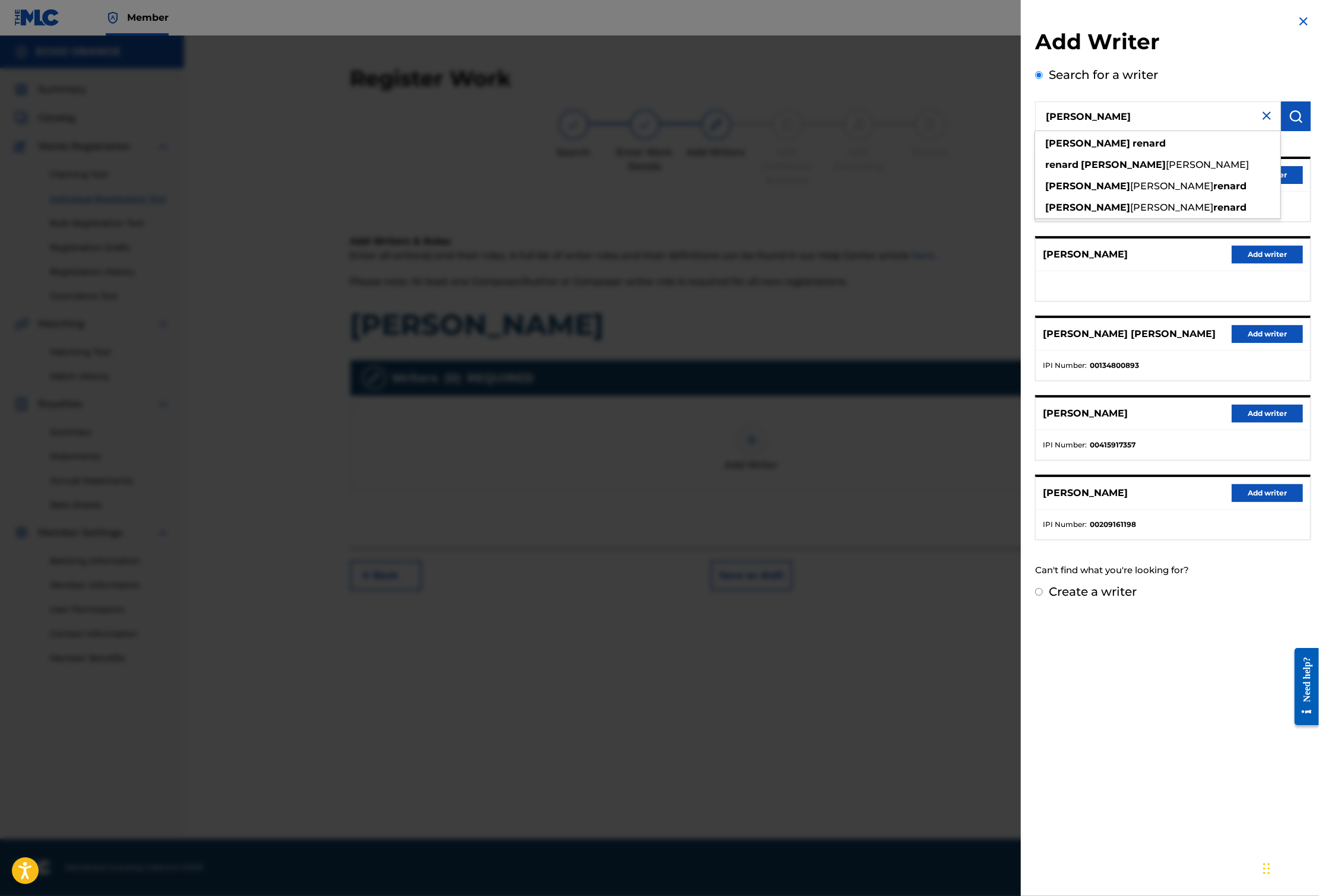
click at [1283, 184] on button "Add writer" at bounding box center [1267, 175] width 71 height 18
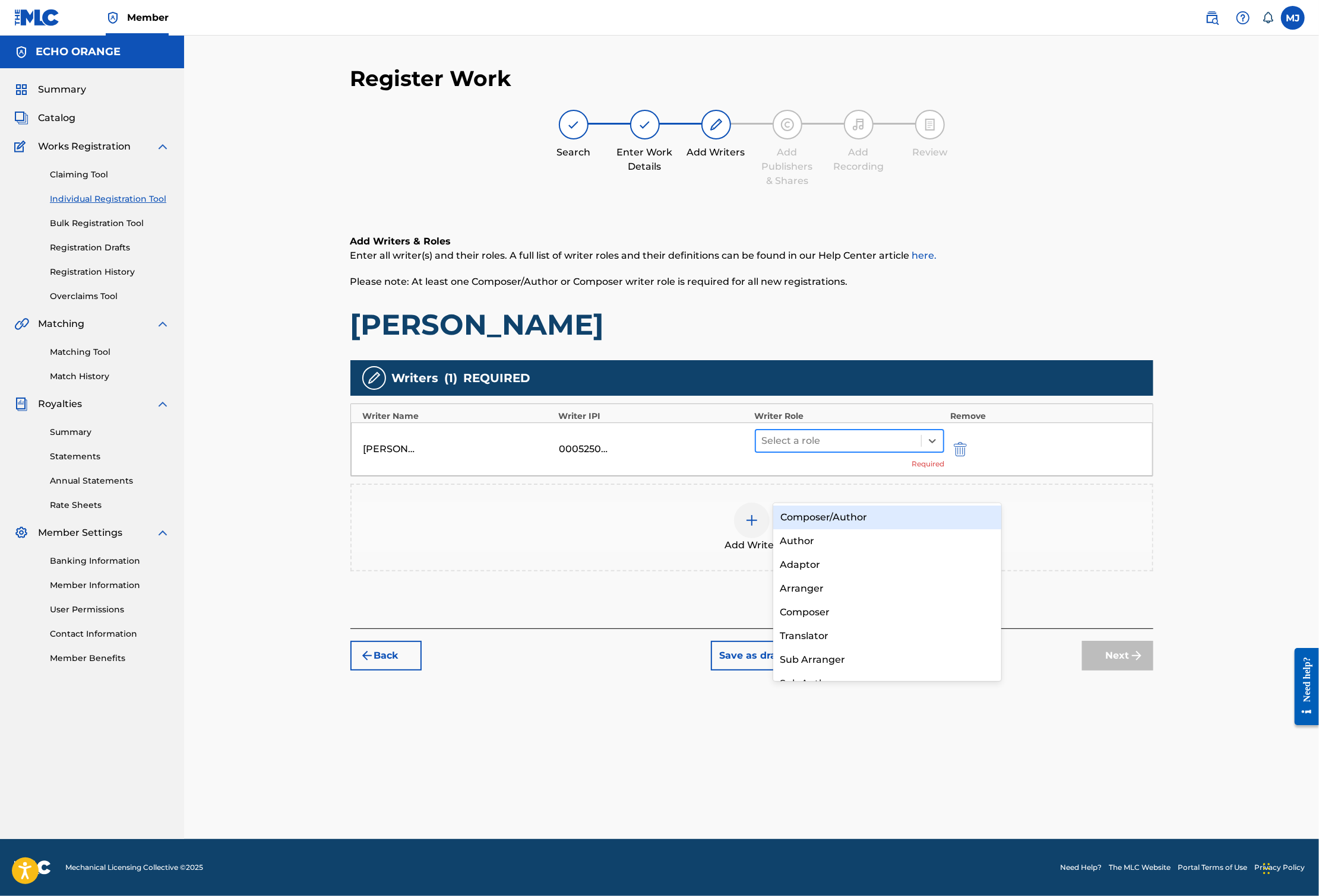
click at [816, 449] on div at bounding box center [838, 440] width 154 height 16
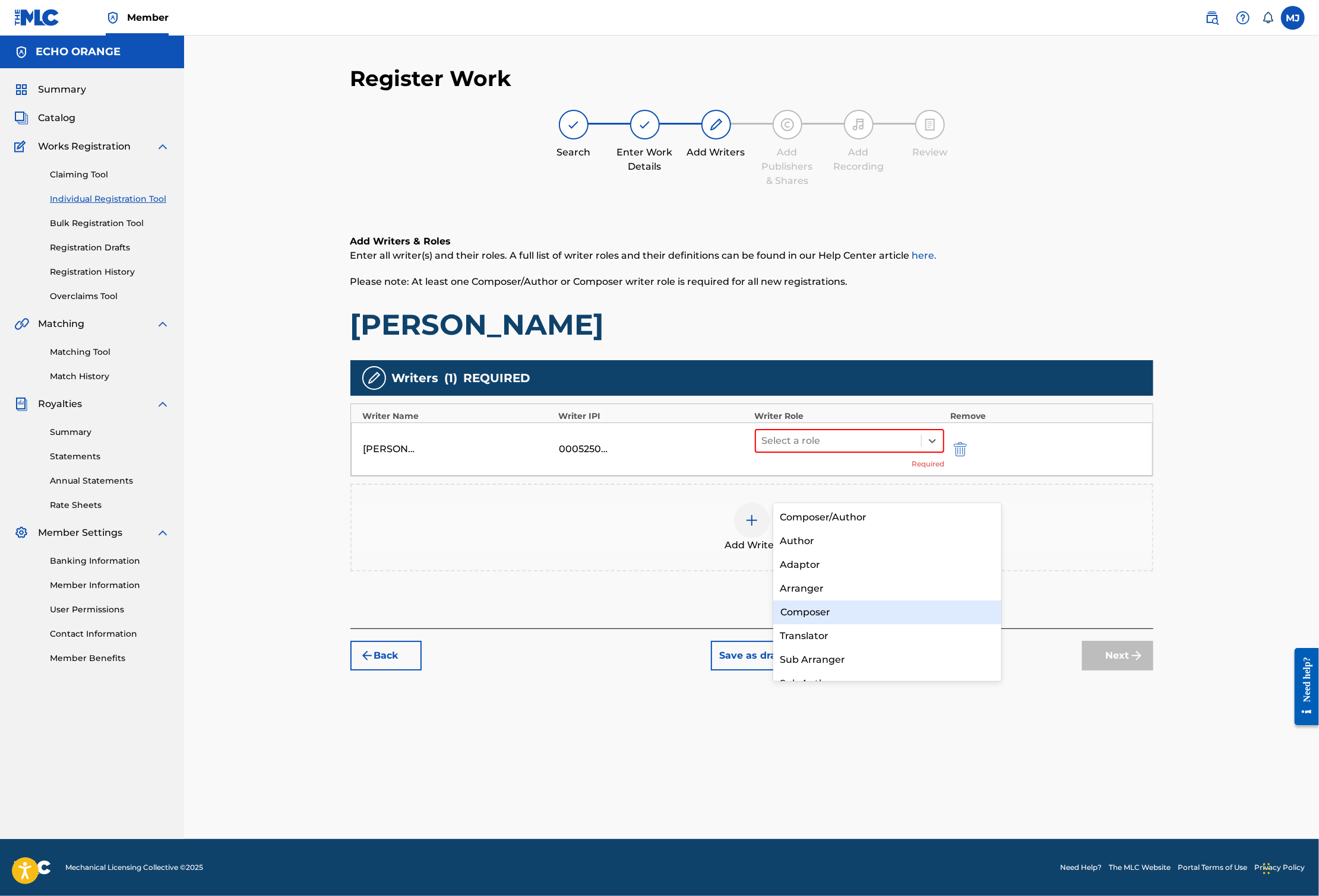
click at [801, 617] on div "Composer" at bounding box center [887, 612] width 228 height 24
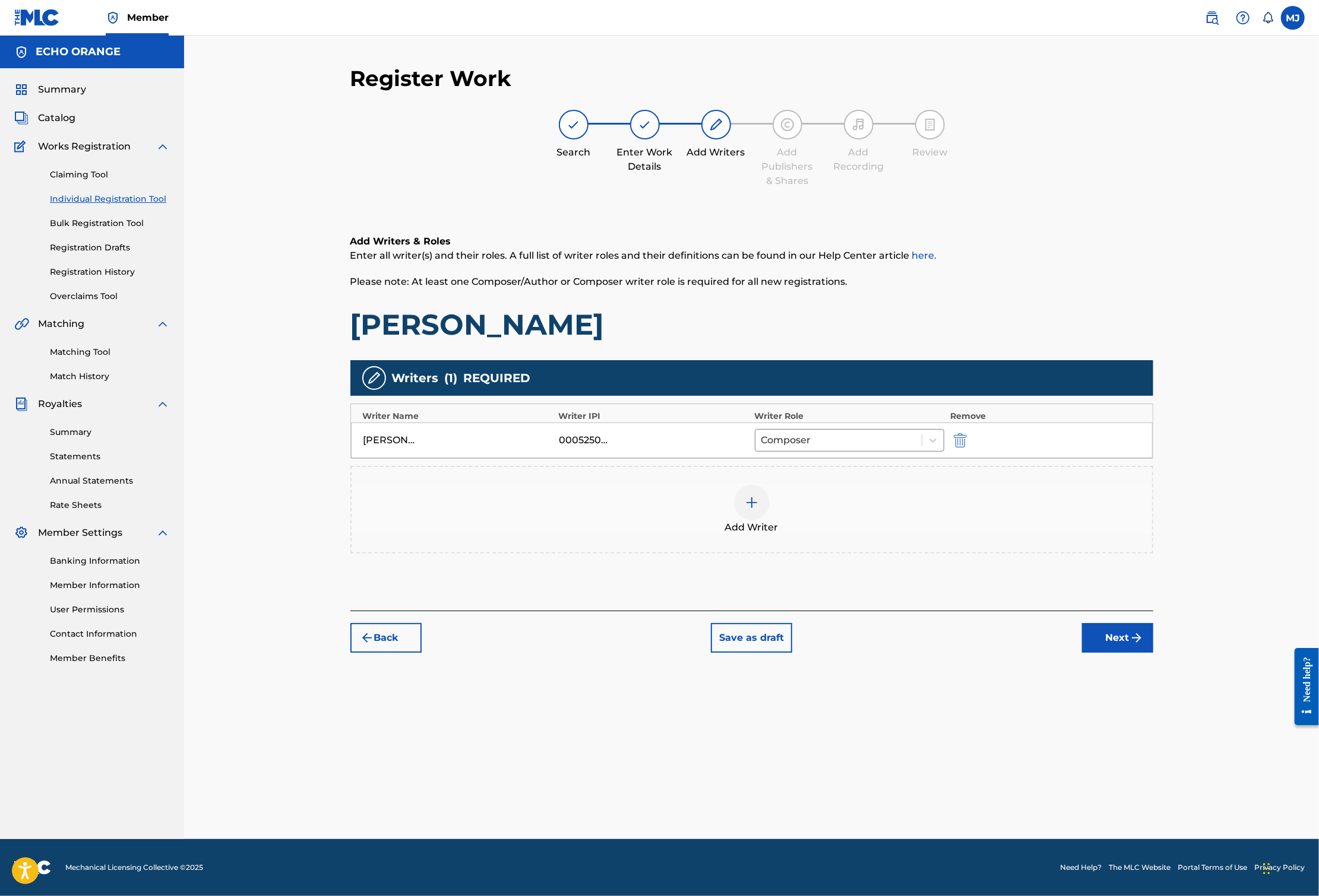
click at [1153, 653] on button "Next" at bounding box center [1117, 637] width 71 height 29
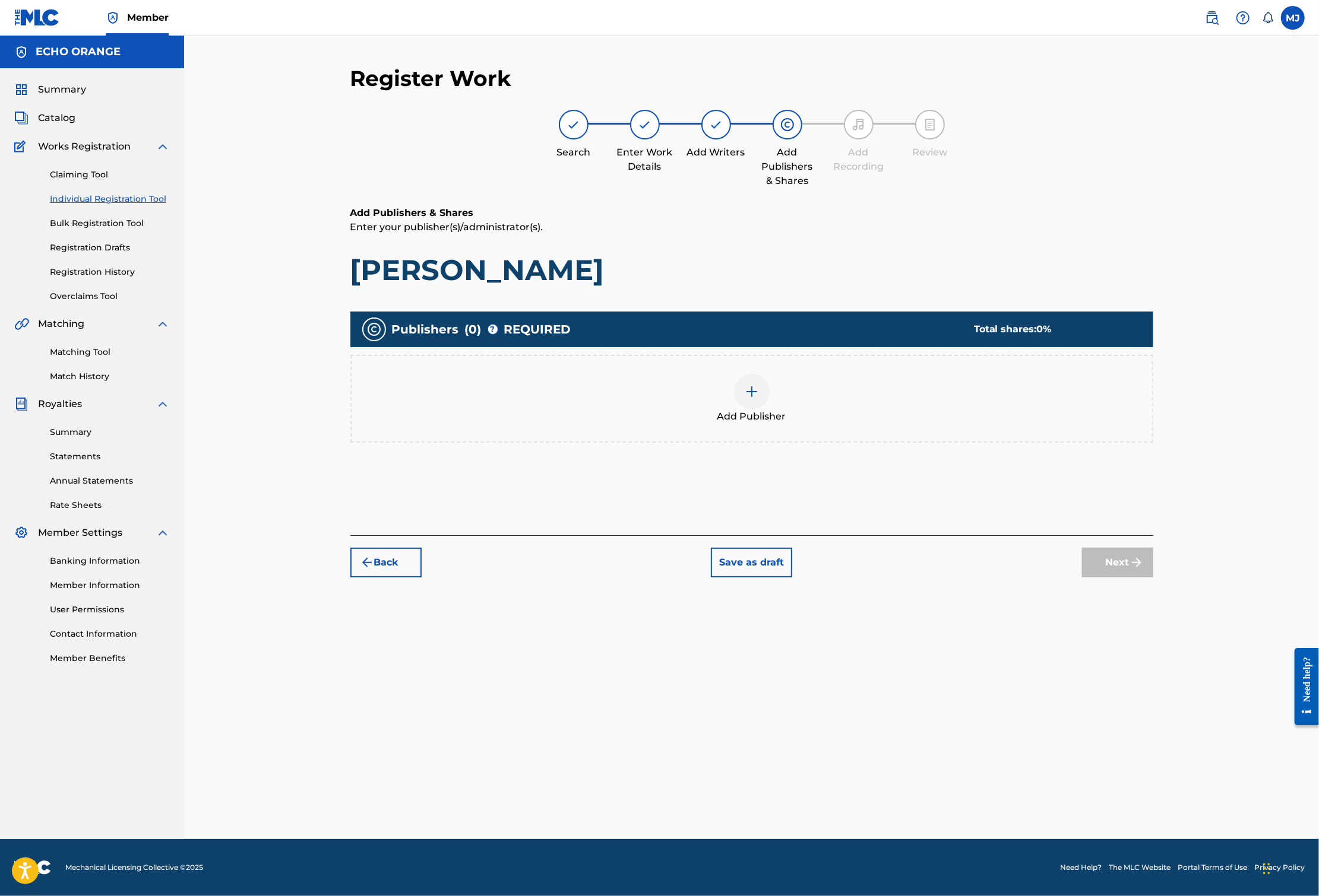
click at [834, 423] on div "Add Publisher" at bounding box center [751, 399] width 800 height 49
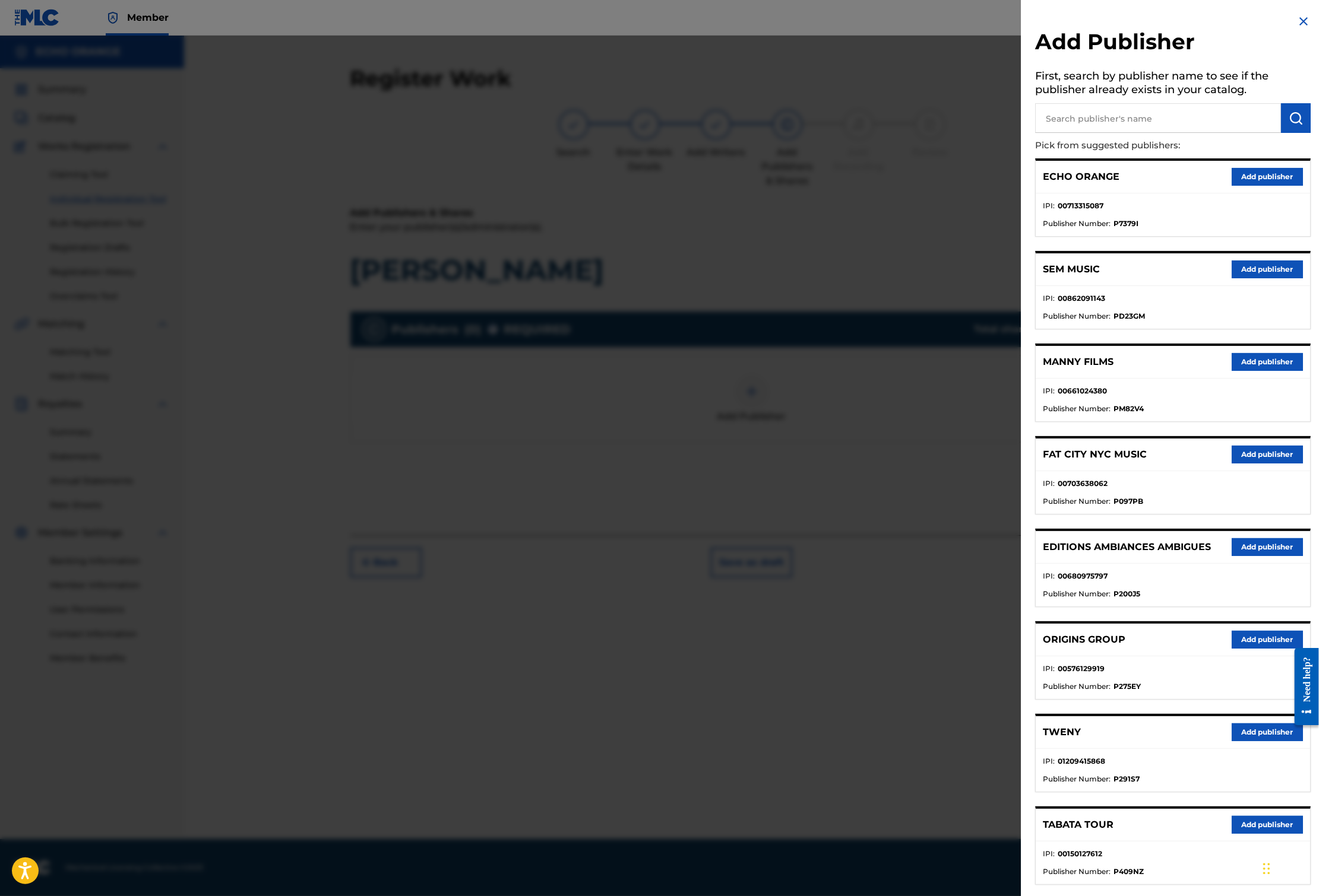
click at [1241, 649] on button "Add publisher" at bounding box center [1267, 639] width 71 height 18
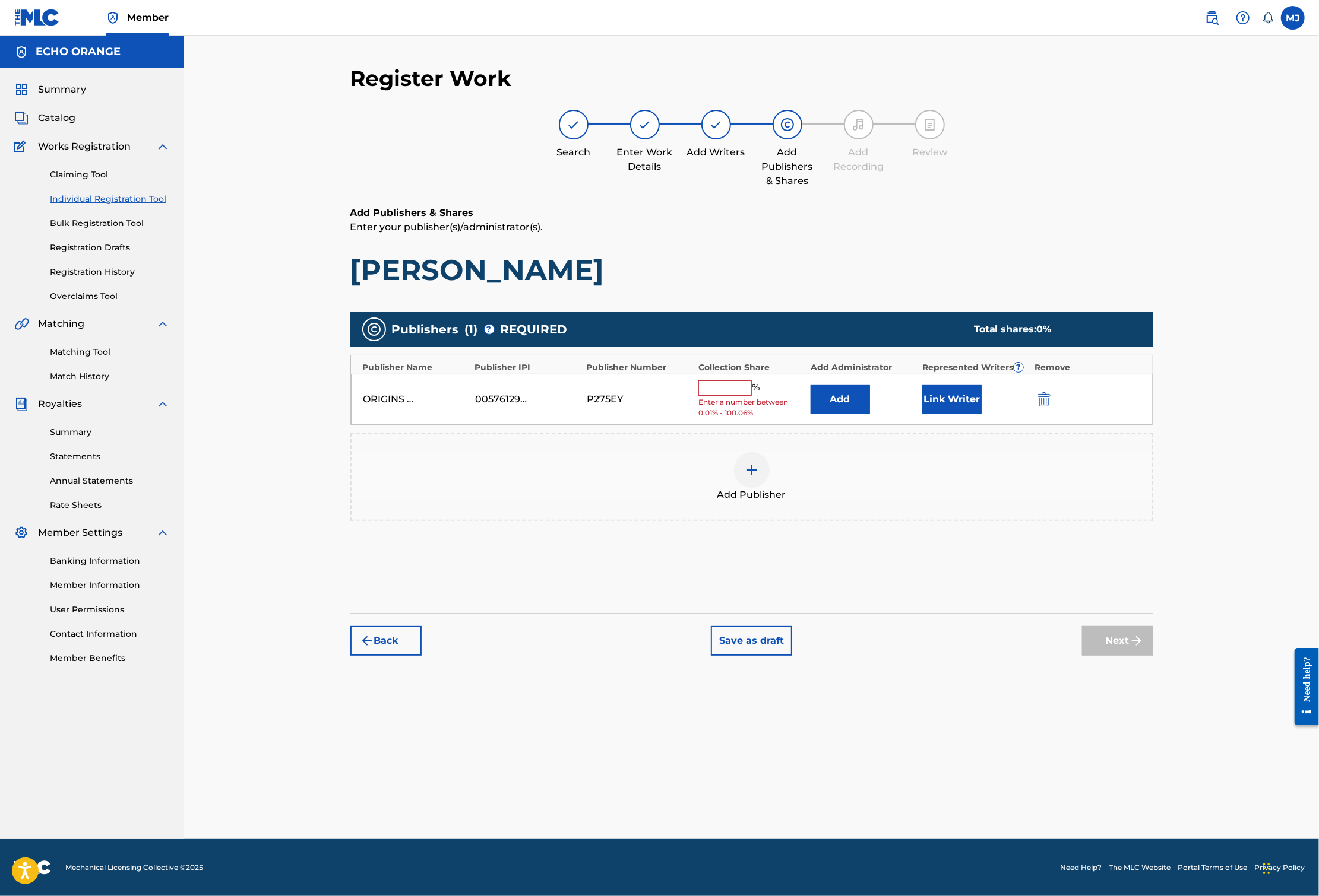
click at [859, 414] on button "Add" at bounding box center [840, 399] width 59 height 29
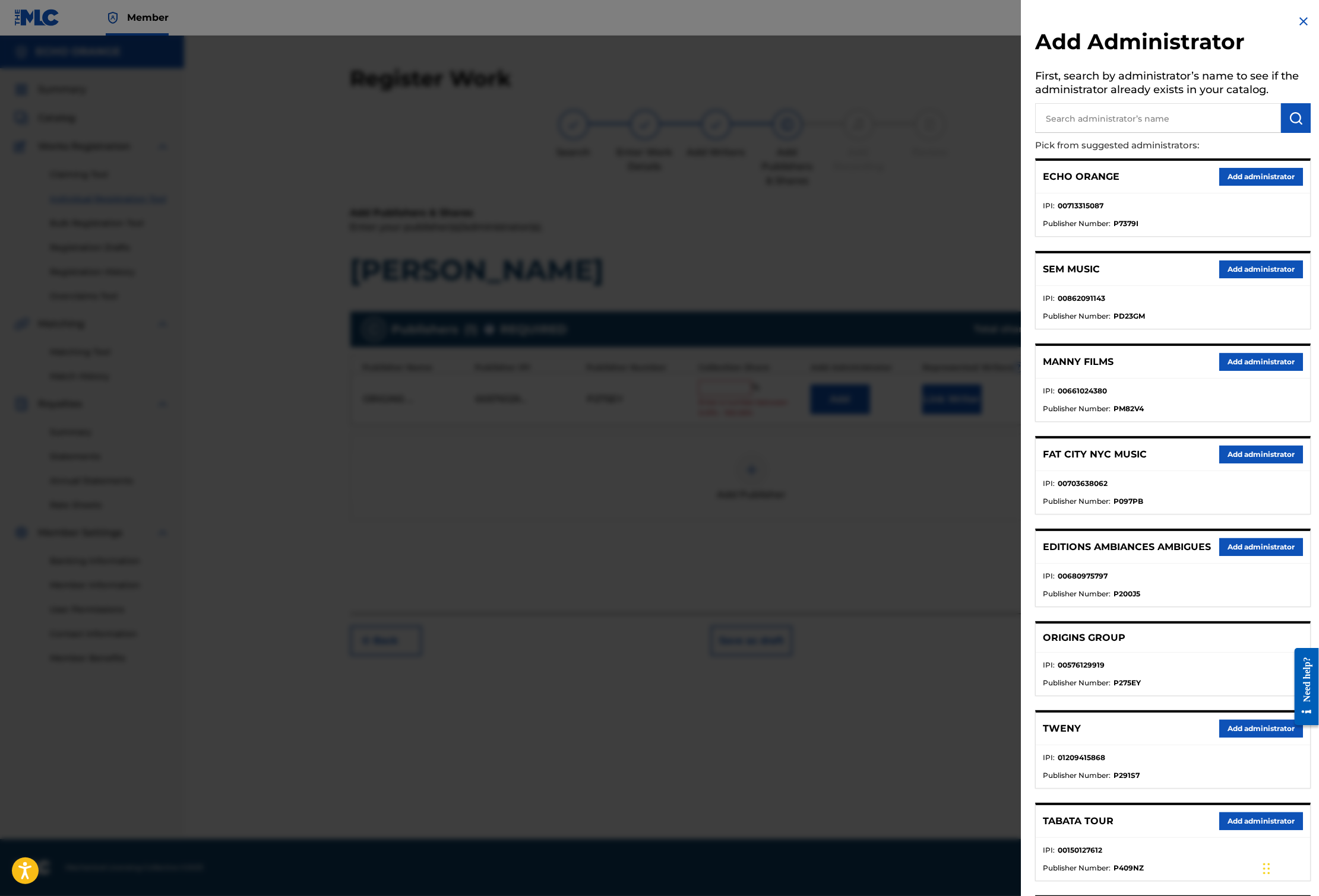
drag, startPoint x: 1247, startPoint y: 184, endPoint x: 1248, endPoint y: 192, distance: 8.1
click at [1248, 184] on div "ECHO ORANGE Add administrator" at bounding box center [1172, 177] width 274 height 32
click at [1248, 185] on button "Add administrator" at bounding box center [1261, 177] width 84 height 18
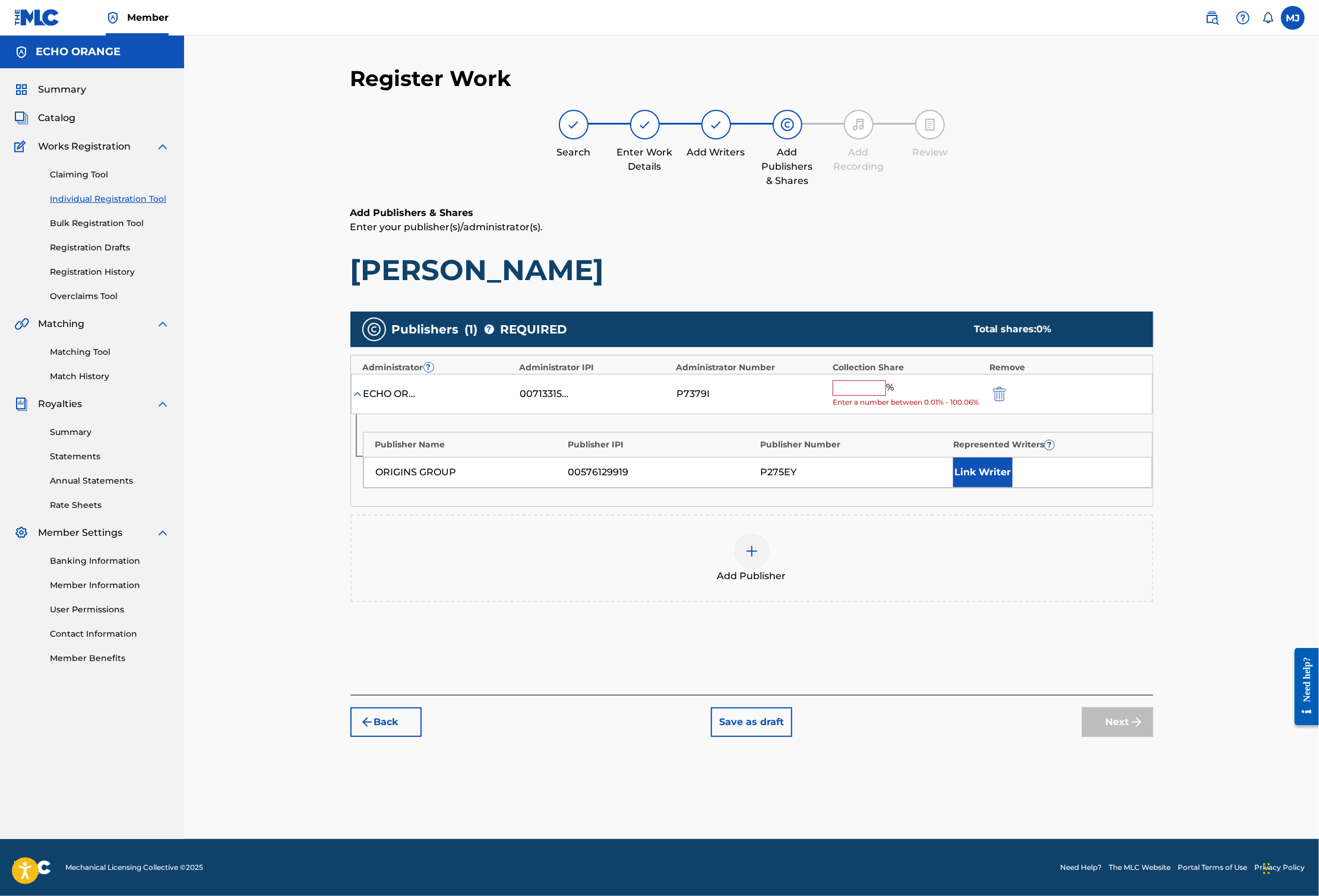
click at [886, 396] on input "text" at bounding box center [859, 388] width 53 height 15
type input "0"
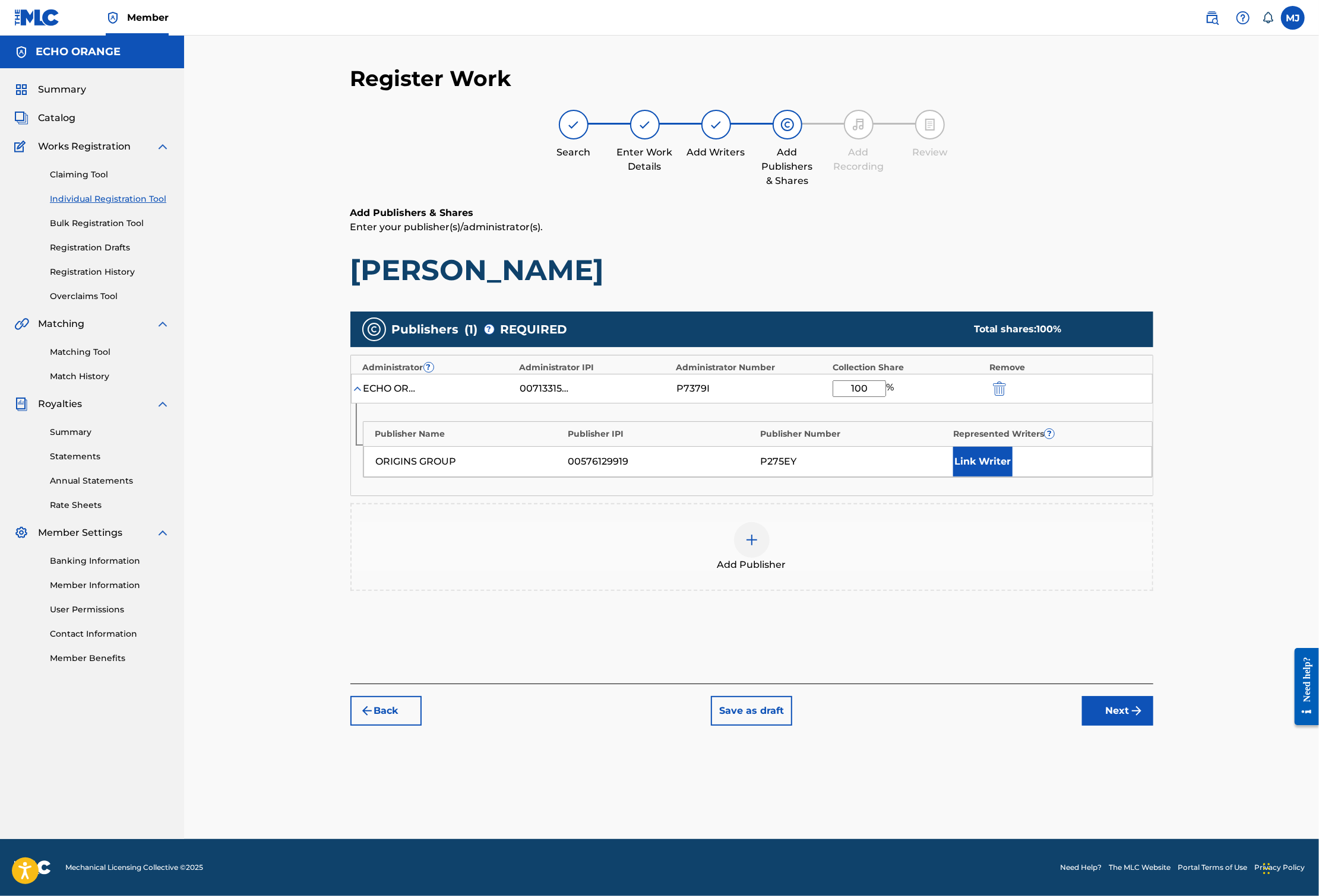
type input "100"
click at [1013, 477] on button "Link Writer" at bounding box center [982, 461] width 59 height 29
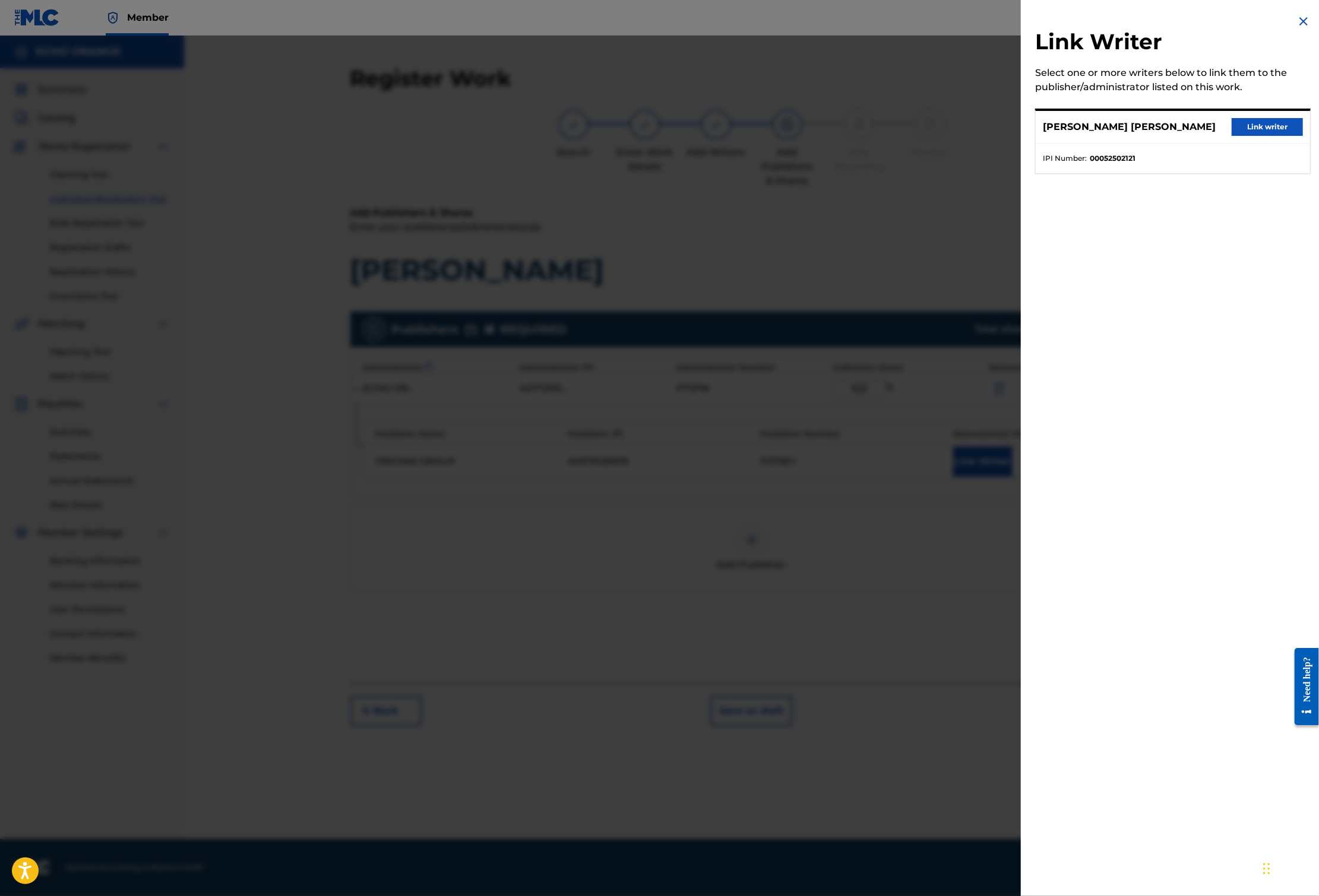
click at [1257, 136] on button "Link writer" at bounding box center [1267, 127] width 71 height 18
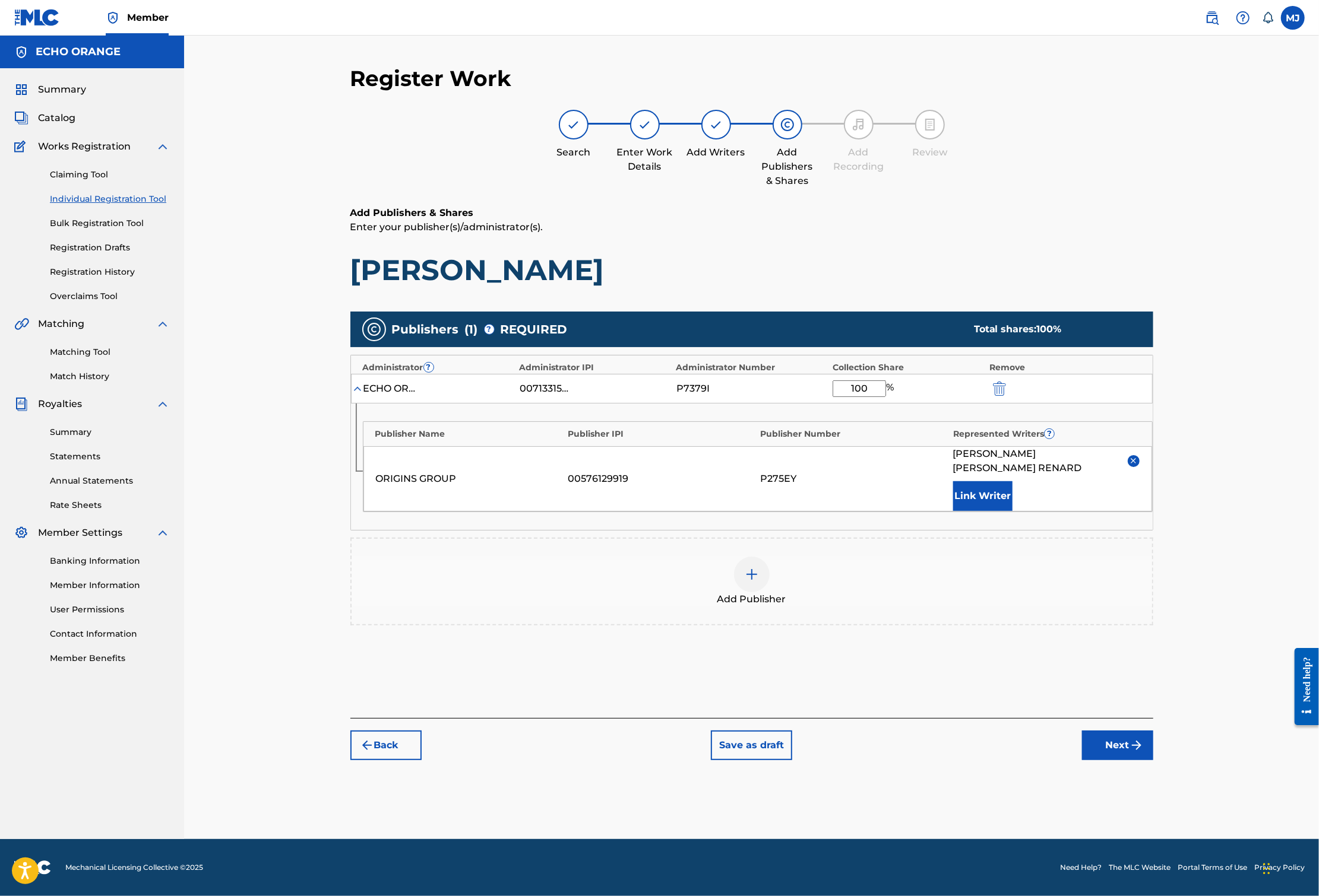
scroll to position [20, 0]
click at [1153, 760] on button "Next" at bounding box center [1117, 745] width 71 height 29
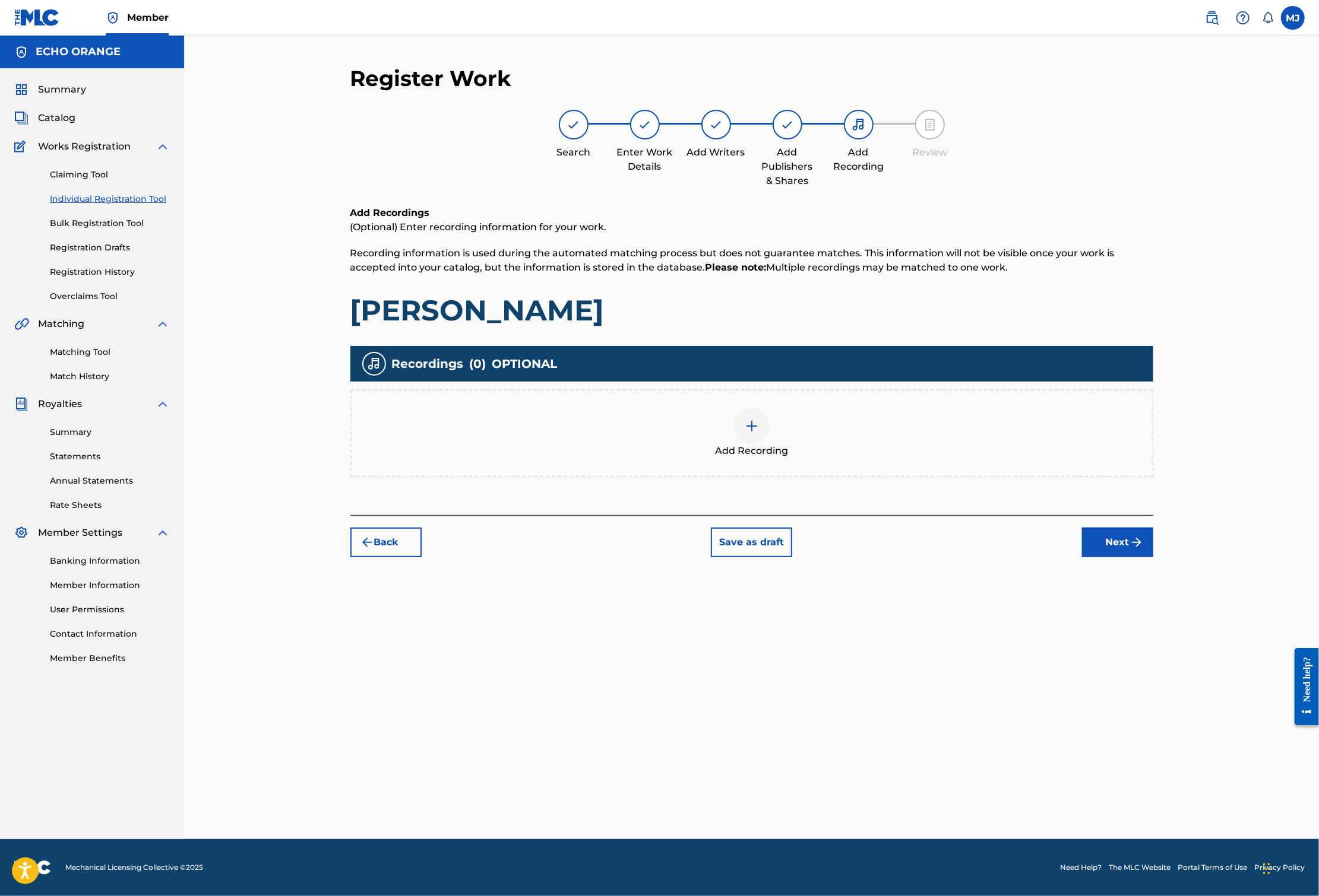
click at [1153, 557] on button "Next" at bounding box center [1117, 542] width 71 height 29
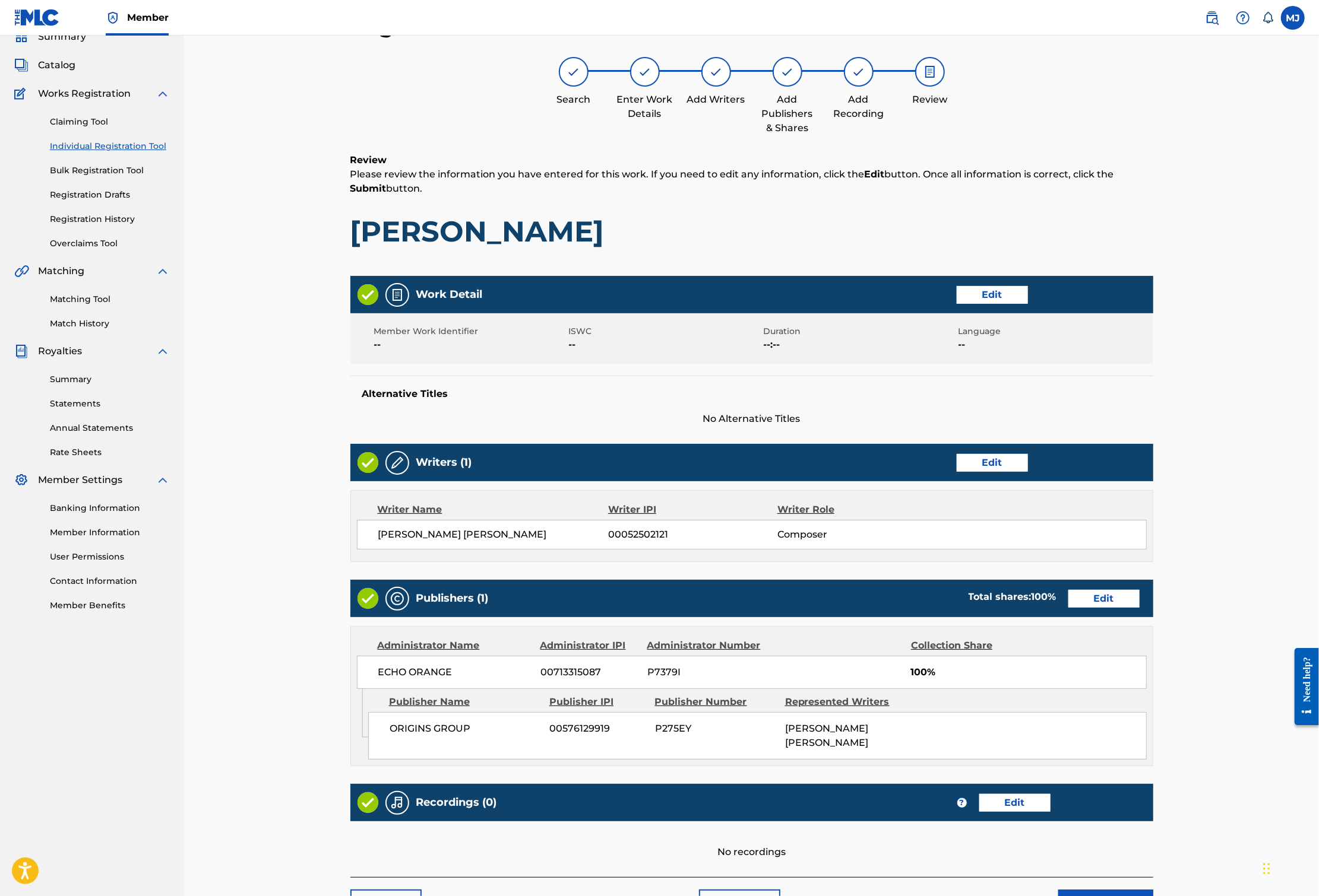
scroll to position [258, 0]
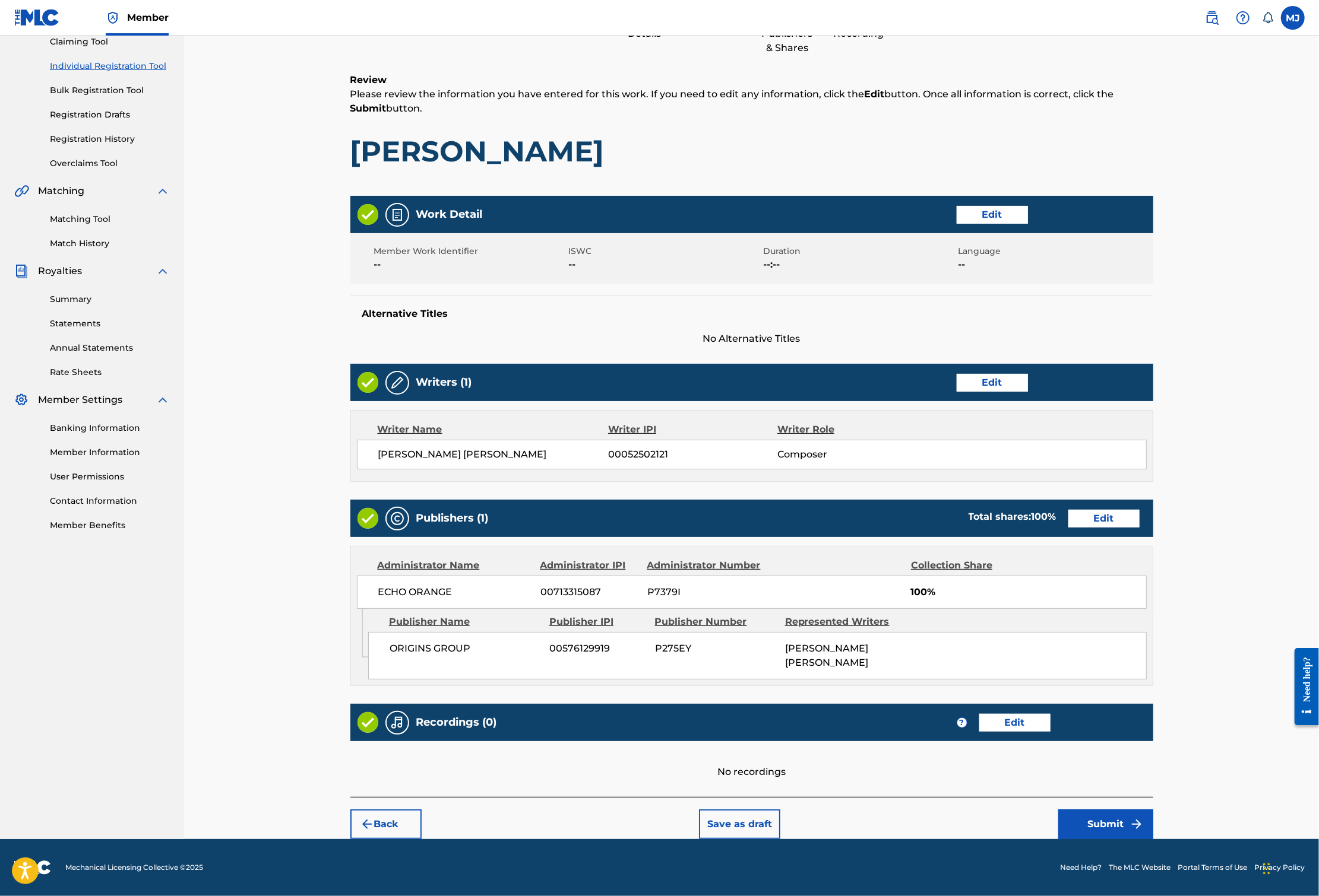
click at [1153, 809] on button "Submit" at bounding box center [1106, 824] width 95 height 29
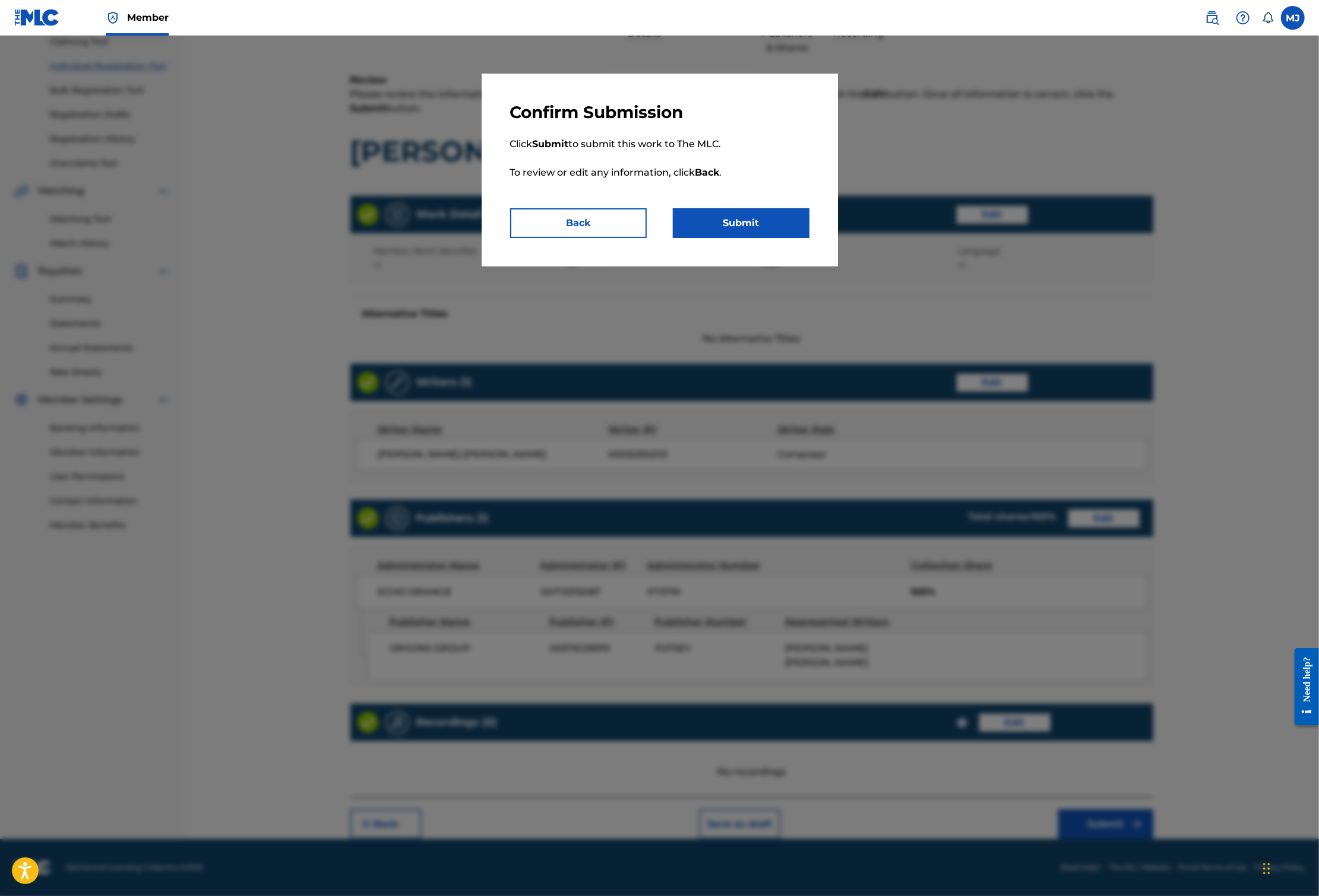
click at [765, 238] on button "Submit" at bounding box center [740, 223] width 136 height 29
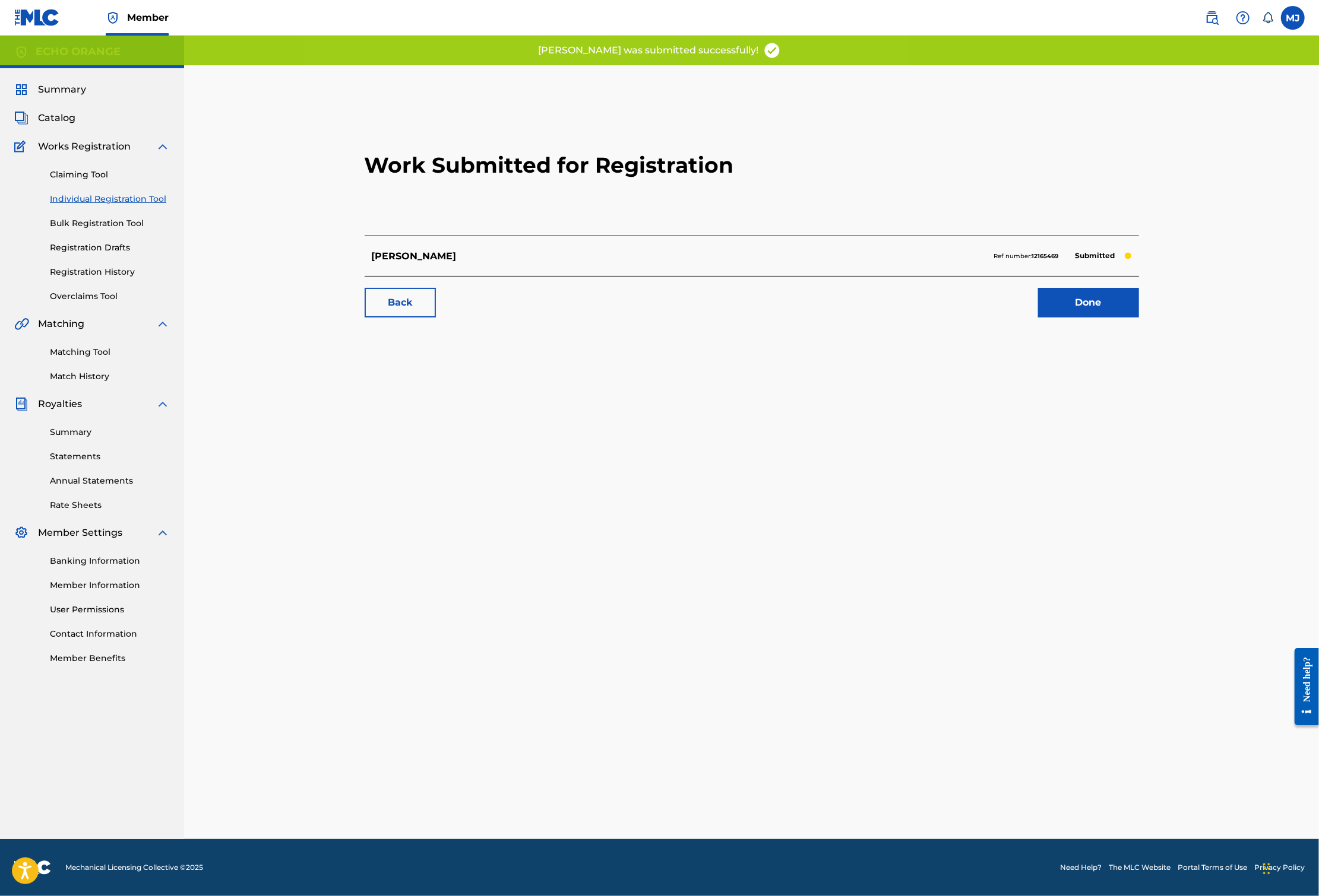
click at [1139, 318] on link "Done" at bounding box center [1089, 302] width 101 height 29
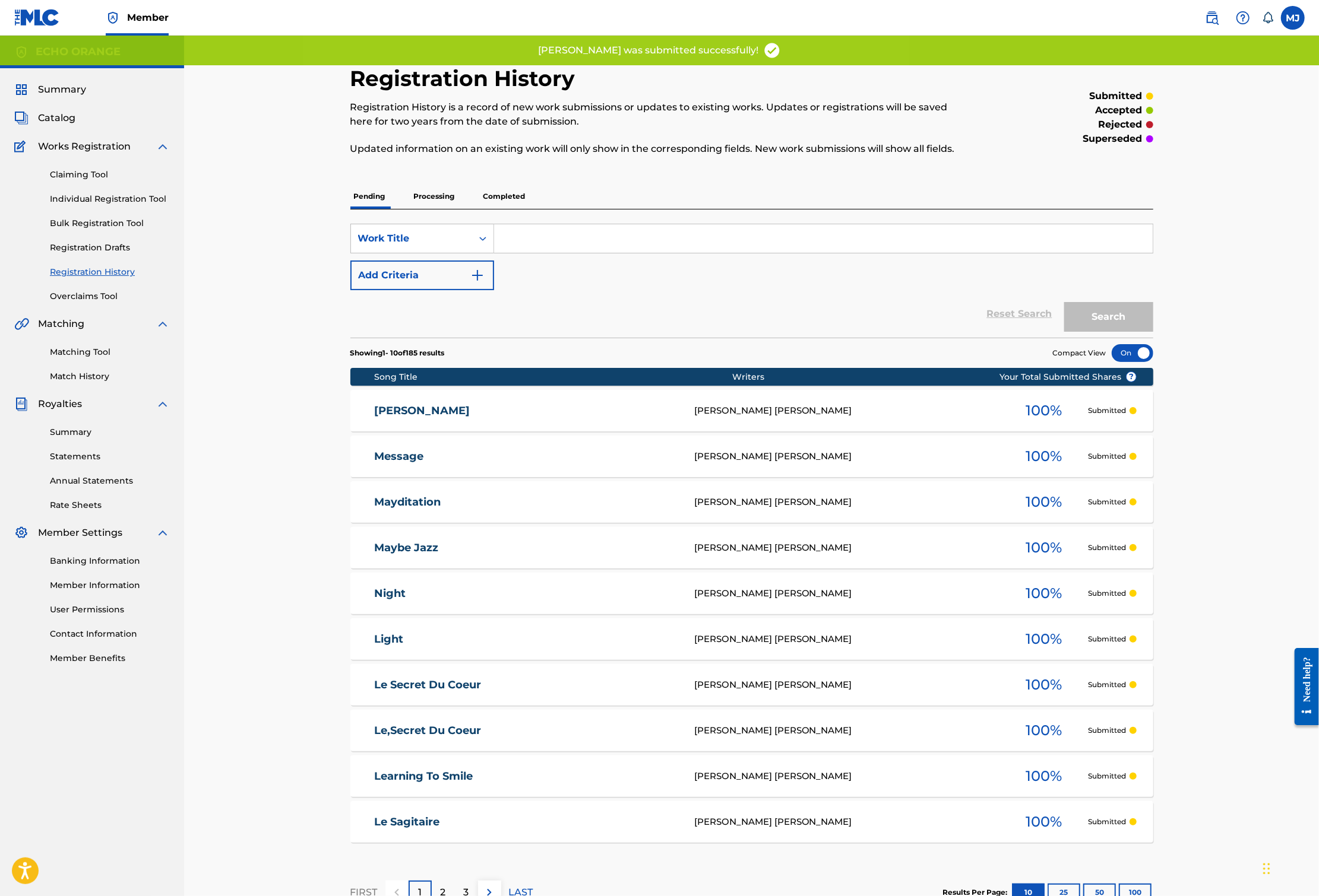
click at [537, 253] on input "Search Form" at bounding box center [823, 239] width 659 height 29
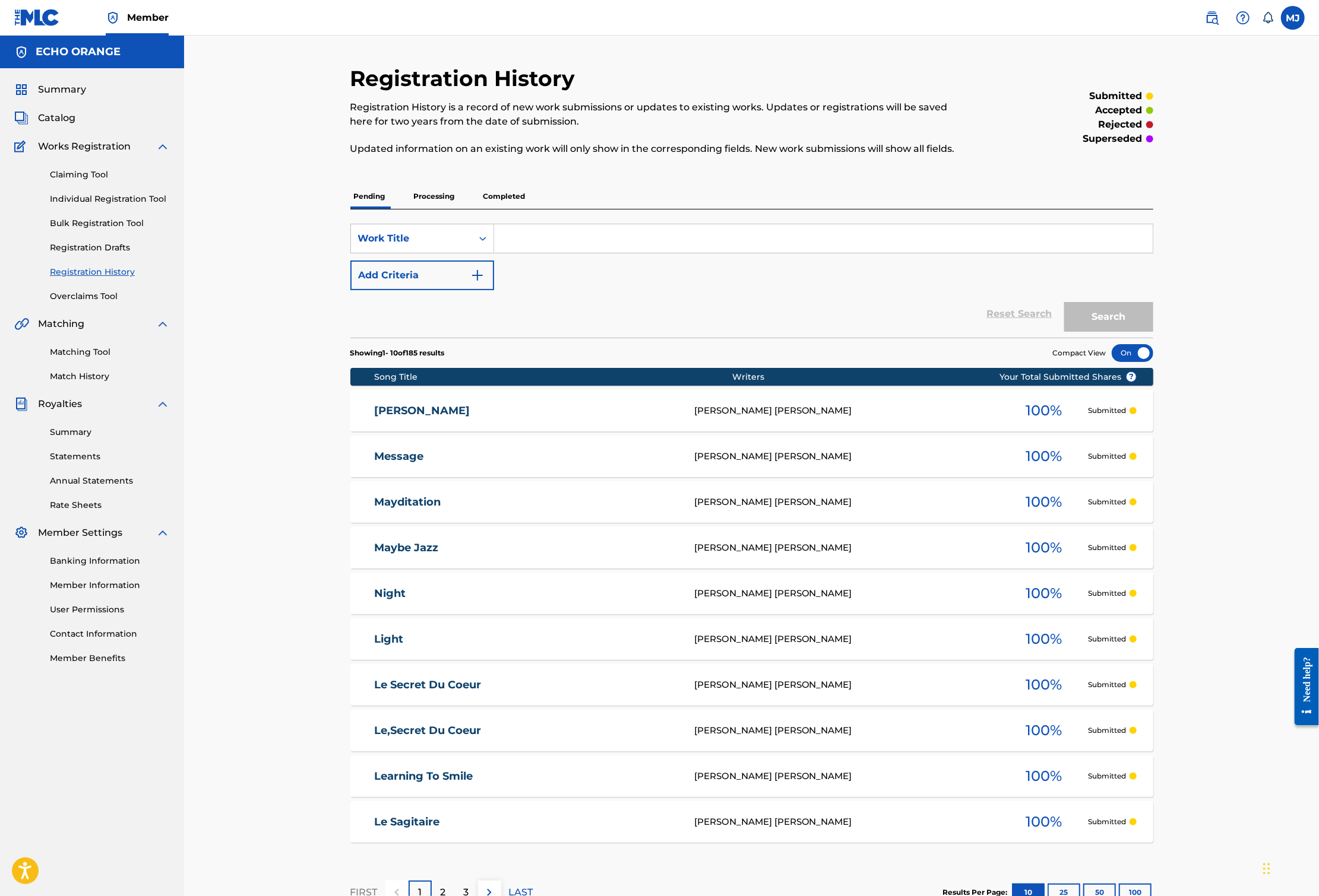
click at [121, 205] on link "Individual Registration Tool" at bounding box center [109, 199] width 120 height 12
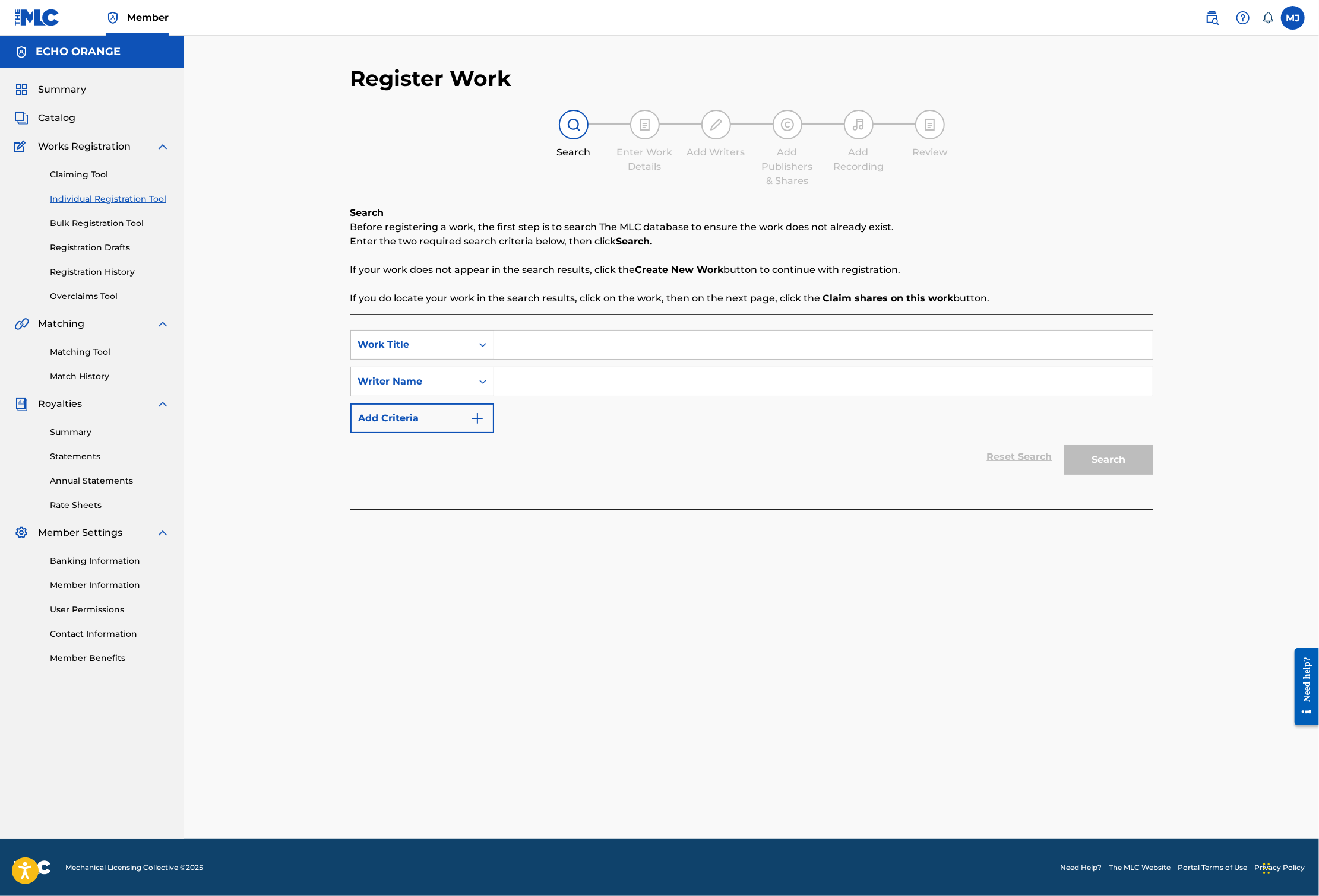
click at [522, 359] on input "Search Form" at bounding box center [823, 344] width 659 height 29
type input "mystic flute"
type input "v"
paste input "[PERSON_NAME]"
type input "[PERSON_NAME]"
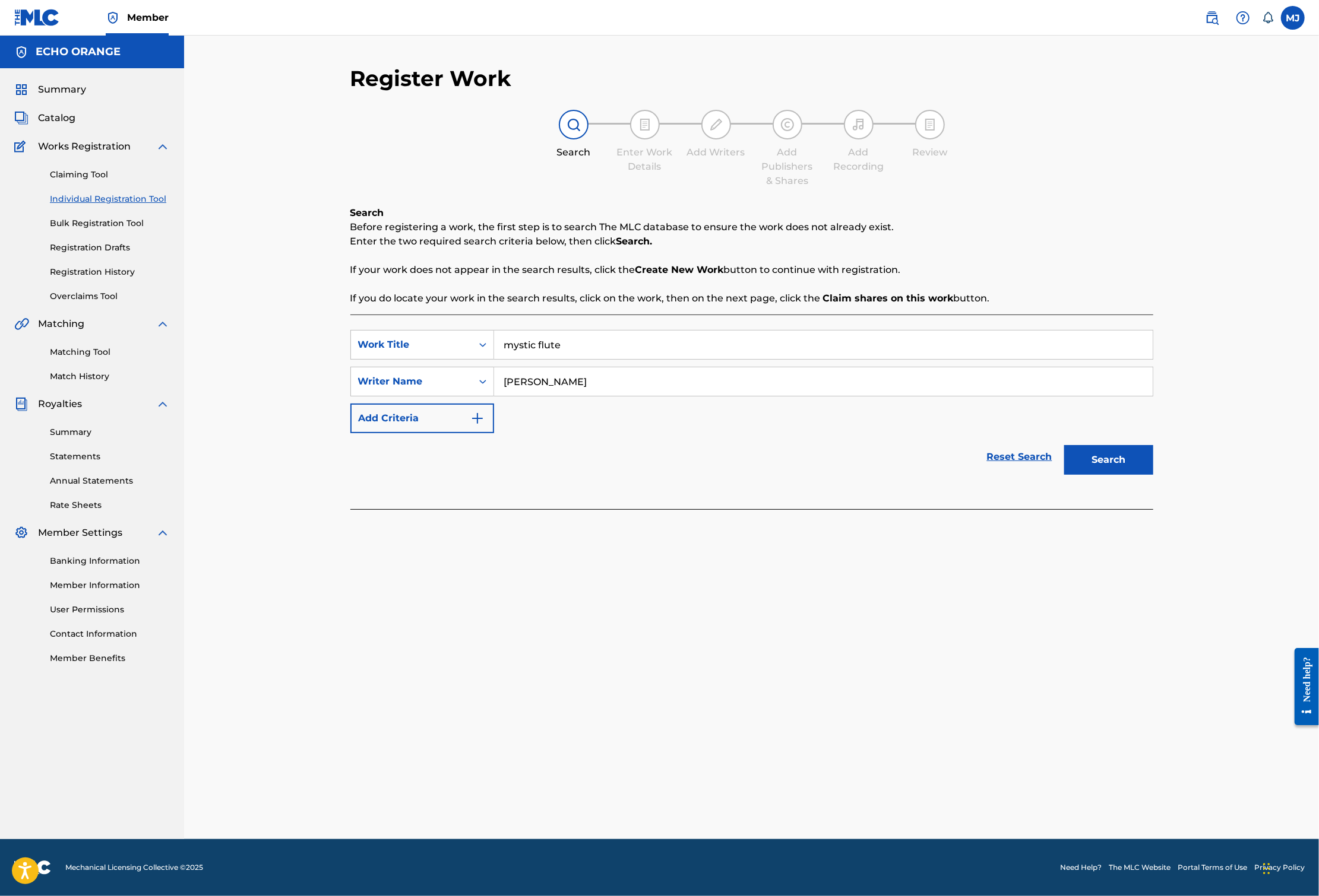
click at [1153, 475] on button "Search" at bounding box center [1109, 459] width 89 height 29
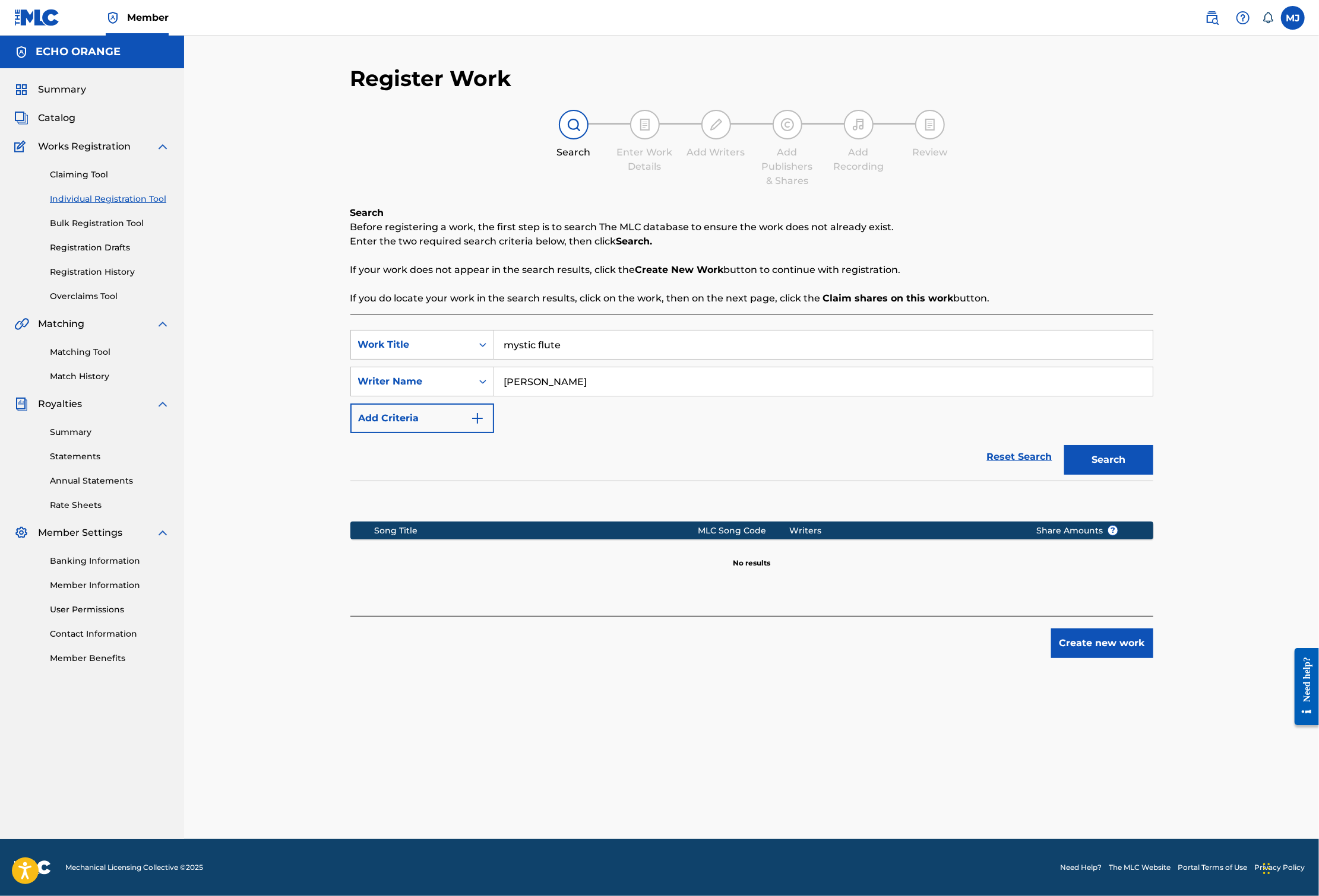
click at [1153, 658] on button "Create new work" at bounding box center [1101, 643] width 102 height 29
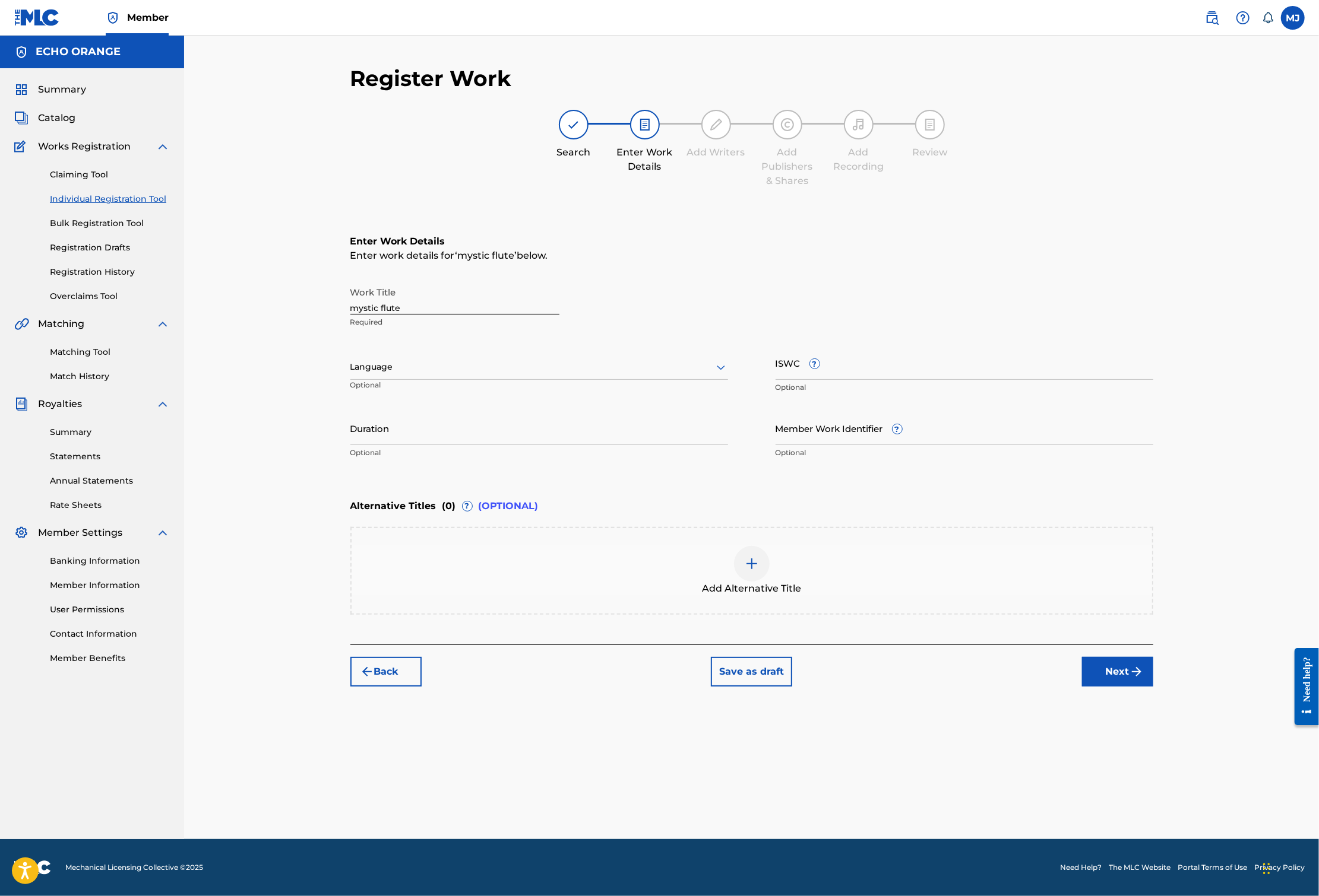
click at [1153, 687] on button "Next" at bounding box center [1117, 672] width 71 height 29
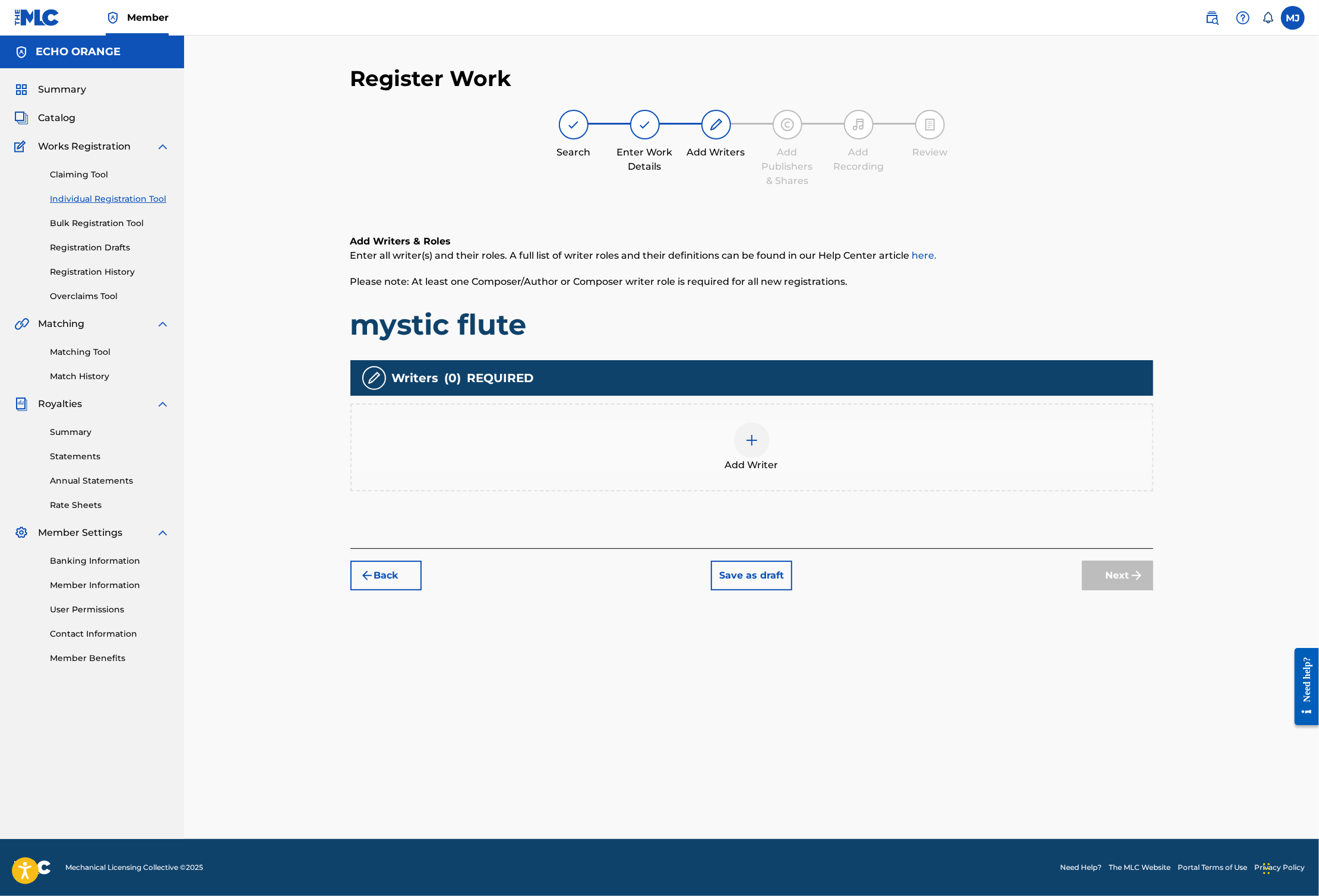
click at [778, 439] on div "Writers ( 0 ) REQUIRED Add Writer" at bounding box center [751, 426] width 802 height 131
click at [844, 473] on div "Add Writer" at bounding box center [751, 447] width 800 height 49
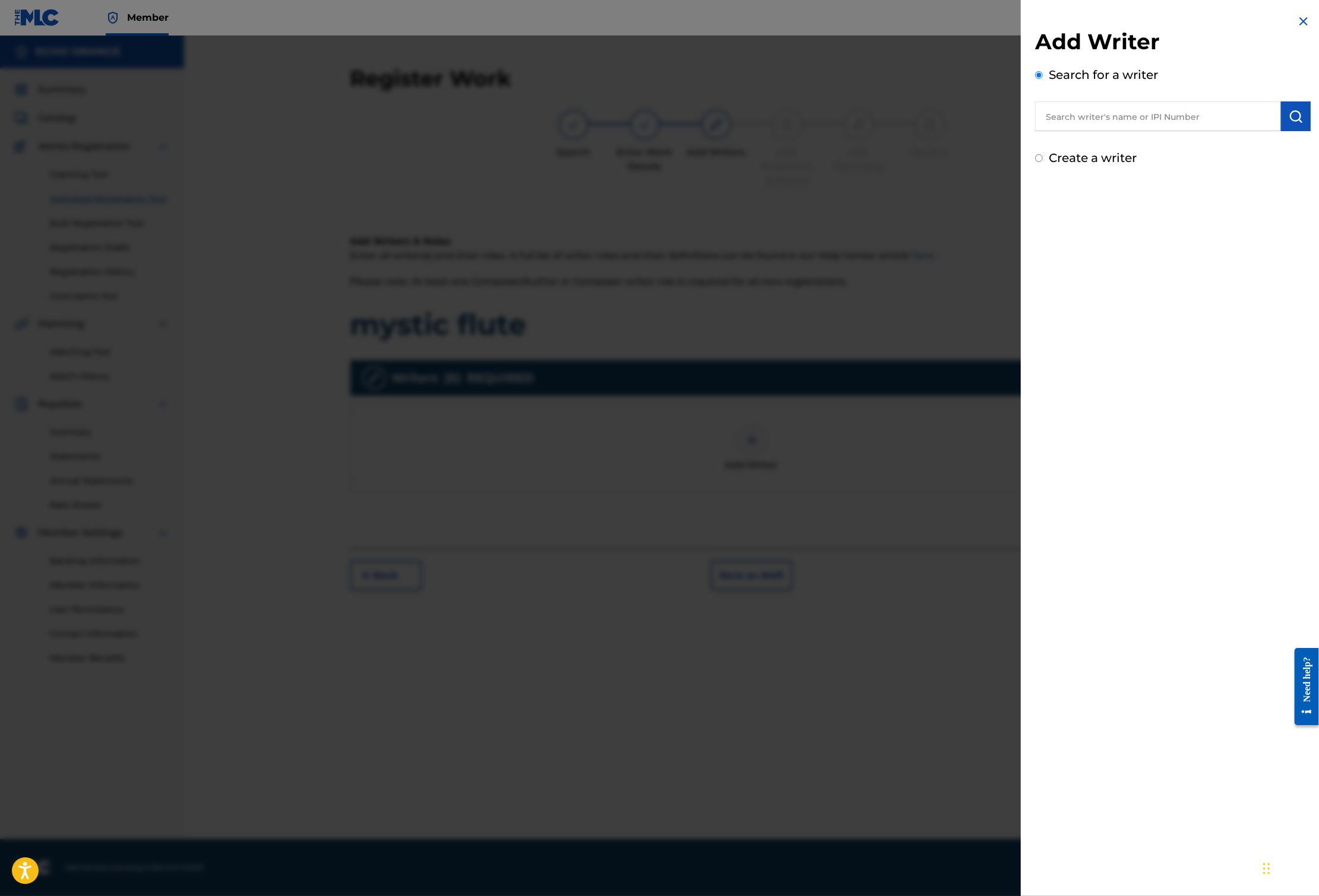
click at [1075, 131] on input "text" at bounding box center [1157, 116] width 246 height 29
type input "v"
paste input "[PERSON_NAME]"
type input "[PERSON_NAME]"
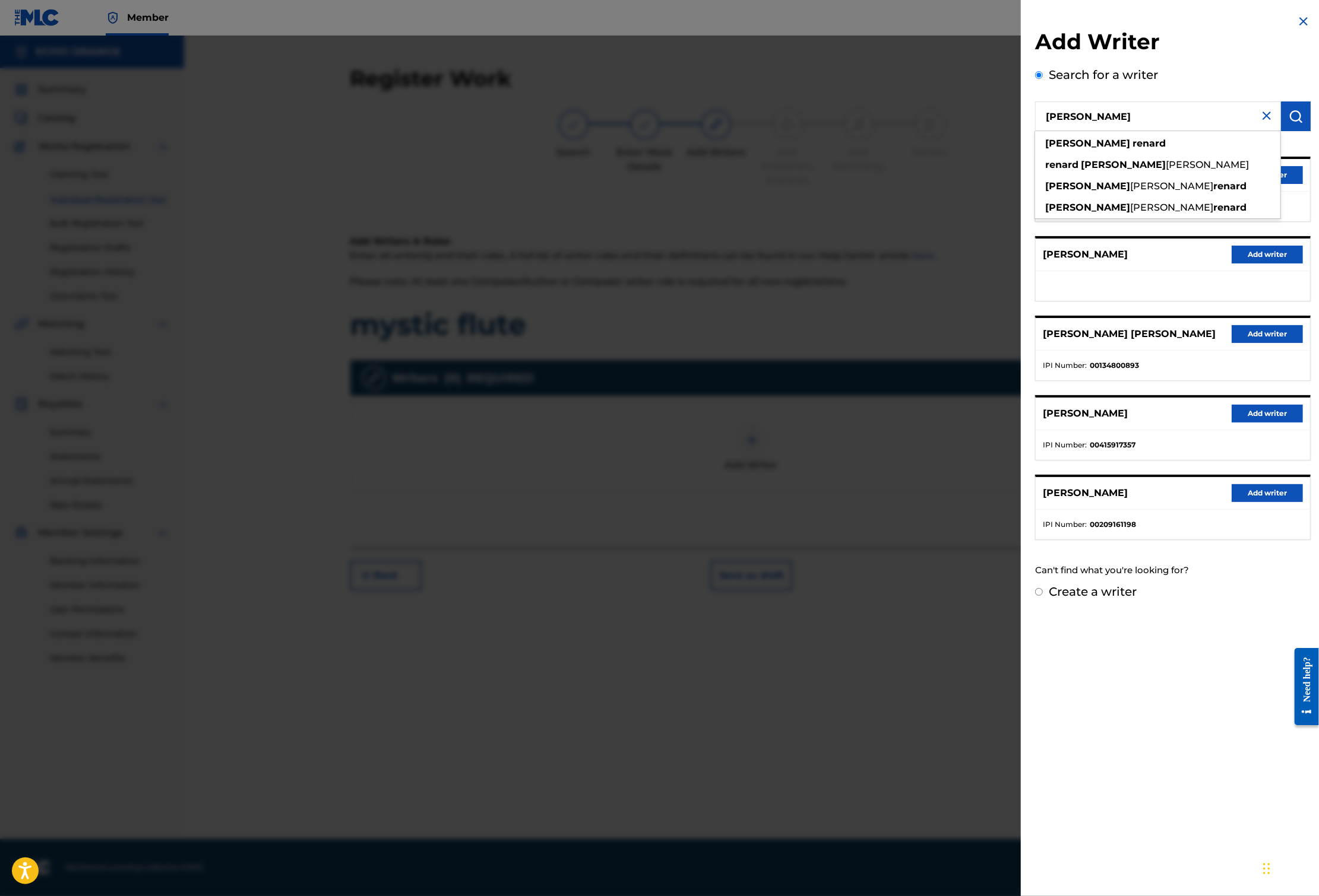
click at [1302, 192] on div "[PERSON_NAME] [PERSON_NAME] Add writer" at bounding box center [1172, 175] width 274 height 32
click at [1294, 184] on button "Add writer" at bounding box center [1267, 175] width 71 height 18
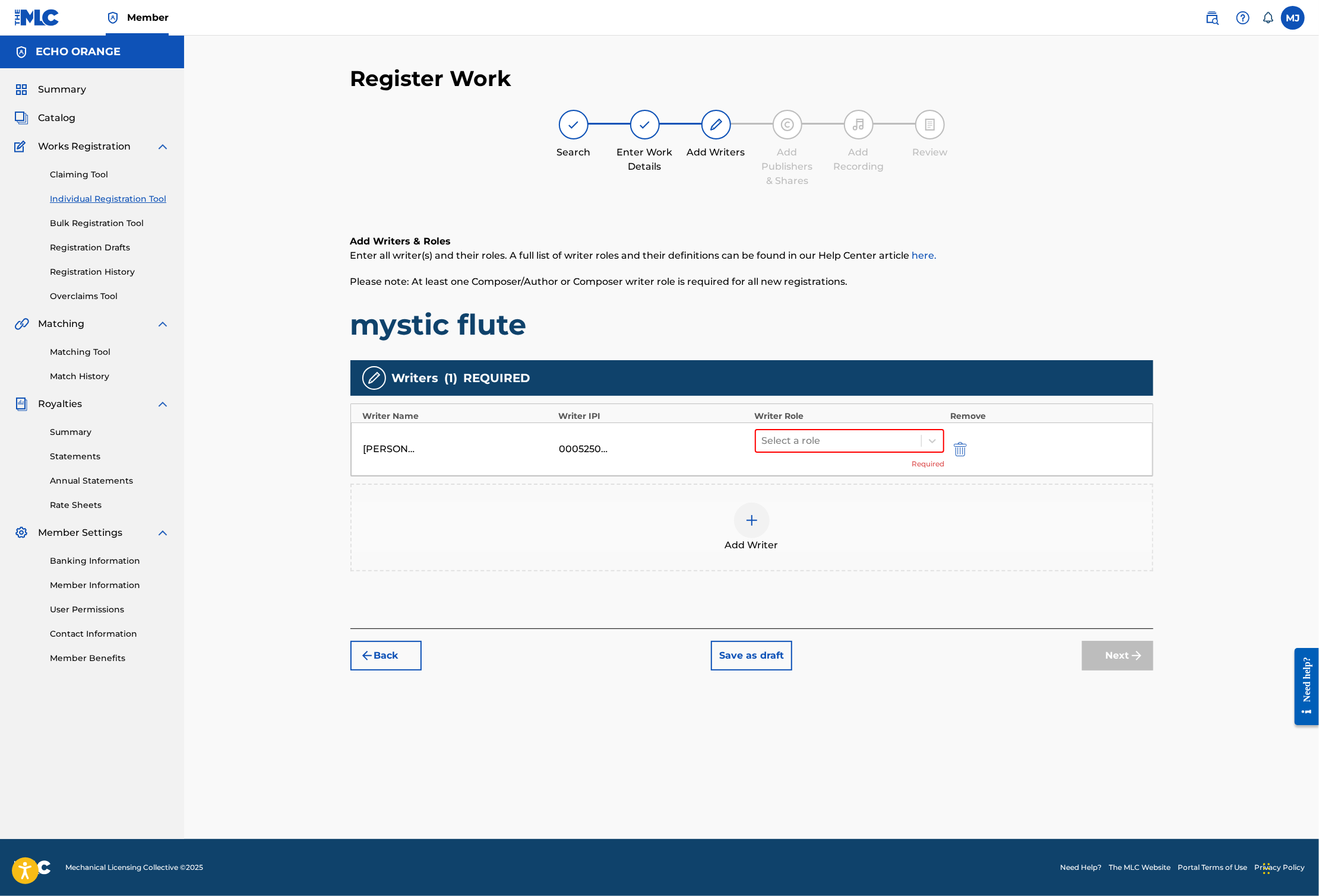
click at [890, 473] on div "[PERSON_NAME] [PERSON_NAME] 00052502121 Select a role Required" at bounding box center [752, 449] width 801 height 53
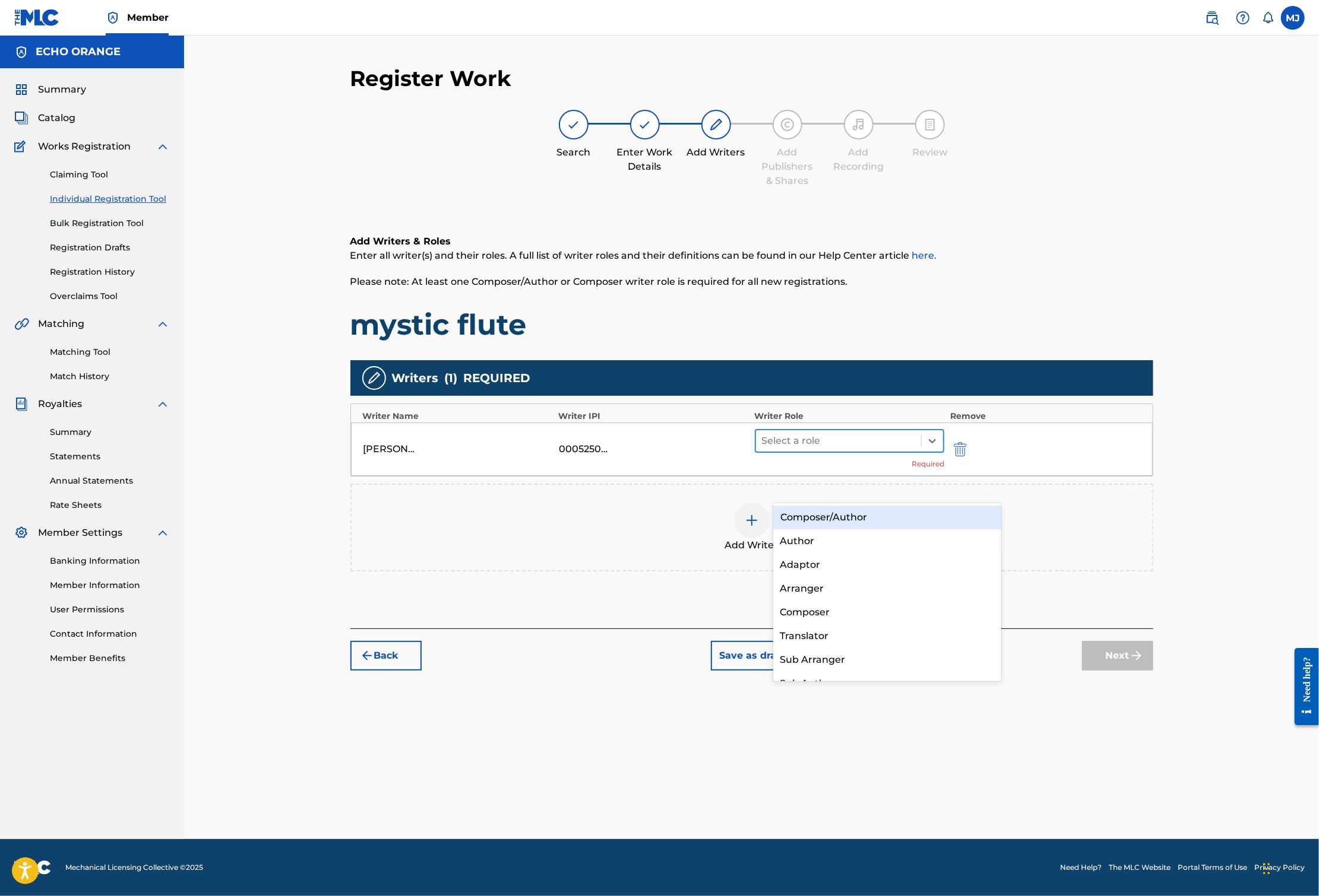
click at [873, 449] on div at bounding box center [838, 440] width 154 height 16
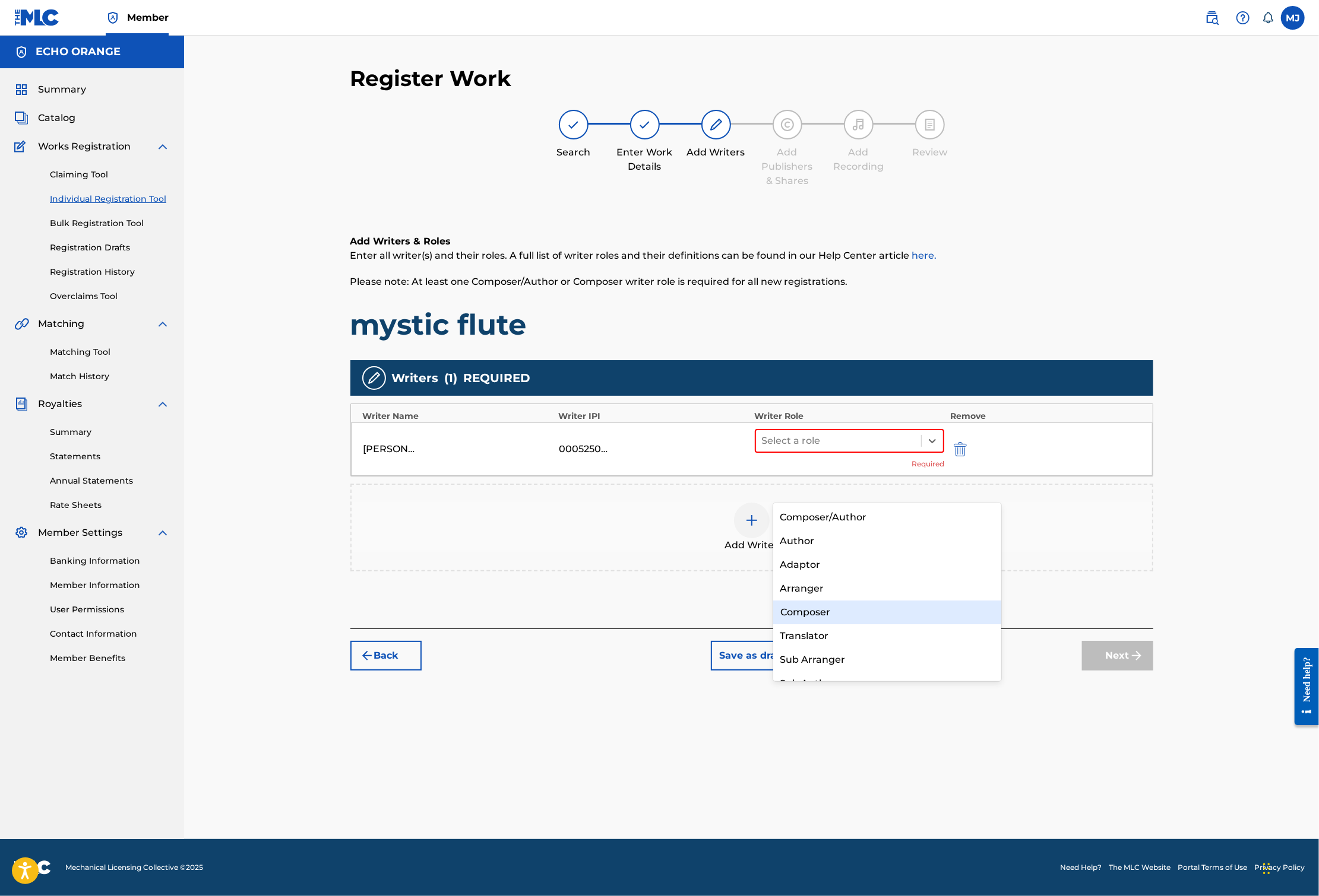
click at [842, 608] on div "Composer" at bounding box center [887, 612] width 228 height 24
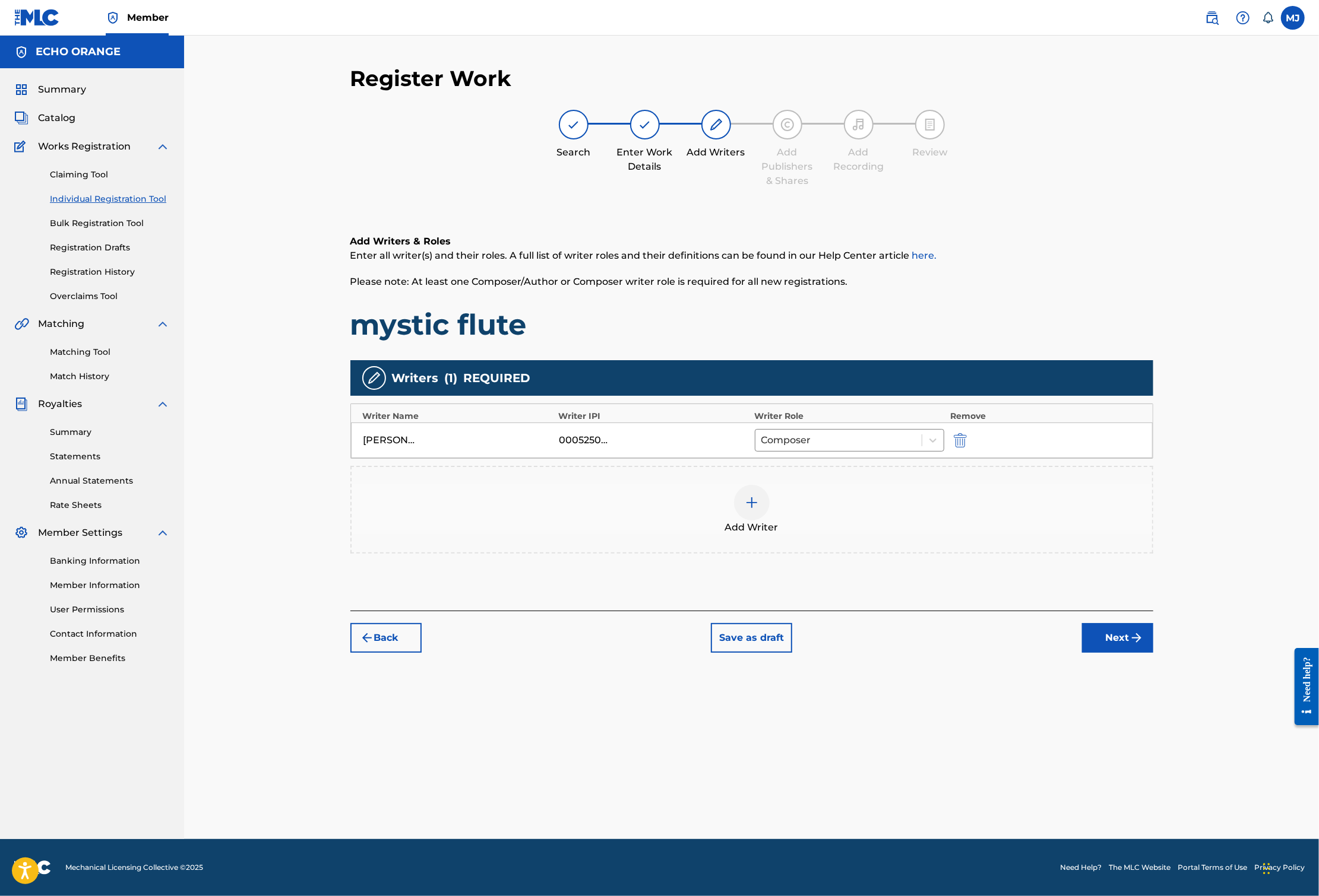
click at [1153, 653] on button "Next" at bounding box center [1117, 637] width 71 height 29
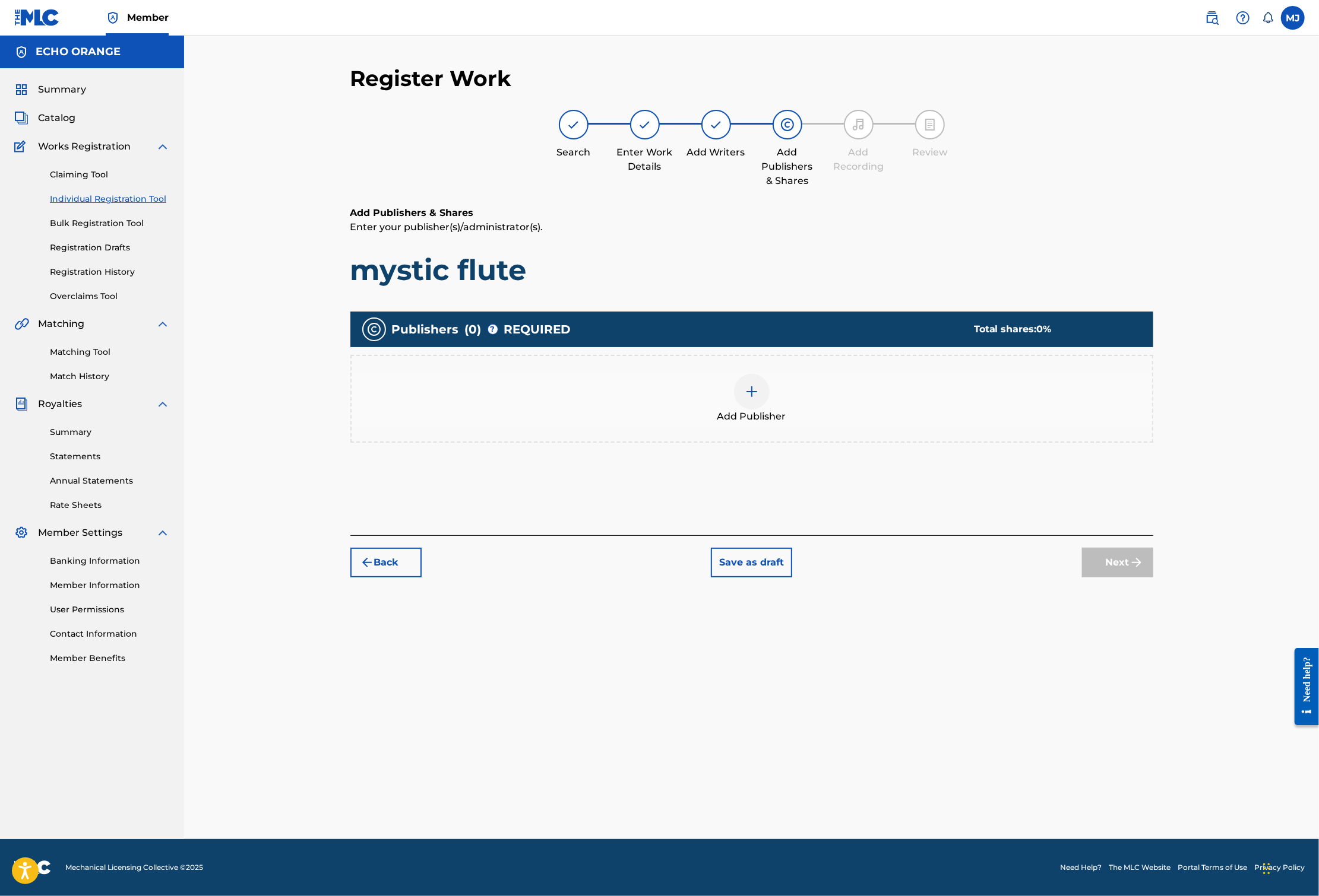
click at [856, 455] on div "Publishers ( 0 ) ? REQUIRED Total shares: 0 % Add Publisher" at bounding box center [751, 383] width 802 height 143
click at [857, 423] on div "Add Publisher" at bounding box center [751, 399] width 800 height 49
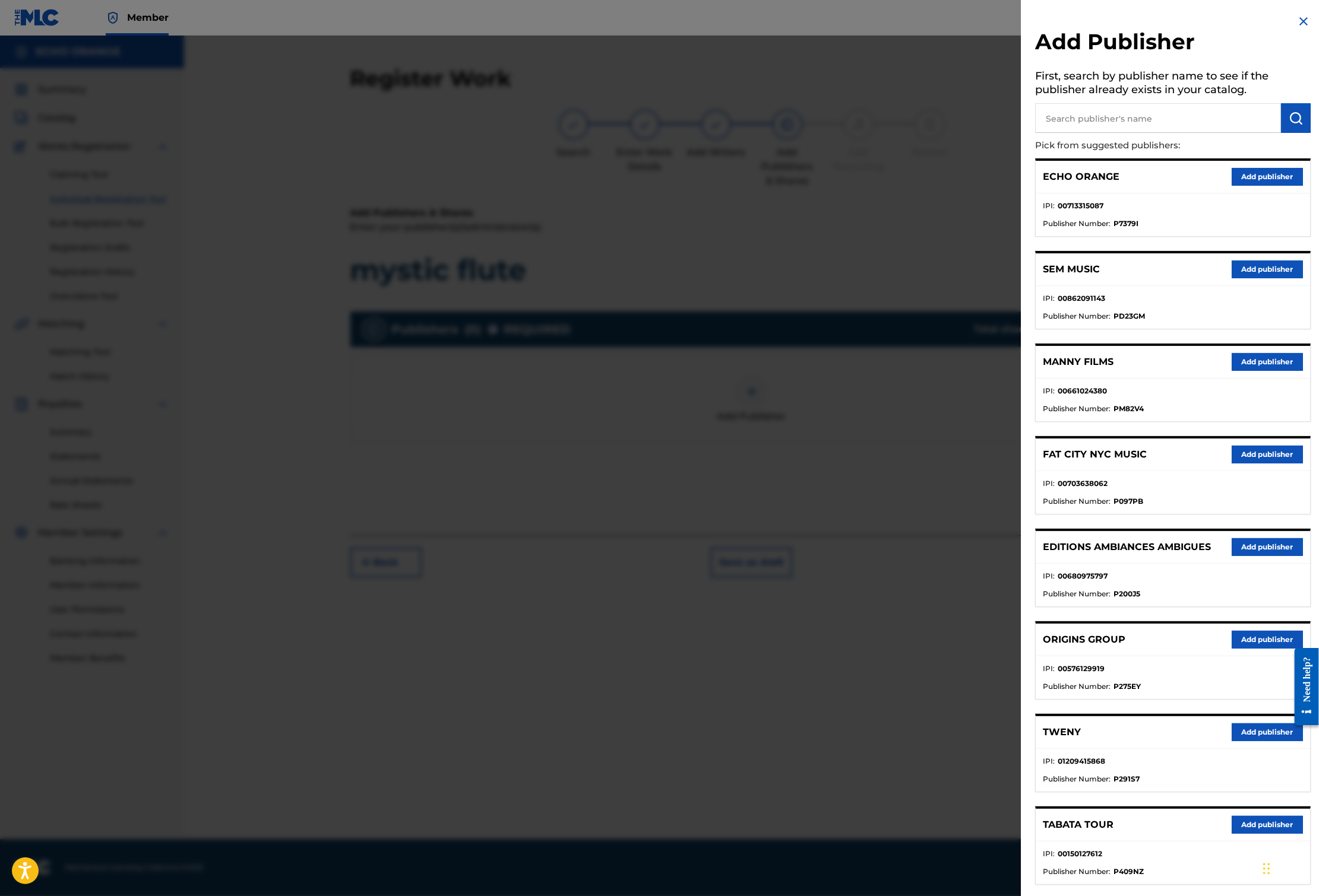
click at [1231, 649] on button "Add publisher" at bounding box center [1267, 639] width 71 height 18
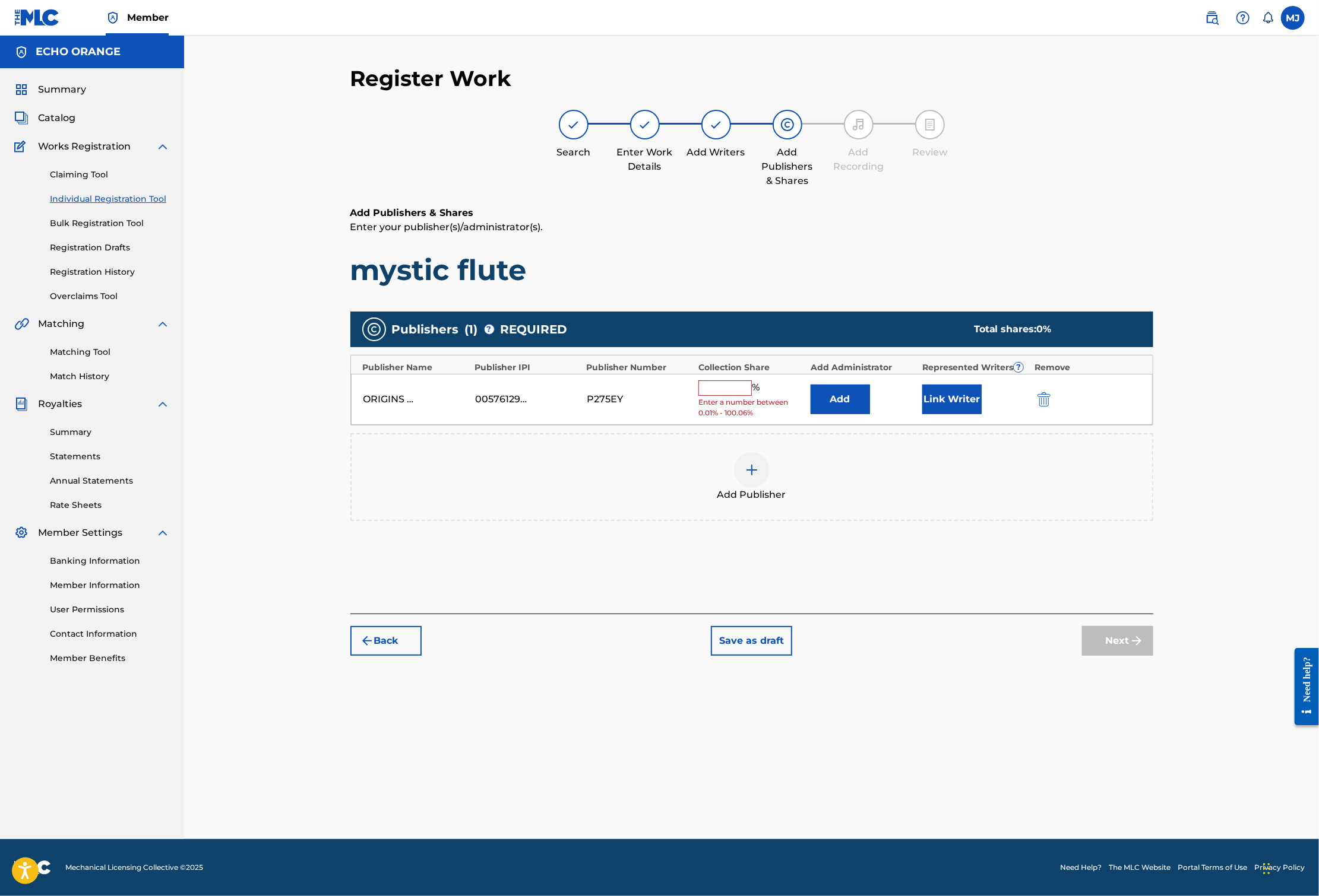
click at [870, 414] on button "Add" at bounding box center [840, 399] width 59 height 29
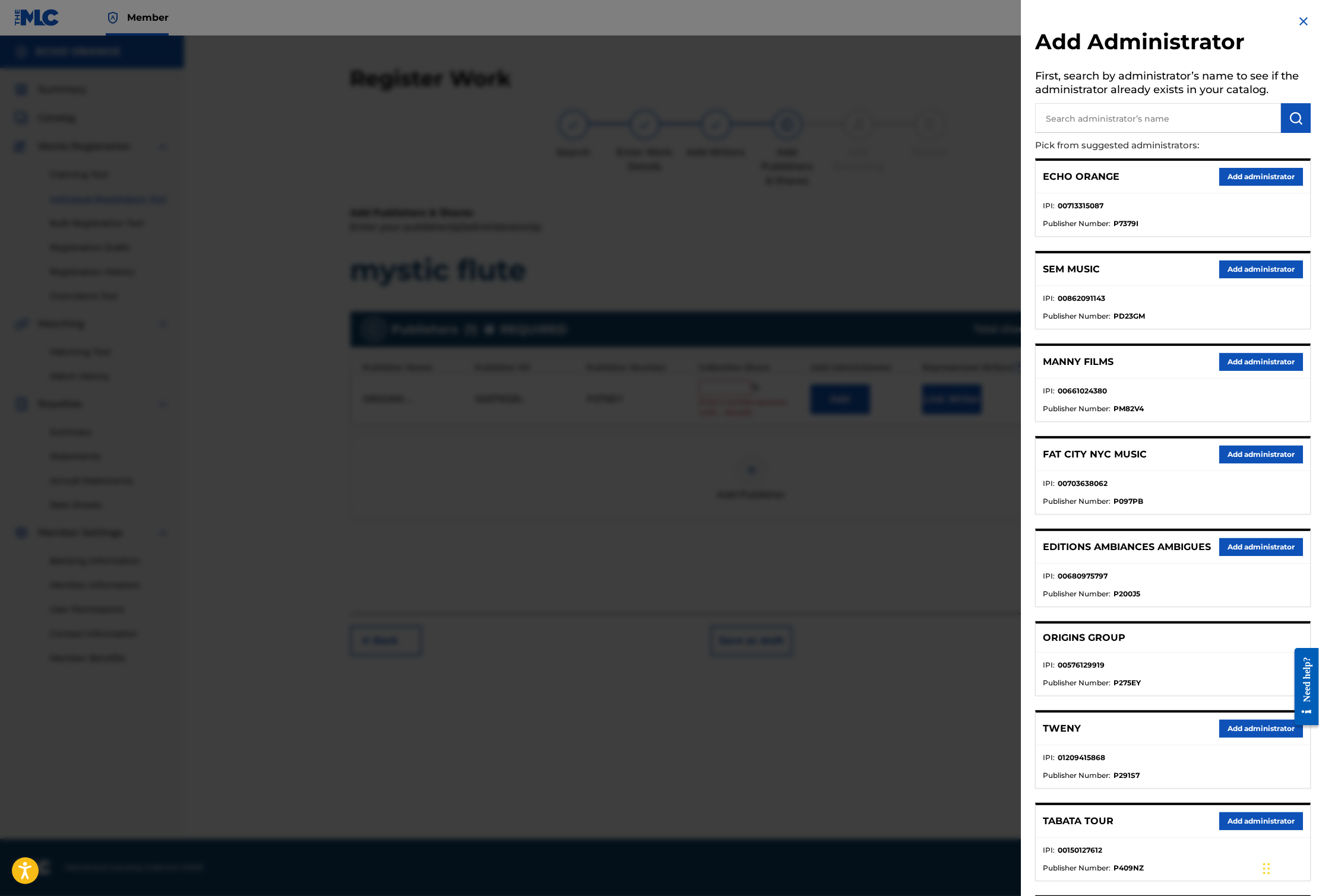
click at [1243, 185] on button "Add administrator" at bounding box center [1261, 177] width 84 height 18
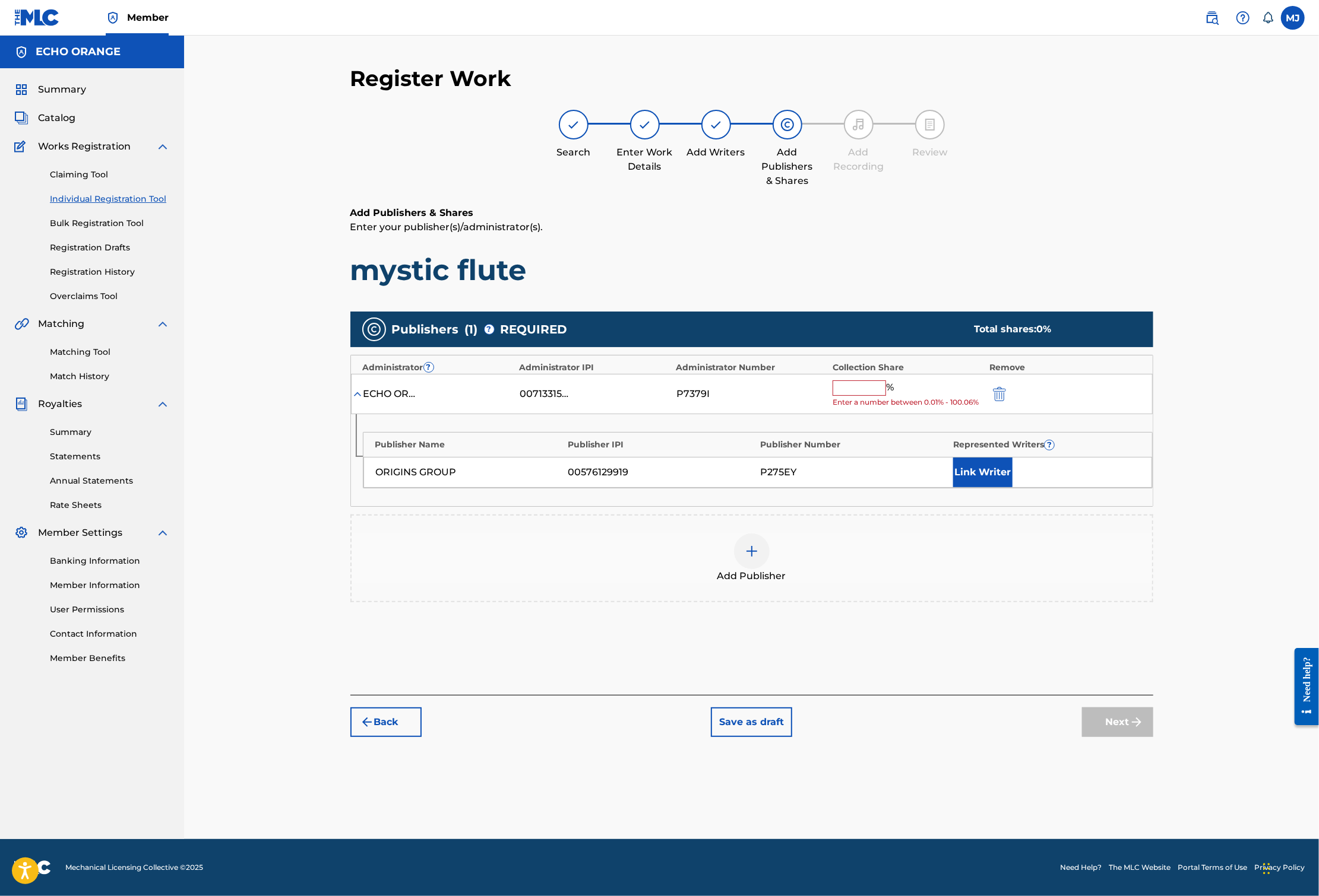
click at [921, 415] on div "ECHO ORANGE 00713315087 P7379I % Enter a number between 0.01% - 100.06%" at bounding box center [752, 394] width 801 height 41
drag, startPoint x: 915, startPoint y: 422, endPoint x: 908, endPoint y: 423, distance: 7.1
click at [886, 396] on input "text" at bounding box center [859, 388] width 53 height 15
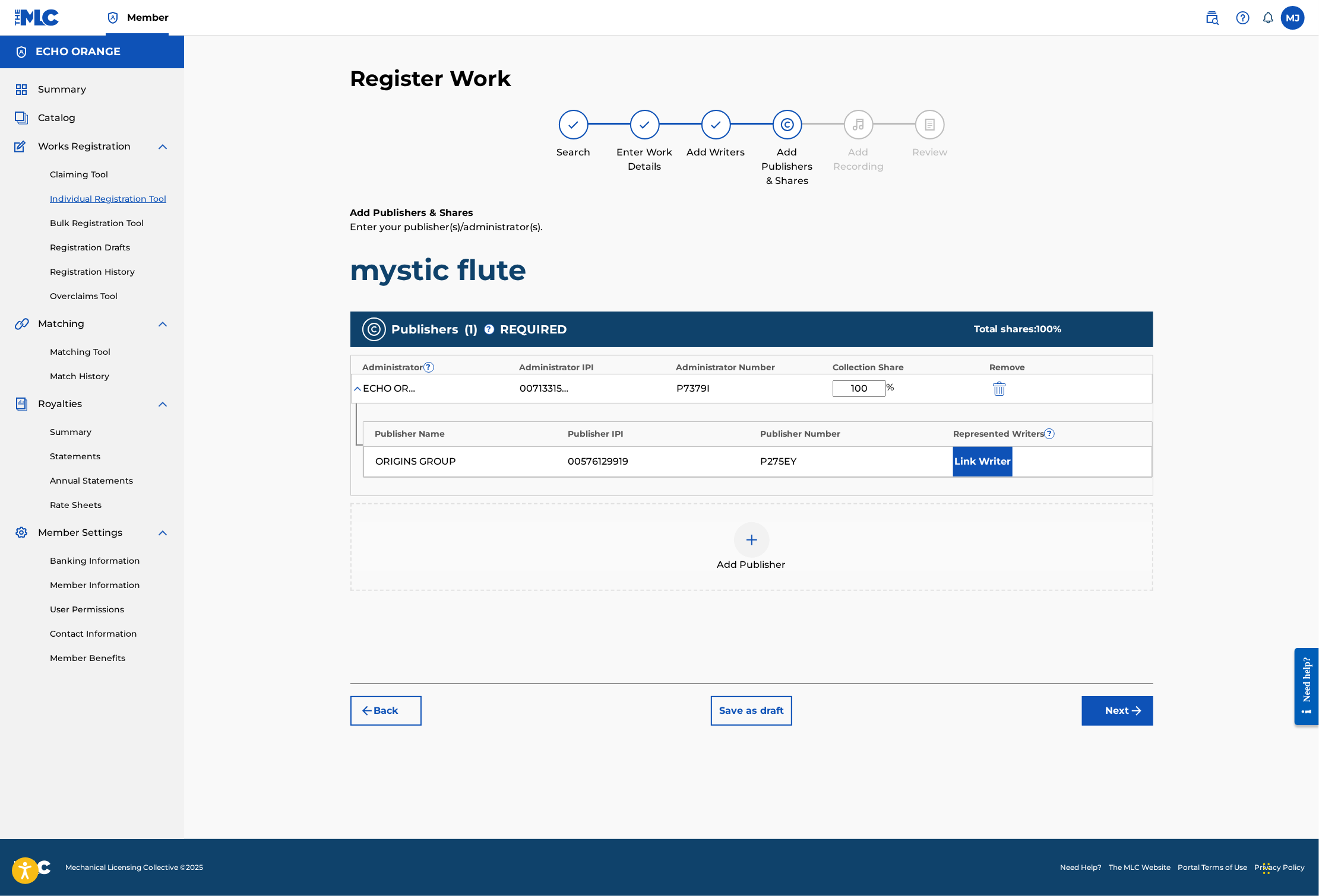
type input "100"
click at [1013, 477] on button "Link Writer" at bounding box center [982, 461] width 59 height 29
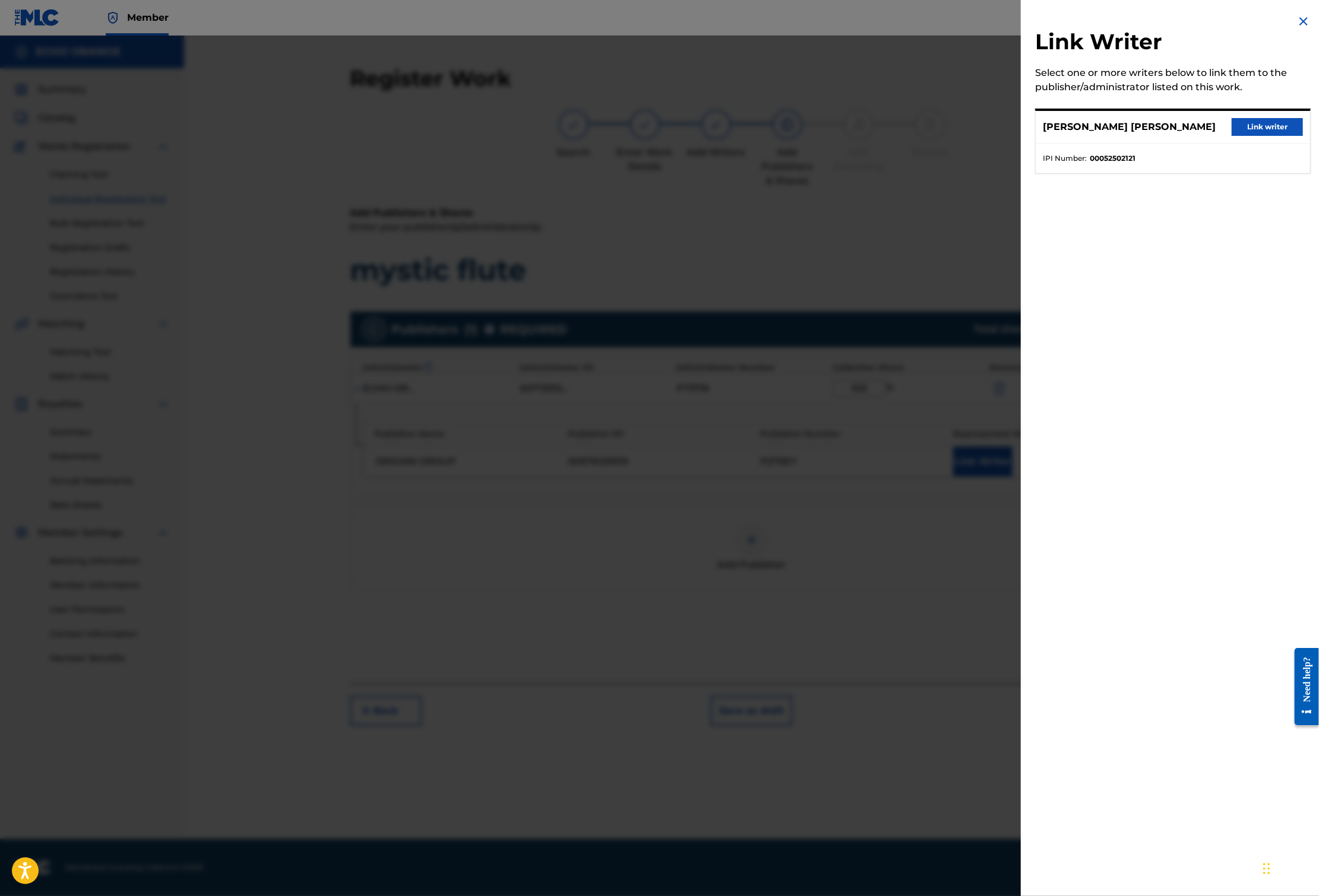
click at [1259, 124] on div "[PERSON_NAME] [PERSON_NAME] Link writer" at bounding box center [1172, 127] width 274 height 32
click at [1260, 135] on button "Link writer" at bounding box center [1267, 127] width 71 height 18
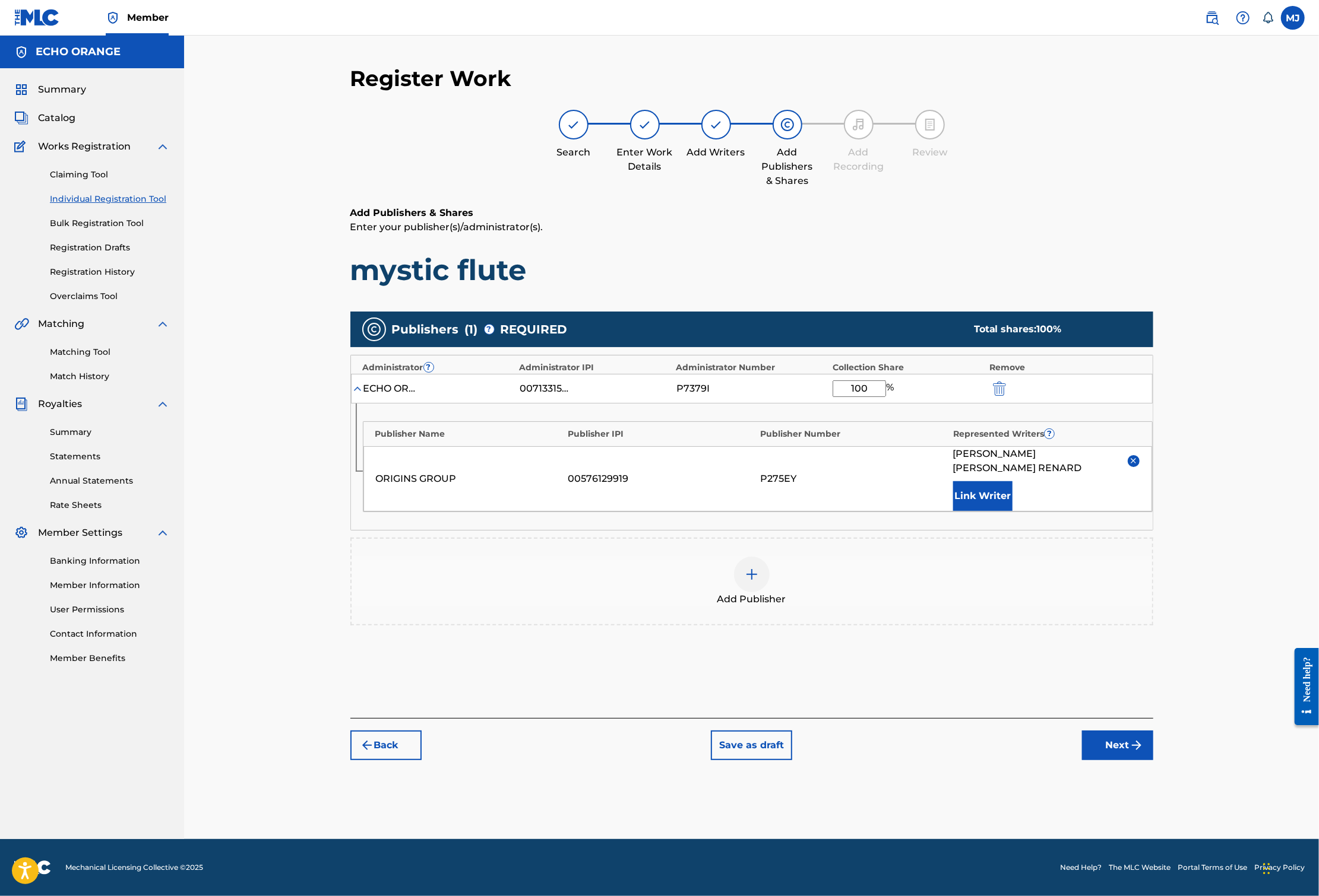
click at [1153, 760] on button "Next" at bounding box center [1117, 745] width 71 height 29
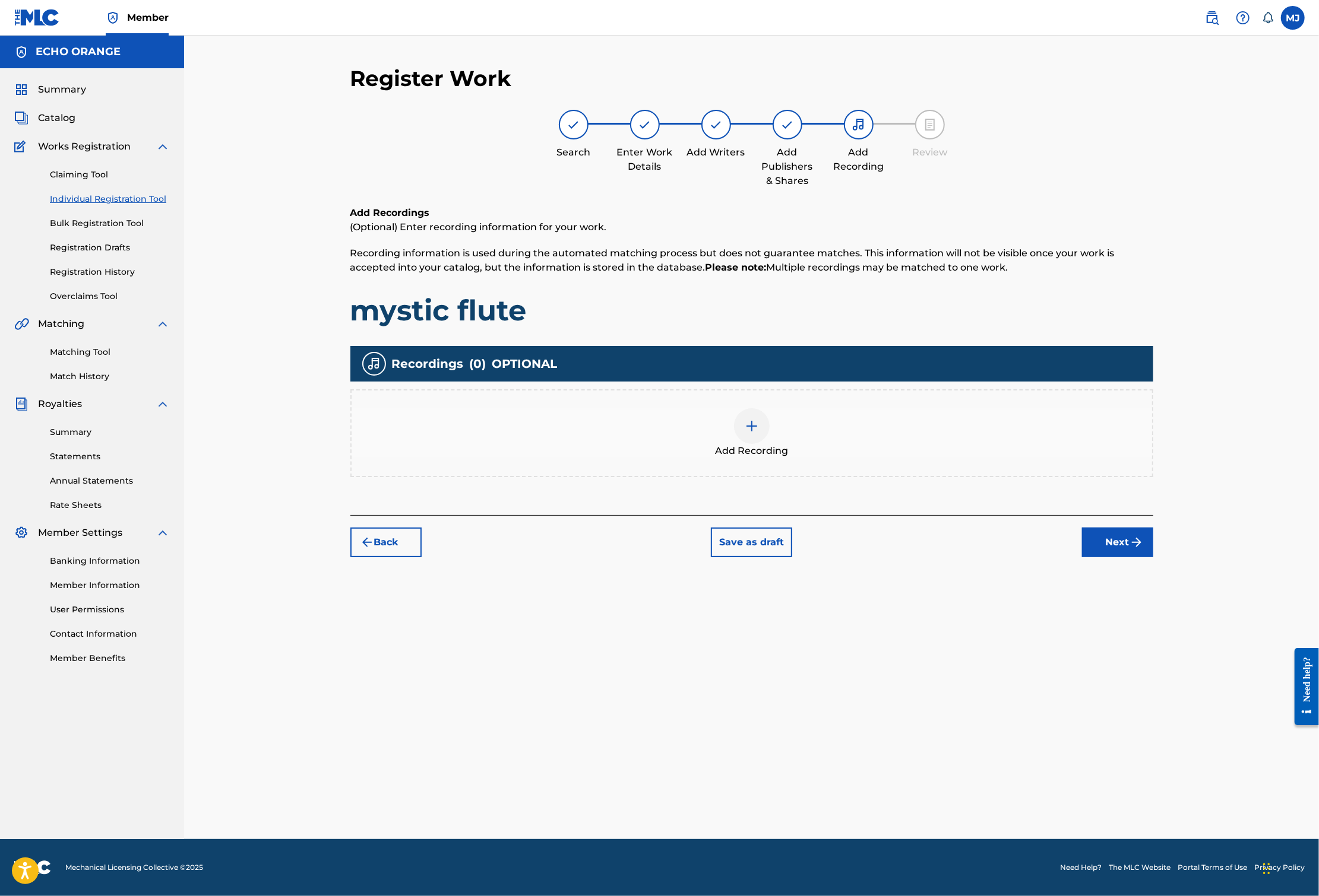
click at [1144, 550] on img "submit" at bounding box center [1136, 542] width 14 height 14
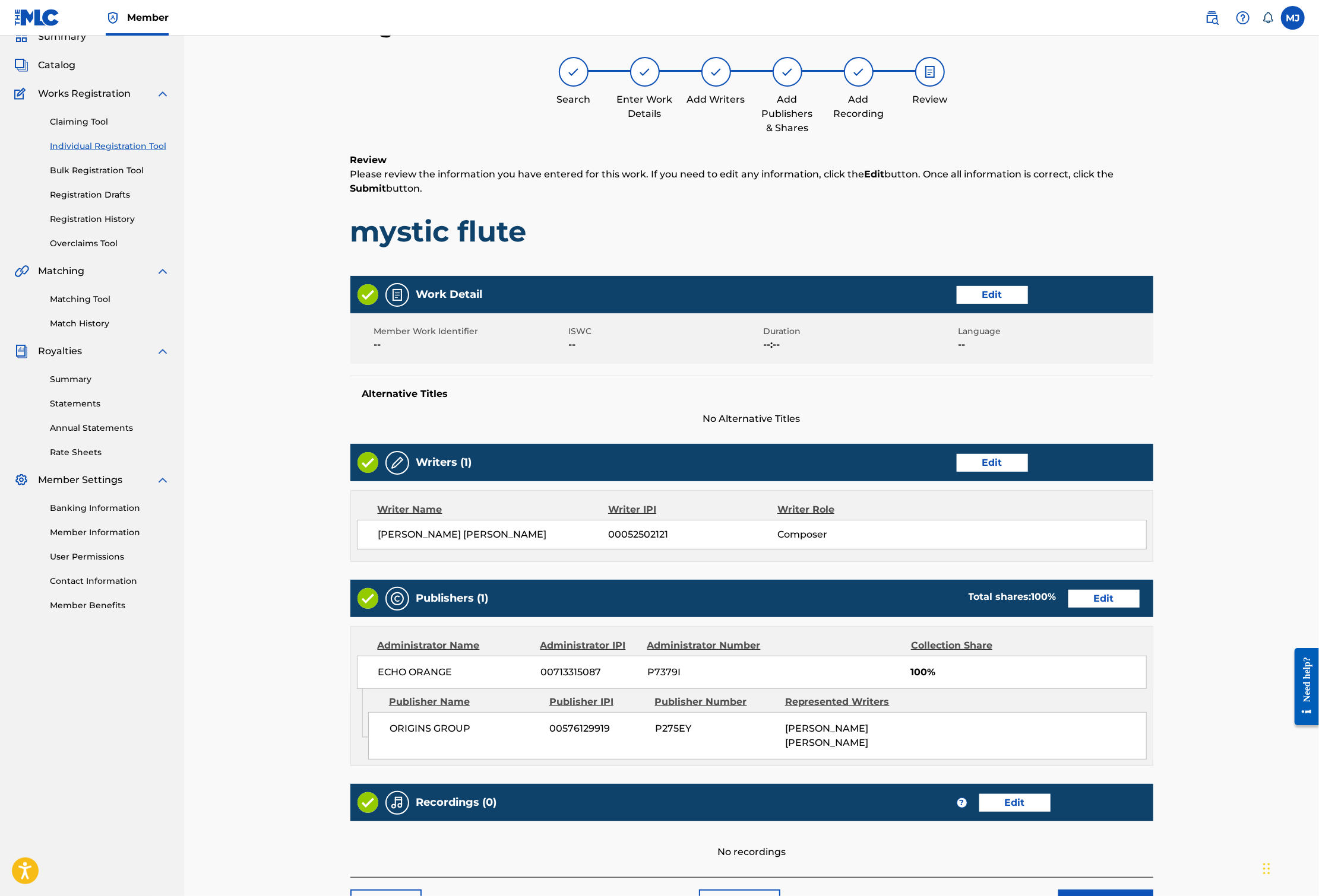
scroll to position [258, 0]
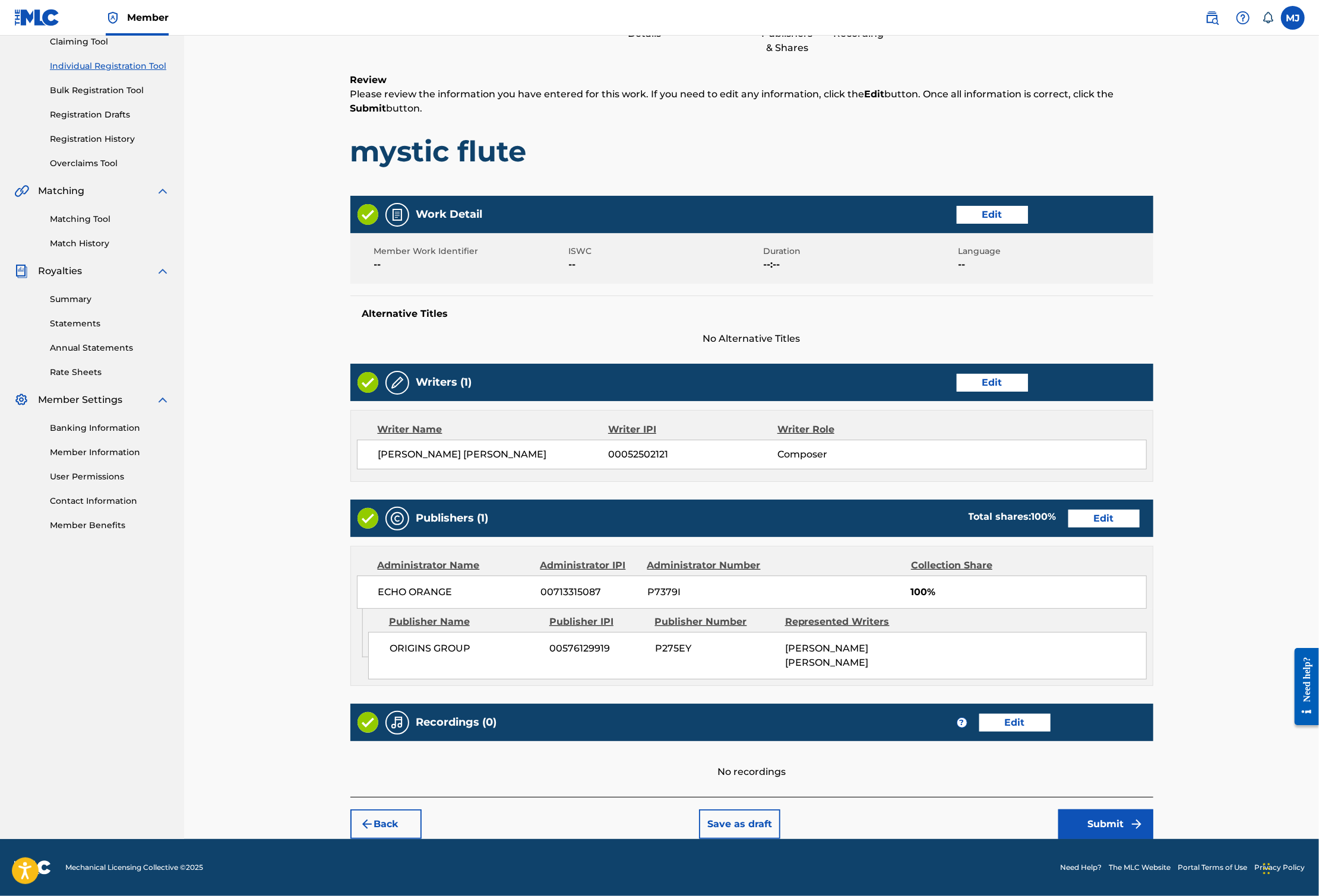
click at [1153, 809] on button "Submit" at bounding box center [1106, 824] width 95 height 29
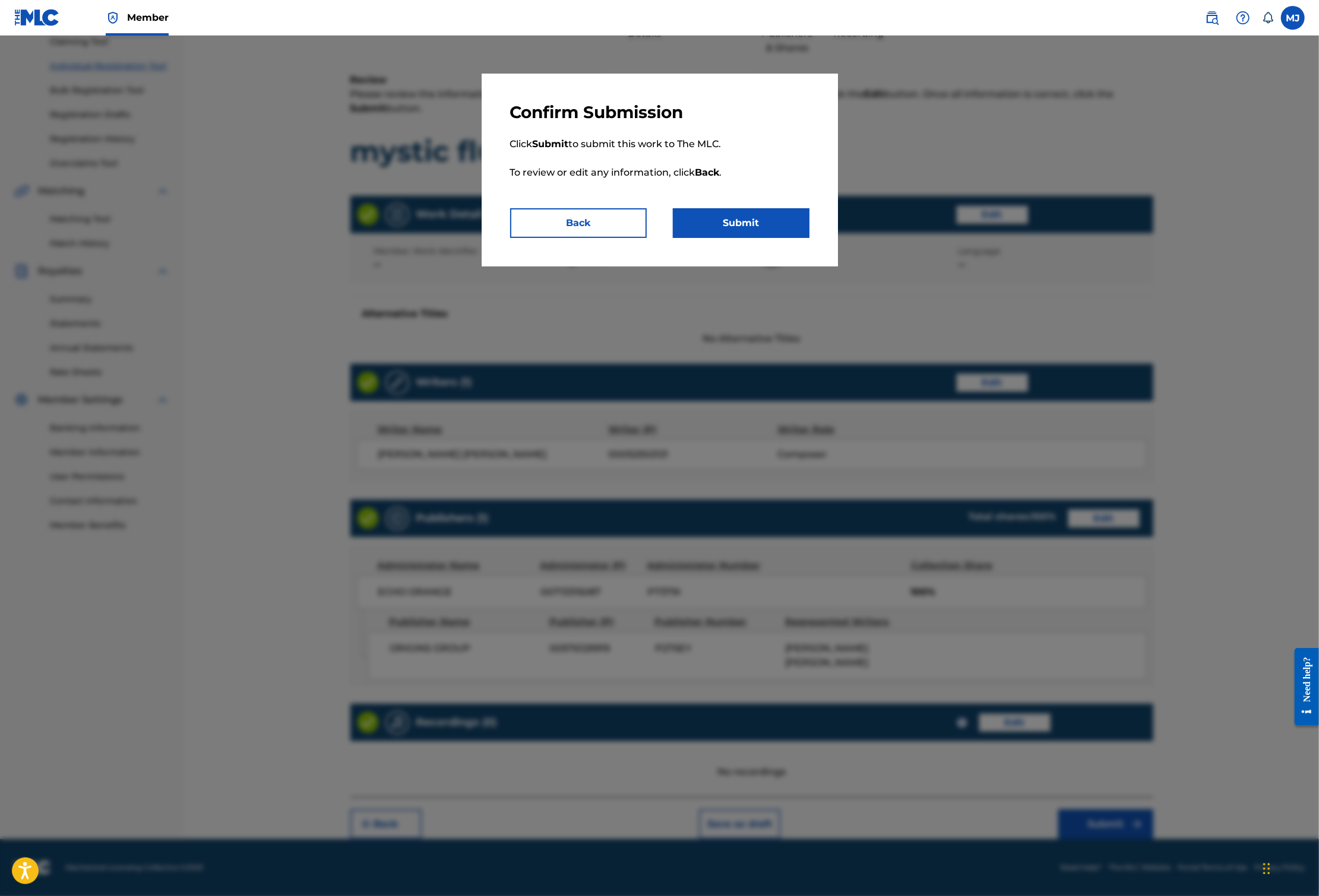
click at [718, 238] on button "Submit" at bounding box center [740, 223] width 136 height 29
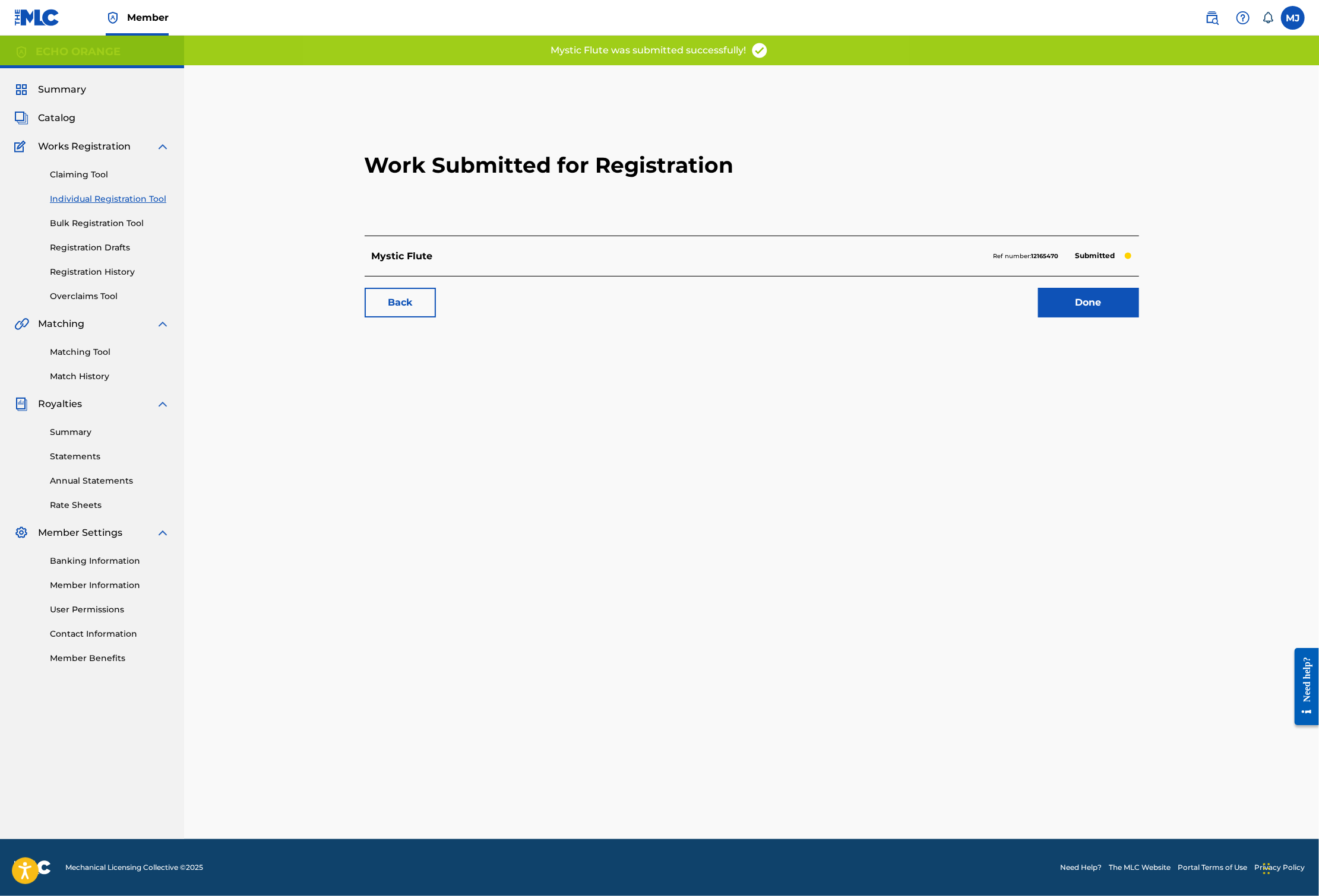
click at [1135, 318] on link "Done" at bounding box center [1089, 302] width 101 height 29
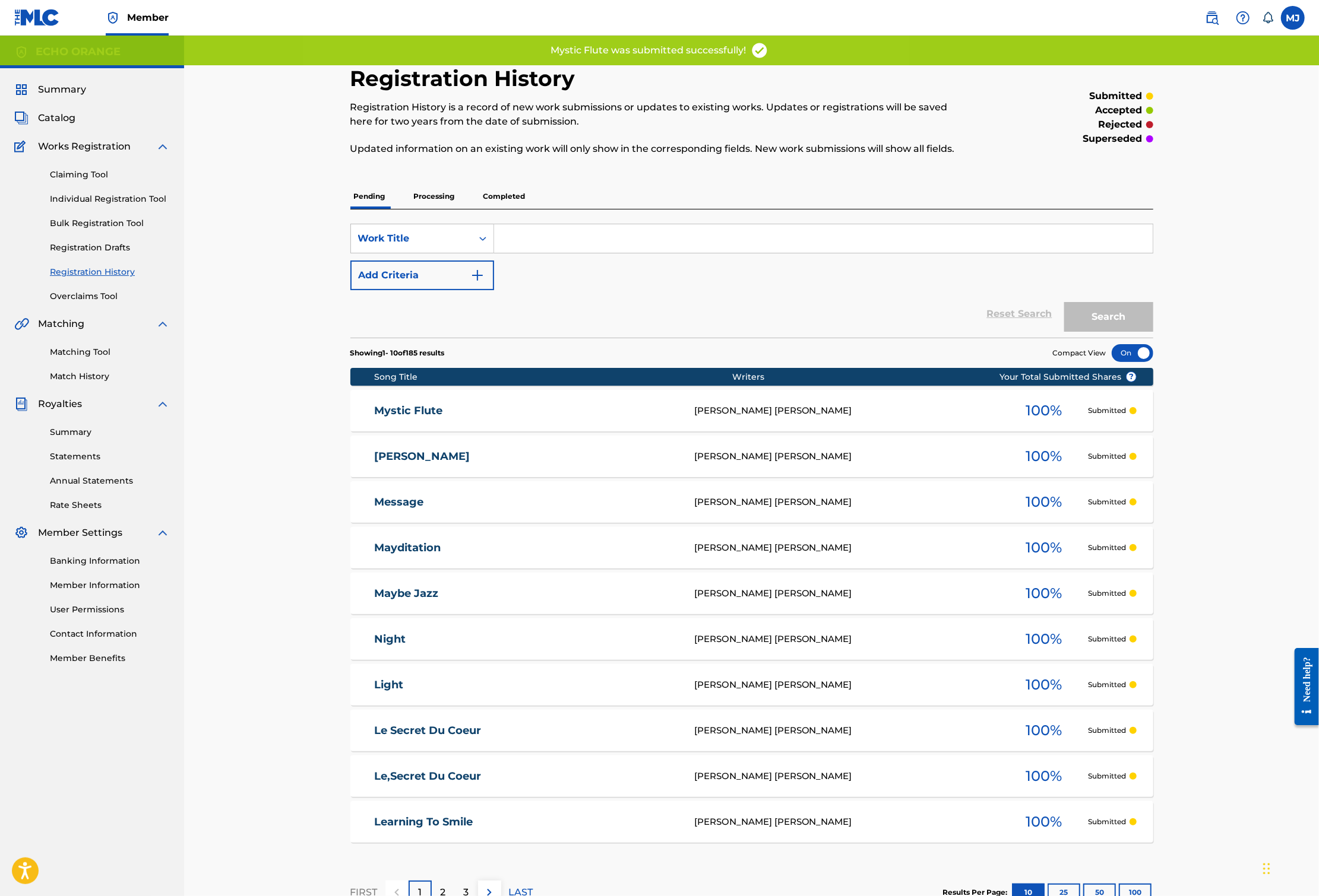
drag, startPoint x: 135, startPoint y: 226, endPoint x: 140, endPoint y: 230, distance: 6.4
click at [135, 226] on div "Claiming Tool Individual Registration Tool Bulk Registration Tool Registration …" at bounding box center [91, 228] width 155 height 149
click at [128, 205] on link "Individual Registration Tool" at bounding box center [109, 199] width 120 height 12
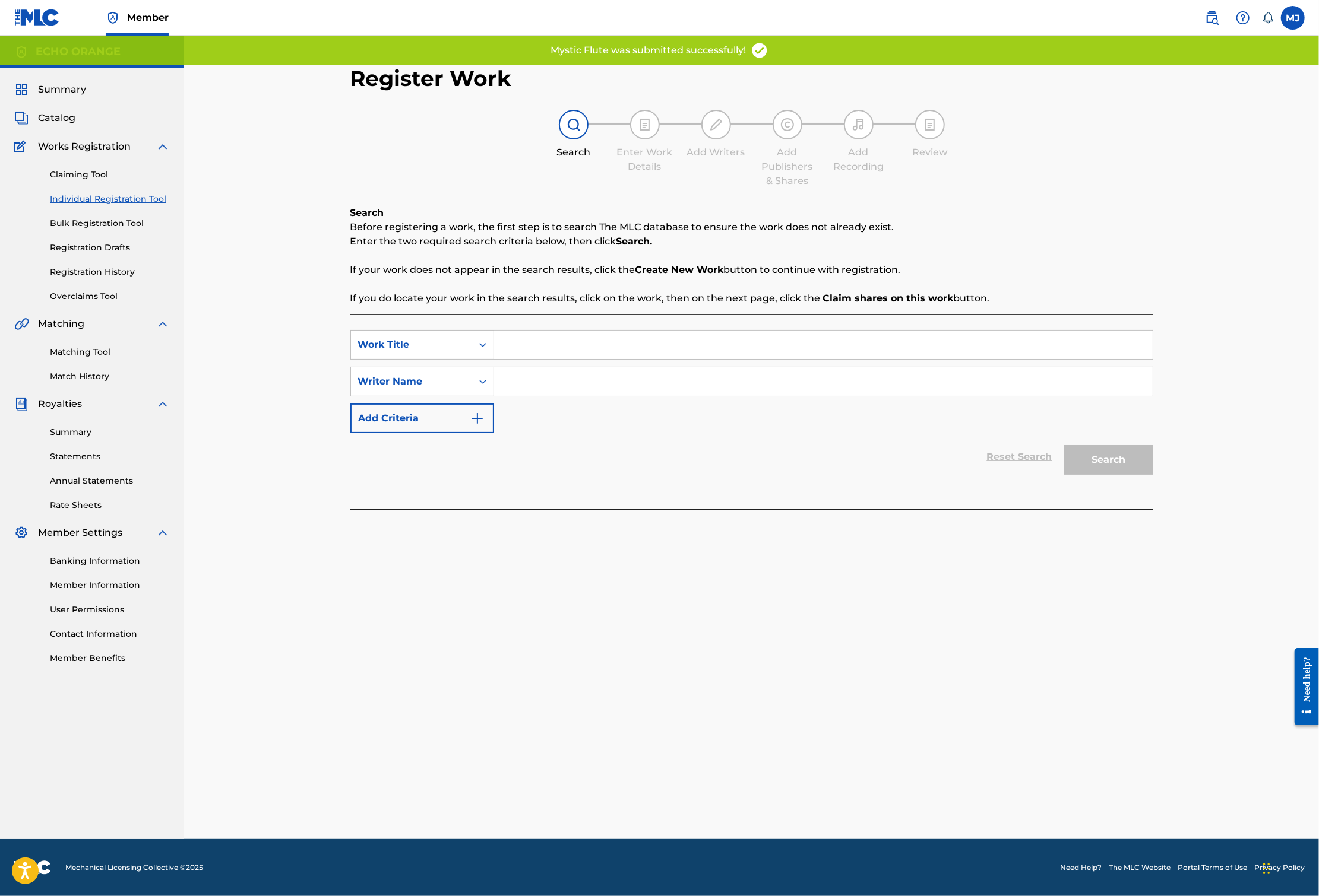
click at [531, 359] on input "Search Form" at bounding box center [823, 344] width 659 height 29
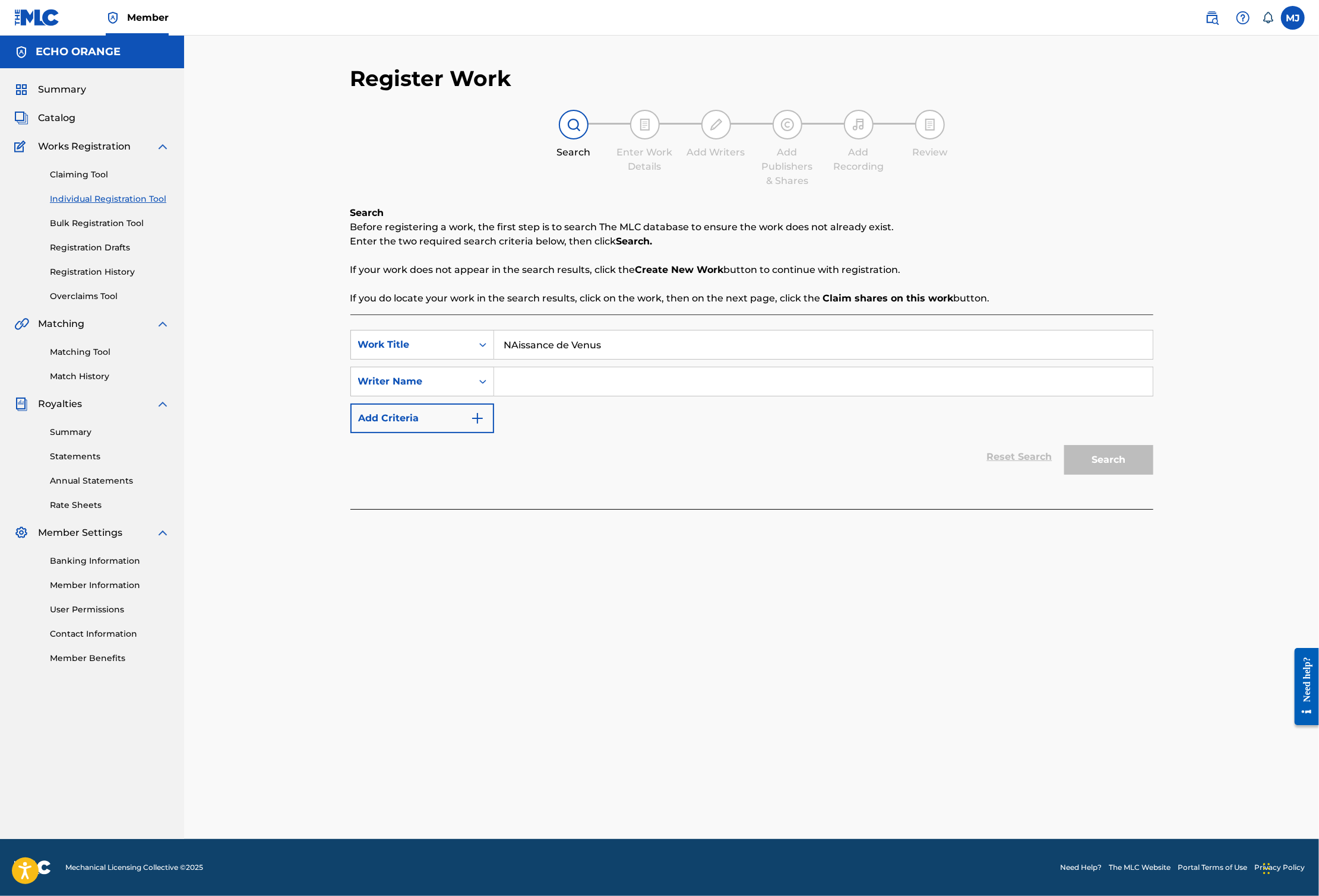
type input "NAissance de Venus"
paste input "[PERSON_NAME]"
type input "[PERSON_NAME]"
click at [1153, 475] on button "Search" at bounding box center [1109, 459] width 89 height 29
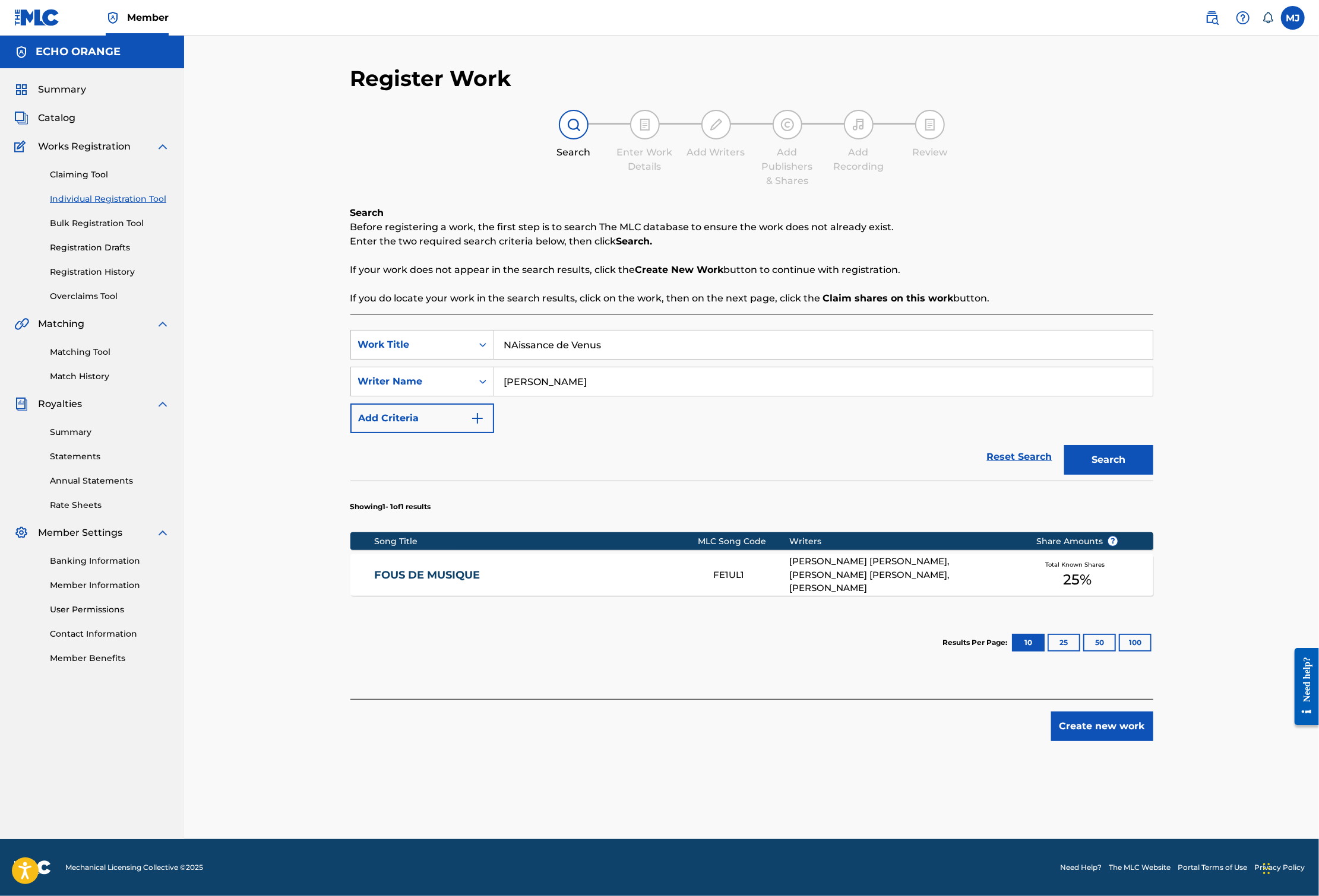
click at [1153, 741] on button "Create new work" at bounding box center [1101, 726] width 102 height 29
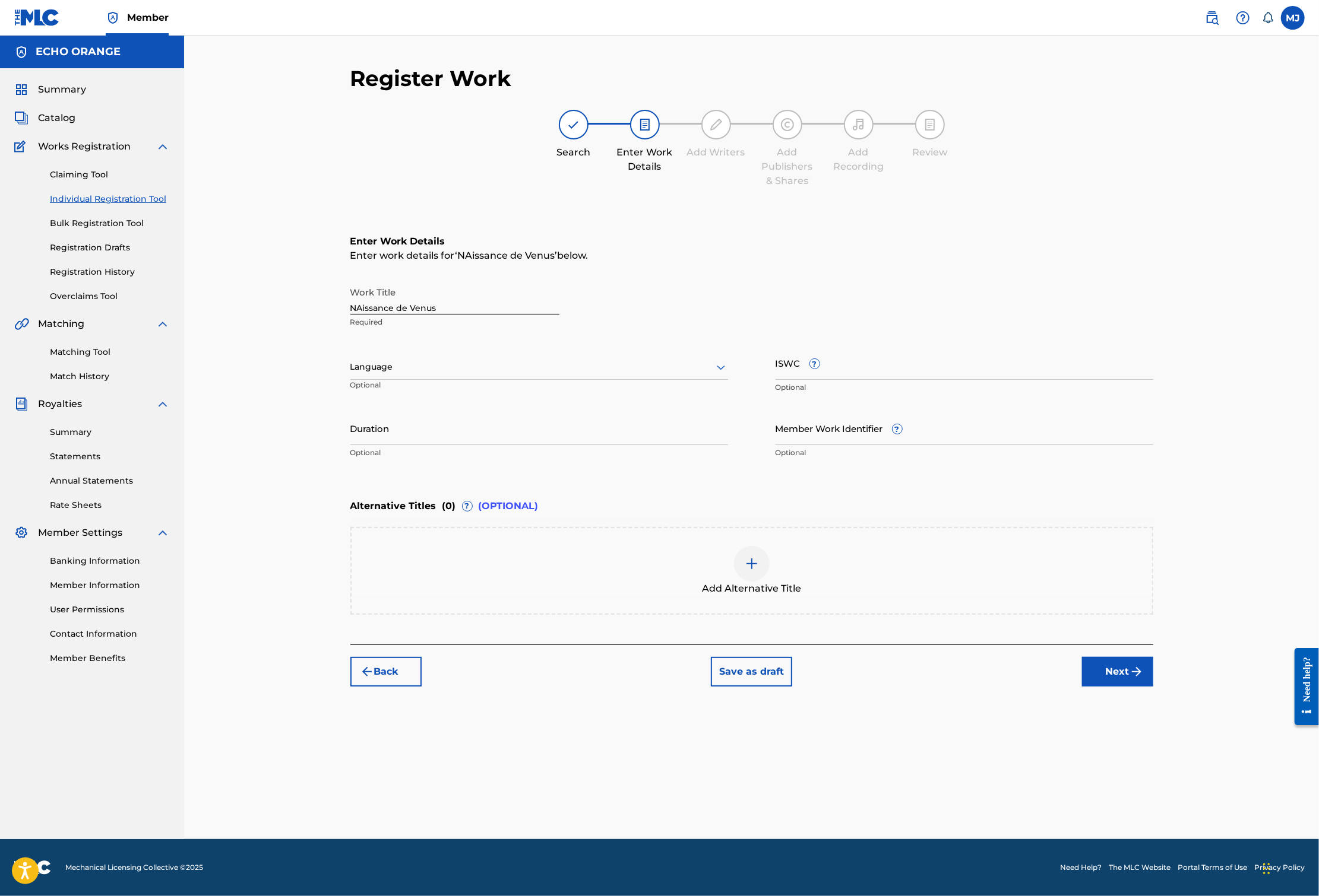
click at [1221, 820] on footer "Mechanical Licensing Collective © 2025 Need Help? The MLC Website Portal Terms …" at bounding box center [660, 867] width 1319 height 57
click at [1168, 795] on div "Register Work Search Enter Work Details Add Writers Add Publishers & Shares Add…" at bounding box center [751, 453] width 831 height 774
click at [1153, 687] on button "Next" at bounding box center [1117, 672] width 71 height 29
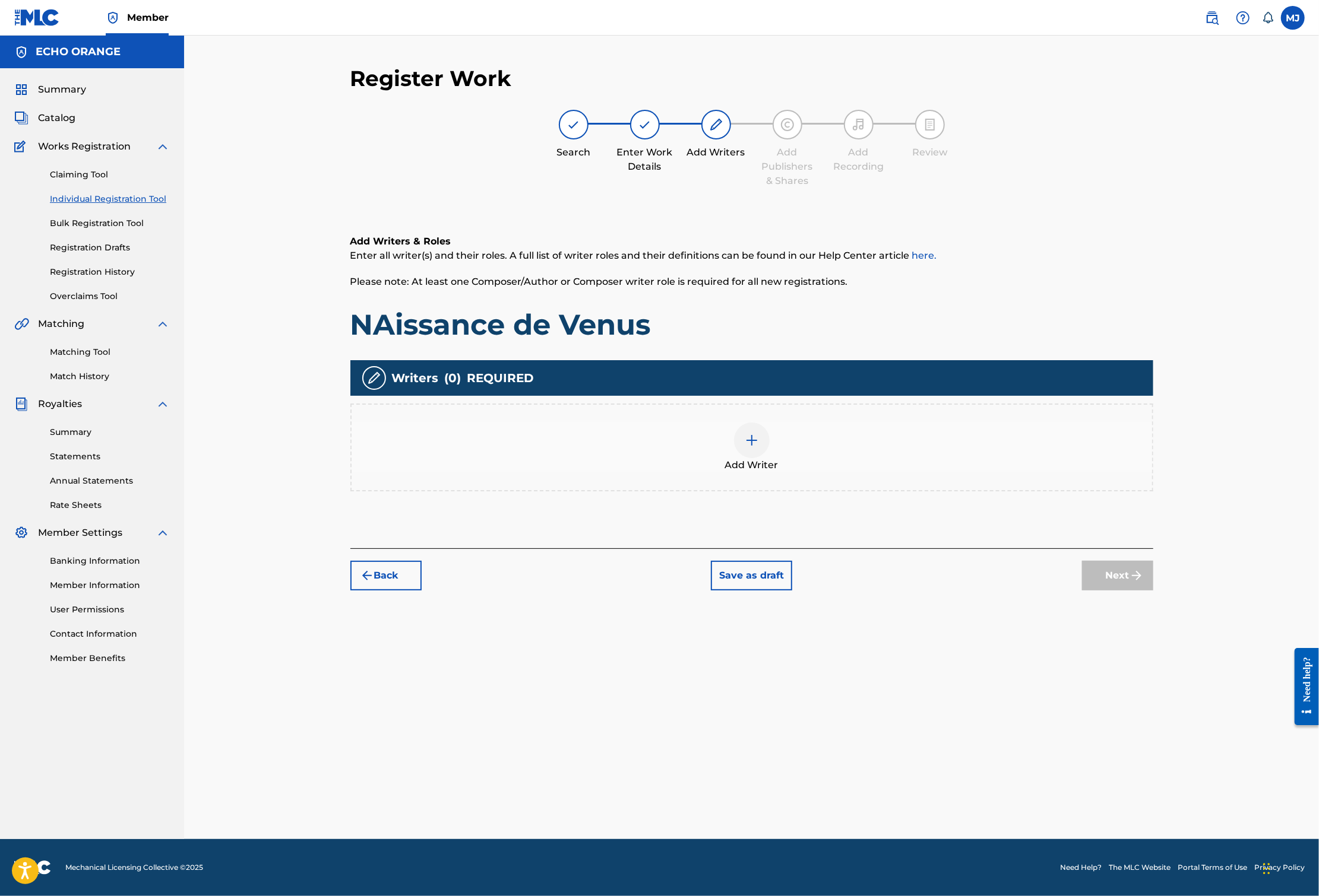
click at [1055, 473] on div "Add Writer" at bounding box center [751, 447] width 800 height 49
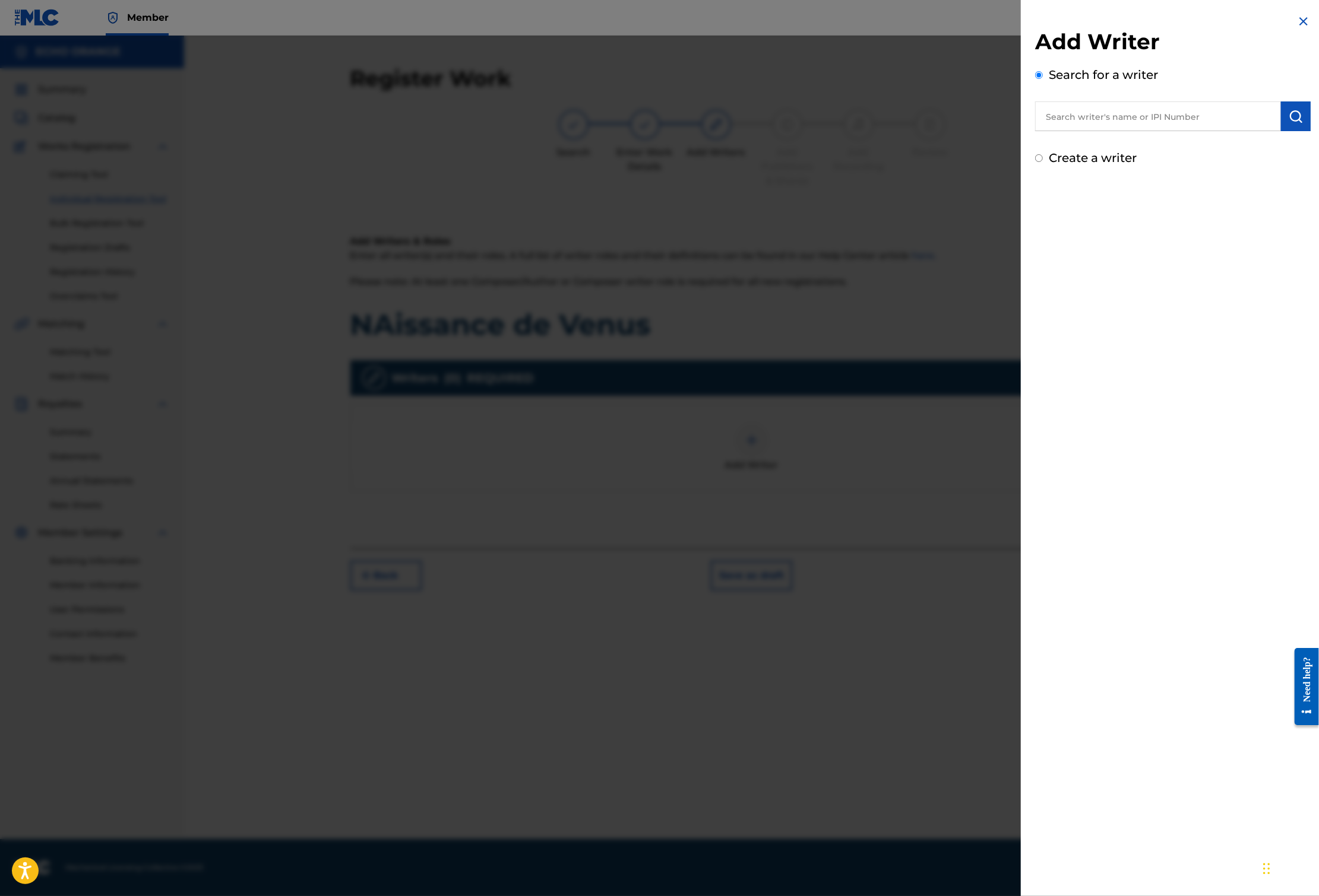
click at [1096, 113] on input "text" at bounding box center [1157, 116] width 246 height 29
paste input "[PERSON_NAME]"
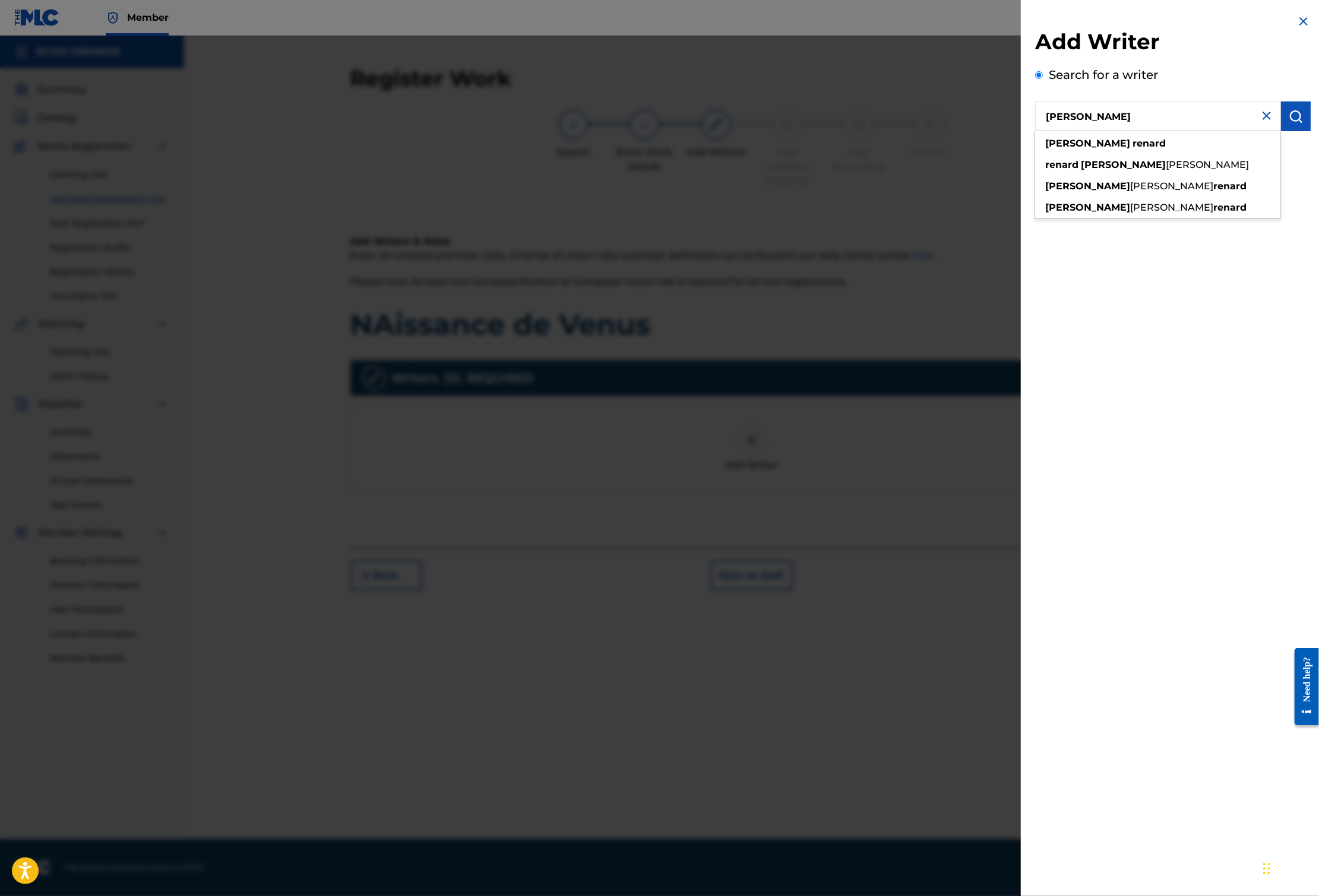
type input "[PERSON_NAME]"
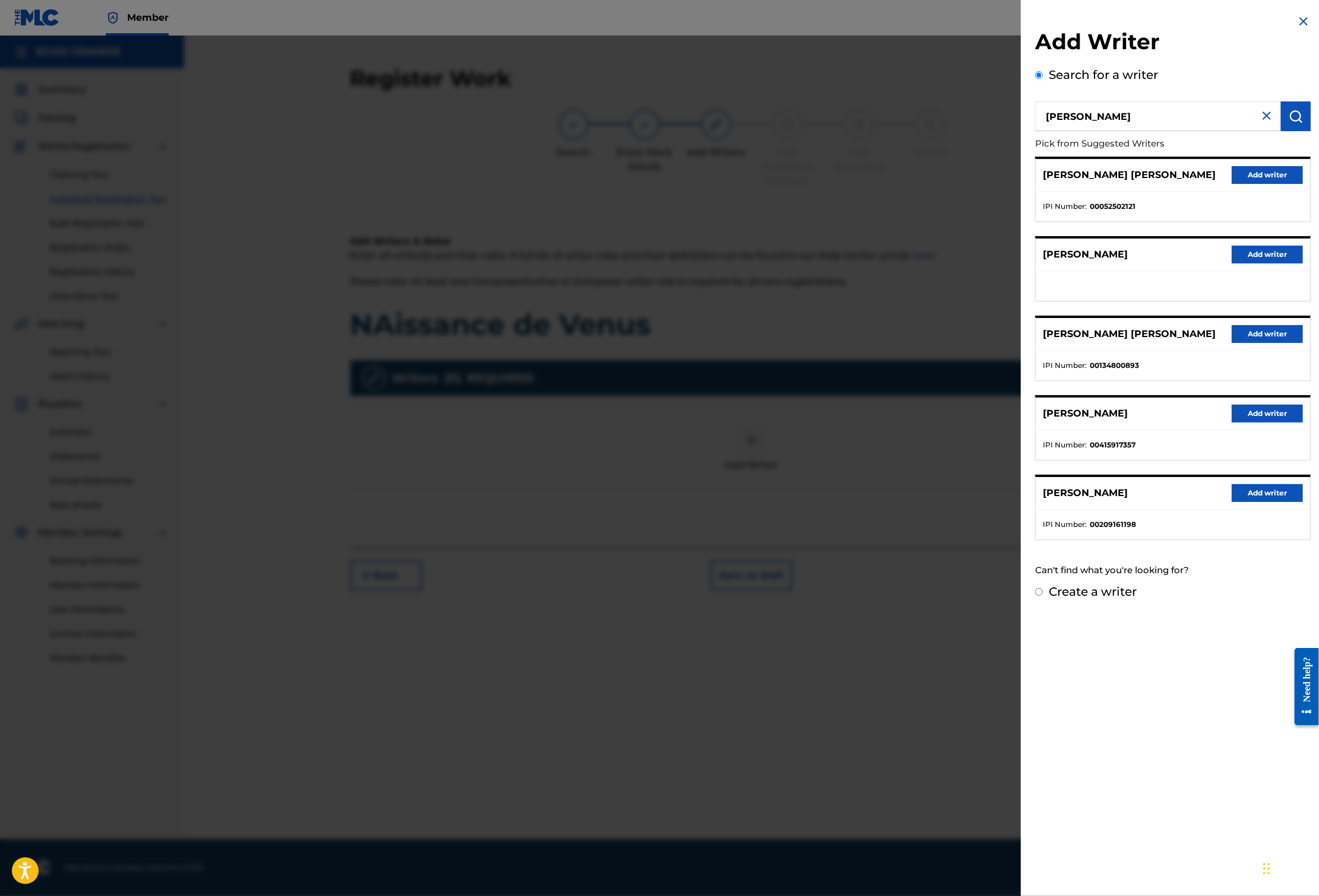
click at [1231, 184] on button "Add writer" at bounding box center [1267, 175] width 71 height 18
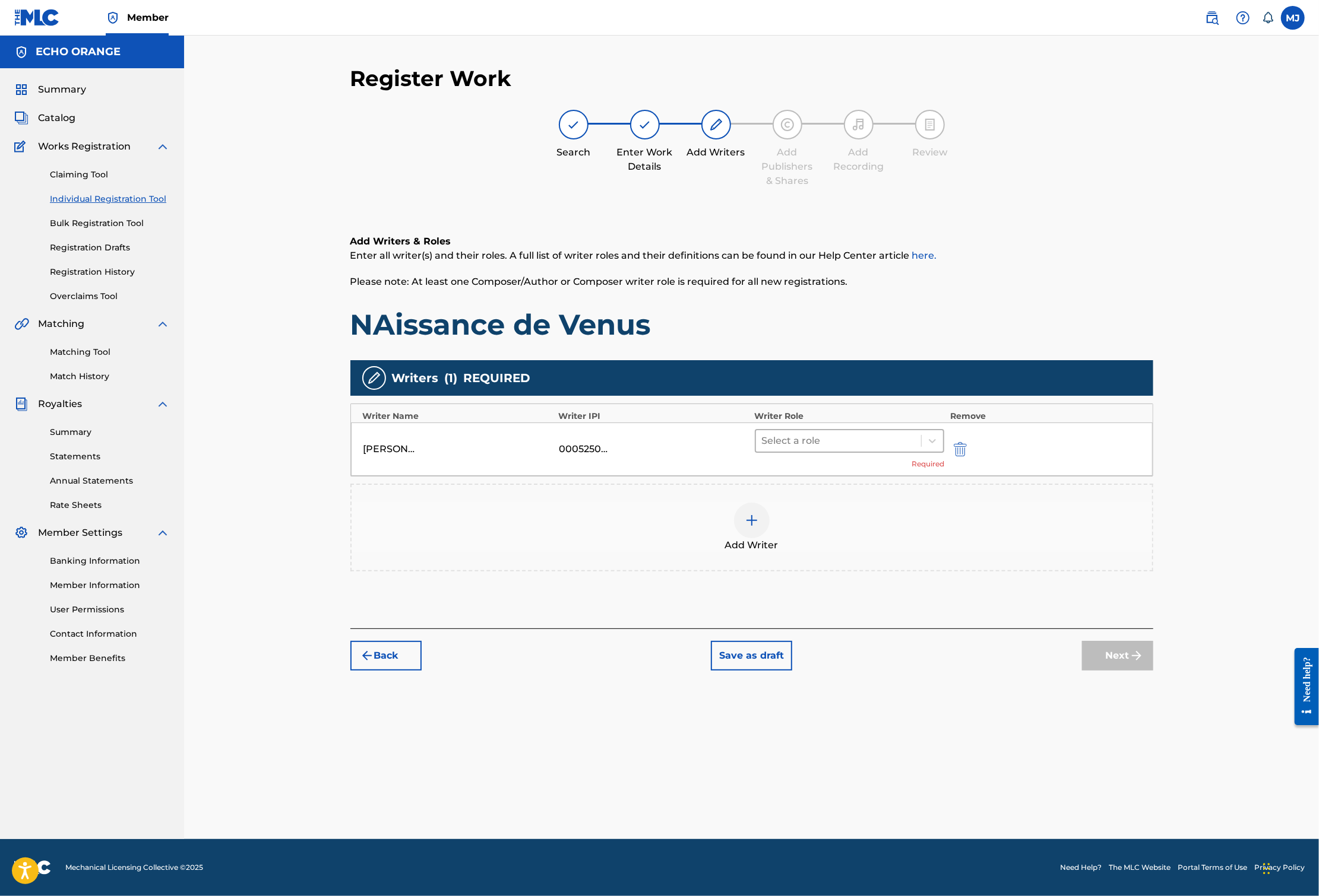
drag, startPoint x: 860, startPoint y: 469, endPoint x: 861, endPoint y: 475, distance: 6.1
click at [861, 471] on div "[PERSON_NAME] [PERSON_NAME] 00052502121 Select a role Required" at bounding box center [752, 449] width 801 height 53
click at [864, 449] on div at bounding box center [838, 440] width 154 height 16
click at [873, 611] on div "Composer" at bounding box center [887, 612] width 228 height 24
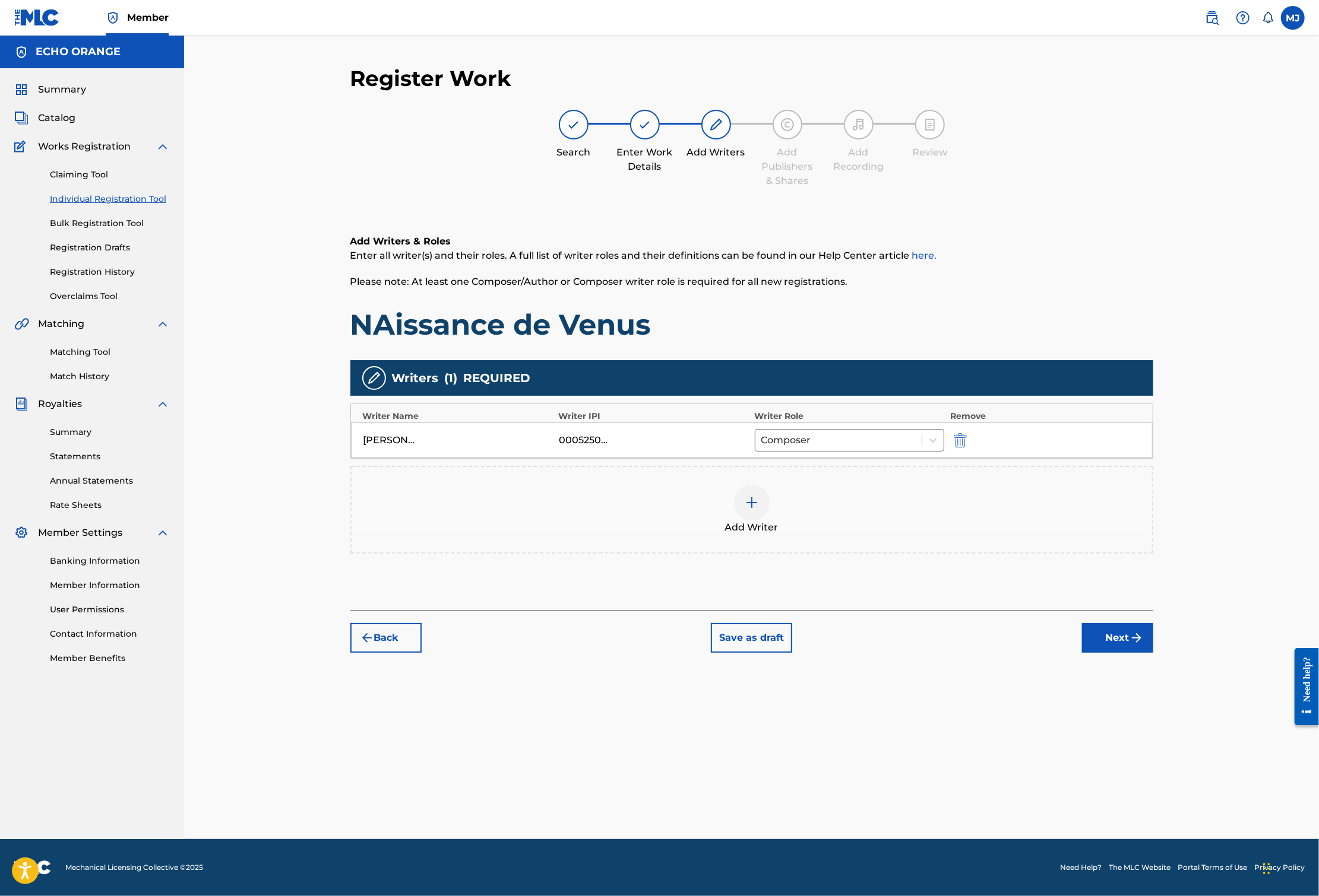
drag, startPoint x: 1214, startPoint y: 696, endPoint x: 1214, endPoint y: 709, distance: 13.0
click at [1153, 653] on div "Back Save as draft Next" at bounding box center [751, 632] width 802 height 42
click at [1153, 653] on button "Next" at bounding box center [1117, 637] width 71 height 29
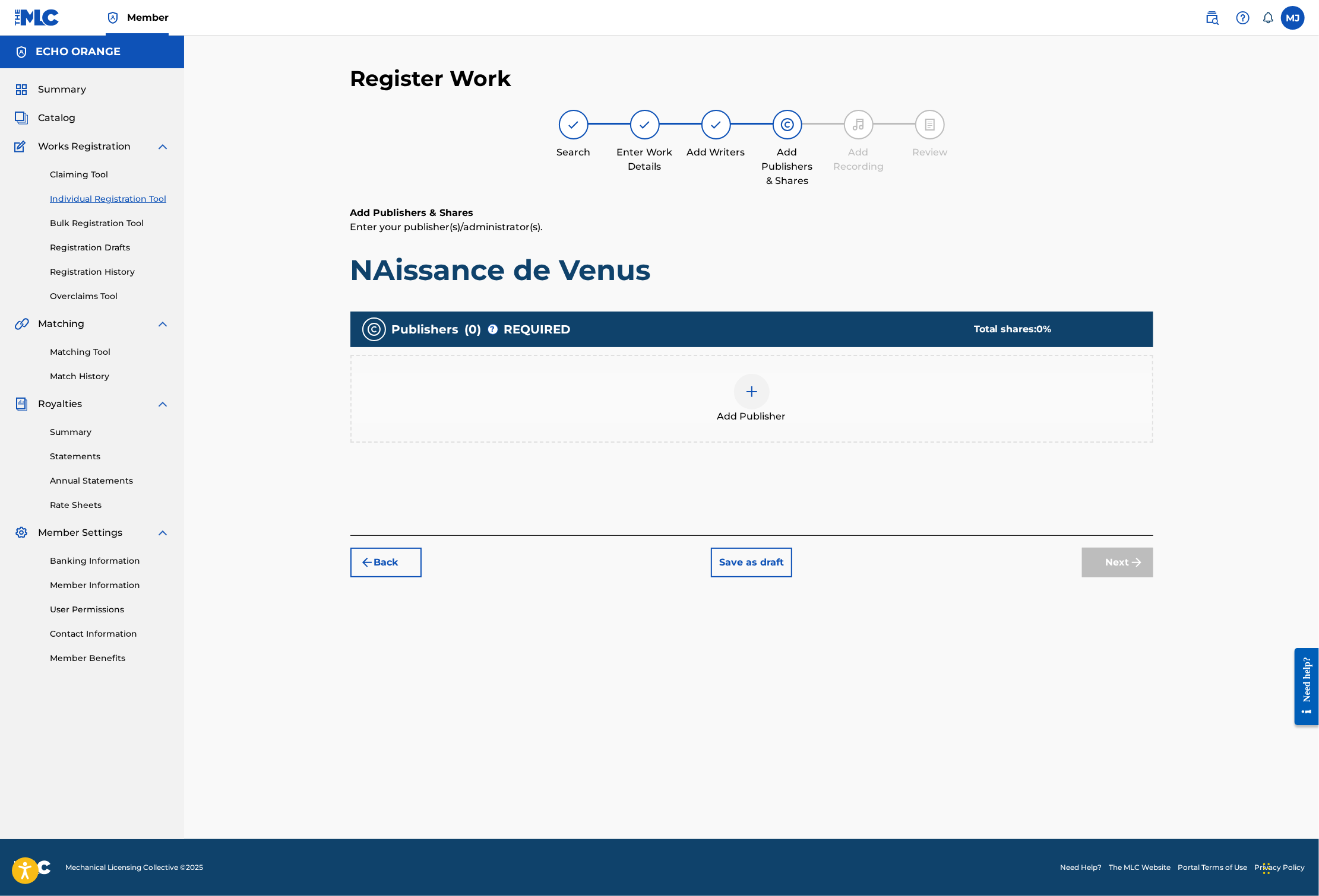
click at [919, 423] on div "Add Publisher" at bounding box center [751, 399] width 800 height 49
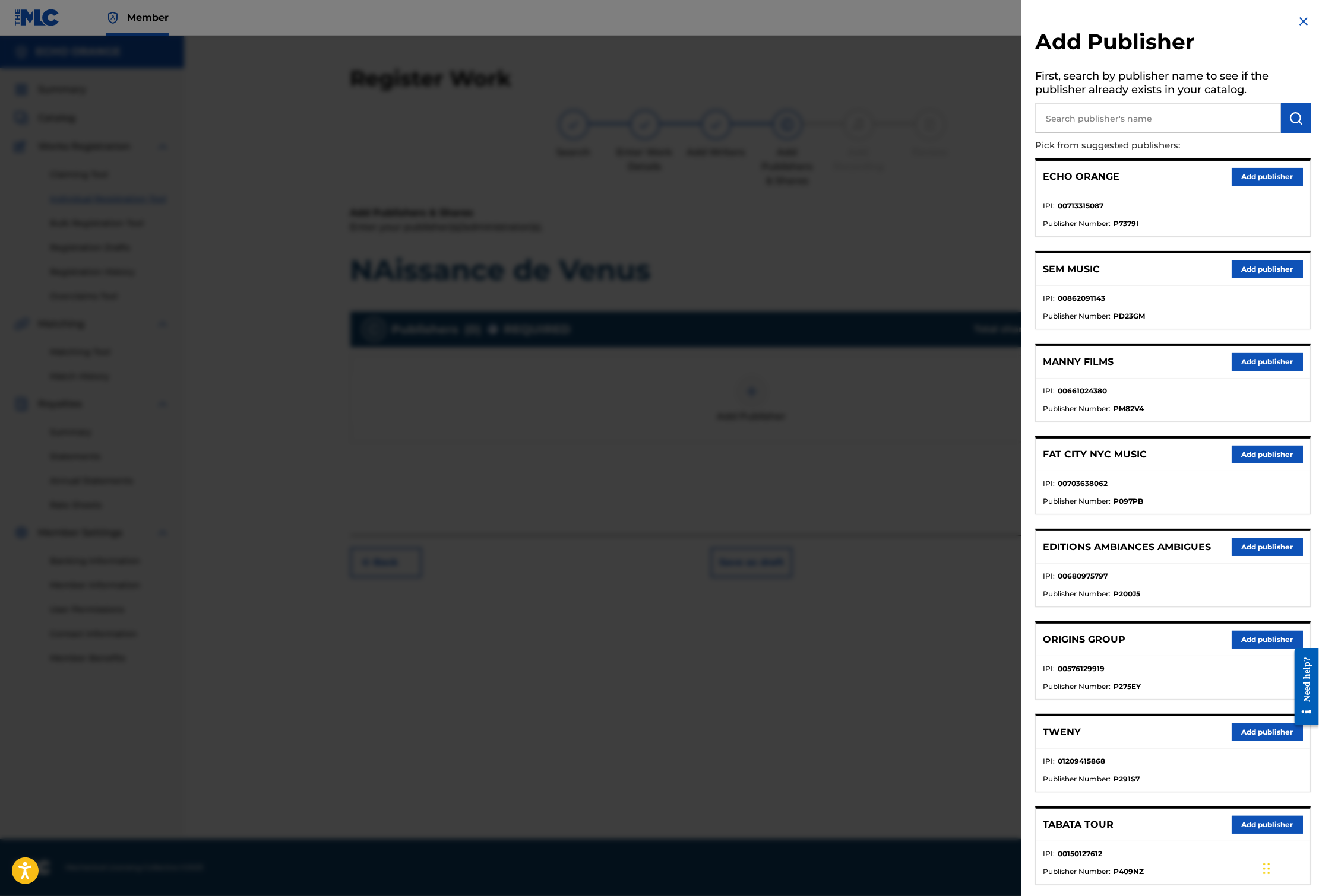
click at [1242, 649] on button "Add publisher" at bounding box center [1267, 639] width 71 height 18
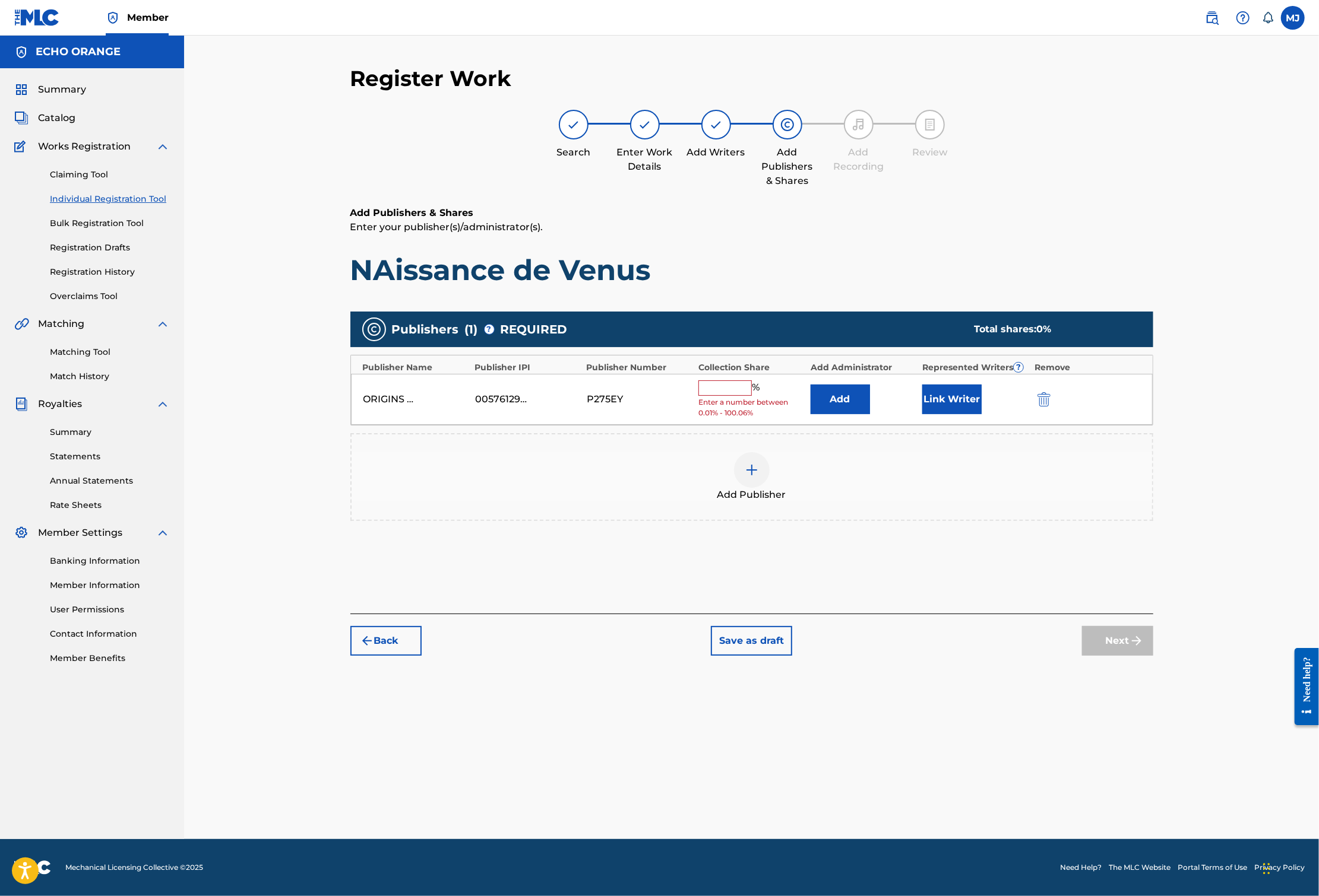
click at [870, 414] on button "Add" at bounding box center [840, 399] width 59 height 29
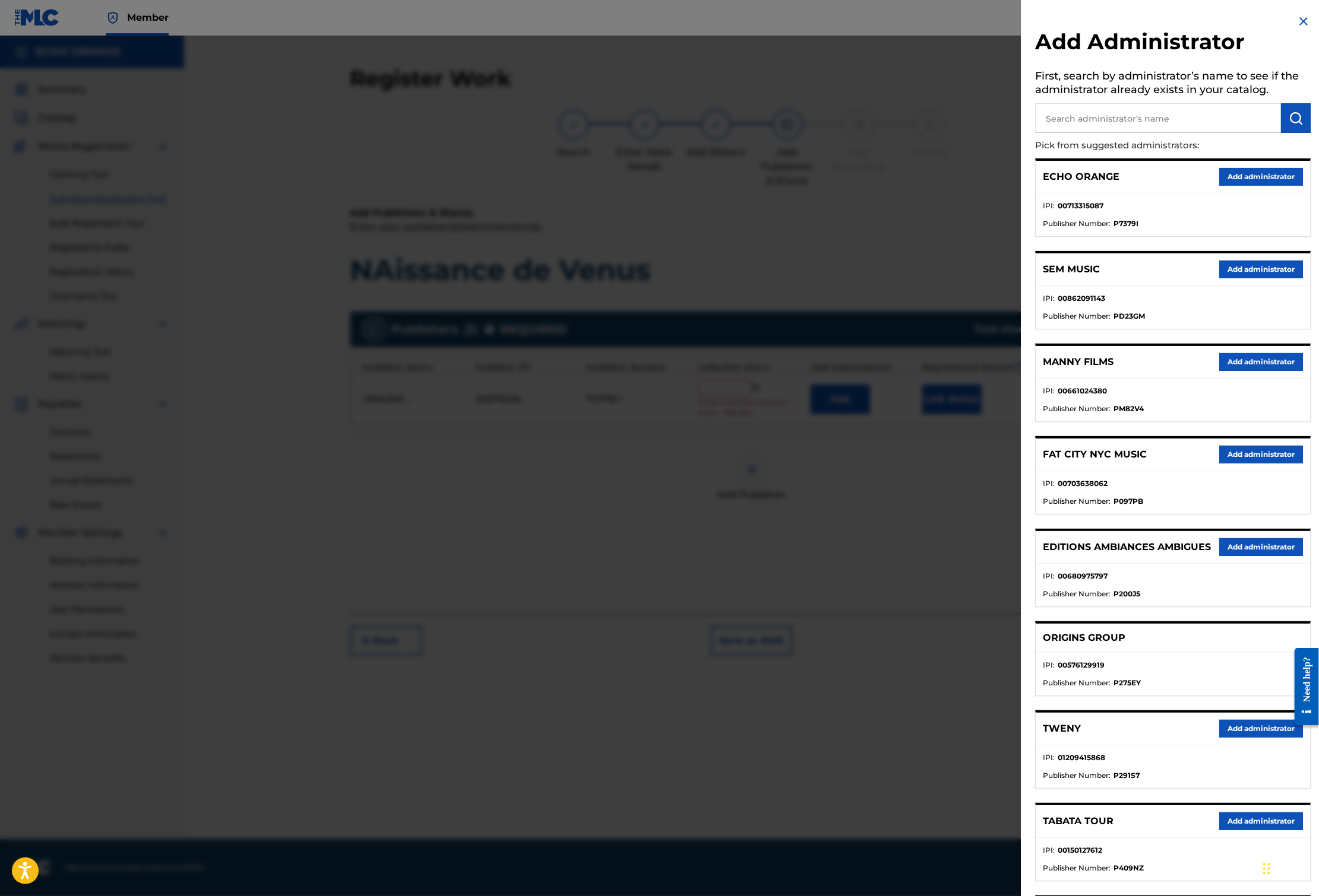
click at [1236, 185] on button "Add administrator" at bounding box center [1261, 177] width 84 height 18
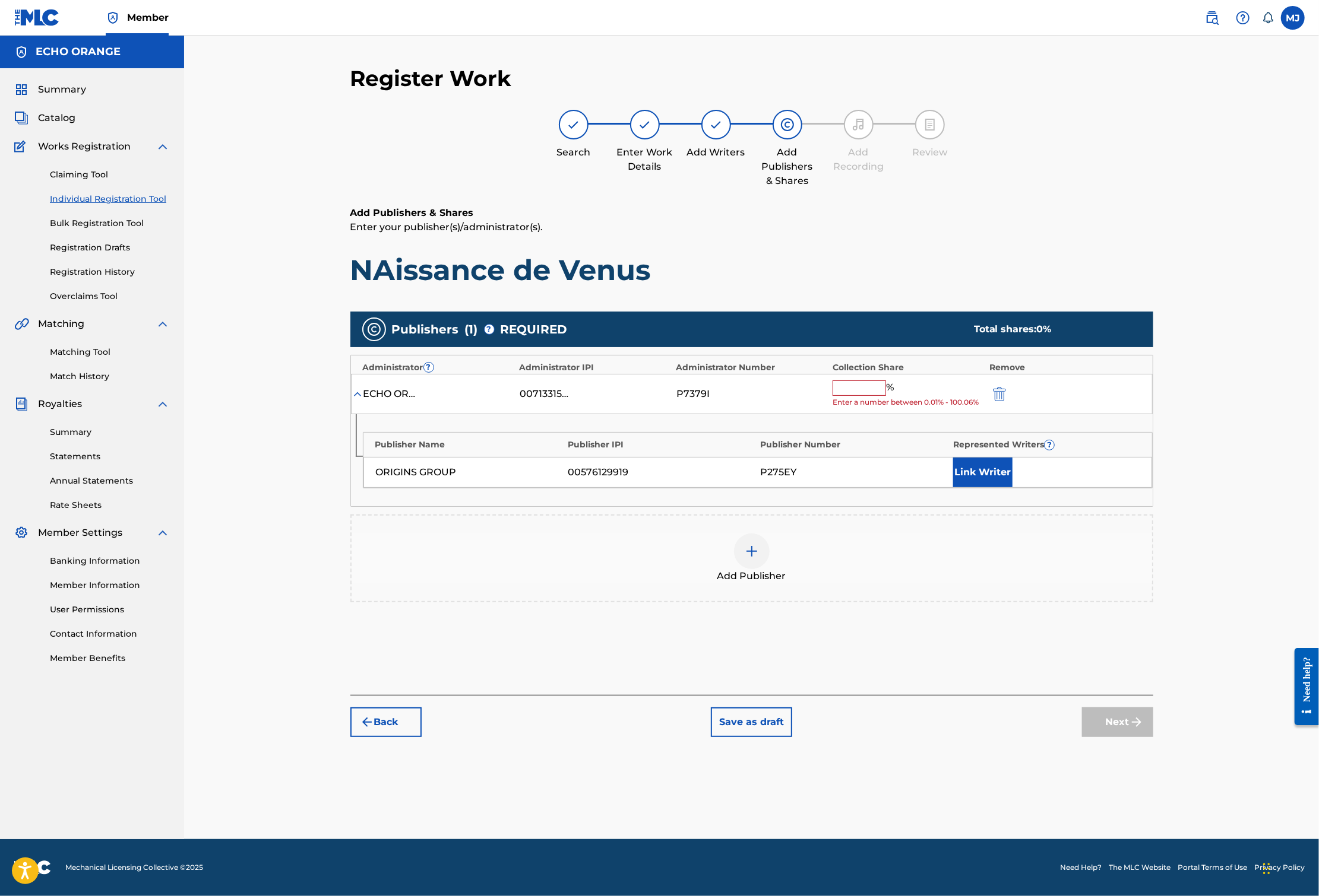
click at [886, 396] on input "text" at bounding box center [859, 388] width 53 height 15
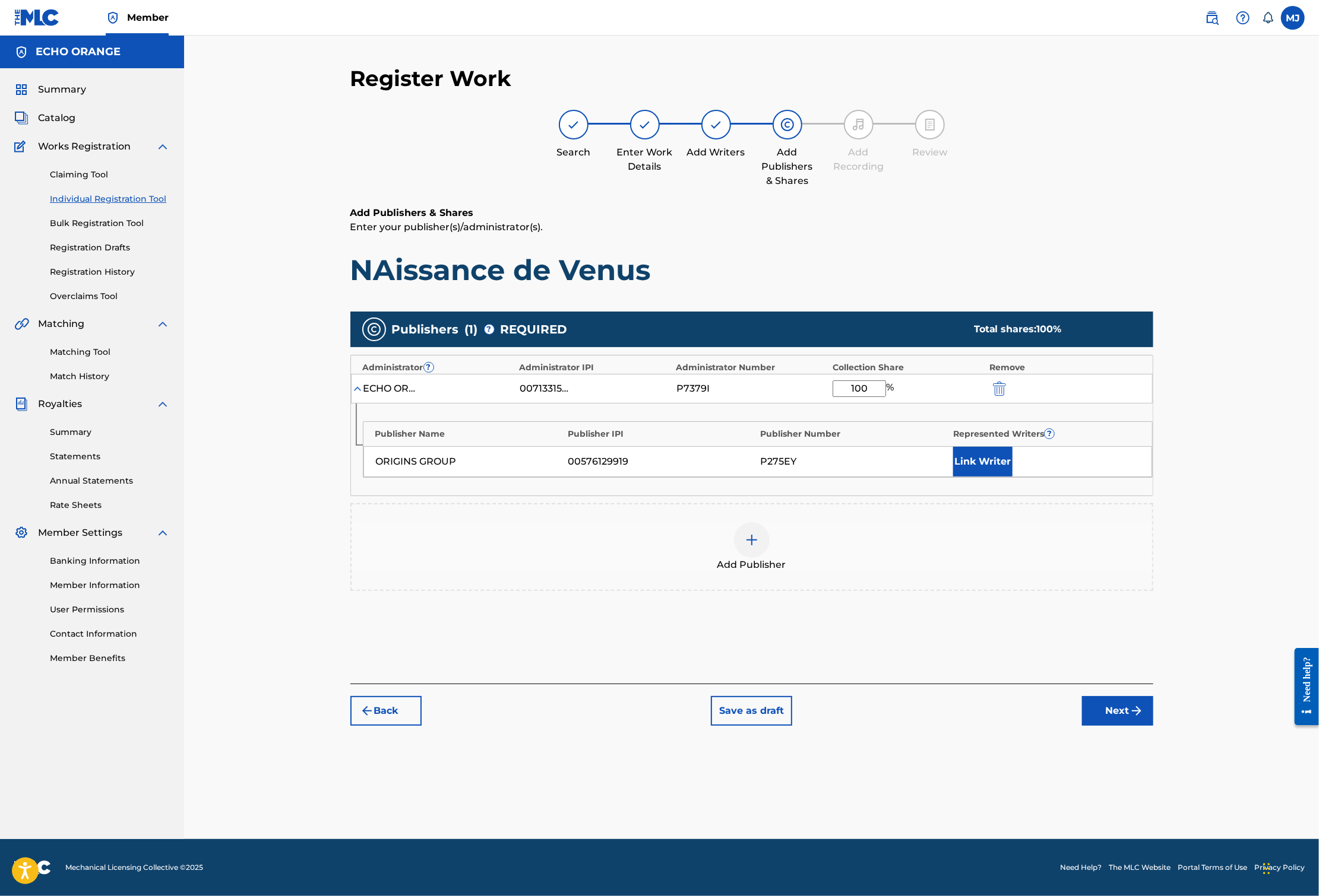
type input "100"
click at [1013, 477] on button "Link Writer" at bounding box center [982, 461] width 59 height 29
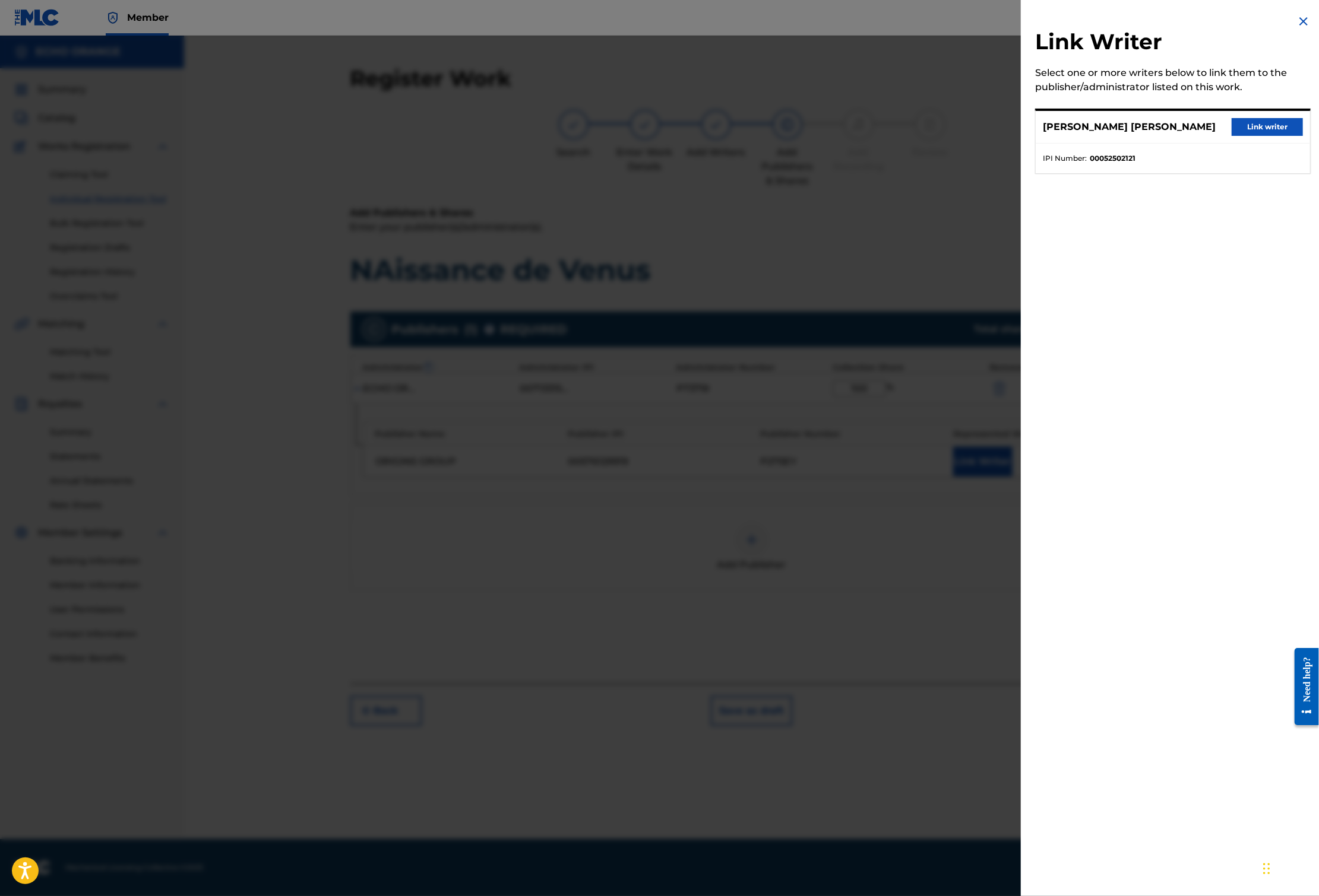
click at [1252, 136] on button "Link writer" at bounding box center [1267, 127] width 71 height 18
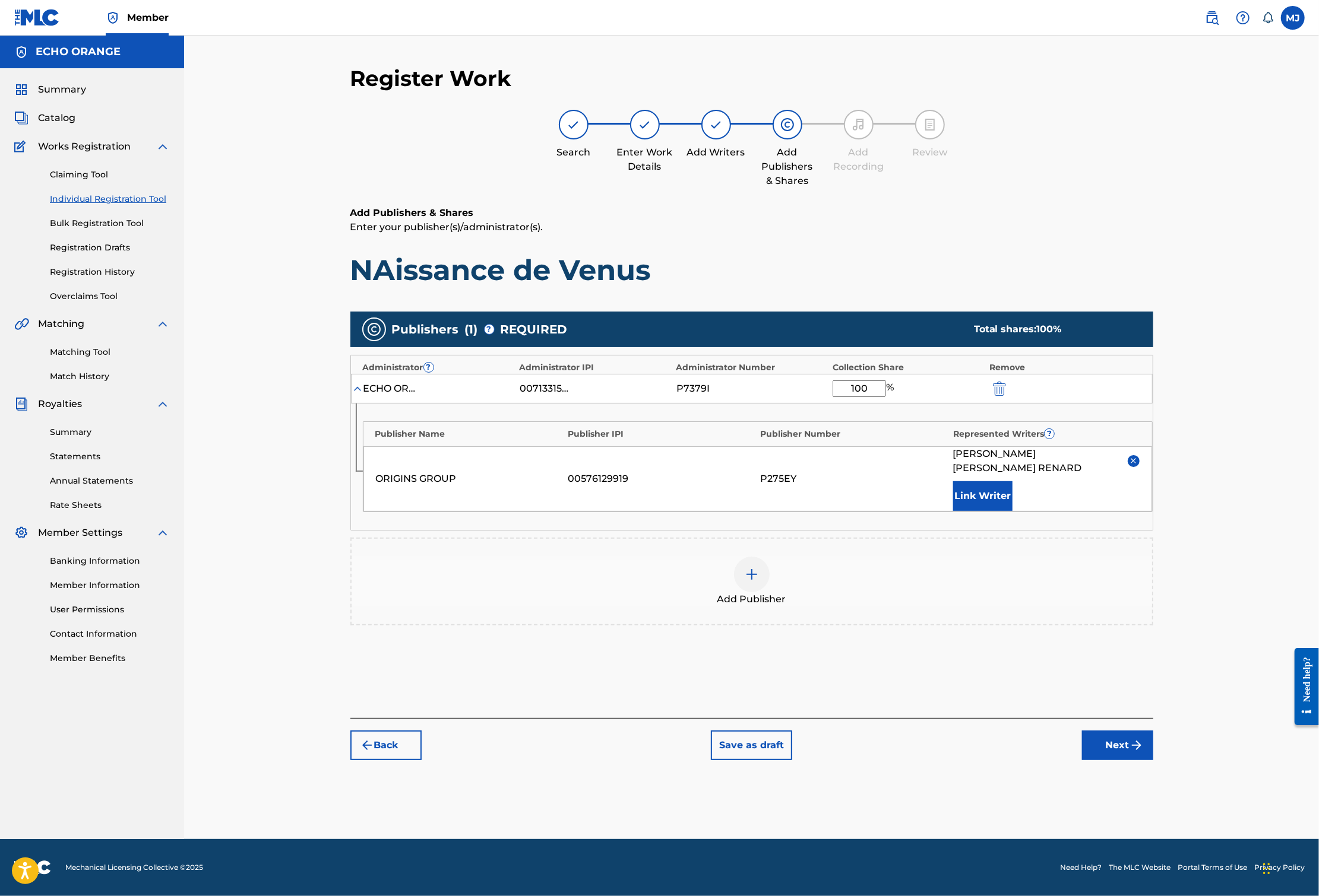
scroll to position [20, 0]
click at [1144, 752] on img "submit" at bounding box center [1136, 745] width 14 height 14
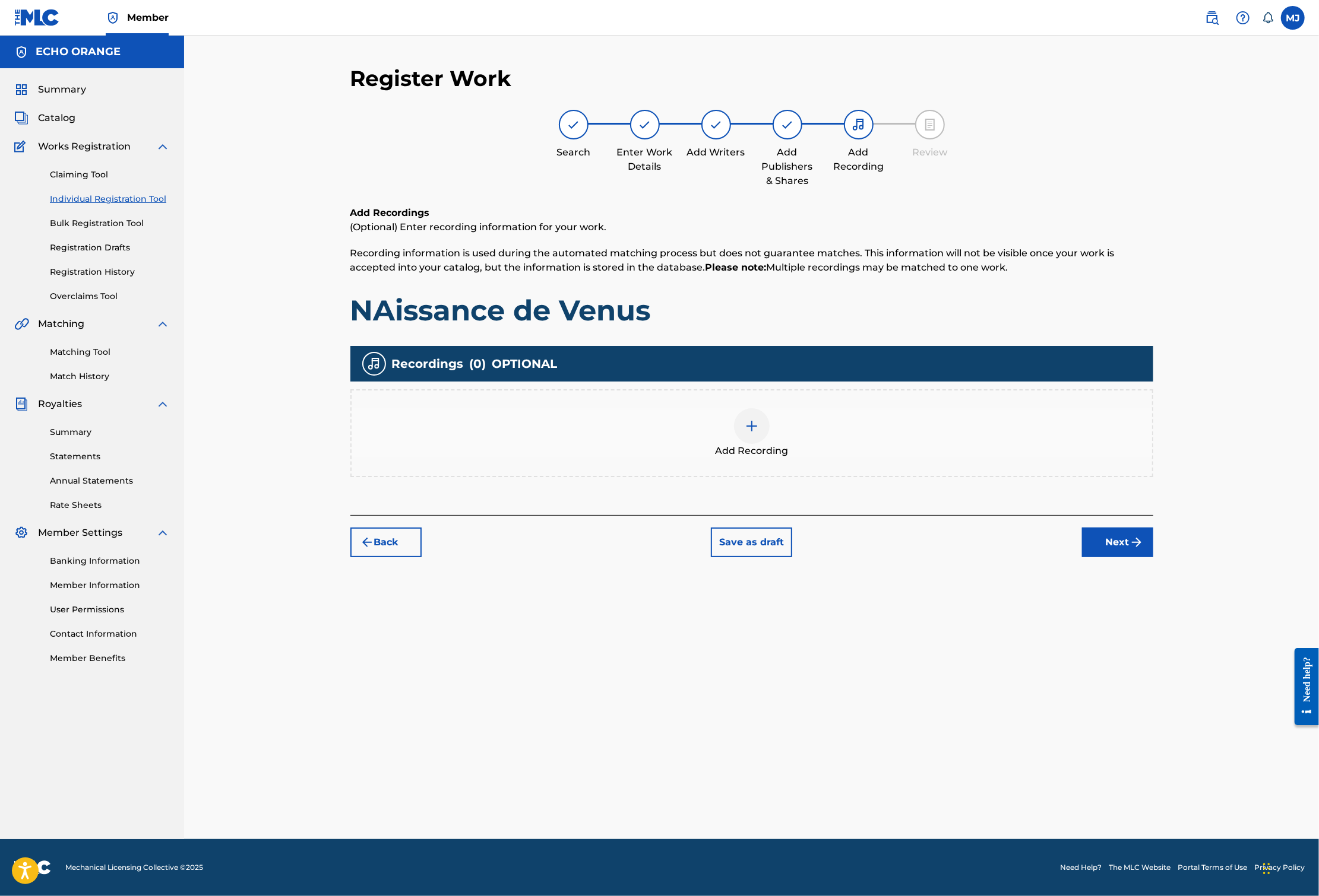
click at [1153, 557] on div "Back Save as draft Next" at bounding box center [751, 536] width 802 height 42
click at [1168, 635] on div "Register Work Search Enter Work Details Add Writers Add Publishers & Shares Add…" at bounding box center [751, 453] width 831 height 774
click at [1153, 557] on button "Next" at bounding box center [1117, 542] width 71 height 29
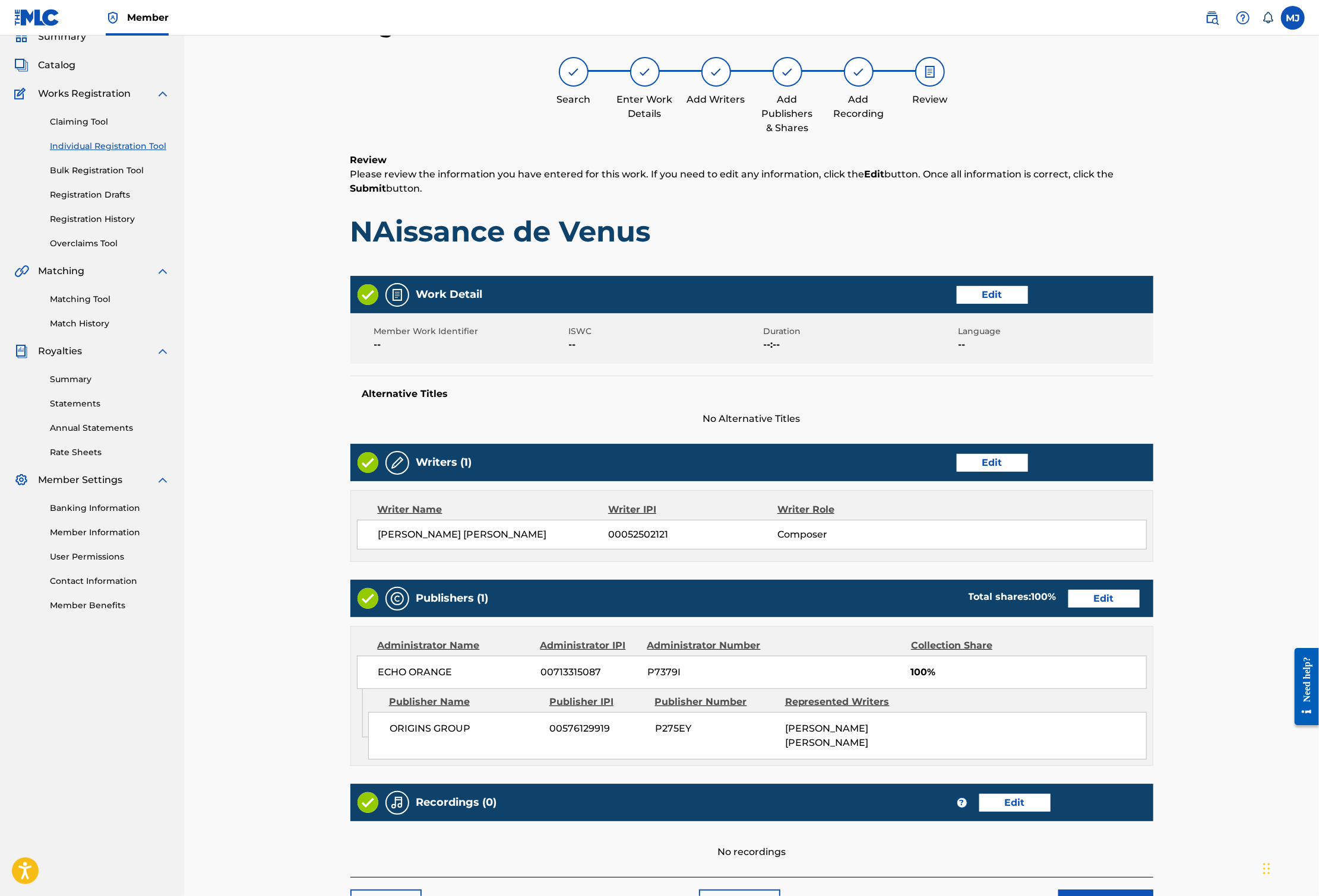
scroll to position [258, 0]
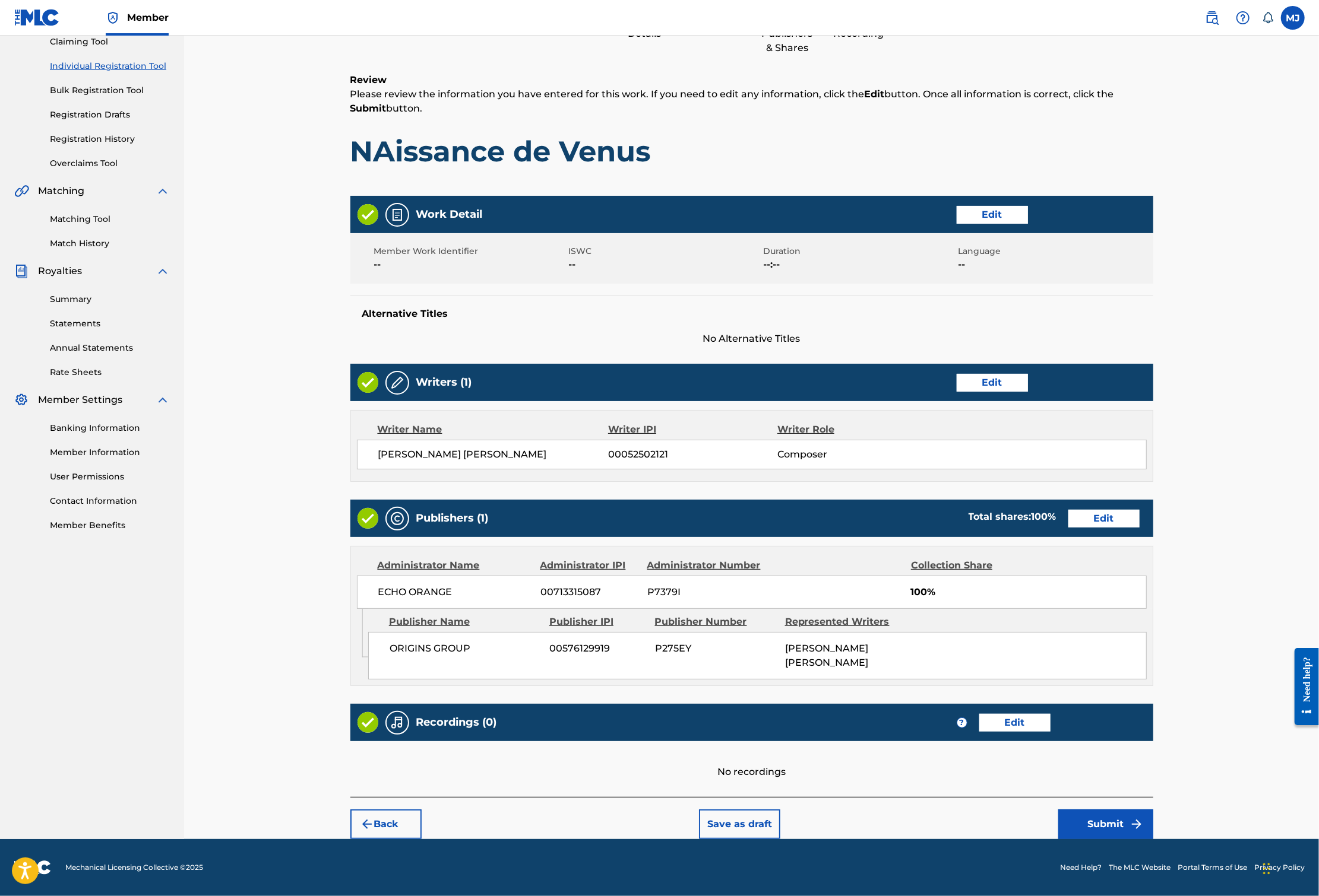
click at [1153, 809] on button "Submit" at bounding box center [1106, 824] width 95 height 29
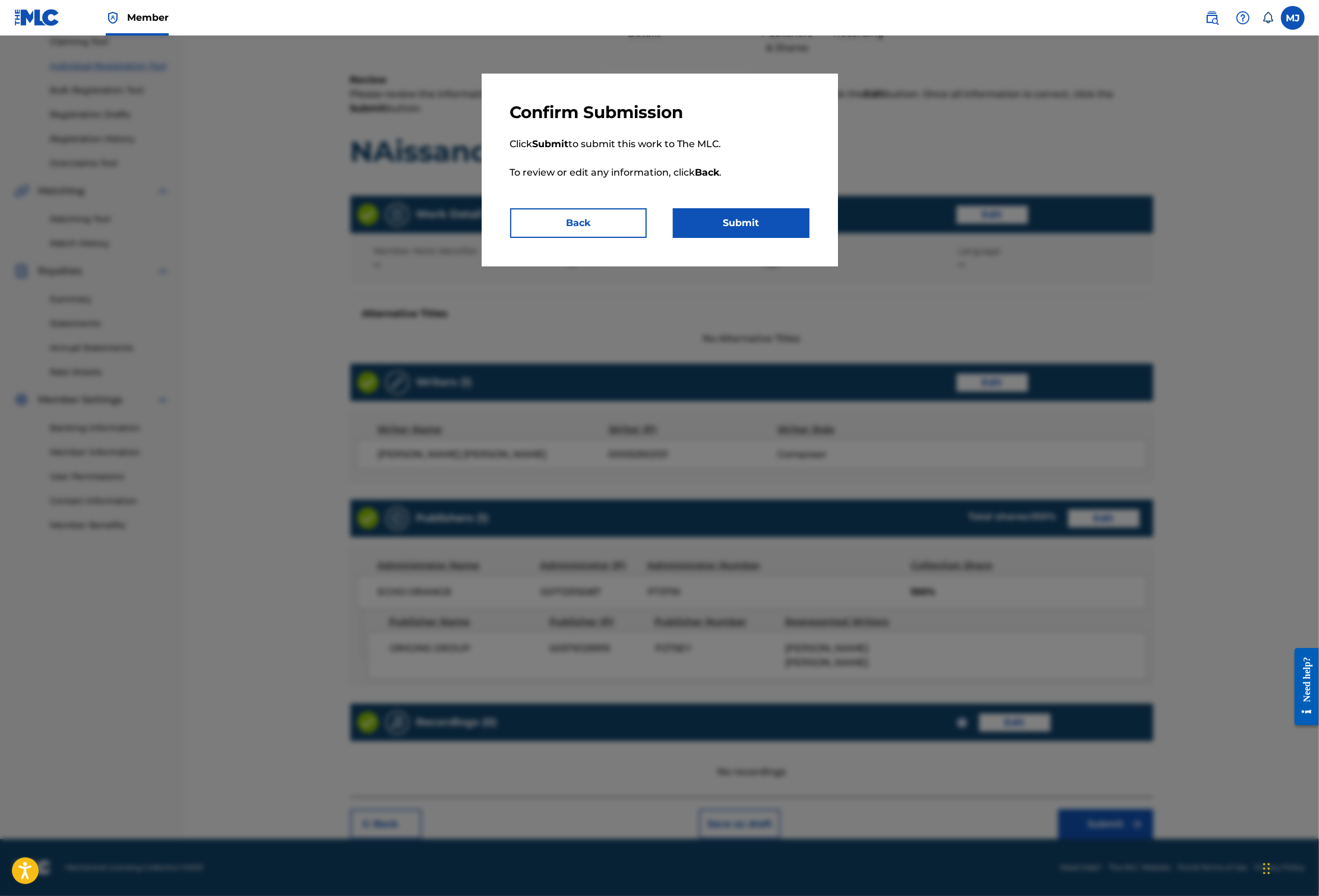
click at [809, 238] on button "Submit" at bounding box center [740, 223] width 136 height 29
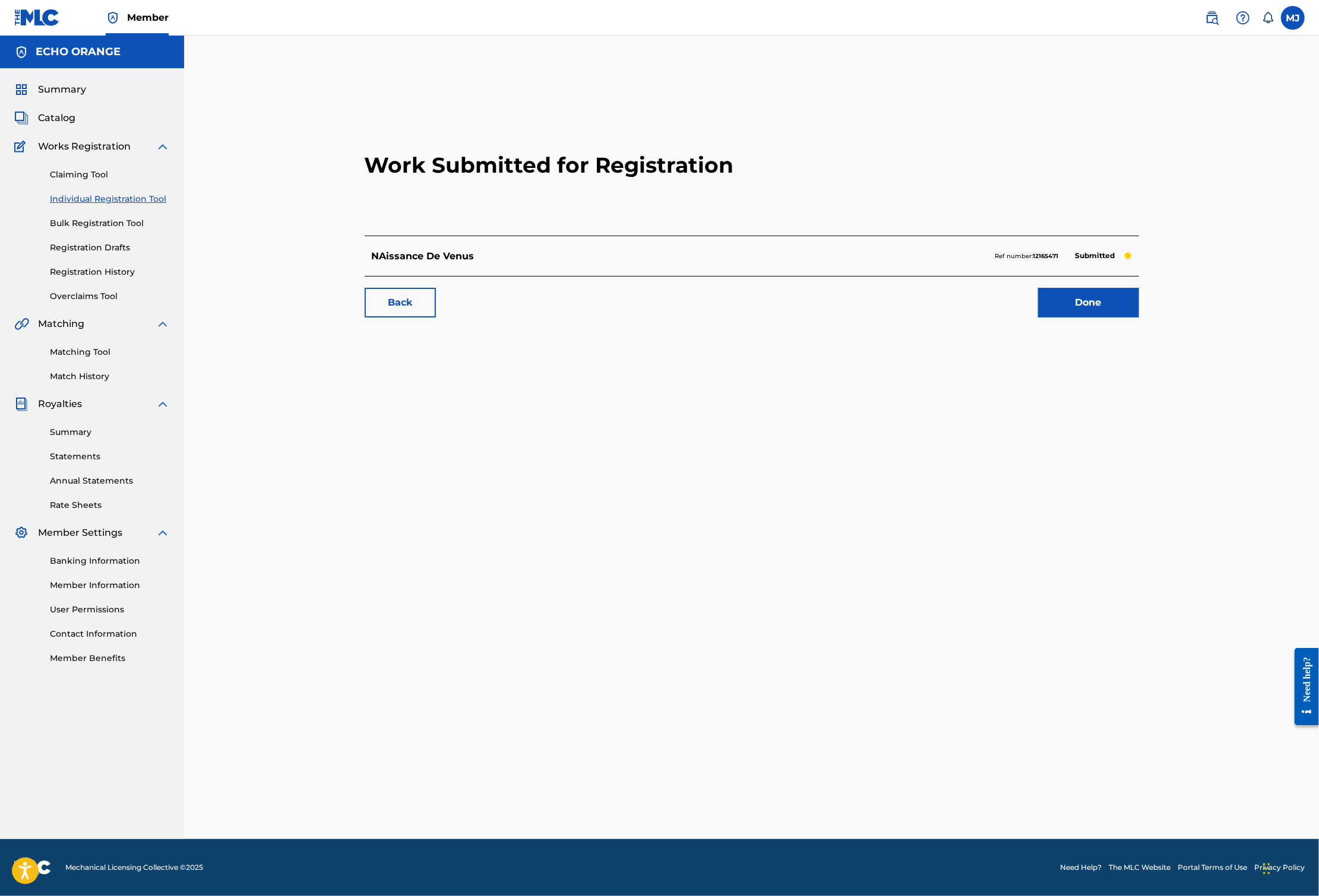
click at [1139, 318] on div "Back Done" at bounding box center [752, 297] width 775 height 42
click at [1139, 318] on link "Done" at bounding box center [1089, 302] width 101 height 29
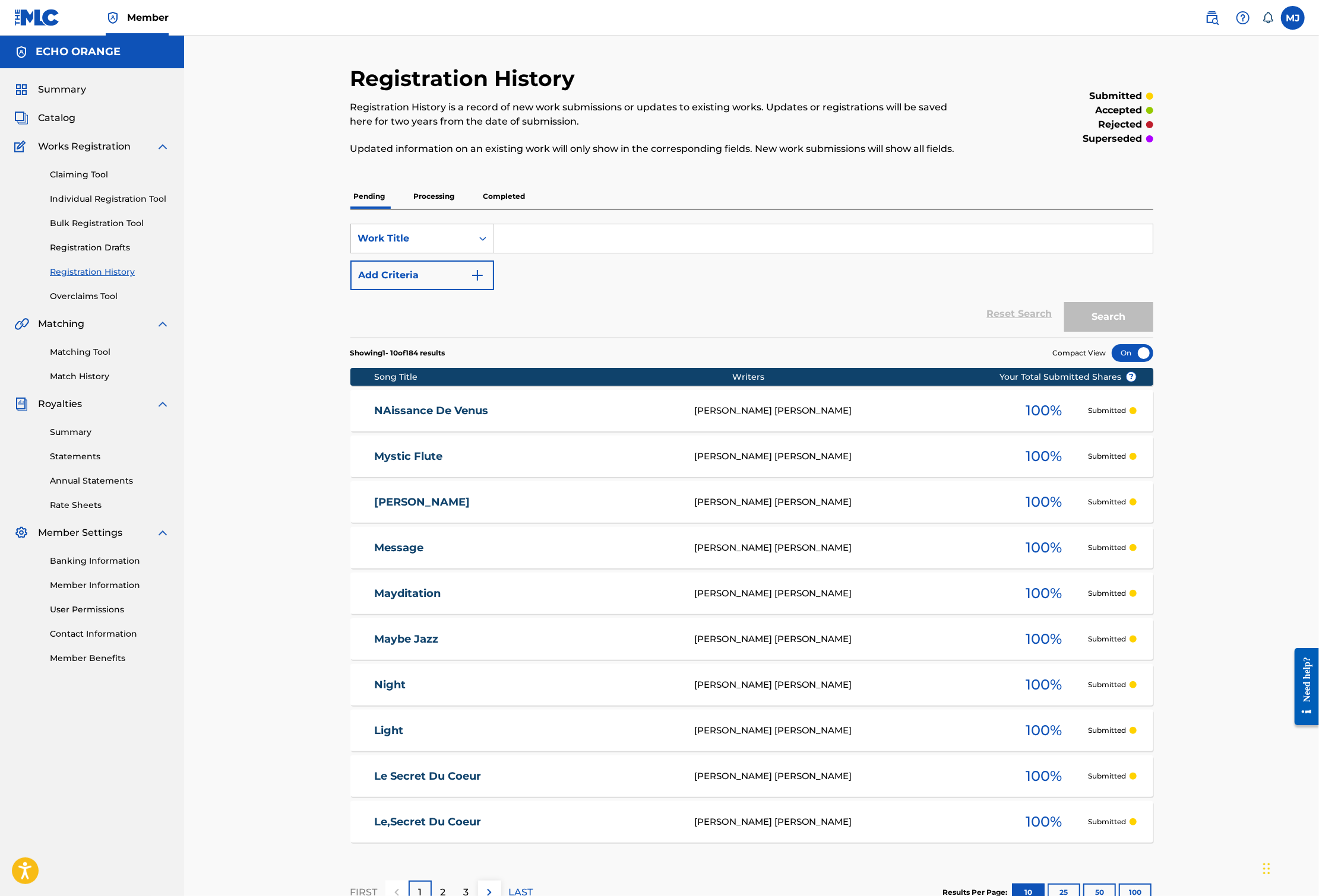
click at [138, 205] on link "Individual Registration Tool" at bounding box center [109, 199] width 120 height 12
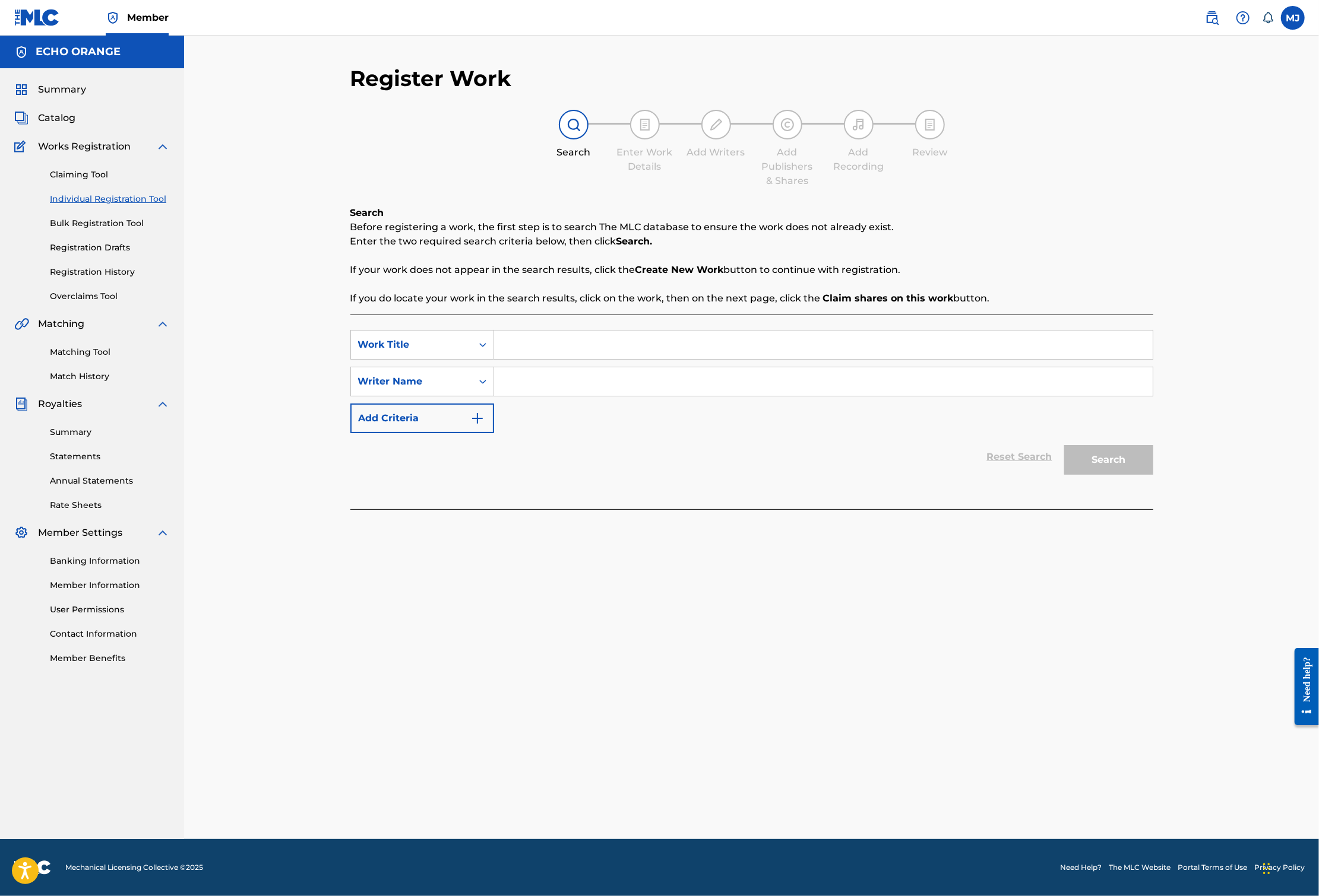
click at [525, 359] on input "Search Form" at bounding box center [823, 344] width 659 height 29
type input "Natural rebirth"
paste input "[PERSON_NAME]"
type input "[PERSON_NAME]"
click at [1153, 475] on button "Search" at bounding box center [1109, 459] width 89 height 29
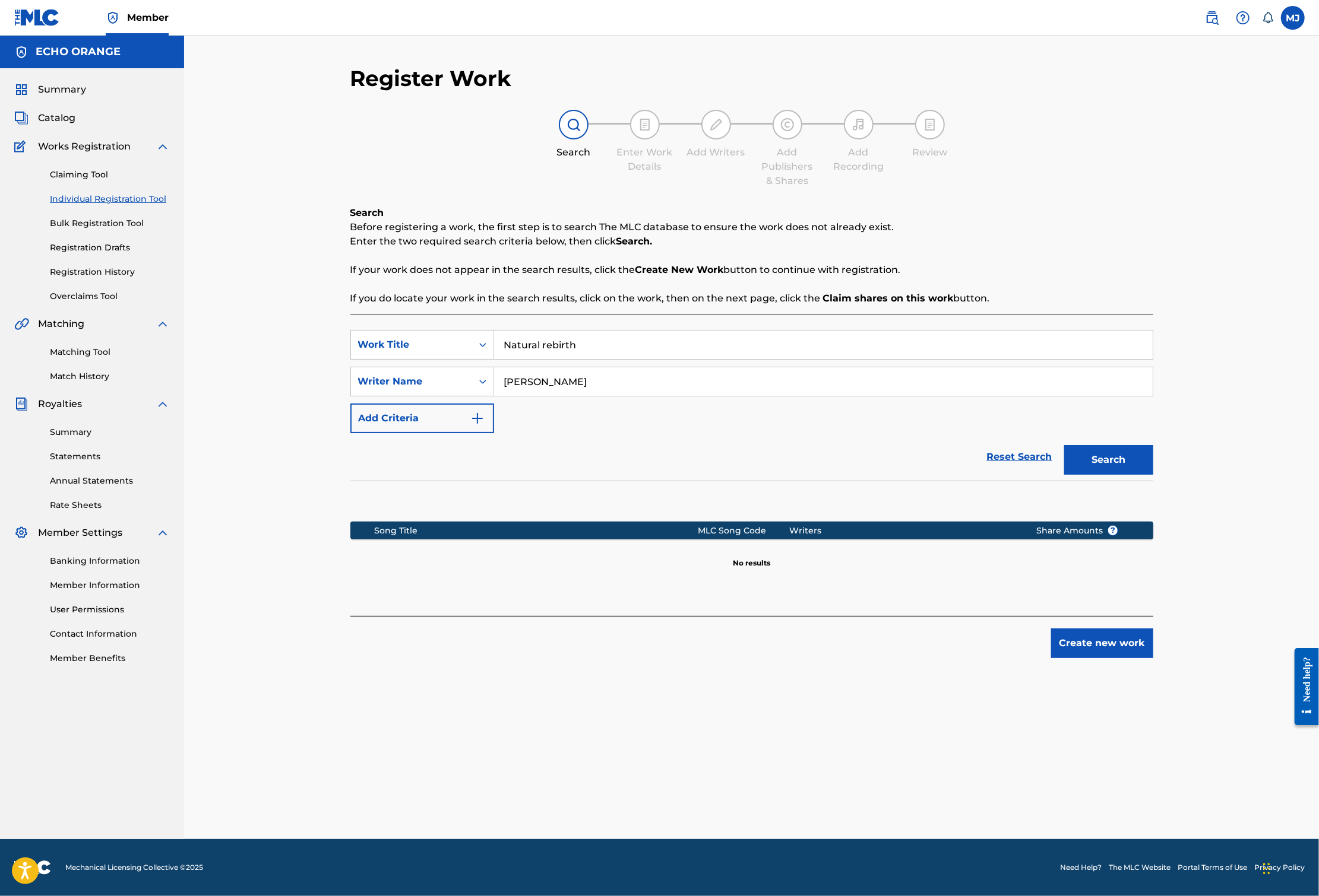
click at [1153, 658] on button "Create new work" at bounding box center [1101, 643] width 102 height 29
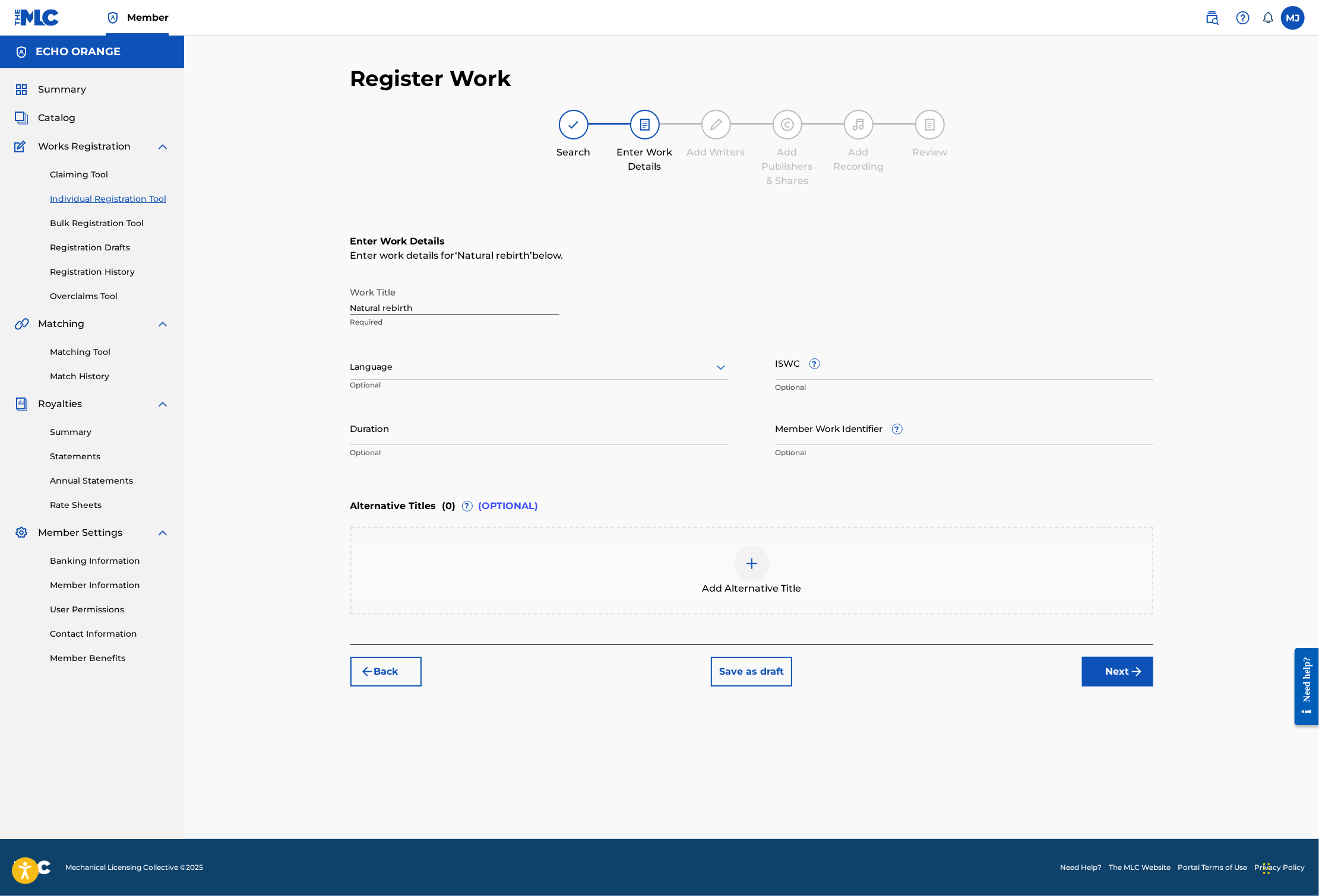
click at [1153, 687] on button "Next" at bounding box center [1117, 672] width 71 height 29
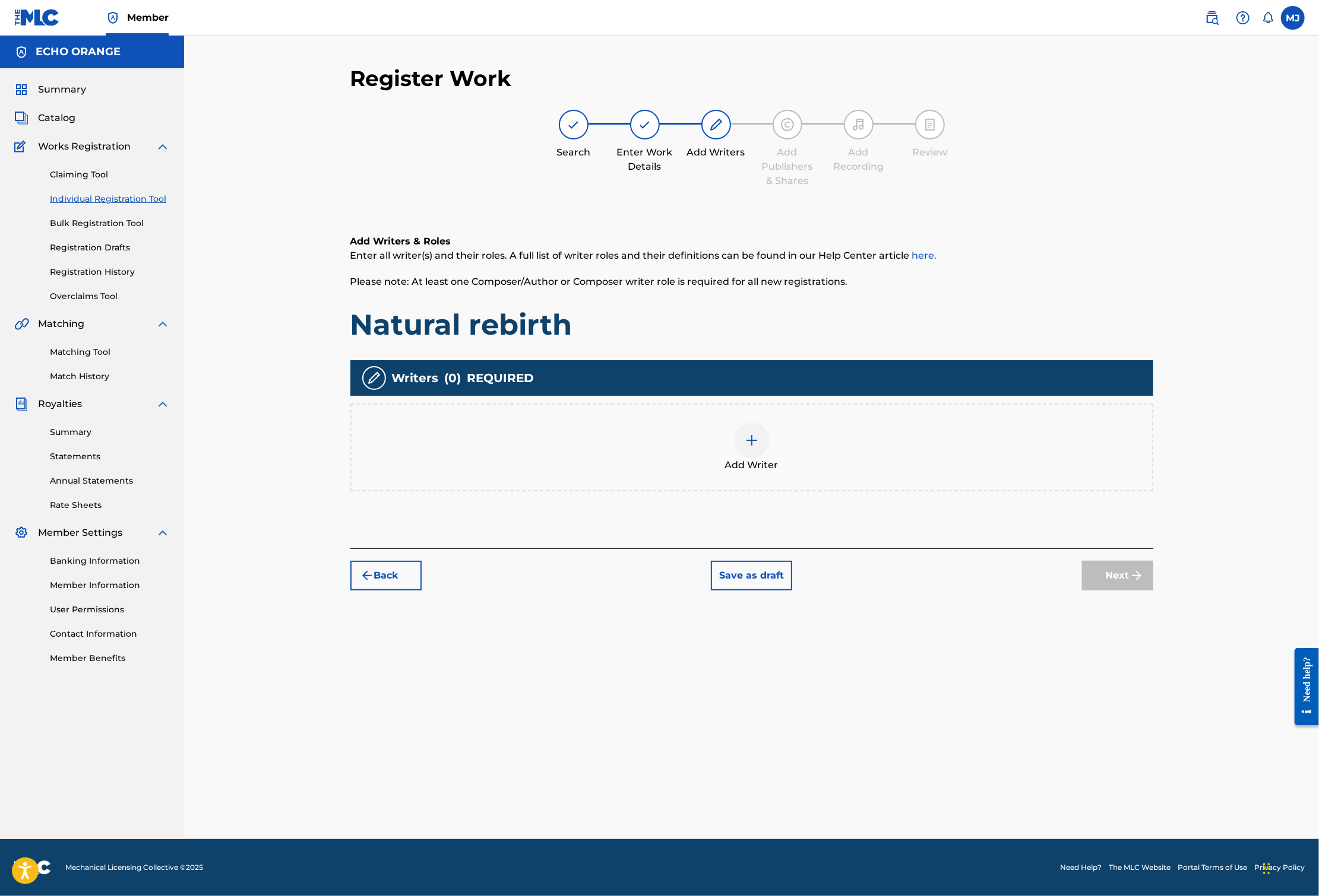
click at [874, 473] on div "Add Writer" at bounding box center [751, 447] width 800 height 49
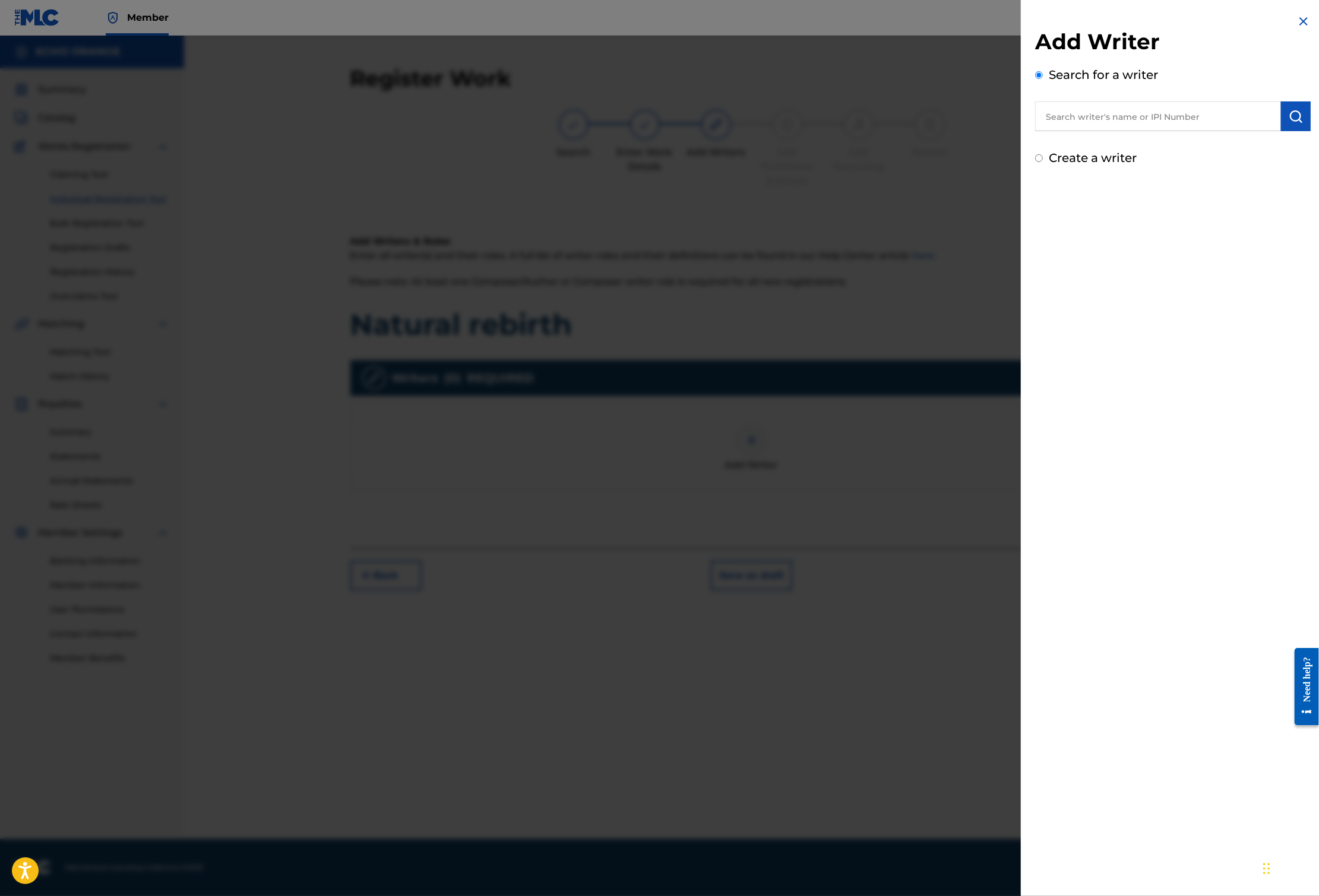
click at [1090, 127] on input "text" at bounding box center [1157, 116] width 246 height 29
paste input "[PERSON_NAME]"
type input "[PERSON_NAME]"
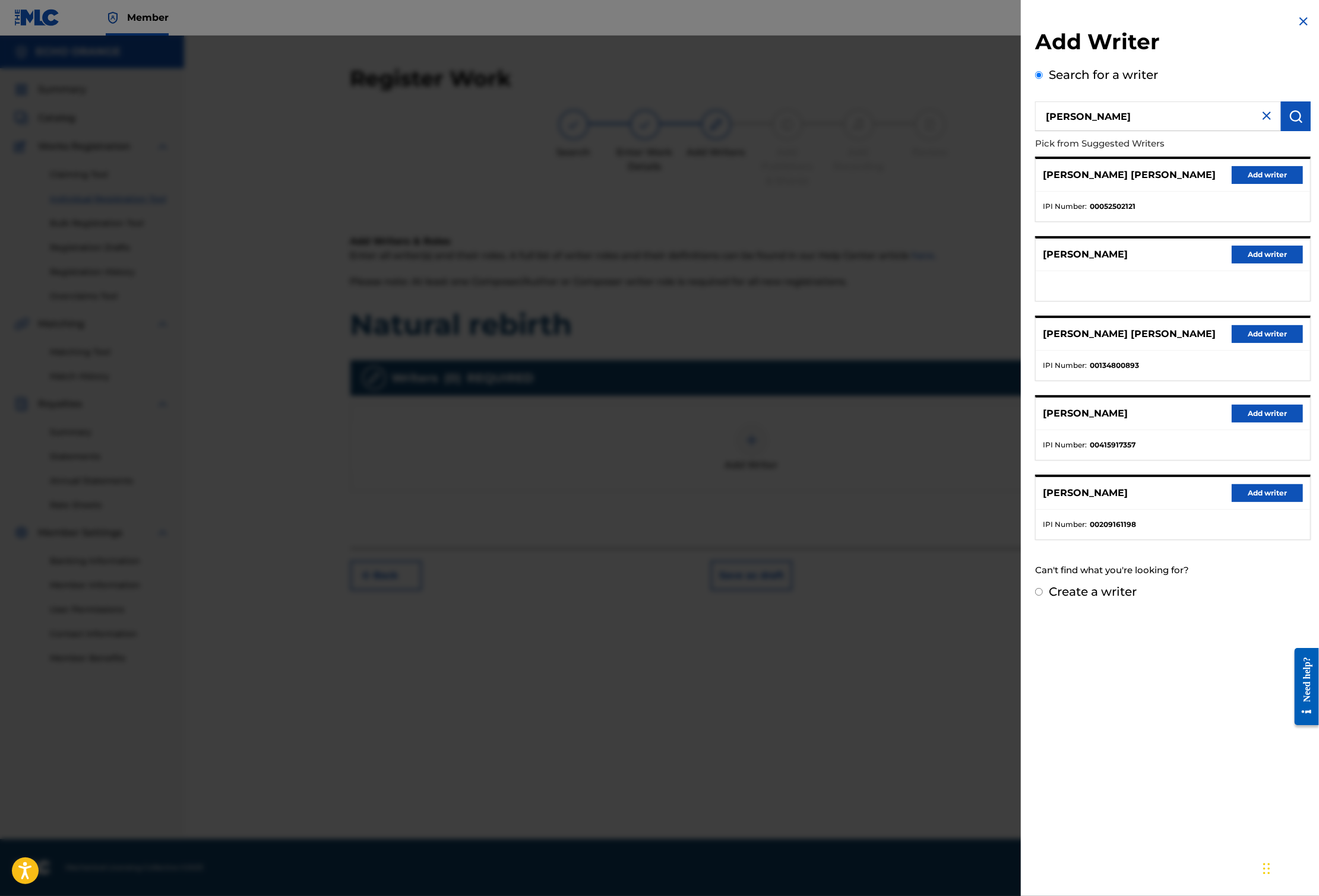
click at [1240, 184] on button "Add writer" at bounding box center [1267, 175] width 71 height 18
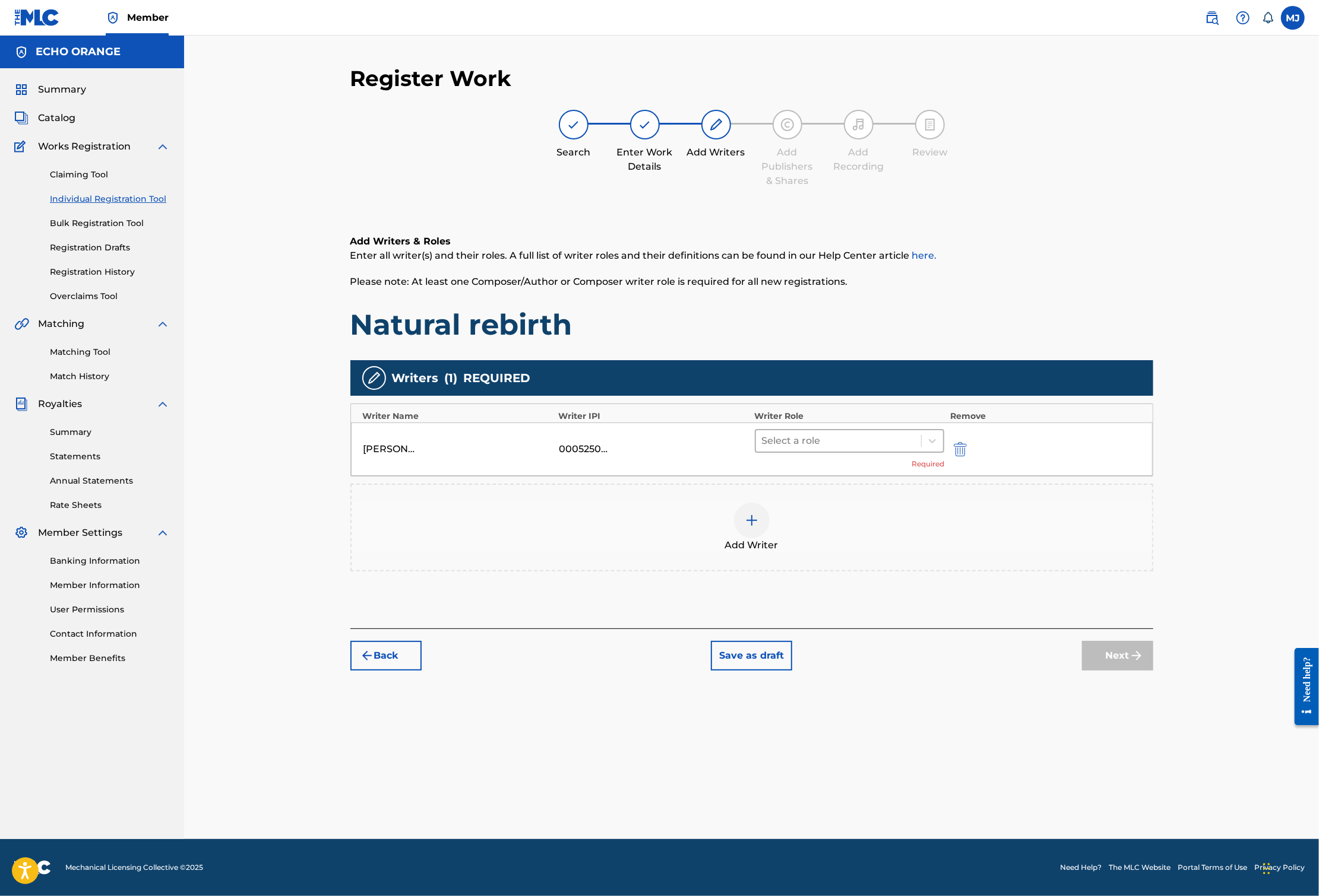
click at [936, 453] on div "Select a role" at bounding box center [850, 440] width 190 height 24
click at [847, 621] on div "Composer" at bounding box center [887, 612] width 228 height 24
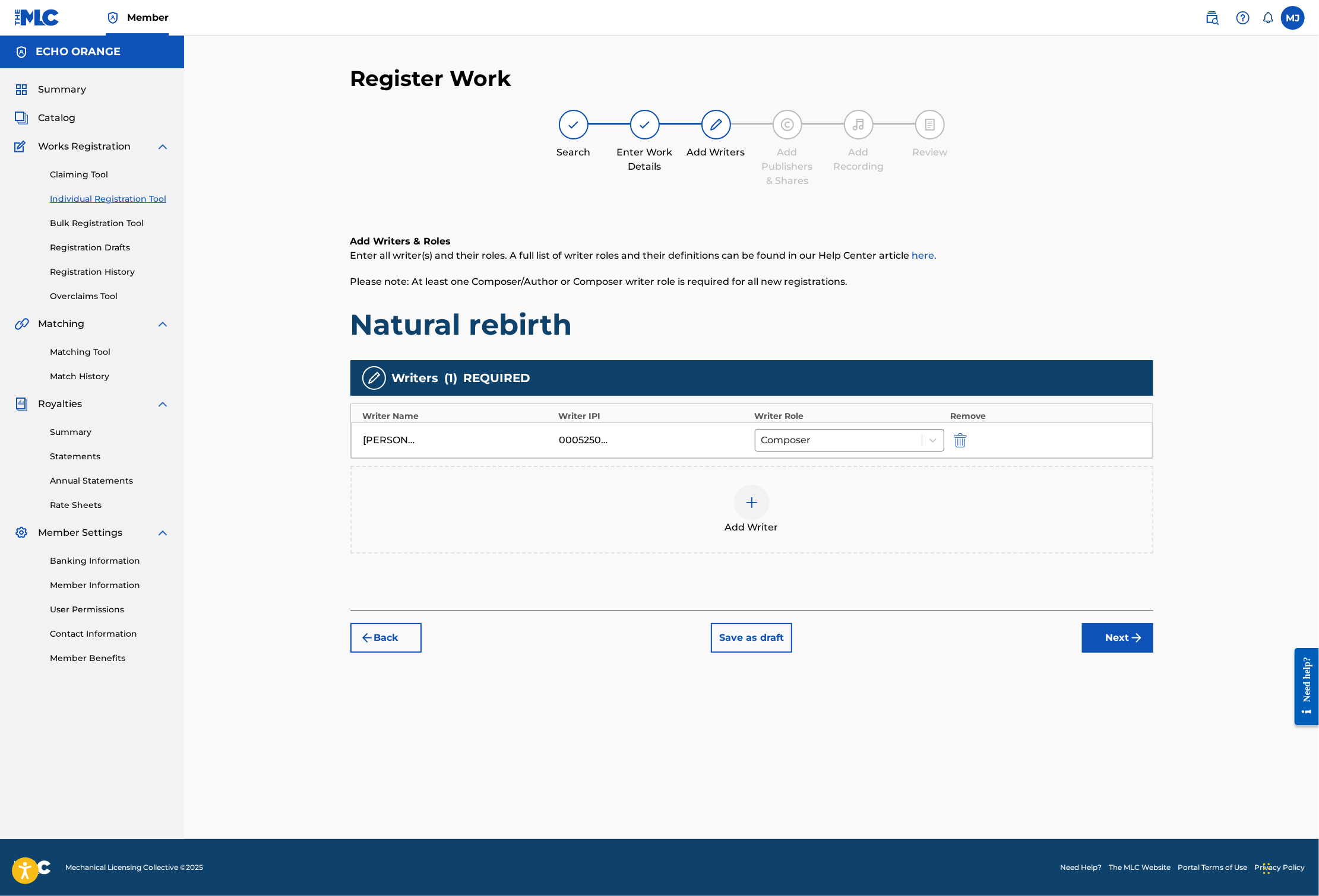
click at [1153, 653] on button "Next" at bounding box center [1117, 637] width 71 height 29
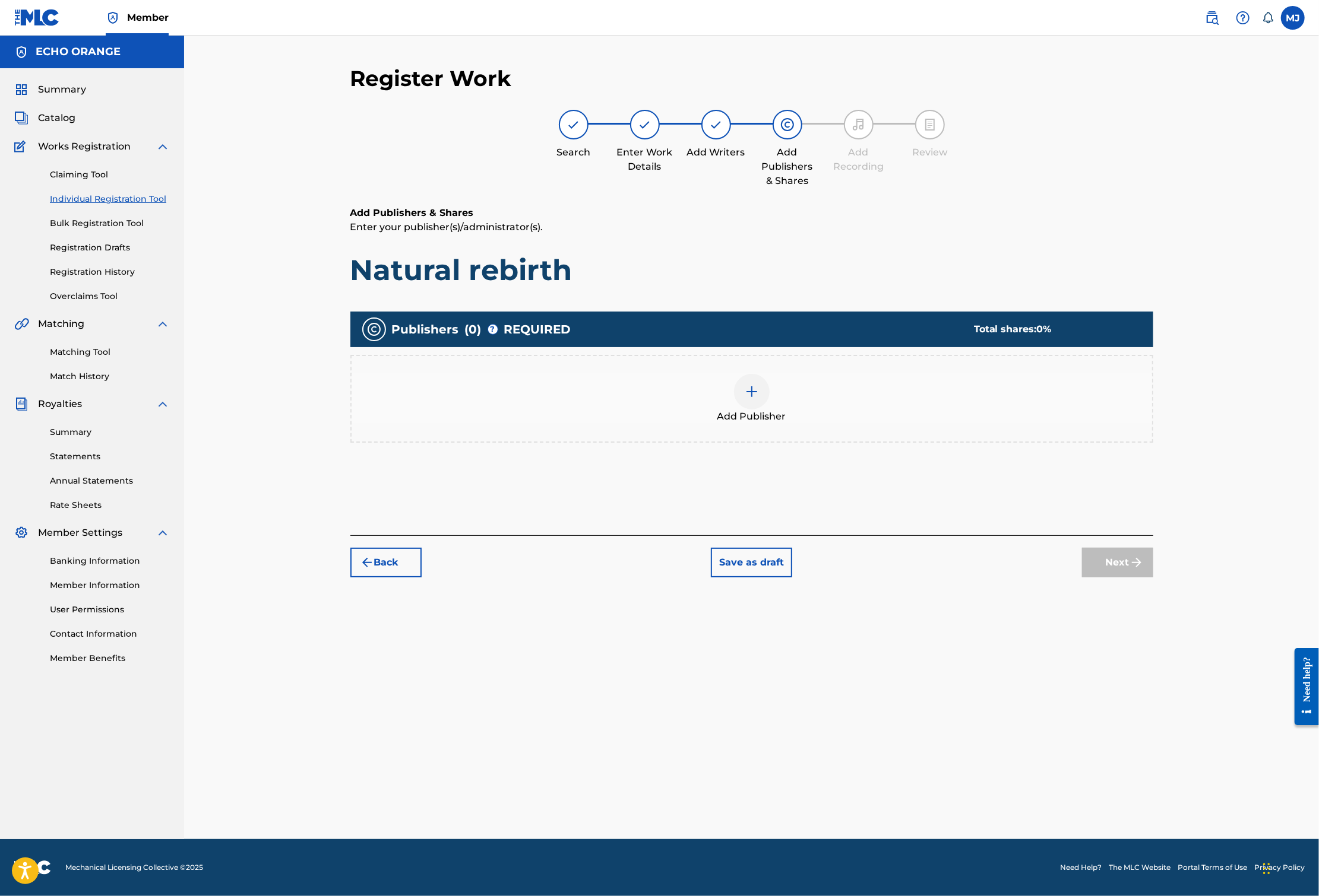
click at [845, 442] on div "Add Publisher" at bounding box center [751, 399] width 802 height 88
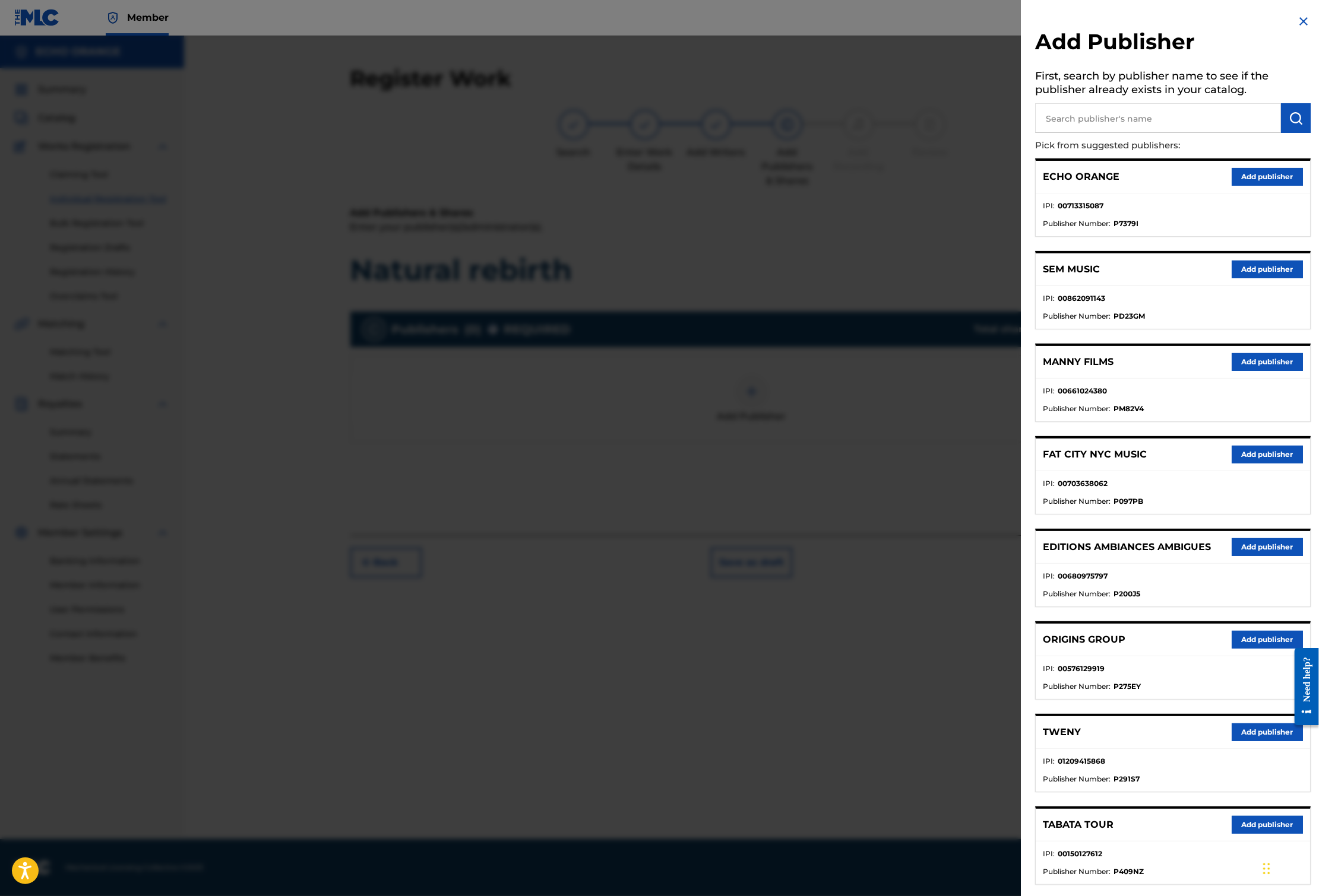
click at [1231, 649] on button "Add publisher" at bounding box center [1267, 639] width 71 height 18
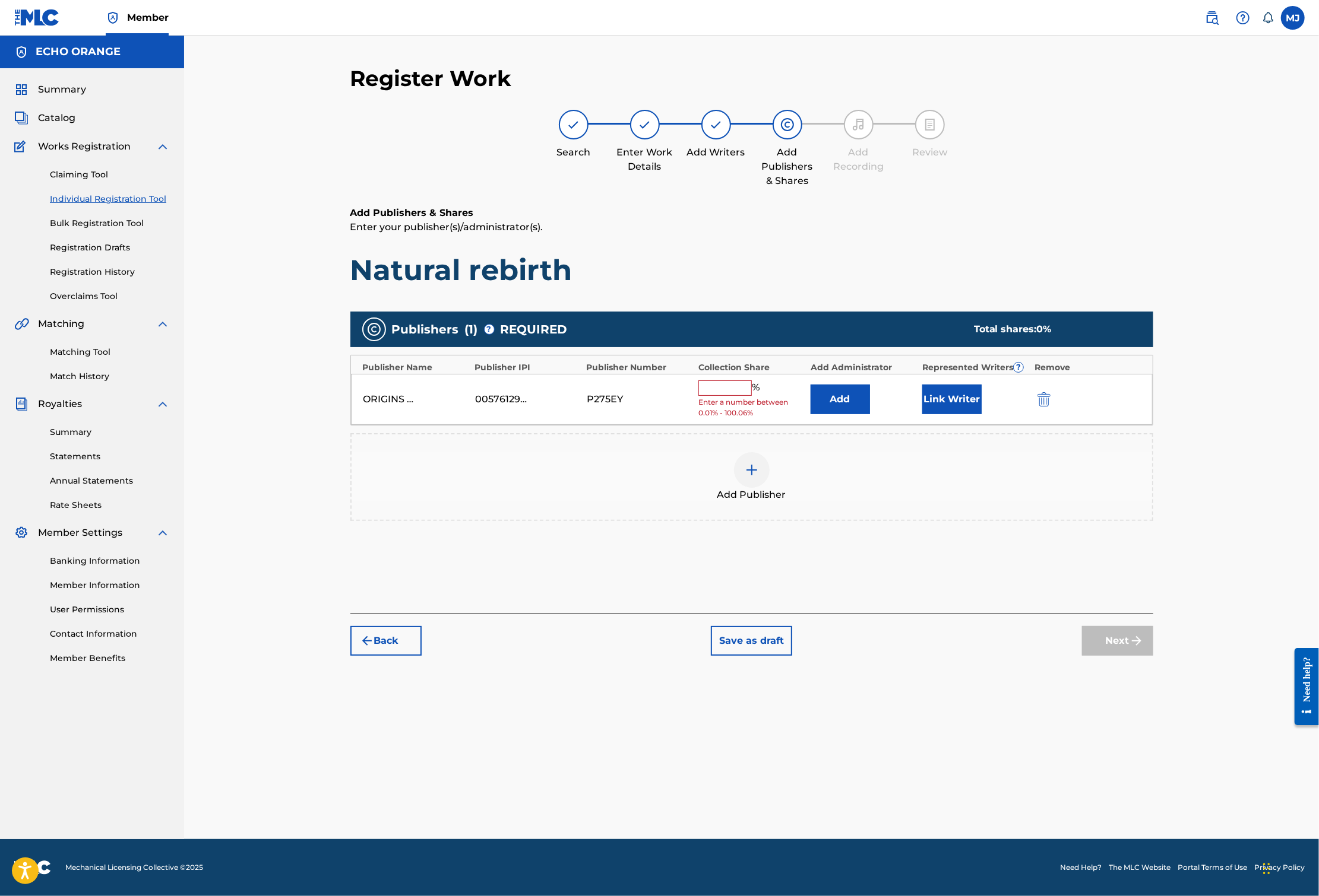
click at [870, 414] on button "Add" at bounding box center [840, 399] width 59 height 29
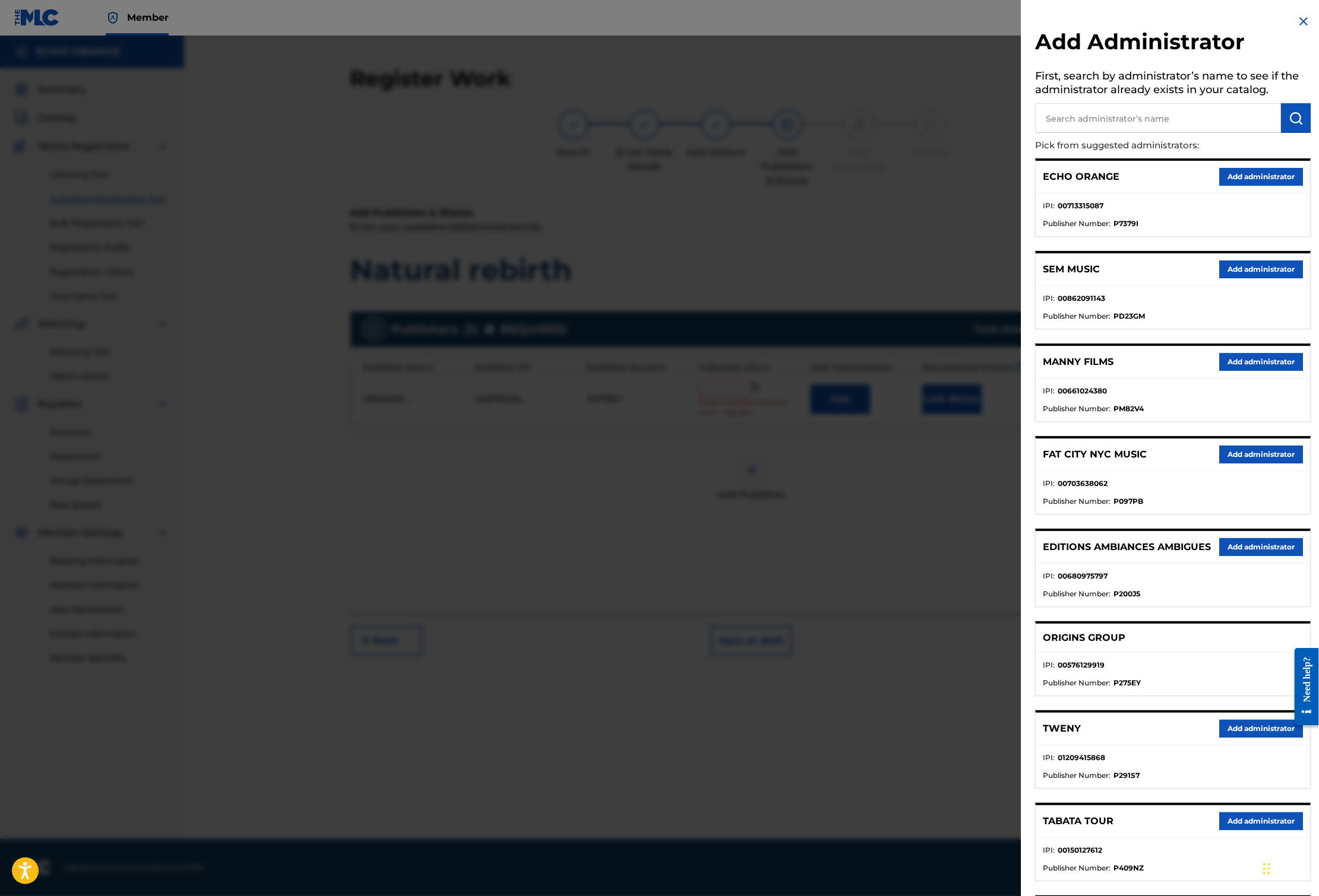
click at [1238, 185] on button "Add administrator" at bounding box center [1261, 177] width 84 height 18
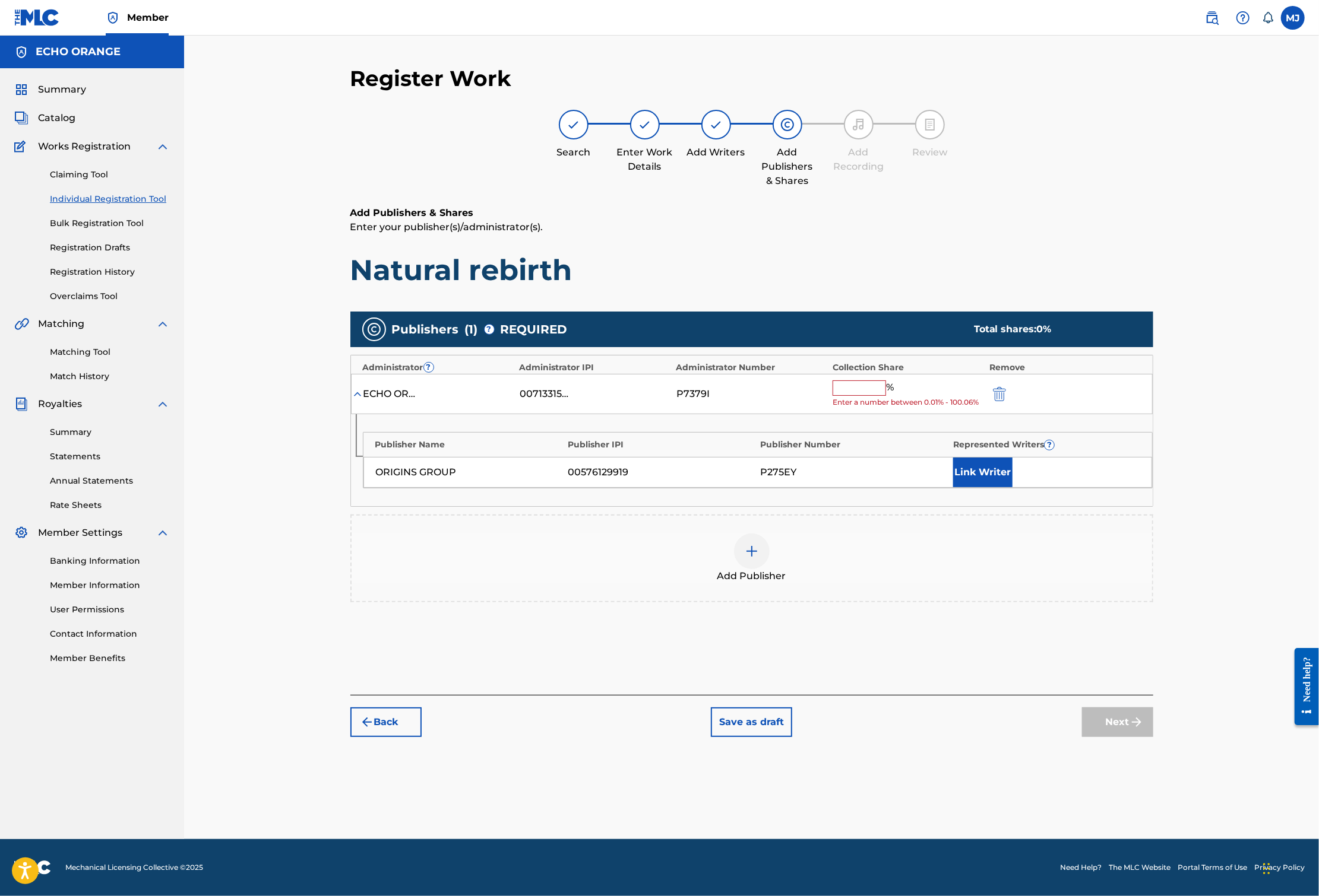
click at [886, 396] on input "text" at bounding box center [859, 388] width 53 height 15
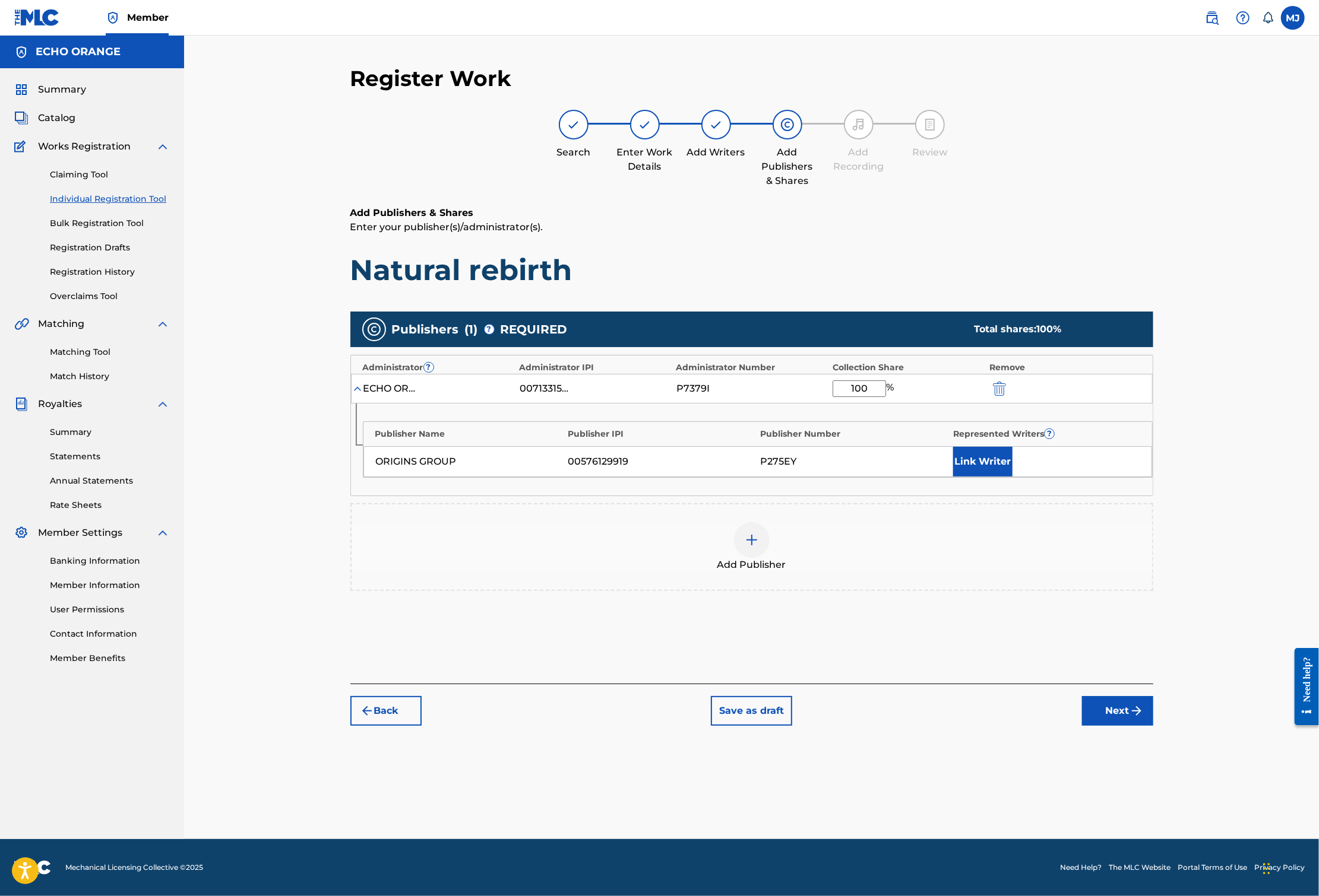
type input "100"
drag, startPoint x: 1039, startPoint y: 536, endPoint x: 1040, endPoint y: 529, distance: 7.1
click at [1039, 496] on div "Publisher Name Publisher IPI Publisher Number Represented Writers ? ORIGINS GRO…" at bounding box center [752, 449] width 801 height 92
click at [1013, 477] on button "Link Writer" at bounding box center [982, 461] width 59 height 29
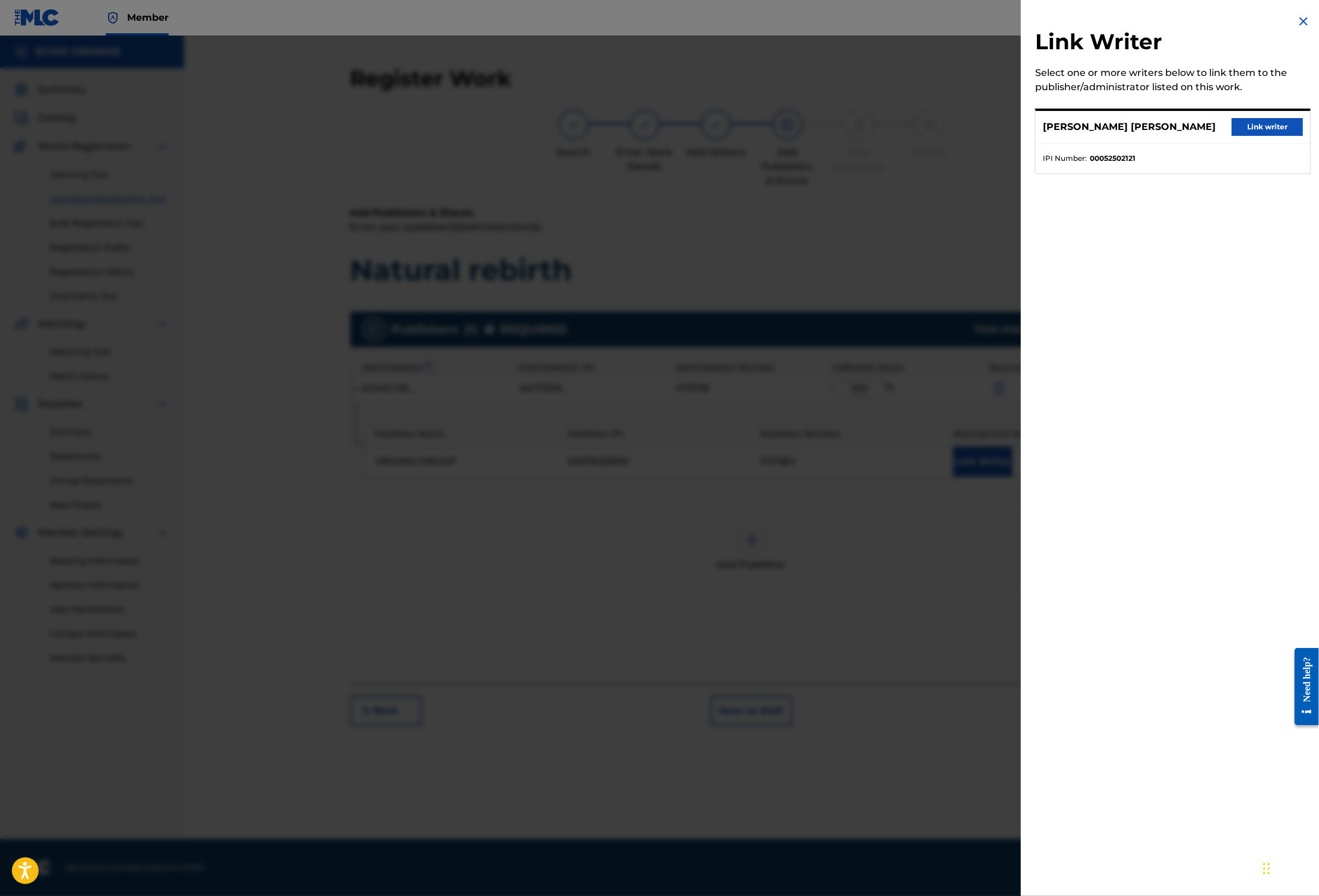
click at [1240, 136] on button "Link writer" at bounding box center [1267, 127] width 71 height 18
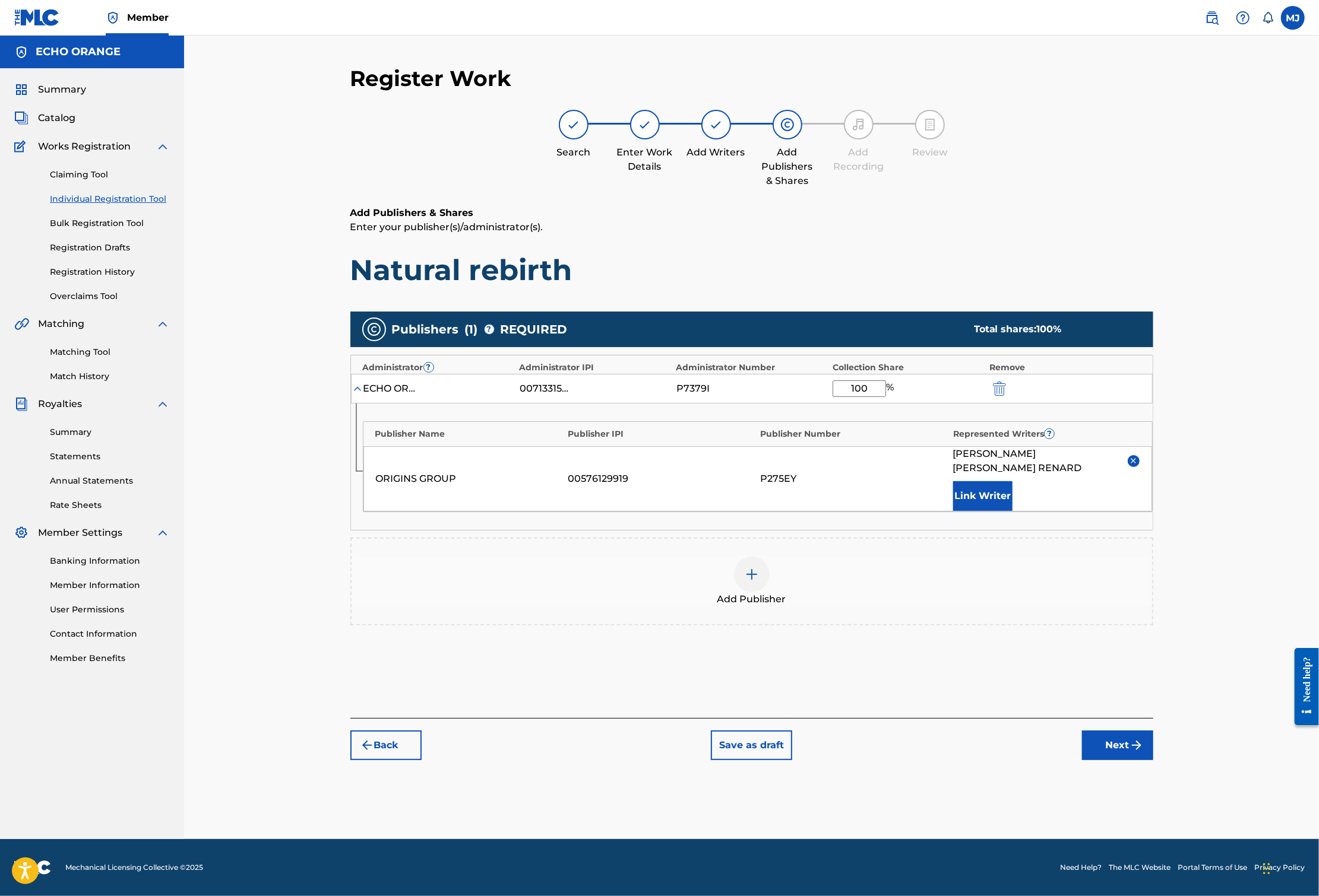
scroll to position [20, 0]
click at [1153, 760] on button "Next" at bounding box center [1117, 745] width 71 height 29
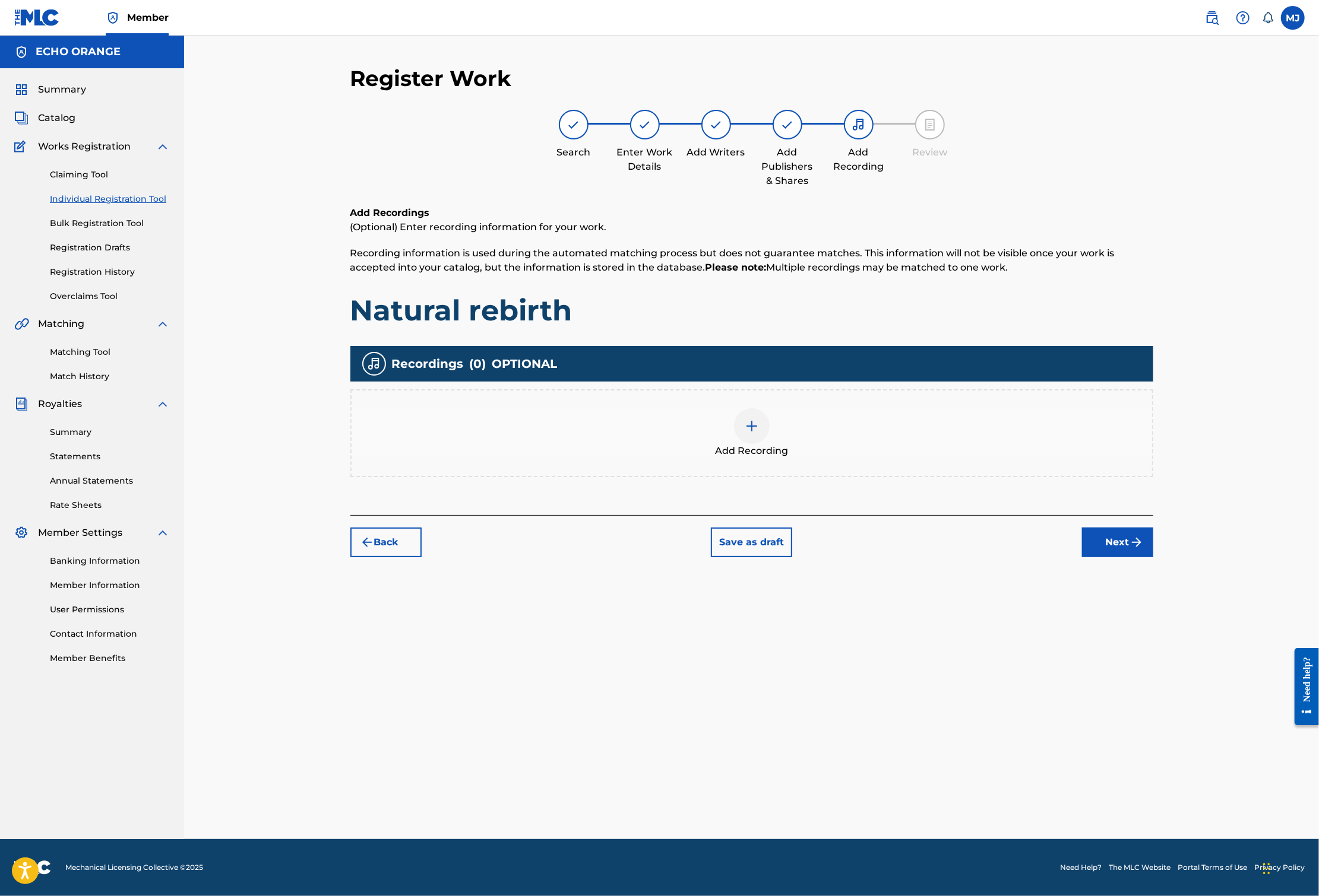
scroll to position [0, 0]
click at [1153, 557] on button "Next" at bounding box center [1117, 542] width 71 height 29
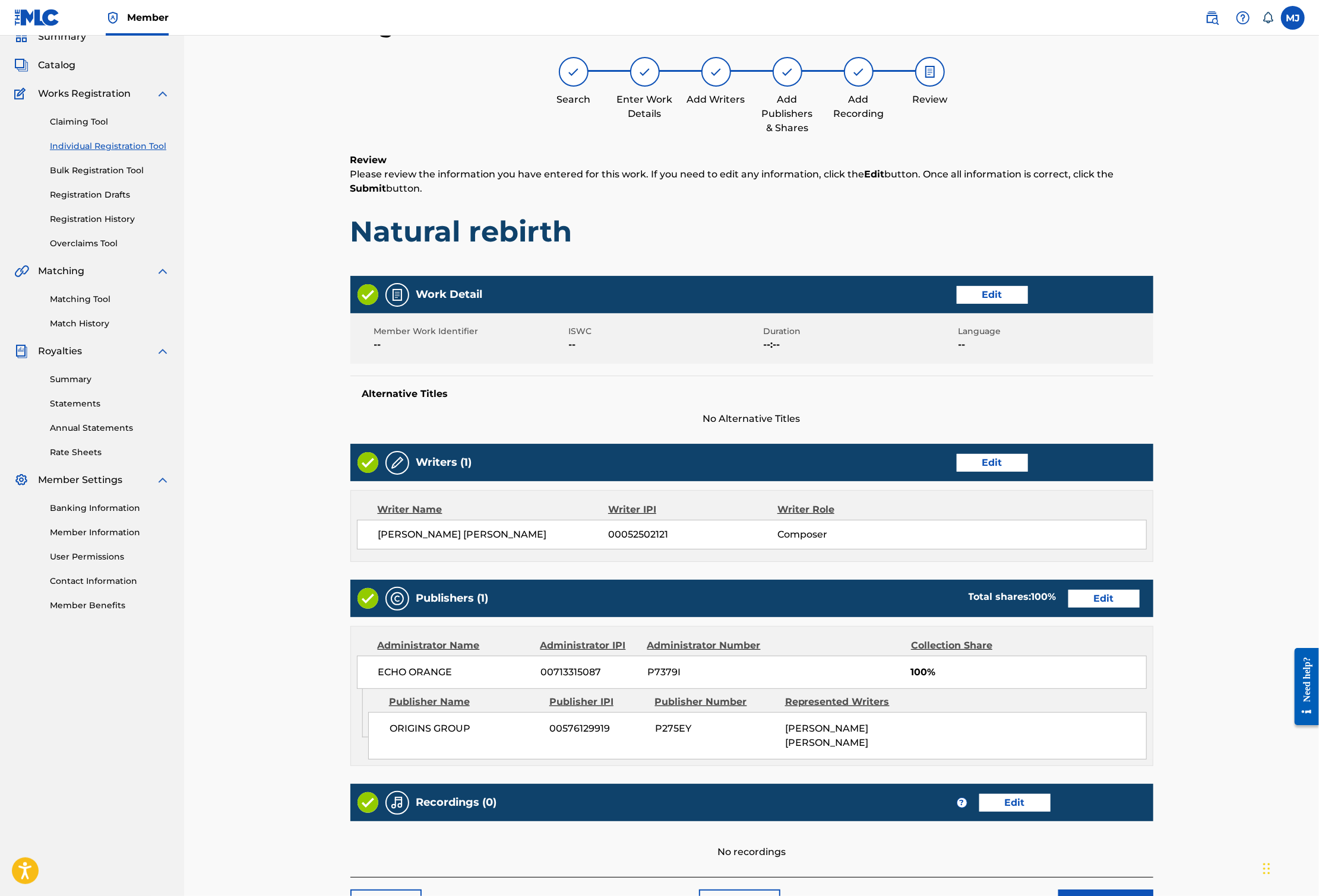
scroll to position [258, 0]
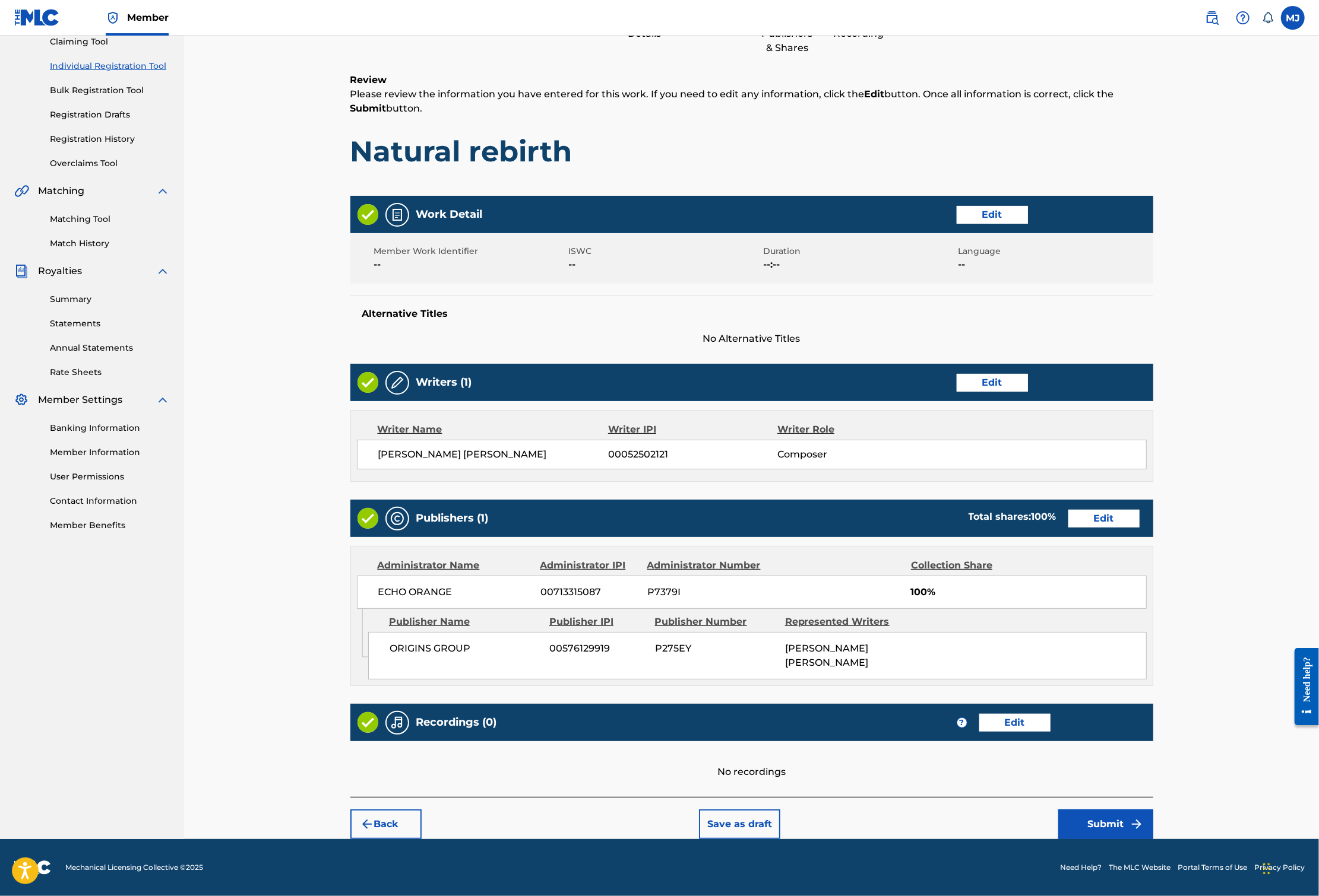
click at [1153, 820] on button "Submit" at bounding box center [1106, 824] width 95 height 29
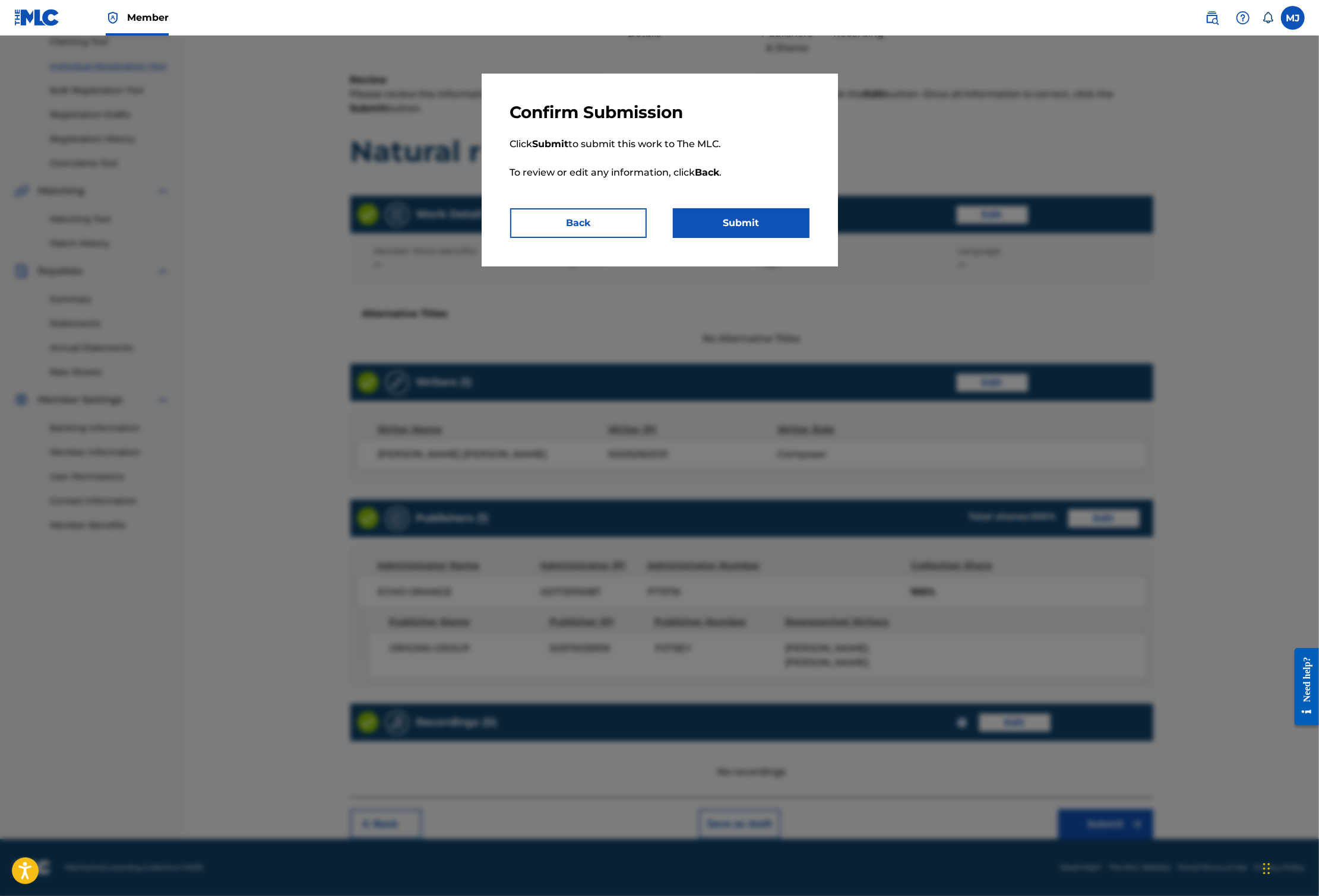
click at [792, 238] on button "Submit" at bounding box center [740, 223] width 136 height 29
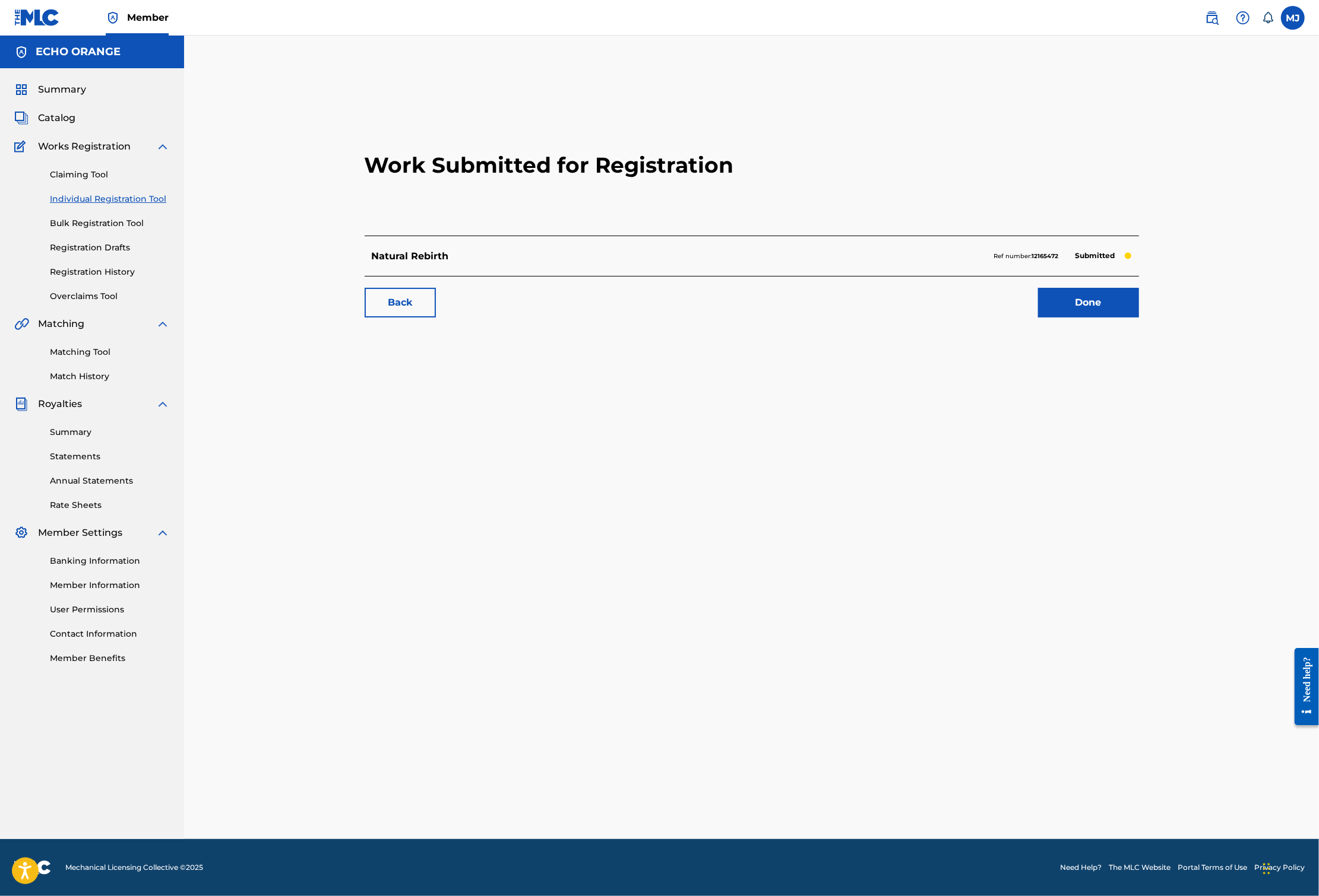
click at [1153, 329] on div "Work Submitted for Registration Natural Rebirth Ref number: 12165472 Submitted …" at bounding box center [751, 212] width 802 height 234
click at [1139, 318] on link "Done" at bounding box center [1089, 302] width 101 height 29
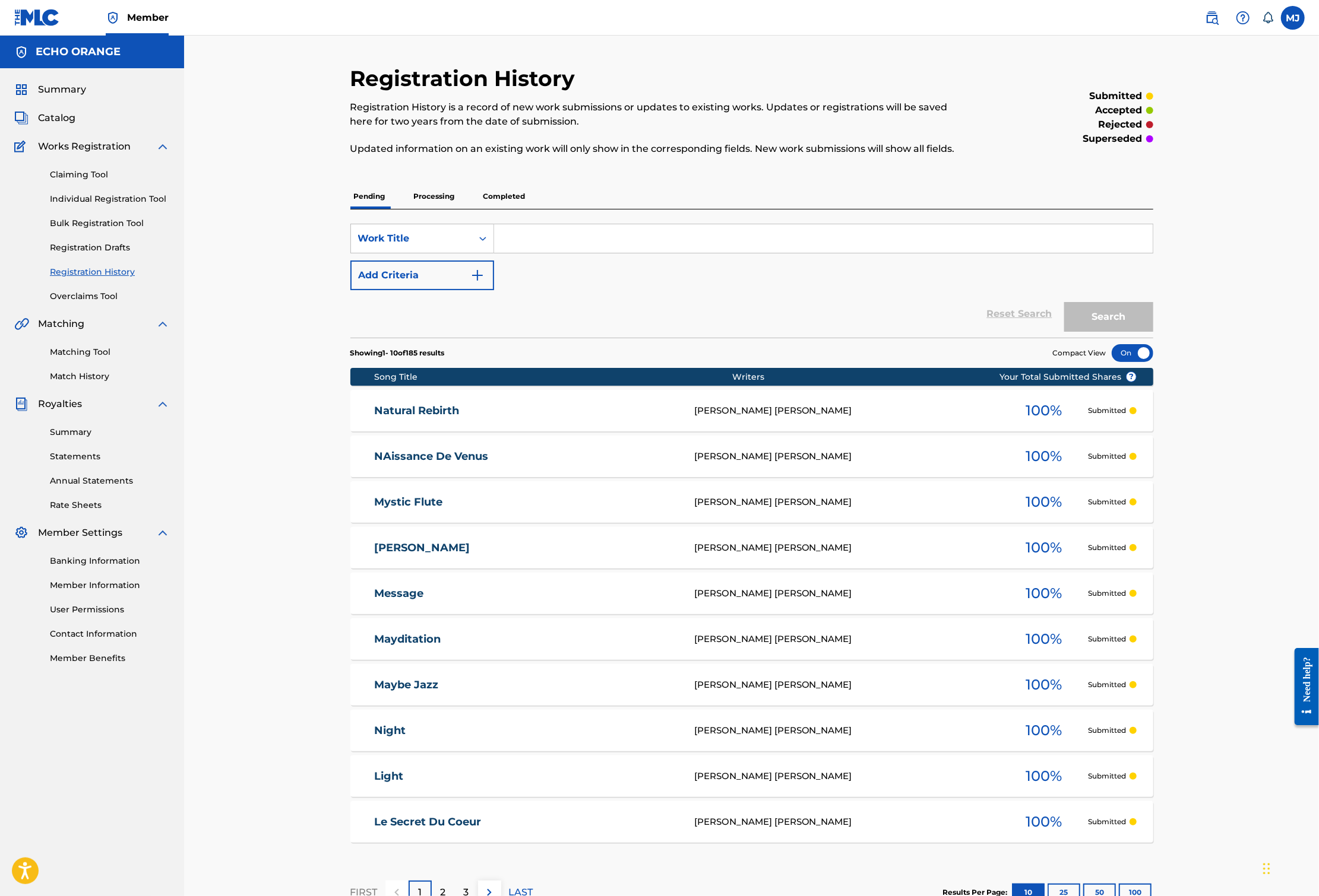
click at [108, 205] on link "Individual Registration Tool" at bounding box center [109, 199] width 120 height 12
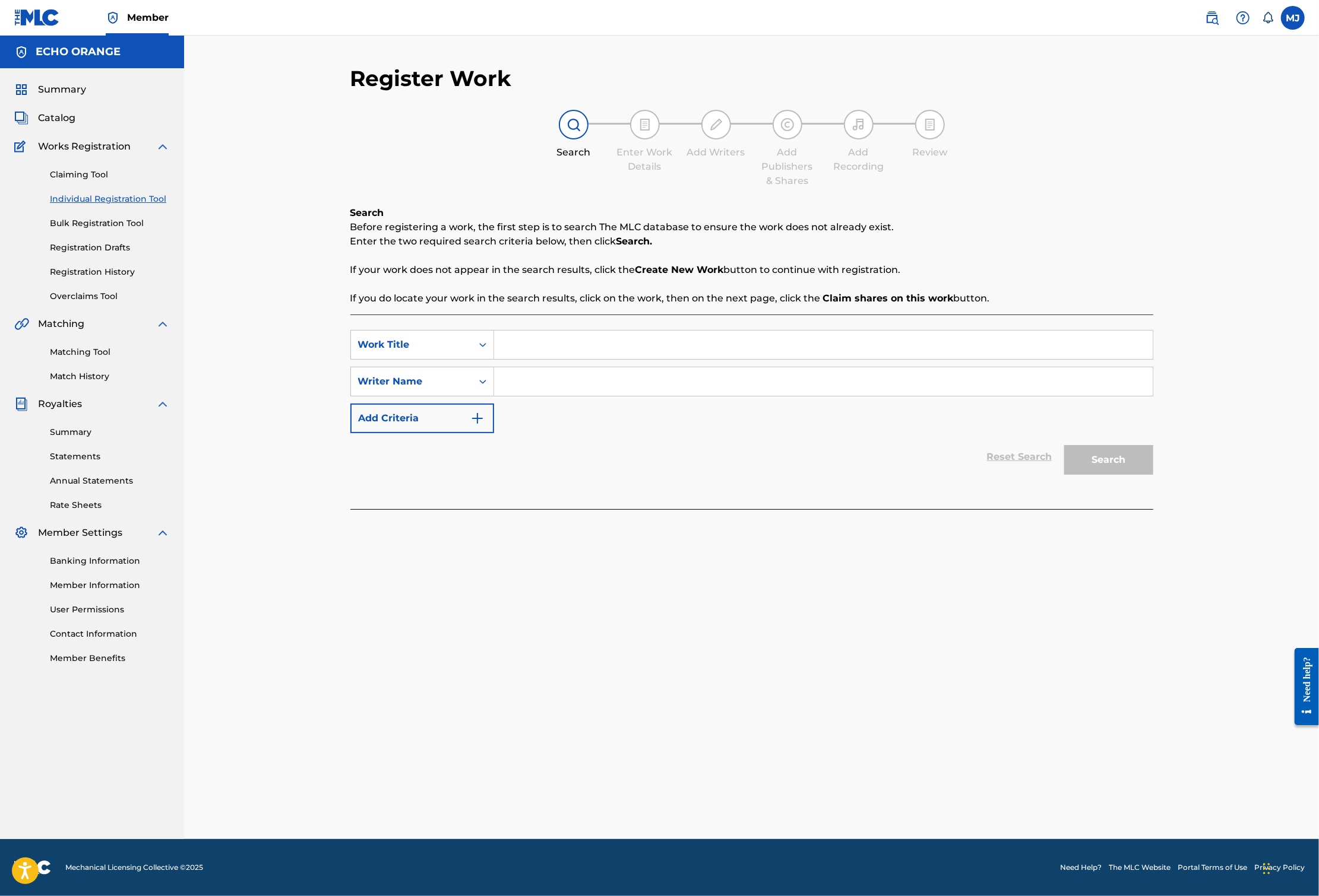
click at [511, 359] on input "Search Form" at bounding box center [823, 344] width 659 height 29
paste input "NEPTUNIA"
type input "NEPTUNIA"
click at [517, 396] on input "Search Form" at bounding box center [823, 381] width 659 height 29
paste input "NEPTUNIA"
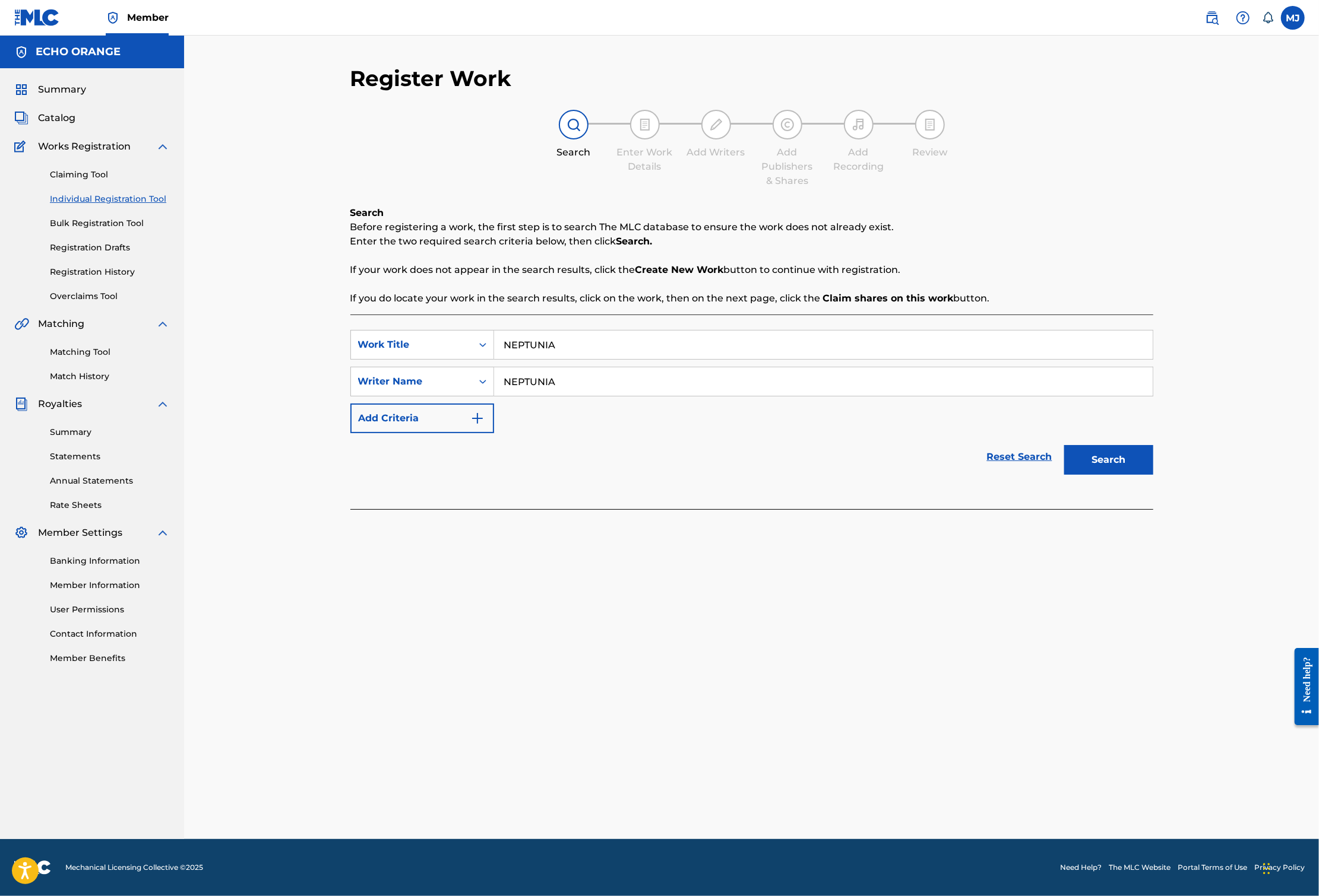
click at [517, 396] on input "NEPTUNIA" at bounding box center [823, 381] width 659 height 29
click at [532, 396] on input "[PERSON_NAME]" at bounding box center [823, 381] width 659 height 29
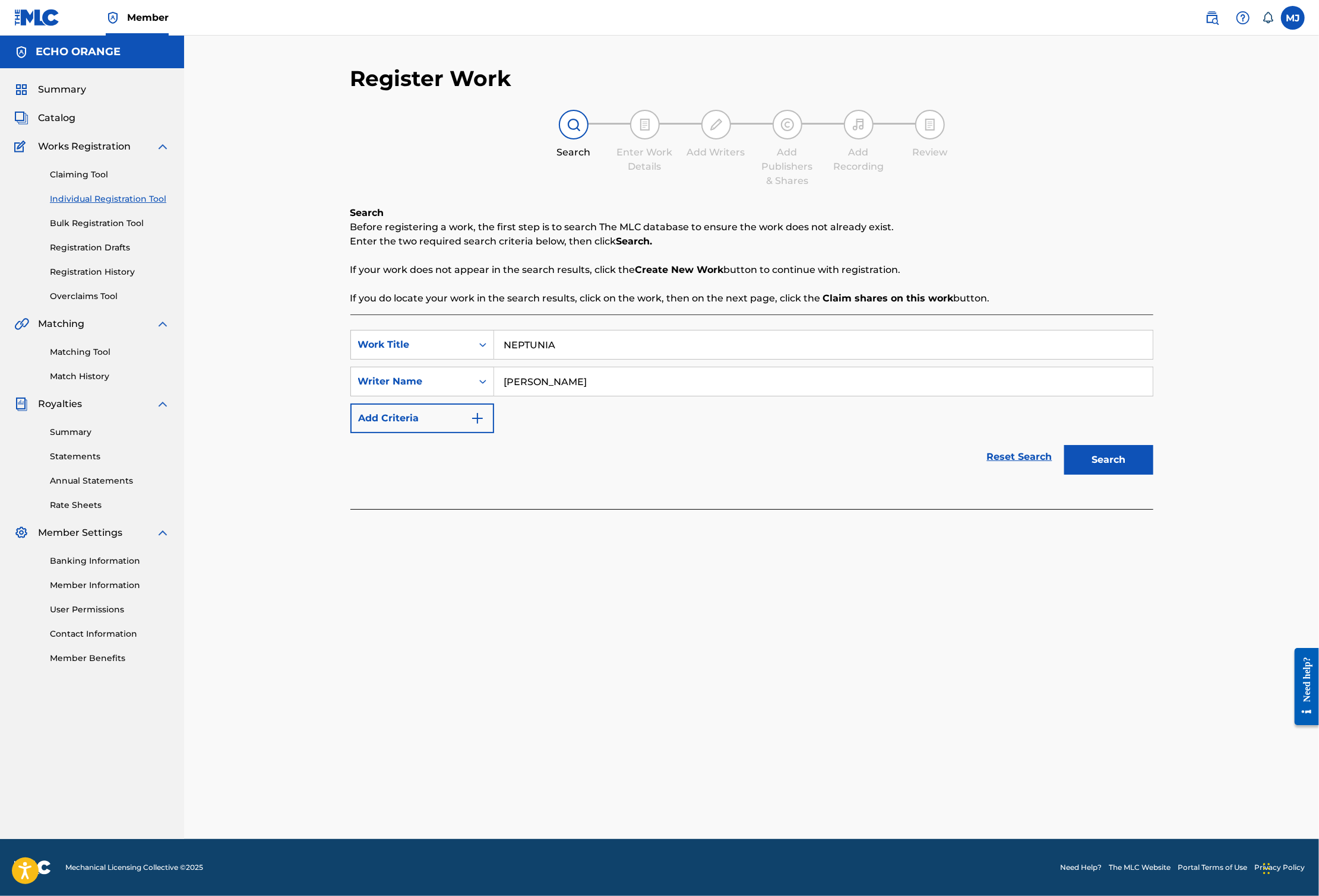
click at [532, 396] on input "[PERSON_NAME]" at bounding box center [823, 381] width 659 height 29
type input "[PERSON_NAME]"
click at [1153, 475] on button "Search" at bounding box center [1109, 459] width 89 height 29
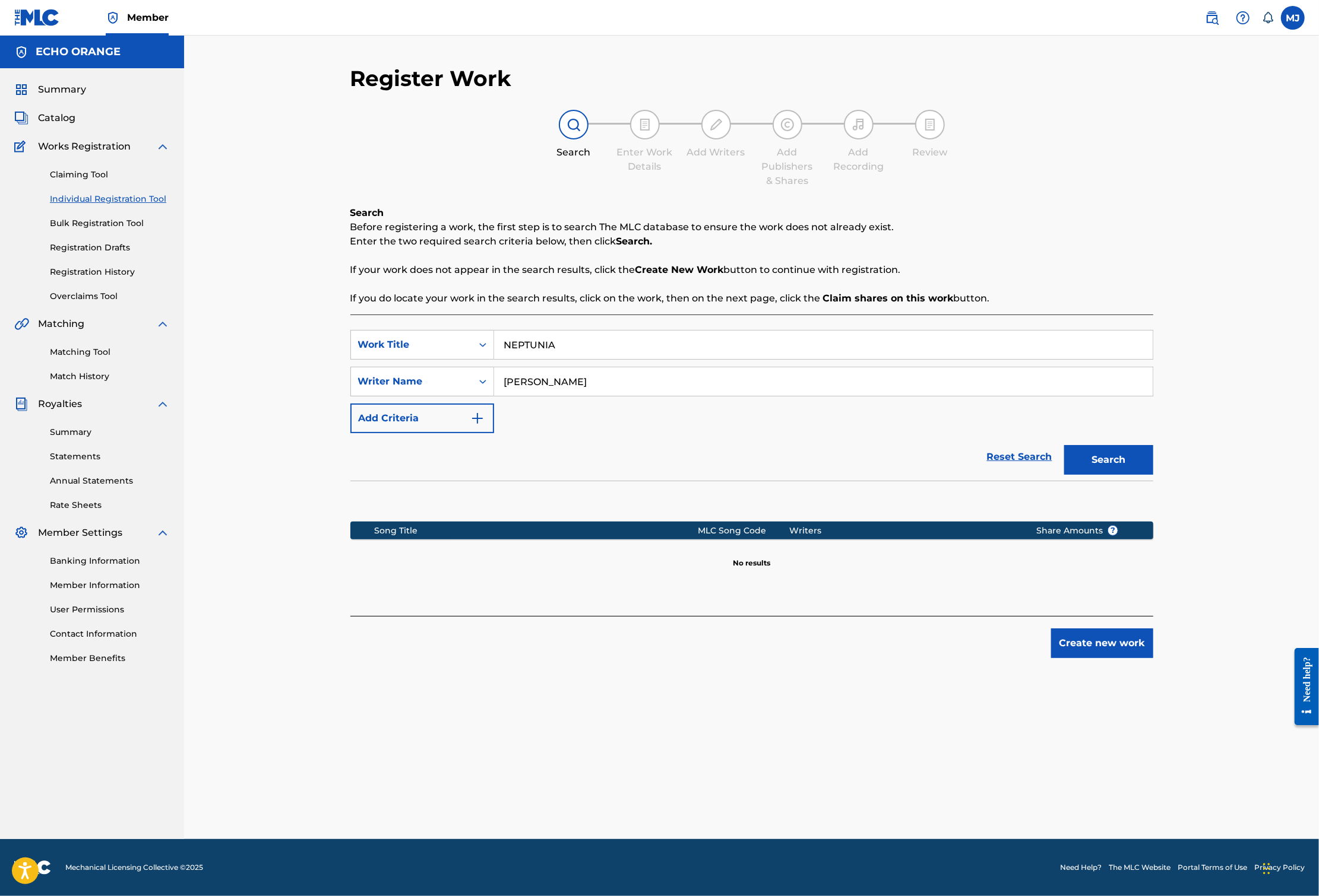
click at [1153, 658] on button "Create new work" at bounding box center [1101, 643] width 102 height 29
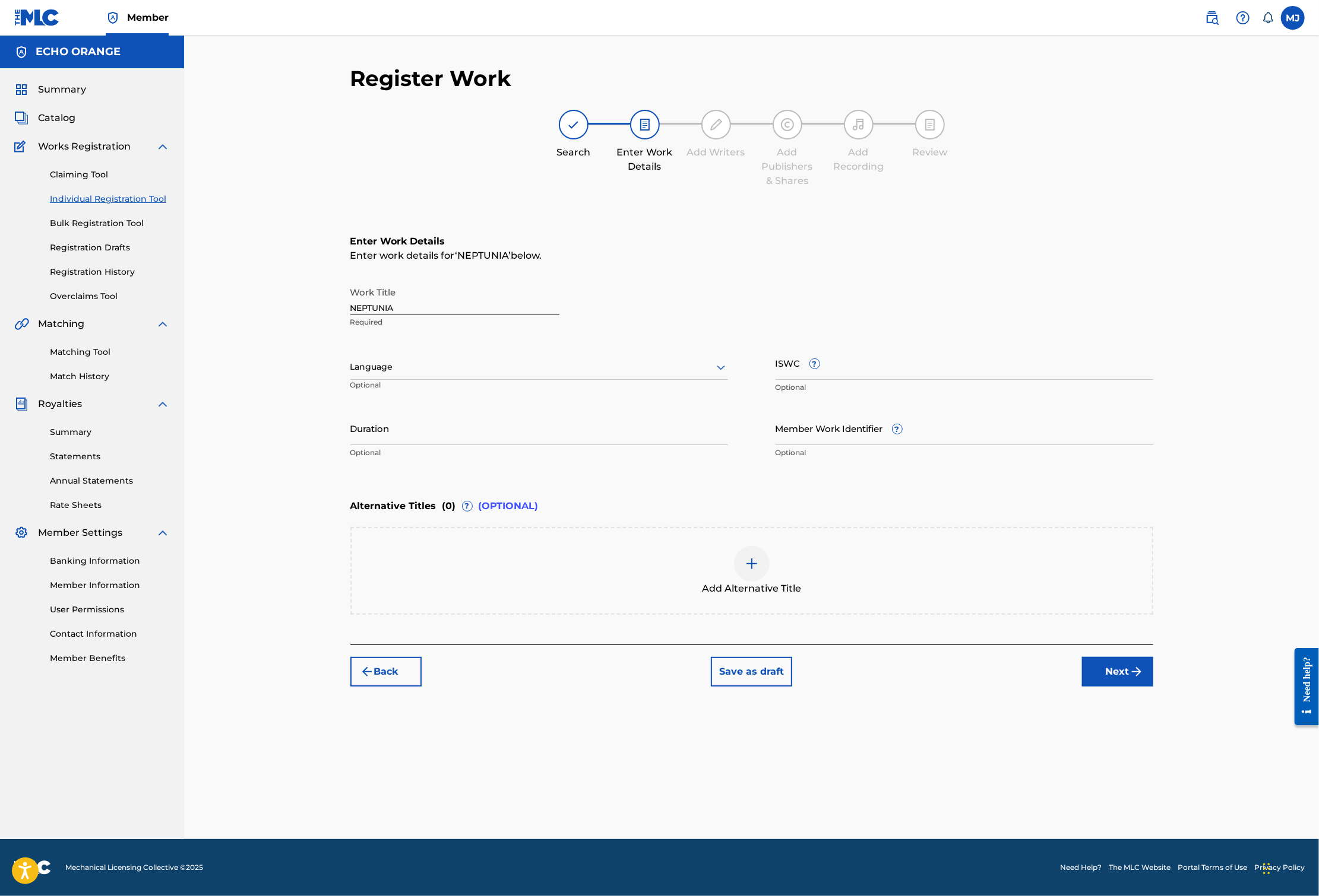
click at [1153, 687] on div "Back Save as draft Next" at bounding box center [751, 666] width 802 height 42
click at [1153, 687] on button "Next" at bounding box center [1117, 672] width 71 height 29
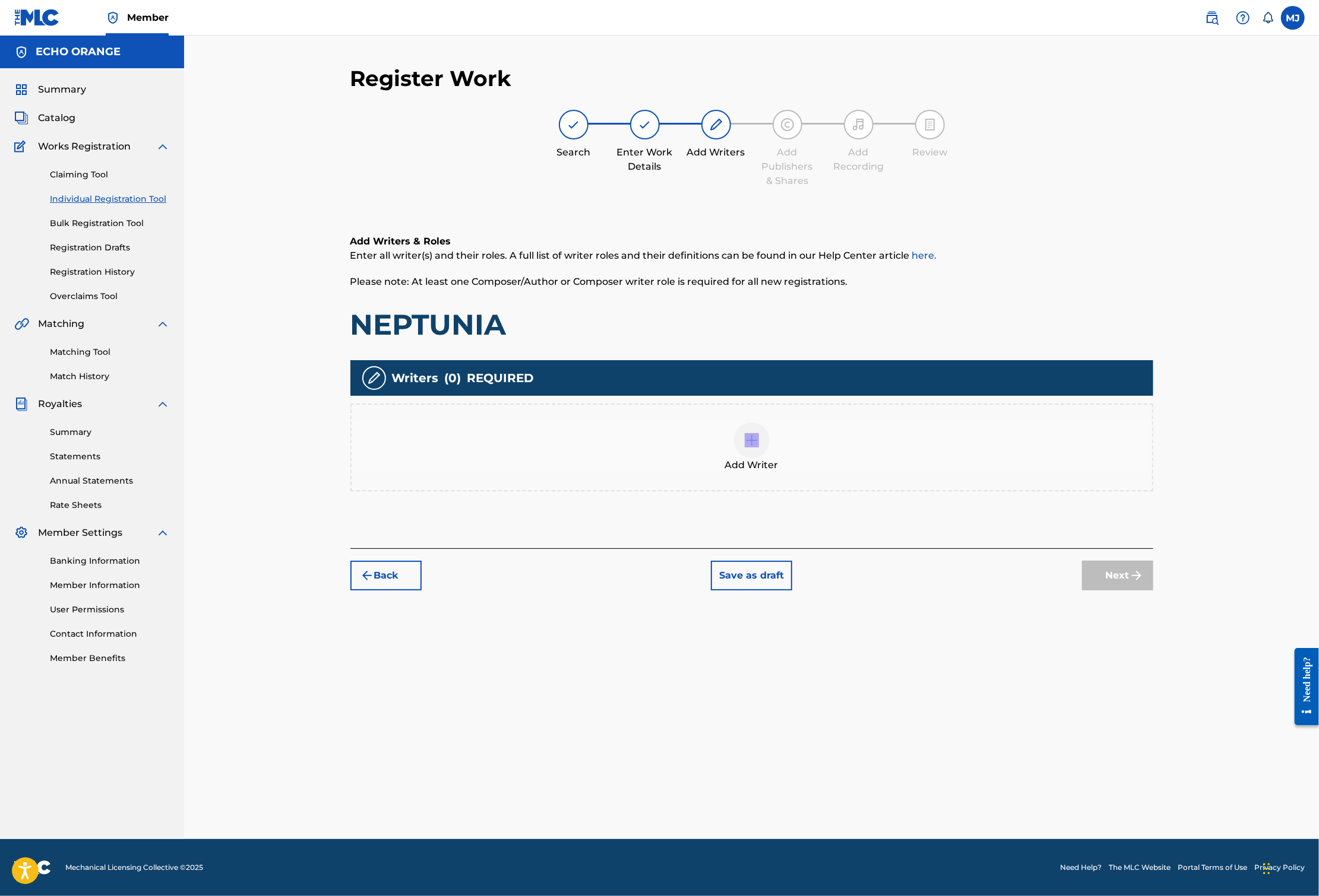
click at [867, 473] on div "Add Writer" at bounding box center [751, 447] width 800 height 49
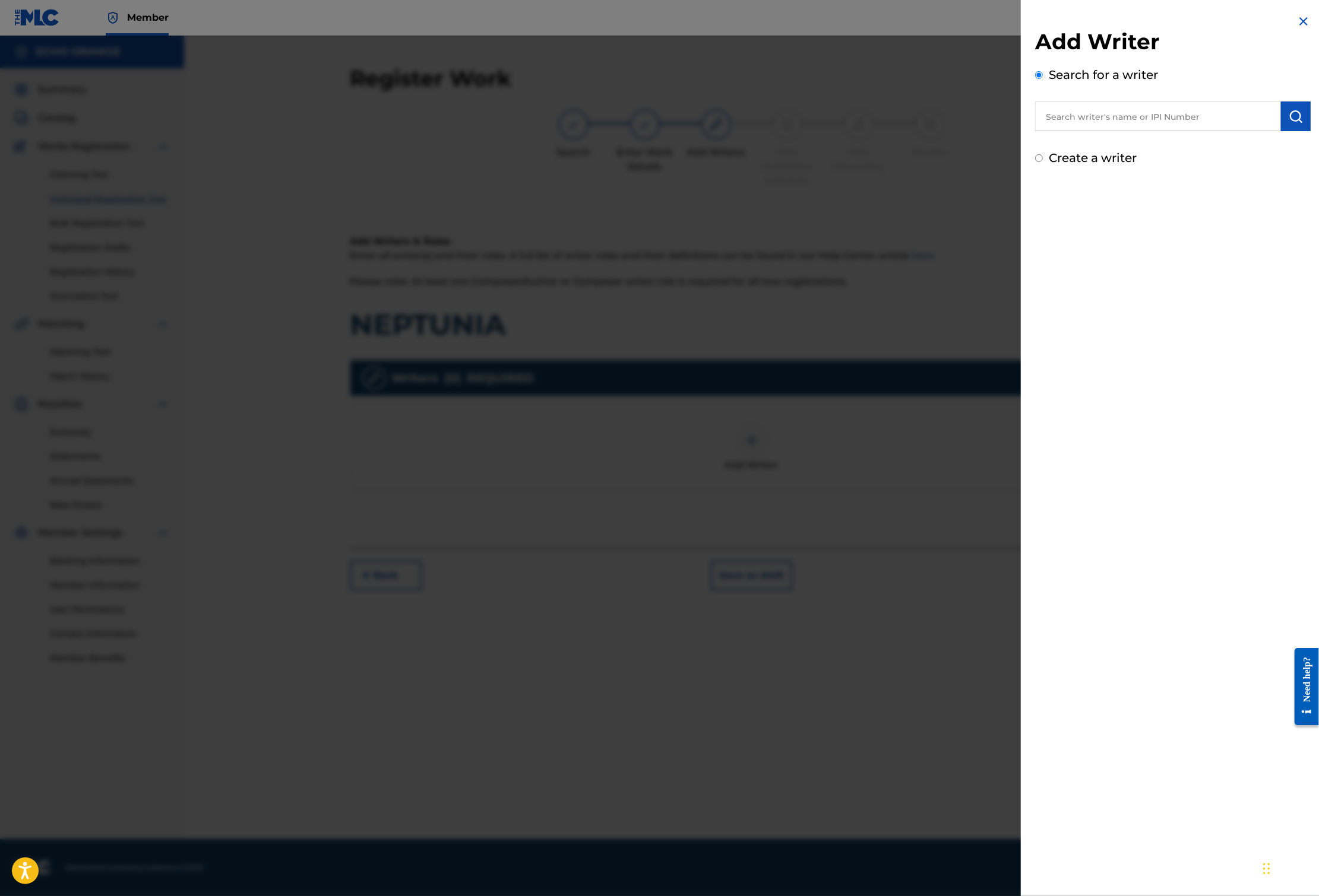
click at [1117, 107] on div "Search for a writer" at bounding box center [1171, 98] width 275 height 66
click at [1116, 108] on div "Search for a writer" at bounding box center [1171, 98] width 275 height 66
click at [1116, 111] on input "text" at bounding box center [1157, 116] width 246 height 29
paste input "[PERSON_NAME]"
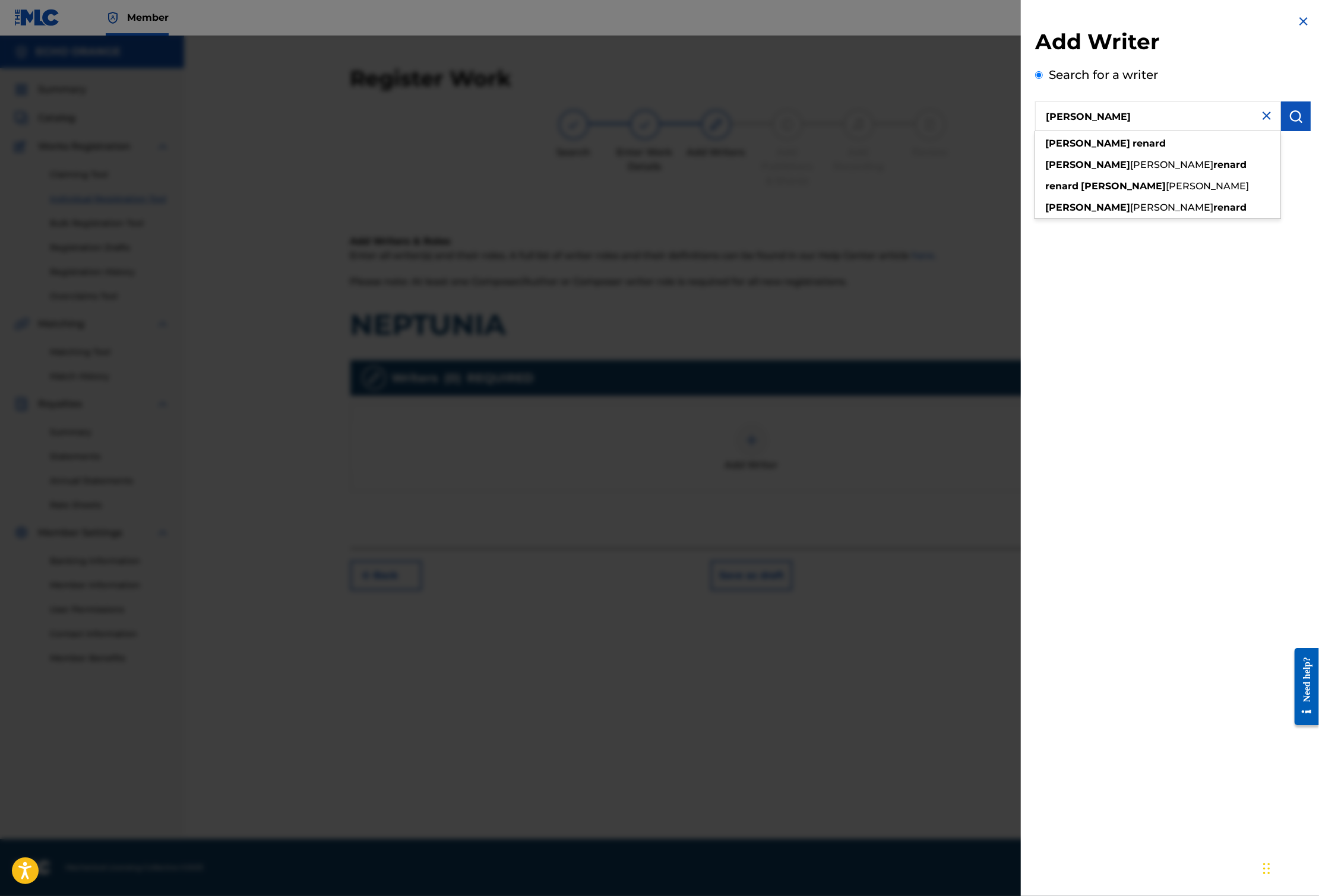
type input "[PERSON_NAME]"
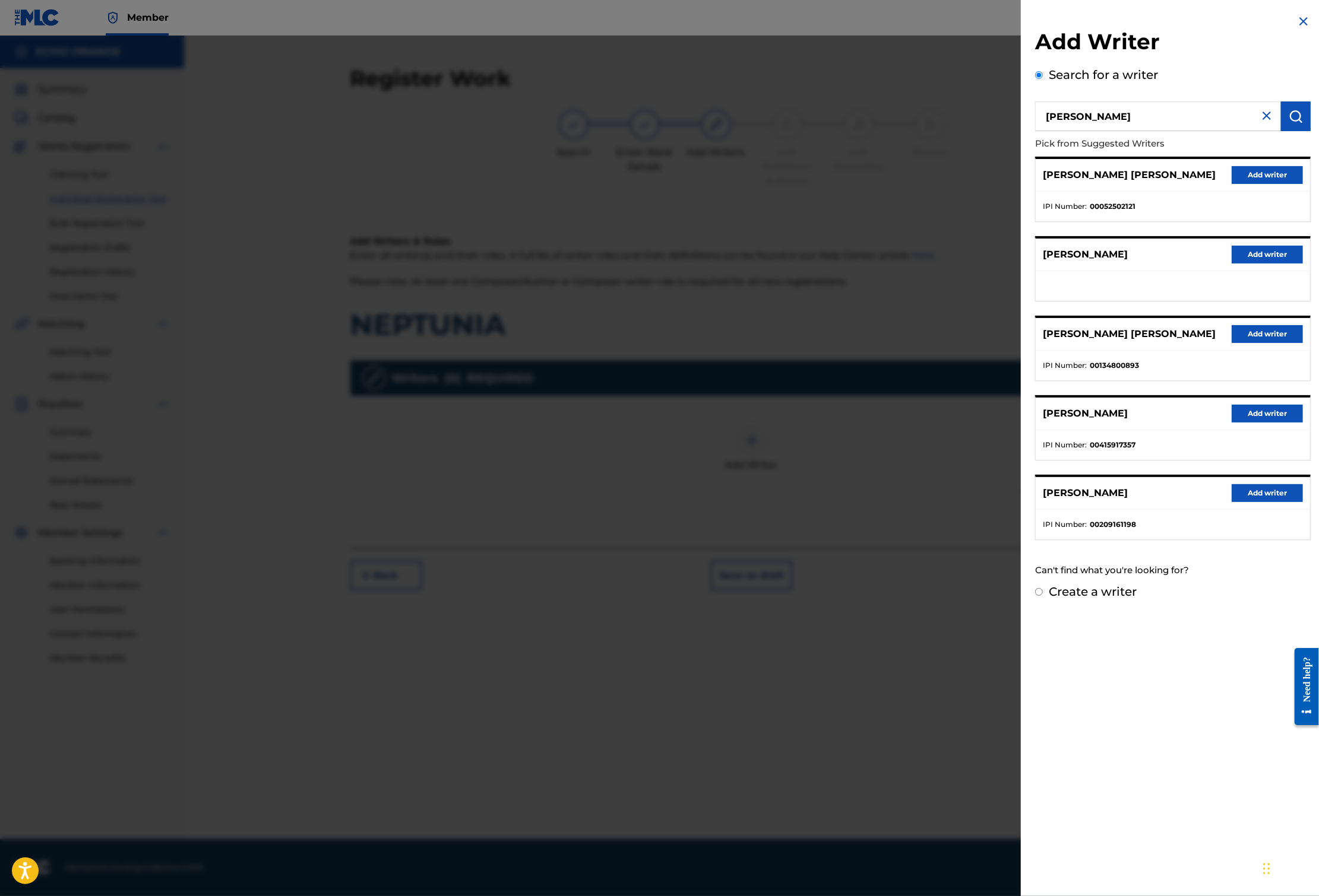
click at [1241, 184] on button "Add writer" at bounding box center [1267, 175] width 71 height 18
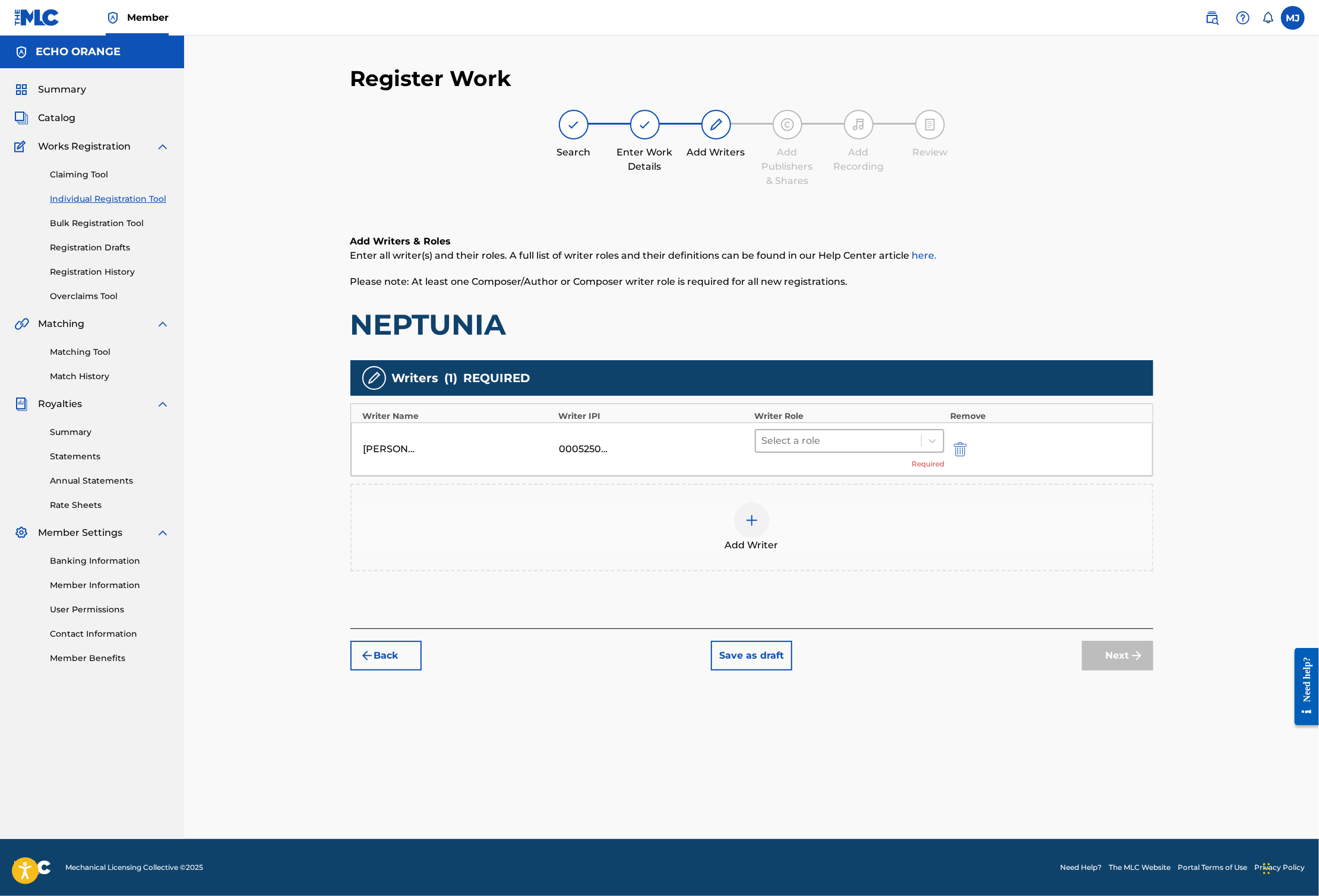
click at [837, 449] on div at bounding box center [838, 440] width 154 height 16
click at [839, 449] on div at bounding box center [838, 440] width 154 height 16
click at [862, 449] on div at bounding box center [838, 440] width 154 height 16
click at [868, 607] on div "Composer" at bounding box center [887, 612] width 228 height 24
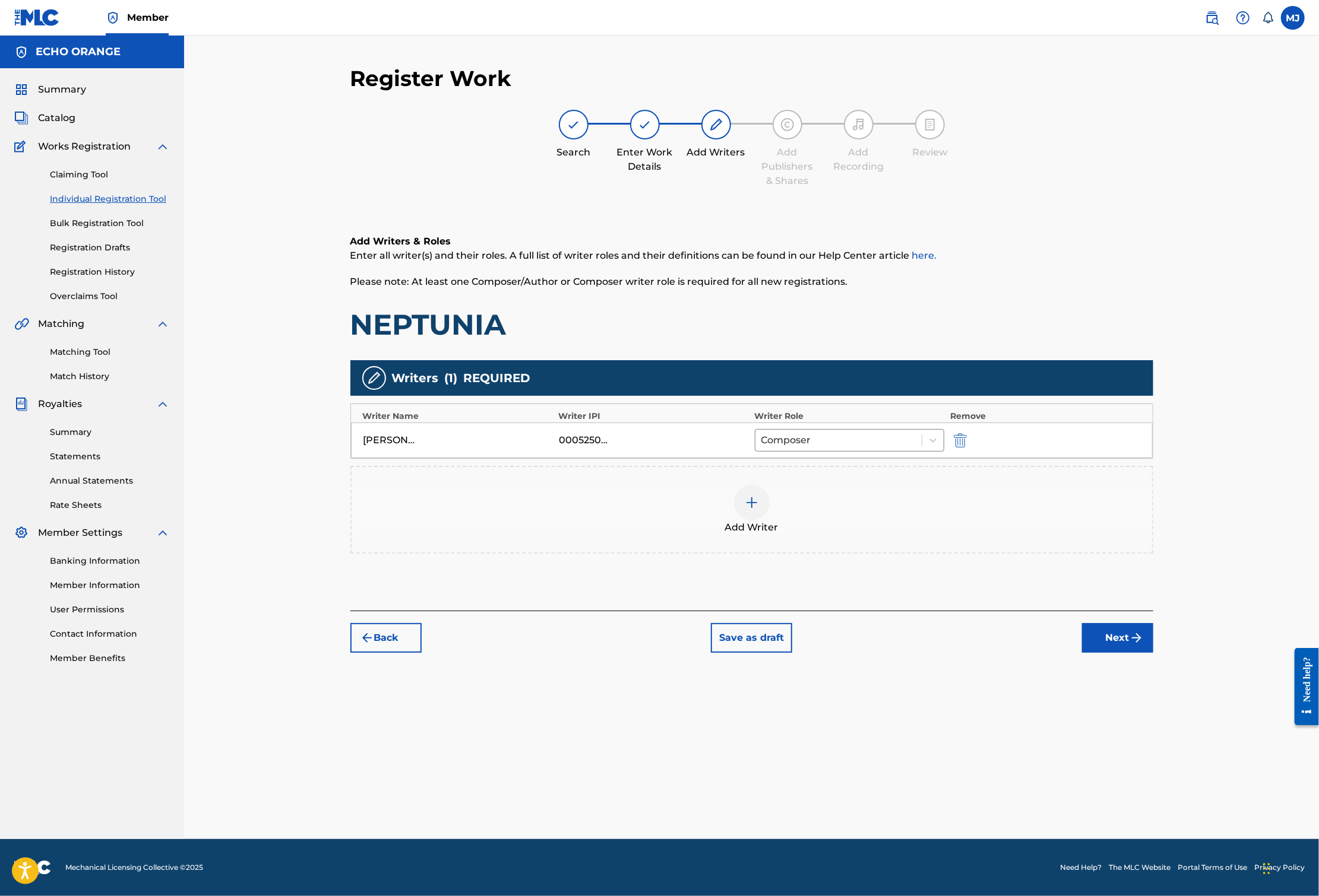
click at [1153, 653] on div "Back Save as draft Next" at bounding box center [751, 632] width 802 height 42
click at [1153, 653] on button "Next" at bounding box center [1117, 637] width 71 height 29
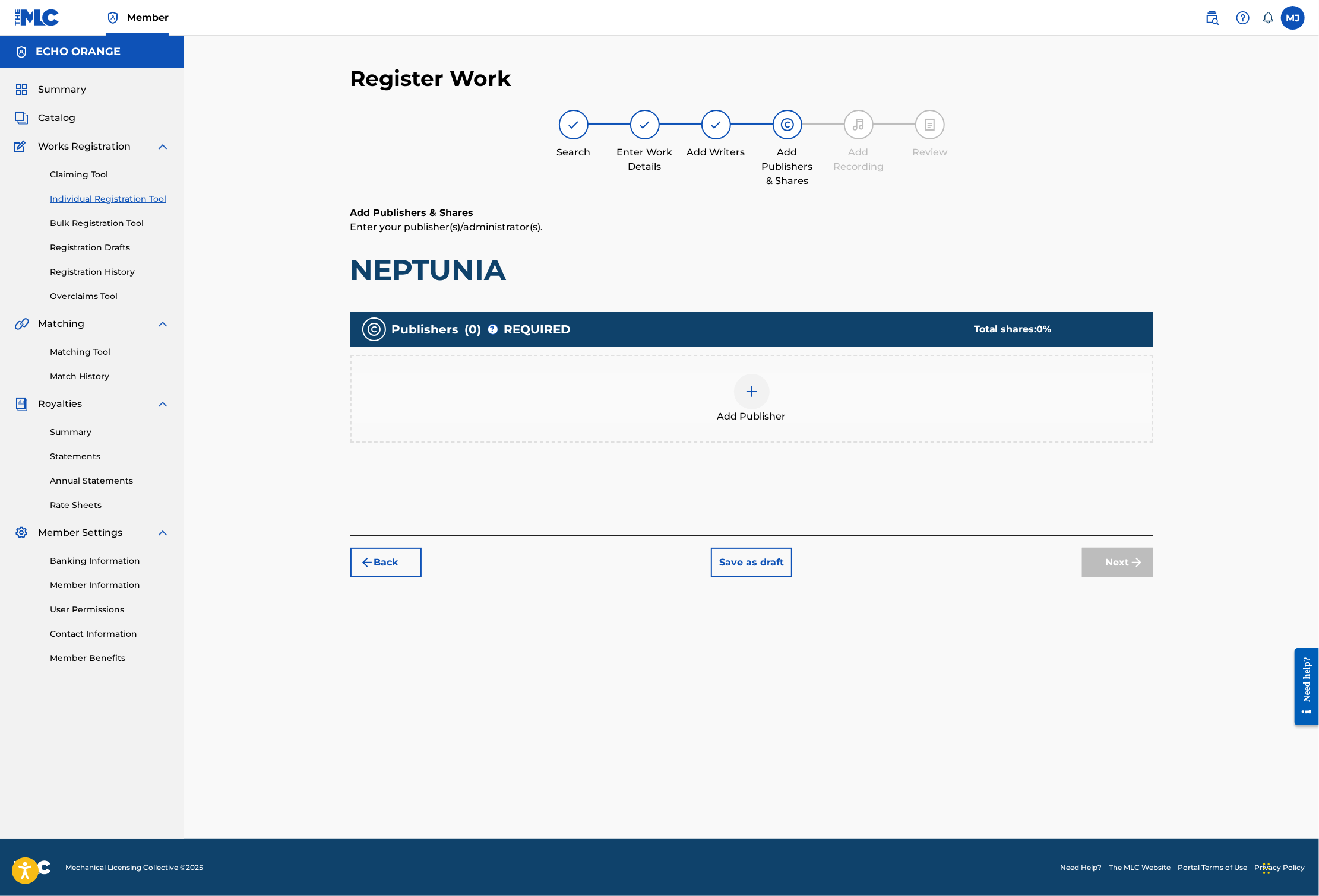
click at [899, 442] on div "Add Publisher" at bounding box center [751, 399] width 802 height 88
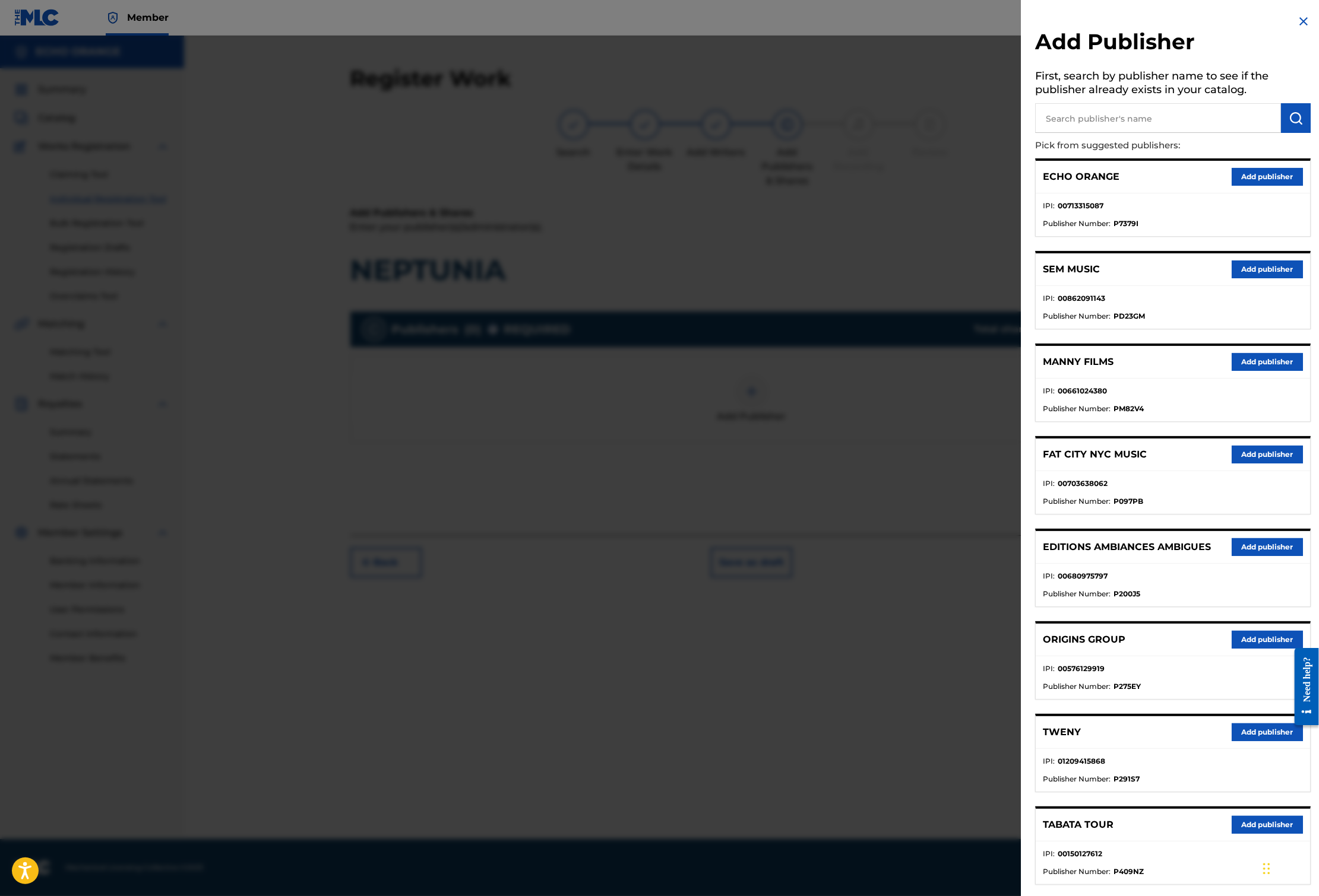
click at [1240, 649] on button "Add publisher" at bounding box center [1267, 639] width 71 height 18
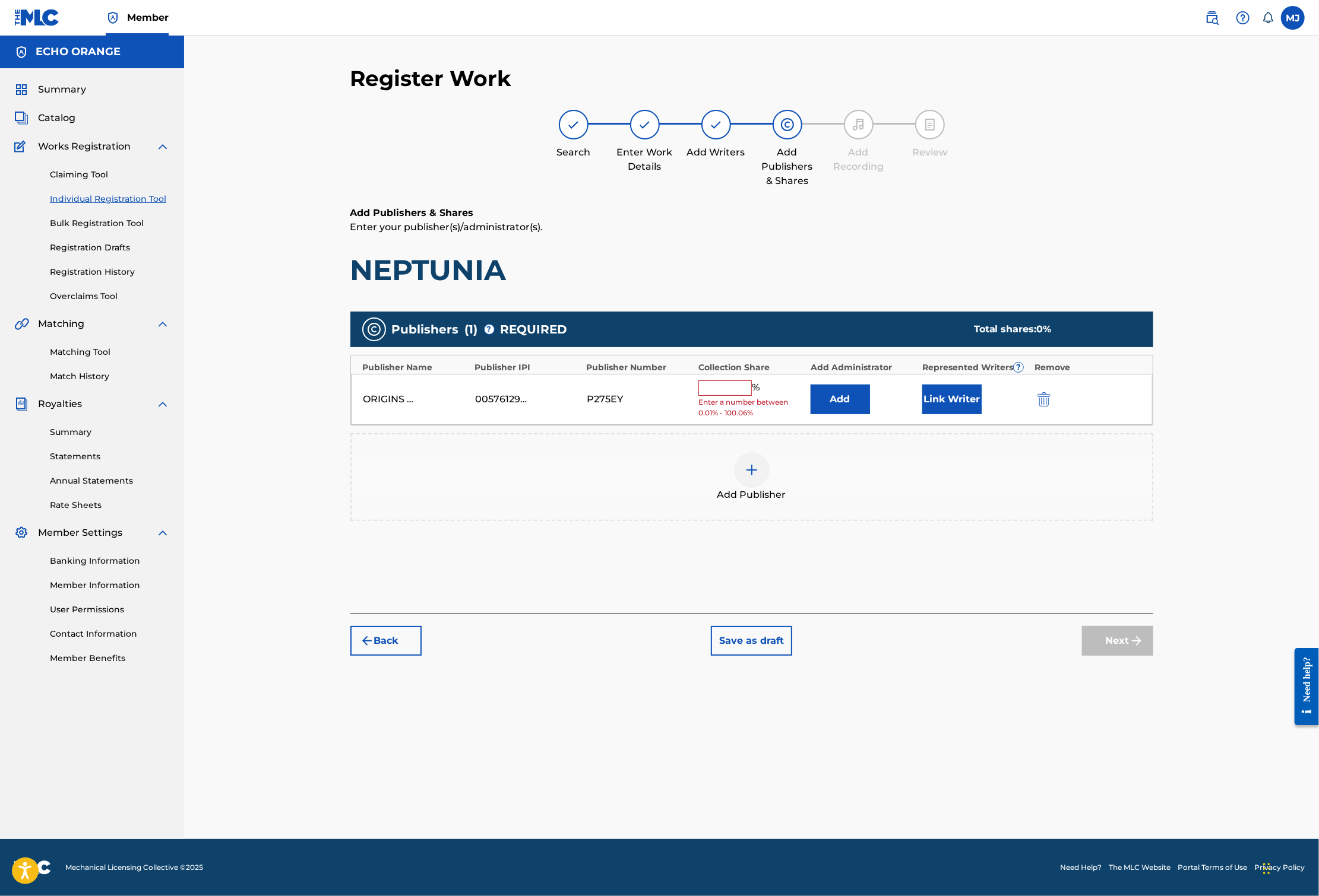
click at [870, 414] on button "Add" at bounding box center [840, 399] width 59 height 29
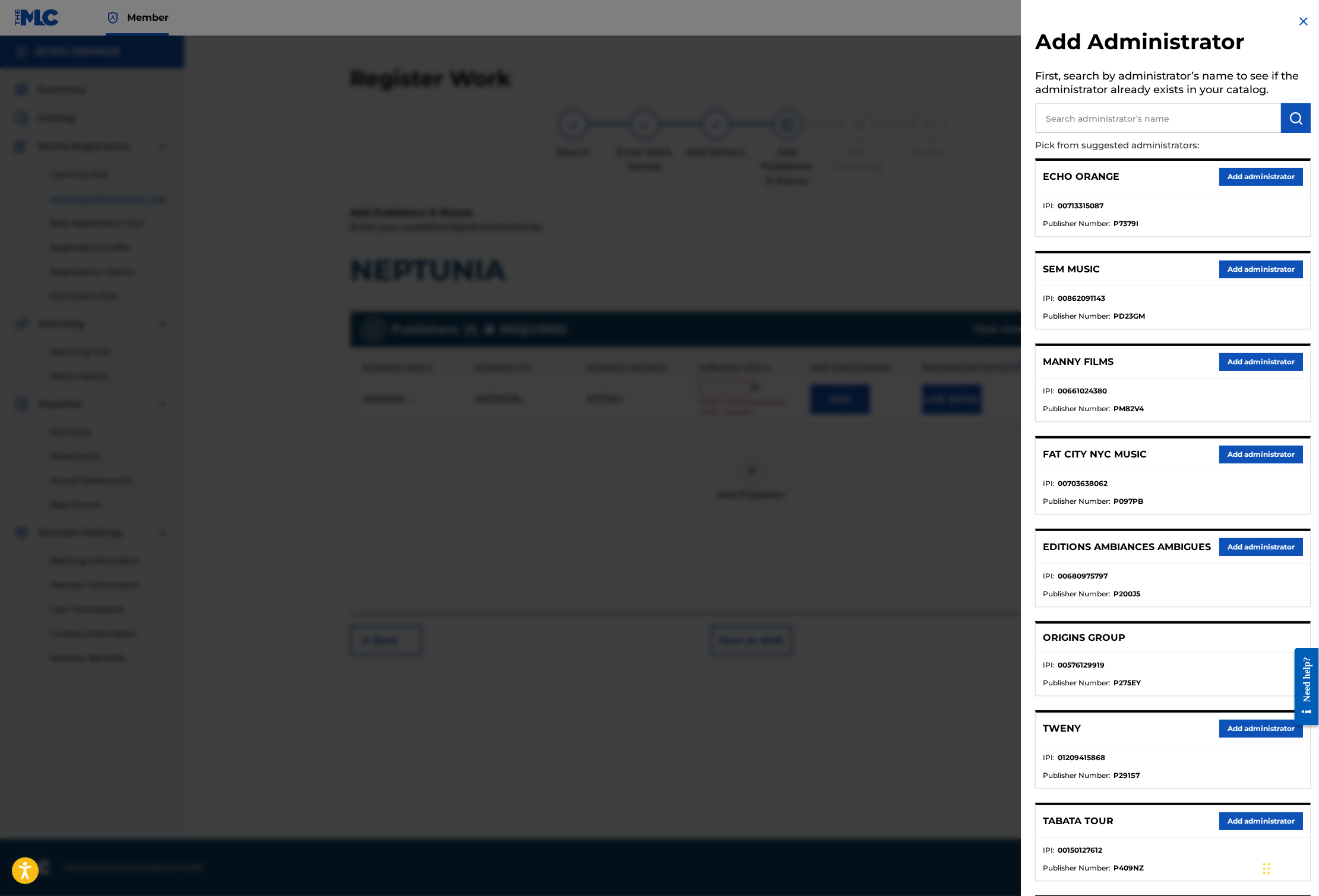
click at [1231, 185] on button "Add administrator" at bounding box center [1261, 177] width 84 height 18
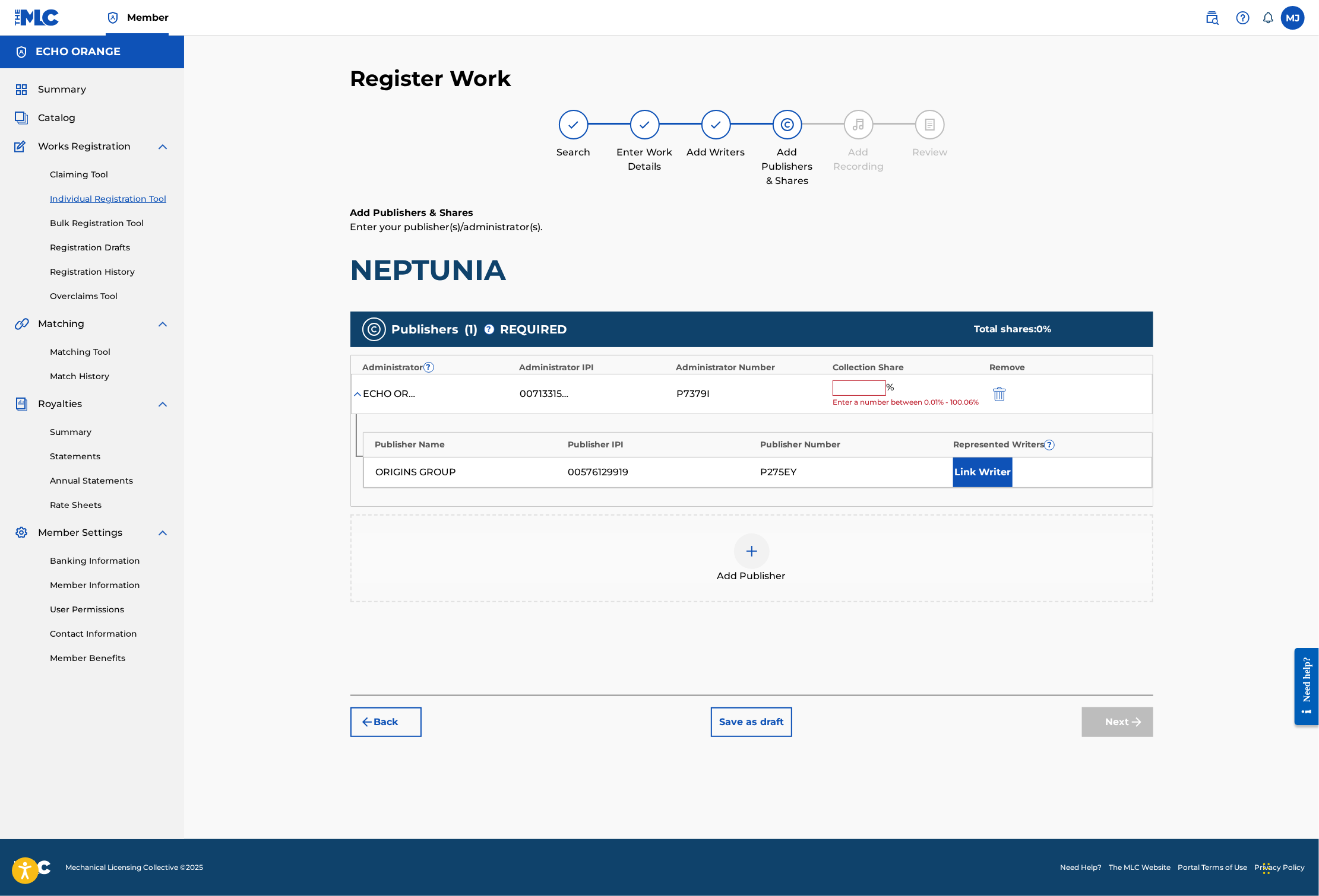
click at [886, 396] on input "text" at bounding box center [859, 388] width 53 height 15
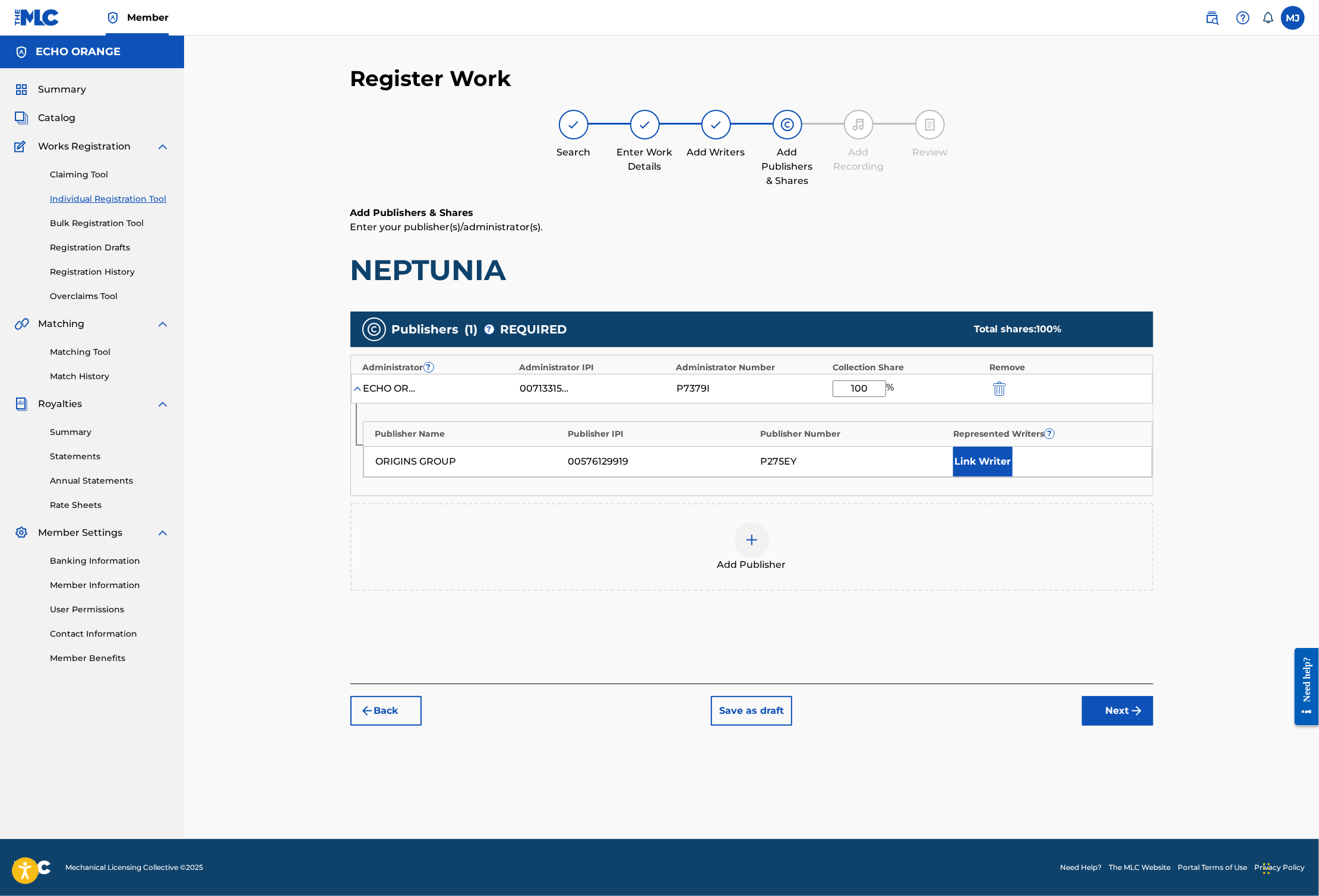
type input "100"
click at [1013, 477] on button "Link Writer" at bounding box center [982, 461] width 59 height 29
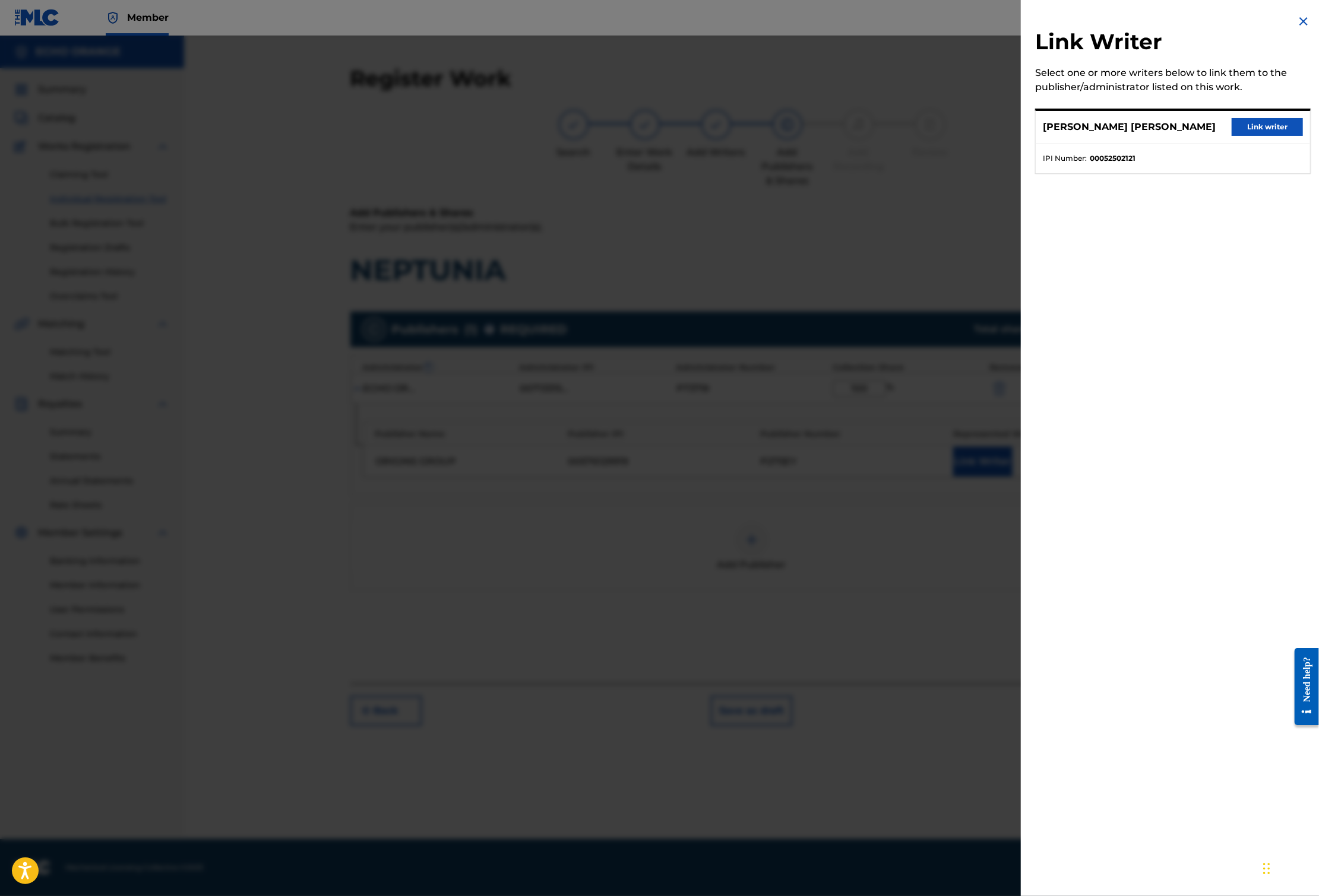
click at [1259, 136] on button "Link writer" at bounding box center [1267, 127] width 71 height 18
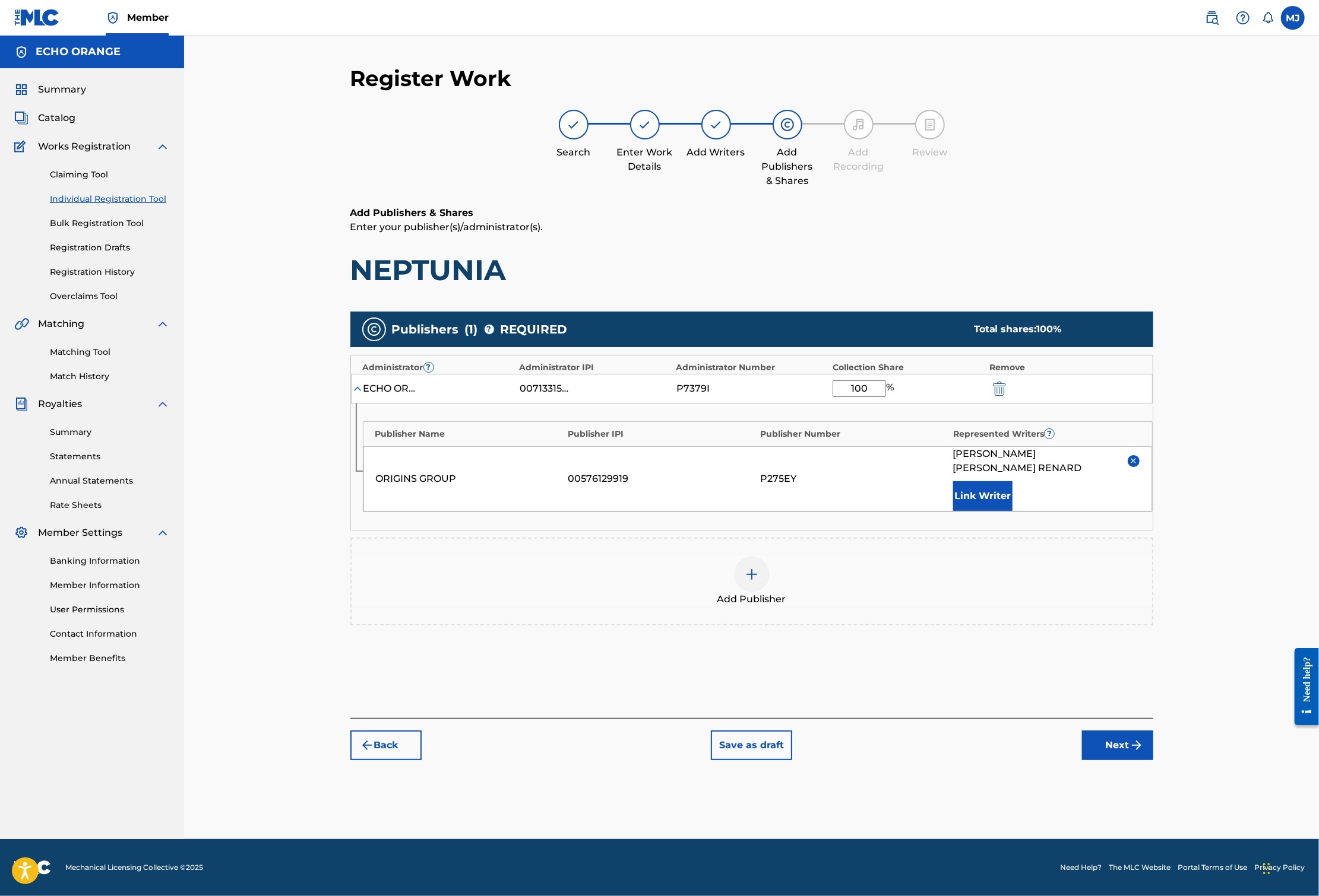
scroll to position [20, 0]
click at [1214, 820] on footer "Mechanical Licensing Collective © 2025 Need Help? The MLC Website Portal Terms …" at bounding box center [660, 867] width 1319 height 57
click at [1153, 760] on button "Next" at bounding box center [1117, 745] width 71 height 29
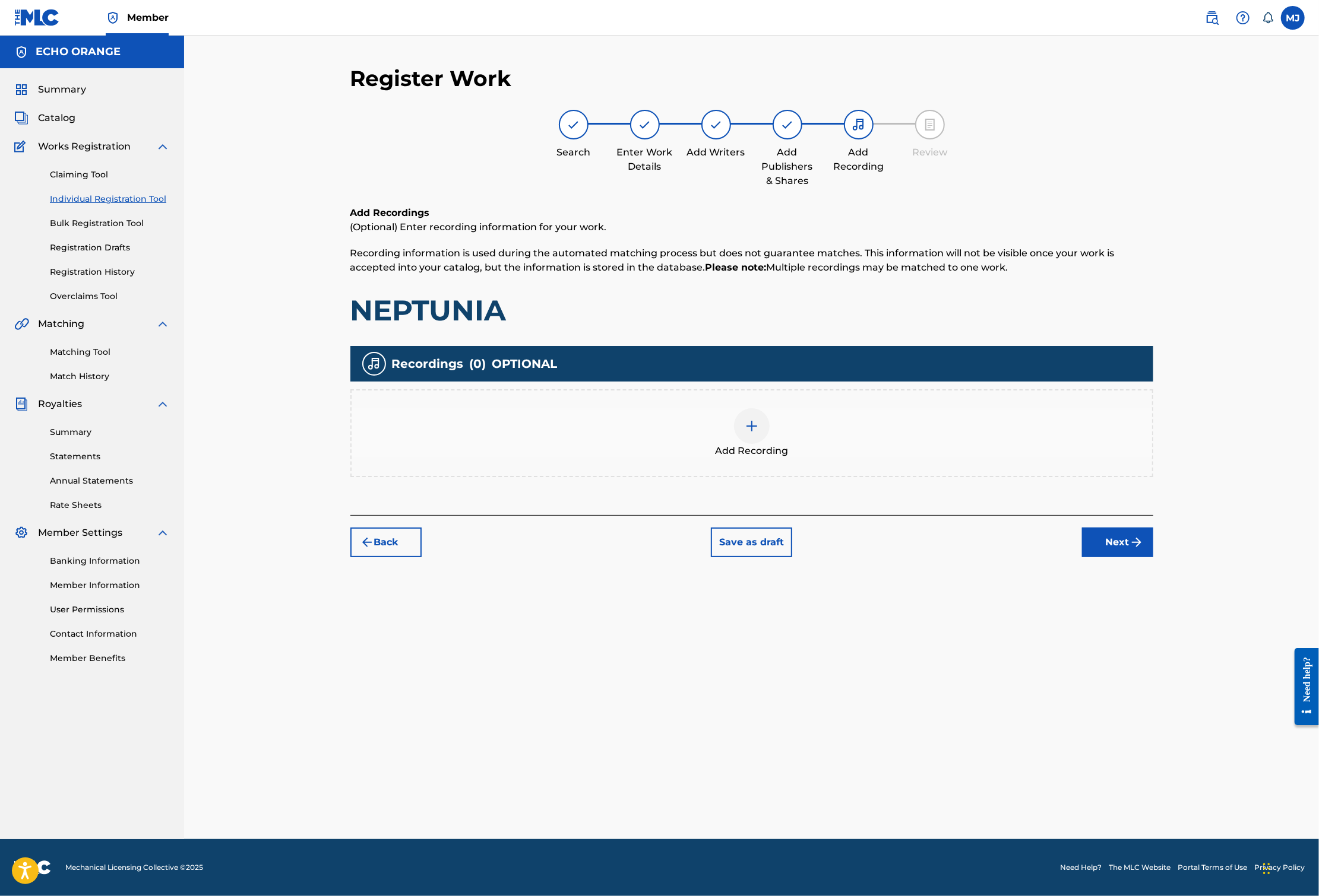
scroll to position [0, 0]
click at [1153, 557] on button "Next" at bounding box center [1117, 542] width 71 height 29
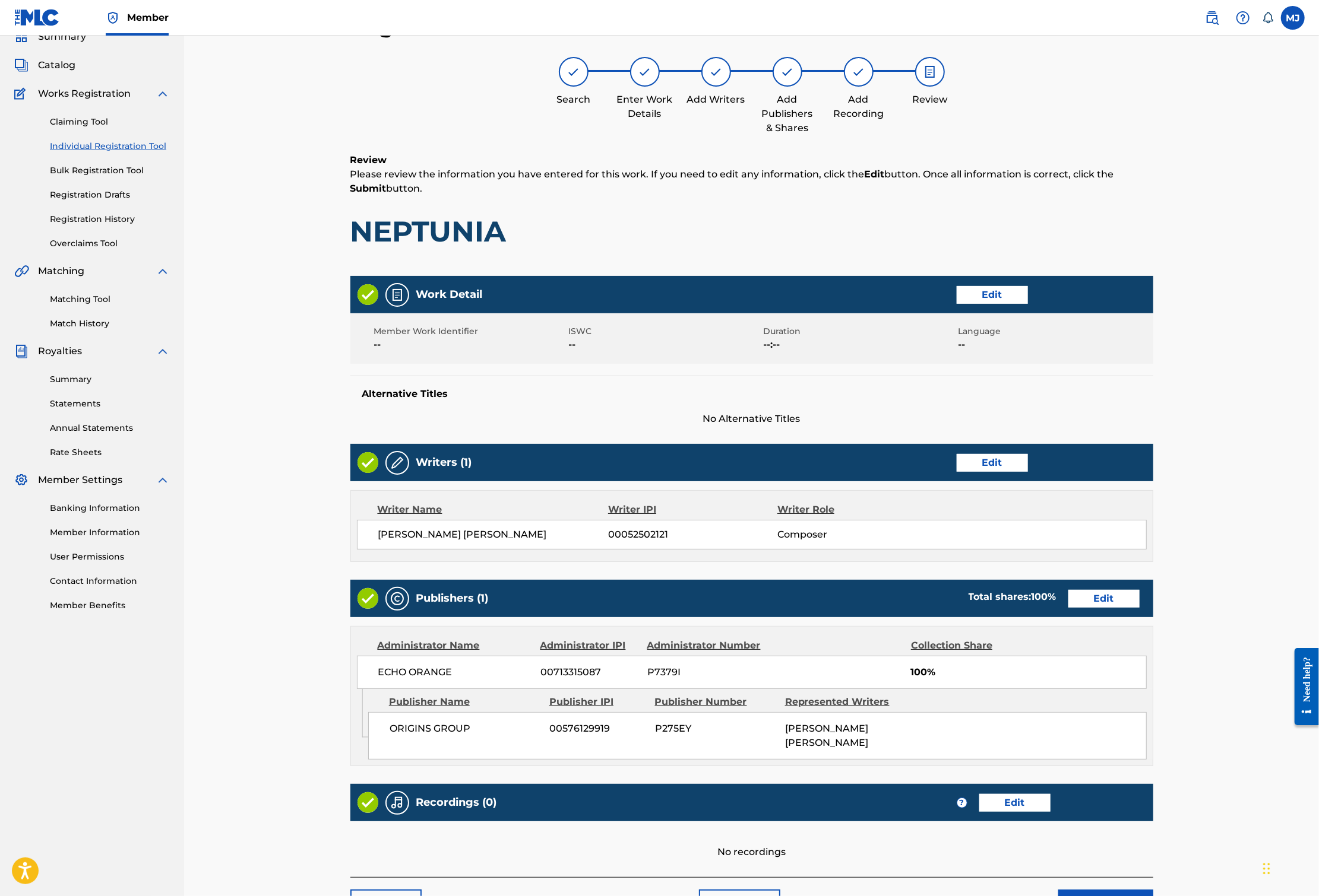
scroll to position [258, 0]
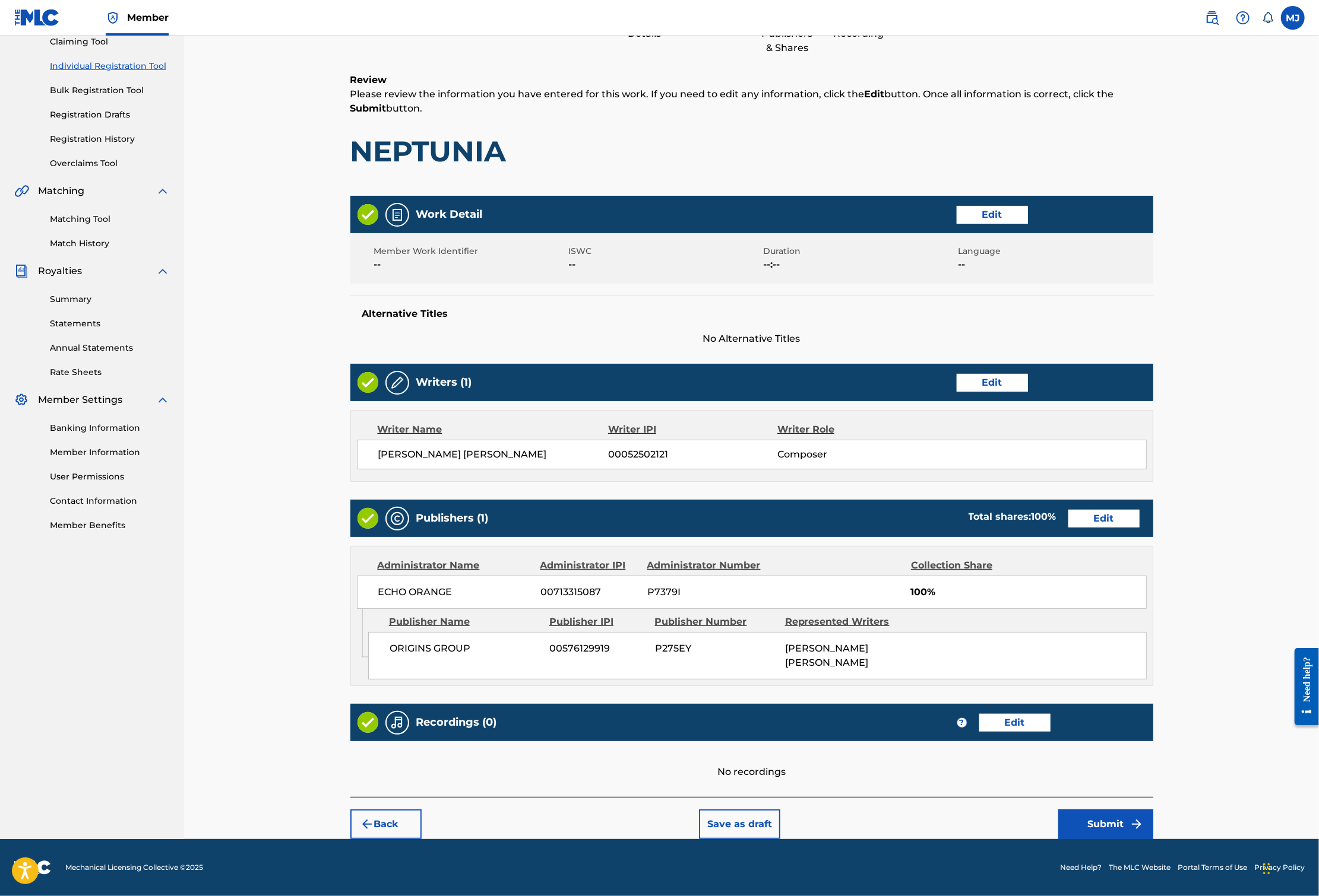
click at [1153, 818] on button "Submit" at bounding box center [1106, 824] width 95 height 29
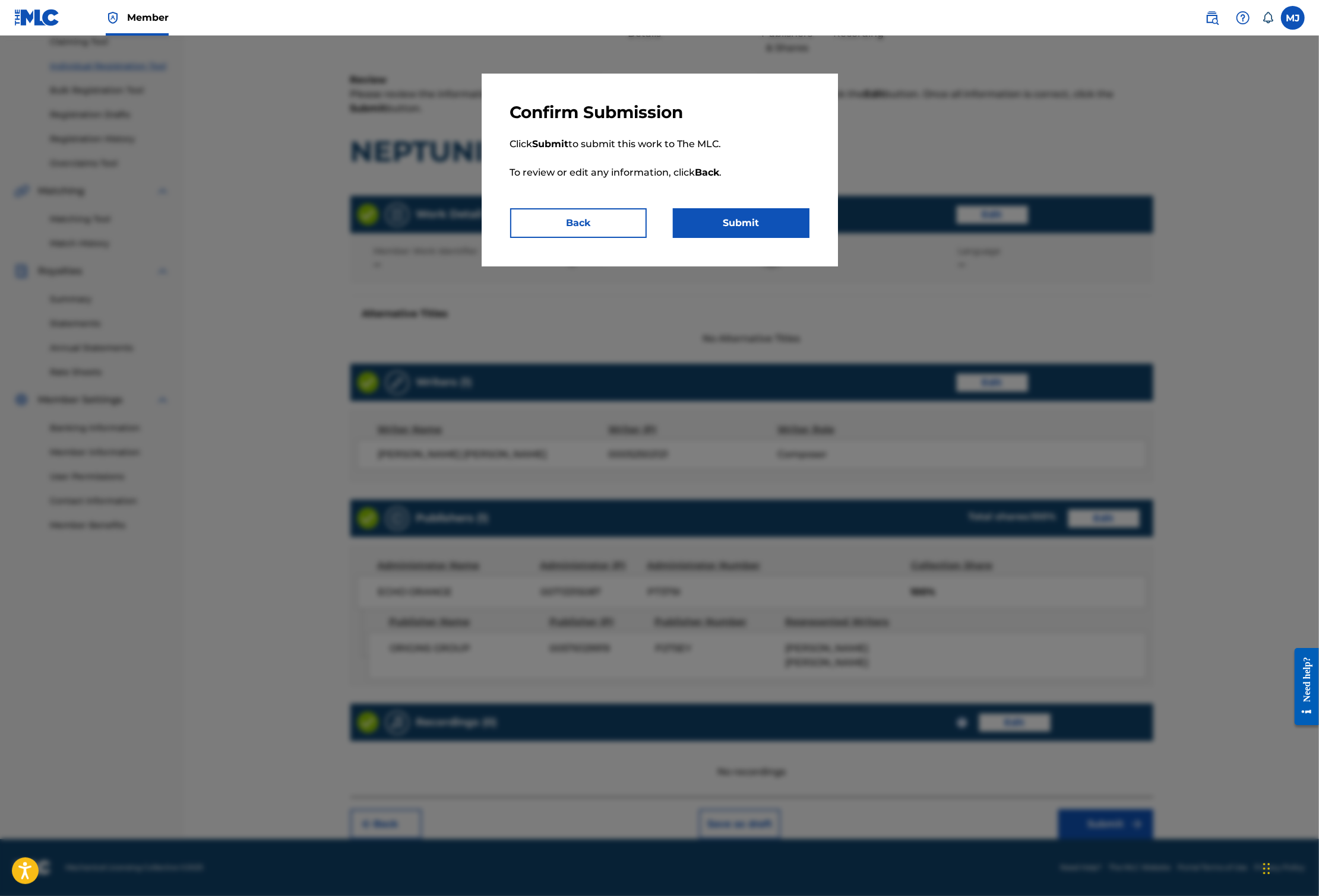
click at [762, 238] on button "Submit" at bounding box center [740, 223] width 136 height 29
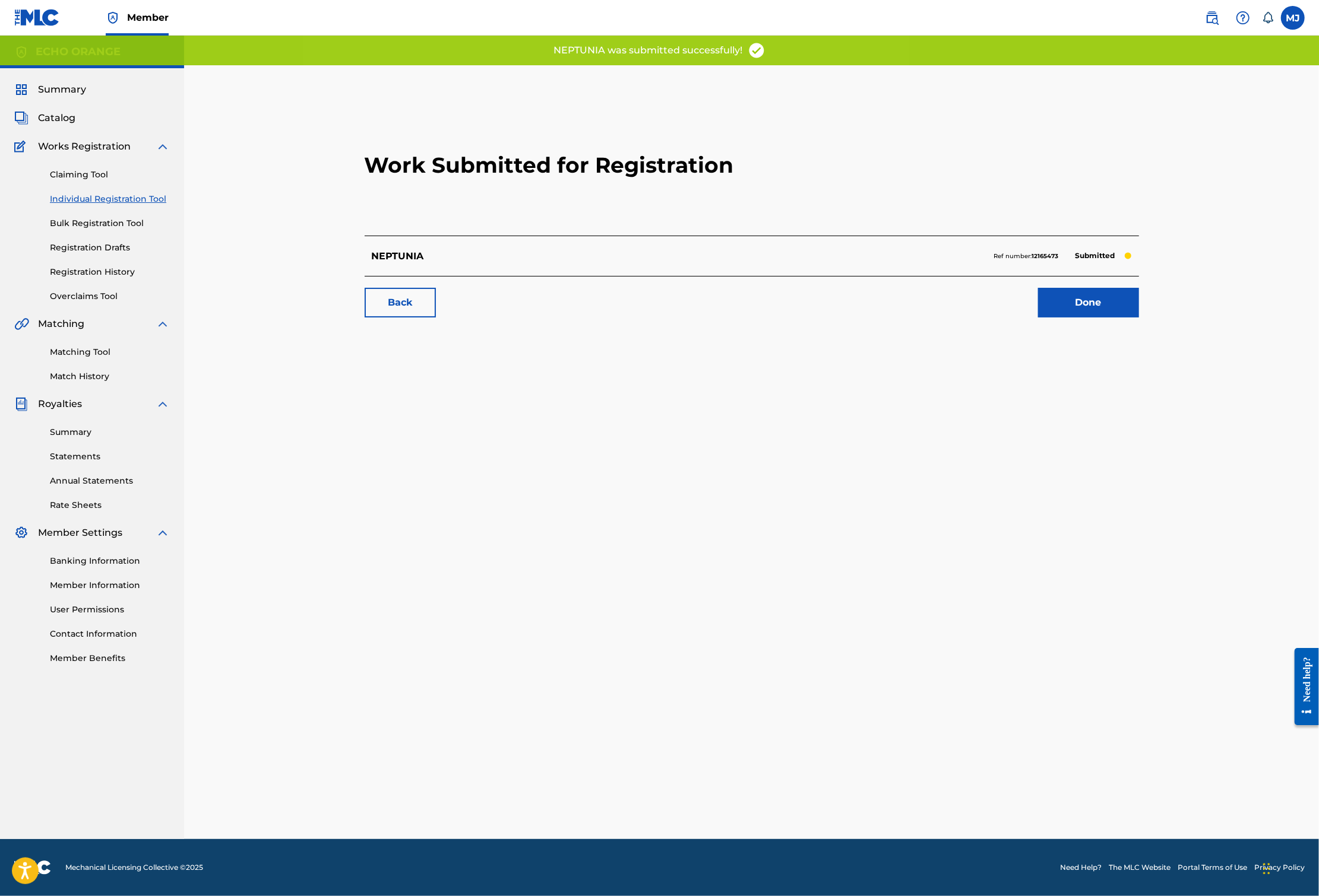
click at [1139, 318] on link "Done" at bounding box center [1089, 302] width 101 height 29
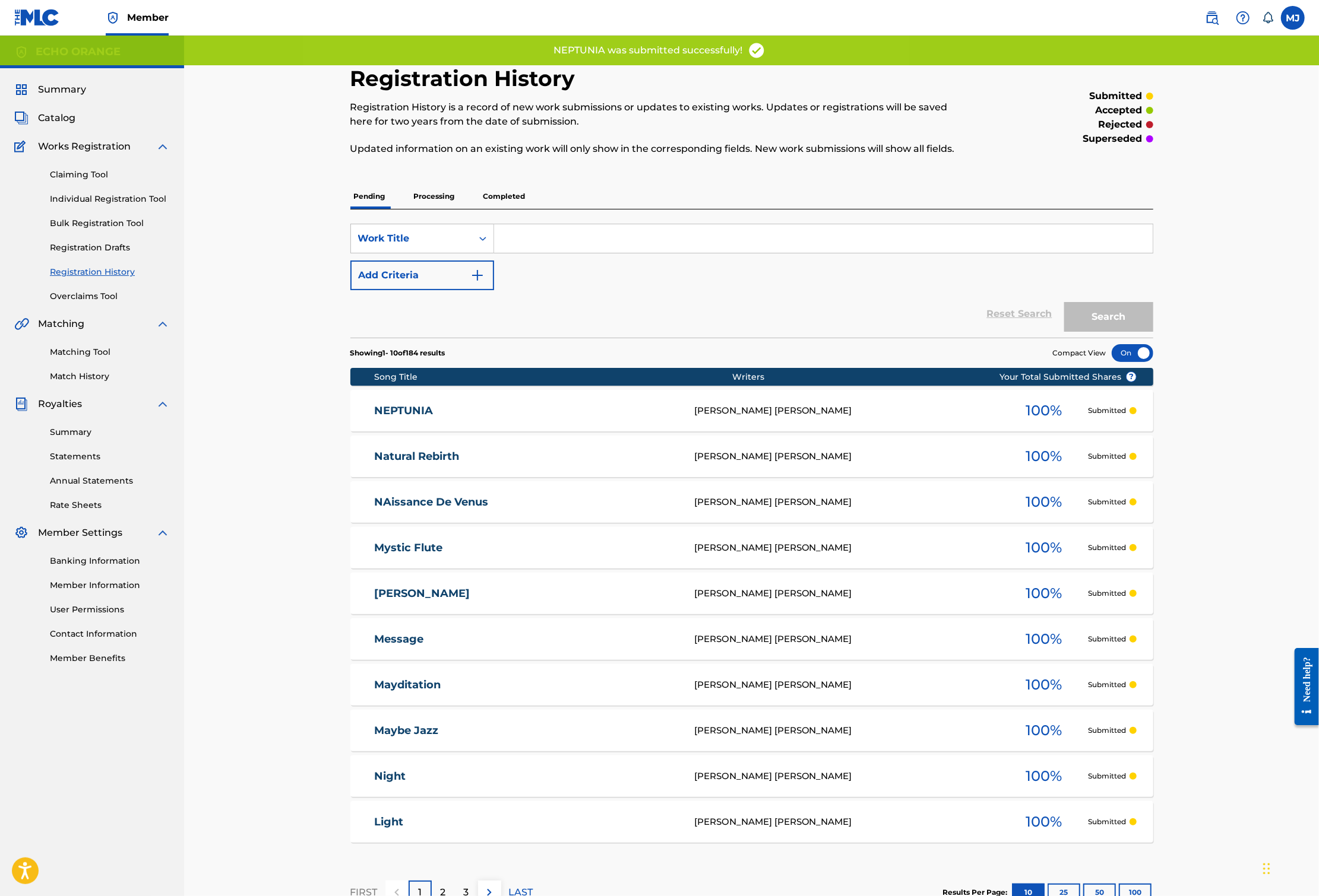
drag, startPoint x: 148, startPoint y: 233, endPoint x: 221, endPoint y: 253, distance: 75.7
click at [148, 205] on link "Individual Registration Tool" at bounding box center [109, 199] width 120 height 12
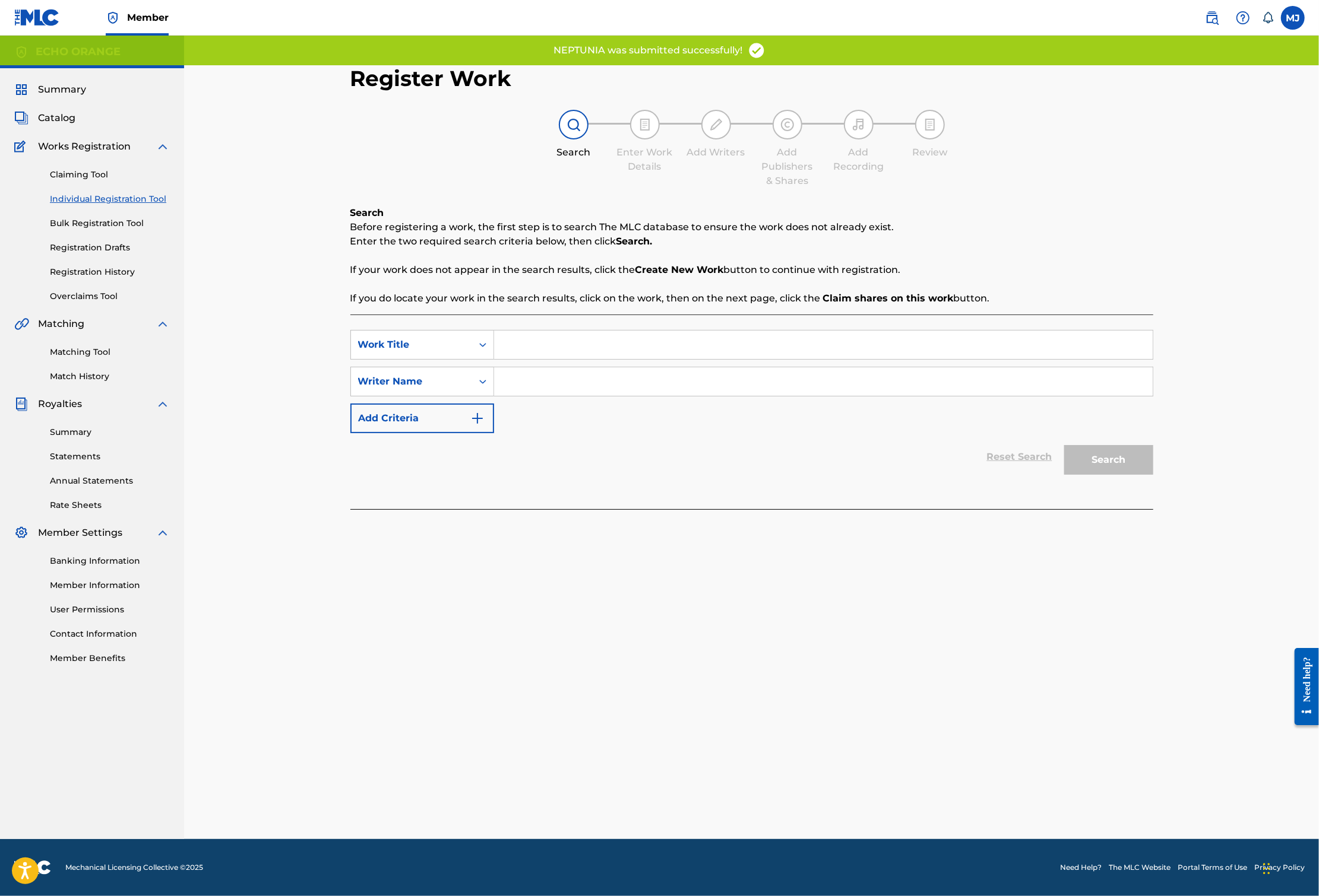
click at [538, 359] on input "Search Form" at bounding box center [823, 344] width 659 height 29
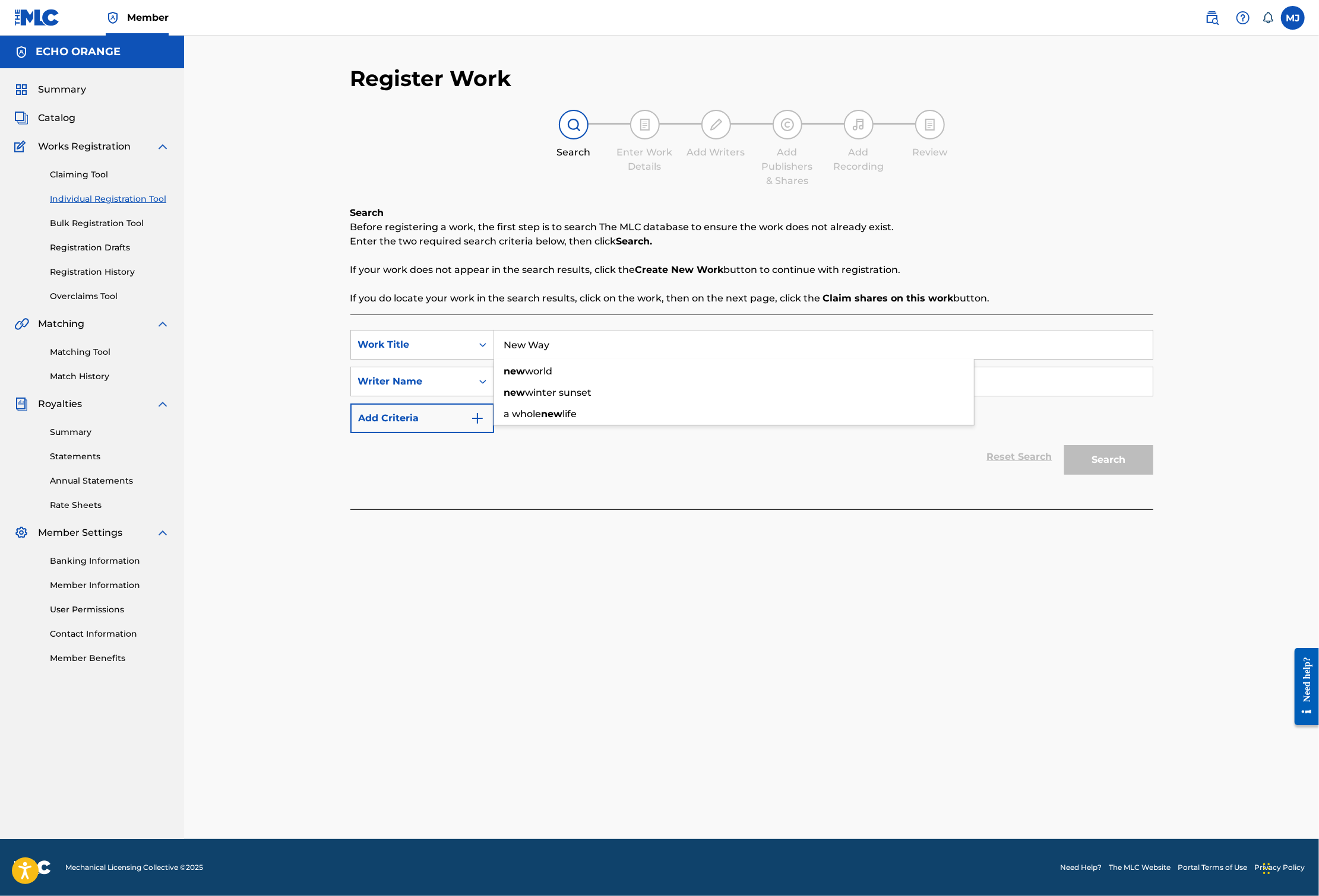
type input "New Way"
paste input "[PERSON_NAME]"
type input "[PERSON_NAME]"
click at [1153, 475] on button "Search" at bounding box center [1109, 459] width 89 height 29
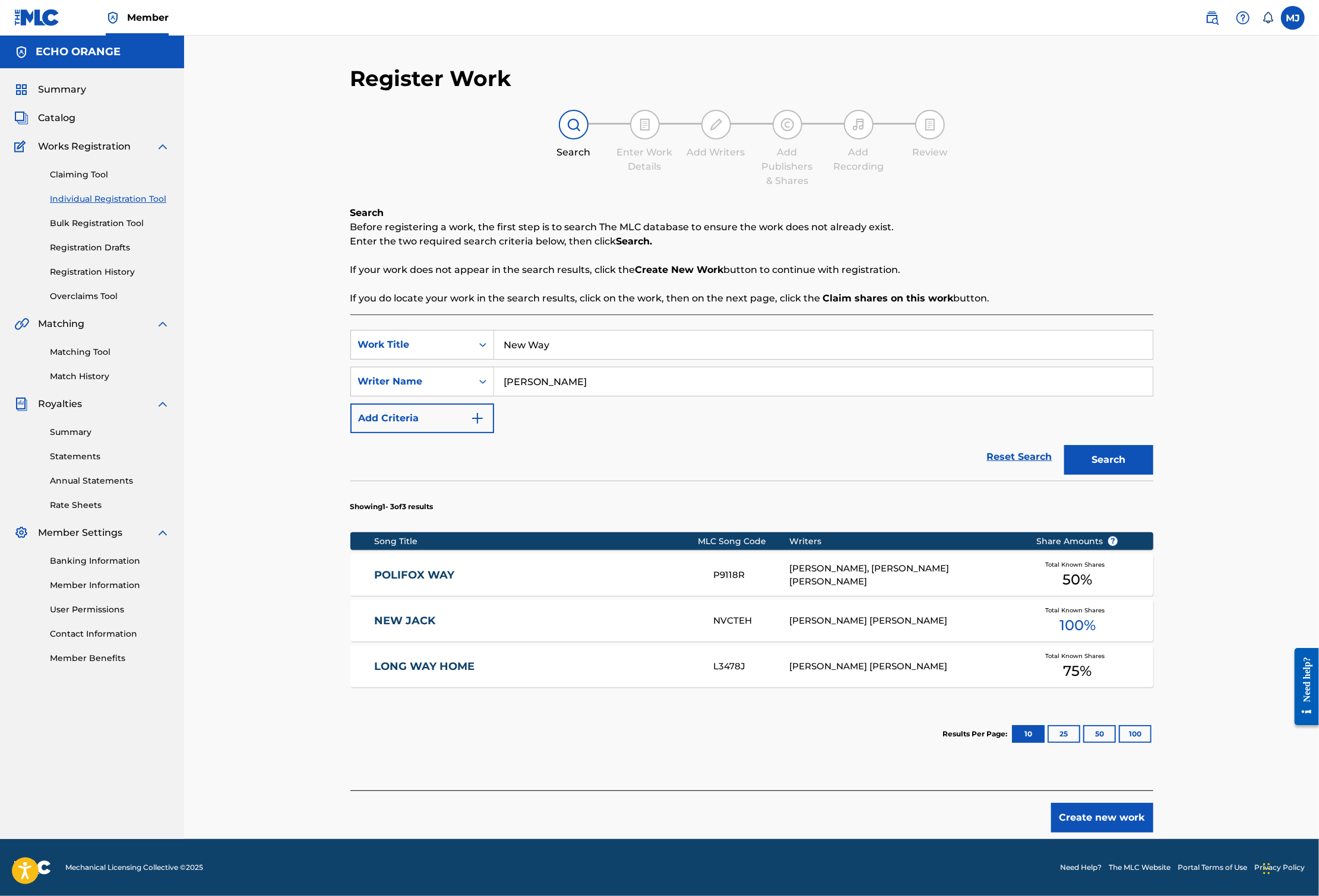
scroll to position [95, 0]
click at [1153, 814] on button "Create new work" at bounding box center [1101, 817] width 102 height 29
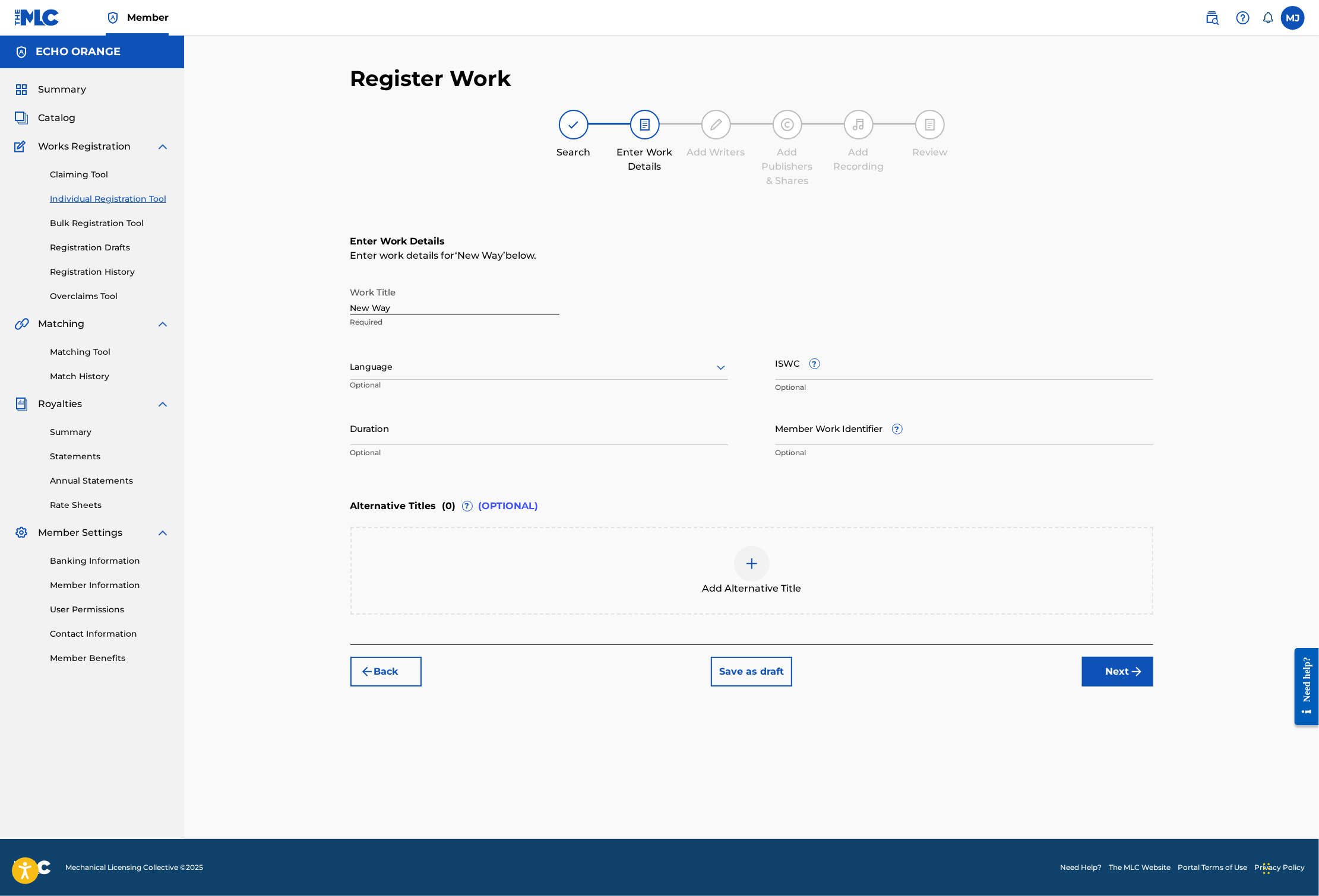
scroll to position [0, 0]
click at [1153, 687] on button "Next" at bounding box center [1117, 672] width 71 height 29
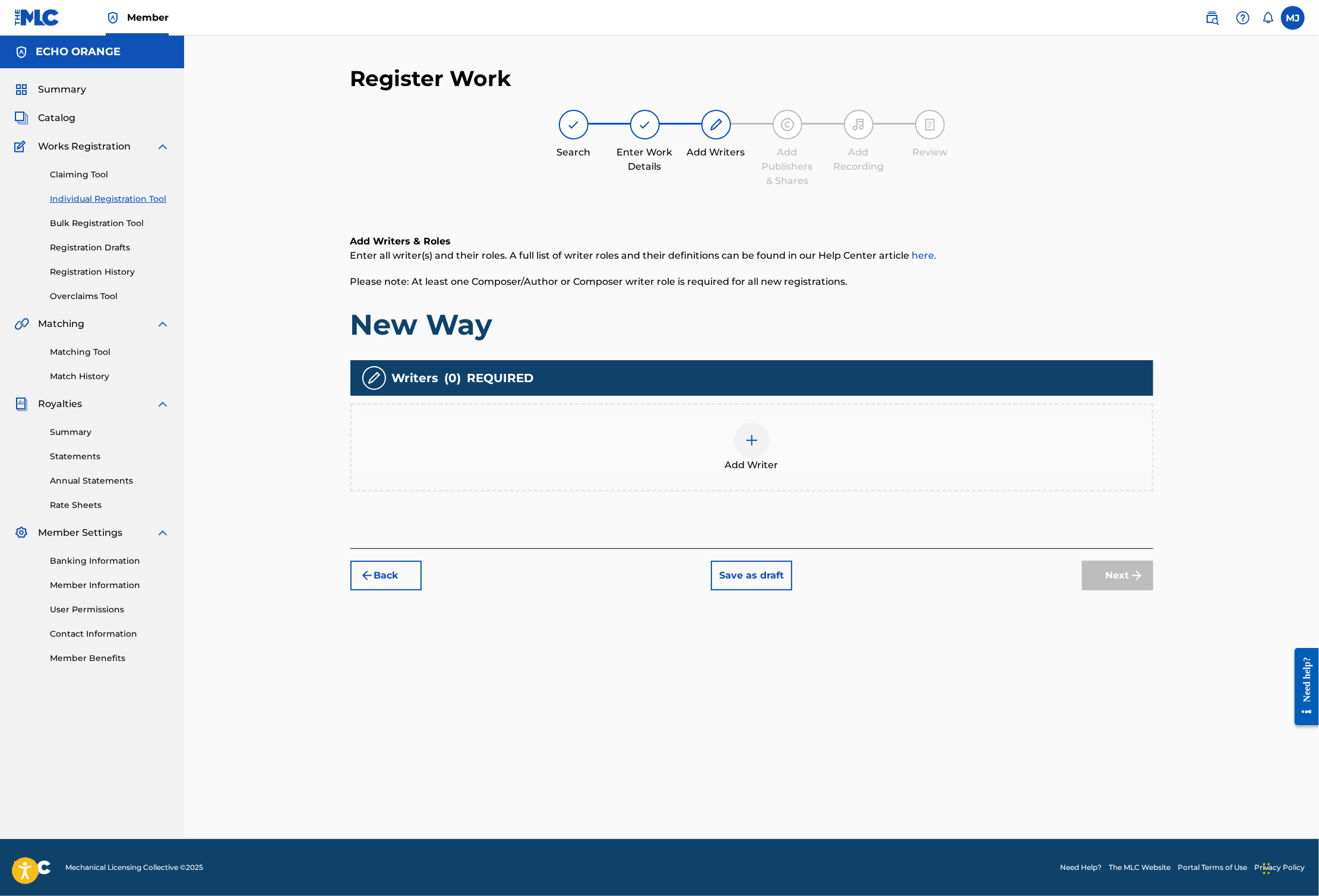
drag, startPoint x: 802, startPoint y: 465, endPoint x: 814, endPoint y: 476, distance: 16.3
click at [814, 476] on div "Add Writer" at bounding box center [751, 447] width 802 height 88
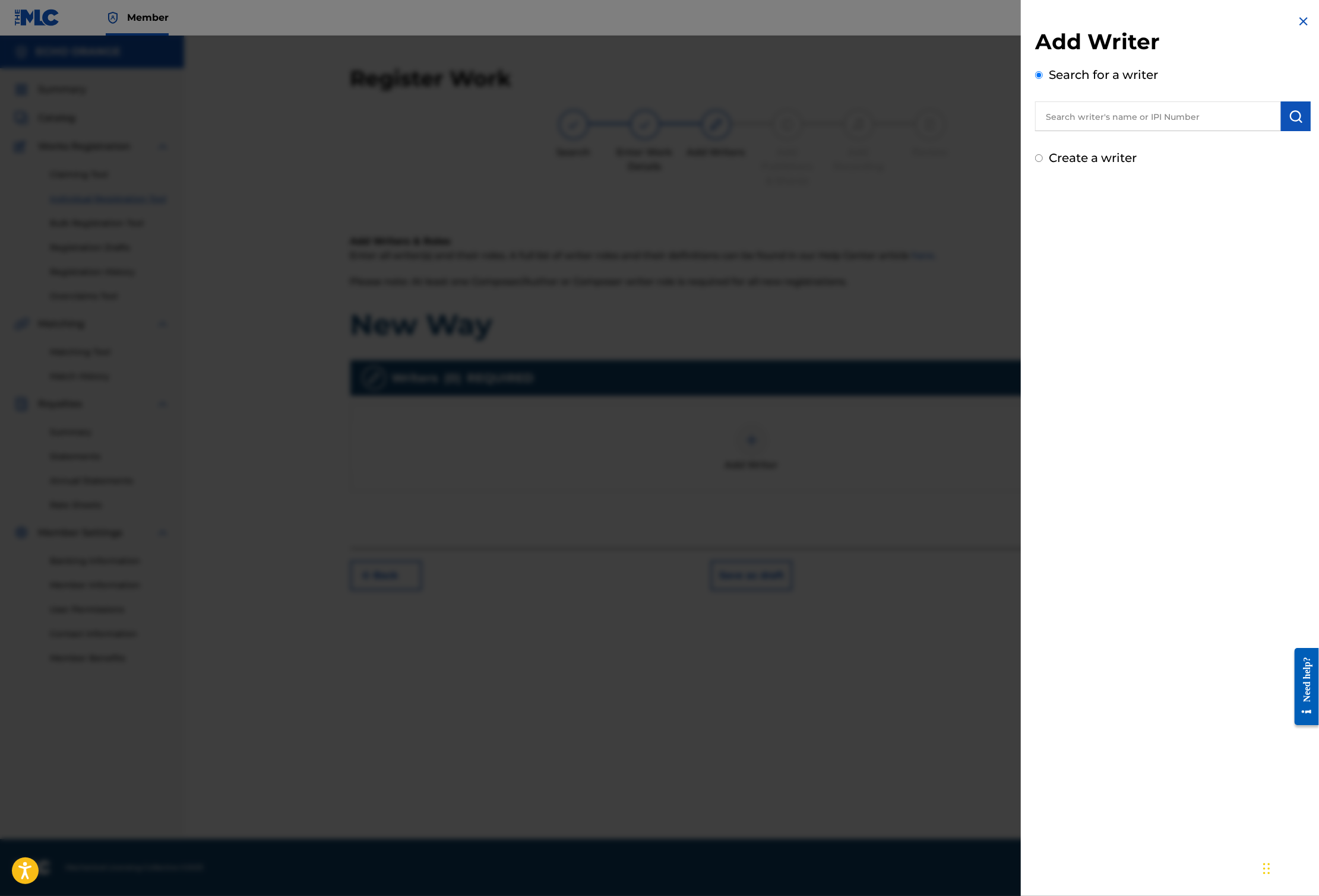
click at [1071, 131] on input "text" at bounding box center [1157, 116] width 246 height 29
paste input "[PERSON_NAME]"
type input "[PERSON_NAME]"
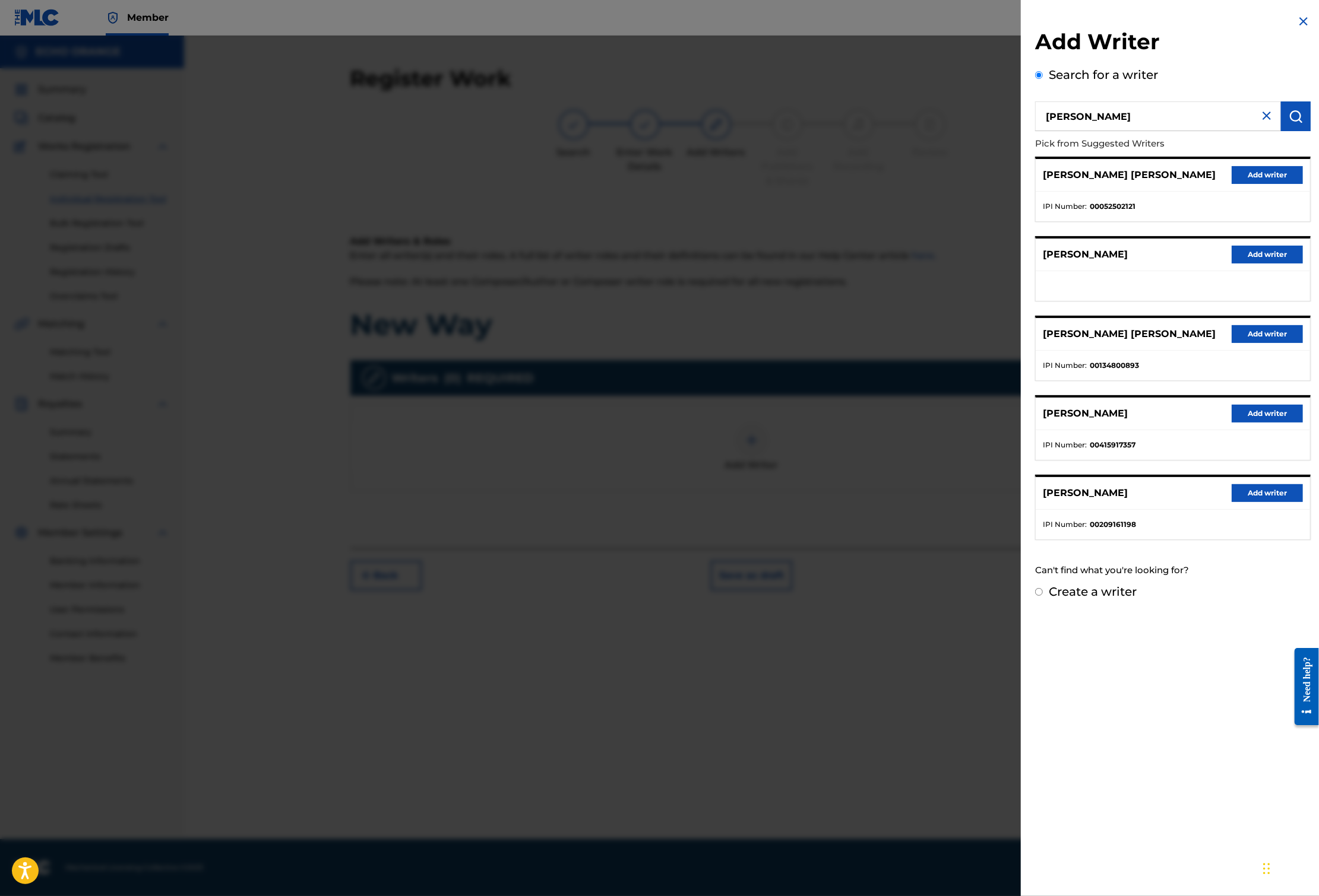
click at [1281, 184] on button "Add writer" at bounding box center [1267, 175] width 71 height 18
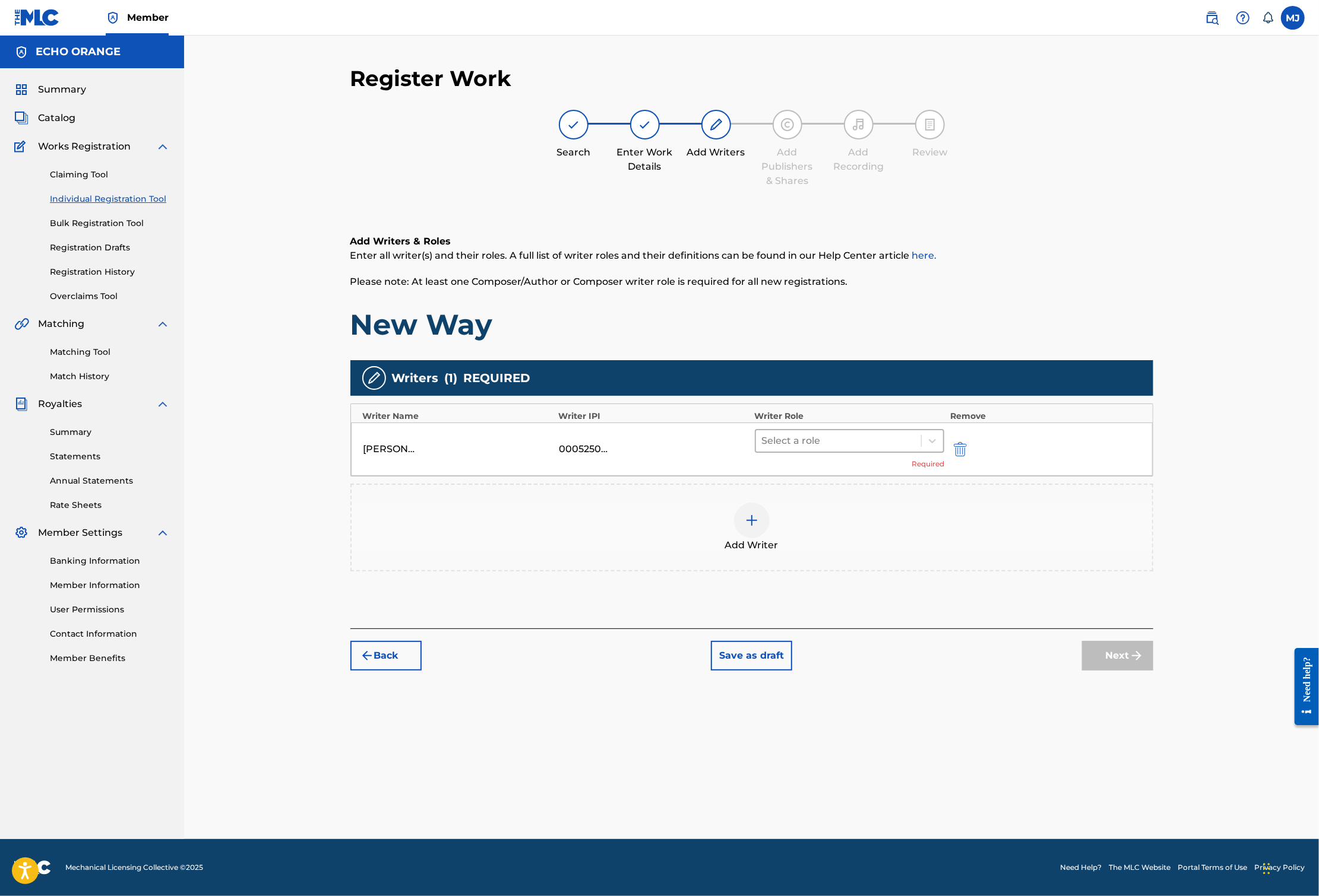
click at [883, 449] on div at bounding box center [838, 440] width 154 height 16
click at [851, 614] on div "Composer" at bounding box center [887, 612] width 228 height 24
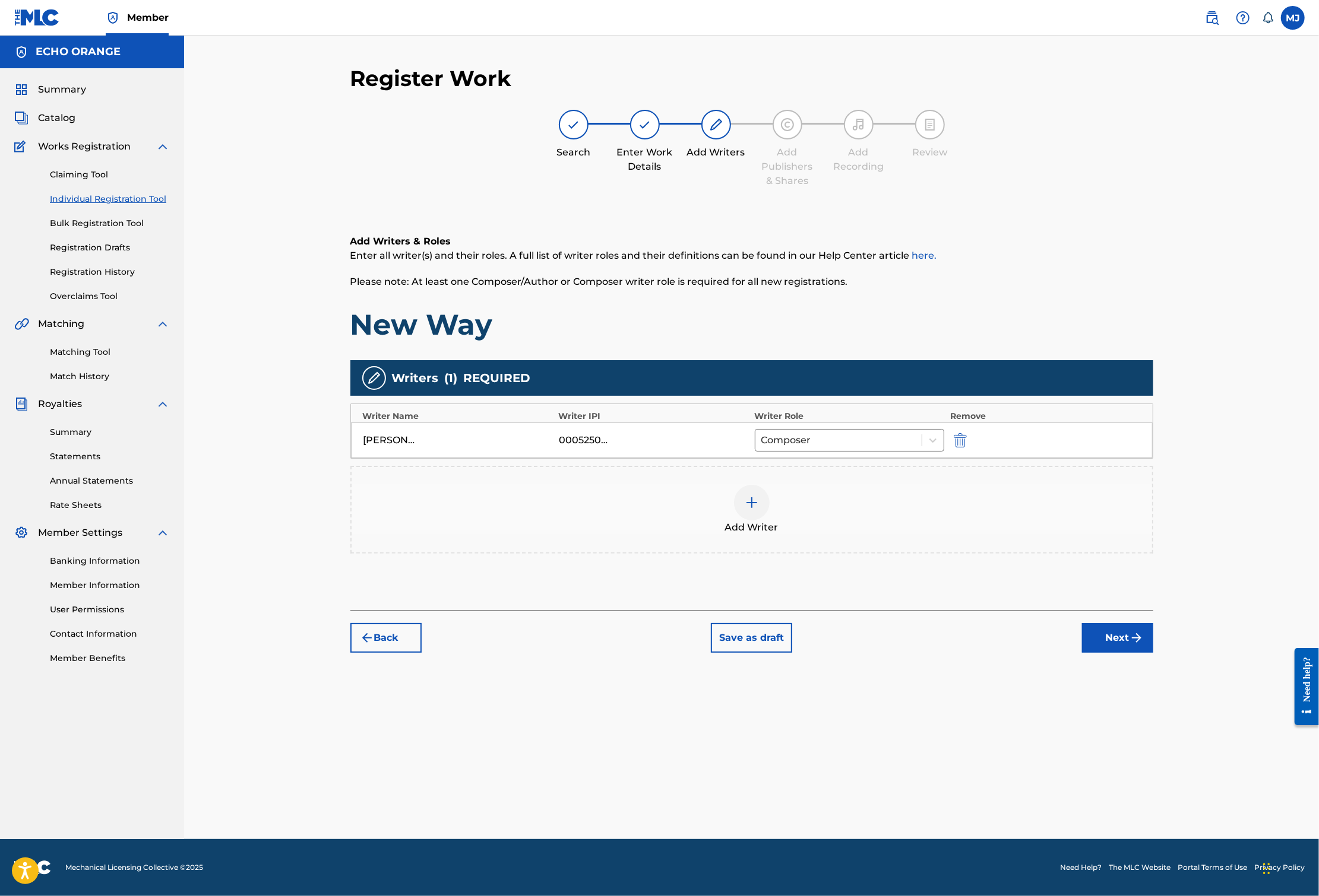
click at [1153, 653] on button "Next" at bounding box center [1117, 637] width 71 height 29
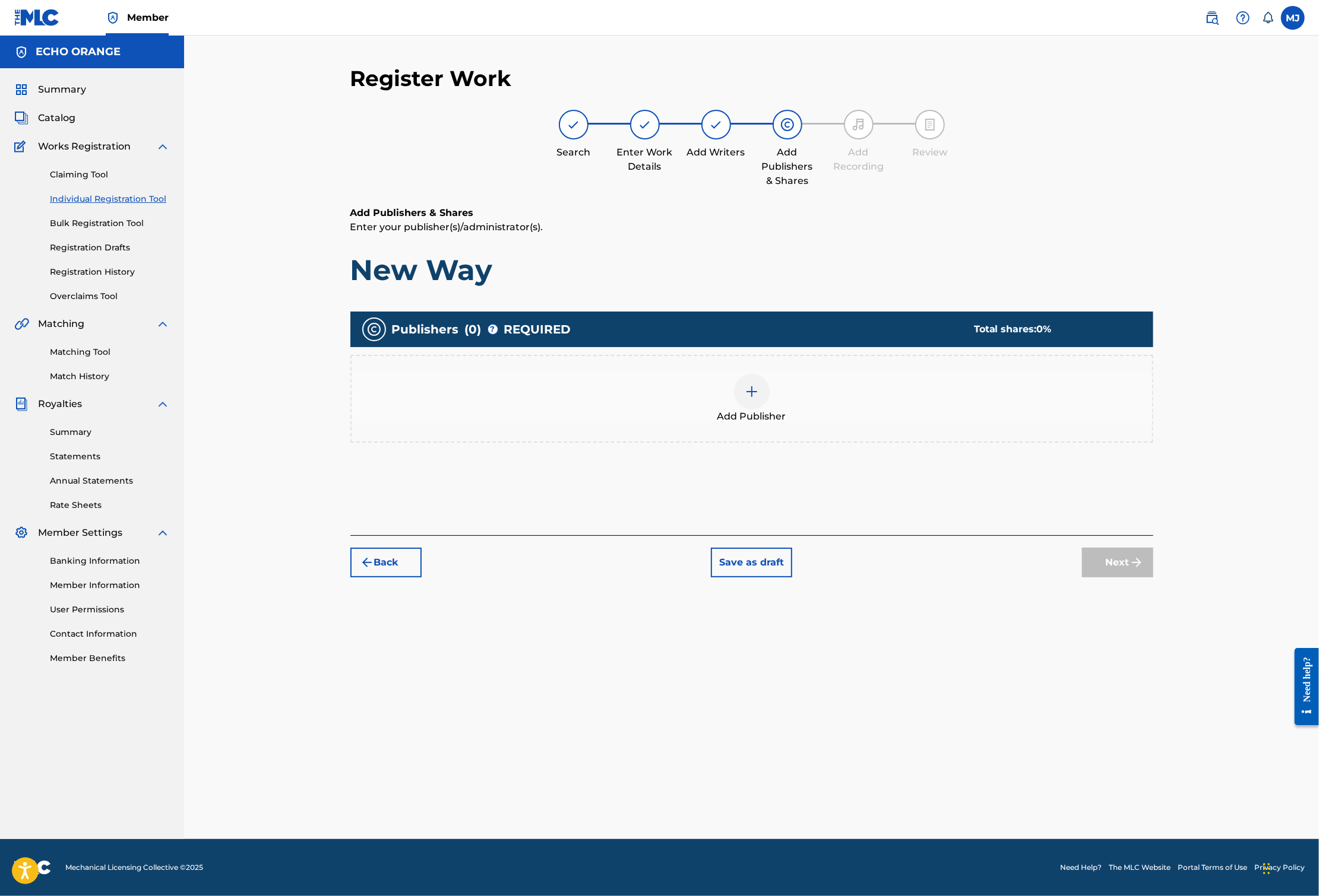
click at [905, 442] on div "Add Publisher" at bounding box center [751, 399] width 802 height 88
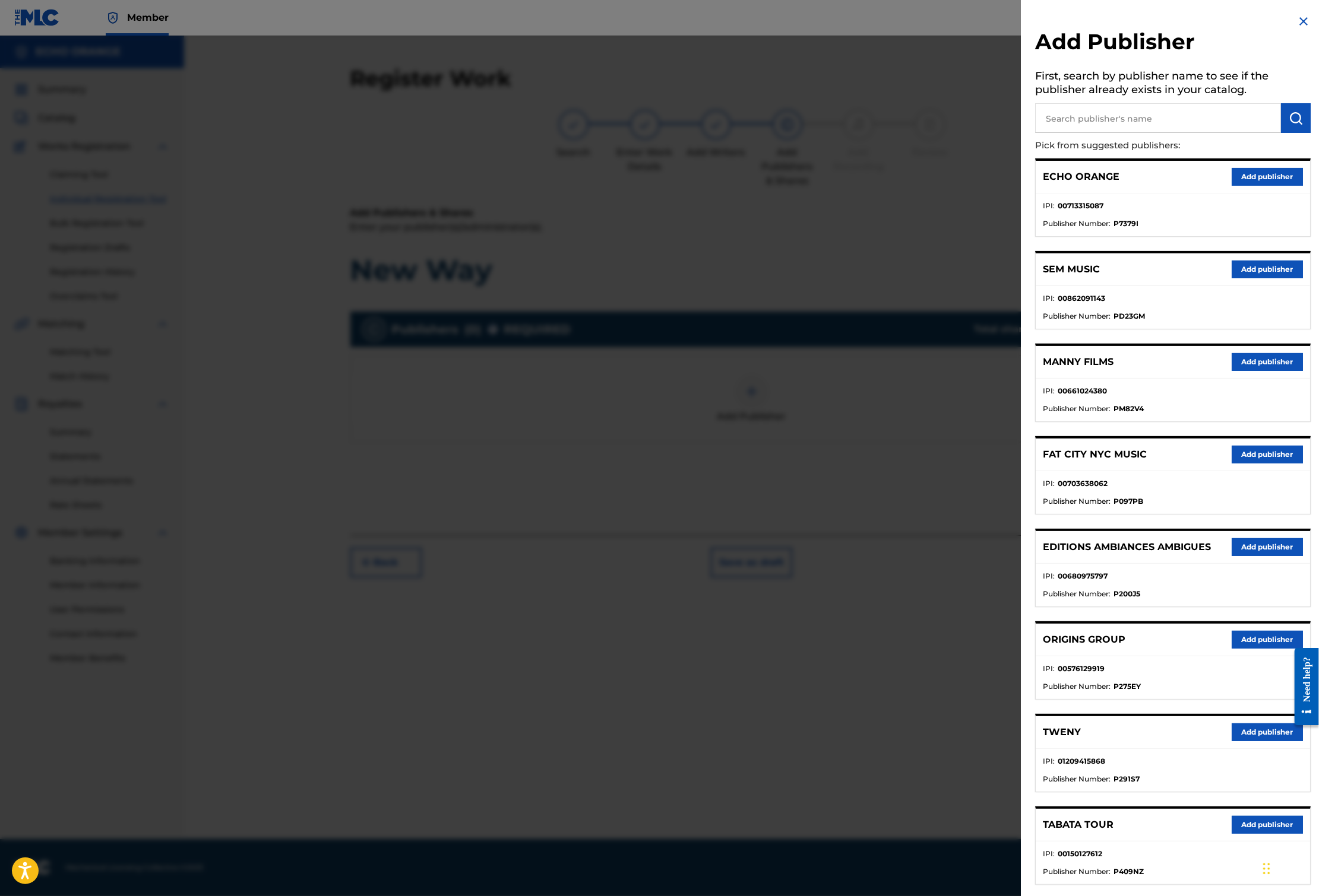
click at [1257, 649] on button "Add publisher" at bounding box center [1267, 639] width 71 height 18
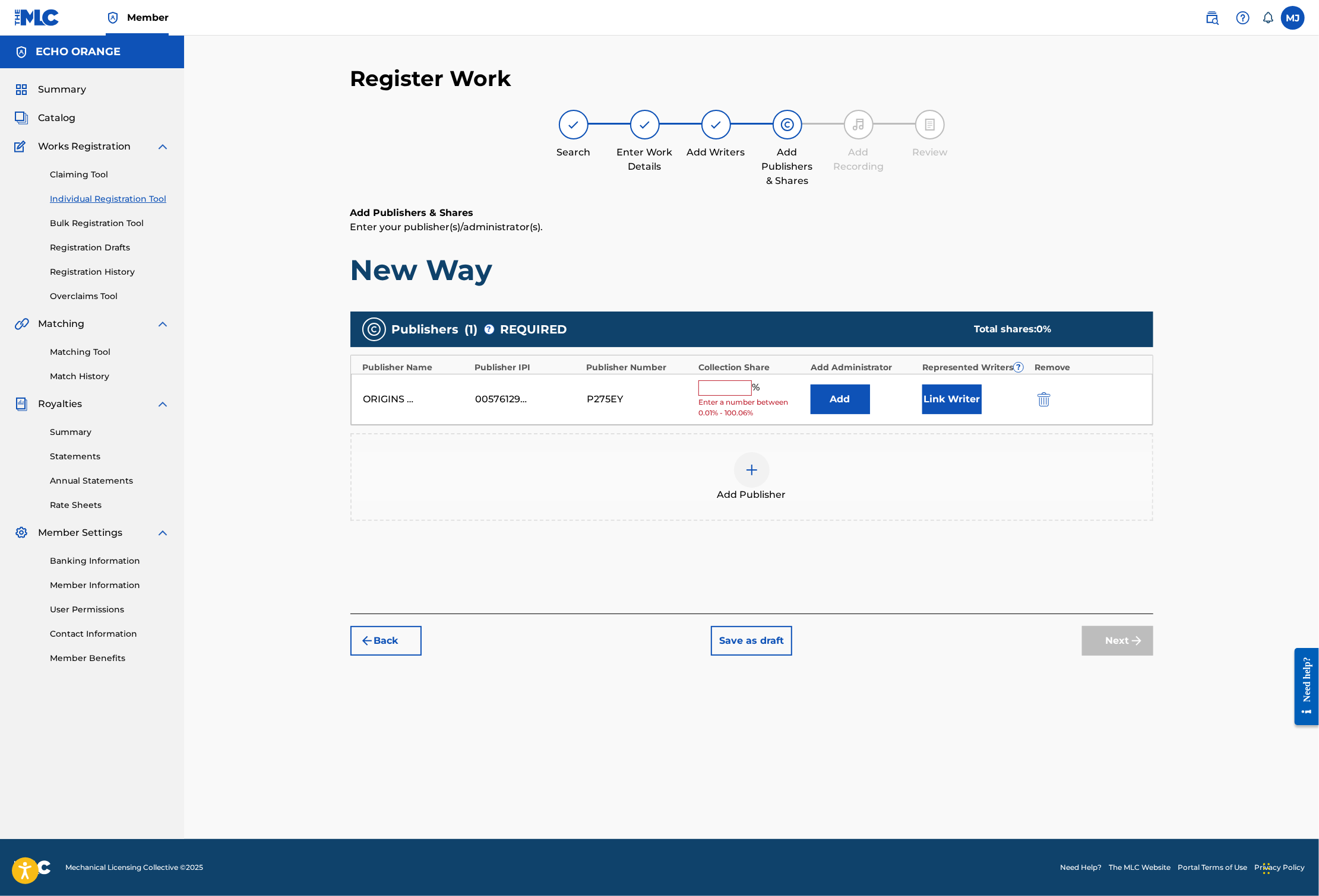
click at [870, 414] on button "Add" at bounding box center [840, 399] width 59 height 29
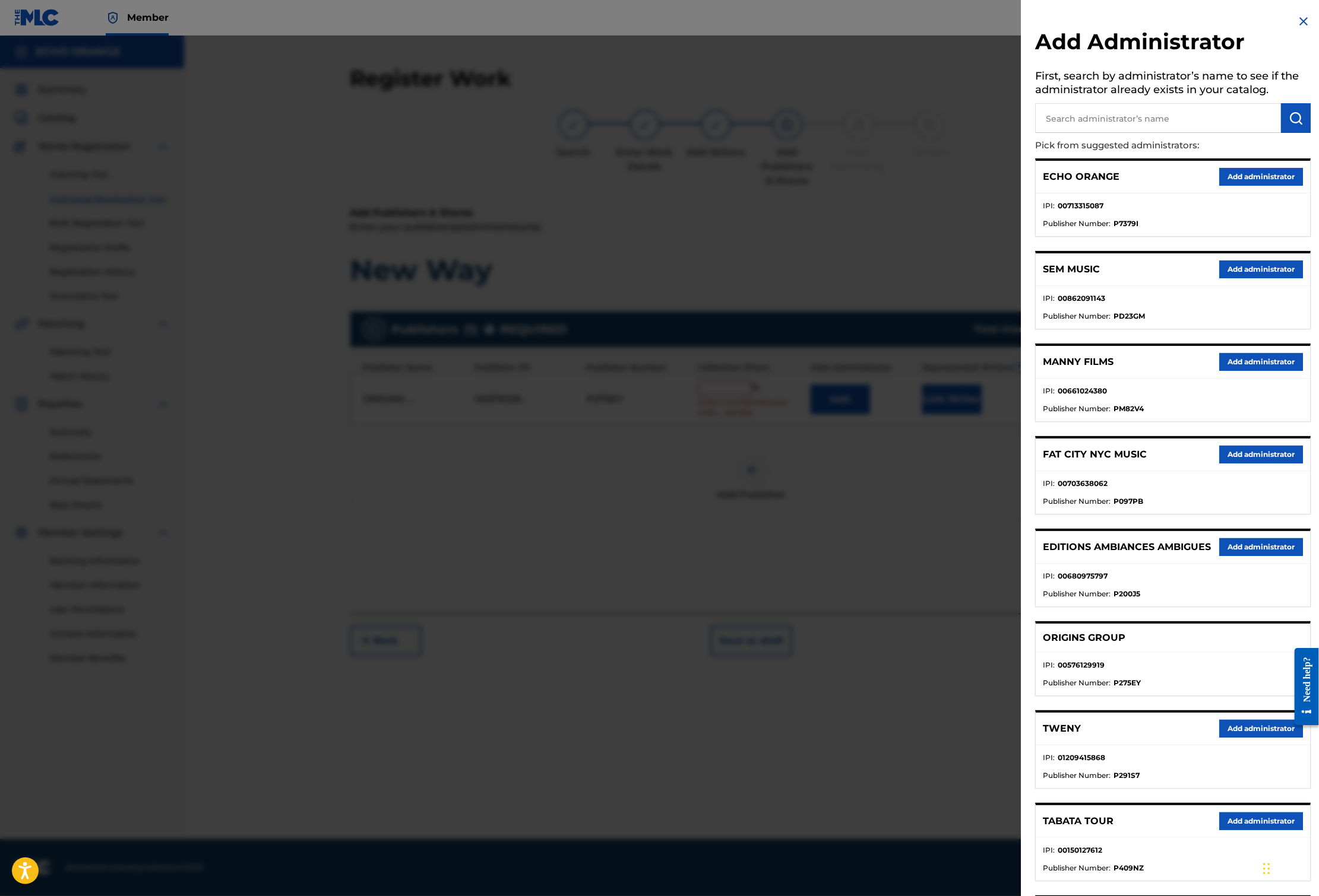
click at [1264, 185] on button "Add administrator" at bounding box center [1261, 177] width 84 height 18
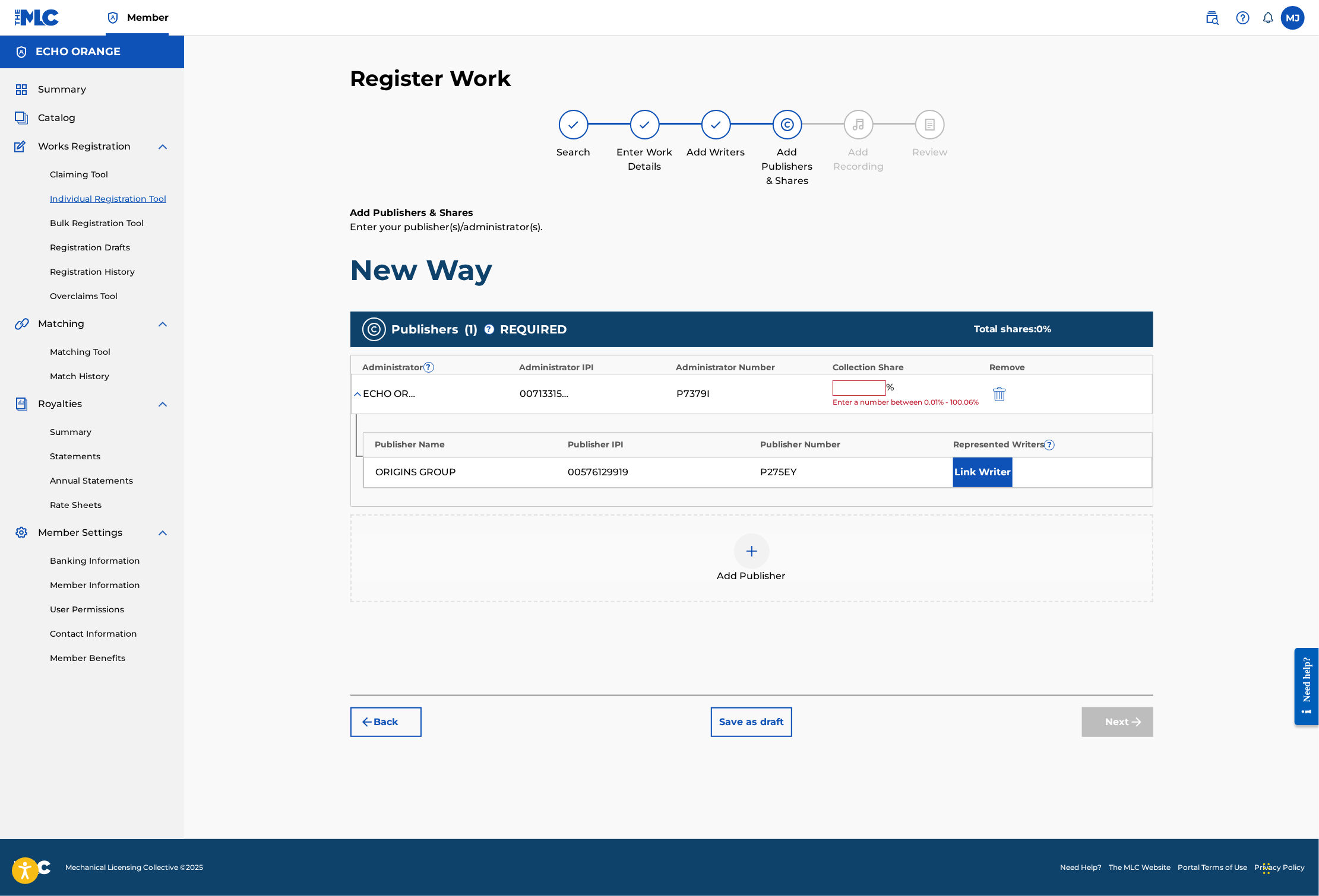
click at [886, 396] on input "text" at bounding box center [859, 388] width 53 height 15
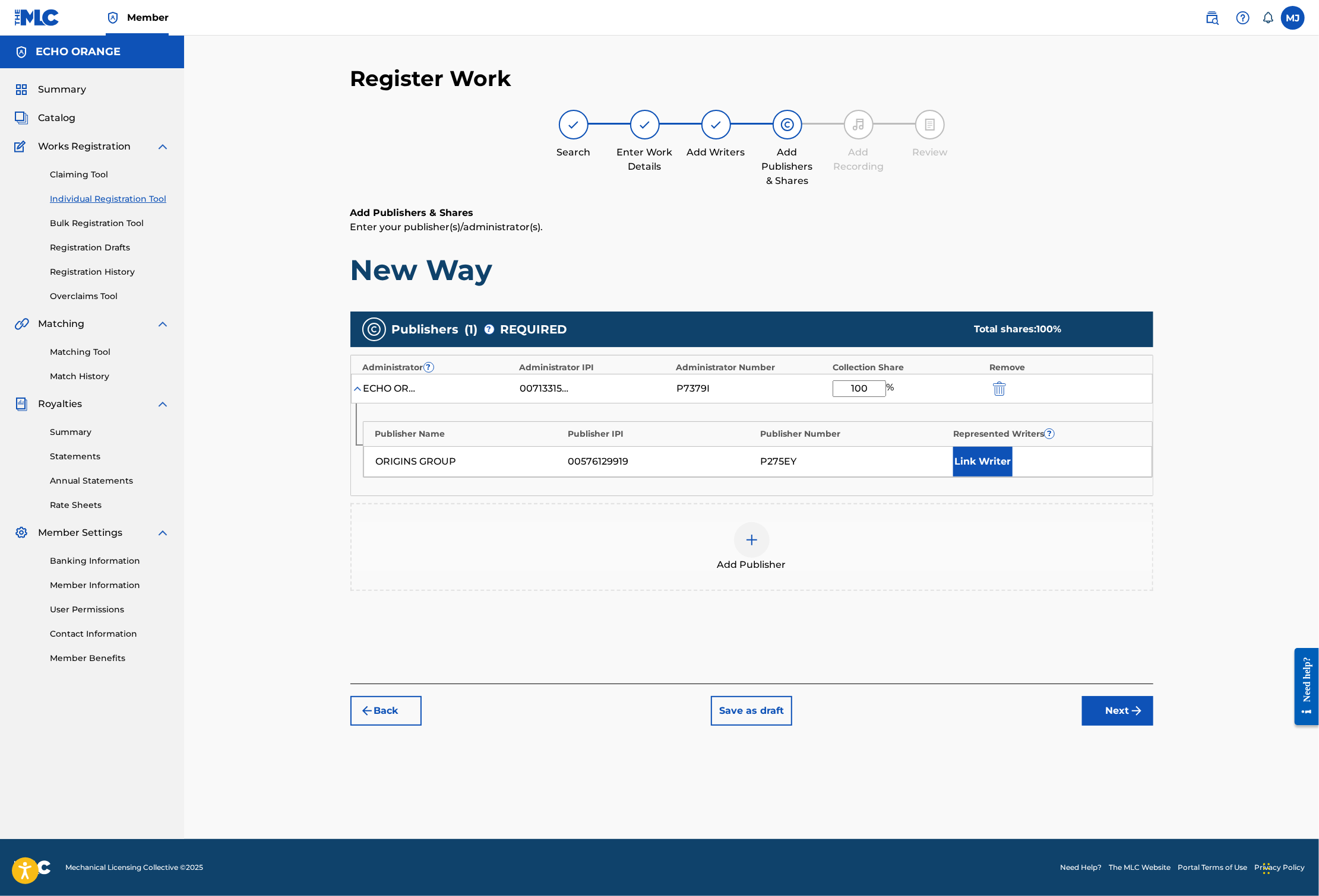
type input "100"
click at [1013, 477] on button "Link Writer" at bounding box center [982, 461] width 59 height 29
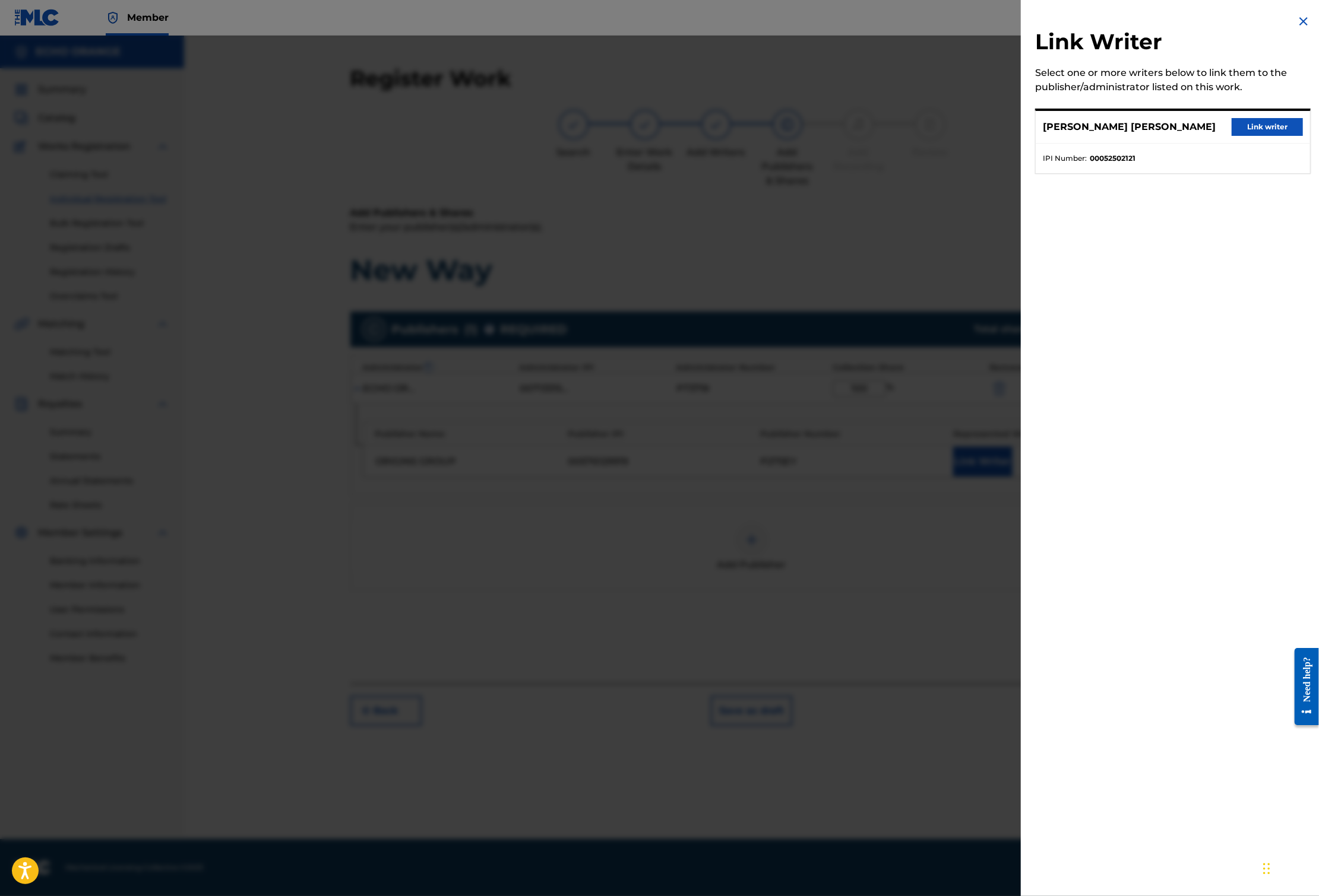
click at [1231, 136] on button "Link writer" at bounding box center [1267, 127] width 71 height 18
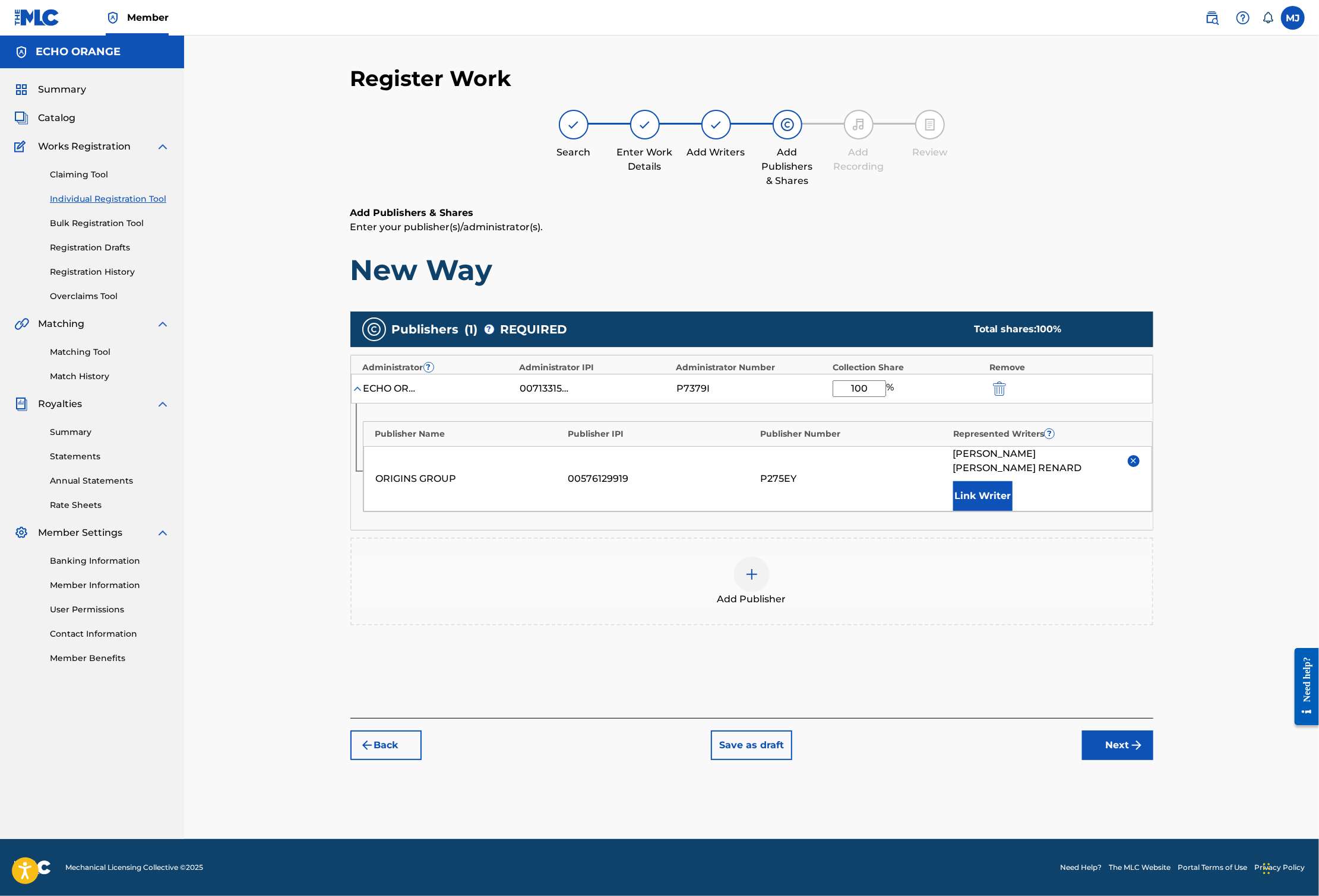
scroll to position [20, 0]
click at [1153, 760] on button "Next" at bounding box center [1117, 745] width 71 height 29
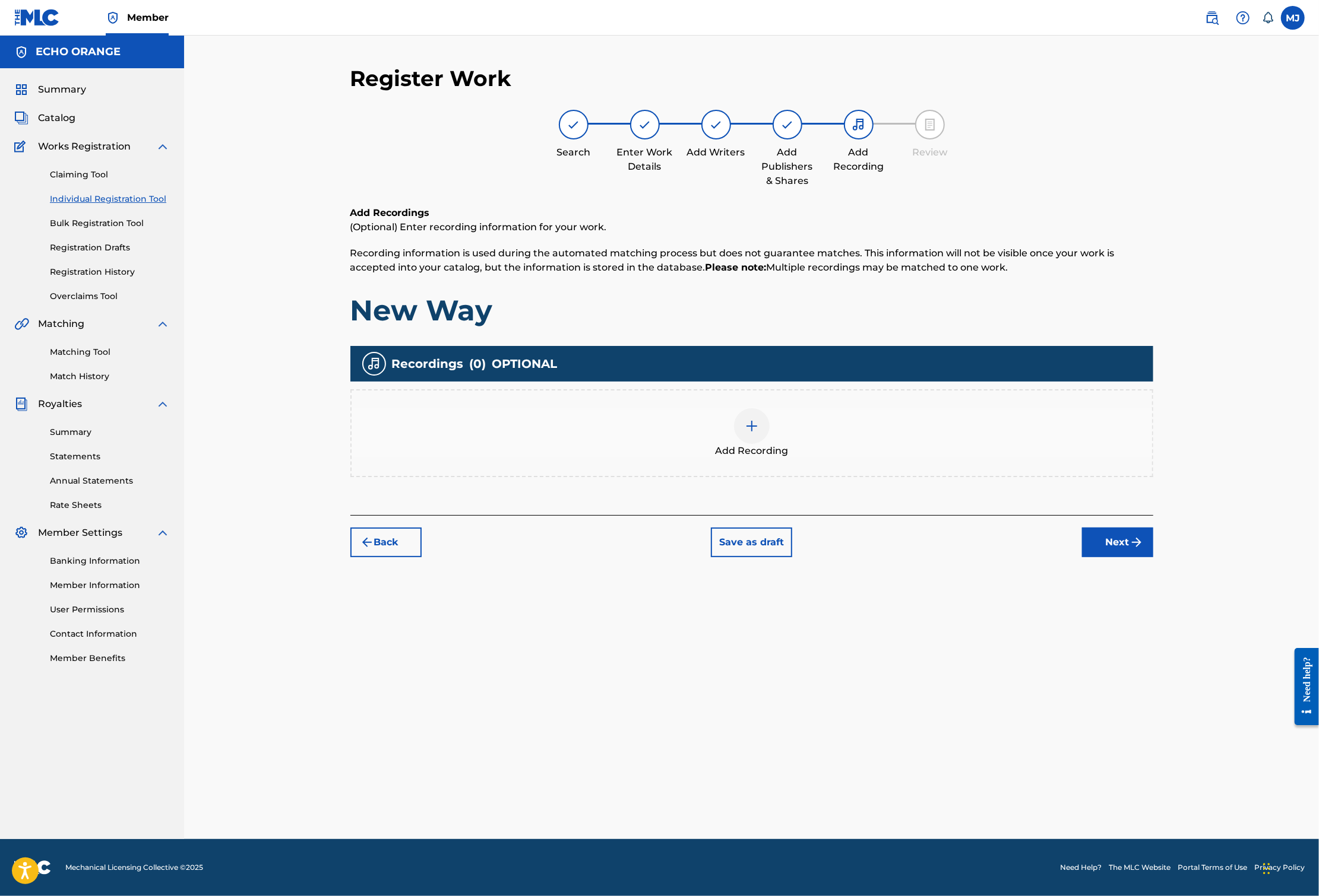
scroll to position [0, 0]
click at [1153, 557] on button "Next" at bounding box center [1117, 542] width 71 height 29
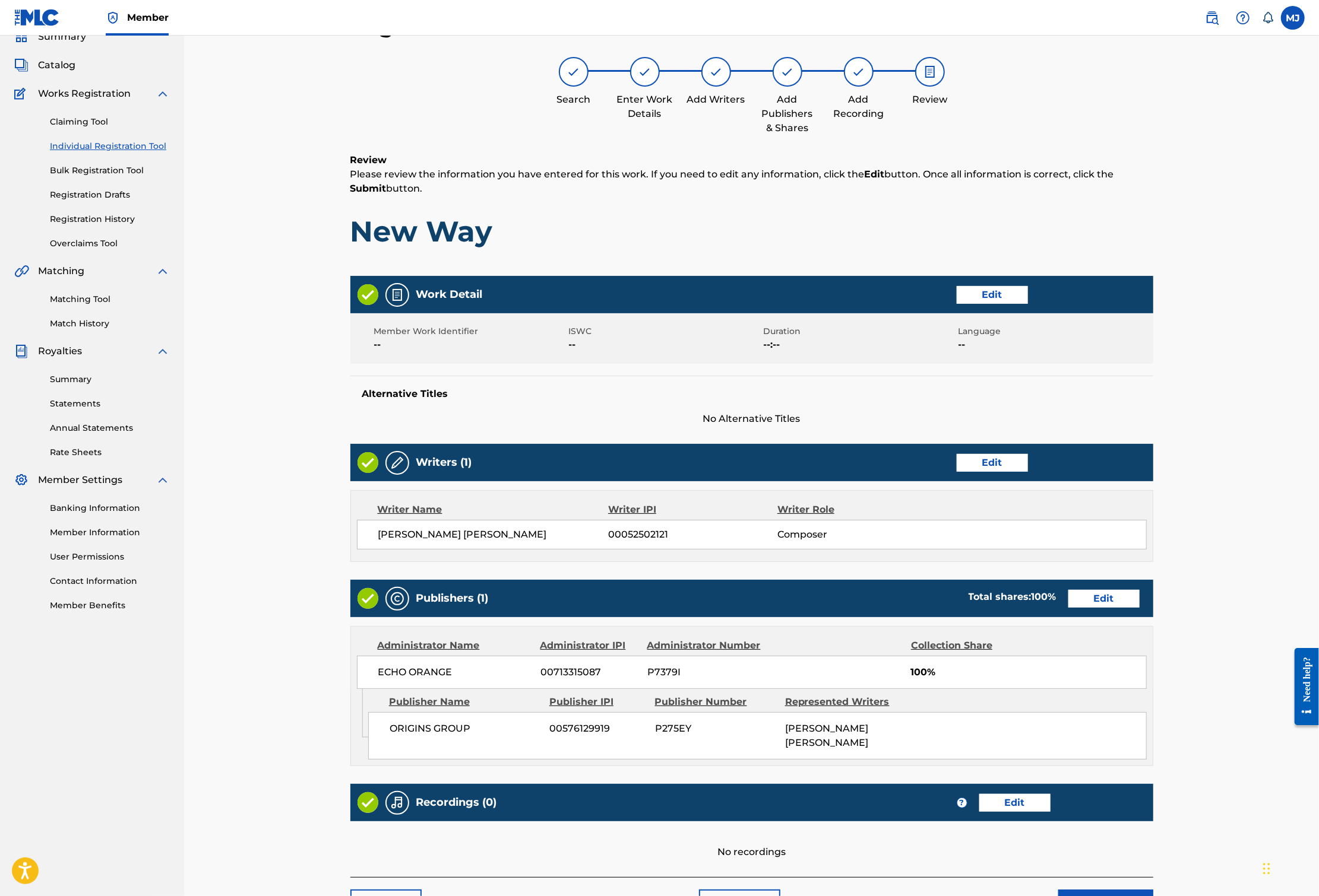
scroll to position [258, 0]
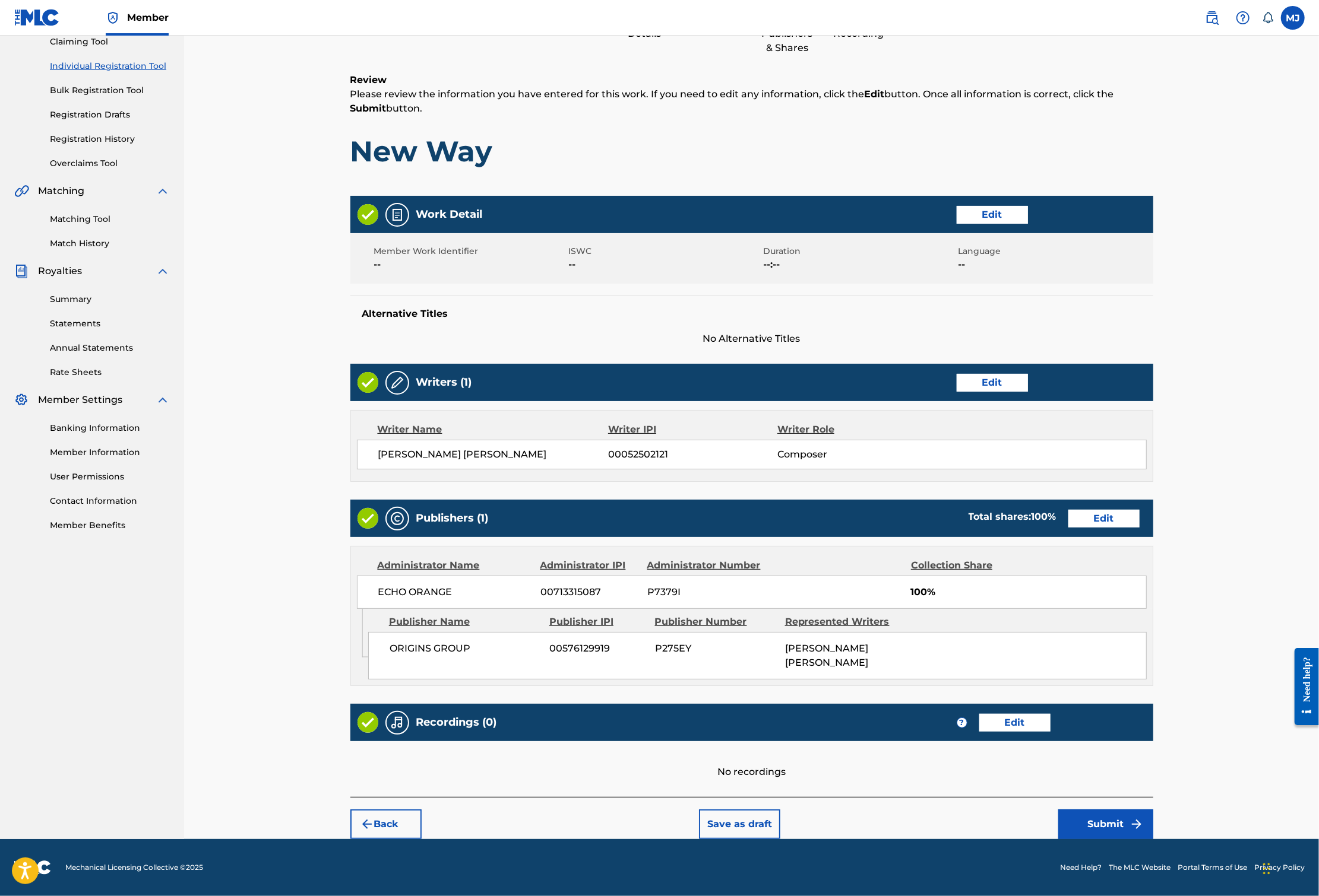
click at [1153, 810] on button "Submit" at bounding box center [1106, 824] width 95 height 29
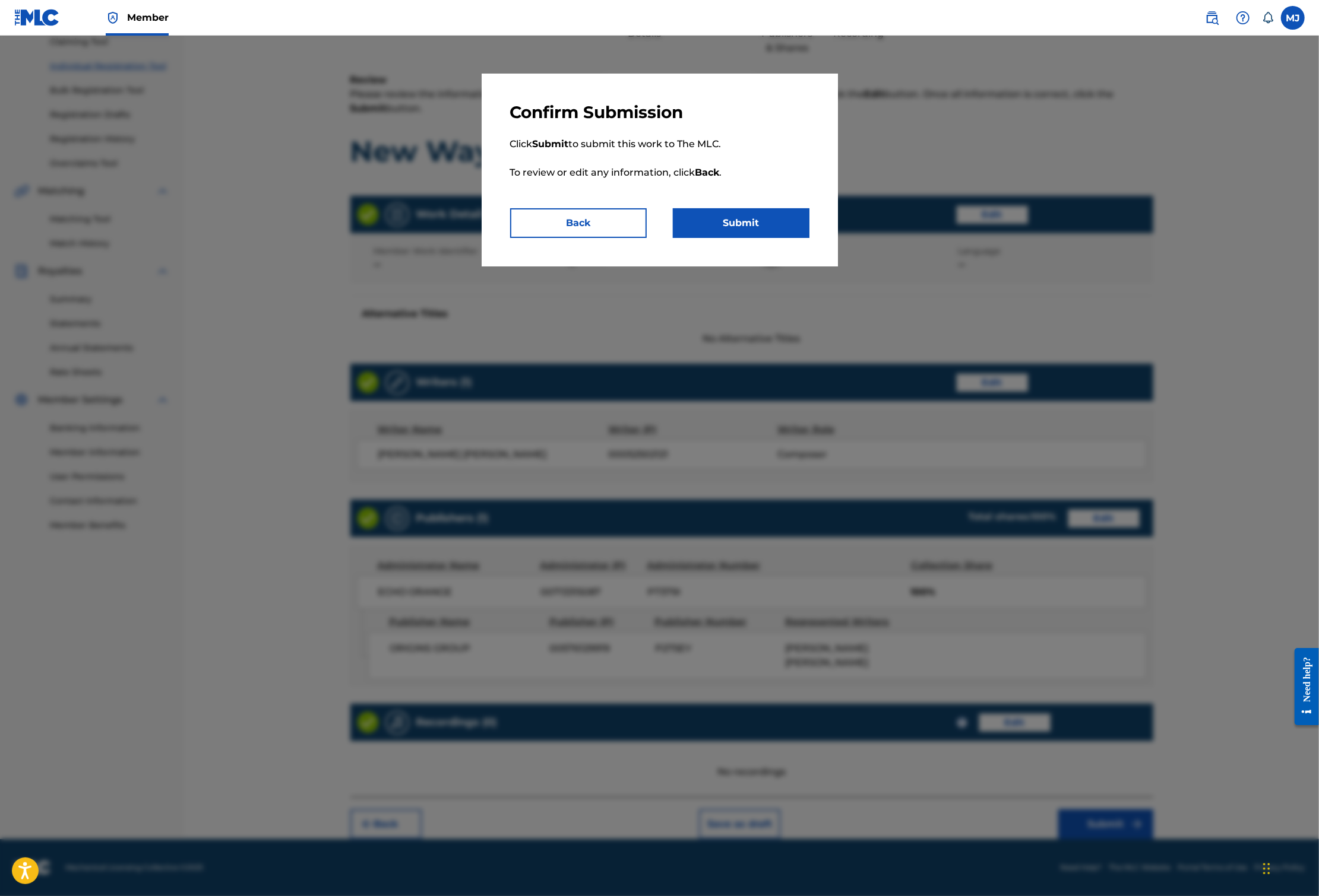
click at [746, 236] on div "Confirm Submission Click Submit to submit this work to The MLC. To review or ed…" at bounding box center [660, 169] width 356 height 193
click at [766, 238] on button "Submit" at bounding box center [740, 223] width 136 height 29
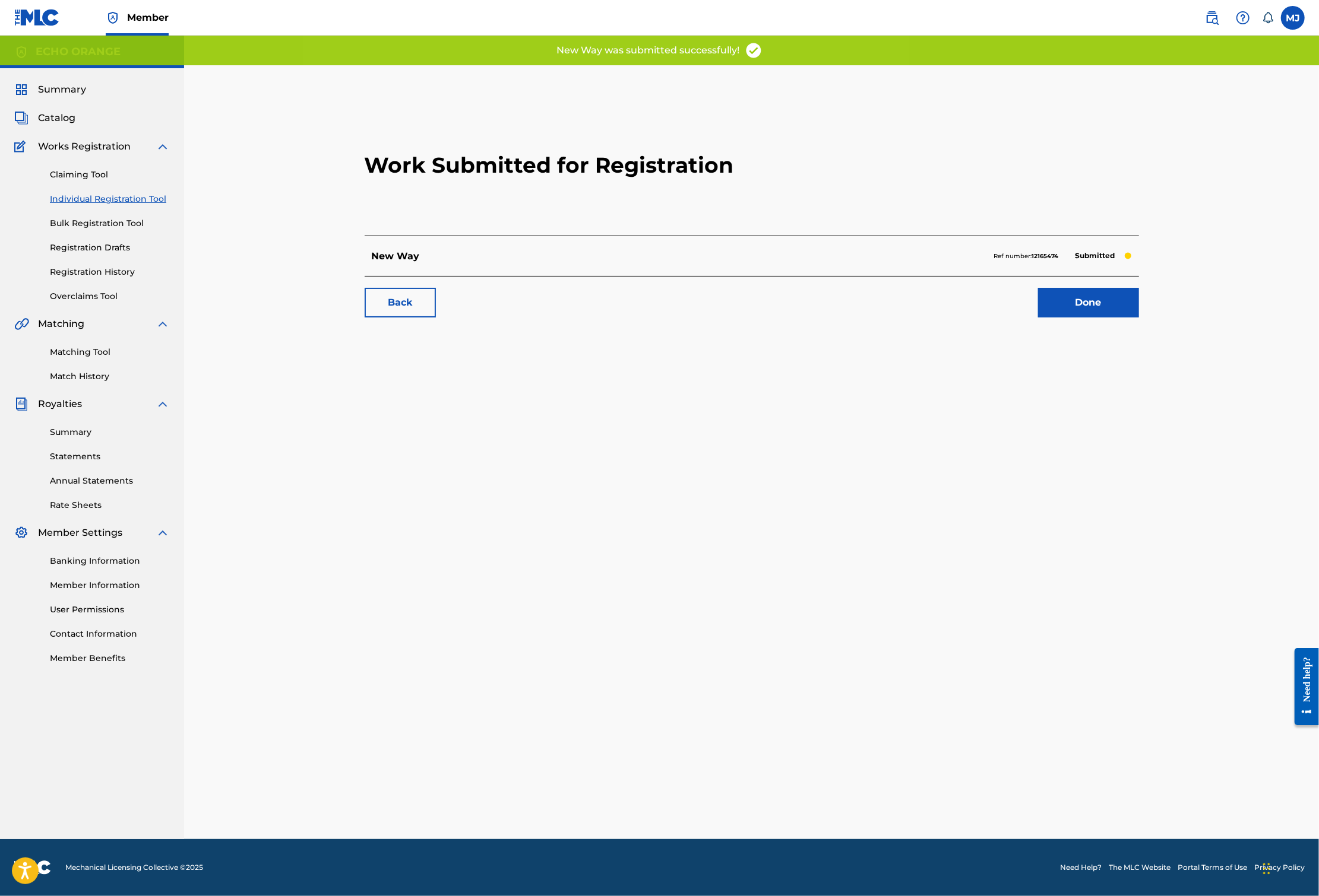
click at [1139, 318] on link "Done" at bounding box center [1089, 302] width 101 height 29
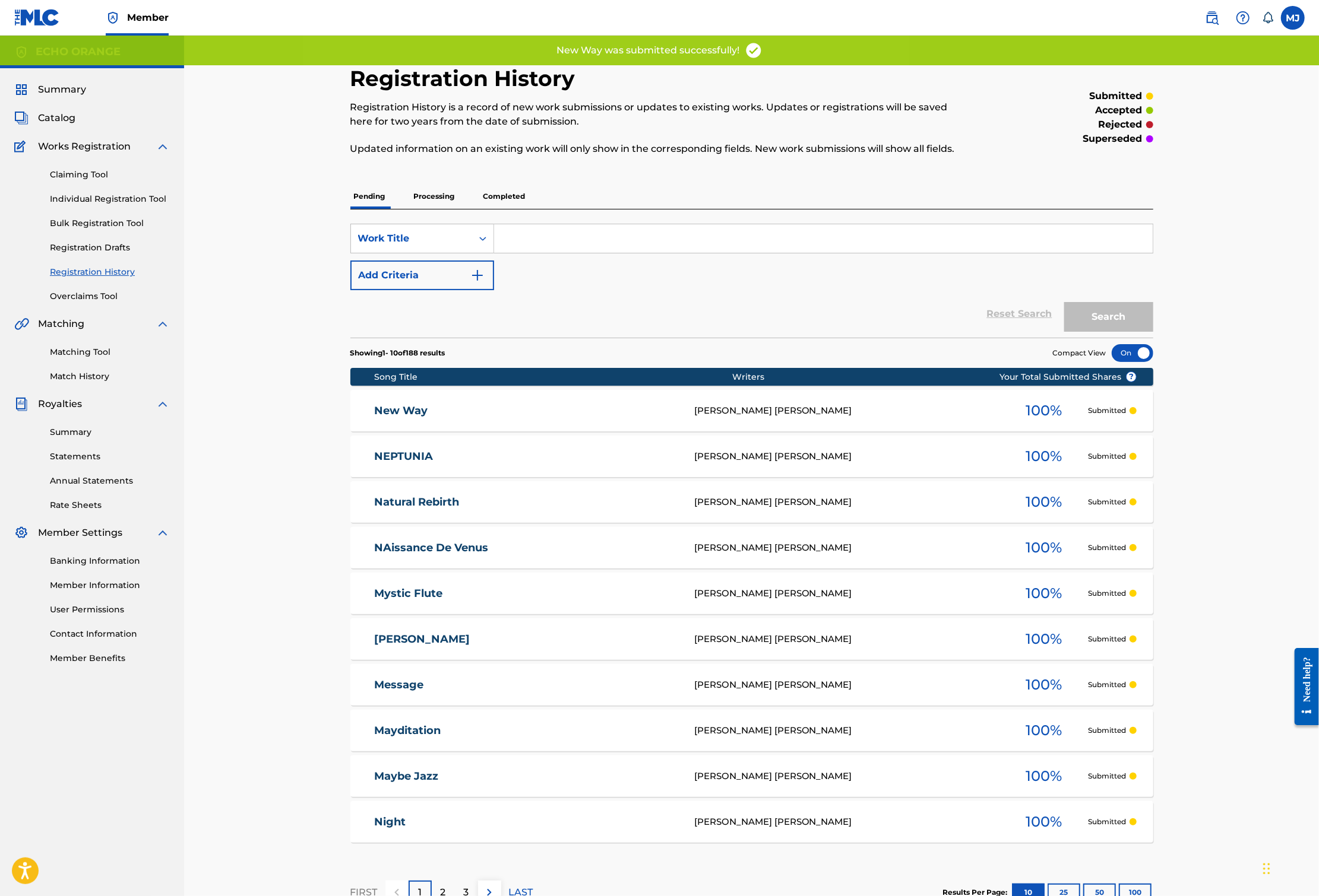
click at [113, 154] on span "Works Registration" at bounding box center [84, 146] width 92 height 14
click at [91, 181] on link "Claiming Tool" at bounding box center [109, 174] width 120 height 12
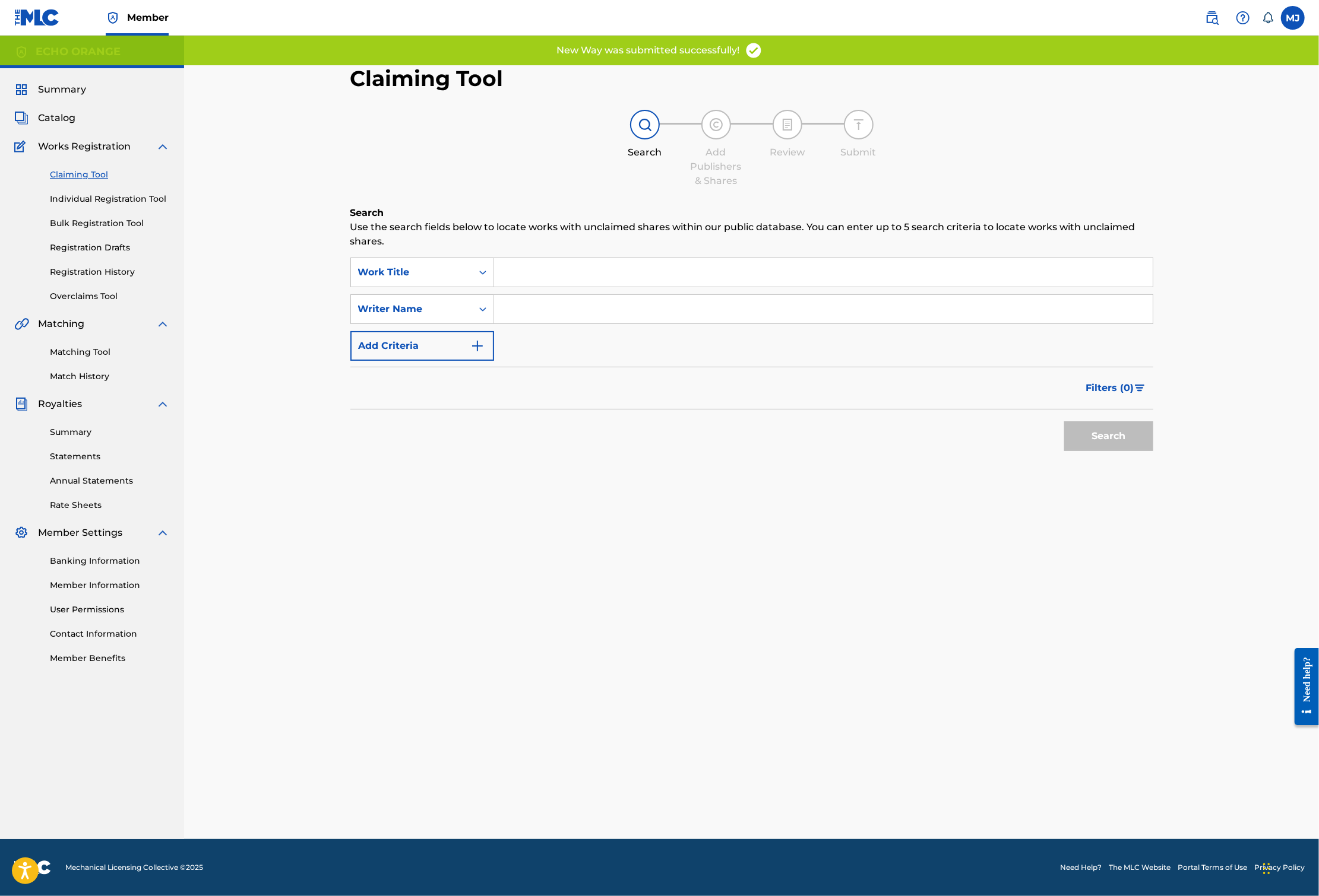
click at [73, 97] on span "Summary" at bounding box center [62, 89] width 49 height 14
